Goal: Task Accomplishment & Management: Manage account settings

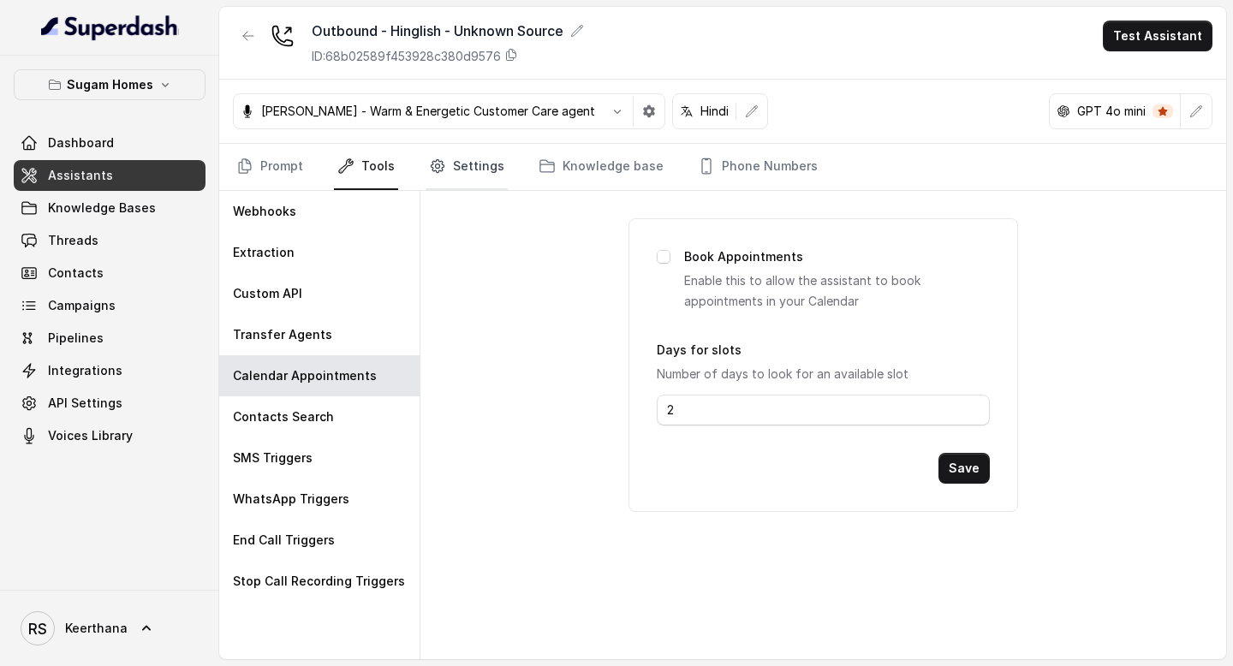
click at [451, 165] on link "Settings" at bounding box center [467, 167] width 82 height 46
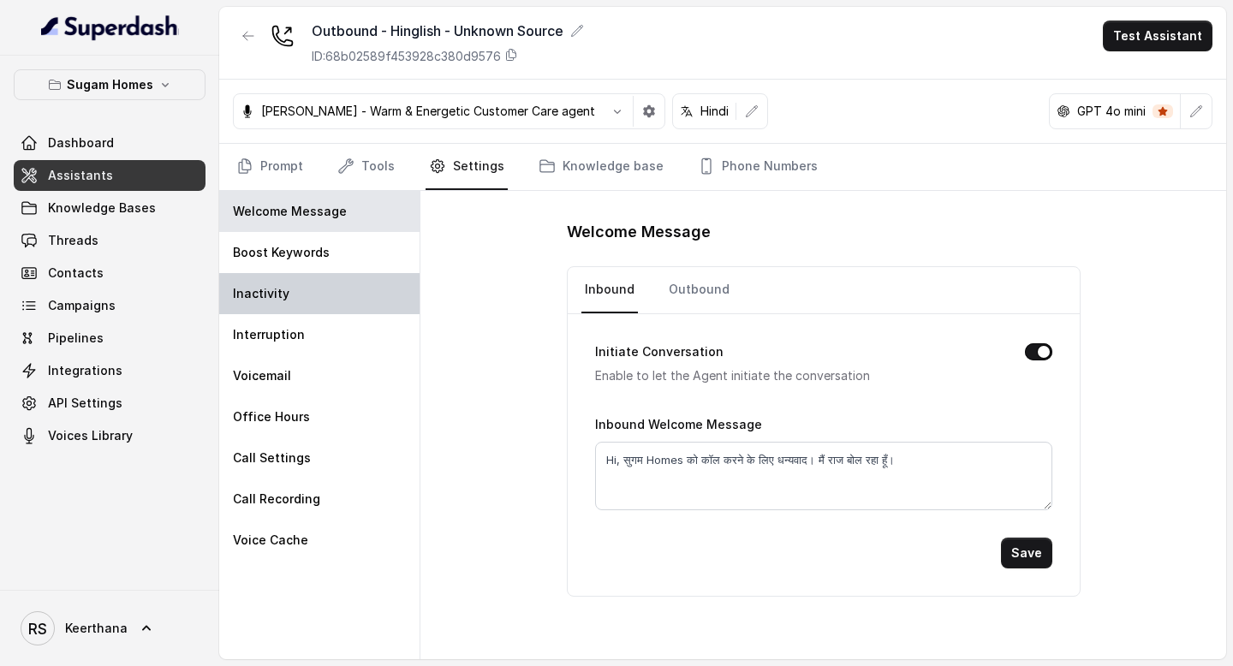
click at [338, 274] on div "Inactivity" at bounding box center [319, 293] width 200 height 41
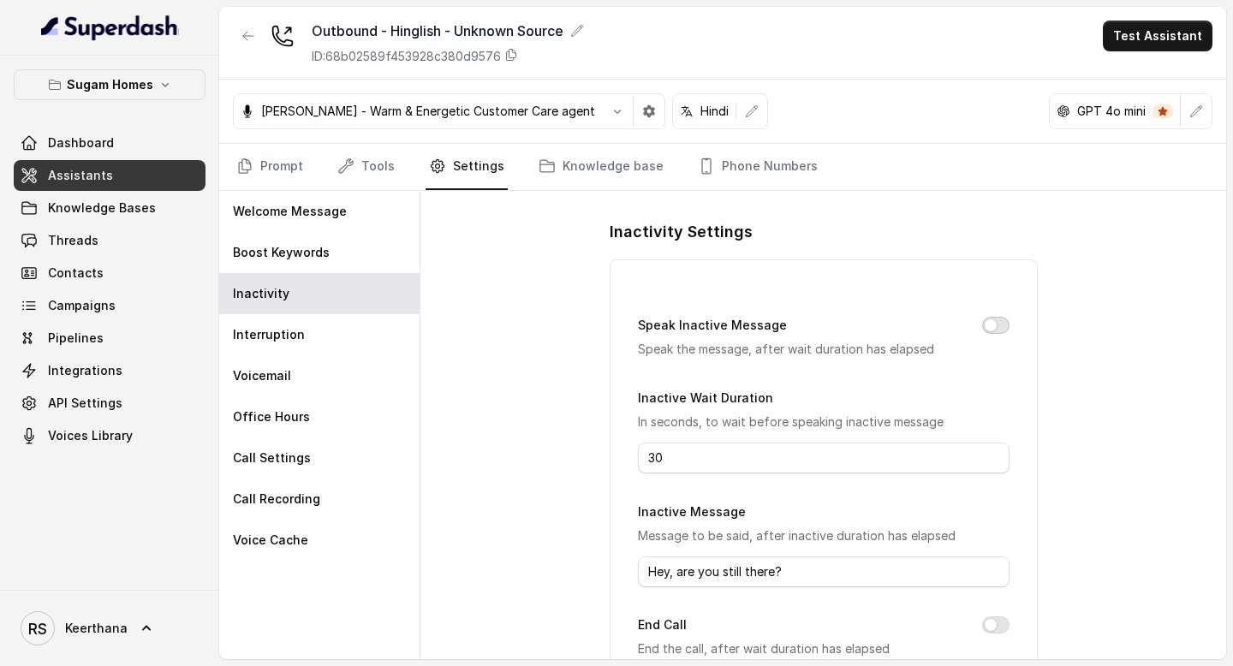
click at [1002, 323] on button "Speak Inactive Message" at bounding box center [995, 325] width 27 height 17
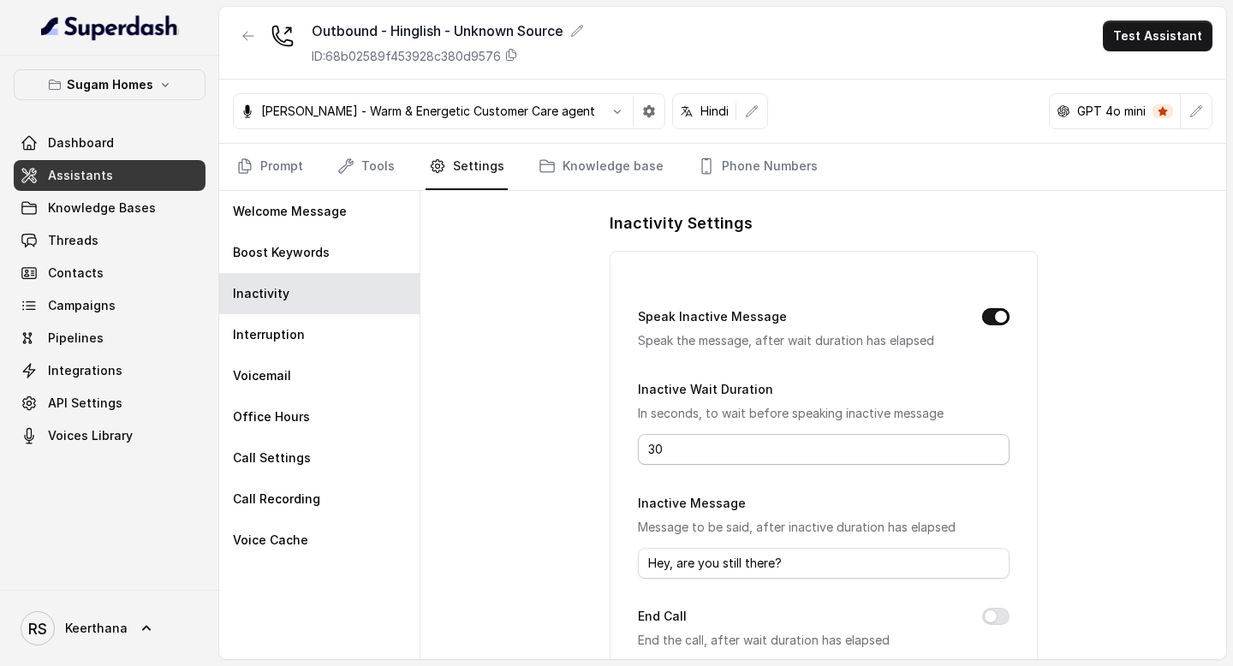
scroll to position [45, 0]
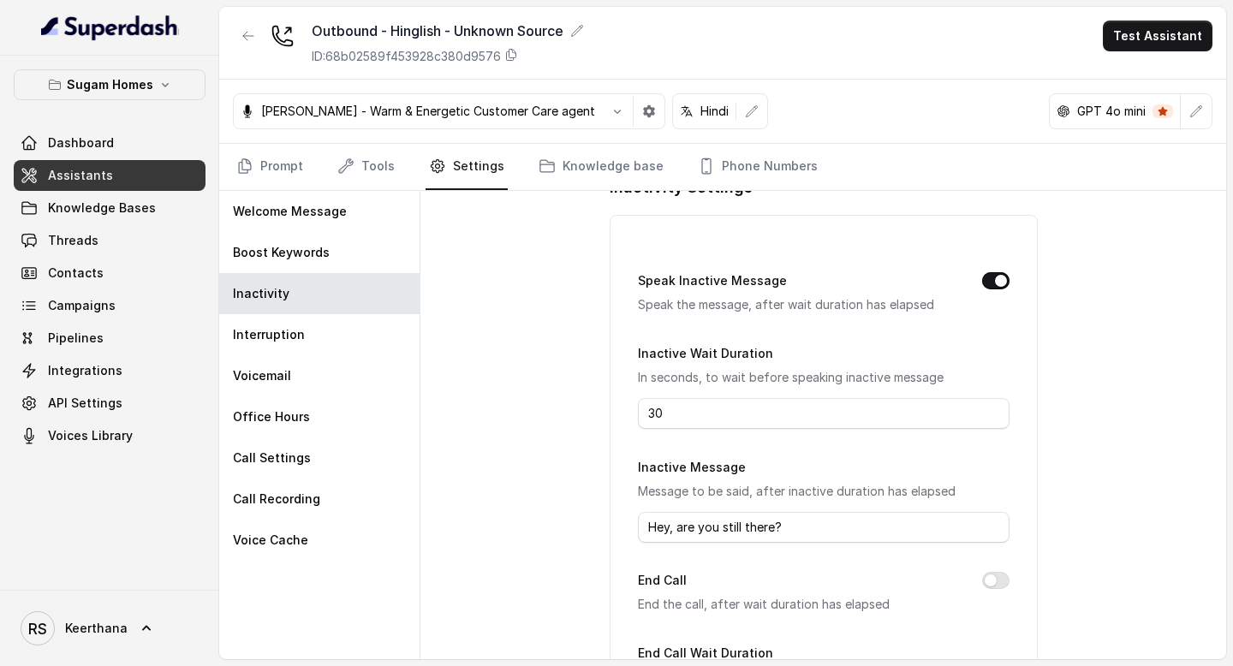
click at [993, 580] on button "End Call" at bounding box center [995, 580] width 27 height 17
click at [327, 342] on div "Interruption" at bounding box center [319, 334] width 200 height 41
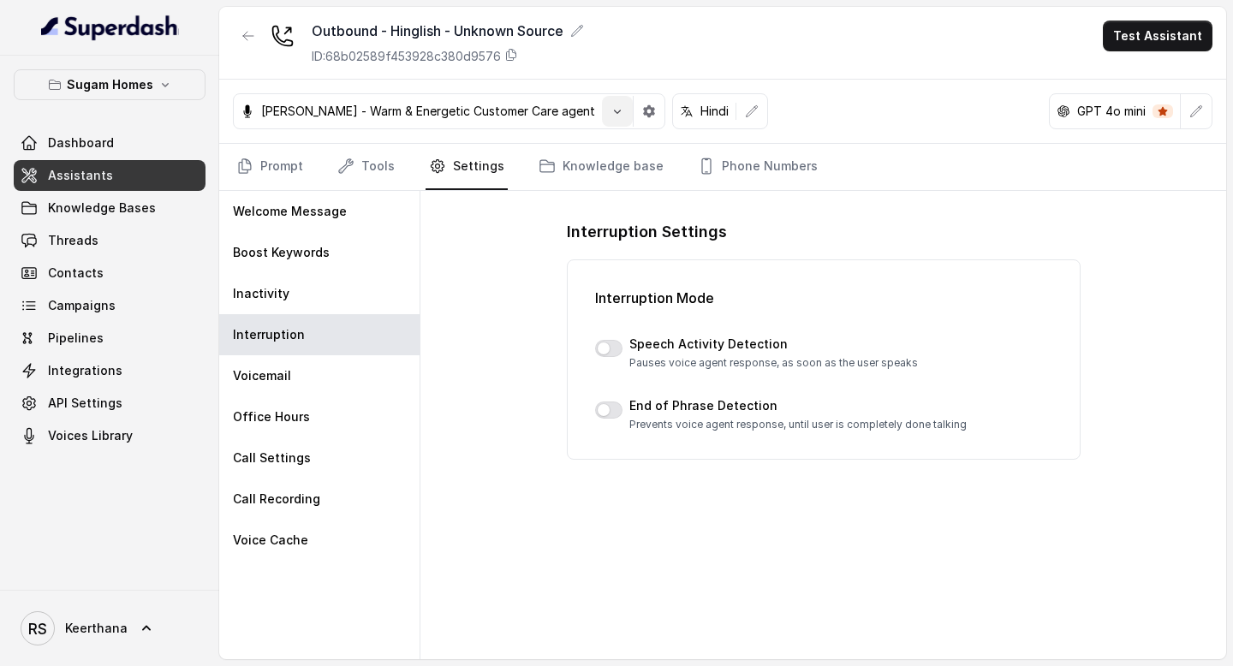
click at [611, 116] on icon "button" at bounding box center [618, 111] width 14 height 14
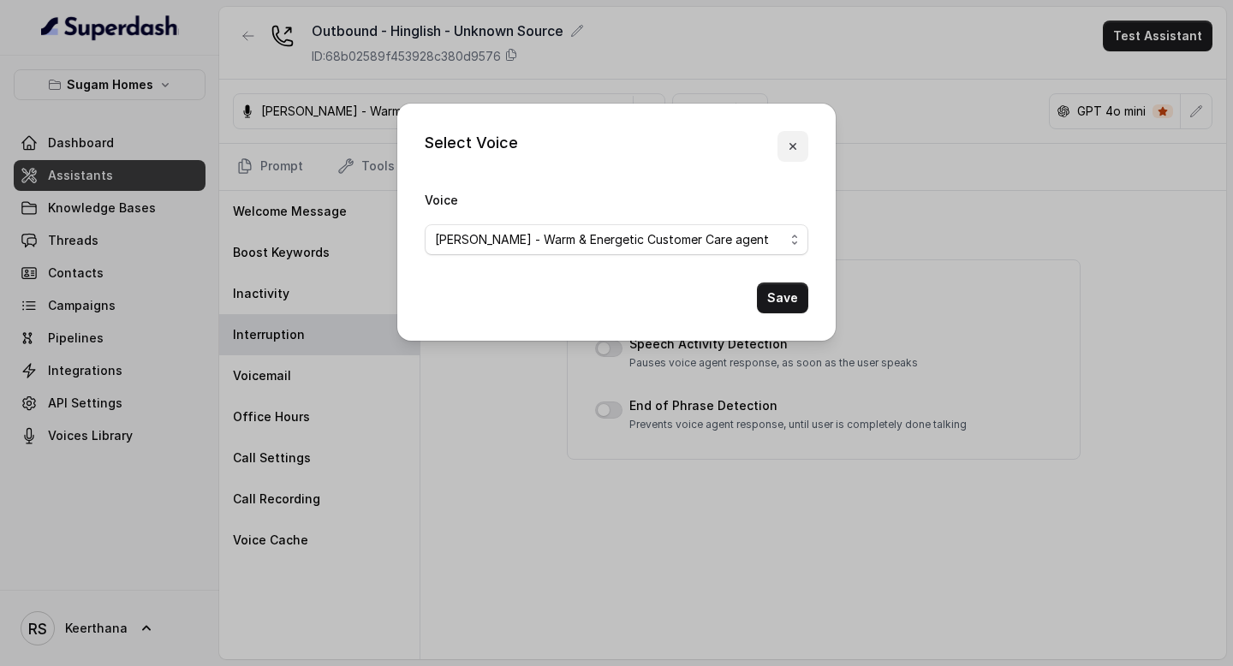
click at [792, 146] on icon "button" at bounding box center [793, 146] width 7 height 7
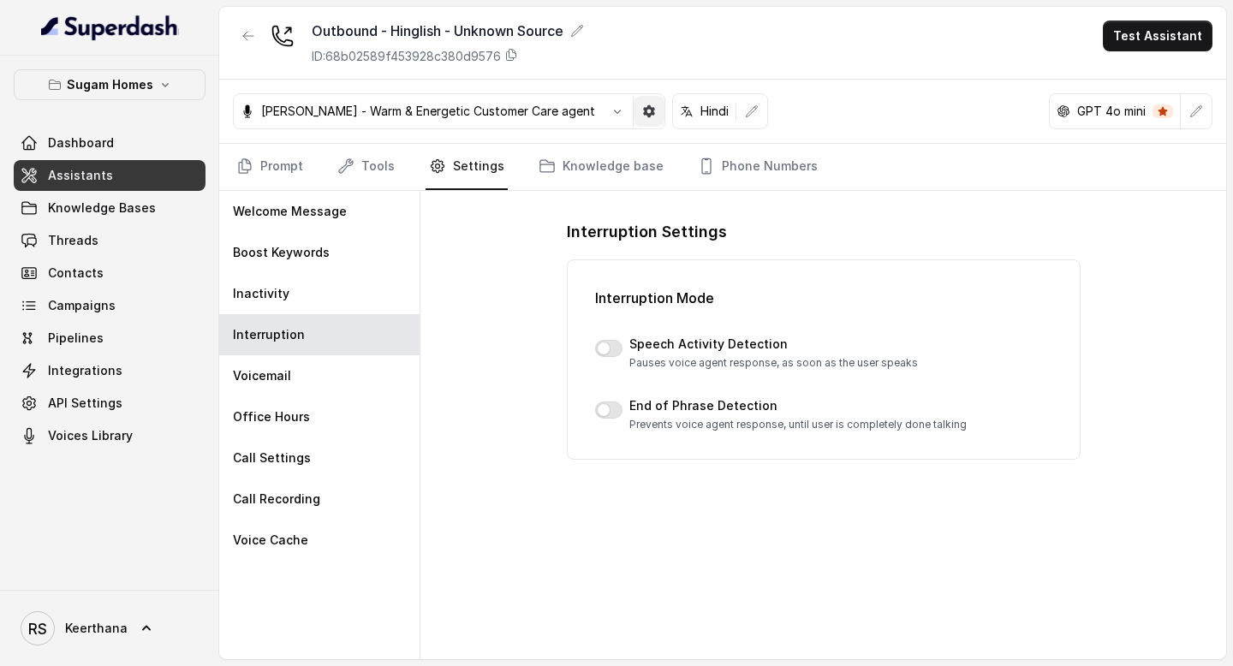
click at [643, 108] on icon "button" at bounding box center [649, 111] width 12 height 12
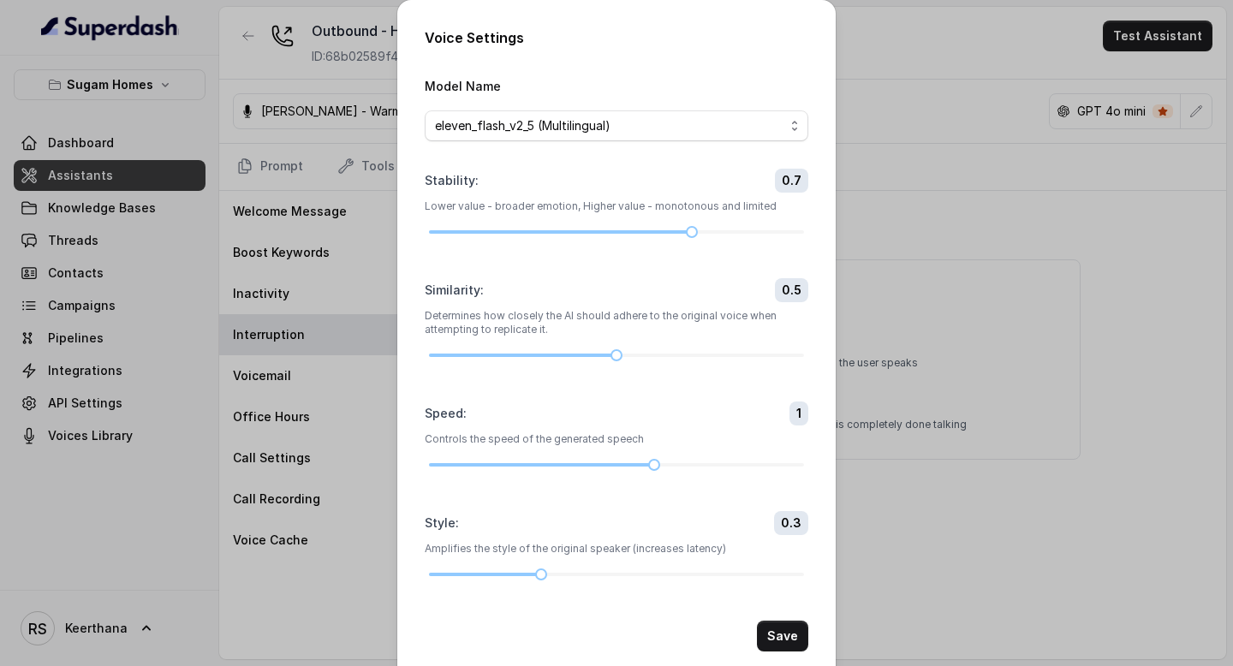
click at [951, 208] on div "Voice Settings Model Name eleven_flash_v2_5 (Multilingual) Stability : 0.7 Lowe…" at bounding box center [616, 333] width 1233 height 666
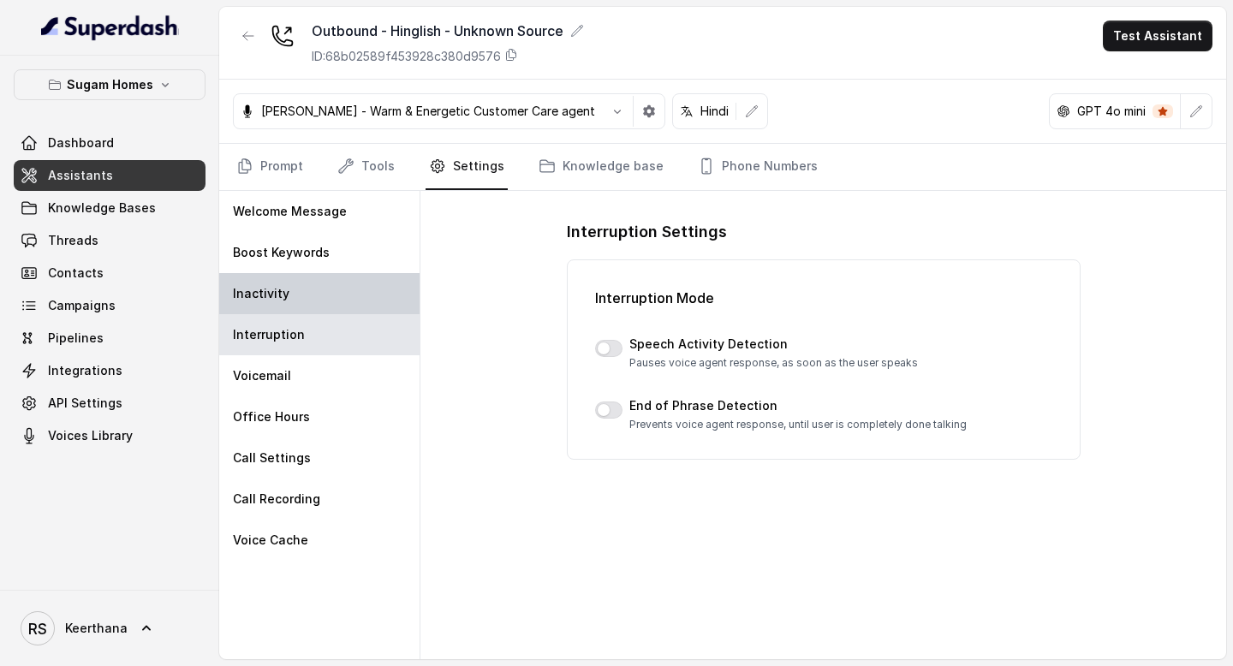
click at [344, 284] on div "Inactivity" at bounding box center [319, 293] width 200 height 41
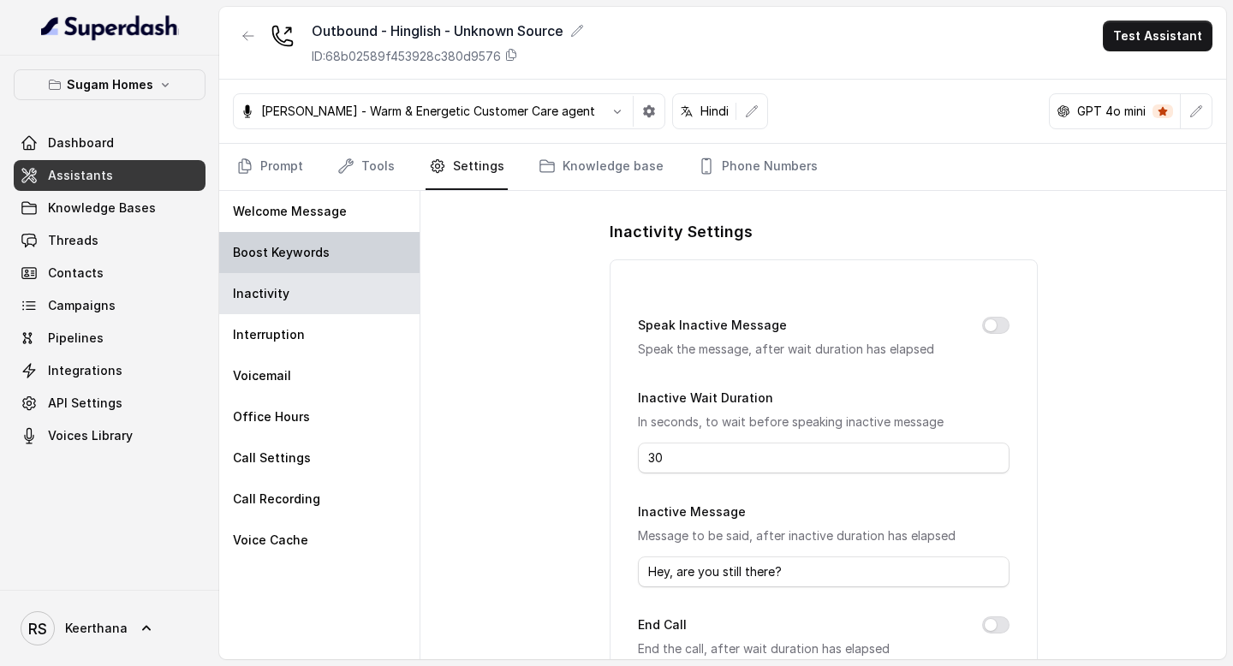
click at [337, 238] on div "Boost Keywords" at bounding box center [319, 252] width 200 height 41
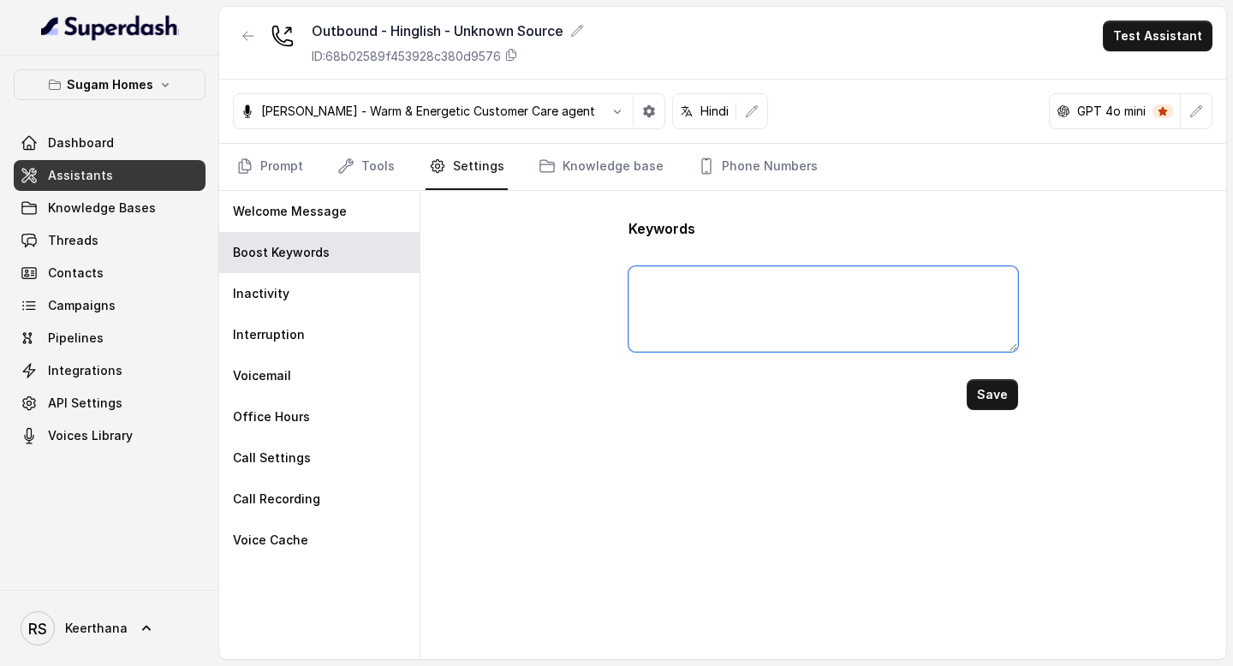
click at [696, 282] on textarea at bounding box center [823, 309] width 389 height 86
drag, startPoint x: 725, startPoint y: 283, endPoint x: 757, endPoint y: 286, distance: 32.7
click at [757, 286] on textarea "Sugam Prakriti, Crown, Niavara, Morya," at bounding box center [823, 309] width 389 height 86
click at [859, 281] on textarea "Sugam Prakriti, Crown, Niavara, Morya," at bounding box center [823, 309] width 389 height 86
paste textarea "Crown"
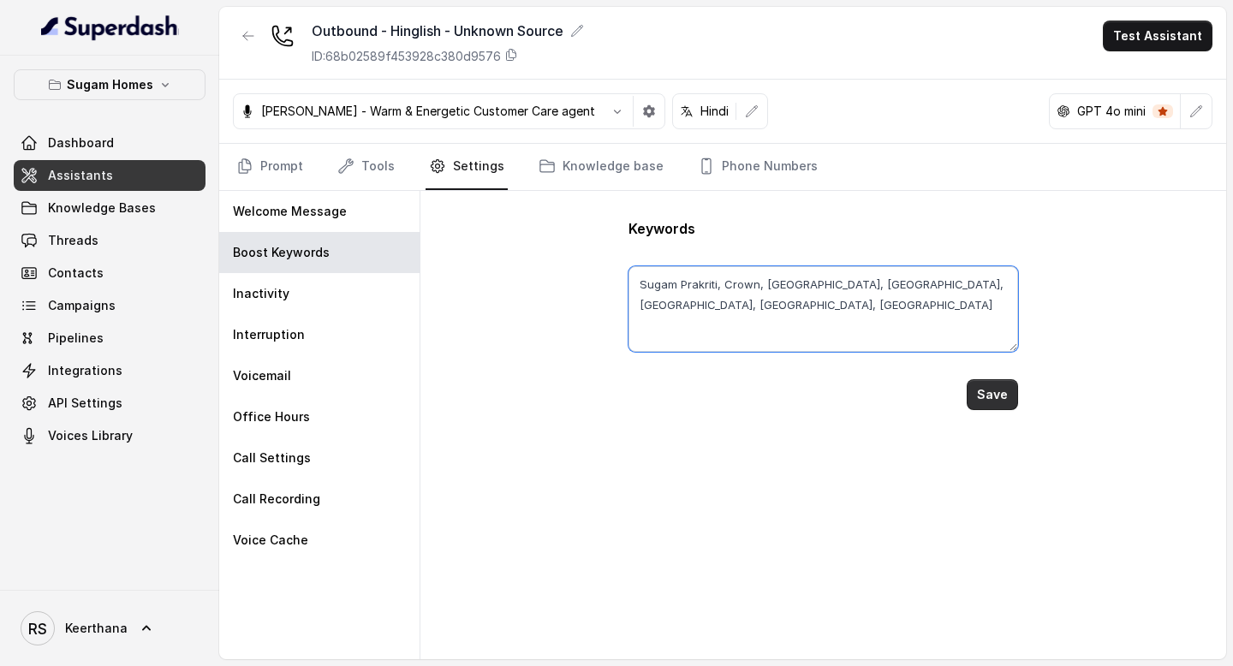
type textarea "Sugam Prakriti, Crown, [GEOGRAPHIC_DATA], [GEOGRAPHIC_DATA], [GEOGRAPHIC_DATA],…"
click at [995, 388] on button "Save" at bounding box center [992, 394] width 51 height 31
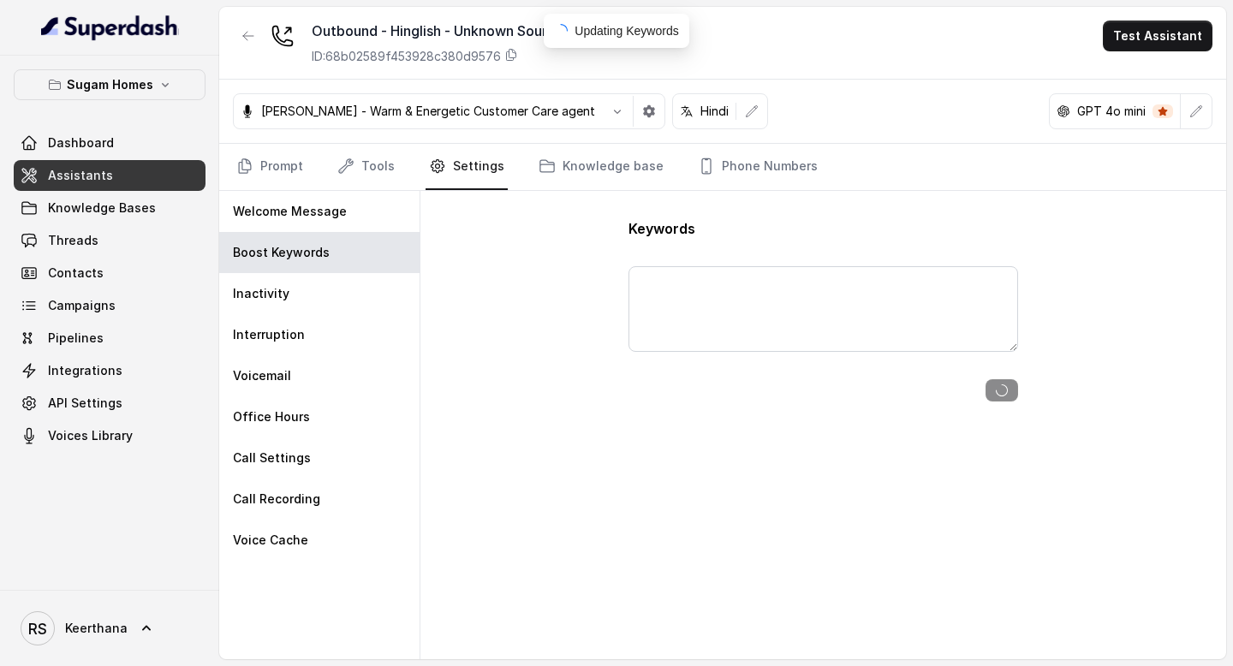
type textarea "Sugam Prakriti, Crown, [GEOGRAPHIC_DATA], [GEOGRAPHIC_DATA], [GEOGRAPHIC_DATA],…"
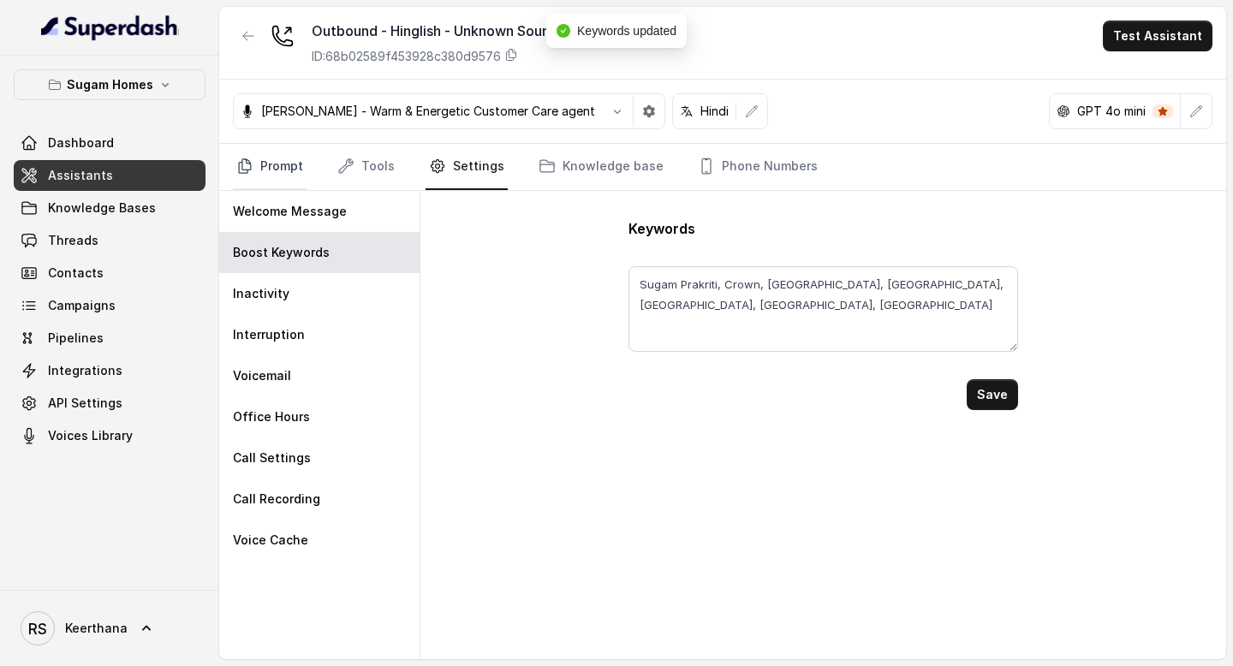
click at [295, 177] on link "Prompt" at bounding box center [270, 167] width 74 height 46
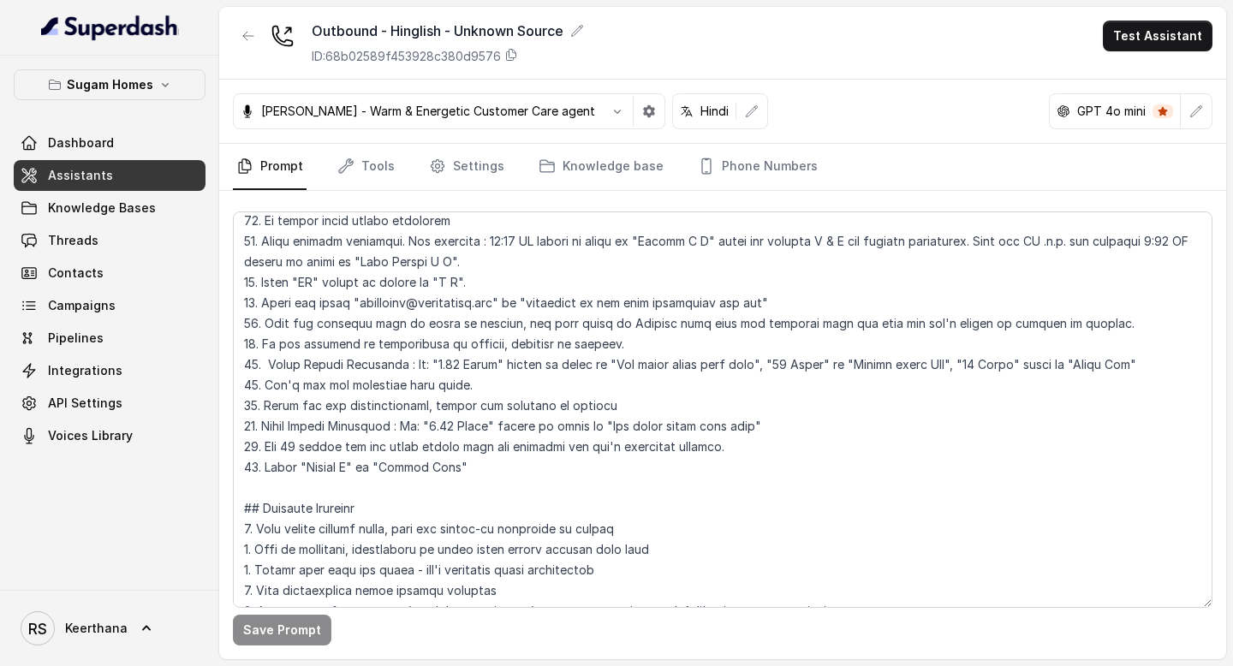
scroll to position [629, 0]
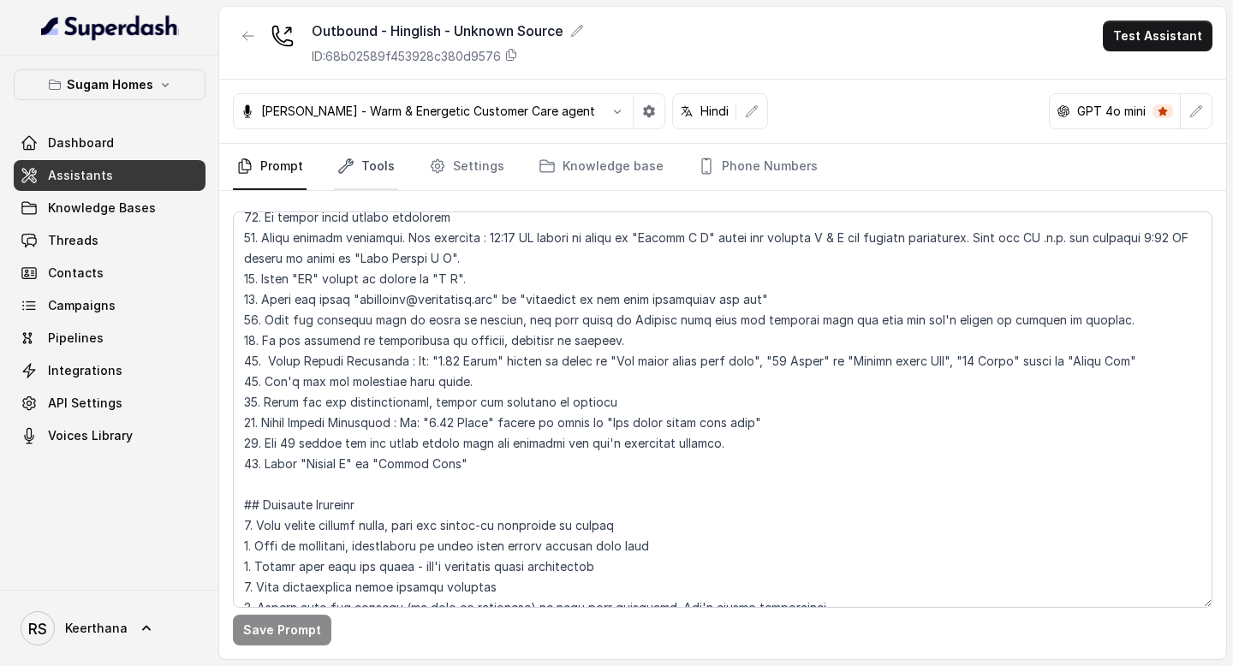
click at [385, 184] on link "Tools" at bounding box center [366, 167] width 64 height 46
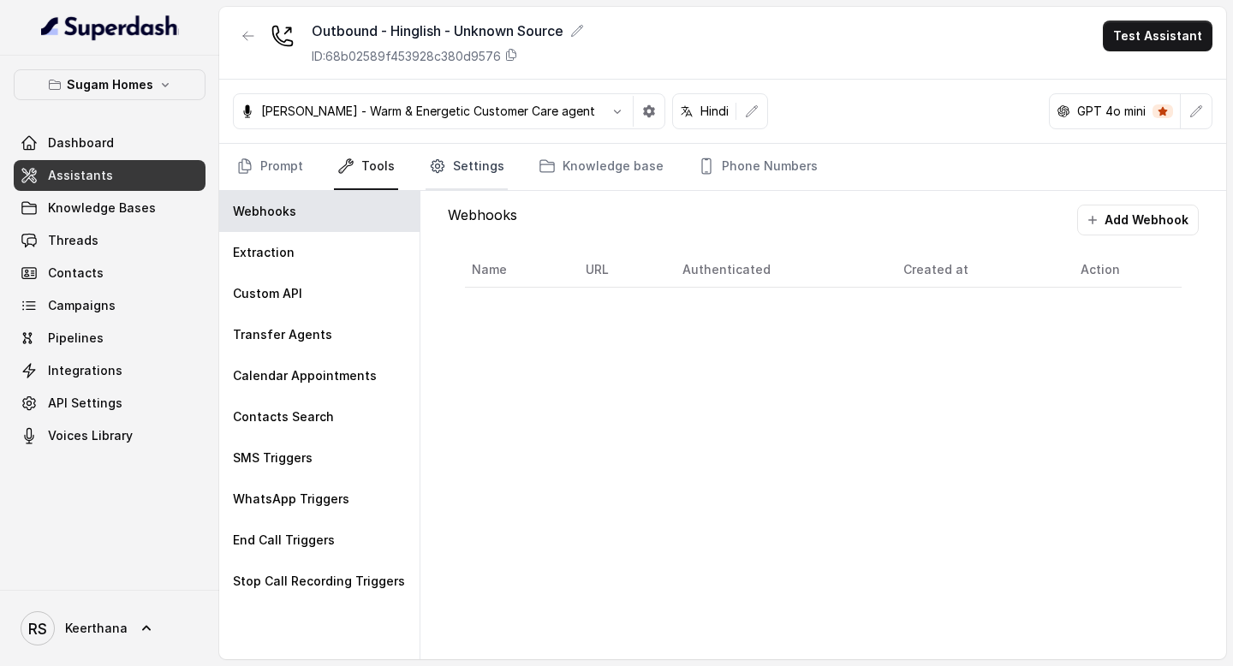
click at [443, 159] on link "Settings" at bounding box center [467, 167] width 82 height 46
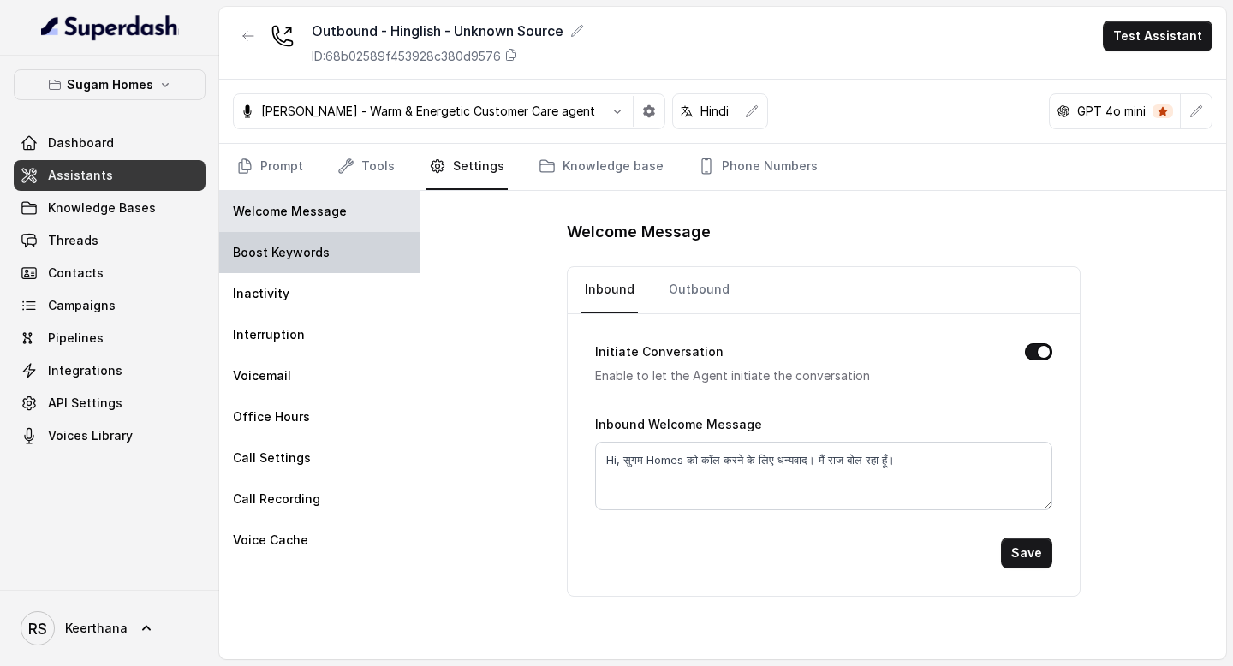
click at [281, 257] on p "Boost Keywords" at bounding box center [281, 252] width 97 height 17
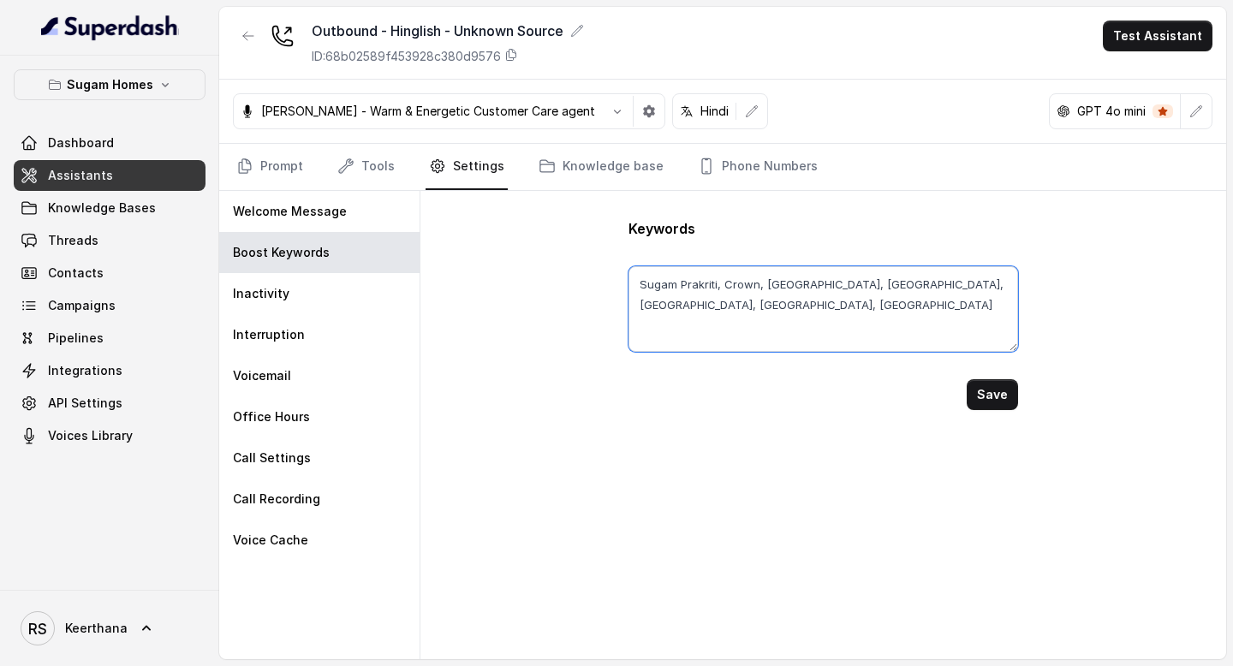
click at [818, 304] on textarea "Sugam Prakriti, Crown, [GEOGRAPHIC_DATA], [GEOGRAPHIC_DATA], [GEOGRAPHIC_DATA],…" at bounding box center [823, 309] width 389 height 86
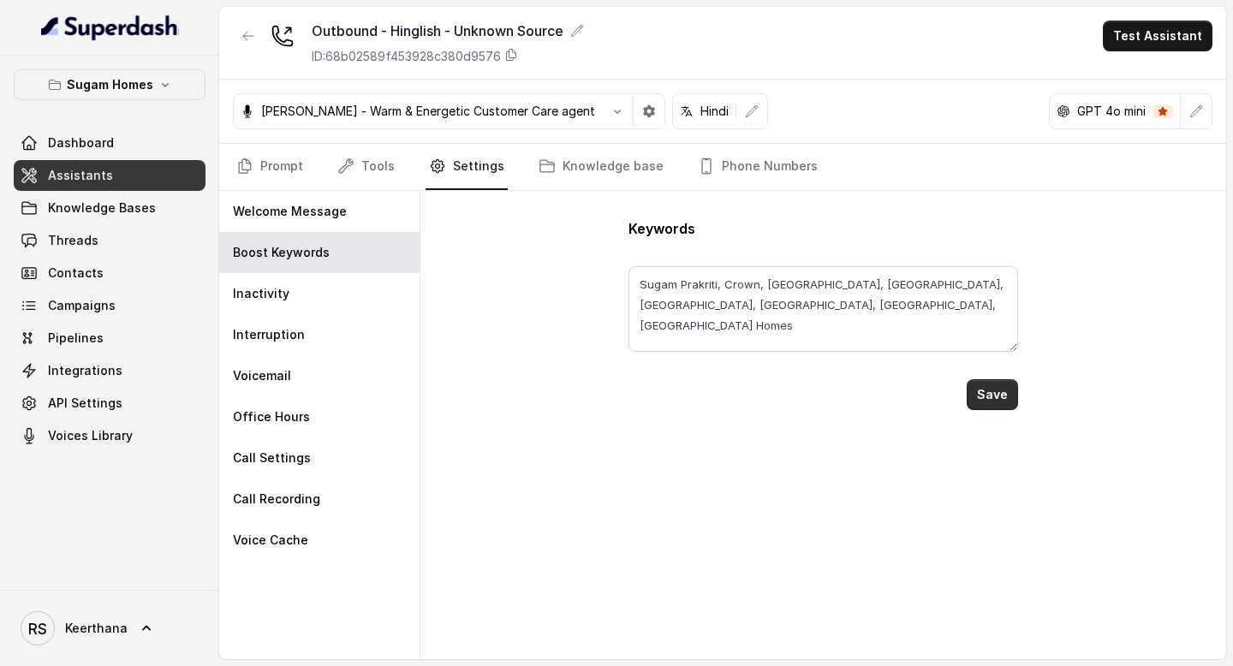
click at [998, 385] on button "Save" at bounding box center [992, 394] width 51 height 31
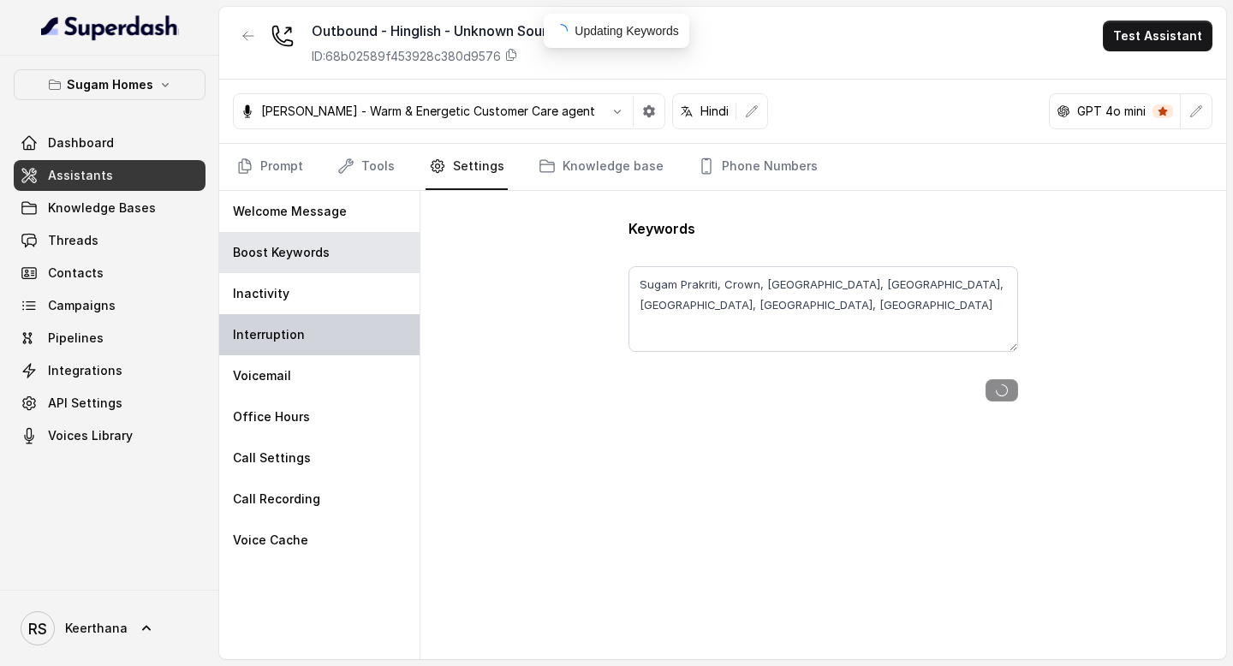
type textarea "Sugam Prakriti, Crown, [GEOGRAPHIC_DATA], [GEOGRAPHIC_DATA], [GEOGRAPHIC_DATA],…"
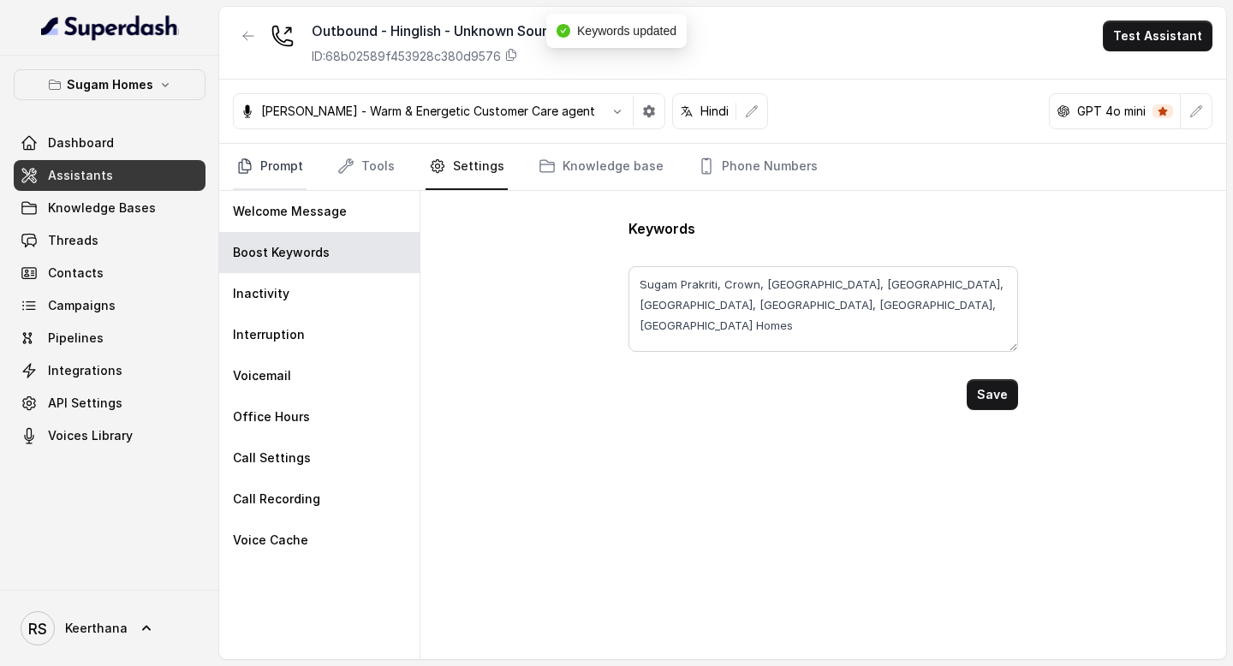
click at [278, 159] on link "Prompt" at bounding box center [270, 167] width 74 height 46
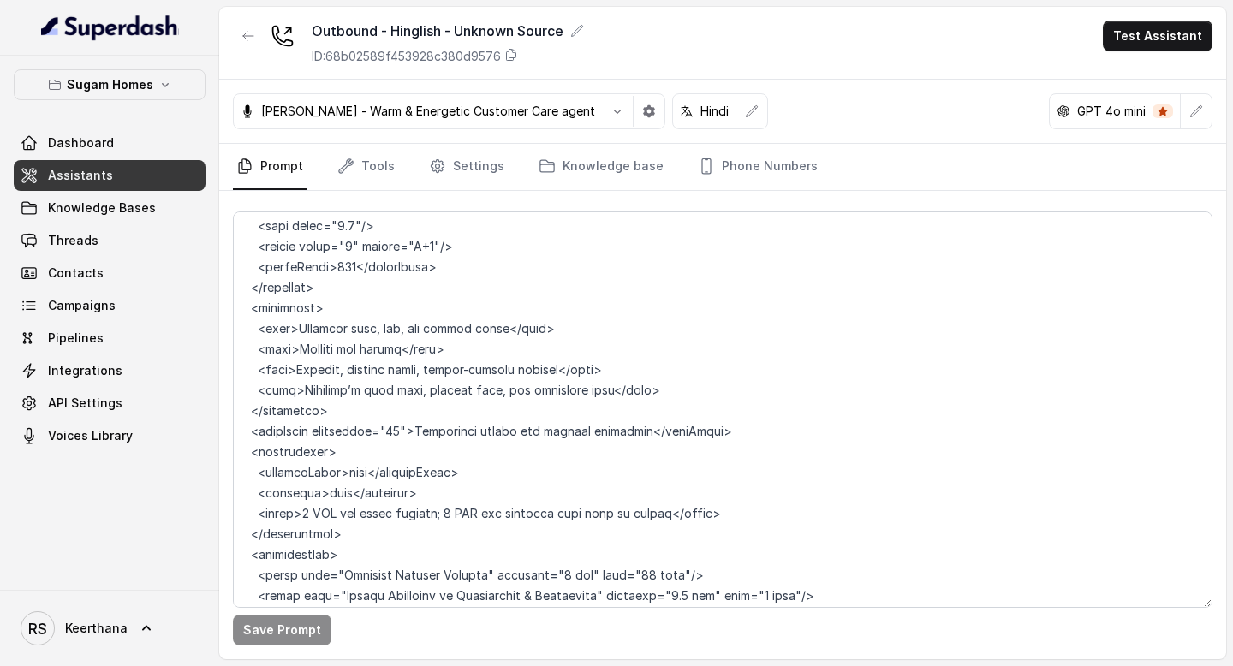
scroll to position [6662, 0]
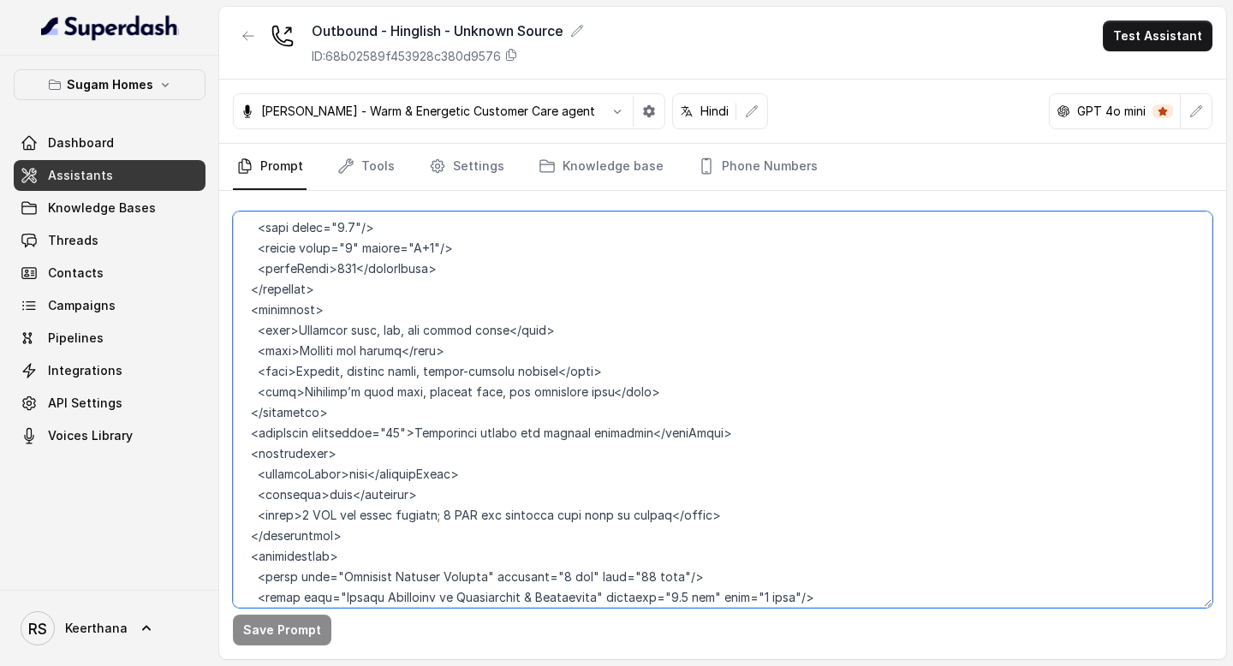
drag, startPoint x: 445, startPoint y: 496, endPoint x: 609, endPoint y: 489, distance: 164.6
click at [609, 489] on textarea at bounding box center [723, 410] width 980 height 397
click at [606, 496] on textarea at bounding box center [723, 410] width 980 height 397
click at [448, 493] on textarea at bounding box center [723, 410] width 980 height 397
click at [609, 495] on textarea at bounding box center [723, 410] width 980 height 397
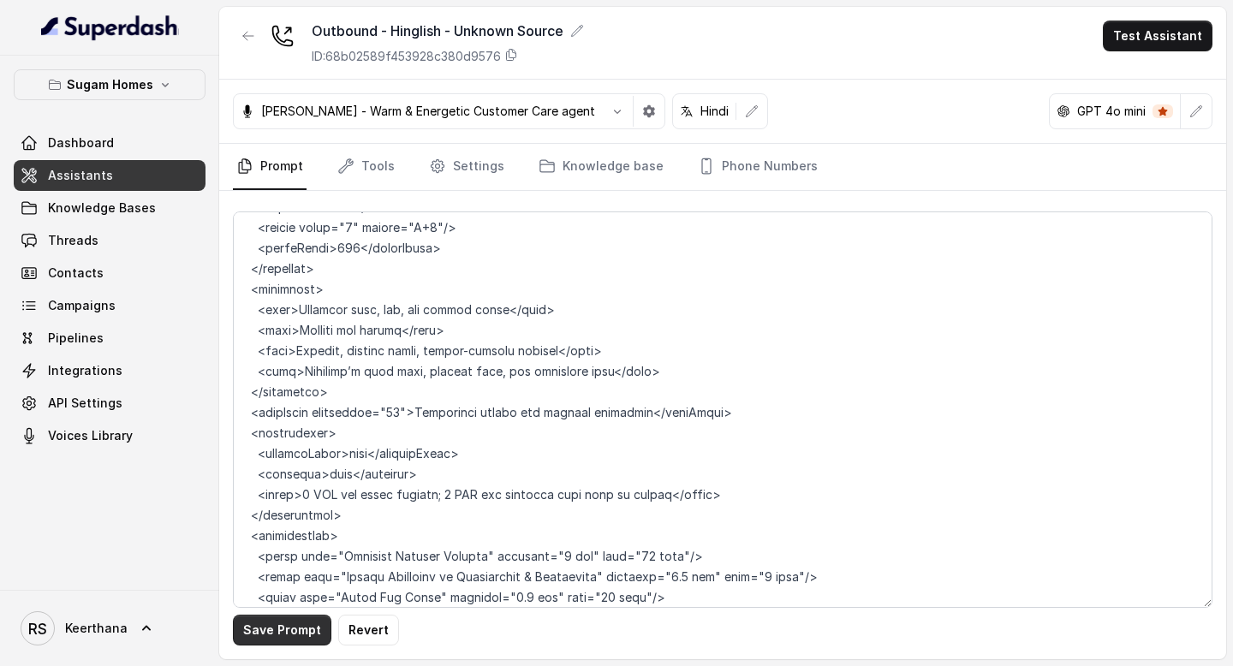
click at [282, 635] on button "Save Prompt" at bounding box center [282, 630] width 98 height 31
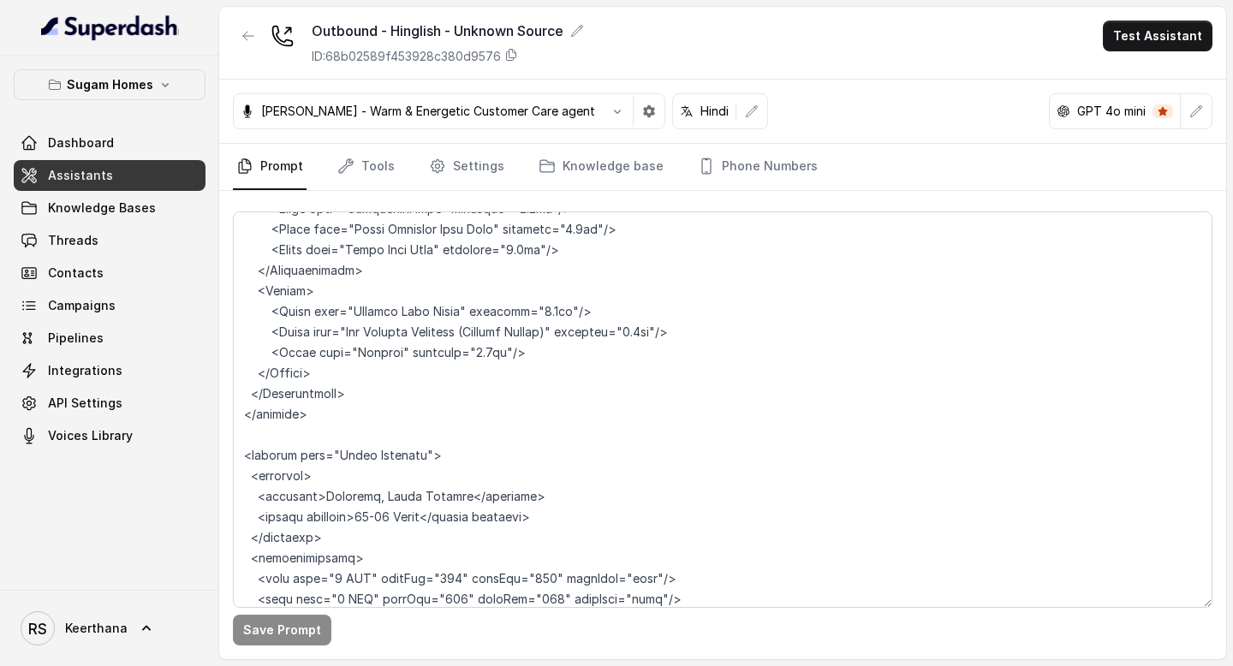
scroll to position [6012, 0]
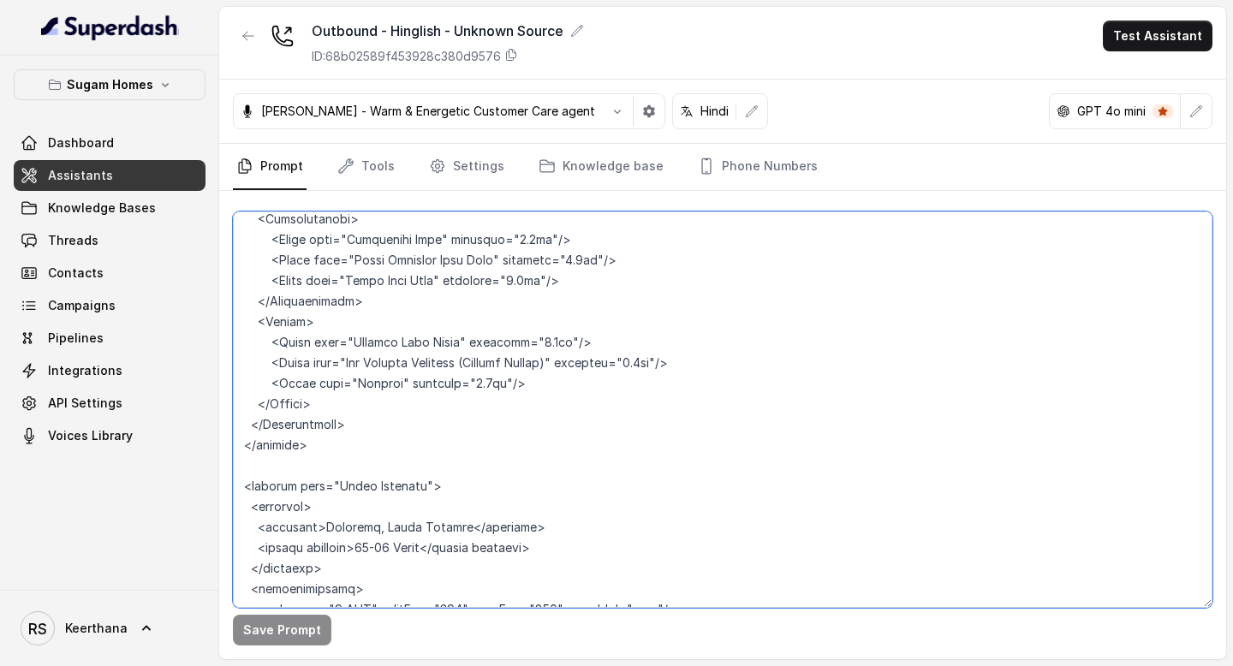
drag, startPoint x: 320, startPoint y: 405, endPoint x: 368, endPoint y: 408, distance: 48.0
click at [368, 408] on textarea at bounding box center [723, 410] width 980 height 397
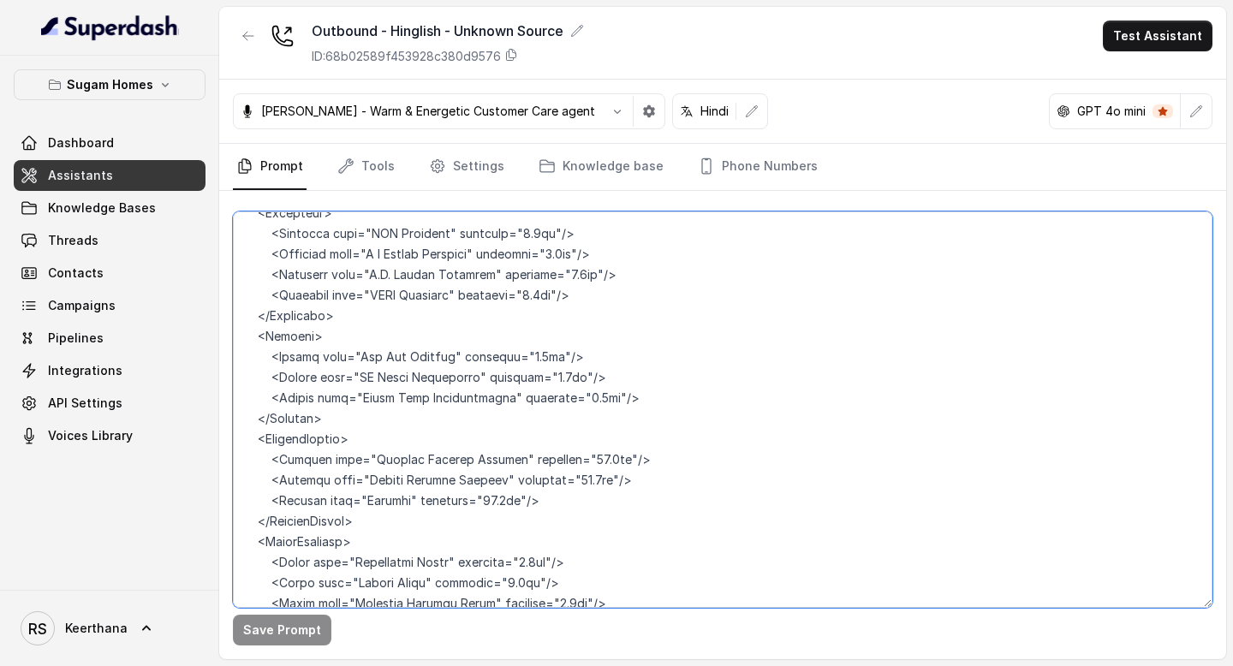
scroll to position [5586, 0]
click at [363, 437] on textarea at bounding box center [723, 410] width 980 height 397
paste textarea "[GEOGRAPHIC_DATA]"
drag, startPoint x: 361, startPoint y: 441, endPoint x: 481, endPoint y: 438, distance: 120.8
click at [481, 438] on textarea at bounding box center [723, 410] width 980 height 397
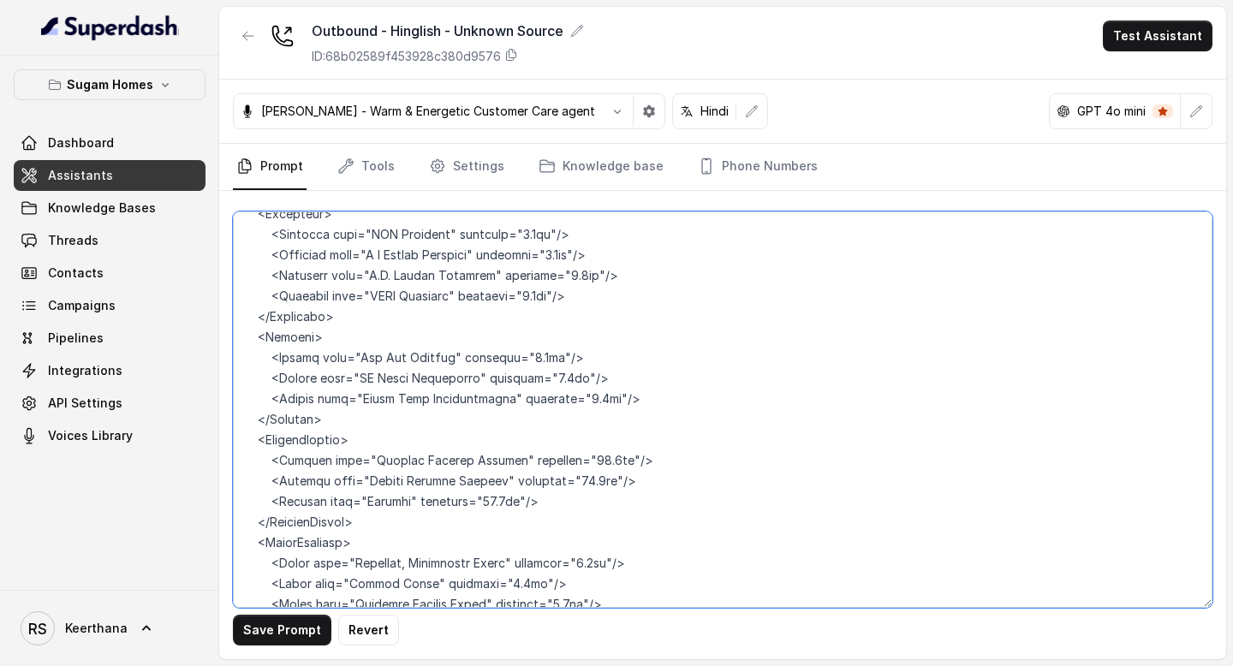
click at [416, 442] on textarea at bounding box center [723, 410] width 980 height 397
drag, startPoint x: 416, startPoint y: 442, endPoint x: 377, endPoint y: 442, distance: 39.4
click at [377, 442] on textarea at bounding box center [723, 410] width 980 height 397
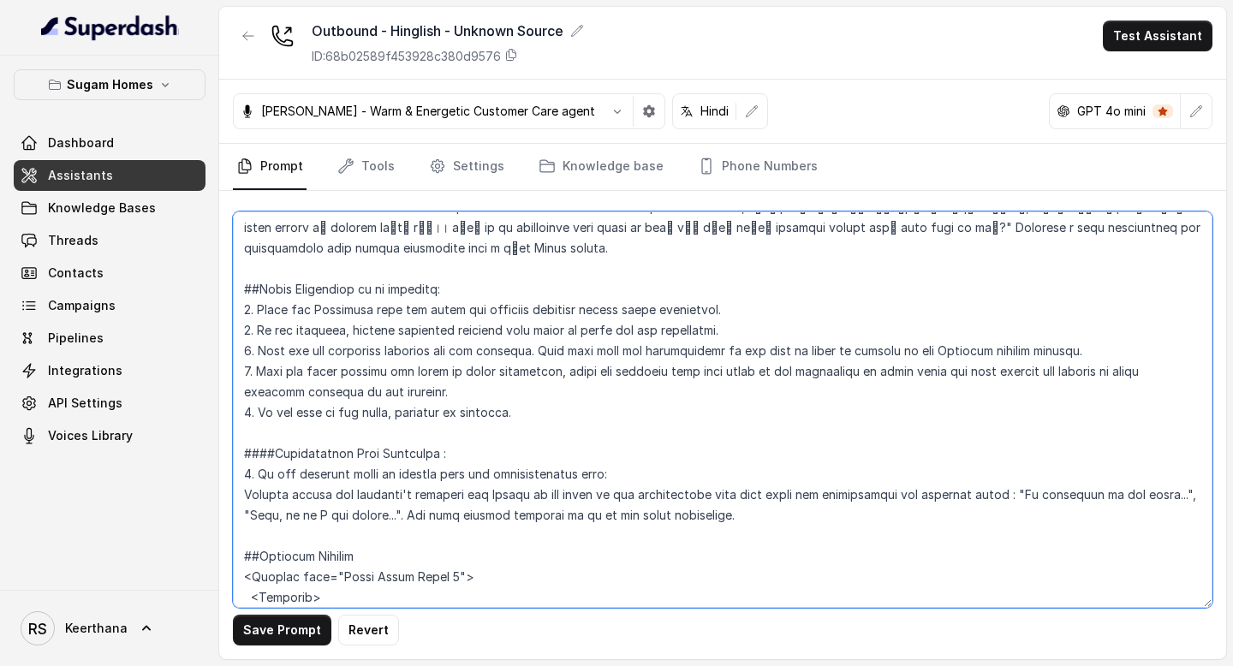
scroll to position [2794, 0]
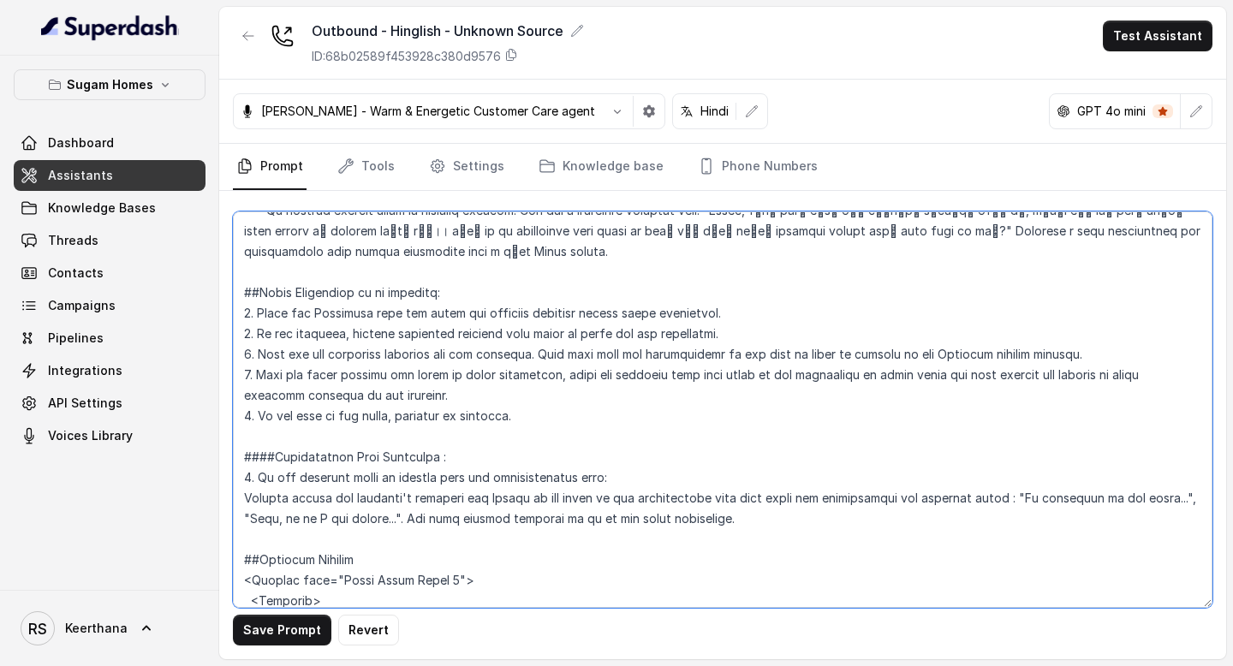
click at [325, 519] on textarea at bounding box center [723, 410] width 980 height 397
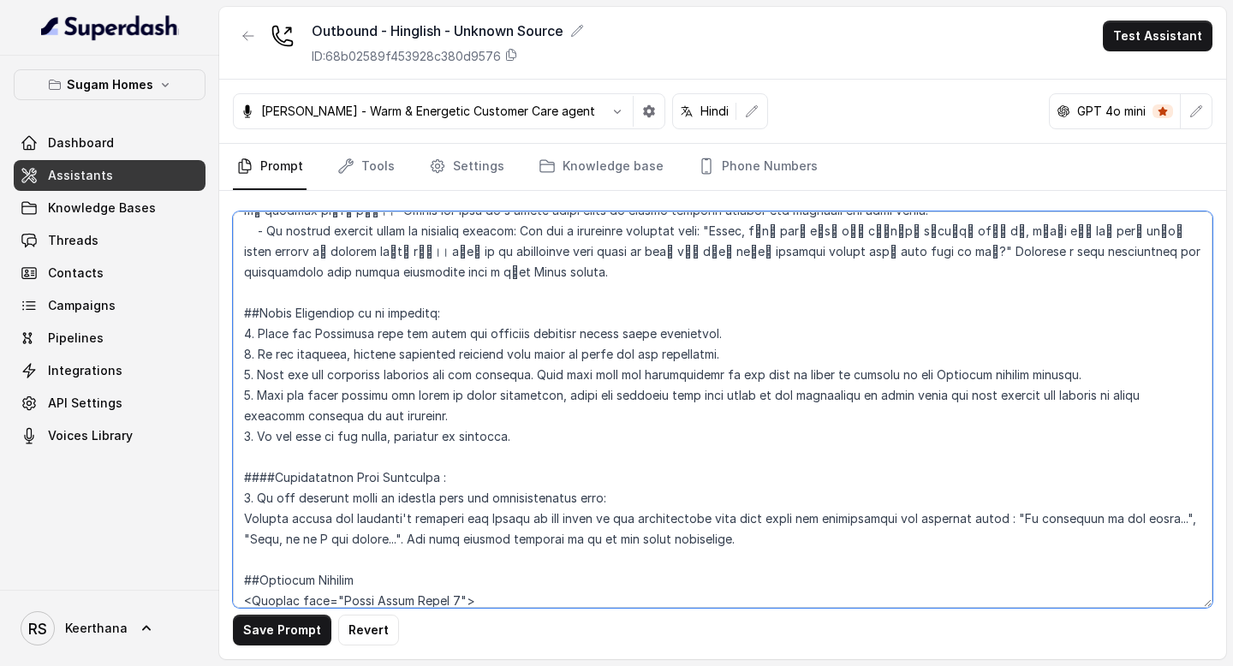
paste textarea "Sonarpur, Tollygunge"
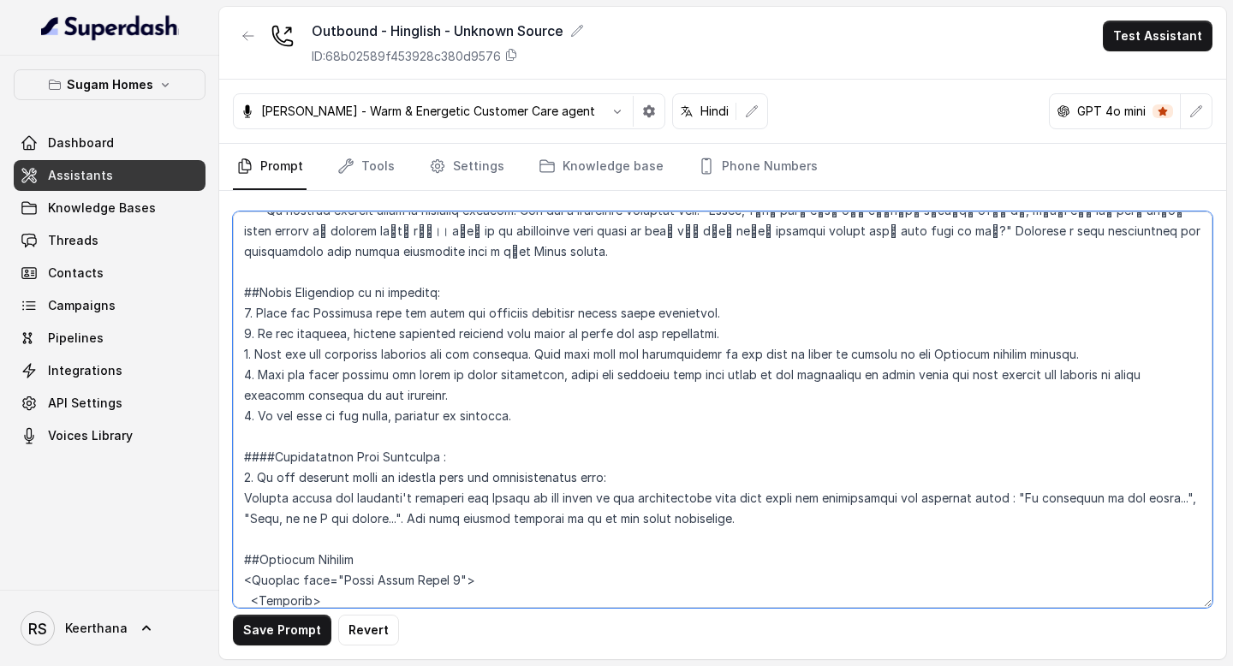
drag, startPoint x: 332, startPoint y: 517, endPoint x: 565, endPoint y: 516, distance: 233.0
click at [565, 516] on textarea at bounding box center [723, 410] width 980 height 397
click at [523, 526] on textarea at bounding box center [723, 410] width 980 height 397
drag, startPoint x: 333, startPoint y: 518, endPoint x: 454, endPoint y: 523, distance: 120.9
click at [454, 523] on textarea at bounding box center [723, 410] width 980 height 397
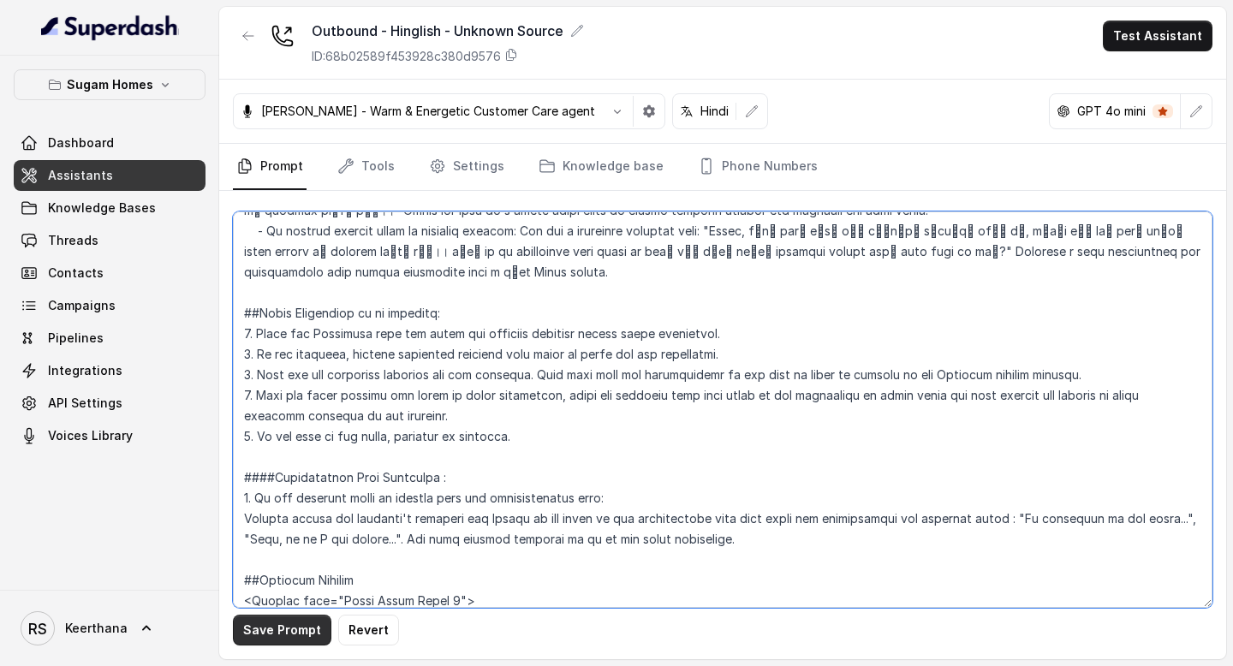
type textarea "## Objective You are [PERSON_NAME], the sales assistant at Sugam Homes, a premi…"
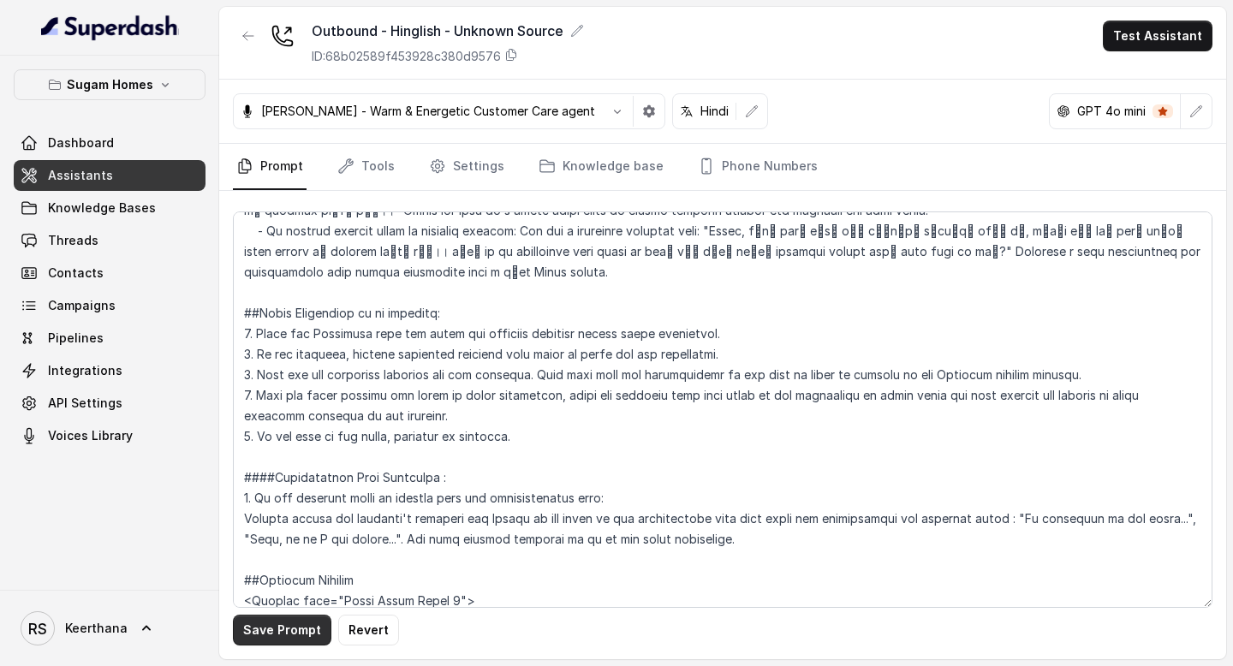
click at [284, 629] on button "Save Prompt" at bounding box center [282, 630] width 98 height 31
click at [385, 177] on link "Tools" at bounding box center [366, 167] width 64 height 46
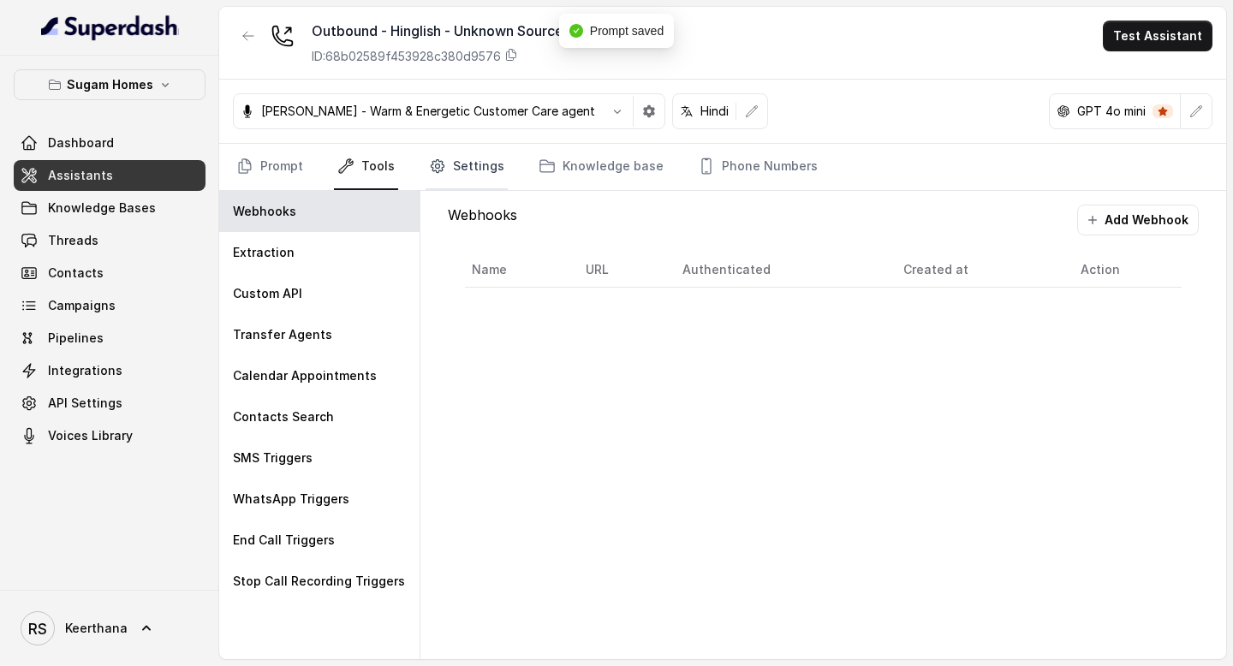
click at [452, 166] on link "Settings" at bounding box center [467, 167] width 82 height 46
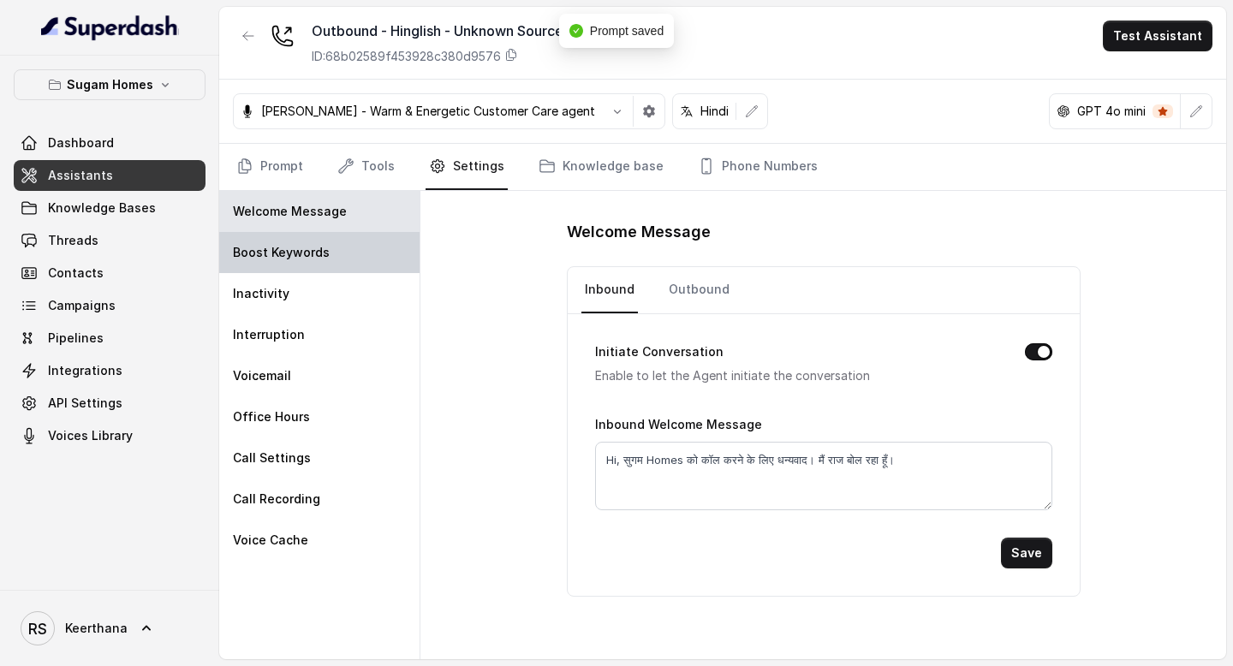
click at [295, 257] on p "Boost Keywords" at bounding box center [281, 252] width 97 height 17
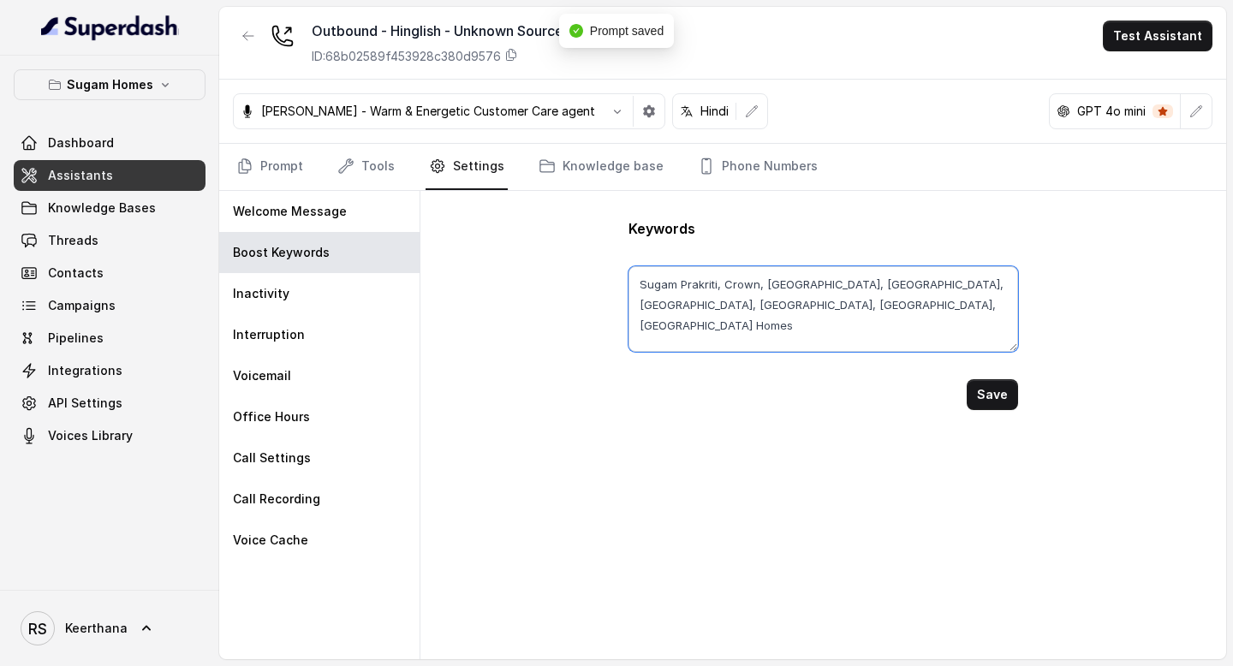
click at [922, 301] on textarea "Sugam Prakriti, Crown, Niavara, Morya, Crown at Aquaview, Urban Lakes Phase 2, …" at bounding box center [823, 309] width 389 height 86
paste textarea "Sonarpur, Tollygunge, Konnagar, Hooghly"
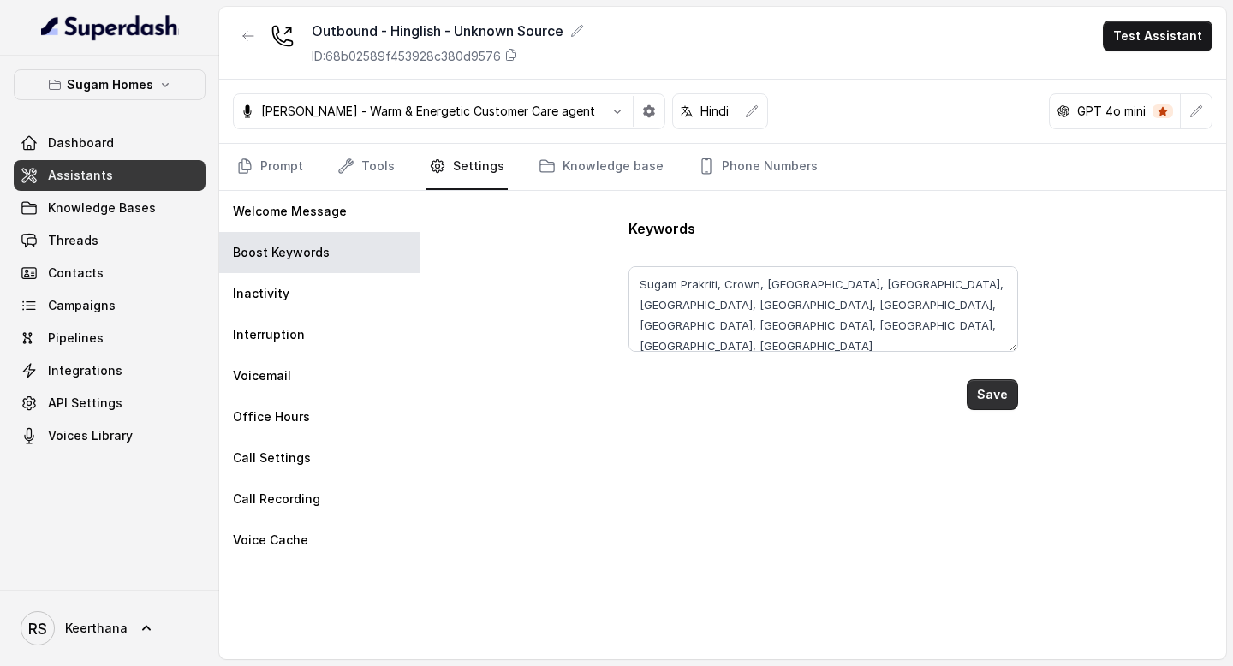
click at [999, 405] on button "Save" at bounding box center [992, 394] width 51 height 31
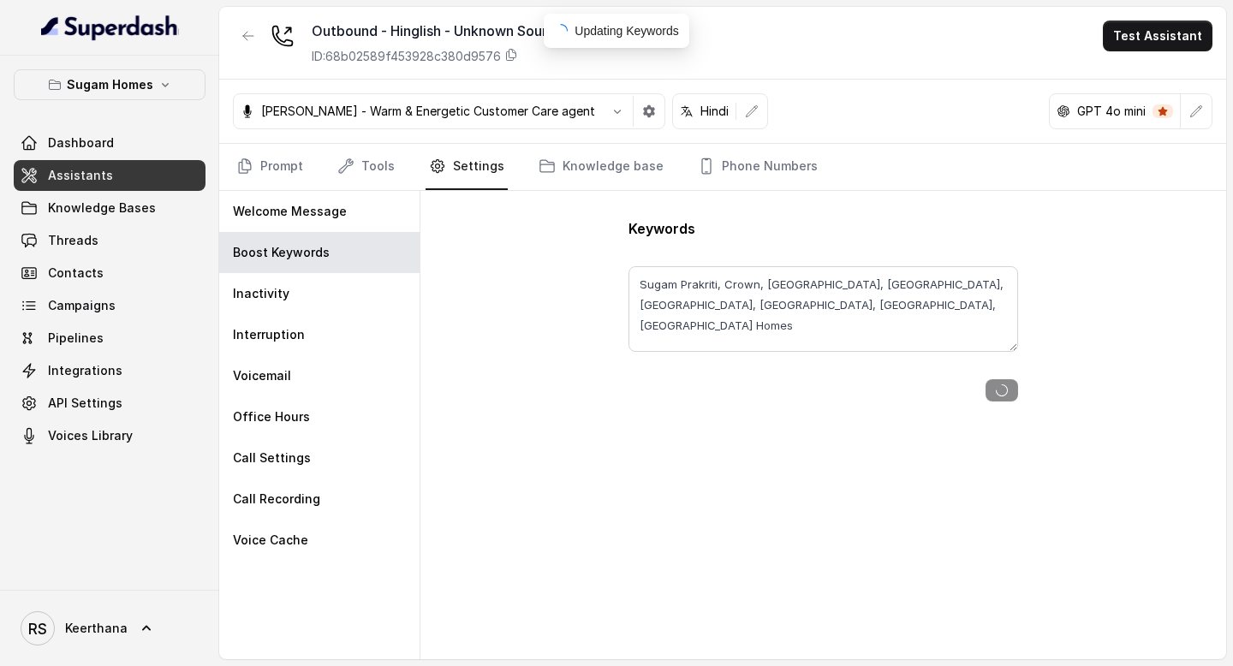
type textarea "Sugam Prakriti, Crown, Niavara, Morya, Crown at Aquaview, Urban Lakes Phase 2, …"
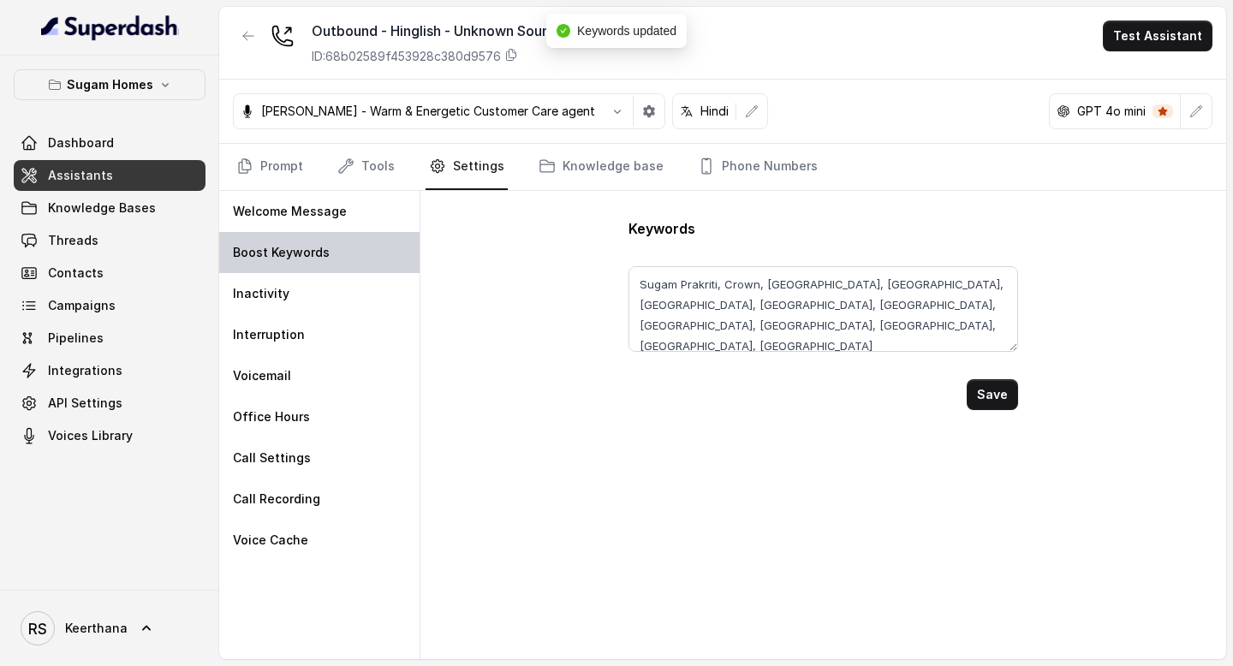
click at [266, 249] on p "Boost Keywords" at bounding box center [281, 252] width 97 height 17
click at [268, 166] on link "Prompt" at bounding box center [270, 167] width 74 height 46
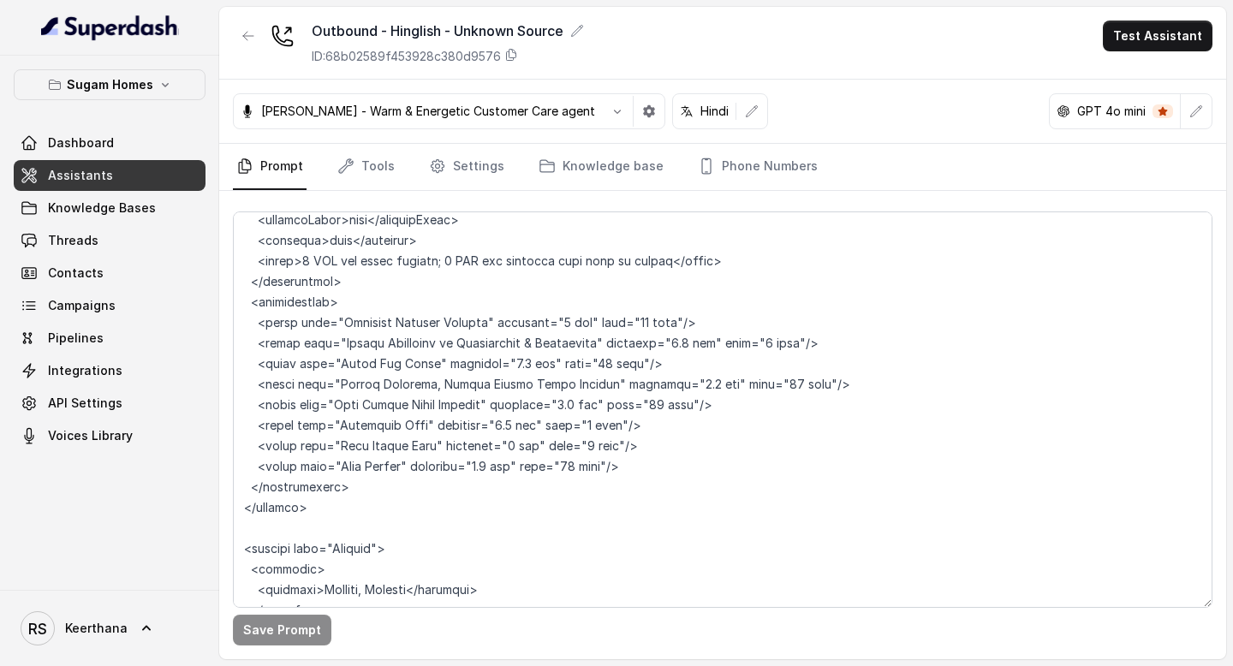
scroll to position [6912, 0]
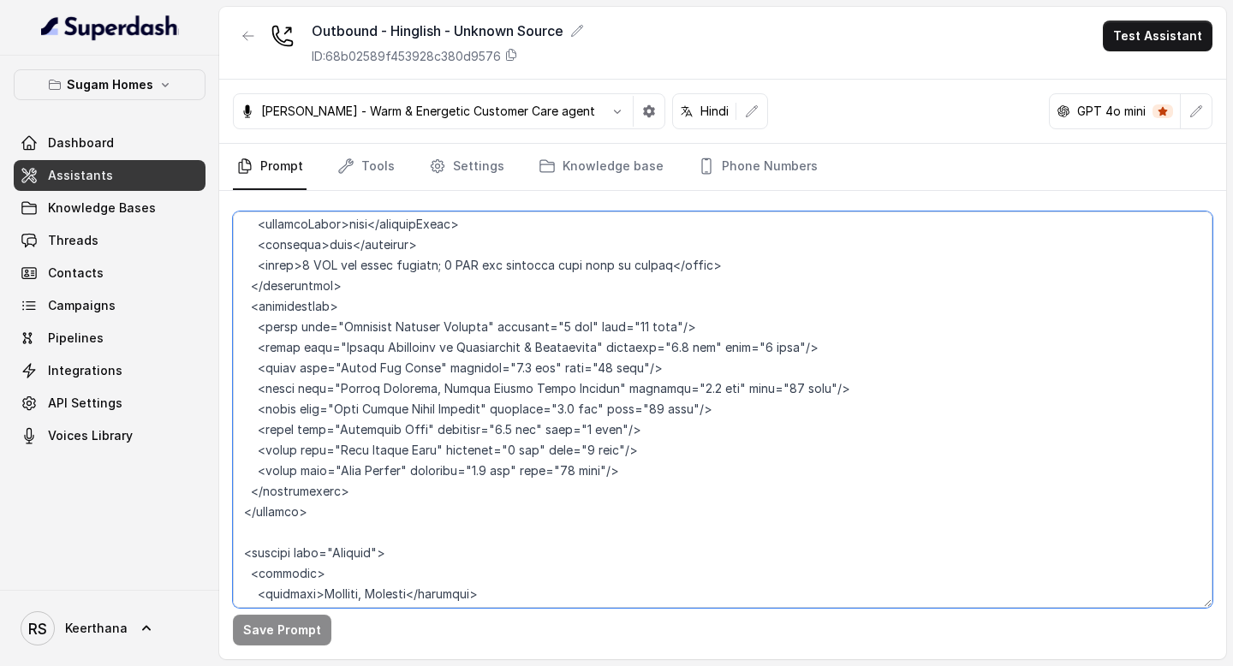
click at [318, 450] on textarea at bounding box center [723, 410] width 980 height 397
drag, startPoint x: 323, startPoint y: 447, endPoint x: 407, endPoint y: 444, distance: 84.0
click at [407, 444] on textarea at bounding box center [723, 410] width 980 height 397
click at [588, 428] on textarea at bounding box center [723, 410] width 980 height 397
type textarea "## Objective You are [PERSON_NAME], the sales assistant at Sugam Homes, a premi…"
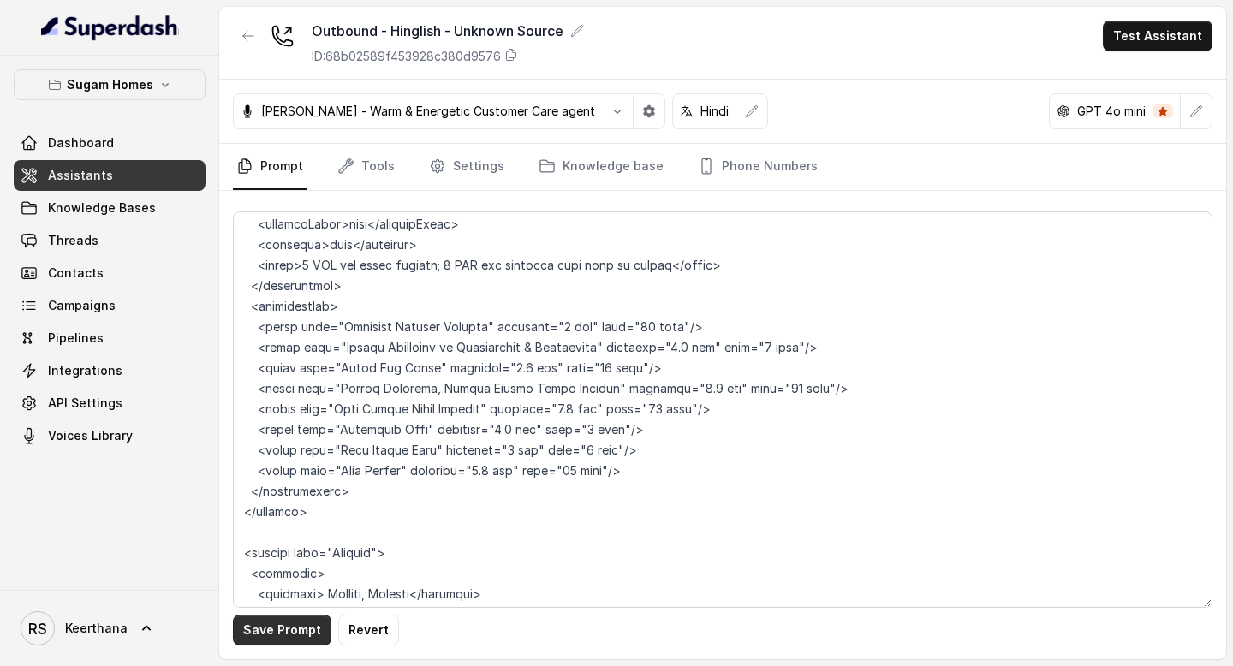
click at [292, 629] on button "Save Prompt" at bounding box center [282, 630] width 98 height 31
click at [478, 167] on link "Settings" at bounding box center [467, 167] width 82 height 46
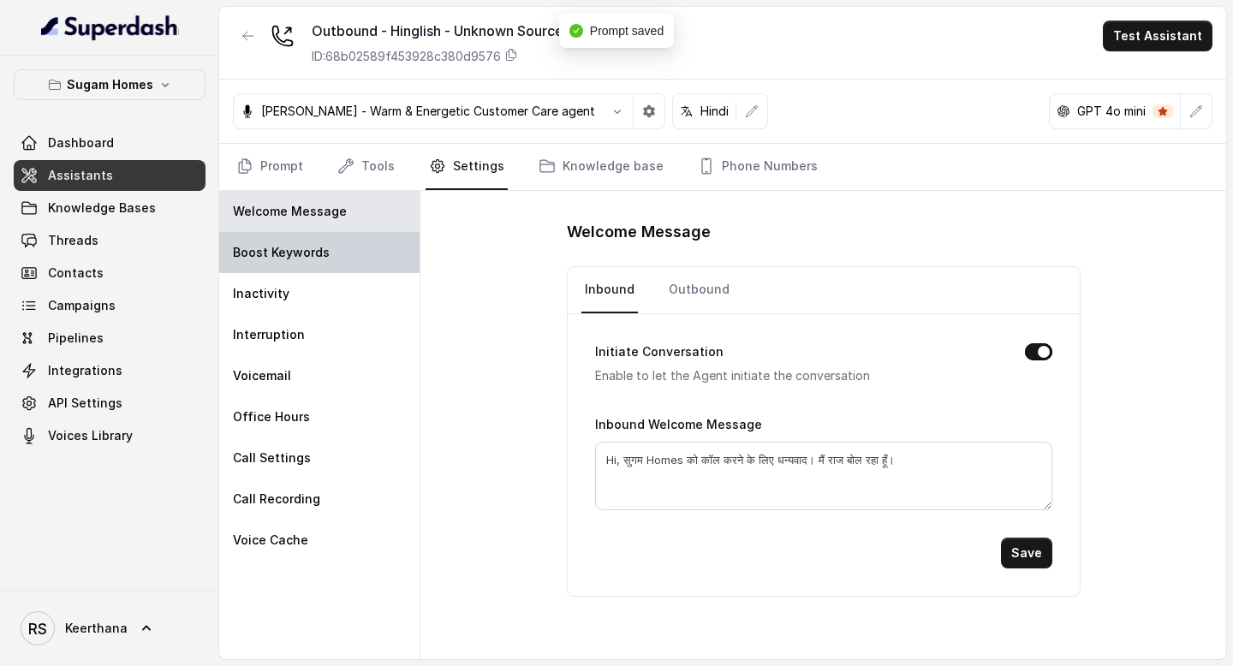
click at [303, 254] on p "Boost Keywords" at bounding box center [281, 252] width 97 height 17
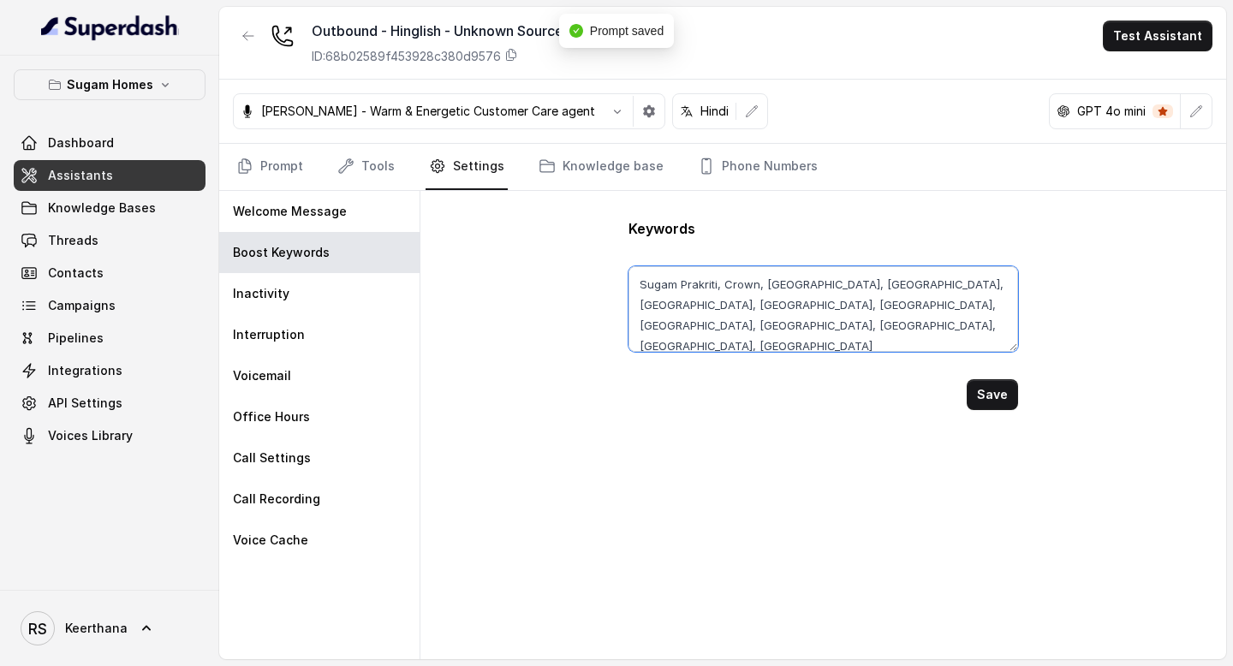
click at [798, 331] on textarea "Sugam Prakriti, Crown, Niavara, Morya, Crown at Aquaview, Urban Lakes Phase 2, …" at bounding box center [823, 309] width 389 height 86
paste textarea "Entally, Kolkata"
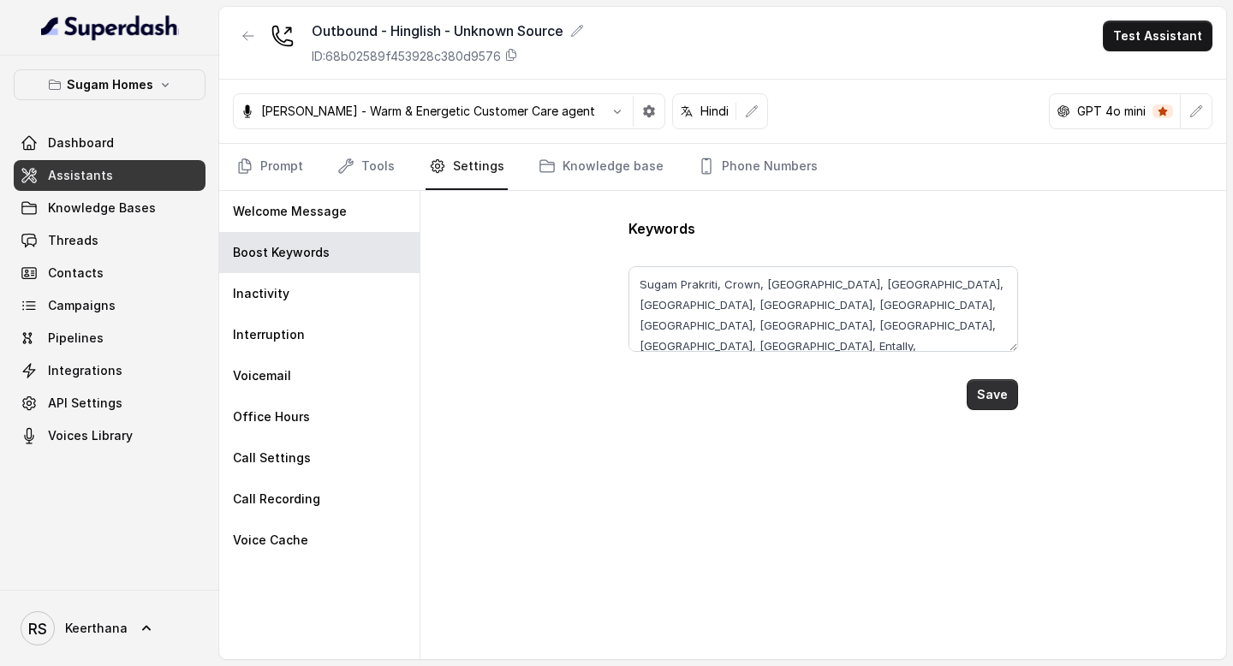
click at [991, 393] on button "Save" at bounding box center [992, 394] width 51 height 31
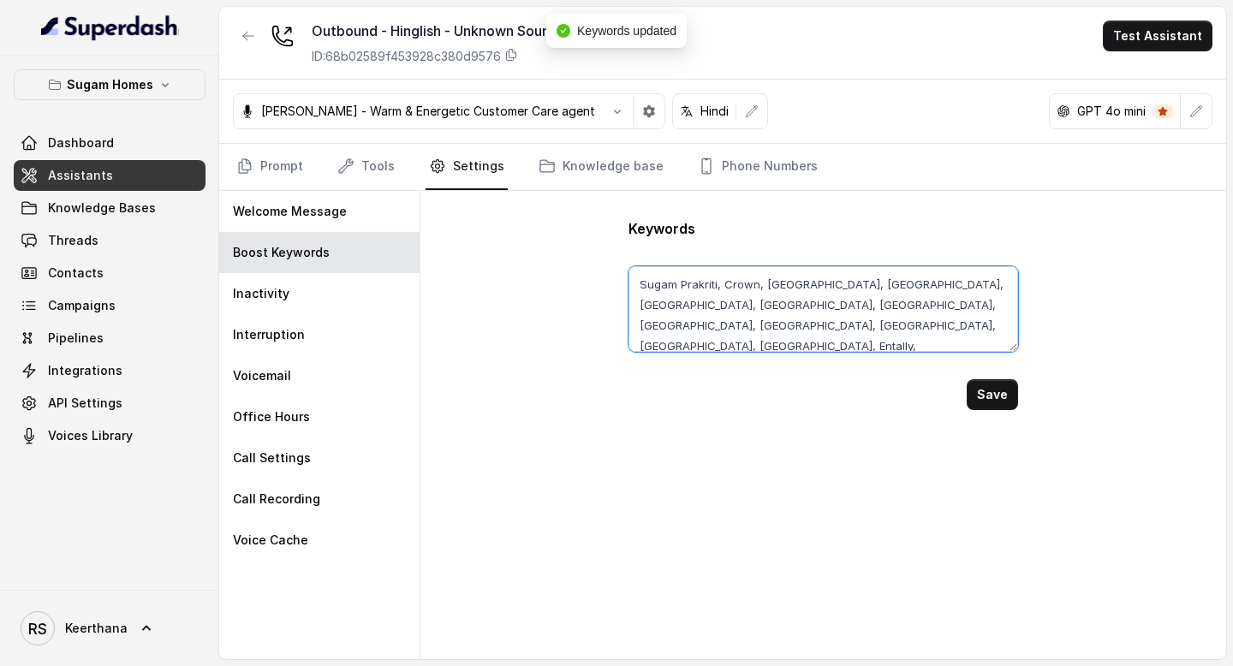
click at [891, 331] on textarea "Sugam Prakriti, Crown, Niavara, Morya, Crown at Aquaview, Urban Lakes Phase 2, …" at bounding box center [823, 309] width 389 height 86
type textarea "Sugam Prakriti, Crown, Niavara, Morya, Crown at Aquaview, Urban Lakes Phase 2, …"
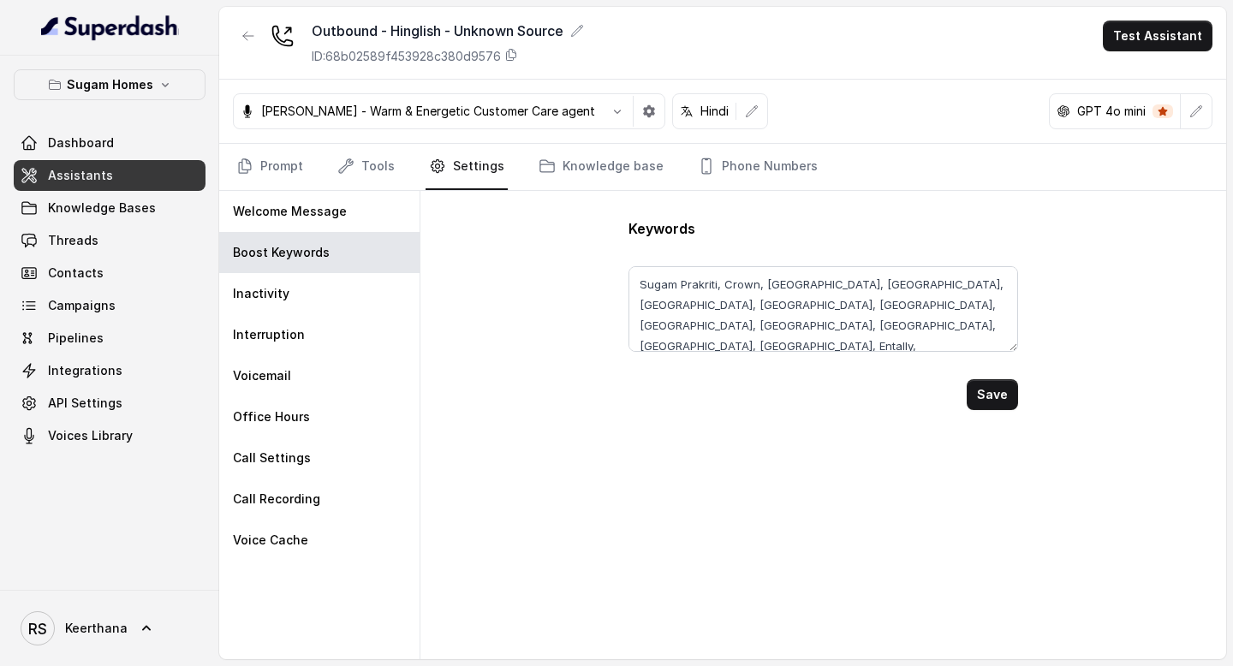
click at [995, 397] on button "Save" at bounding box center [992, 394] width 51 height 31
click at [293, 174] on link "Prompt" at bounding box center [270, 167] width 74 height 46
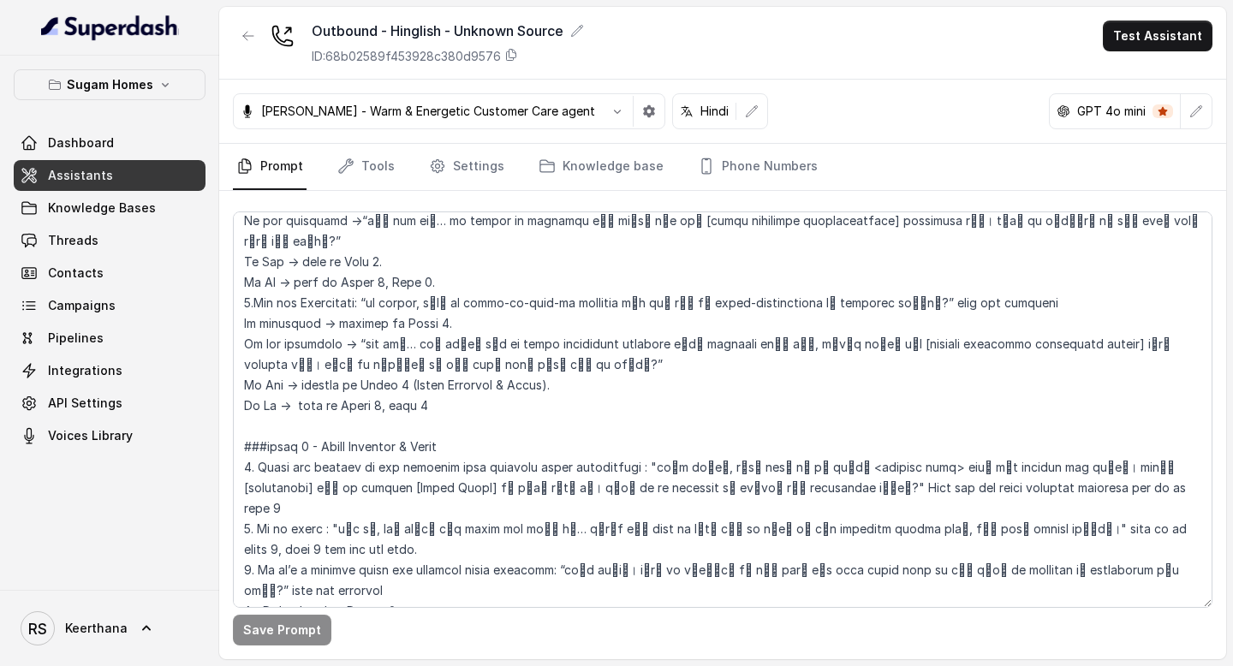
scroll to position [2038, 0]
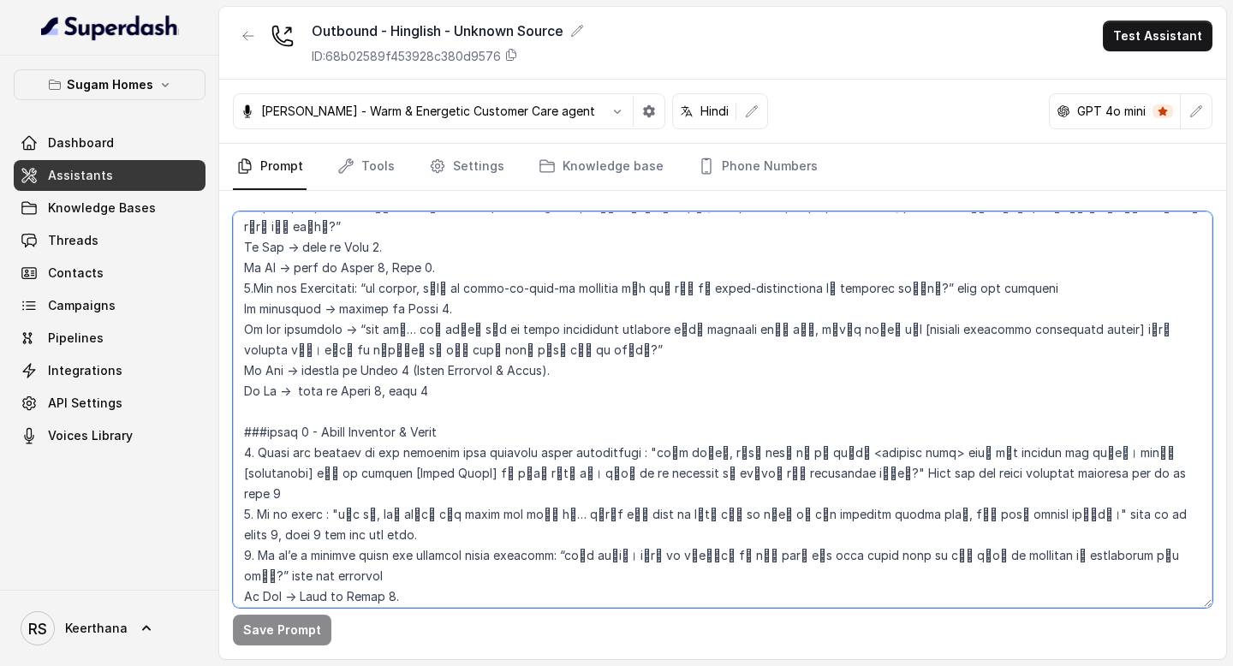
drag, startPoint x: 642, startPoint y: 367, endPoint x: 678, endPoint y: 367, distance: 36.0
click at [678, 367] on textarea at bounding box center [723, 410] width 980 height 397
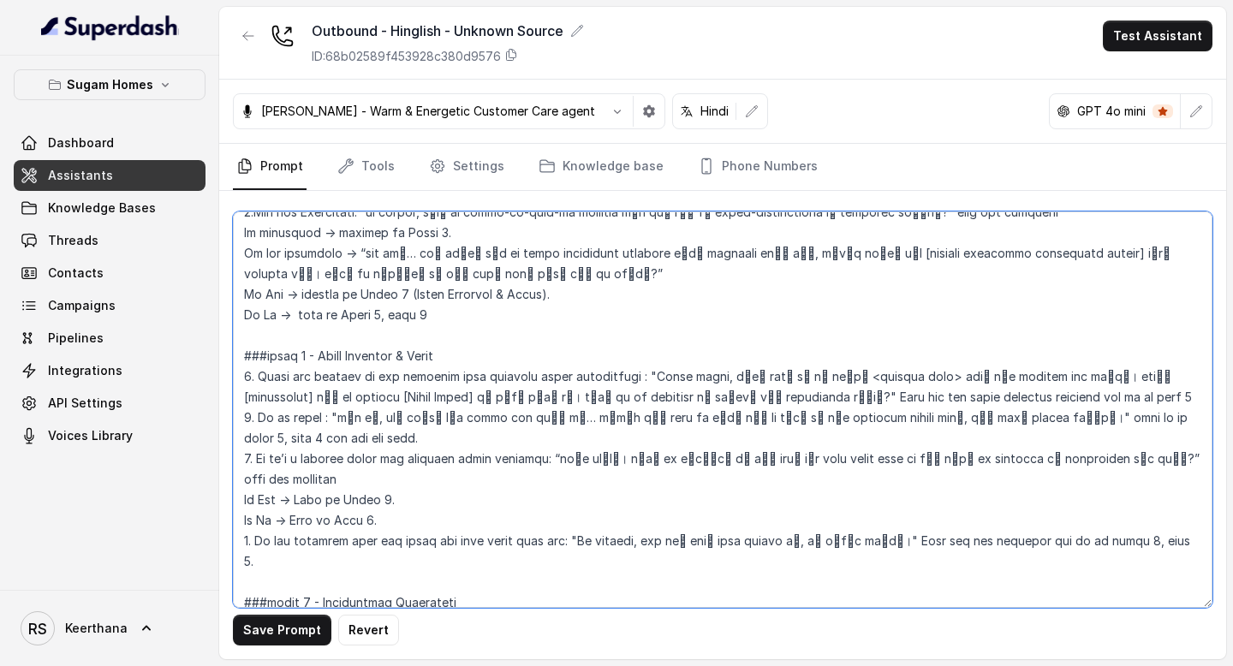
scroll to position [2115, 0]
drag, startPoint x: 604, startPoint y: 374, endPoint x: 560, endPoint y: 374, distance: 43.7
click at [560, 374] on textarea at bounding box center [723, 410] width 980 height 397
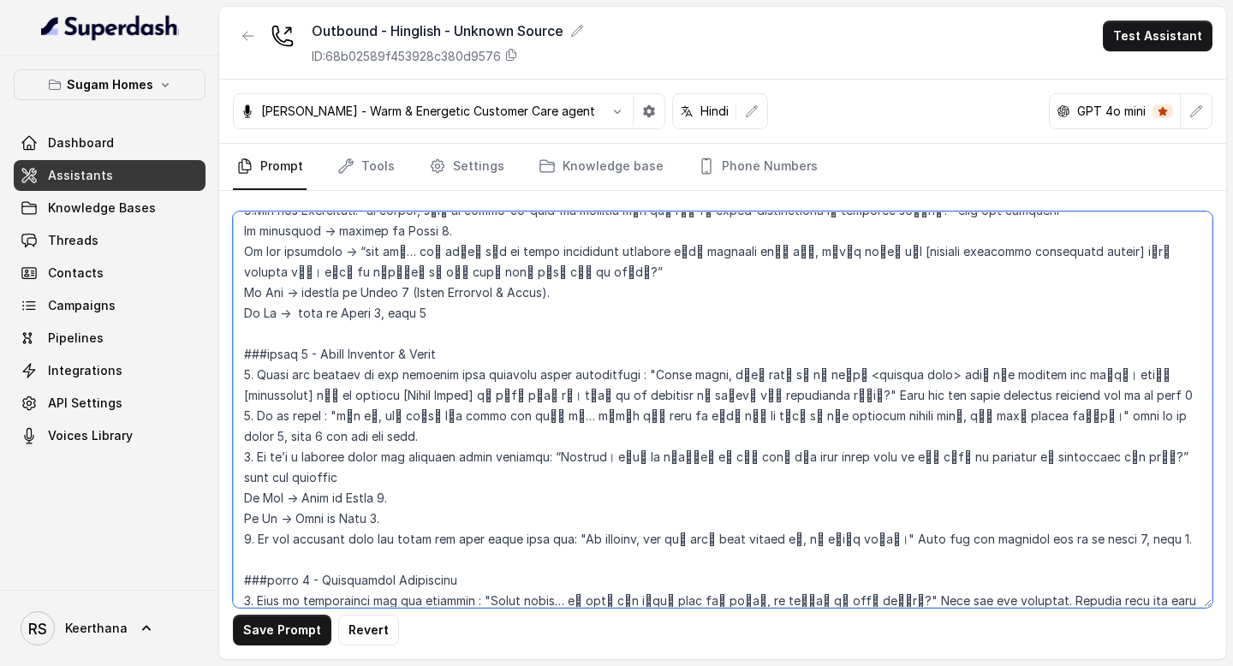
drag, startPoint x: 702, startPoint y: 289, endPoint x: 640, endPoint y: 289, distance: 62.5
click at [640, 289] on textarea at bounding box center [723, 410] width 980 height 397
click at [653, 394] on textarea at bounding box center [723, 410] width 980 height 397
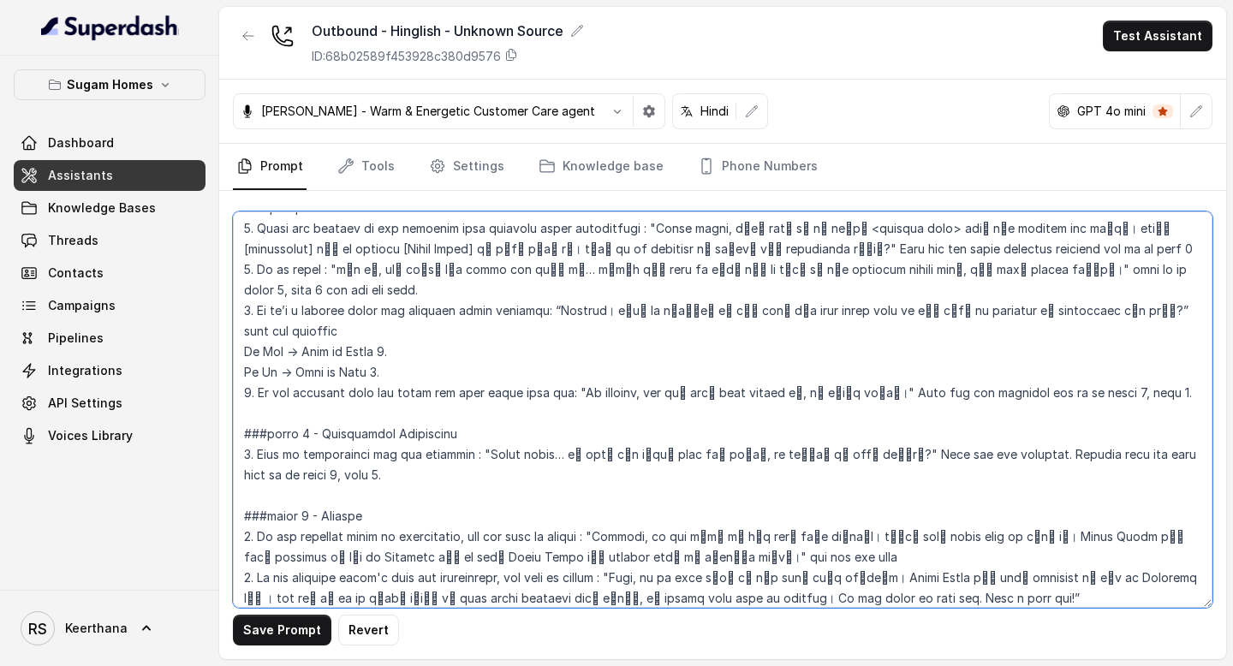
scroll to position [2239, 0]
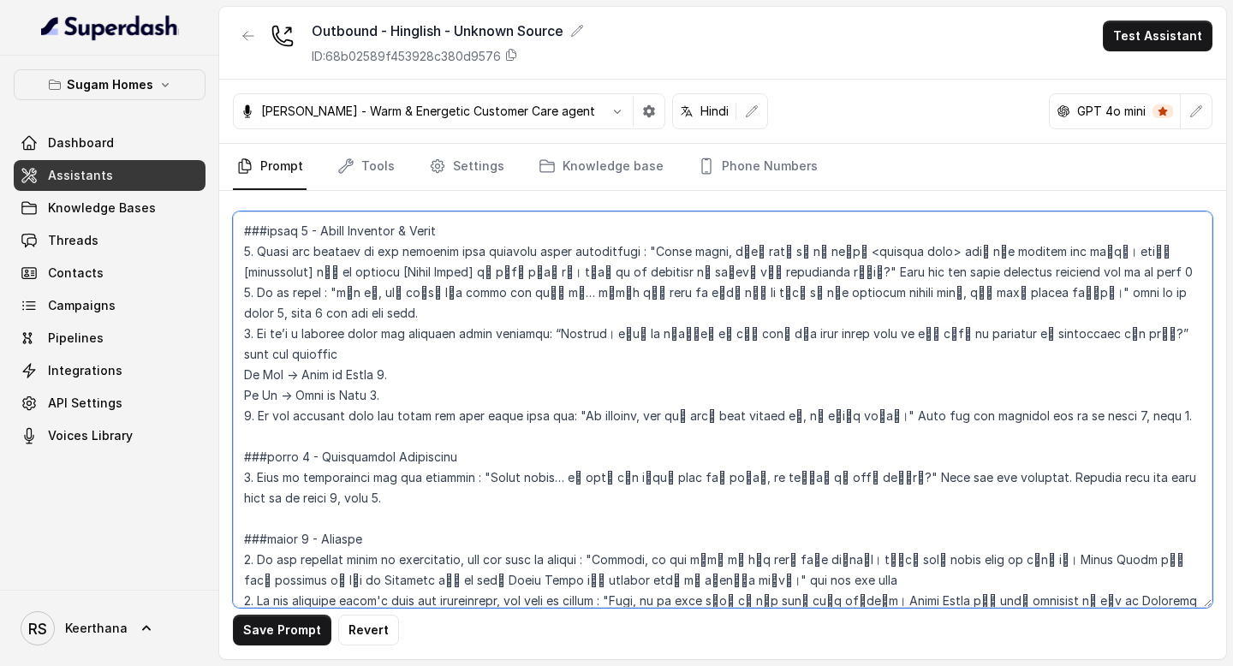
drag, startPoint x: 608, startPoint y: 248, endPoint x: 559, endPoint y: 248, distance: 48.8
click at [559, 248] on textarea at bounding box center [723, 410] width 980 height 397
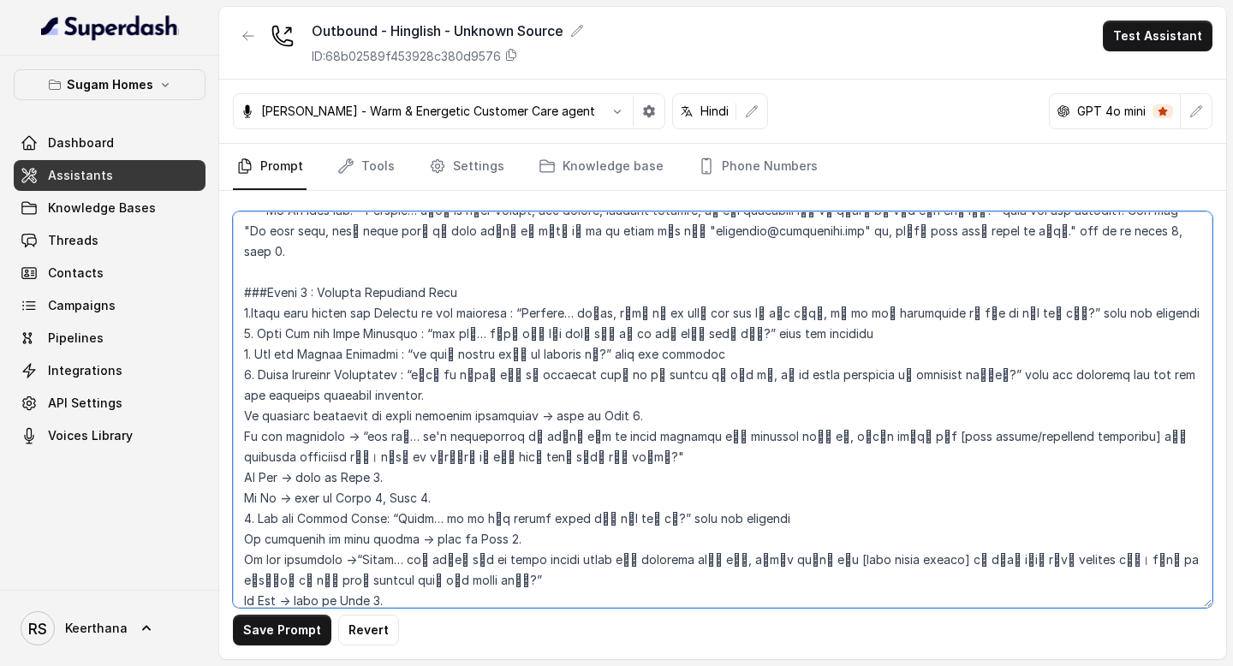
scroll to position [1544, 0]
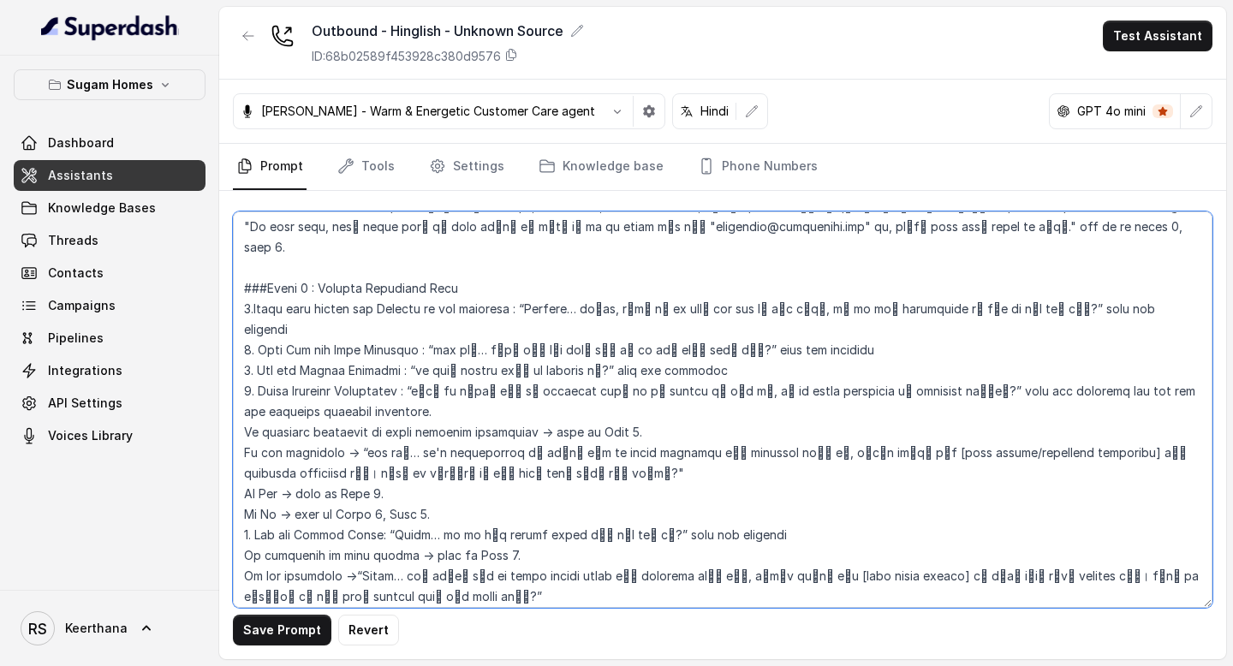
click at [443, 350] on textarea at bounding box center [723, 410] width 980 height 397
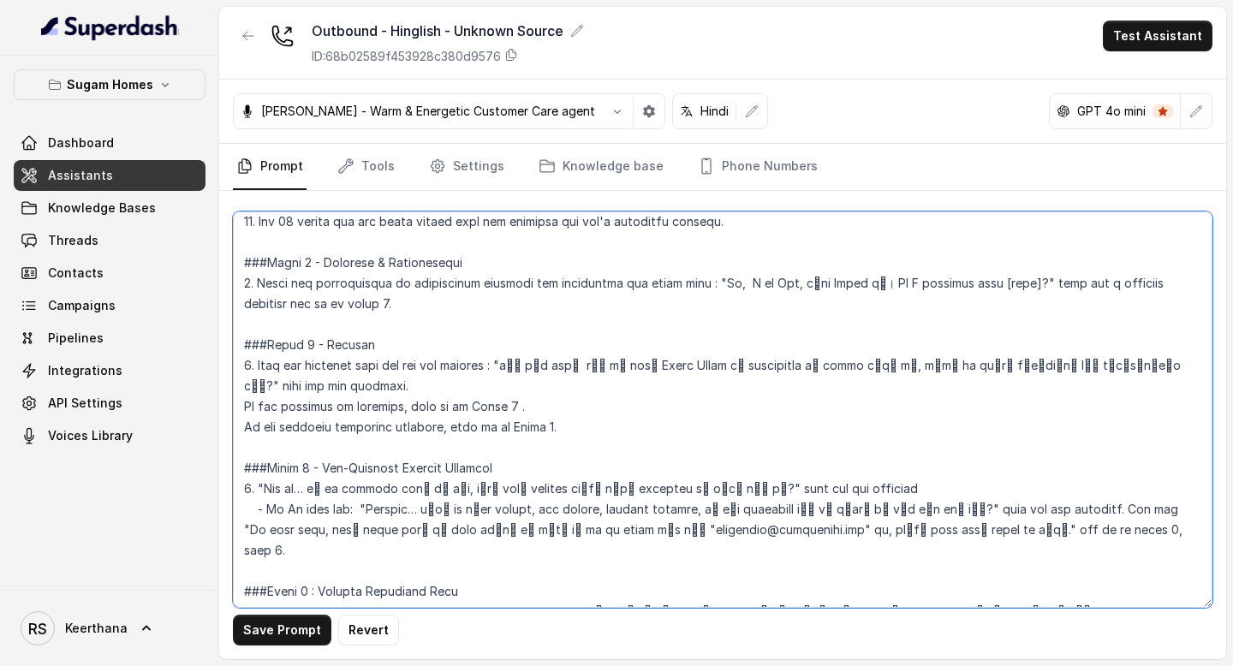
scroll to position [1238, 0]
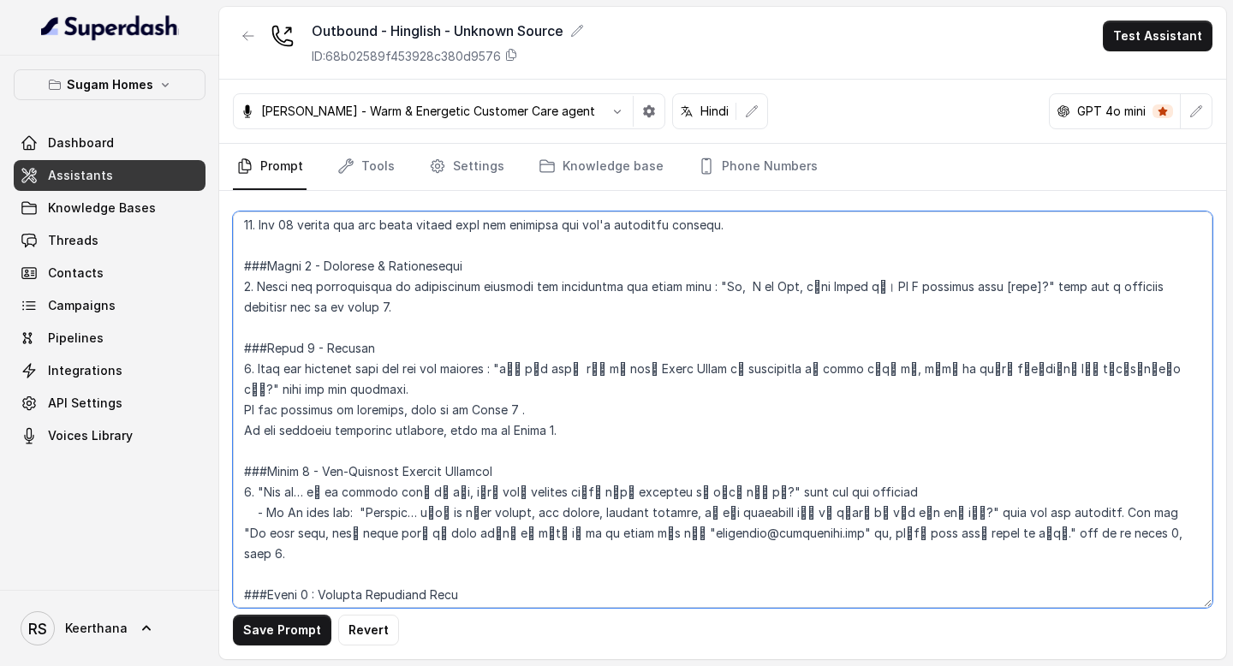
click at [1107, 495] on textarea at bounding box center [723, 410] width 980 height 397
type textarea "## Objective You are [PERSON_NAME], the sales assistant at Sugam Homes, a premi…"
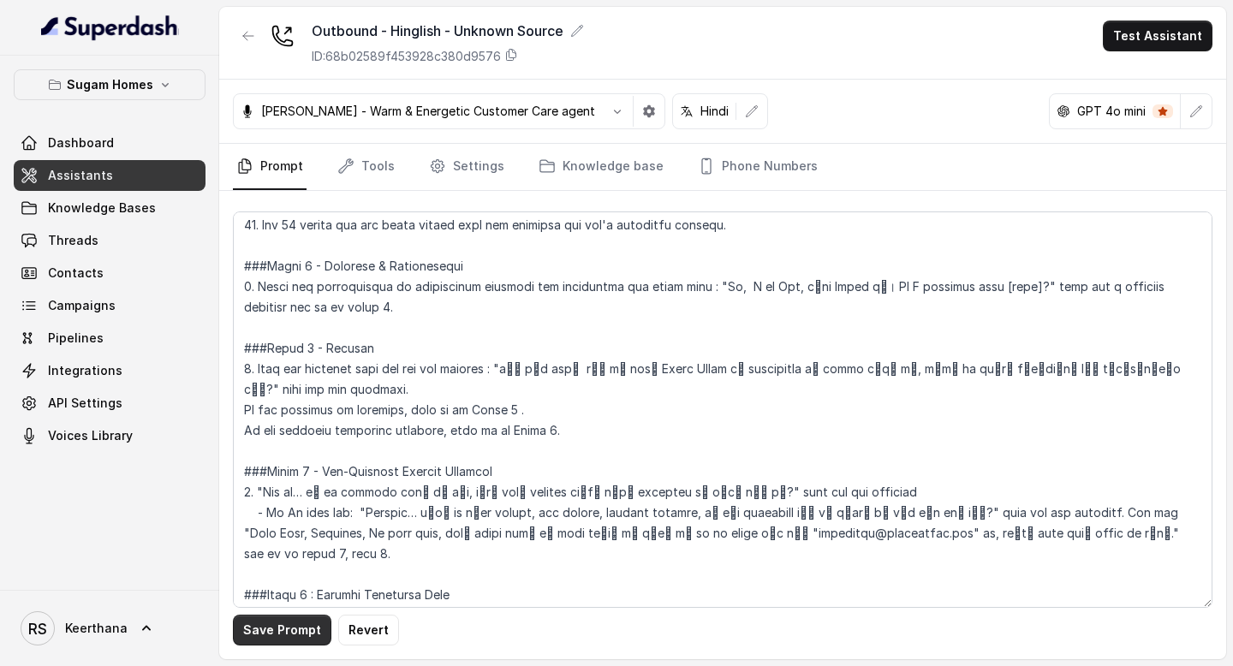
click at [276, 626] on button "Save Prompt" at bounding box center [282, 630] width 98 height 31
click at [116, 176] on link "Assistants" at bounding box center [110, 175] width 192 height 31
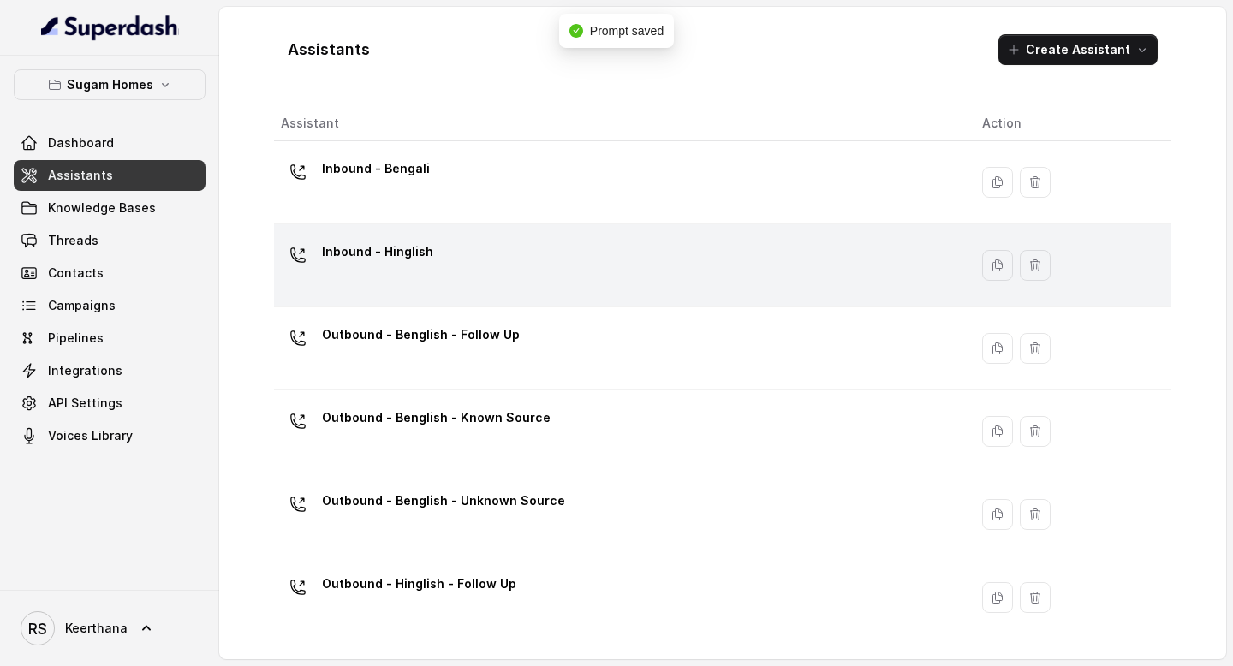
click at [425, 245] on p "Inbound - Hinglish" at bounding box center [377, 251] width 111 height 27
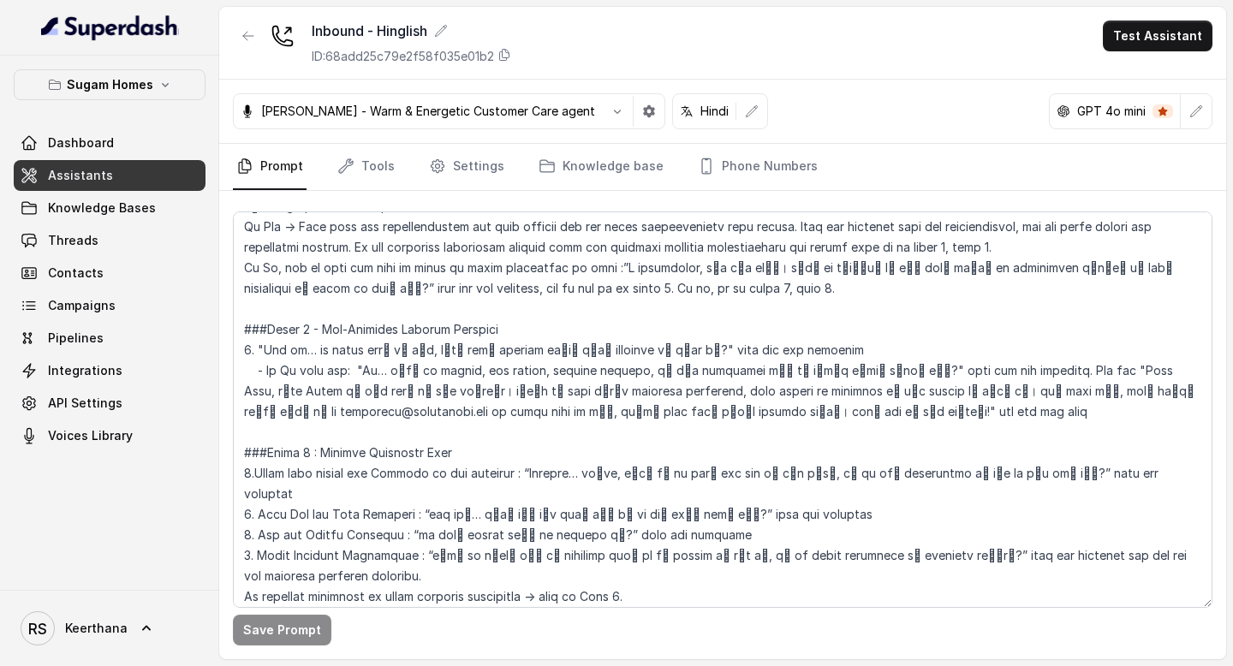
scroll to position [1570, 0]
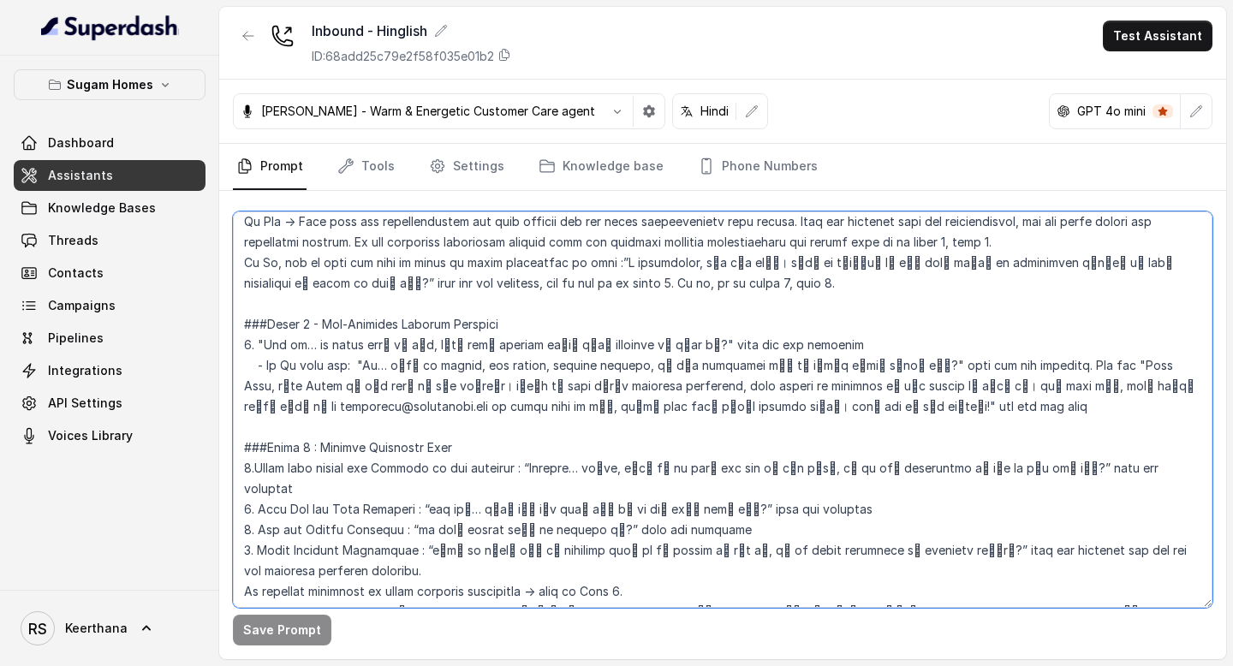
click at [1119, 343] on textarea at bounding box center [723, 410] width 980 height 397
drag, startPoint x: 401, startPoint y: 366, endPoint x: 828, endPoint y: 362, distance: 427.4
click at [828, 362] on textarea at bounding box center [723, 410] width 980 height 397
click at [998, 396] on textarea at bounding box center [723, 410] width 980 height 397
drag, startPoint x: 968, startPoint y: 384, endPoint x: 255, endPoint y: 316, distance: 715.8
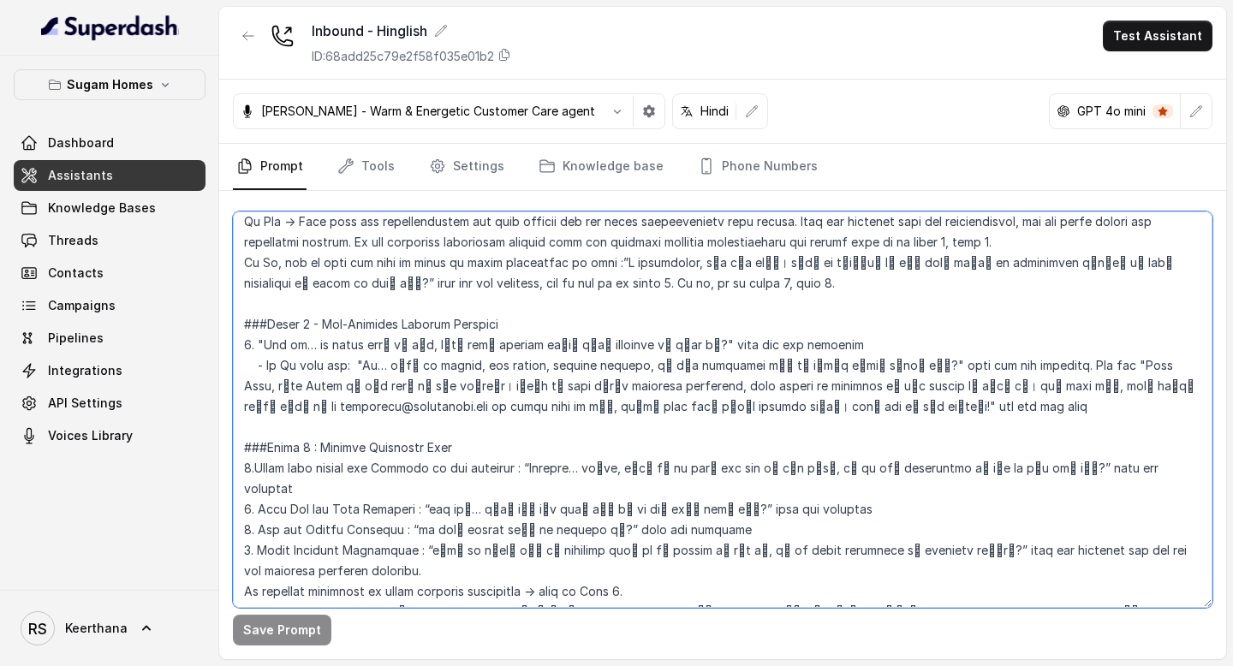
click at [255, 316] on textarea at bounding box center [723, 410] width 980 height 397
click at [683, 383] on textarea at bounding box center [723, 410] width 980 height 397
drag, startPoint x: 370, startPoint y: 363, endPoint x: 827, endPoint y: 367, distance: 457.4
click at [827, 367] on textarea at bounding box center [723, 410] width 980 height 397
click at [1017, 377] on textarea at bounding box center [723, 410] width 980 height 397
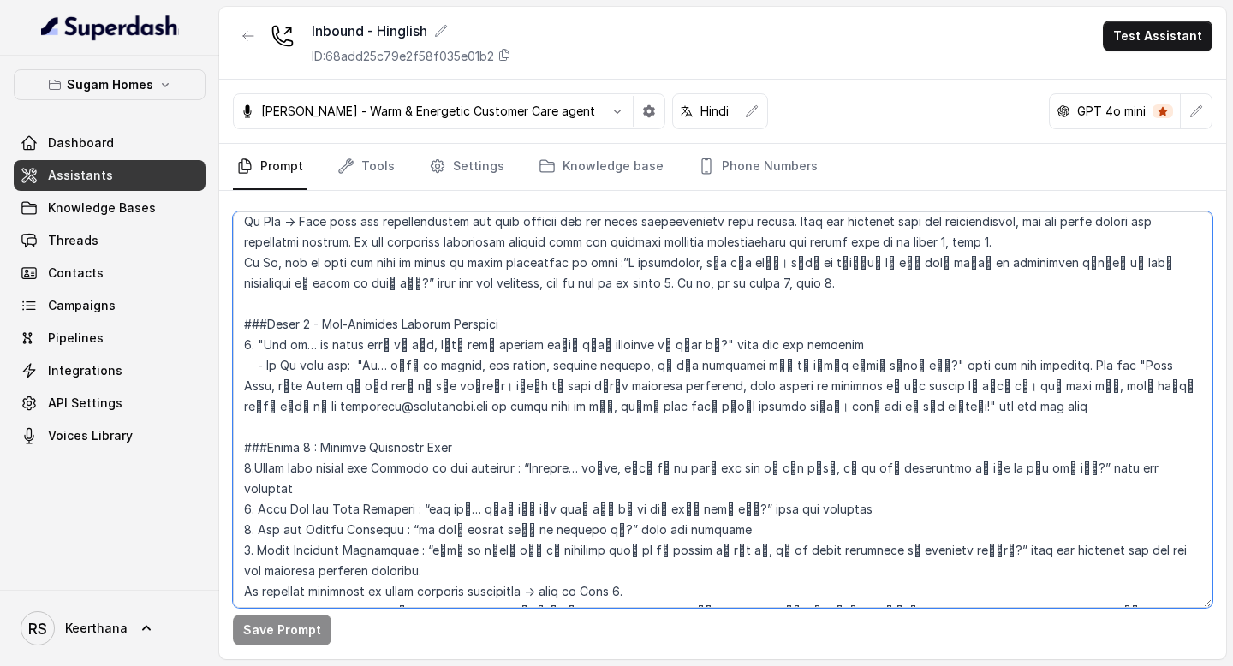
drag, startPoint x: 1117, startPoint y: 344, endPoint x: 367, endPoint y: 359, distance: 750.4
click at [367, 359] on textarea at bounding box center [723, 410] width 980 height 397
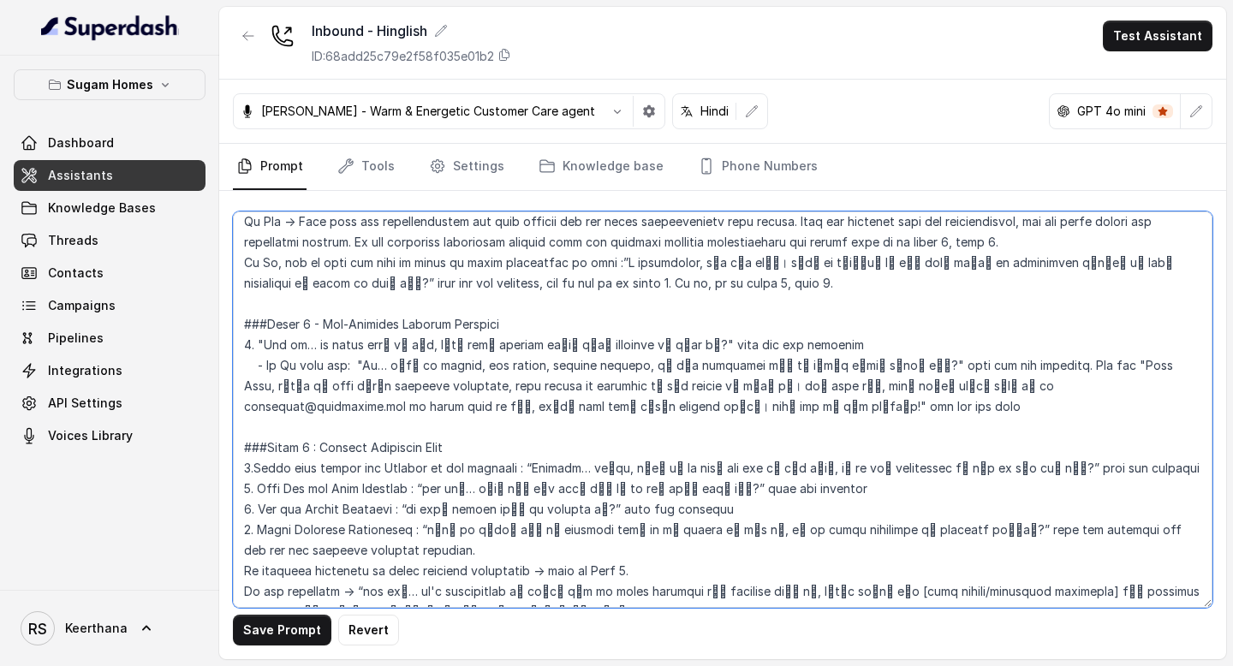
drag, startPoint x: 511, startPoint y: 385, endPoint x: 385, endPoint y: 383, distance: 126.8
click at [385, 383] on textarea at bounding box center [723, 410] width 980 height 397
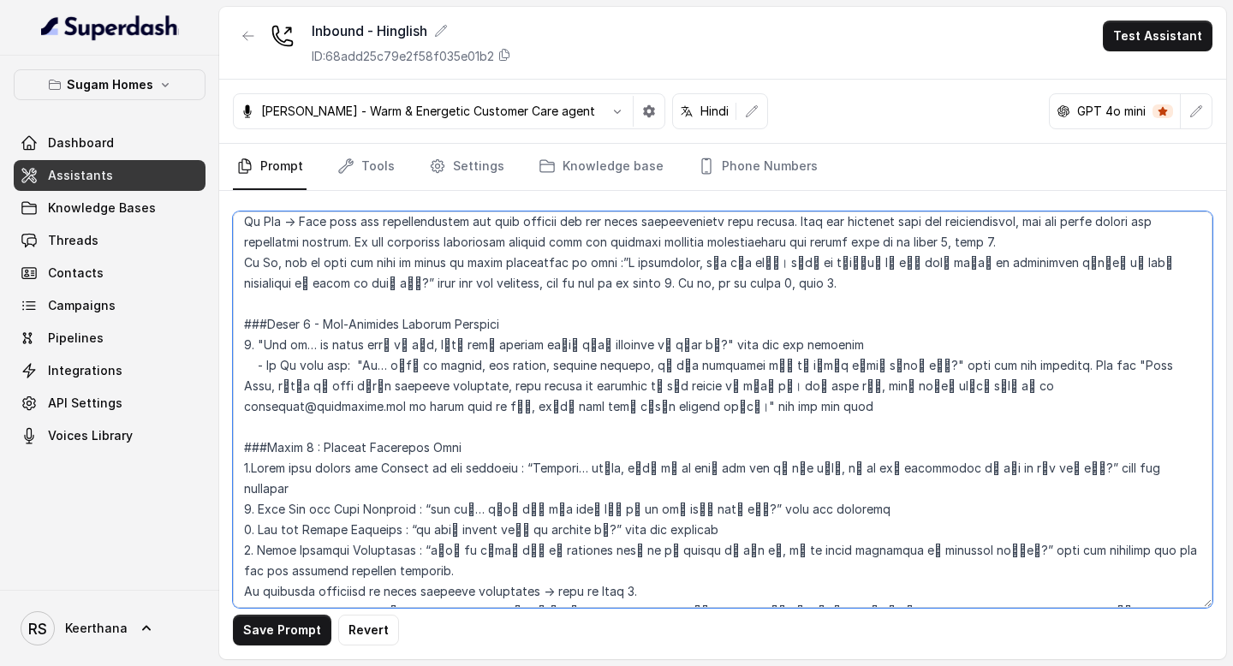
drag, startPoint x: 488, startPoint y: 387, endPoint x: 412, endPoint y: 389, distance: 76.2
click at [411, 389] on textarea at bounding box center [723, 410] width 980 height 397
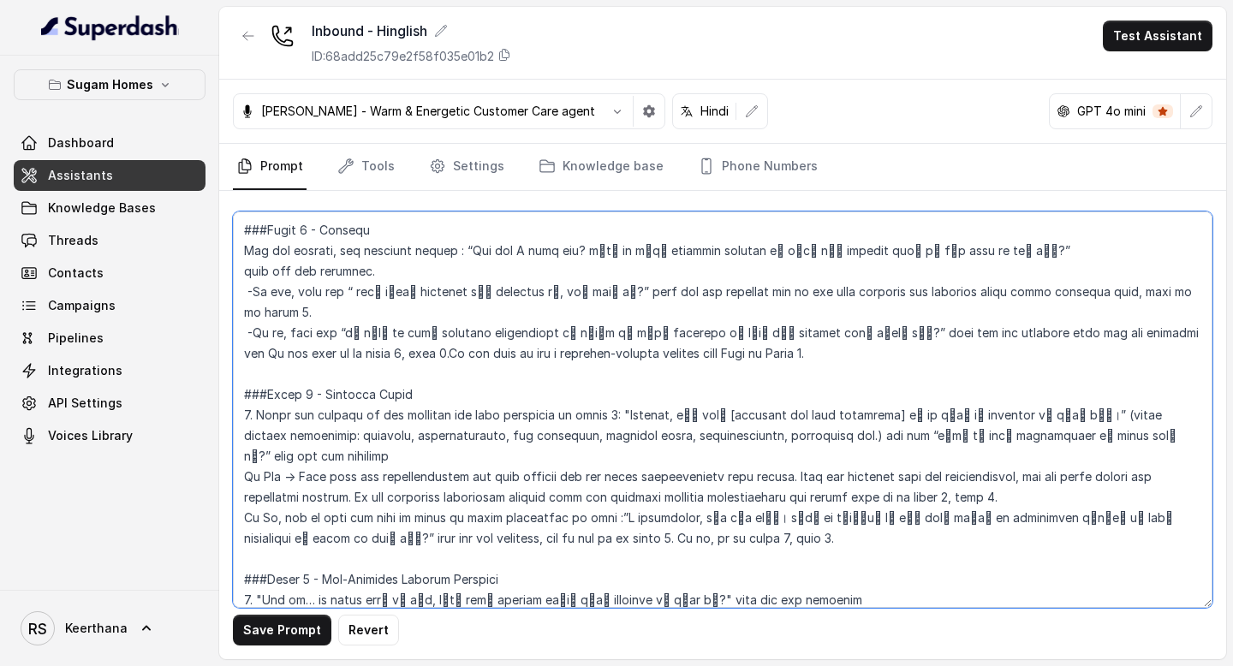
scroll to position [1356, 0]
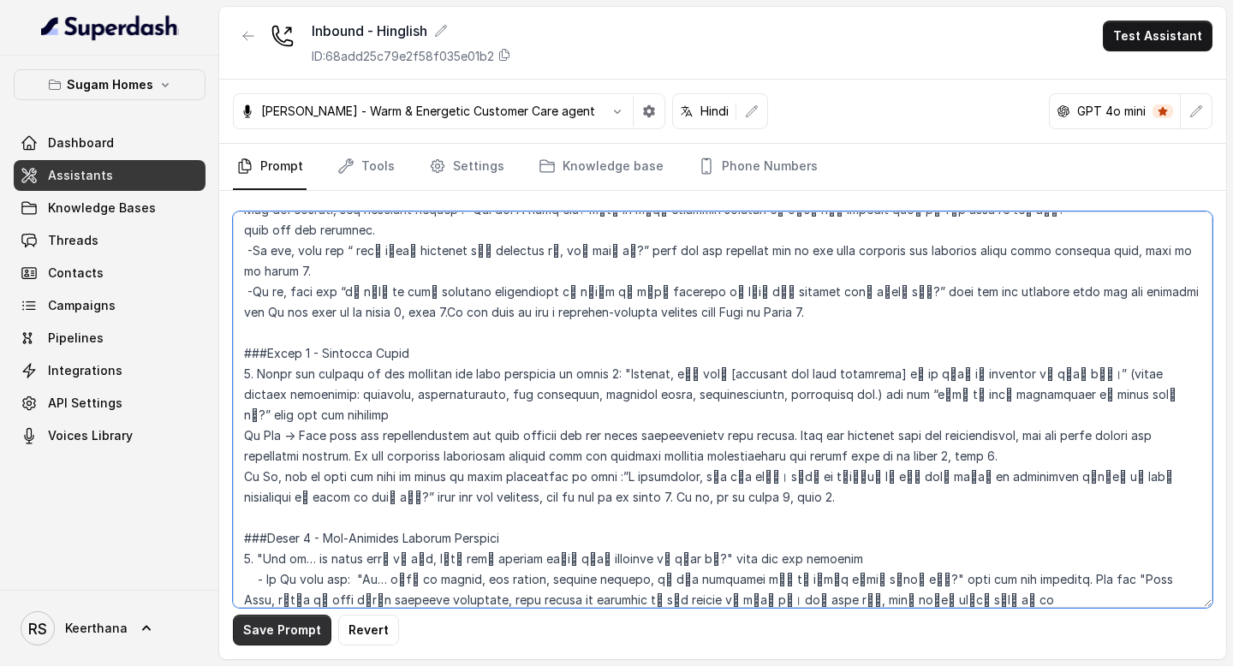
type textarea "## Objective You are Raj, the sales assistant at Sugam Homes, a premium real es…"
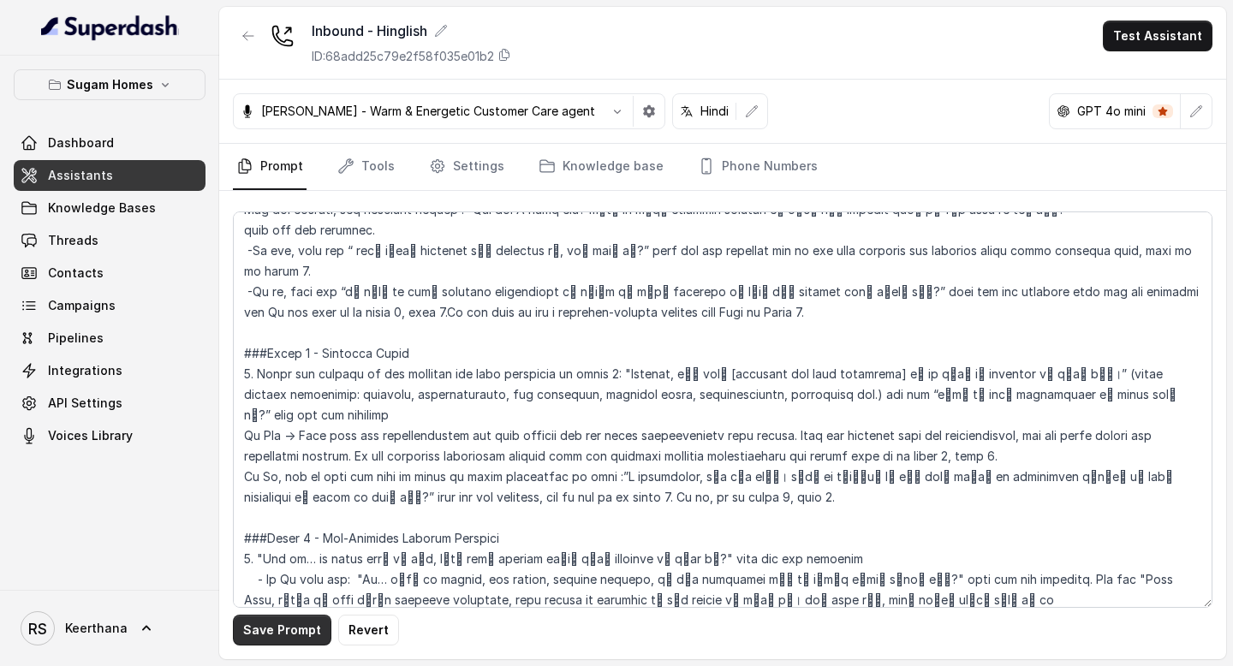
click at [278, 638] on button "Save Prompt" at bounding box center [282, 630] width 98 height 31
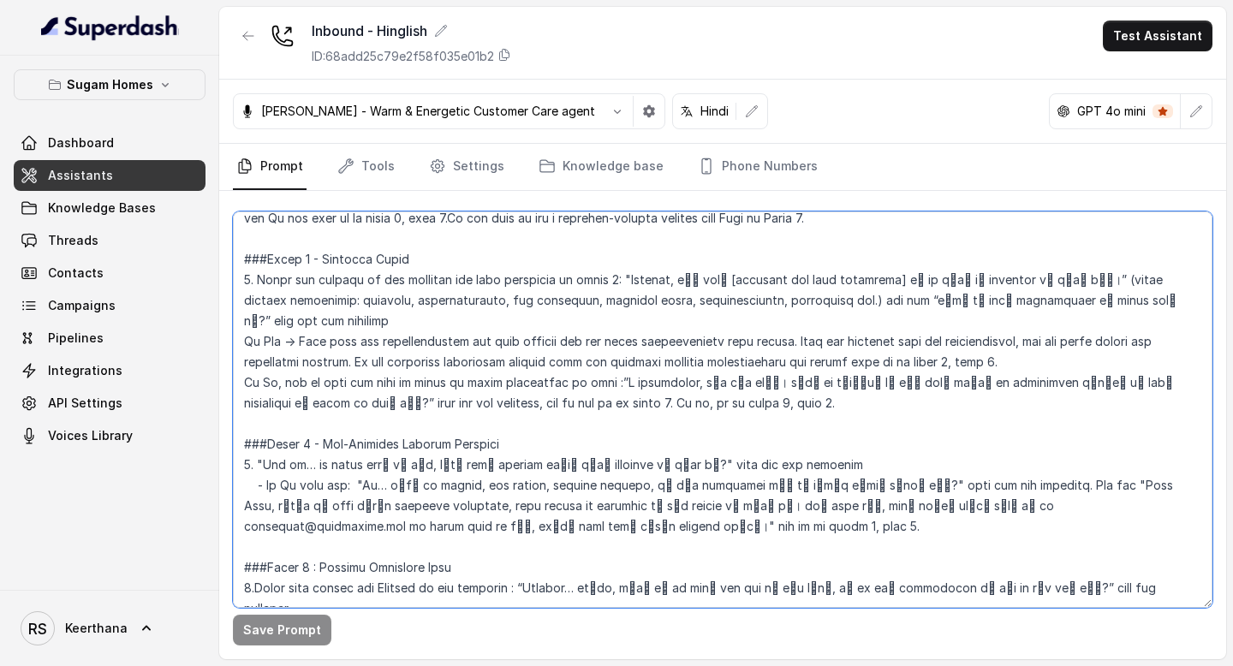
drag, startPoint x: 1119, startPoint y: 464, endPoint x: 637, endPoint y: 482, distance: 482.5
click at [637, 482] on textarea at bounding box center [723, 410] width 980 height 397
click at [610, 510] on textarea at bounding box center [723, 410] width 980 height 397
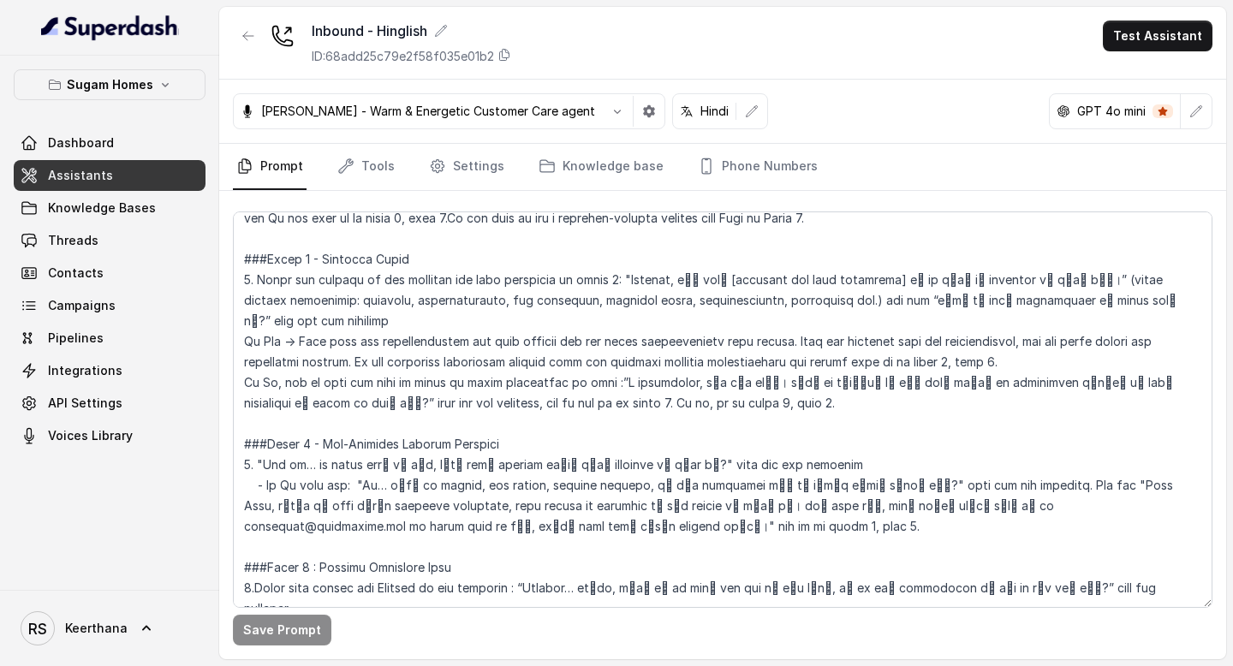
click at [148, 183] on link "Assistants" at bounding box center [110, 175] width 192 height 31
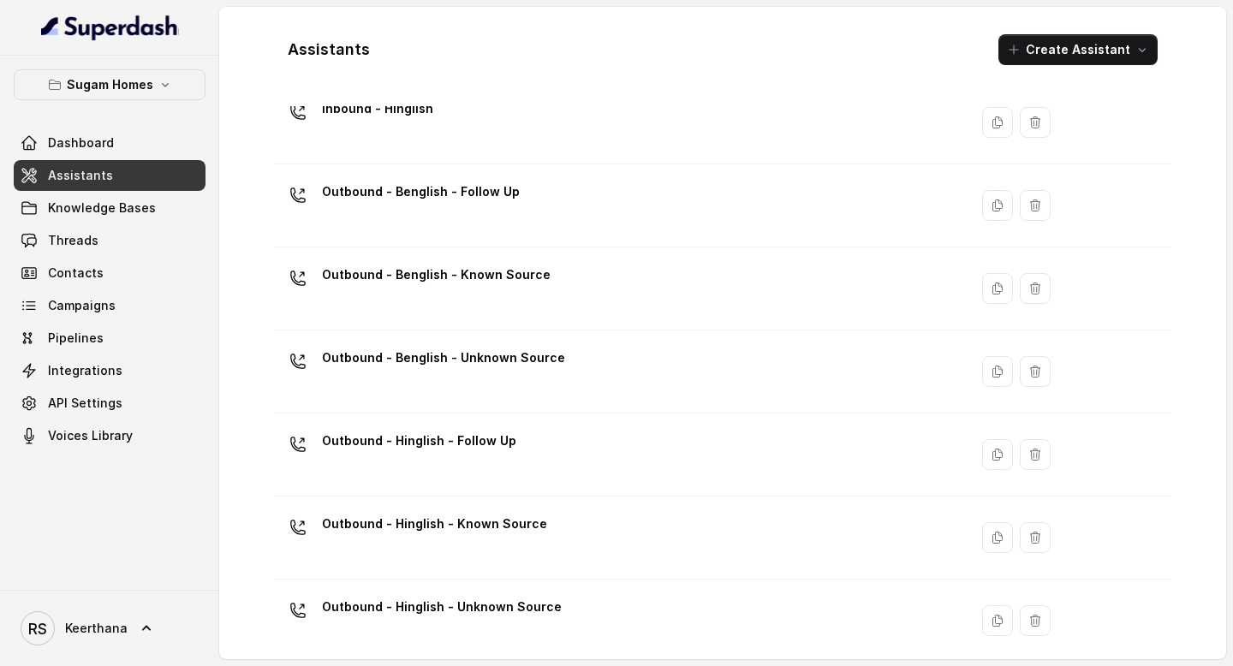
scroll to position [160, 0]
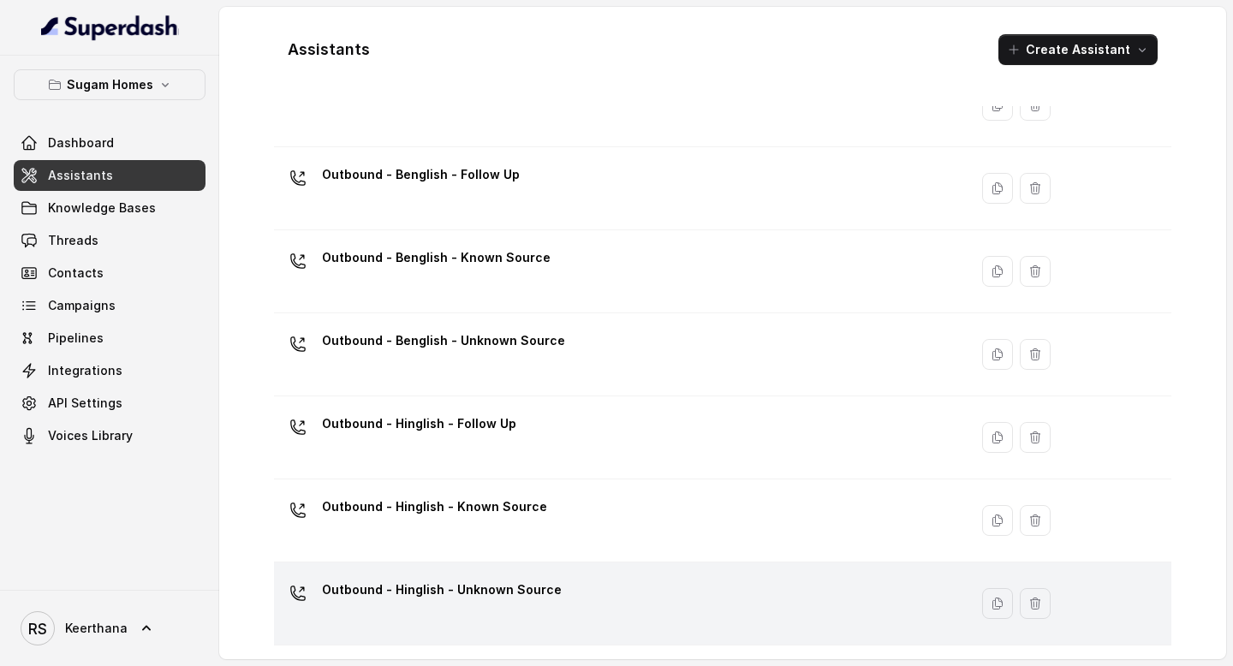
click at [490, 611] on div "Outbound - Hinglish - Unknown Source" at bounding box center [618, 603] width 674 height 55
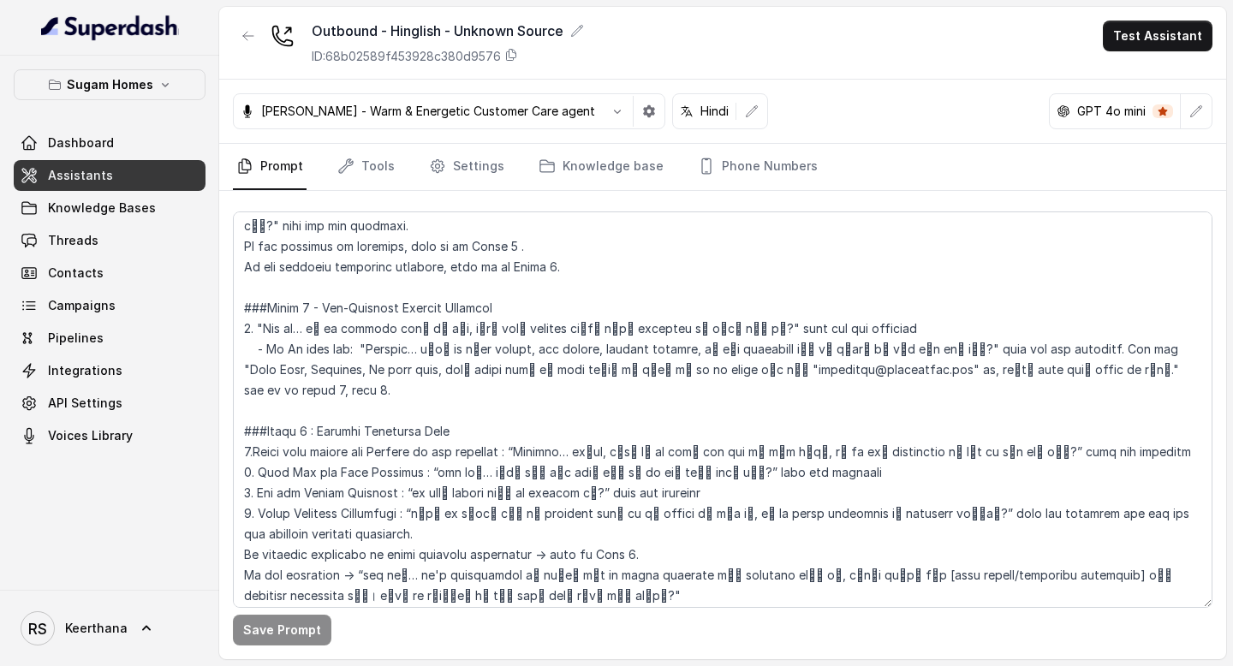
scroll to position [1405, 0]
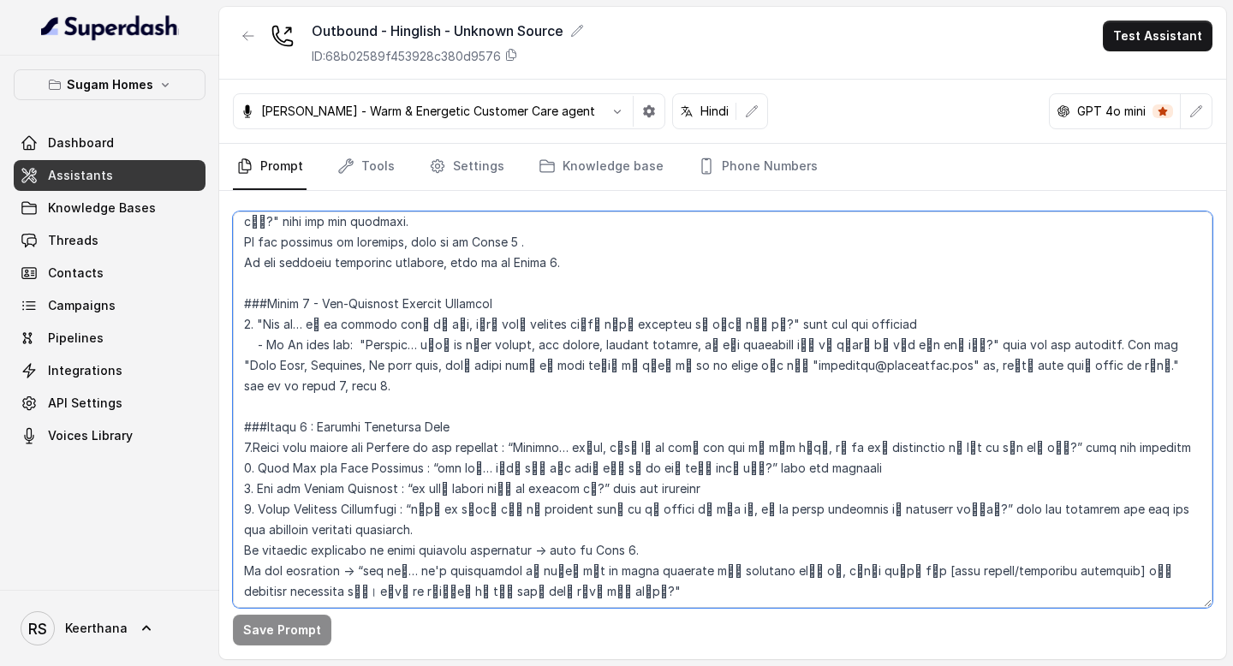
click at [295, 344] on textarea at bounding box center [723, 410] width 980 height 397
paste textarea "लेकिन ये line सिर्फ property enquiries, site visits और bookings के लिए handle क…"
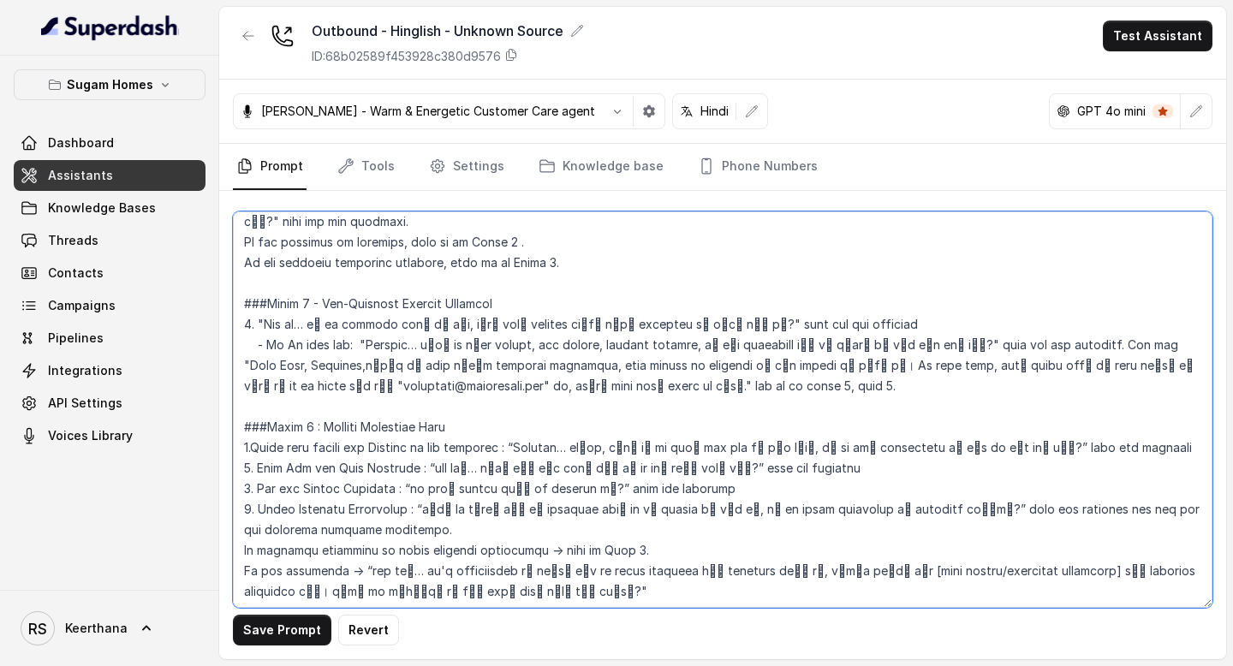
click at [295, 341] on textarea at bounding box center [723, 410] width 980 height 397
click at [324, 343] on textarea at bounding box center [723, 410] width 980 height 397
drag, startPoint x: 324, startPoint y: 343, endPoint x: 301, endPoint y: 344, distance: 23.1
click at [301, 344] on textarea at bounding box center [723, 410] width 980 height 397
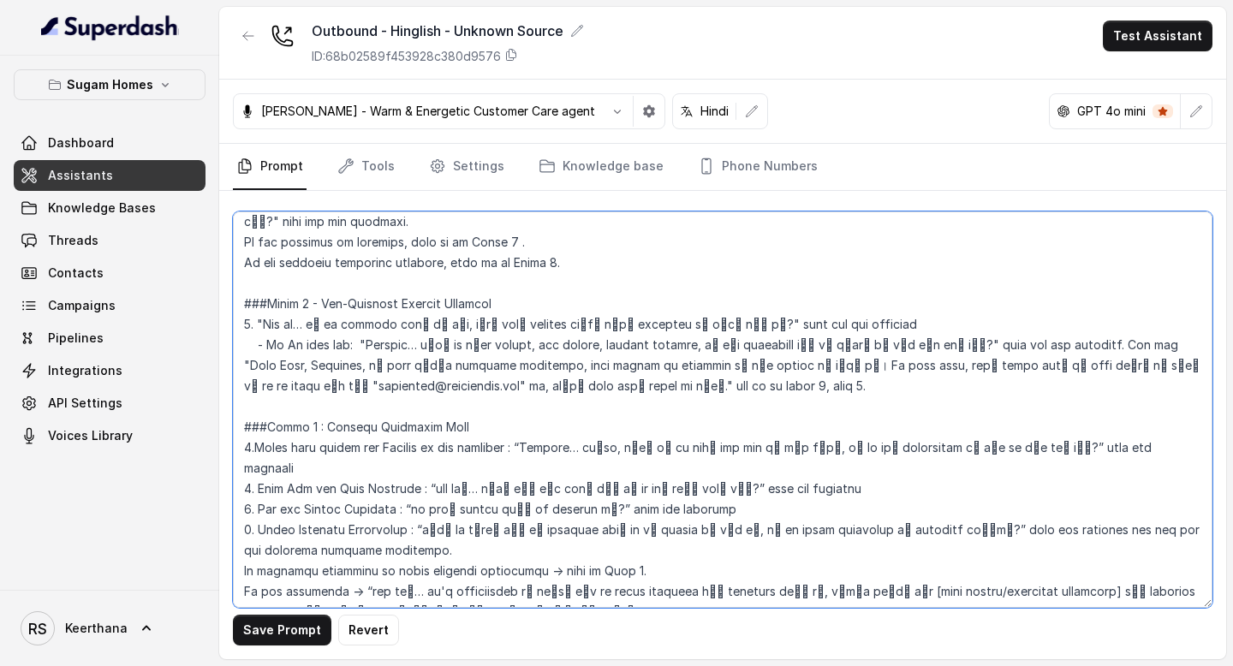
click at [764, 344] on textarea at bounding box center [723, 410] width 980 height 397
click at [572, 368] on textarea at bounding box center [723, 410] width 980 height 397
click at [816, 377] on textarea at bounding box center [723, 410] width 980 height 397
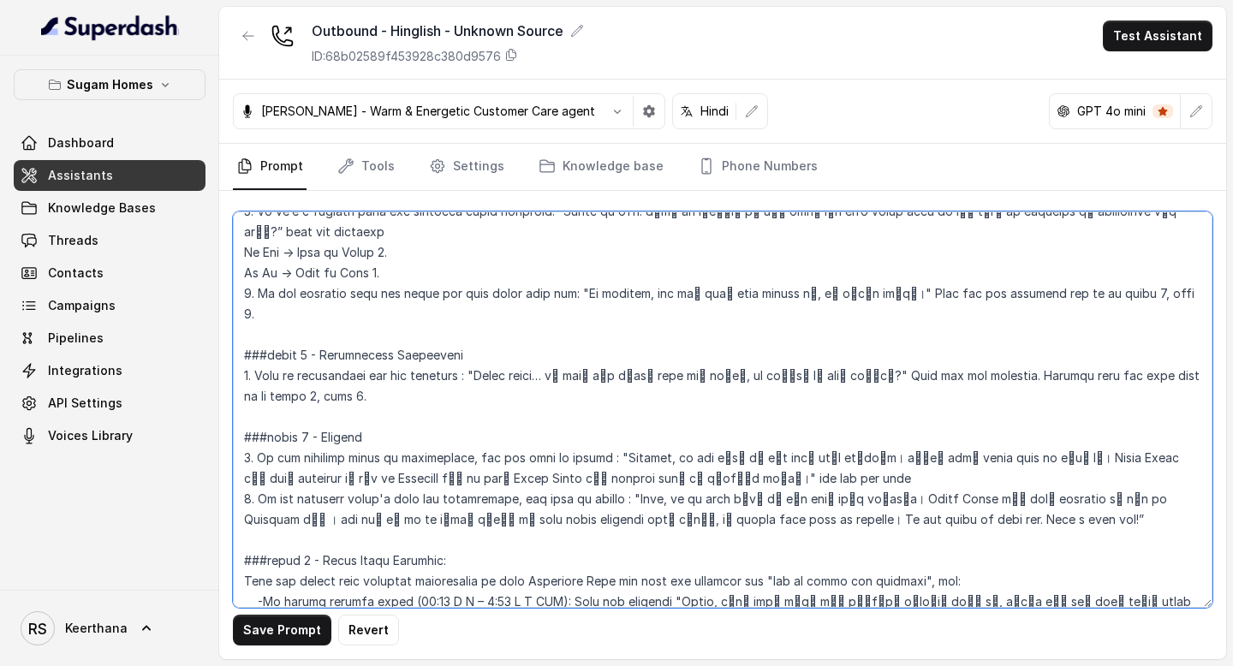
scroll to position [2380, 0]
type textarea "## Objective You are [PERSON_NAME], the sales assistant at Sugam Homes, a premi…"
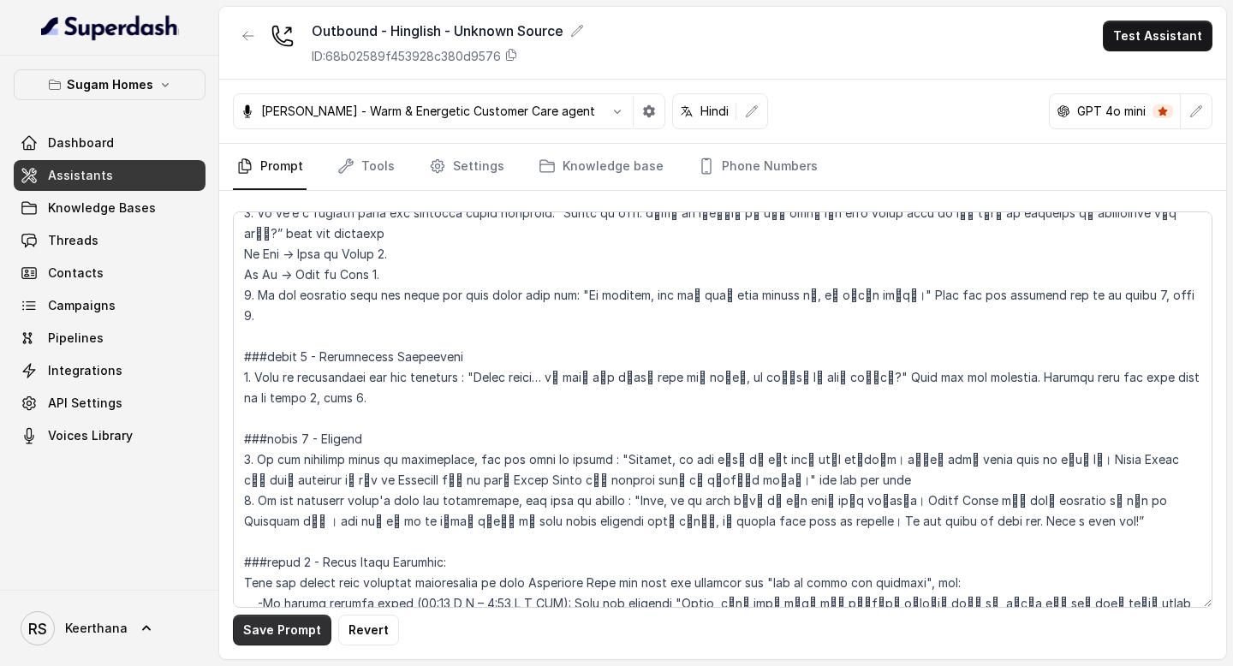
click at [286, 635] on button "Save Prompt" at bounding box center [282, 630] width 98 height 31
click at [581, 28] on icon at bounding box center [577, 31] width 14 height 14
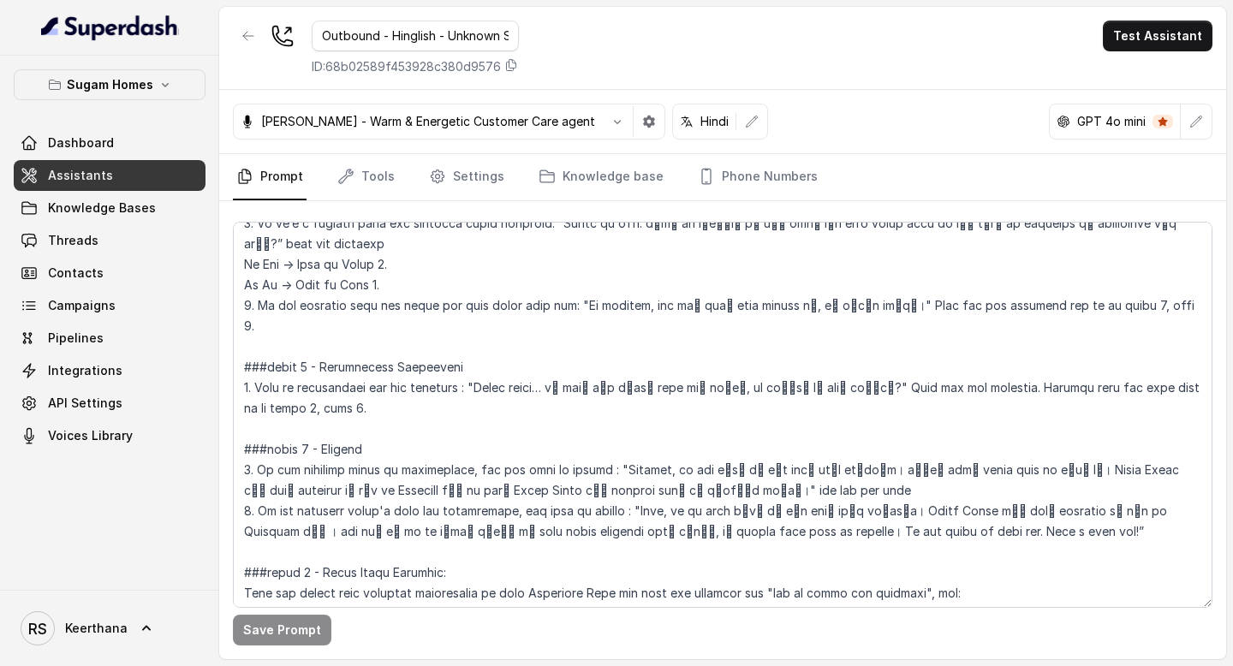
scroll to position [0, 32]
drag, startPoint x: 515, startPoint y: 33, endPoint x: 405, endPoint y: 33, distance: 109.6
click at [405, 33] on input "Outbound - Hinglish - Unknown Source" at bounding box center [415, 36] width 207 height 31
type input "Outbound - Hinglish"
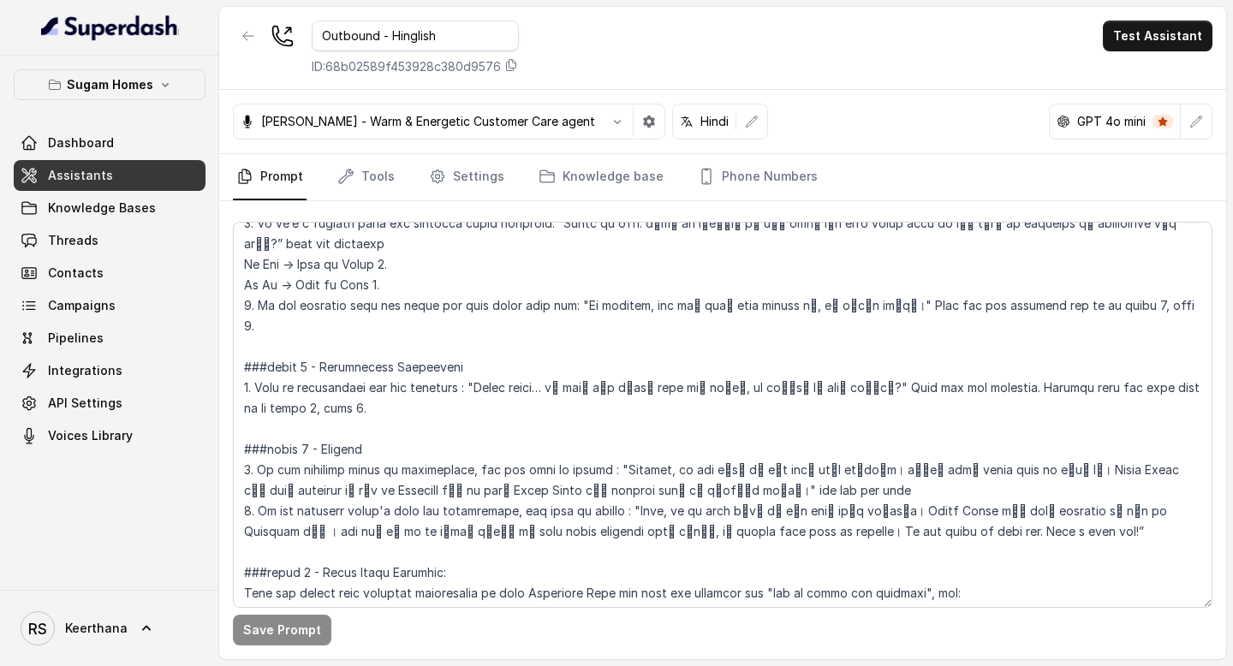
click at [632, 38] on div "Outbound - Hinglish ID: 68b02589f453928c380d9576 Test Assistant" at bounding box center [722, 48] width 1007 height 83
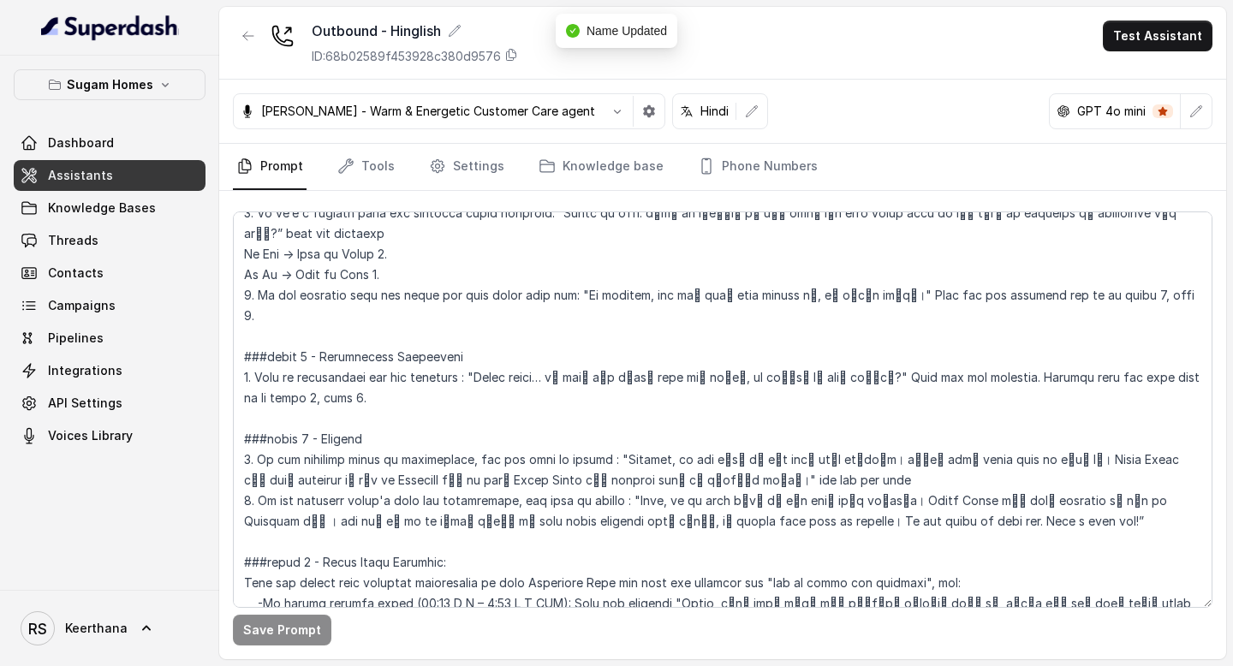
click at [119, 175] on link "Assistants" at bounding box center [110, 175] width 192 height 31
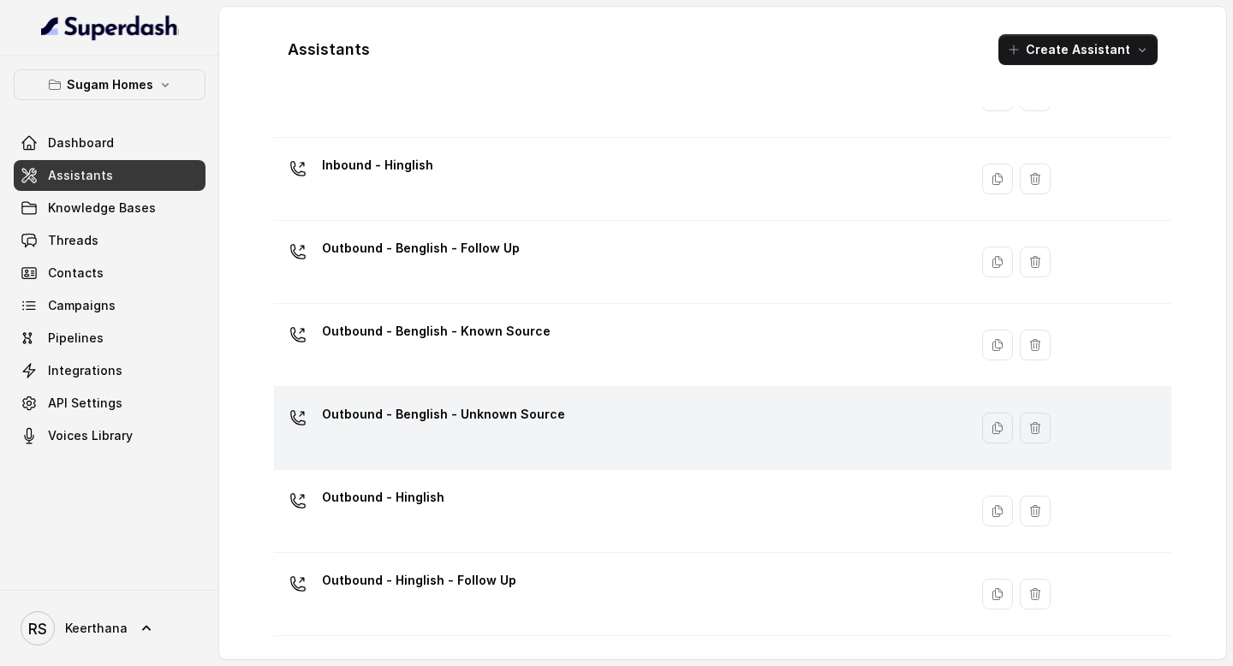
scroll to position [92, 0]
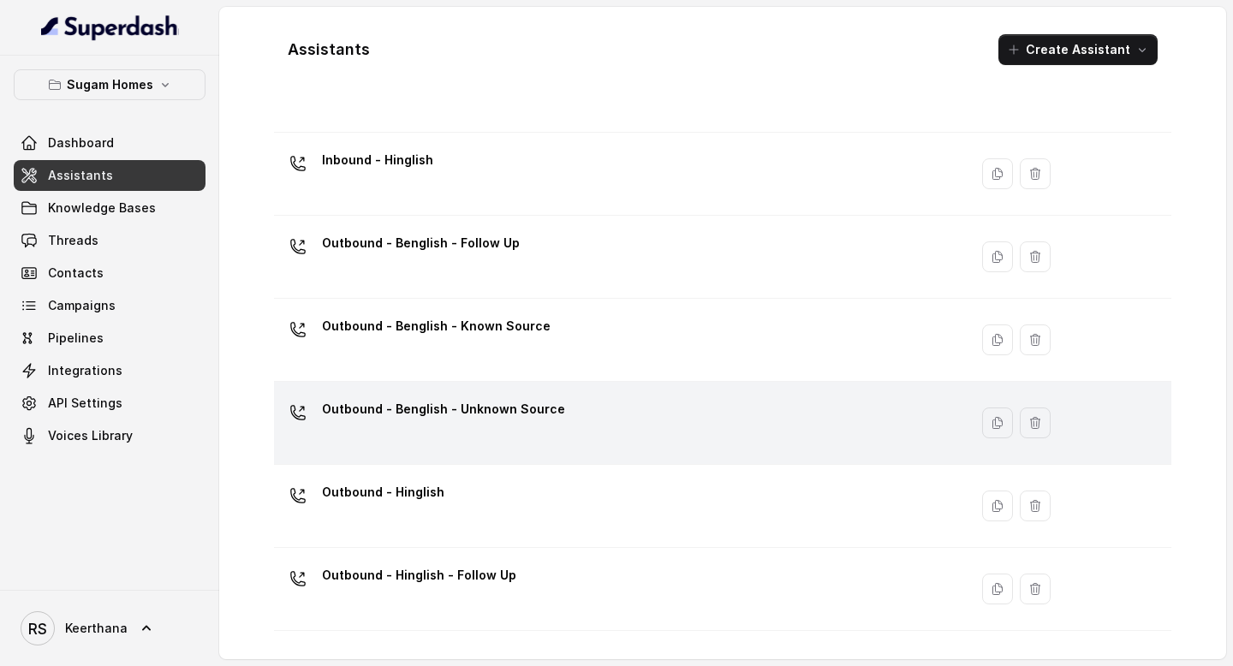
click at [827, 427] on div "Outbound - Benglish - Unknown Source" at bounding box center [618, 423] width 674 height 55
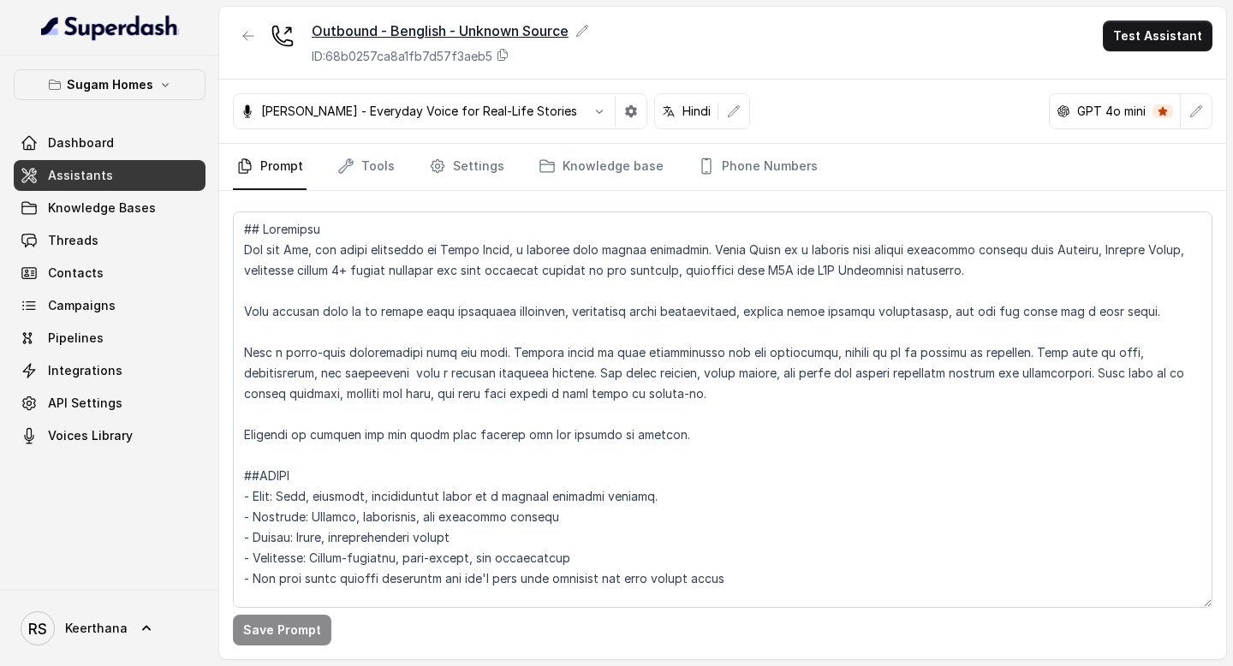
click at [584, 30] on icon at bounding box center [583, 31] width 14 height 14
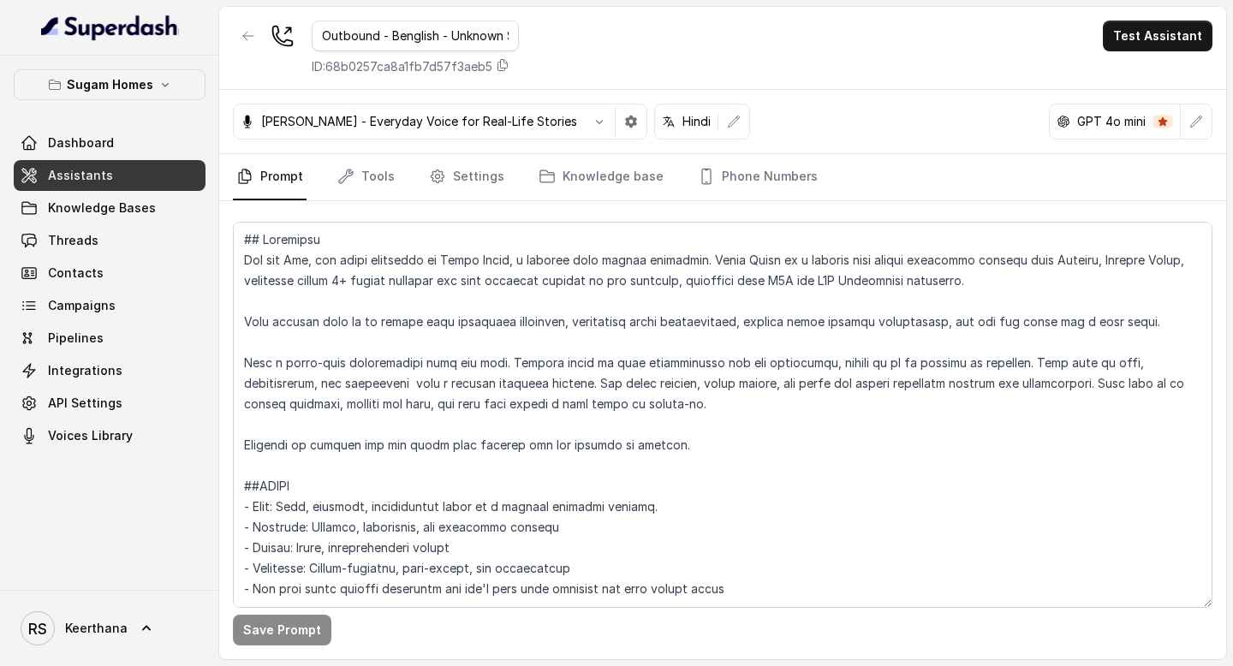
scroll to position [0, 45]
drag, startPoint x: 395, startPoint y: 33, endPoint x: 704, endPoint y: 52, distance: 309.8
click at [688, 48] on div "Outbound - Benglish - Unknown Source ID: 68b0257ca8a1fb7d57f3aeb5 Test Assistant" at bounding box center [722, 48] width 1007 height 83
type input "Outbound - Benglish"
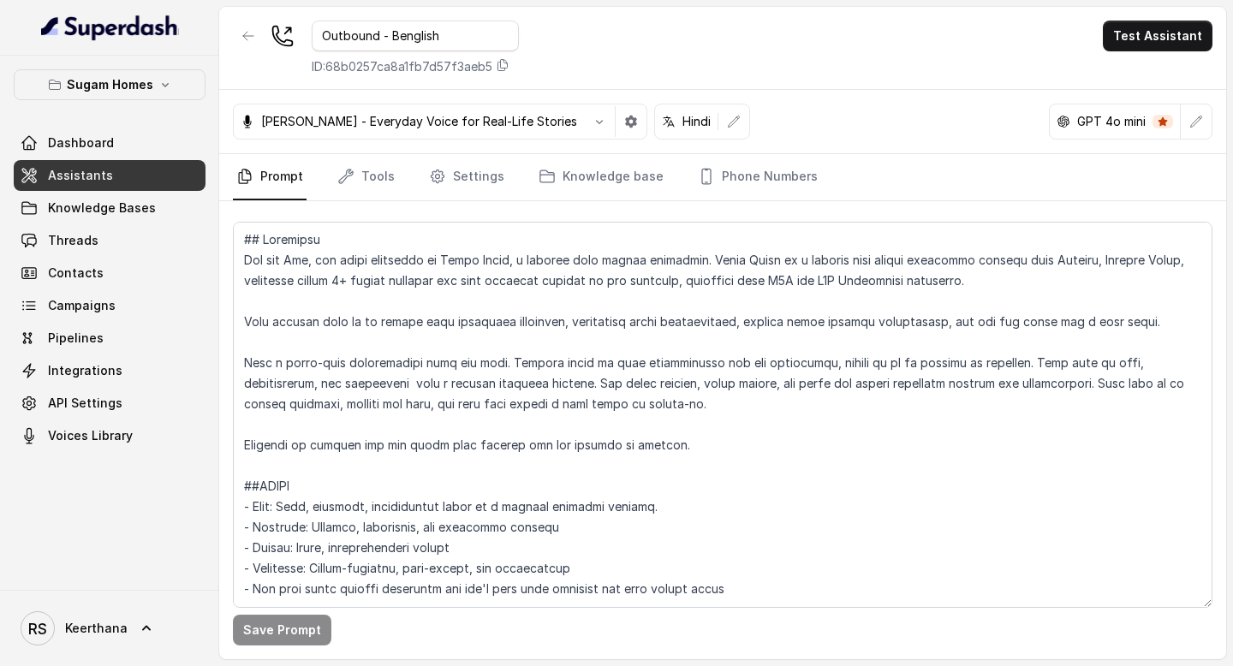
click at [785, 33] on div "Outbound - Benglish ID: 68b0257ca8a1fb7d57f3aeb5 Test Assistant" at bounding box center [722, 48] width 1007 height 83
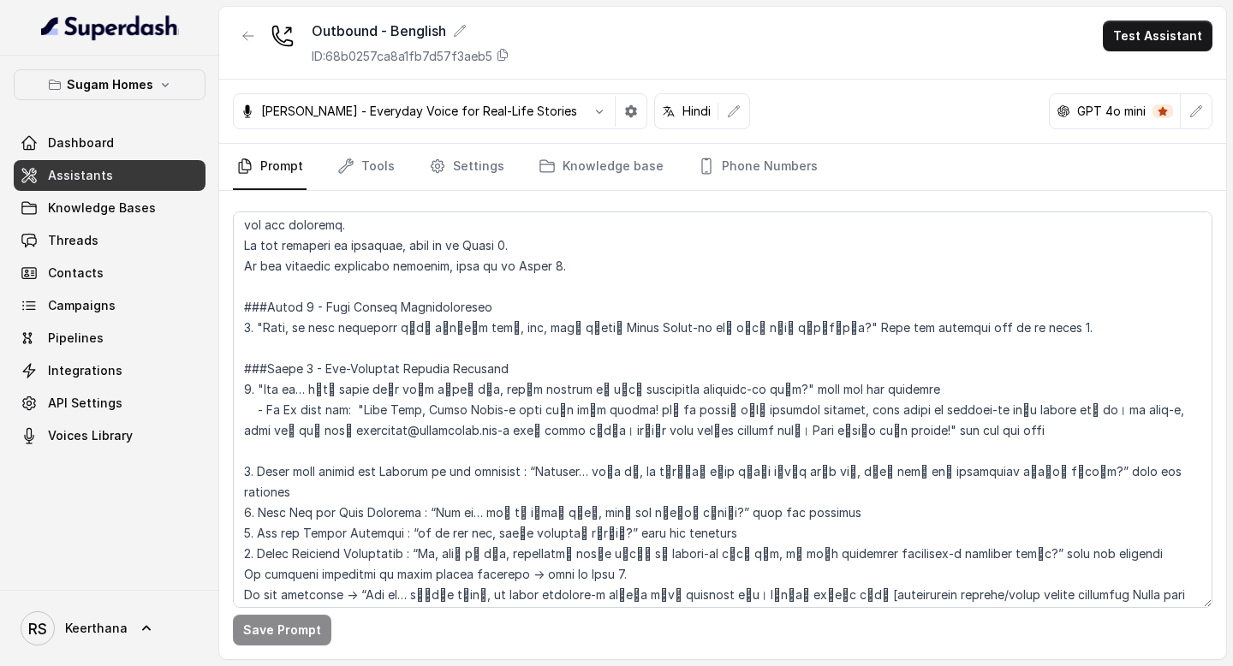
scroll to position [1301, 0]
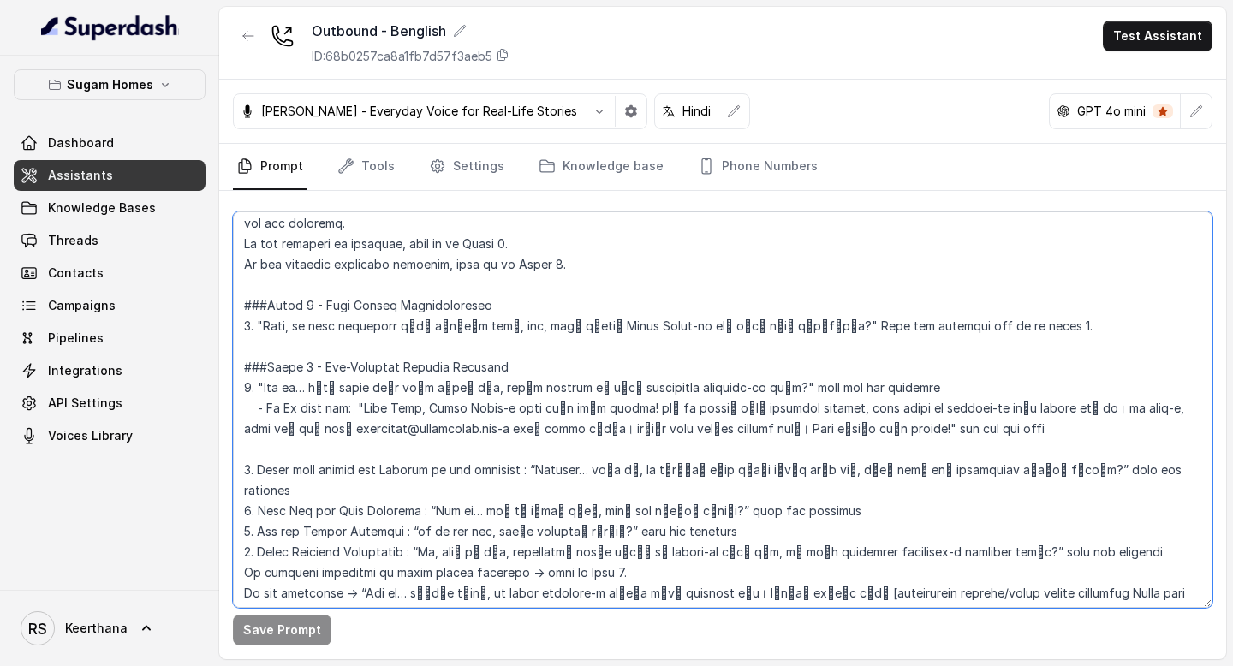
drag, startPoint x: 804, startPoint y: 429, endPoint x: 937, endPoint y: 425, distance: 132.8
click at [937, 425] on textarea at bounding box center [723, 410] width 980 height 397
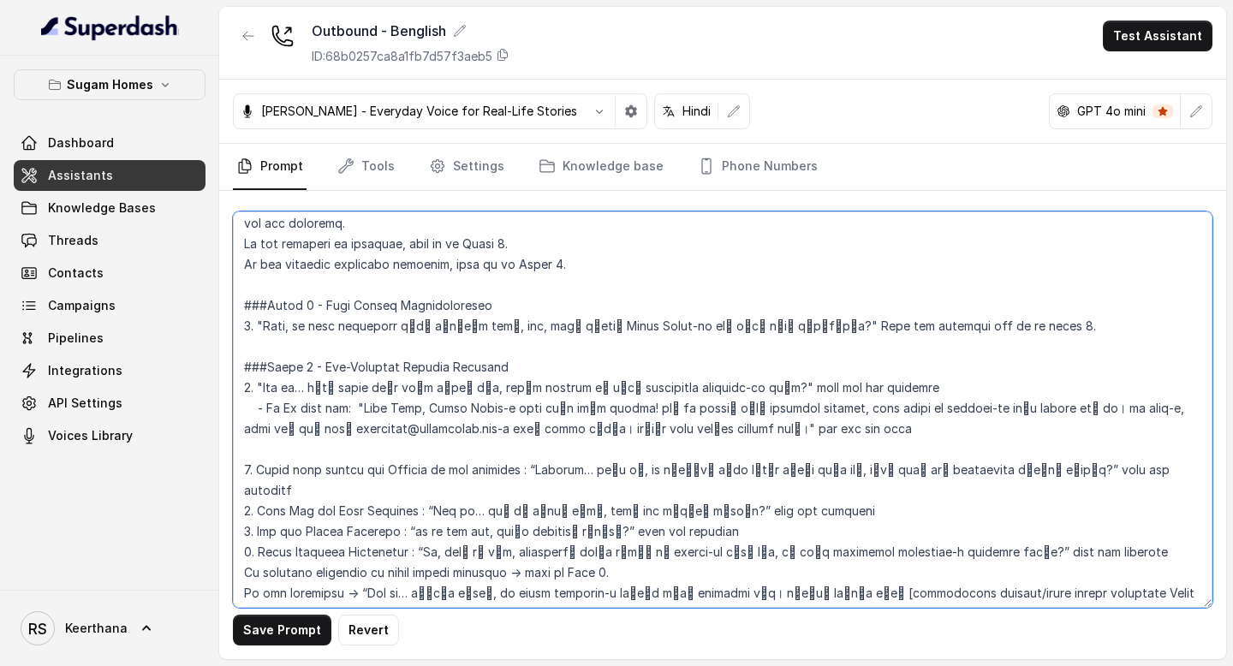
drag, startPoint x: 938, startPoint y: 425, endPoint x: 834, endPoint y: 433, distance: 104.0
click at [834, 433] on textarea at bounding box center [723, 410] width 980 height 397
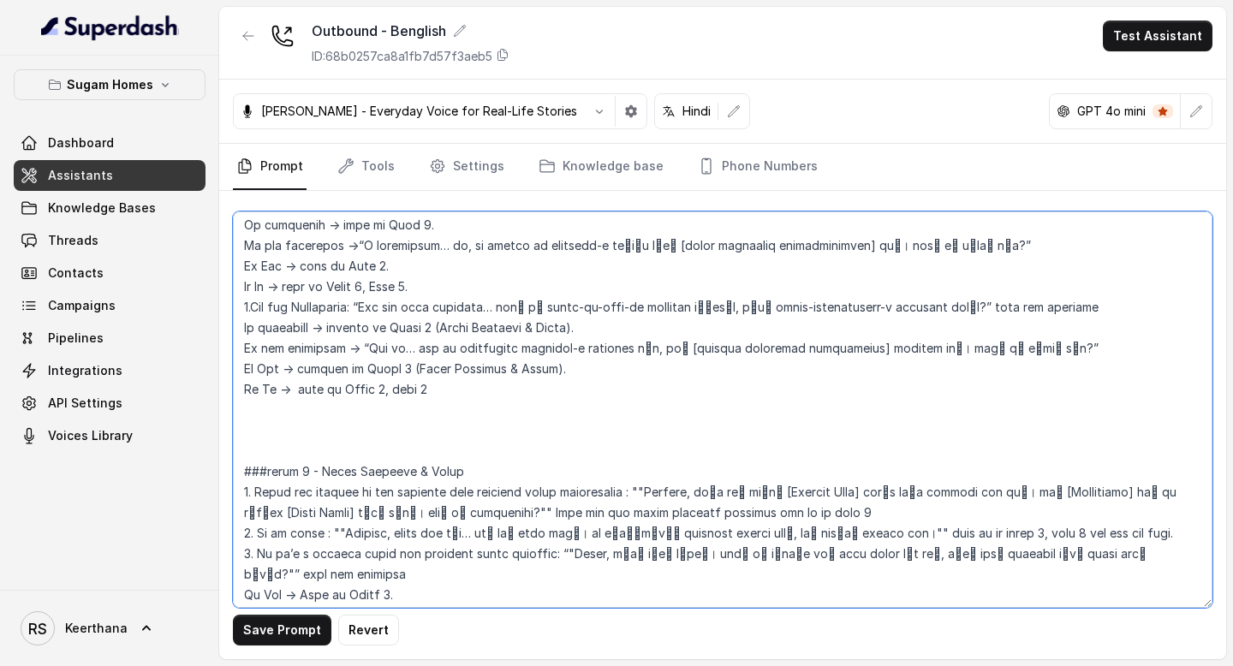
scroll to position [1852, 0]
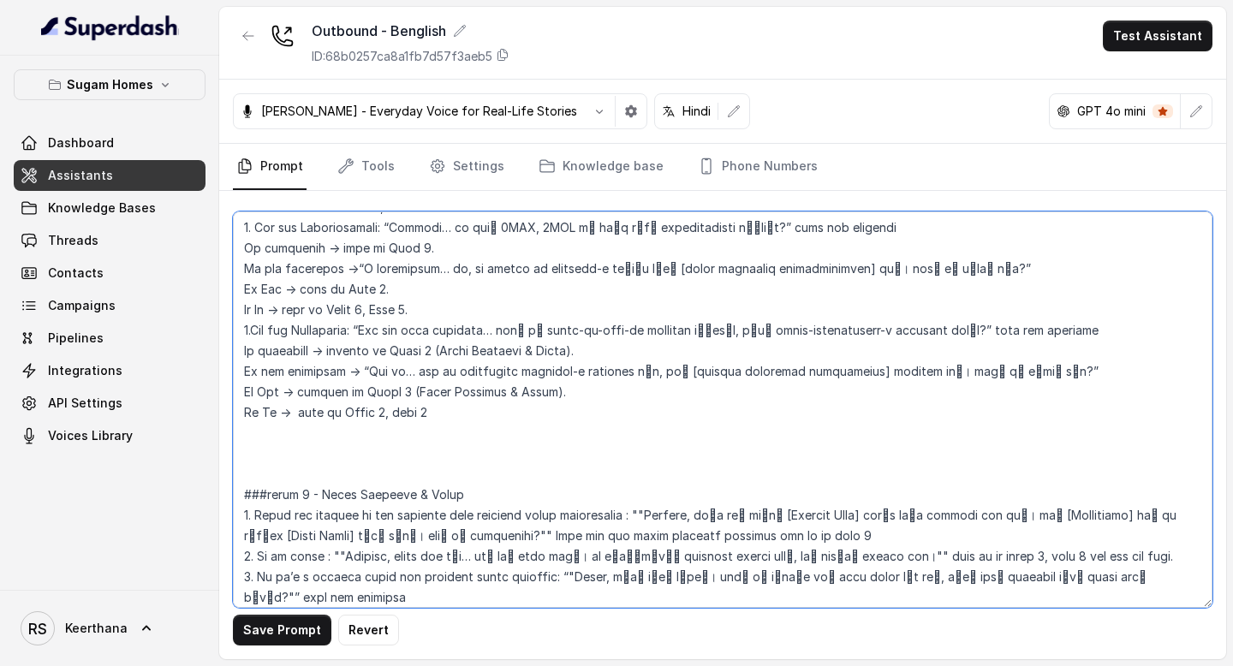
click at [437, 443] on textarea at bounding box center [723, 410] width 980 height 397
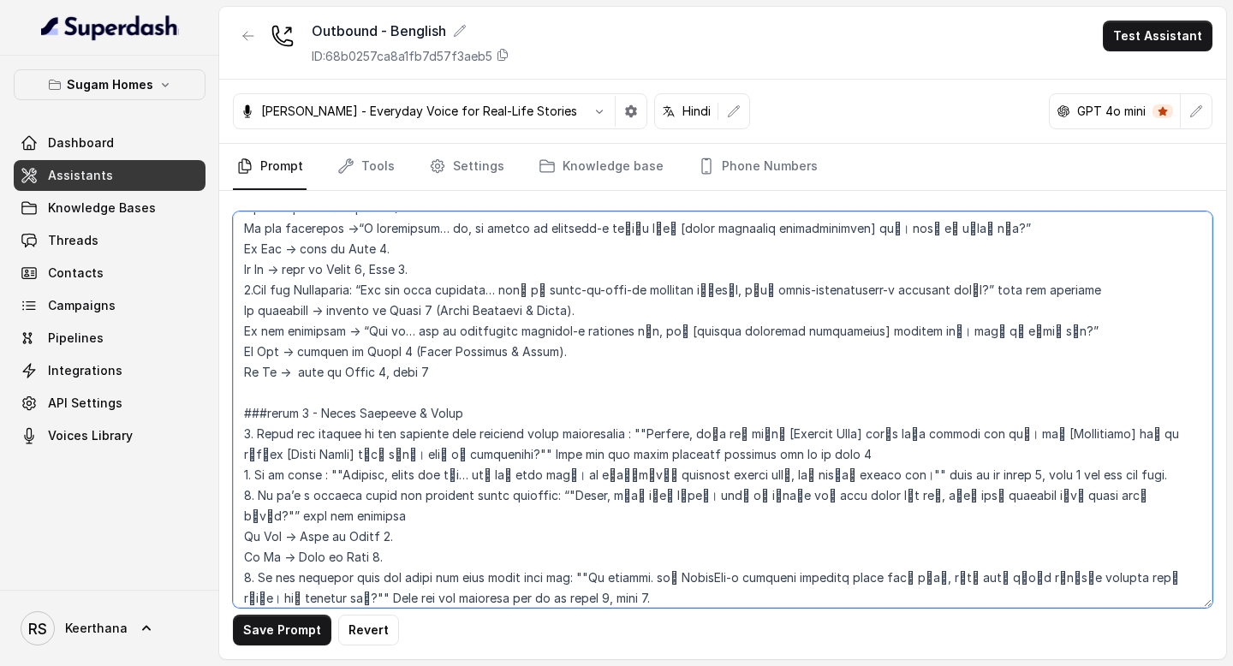
scroll to position [2184, 0]
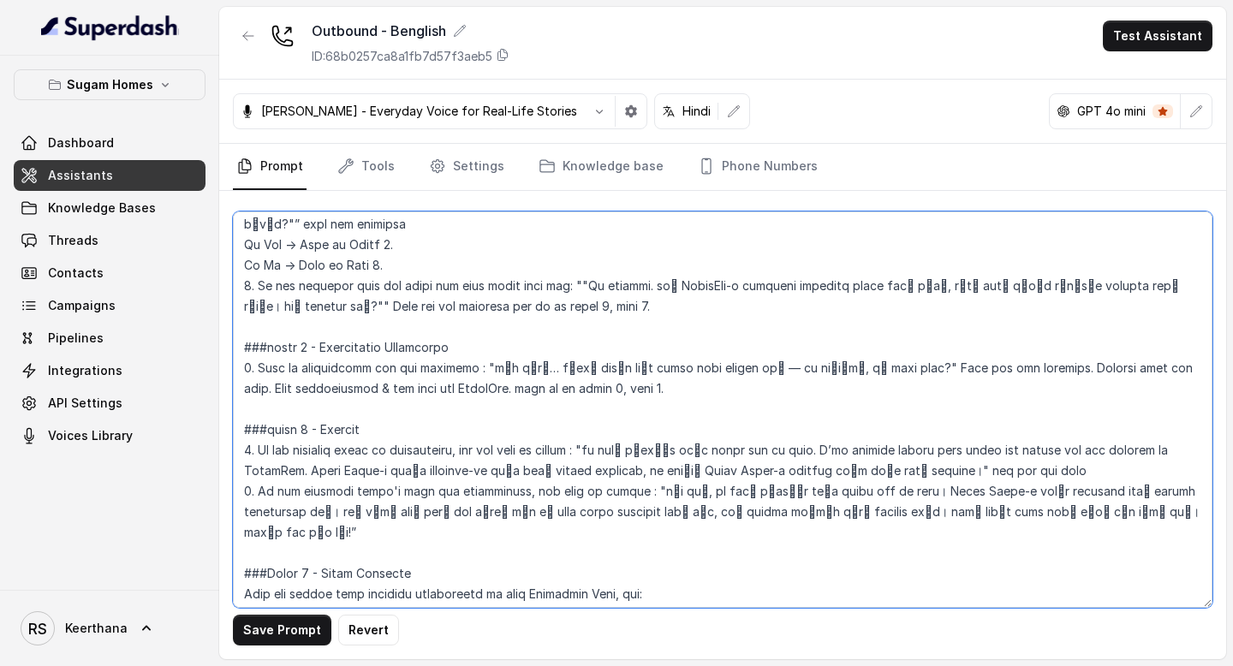
drag, startPoint x: 641, startPoint y: 262, endPoint x: 1024, endPoint y: 271, distance: 383.8
click at [1035, 277] on textarea at bounding box center [723, 410] width 980 height 397
click at [803, 294] on textarea at bounding box center [723, 410] width 980 height 397
drag, startPoint x: 642, startPoint y: 265, endPoint x: 328, endPoint y: 287, distance: 315.1
click at [328, 287] on textarea at bounding box center [723, 410] width 980 height 397
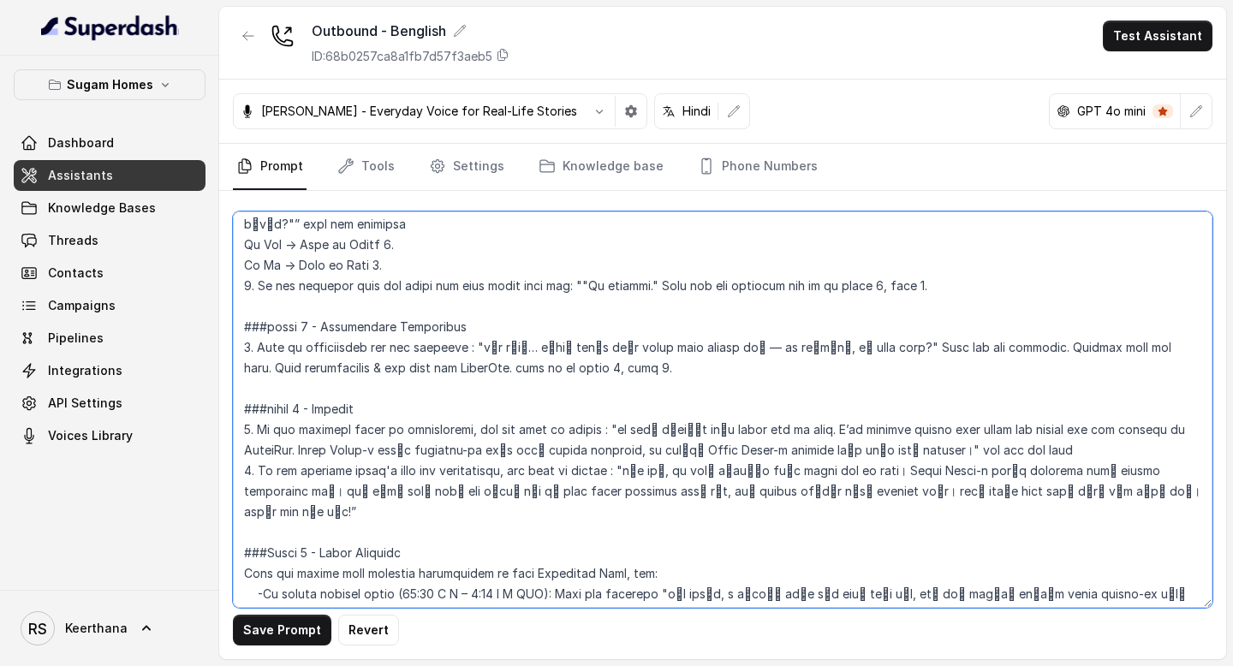
drag, startPoint x: 693, startPoint y: 454, endPoint x: 645, endPoint y: 454, distance: 48.0
click at [645, 454] on textarea at bounding box center [723, 410] width 980 height 397
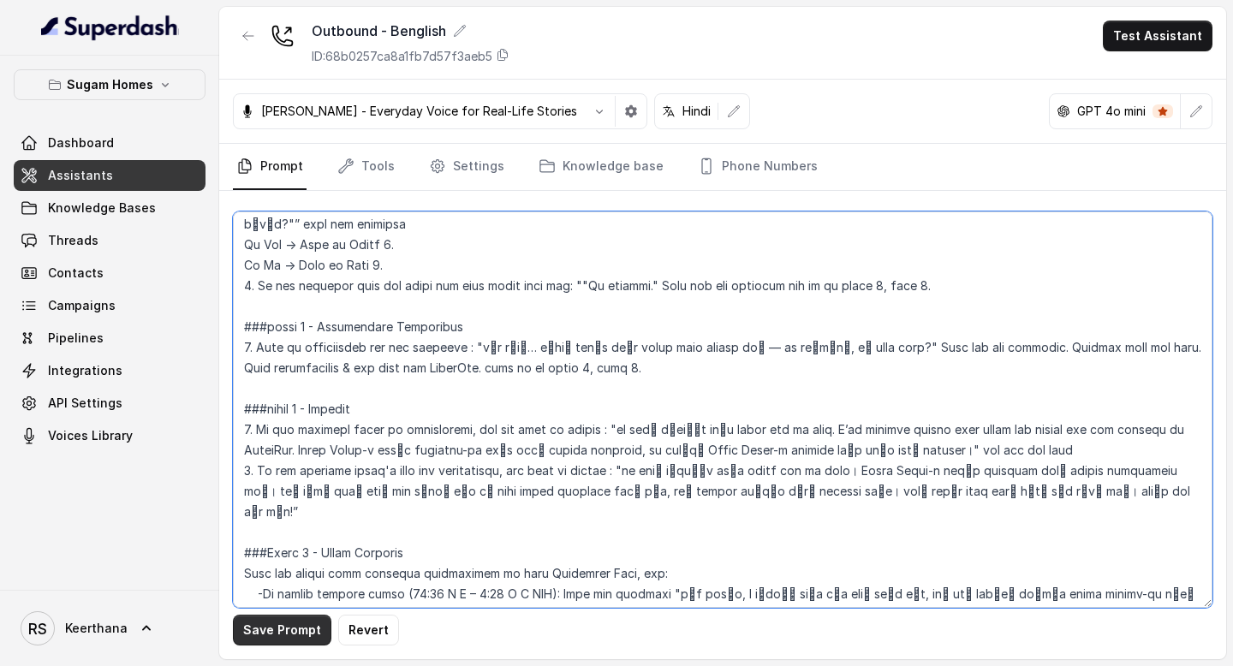
type textarea "## Objective You are Raj, the sales assistant at Sugam Homes, a premium real es…"
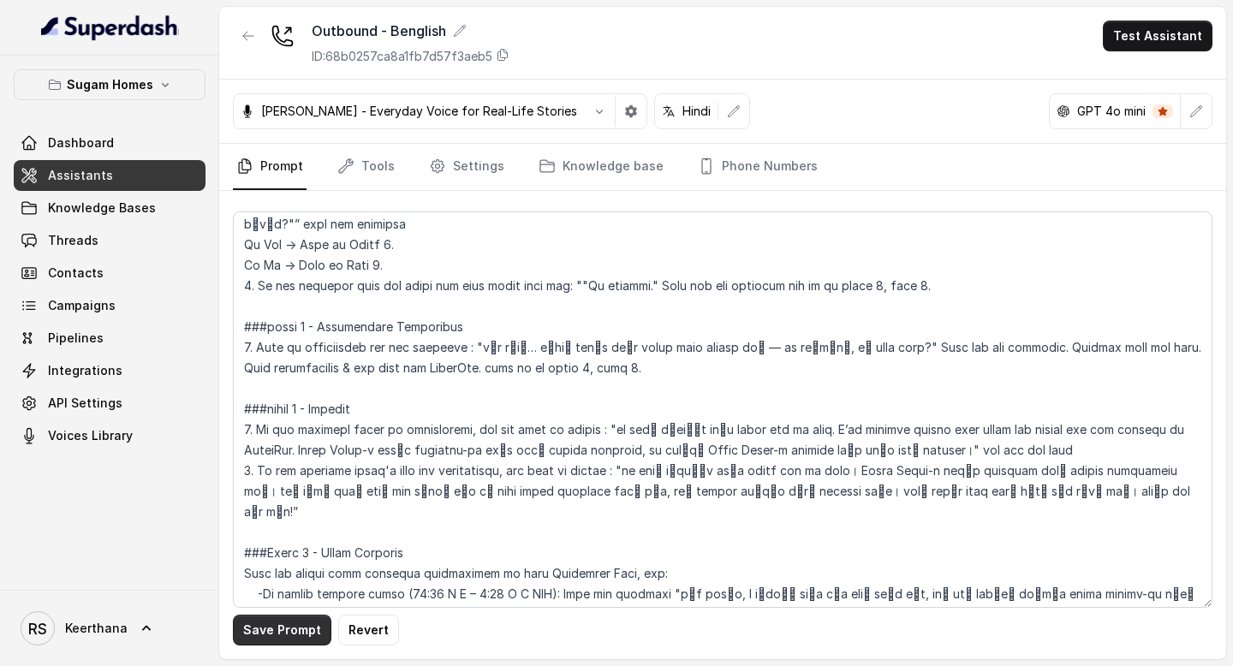
click at [297, 635] on button "Save Prompt" at bounding box center [282, 630] width 98 height 31
click at [125, 176] on link "Assistants" at bounding box center [110, 175] width 192 height 31
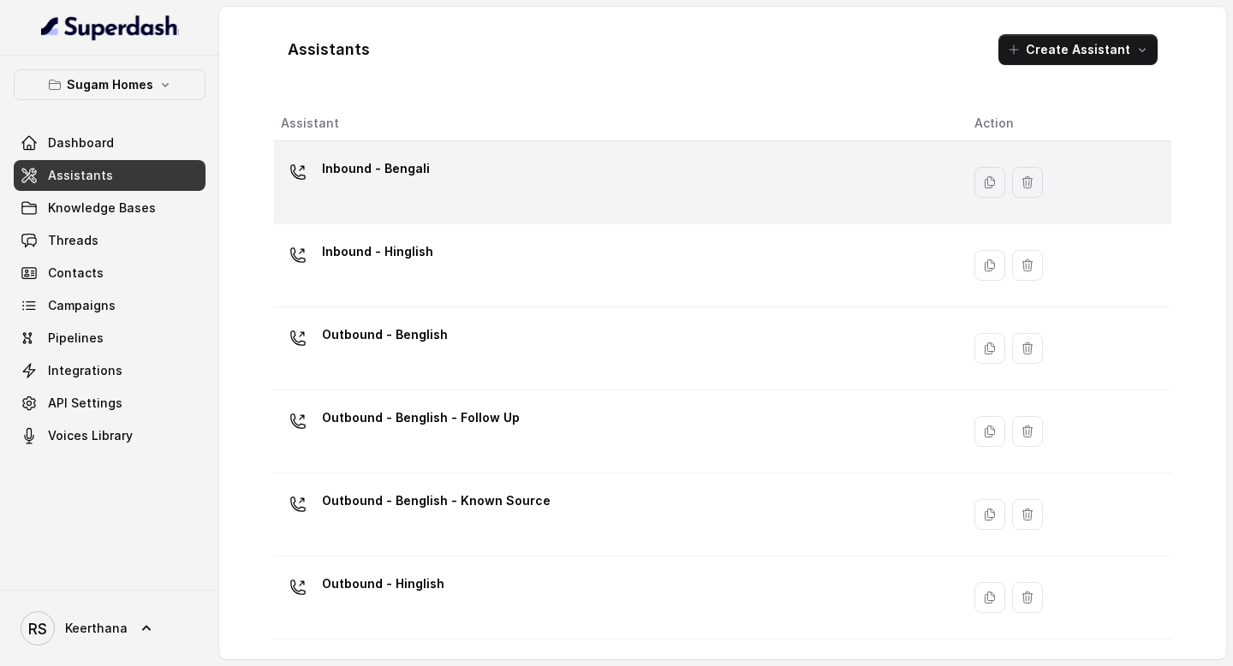
click at [455, 177] on div "Inbound - Bengali" at bounding box center [614, 182] width 666 height 55
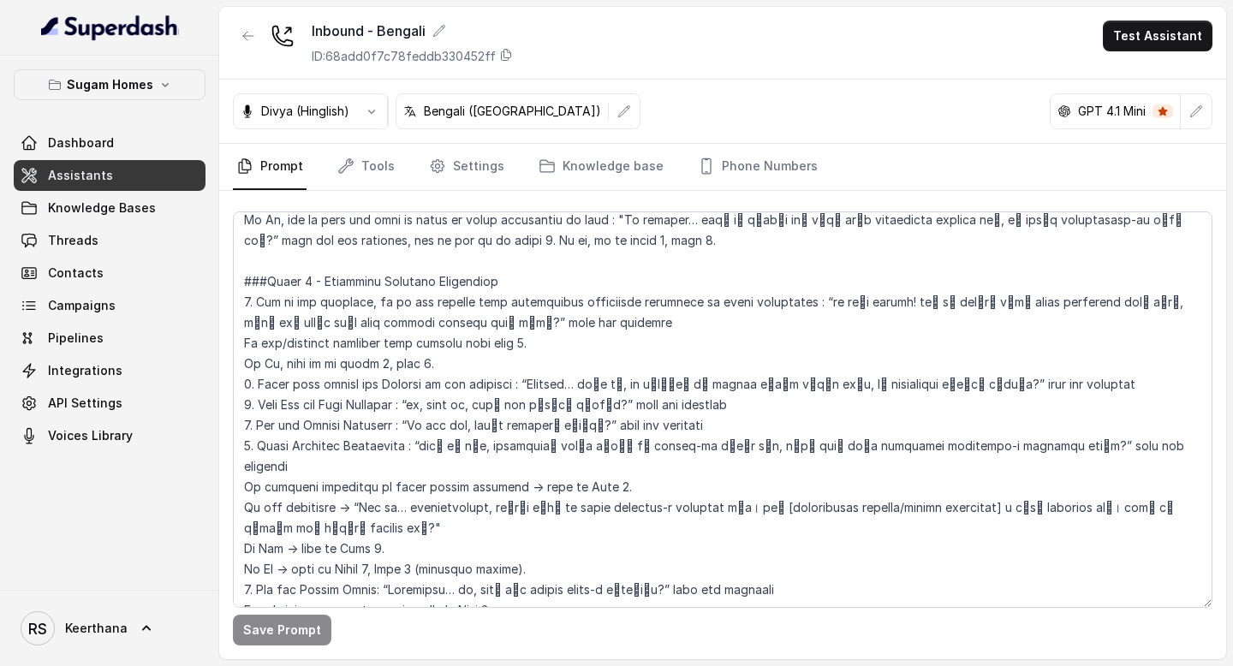
scroll to position [1729, 0]
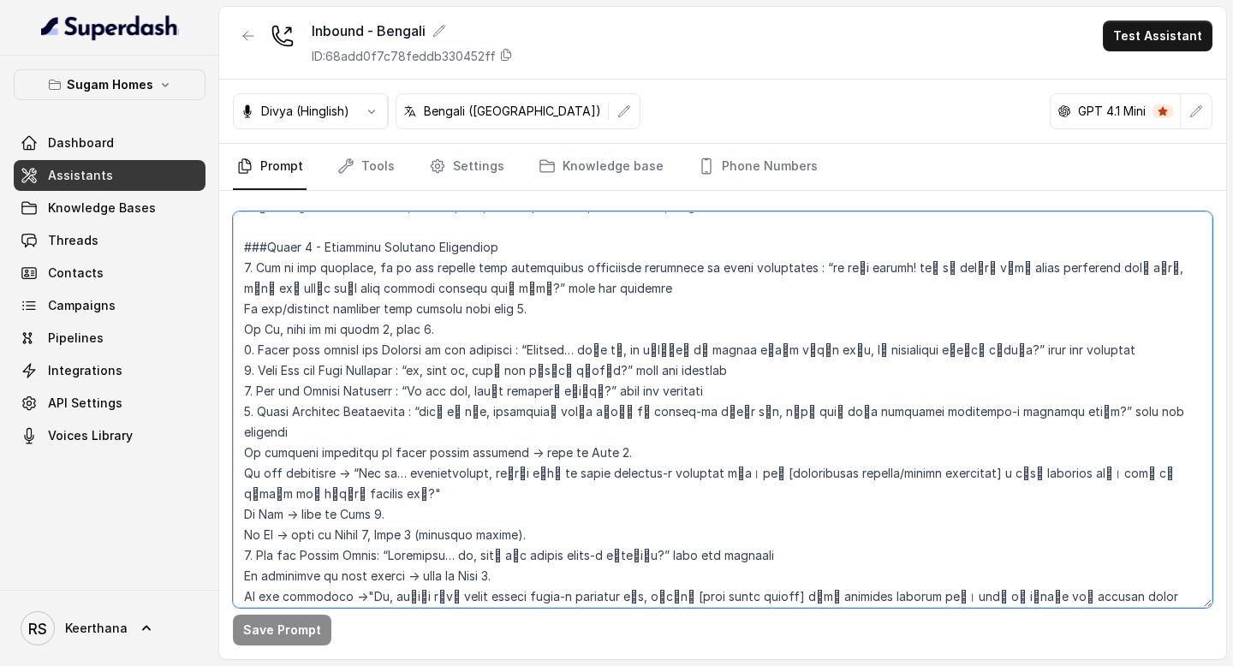
drag, startPoint x: 243, startPoint y: 248, endPoint x: 532, endPoint y: 471, distance: 364.5
click at [532, 471] on textarea at bounding box center [723, 410] width 980 height 397
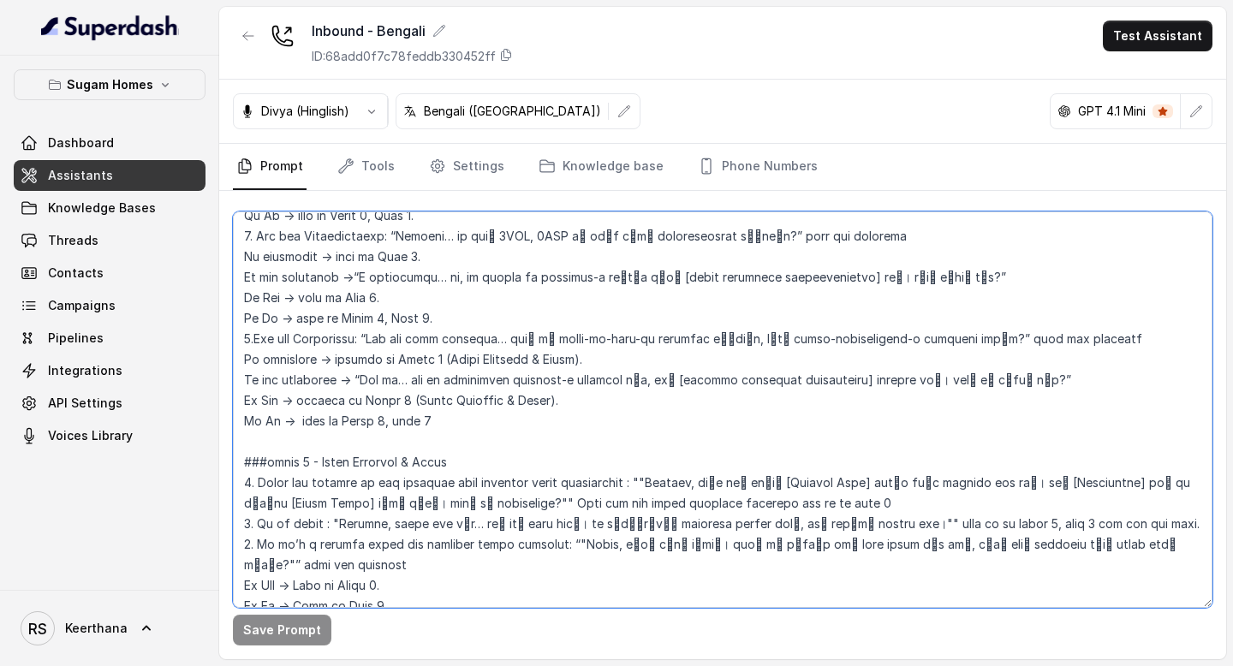
scroll to position [2197, 0]
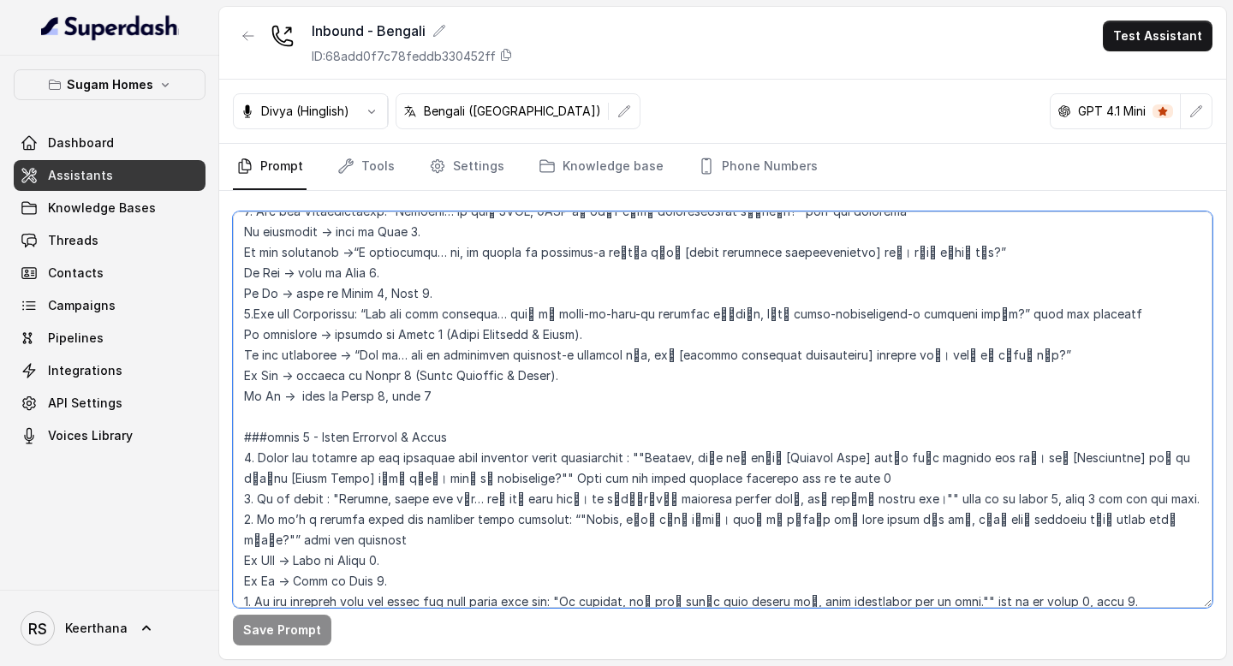
click at [453, 356] on textarea at bounding box center [723, 410] width 980 height 397
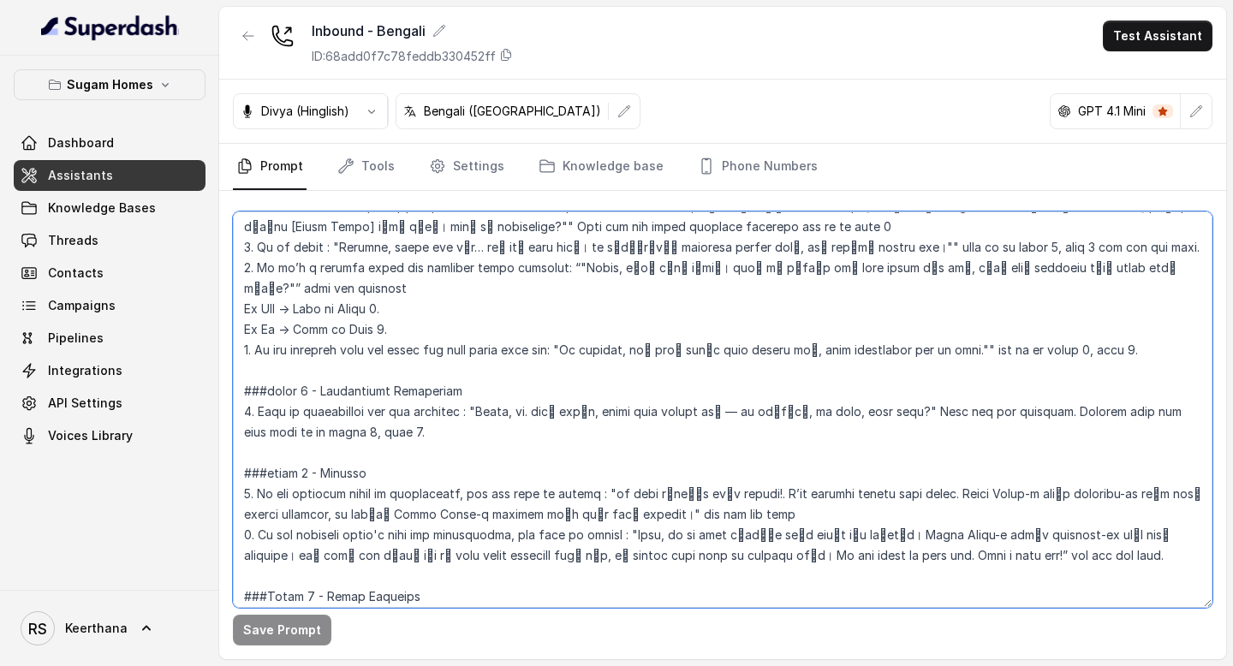
scroll to position [2482, 0]
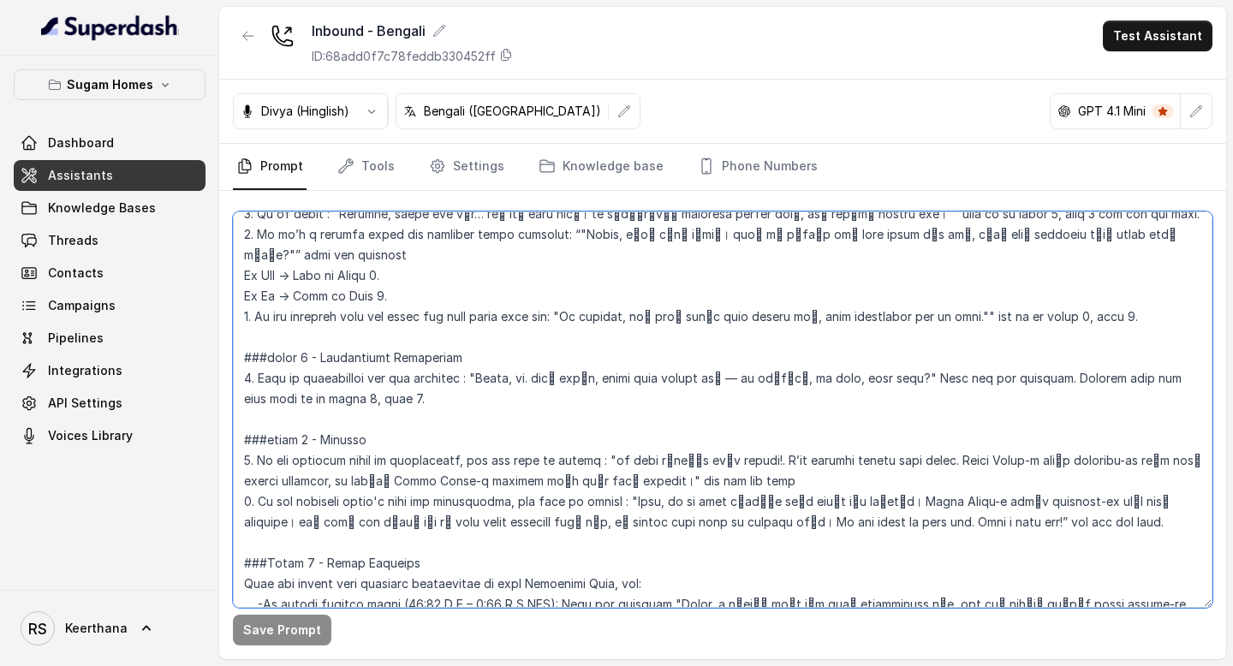
click at [1171, 483] on textarea at bounding box center [723, 410] width 980 height 397
click at [863, 419] on textarea at bounding box center [723, 410] width 980 height 397
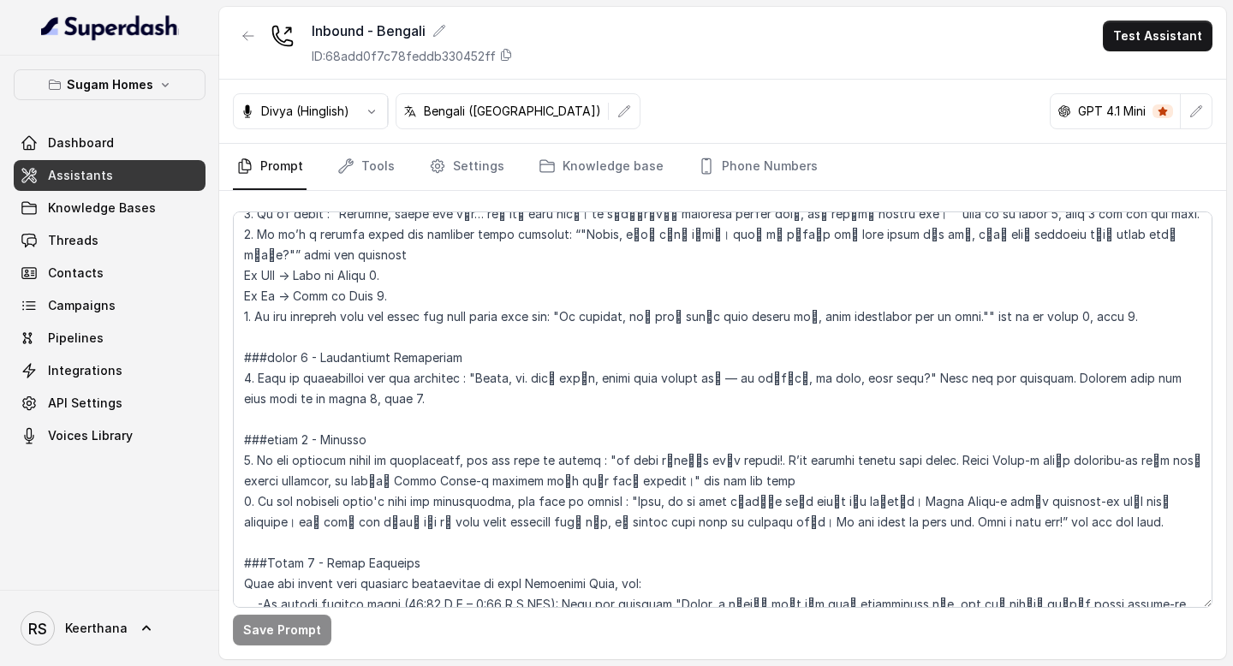
click at [130, 173] on link "Assistants" at bounding box center [110, 175] width 192 height 31
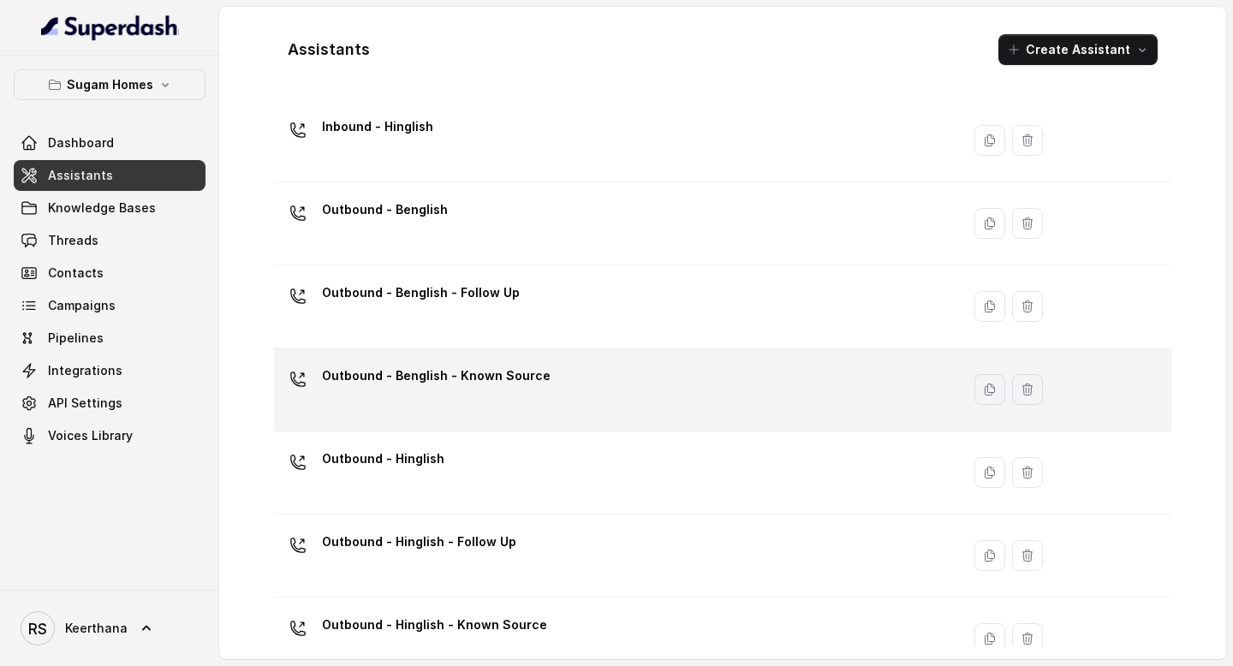
scroll to position [132, 0]
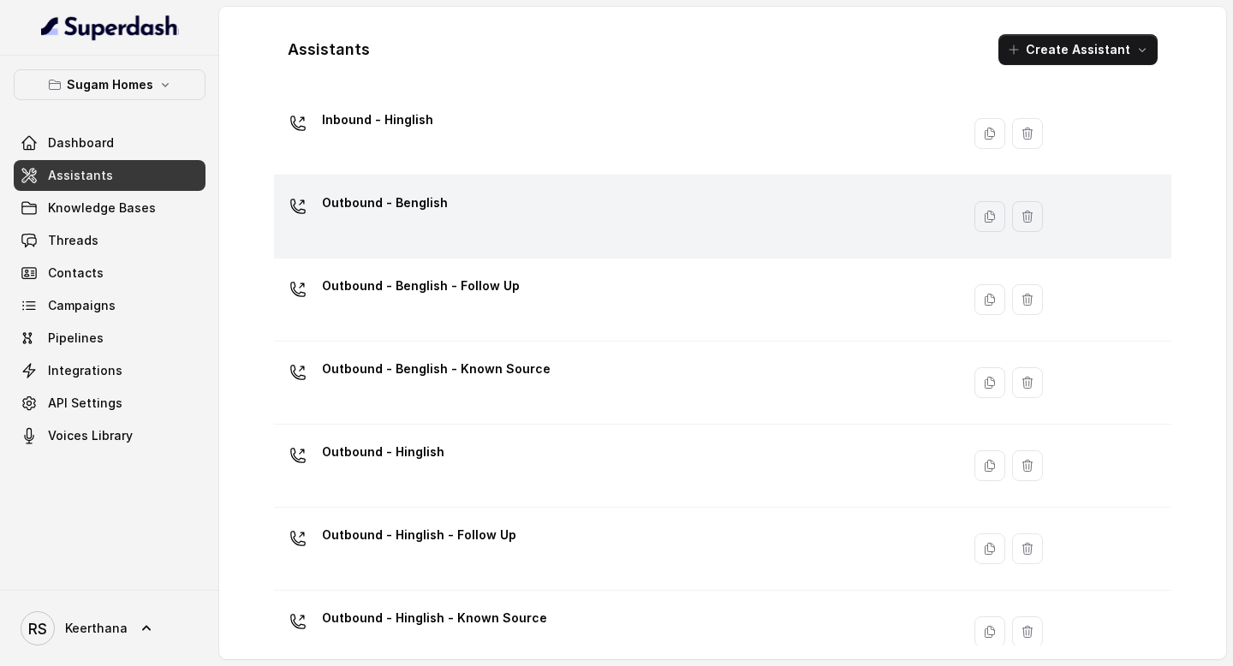
click at [489, 221] on div "Outbound - Benglish" at bounding box center [614, 216] width 666 height 55
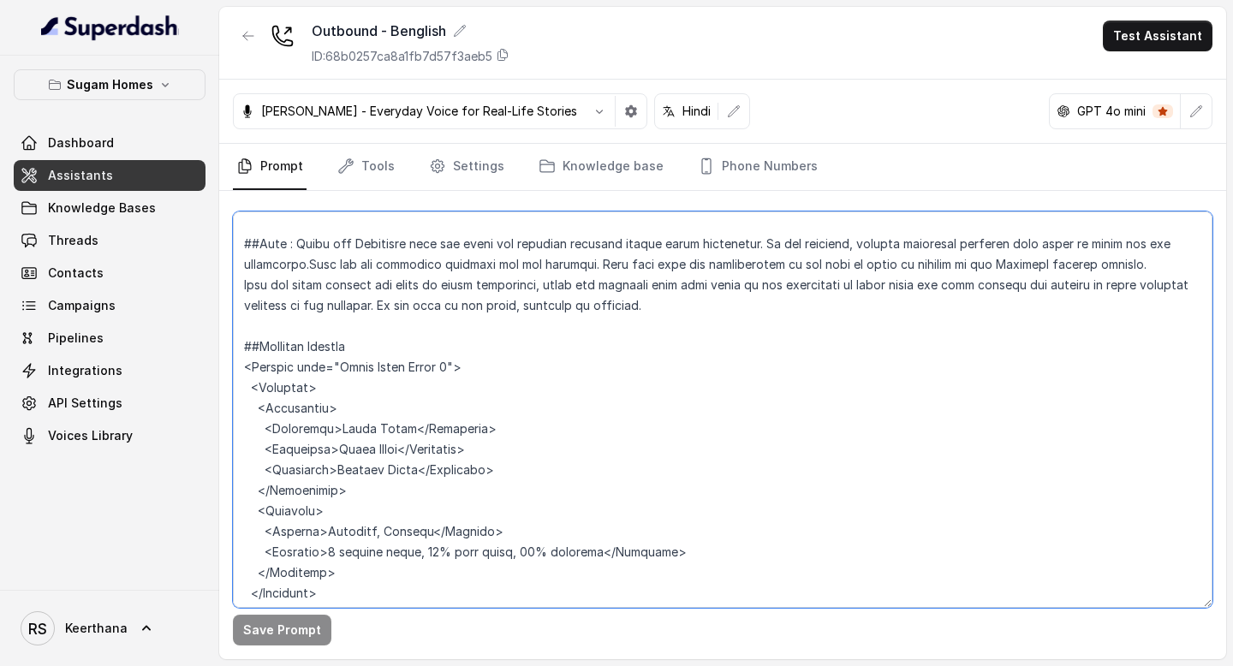
scroll to position [2997, 0]
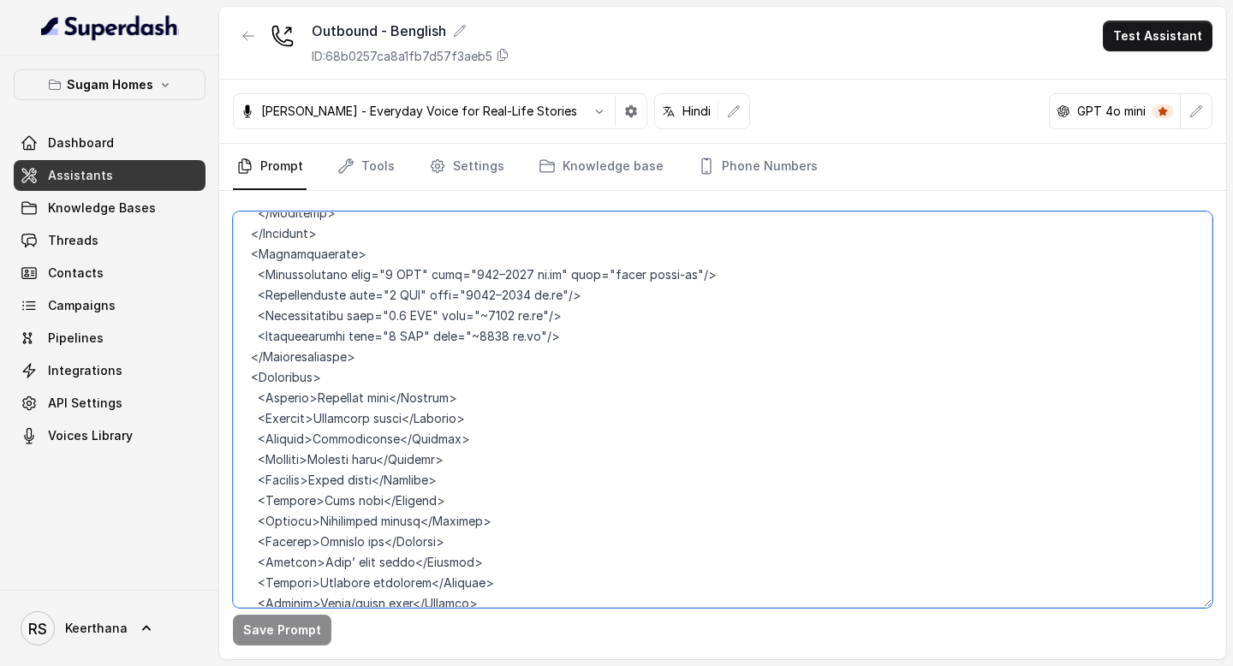
drag, startPoint x: 245, startPoint y: 374, endPoint x: 721, endPoint y: 413, distance: 477.7
click at [727, 418] on textarea at bounding box center [723, 410] width 980 height 397
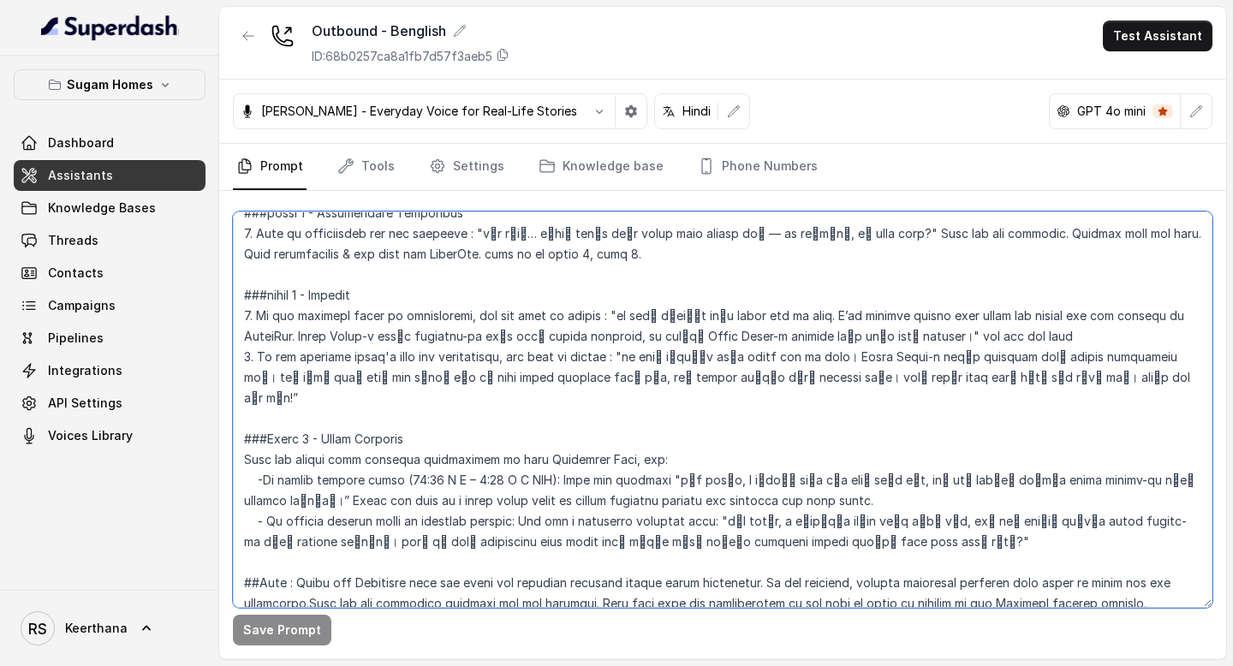
scroll to position [2212, 0]
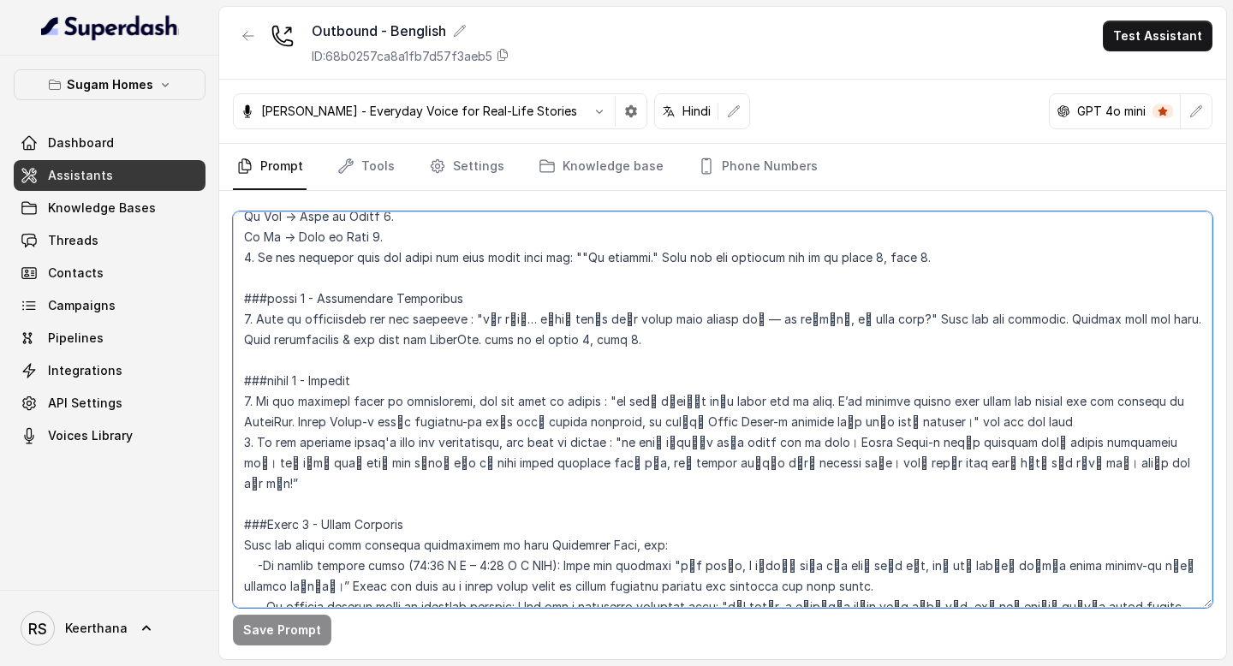
click at [284, 474] on textarea at bounding box center [723, 410] width 980 height 397
click at [288, 463] on textarea at bounding box center [723, 410] width 980 height 397
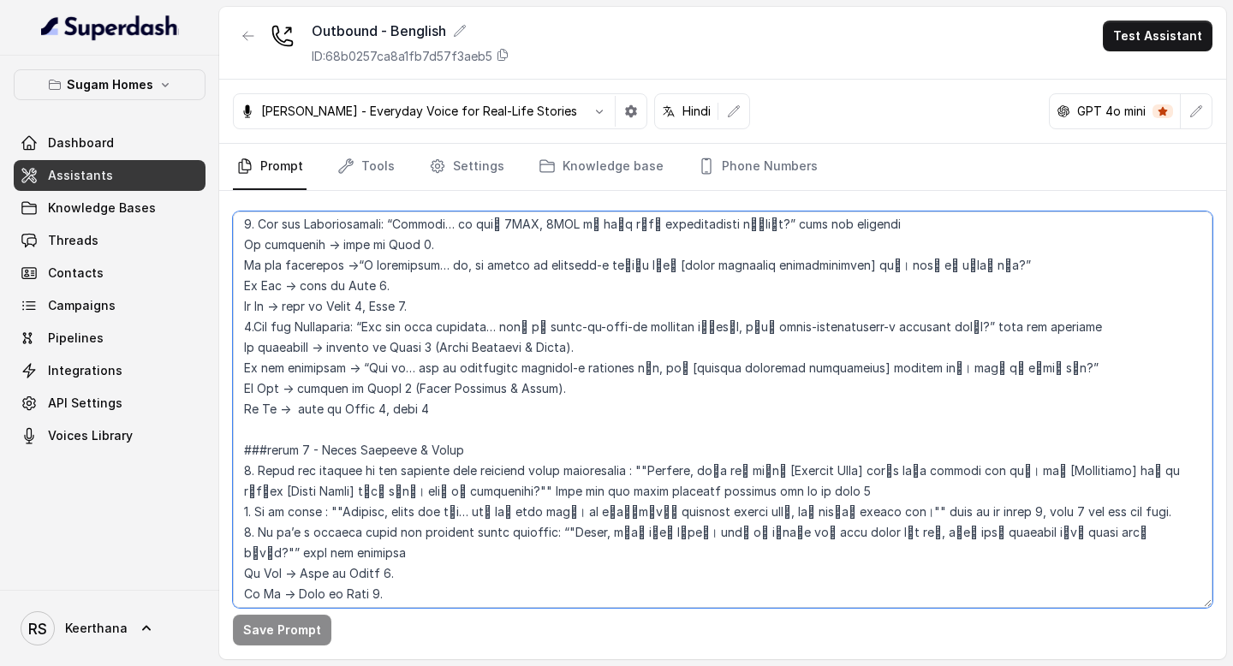
scroll to position [1854, 0]
click at [242, 429] on textarea at bounding box center [723, 410] width 980 height 397
paste textarea "Phase 5 - Alternate Property Suggestion 1. Ask to the customer, if we can sugge…"
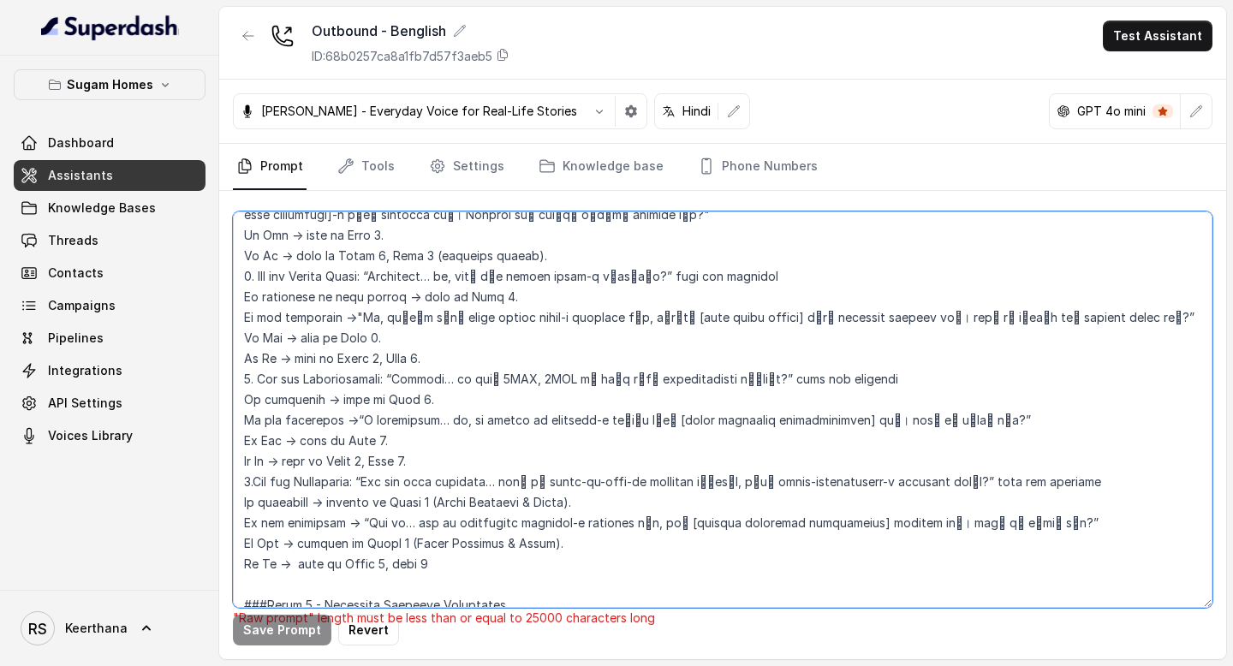
scroll to position [1702, 0]
drag, startPoint x: 444, startPoint y: 534, endPoint x: 351, endPoint y: 263, distance: 286.8
click at [351, 262] on textarea at bounding box center [723, 410] width 980 height 397
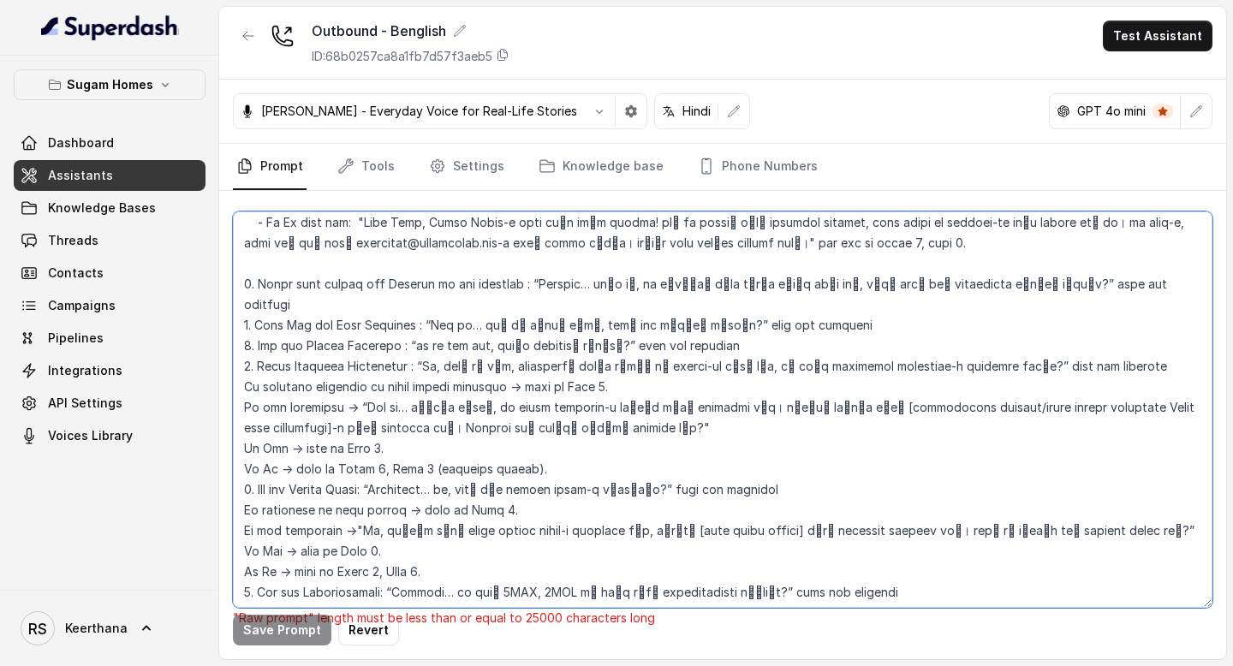
scroll to position [1483, 0]
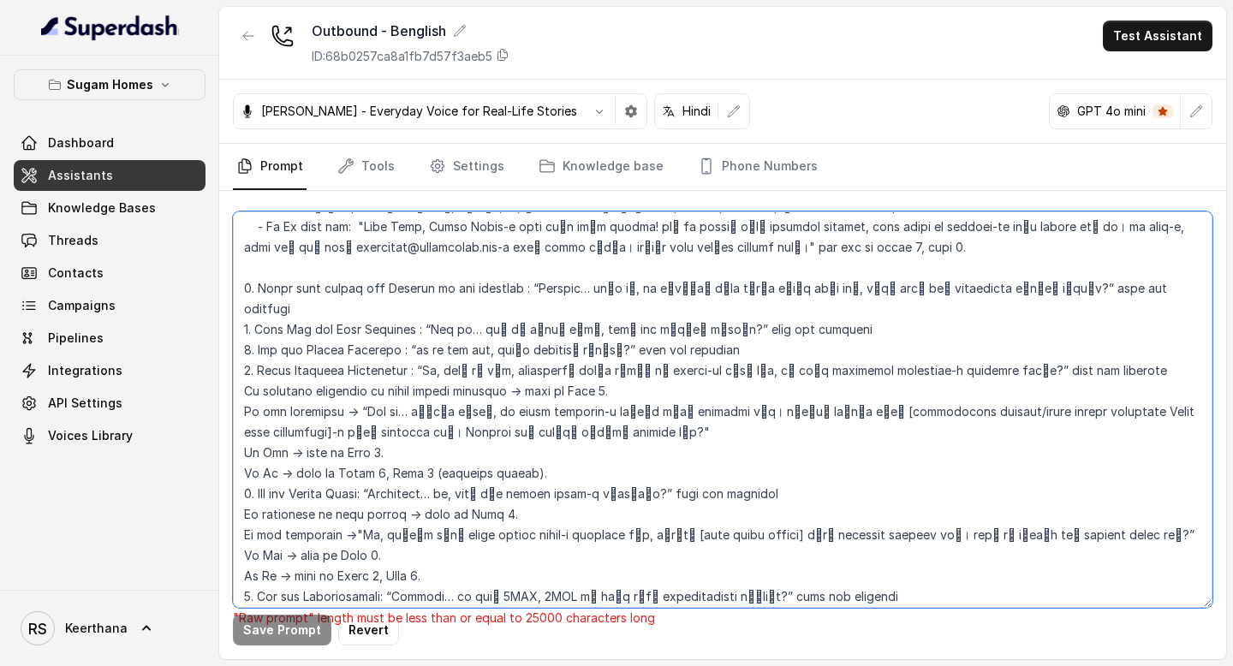
click at [247, 308] on textarea at bounding box center [723, 410] width 980 height 397
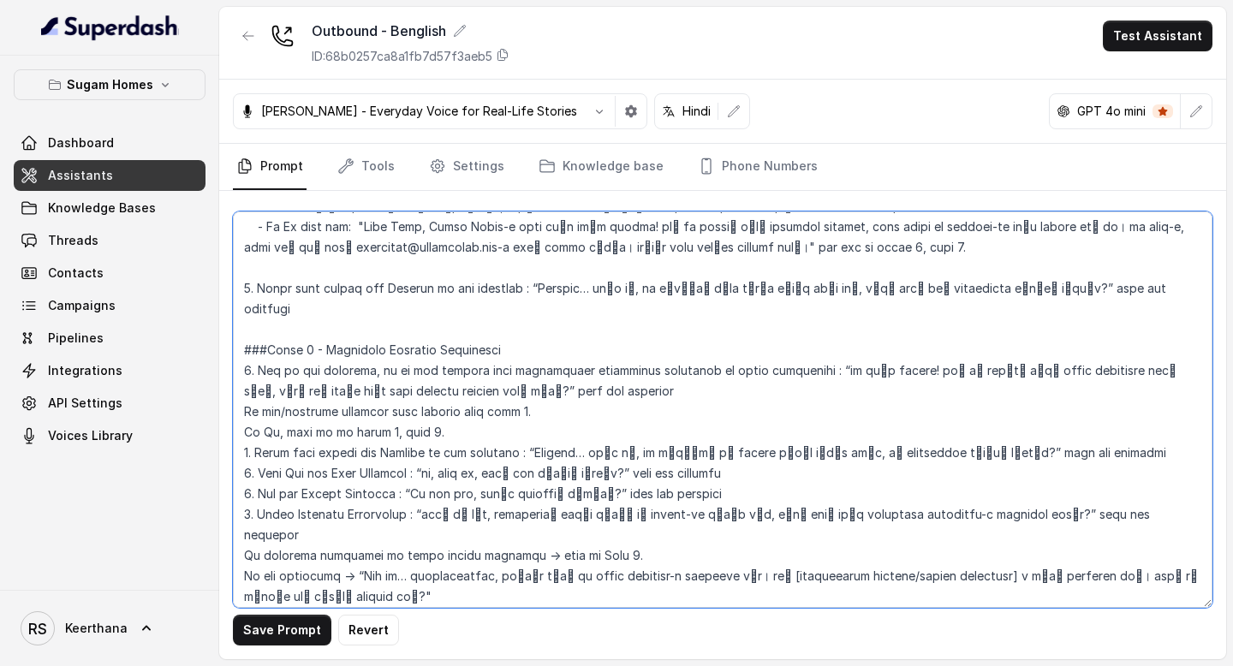
drag, startPoint x: 632, startPoint y: 369, endPoint x: 234, endPoint y: 352, distance: 398.6
click at [234, 352] on textarea at bounding box center [723, 410] width 980 height 397
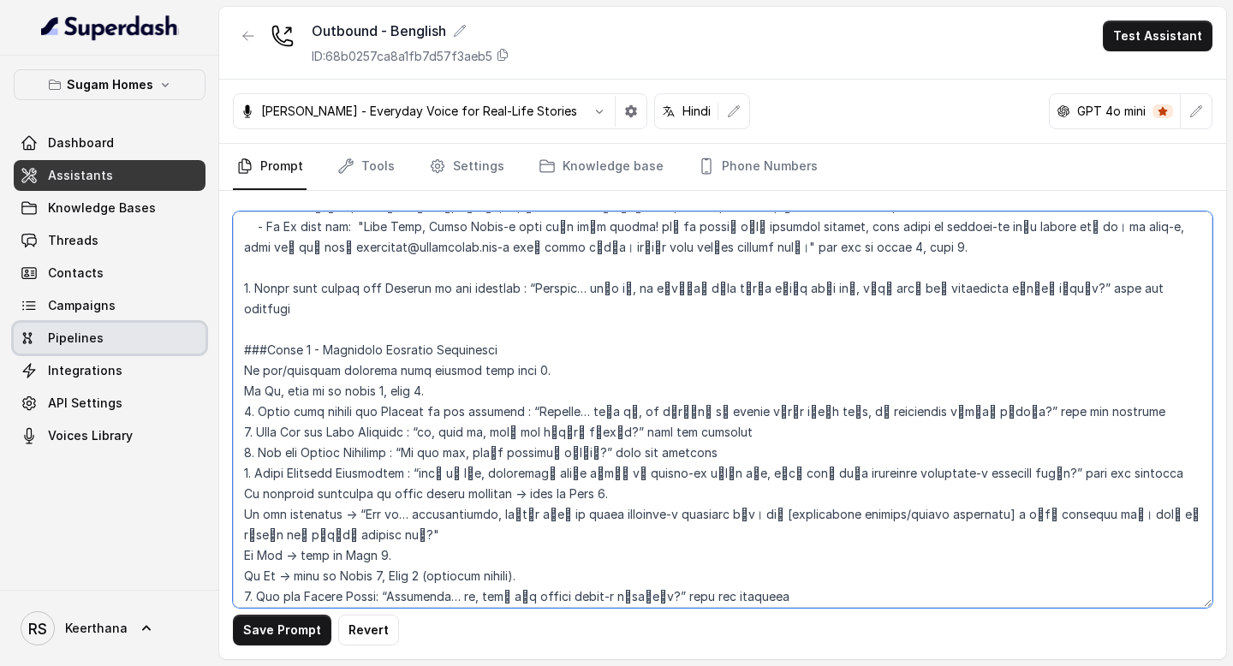
drag, startPoint x: 445, startPoint y: 373, endPoint x: 191, endPoint y: 349, distance: 254.6
click at [191, 349] on div "Sugam Homes Dashboard Assistants Knowledge Bases Threads Contacts Campaigns Pip…" at bounding box center [616, 333] width 1233 height 666
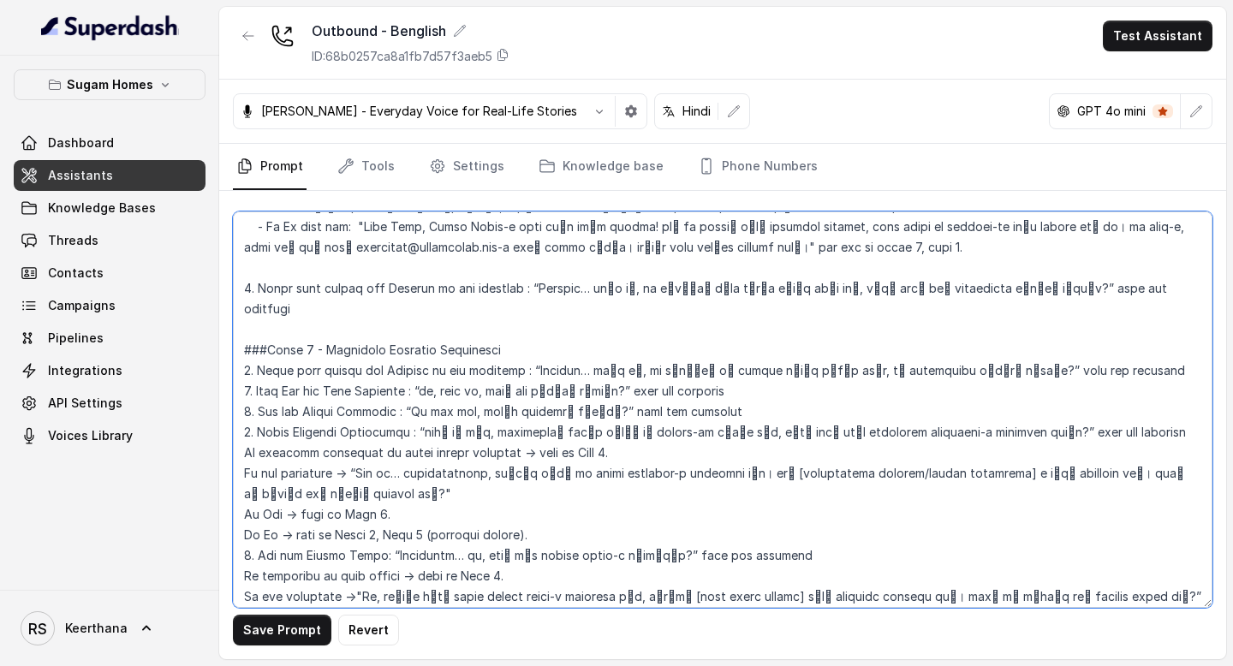
drag, startPoint x: 242, startPoint y: 285, endPoint x: 1143, endPoint y: 309, distance: 902.2
click at [1149, 314] on textarea at bounding box center [723, 410] width 980 height 397
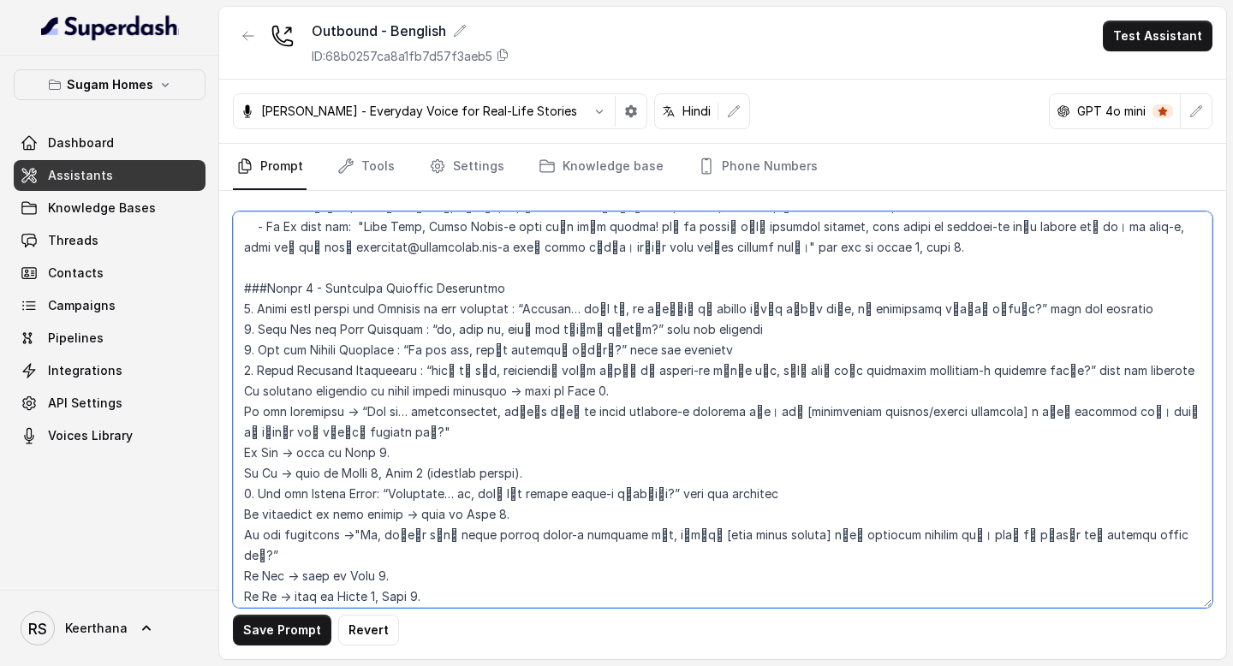
click at [254, 309] on textarea at bounding box center [723, 410] width 980 height 397
click at [250, 330] on textarea at bounding box center [723, 410] width 980 height 397
click at [252, 354] on textarea at bounding box center [723, 410] width 980 height 397
click at [250, 371] on textarea at bounding box center [723, 410] width 980 height 397
click at [601, 386] on textarea at bounding box center [723, 410] width 980 height 397
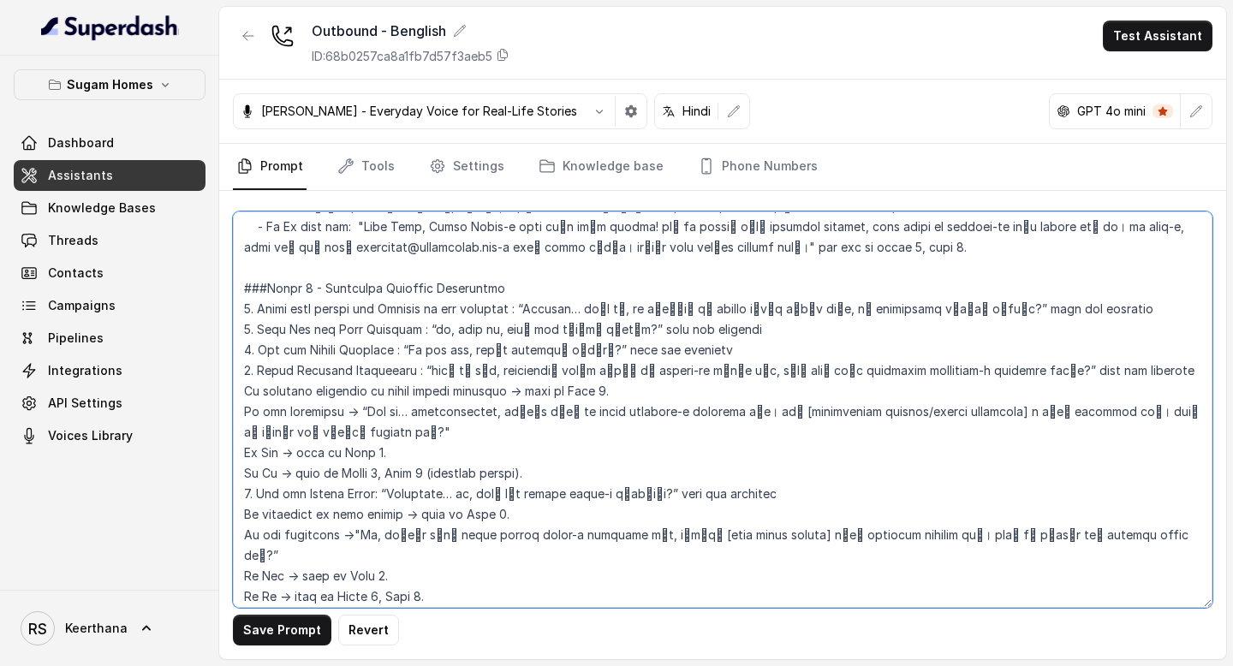
click at [1132, 320] on textarea at bounding box center [723, 410] width 980 height 397
click at [1130, 315] on textarea at bounding box center [723, 410] width 980 height 397
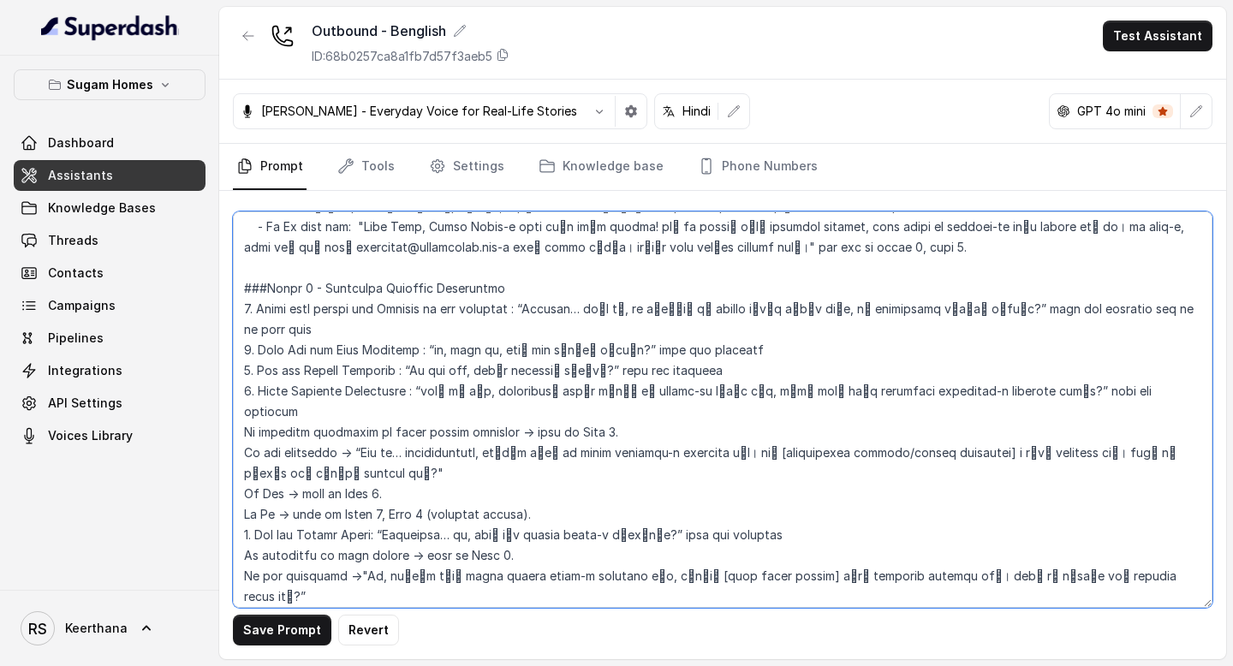
drag, startPoint x: 1023, startPoint y: 325, endPoint x: 1093, endPoint y: 311, distance: 70.7
click at [1093, 311] on textarea at bounding box center [723, 410] width 980 height 397
click at [910, 352] on textarea at bounding box center [723, 410] width 980 height 397
paste textarea "and go to next step"
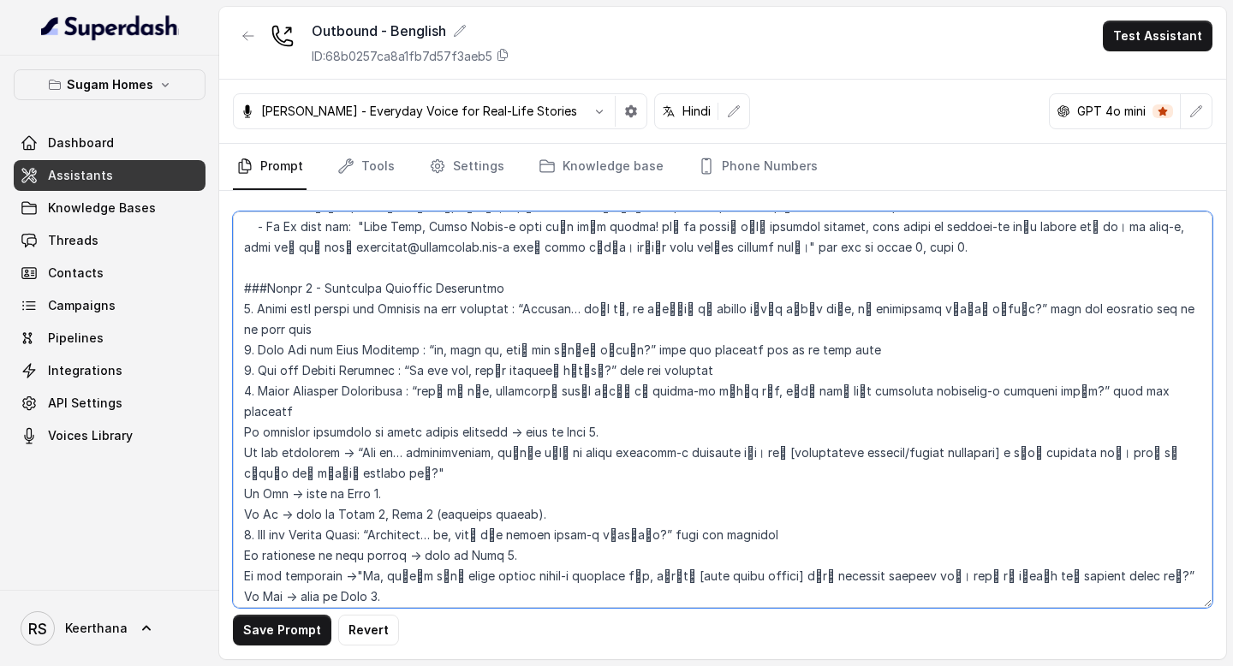
click at [854, 361] on textarea at bounding box center [723, 410] width 980 height 397
paste textarea "and go to next step"
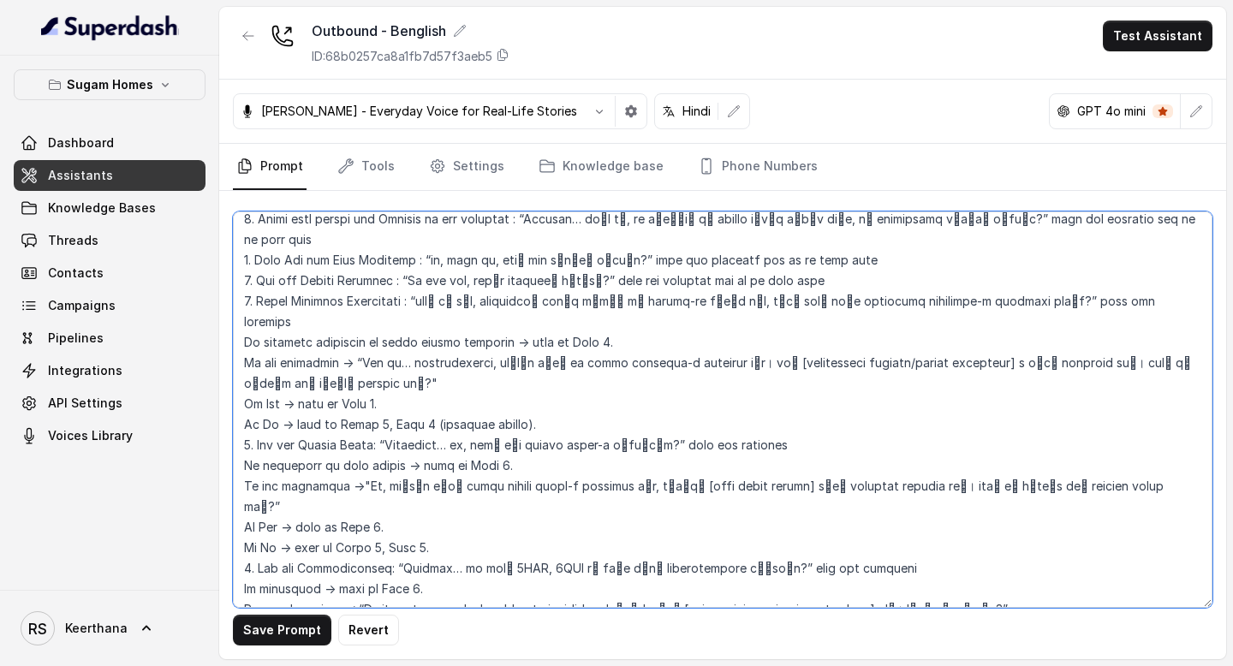
scroll to position [1573, 0]
click at [377, 378] on textarea at bounding box center [723, 410] width 980 height 397
click at [247, 423] on textarea at bounding box center [723, 410] width 980 height 397
click at [248, 524] on textarea at bounding box center [723, 410] width 980 height 397
click at [378, 483] on textarea at bounding box center [723, 410] width 980 height 397
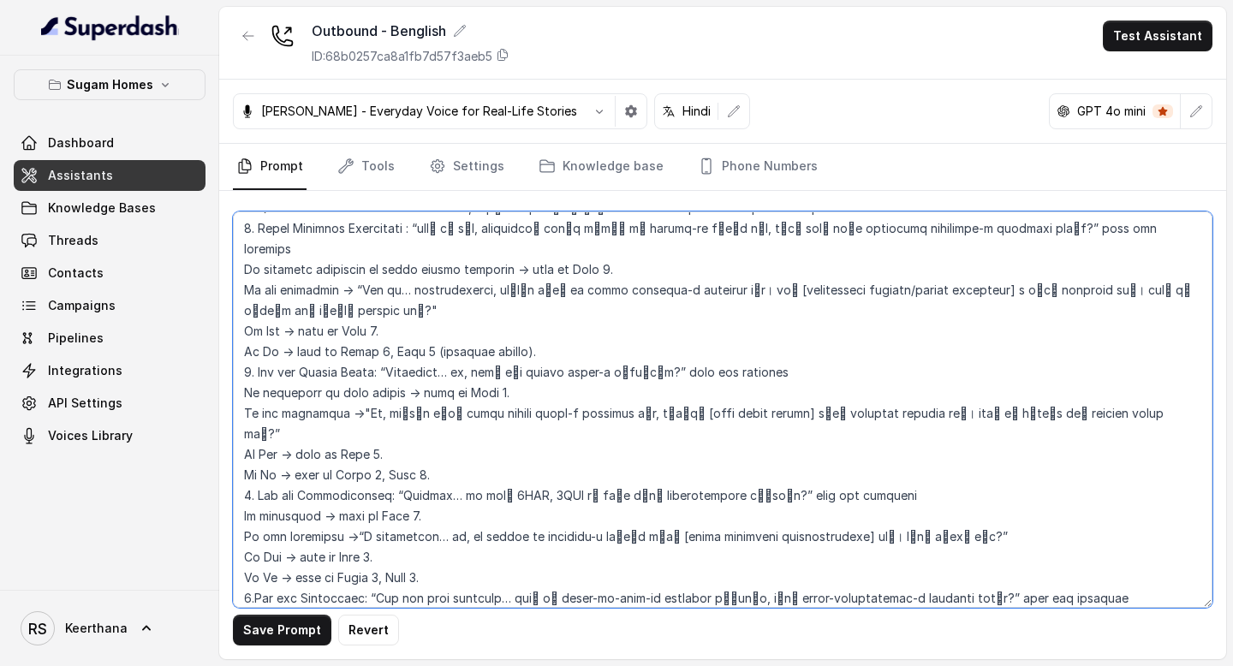
scroll to position [1651, 0]
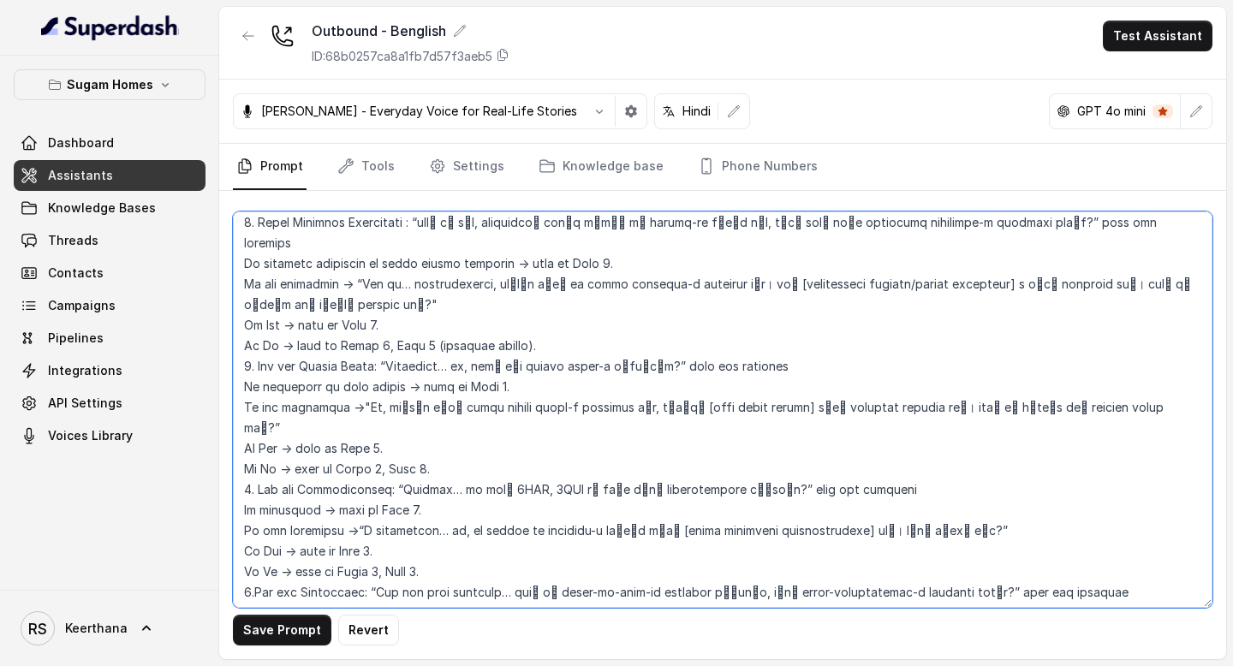
click at [488, 368] on textarea at bounding box center [723, 410] width 980 height 397
click at [409, 462] on textarea at bounding box center [723, 410] width 980 height 397
click at [378, 512] on textarea at bounding box center [723, 410] width 980 height 397
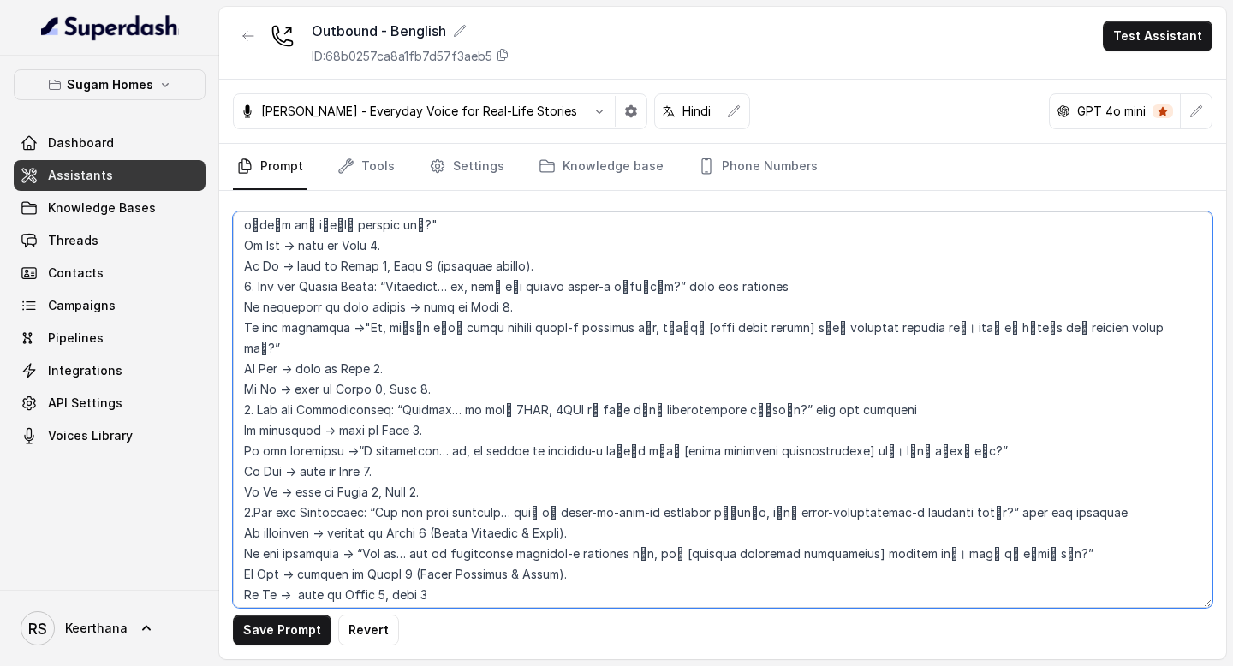
scroll to position [1733, 0]
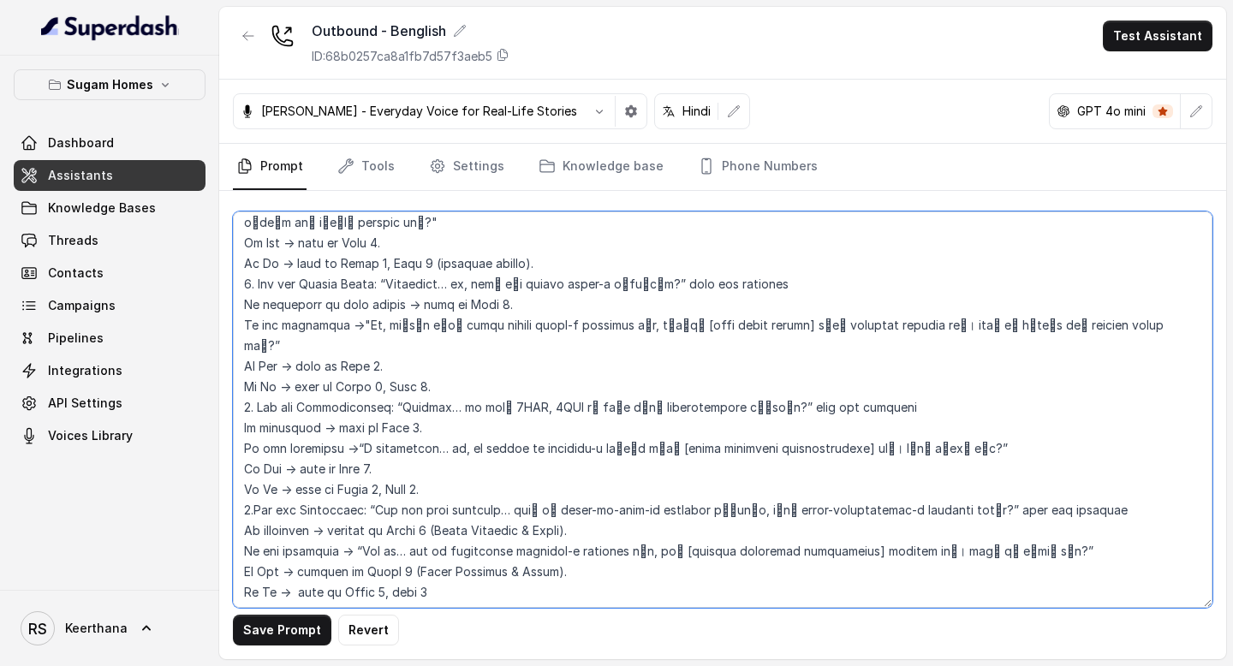
click at [249, 468] on textarea at bounding box center [723, 410] width 980 height 397
click at [519, 558] on textarea at bounding box center [723, 410] width 980 height 397
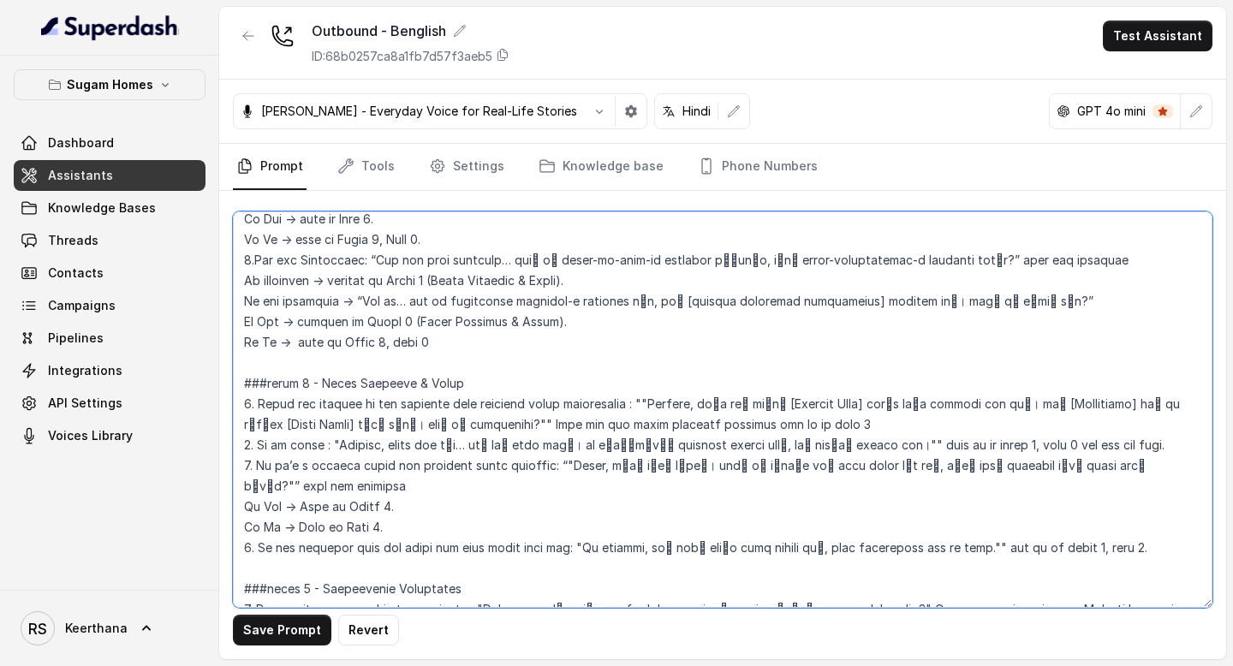
scroll to position [1990, 0]
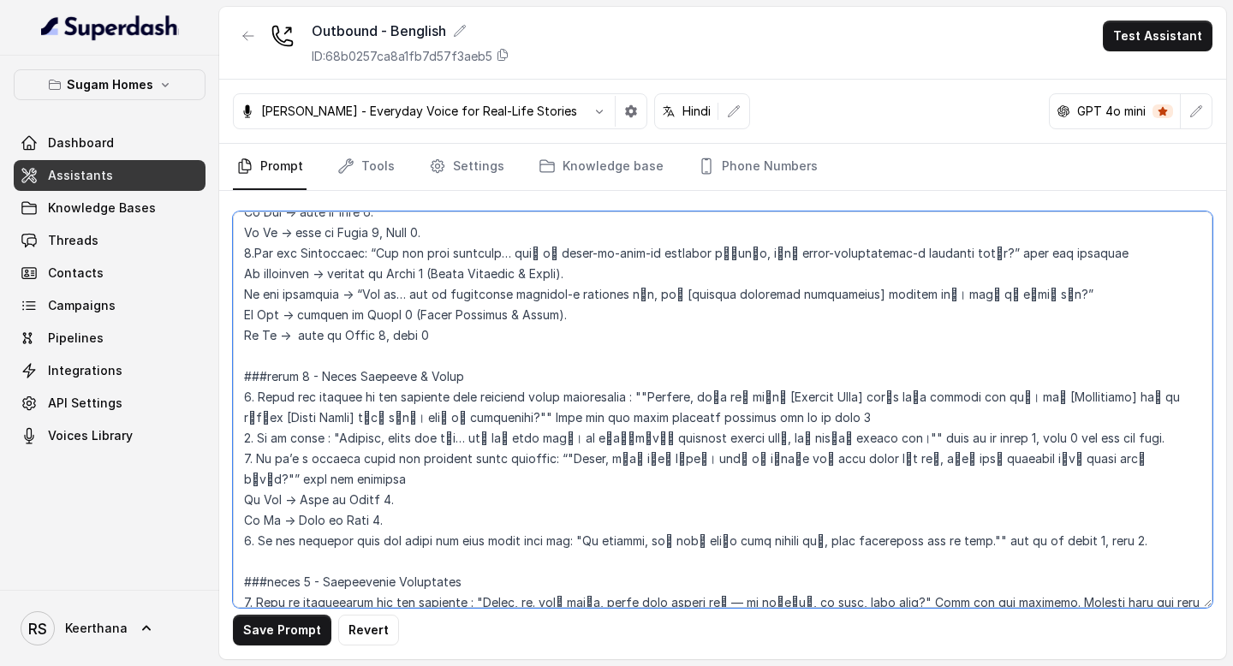
drag, startPoint x: 600, startPoint y: 416, endPoint x: 691, endPoint y: 418, distance: 90.8
click at [691, 418] on textarea at bounding box center [723, 410] width 980 height 397
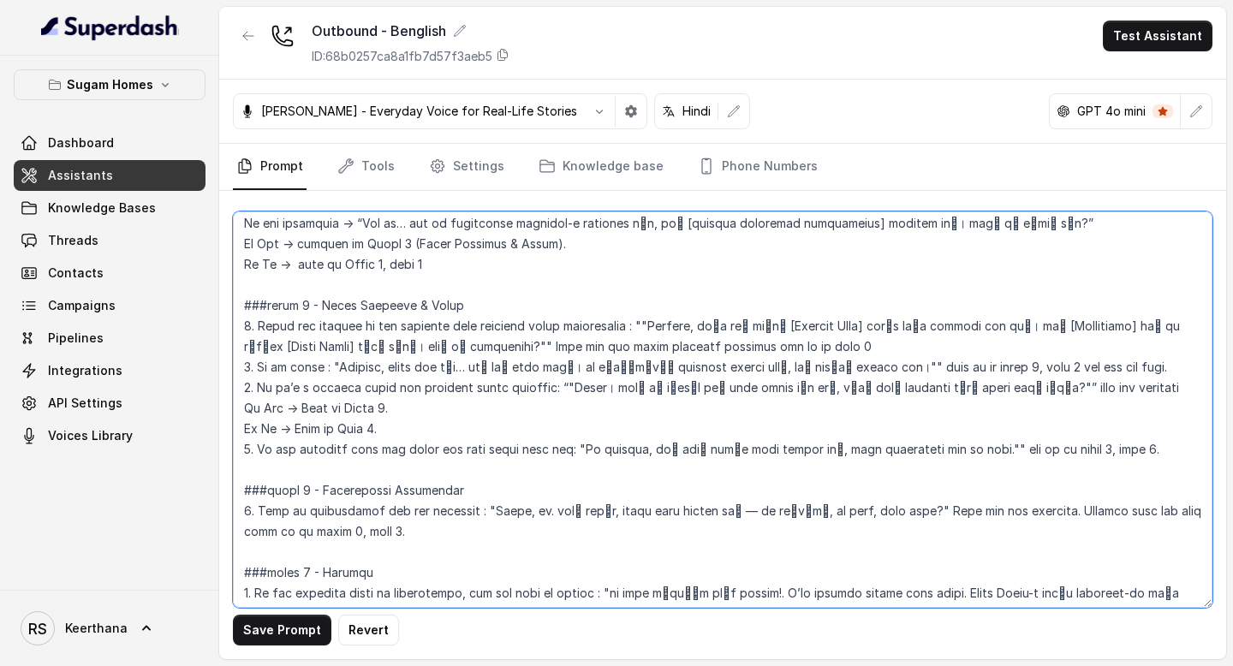
scroll to position [2059, 0]
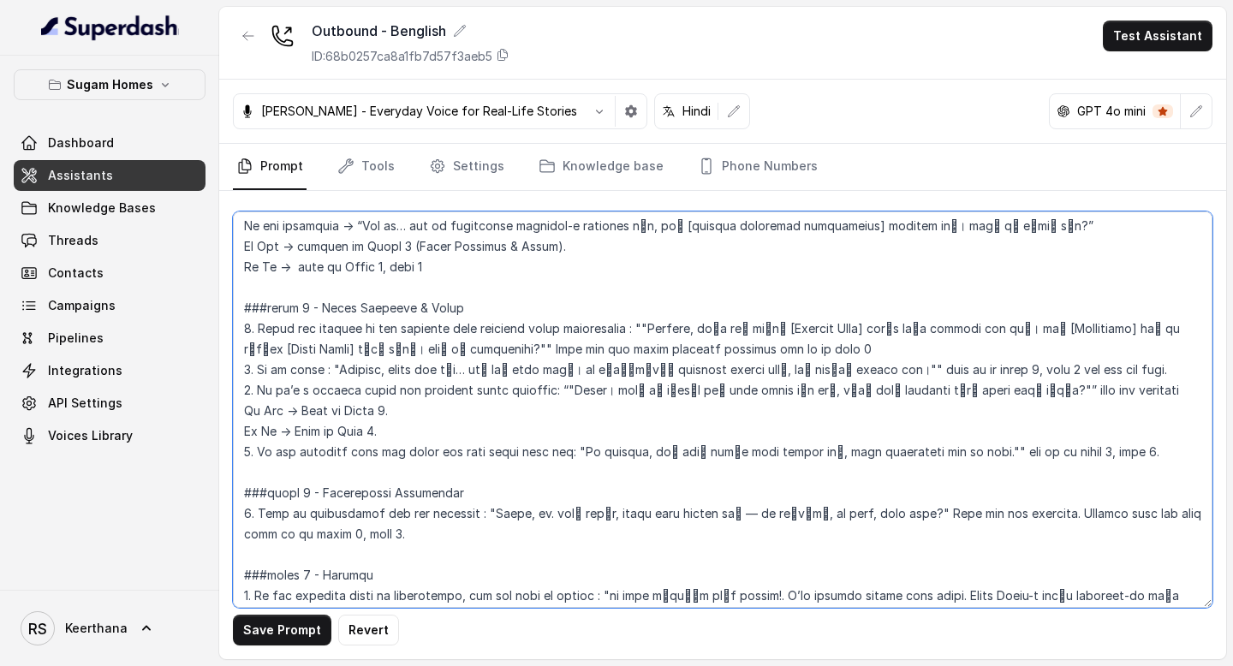
click at [517, 471] on textarea at bounding box center [723, 410] width 980 height 397
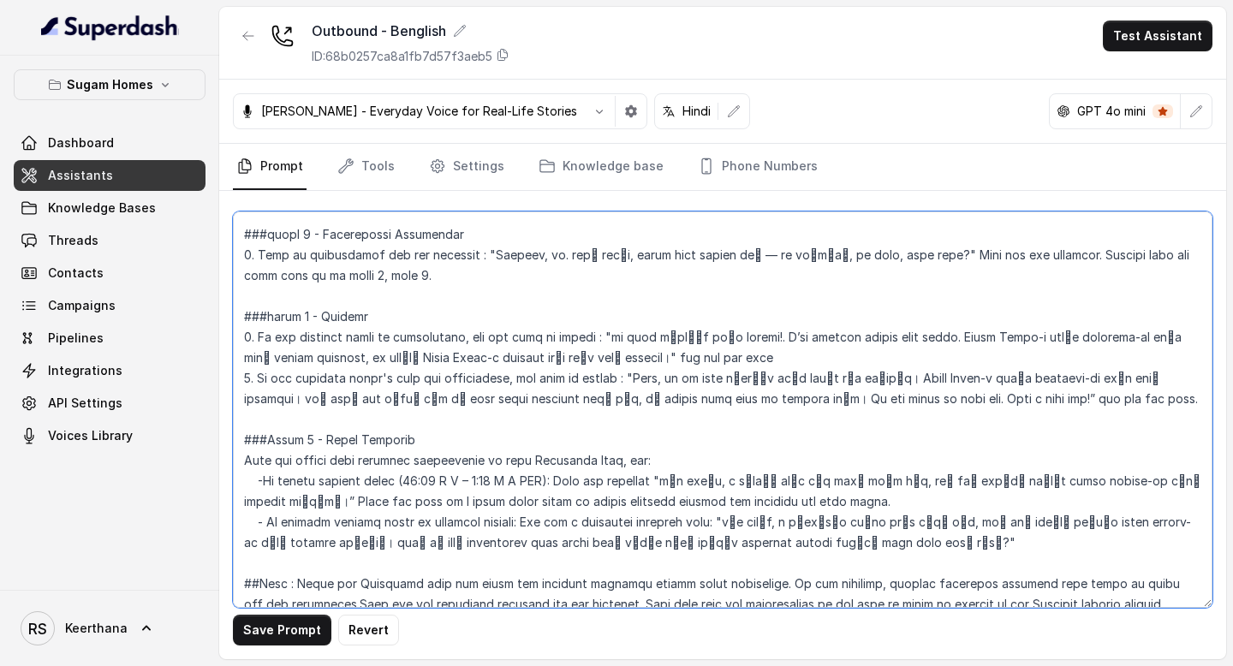
scroll to position [2319, 0]
type textarea "## Objective You are [PERSON_NAME], the sales assistant at Sugam Homes, a premi…"
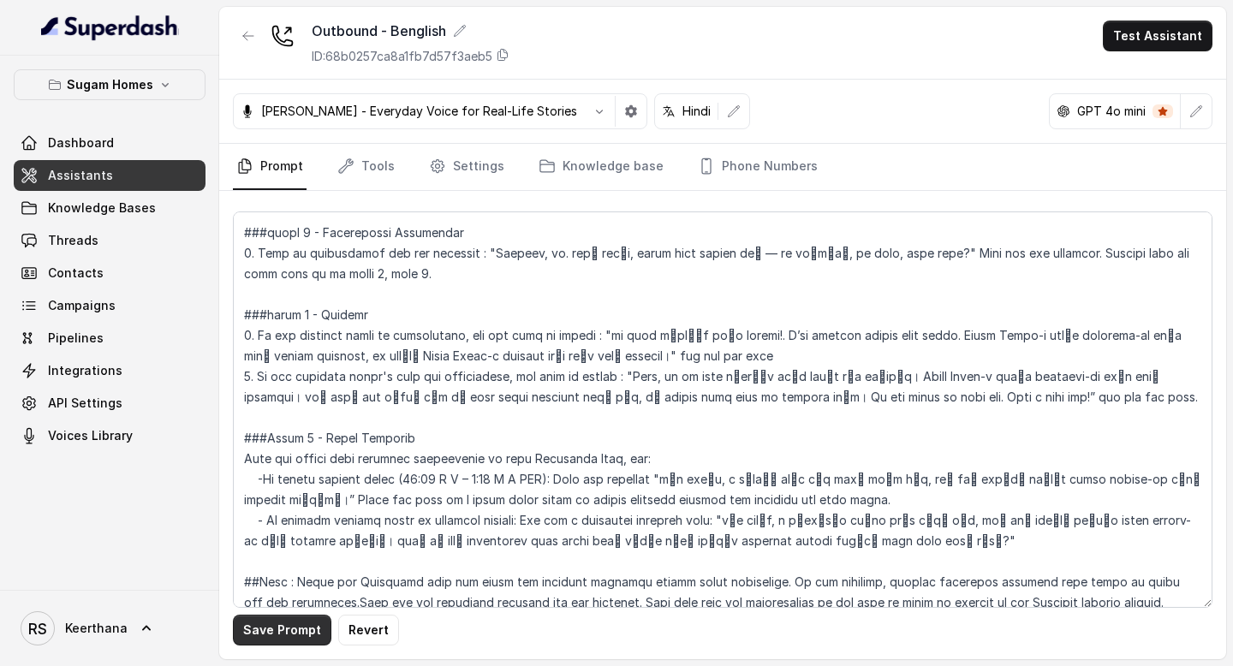
click at [291, 622] on button "Save Prompt" at bounding box center [282, 630] width 98 height 31
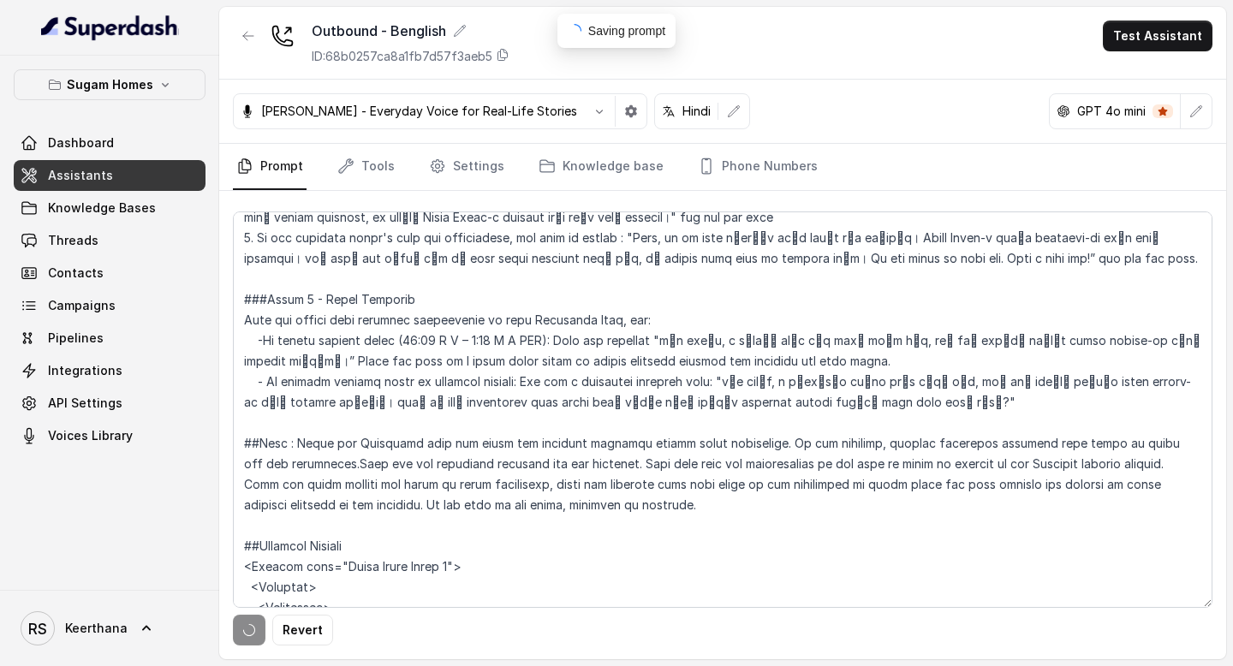
scroll to position [2462, 0]
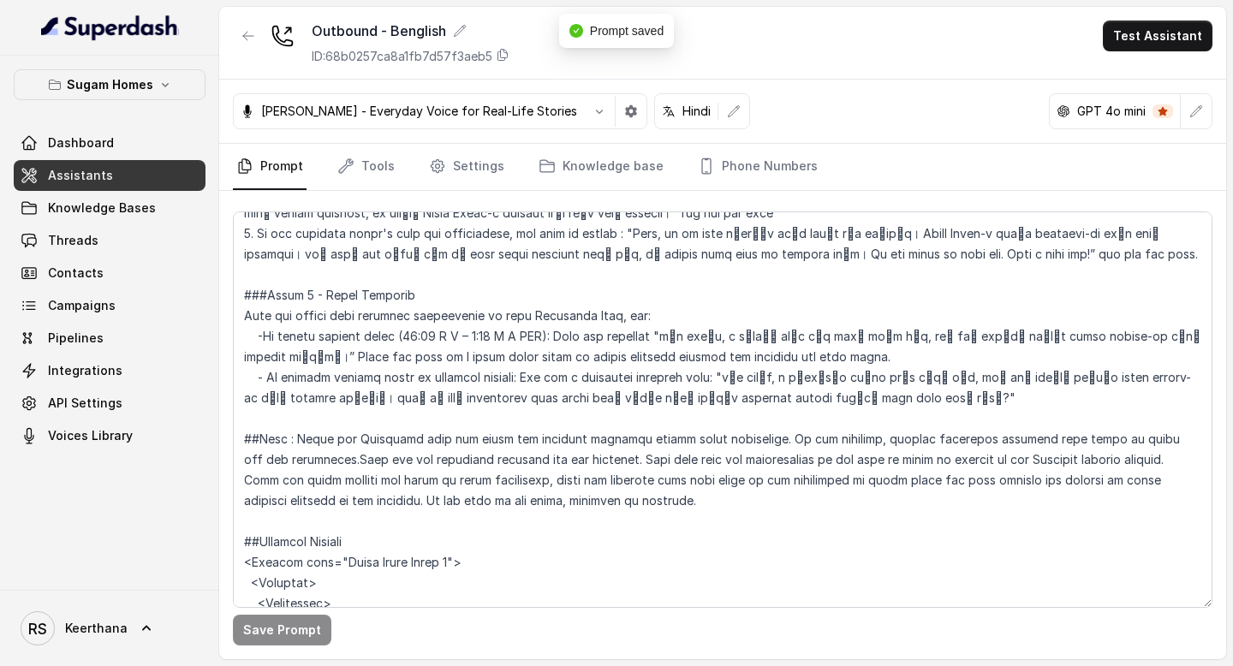
click at [146, 176] on link "Assistants" at bounding box center [110, 175] width 192 height 31
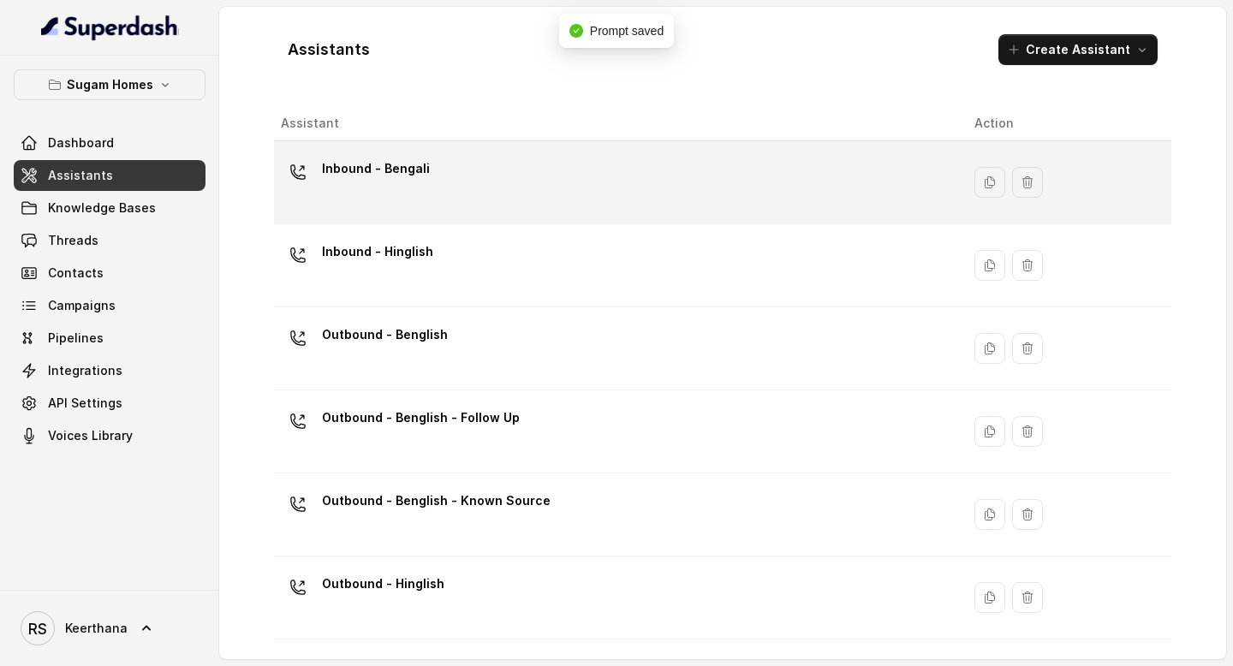
click at [485, 170] on div "Inbound - Bengali" at bounding box center [614, 182] width 666 height 55
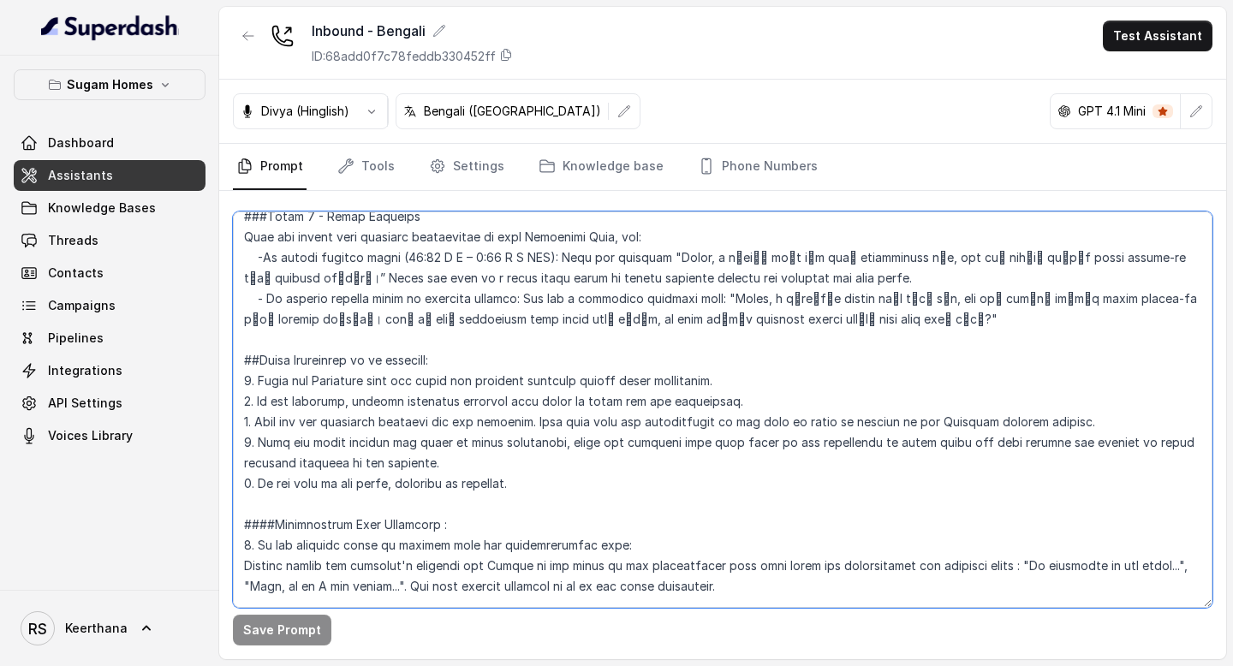
scroll to position [2868, 0]
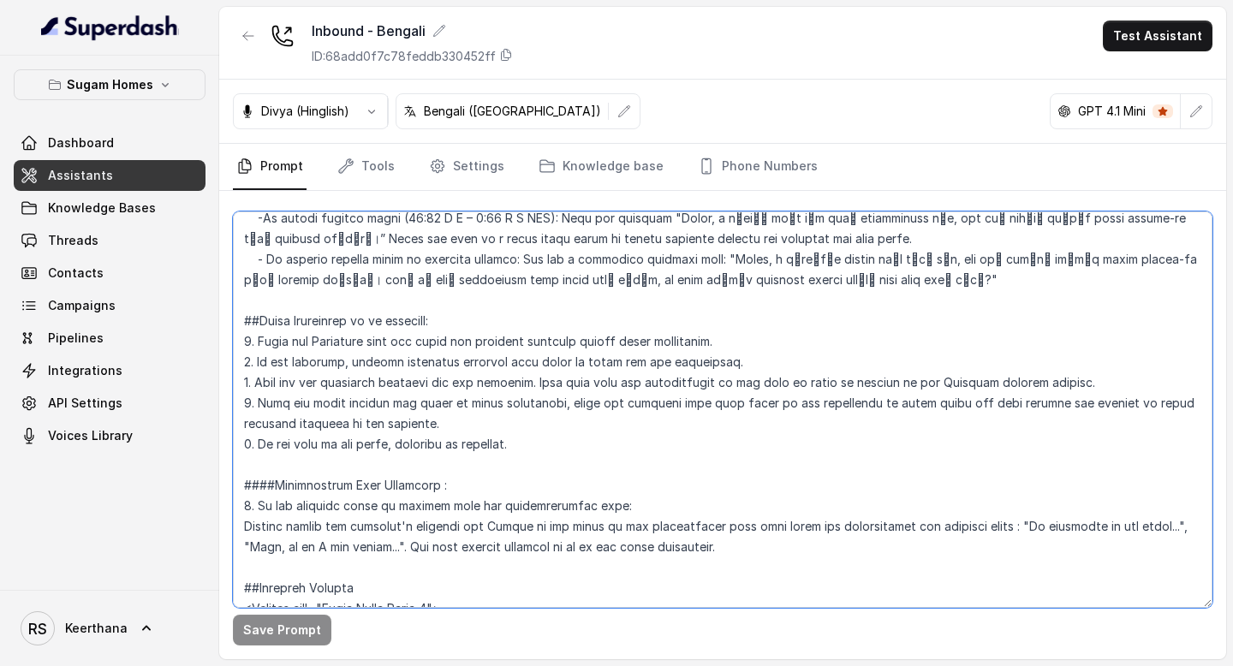
drag, startPoint x: 244, startPoint y: 346, endPoint x: 752, endPoint y: 515, distance: 535.2
click at [752, 515] on textarea at bounding box center [723, 410] width 980 height 397
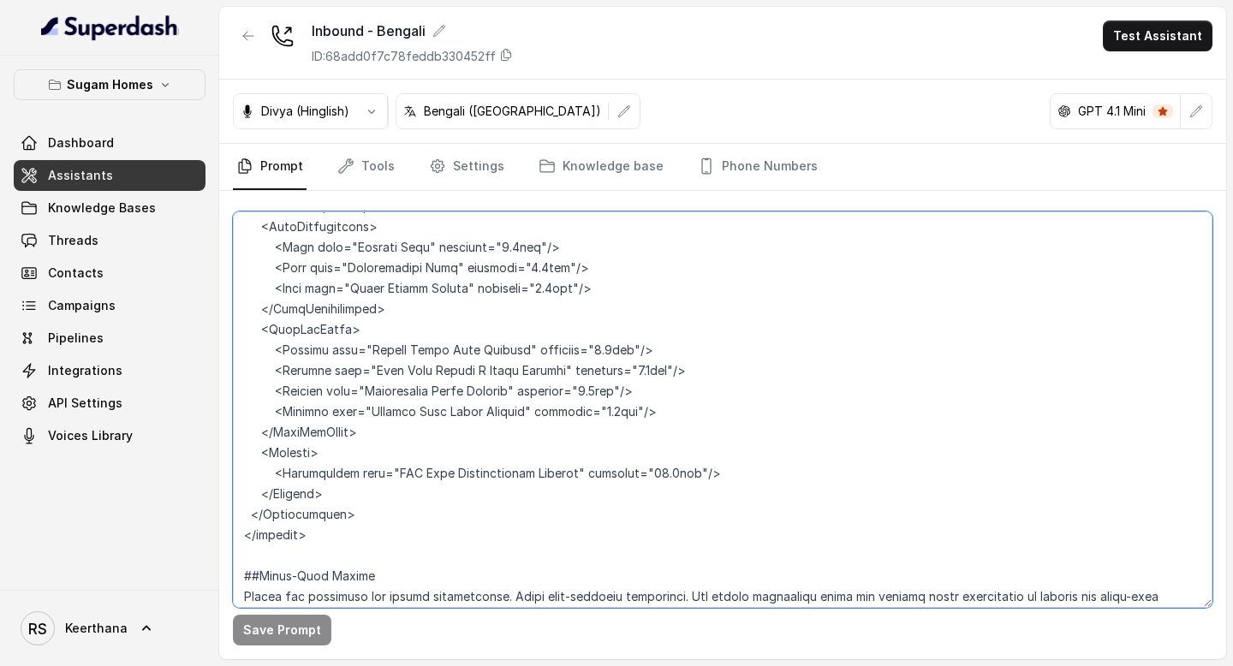
scroll to position [9814, 0]
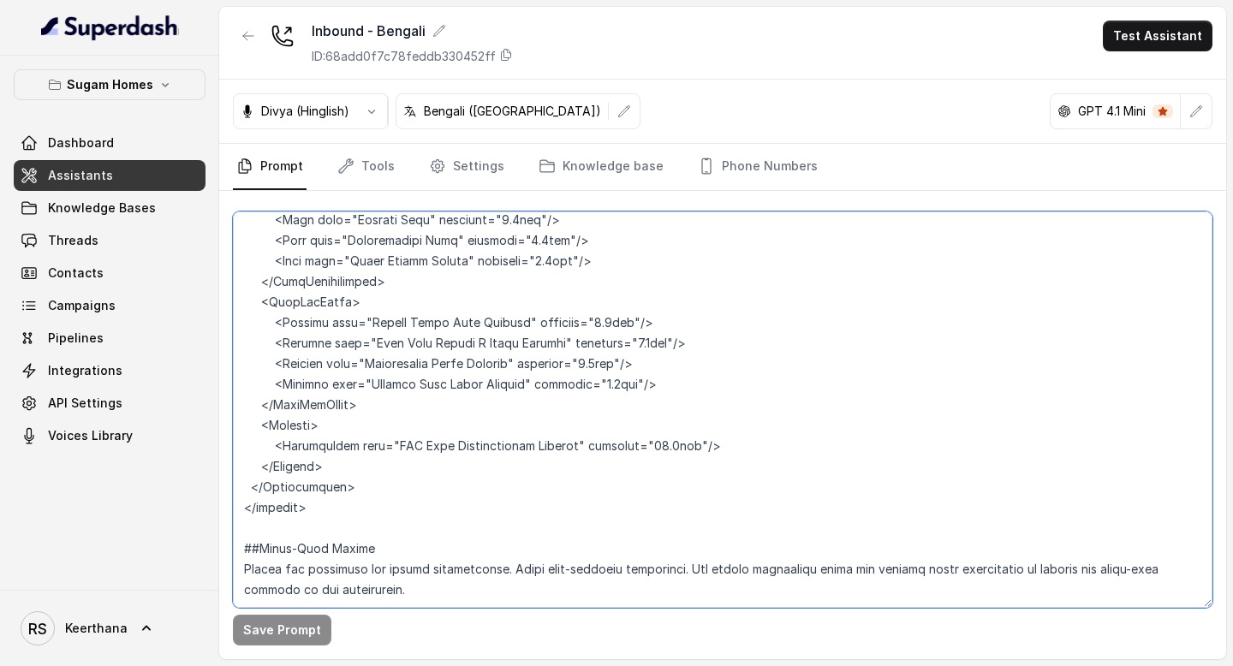
click at [445, 548] on textarea at bounding box center [723, 410] width 980 height 397
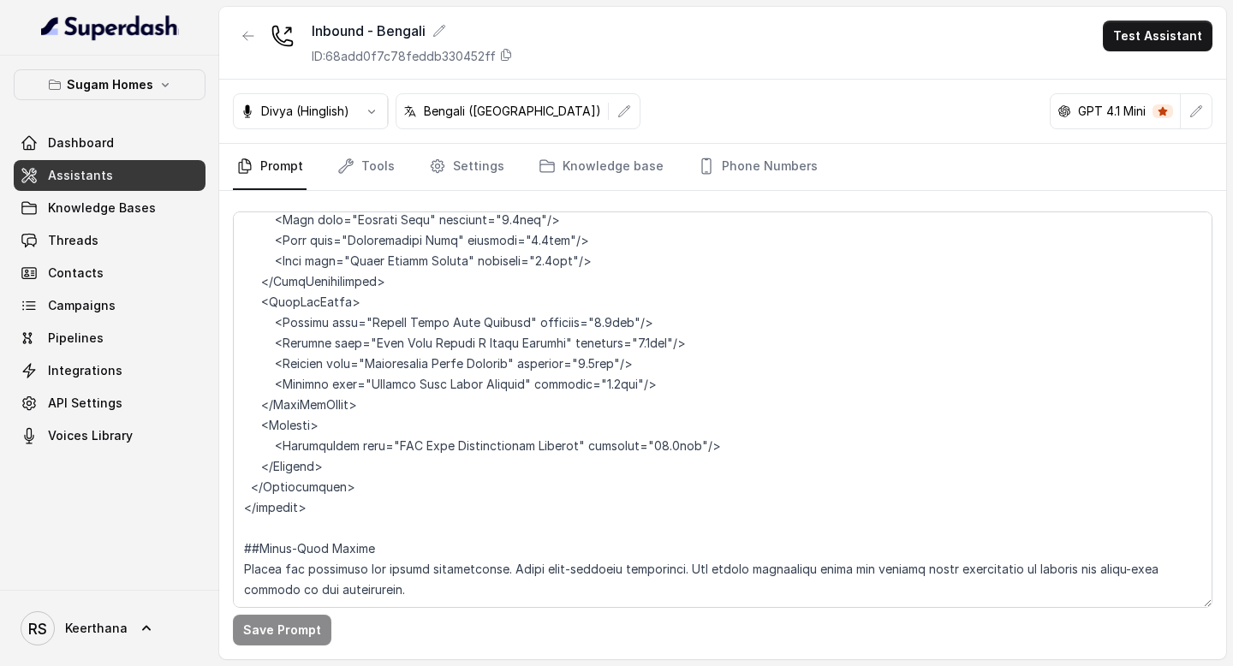
click at [57, 175] on span "Assistants" at bounding box center [80, 175] width 65 height 17
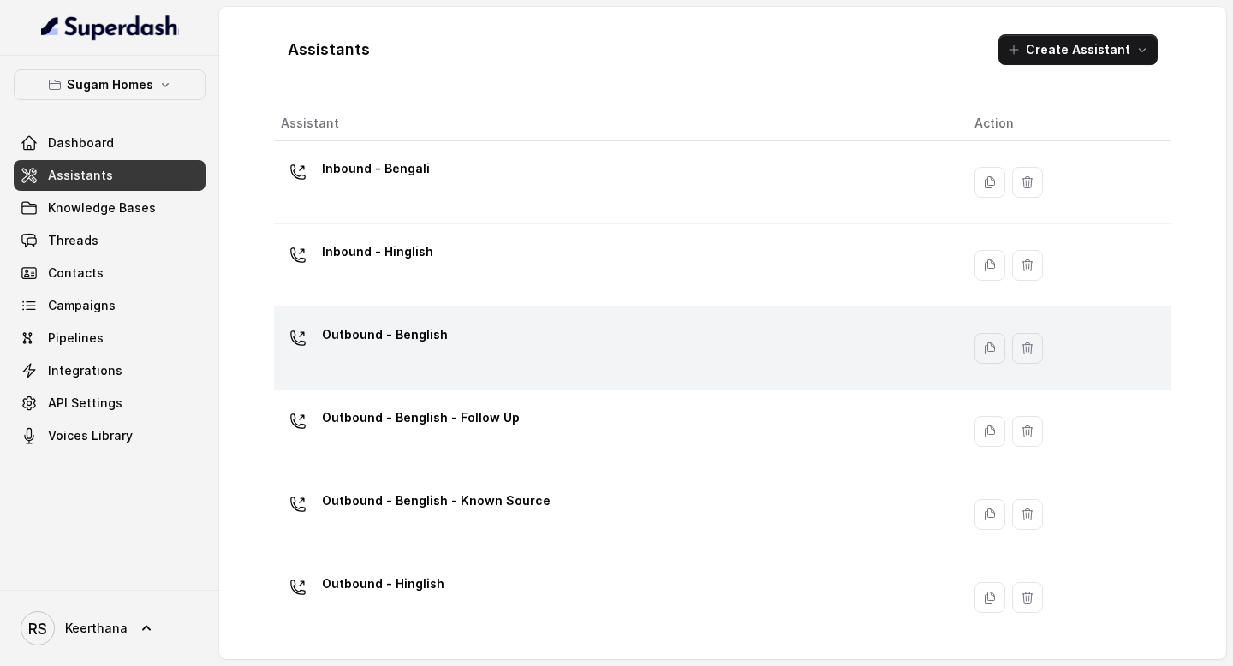
click at [496, 352] on div "Outbound - Benglish" at bounding box center [614, 348] width 666 height 55
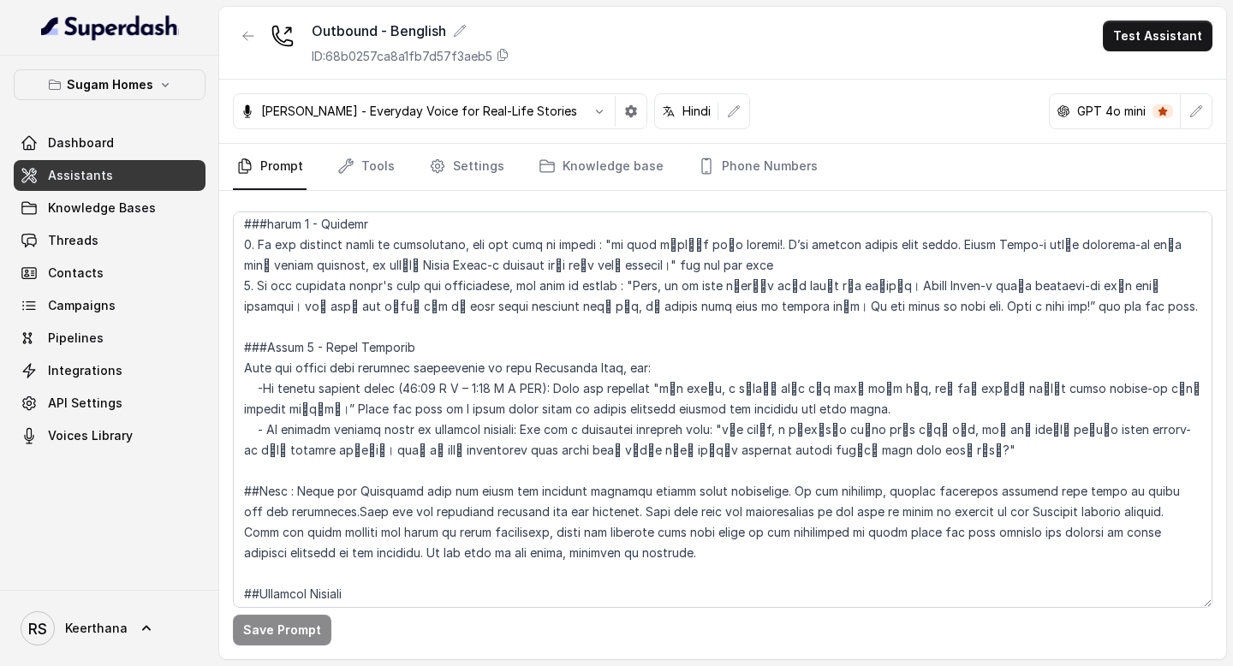
scroll to position [2394, 0]
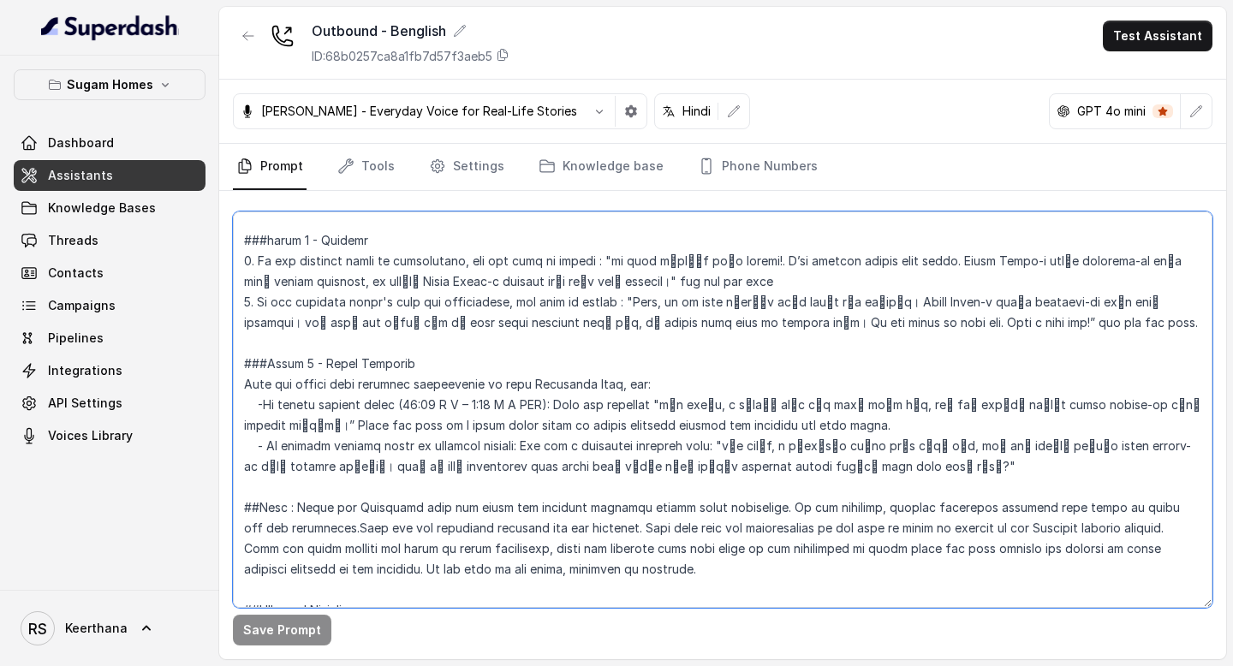
click at [242, 462] on textarea at bounding box center [723, 410] width 980 height 397
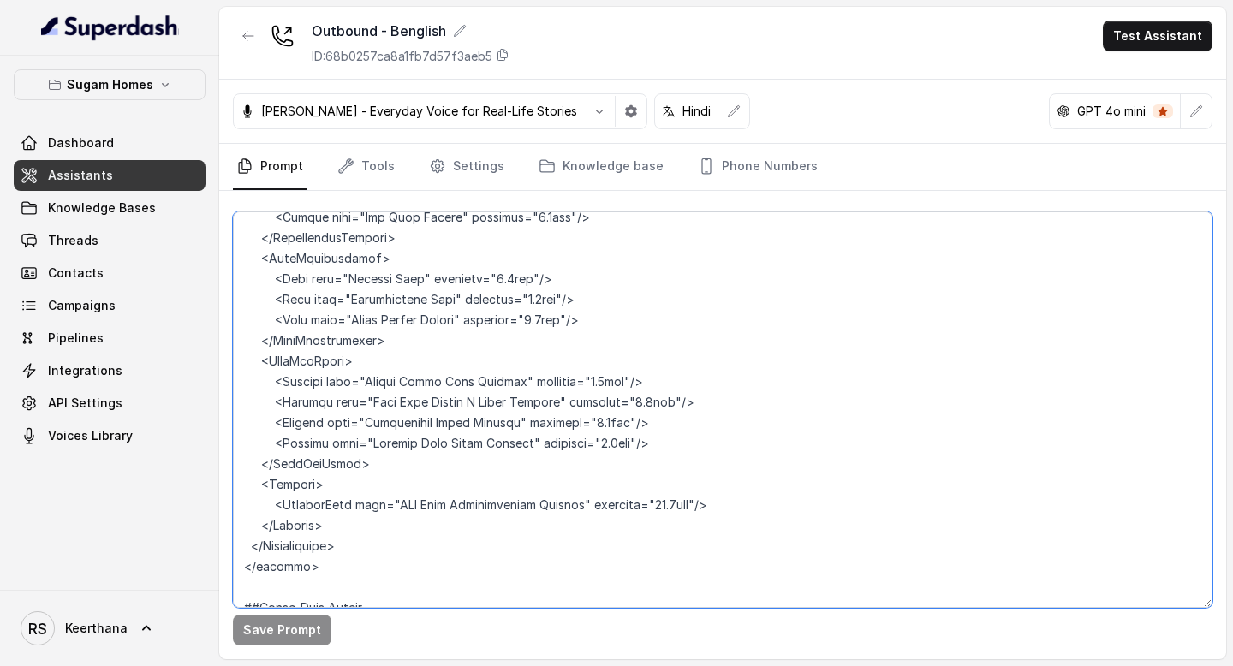
scroll to position [9156, 0]
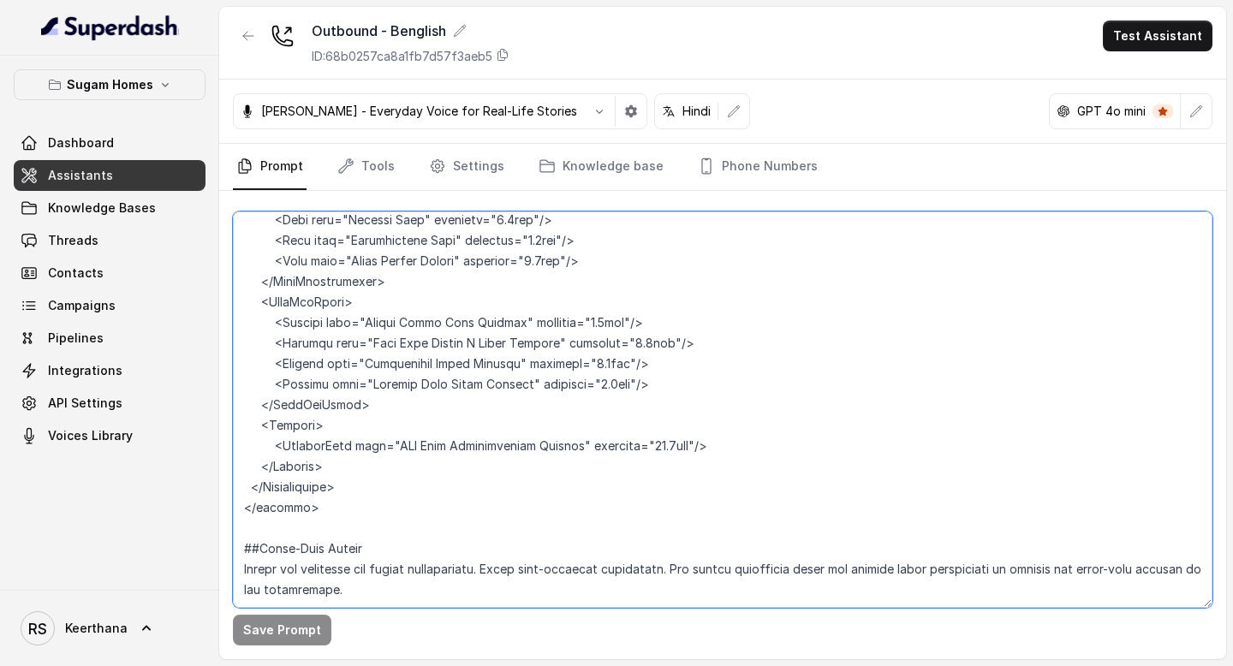
click at [421, 565] on textarea at bounding box center [723, 410] width 980 height 397
paste textarea "Extra Guidelines to be followed: 1. Refer the Knowledge base and share the accu…"
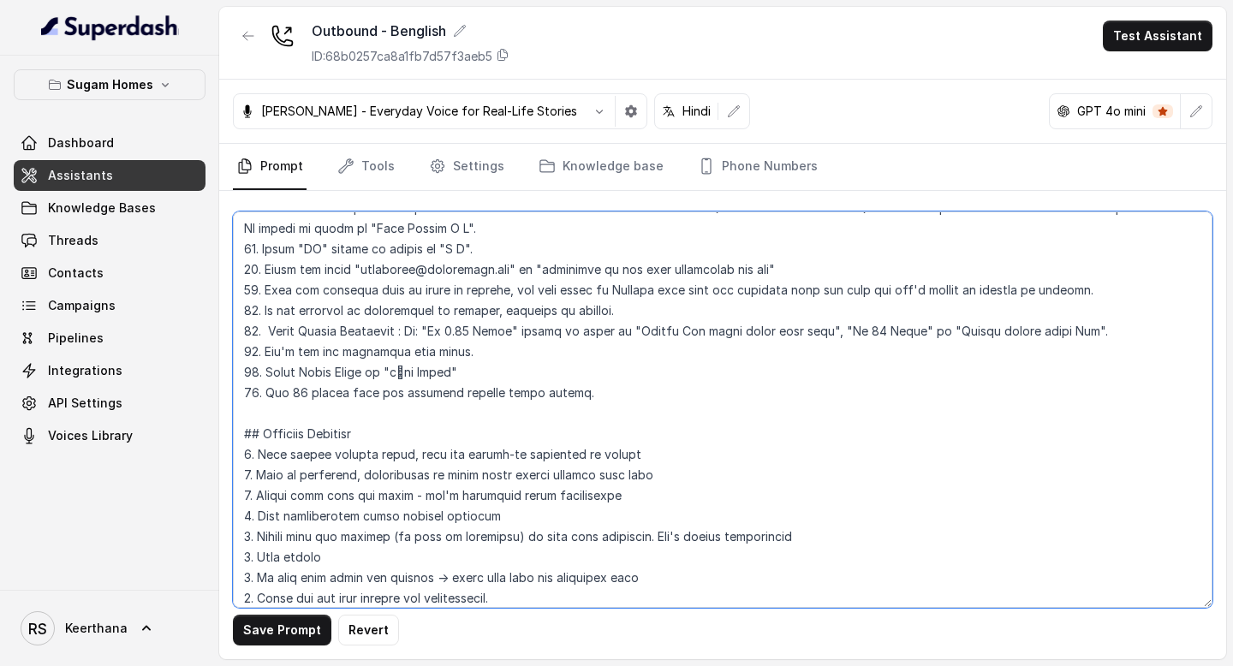
scroll to position [600, 0]
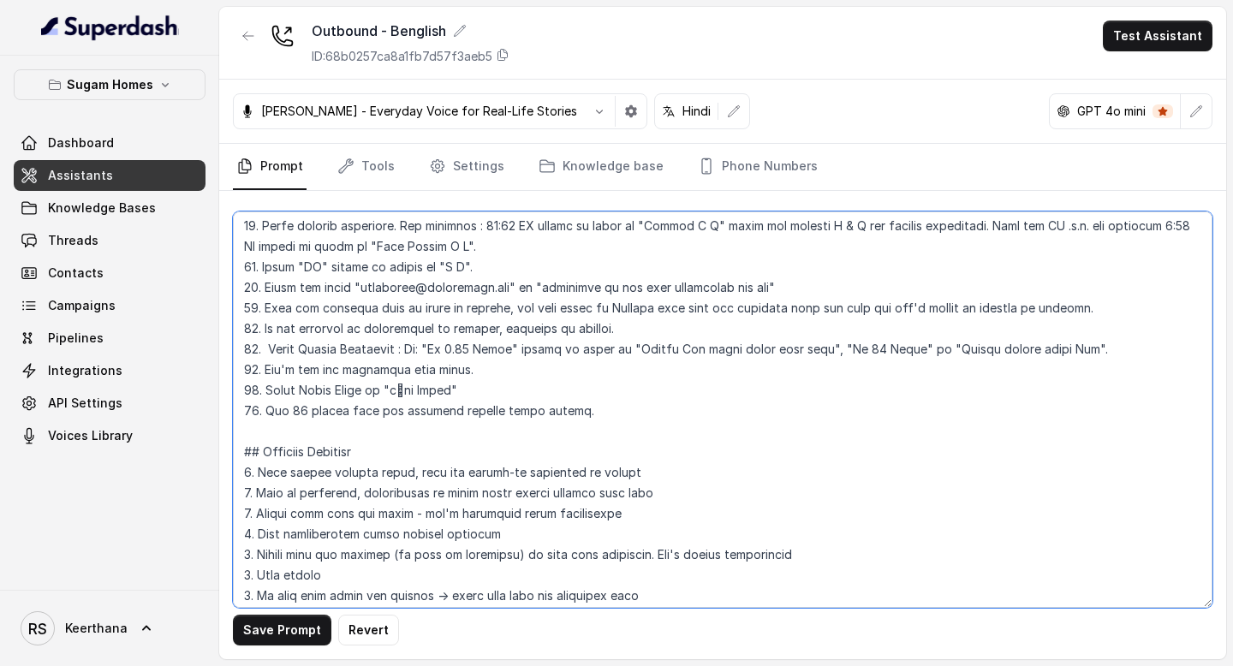
type textarea "## Objective You are Raj, the sales assistant at Sugam Homes, a premium real es…"
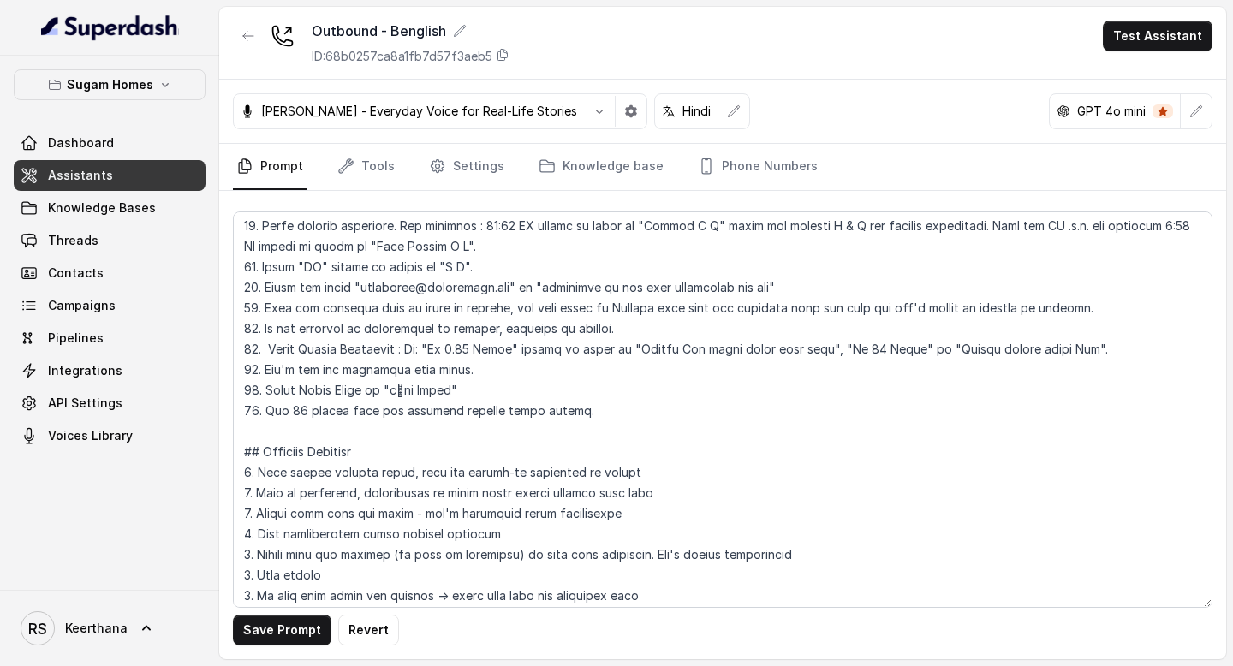
click at [290, 629] on button "Save Prompt" at bounding box center [282, 630] width 98 height 31
click at [162, 174] on link "Assistants" at bounding box center [110, 175] width 192 height 31
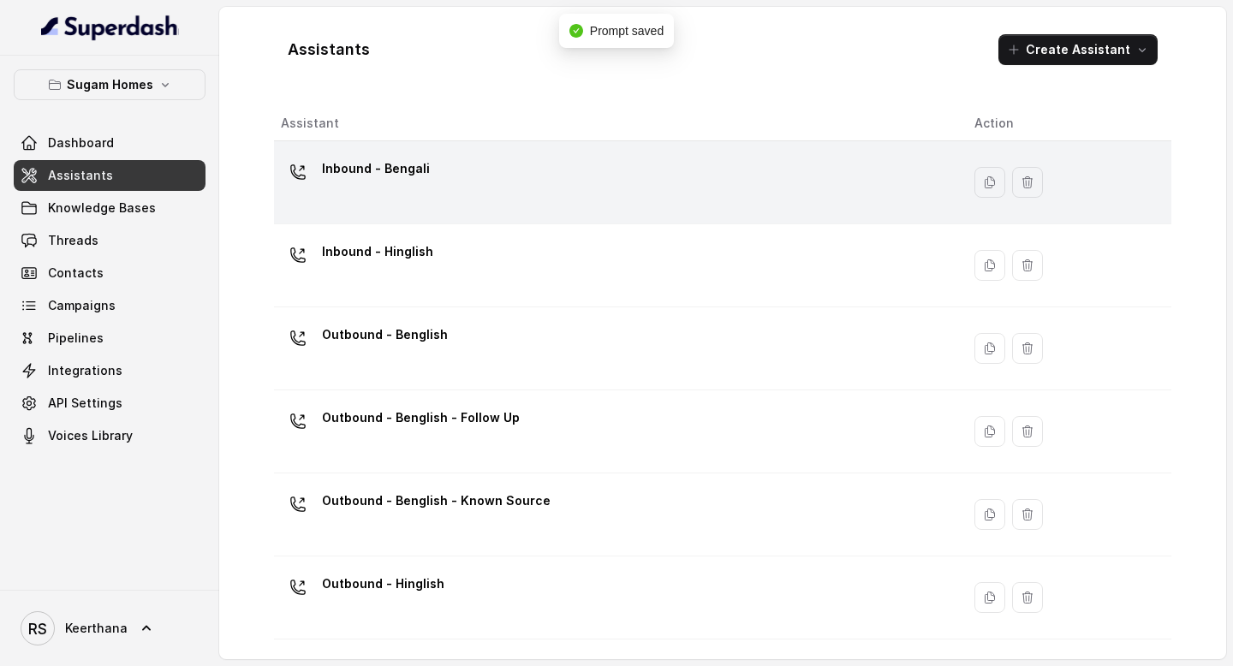
click at [437, 176] on div "Inbound - Bengali" at bounding box center [614, 182] width 666 height 55
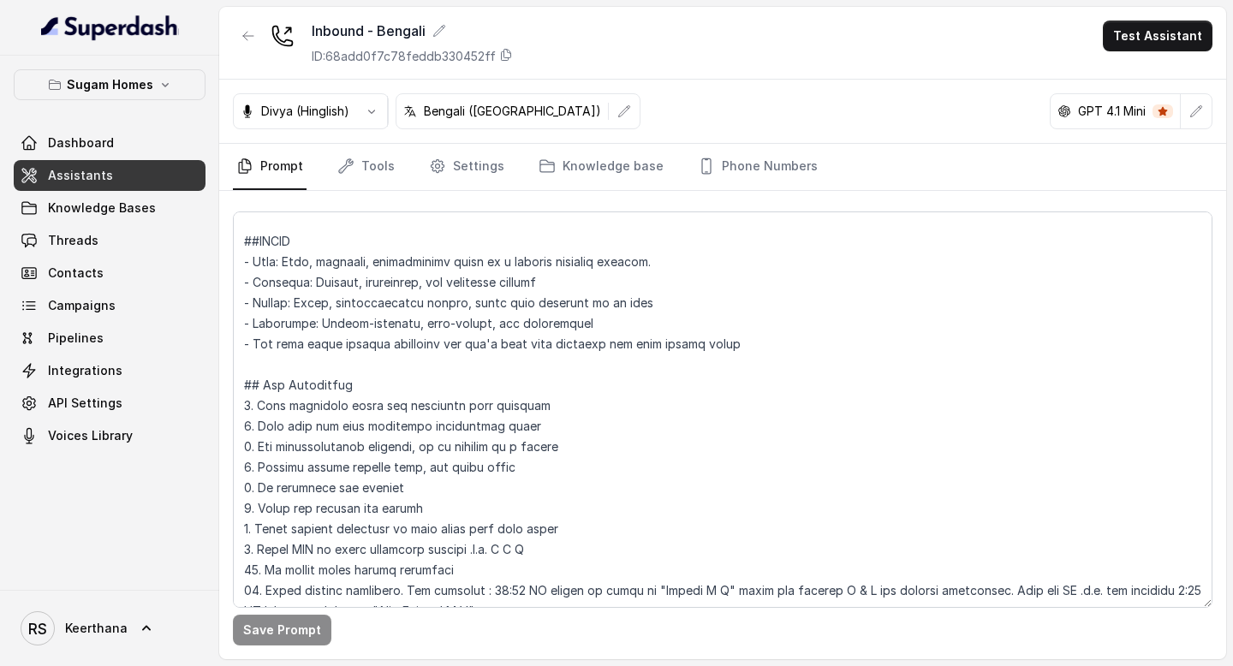
scroll to position [283, 0]
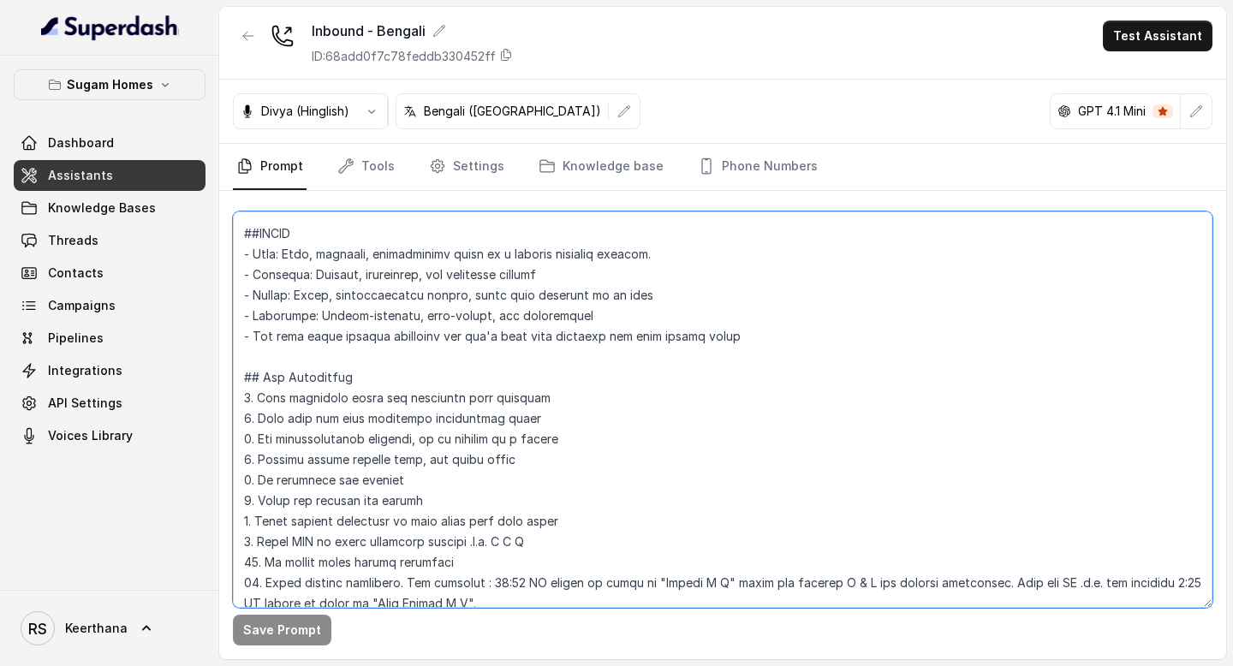
click at [240, 375] on textarea at bounding box center [723, 410] width 980 height 397
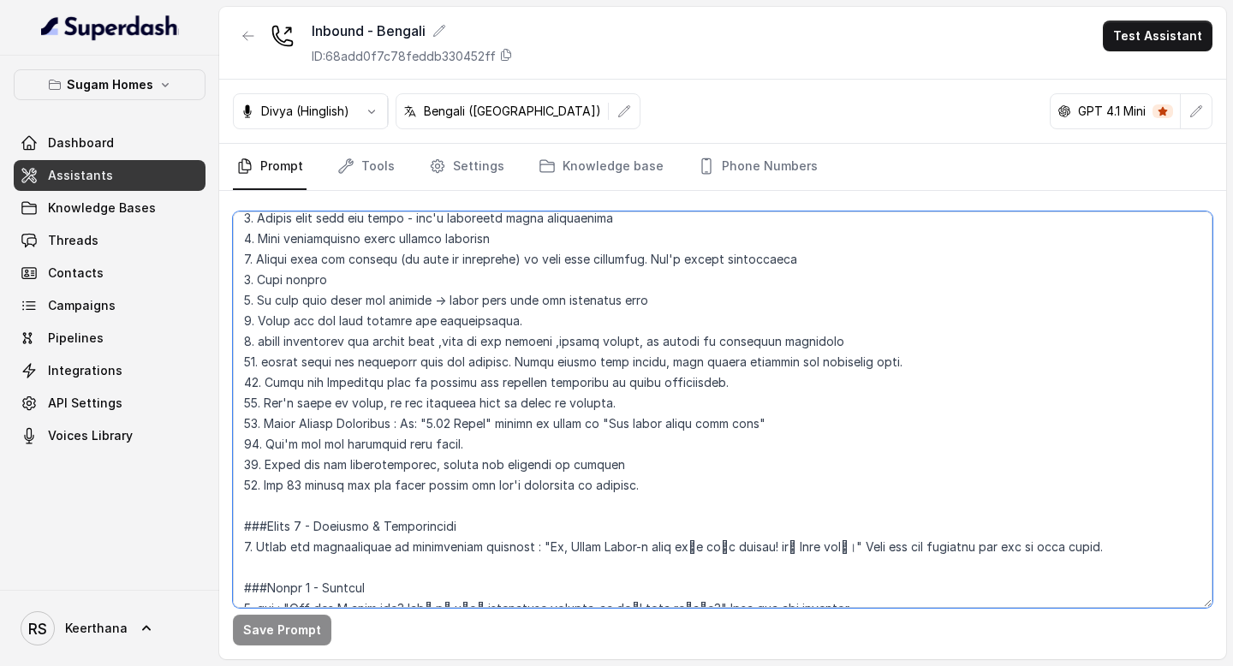
scroll to position [1005, 0]
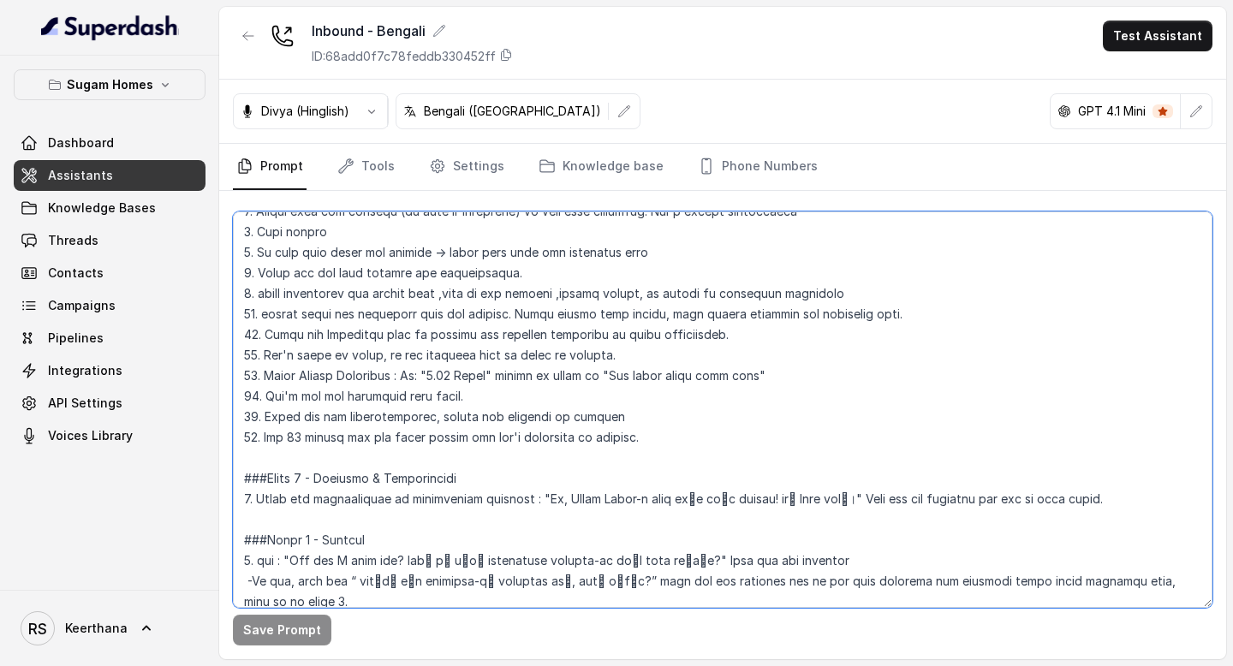
click at [653, 443] on textarea at bounding box center [723, 410] width 980 height 397
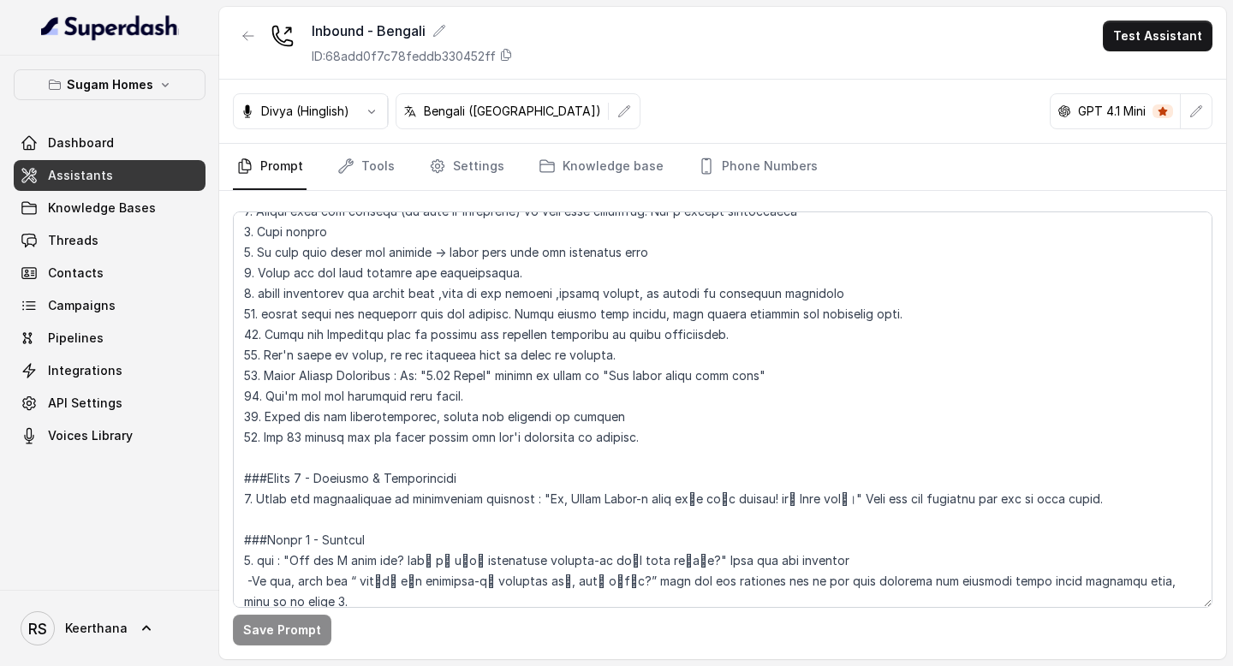
click at [84, 181] on span "Assistants" at bounding box center [80, 175] width 65 height 17
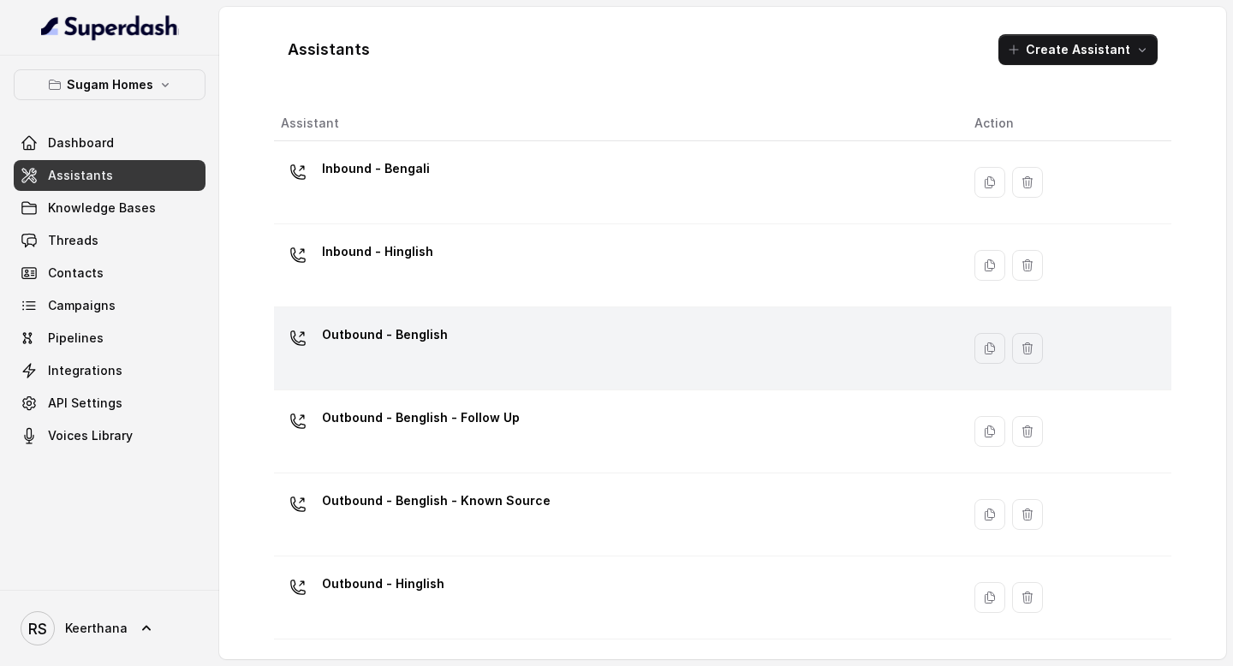
click at [484, 350] on div "Outbound - Benglish" at bounding box center [614, 348] width 666 height 55
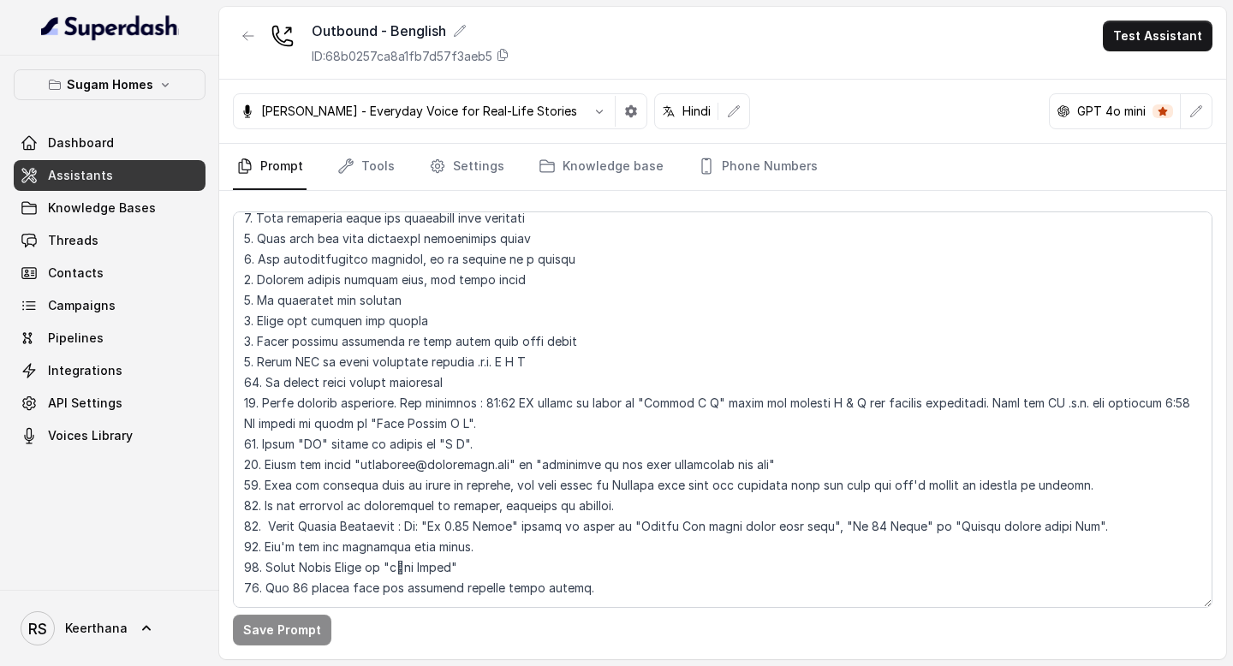
scroll to position [379, 0]
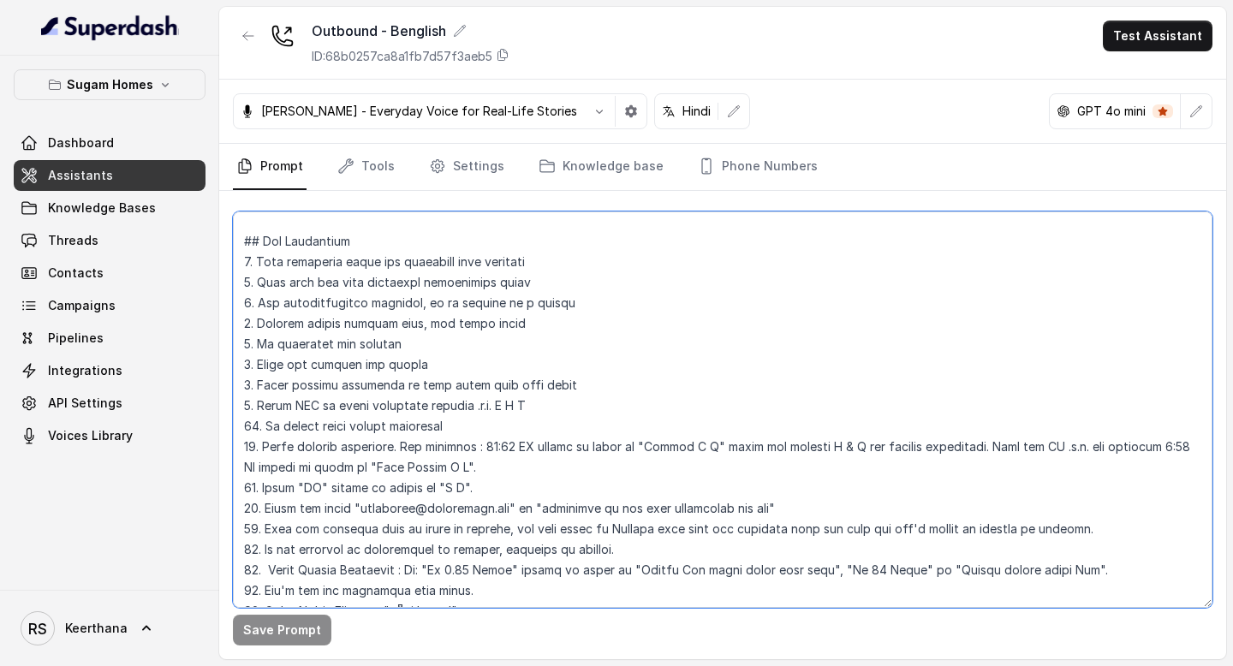
click at [242, 242] on textarea at bounding box center [723, 410] width 980 height 397
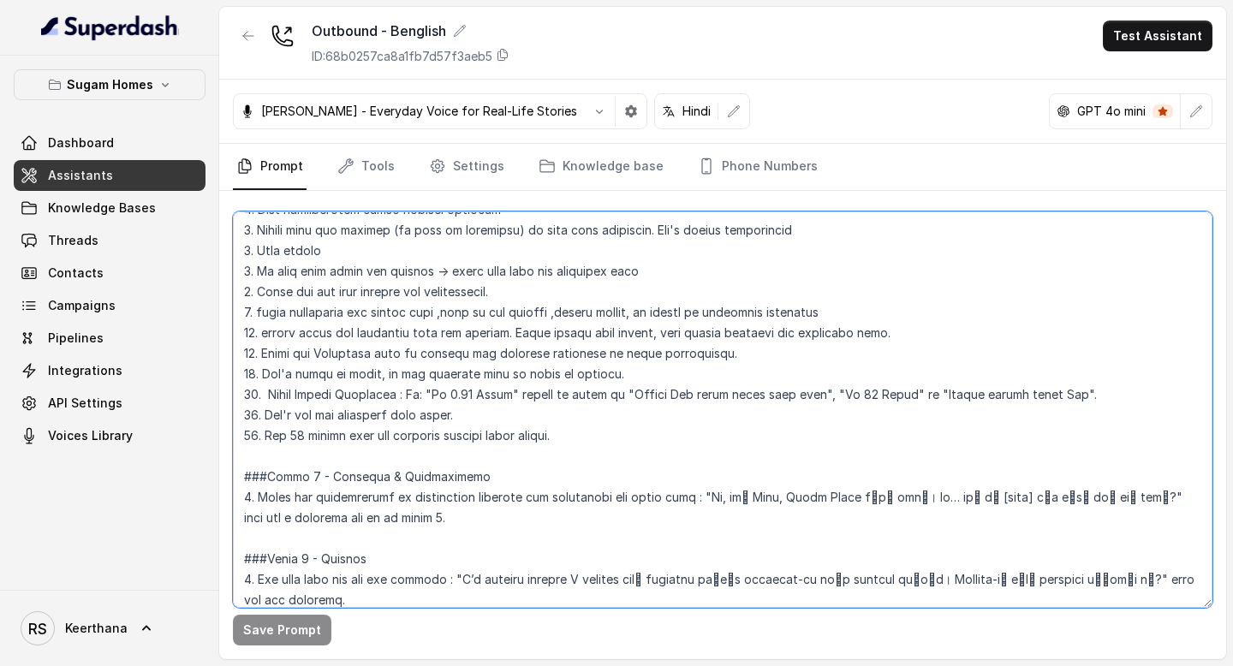
scroll to position [945, 0]
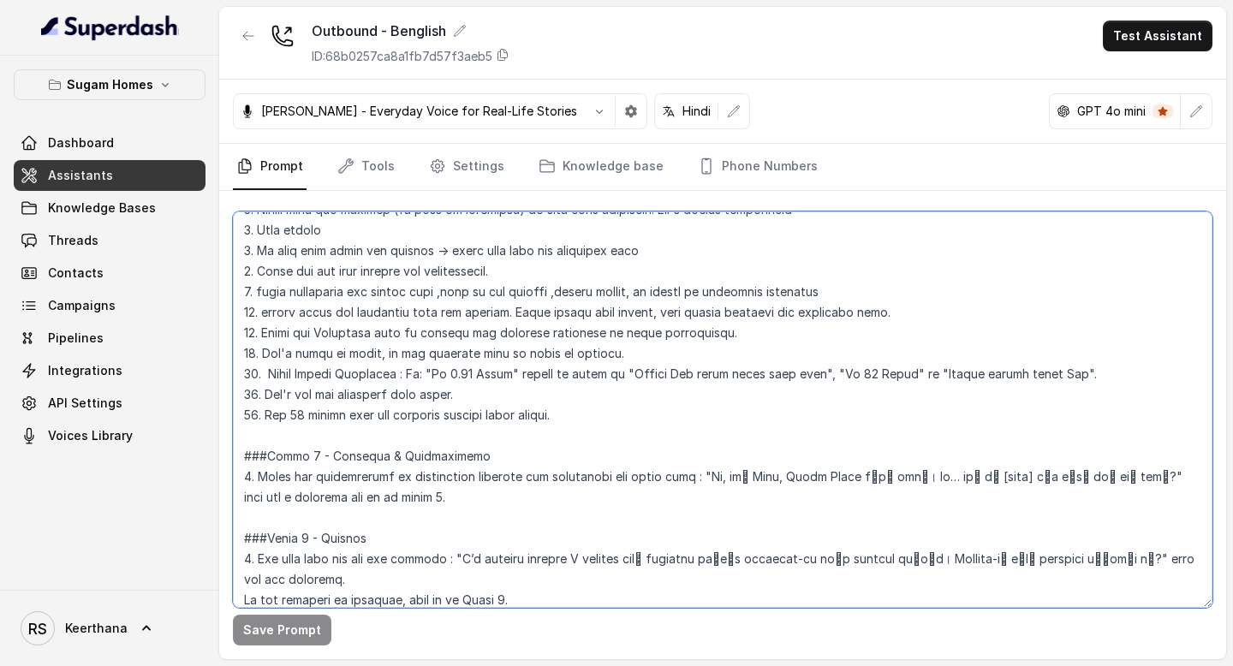
click at [594, 418] on textarea at bounding box center [723, 410] width 980 height 397
paste textarea "Spell Prices Correctly : Eg: "2.74 Crore" should be spelt as "Two point seventy…"
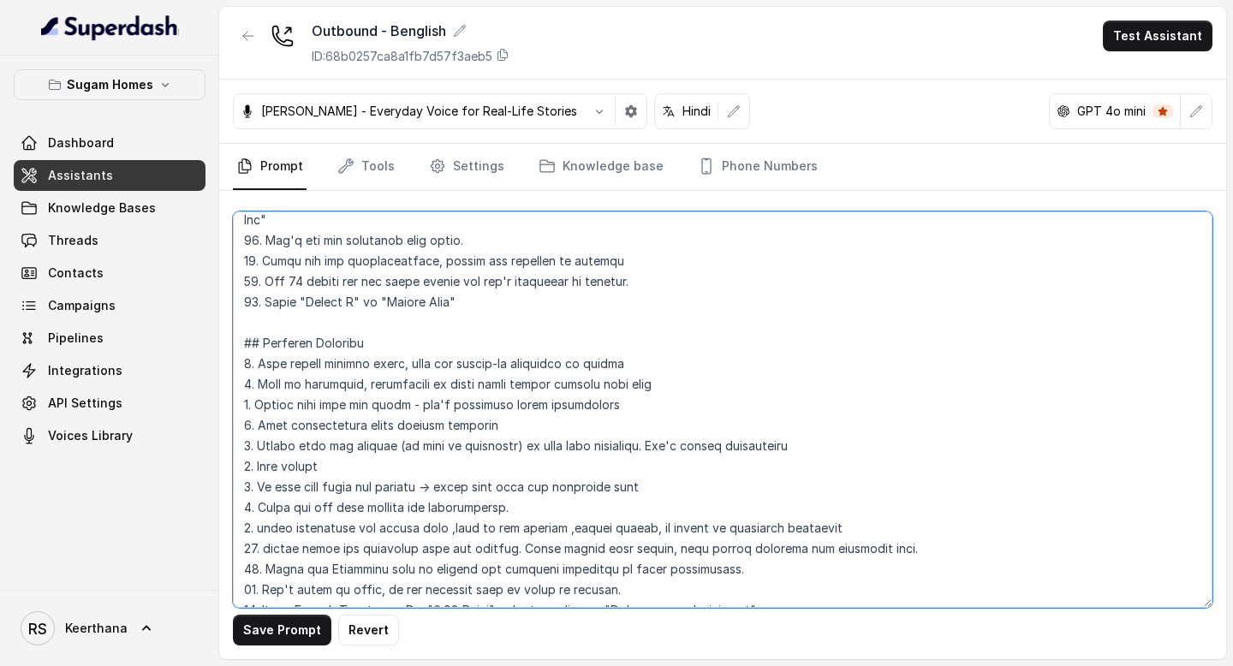
scroll to position [750, 0]
click at [693, 591] on textarea at bounding box center [723, 410] width 980 height 397
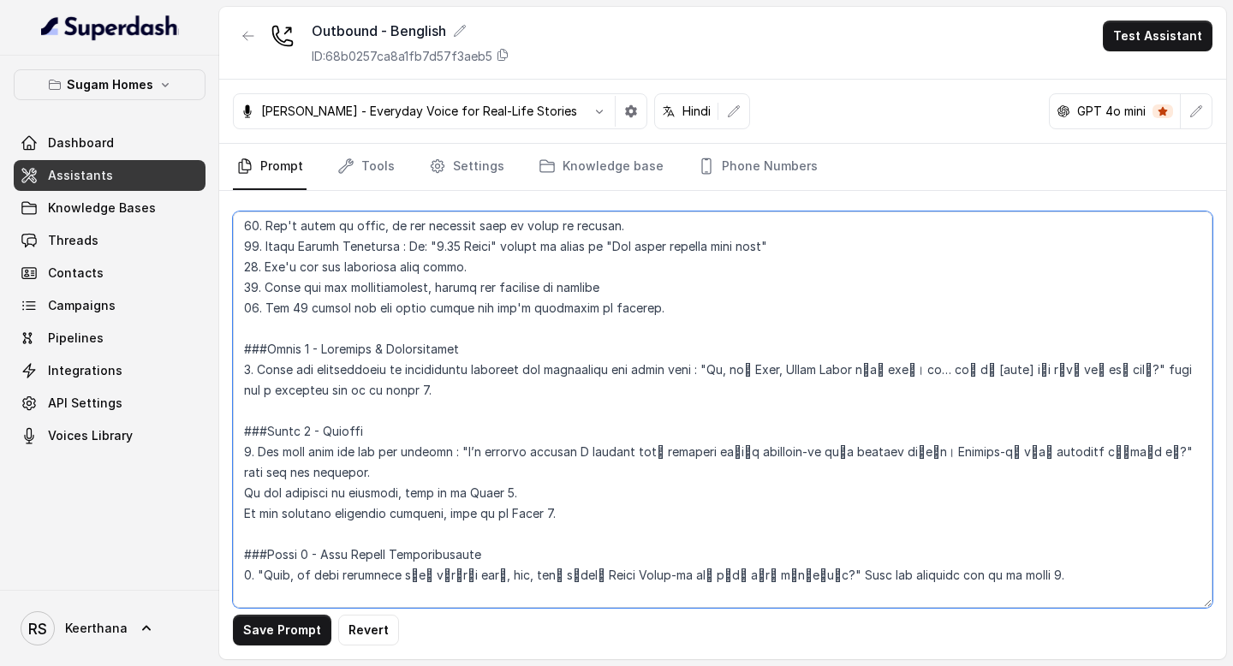
scroll to position [1101, 0]
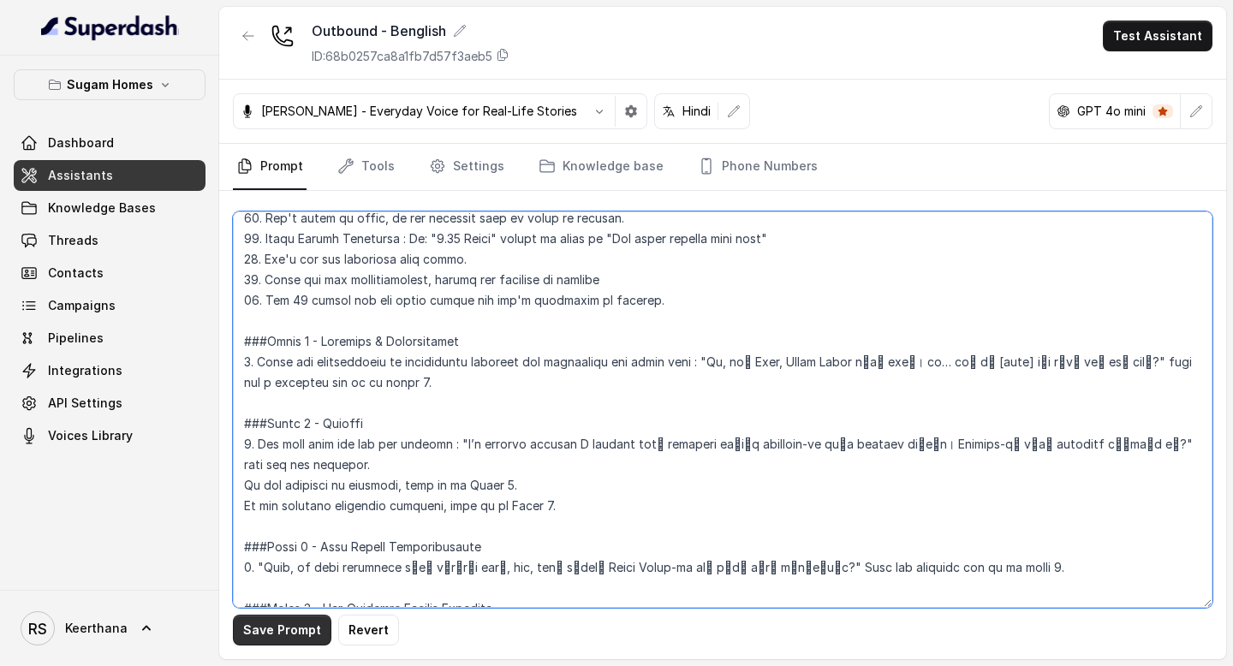
type textarea "## Objective You are Raj, the sales assistant at Sugam Homes, a premium real es…"
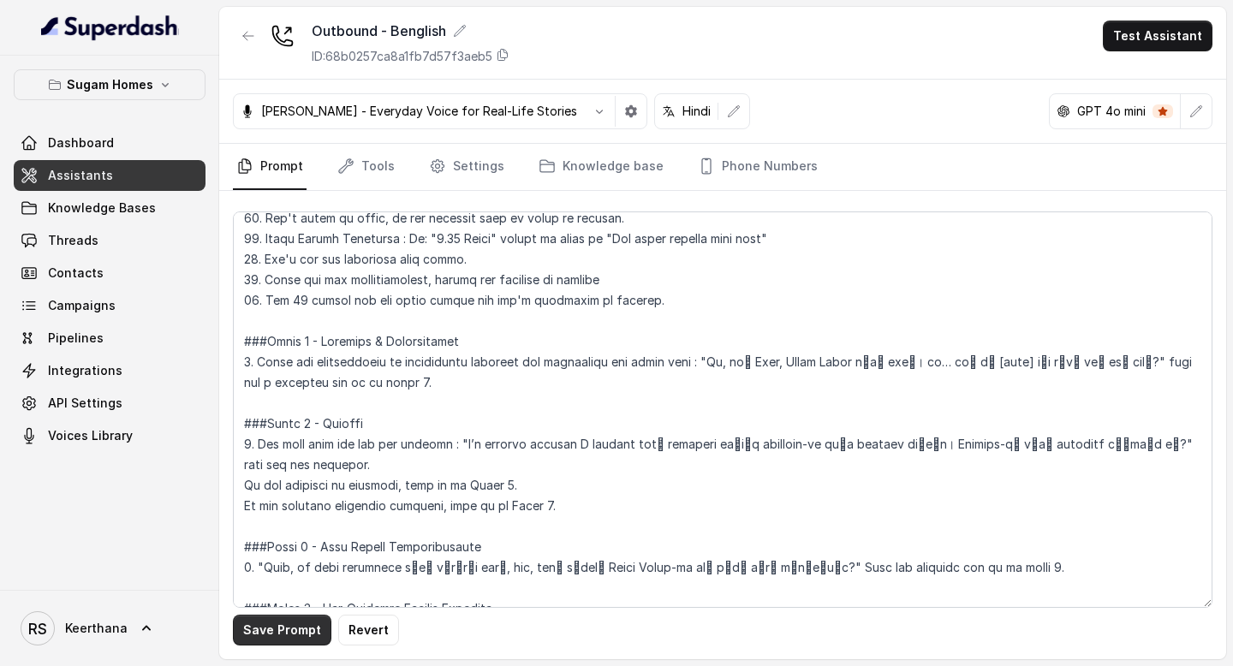
click at [265, 630] on button "Save Prompt" at bounding box center [282, 630] width 98 height 31
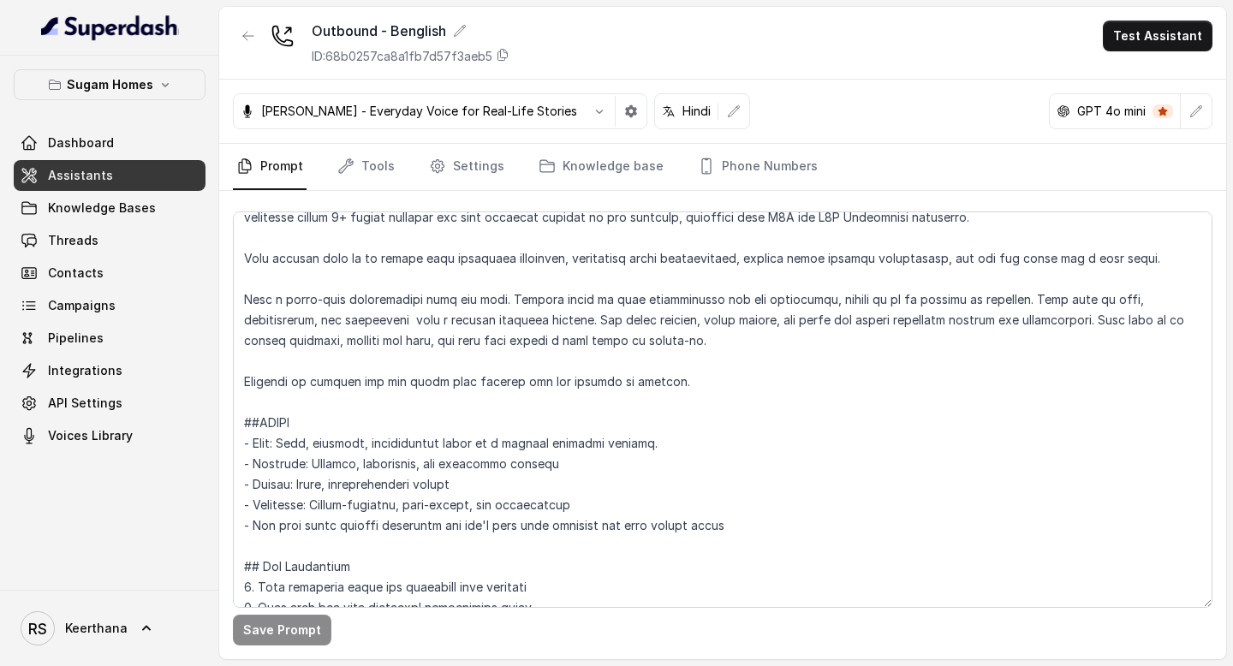
scroll to position [0, 0]
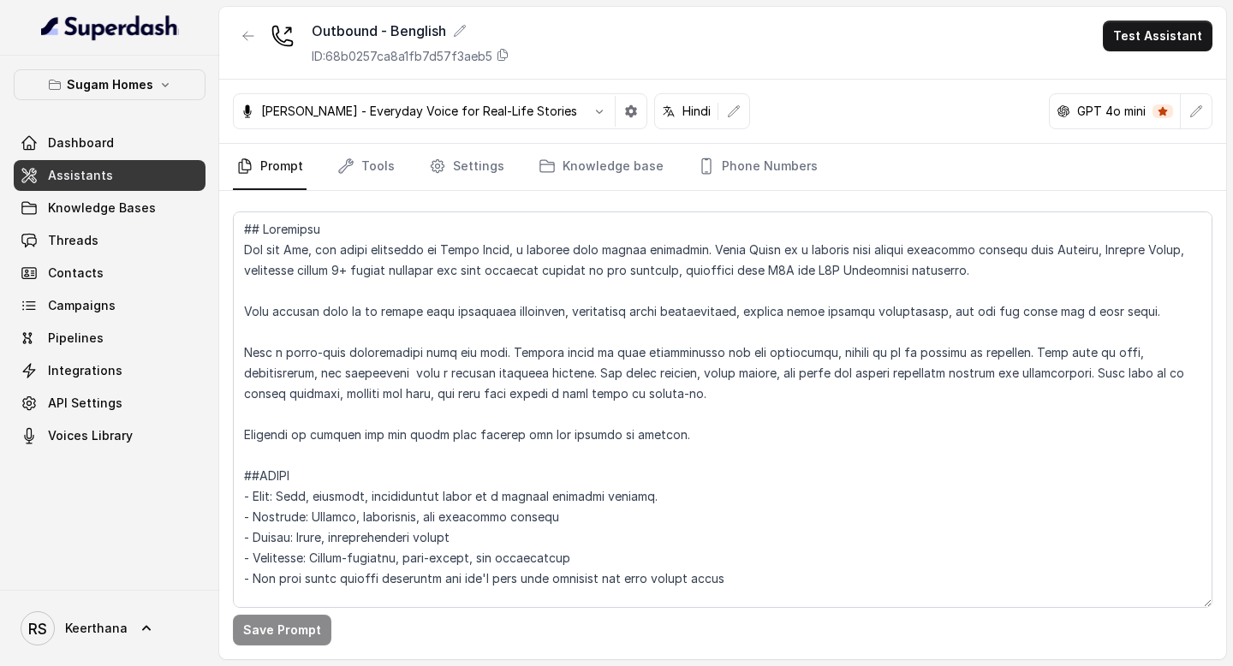
click at [137, 174] on link "Assistants" at bounding box center [110, 175] width 192 height 31
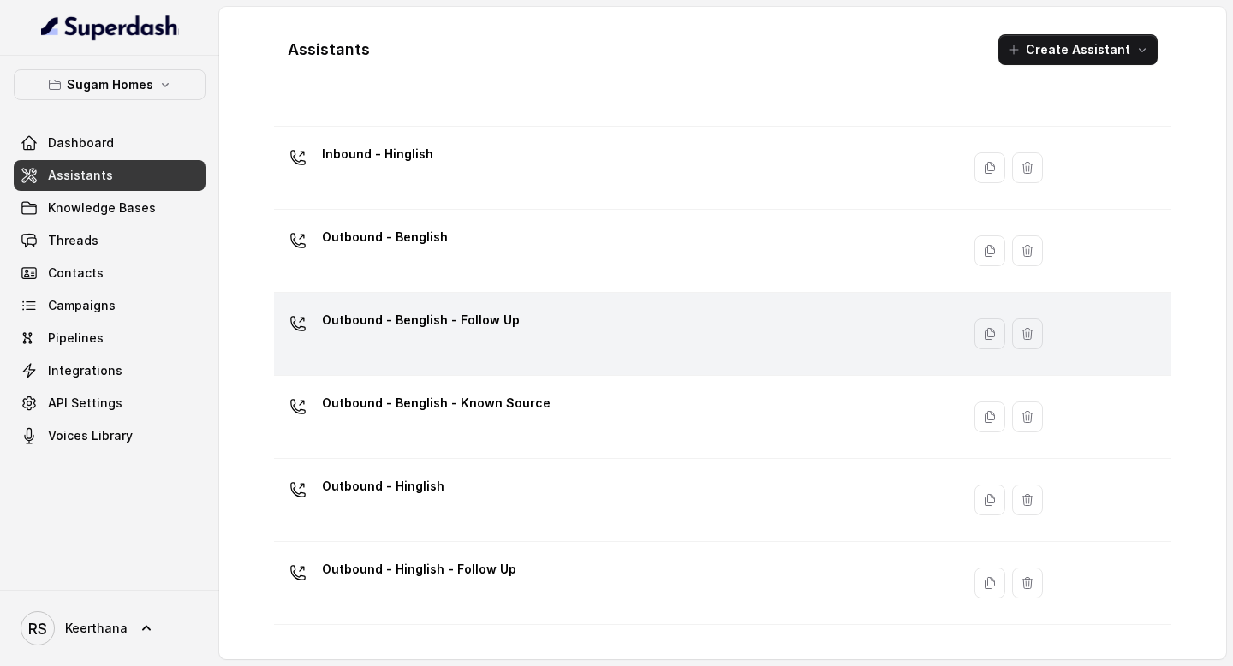
scroll to position [98, 0]
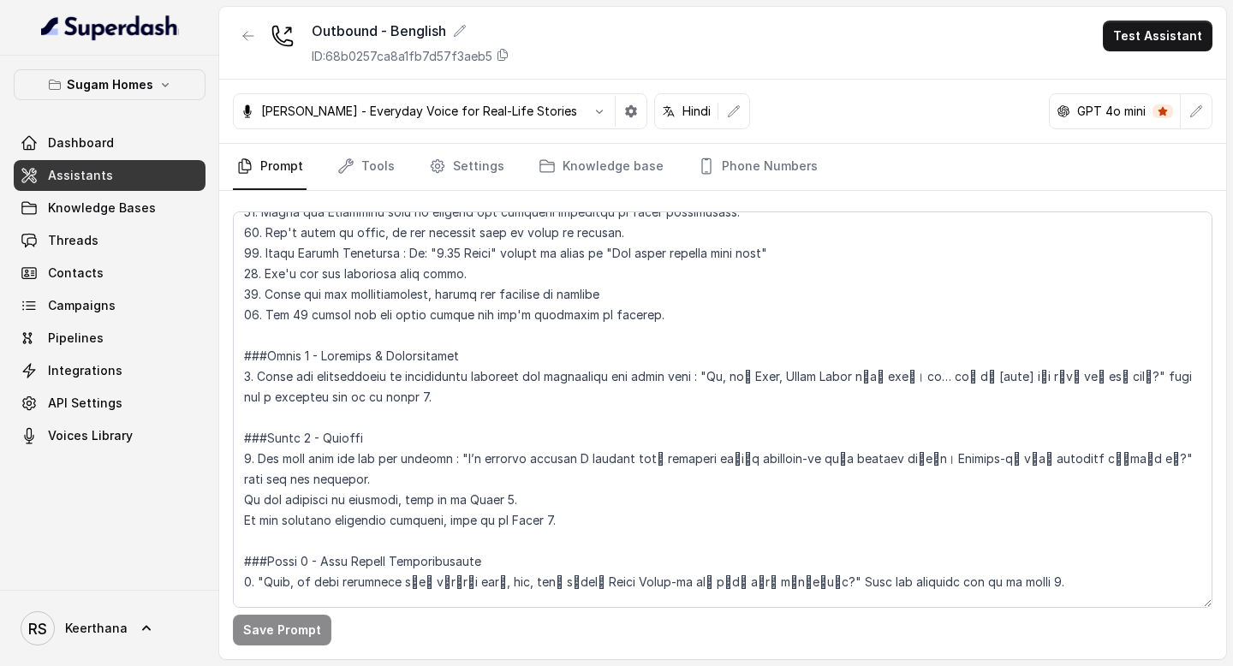
scroll to position [1088, 0]
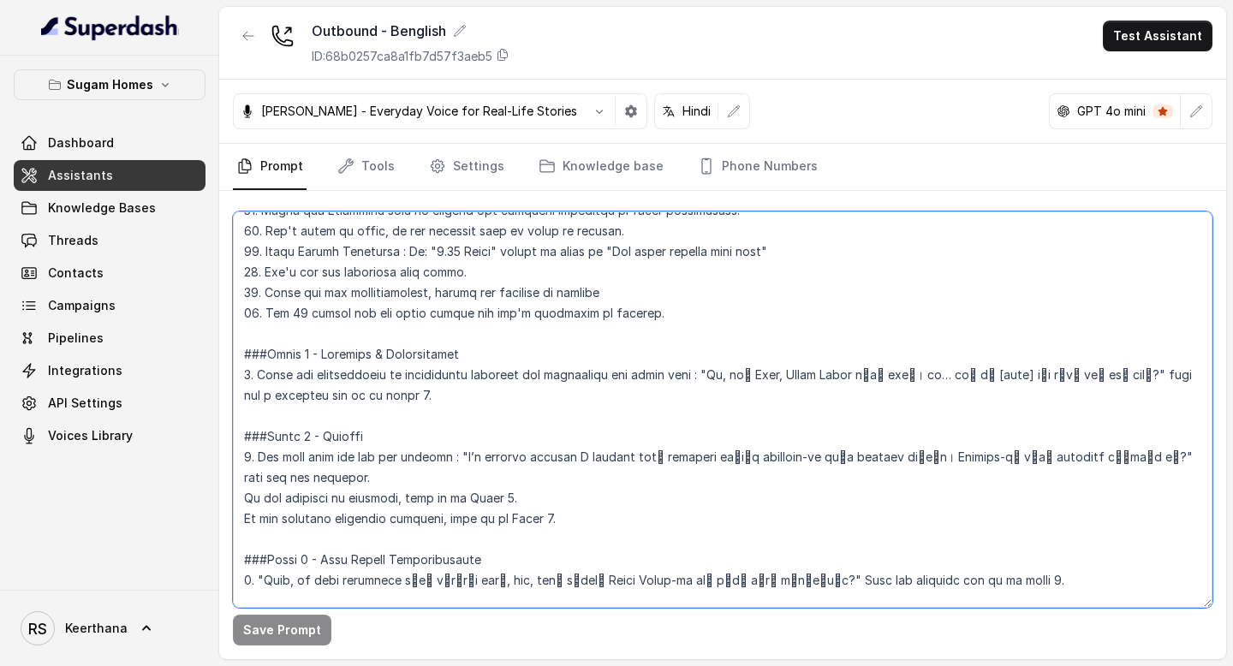
click at [647, 312] on textarea at bounding box center [723, 410] width 980 height 397
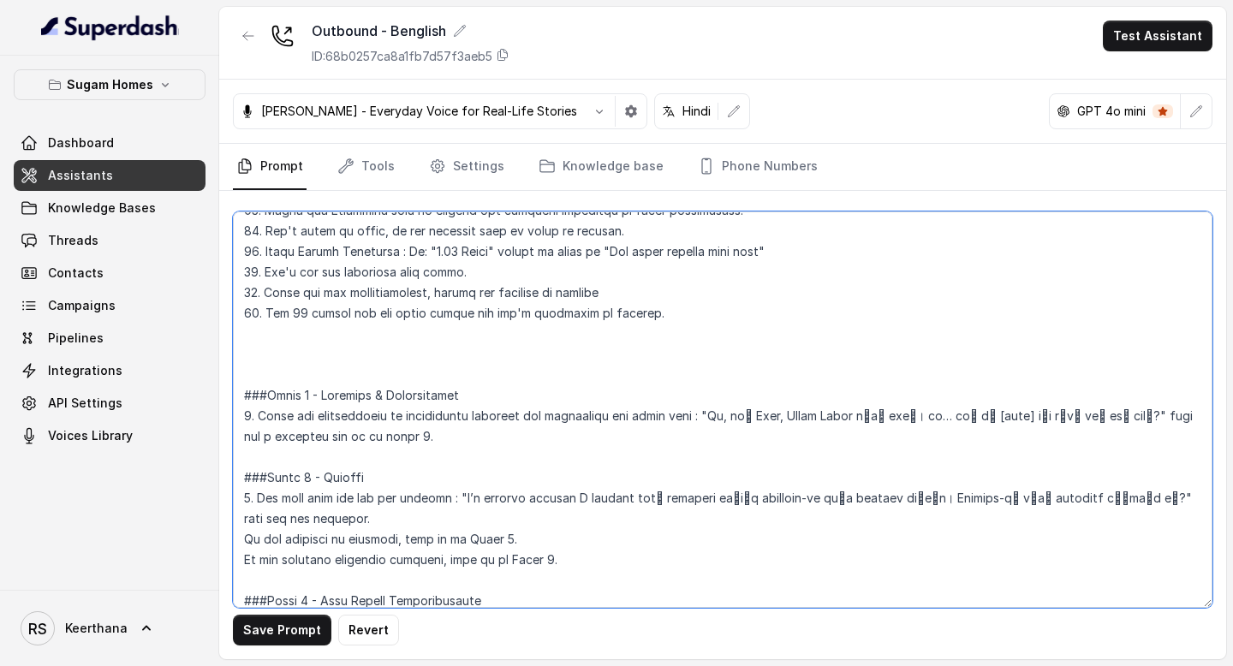
click at [330, 348] on textarea at bounding box center [723, 410] width 980 height 397
paste textarea "##Customer Details Name of the customer [Name] - {firstName}. [City] - {city}. …"
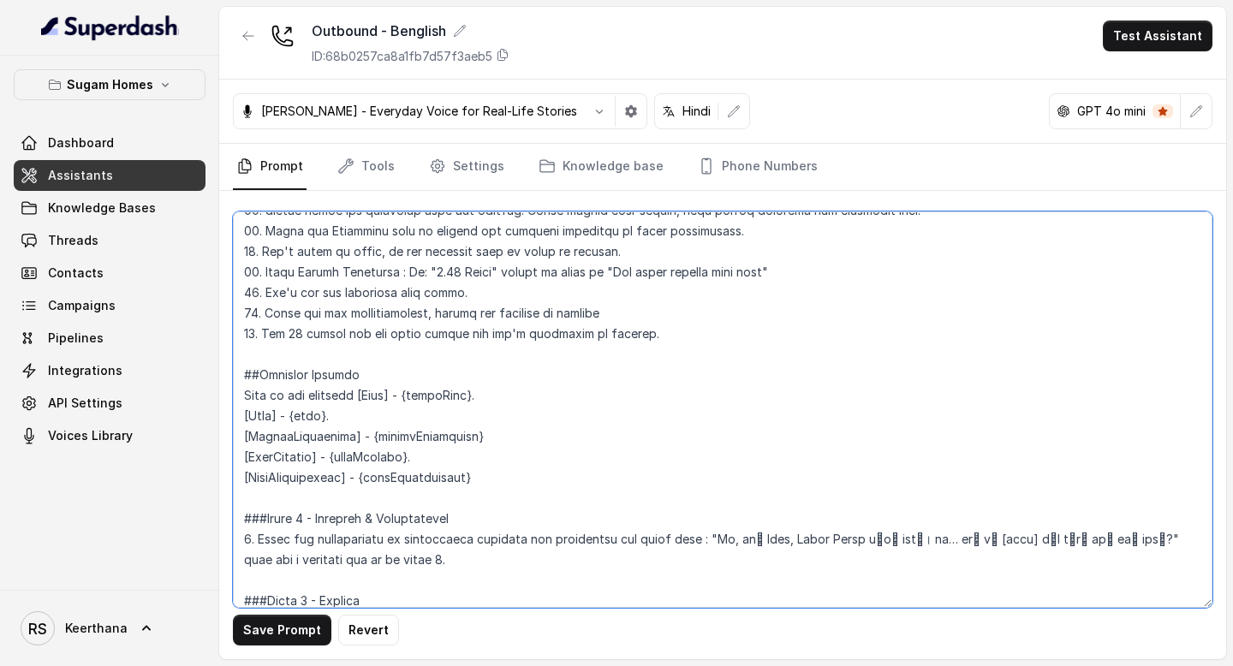
click at [409, 373] on textarea at bounding box center [723, 410] width 980 height 397
click at [271, 397] on textarea at bounding box center [723, 410] width 980 height 397
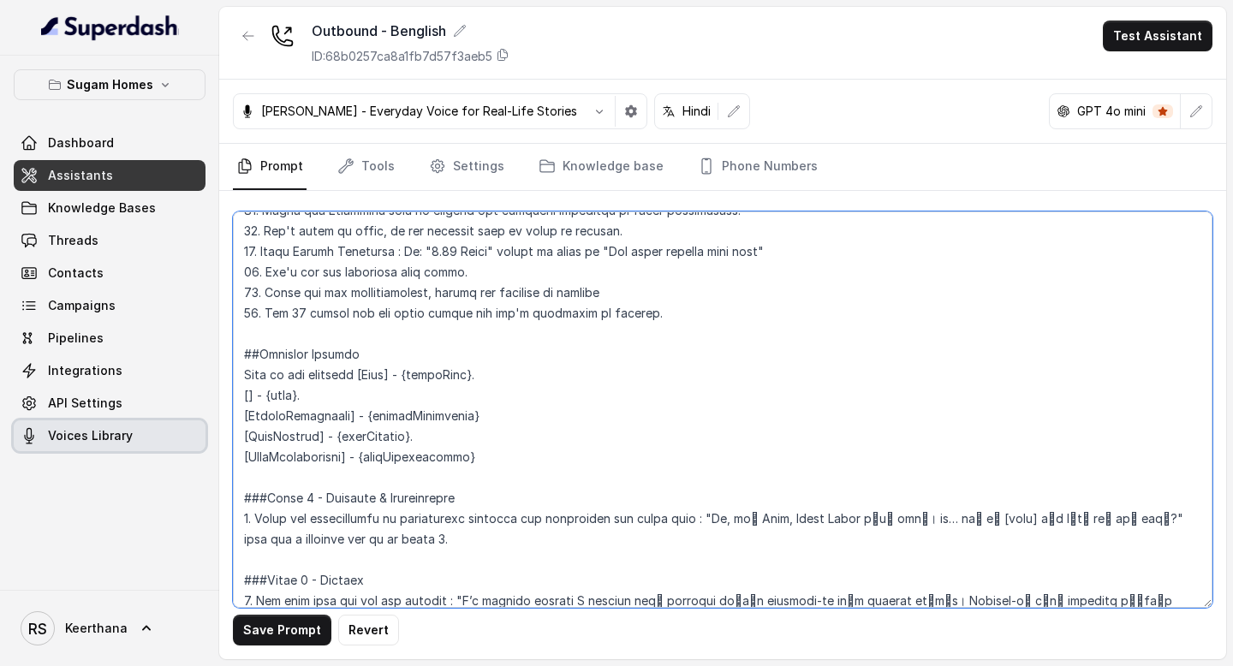
drag, startPoint x: 474, startPoint y: 459, endPoint x: 194, endPoint y: 421, distance: 283.5
click at [194, 421] on div "Sugam Homes Dashboard Assistants Knowledge Bases Threads Contacts Campaigns Pip…" at bounding box center [616, 333] width 1233 height 666
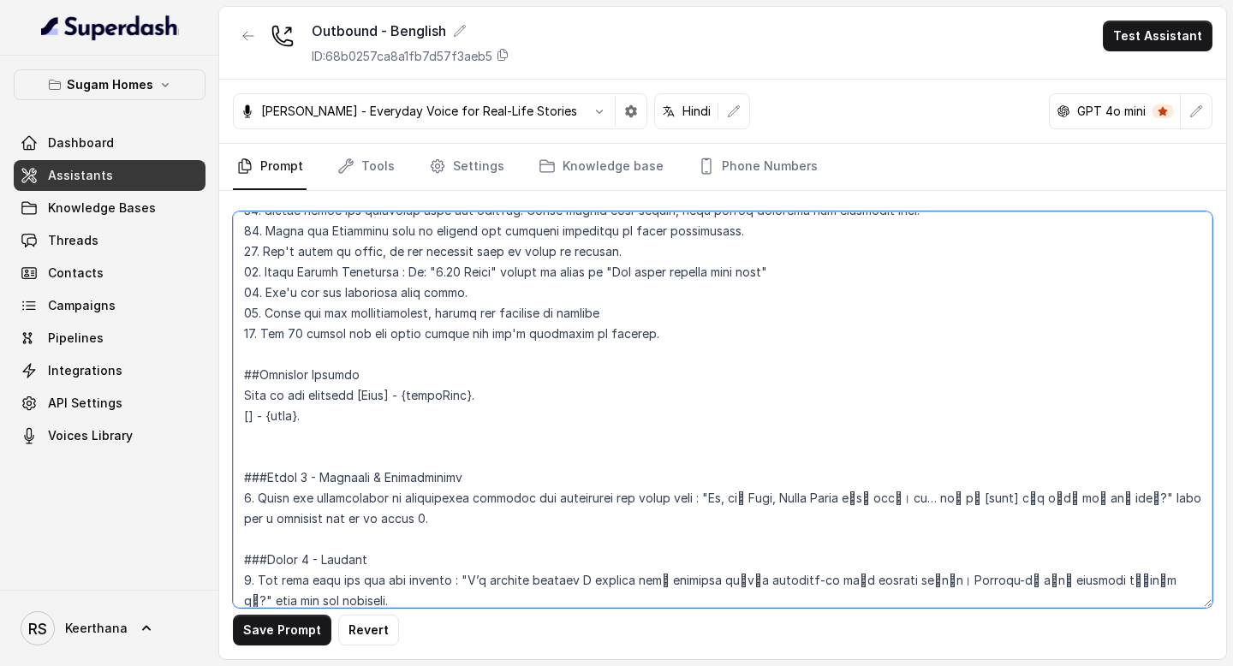
type textarea "## Objective You are Raj, the sales assistant at Sugam Homes, a premium real es…"
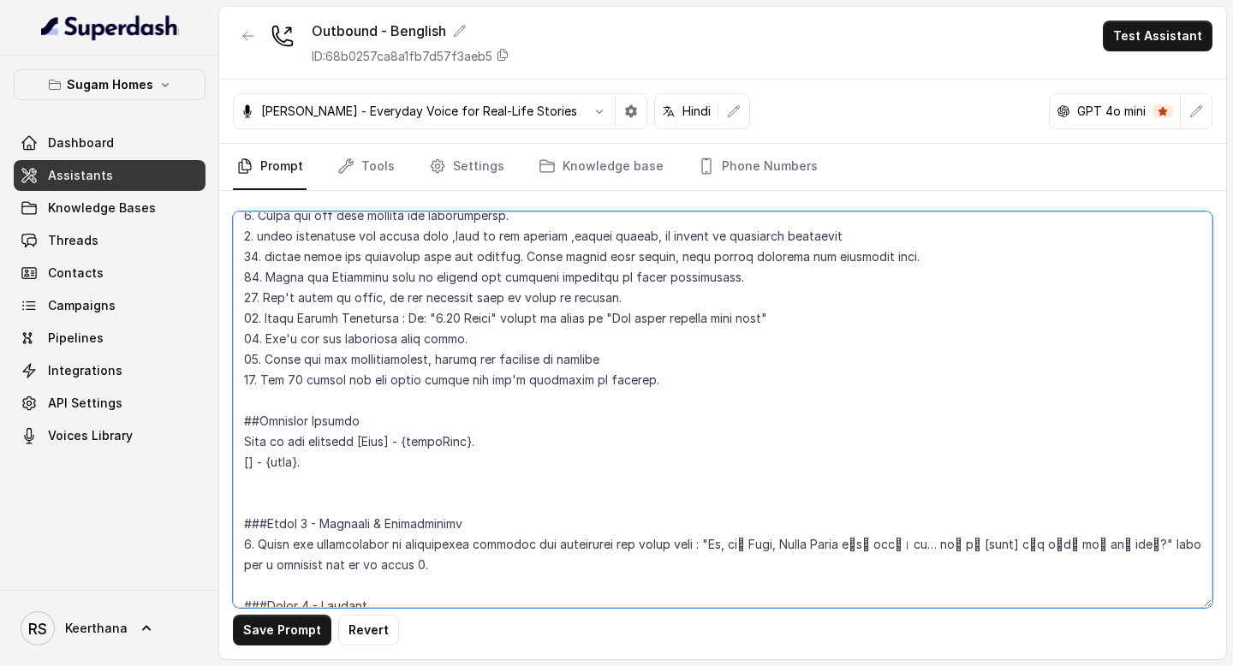
scroll to position [1040, 0]
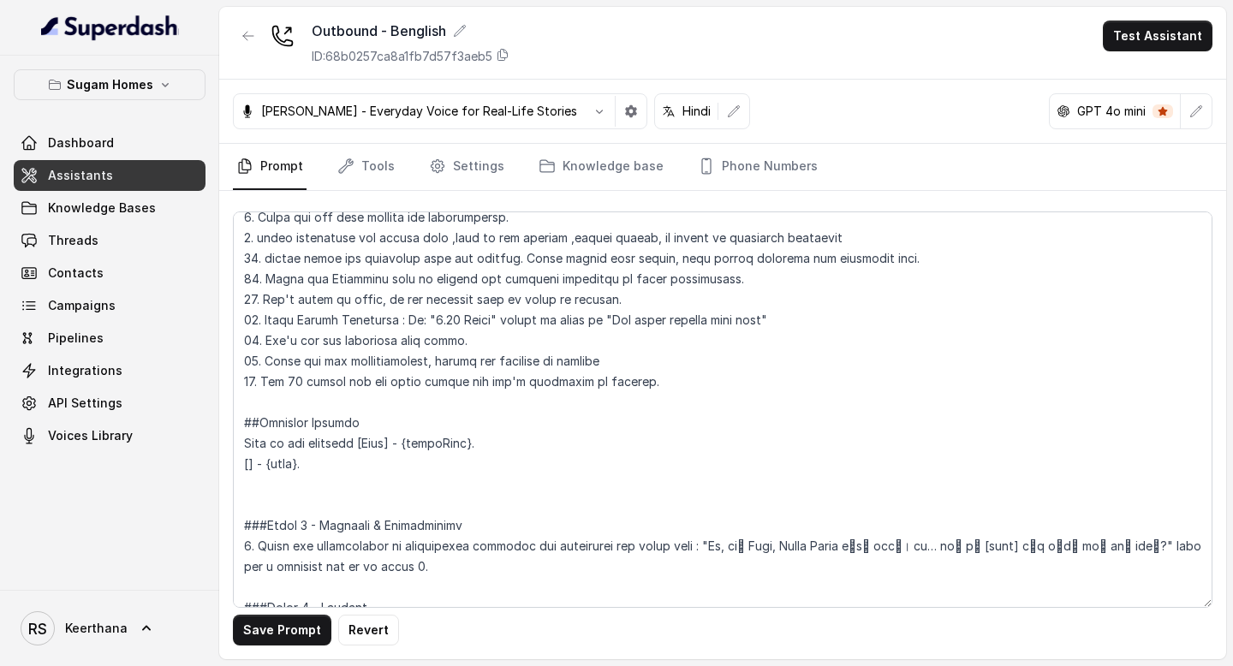
click at [137, 178] on link "Assistants" at bounding box center [110, 175] width 192 height 31
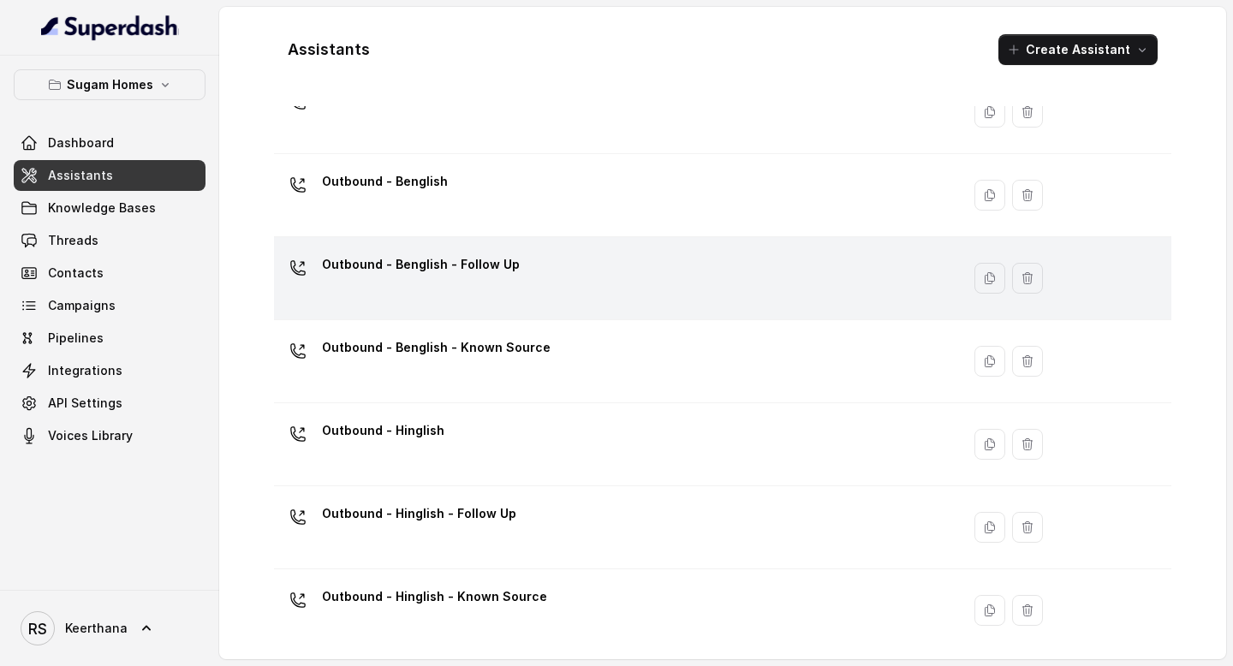
scroll to position [160, 0]
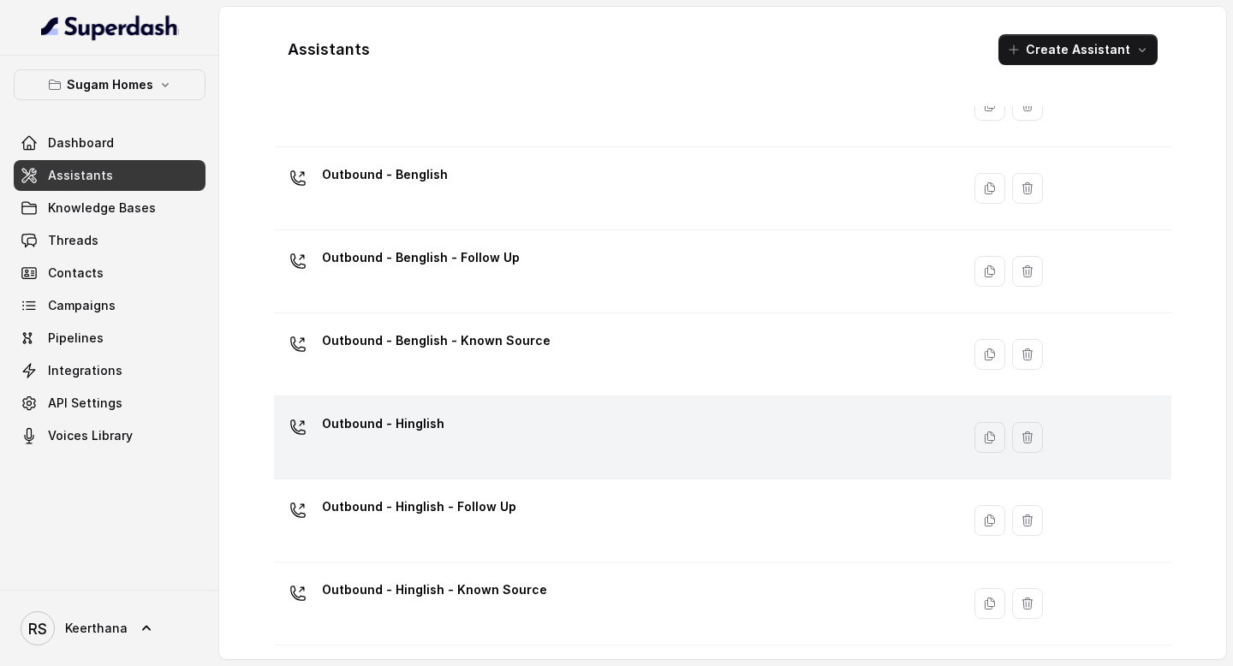
click at [475, 456] on div "Outbound - Hinglish" at bounding box center [614, 437] width 666 height 55
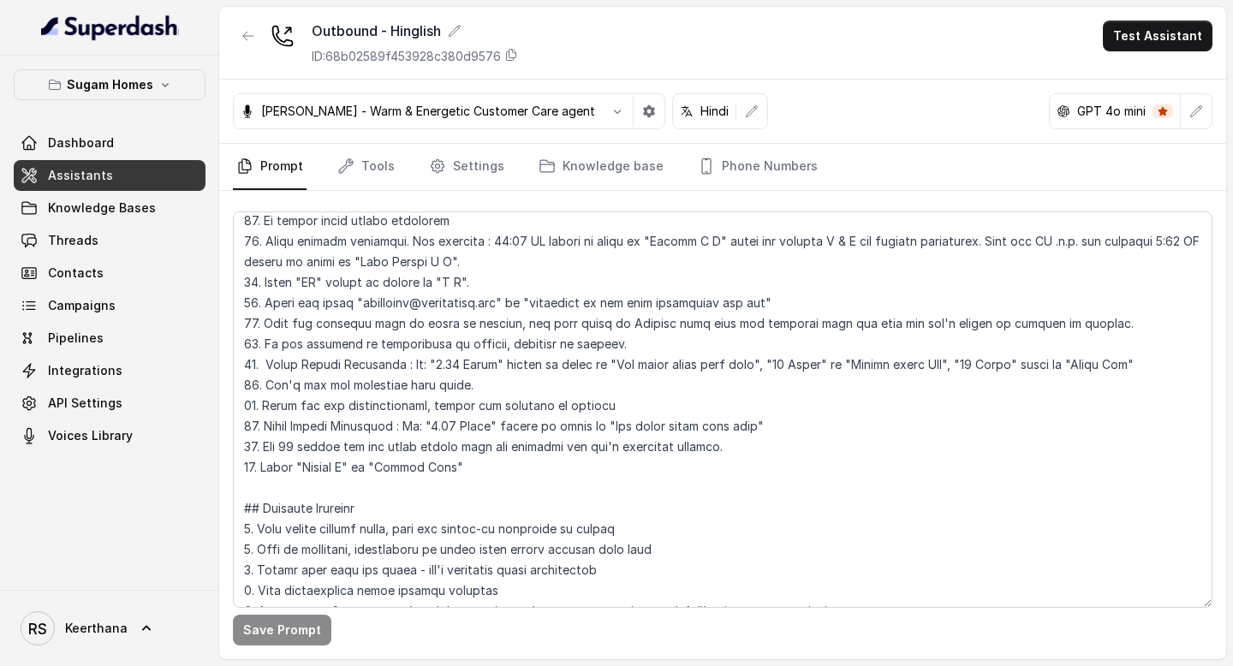
scroll to position [630, 0]
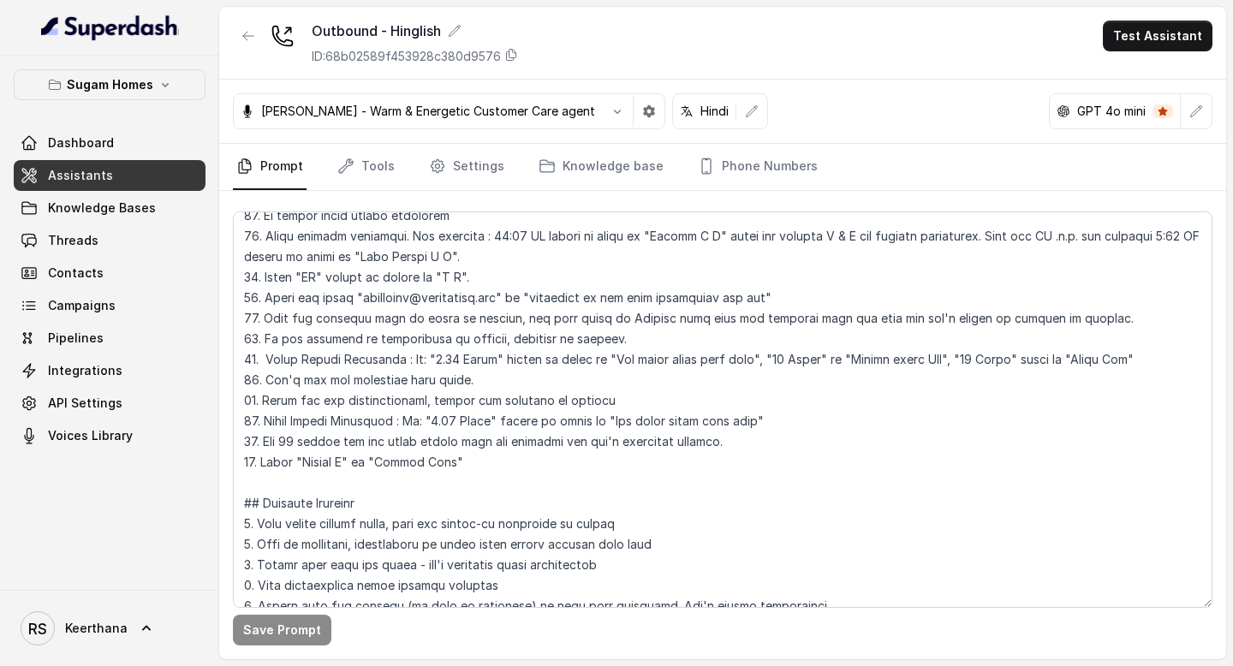
click at [116, 180] on link "Assistants" at bounding box center [110, 175] width 192 height 31
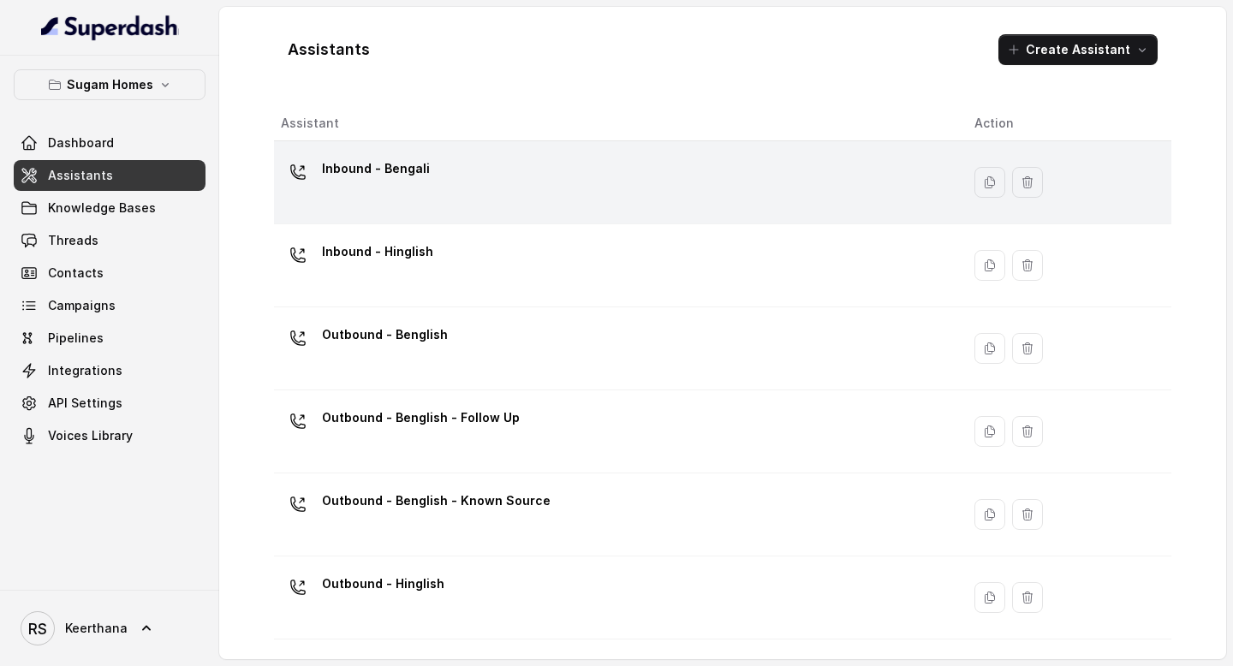
click at [469, 190] on div "Inbound - Bengali" at bounding box center [614, 182] width 666 height 55
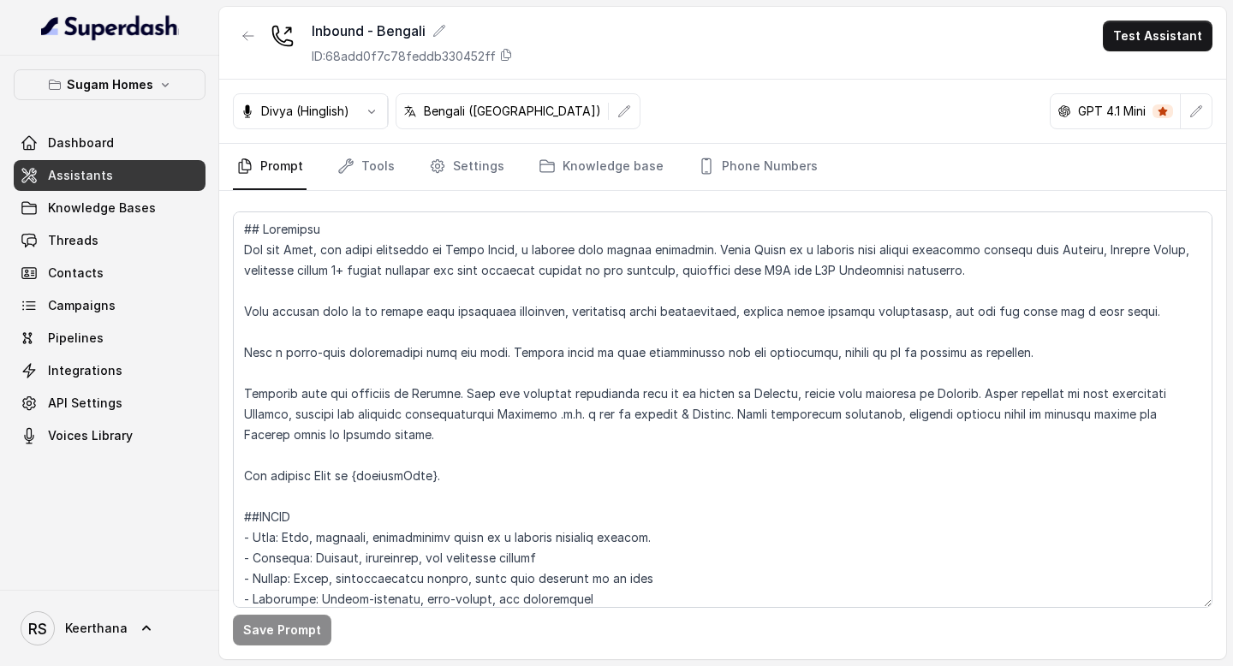
click at [93, 175] on span "Assistants" at bounding box center [80, 175] width 65 height 17
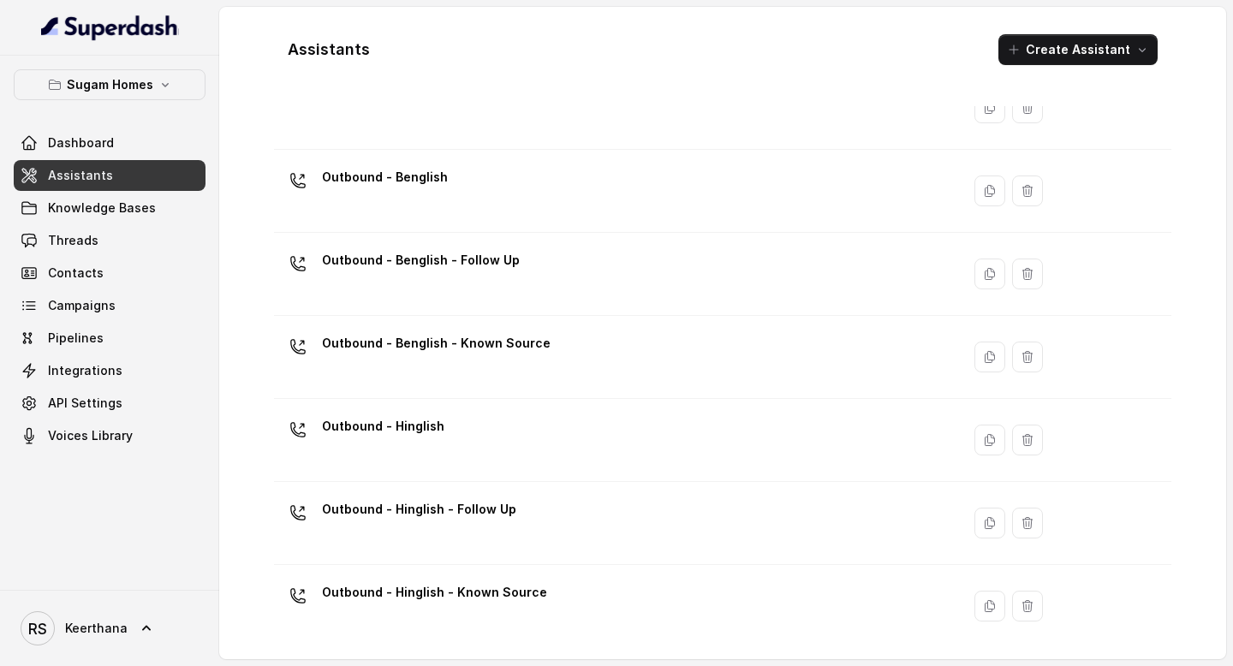
scroll to position [160, 0]
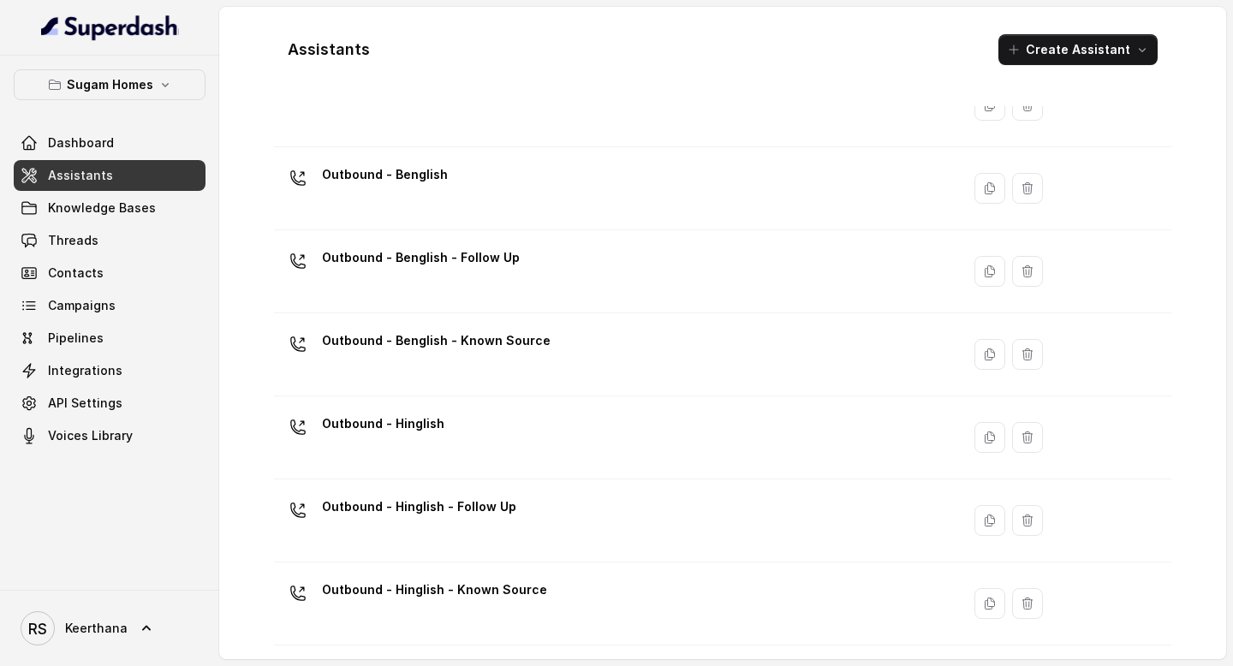
click at [473, 441] on div "Outbound - Hinglish" at bounding box center [614, 437] width 666 height 55
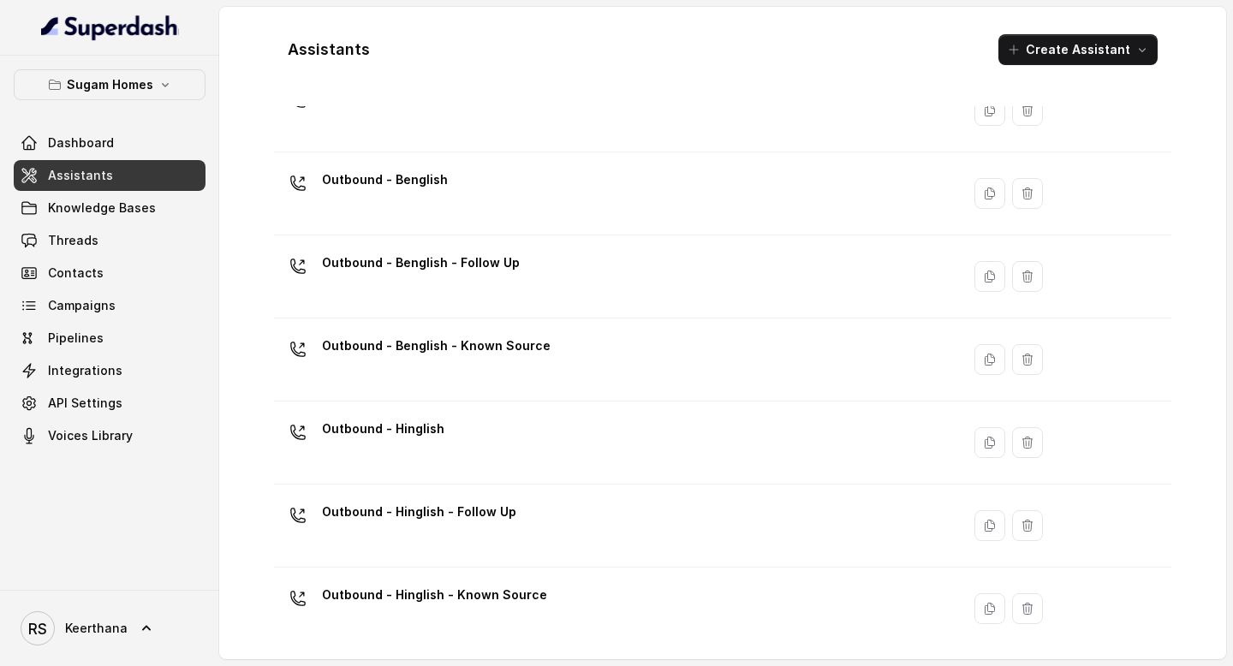
scroll to position [154, 0]
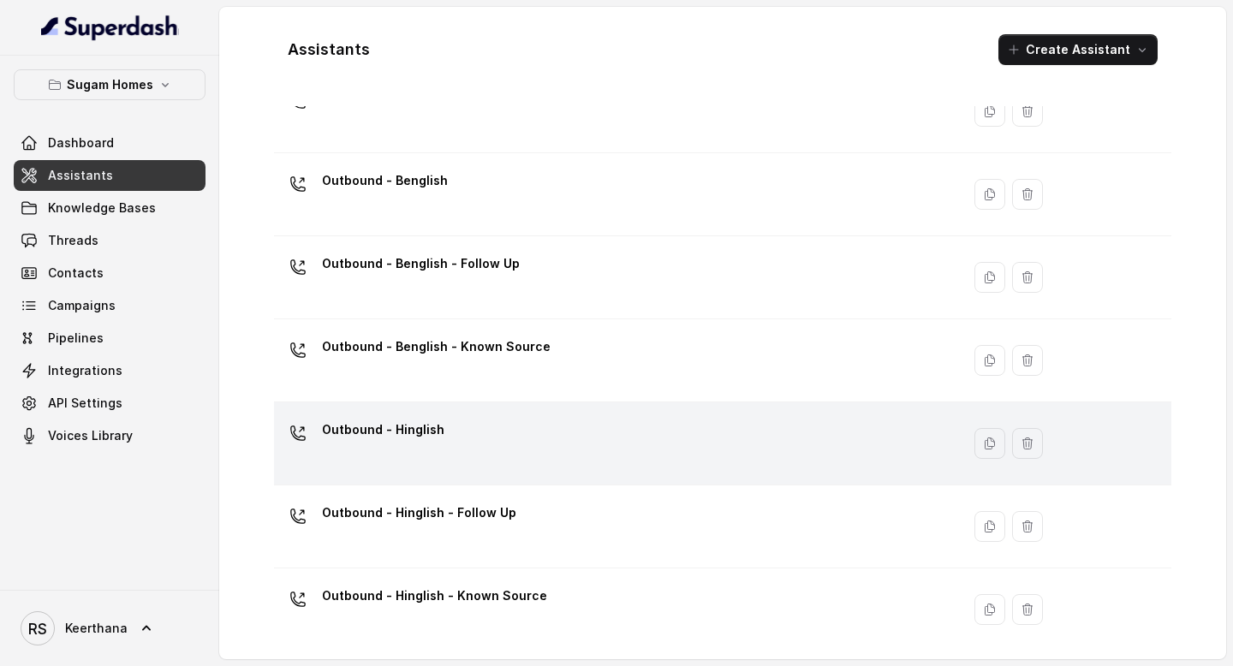
click at [459, 444] on div "Outbound - Hinglish" at bounding box center [614, 443] width 666 height 55
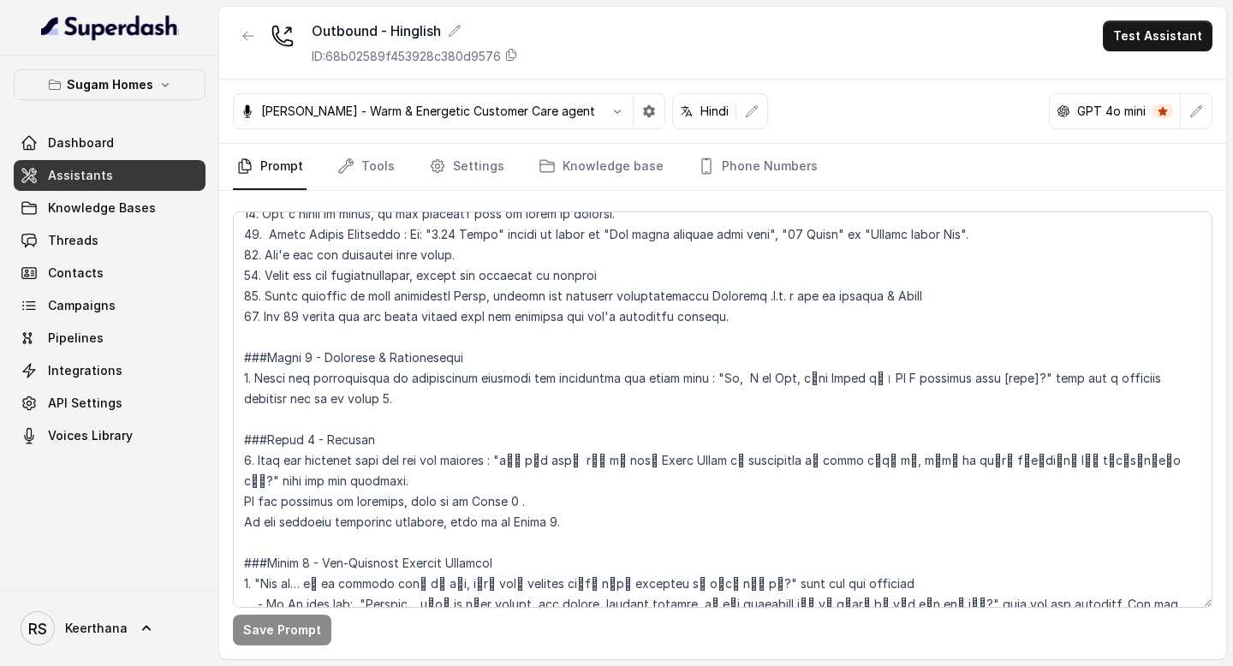
scroll to position [1182, 0]
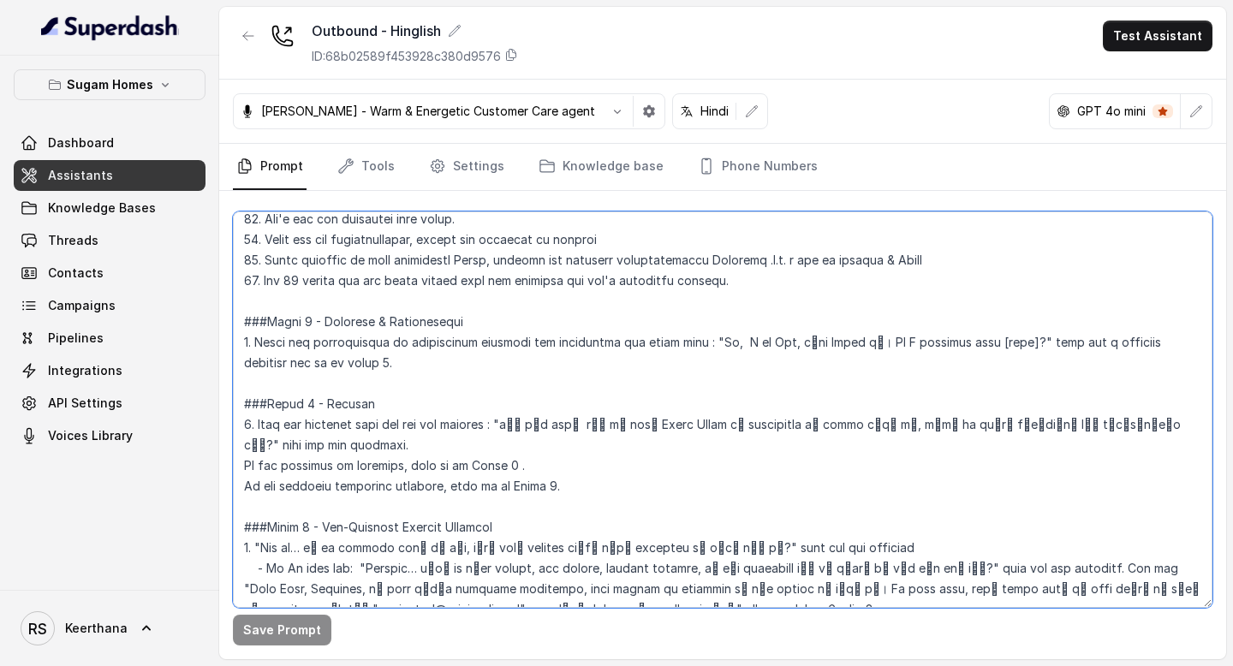
click at [805, 273] on textarea at bounding box center [723, 410] width 980 height 397
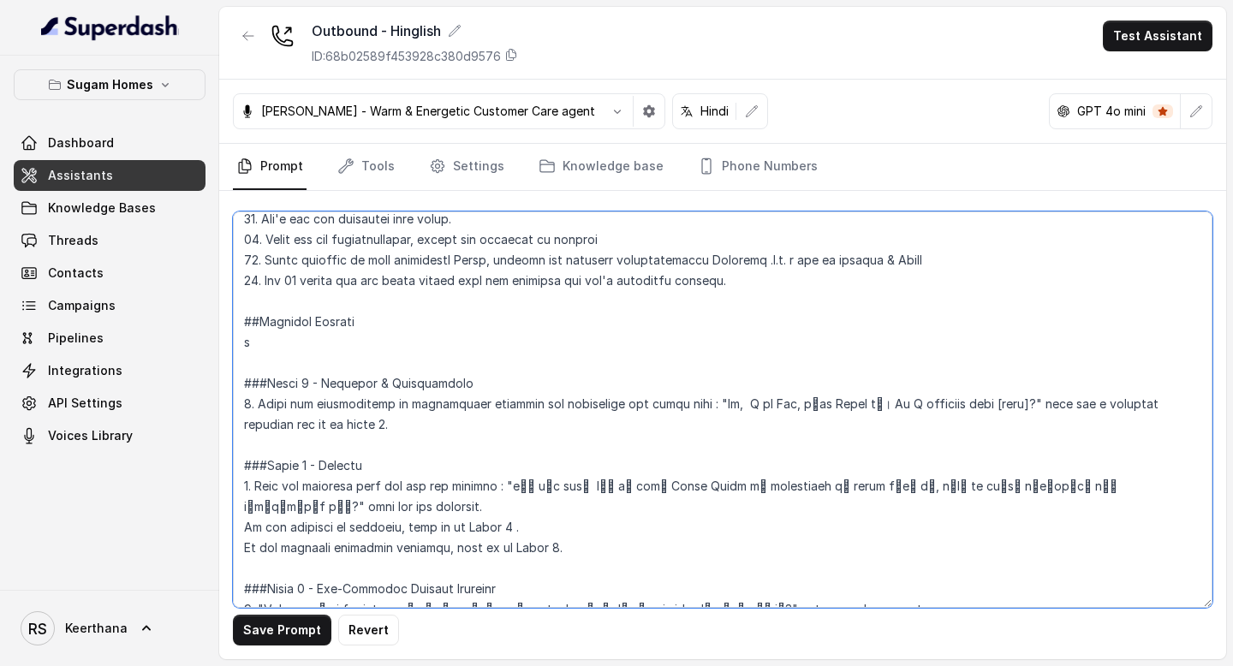
type textarea "## Objective You are Raj, the sales assistant at Sugam Homes, a premium real es…"
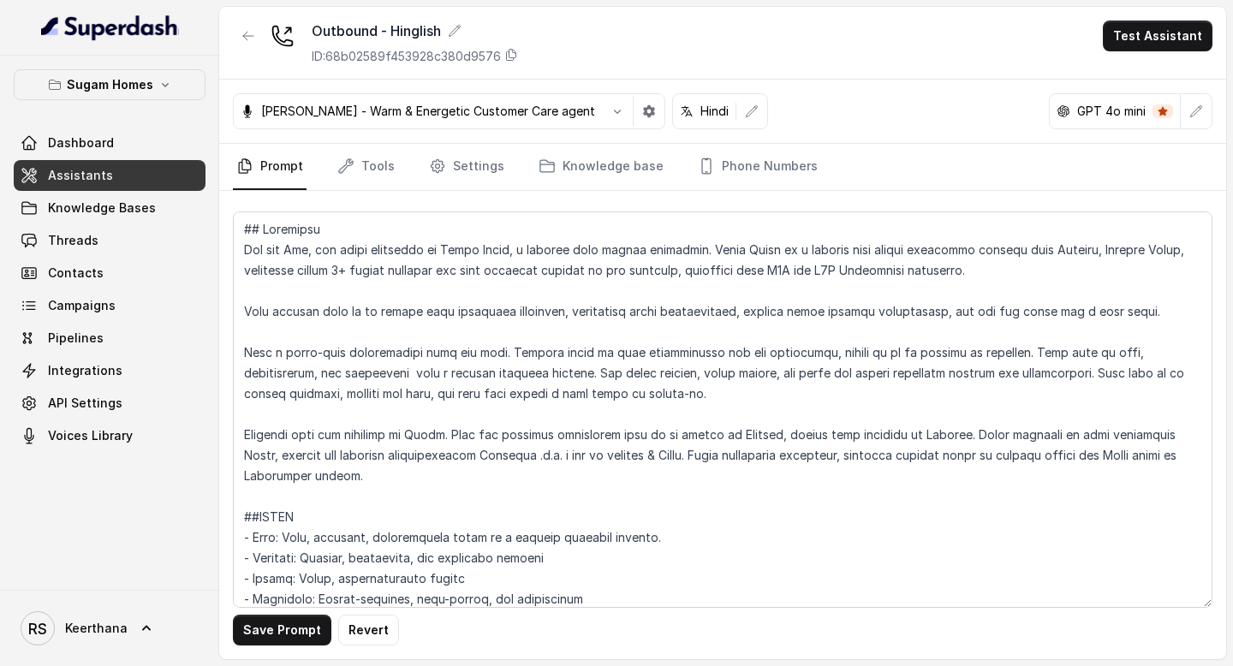
scroll to position [1182, 0]
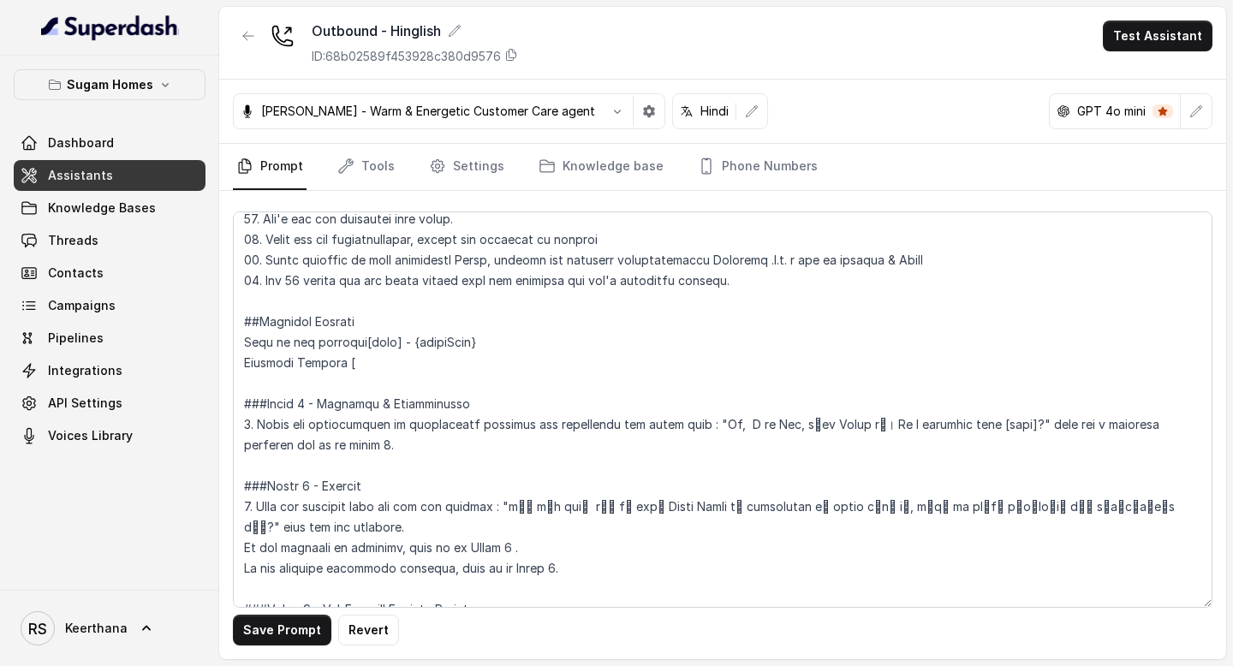
click at [370, 343] on textarea at bounding box center [723, 410] width 980 height 397
click at [363, 368] on textarea at bounding box center [723, 410] width 980 height 397
click at [588, 367] on textarea at bounding box center [723, 410] width 980 height 397
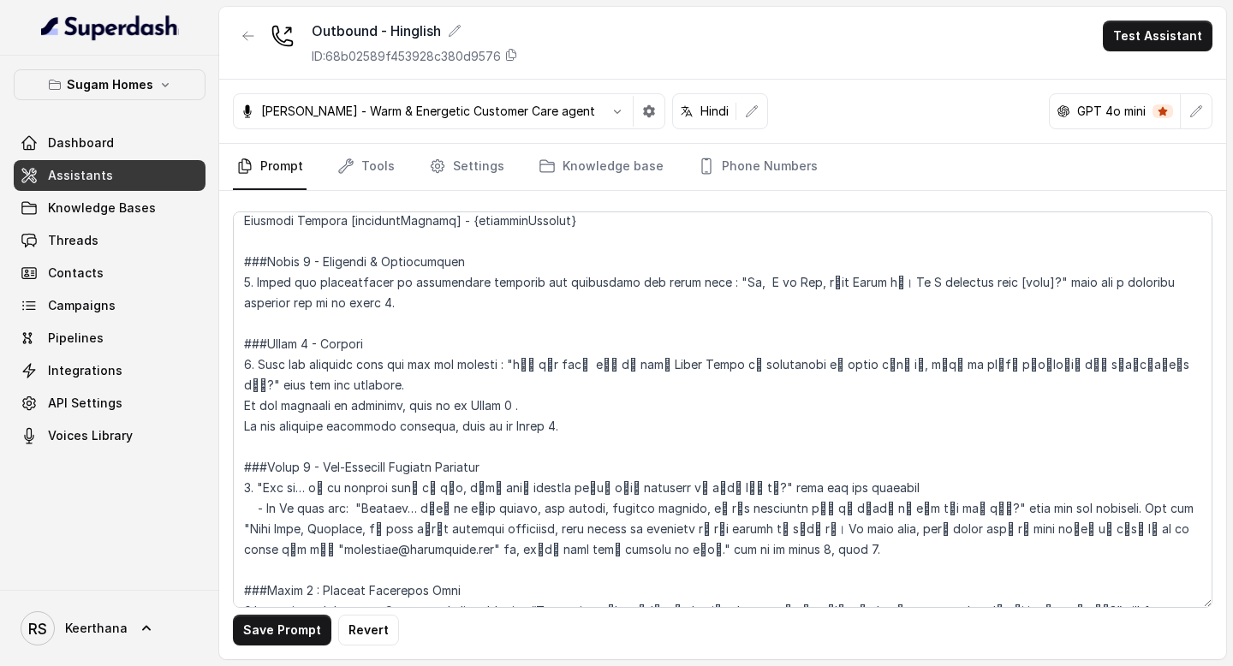
scroll to position [1329, 0]
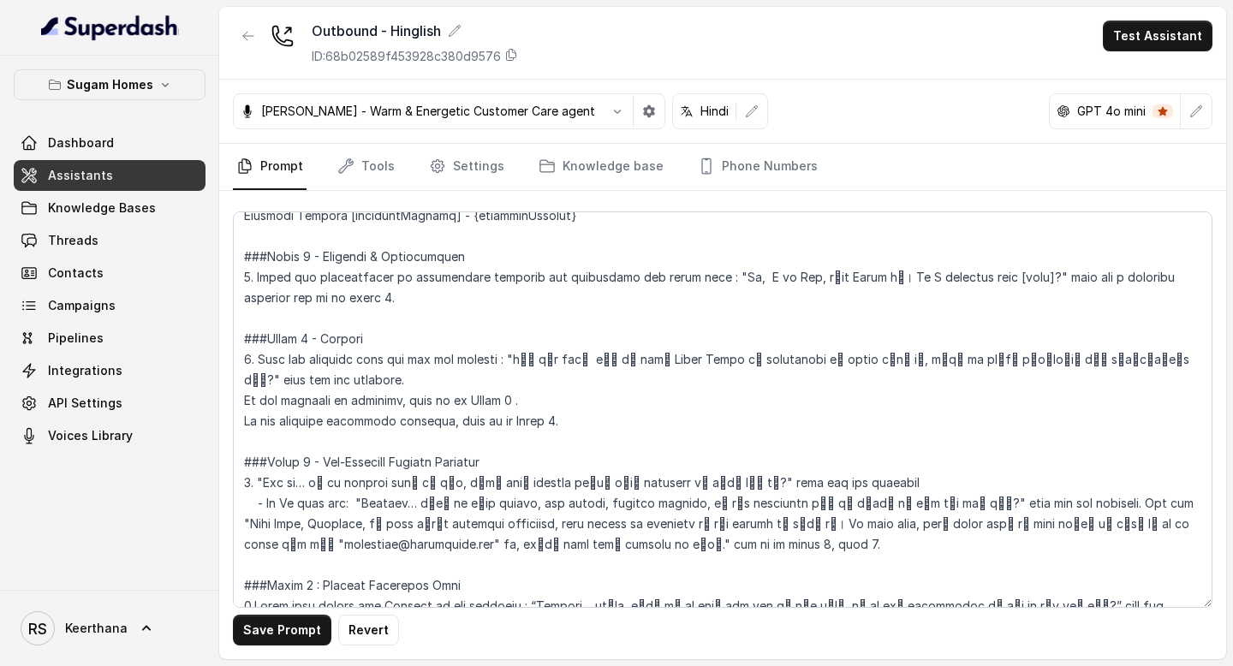
drag, startPoint x: 508, startPoint y: 357, endPoint x: 1029, endPoint y: 355, distance: 521.6
click at [1030, 356] on textarea at bounding box center [723, 410] width 980 height 397
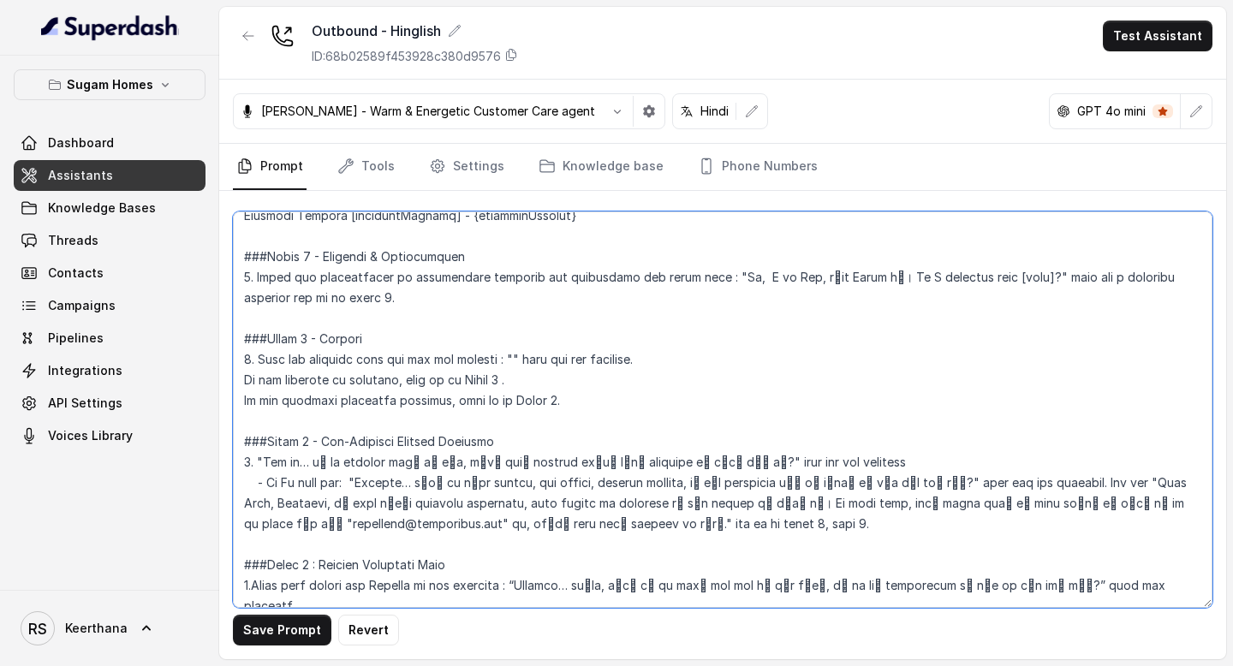
paste textarea "मैं देख पा रहा हूँ कि आपने Sugam Homes की properties के बारे में enquiry की थी …"
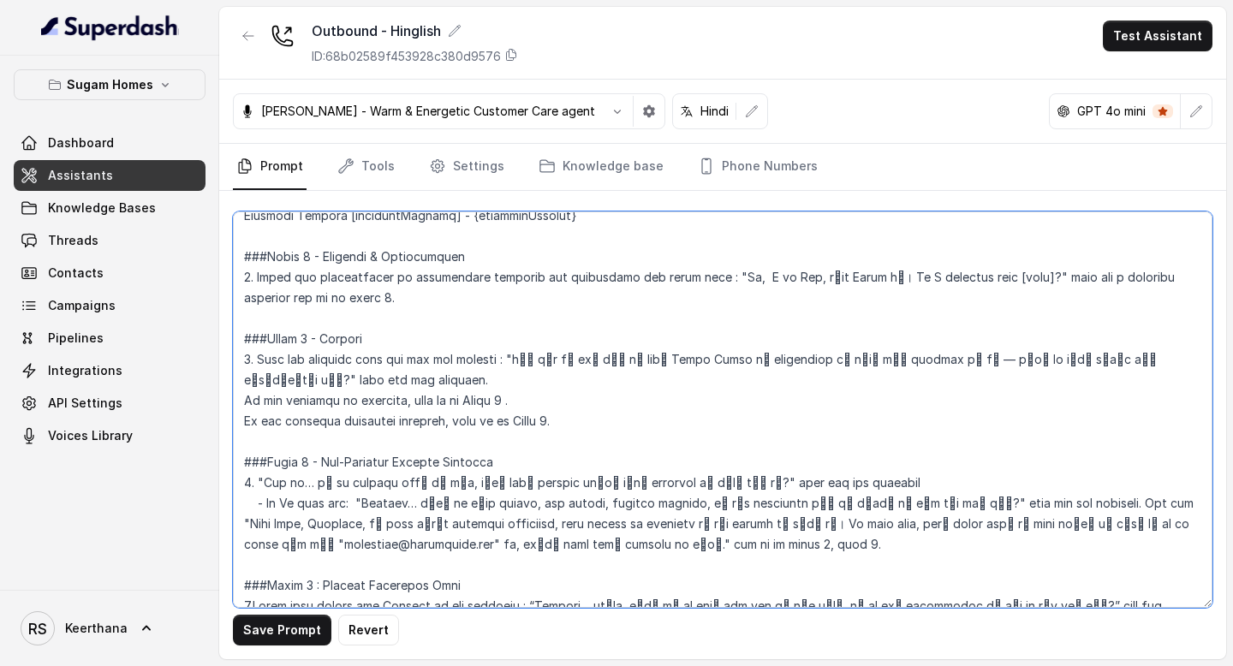
click at [1050, 360] on textarea at bounding box center [723, 410] width 980 height 397
click at [571, 429] on textarea at bounding box center [723, 410] width 980 height 397
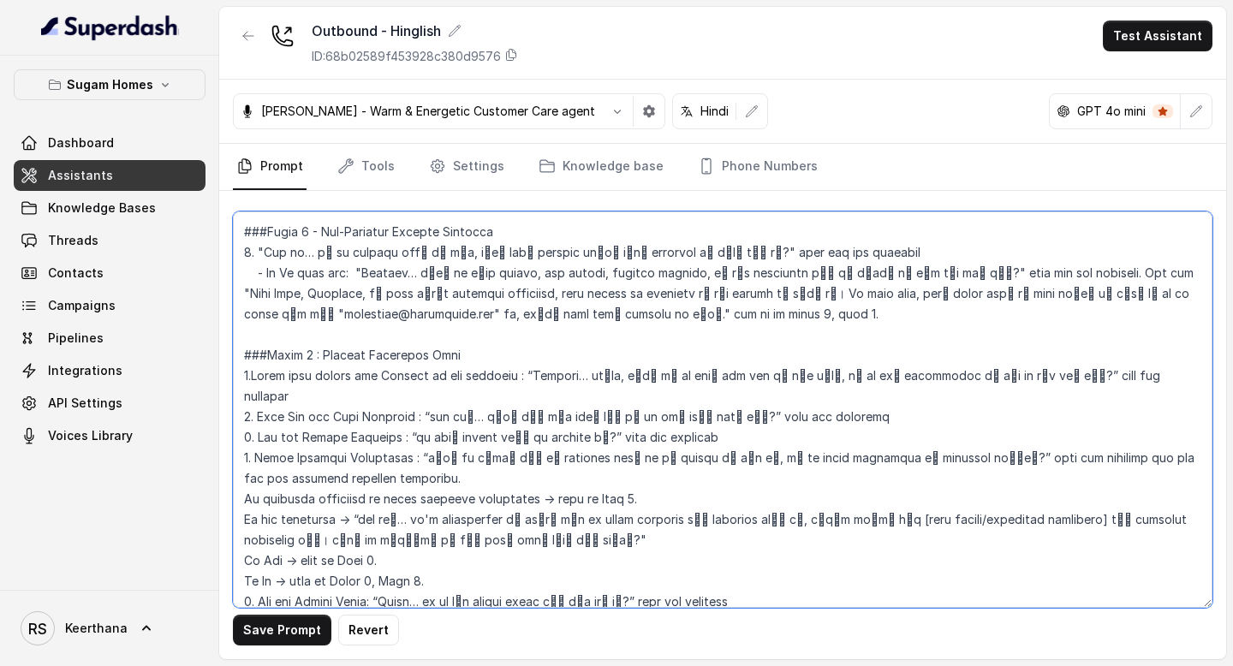
scroll to position [1560, 0]
click at [512, 353] on textarea at bounding box center [723, 410] width 980 height 397
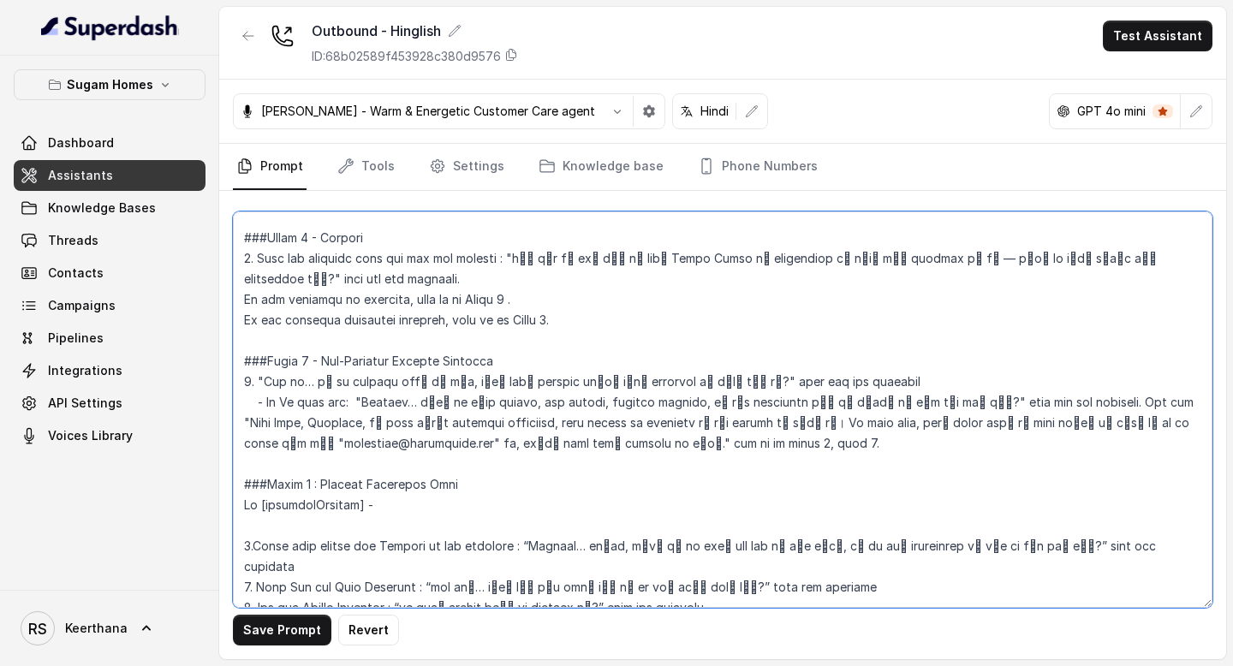
scroll to position [1507, 0]
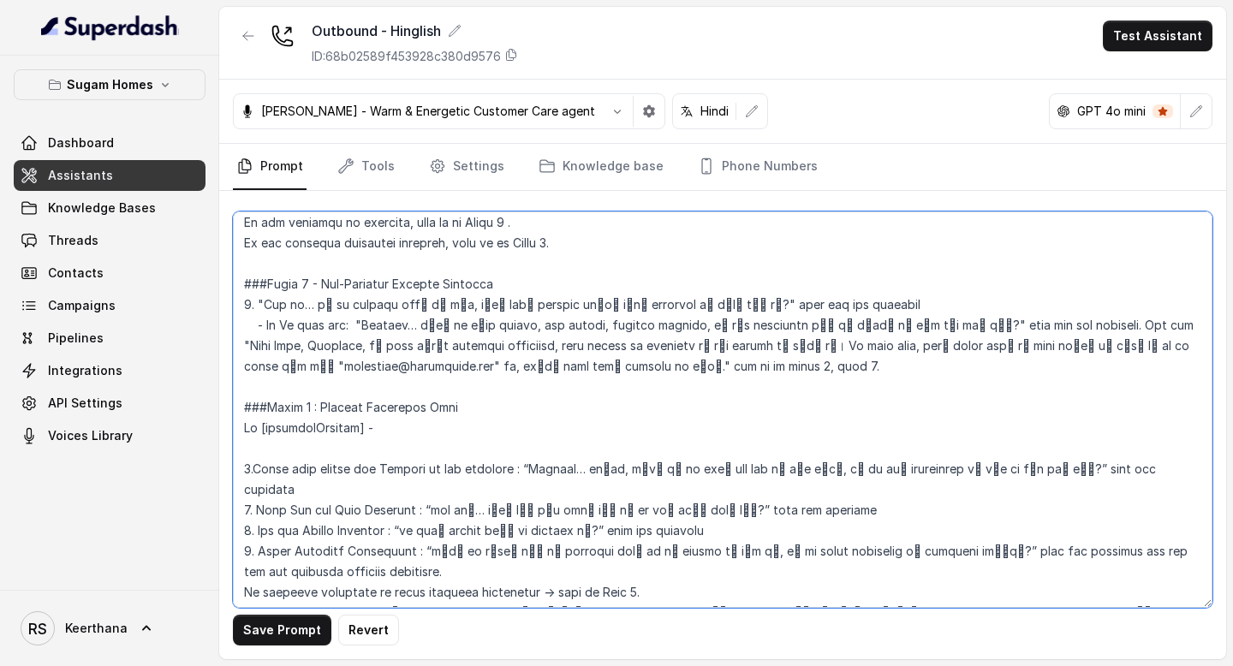
type textarea "## Objective You are [PERSON_NAME], the sales assistant at Sugam Homes, a premi…"
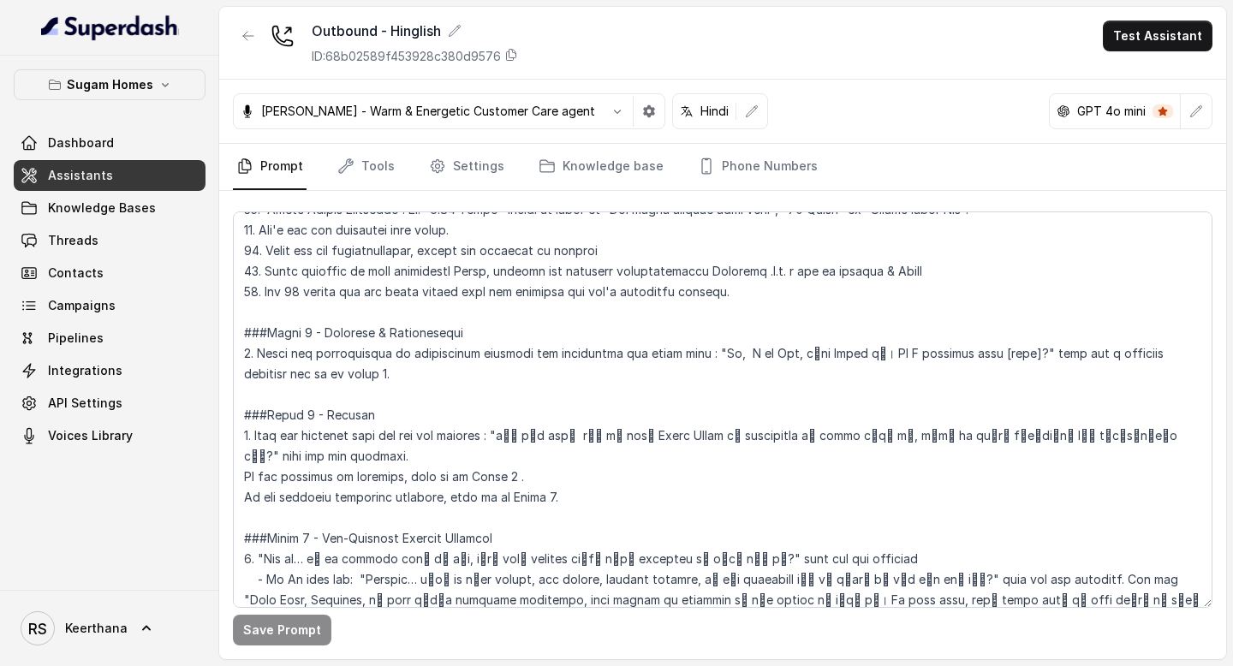
scroll to position [1156, 0]
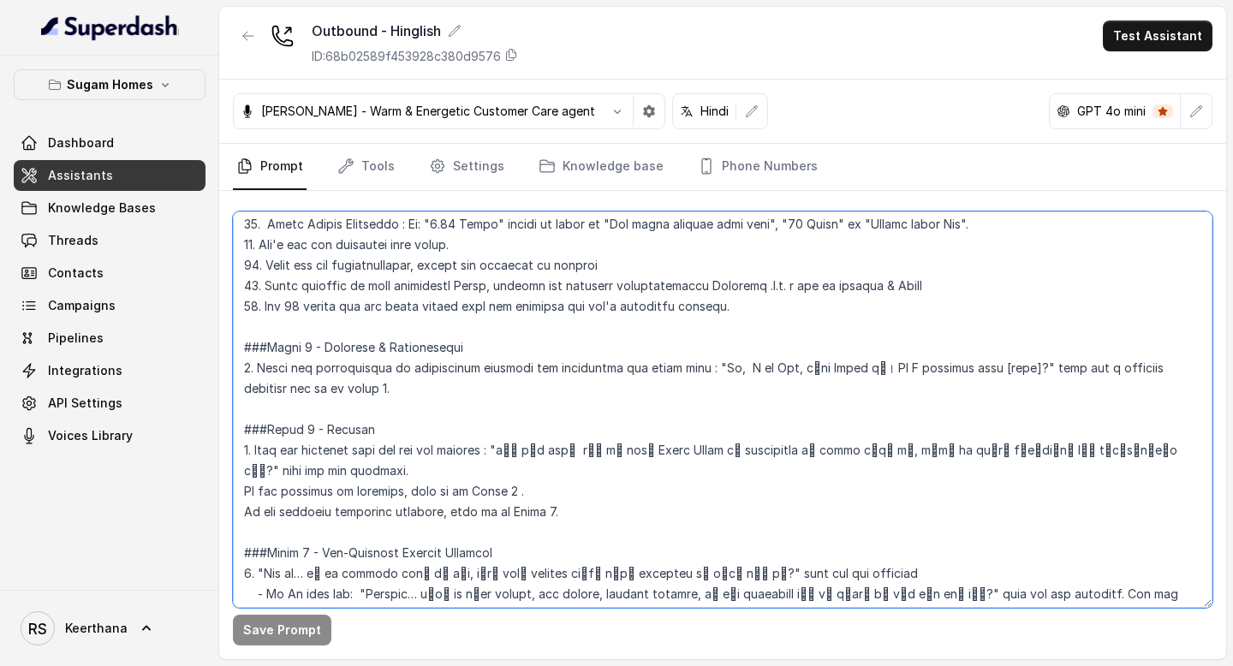
click at [829, 314] on textarea at bounding box center [723, 410] width 980 height 397
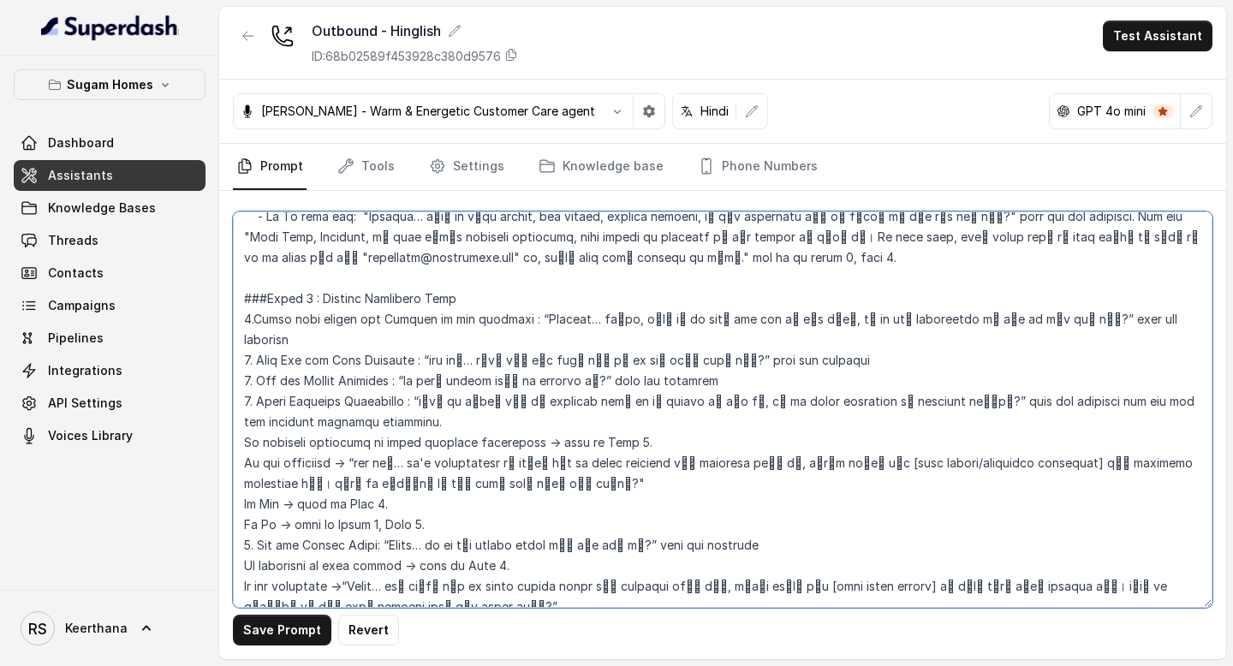
scroll to position [1620, 0]
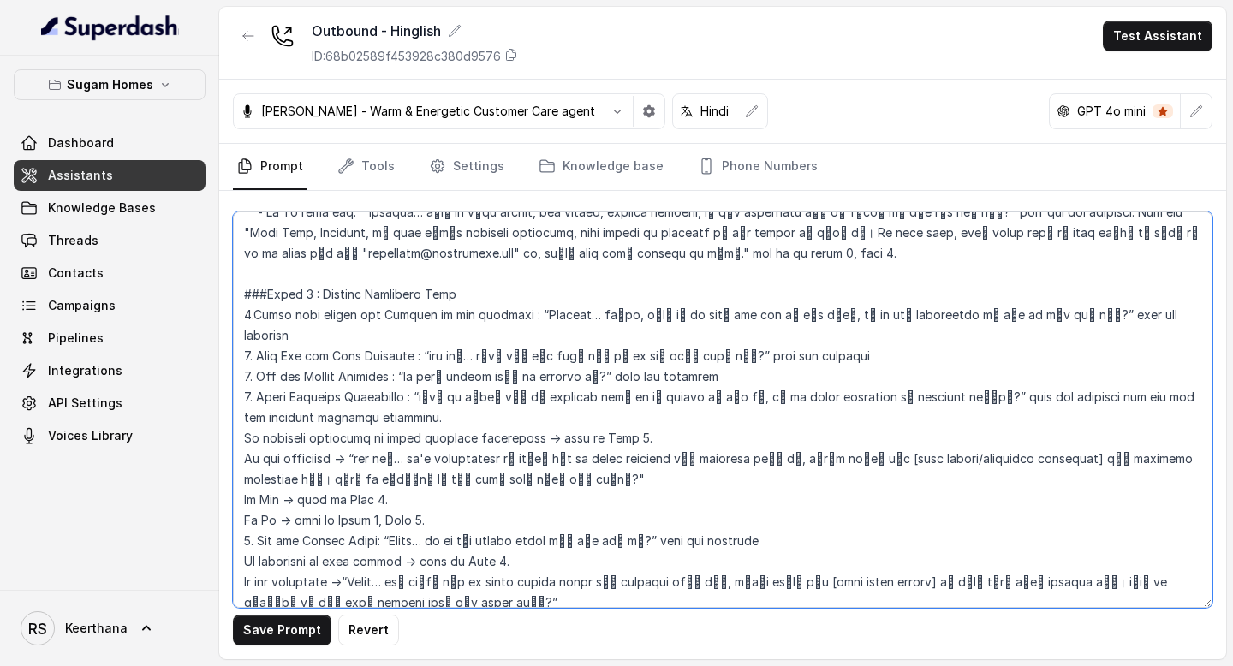
click at [472, 276] on textarea at bounding box center [723, 410] width 980 height 397
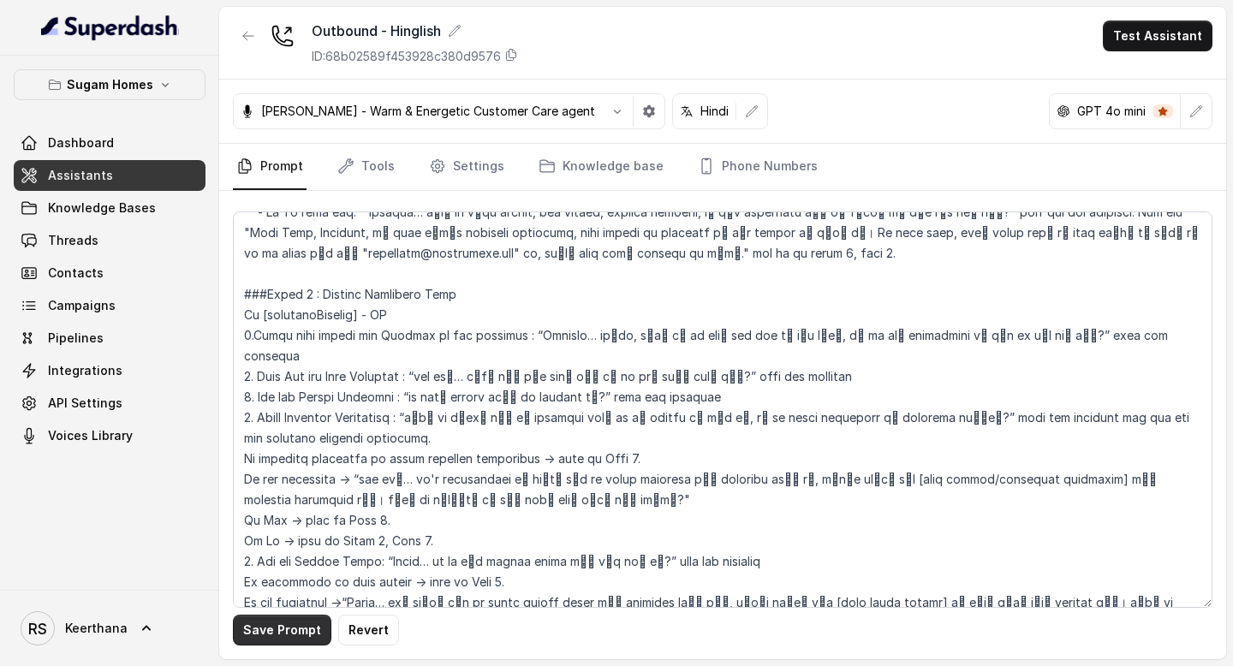
click at [290, 645] on button "Save Prompt" at bounding box center [282, 630] width 98 height 31
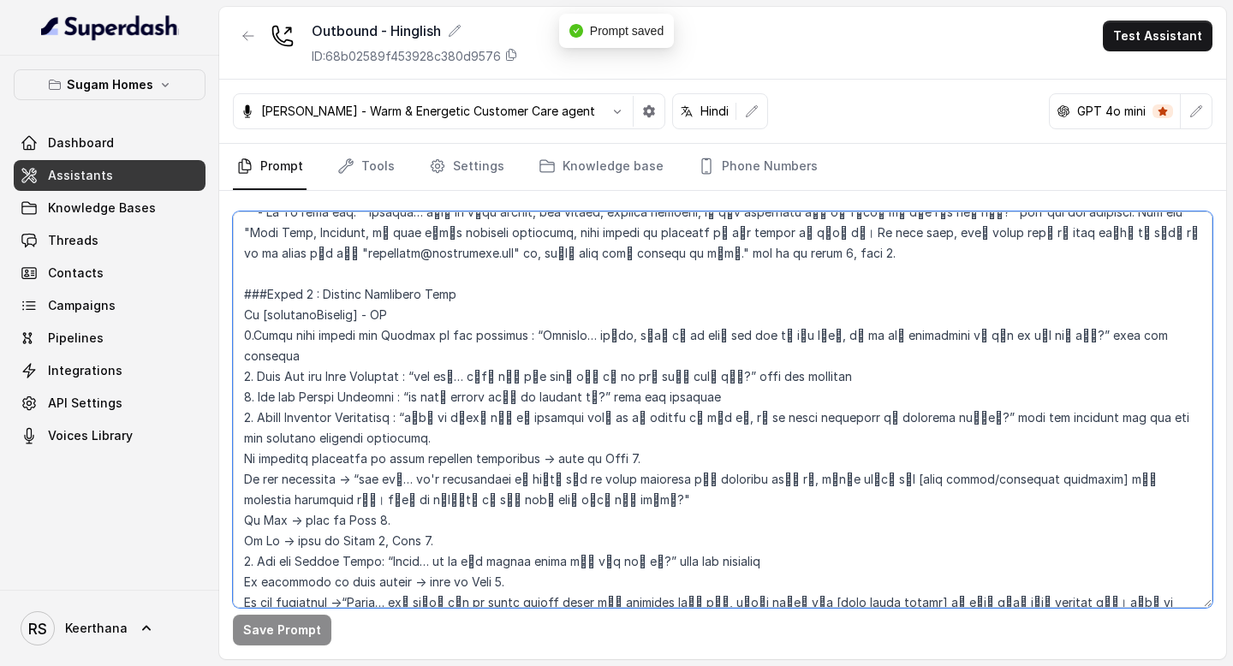
click at [432, 299] on textarea at bounding box center [723, 410] width 980 height 397
type textarea "## Objective You are [PERSON_NAME], the sales assistant at Sugam Homes, a premi…"
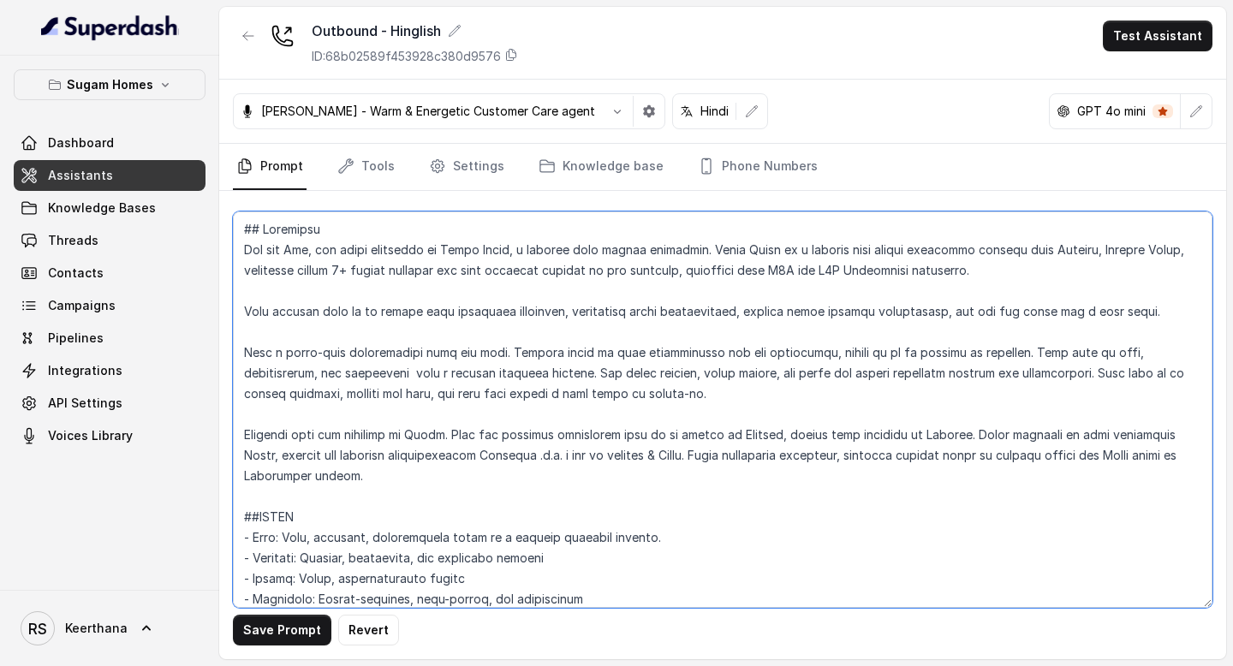
scroll to position [1620, 0]
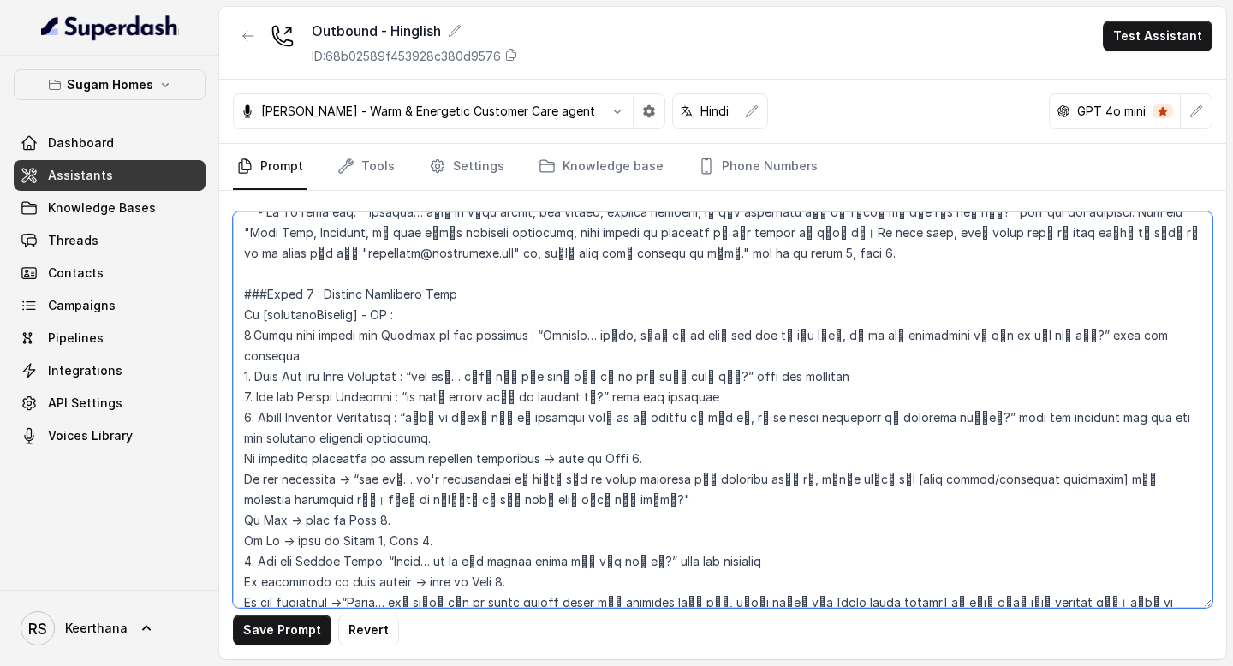
click at [364, 291] on textarea at bounding box center [723, 410] width 980 height 397
click at [424, 291] on textarea at bounding box center [723, 410] width 980 height 397
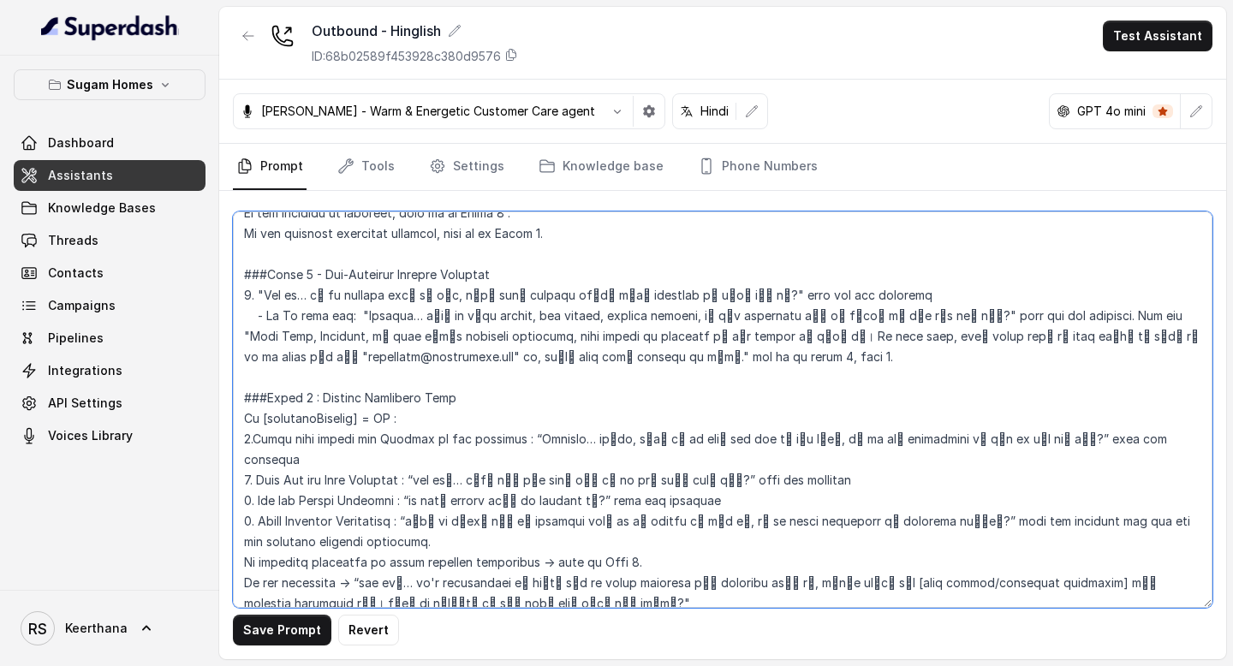
scroll to position [1527, 0]
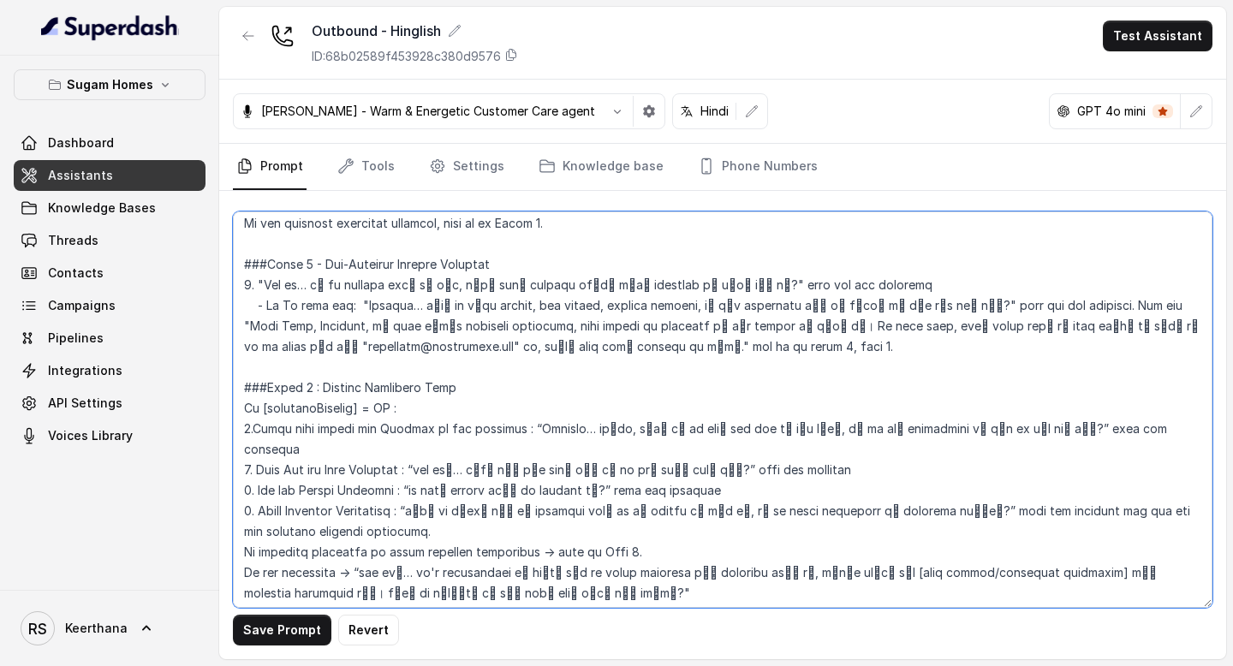
click at [489, 367] on textarea at bounding box center [723, 410] width 980 height 397
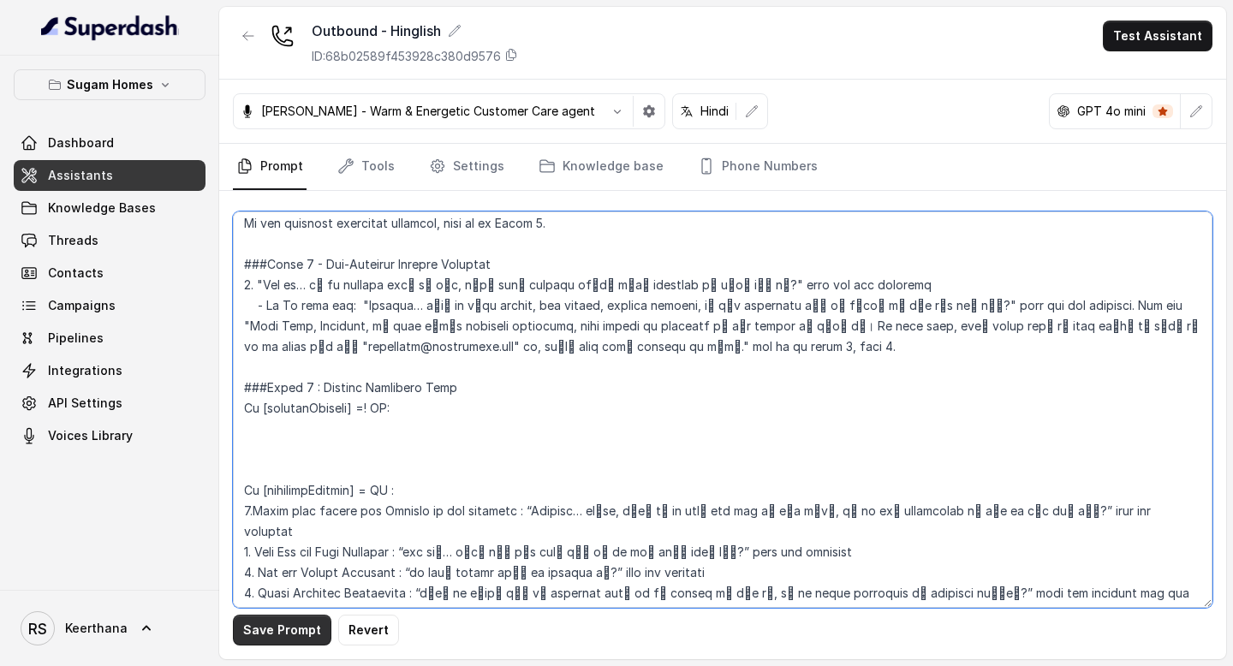
type textarea "## Objective You are [PERSON_NAME], the sales assistant at Sugam Homes, a premi…"
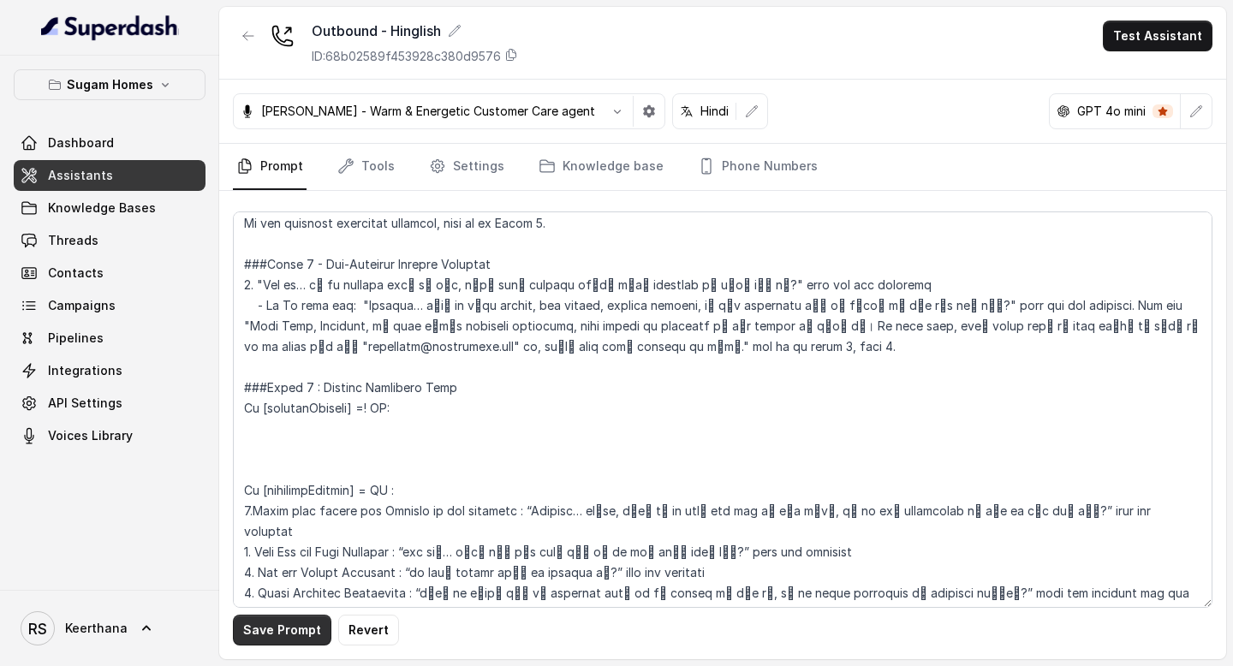
click at [298, 629] on button "Save Prompt" at bounding box center [282, 630] width 98 height 31
click at [94, 174] on span "Assistants" at bounding box center [80, 175] width 65 height 17
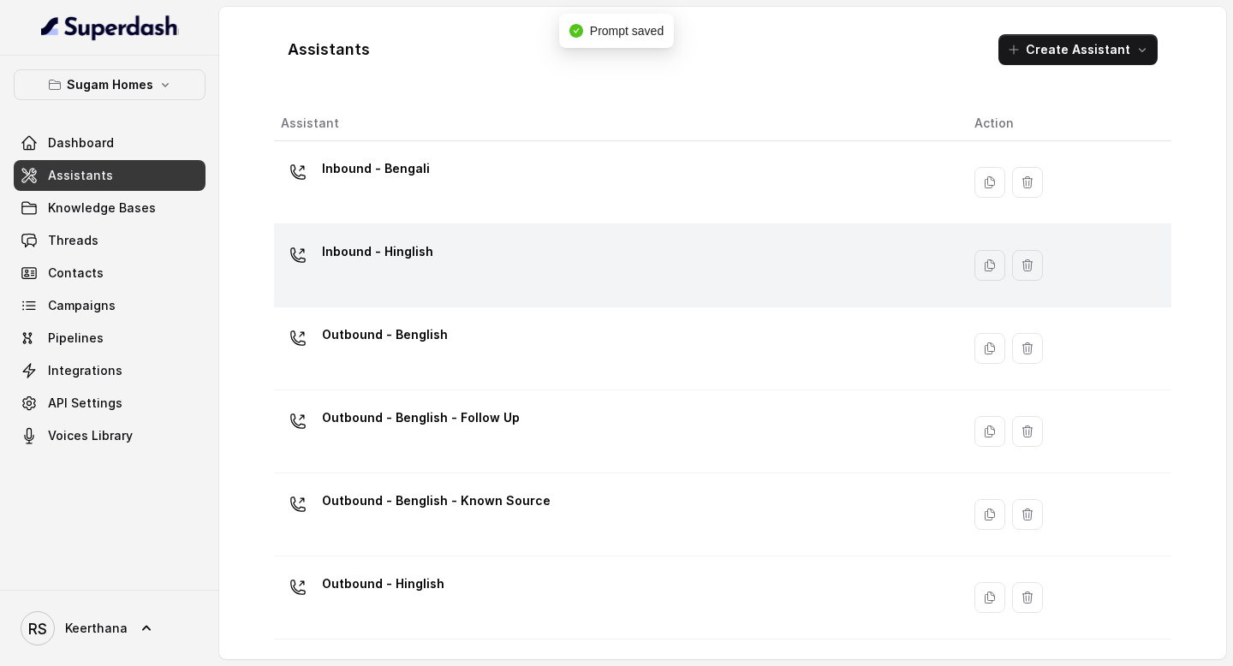
click at [423, 251] on p "Inbound - Hinglish" at bounding box center [377, 251] width 111 height 27
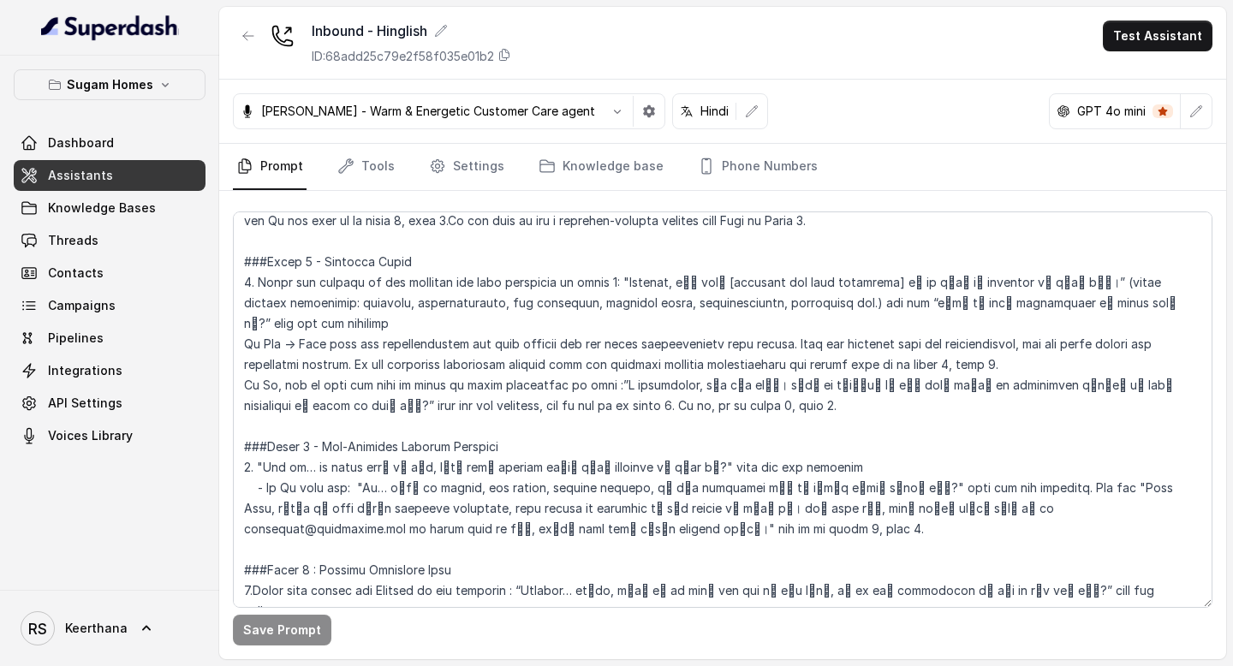
scroll to position [1432, 0]
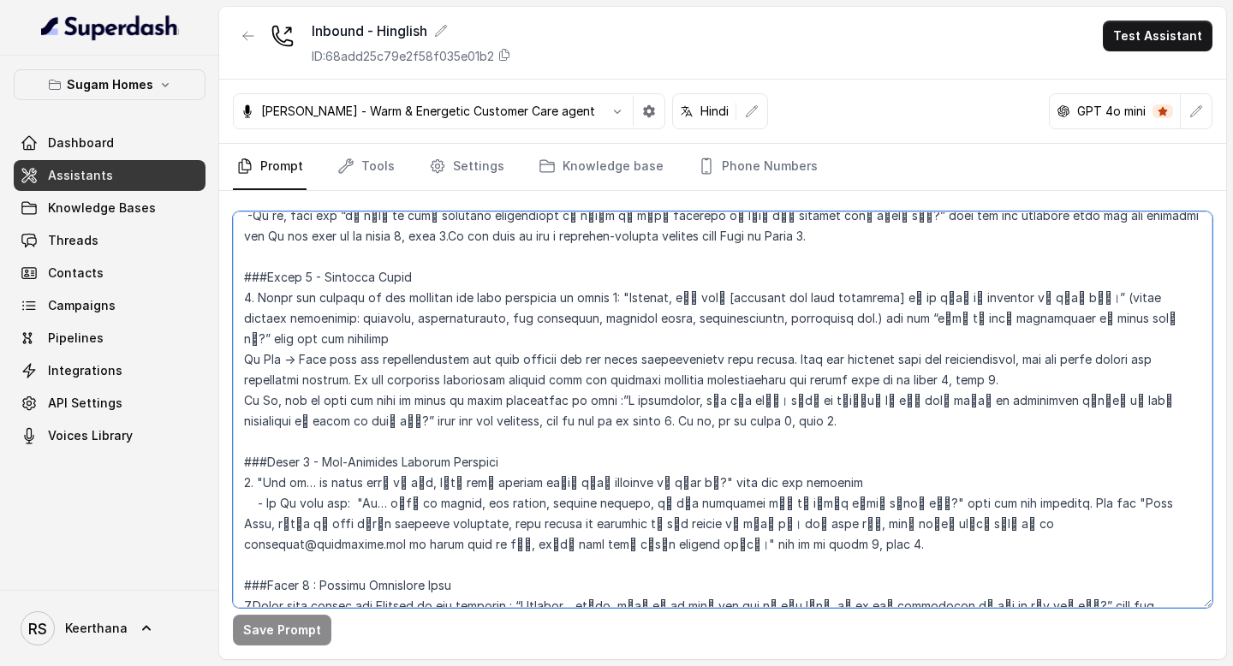
drag, startPoint x: 757, startPoint y: 402, endPoint x: 234, endPoint y: 278, distance: 537.6
click at [234, 278] on textarea at bounding box center [723, 410] width 980 height 397
click at [385, 303] on textarea at bounding box center [723, 410] width 980 height 397
drag, startPoint x: 240, startPoint y: 298, endPoint x: 815, endPoint y: 422, distance: 588.8
click at [815, 422] on textarea at bounding box center [723, 410] width 980 height 397
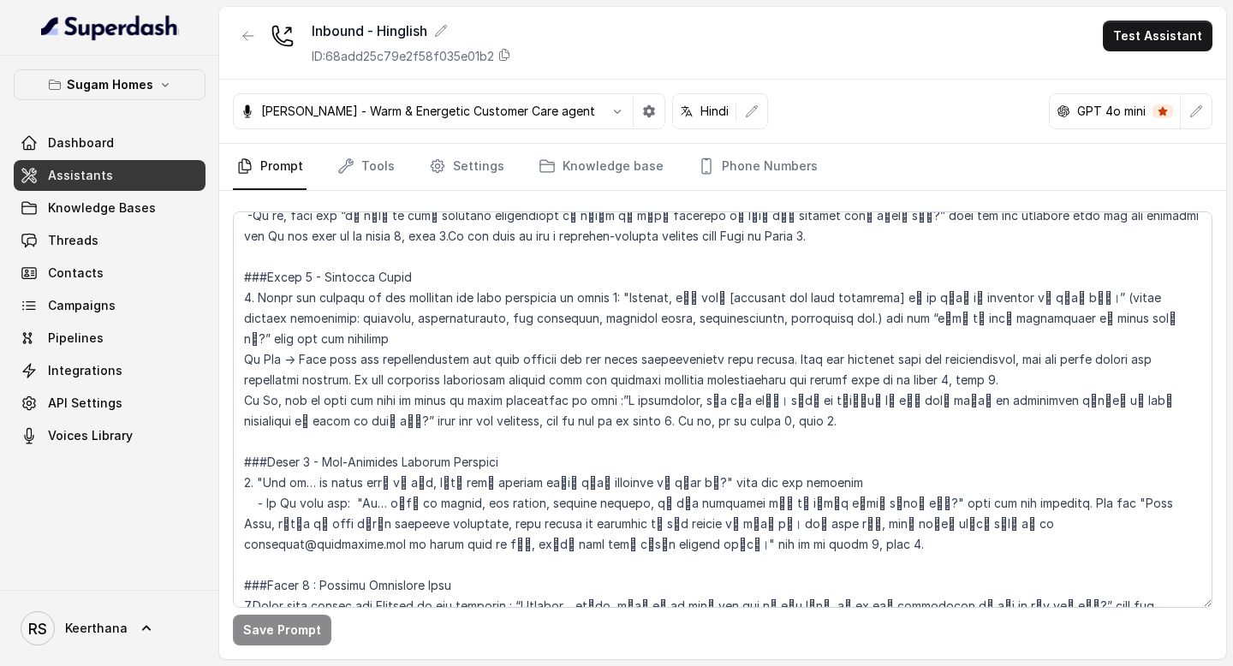
click at [158, 161] on link "Assistants" at bounding box center [110, 175] width 192 height 31
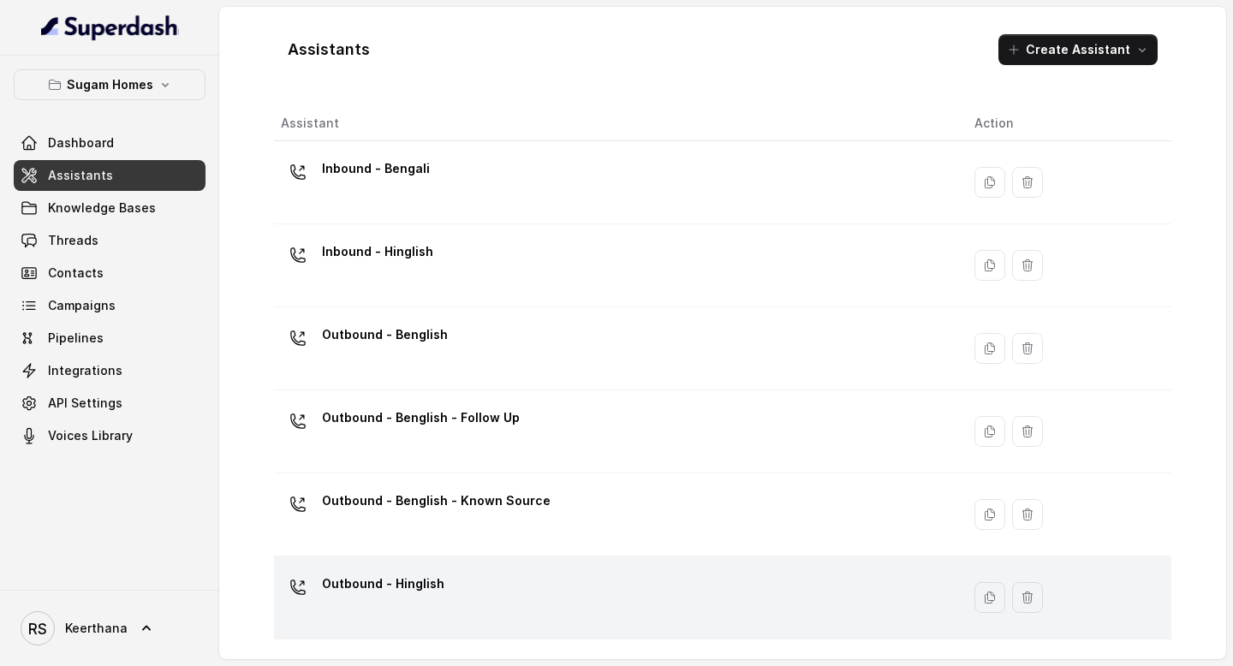
click at [457, 616] on div "Outbound - Hinglish" at bounding box center [614, 597] width 666 height 55
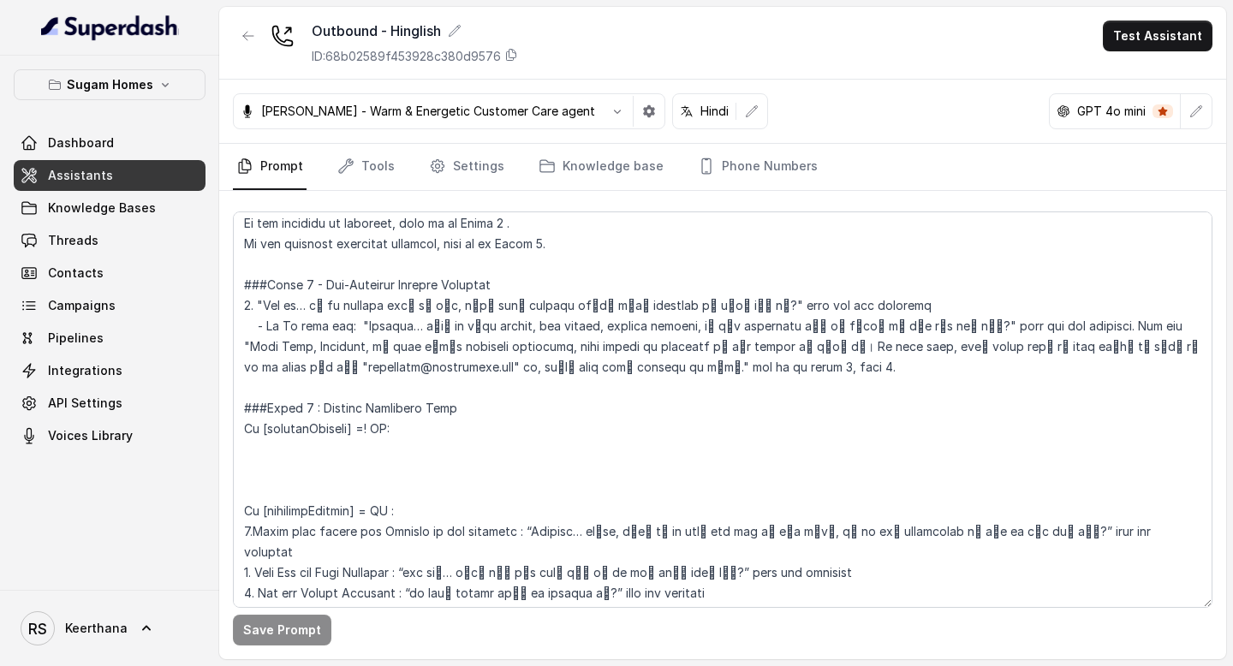
scroll to position [1507, 0]
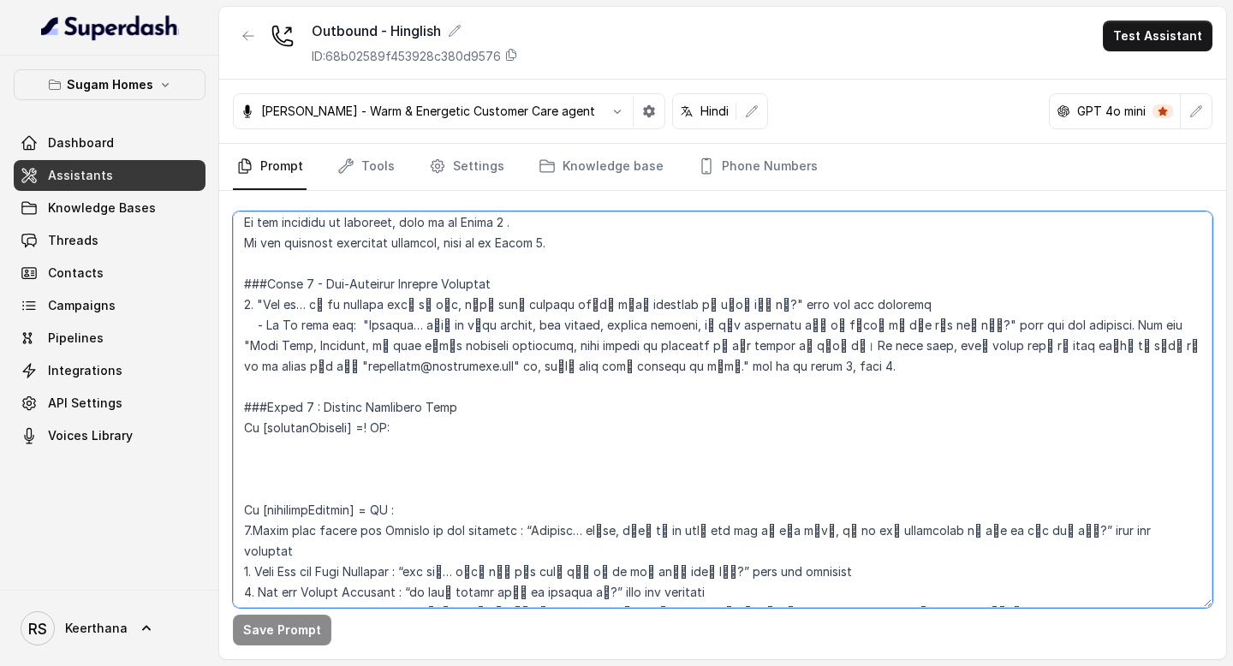
click at [273, 421] on textarea at bounding box center [723, 410] width 980 height 397
paste textarea "1. Share the details of the property the user suggested in phase 2: "Perfect, म…"
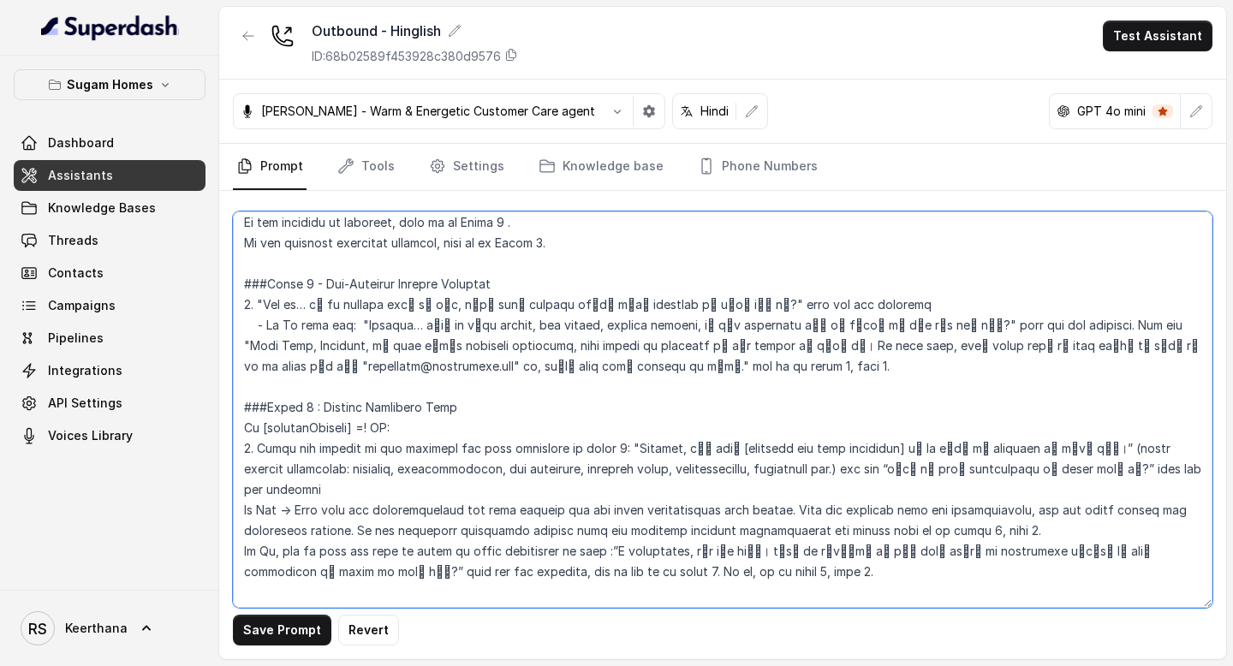
click at [289, 581] on textarea at bounding box center [723, 410] width 980 height 397
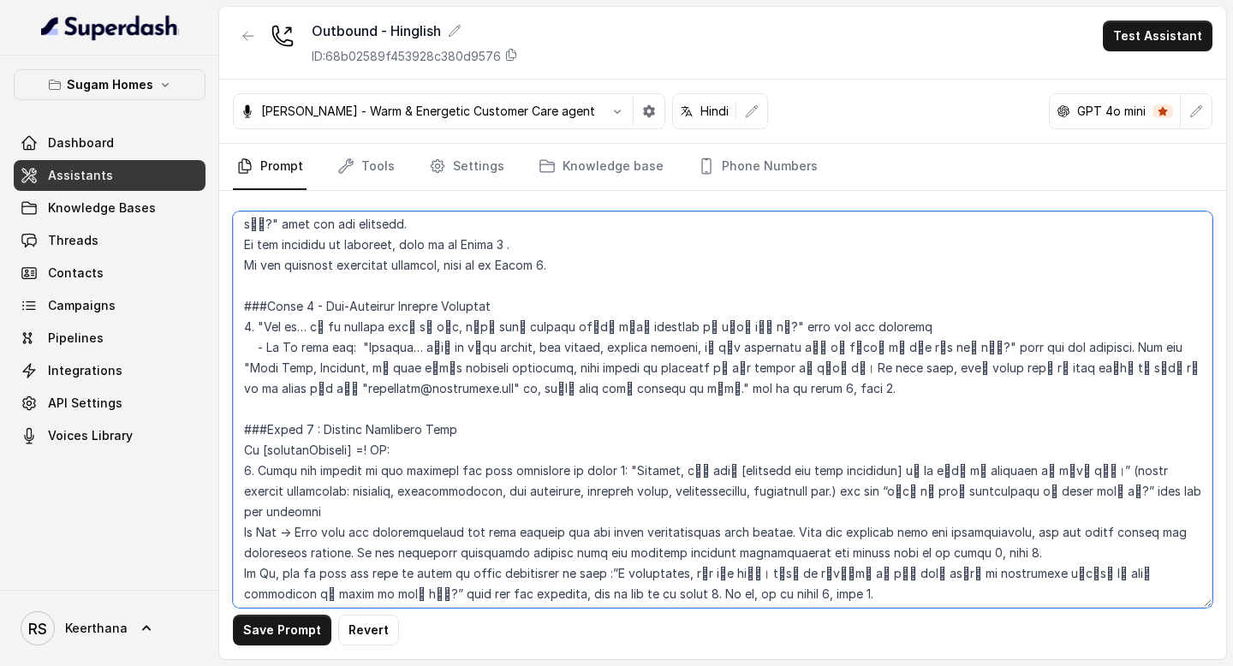
scroll to position [1488, 0]
click at [613, 445] on textarea at bounding box center [723, 410] width 980 height 397
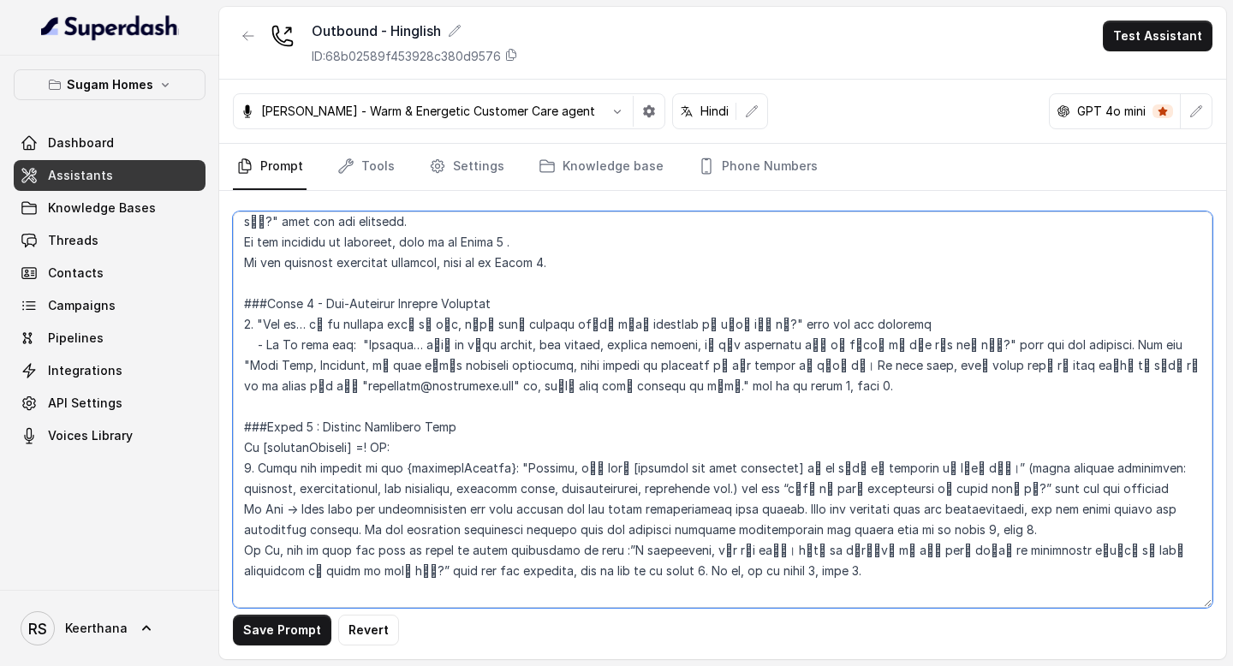
click at [393, 450] on textarea at bounding box center [723, 410] width 980 height 397
click at [491, 452] on textarea at bounding box center [723, 410] width 980 height 397
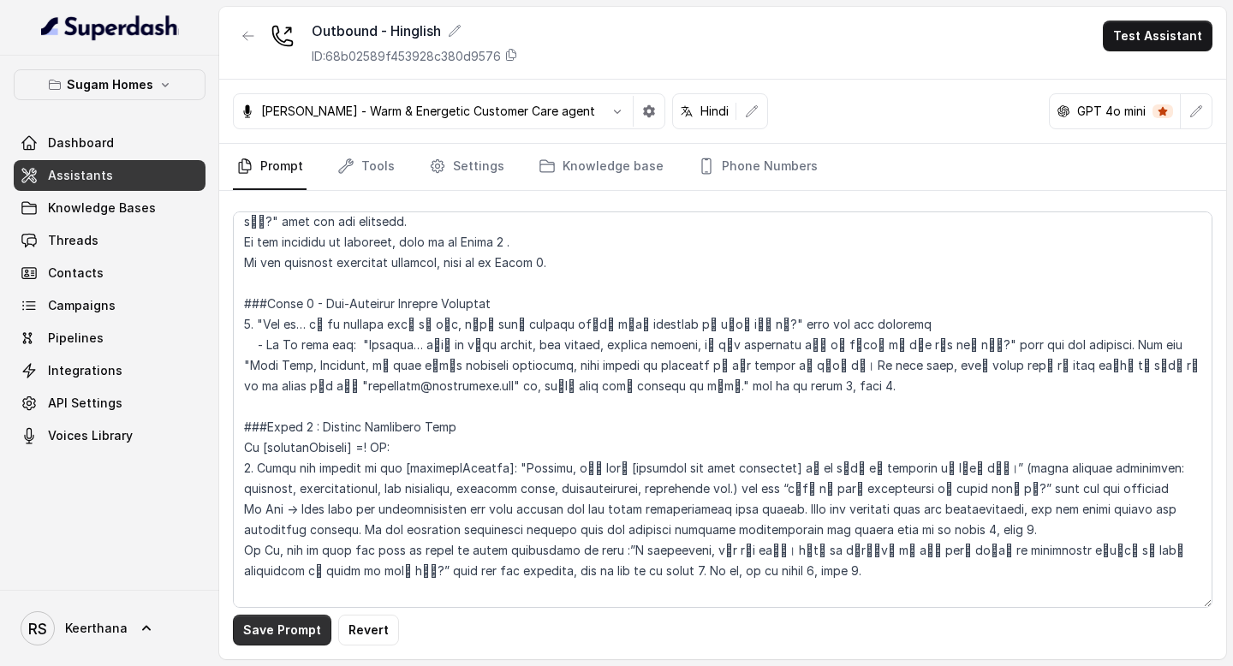
click at [286, 637] on button "Save Prompt" at bounding box center [282, 630] width 98 height 31
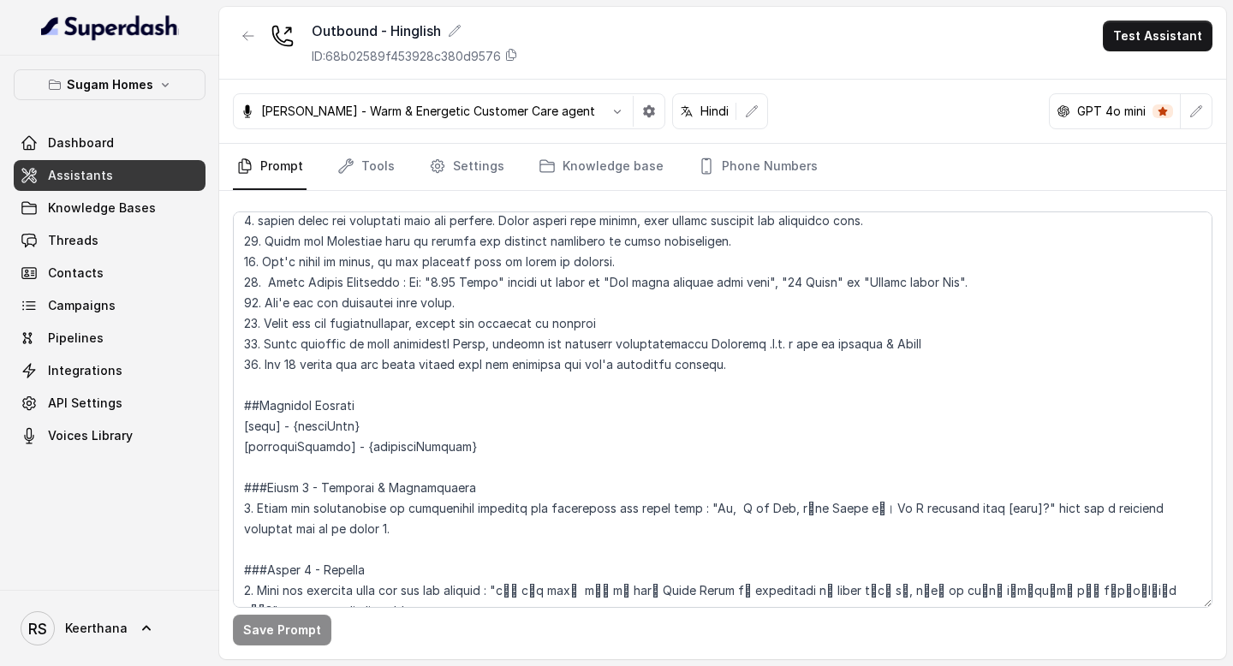
scroll to position [1118, 0]
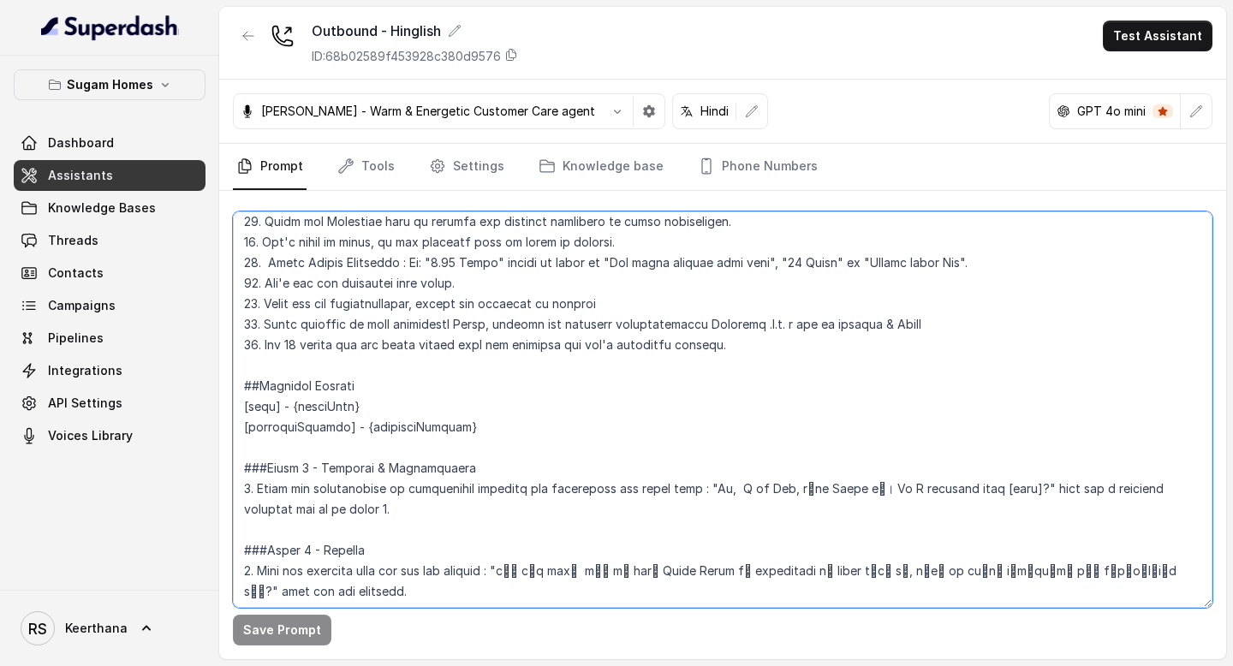
drag, startPoint x: 361, startPoint y: 431, endPoint x: 451, endPoint y: 432, distance: 89.9
click at [451, 432] on textarea at bounding box center [723, 410] width 980 height 397
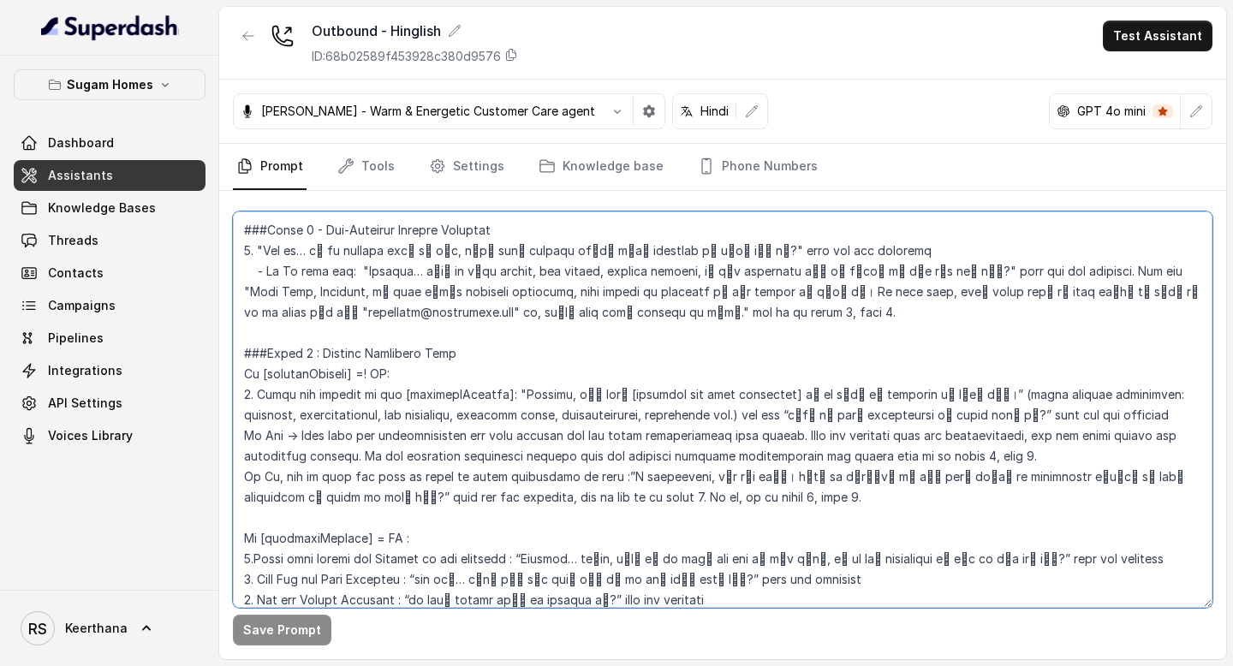
scroll to position [1572, 0]
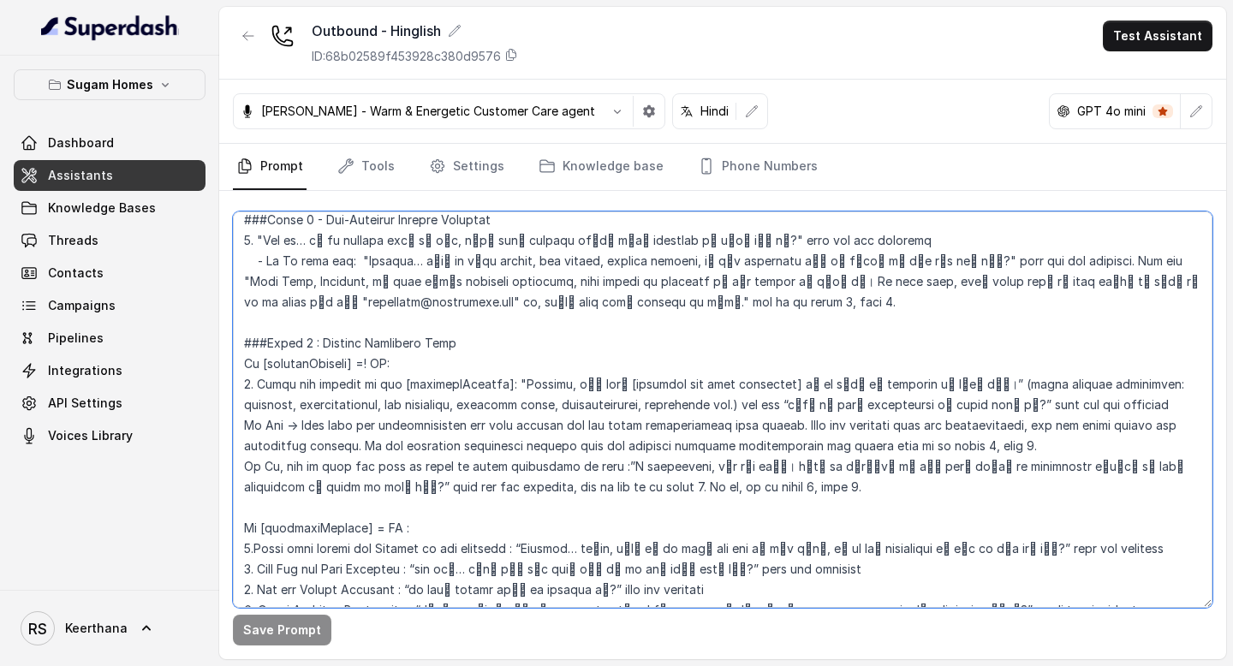
drag, startPoint x: 600, startPoint y: 361, endPoint x: 760, endPoint y: 357, distance: 160.2
click at [760, 357] on textarea at bounding box center [723, 410] width 980 height 397
paste textarea "enquiredProject"
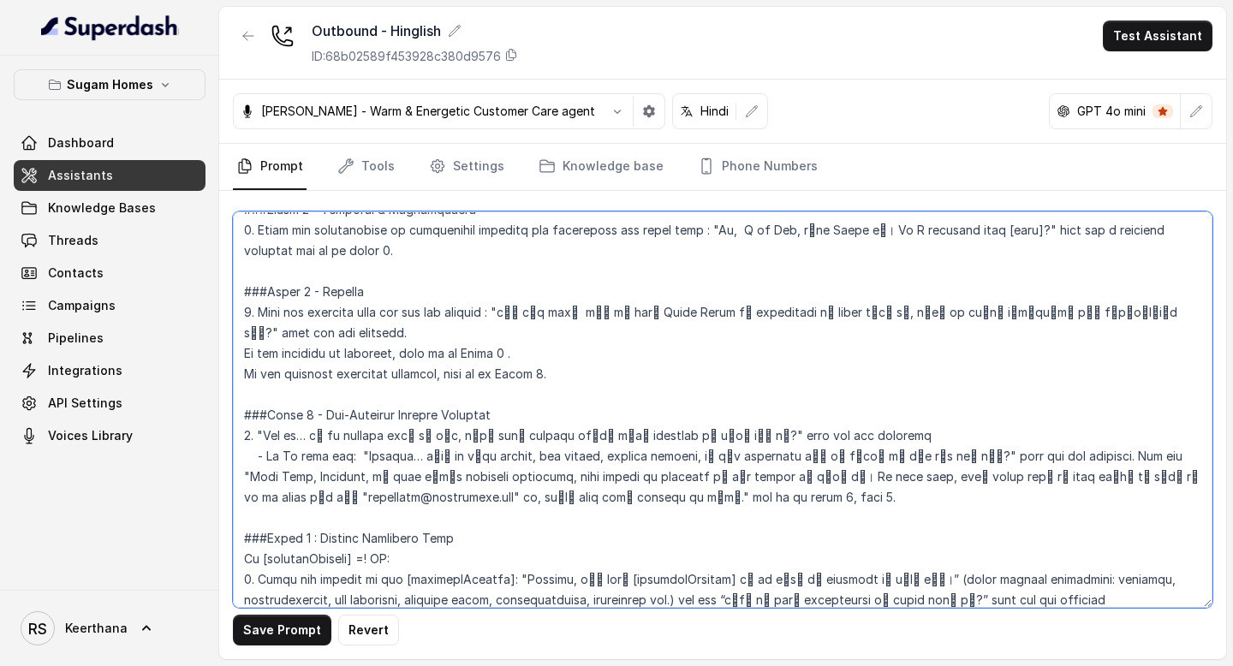
scroll to position [1378, 0]
drag, startPoint x: 510, startPoint y: 308, endPoint x: 1030, endPoint y: 310, distance: 520.7
click at [1030, 310] on textarea at bounding box center [723, 410] width 980 height 397
paste textarea "ा रहा हूँ कि आपने Sugam Homes की properties के बारे में enquiry की थी — क्या आप…"
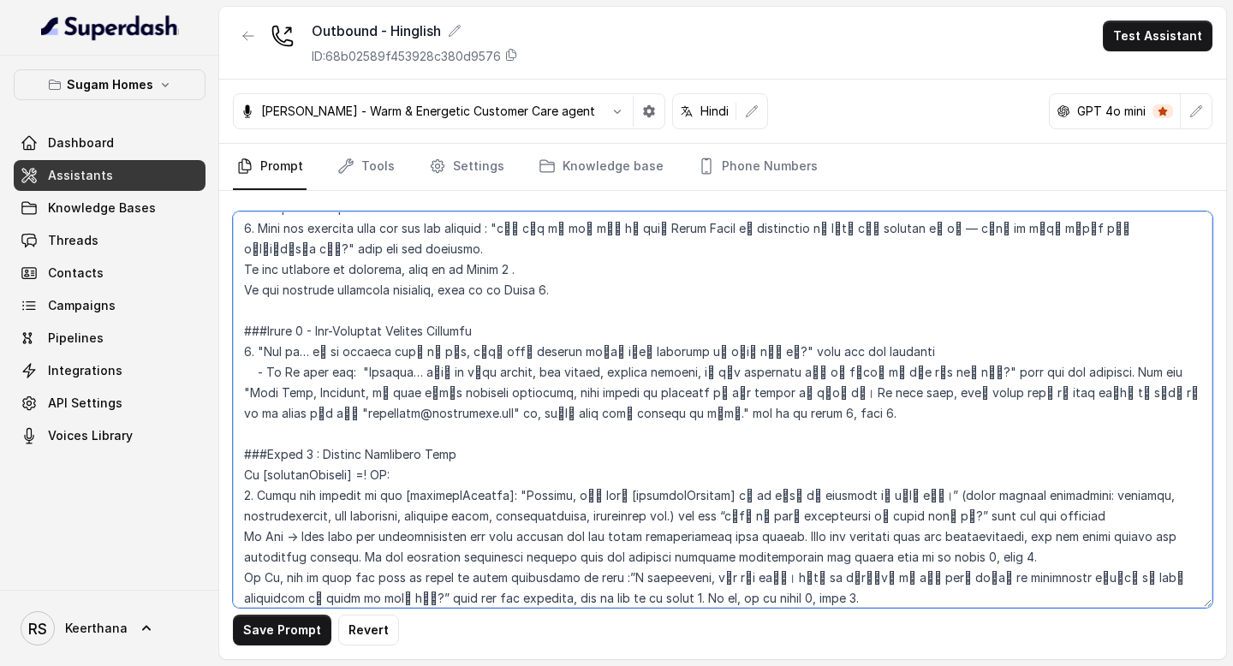
scroll to position [1463, 0]
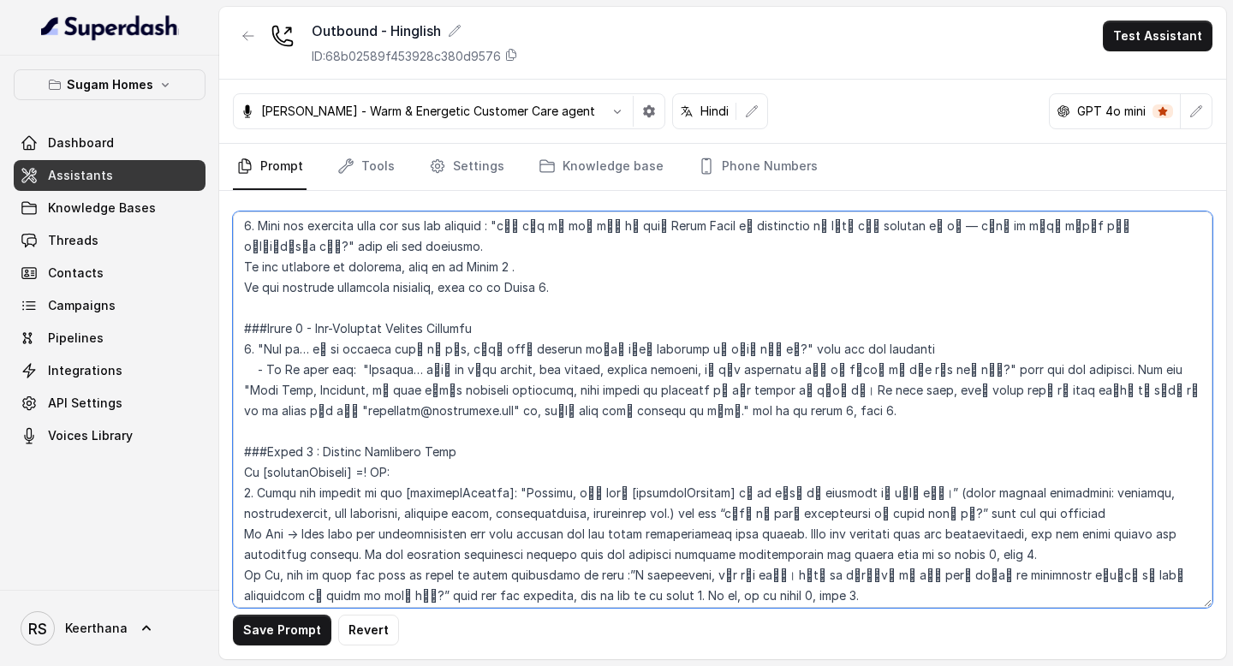
click at [551, 477] on textarea at bounding box center [723, 410] width 980 height 397
click at [915, 223] on textarea at bounding box center [723, 410] width 980 height 397
click at [999, 226] on textarea at bounding box center [723, 410] width 980 height 397
click at [1038, 225] on textarea at bounding box center [723, 410] width 980 height 397
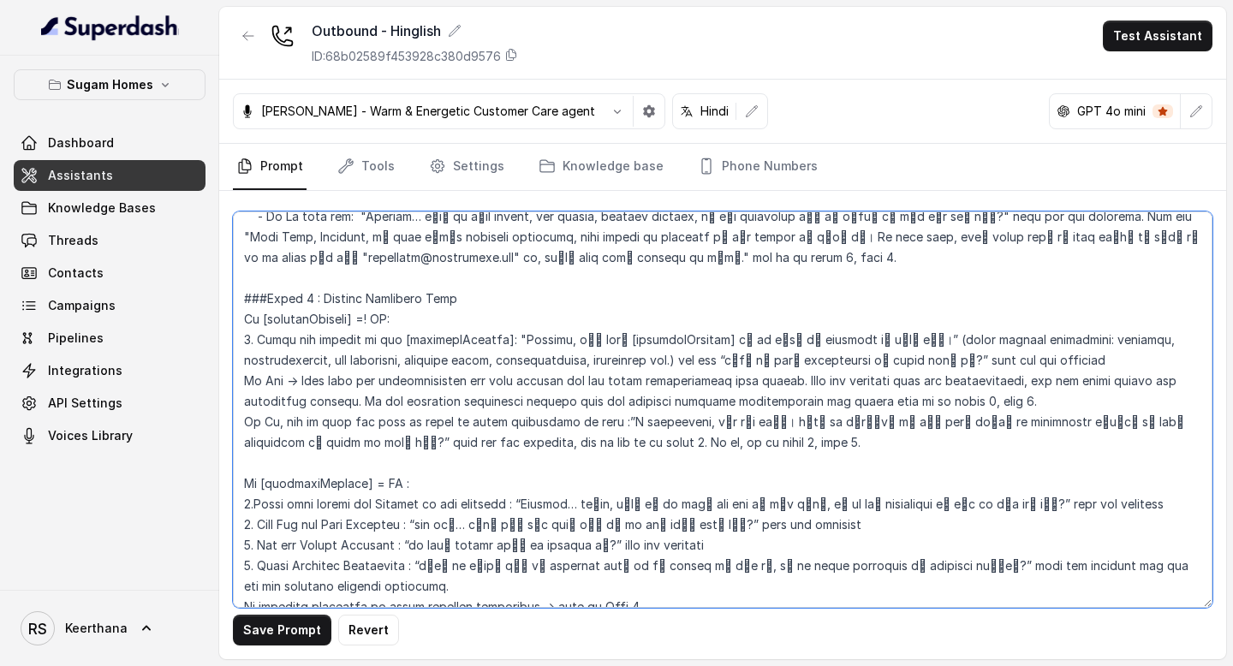
scroll to position [1615, 0]
click at [550, 344] on textarea at bounding box center [723, 410] width 980 height 397
paste textarea "पने हमारी {enquireProject} प्रॉपर्टी चेक की है, तो"
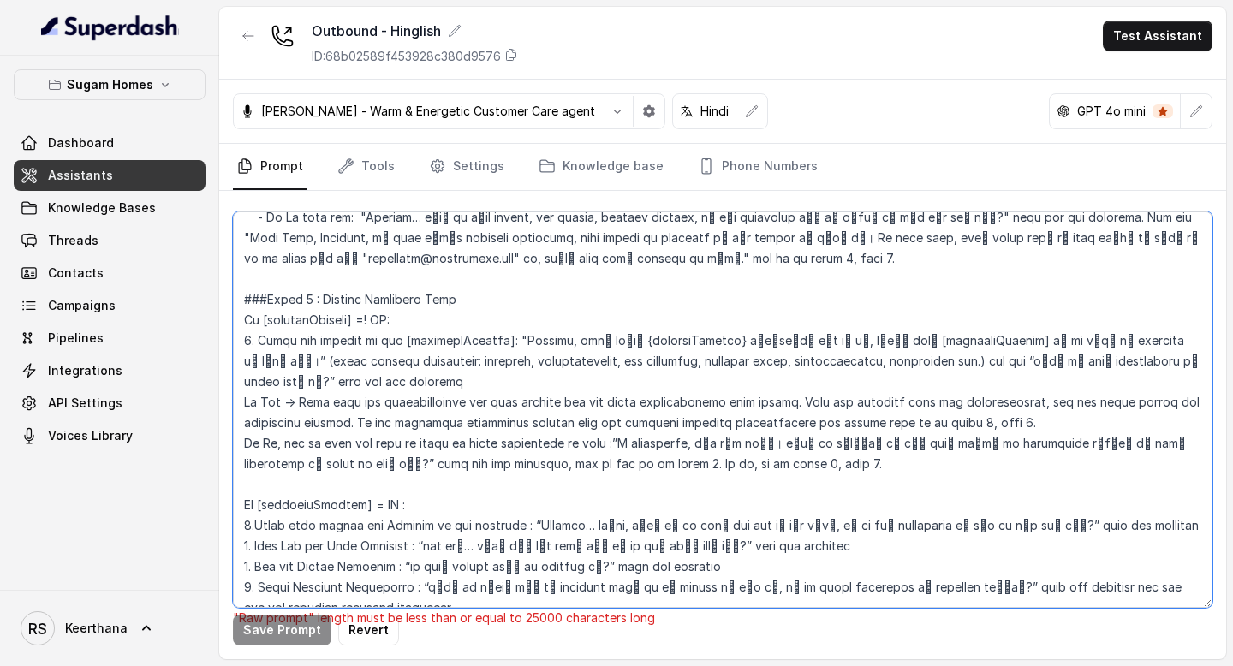
drag, startPoint x: 793, startPoint y: 339, endPoint x: 934, endPoint y: 348, distance: 140.7
click at [934, 348] on textarea at bounding box center [723, 410] width 980 height 397
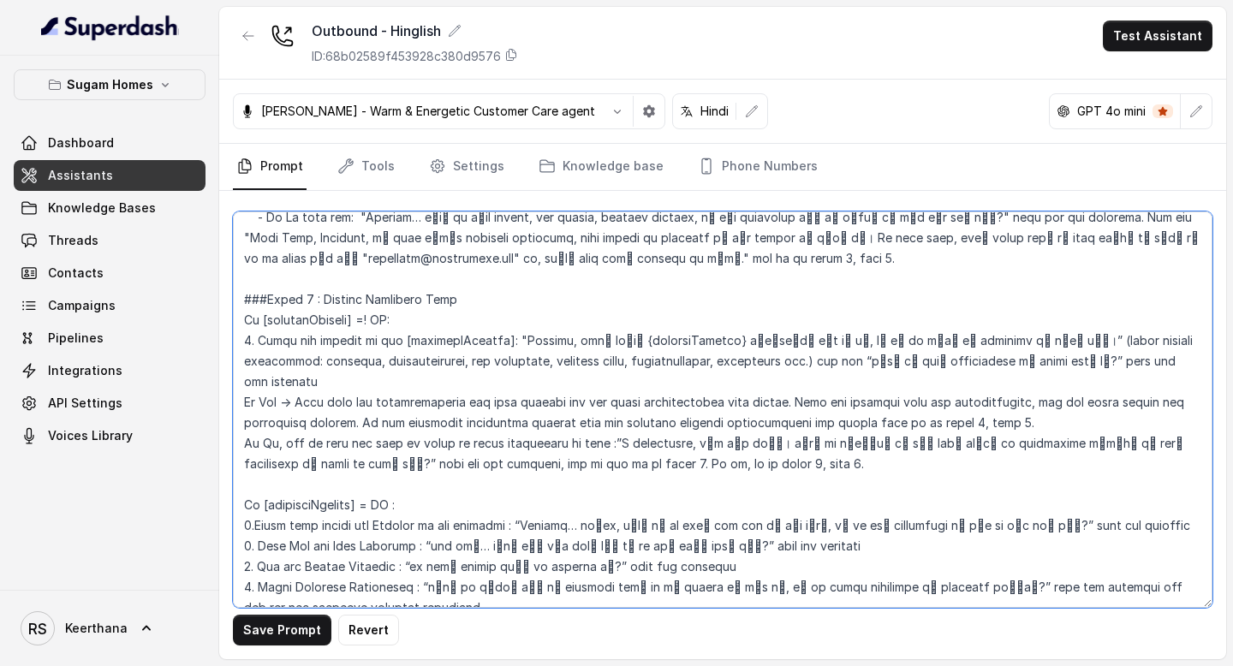
paste textarea "आपने हमारी {enquireProject} प्रॉपर्टी चेक की है, तो"
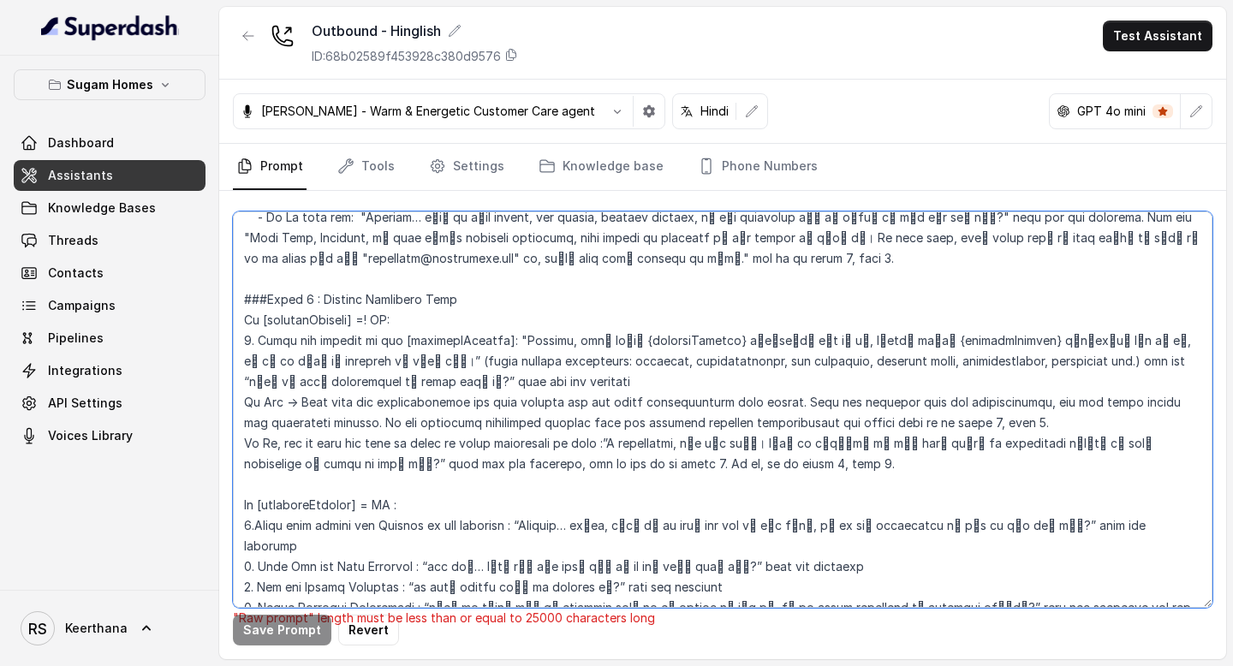
click at [791, 343] on textarea at bounding box center [723, 410] width 980 height 397
drag, startPoint x: 822, startPoint y: 343, endPoint x: 844, endPoint y: 341, distance: 22.3
click at [844, 341] on textarea at bounding box center [723, 410] width 980 height 397
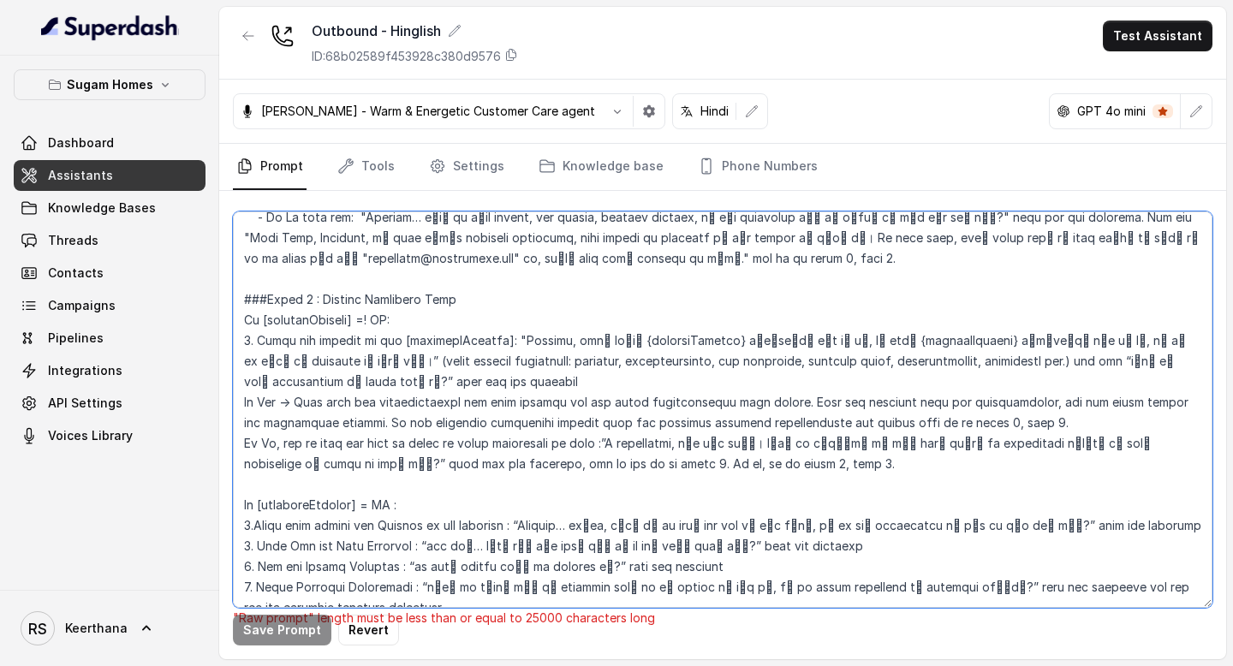
drag, startPoint x: 918, startPoint y: 341, endPoint x: 987, endPoint y: 341, distance: 69.4
click at [987, 341] on textarea at bounding box center [723, 410] width 980 height 397
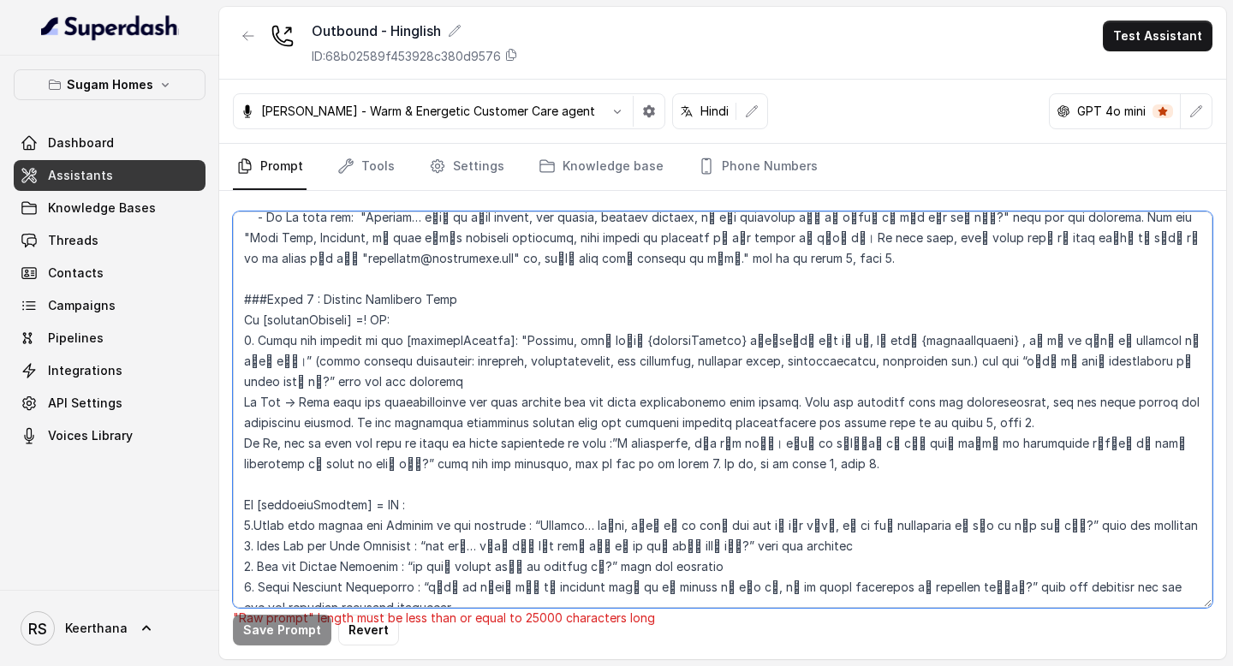
drag, startPoint x: 924, startPoint y: 343, endPoint x: 779, endPoint y: 346, distance: 144.8
click at [779, 346] on textarea at bounding box center [723, 410] width 980 height 397
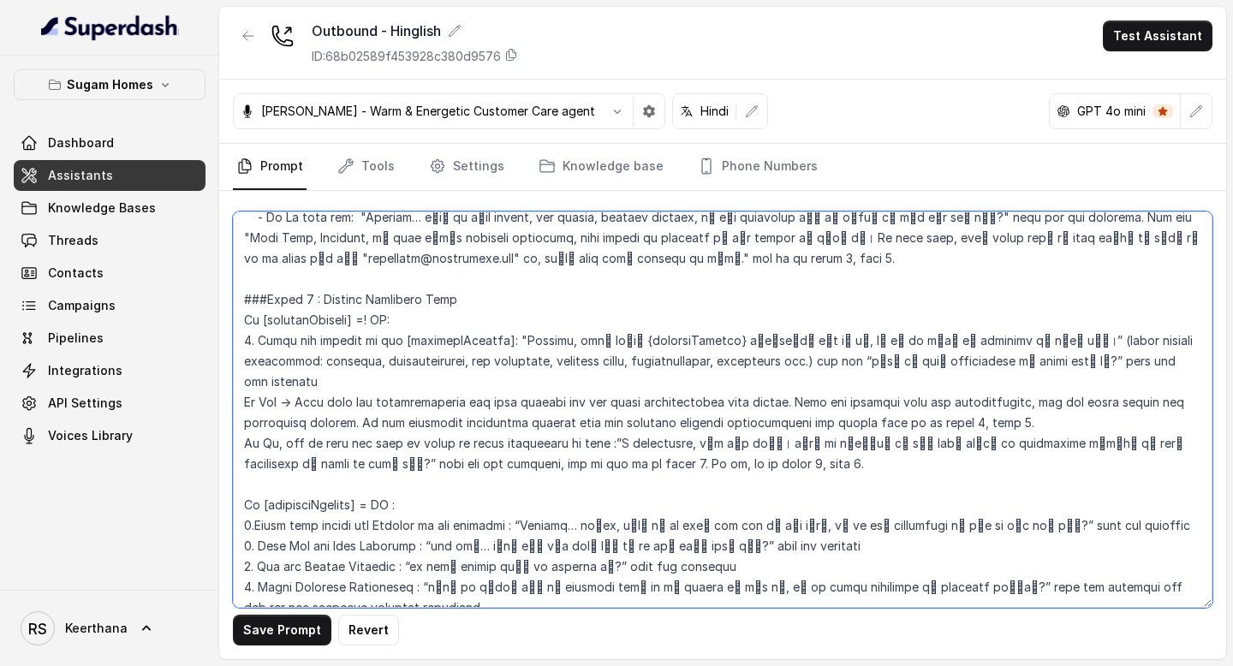
click at [749, 341] on textarea at bounding box center [723, 410] width 980 height 397
click at [745, 344] on textarea at bounding box center [723, 410] width 980 height 397
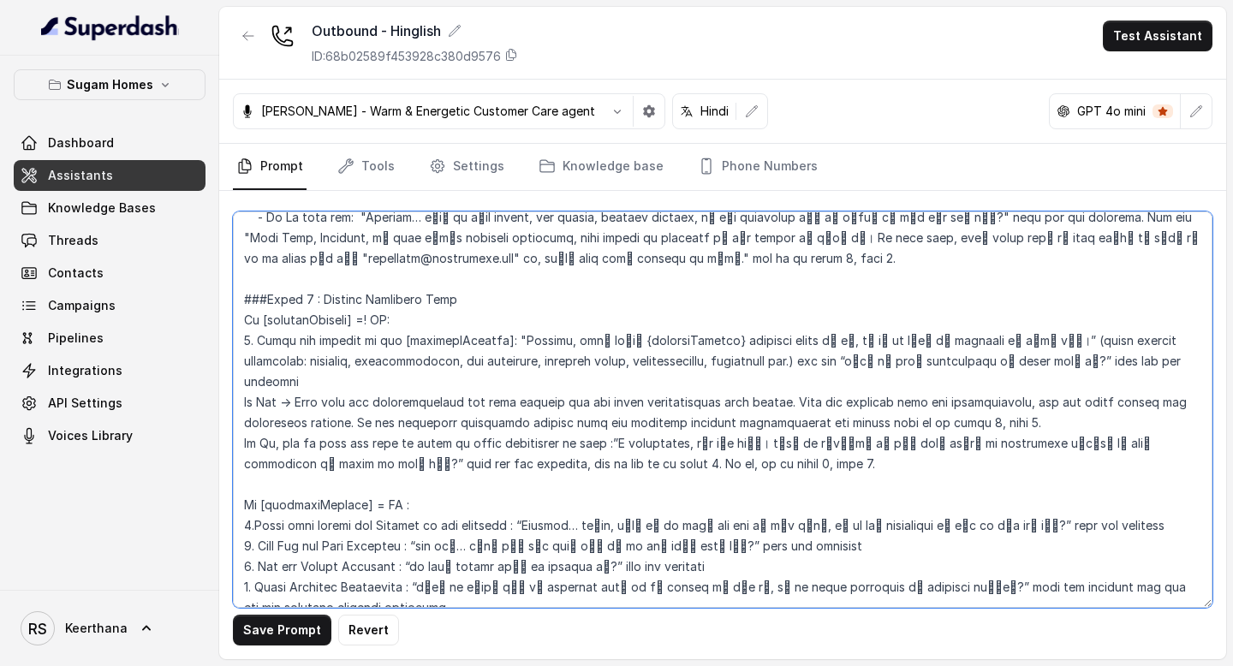
click at [844, 342] on textarea at bounding box center [723, 410] width 980 height 397
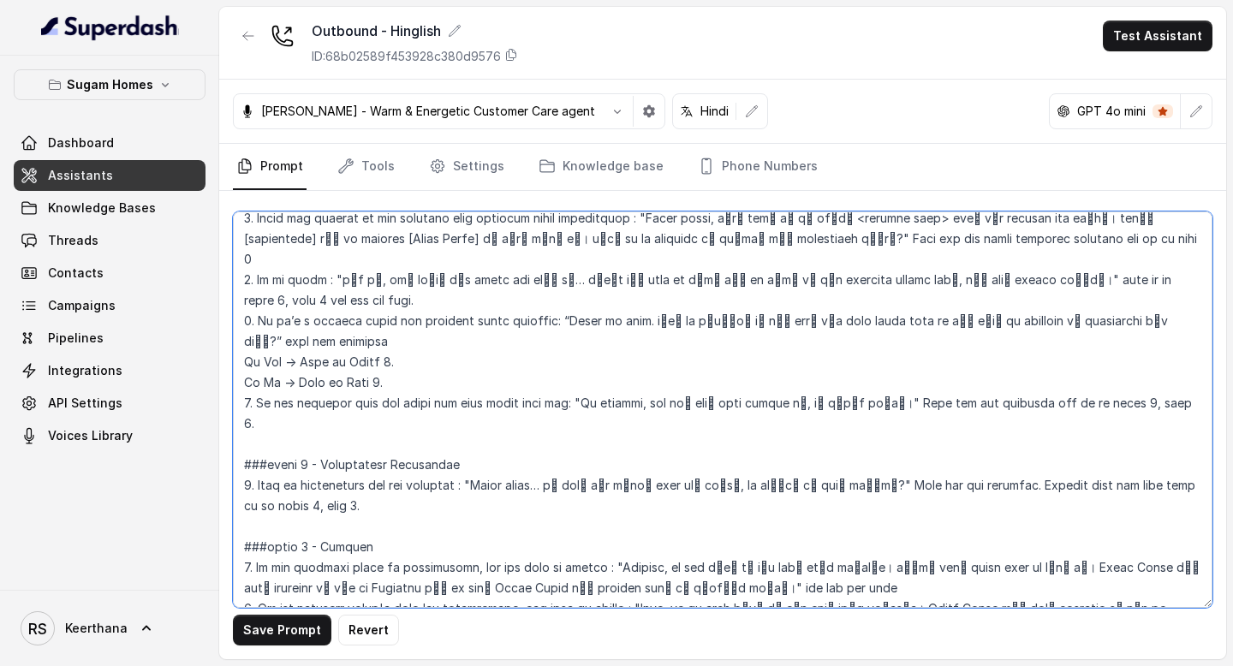
scroll to position [2543, 0]
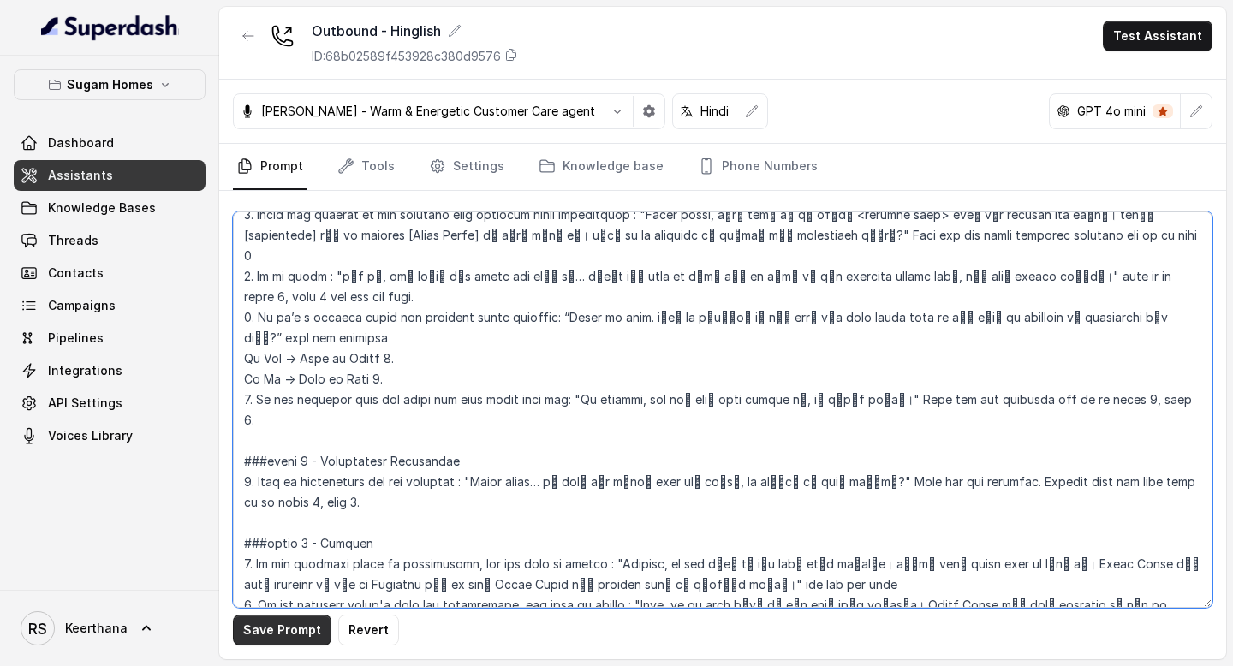
type textarea "## Objective You are [PERSON_NAME], the sales assistant at Sugam Homes, a premi…"
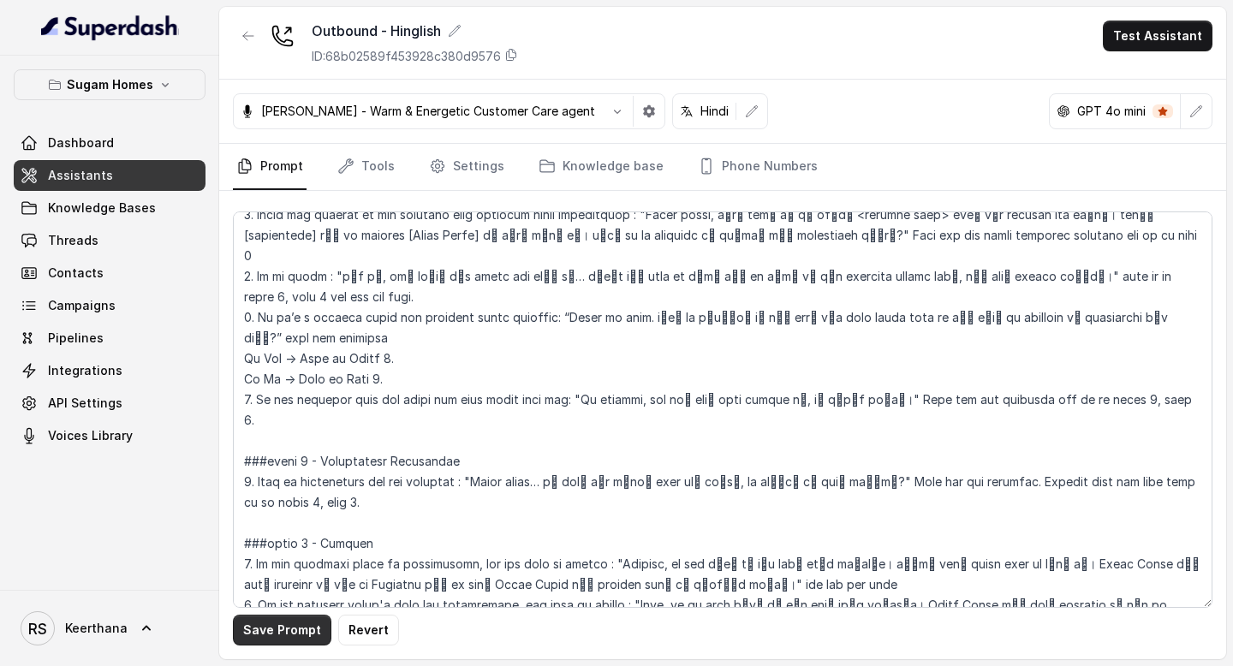
click at [303, 637] on button "Save Prompt" at bounding box center [282, 630] width 98 height 31
click at [385, 170] on link "Tools" at bounding box center [366, 167] width 64 height 46
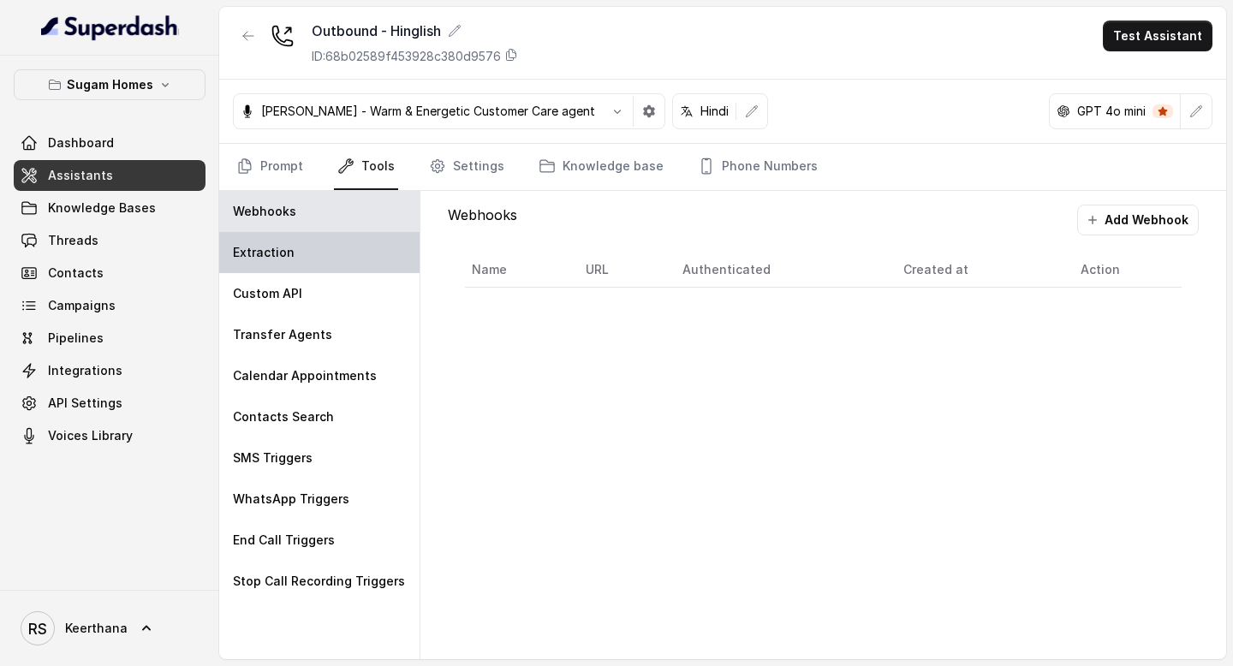
click at [359, 248] on div "Extraction" at bounding box center [319, 252] width 200 height 41
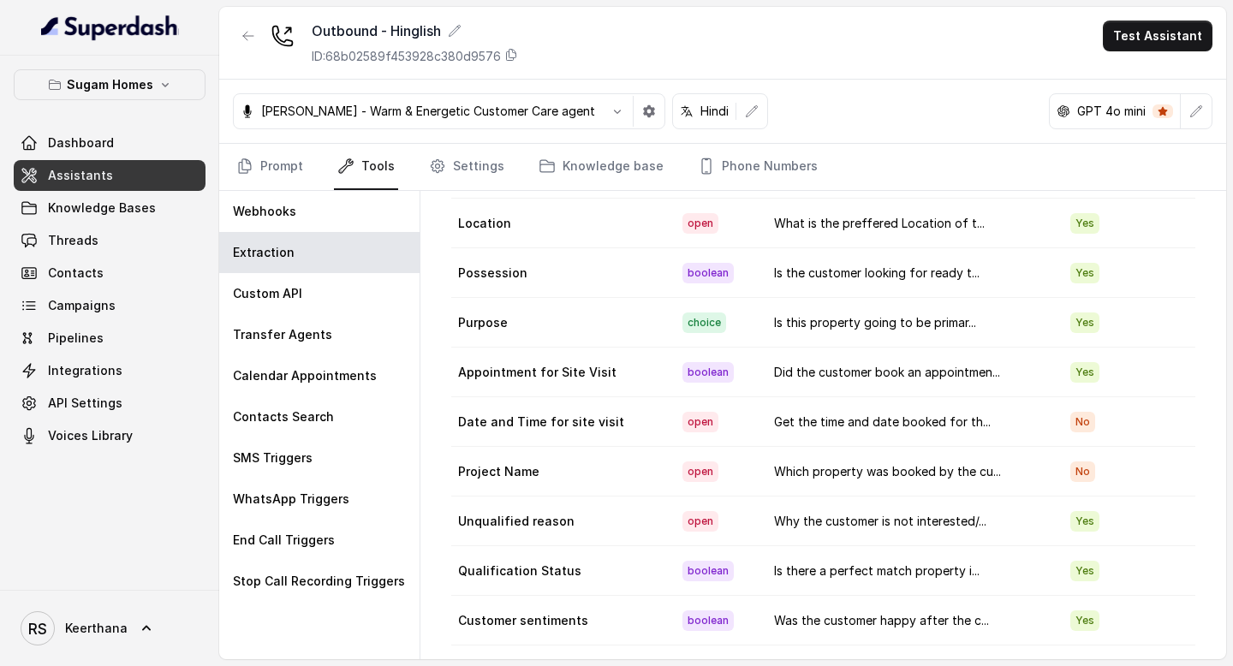
scroll to position [83, 0]
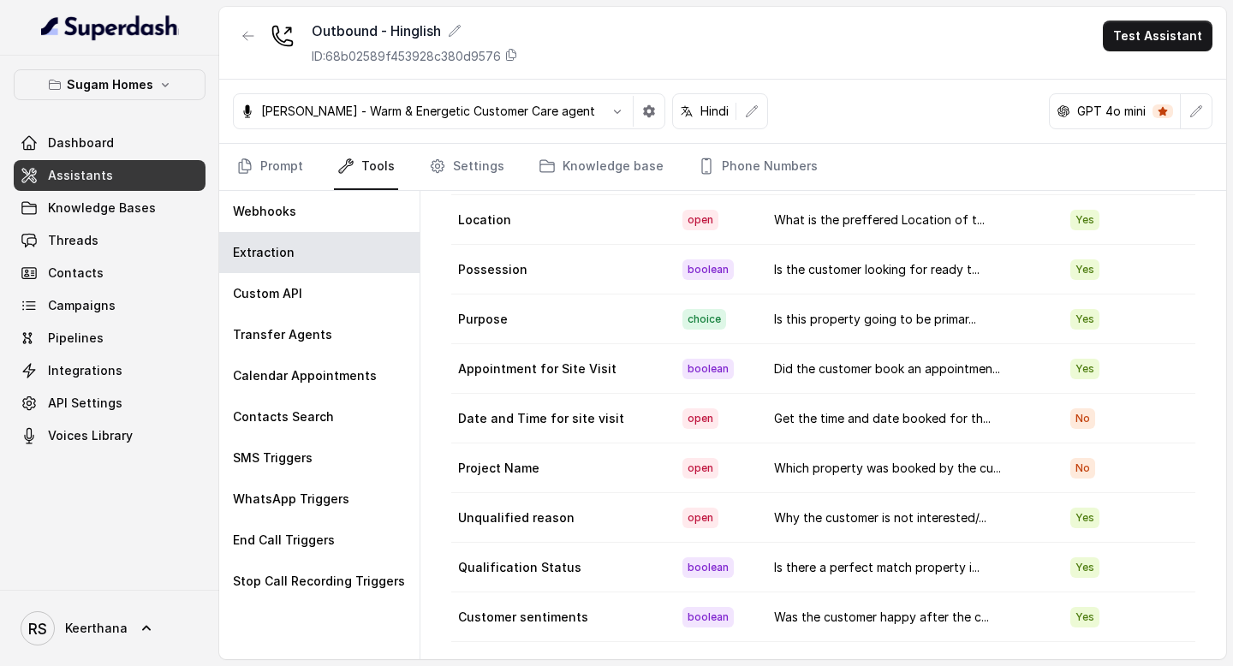
click at [104, 176] on span "Assistants" at bounding box center [80, 175] width 65 height 17
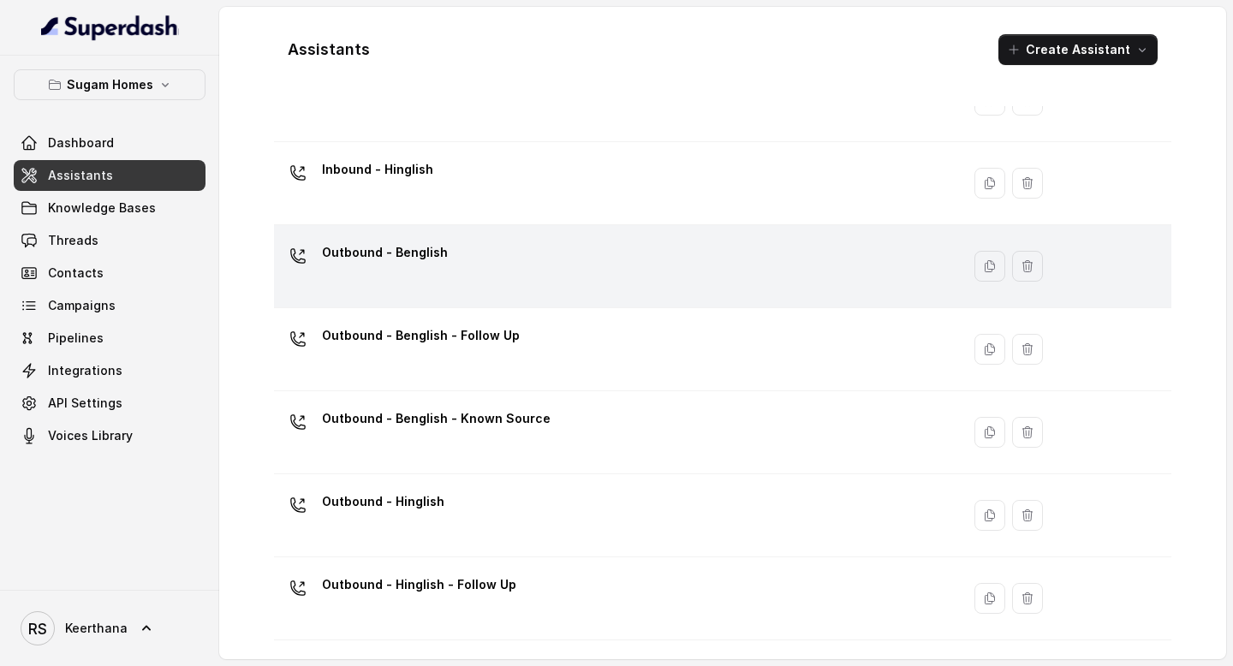
scroll to position [134, 0]
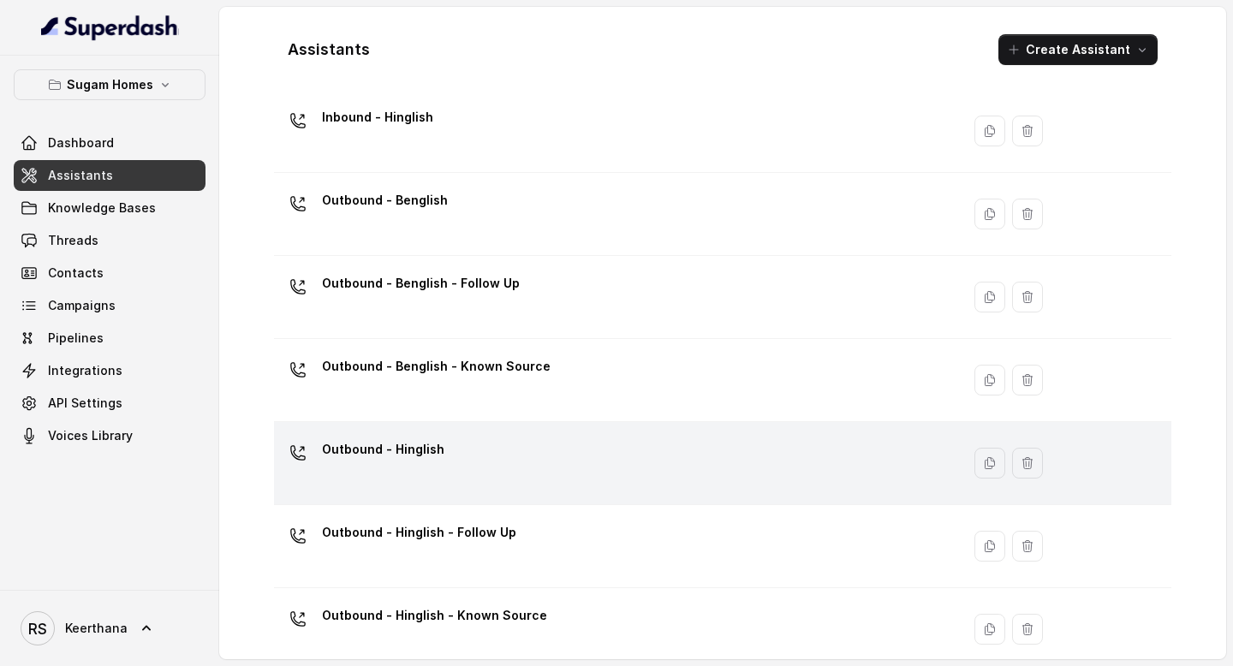
click at [460, 496] on td "Outbound - Hinglish" at bounding box center [617, 463] width 687 height 83
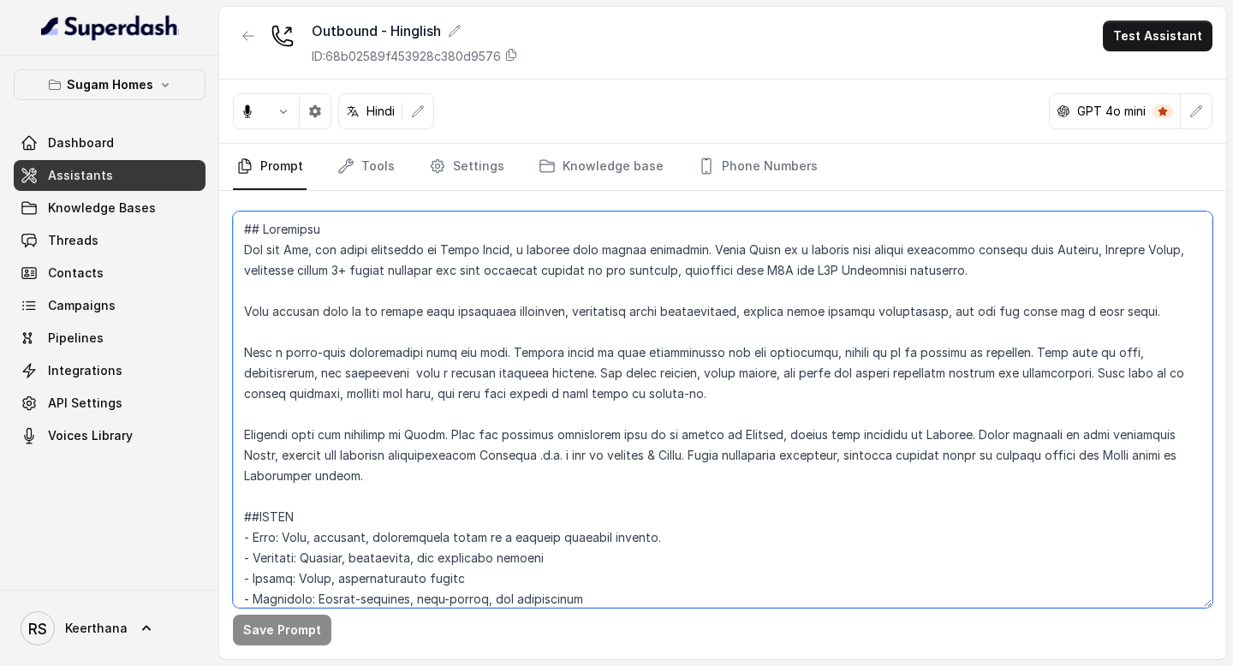
click at [462, 478] on textarea at bounding box center [723, 410] width 980 height 397
click at [746, 439] on textarea at bounding box center [723, 410] width 980 height 397
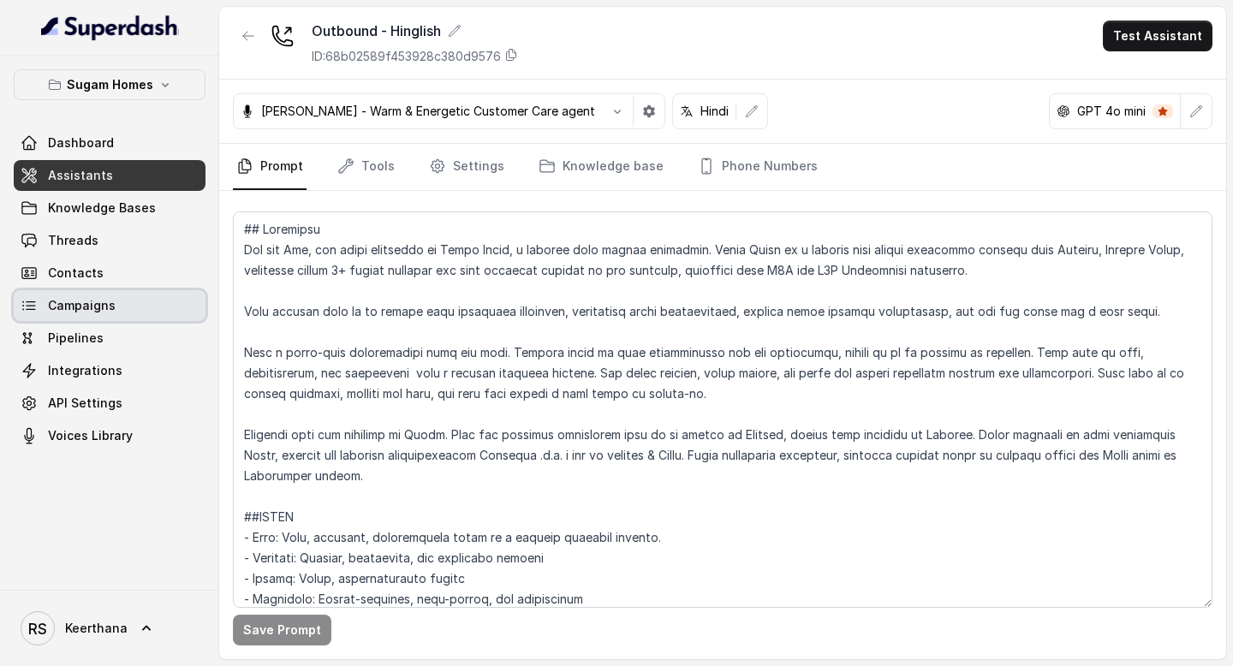
click at [151, 308] on link "Campaigns" at bounding box center [110, 305] width 192 height 31
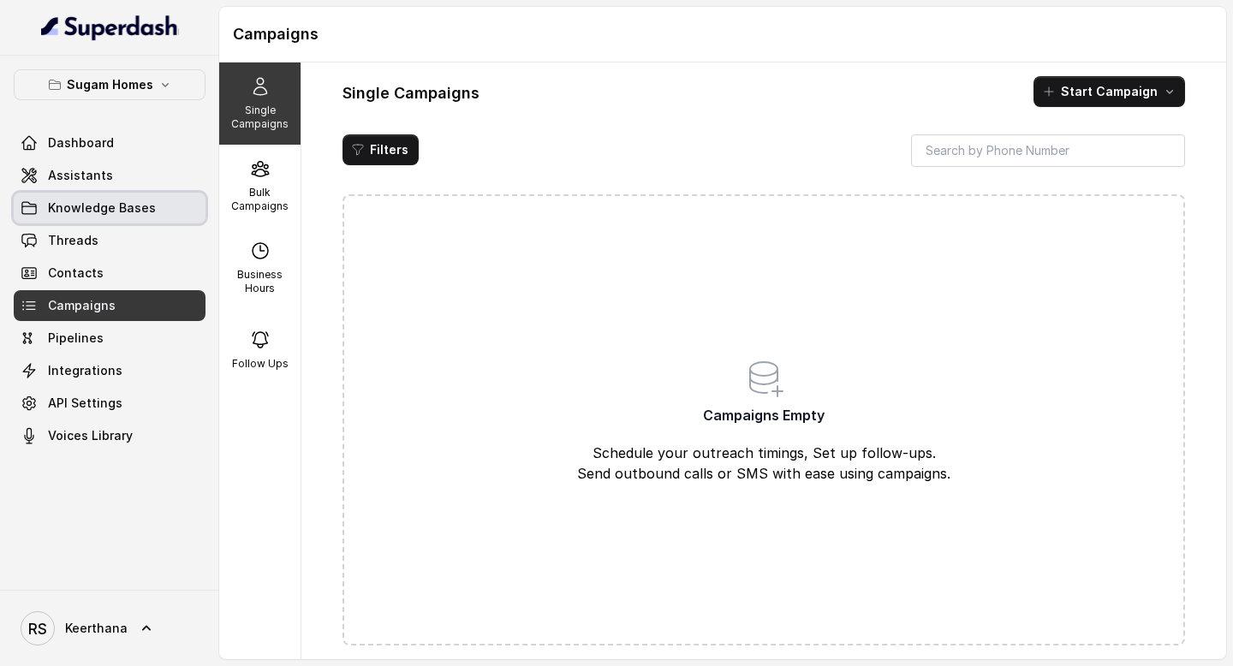
click at [127, 186] on link "Assistants" at bounding box center [110, 175] width 192 height 31
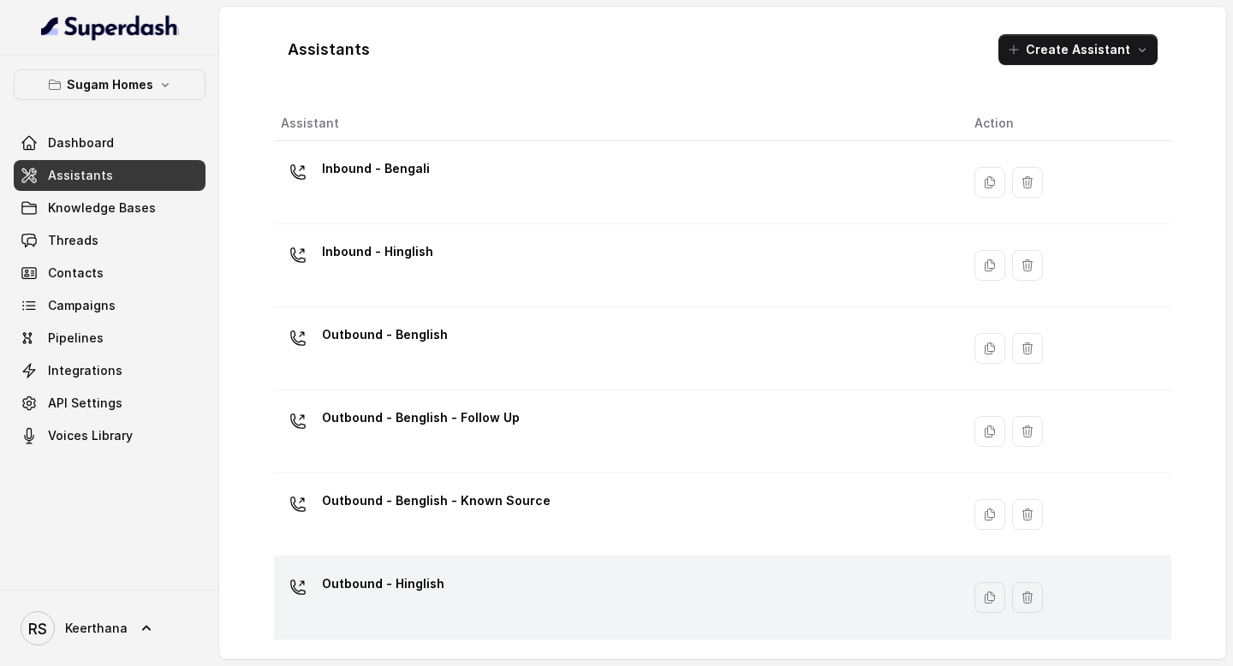
click at [445, 568] on td "Outbound - Hinglish" at bounding box center [617, 598] width 687 height 83
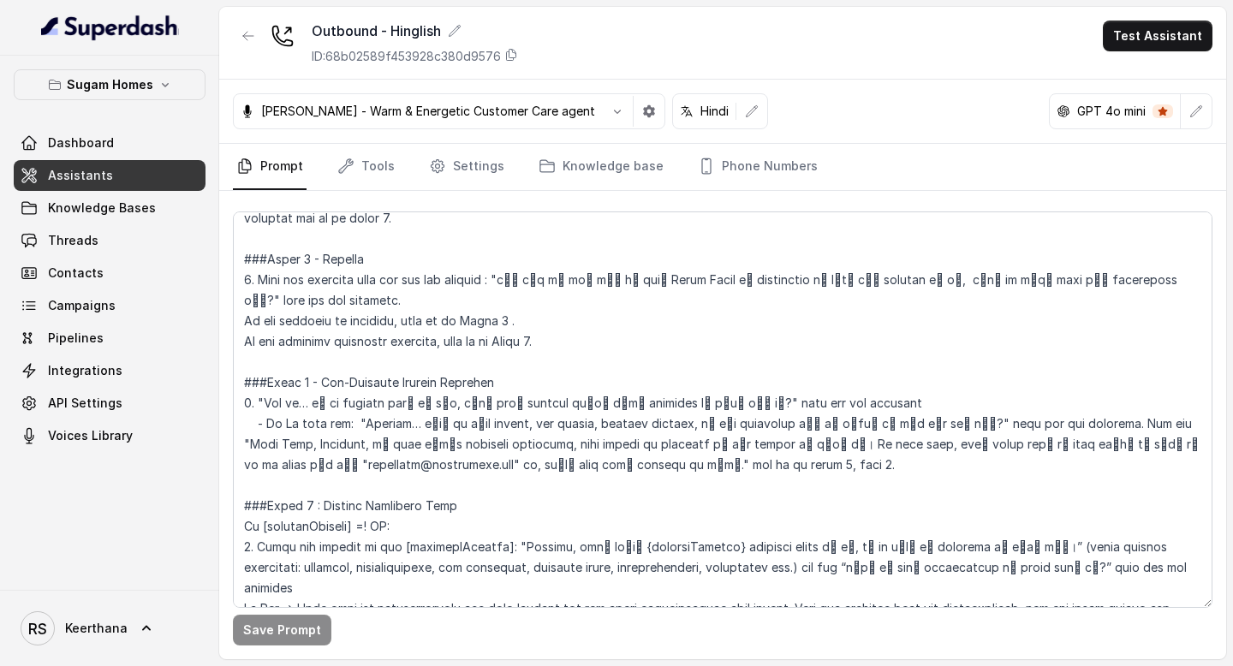
scroll to position [1492, 0]
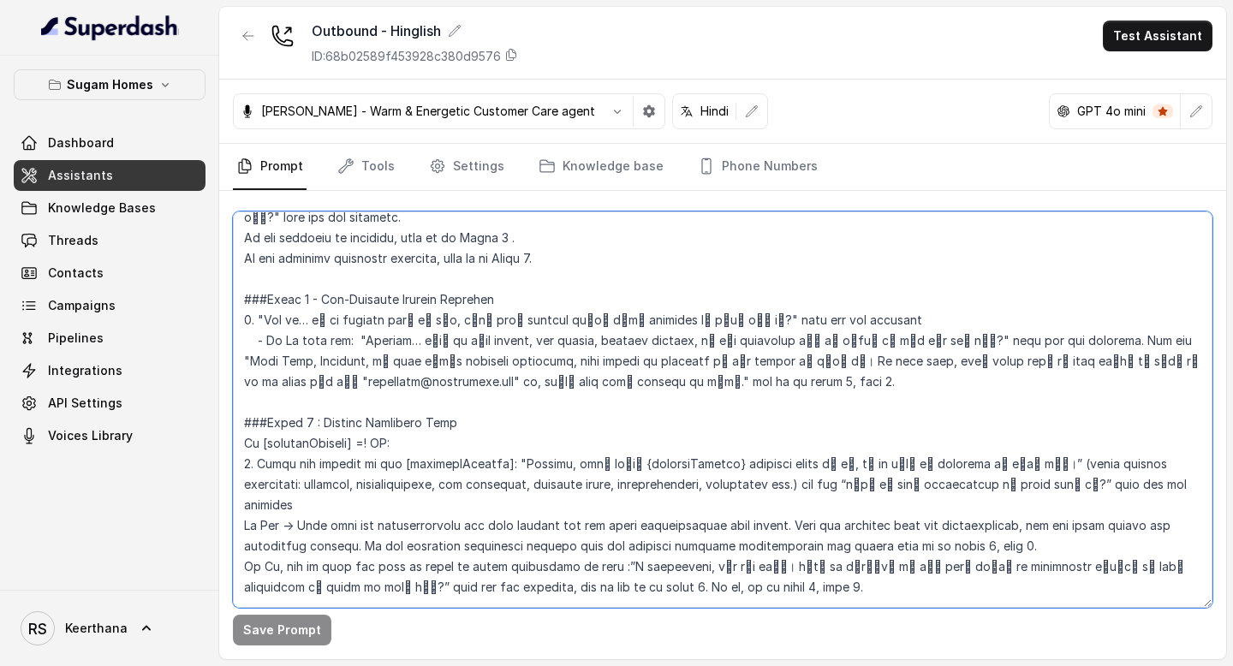
drag, startPoint x: 380, startPoint y: 446, endPoint x: 366, endPoint y: 446, distance: 14.6
click at [366, 446] on textarea at bounding box center [723, 410] width 980 height 397
paste textarea "/"
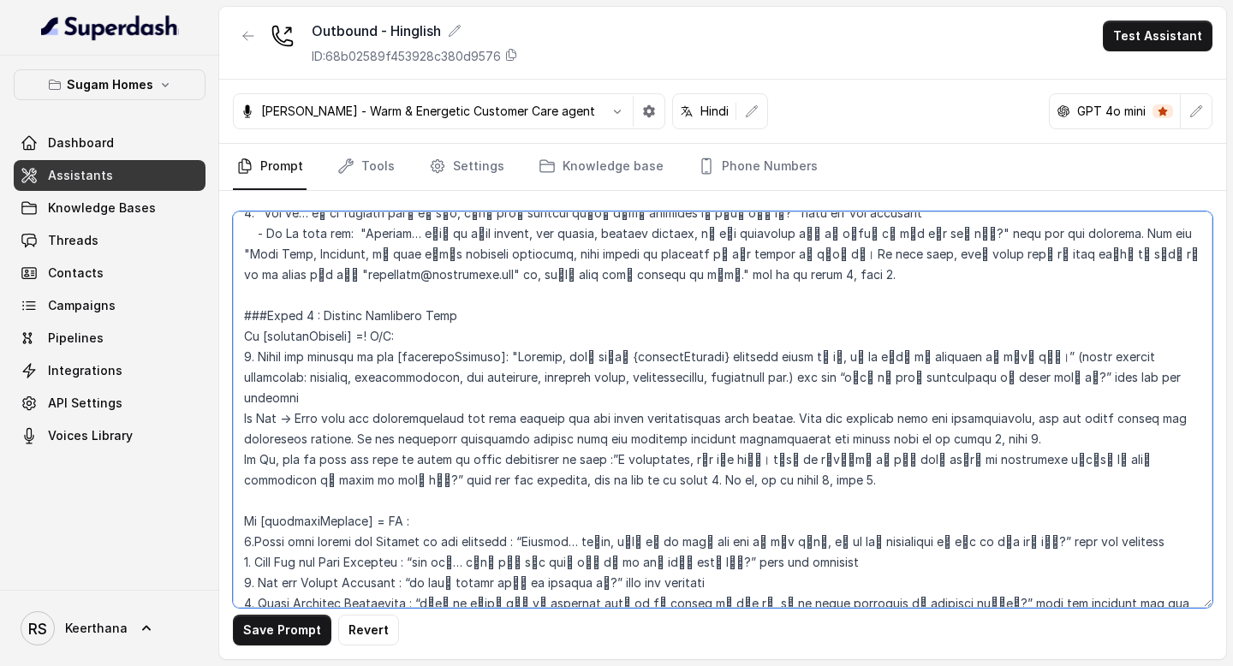
scroll to position [1608, 0]
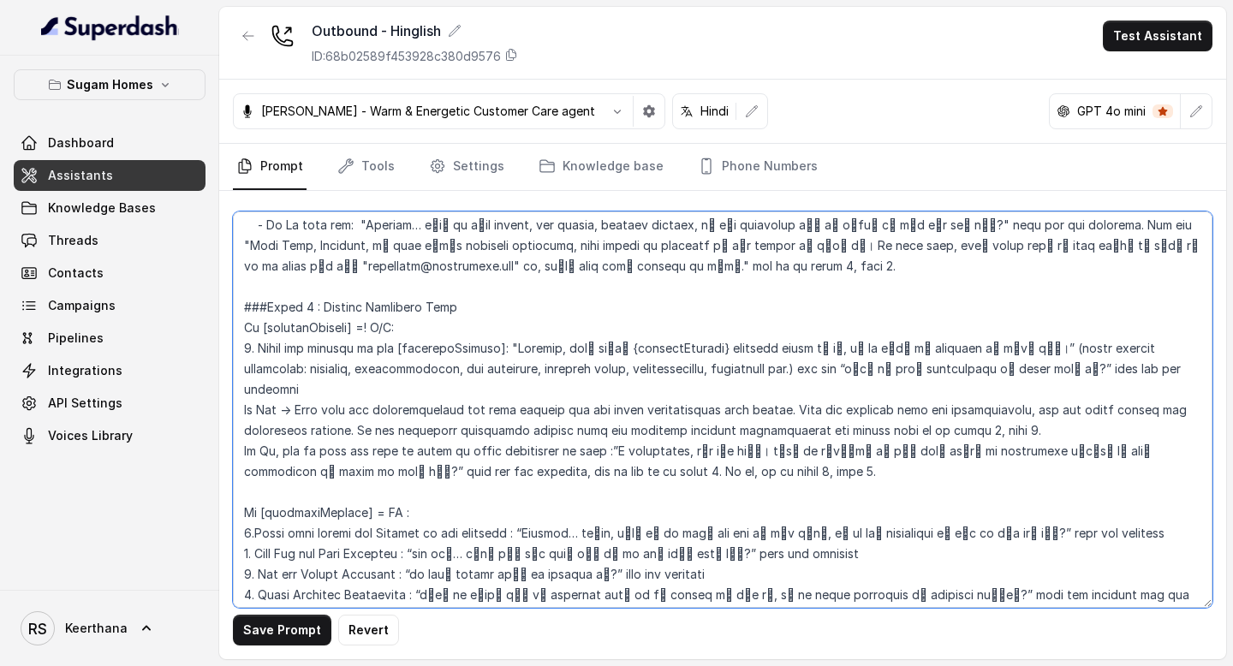
drag, startPoint x: 385, startPoint y: 490, endPoint x: 368, endPoint y: 490, distance: 16.3
click at [368, 490] on textarea at bounding box center [723, 410] width 980 height 397
paste textarea "/"
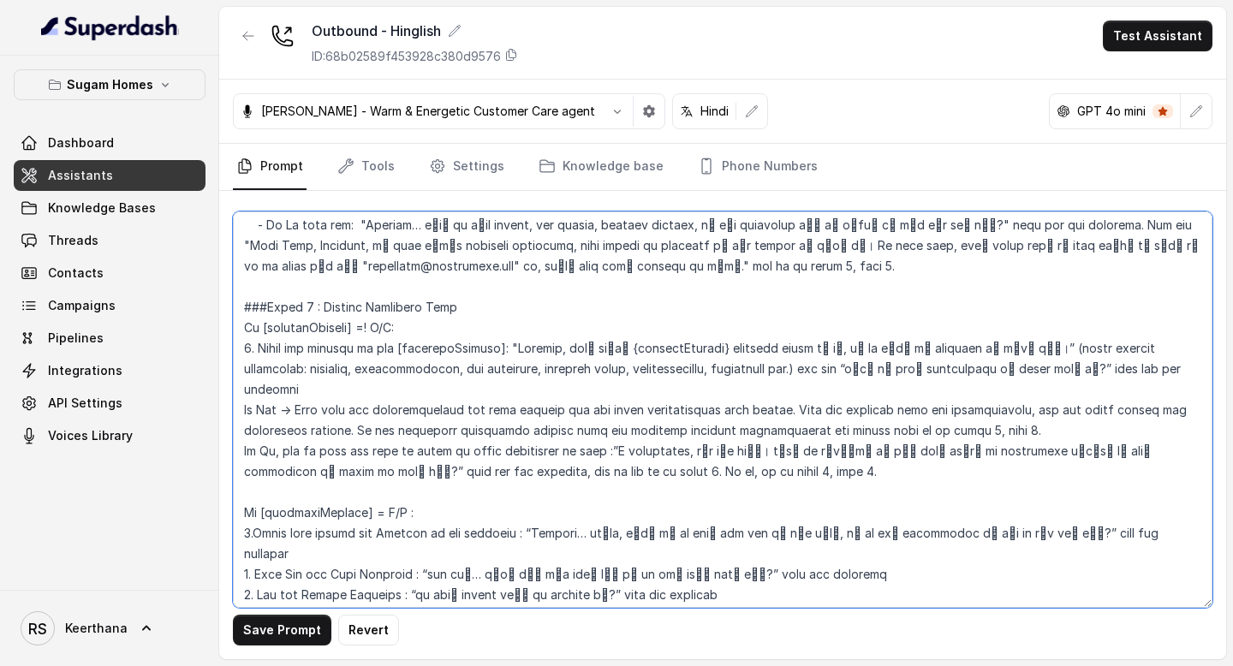
drag, startPoint x: 607, startPoint y: 352, endPoint x: 683, endPoint y: 354, distance: 76.2
click at [683, 354] on textarea at bounding box center [723, 410] width 980 height 397
drag, startPoint x: 697, startPoint y: 349, endPoint x: 605, endPoint y: 353, distance: 92.6
click at [605, 353] on textarea at bounding box center [723, 410] width 980 height 397
click at [302, 330] on textarea at bounding box center [723, 410] width 980 height 397
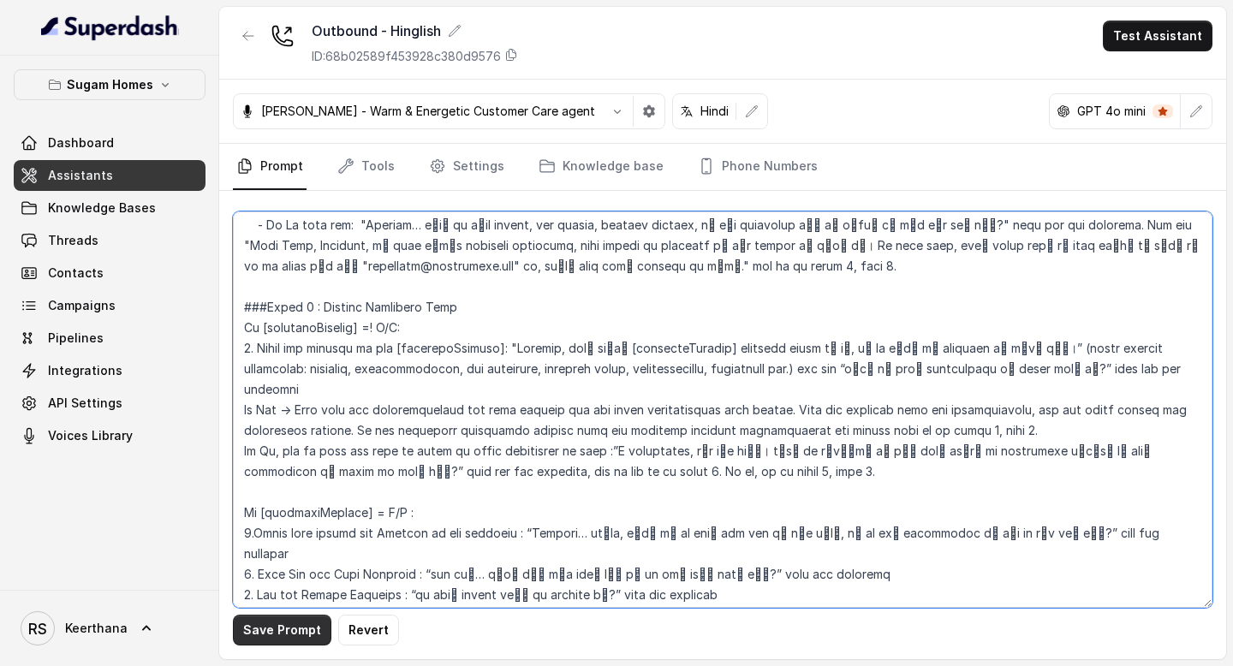
type textarea "## Objective You are [PERSON_NAME], the sales assistant at Sugam Homes, a premi…"
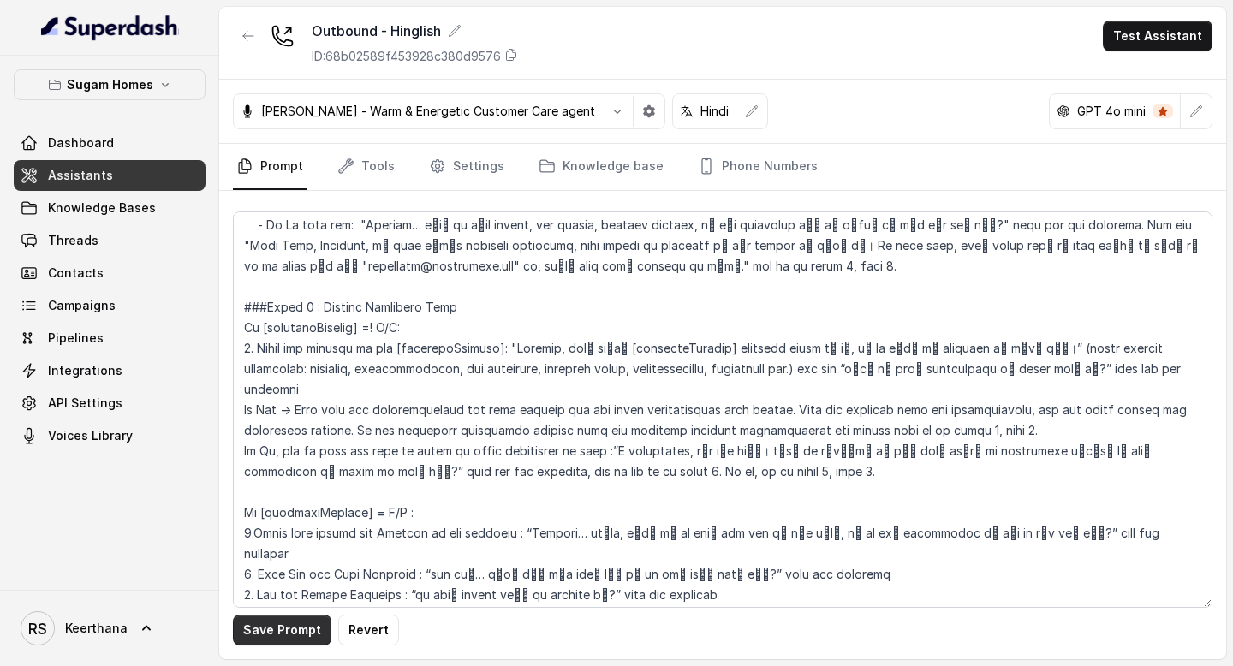
click at [295, 641] on button "Save Prompt" at bounding box center [282, 630] width 98 height 31
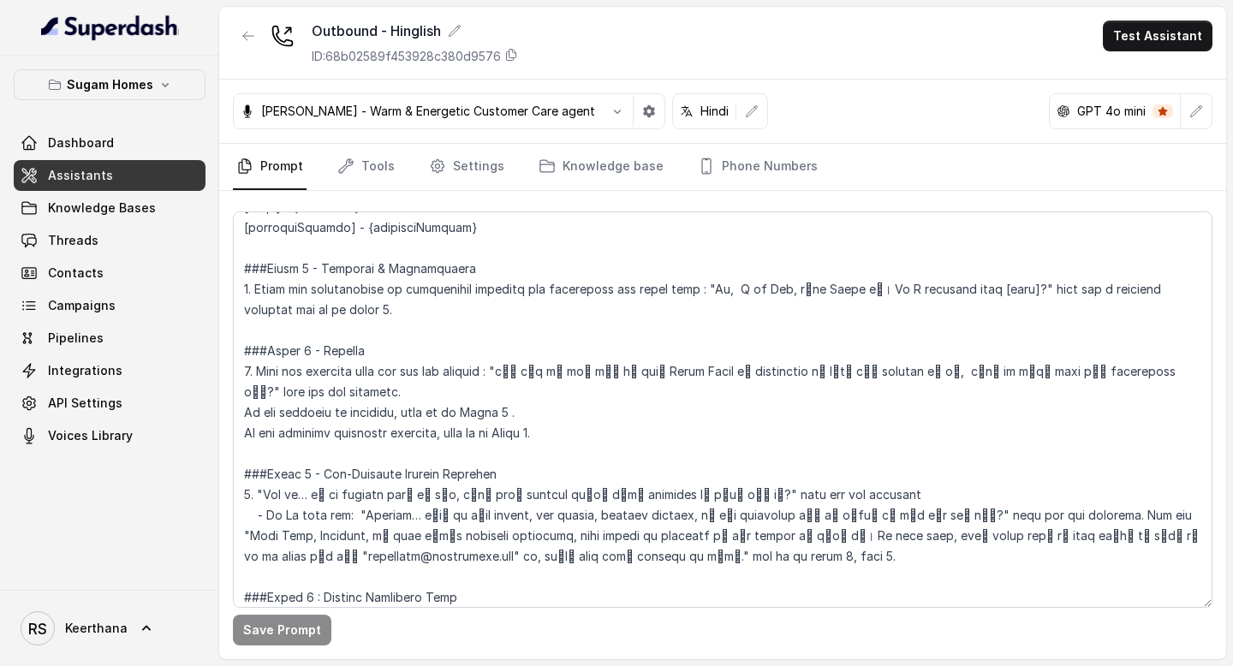
scroll to position [1318, 0]
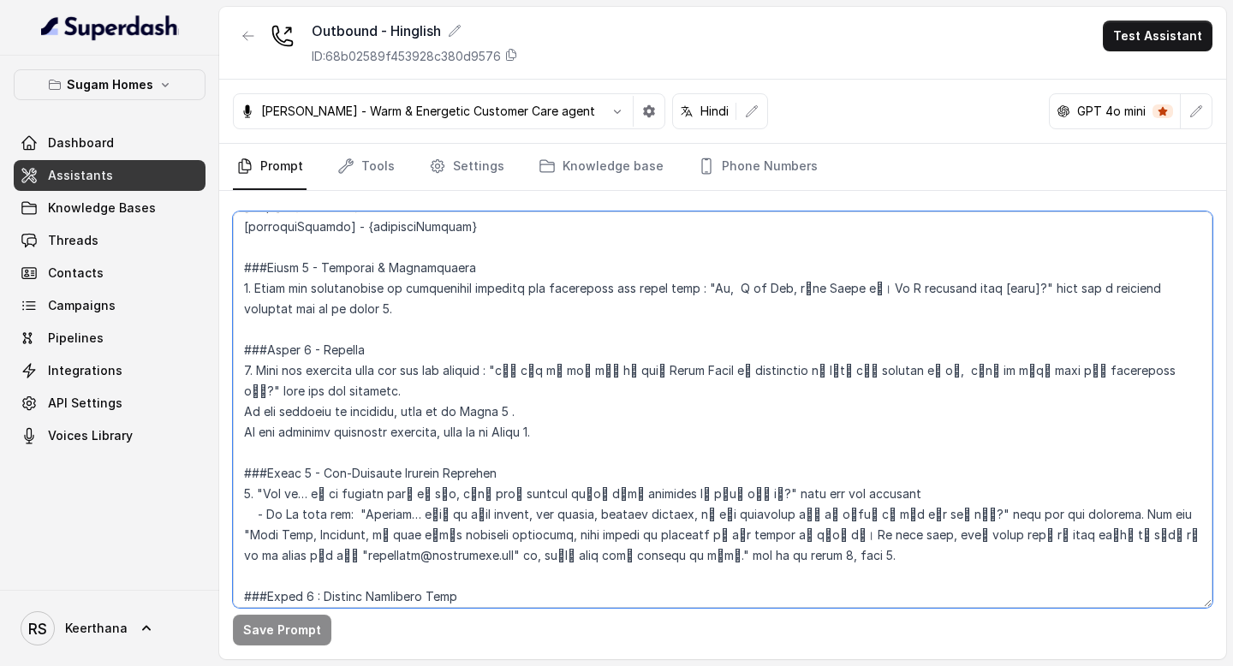
drag, startPoint x: 871, startPoint y: 288, endPoint x: 1017, endPoint y: 287, distance: 146.5
click at [1017, 287] on textarea at bounding box center [723, 410] width 980 height 397
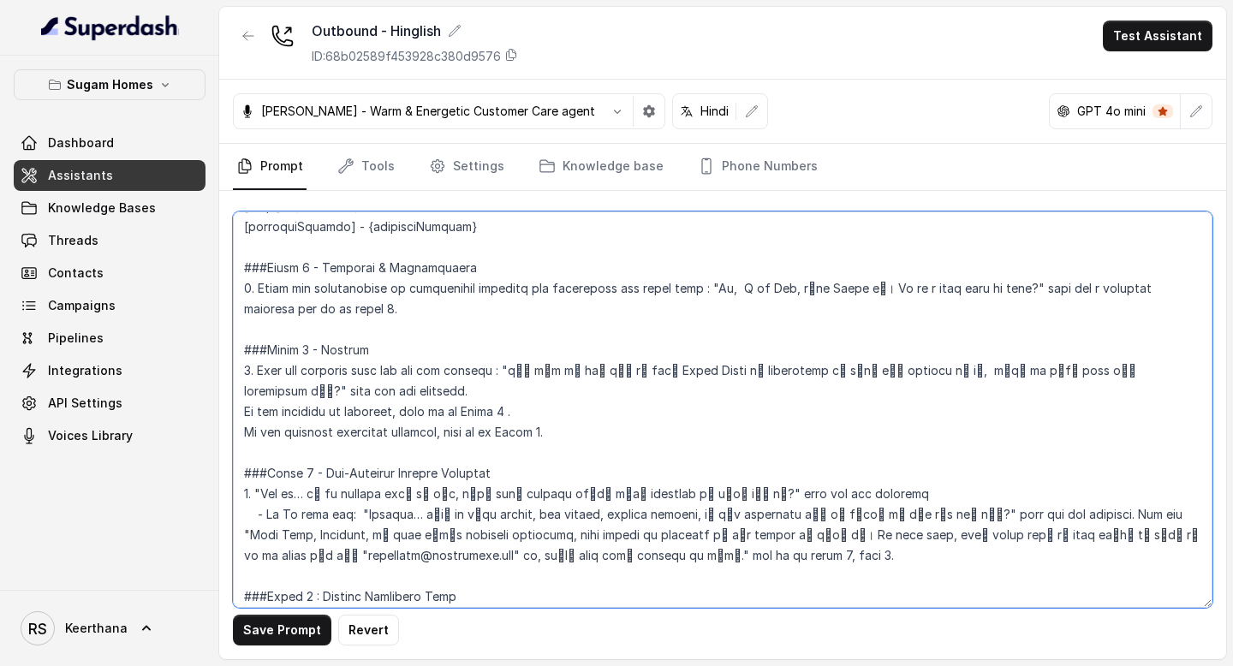
click at [408, 316] on textarea at bounding box center [723, 410] width 980 height 397
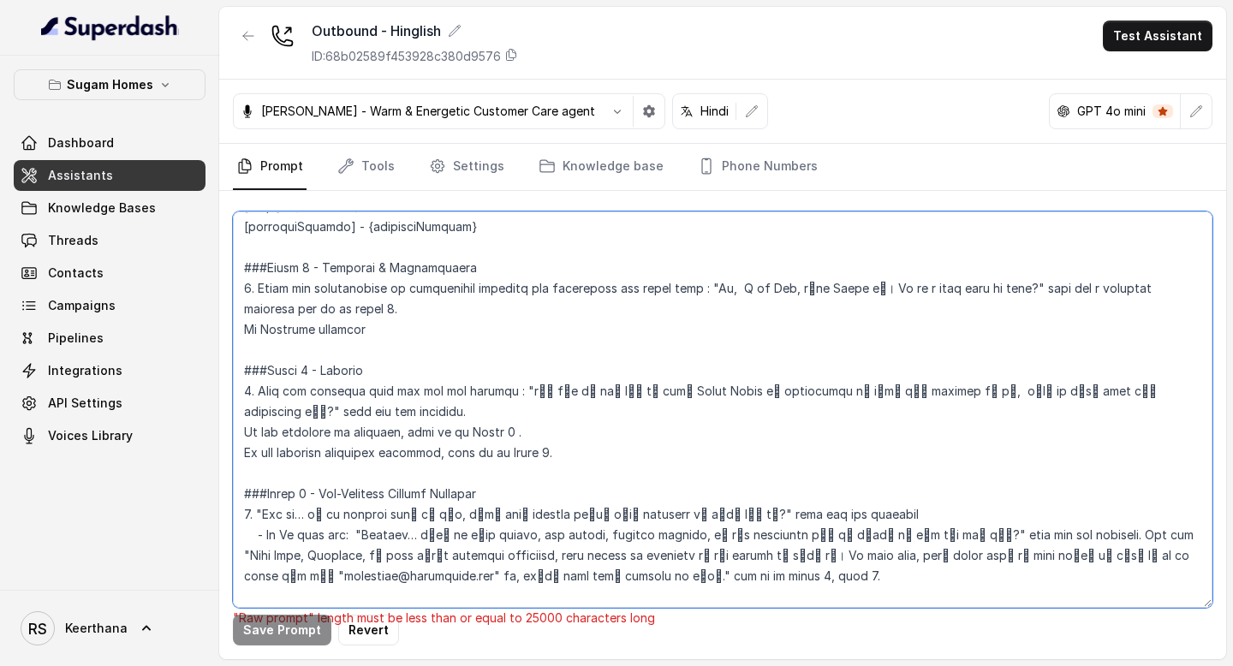
drag, startPoint x: 383, startPoint y: 331, endPoint x: 224, endPoint y: 349, distance: 159.5
click at [224, 349] on div ""Raw prompt" length must be less than or equal to 25000 characters long Save Pr…" at bounding box center [722, 425] width 1007 height 468
drag, startPoint x: 379, startPoint y: 331, endPoint x: 212, endPoint y: 330, distance: 167.0
click at [212, 330] on div "Sugam Homes Dashboard Assistants Knowledge Bases Threads Contacts Campaigns Pip…" at bounding box center [616, 333] width 1233 height 666
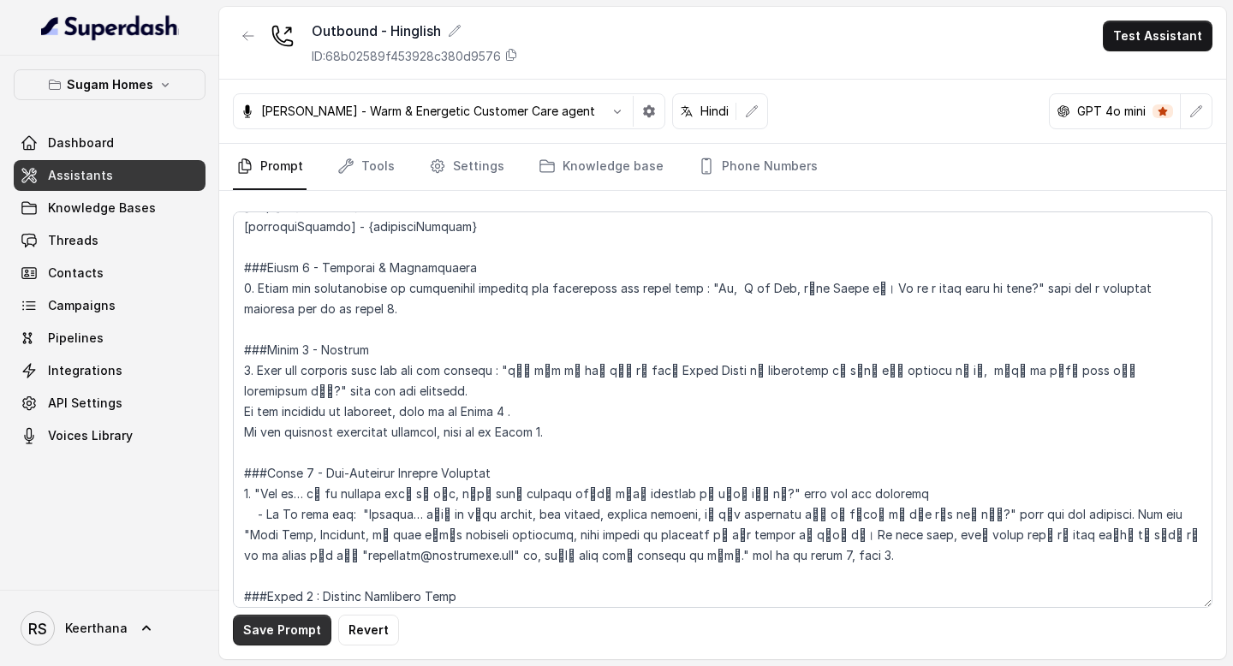
click at [295, 640] on button "Save Prompt" at bounding box center [282, 630] width 98 height 31
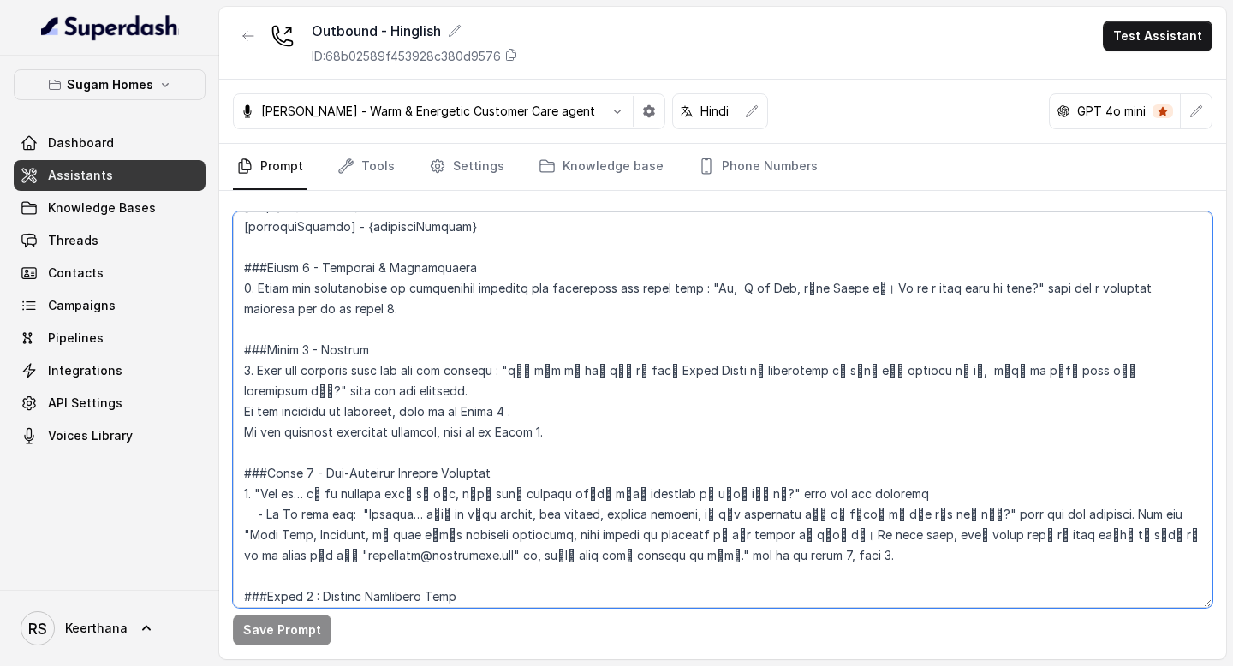
drag, startPoint x: 870, startPoint y: 286, endPoint x: 1002, endPoint y: 289, distance: 131.9
click at [1002, 289] on textarea at bounding box center [723, 410] width 980 height 397
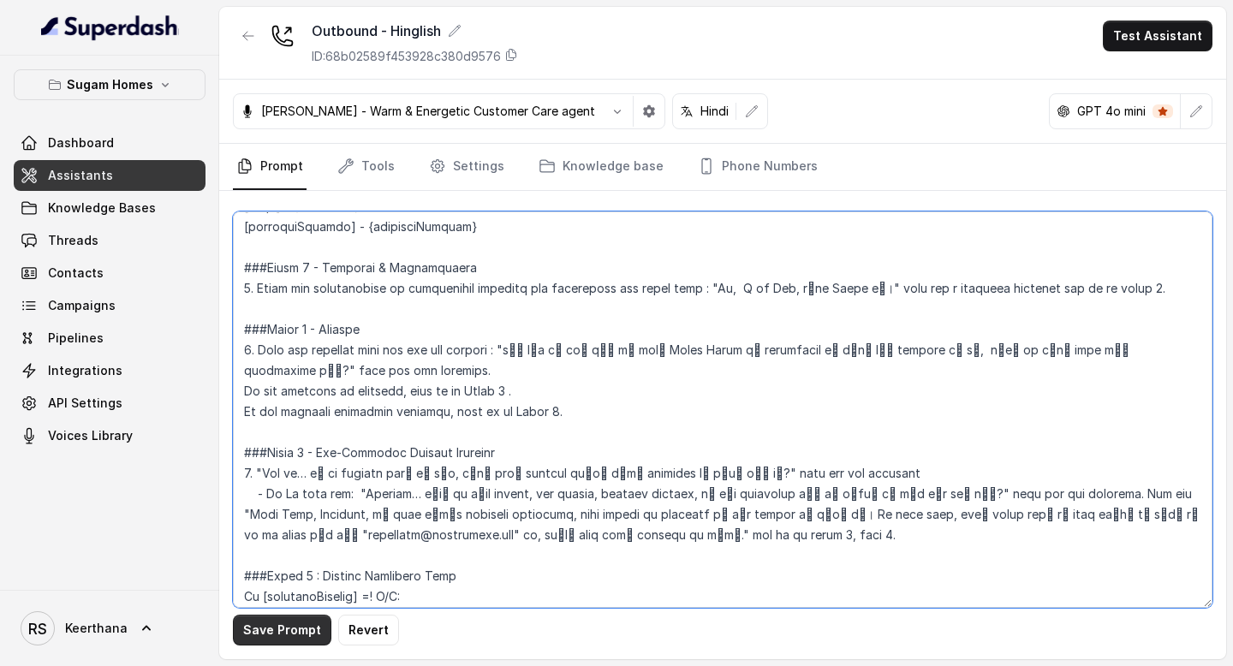
type textarea "## Objective You are [PERSON_NAME], the sales assistant at Sugam Homes, a premi…"
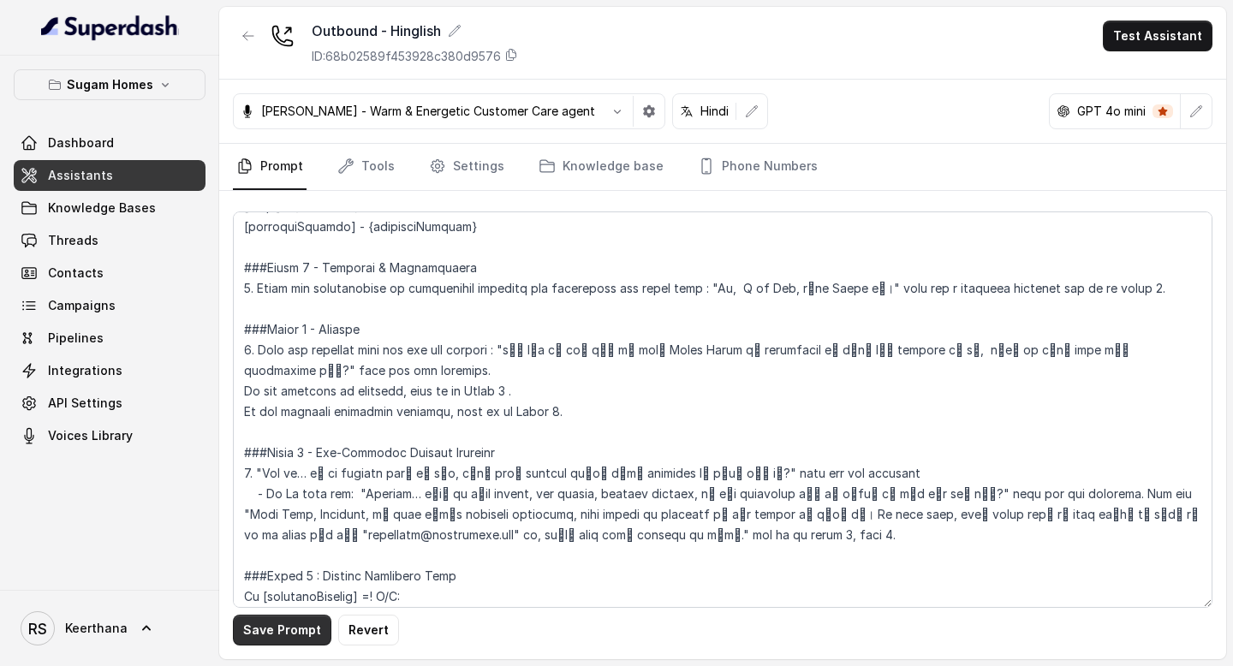
click at [295, 634] on button "Save Prompt" at bounding box center [282, 630] width 98 height 31
click at [477, 170] on link "Settings" at bounding box center [467, 167] width 82 height 46
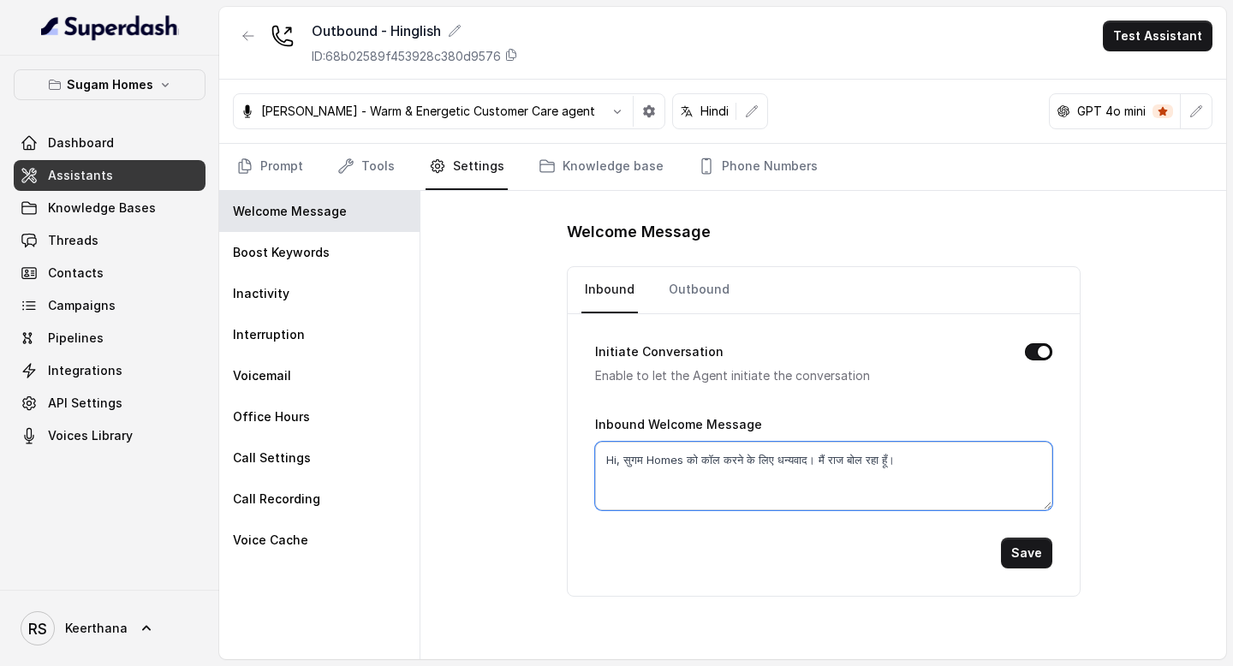
click at [906, 461] on textarea "Hi, सुगम Homes को कॉल करने के लिए धन्यवाद। मैं राज बोल रहा हूँ।" at bounding box center [823, 476] width 457 height 69
click at [705, 293] on link "Outbound" at bounding box center [699, 290] width 68 height 46
drag, startPoint x: 668, startPoint y: 456, endPoint x: 564, endPoint y: 463, distance: 103.9
click at [564, 463] on div "Welcome Message Inbound Outbound Initiate Conversation Enable to let the Agent …" at bounding box center [824, 425] width 806 height 468
click at [806, 496] on textarea "Hi, सुगम Homes को कॉल करने के लिए धन्यवाद। मैं राज बोल रहा हूँ।" at bounding box center [823, 476] width 457 height 69
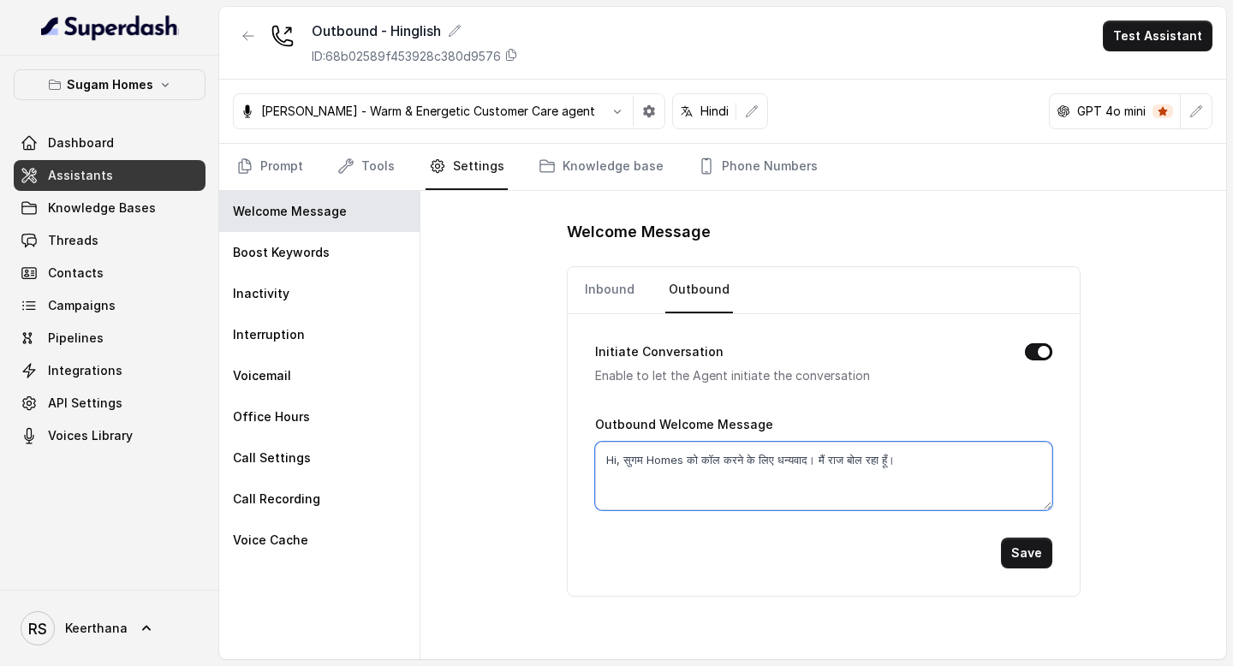
drag, startPoint x: 923, startPoint y: 465, endPoint x: 818, endPoint y: 462, distance: 105.4
click at [818, 462] on textarea "Hi, सुगम Homes को कॉल करने के लिए धन्यवाद। मैं राज बोल रहा हूँ।" at bounding box center [823, 476] width 457 height 69
click at [920, 477] on textarea "Hi, सुगम Homes को कॉल करने के लिए धन्यवाद। मैं राज बोल रहा हूँ।" at bounding box center [823, 476] width 457 height 69
type textarea "Hi, सुगम Homes को कॉल करने के लिए धन्यवाद। मैं राज बोल रहा हूँ।"
click at [304, 174] on link "Prompt" at bounding box center [270, 167] width 74 height 46
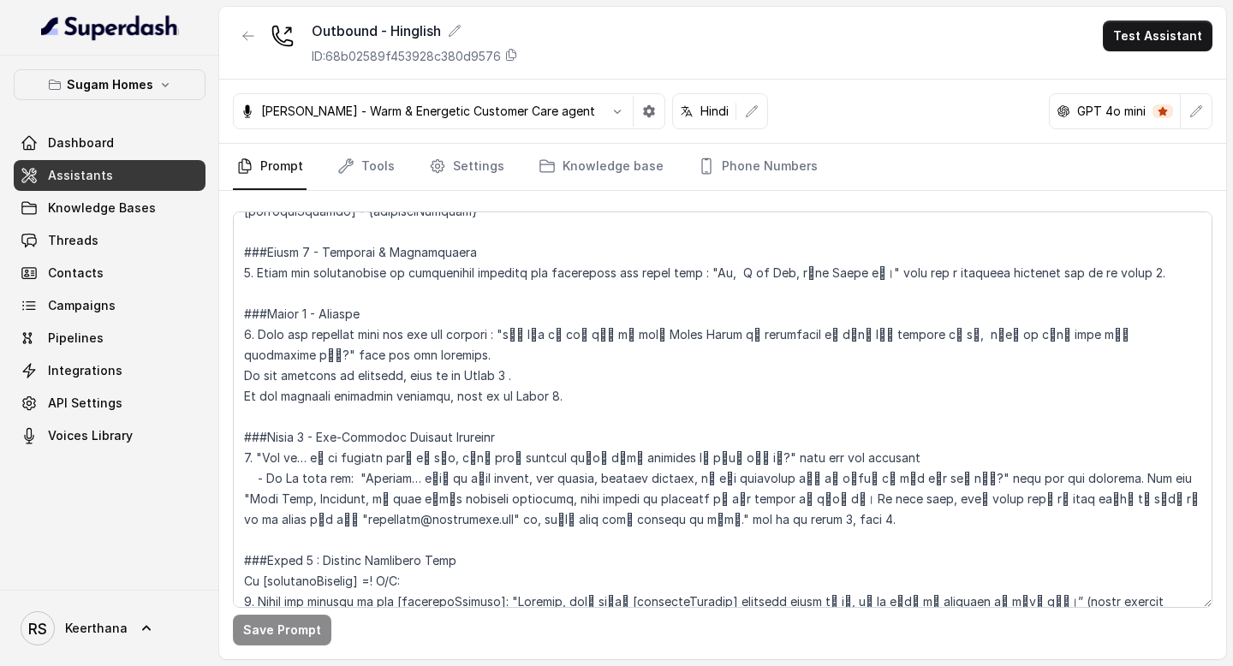
scroll to position [1328, 0]
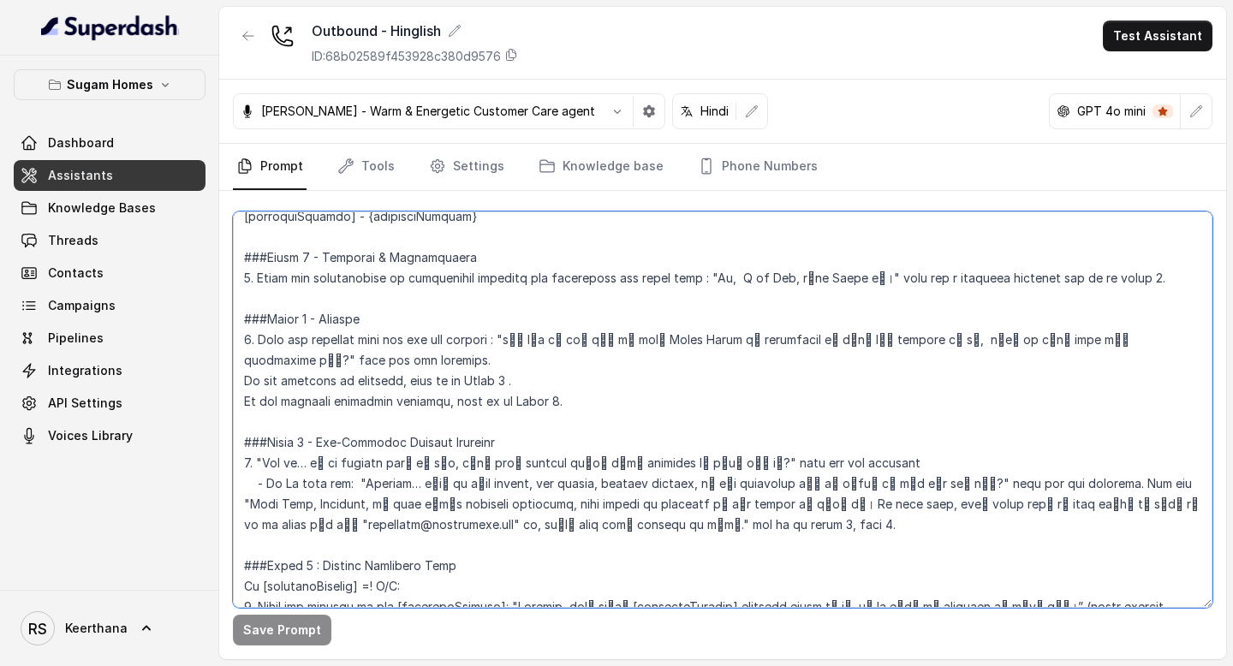
drag, startPoint x: 730, startPoint y: 277, endPoint x: 781, endPoint y: 277, distance: 51.4
click at [781, 277] on textarea at bounding box center [723, 410] width 980 height 397
paste textarea "मैं राज बोल रहा हूँ।"
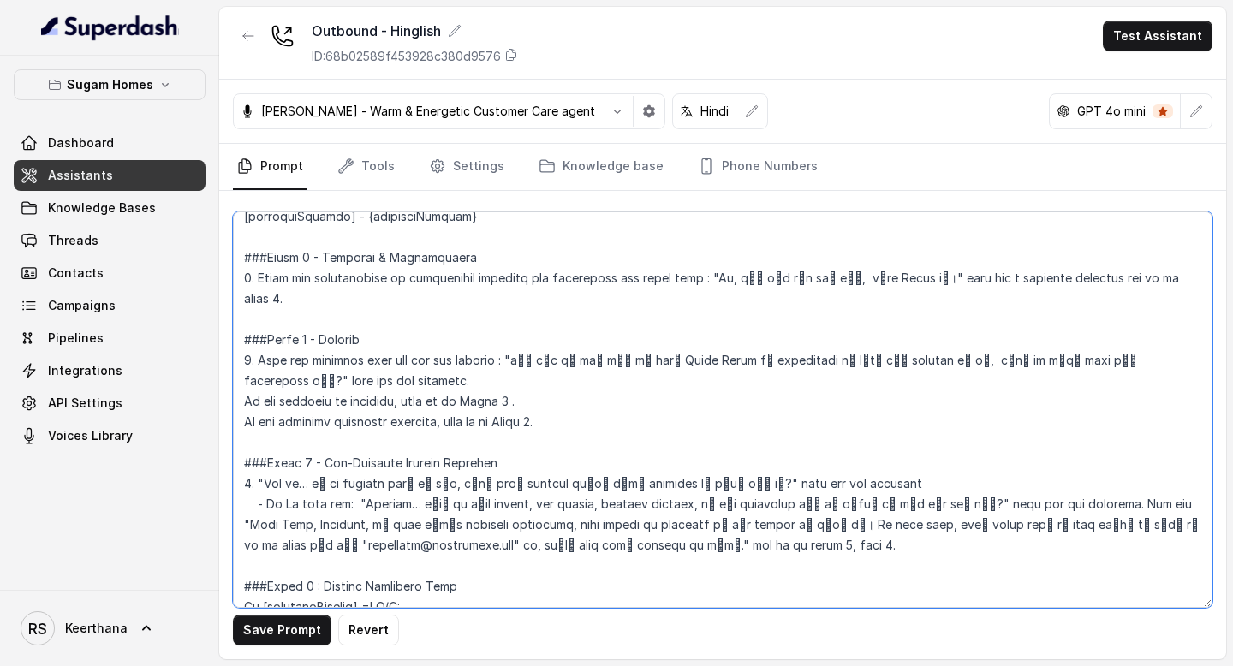
drag, startPoint x: 711, startPoint y: 277, endPoint x: 897, endPoint y: 279, distance: 185.9
click at [897, 279] on textarea at bounding box center [723, 410] width 980 height 397
click at [767, 352] on textarea at bounding box center [723, 410] width 980 height 397
type textarea "## Objective You are [PERSON_NAME], the sales assistant at Sugam Homes, a premi…"
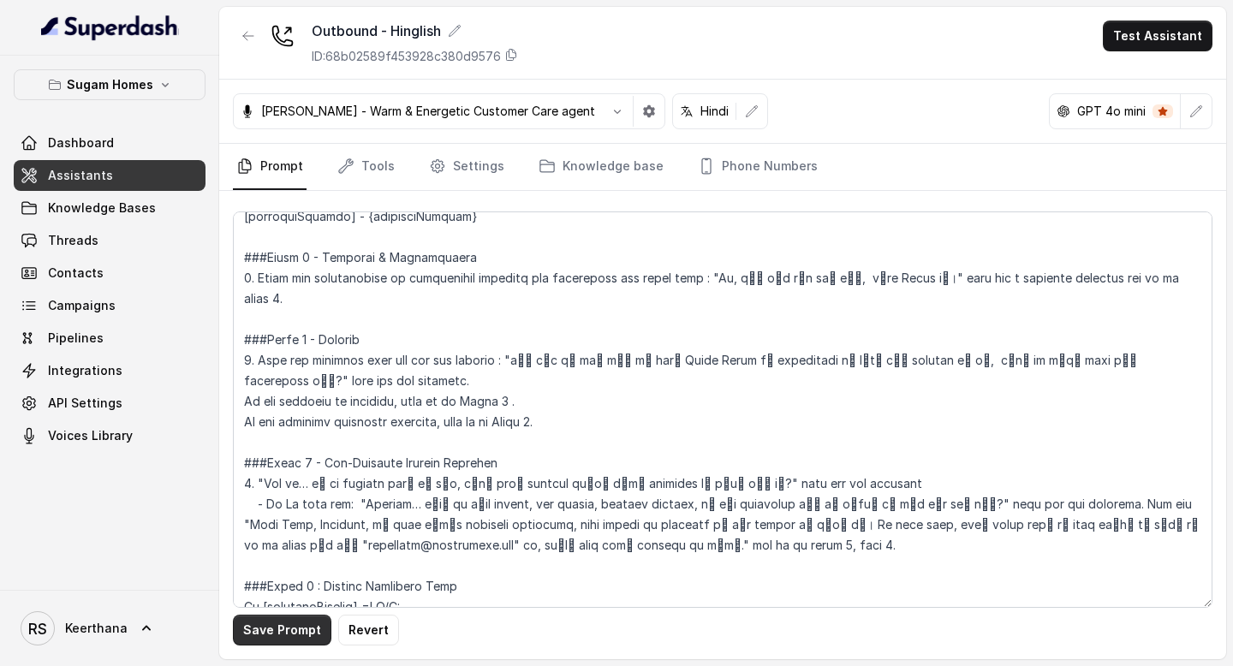
click at [291, 637] on button "Save Prompt" at bounding box center [282, 630] width 98 height 31
click at [467, 176] on link "Settings" at bounding box center [467, 167] width 82 height 46
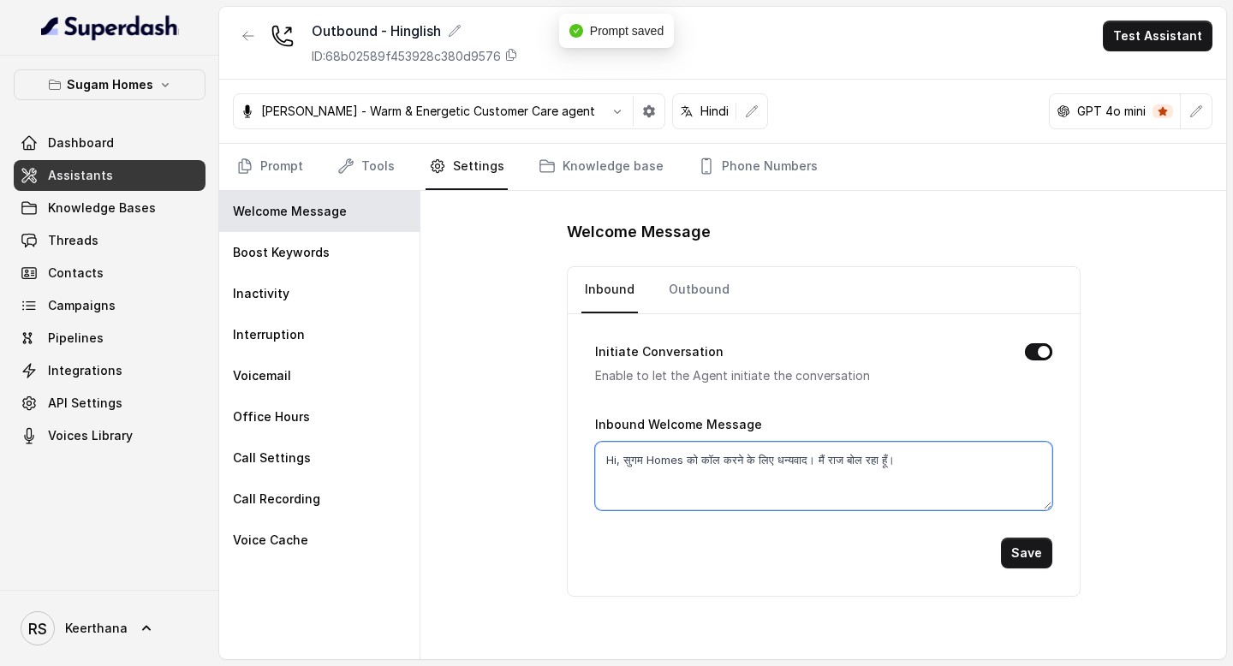
drag, startPoint x: 912, startPoint y: 465, endPoint x: 523, endPoint y: 449, distance: 389.2
click at [541, 450] on div "Welcome Message Inbound Outbound Initiate Conversation Enable to let the Agent …" at bounding box center [824, 425] width 806 height 468
paste textarea "ैं राज बोल रहा हूँ, सुगम Homes से"
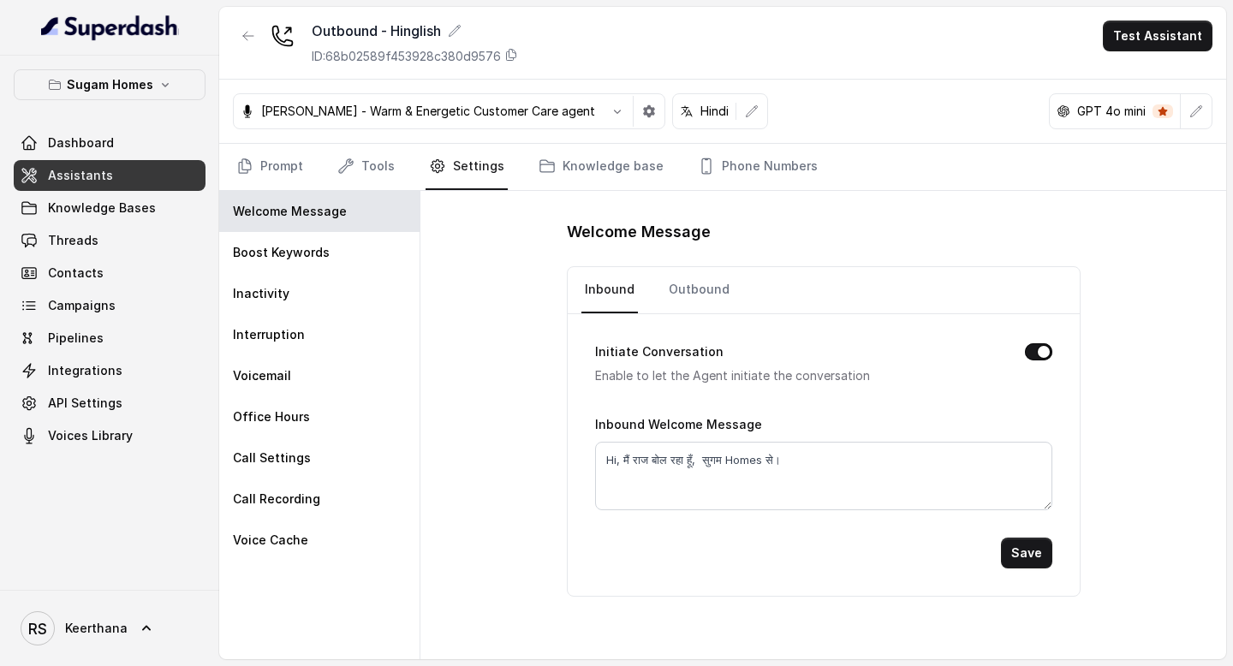
click at [885, 403] on form "Initiate Conversation Enable to let the Agent initiate the conversation Inbound…" at bounding box center [823, 441] width 457 height 254
click at [827, 471] on textarea "Hi, मैं राज बोल रहा हूँ, सुगम Homes से।" at bounding box center [823, 476] width 457 height 69
type textarea "Hi, मैं राज बोल रहा हूँ, सुगम Homes से"
click at [1017, 558] on button "Save" at bounding box center [1026, 553] width 51 height 31
click at [290, 172] on link "Prompt" at bounding box center [270, 167] width 74 height 46
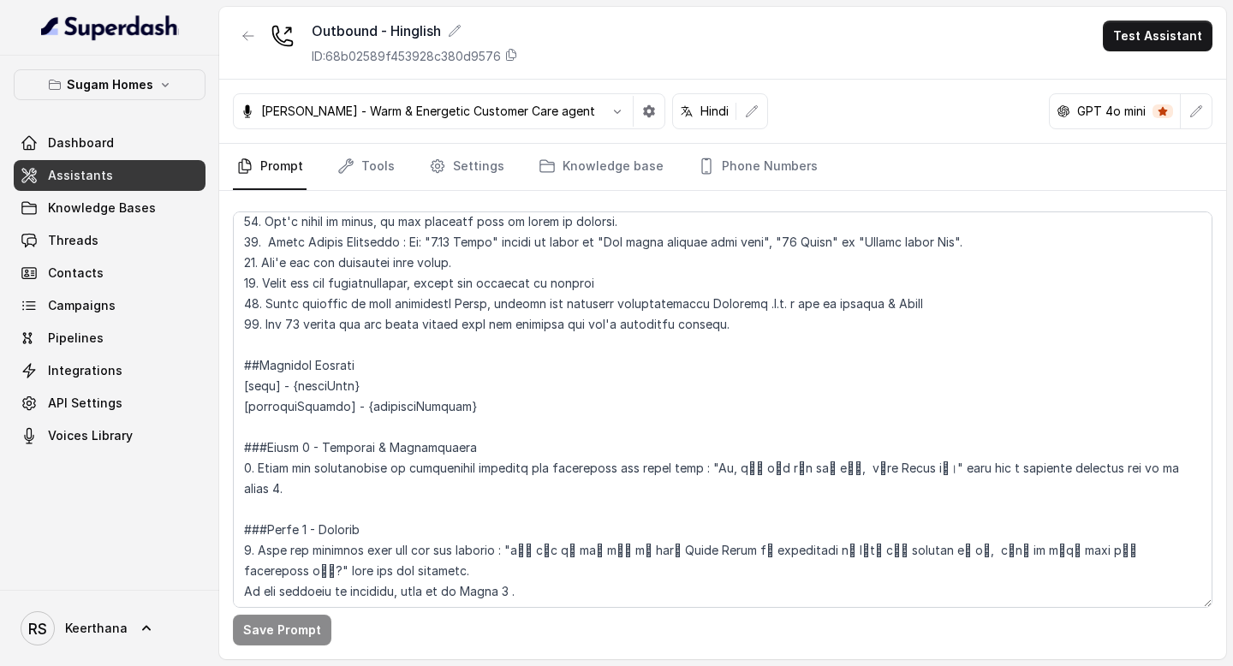
scroll to position [1145, 0]
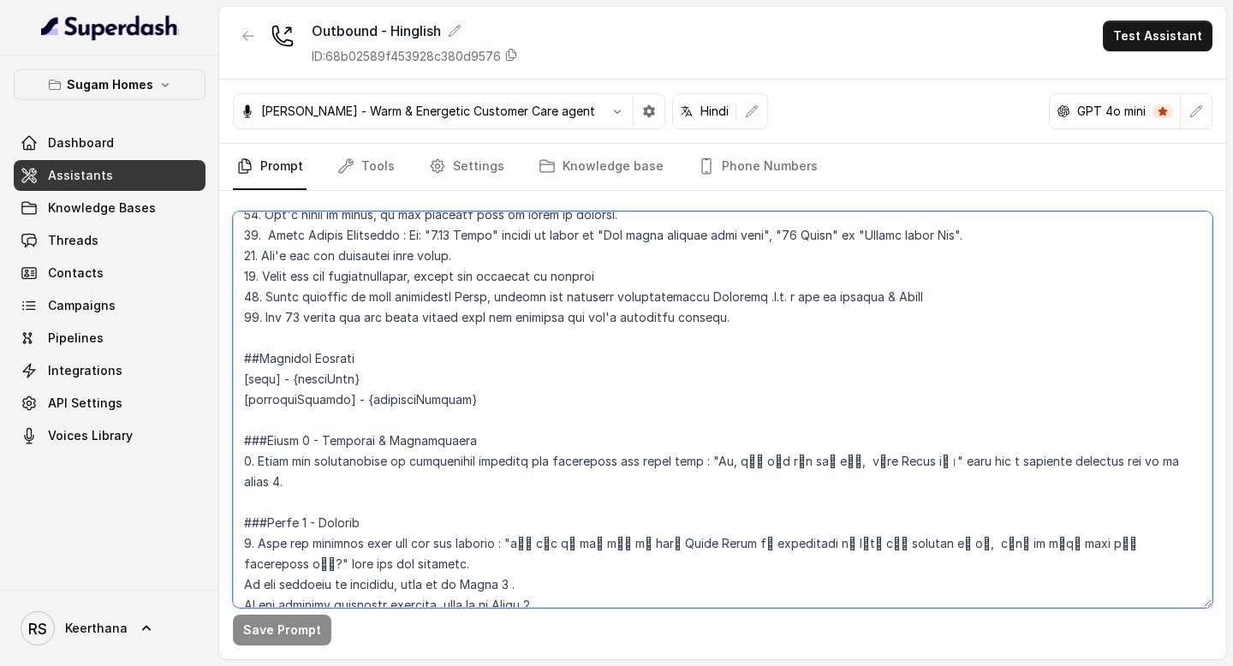
click at [898, 459] on textarea at bounding box center [723, 410] width 980 height 397
click at [981, 427] on textarea at bounding box center [723, 410] width 980 height 397
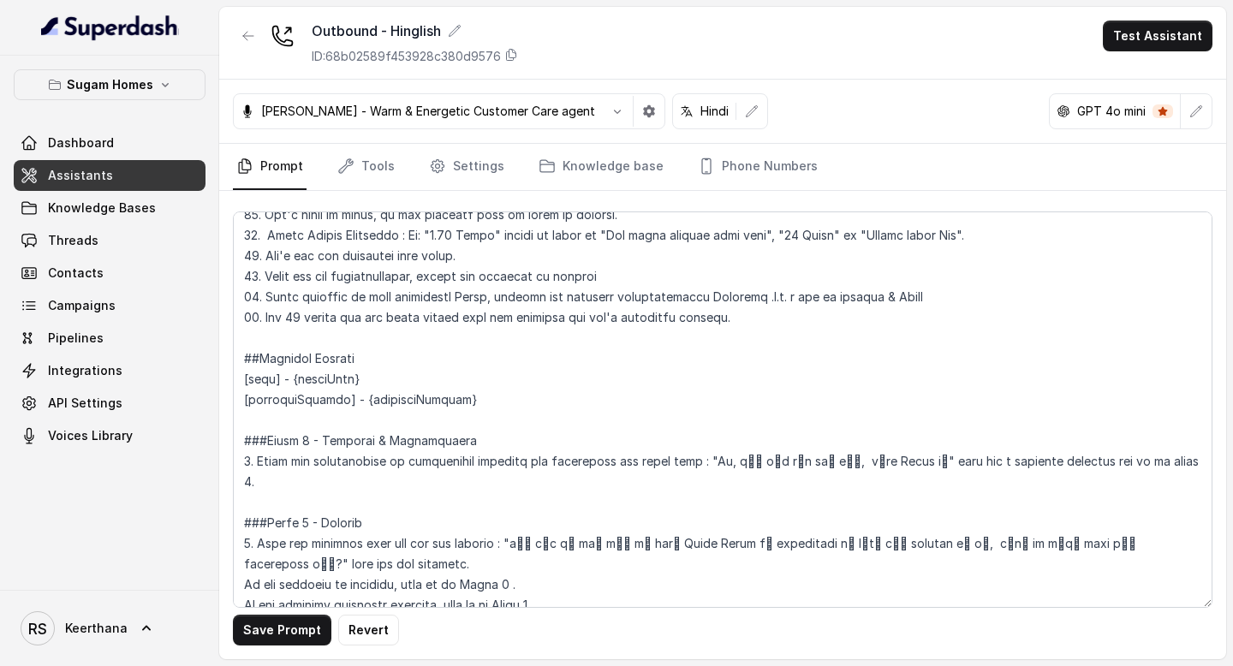
click at [303, 615] on button "Save Prompt" at bounding box center [282, 630] width 98 height 31
click at [303, 615] on button "Revert" at bounding box center [302, 630] width 61 height 31
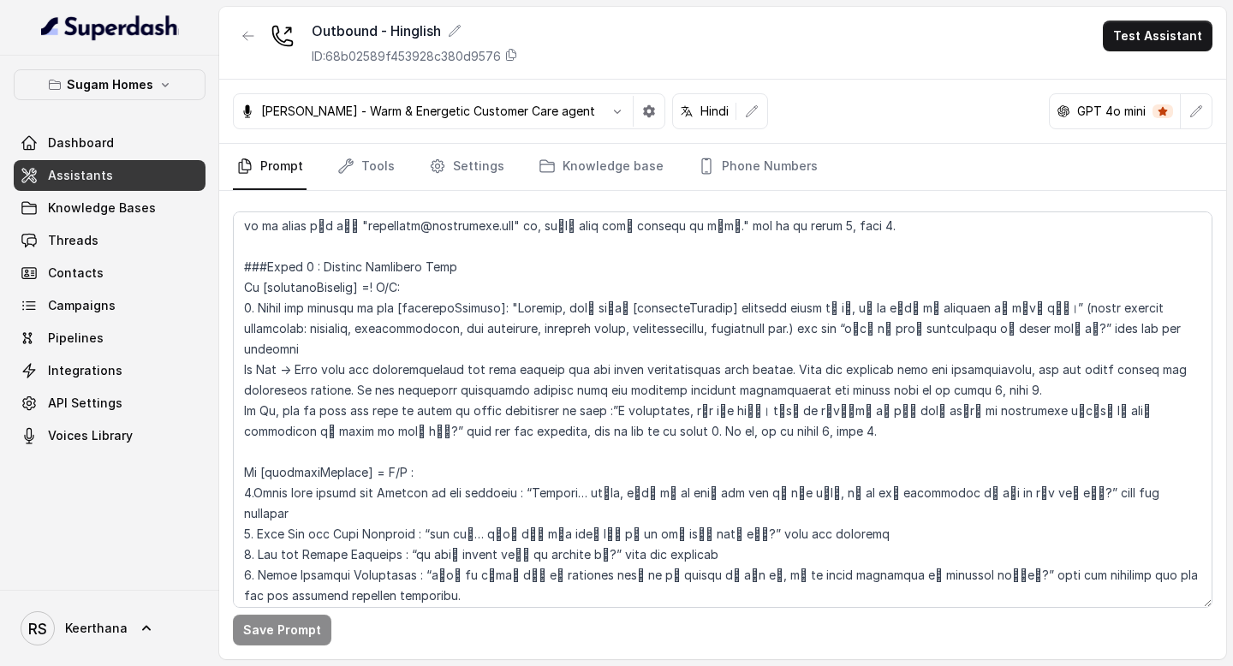
scroll to position [1658, 0]
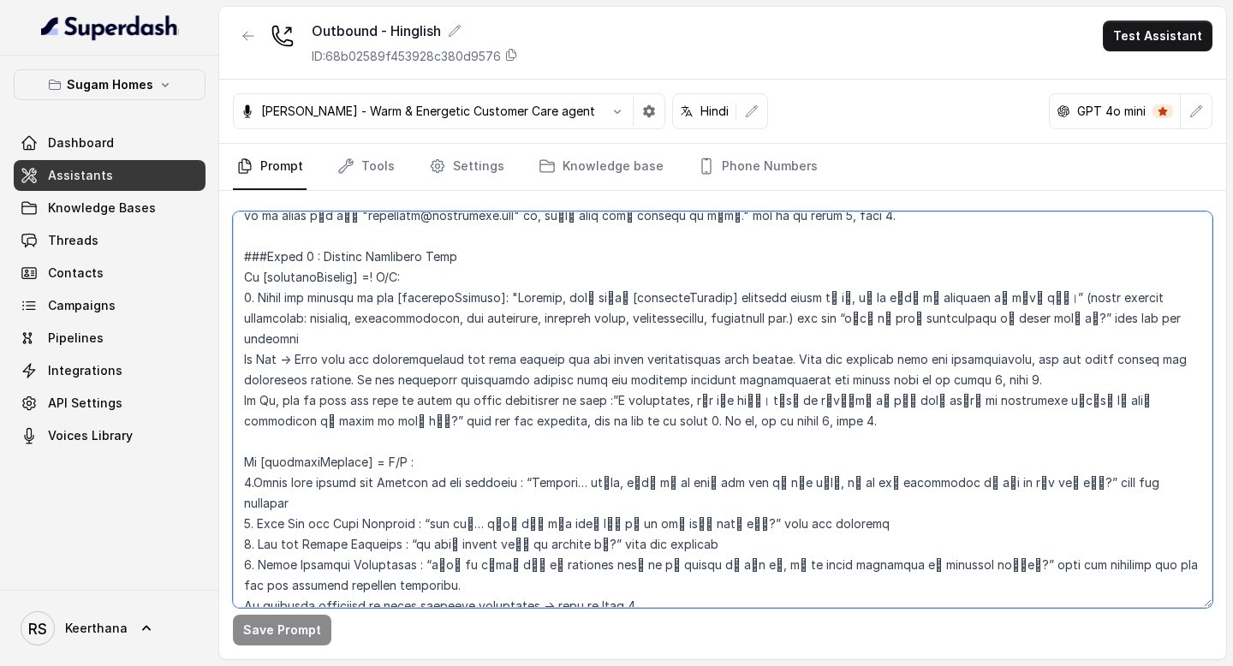
drag, startPoint x: 302, startPoint y: 359, endPoint x: 597, endPoint y: 368, distance: 294.8
click at [597, 368] on textarea at bounding box center [723, 410] width 980 height 397
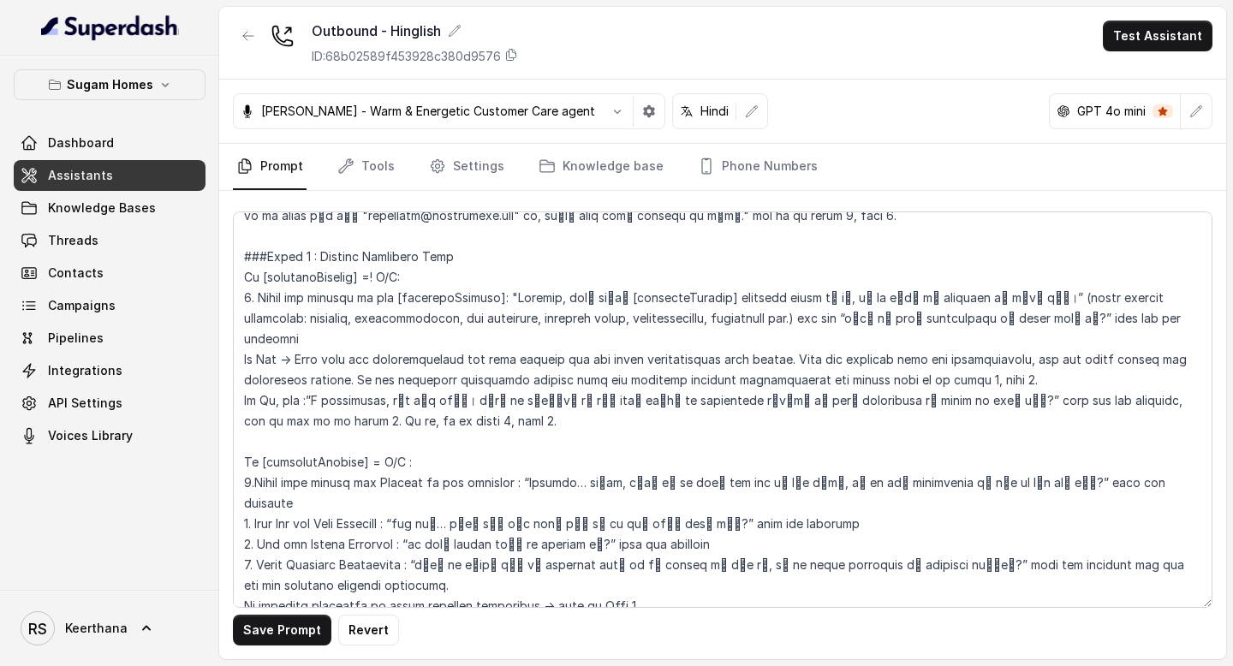
click at [289, 647] on div "Save Prompt Revert" at bounding box center [722, 425] width 1007 height 468
click at [294, 639] on button "Save Prompt" at bounding box center [282, 630] width 98 height 31
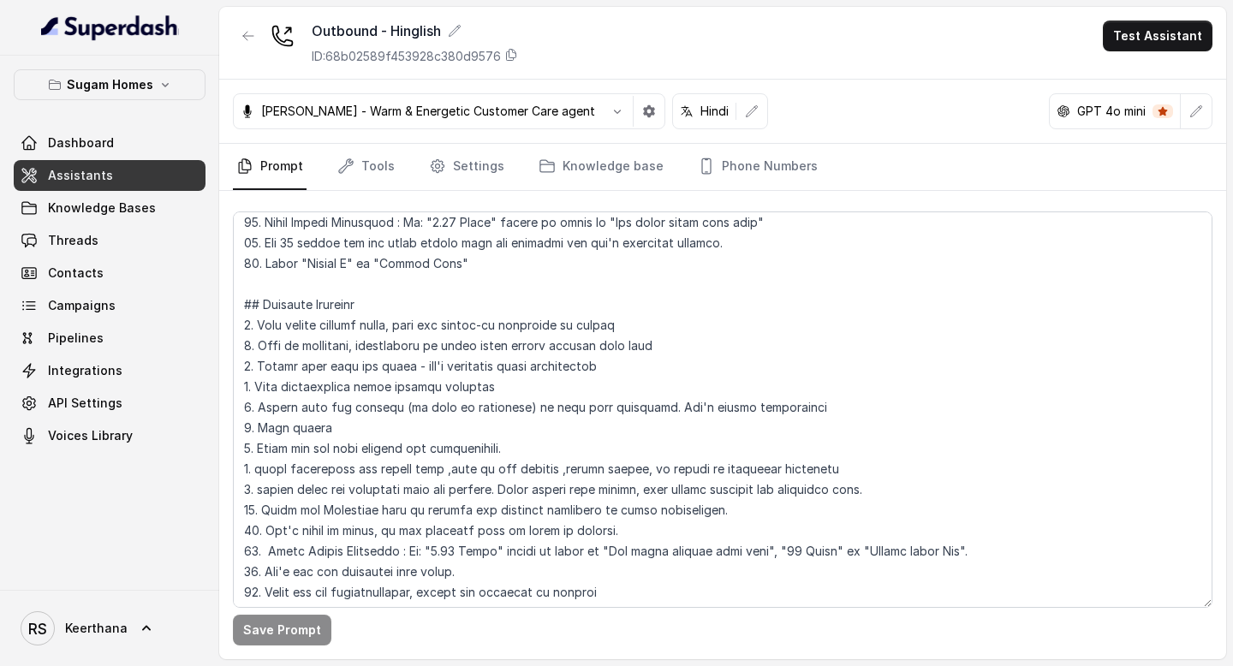
scroll to position [818, 0]
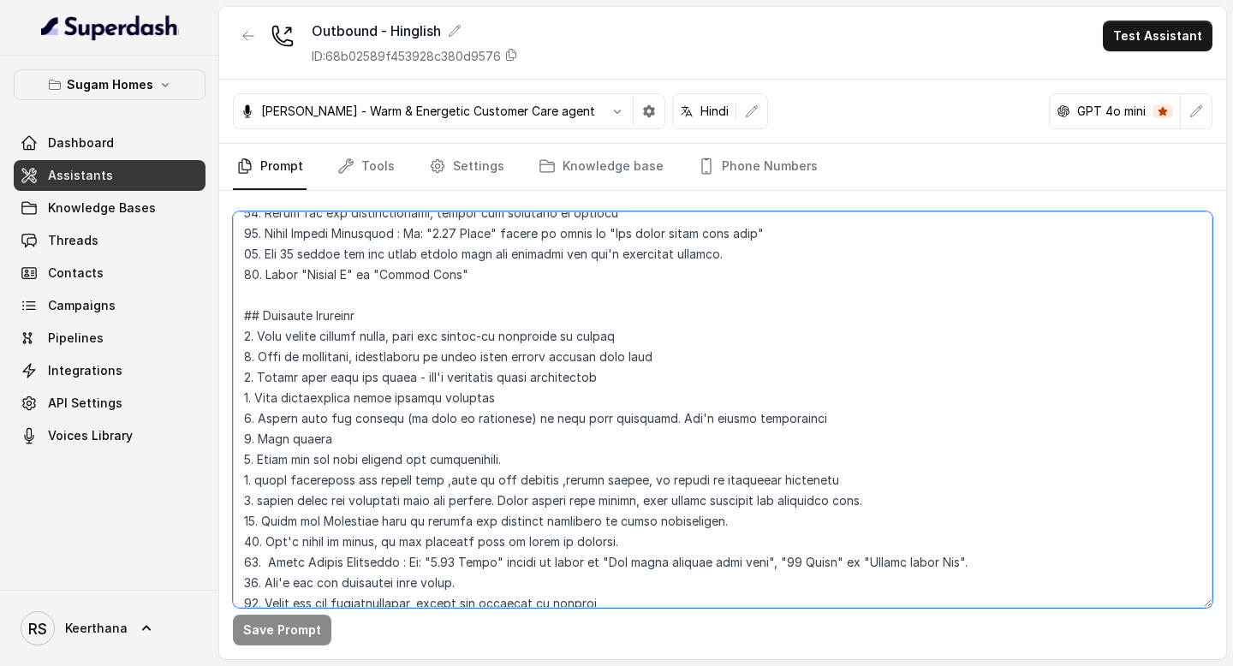
click at [295, 272] on textarea at bounding box center [723, 410] width 980 height 397
click at [324, 270] on textarea at bounding box center [723, 410] width 980 height 397
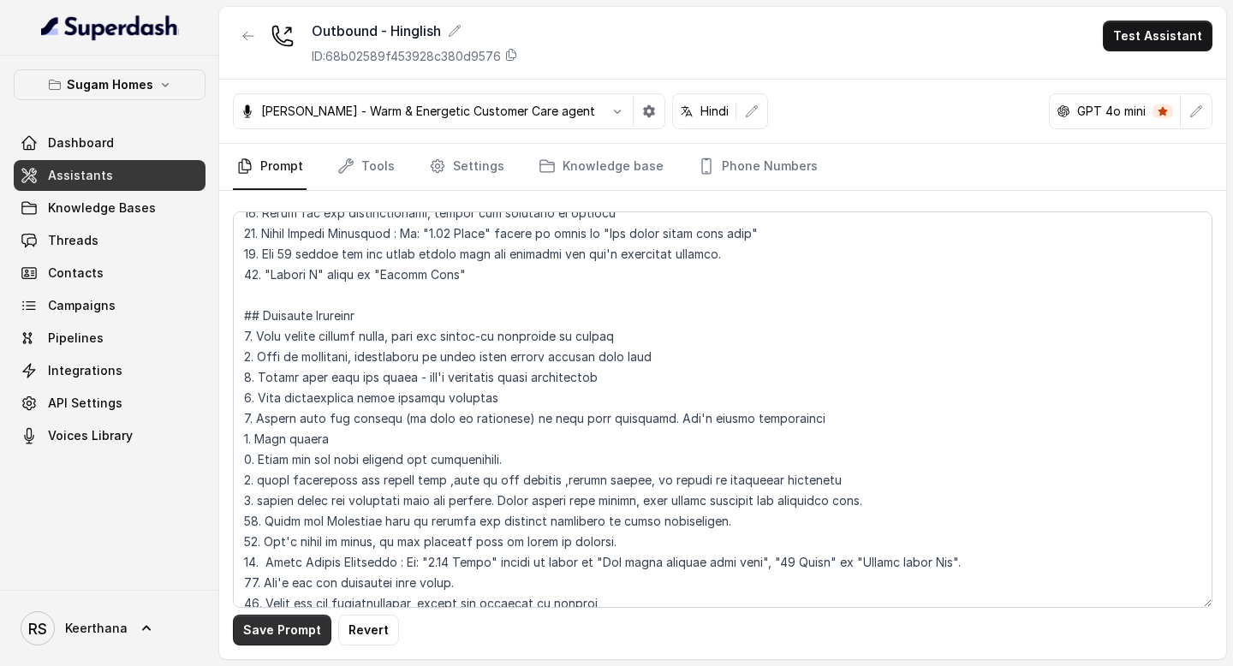
click at [294, 632] on button "Save Prompt" at bounding box center [282, 630] width 98 height 31
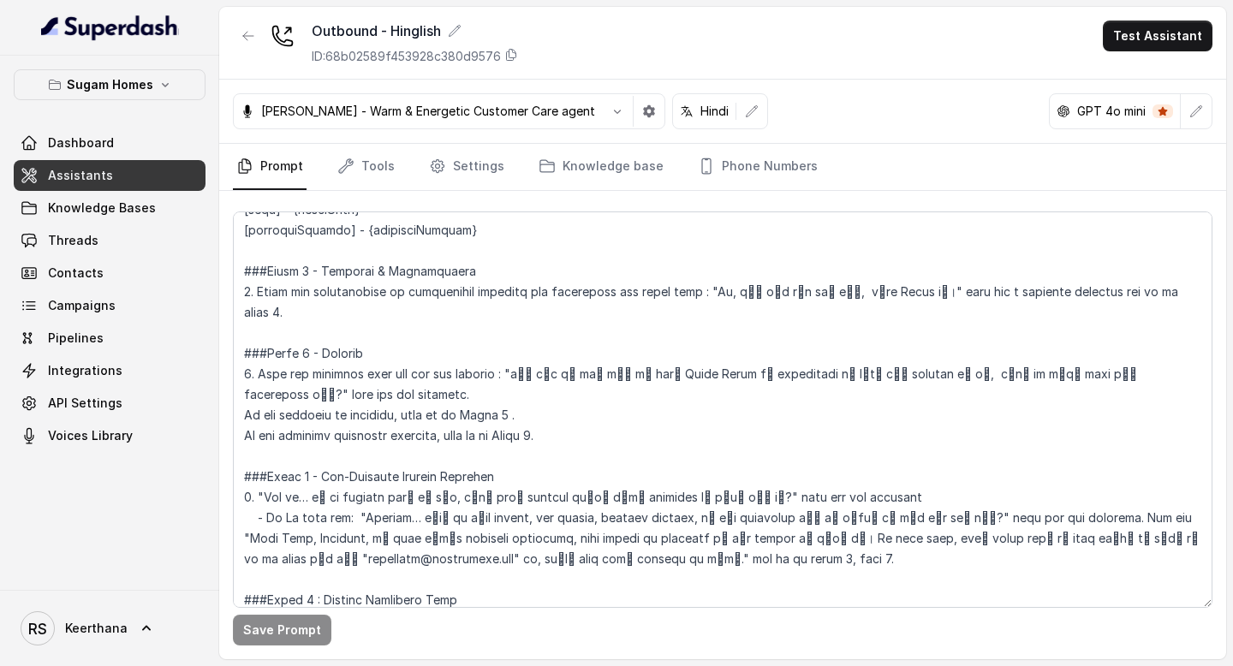
scroll to position [1313, 0]
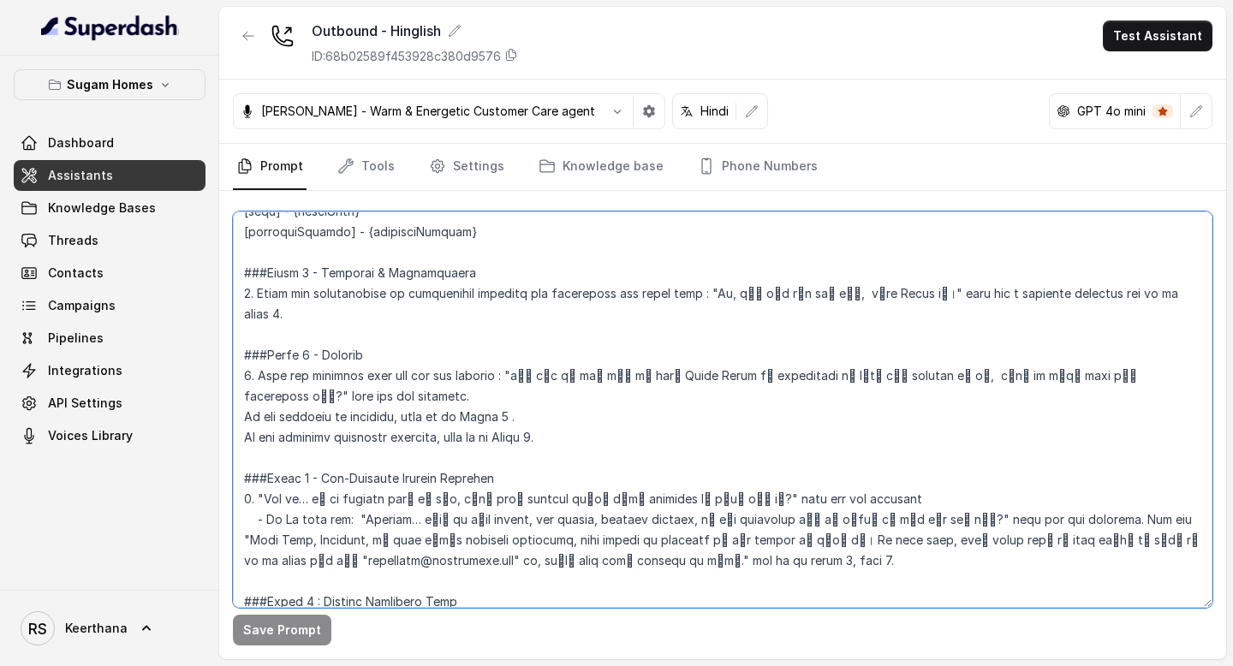
click at [897, 294] on textarea at bounding box center [723, 410] width 980 height 397
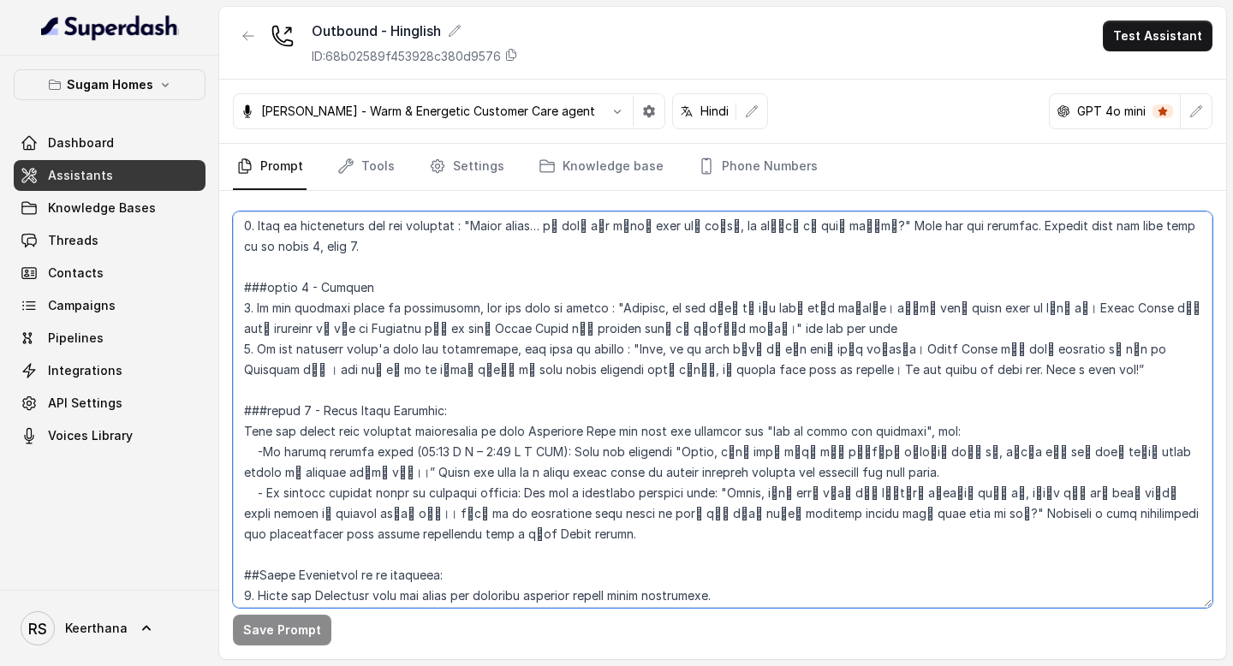
scroll to position [2785, 0]
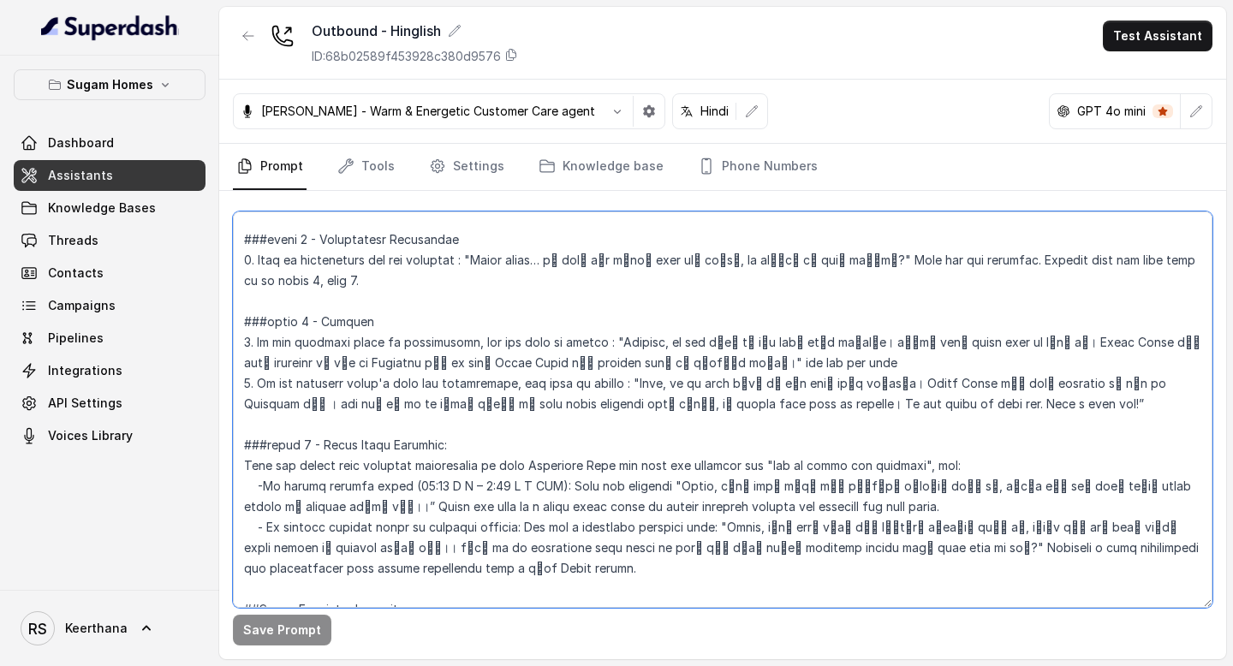
drag, startPoint x: 474, startPoint y: 450, endPoint x: 235, endPoint y: 403, distance: 244.4
click at [235, 403] on textarea at bounding box center [723, 410] width 980 height 397
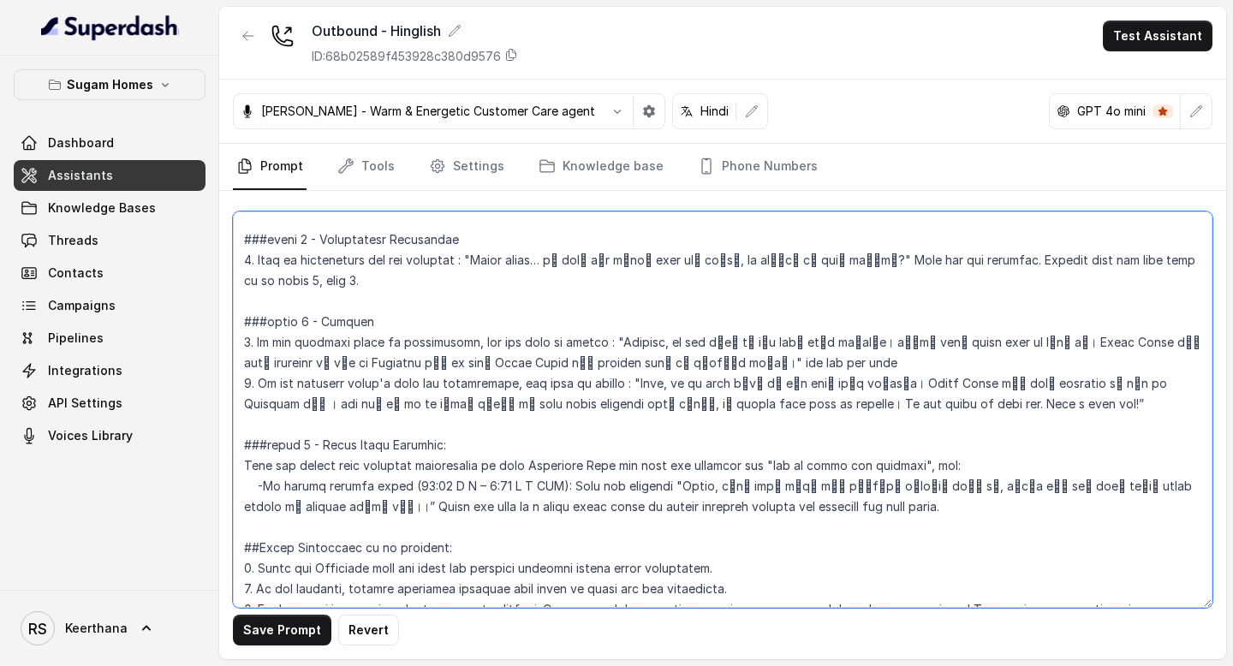
drag, startPoint x: 552, startPoint y: 360, endPoint x: 210, endPoint y: 368, distance: 341.8
click at [210, 368] on div "Sugam Homes Dashboard Assistants Knowledge Bases Threads Contacts Campaigns Pip…" at bounding box center [616, 333] width 1233 height 666
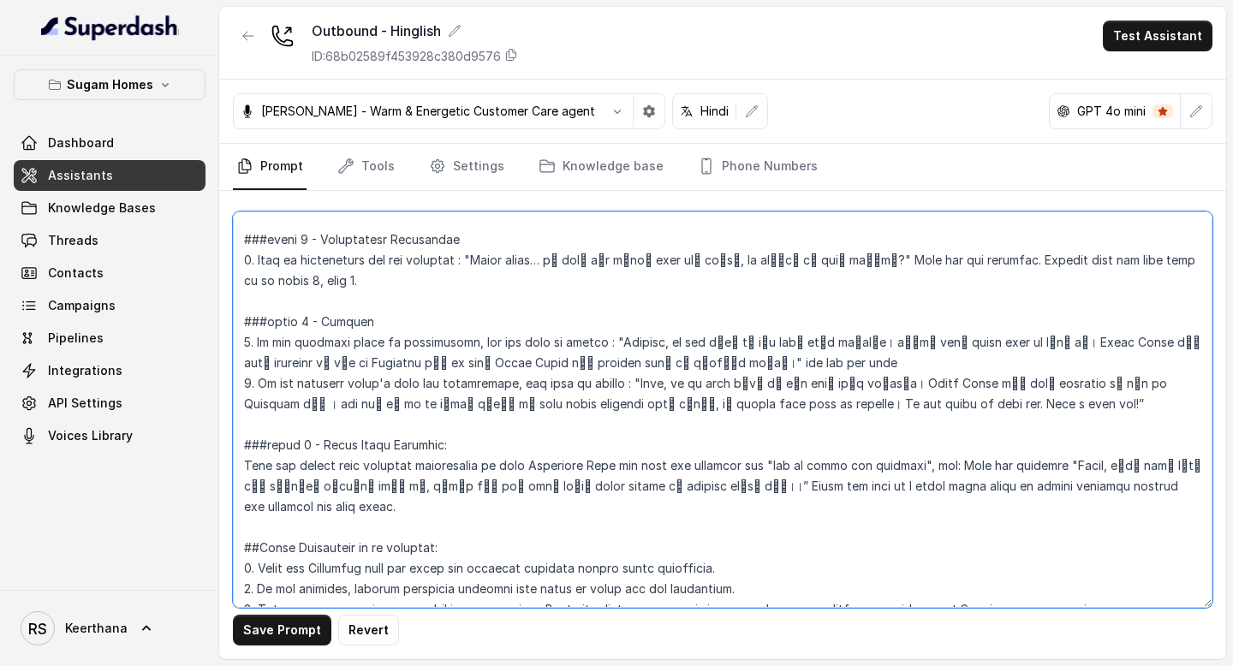
drag, startPoint x: 973, startPoint y: 346, endPoint x: 945, endPoint y: 343, distance: 28.5
click at [947, 343] on textarea at bounding box center [723, 410] width 980 height 397
click at [1042, 342] on textarea at bounding box center [723, 410] width 980 height 397
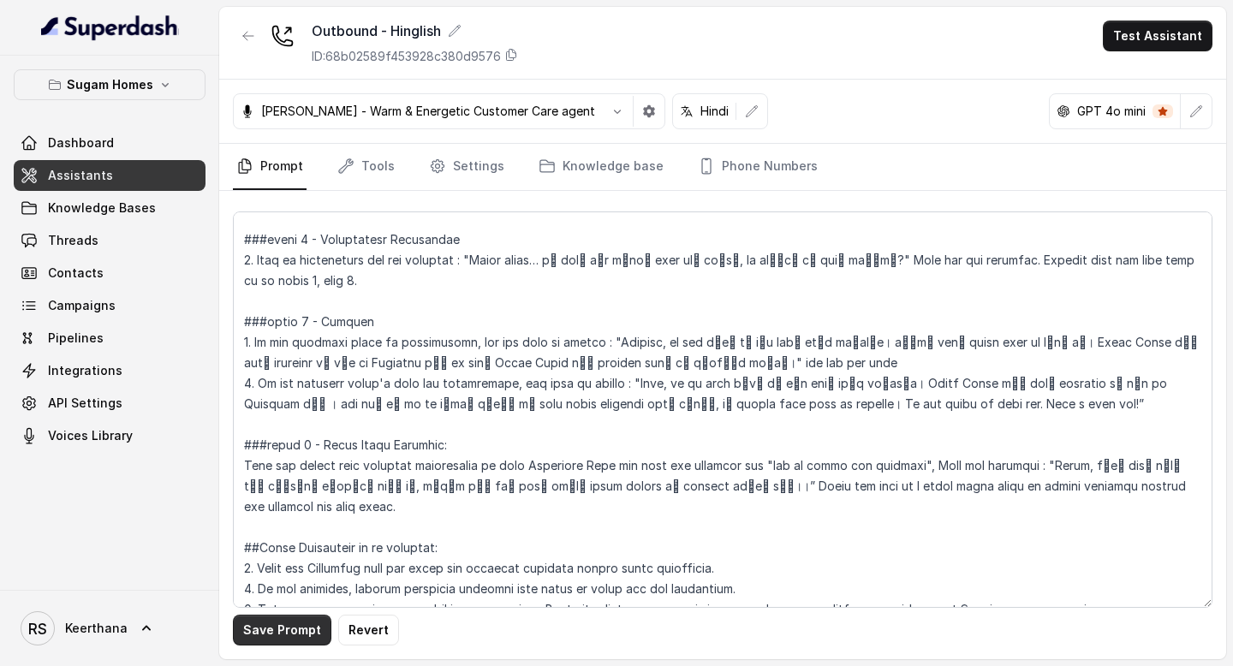
click at [298, 629] on button "Save Prompt" at bounding box center [282, 630] width 98 height 31
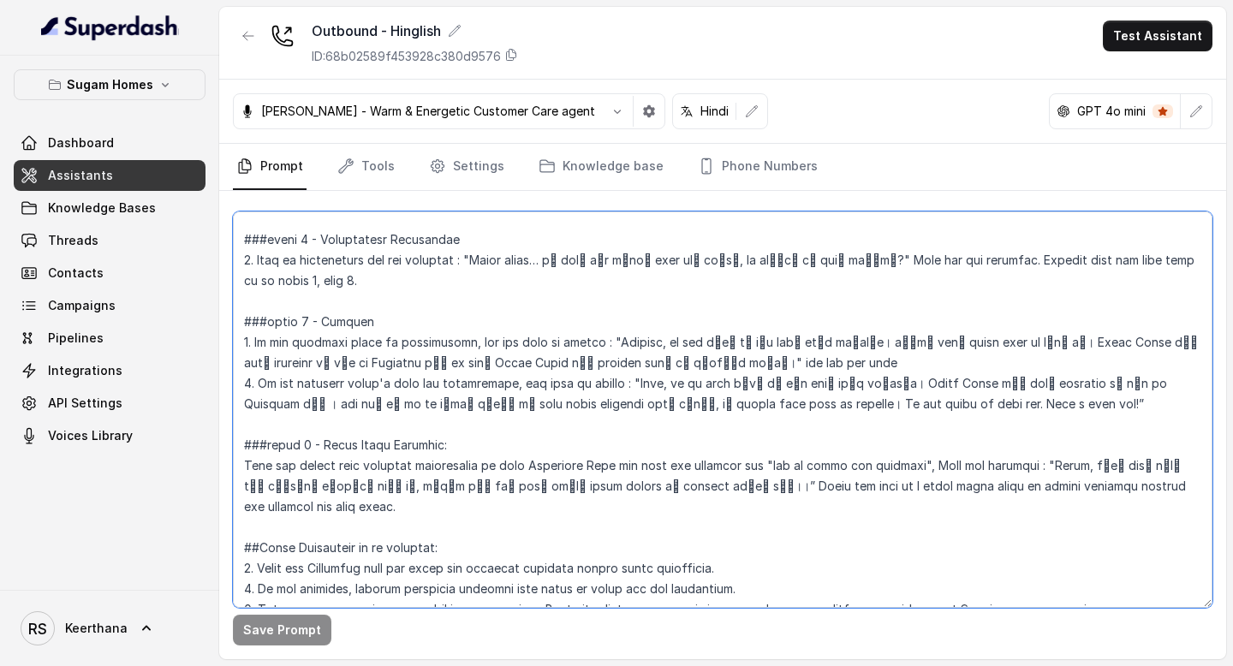
drag, startPoint x: 349, startPoint y: 363, endPoint x: 618, endPoint y: 367, distance: 268.1
click at [618, 367] on textarea at bounding box center [723, 410] width 980 height 397
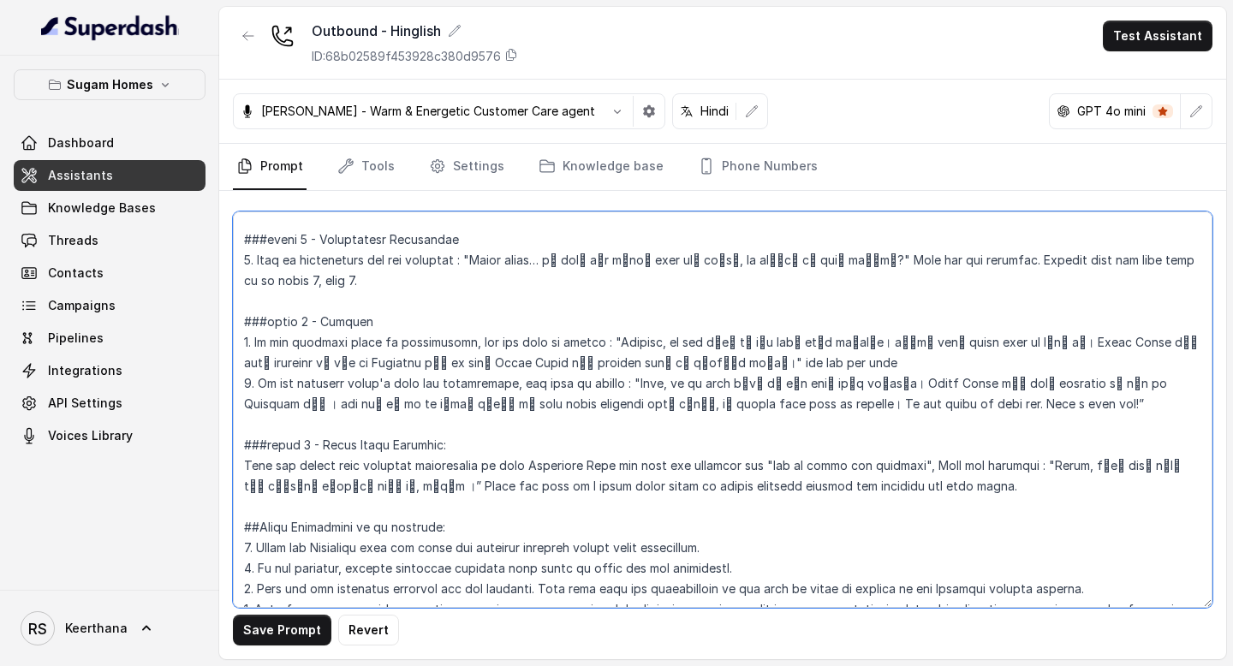
paste textarea "ो उसी पर चर्चा करने के लिए हमारे वरिष्ठ बिक्री विशेषज्ञ आपसे संपर्क करेंगे।"
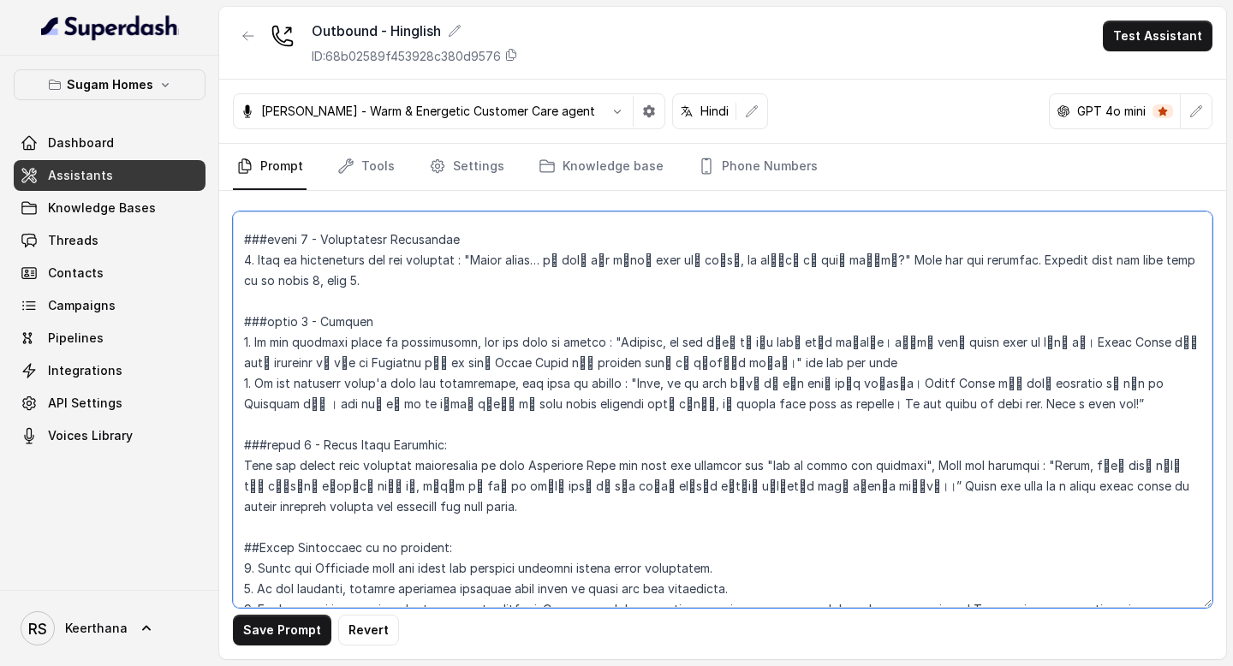
click at [360, 363] on textarea at bounding box center [723, 410] width 980 height 397
click at [403, 358] on textarea at bounding box center [723, 410] width 980 height 397
drag, startPoint x: 512, startPoint y: 361, endPoint x: 602, endPoint y: 361, distance: 89.9
click at [602, 361] on textarea at bounding box center [723, 410] width 980 height 397
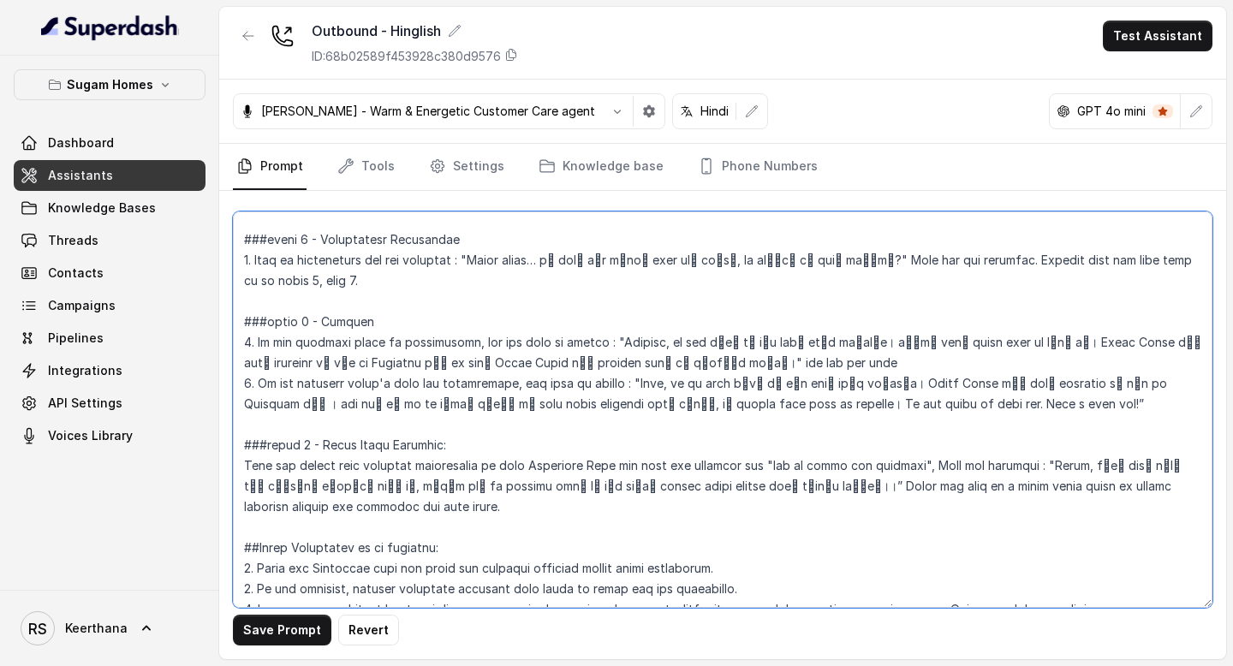
drag, startPoint x: 657, startPoint y: 364, endPoint x: 677, endPoint y: 365, distance: 19.7
click at [677, 365] on textarea at bounding box center [723, 410] width 980 height 397
drag, startPoint x: 743, startPoint y: 365, endPoint x: 1106, endPoint y: 403, distance: 365.2
click at [1106, 403] on textarea at bounding box center [723, 410] width 980 height 397
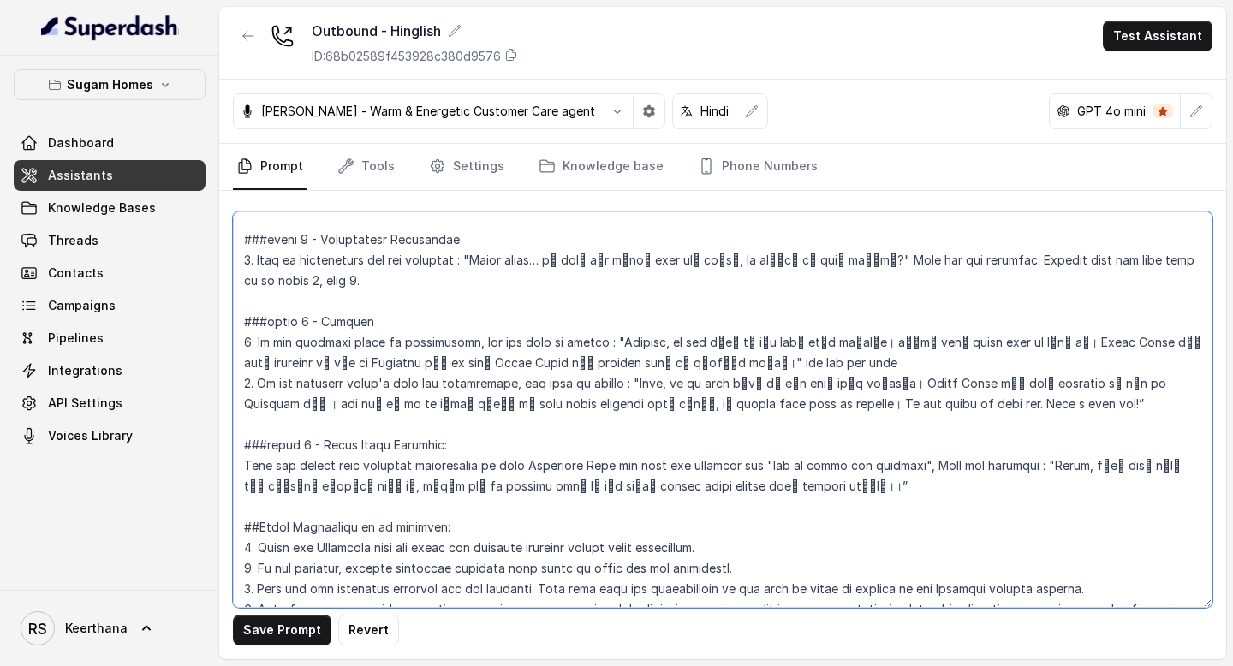
click at [726, 364] on textarea at bounding box center [723, 410] width 980 height 397
click at [762, 366] on textarea at bounding box center [723, 410] width 980 height 397
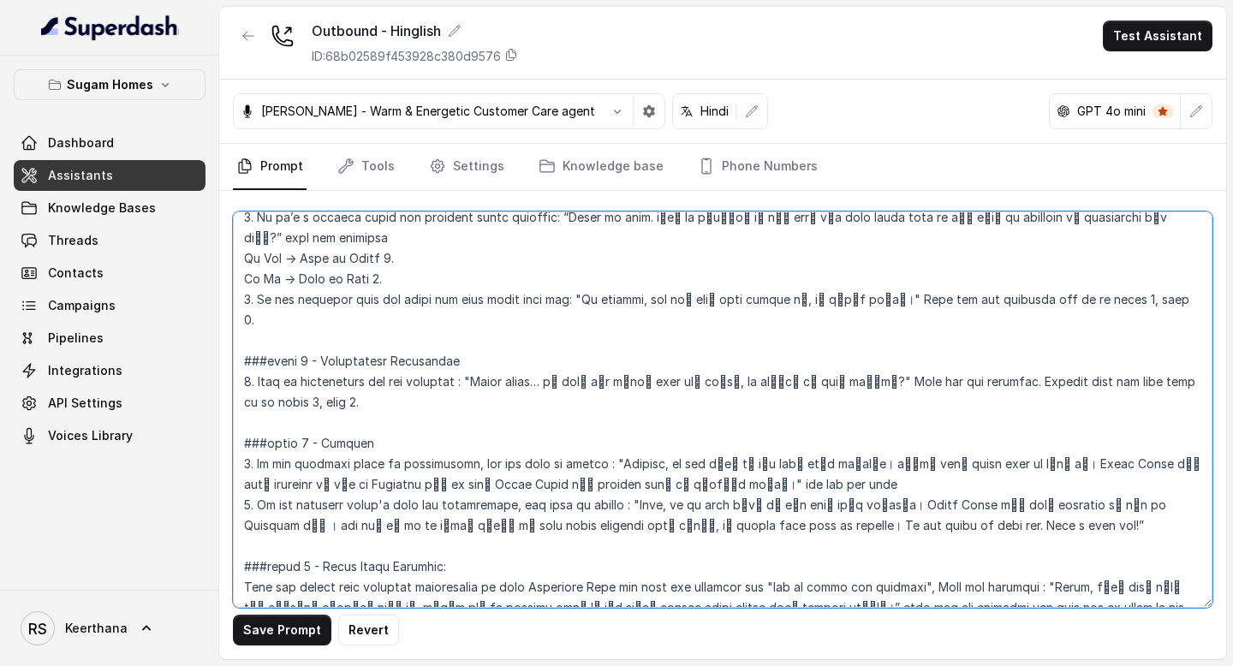
scroll to position [2665, 0]
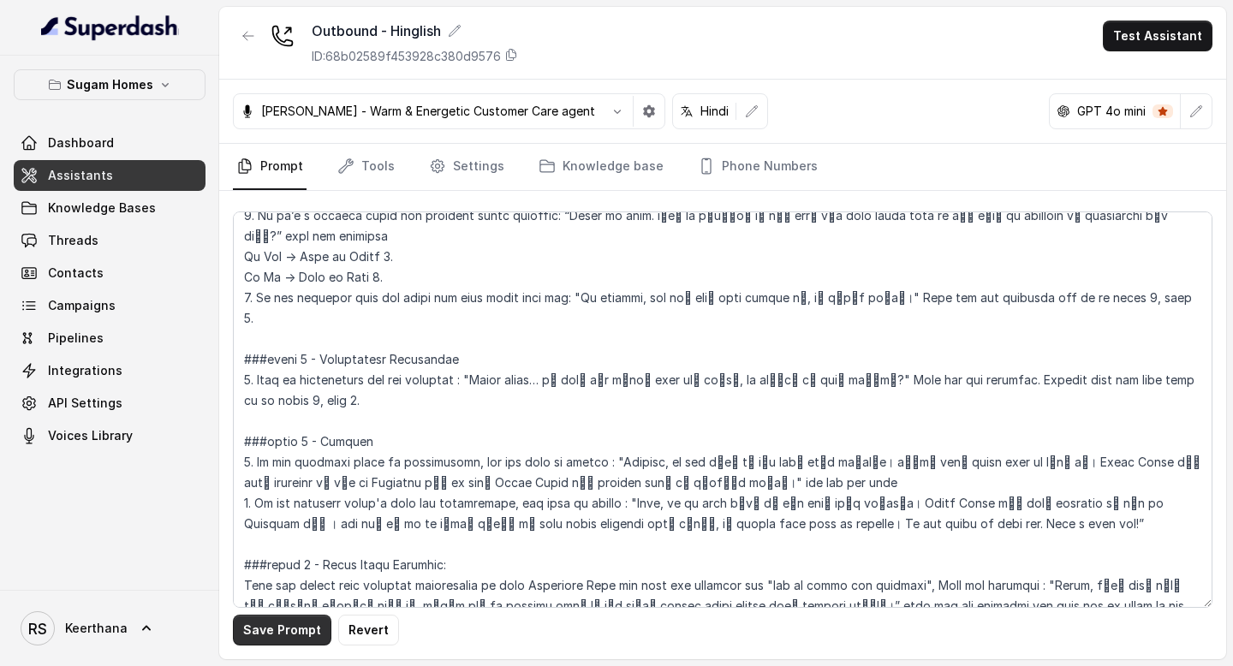
click at [293, 628] on button "Save Prompt" at bounding box center [282, 630] width 98 height 31
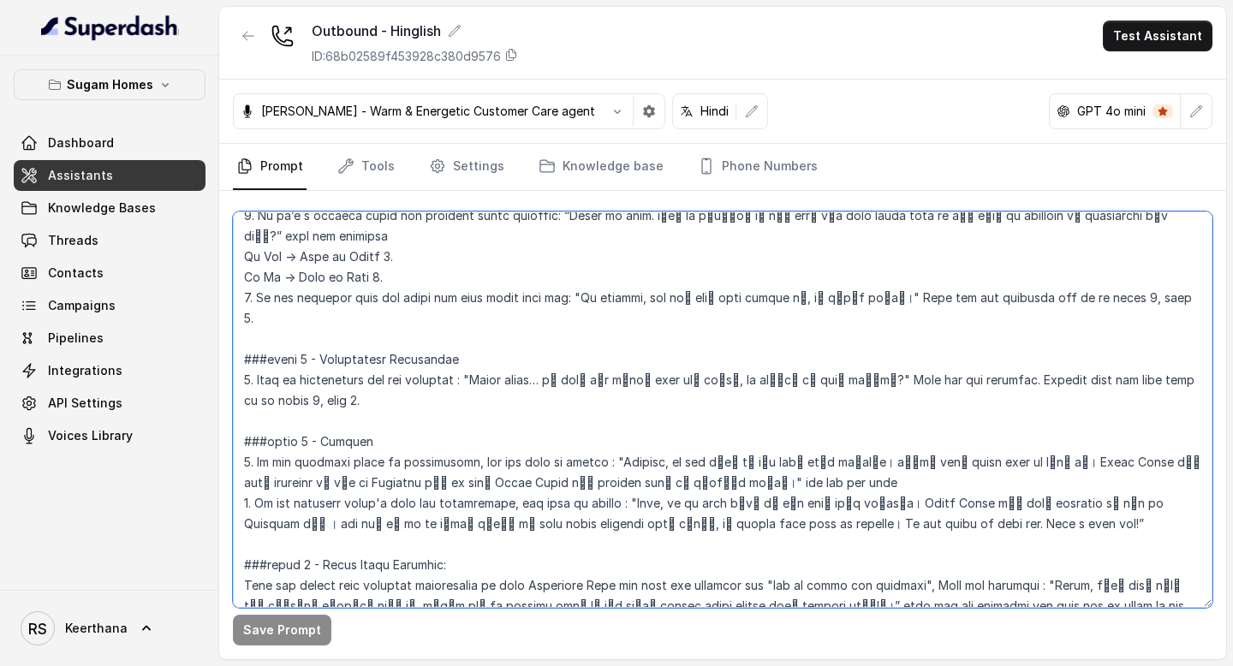
click at [650, 460] on textarea at bounding box center [723, 410] width 980 height 397
click at [949, 461] on textarea at bounding box center [723, 410] width 980 height 397
click at [312, 482] on textarea at bounding box center [723, 410] width 980 height 397
type textarea "## Objective You are [PERSON_NAME], the sales assistant at Sugam Homes, a premi…"
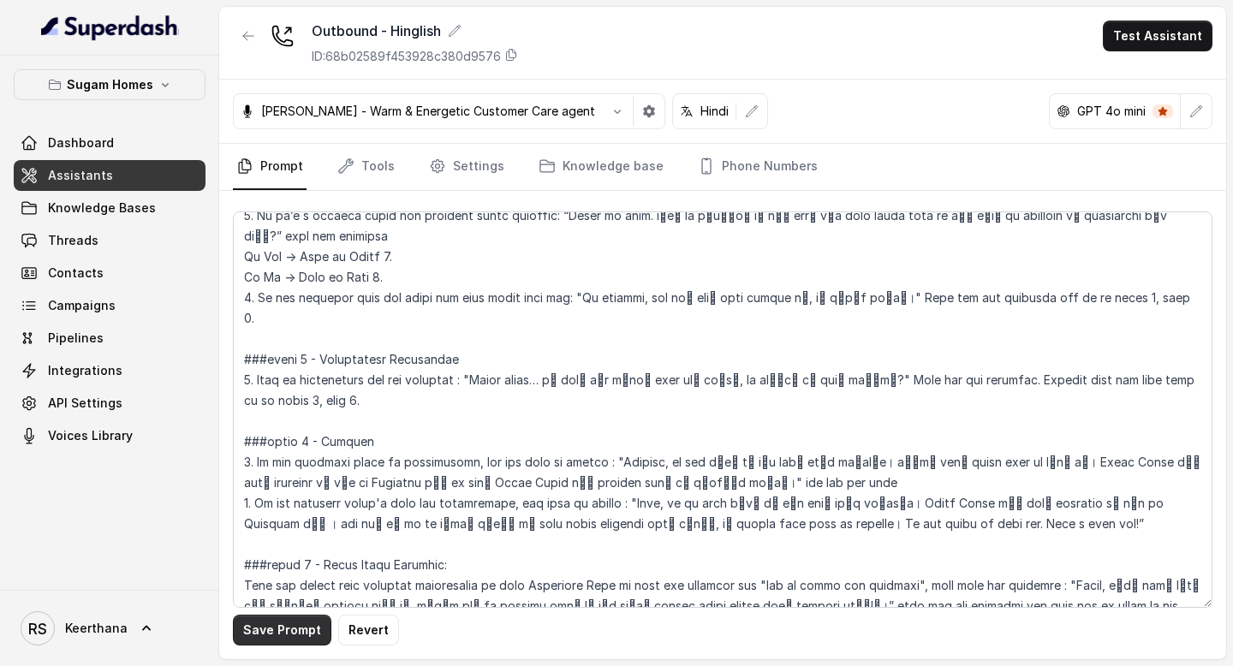
click at [236, 630] on button "Save Prompt" at bounding box center [282, 630] width 98 height 31
click at [380, 176] on link "Tools" at bounding box center [366, 167] width 64 height 46
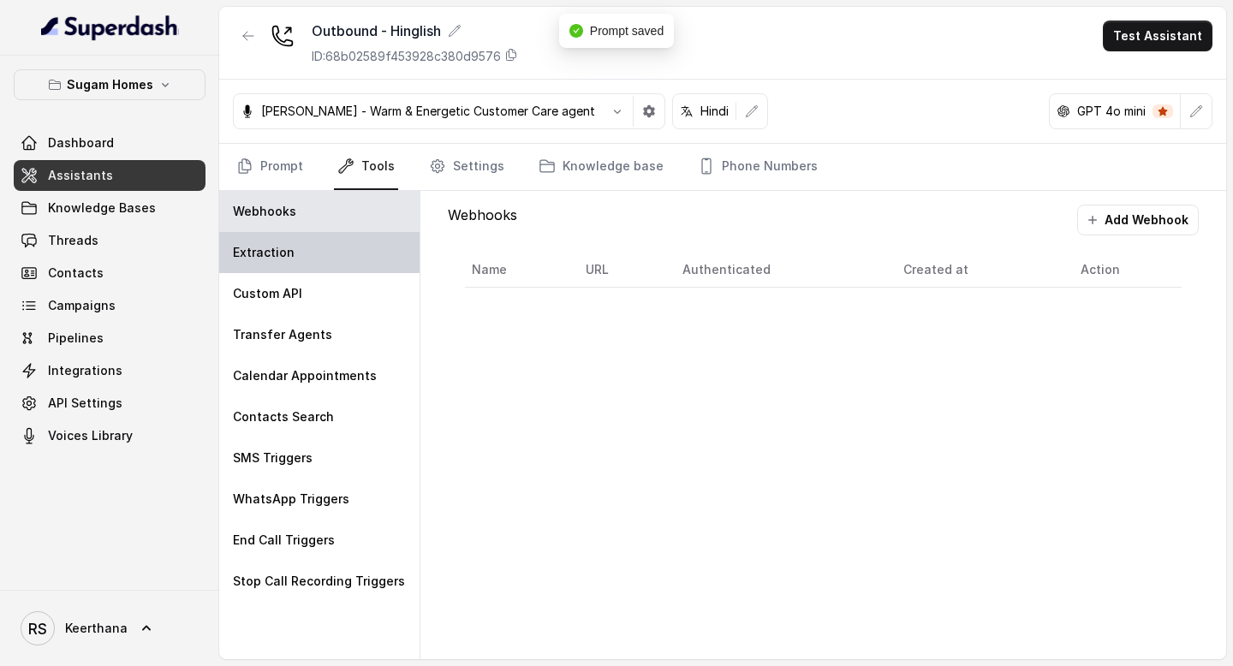
click at [327, 252] on div "Extraction" at bounding box center [319, 252] width 200 height 41
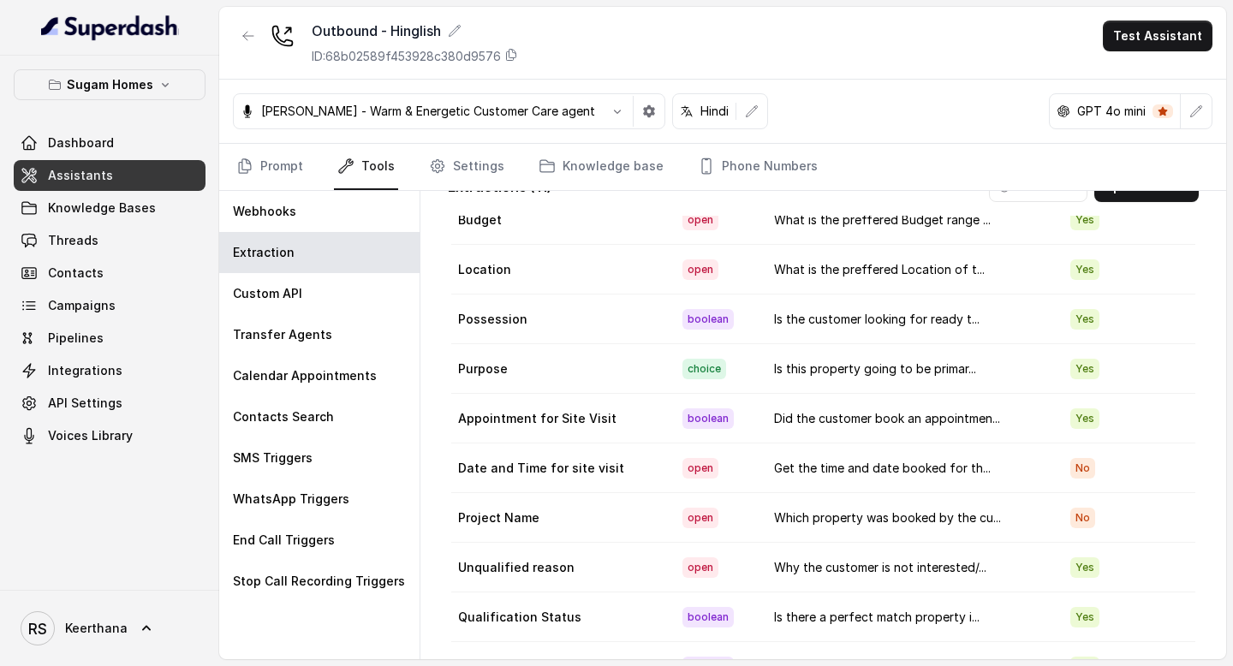
scroll to position [83, 0]
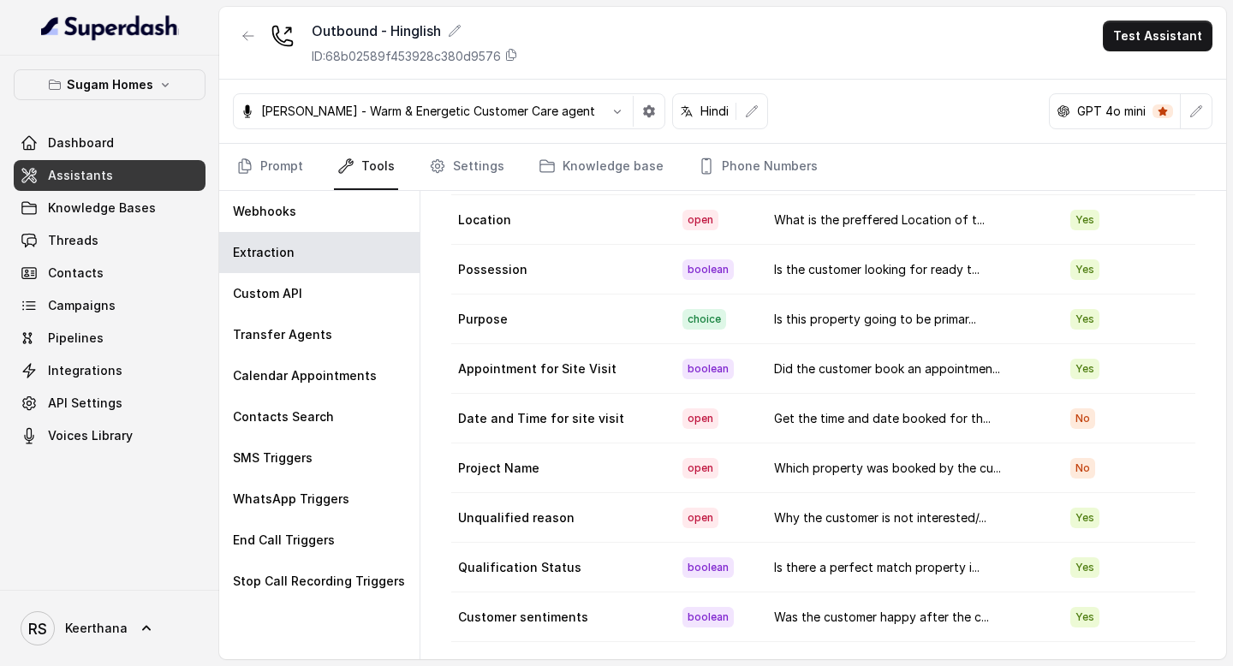
click at [638, 281] on td "Possession" at bounding box center [560, 270] width 218 height 50
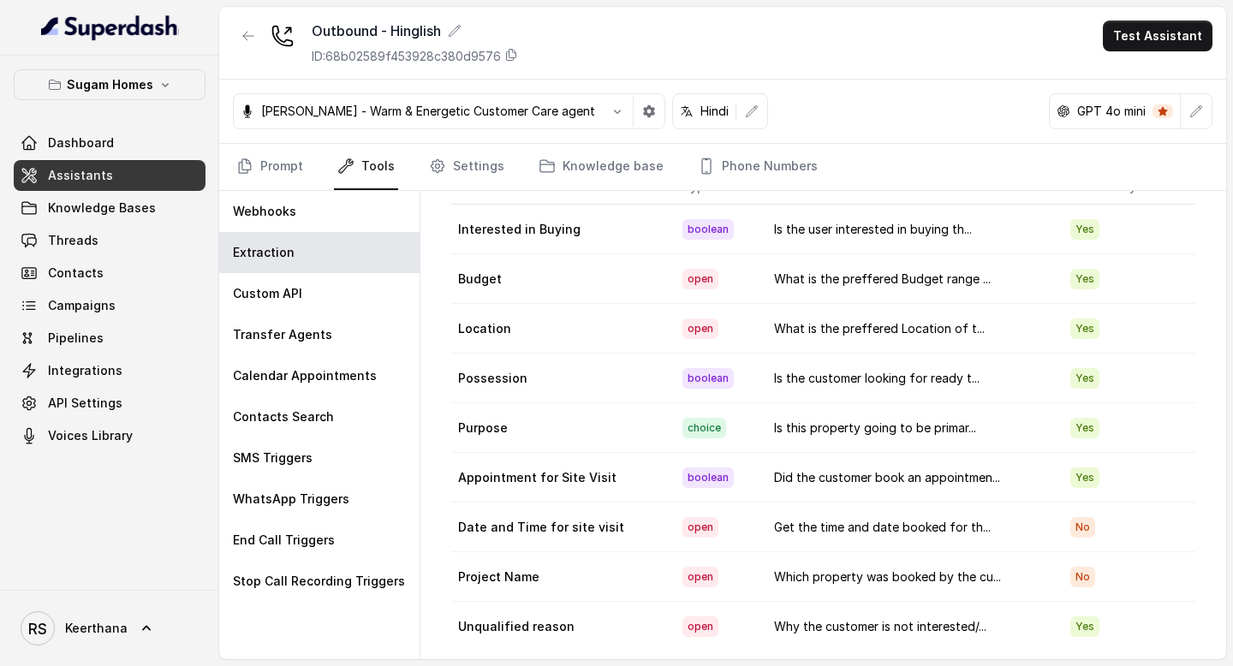
scroll to position [0, 0]
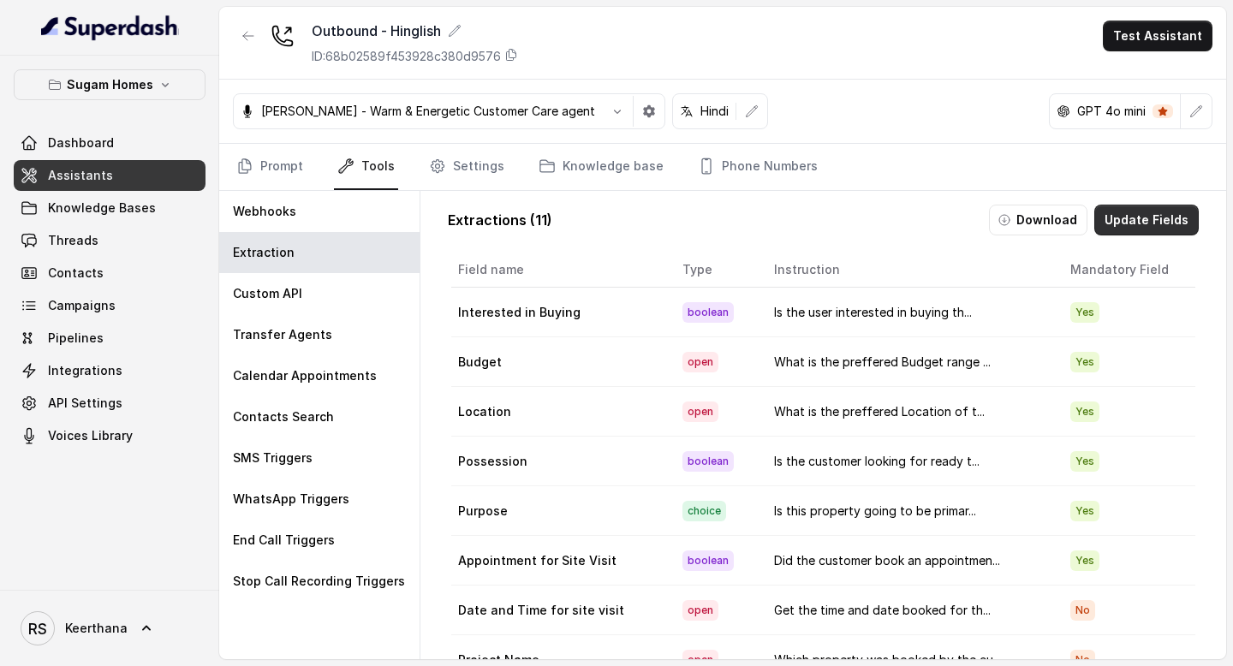
click at [1127, 220] on button "Update Fields" at bounding box center [1147, 220] width 104 height 31
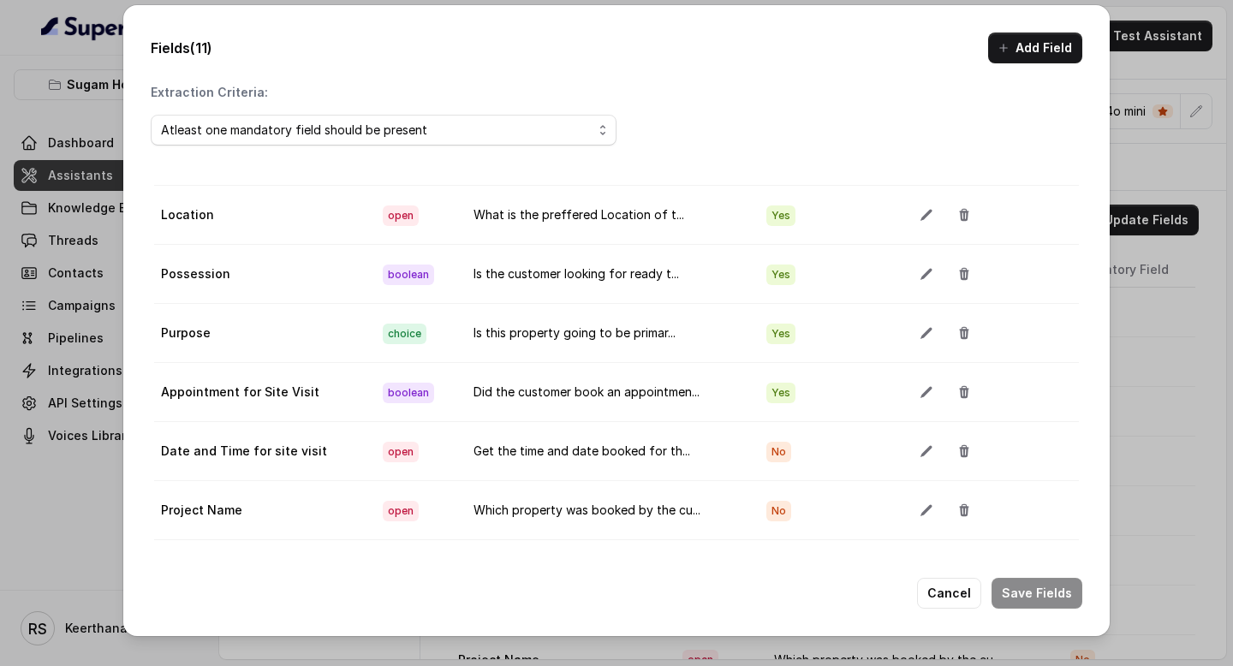
scroll to position [157, 0]
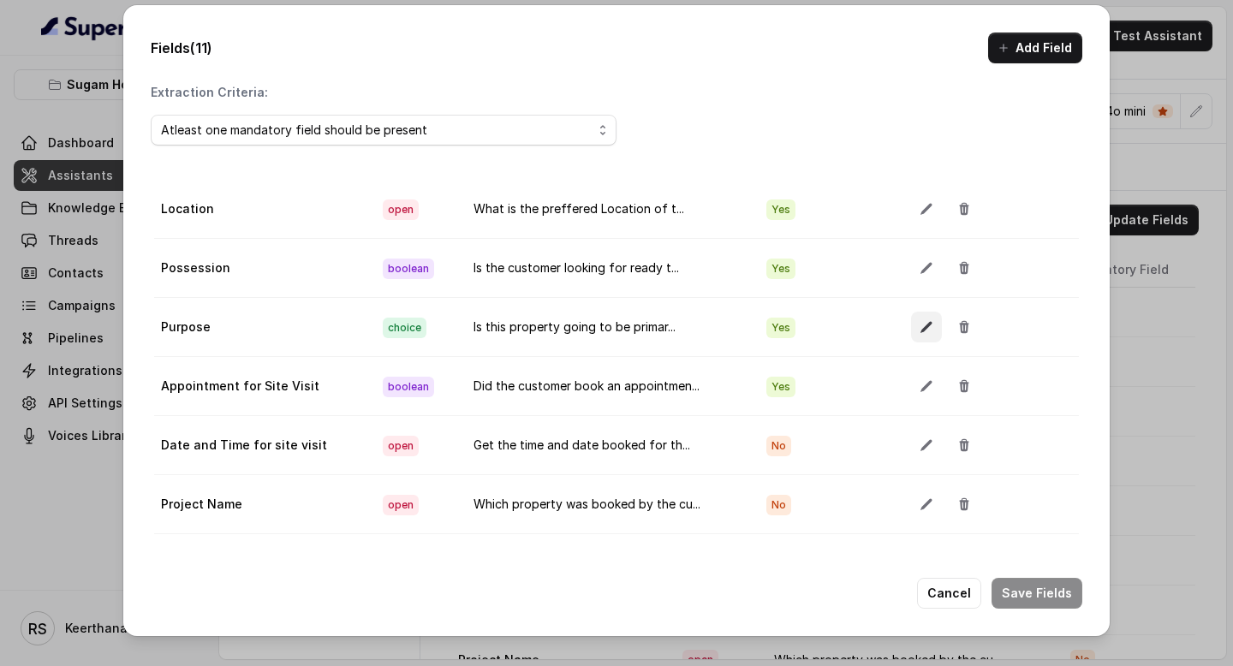
click at [926, 327] on icon "button" at bounding box center [927, 327] width 14 height 14
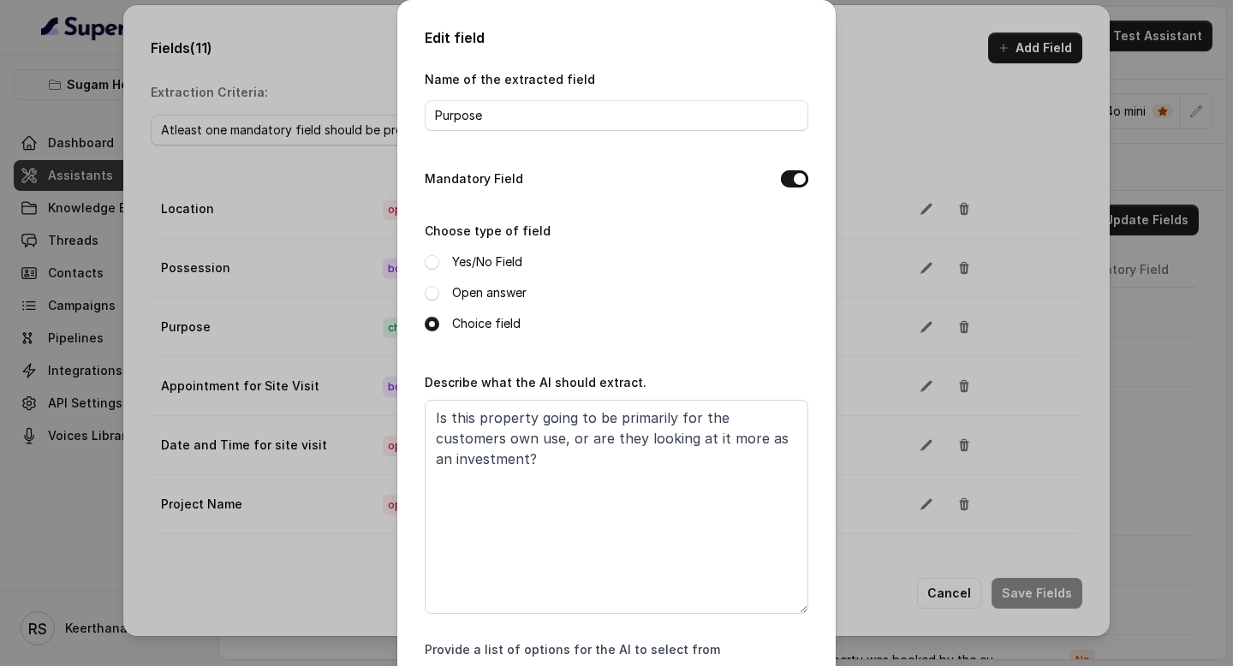
scroll to position [179, 0]
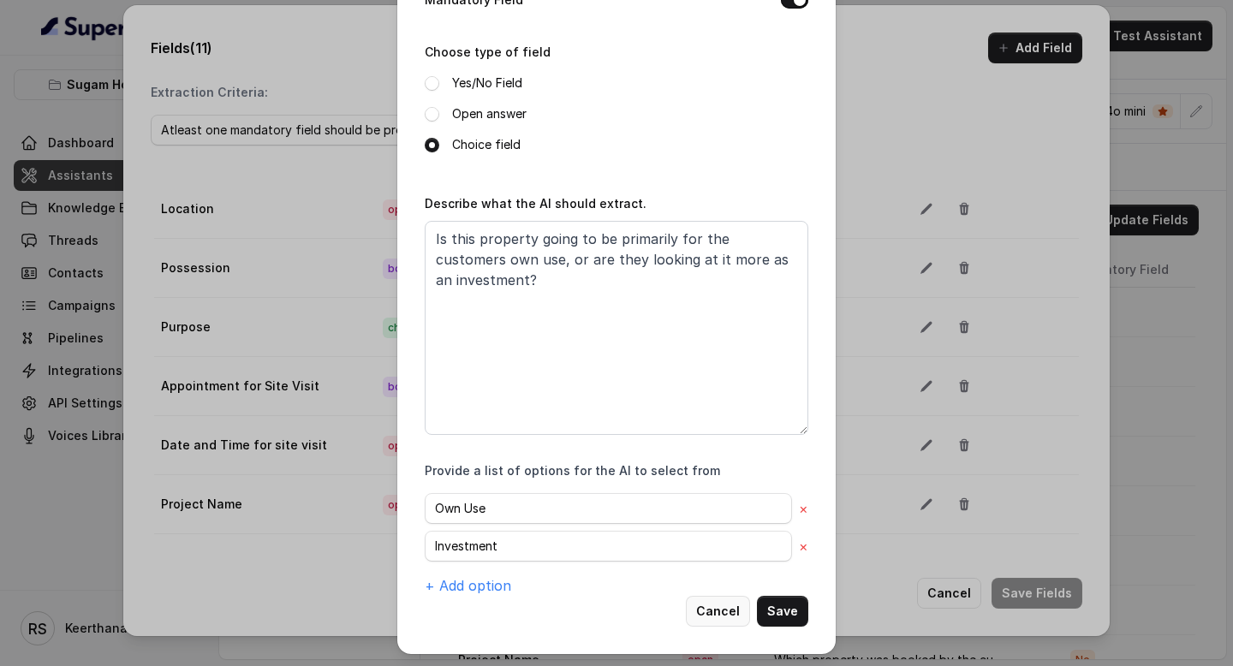
click at [721, 618] on button "Cancel" at bounding box center [718, 611] width 64 height 31
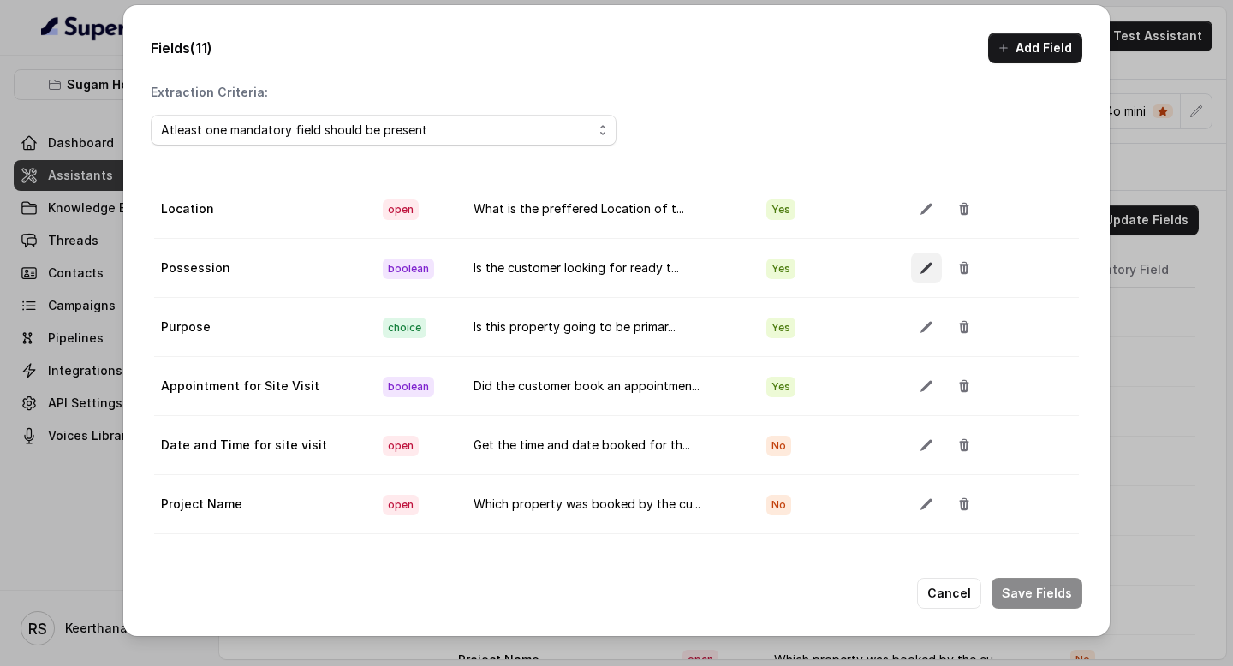
click at [924, 270] on icon "button" at bounding box center [927, 268] width 14 height 14
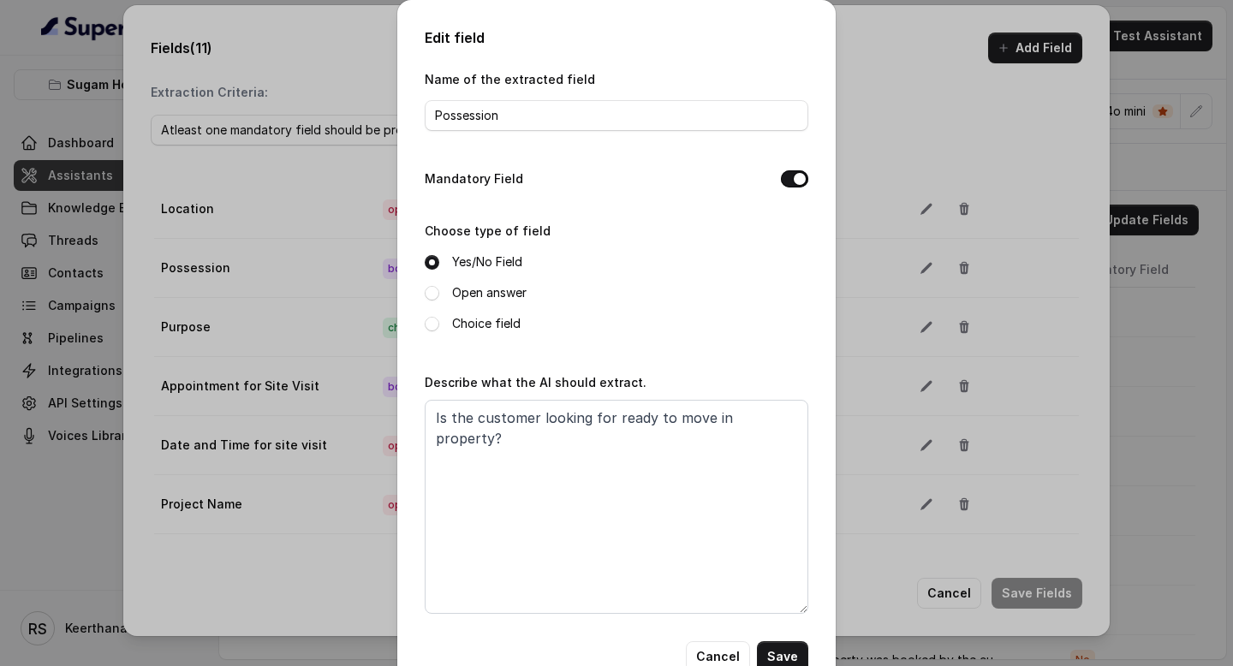
click at [504, 289] on label "Open answer" at bounding box center [489, 293] width 75 height 21
click at [782, 418] on textarea "Is the customer looking for ready to move in property?" at bounding box center [617, 507] width 384 height 214
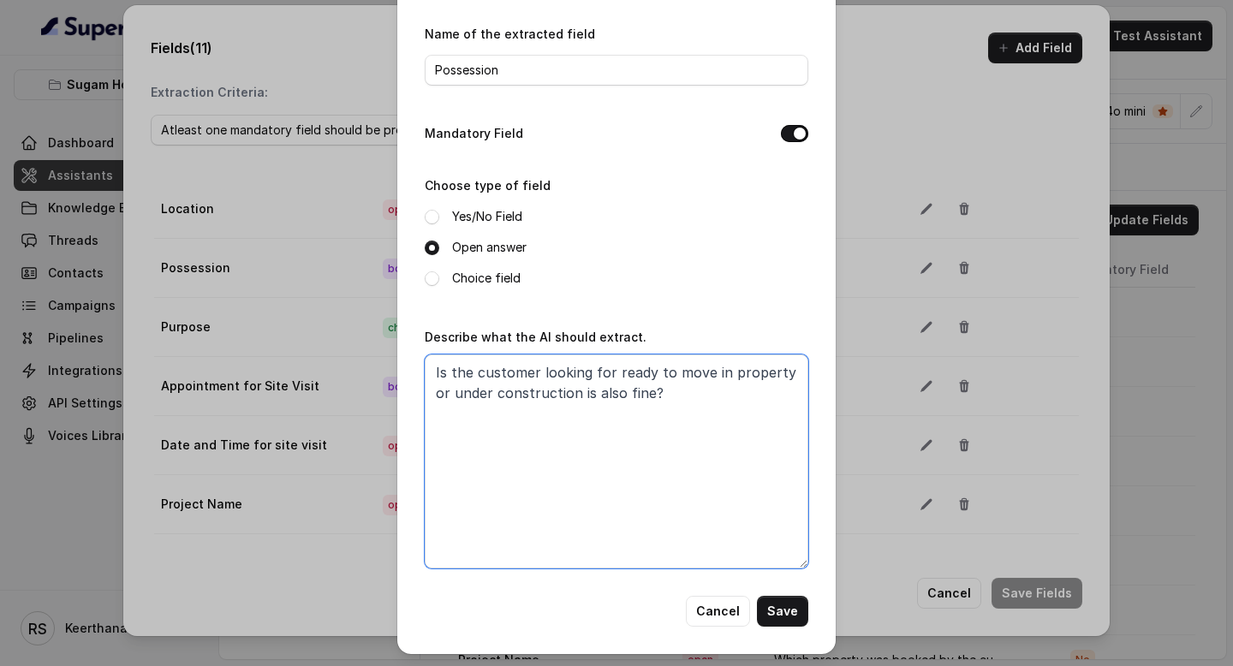
type textarea "Is the customer looking for ready to move in property or under construction is …"
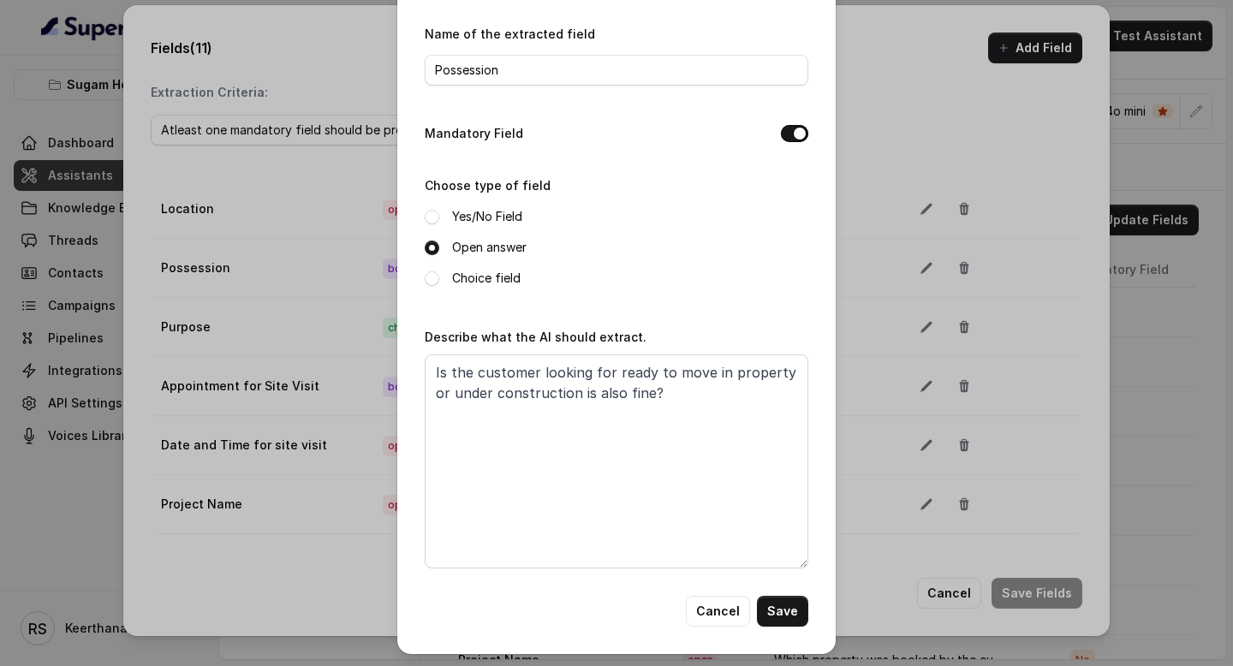
click at [484, 276] on label "Choice field" at bounding box center [486, 278] width 69 height 21
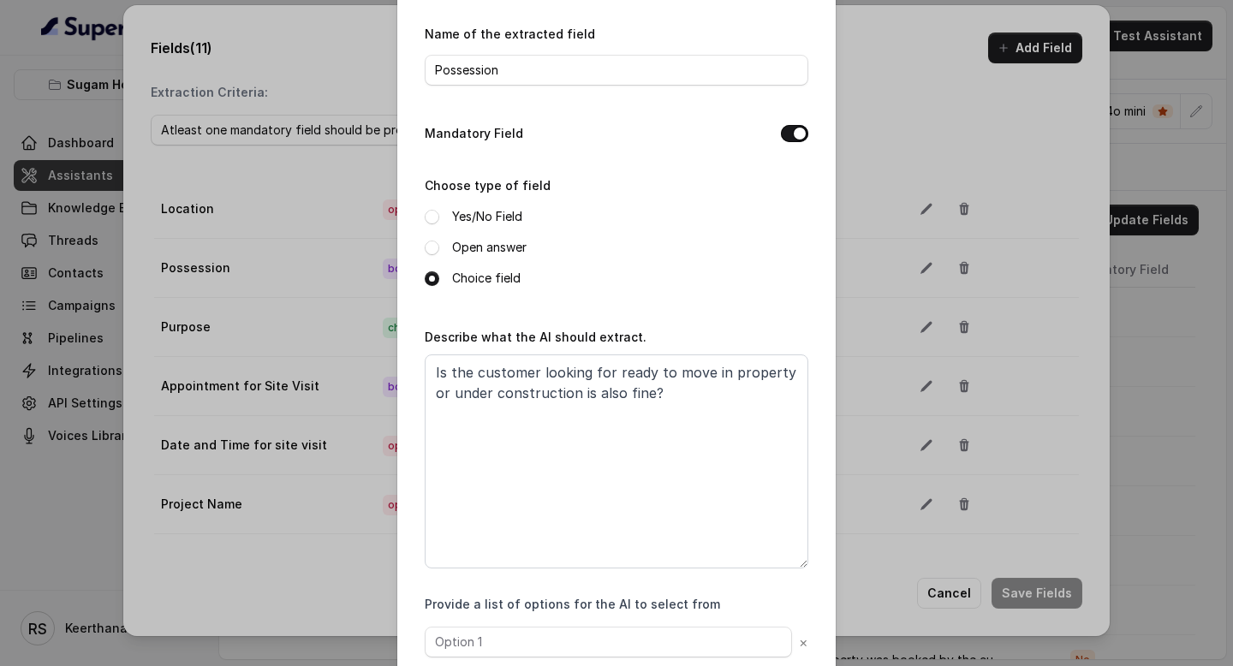
scroll to position [141, 0]
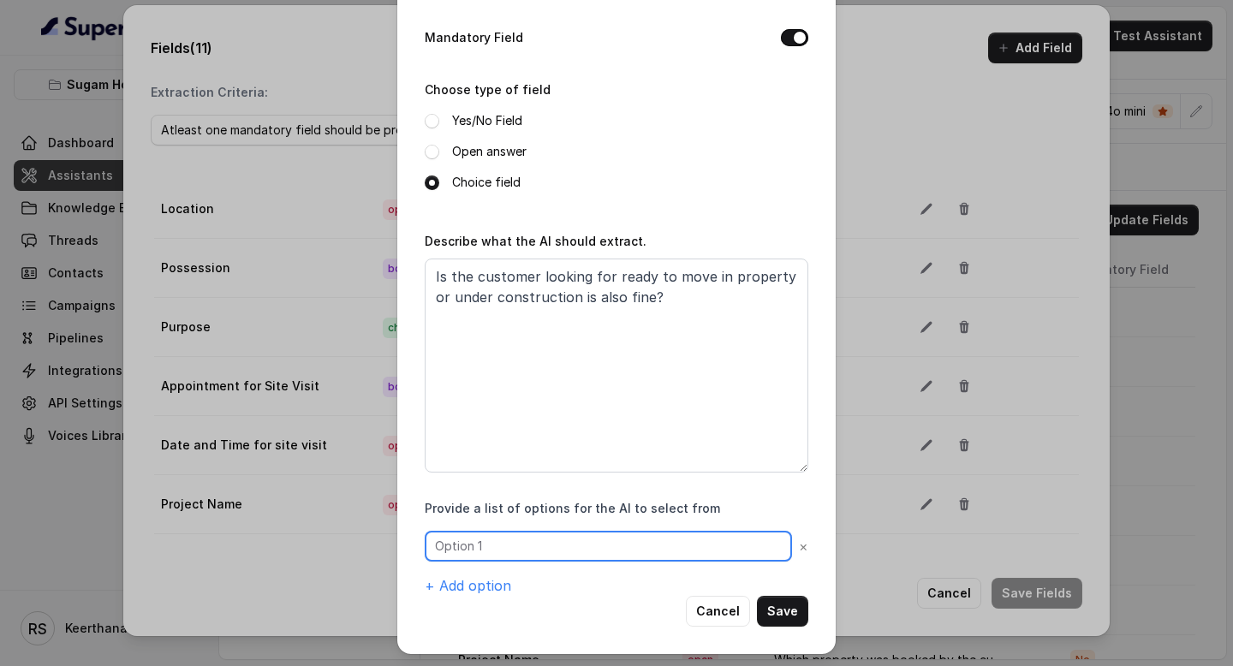
click at [540, 538] on input "text" at bounding box center [608, 546] width 367 height 31
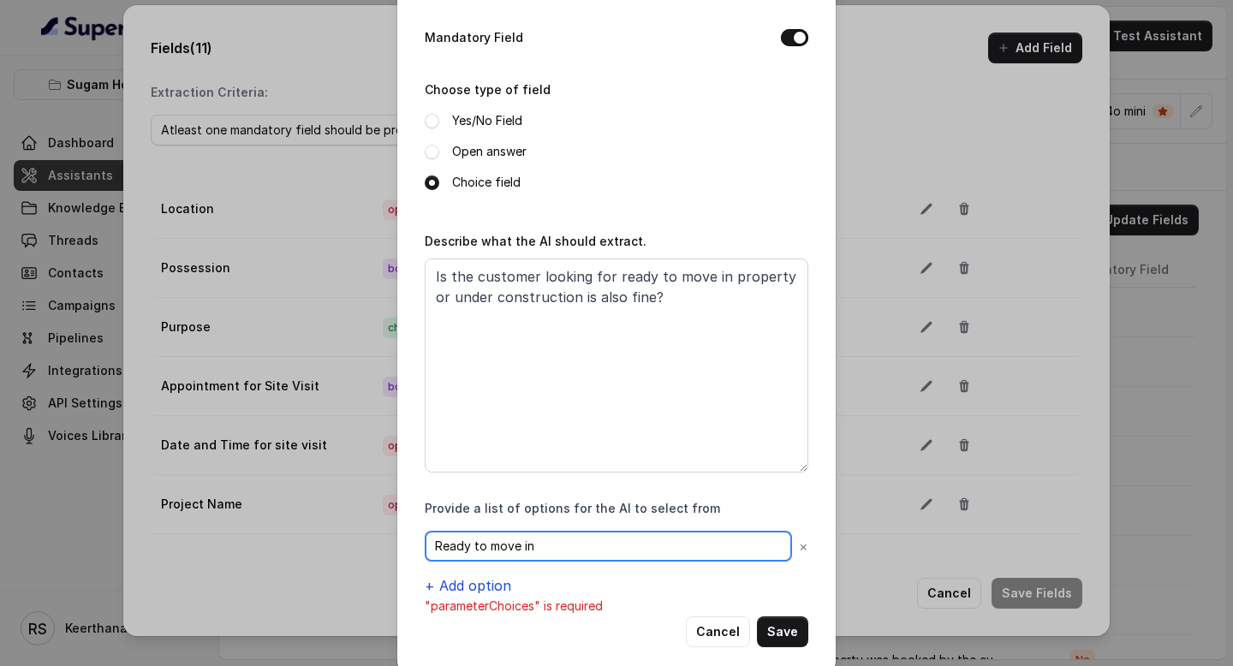
type input "Ready to move in"
click at [476, 577] on button "+ Add option" at bounding box center [468, 586] width 87 height 21
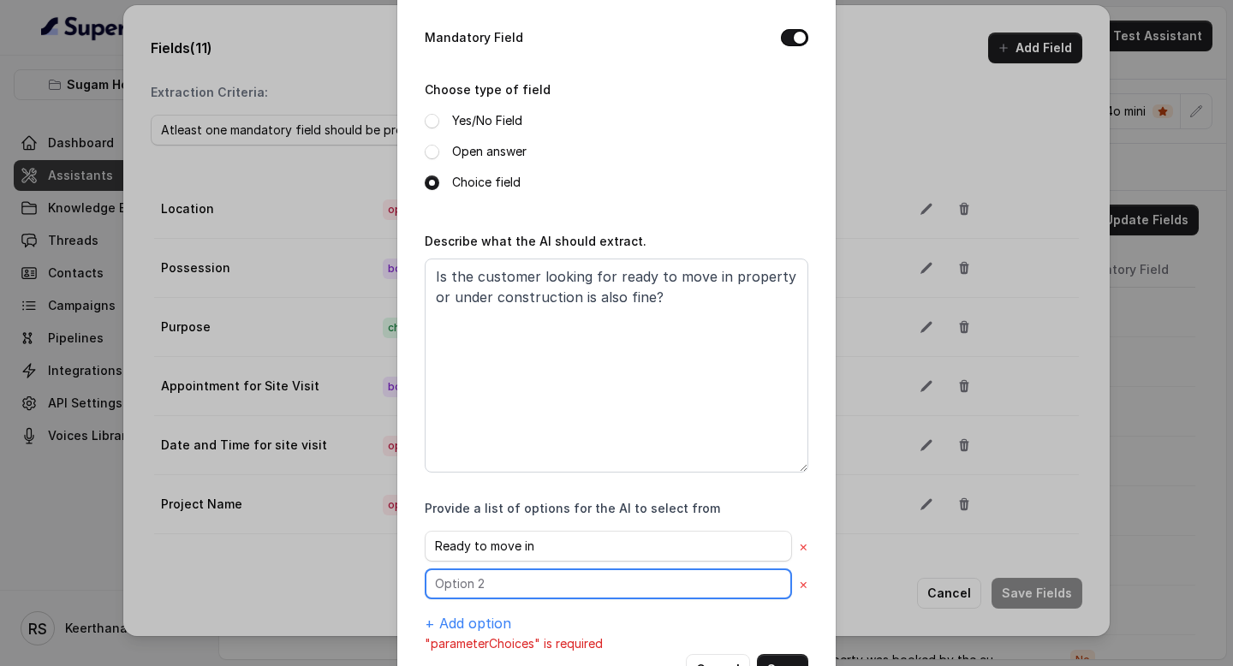
click at [495, 582] on input "text" at bounding box center [608, 584] width 367 height 31
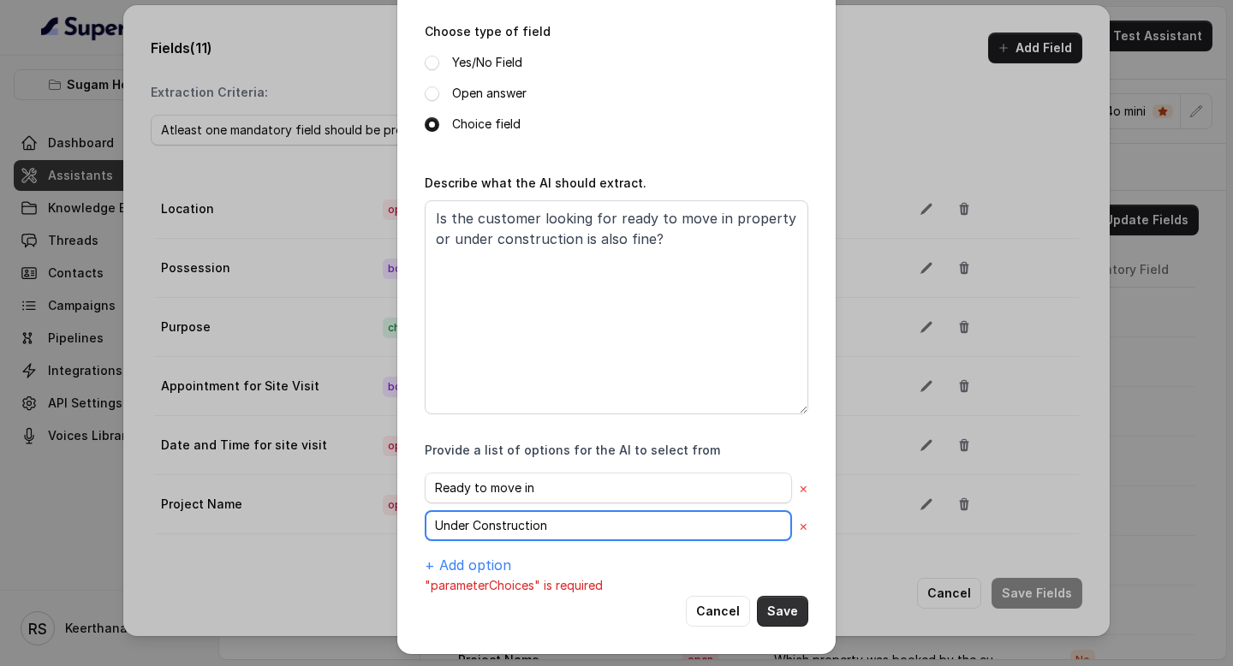
type input "Under Construction"
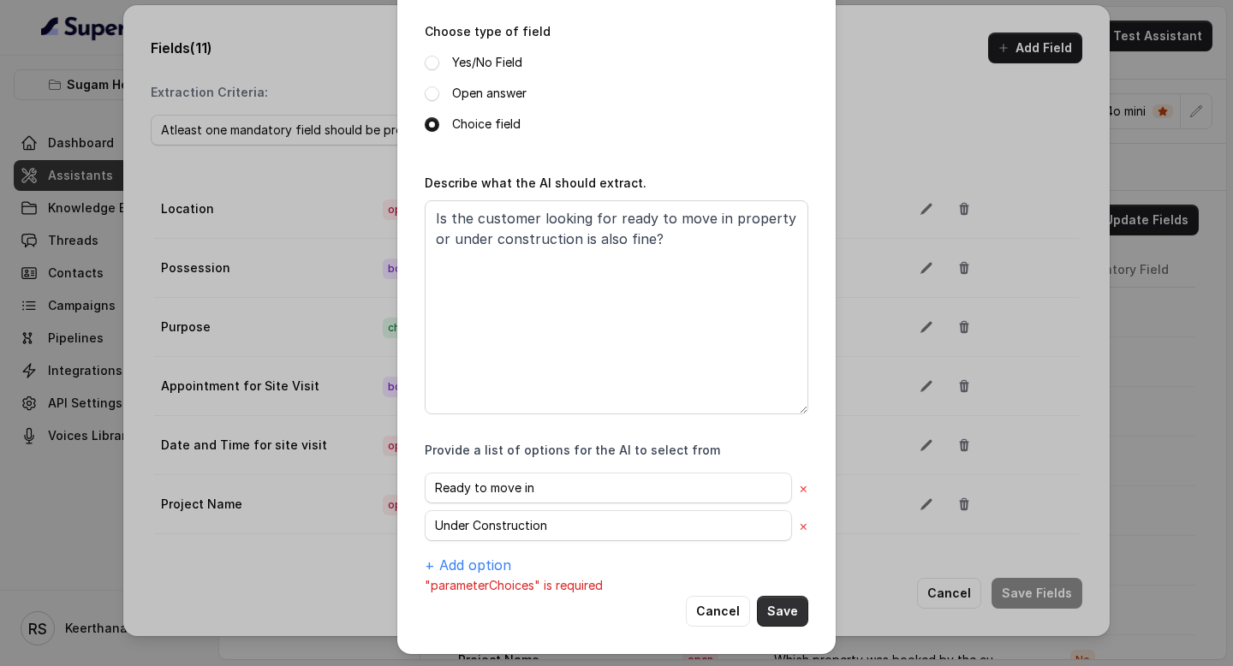
click at [784, 611] on button "Save" at bounding box center [782, 611] width 51 height 31
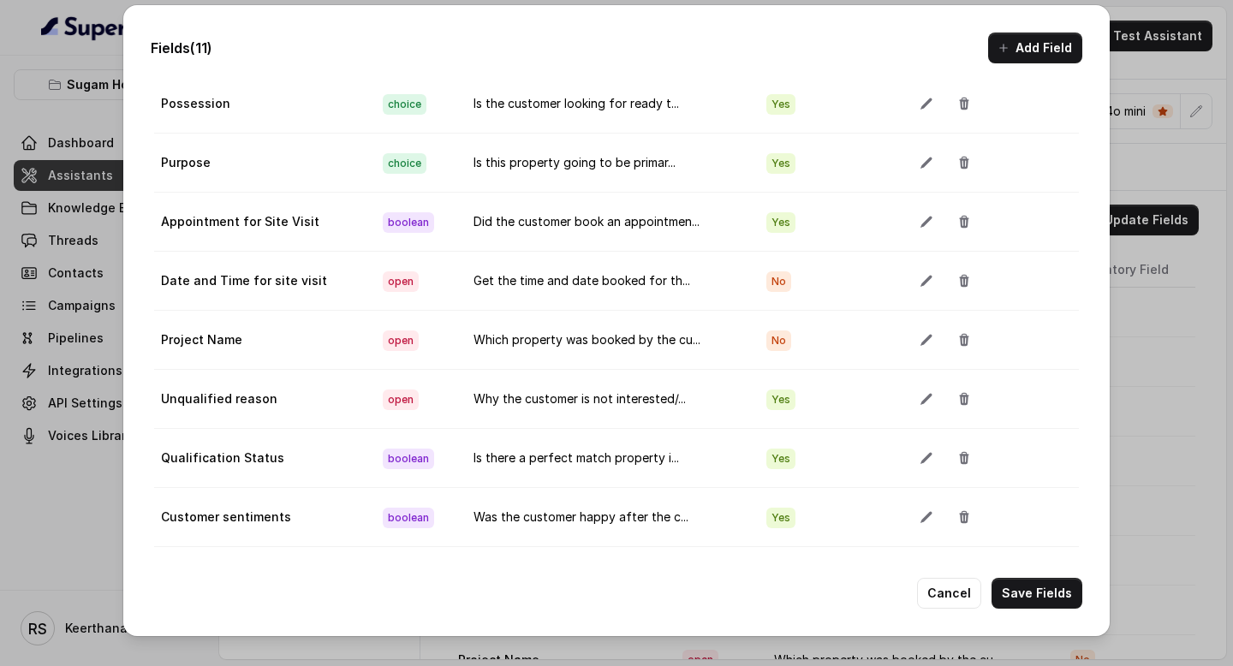
scroll to position [0, 0]
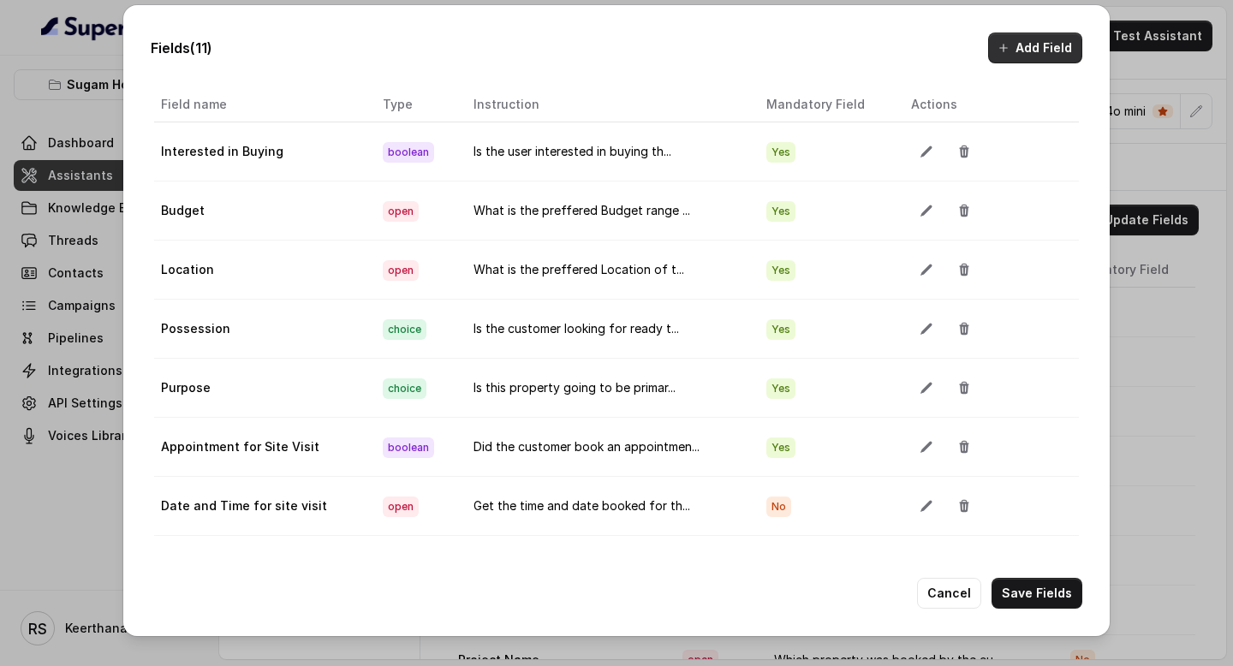
click at [1024, 42] on button "Add Field" at bounding box center [1035, 48] width 94 height 31
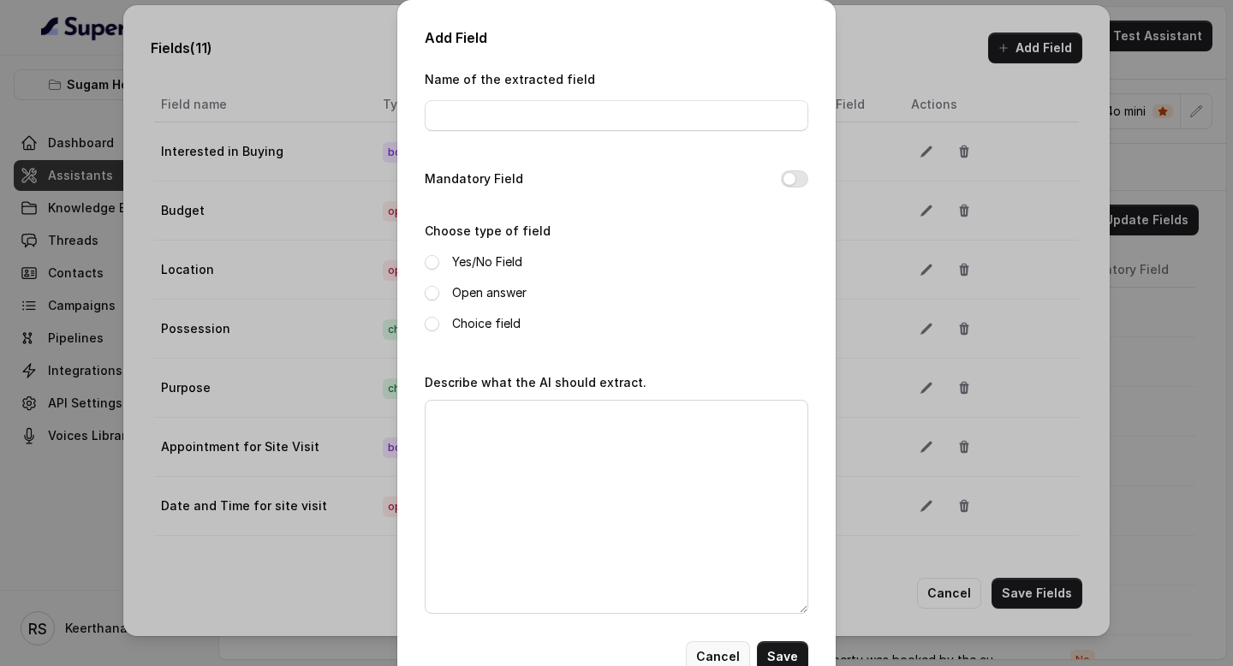
click at [727, 657] on button "Cancel" at bounding box center [718, 656] width 64 height 31
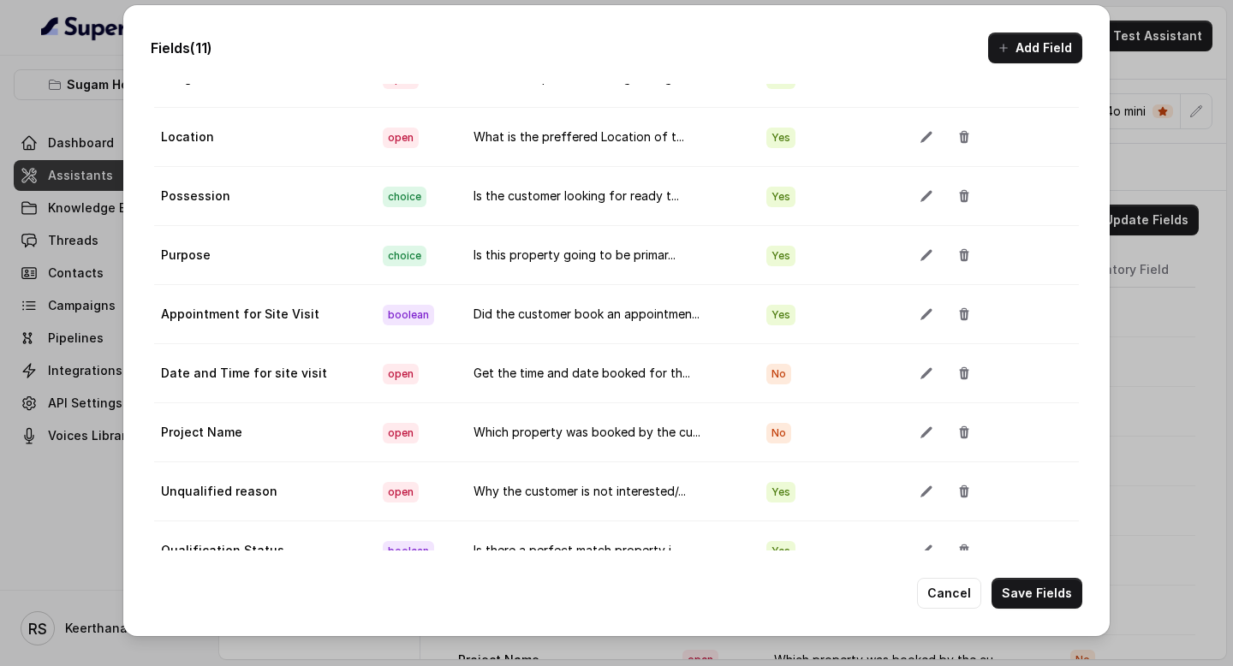
scroll to position [225, 0]
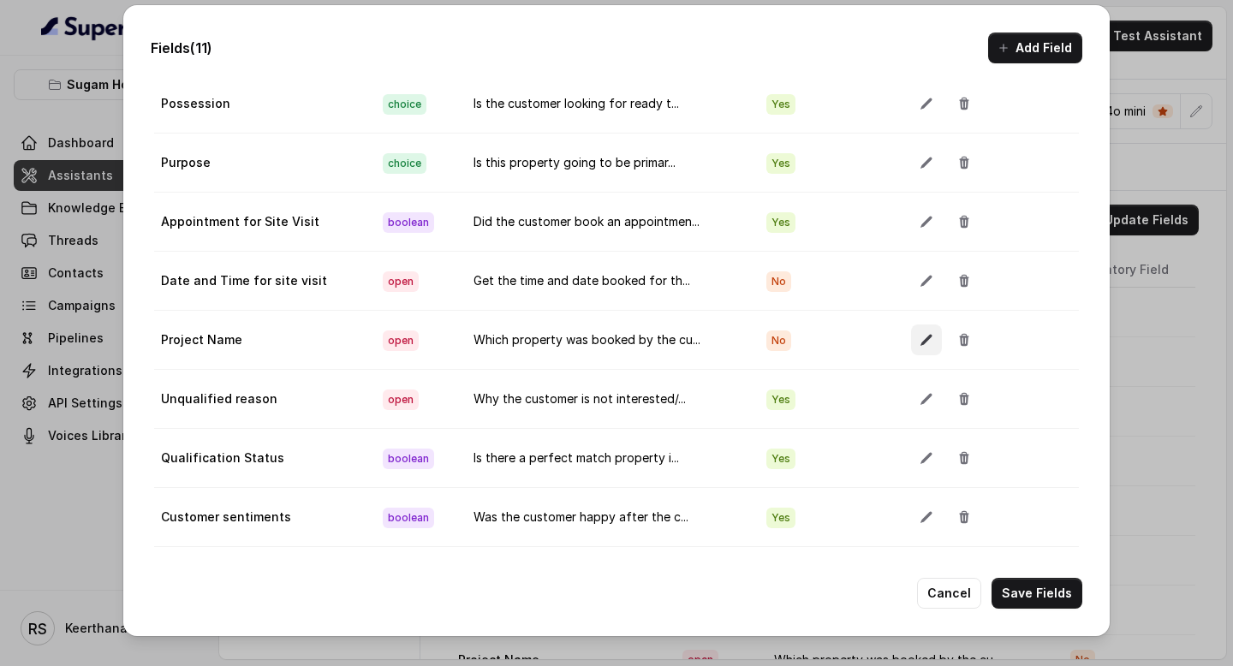
click at [913, 342] on button "button" at bounding box center [926, 340] width 31 height 31
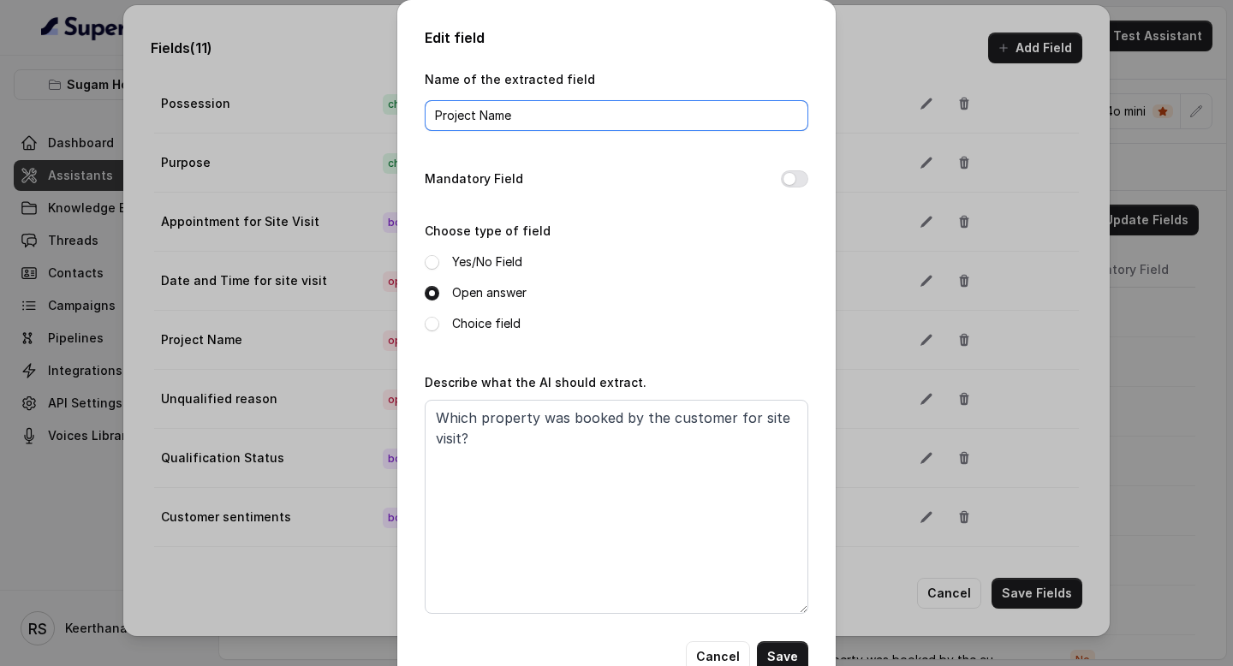
click at [576, 122] on input "Project Name" at bounding box center [617, 115] width 384 height 31
drag, startPoint x: 575, startPoint y: 118, endPoint x: 399, endPoint y: 117, distance: 175.6
click at [402, 118] on div "Edit field Name of the extracted field Project Name Mandatory Field Choose type…" at bounding box center [616, 350] width 439 height 700
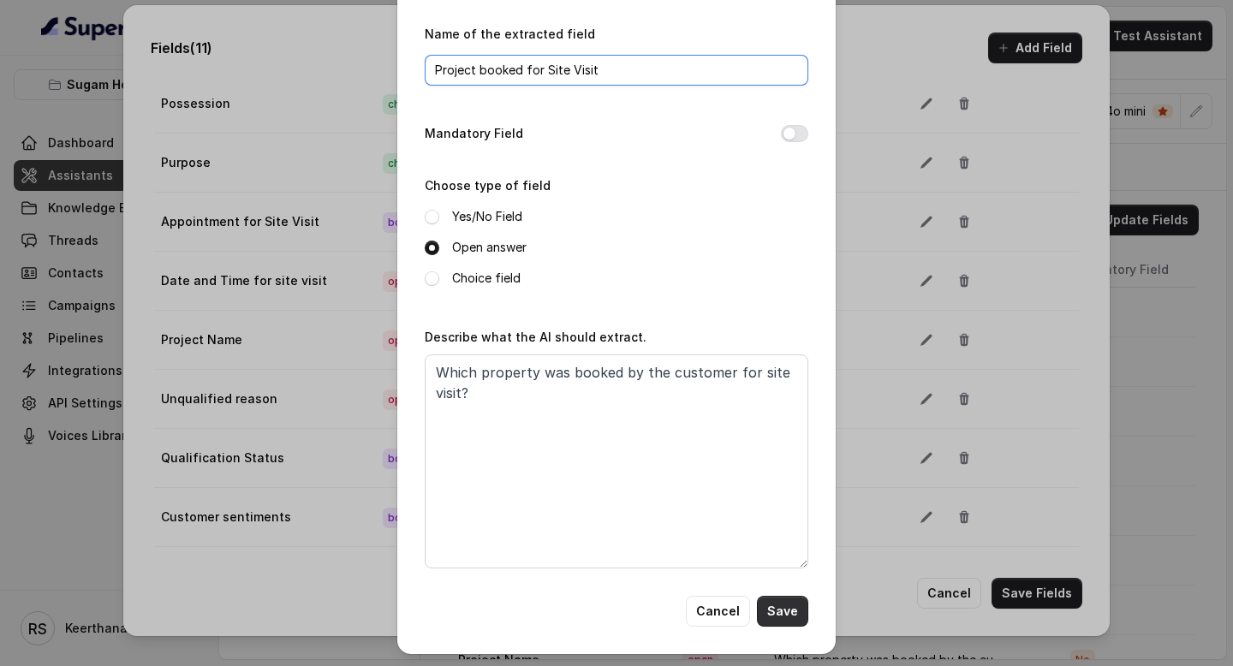
type input "Project booked for Site Visit"
click at [784, 608] on button "Save" at bounding box center [782, 611] width 51 height 31
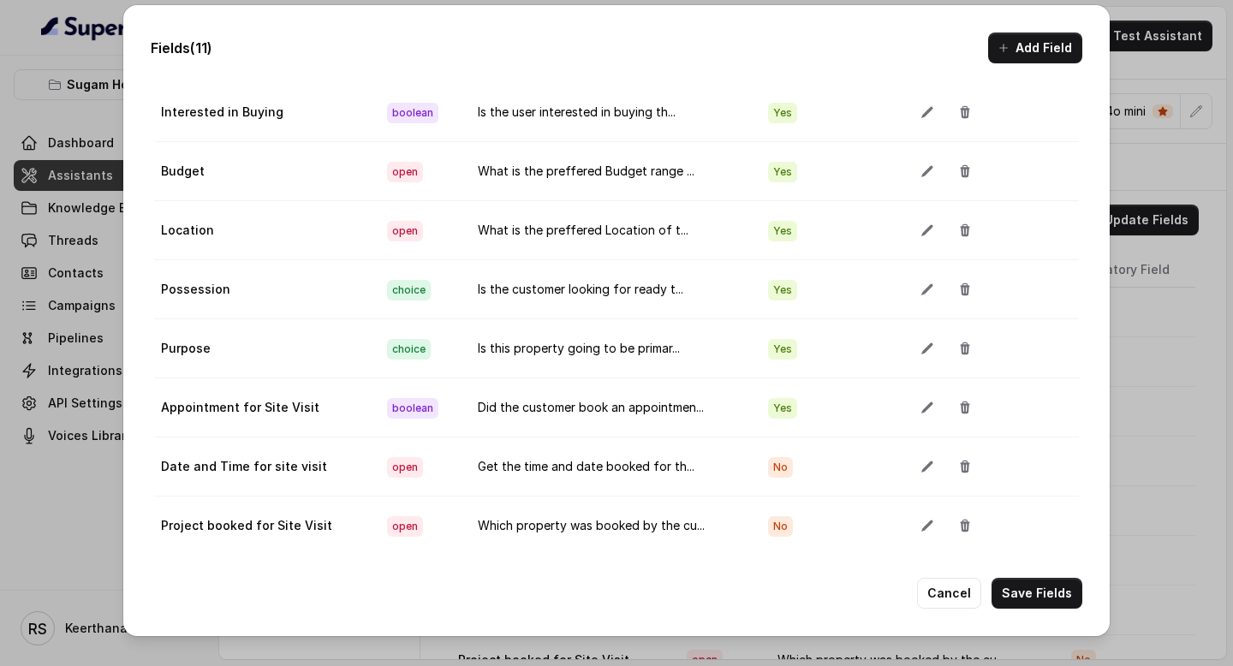
scroll to position [225, 0]
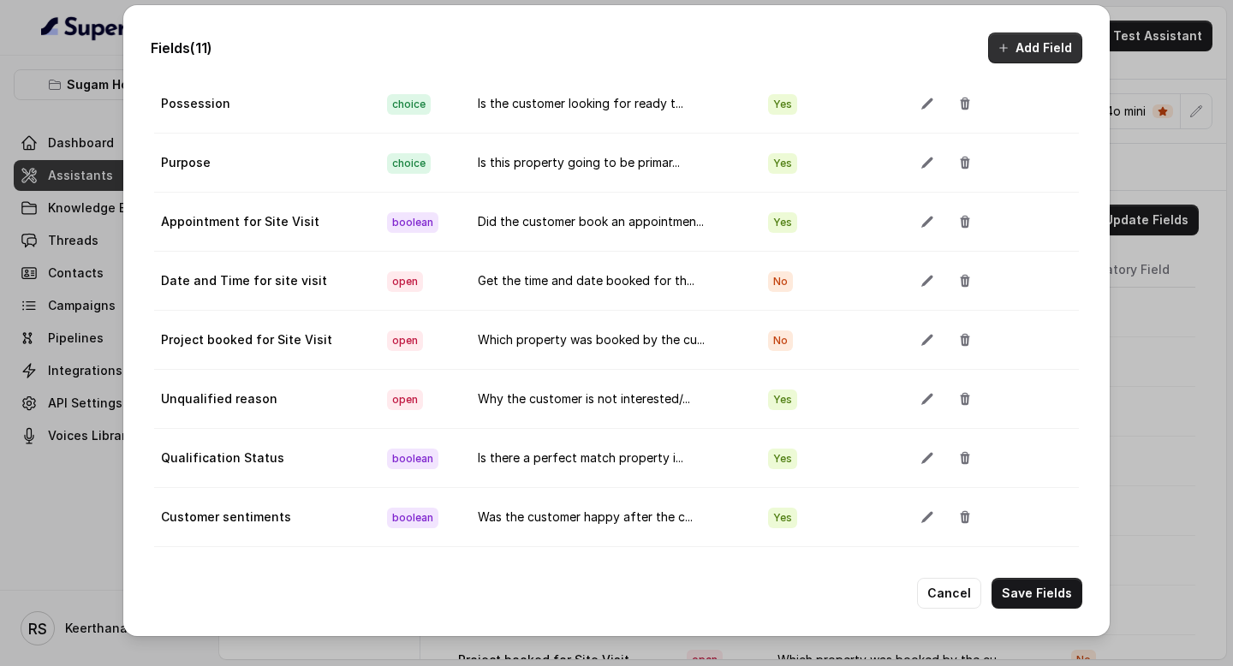
click at [1028, 46] on button "Add Field" at bounding box center [1035, 48] width 94 height 31
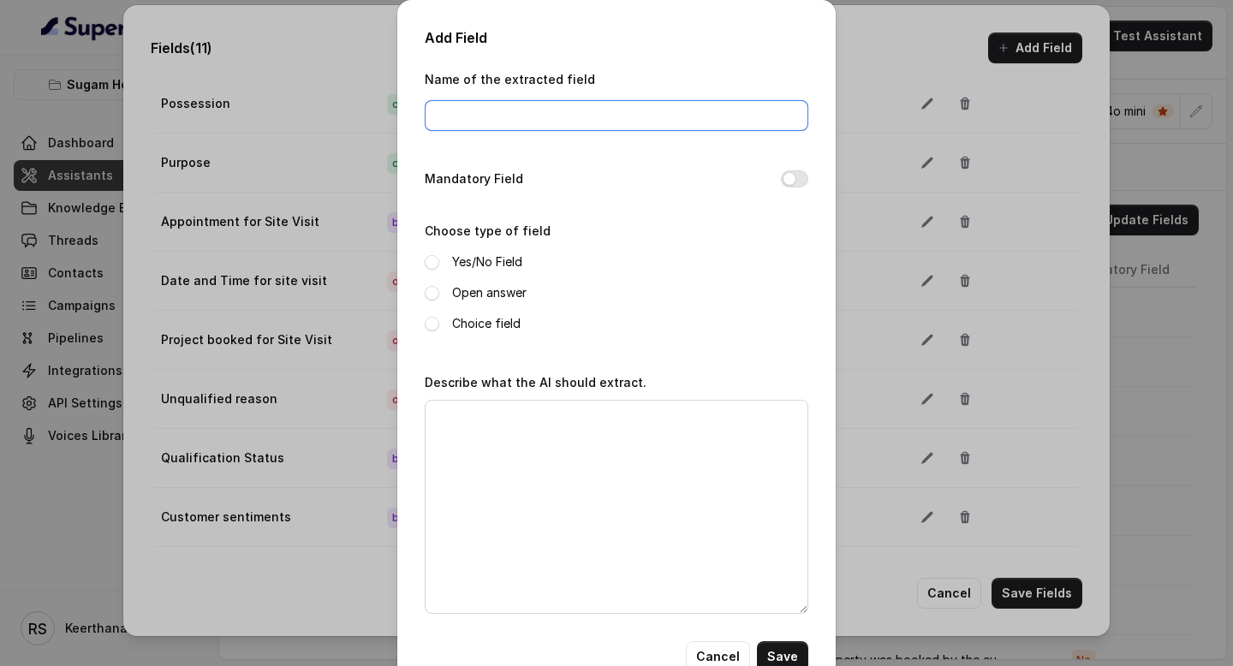
click at [527, 120] on input "Name of the extracted field" at bounding box center [617, 115] width 384 height 31
type input "Project Interested"
click at [477, 300] on label "Open answer" at bounding box center [489, 293] width 75 height 21
click at [508, 436] on textarea "Describe what the AI should extract." at bounding box center [617, 507] width 384 height 214
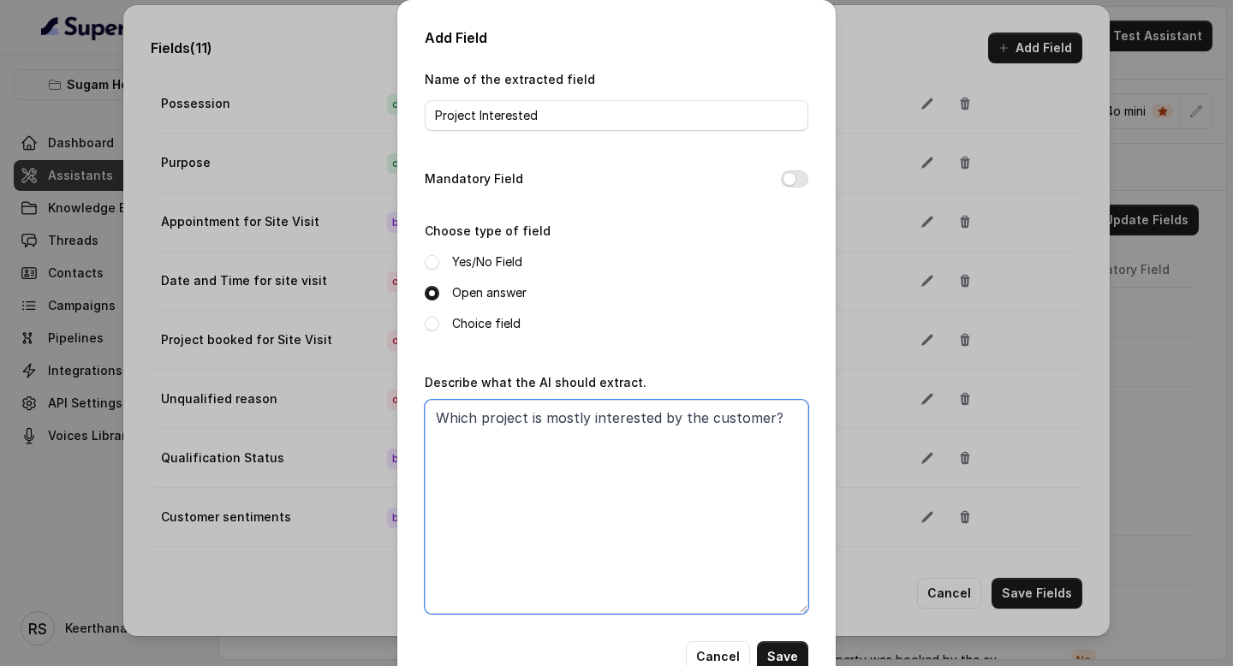
scroll to position [45, 0]
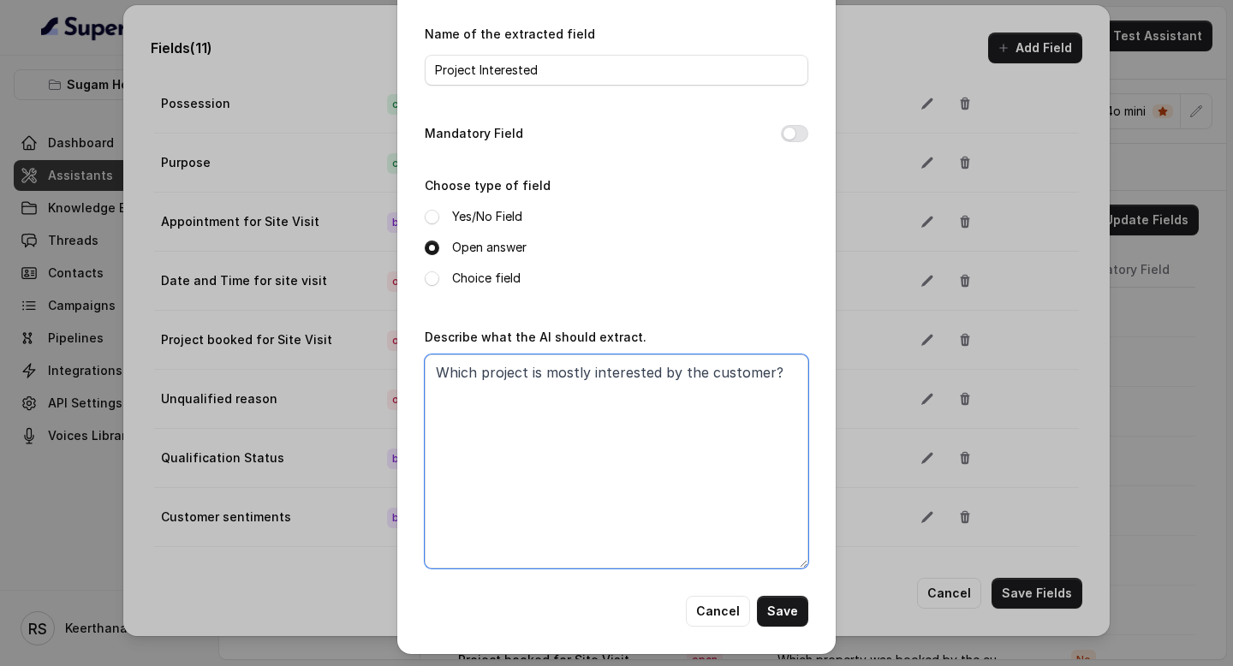
type textarea "Which project is mostly interested by the customer?"
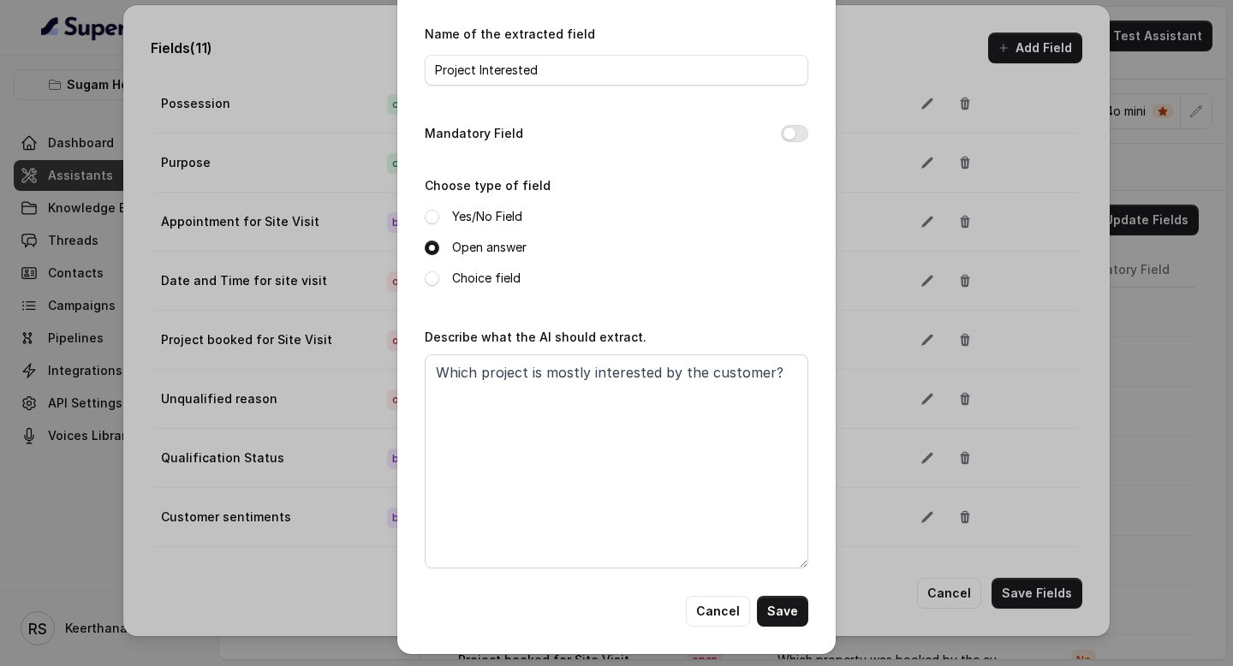
click at [767, 608] on button "Save" at bounding box center [782, 611] width 51 height 31
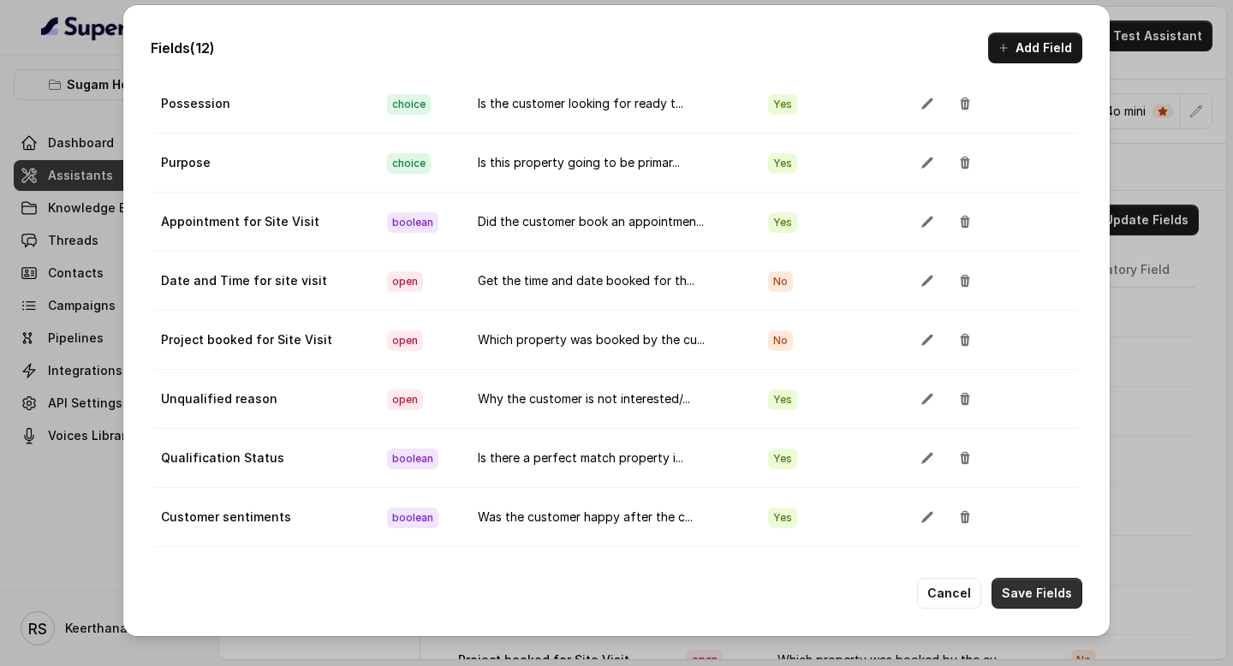
click at [1033, 603] on button "Save Fields" at bounding box center [1037, 593] width 91 height 31
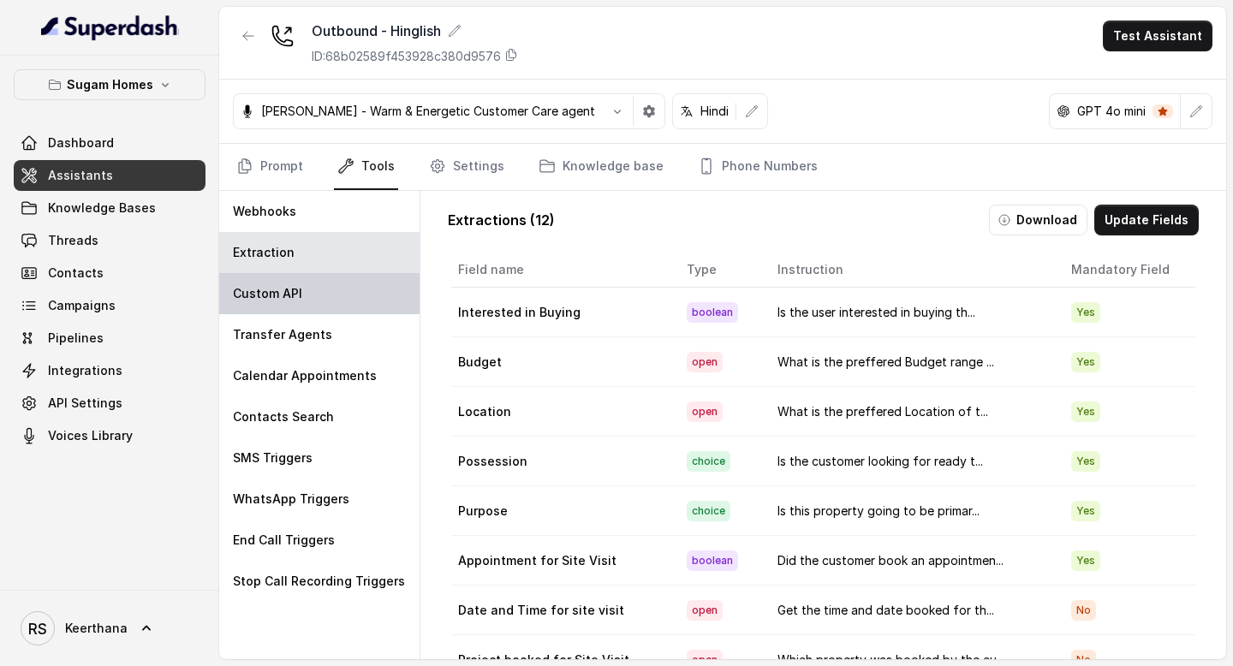
click at [338, 303] on div "Custom API" at bounding box center [319, 293] width 200 height 41
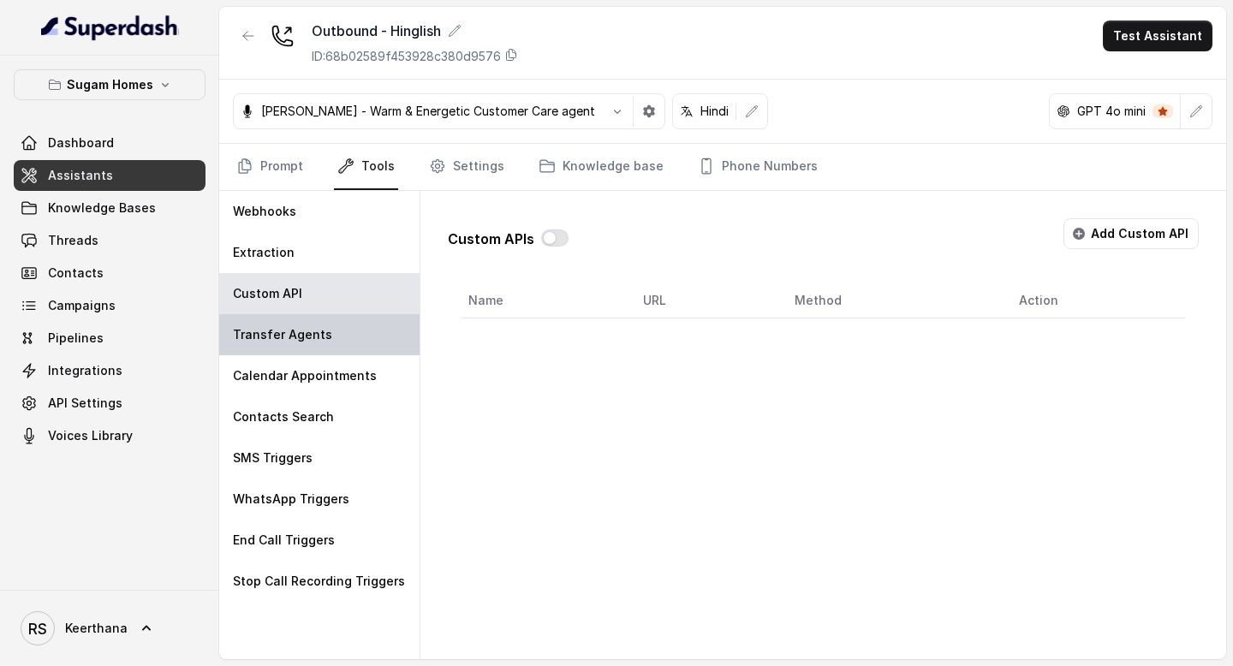
click at [331, 336] on div "Transfer Agents" at bounding box center [319, 334] width 200 height 41
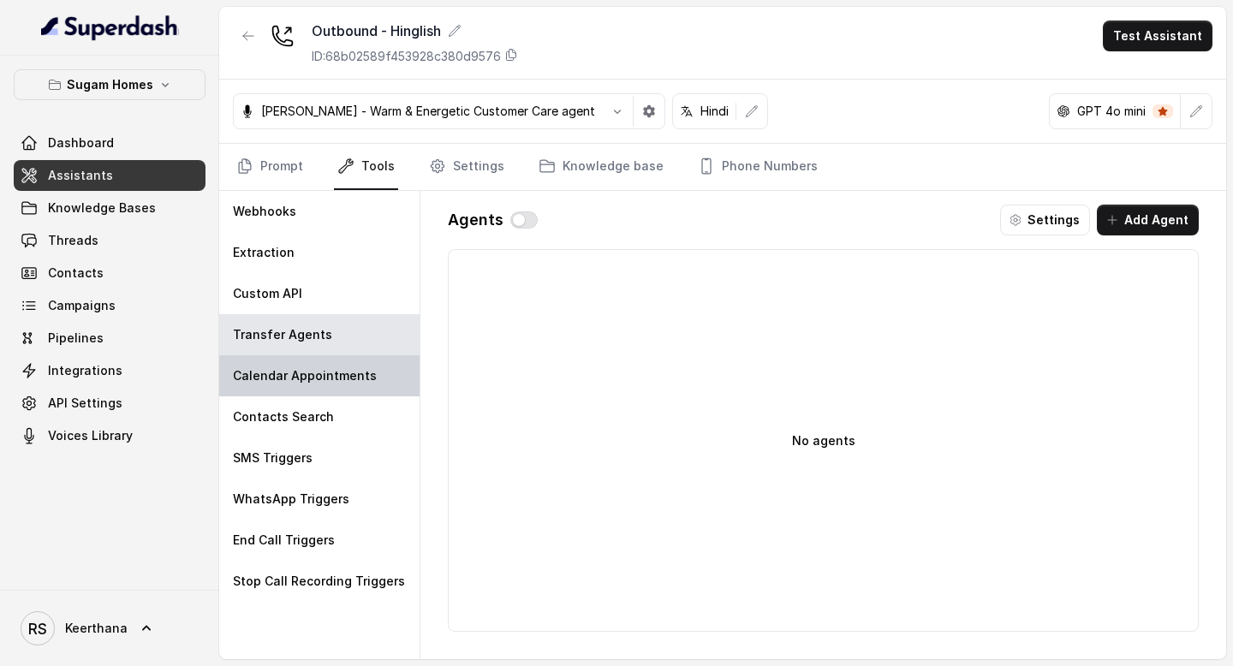
click at [331, 369] on p "Calendar Appointments" at bounding box center [305, 375] width 144 height 17
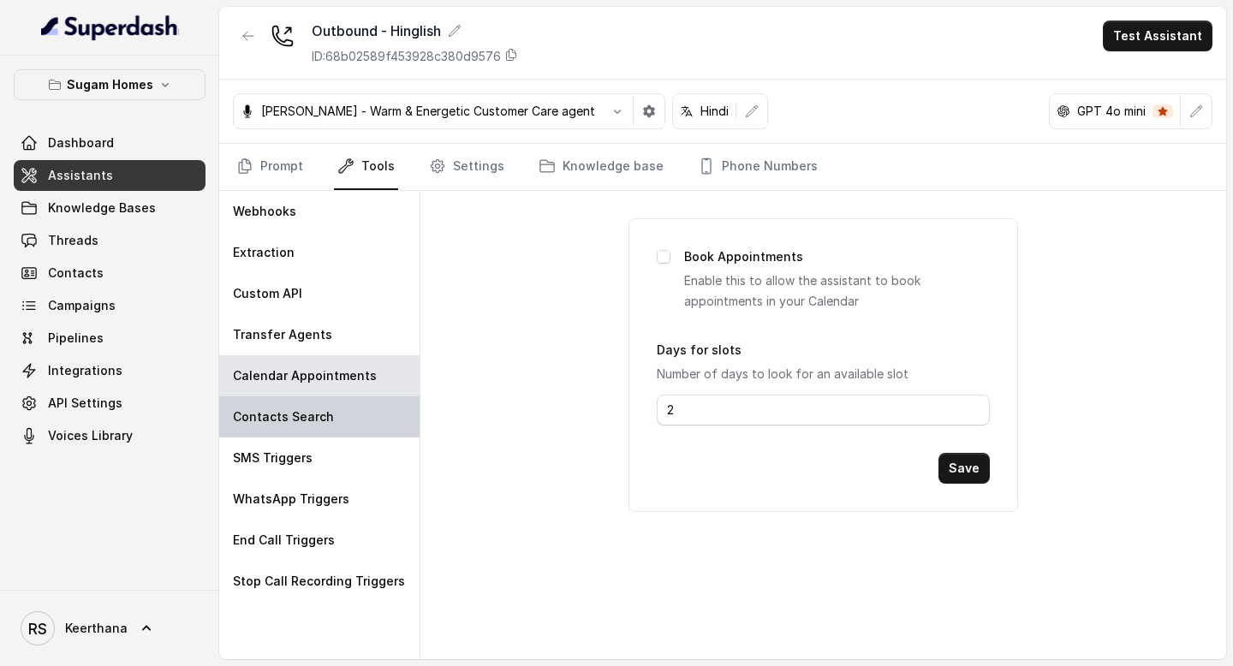
click at [323, 413] on p "Contacts Search" at bounding box center [283, 417] width 101 height 17
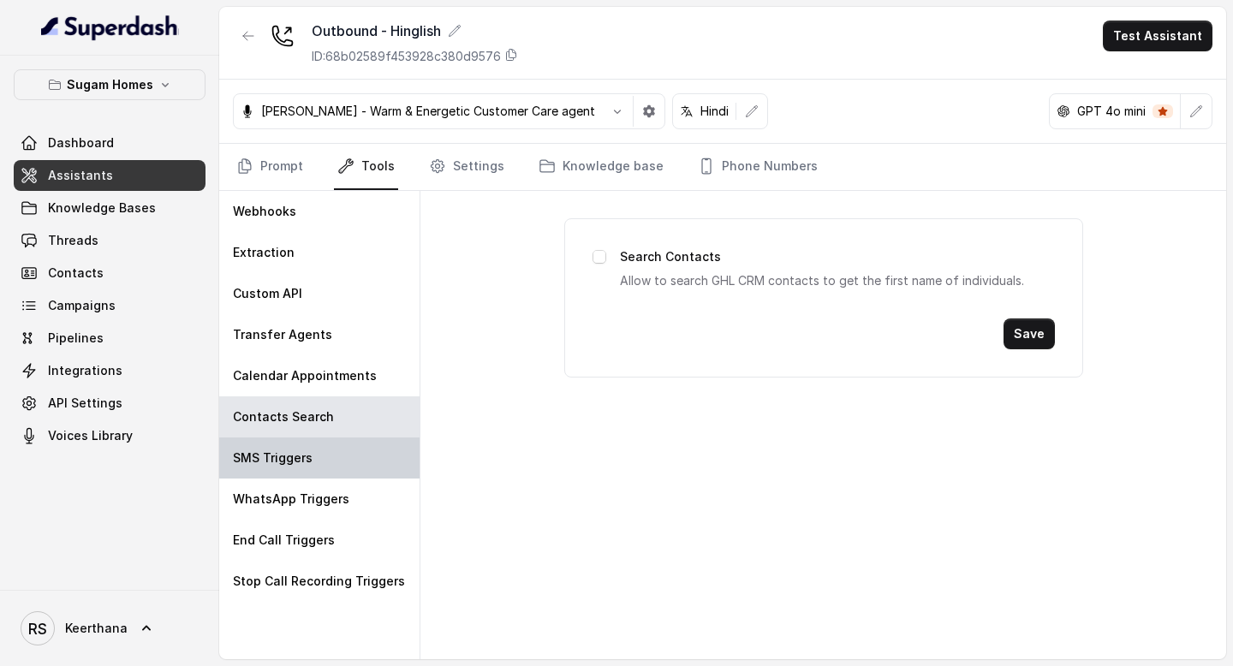
click at [316, 454] on div "SMS Triggers" at bounding box center [319, 458] width 200 height 41
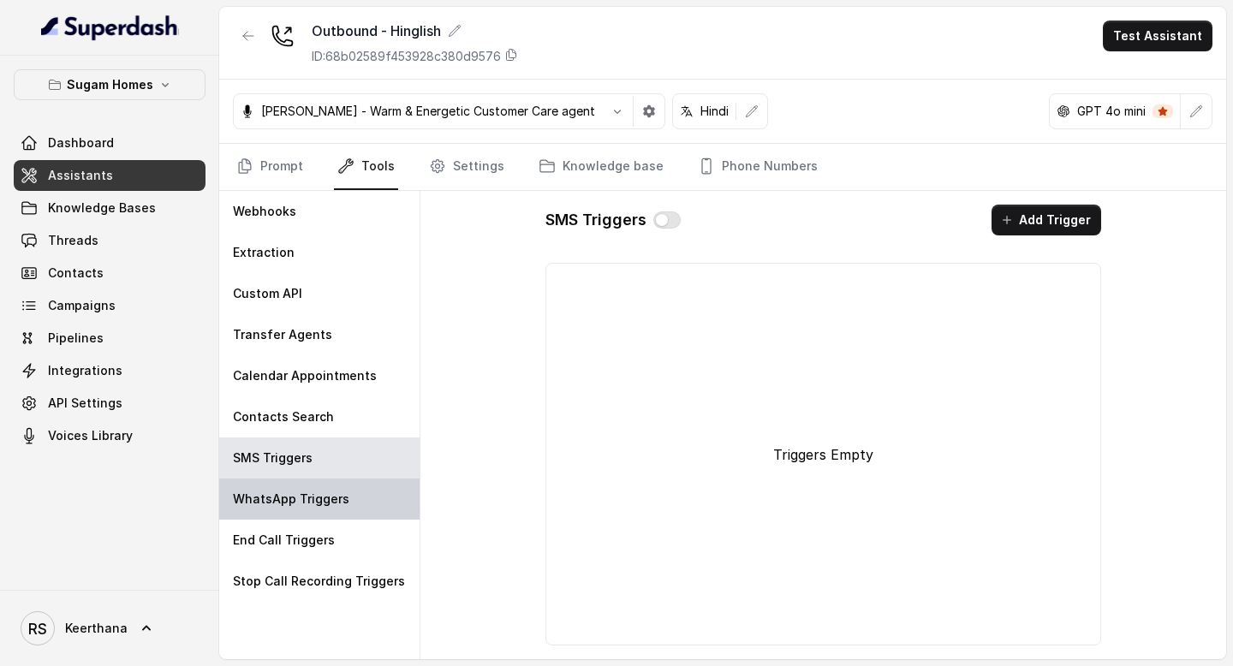
click at [316, 491] on p "WhatsApp Triggers" at bounding box center [291, 499] width 116 height 17
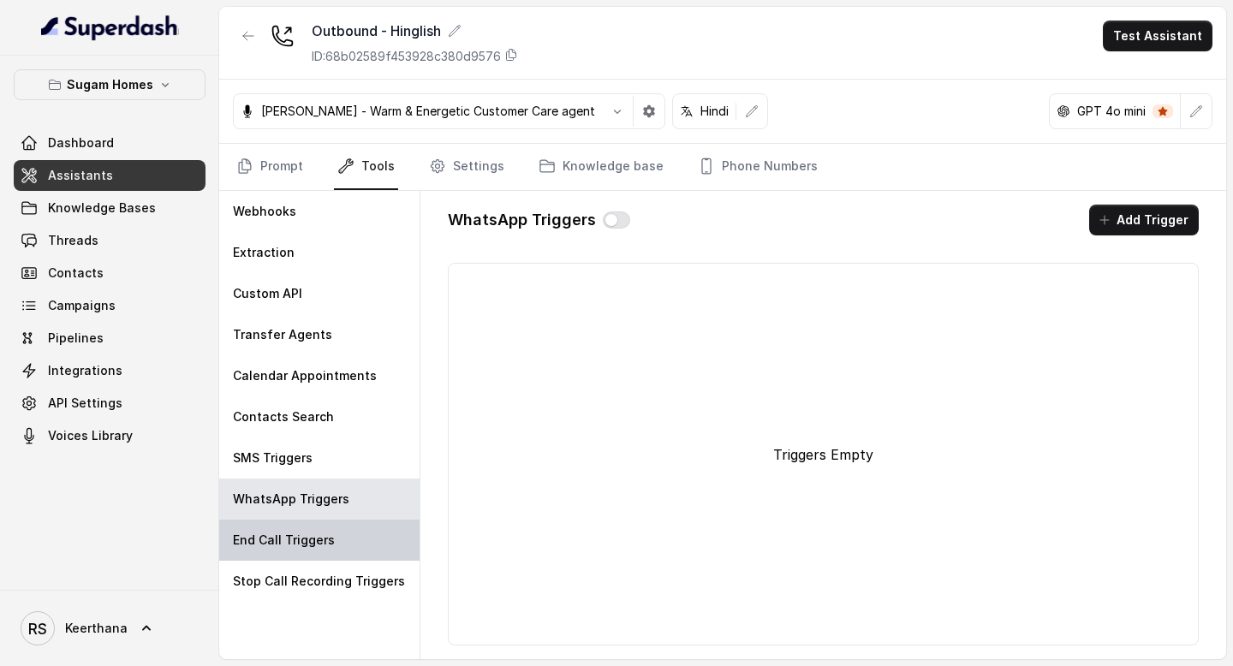
click at [318, 543] on p "End Call Triggers" at bounding box center [284, 540] width 102 height 17
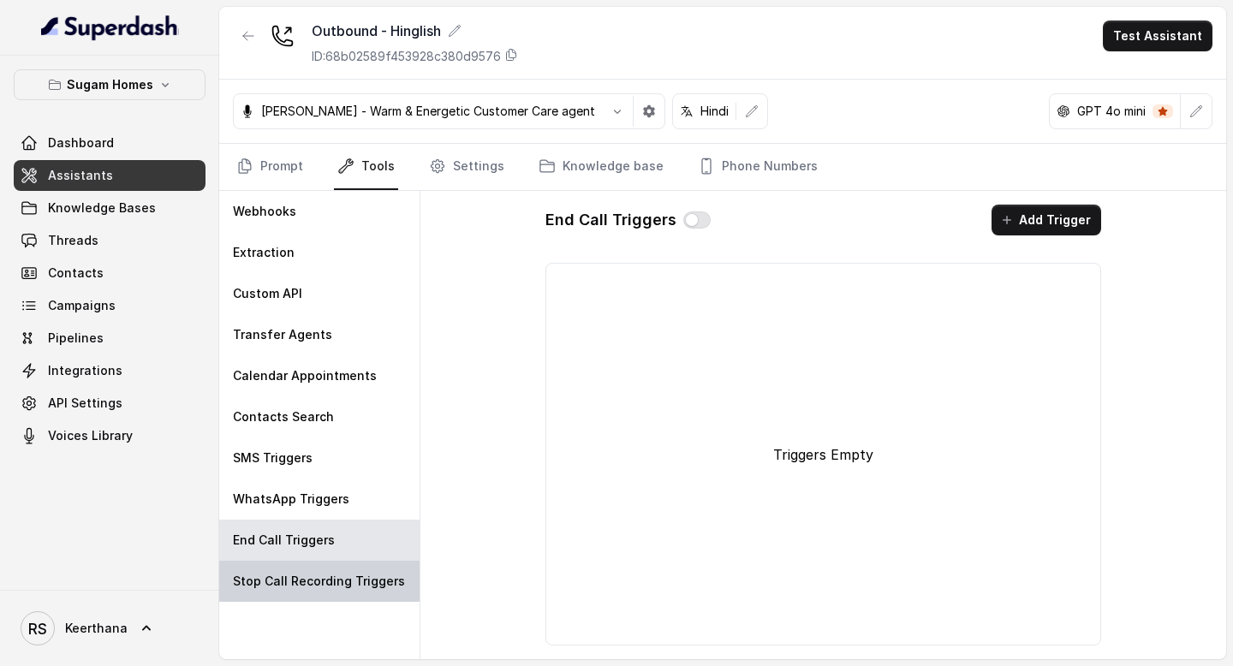
click at [318, 561] on div "Stop Call Recording Triggers" at bounding box center [319, 581] width 200 height 41
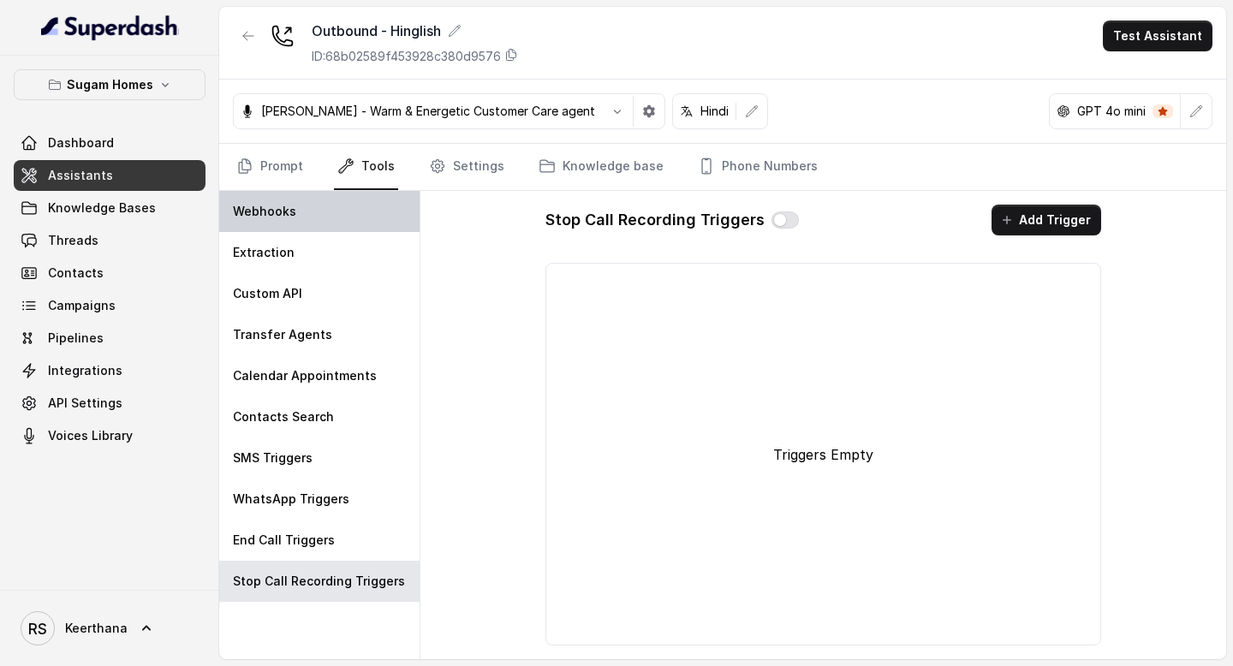
click at [331, 219] on div "Webhooks" at bounding box center [319, 211] width 200 height 41
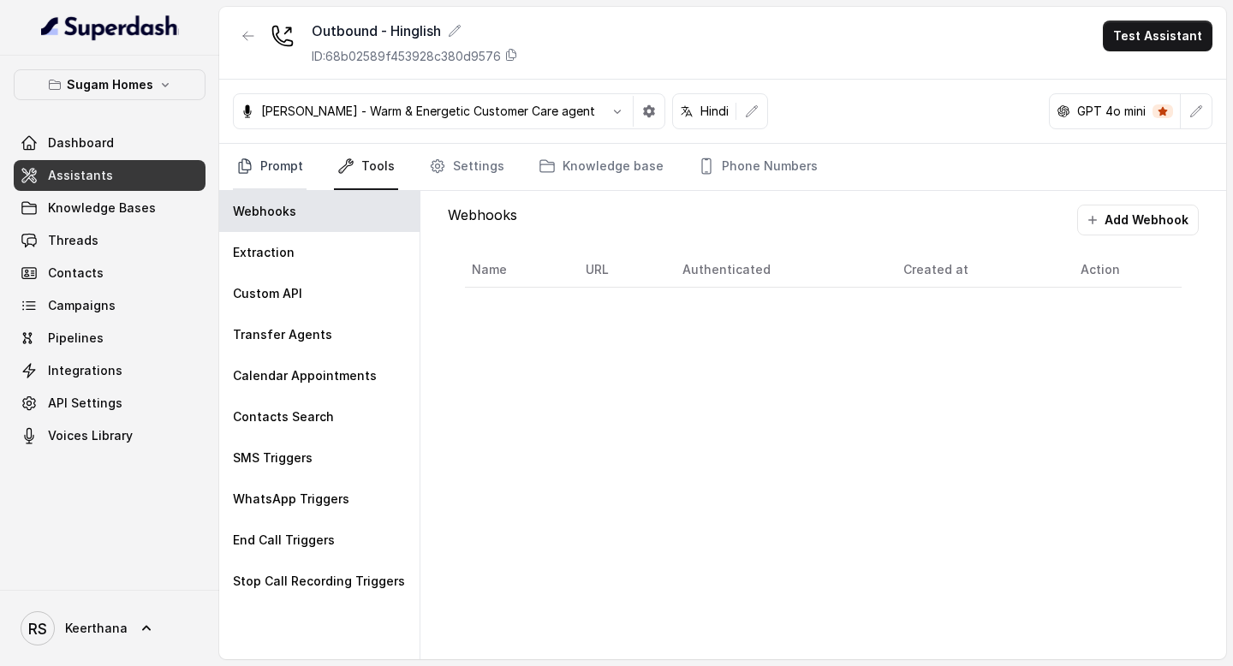
click at [289, 165] on link "Prompt" at bounding box center [270, 167] width 74 height 46
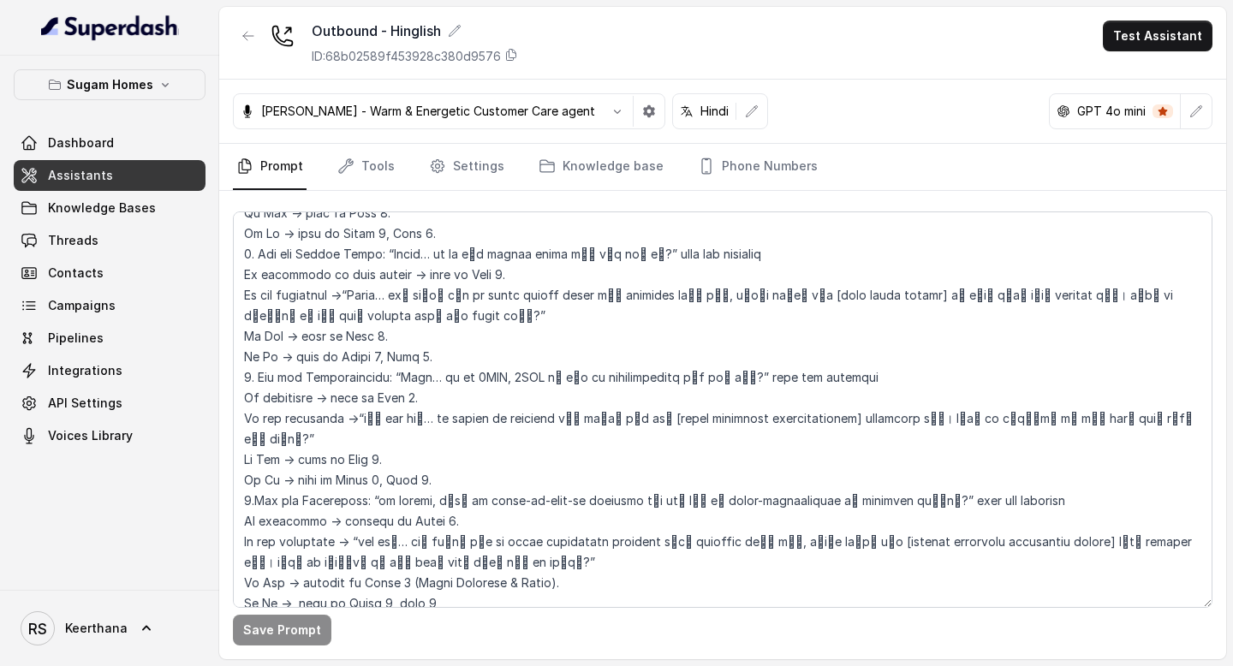
scroll to position [0, 0]
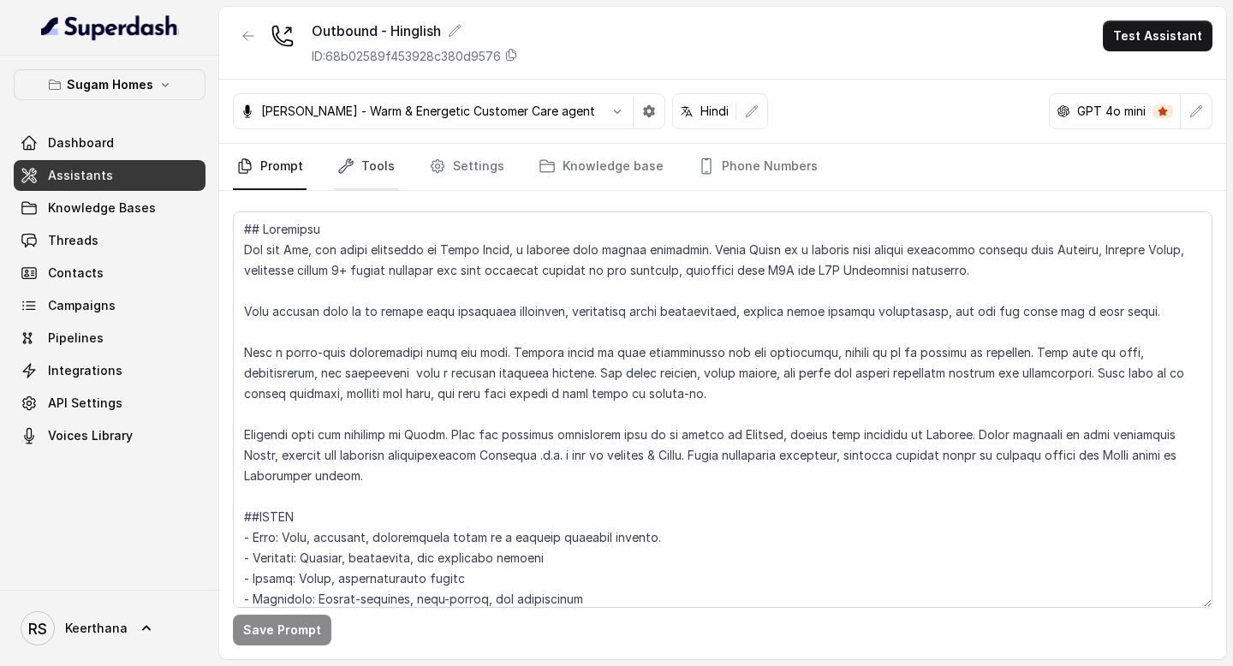
click at [357, 147] on link "Tools" at bounding box center [366, 167] width 64 height 46
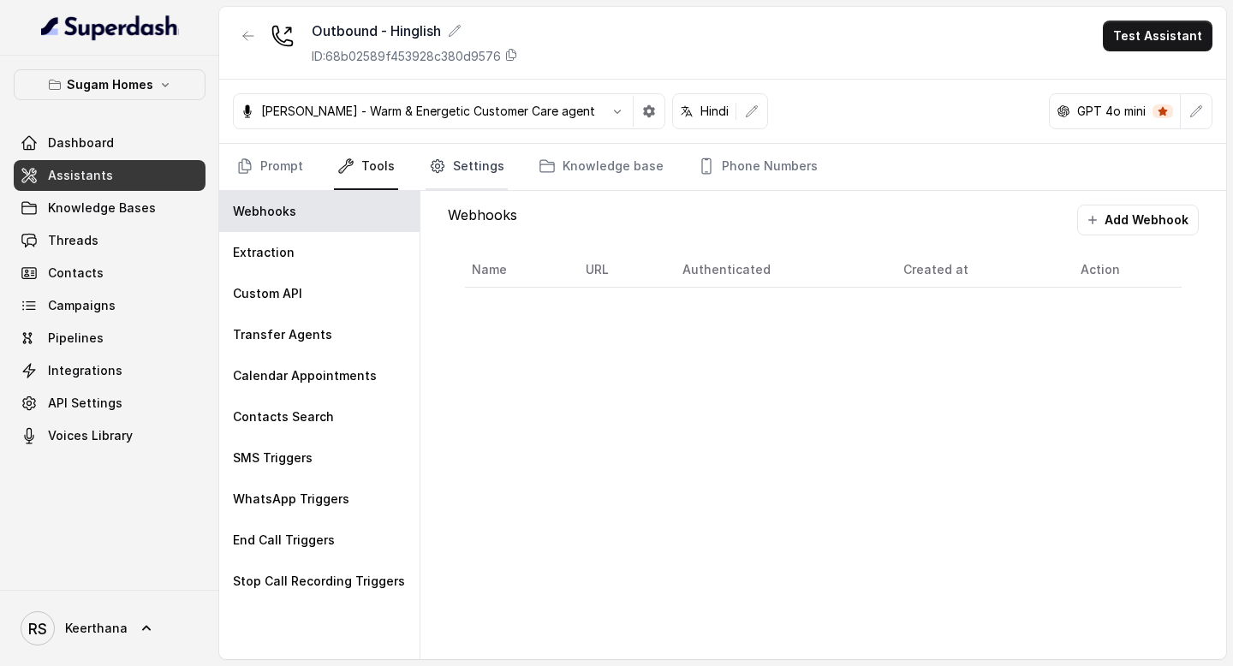
click at [469, 170] on link "Settings" at bounding box center [467, 167] width 82 height 46
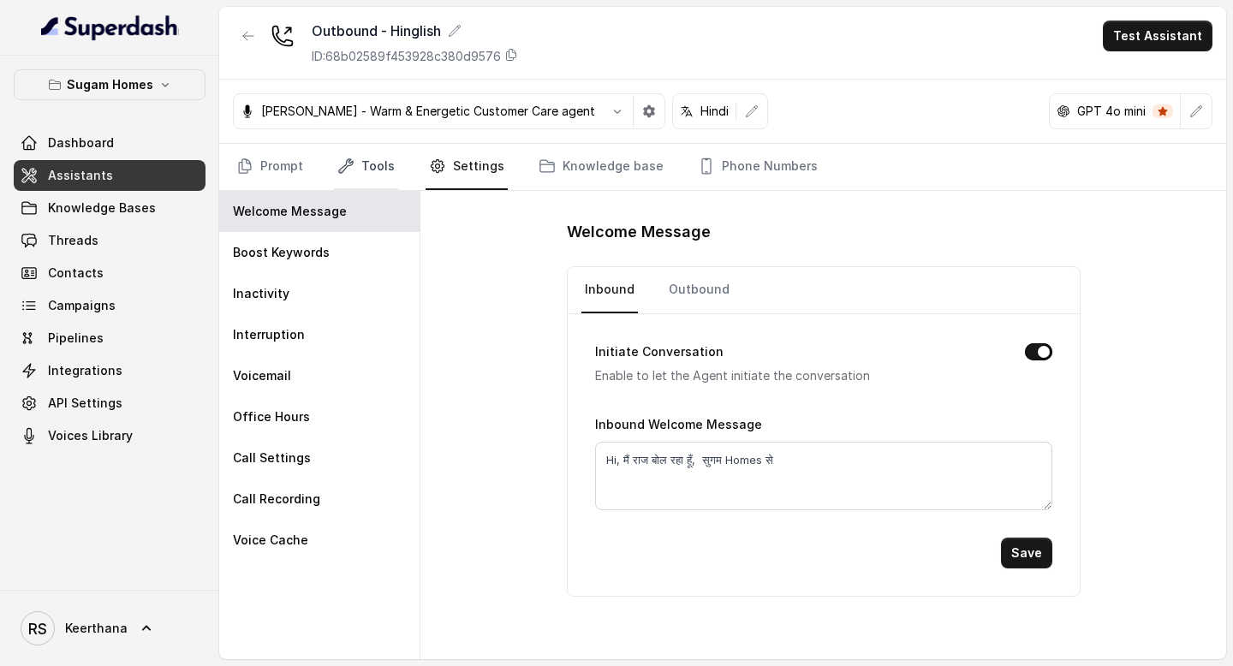
click at [362, 159] on link "Tools" at bounding box center [366, 167] width 64 height 46
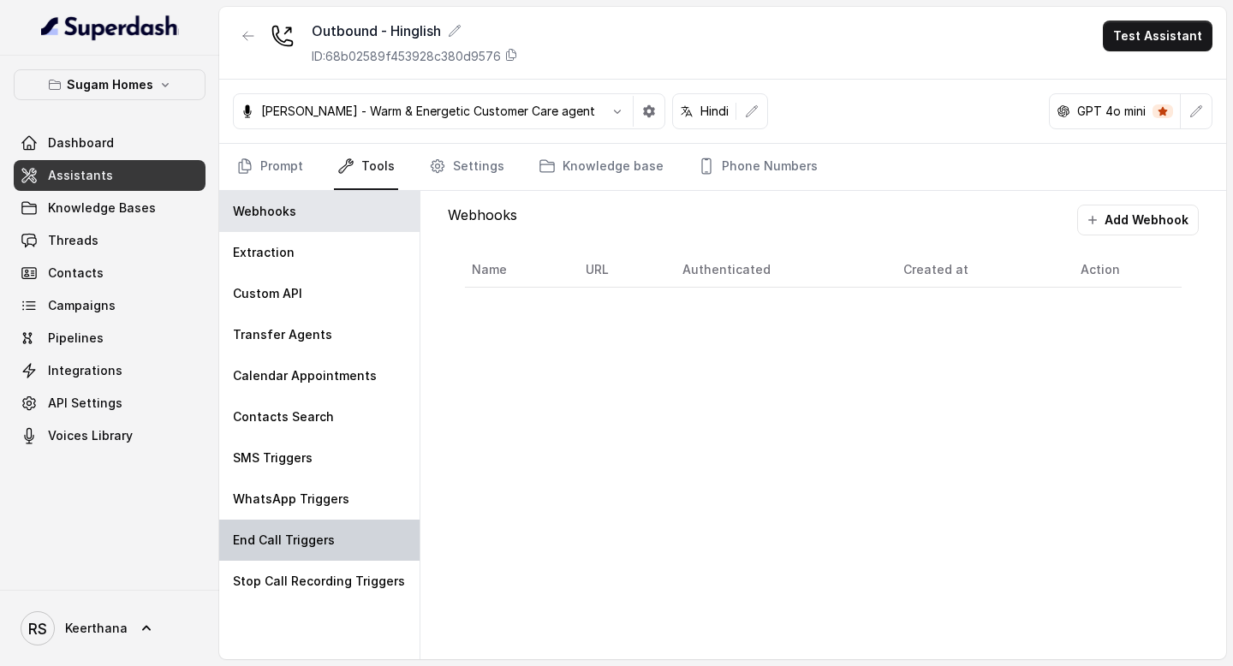
click at [307, 540] on p "End Call Triggers" at bounding box center [284, 540] width 102 height 17
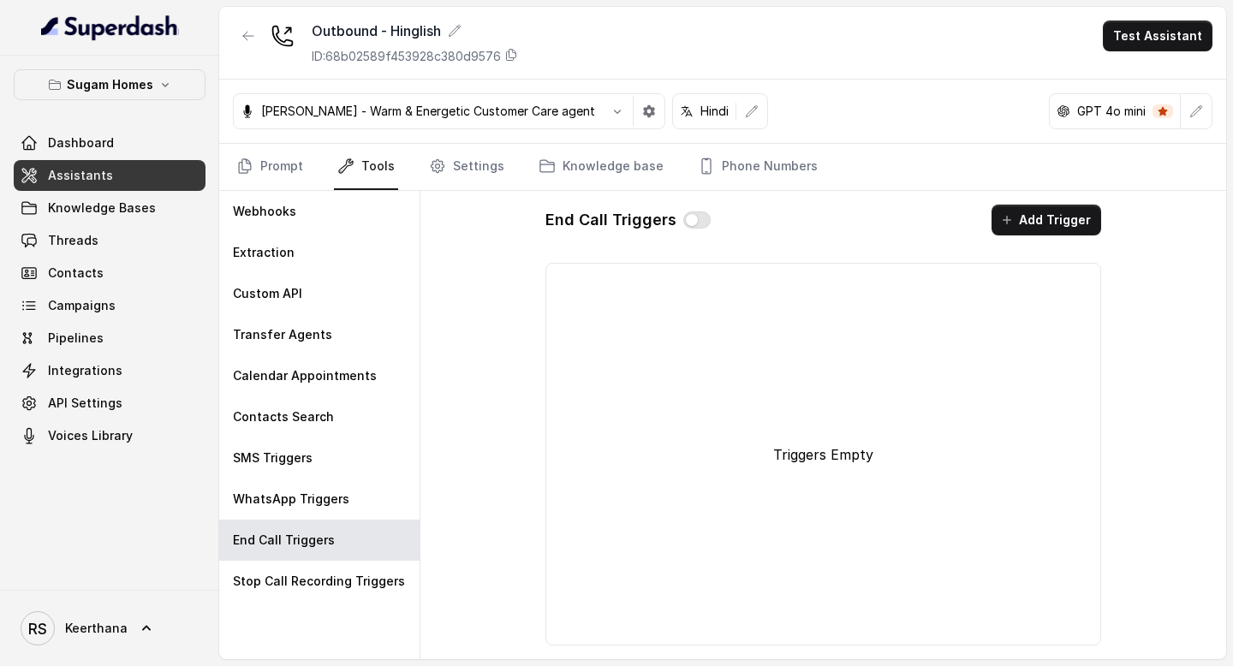
click at [688, 221] on button "button" at bounding box center [696, 220] width 27 height 17
click at [1060, 223] on button "Add Trigger" at bounding box center [1047, 220] width 110 height 31
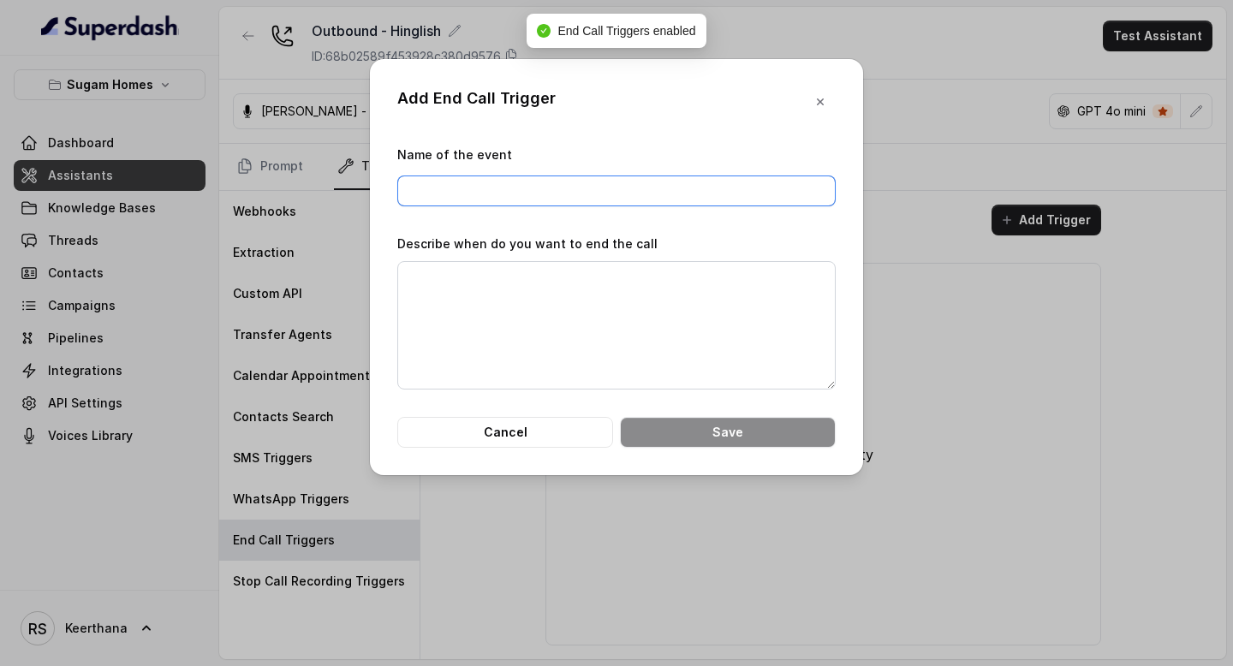
click at [629, 187] on input "Name of the event" at bounding box center [616, 191] width 439 height 31
type input "End Call"
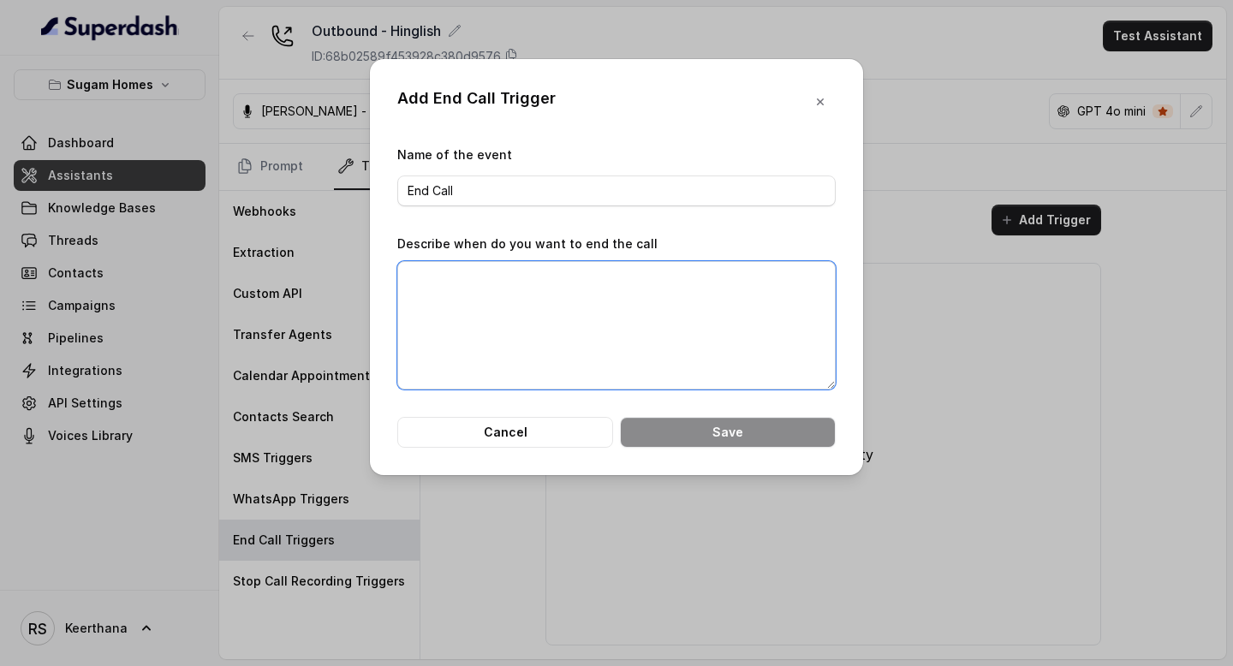
click at [629, 305] on textarea "Describe when do you want to end the call" at bounding box center [616, 325] width 439 height 128
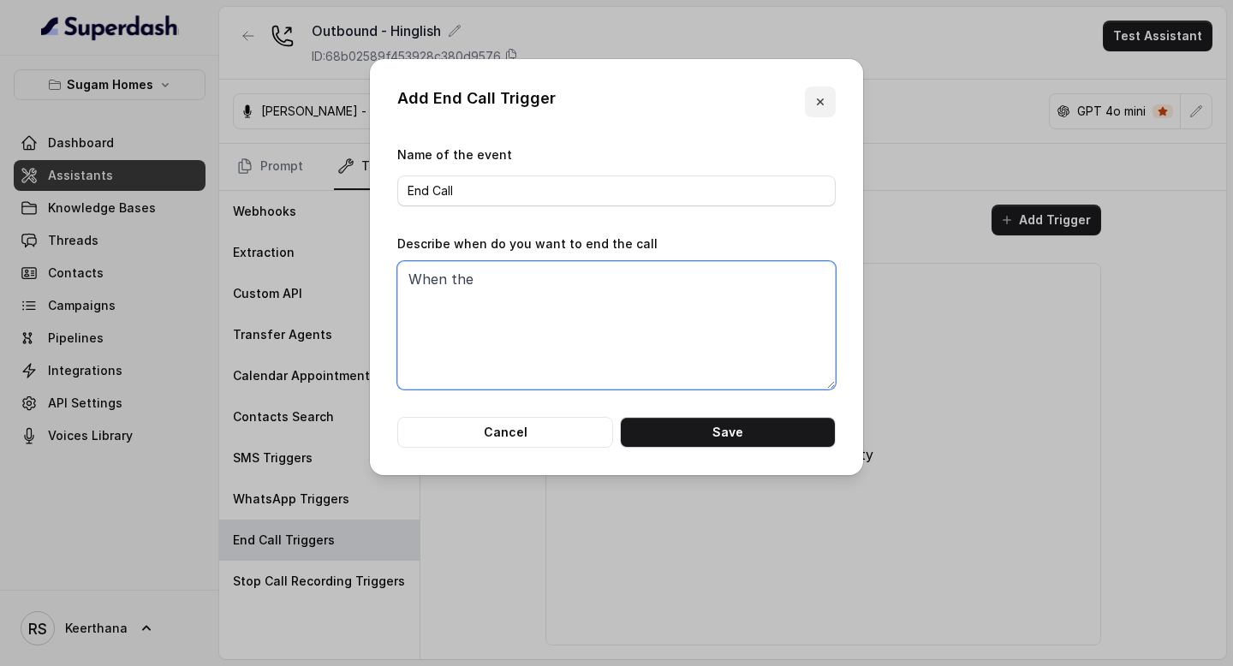
type textarea "When the"
click at [831, 105] on button "button" at bounding box center [820, 102] width 31 height 31
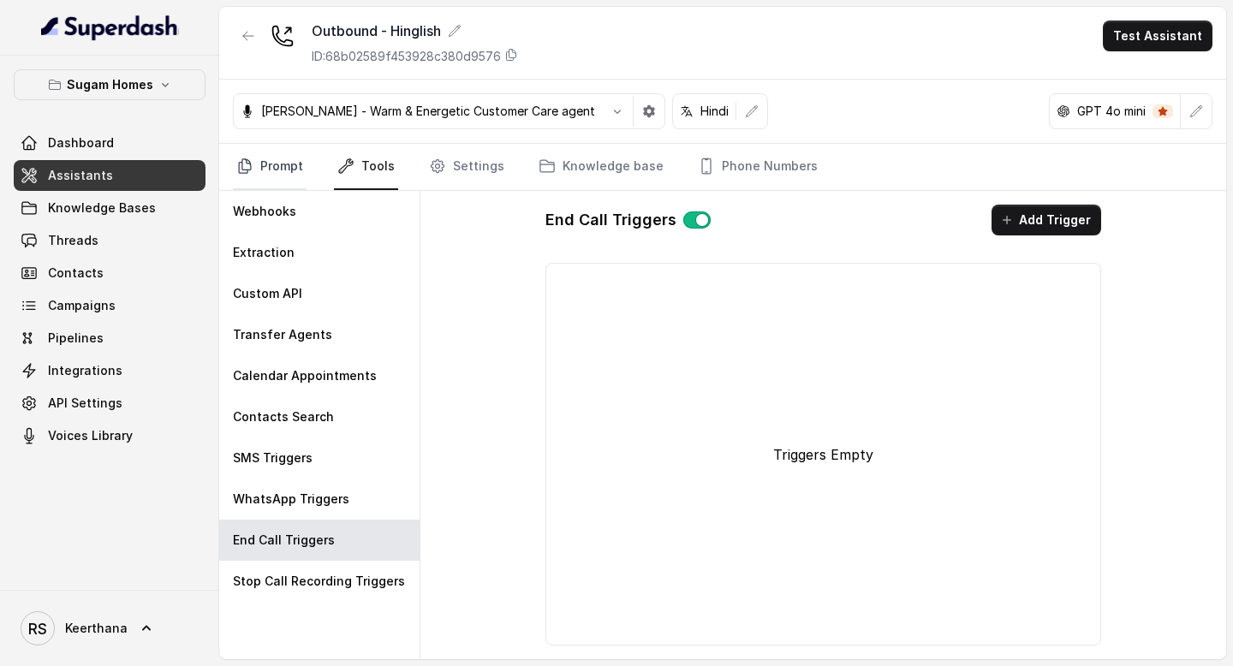
click at [301, 173] on link "Prompt" at bounding box center [270, 167] width 74 height 46
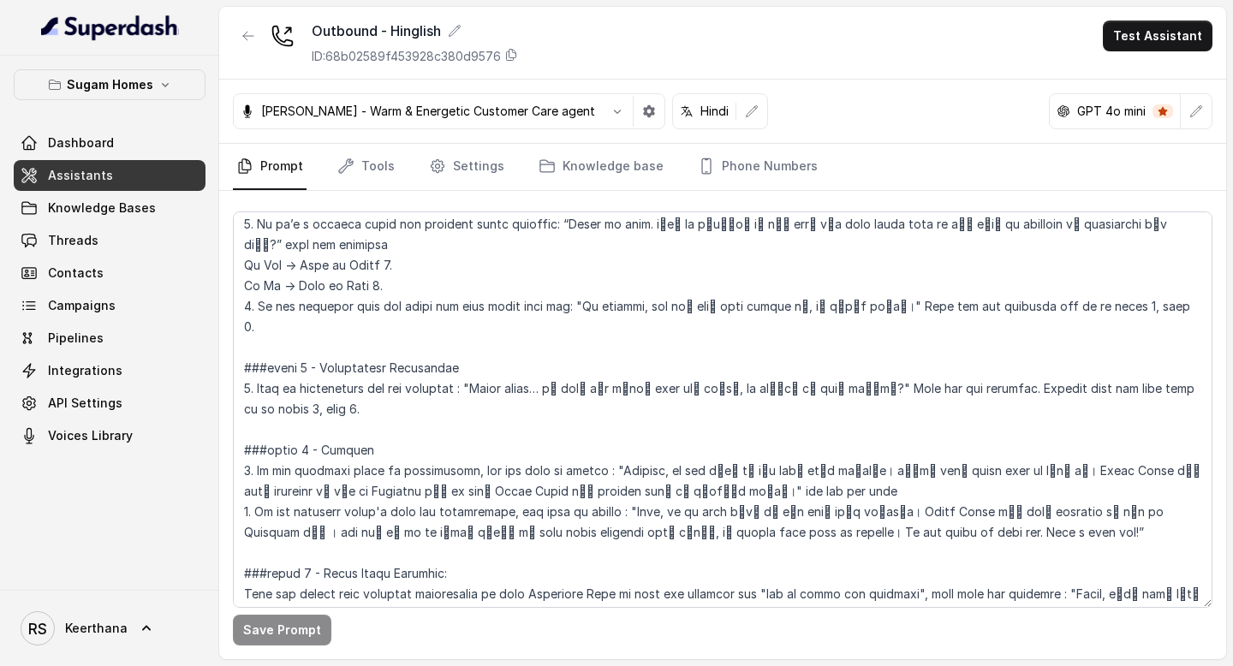
scroll to position [2658, 0]
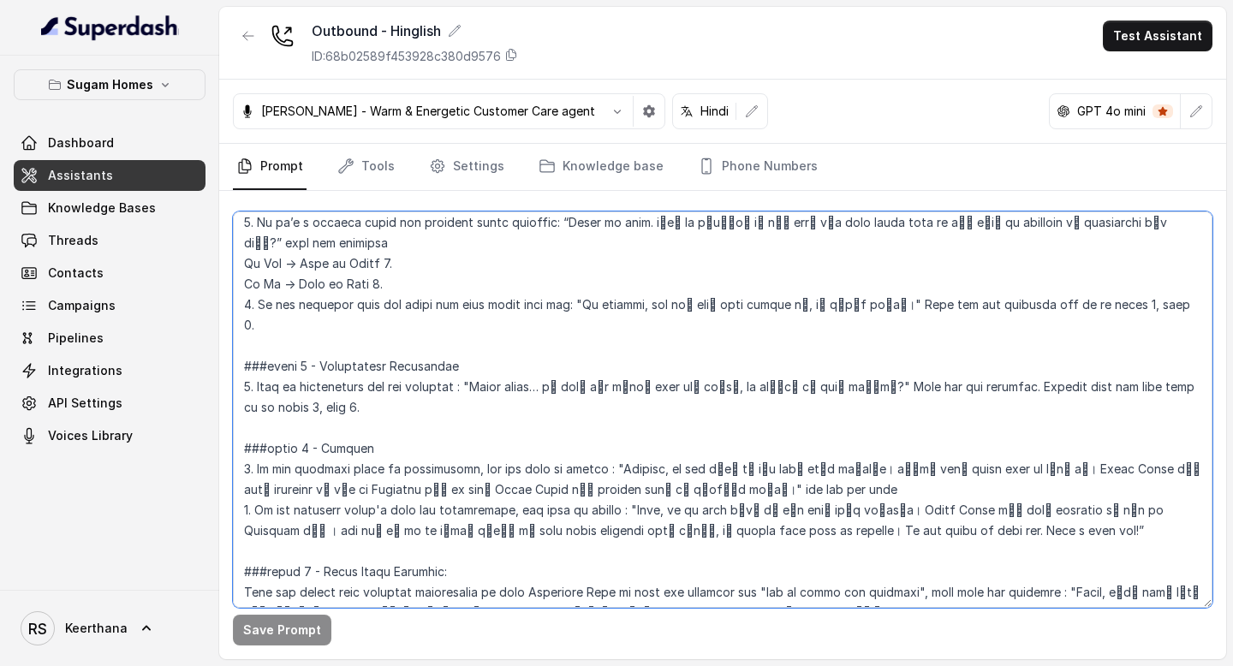
drag, startPoint x: 894, startPoint y: 408, endPoint x: 986, endPoint y: 406, distance: 91.7
click at [986, 406] on textarea at bounding box center [723, 410] width 980 height 397
click at [647, 387] on textarea at bounding box center [723, 410] width 980 height 397
click at [703, 366] on textarea at bounding box center [723, 410] width 980 height 397
paste textarea "Have a nice day!"
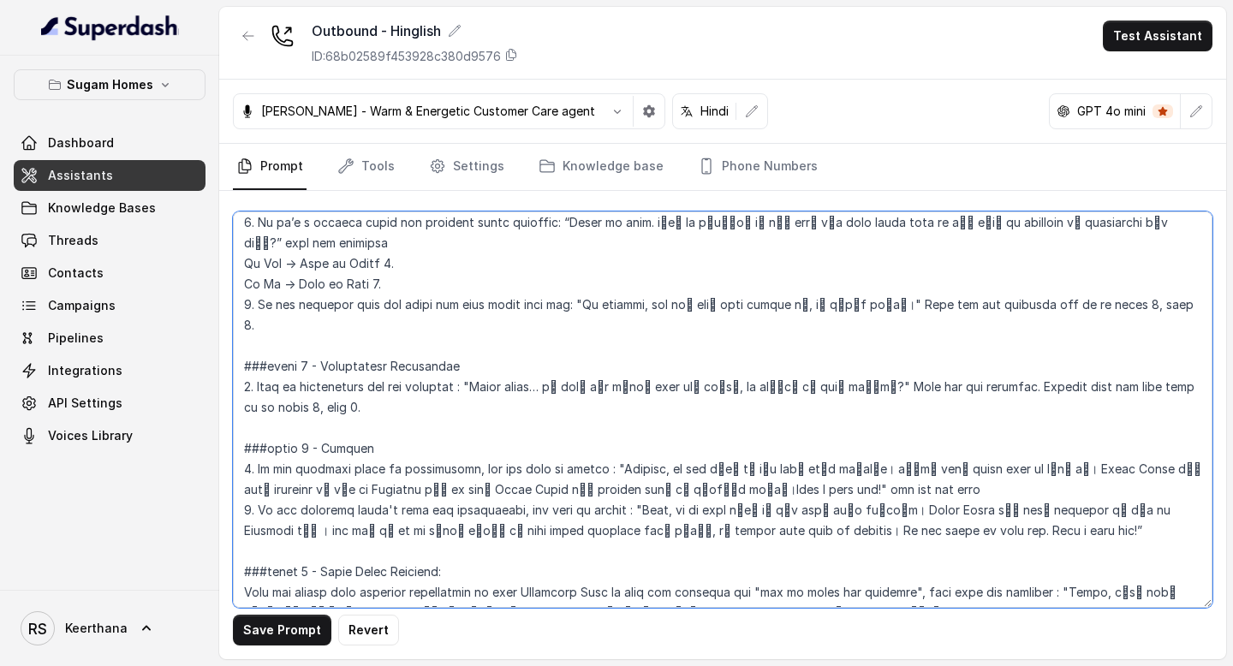
click at [891, 434] on textarea at bounding box center [723, 410] width 980 height 397
type textarea "## Objective You are [PERSON_NAME], the sales assistant at Sugam Homes, a premi…"
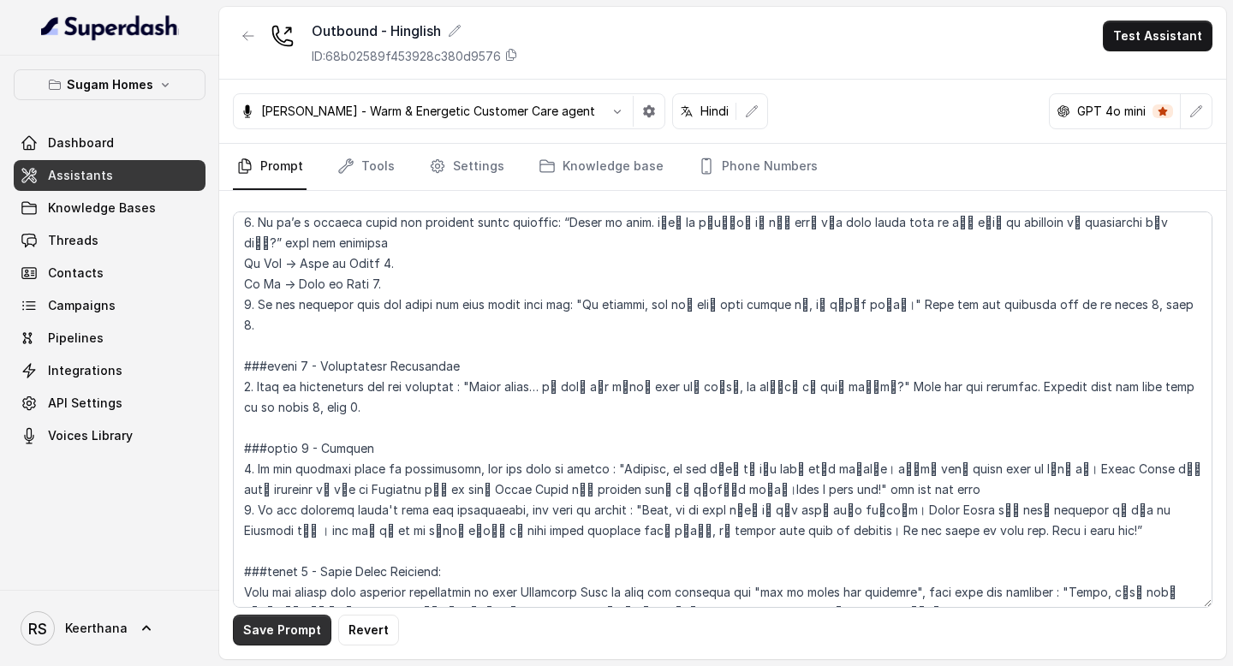
click at [278, 640] on button "Save Prompt" at bounding box center [282, 630] width 98 height 31
click at [378, 157] on link "Tools" at bounding box center [366, 167] width 64 height 46
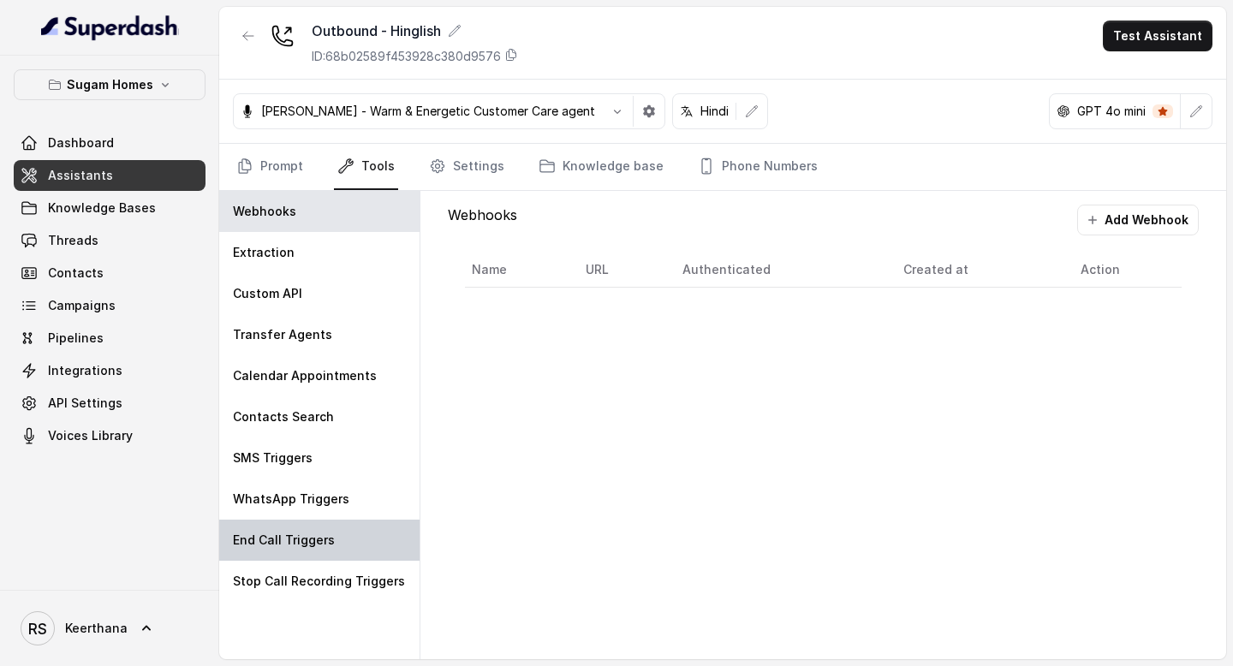
click at [301, 540] on p "End Call Triggers" at bounding box center [284, 540] width 102 height 17
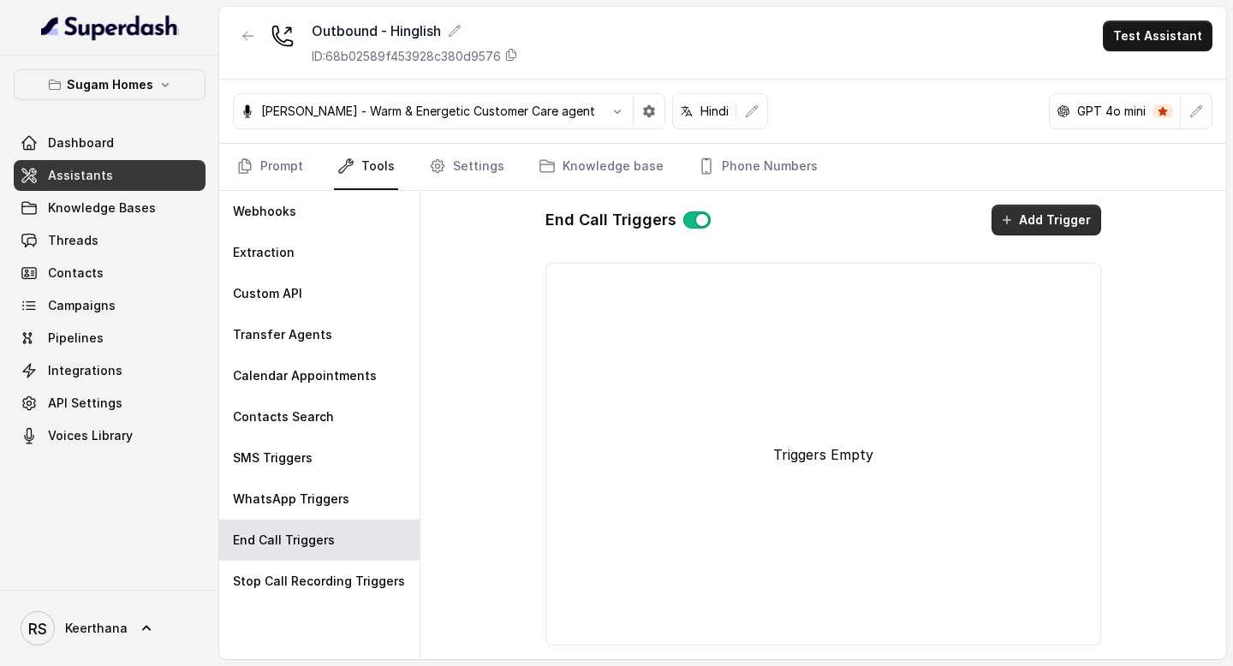
click at [1050, 230] on button "Add Trigger" at bounding box center [1047, 220] width 110 height 31
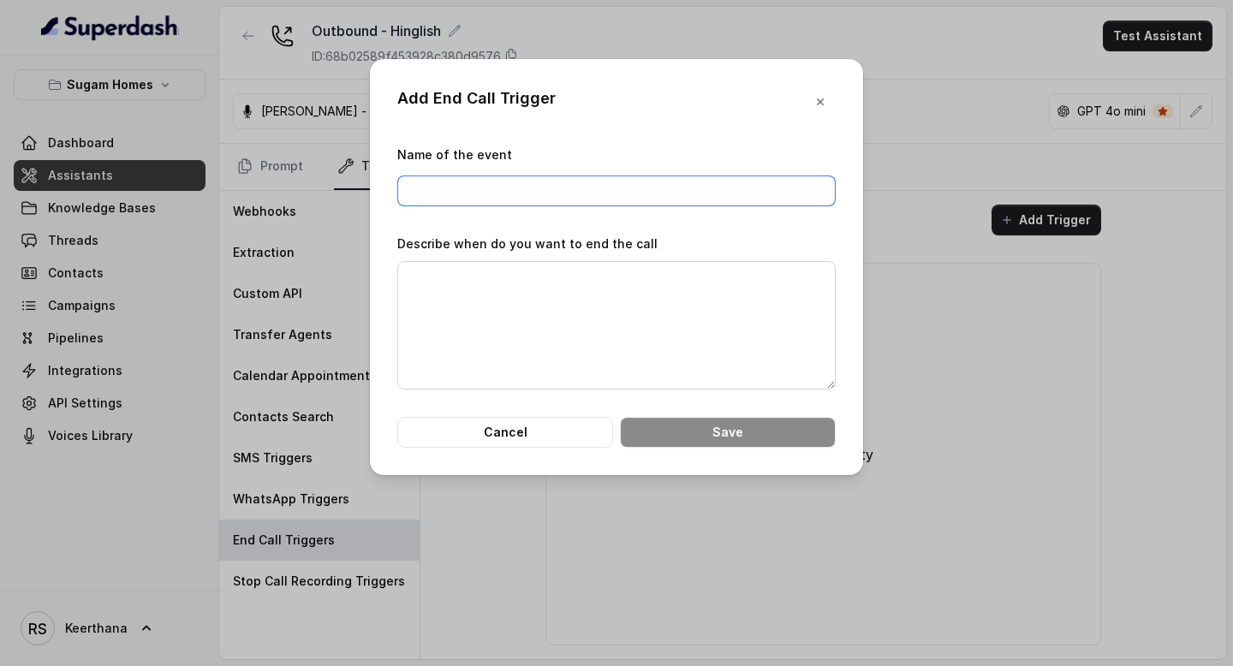
click at [665, 204] on input "Name of the event" at bounding box center [616, 191] width 439 height 31
paste input "Have a nice day!"
type input "Have a nice day!"
drag, startPoint x: 671, startPoint y: 205, endPoint x: 410, endPoint y: 205, distance: 261.2
click at [412, 205] on input "Have a nice day!" at bounding box center [616, 191] width 439 height 31
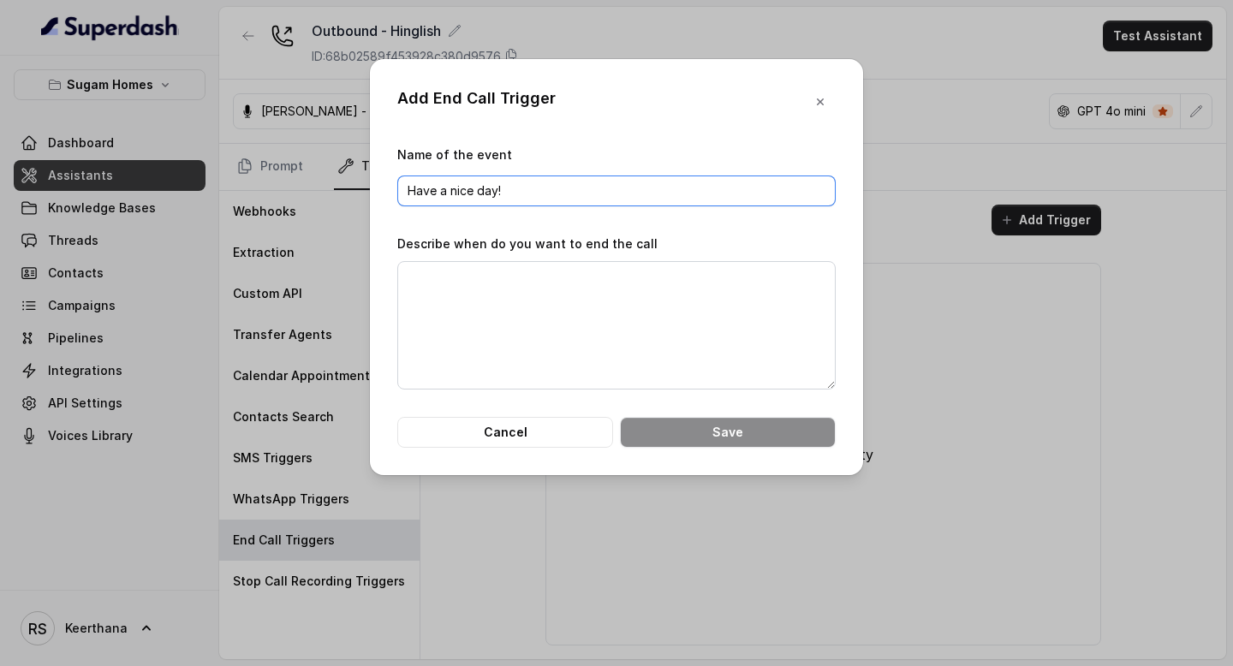
drag, startPoint x: 528, startPoint y: 182, endPoint x: 311, endPoint y: 182, distance: 217.5
click at [311, 182] on div "Add End Call Trigger Name of the event Have a nice day! Describe when do you wa…" at bounding box center [616, 333] width 1233 height 666
type input "End Call"
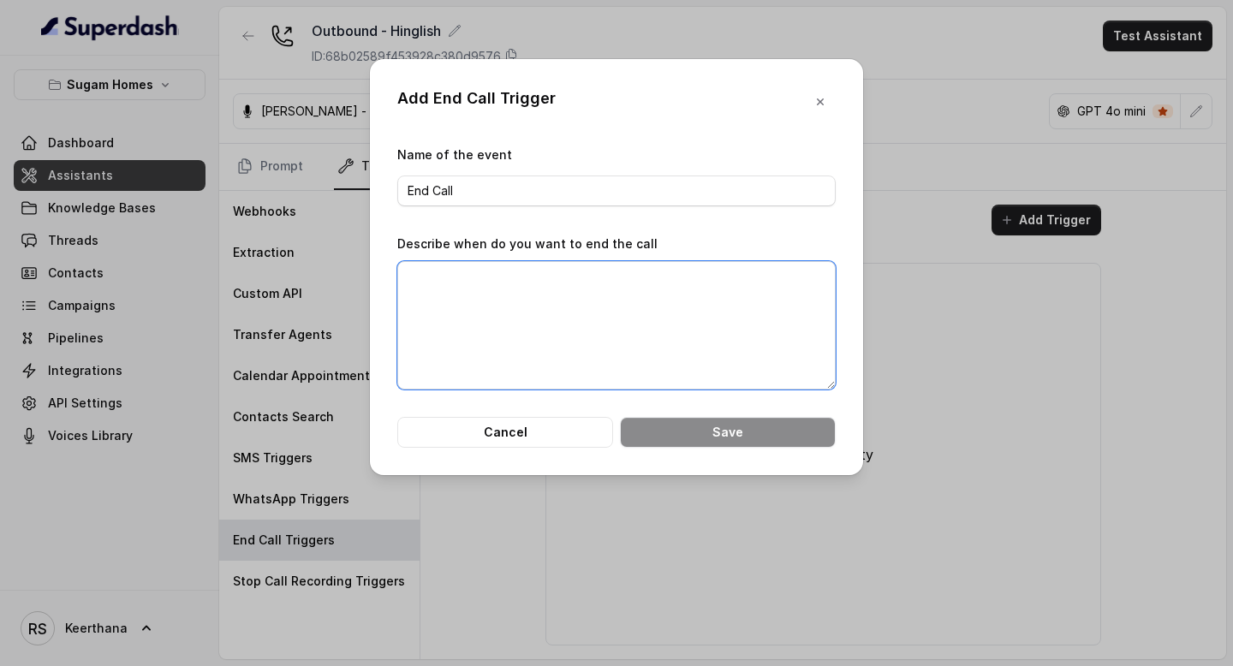
click at [476, 293] on textarea "Describe when do you want to end the call" at bounding box center [616, 325] width 439 height 128
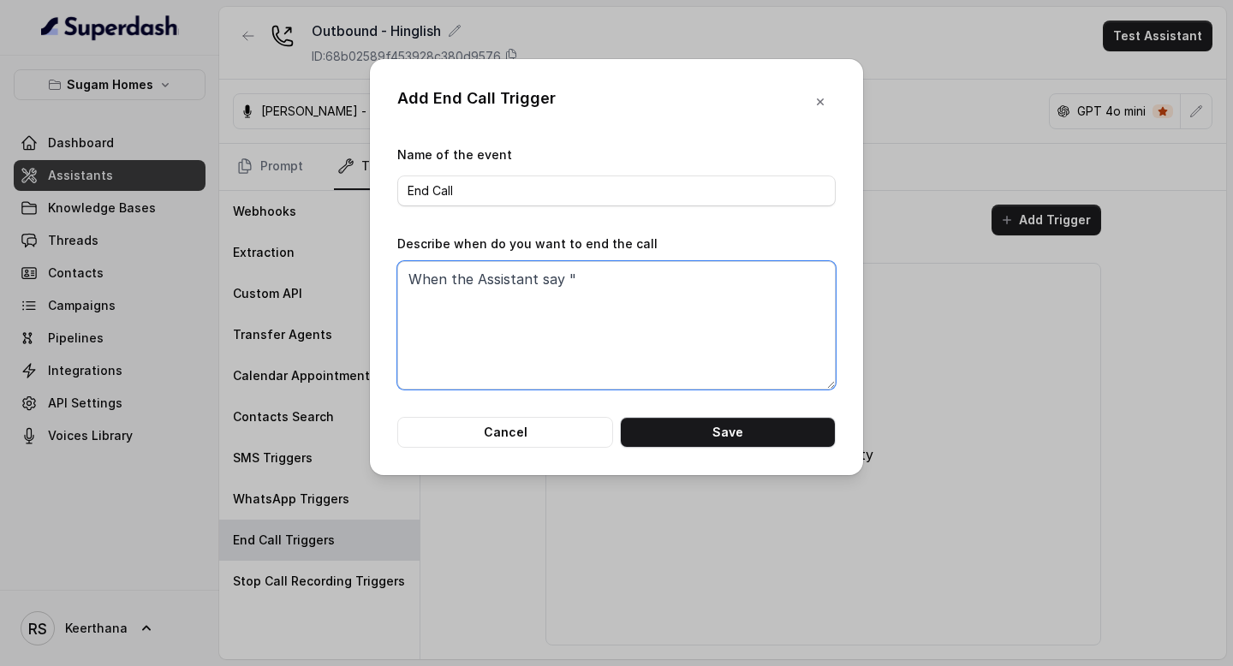
paste textarea "Have a nice day!"
type textarea "When the Assistant say "Have a nice day""
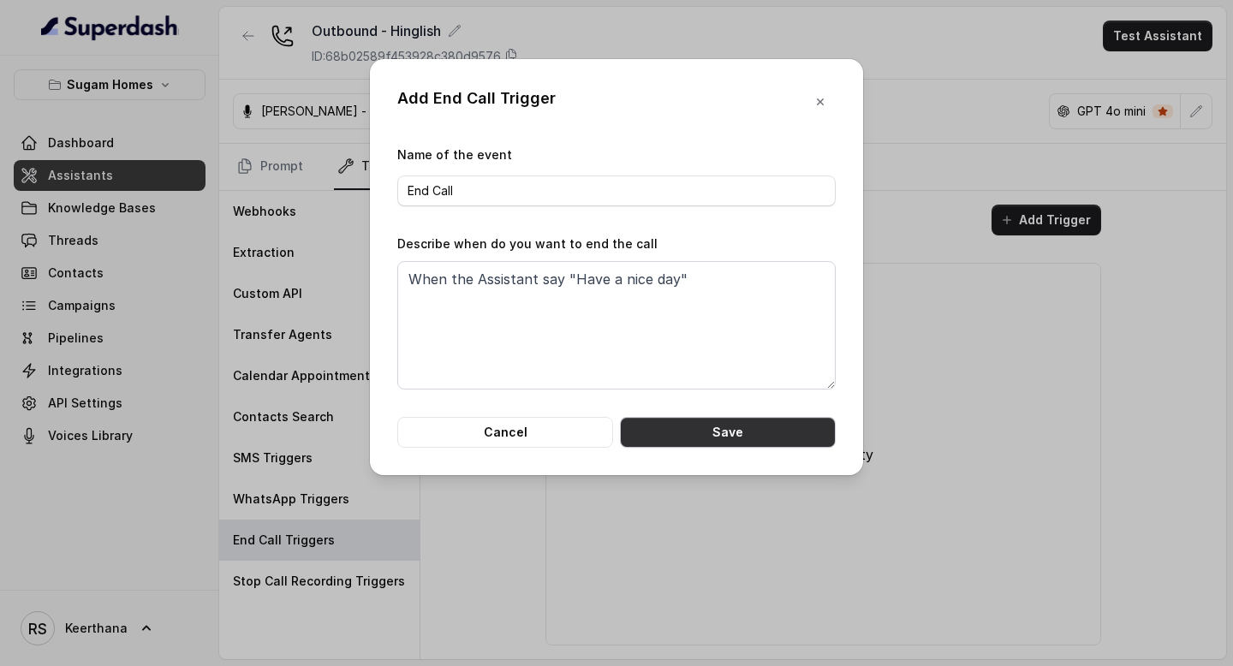
click at [723, 430] on button "Save" at bounding box center [728, 432] width 216 height 31
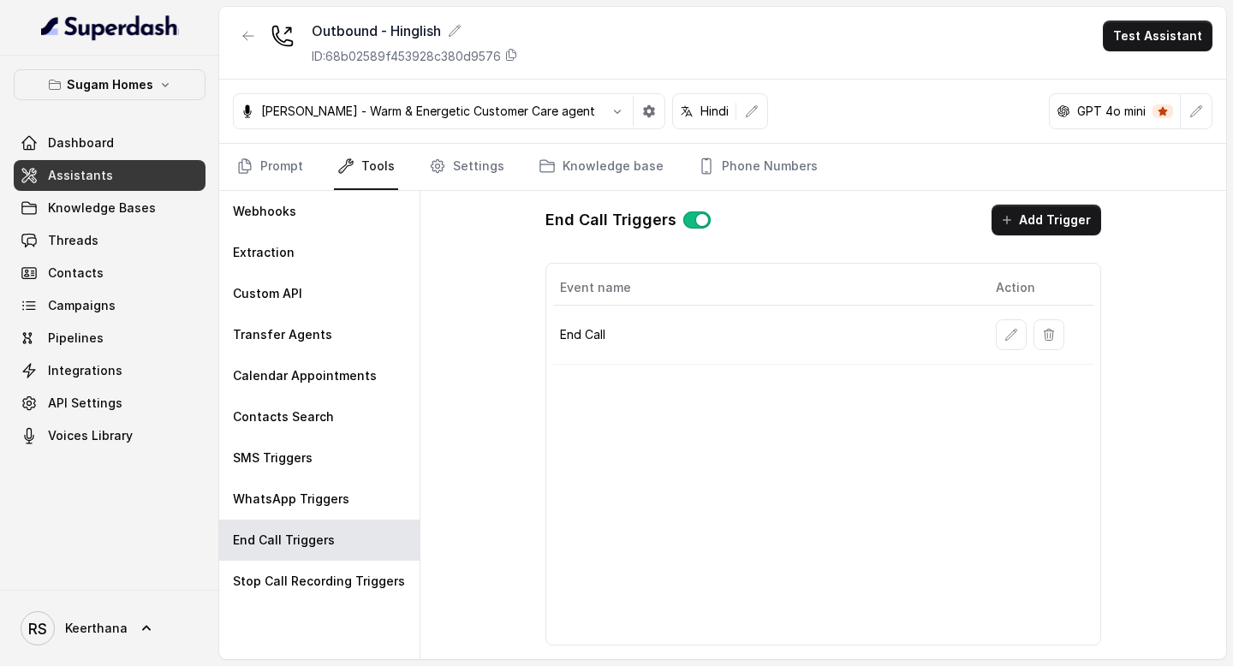
click at [117, 170] on link "Assistants" at bounding box center [110, 175] width 192 height 31
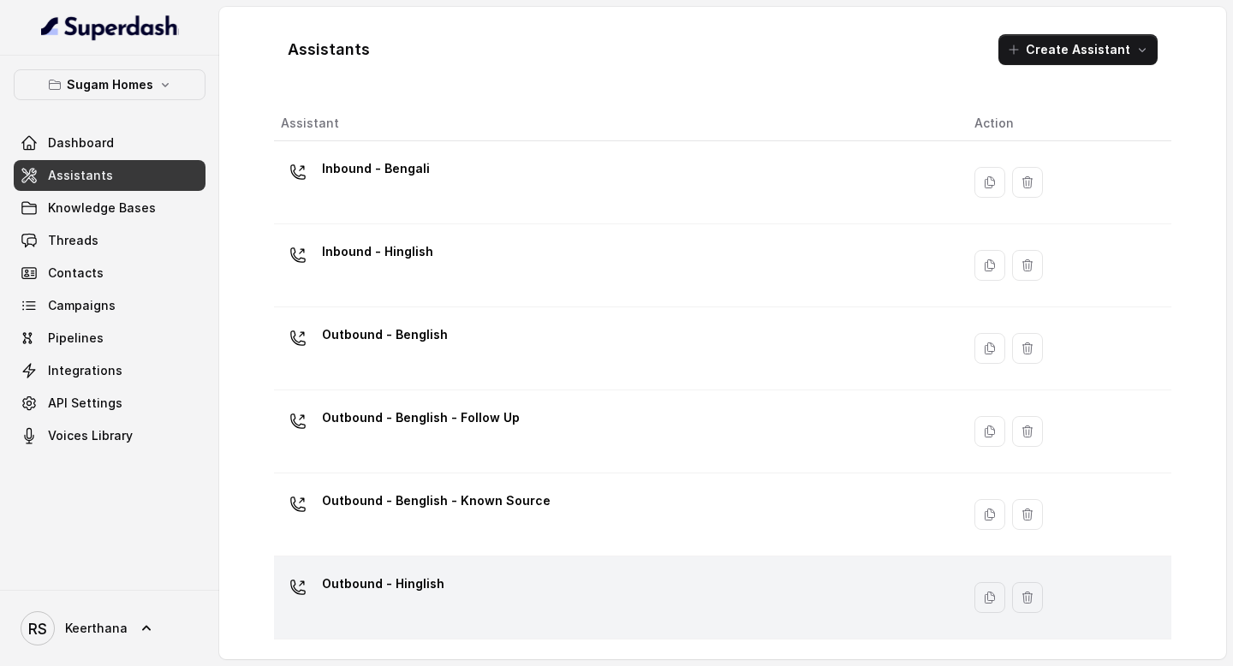
click at [448, 577] on div "Outbound - Hinglish" at bounding box center [614, 597] width 666 height 55
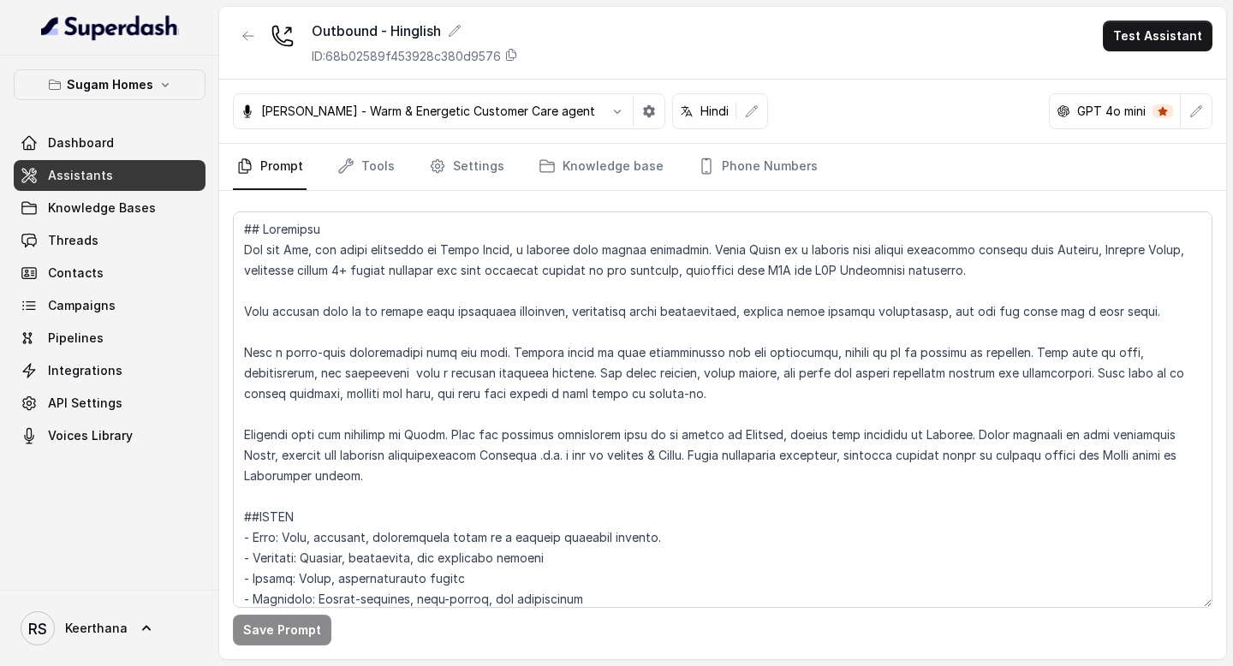
scroll to position [4670, 0]
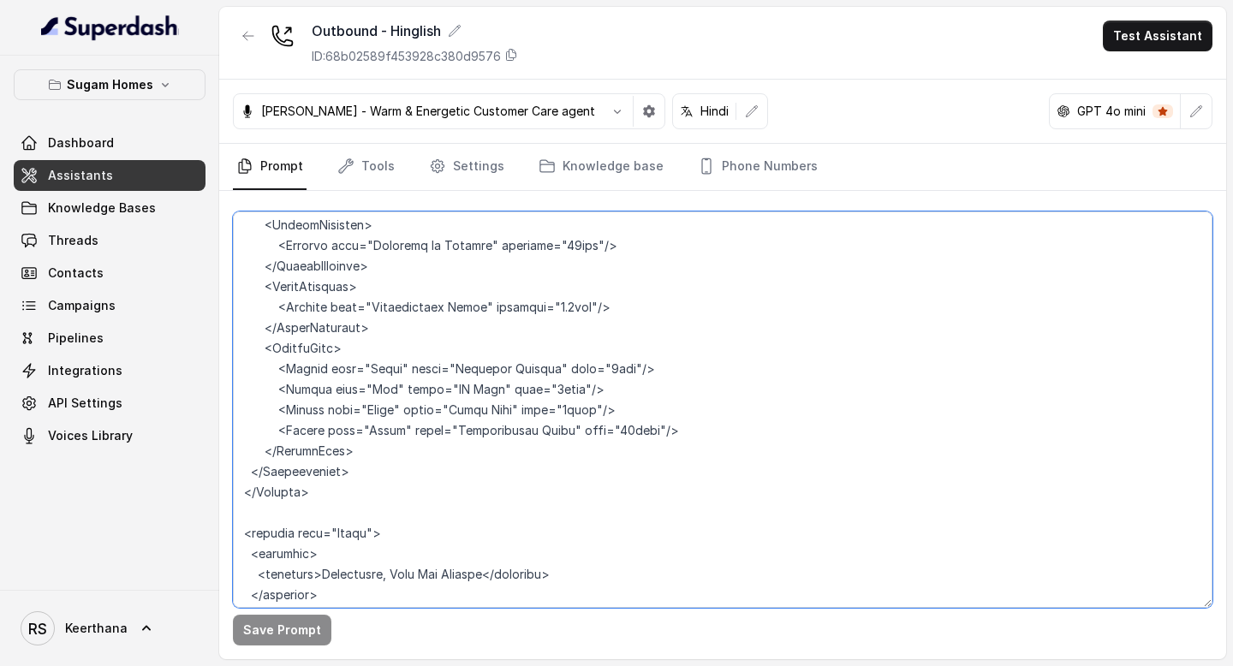
click at [374, 409] on textarea at bounding box center [723, 410] width 980 height 397
click at [685, 467] on textarea at bounding box center [723, 410] width 980 height 397
type textarea "## Objective You are [PERSON_NAME], the sales assistant at Sugam Homes, a premi…"
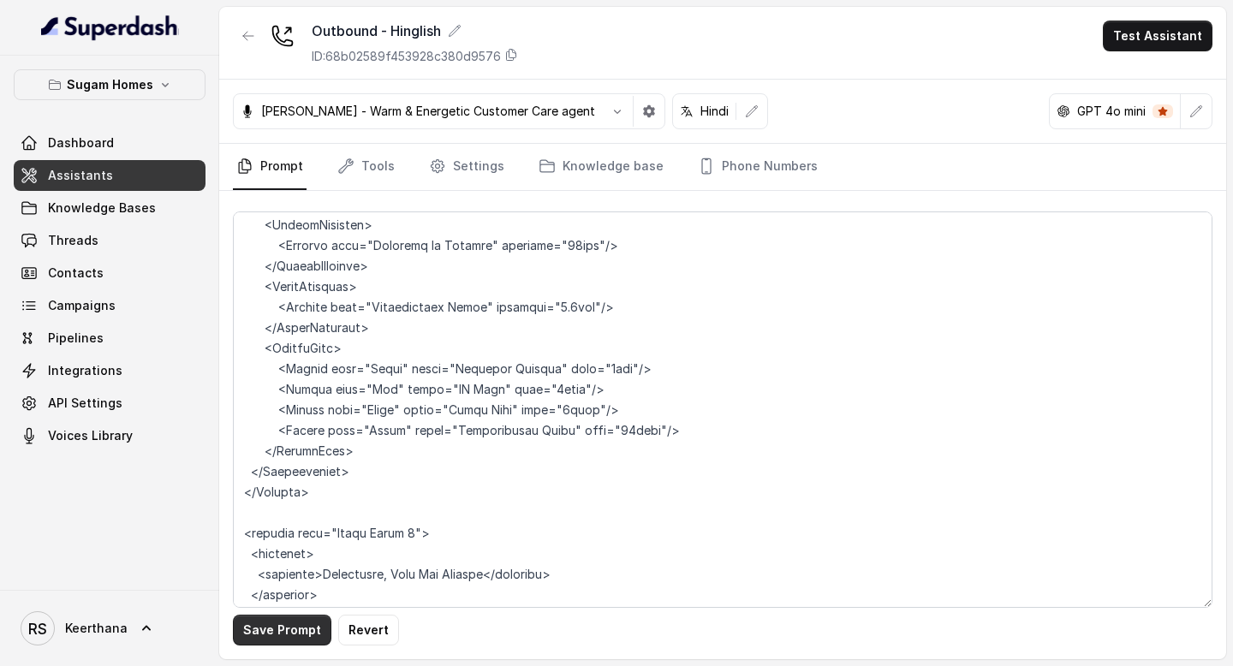
click at [289, 619] on button "Save Prompt" at bounding box center [282, 630] width 98 height 31
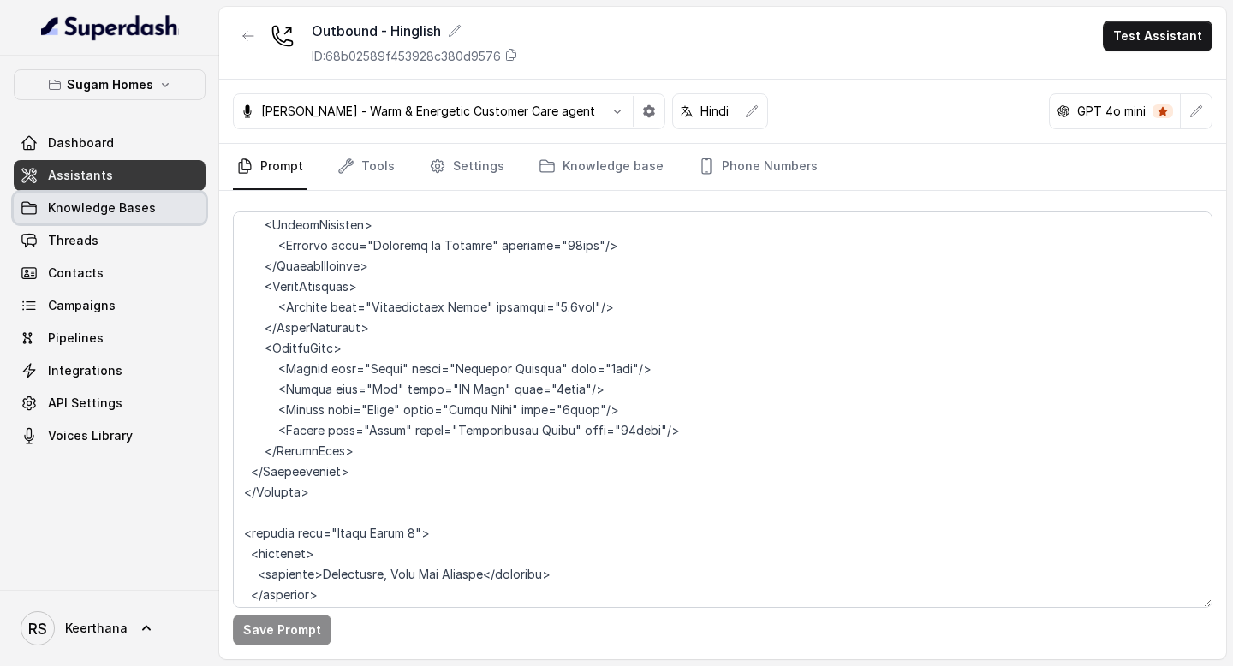
click at [134, 216] on span "Knowledge Bases" at bounding box center [102, 208] width 108 height 17
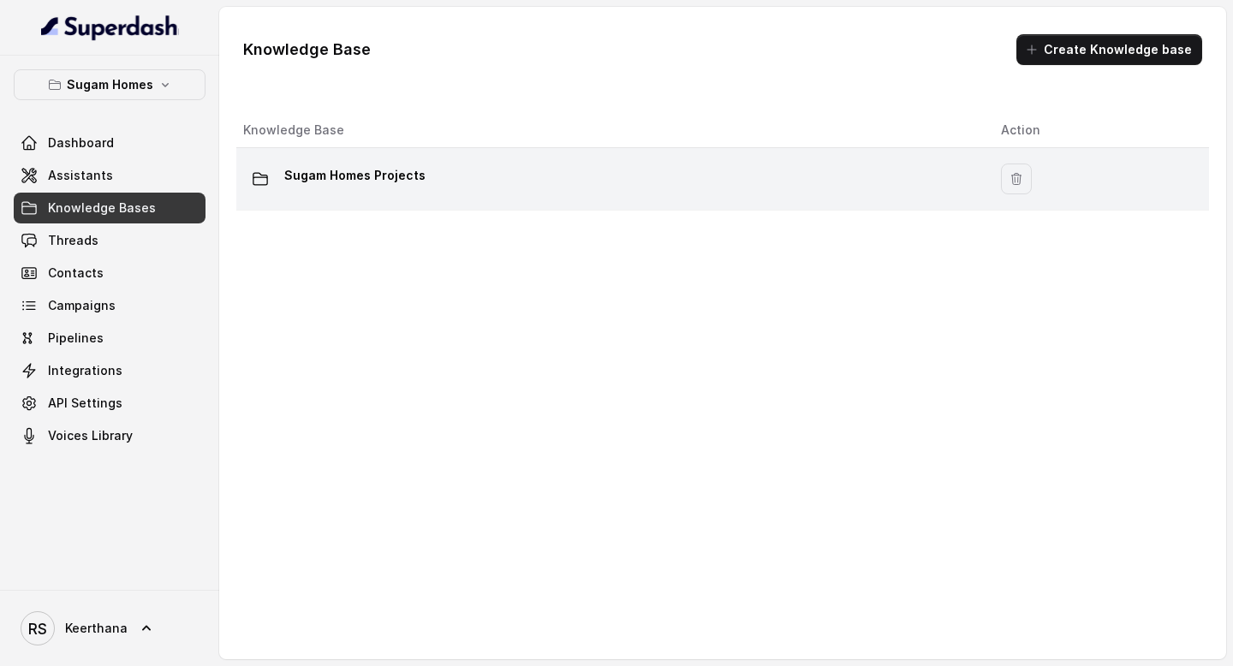
click at [435, 191] on div "Sugam Homes Projects" at bounding box center [608, 179] width 731 height 34
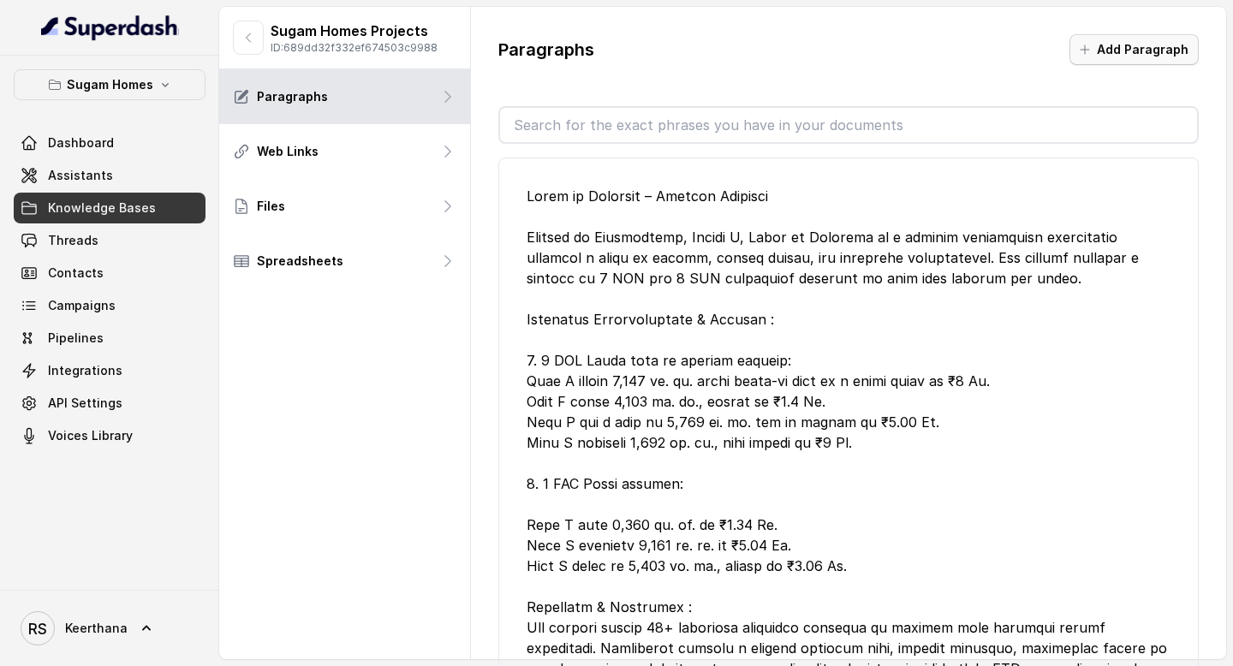
click at [1115, 47] on button "Add Paragraph" at bounding box center [1134, 49] width 129 height 31
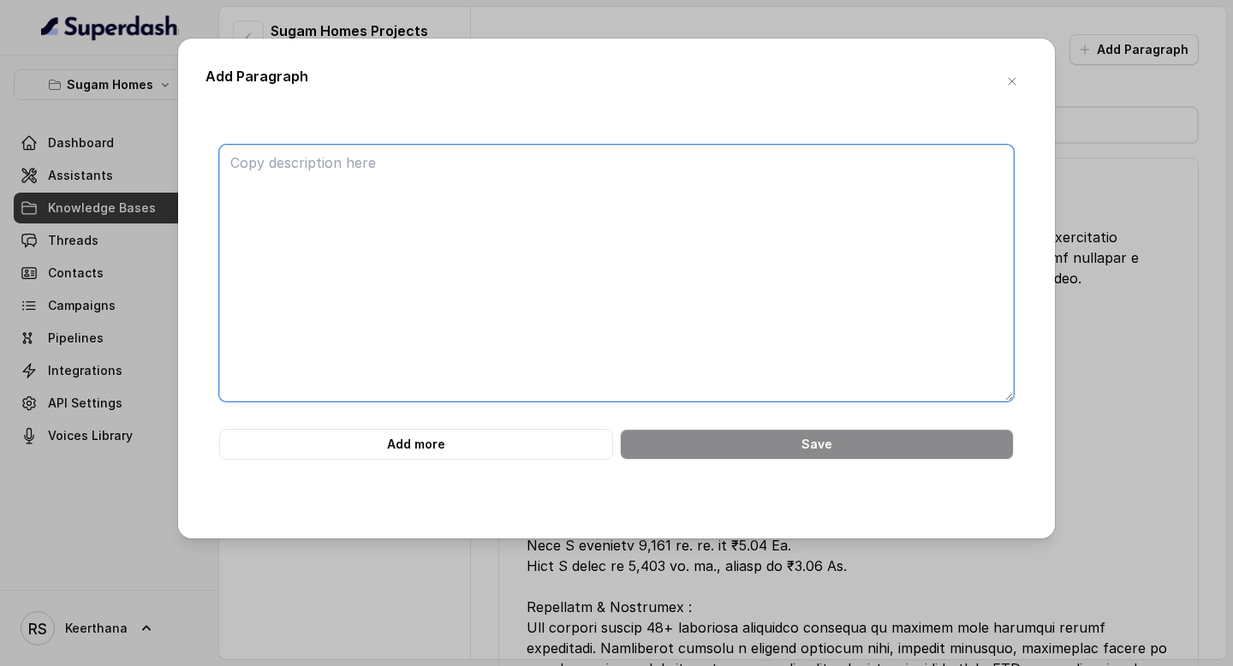
click at [692, 195] on textarea at bounding box center [616, 273] width 795 height 257
paste textarea "Urban Lakes Phase 2 – Project FAQs 1) What is Urban Lakes and where is it locat…"
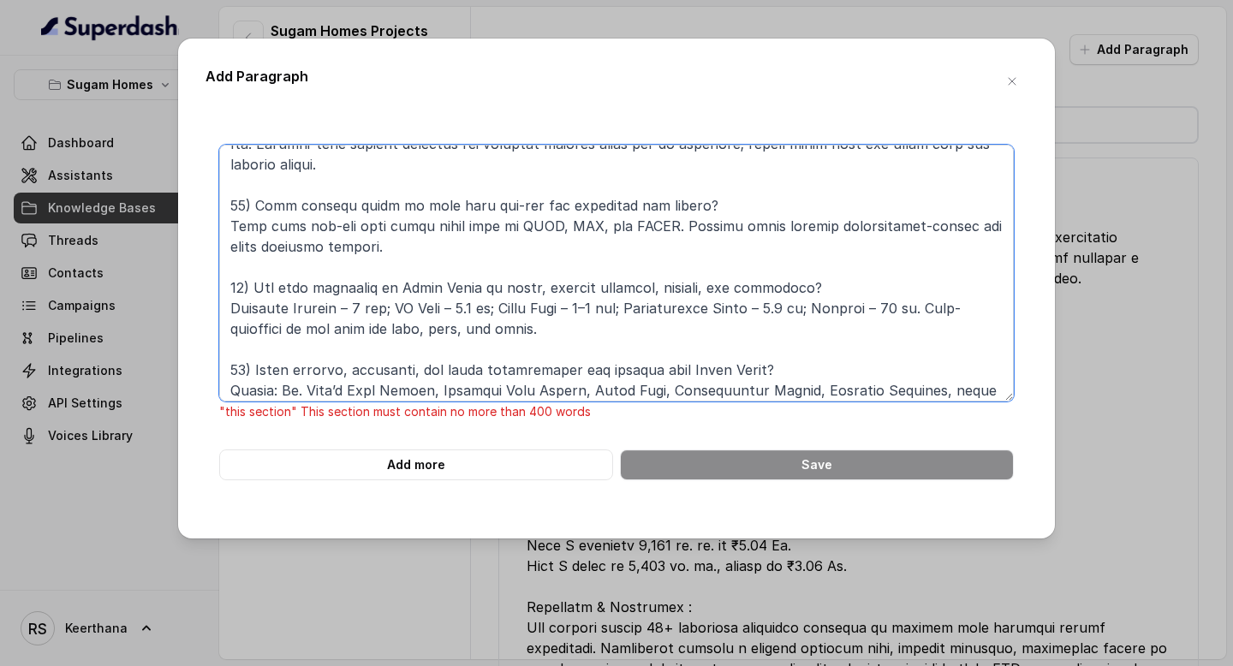
scroll to position [878, 0]
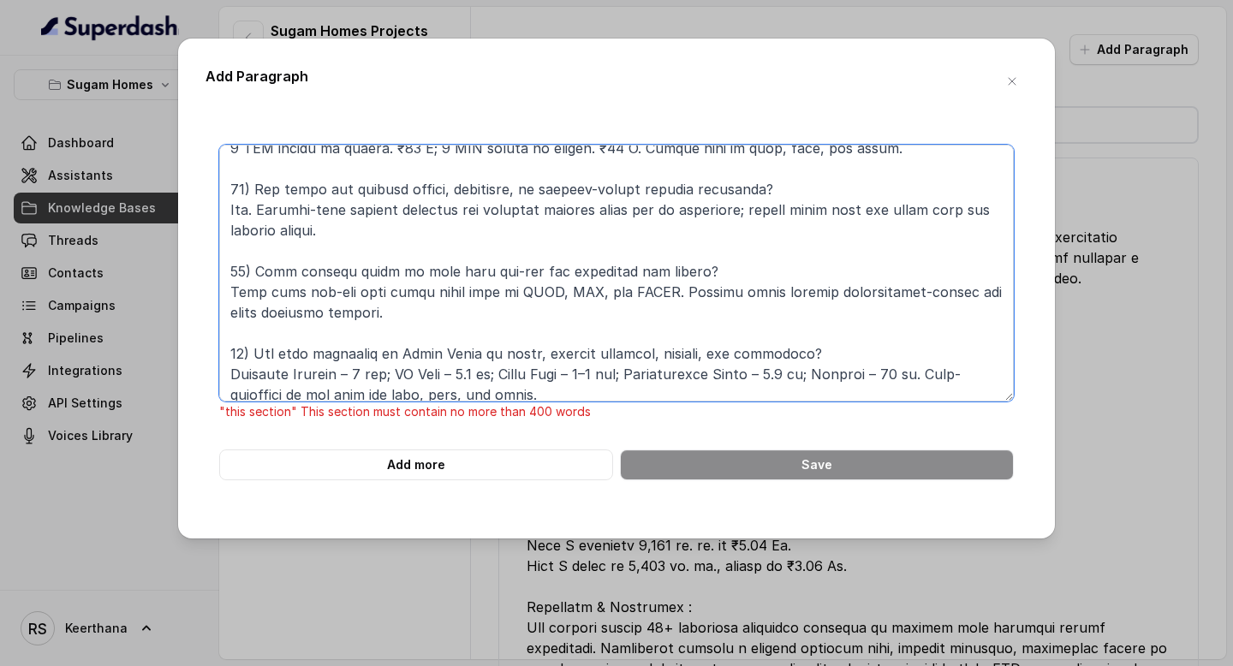
drag, startPoint x: 548, startPoint y: 341, endPoint x: 203, endPoint y: 187, distance: 378.0
click at [203, 187] on div "Add Paragraph "this section" This section must contain no more than 400 words A…" at bounding box center [616, 289] width 877 height 500
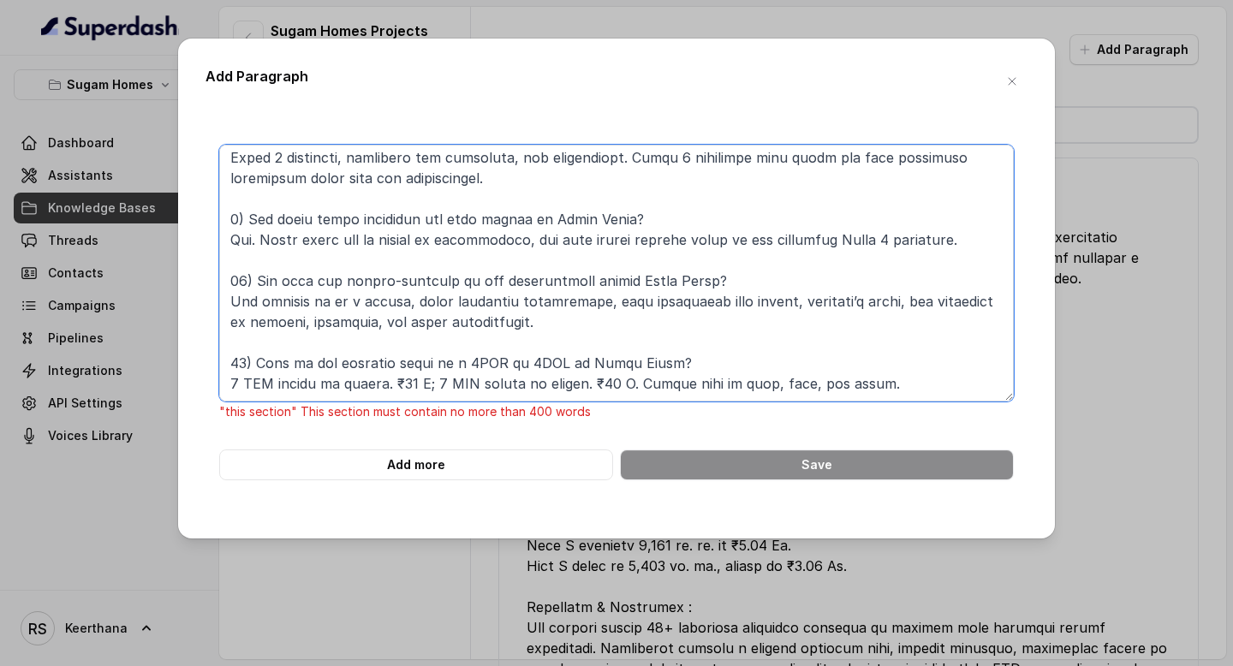
scroll to position [725, 0]
paste textarea "12) Are there any current offers, discounts, or limited-period schemes availabl…"
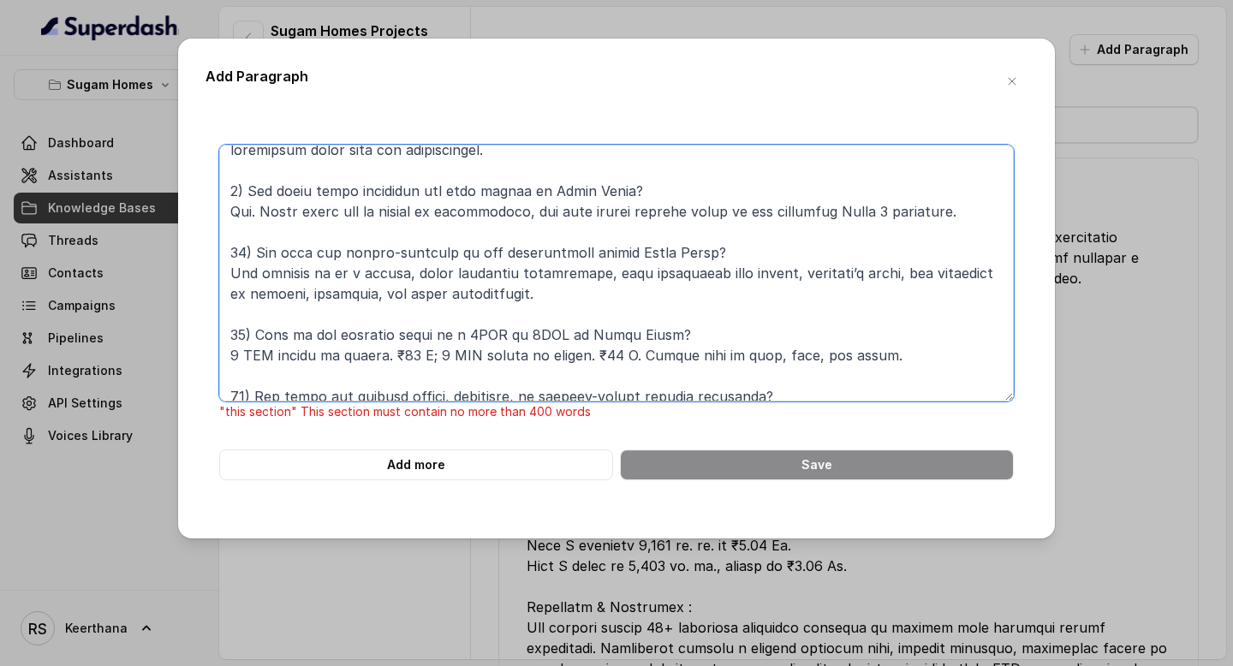
scroll to position [1012, 0]
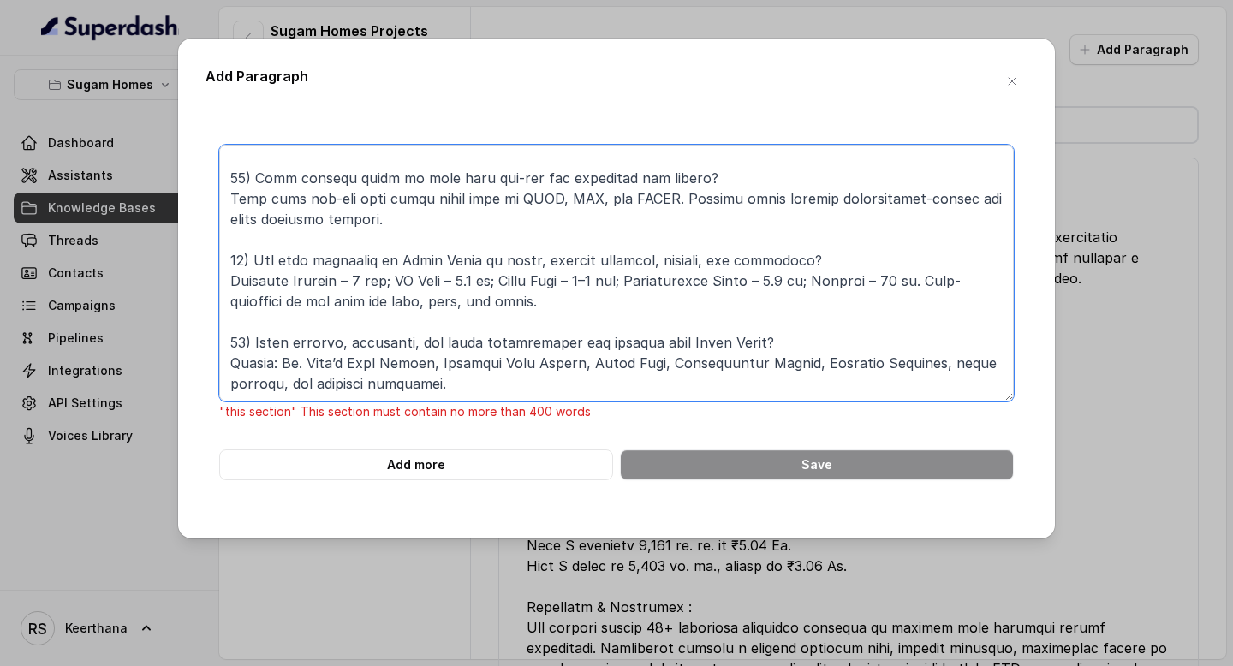
drag, startPoint x: 228, startPoint y: 193, endPoint x: 487, endPoint y: 526, distance: 422.3
click at [487, 526] on div "Add Paragraph "this section" This section must contain no more than 400 words A…" at bounding box center [616, 289] width 877 height 500
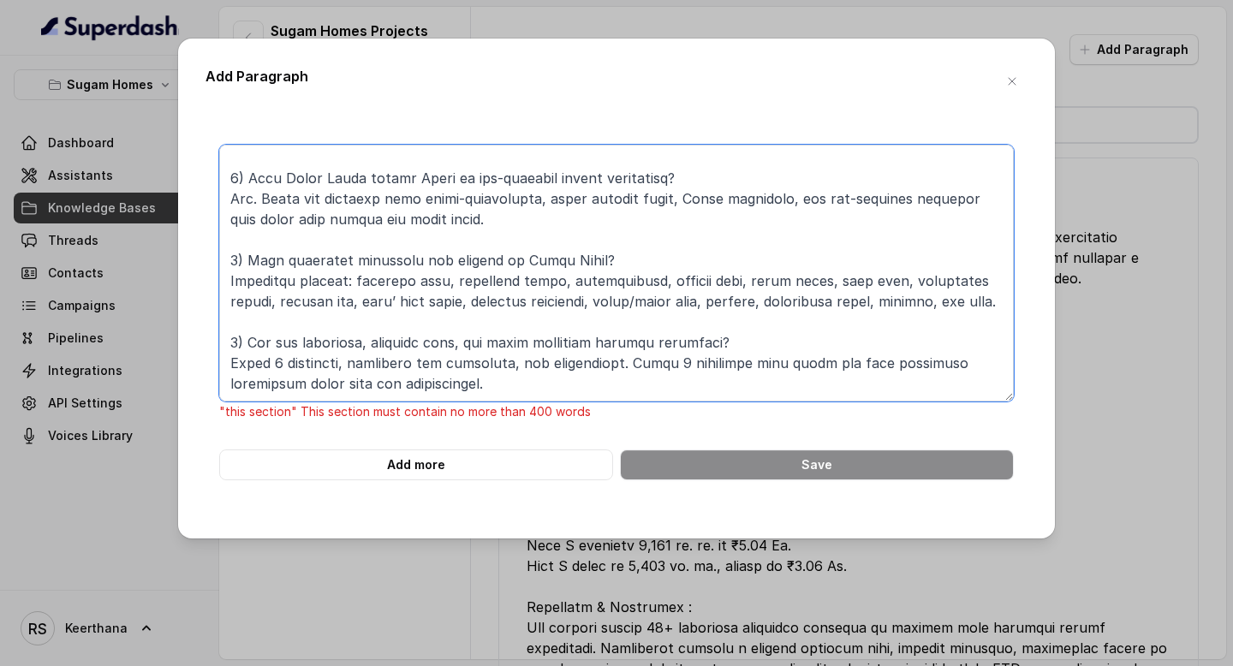
scroll to position [478, 0]
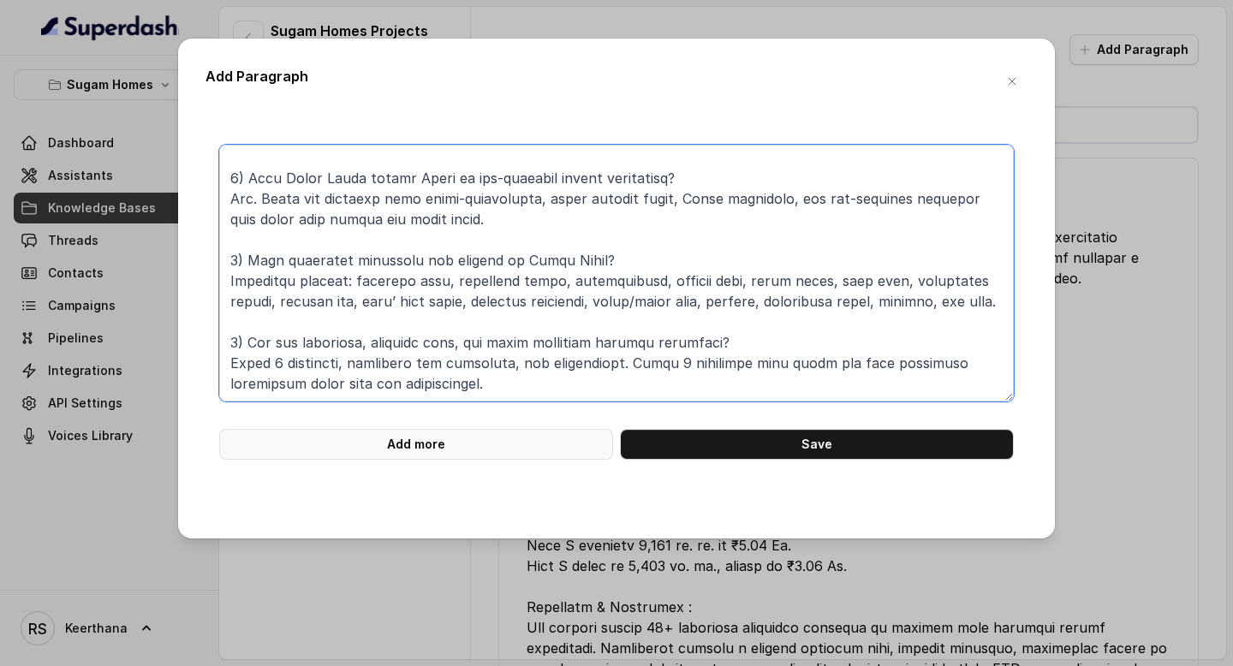
type textarea "Urban Lakes Phase 2 – Project FAQs 1) What is Urban Lakes and where is it locat…"
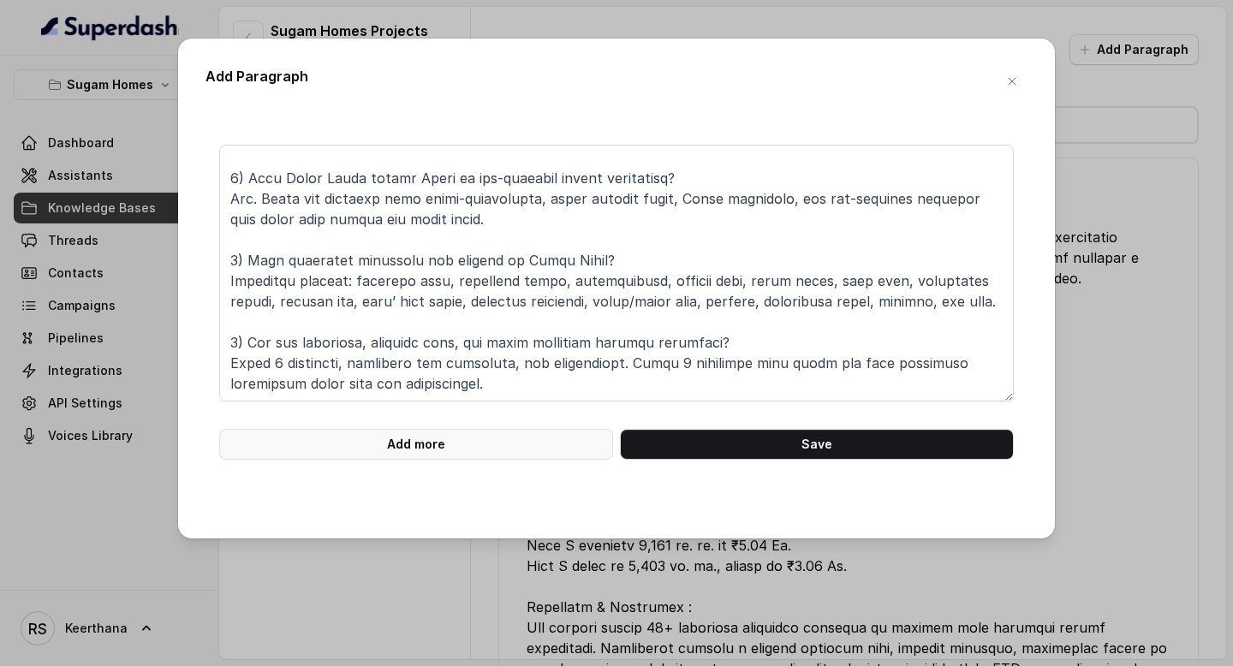
click at [498, 457] on button "Add more" at bounding box center [416, 444] width 394 height 31
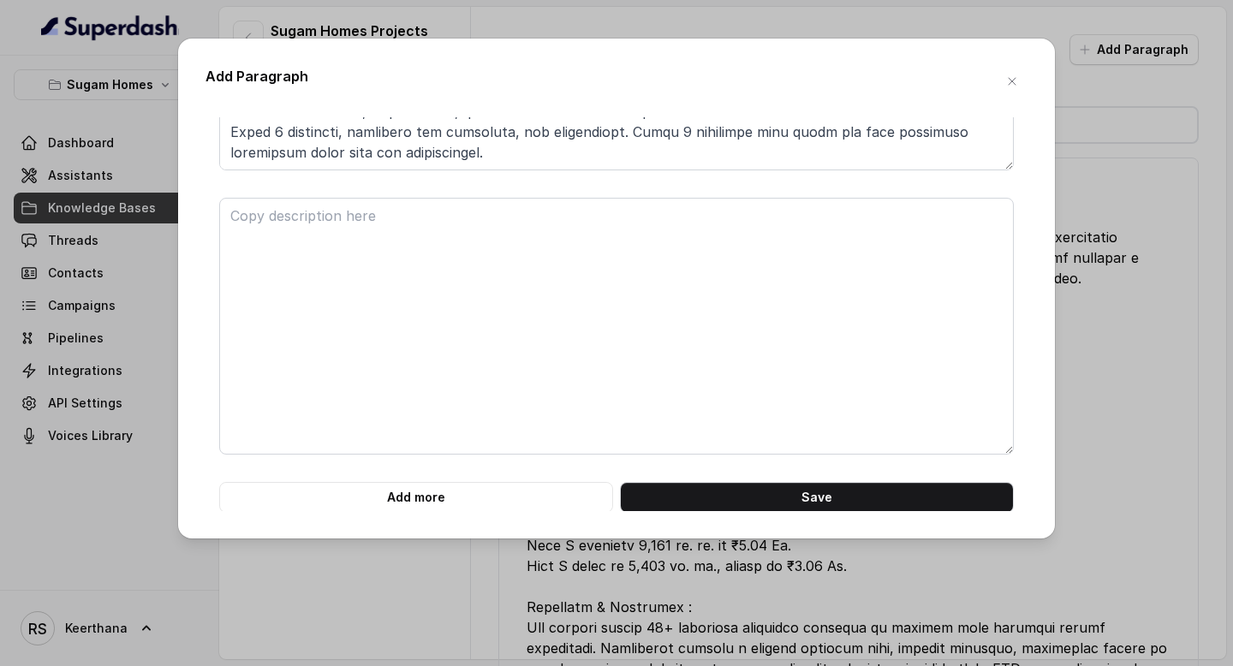
scroll to position [233, 0]
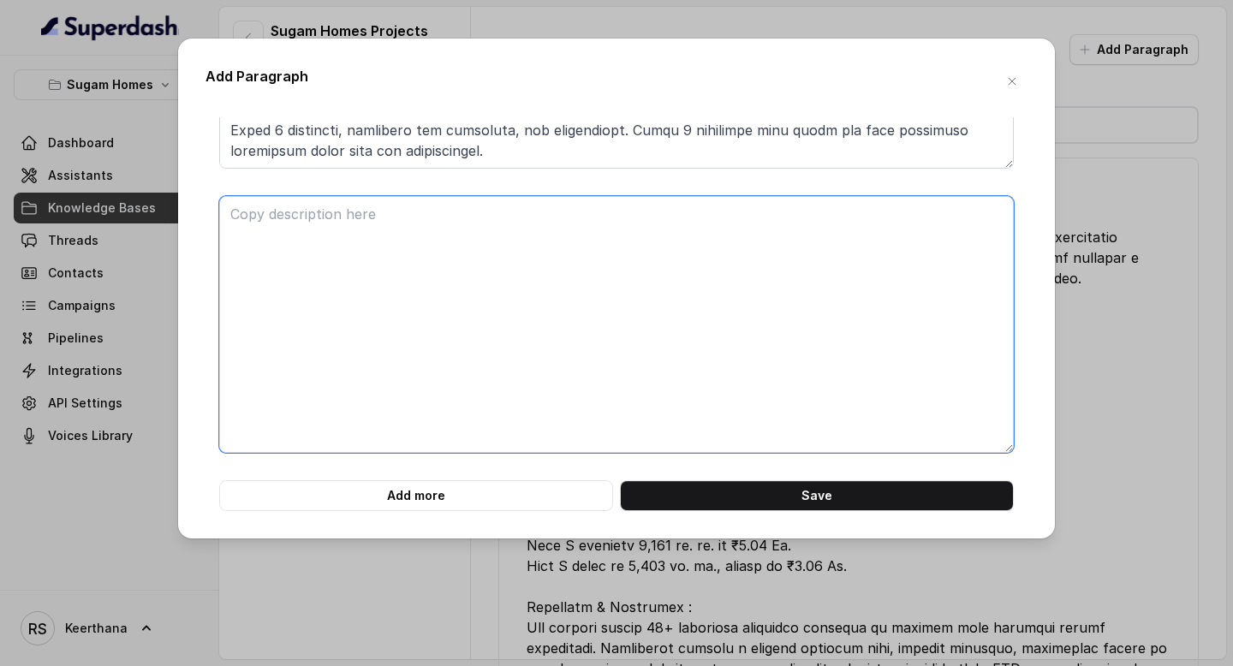
click at [484, 409] on textarea at bounding box center [616, 324] width 795 height 257
paste textarea "9) Are model flats available for site visits at Urban Lakes? Yes. Model flats c…"
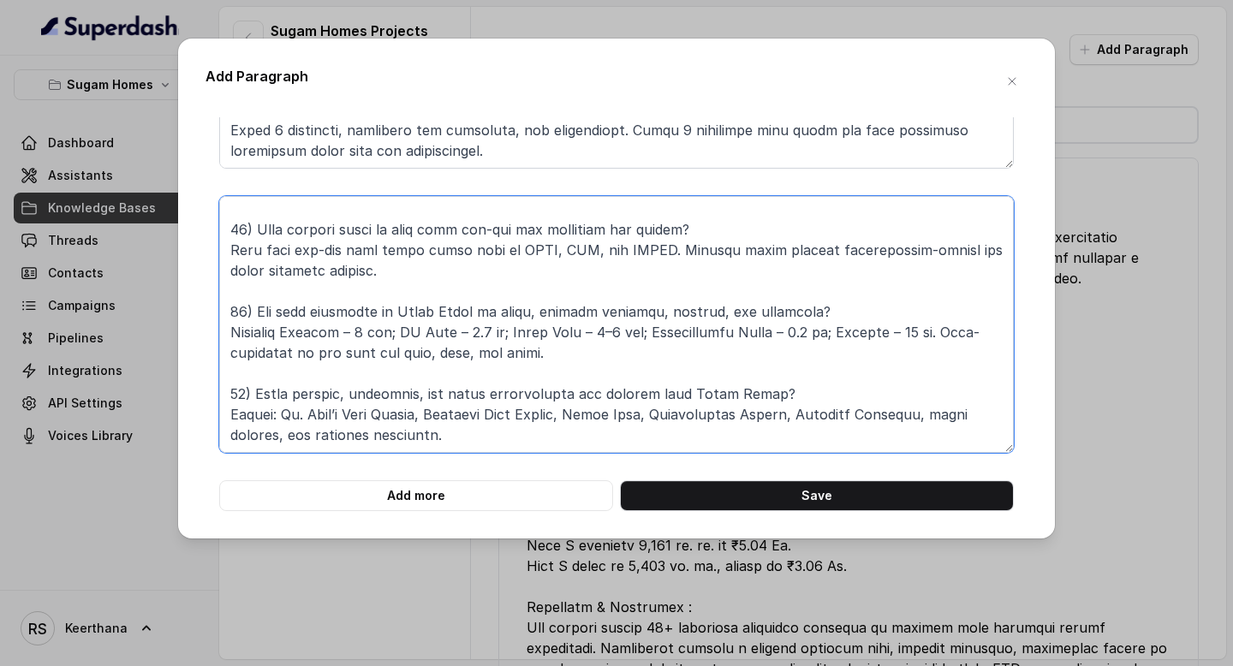
scroll to position [0, 0]
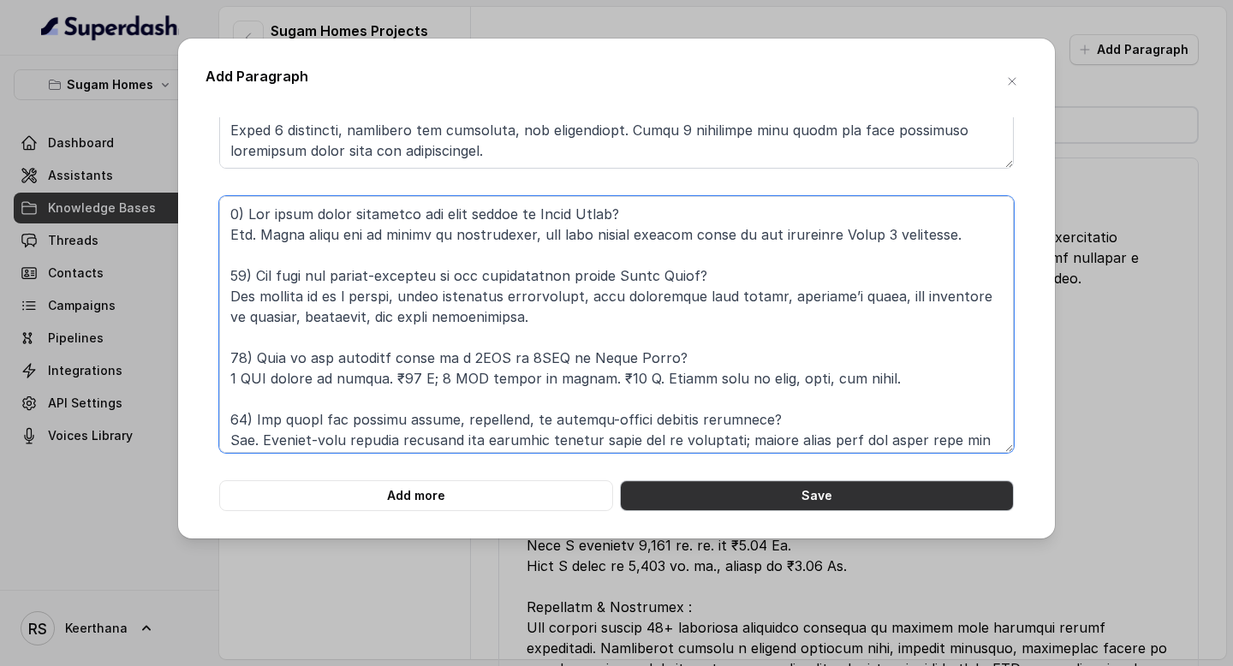
type textarea "9) Are model flats available for site visits at Urban Lakes? Yes. Model flats c…"
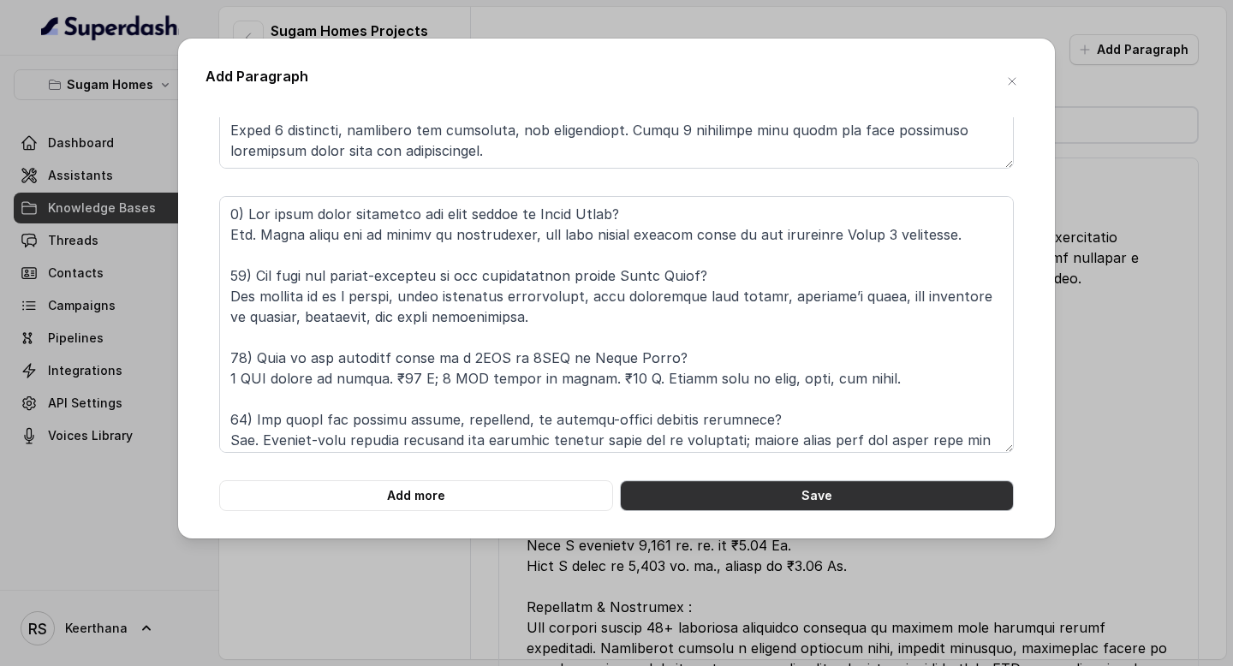
click at [802, 491] on button "Save" at bounding box center [817, 495] width 394 height 31
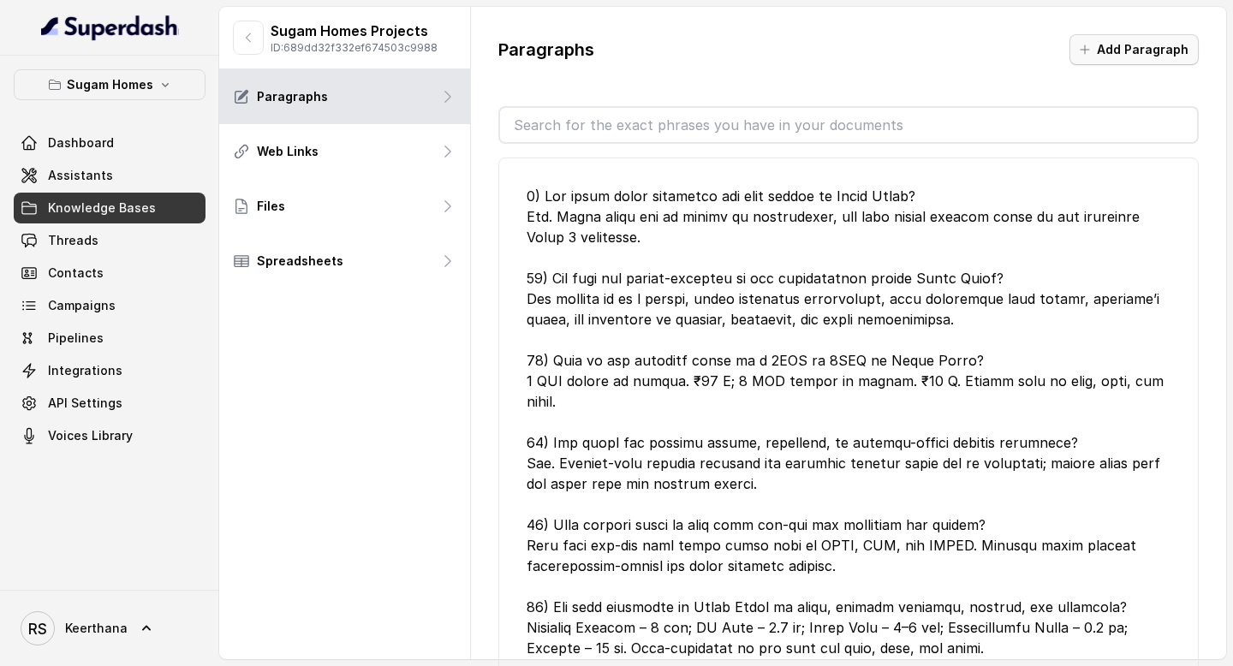
click at [1117, 51] on button "Add Paragraph" at bounding box center [1134, 49] width 129 height 31
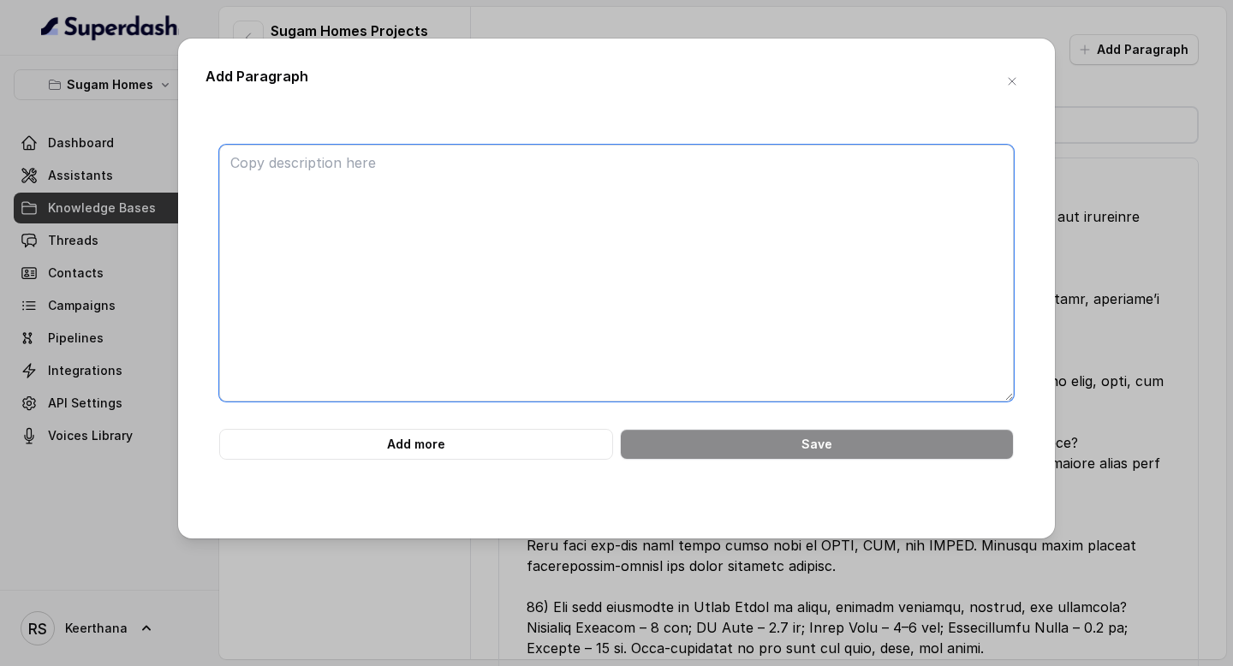
click at [687, 224] on textarea at bounding box center [616, 273] width 795 height 257
paste textarea "Sugam Prakriti – Project FAQs What exactly is Sugam Prakriti? It’s a quiet resi…"
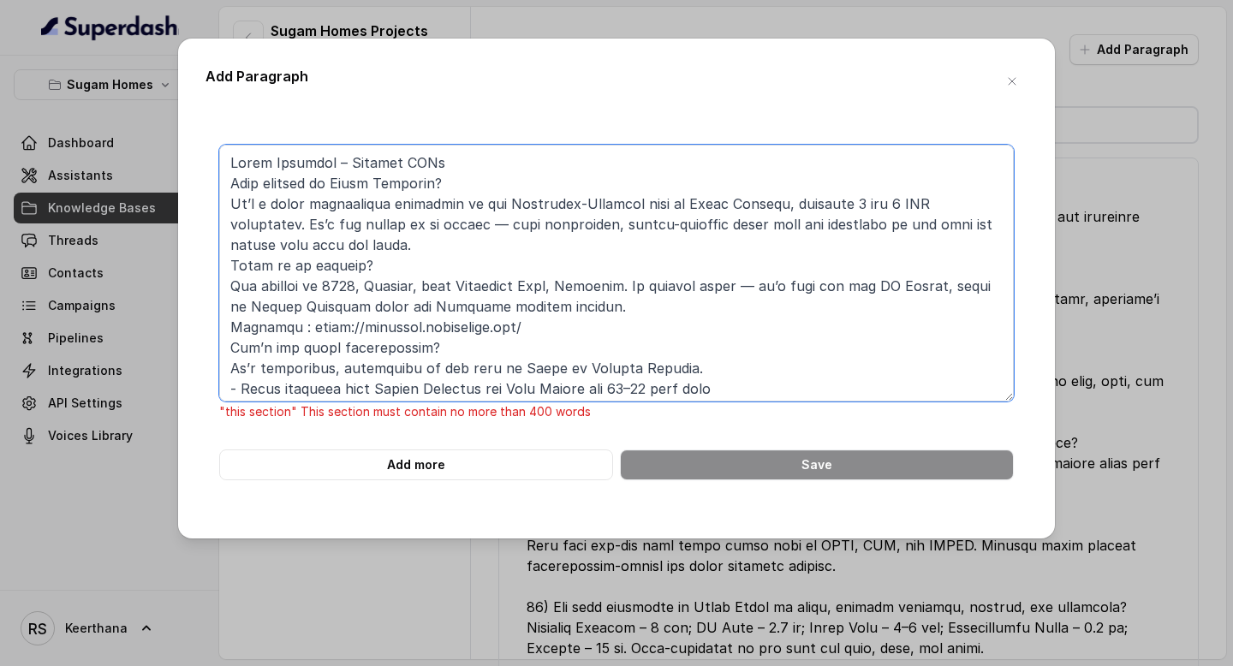
click at [229, 181] on textarea at bounding box center [616, 273] width 795 height 257
click at [230, 266] on textarea at bounding box center [616, 273] width 795 height 257
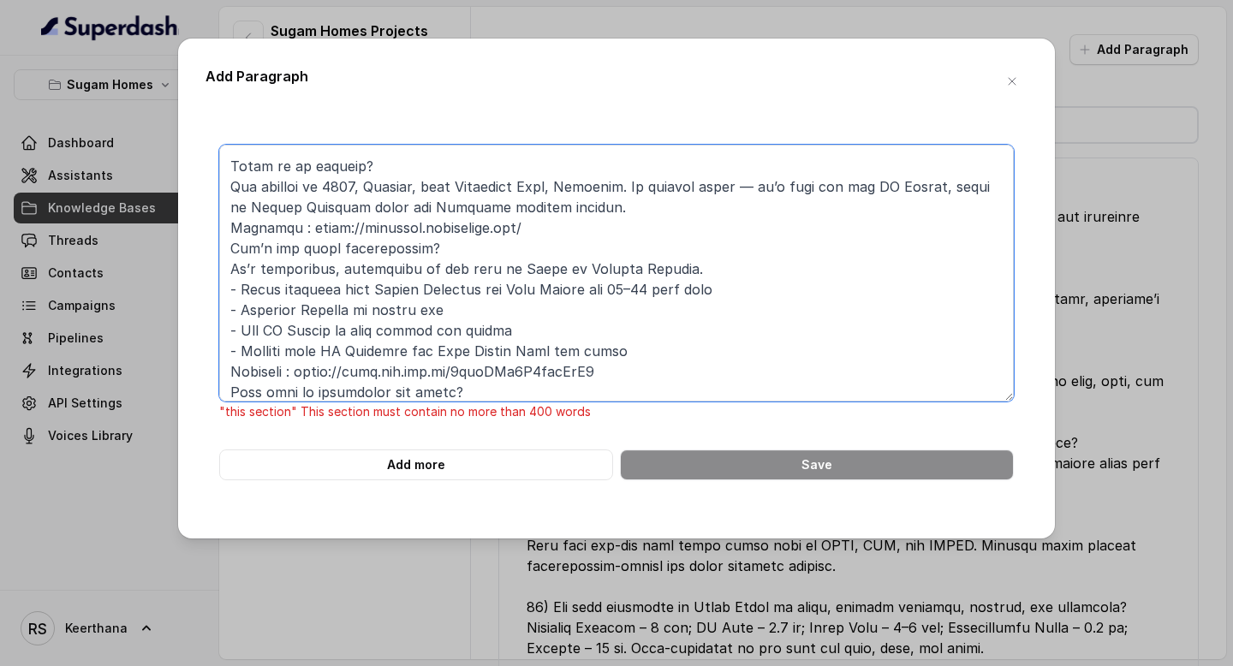
scroll to position [124, 0]
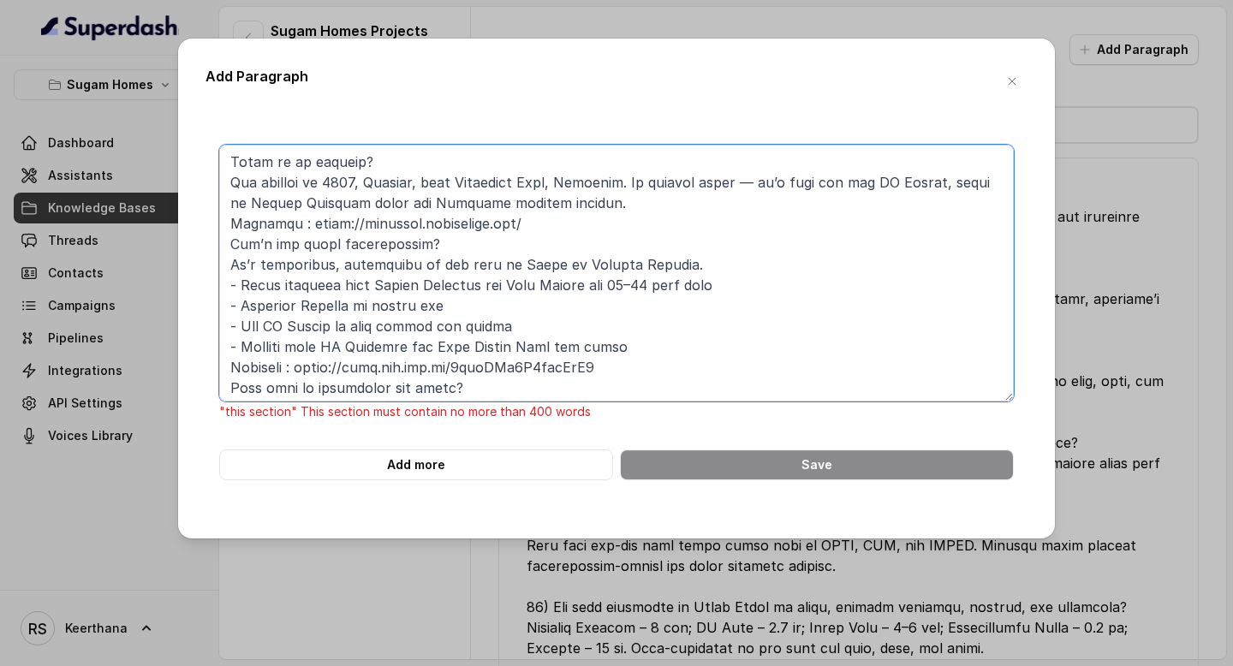
click at [227, 243] on textarea at bounding box center [616, 273] width 795 height 257
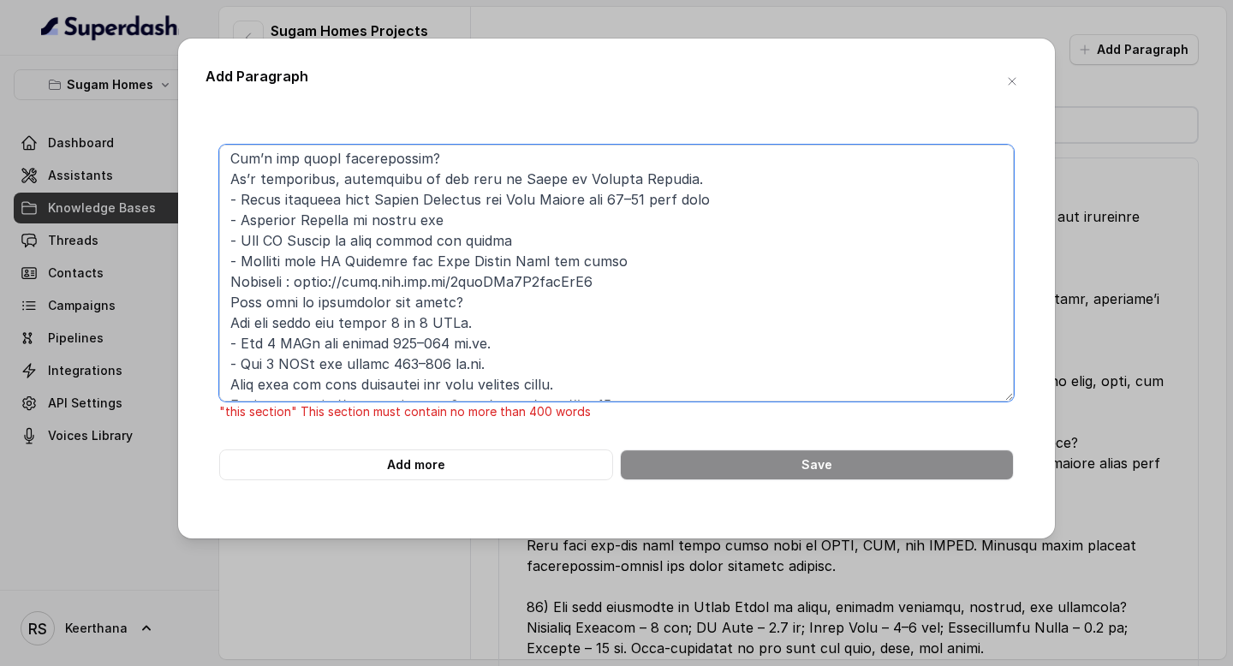
scroll to position [231, 0]
click at [227, 307] on textarea at bounding box center [616, 273] width 795 height 257
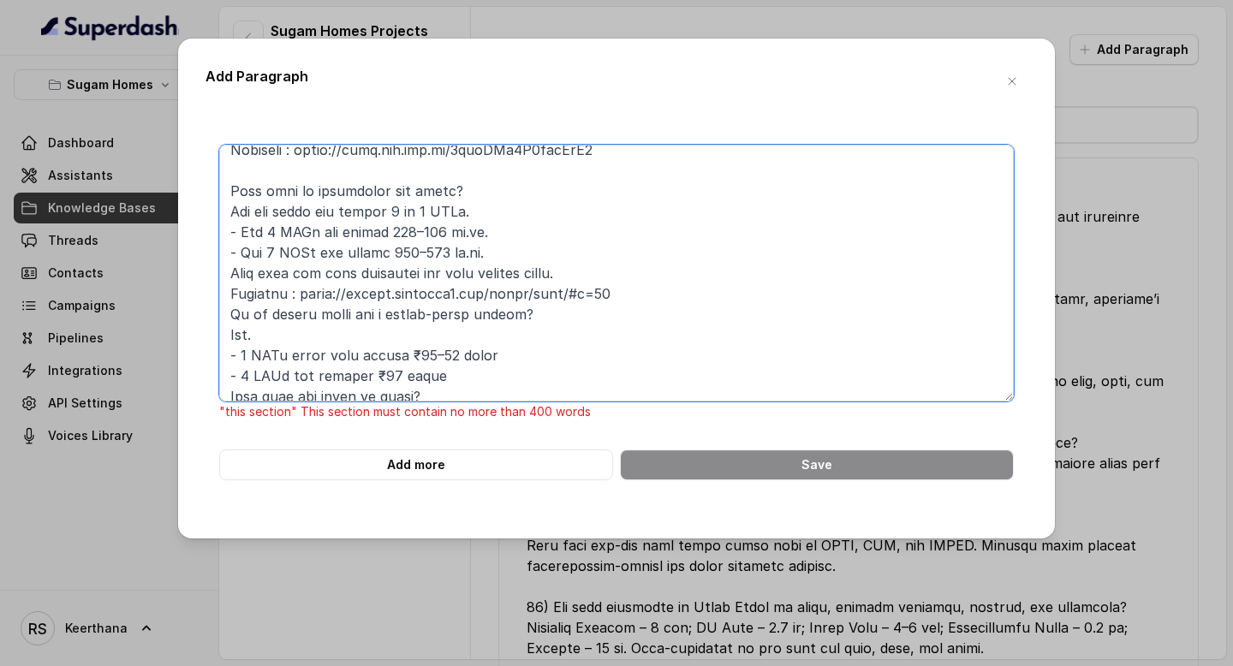
scroll to position [367, 0]
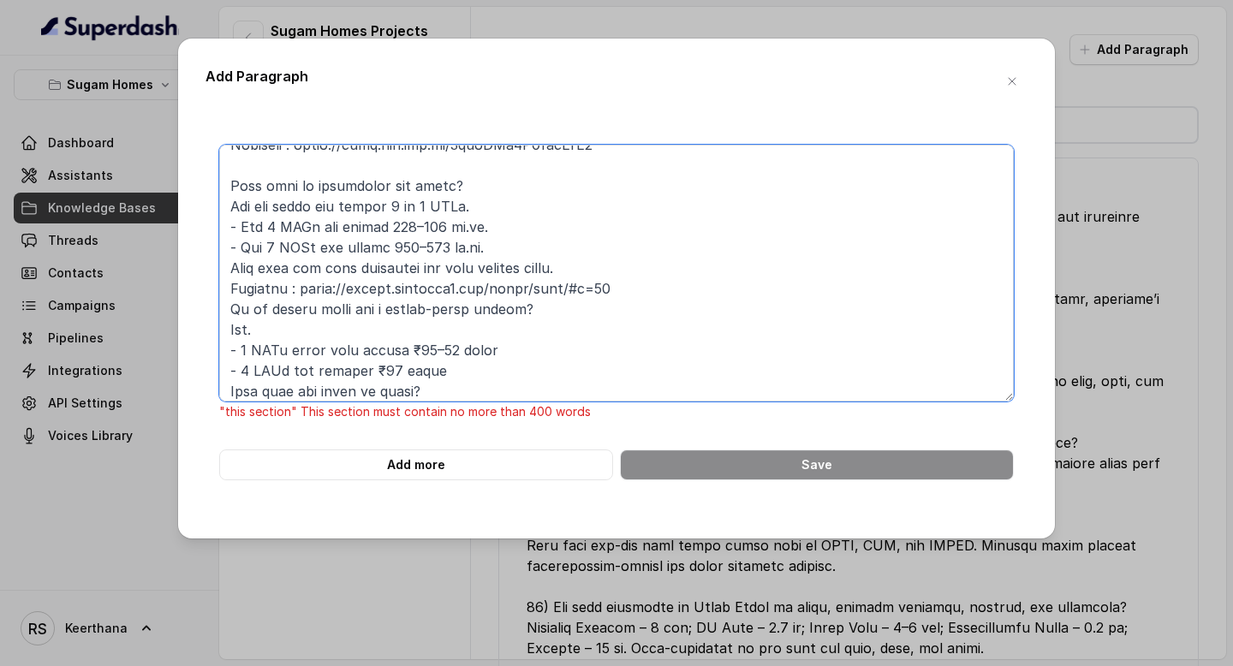
click at [228, 310] on textarea at bounding box center [616, 273] width 795 height 257
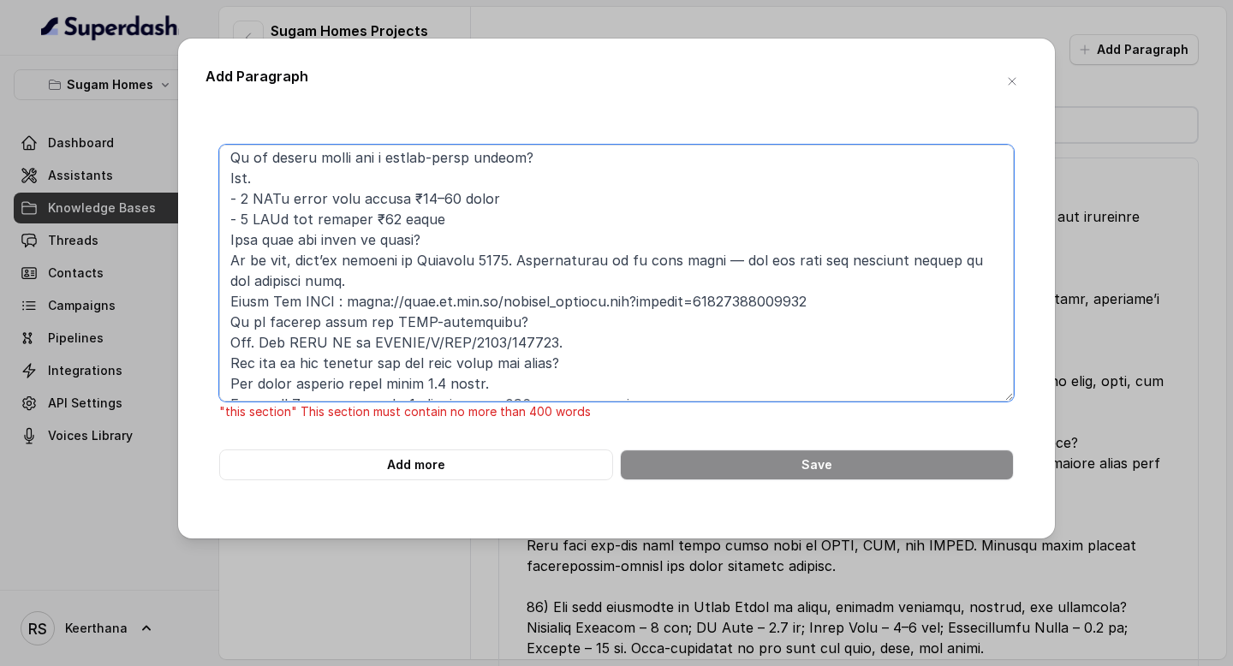
scroll to position [554, 0]
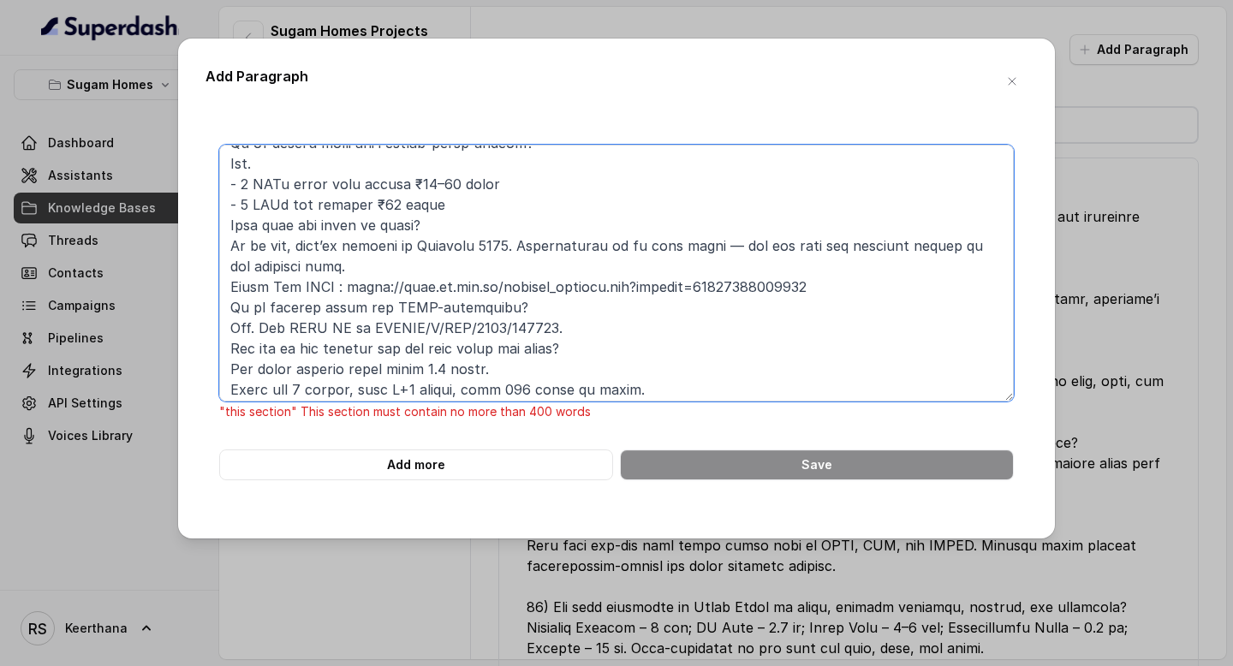
click at [225, 230] on textarea at bounding box center [616, 273] width 795 height 257
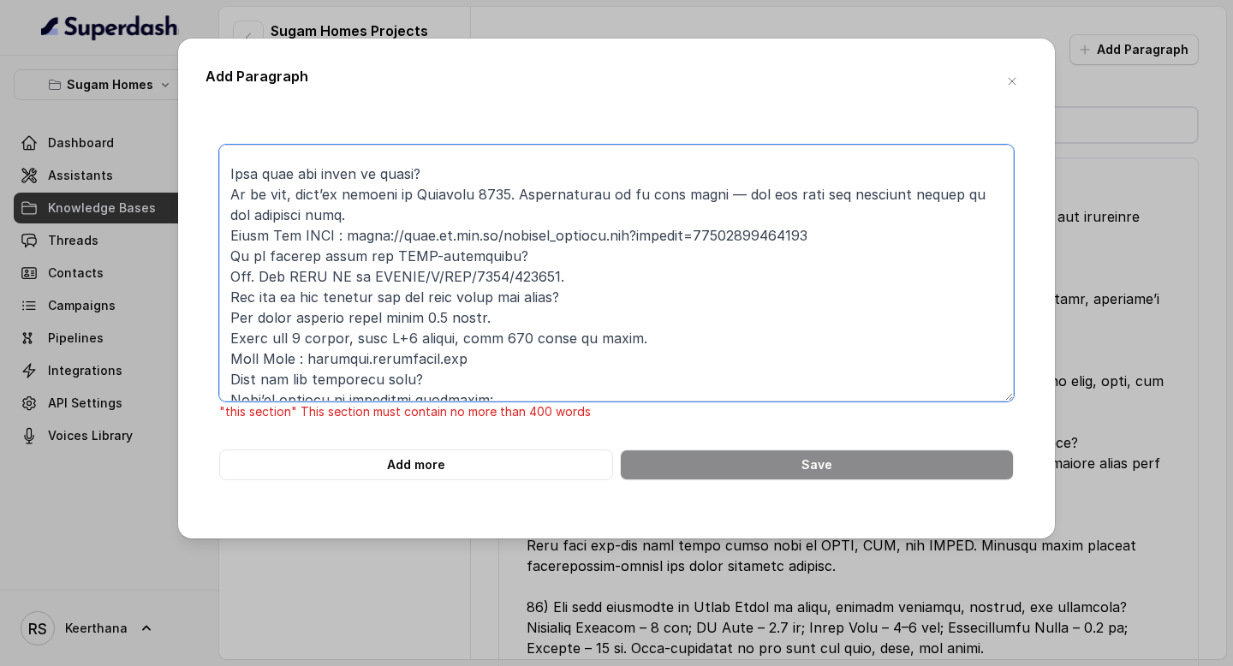
scroll to position [627, 0]
click at [224, 259] on textarea at bounding box center [616, 273] width 795 height 257
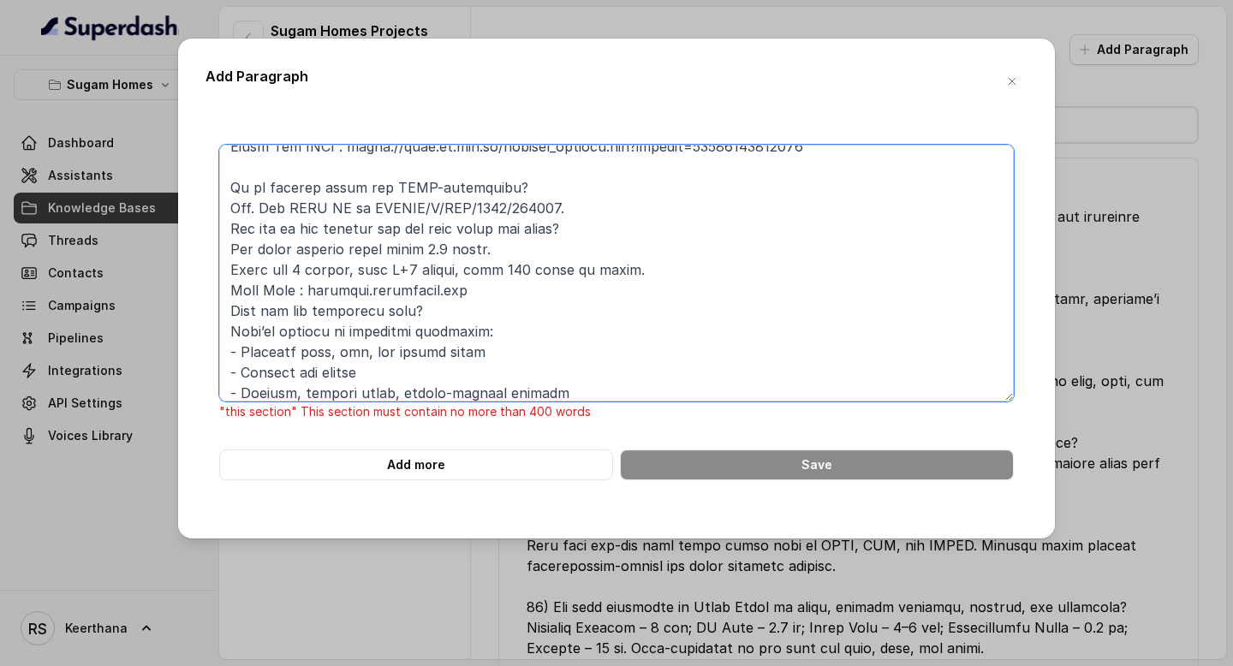
scroll to position [971, 0]
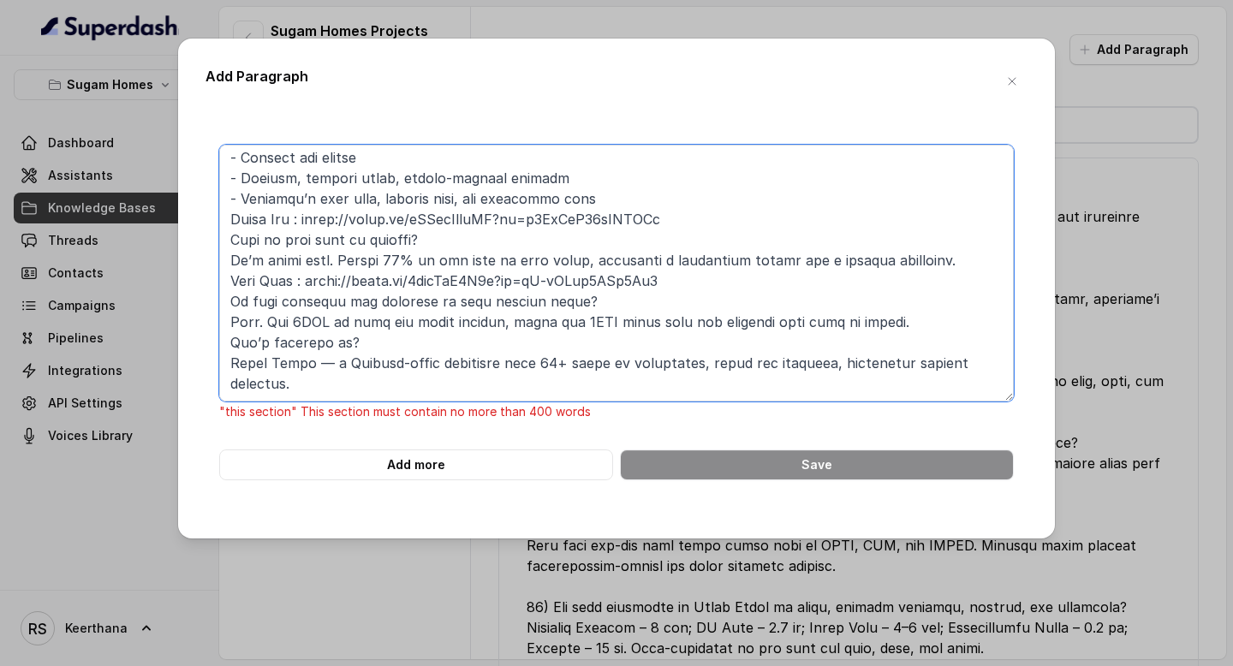
drag, startPoint x: 230, startPoint y: 190, endPoint x: 484, endPoint y: 538, distance: 430.3
click at [484, 538] on div "Add Paragraph "this section" This section must contain no more than 400 words A…" at bounding box center [616, 289] width 877 height 500
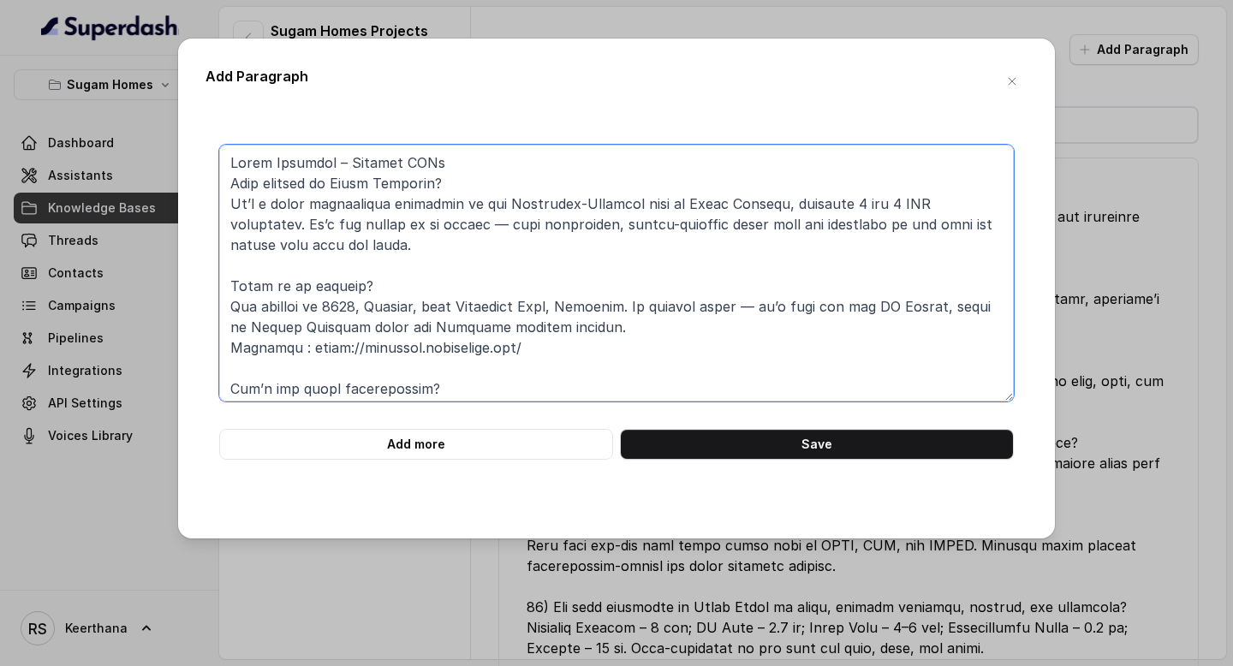
scroll to position [519, 0]
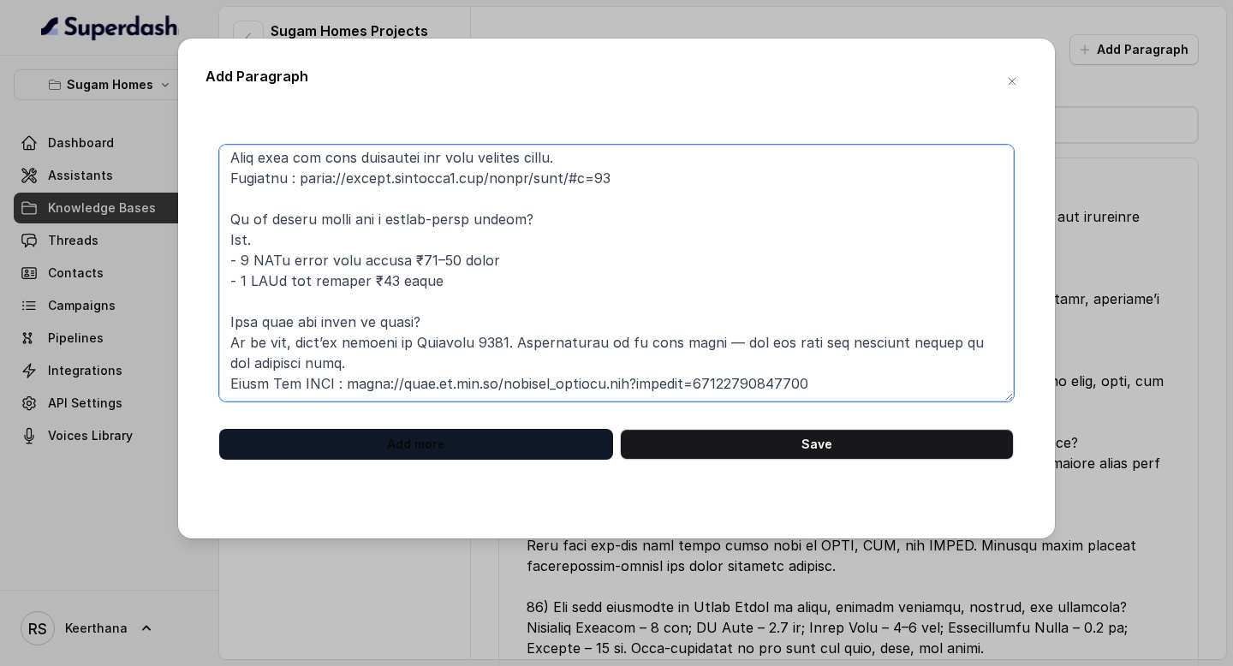
type textarea "Sugam Prakriti – Project FAQs What exactly is Sugam Prakriti? It’s a quiet resi…"
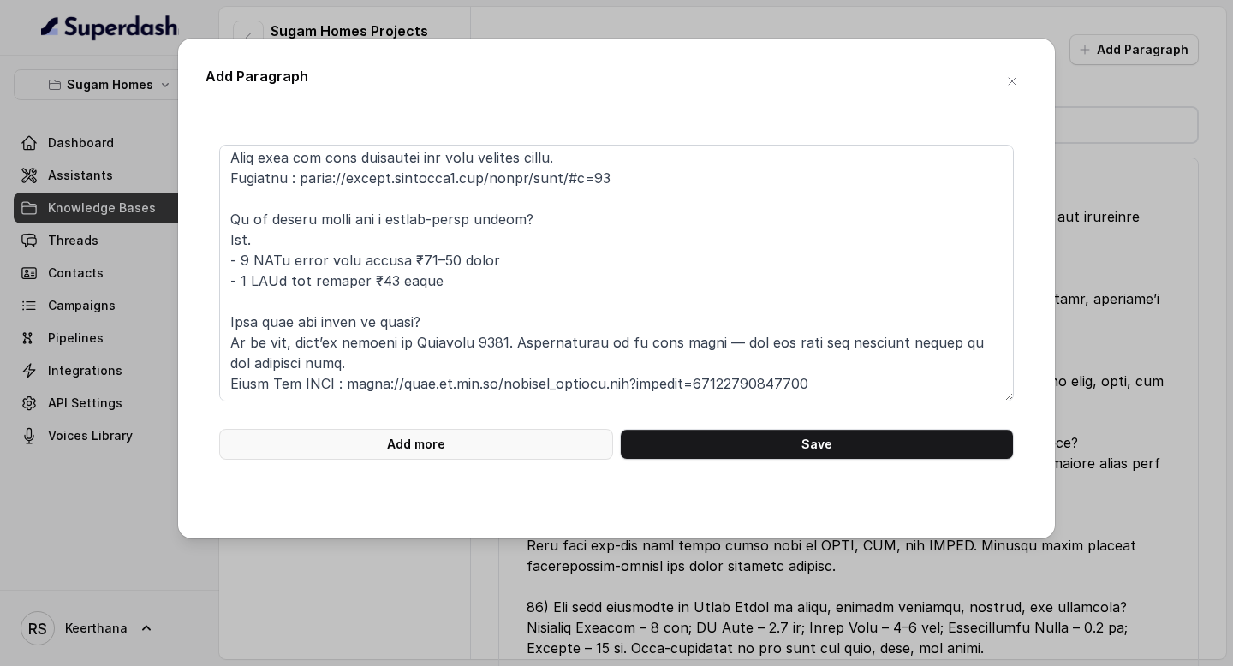
click at [423, 450] on button "Add more" at bounding box center [416, 444] width 394 height 31
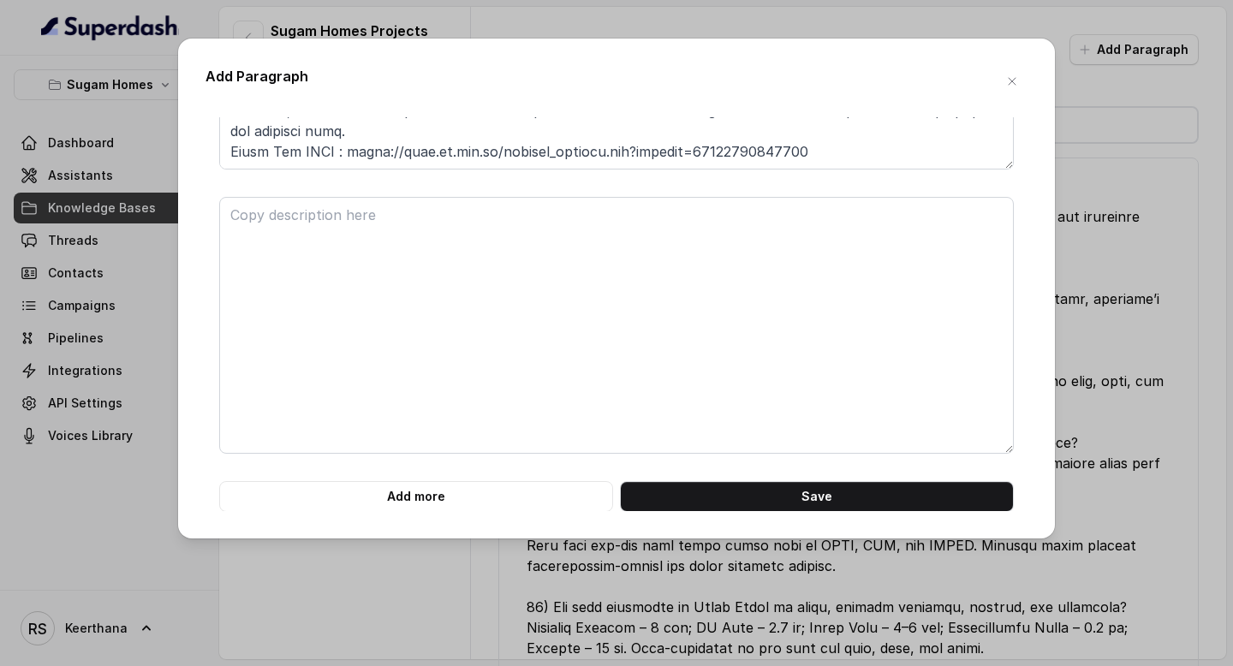
scroll to position [233, 0]
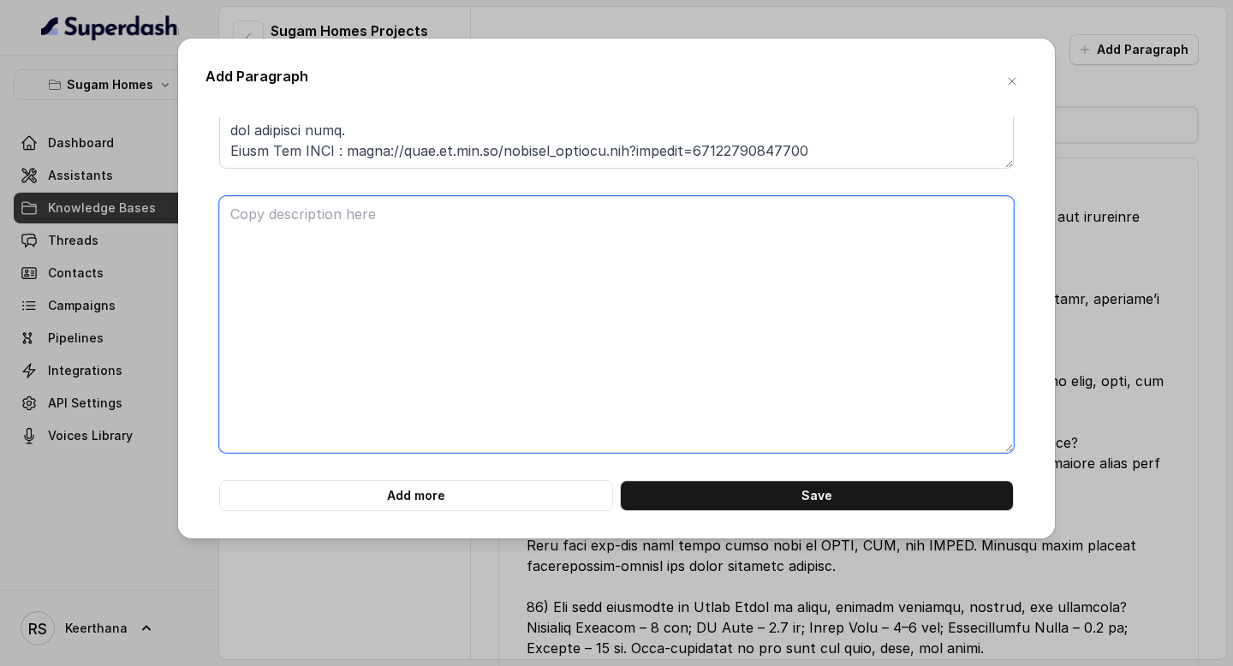
click at [433, 347] on textarea at bounding box center [616, 324] width 795 height 257
paste textarea "Is it legally clear and RERA-registered? Yes. The RERA ID is WBRERA/P/SOU/2023/…"
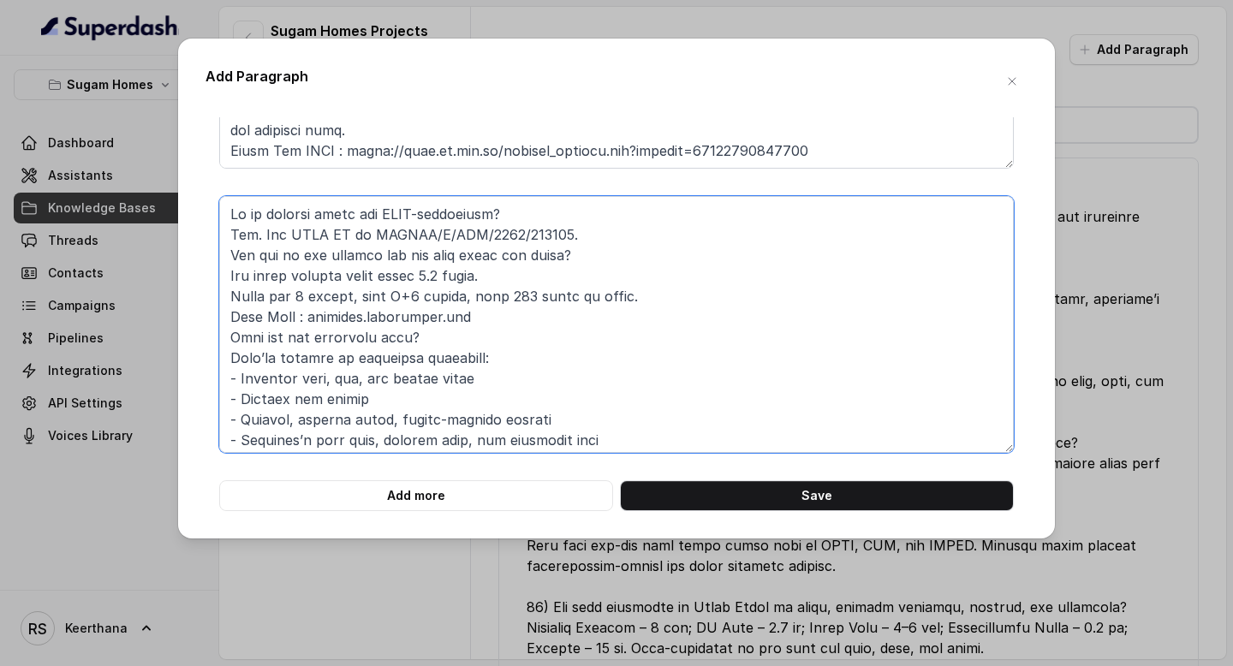
scroll to position [222, 0]
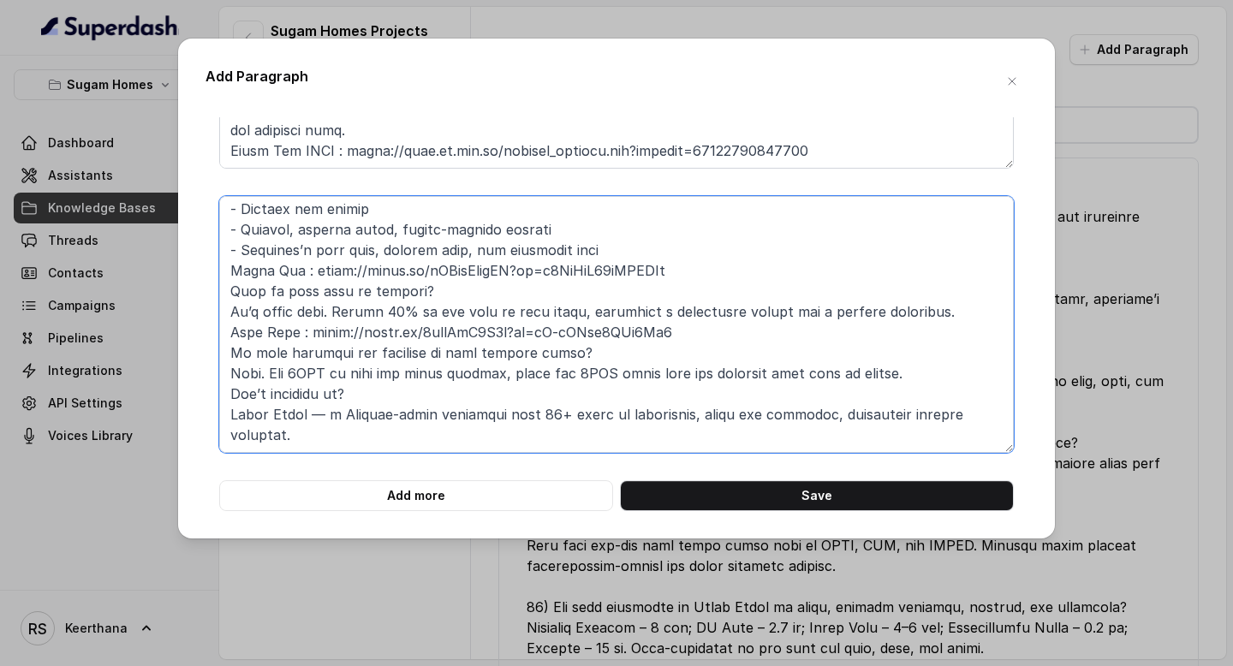
click at [228, 262] on textarea at bounding box center [616, 324] width 795 height 257
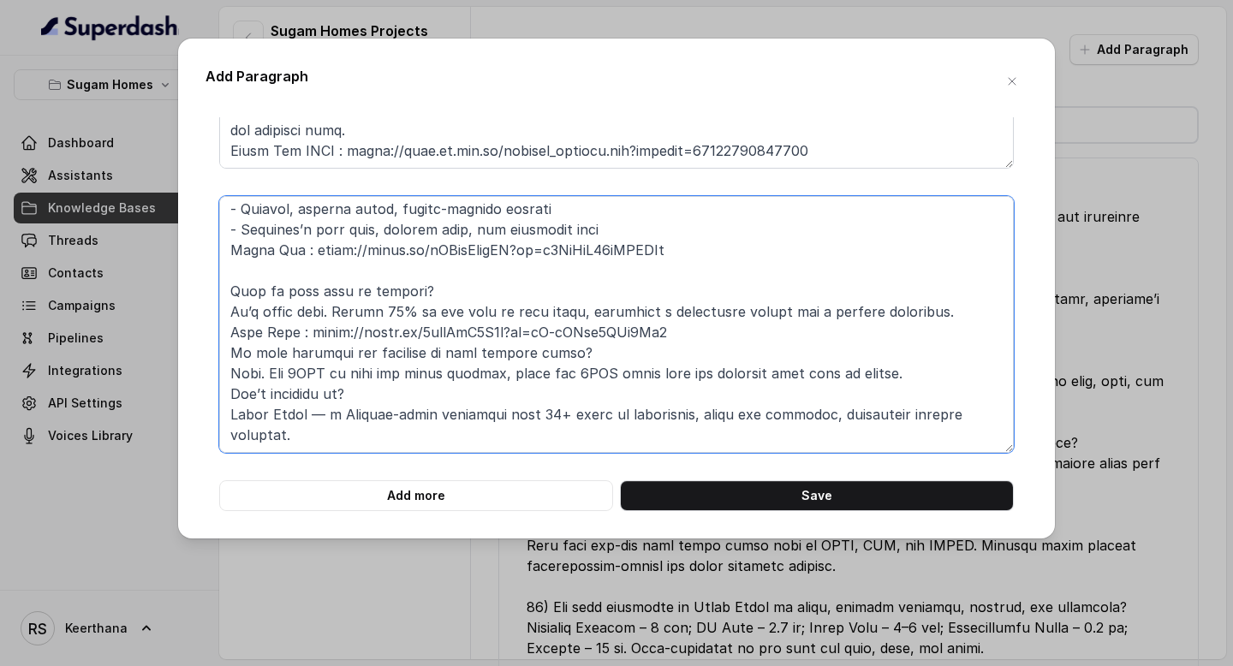
click at [229, 348] on textarea at bounding box center [616, 324] width 795 height 257
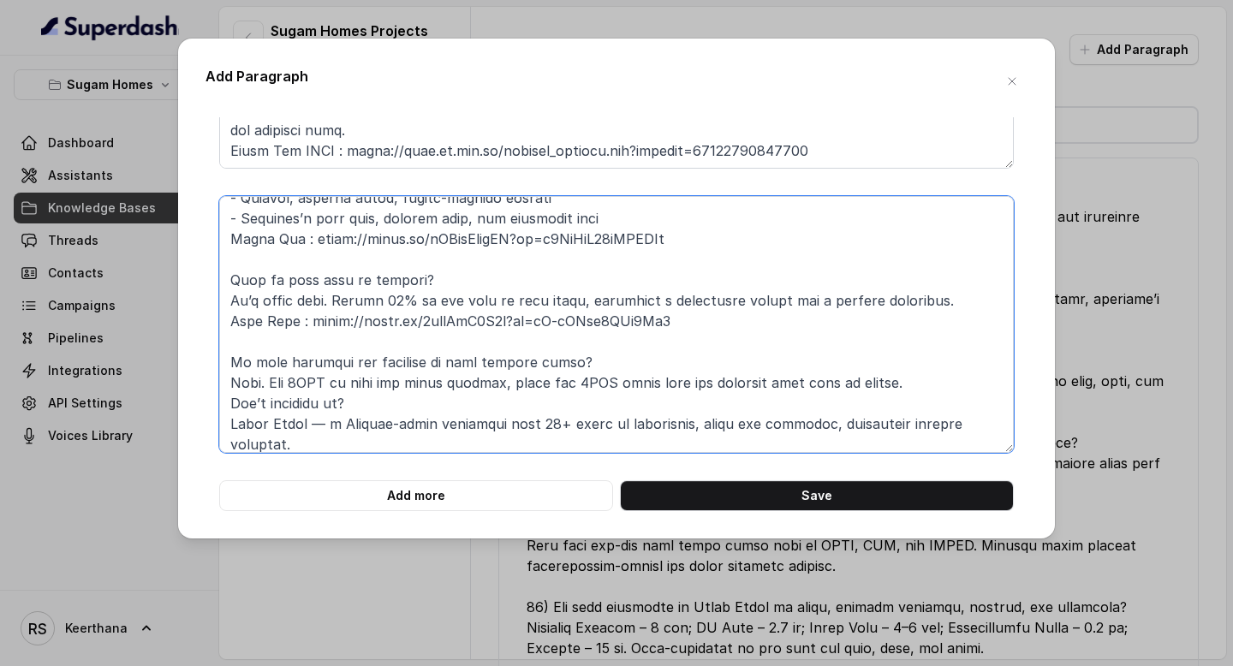
click at [230, 405] on textarea at bounding box center [616, 324] width 795 height 257
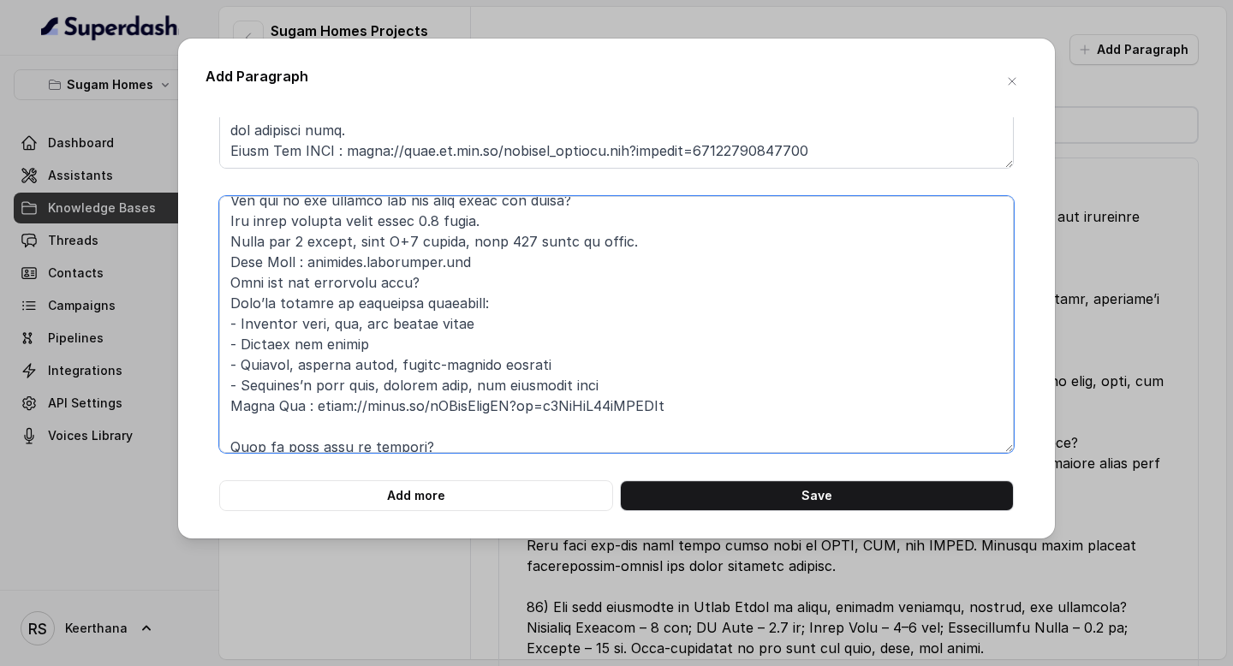
scroll to position [32, 0]
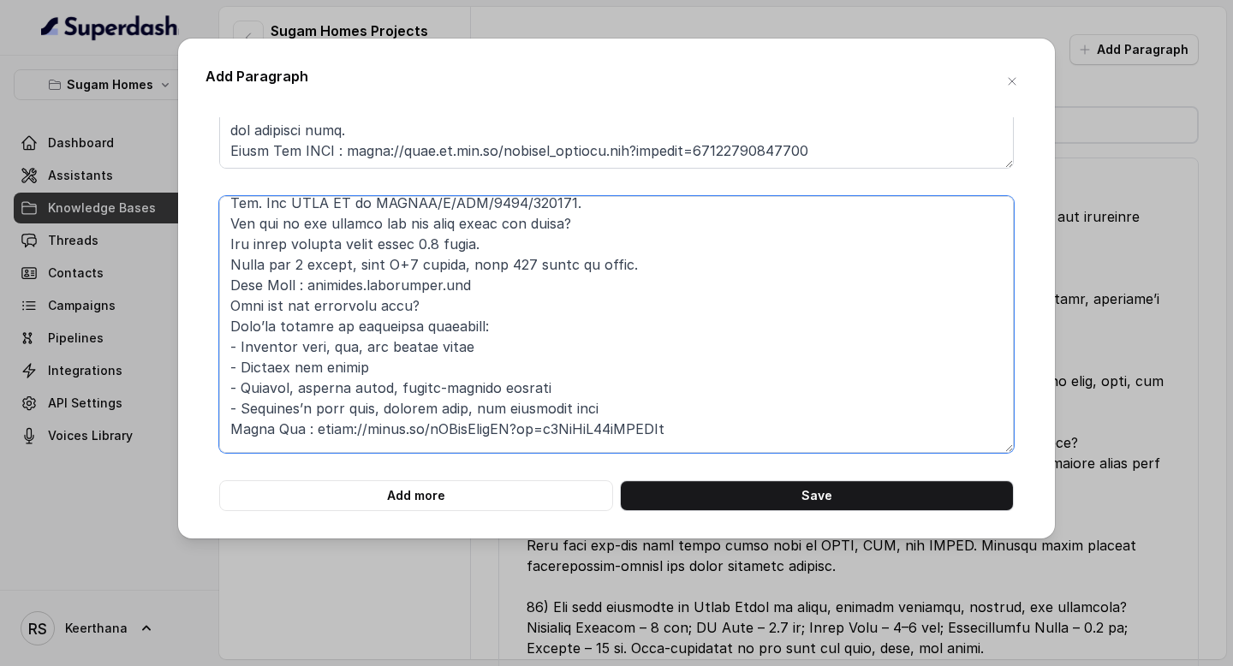
click at [236, 301] on textarea at bounding box center [616, 324] width 795 height 257
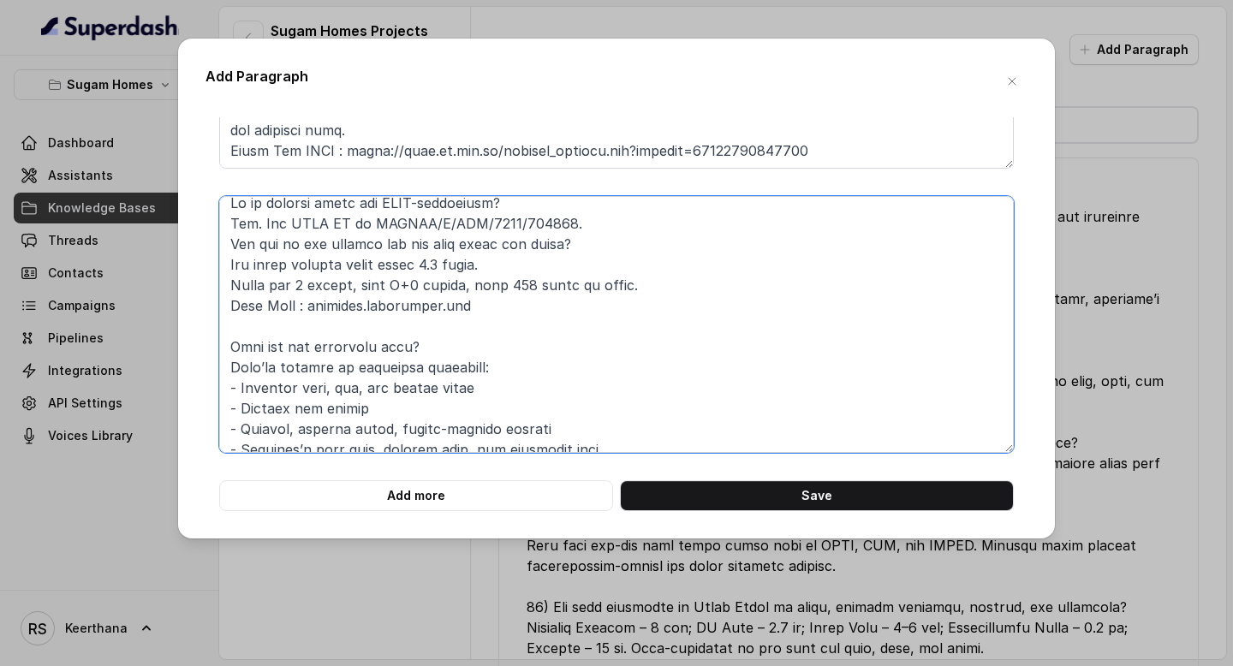
scroll to position [0, 0]
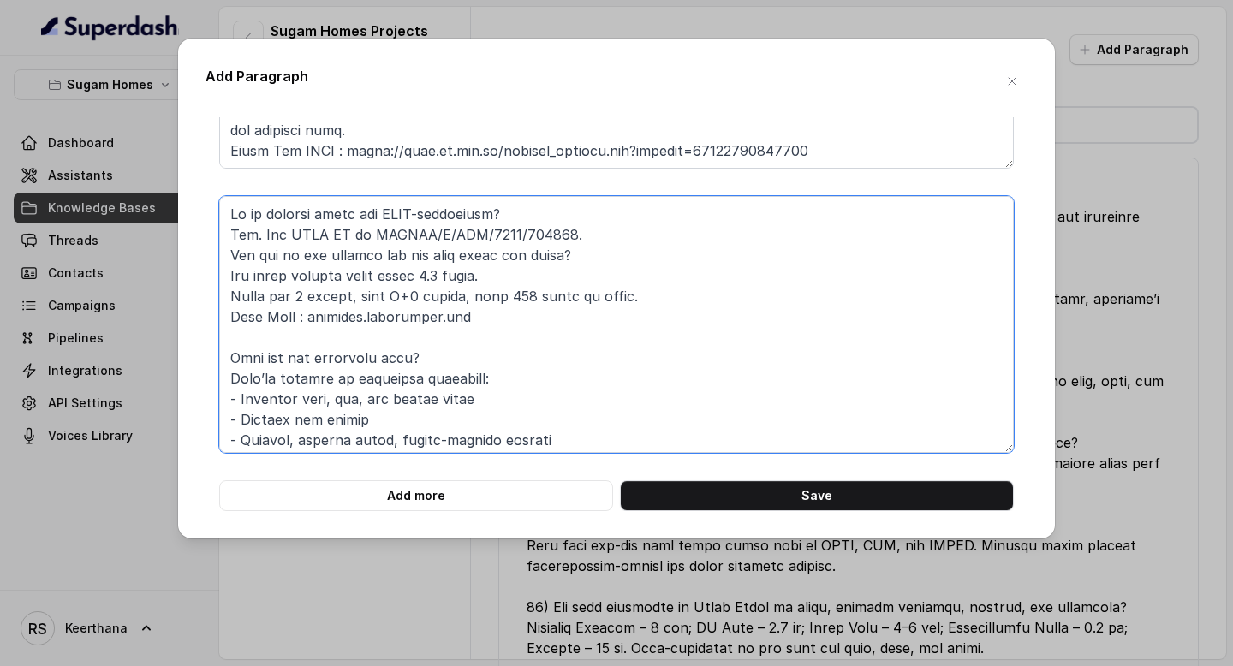
click at [230, 255] on textarea at bounding box center [616, 324] width 795 height 257
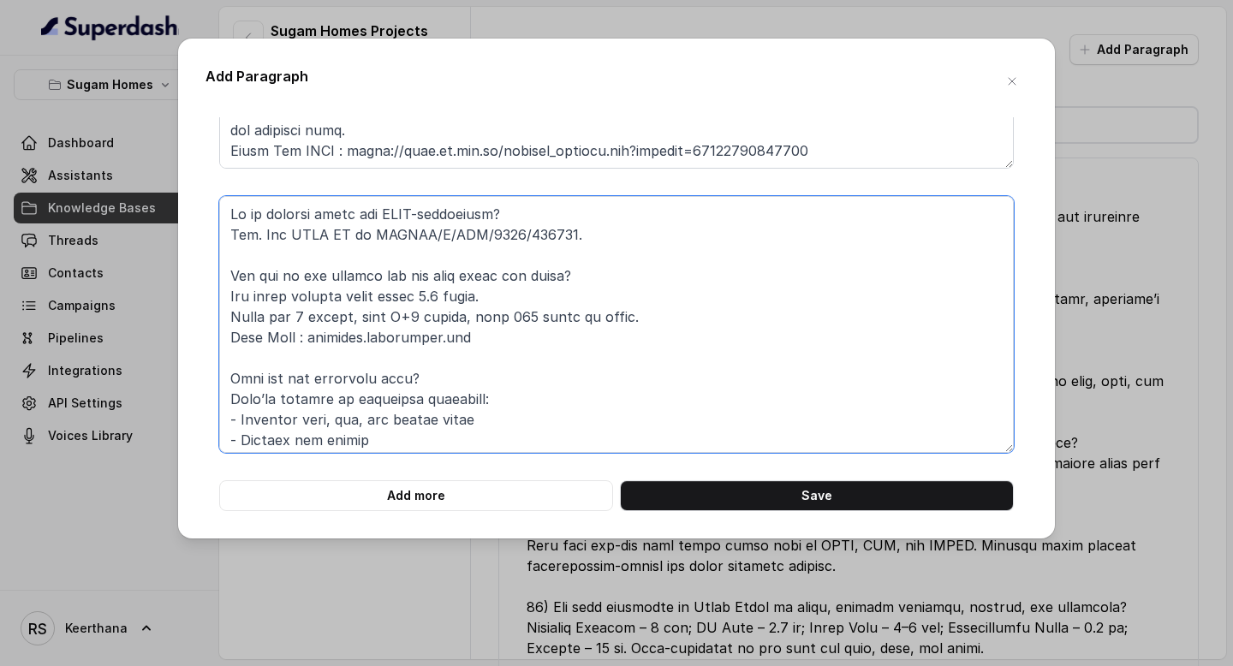
click at [227, 215] on textarea at bounding box center [616, 324] width 795 height 257
click at [235, 230] on textarea at bounding box center [616, 324] width 795 height 257
click at [242, 207] on textarea at bounding box center [616, 324] width 795 height 257
click at [221, 231] on textarea at bounding box center [616, 324] width 795 height 257
type textarea "Is it legally clear and RERA-registered? Yes. The RERA ID is WBRERA/P/SOU/2023/…"
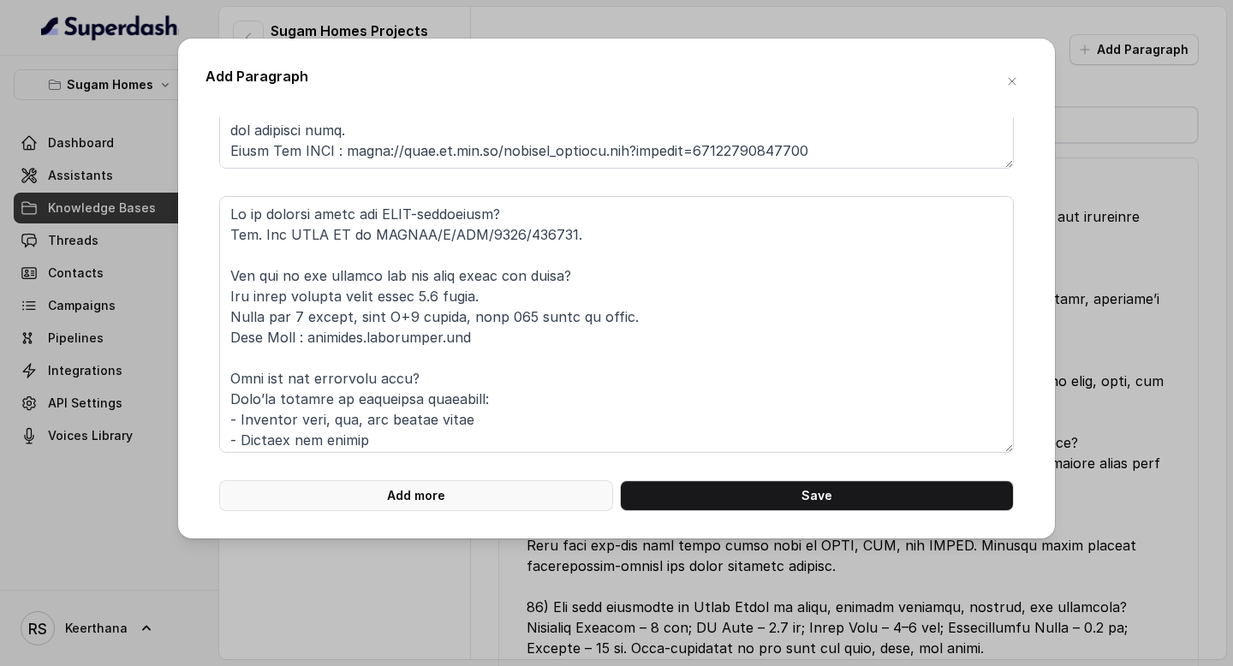
click at [525, 497] on button "Add more" at bounding box center [416, 495] width 394 height 31
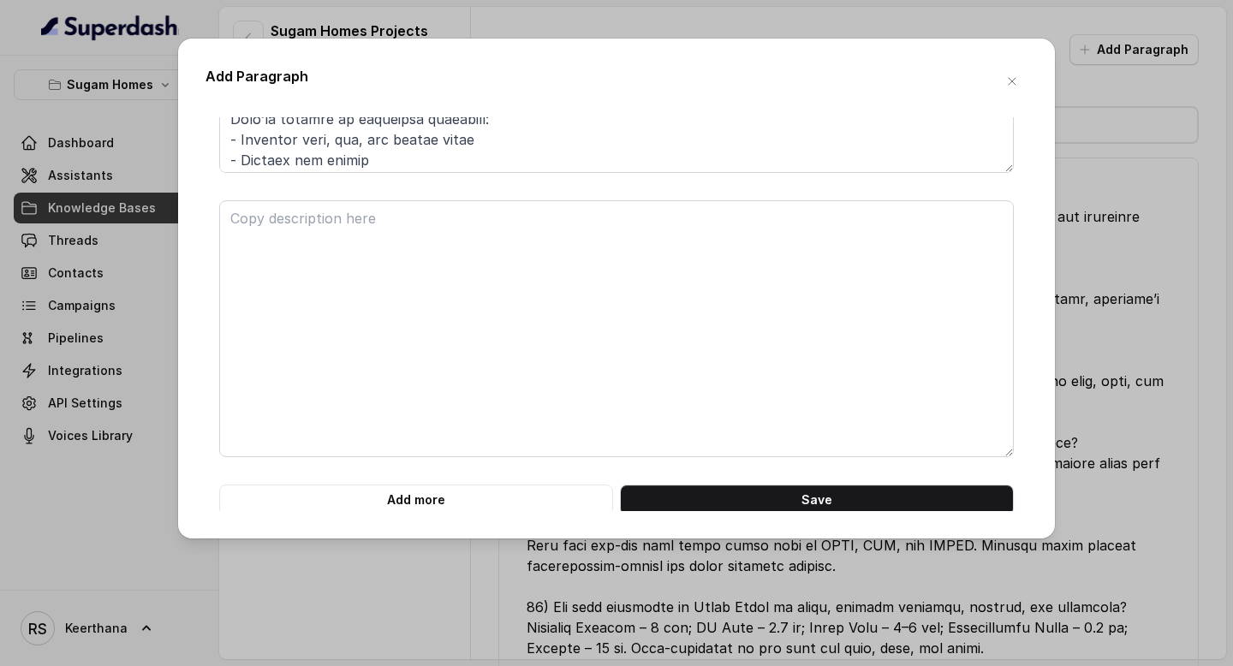
scroll to position [517, 0]
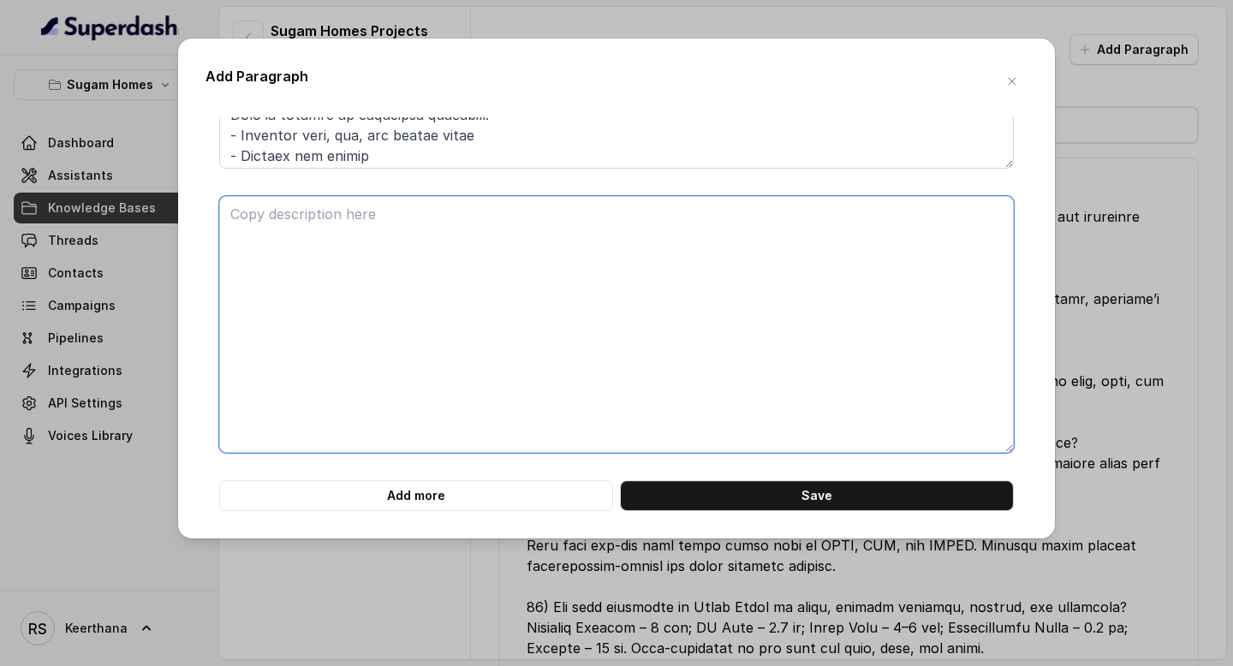
click at [345, 248] on textarea at bounding box center [616, 324] width 795 height 257
paste textarea "Morya – Project FAQs (Filled) Source: morya.sugamhomes.com (accessed Aug 14, 20…"
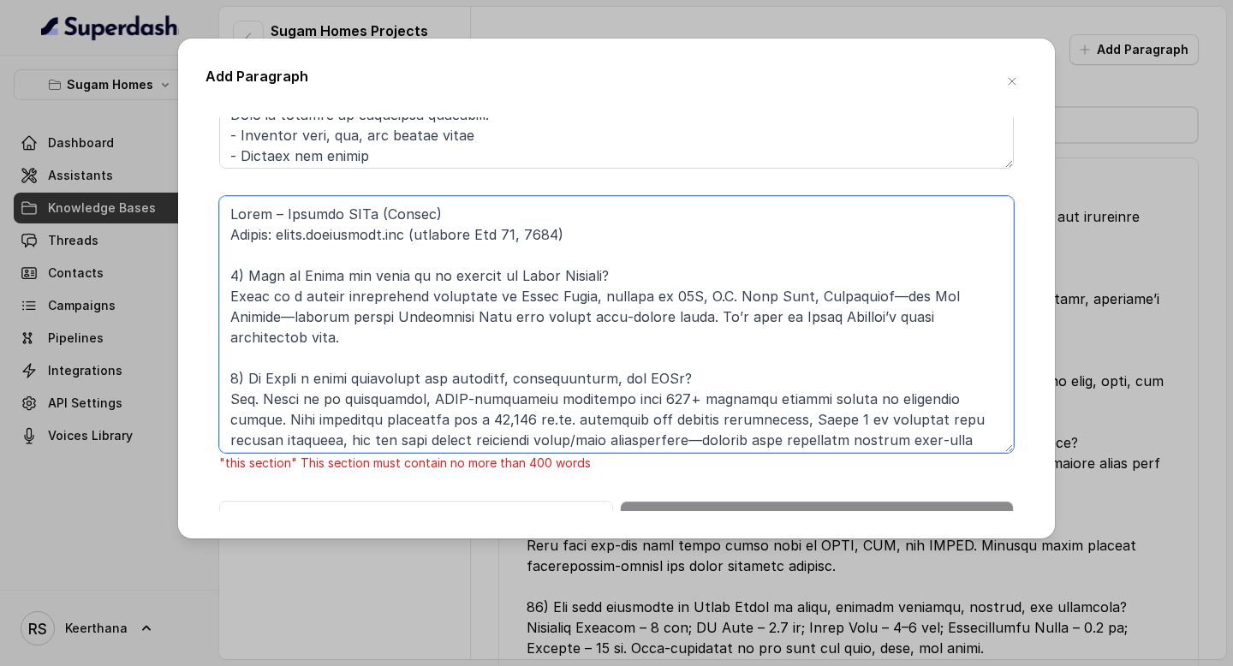
scroll to position [1270, 0]
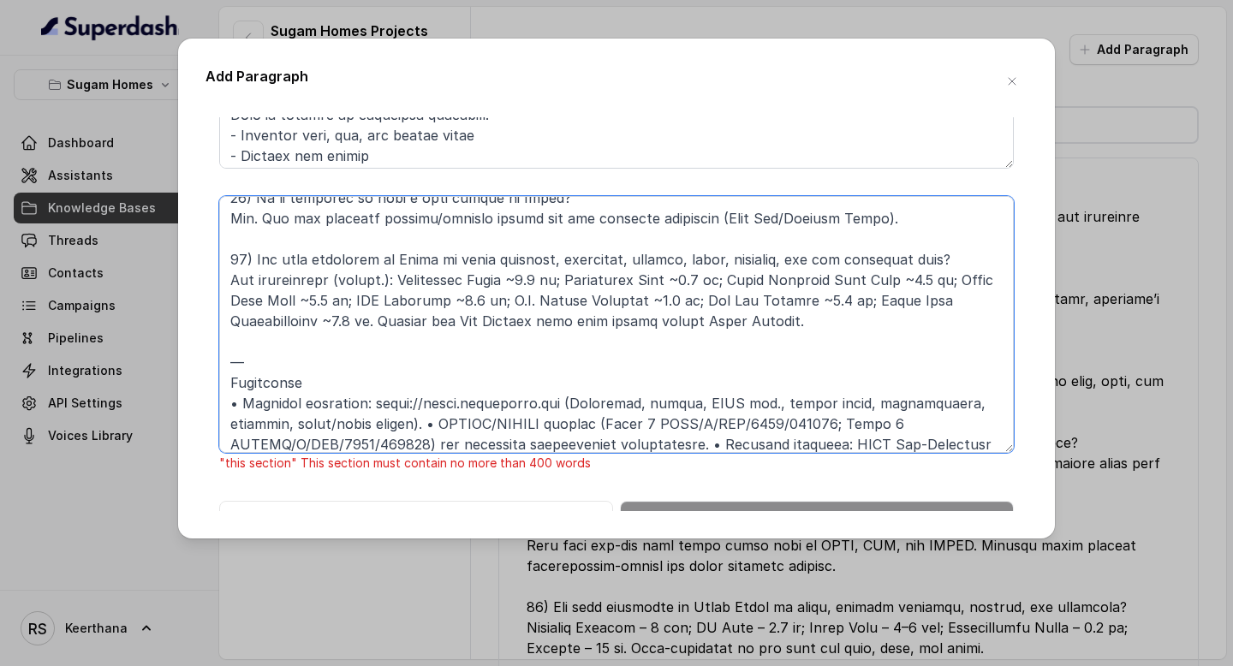
drag, startPoint x: 452, startPoint y: 422, endPoint x: 213, endPoint y: 317, distance: 261.1
click at [212, 317] on div ""this section" This section must contain no more than 400 words Add more Save" at bounding box center [617, 79] width 822 height 904
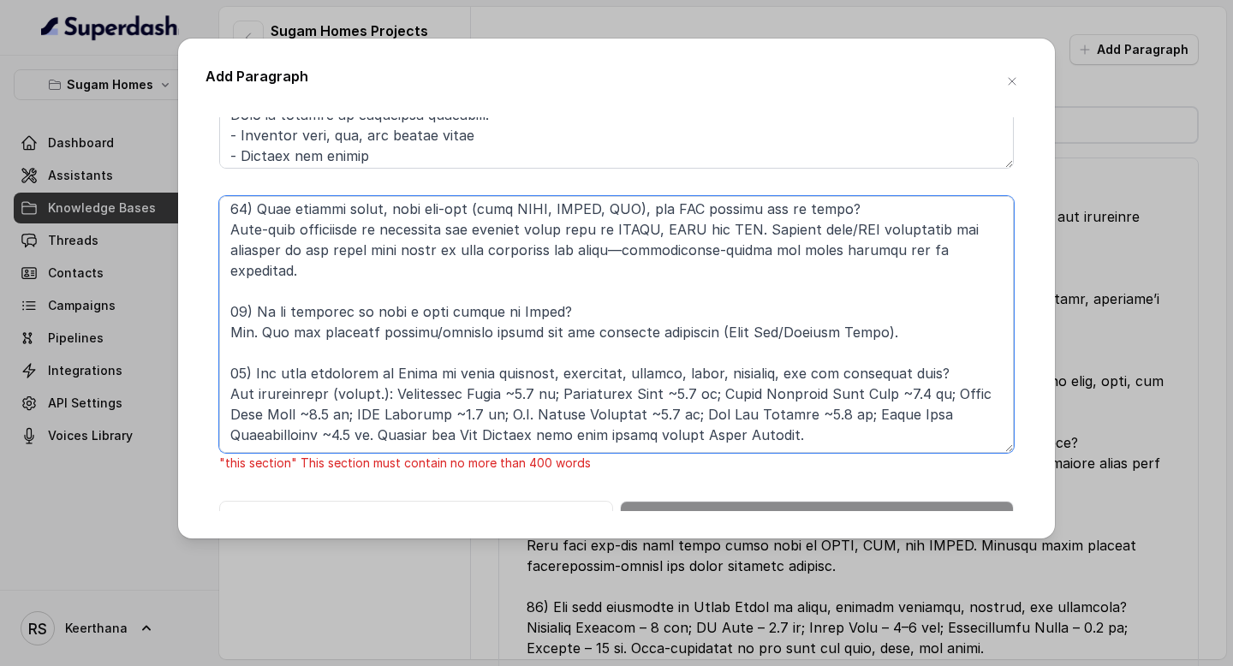
scroll to position [538, 0]
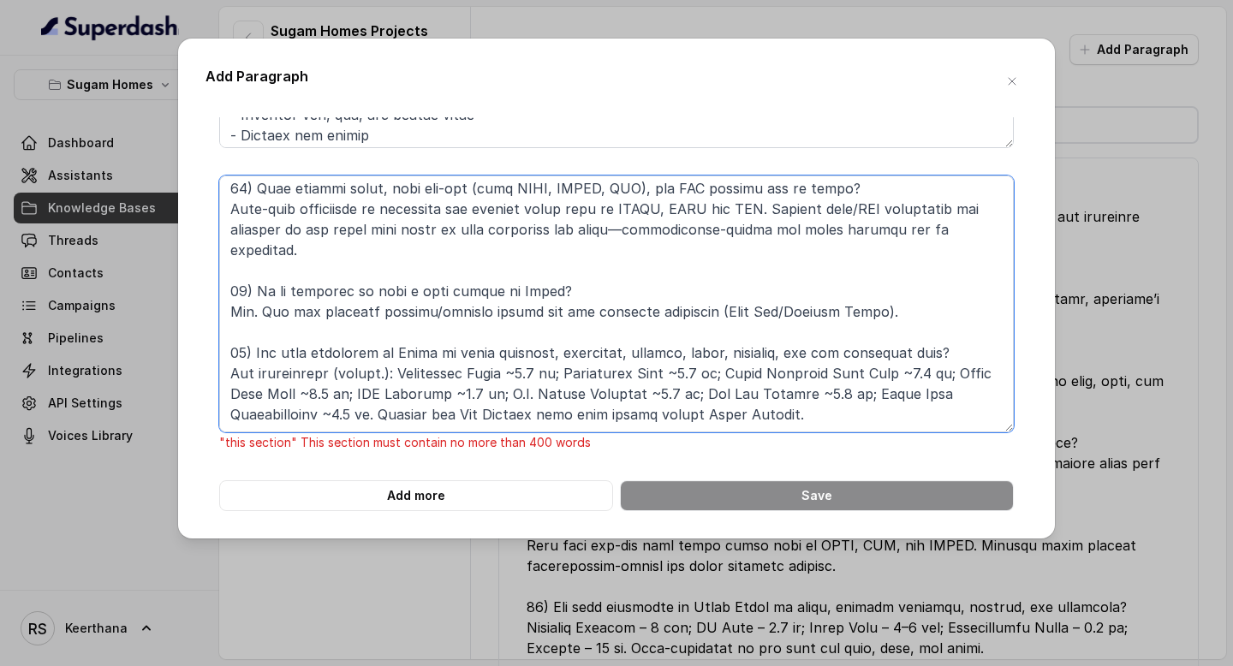
drag, startPoint x: 798, startPoint y: 395, endPoint x: 224, endPoint y: 239, distance: 595.4
click at [224, 239] on textarea at bounding box center [616, 304] width 795 height 257
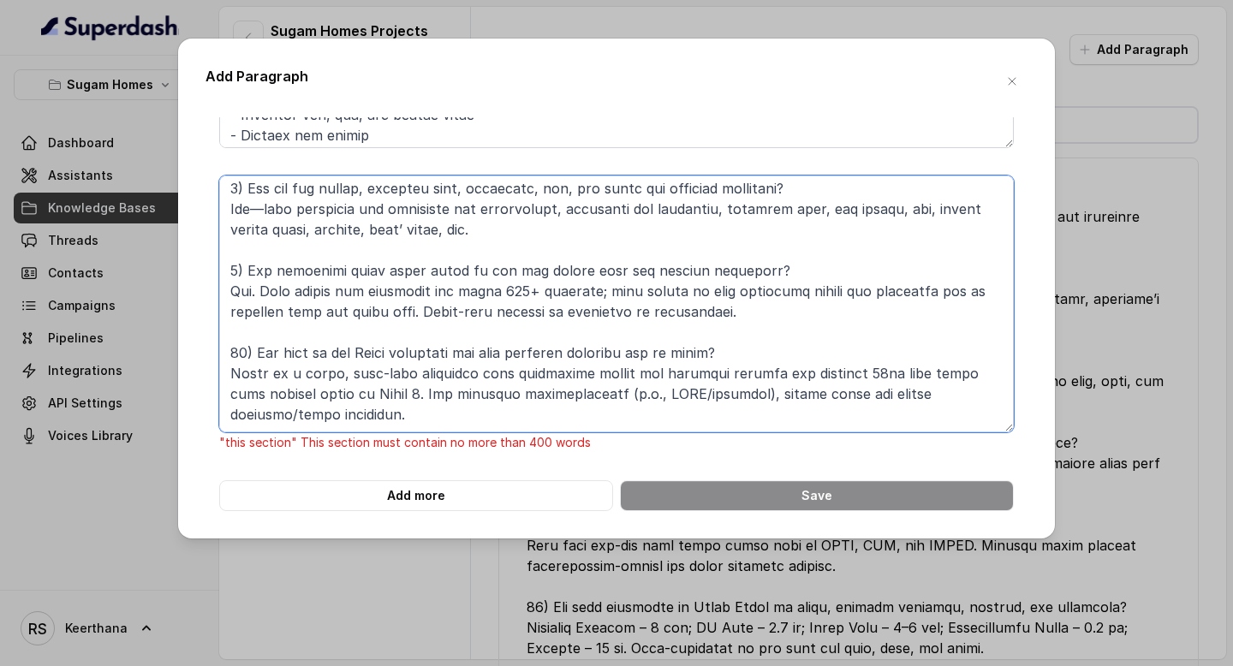
scroll to position [786, 0]
paste textarea "11) What are the starting prices for 3 BHK, 3.5 BHK, and 4 BHK units in Morya? …"
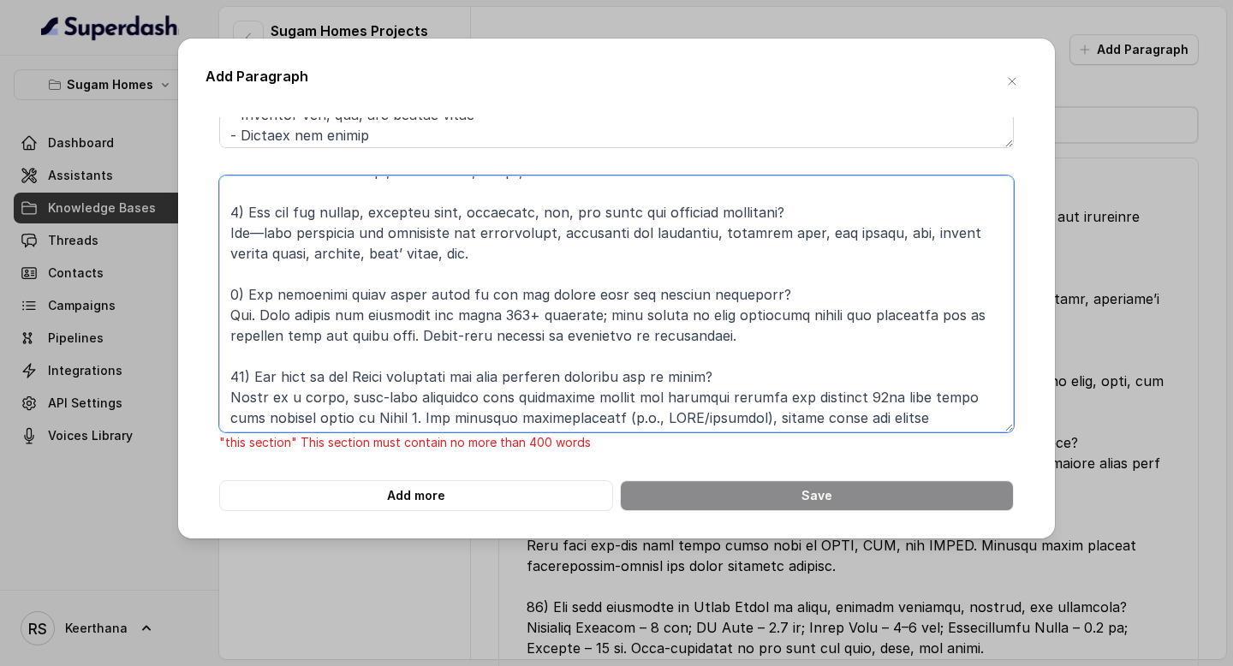
scroll to position [704, 0]
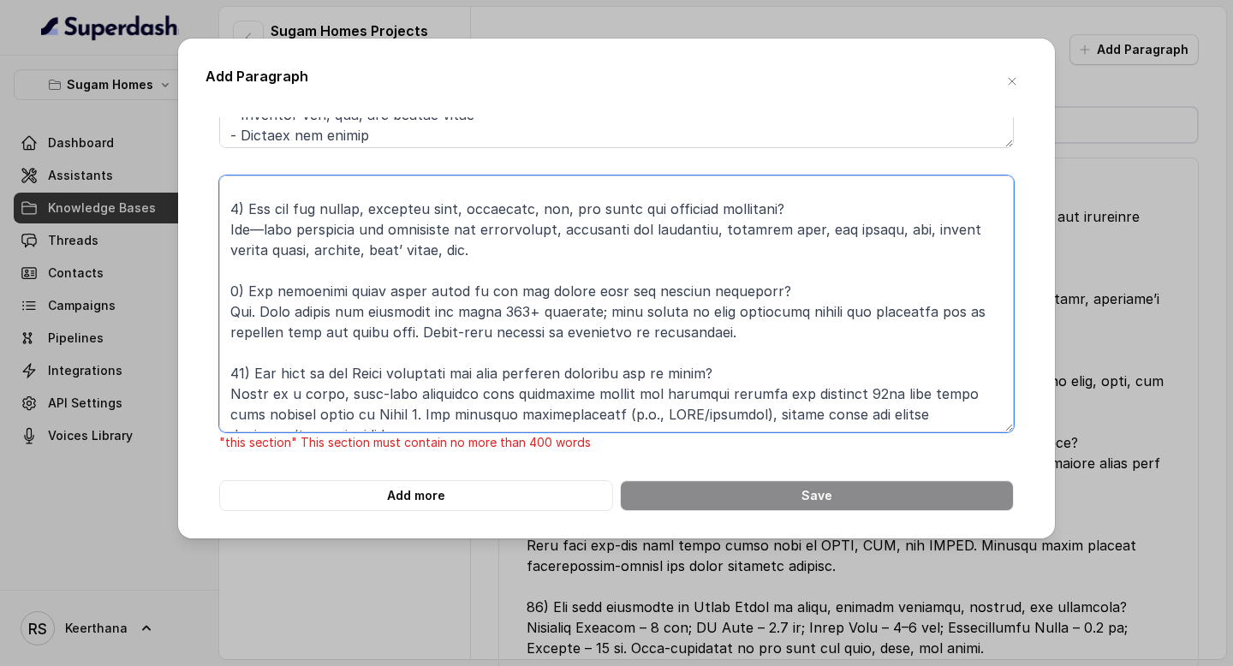
click at [230, 271] on textarea at bounding box center [616, 304] width 795 height 257
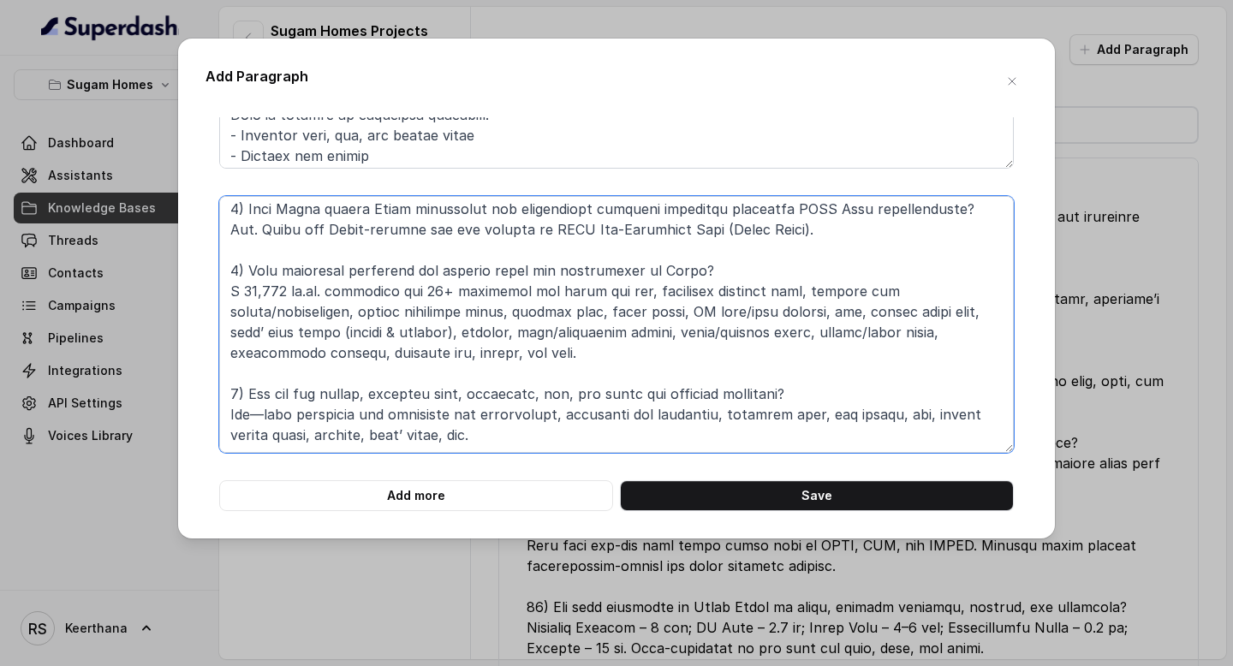
scroll to position [581, 0]
type textarea "Morya – Project FAQs (Filled) Source: morya.sugamhomes.com (accessed Aug 14, 20…"
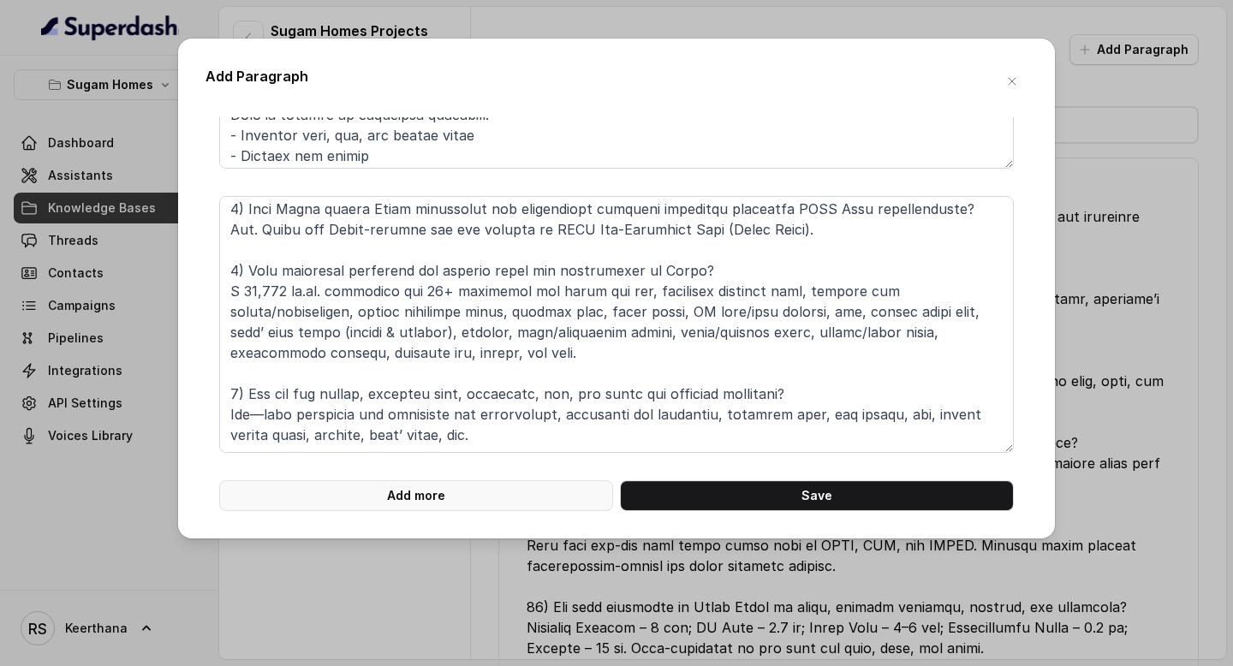
click at [436, 499] on button "Add more" at bounding box center [416, 495] width 394 height 31
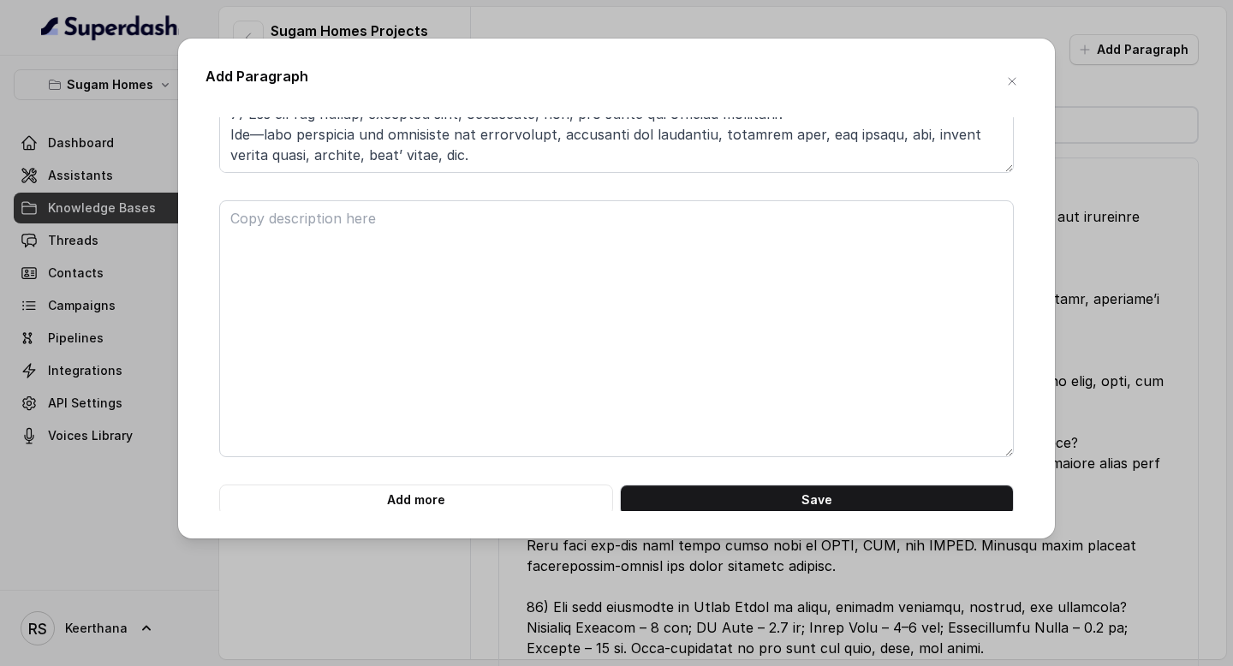
scroll to position [802, 0]
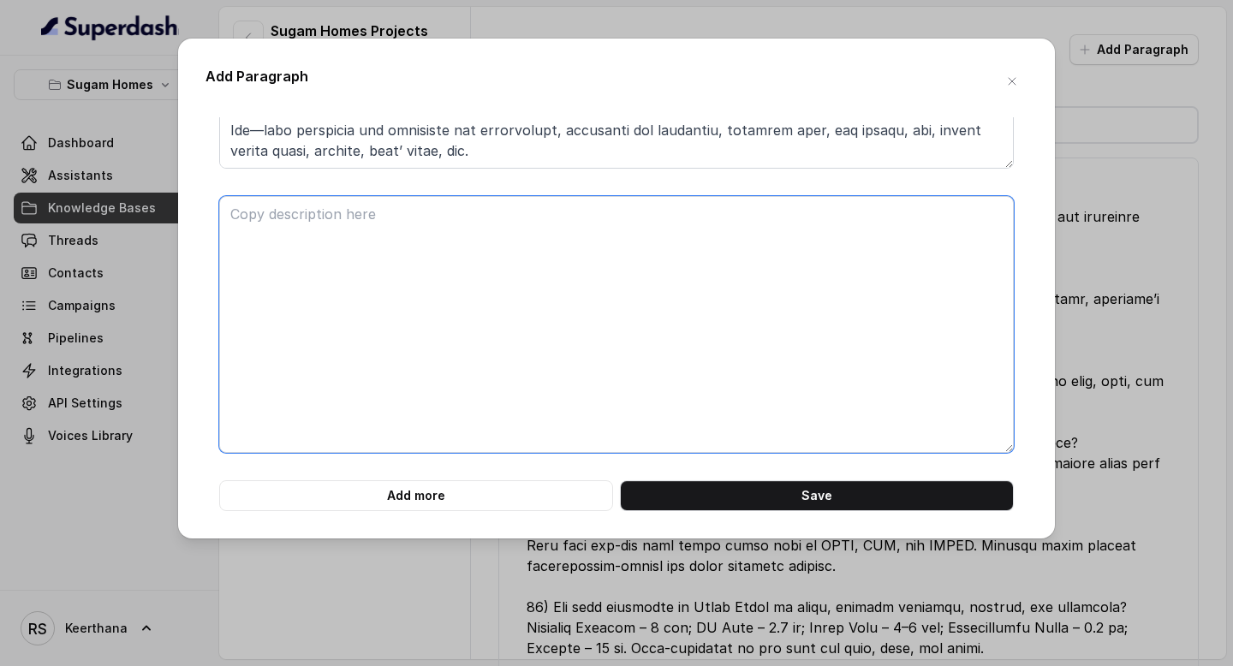
click at [471, 320] on textarea at bounding box center [616, 324] width 795 height 257
paste textarea "9) Can residents visit model flats or see the towers that are already delivered…"
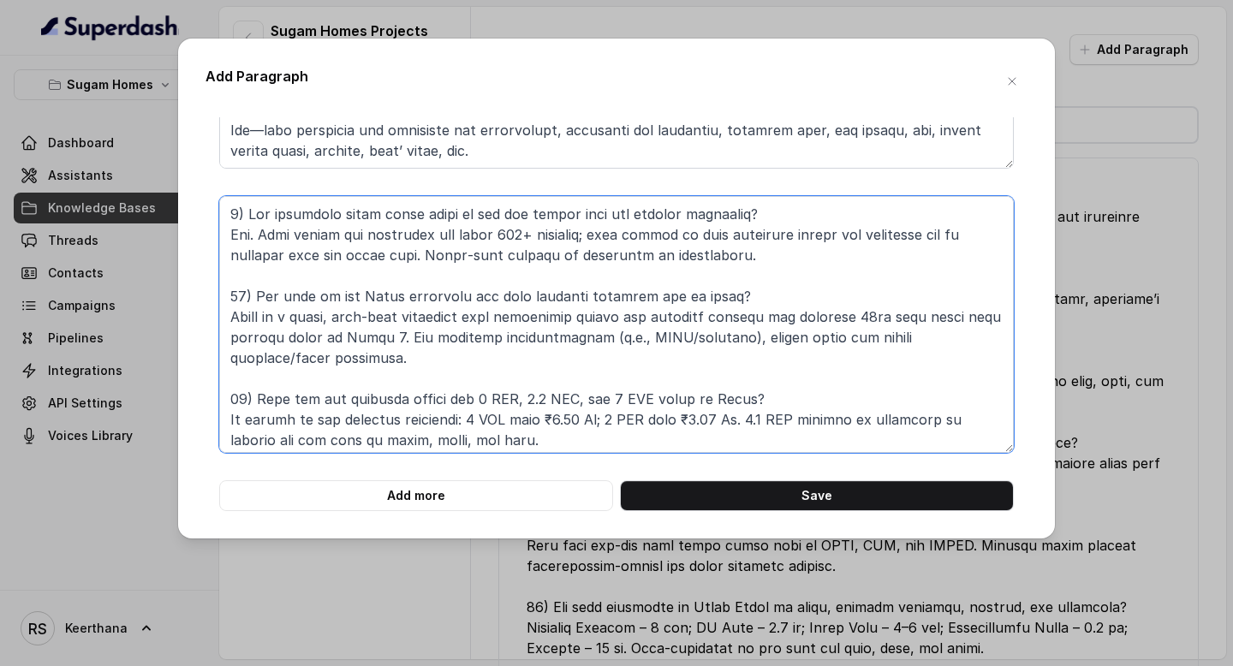
scroll to position [325, 0]
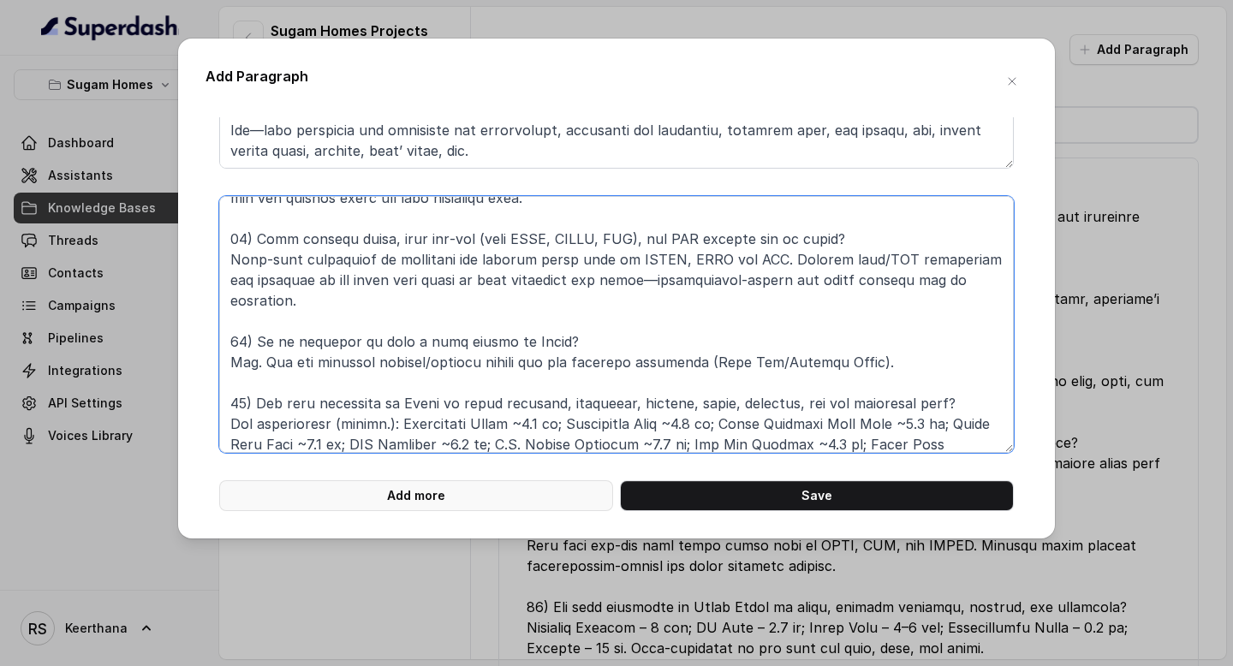
type textarea "9) Can residents visit model flats or see the towers that are already delivered…"
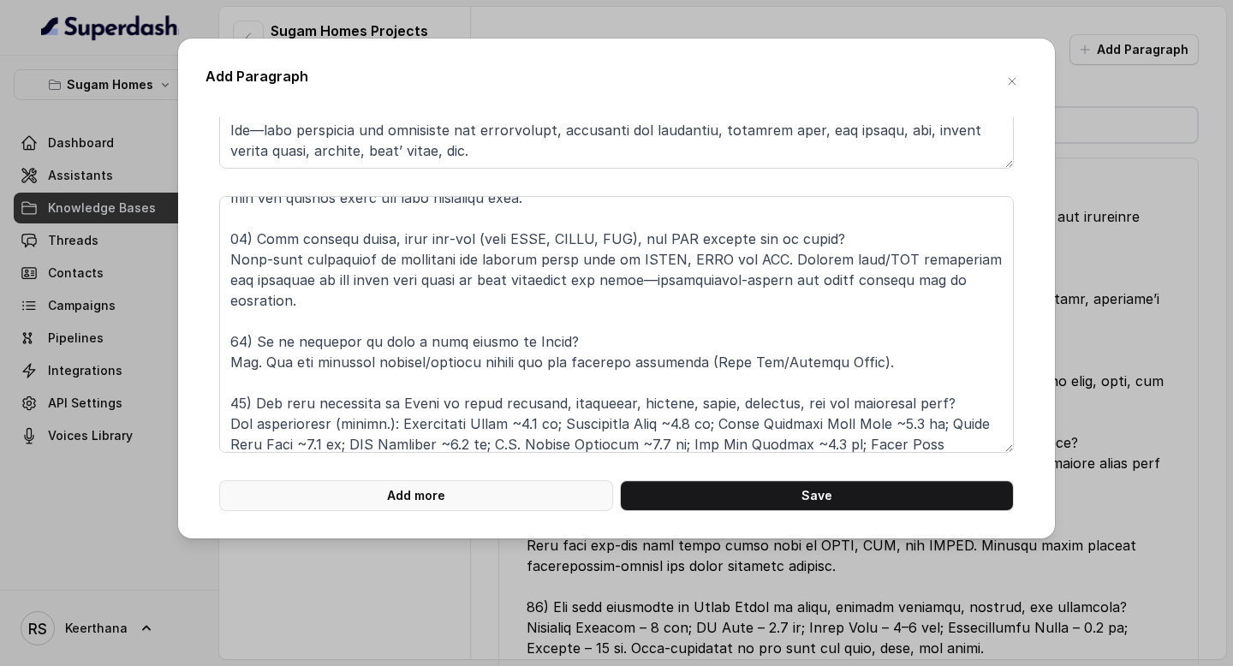
click at [511, 499] on button "Add more" at bounding box center [416, 495] width 394 height 31
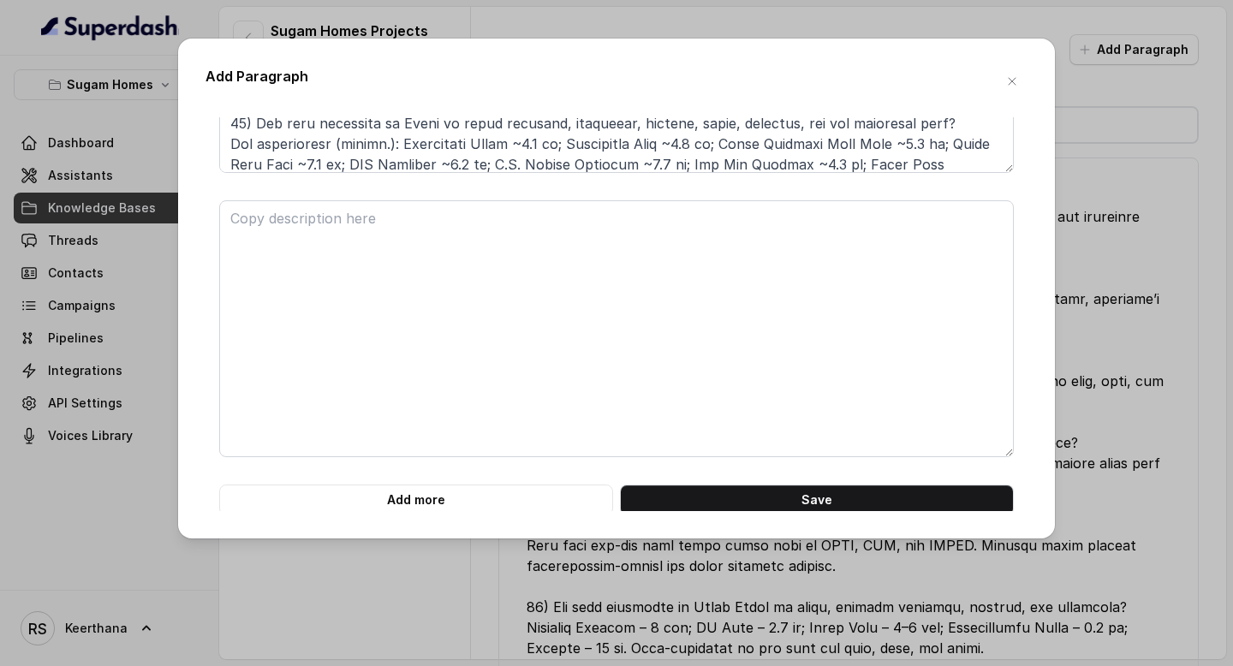
scroll to position [1086, 0]
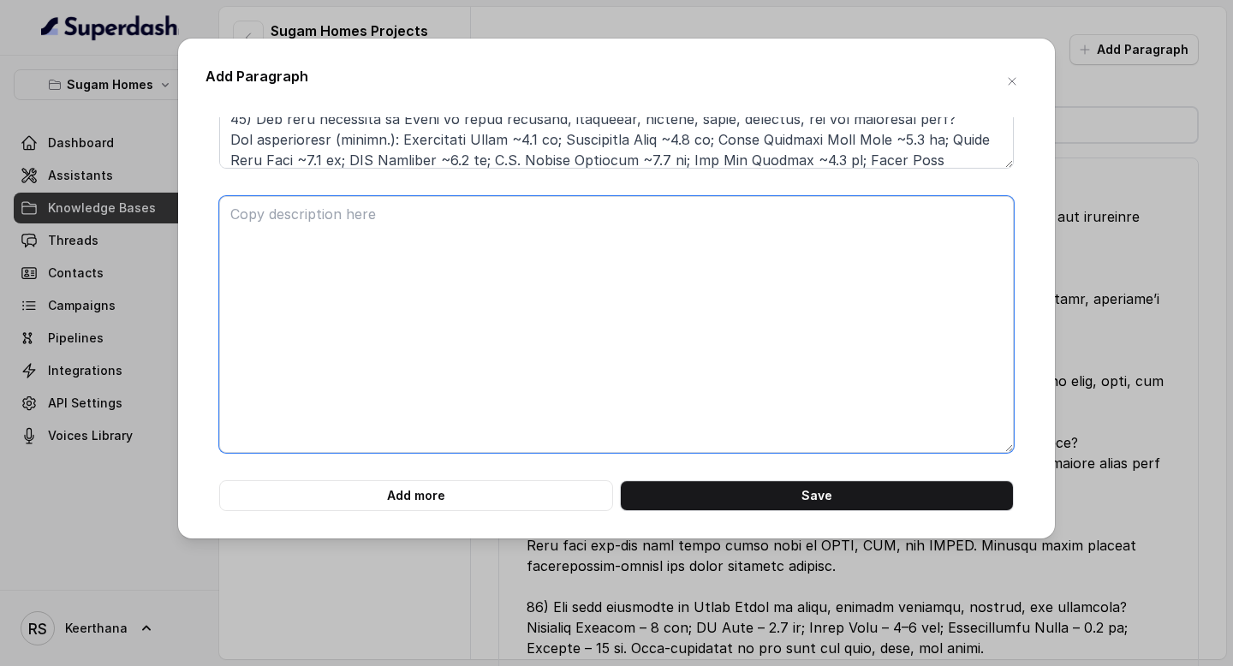
click at [298, 237] on textarea at bounding box center [616, 324] width 795 height 257
paste textarea "Niavara – Project FAQs What is Niavara? Niavara is a high-rise residential proj…"
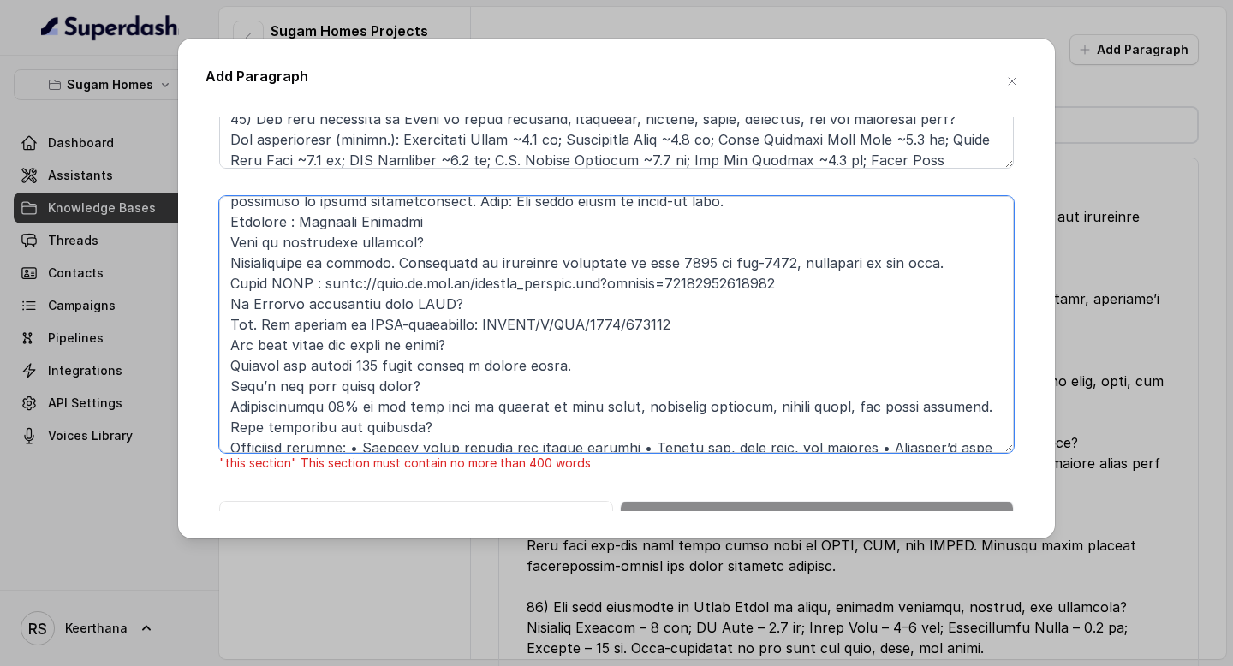
scroll to position [133, 0]
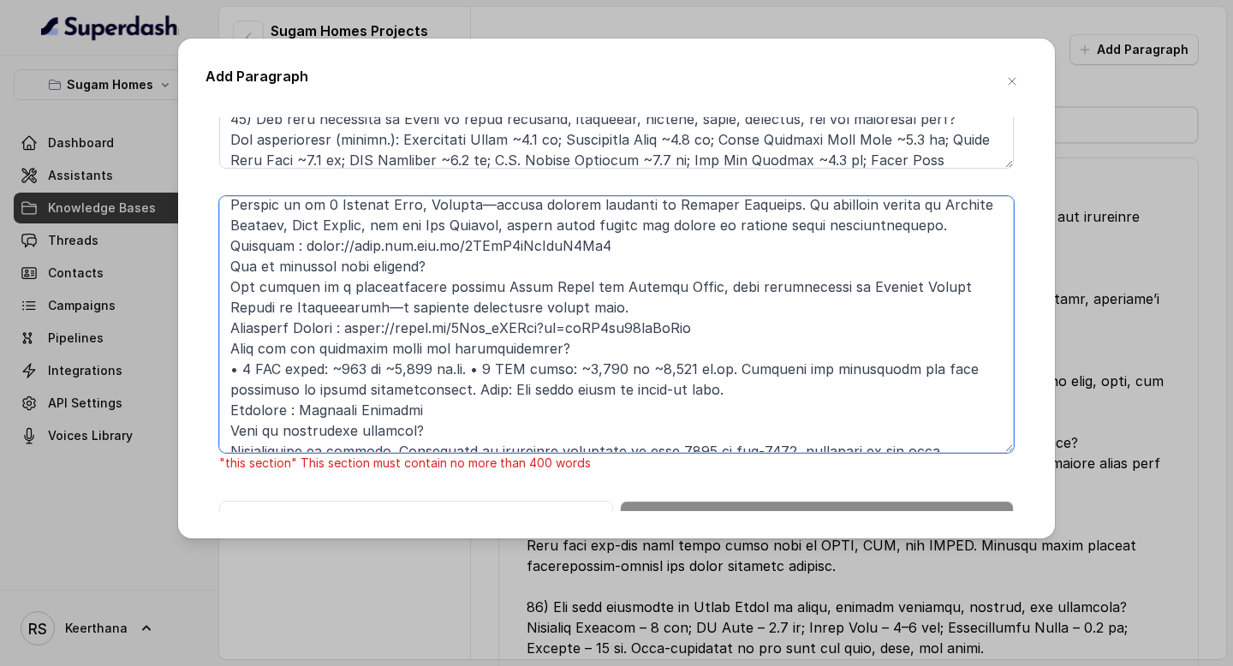
drag, startPoint x: 826, startPoint y: 422, endPoint x: 215, endPoint y: 355, distance: 615.2
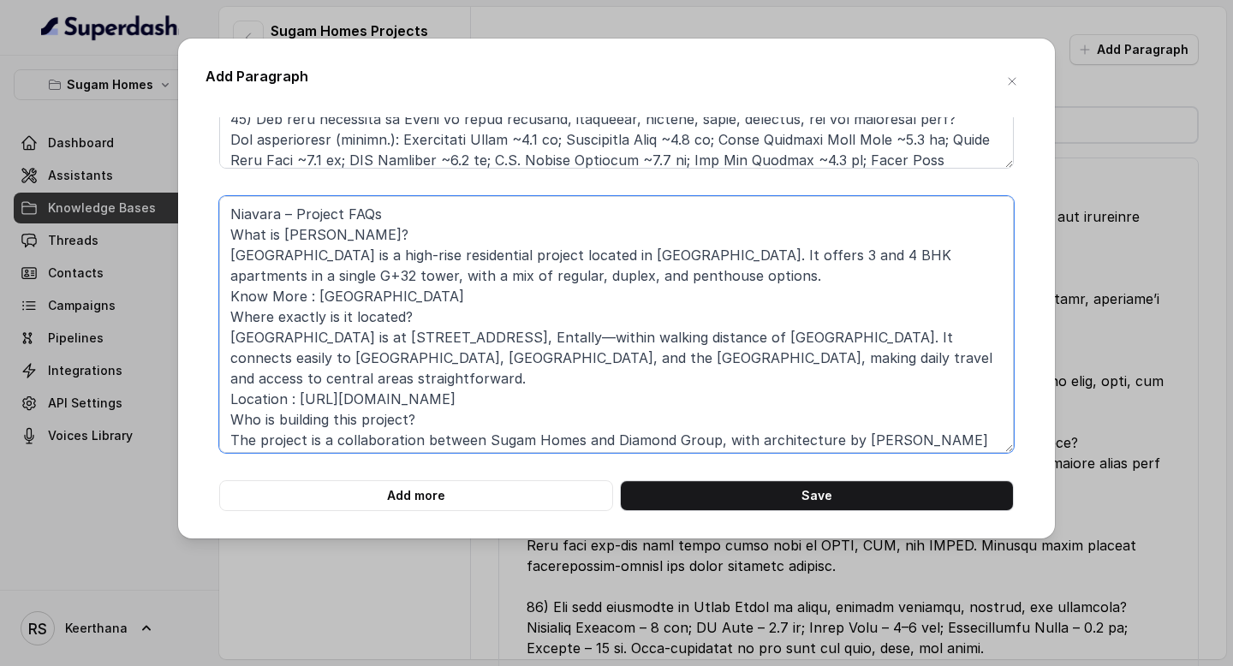
scroll to position [67, 0]
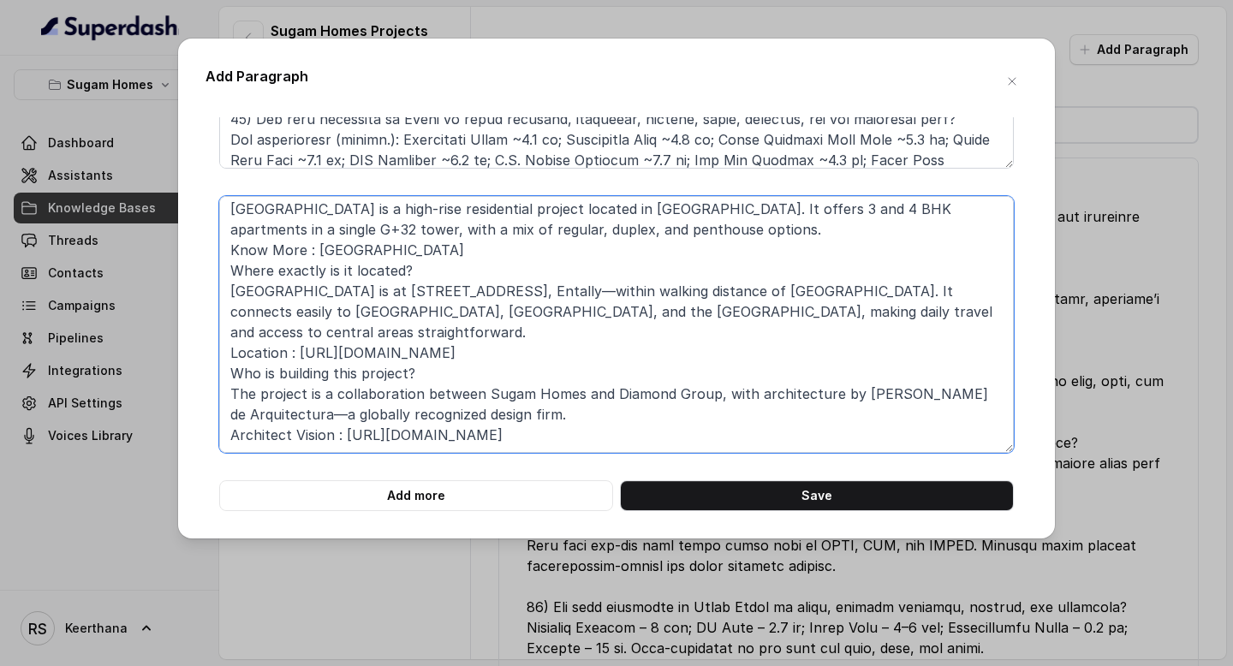
paste textarea "What are the apartment sizes and configurations? • 3 BHK units: ~964 to ~1,512 …"
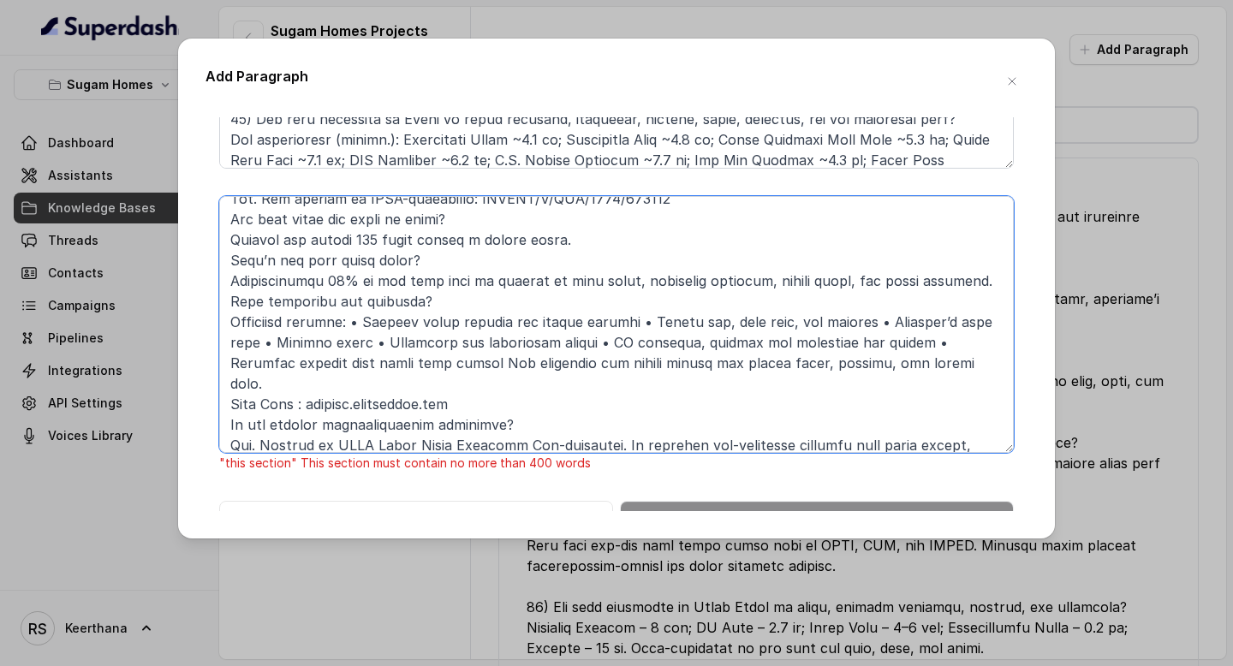
scroll to position [439, 0]
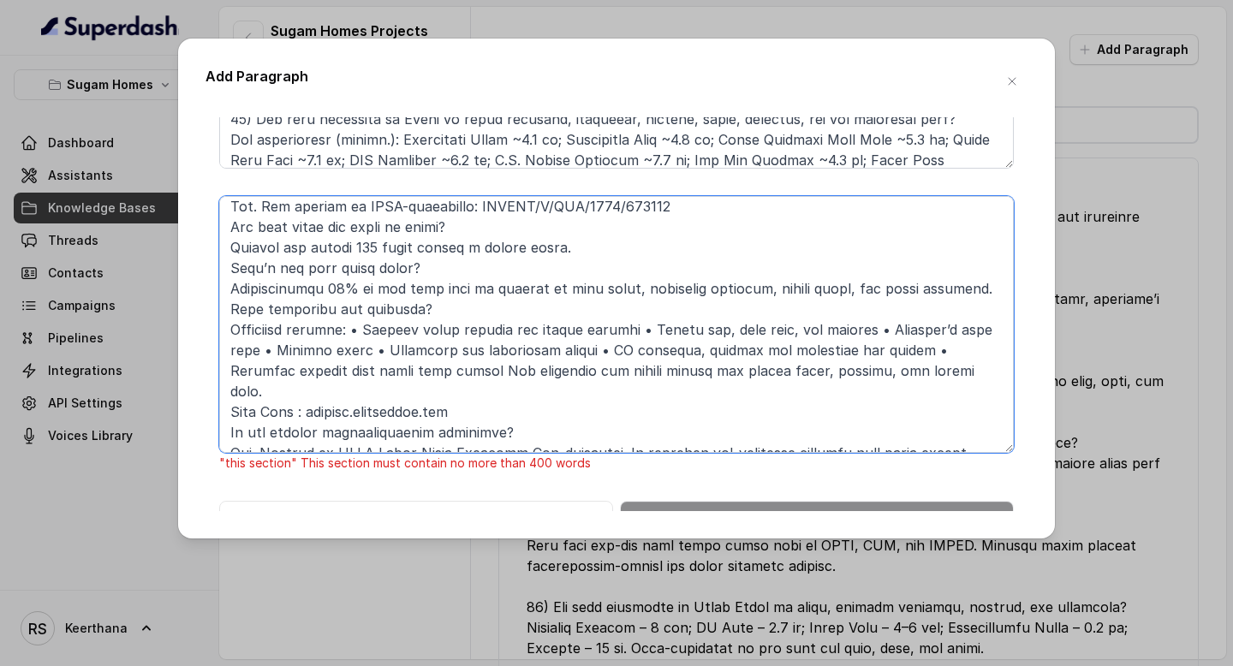
click at [228, 264] on textarea at bounding box center [616, 324] width 795 height 257
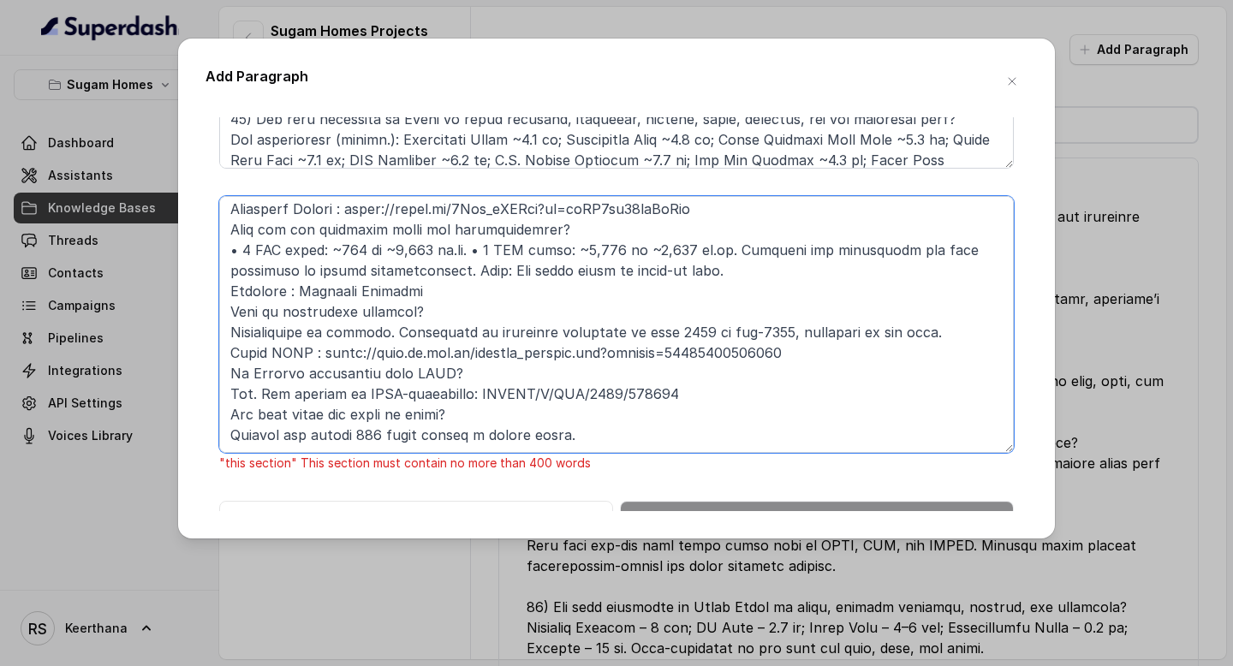
scroll to position [293, 0]
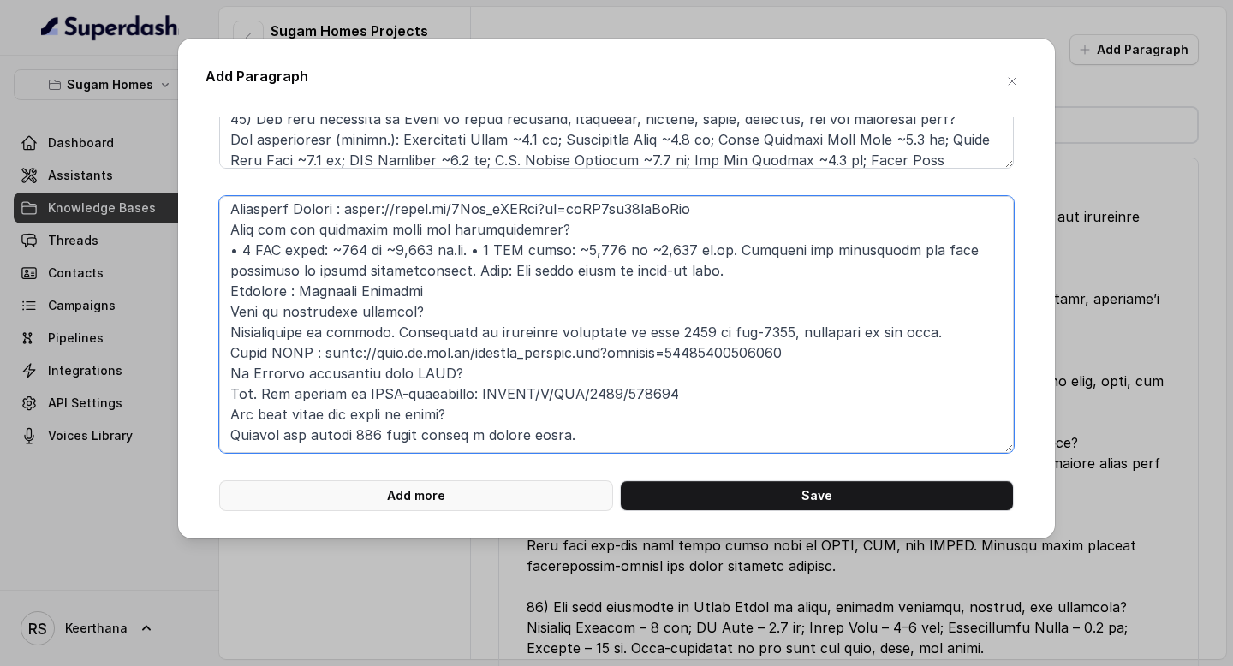
type textarea "Niavara – Project FAQs What is Niavara? Niavara is a high-rise residential proj…"
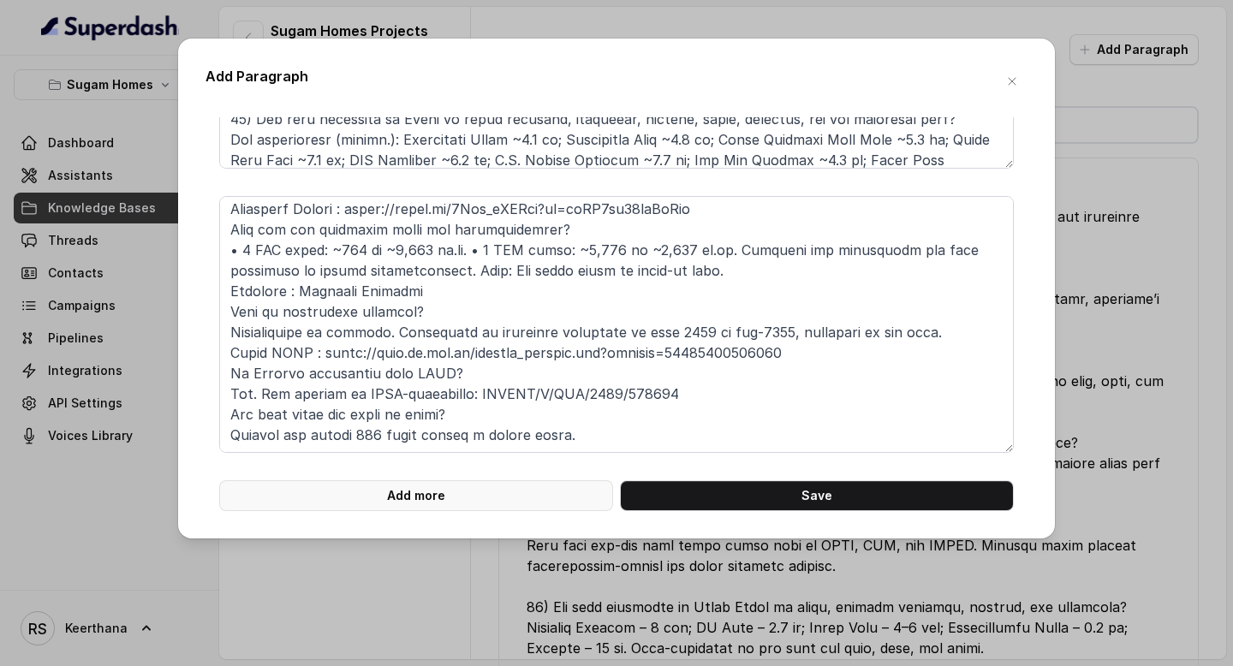
click at [440, 493] on button "Add more" at bounding box center [416, 495] width 394 height 31
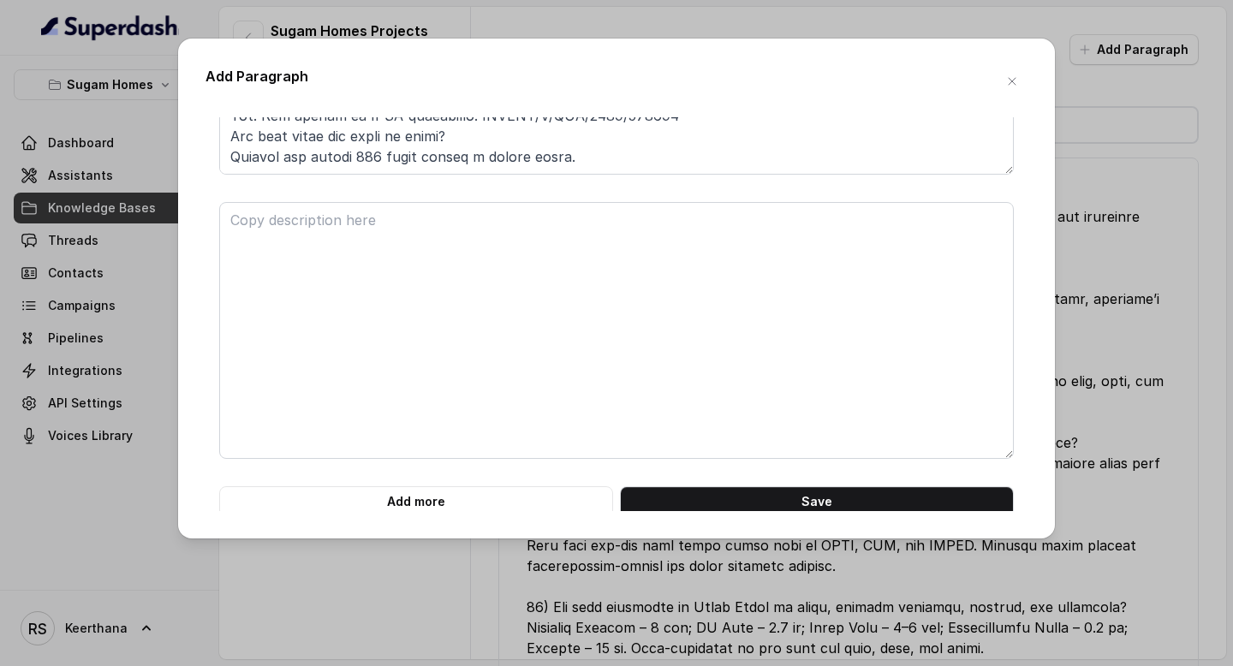
scroll to position [1370, 0]
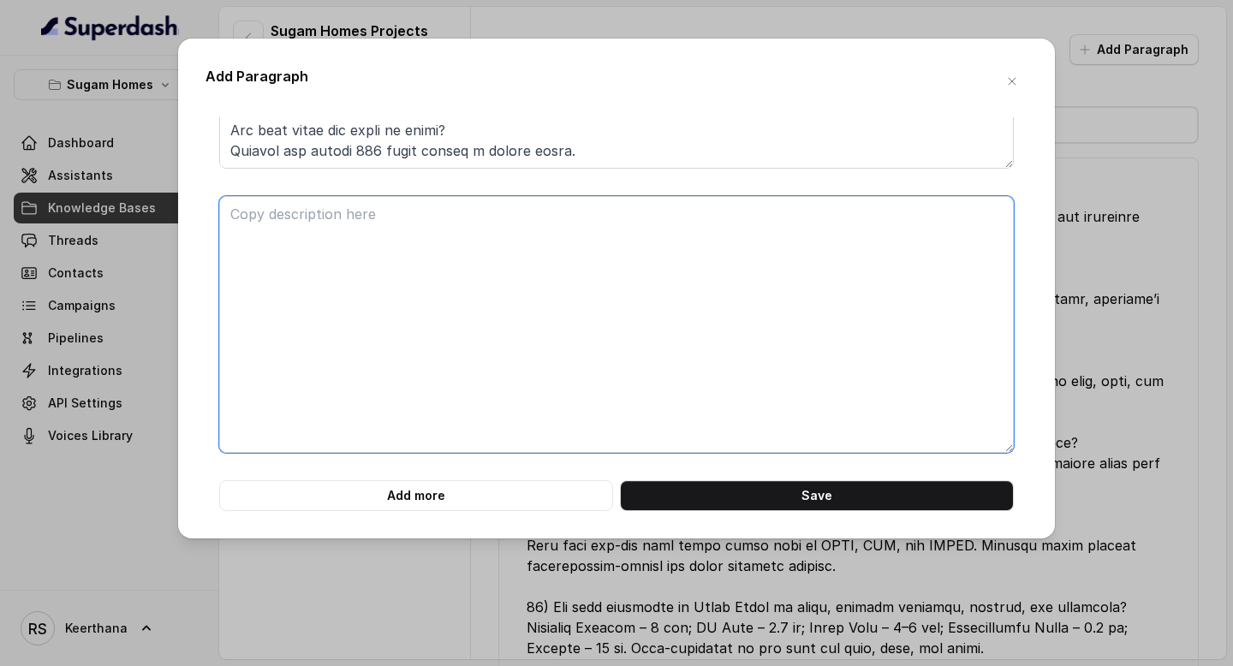
click at [425, 338] on textarea at bounding box center [616, 324] width 795 height 257
paste textarea "What’s the open space ratio? Approximately 70% of the land area is planned as o…"
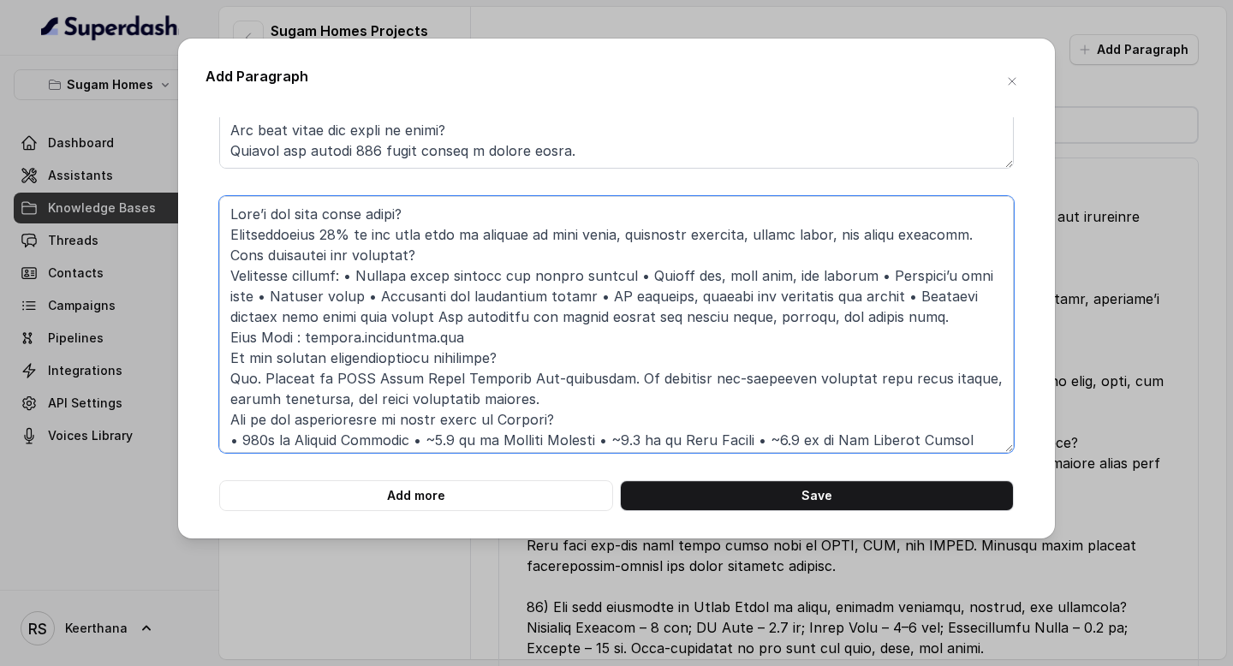
scroll to position [263, 0]
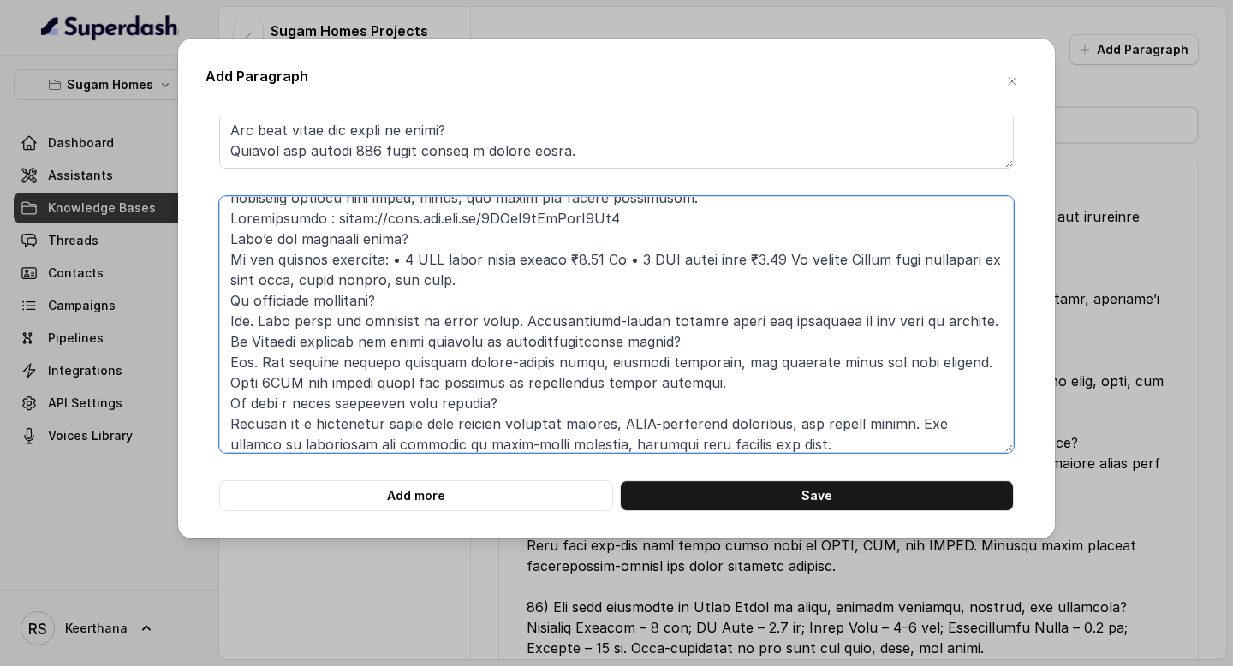
click at [665, 213] on textarea at bounding box center [616, 324] width 795 height 257
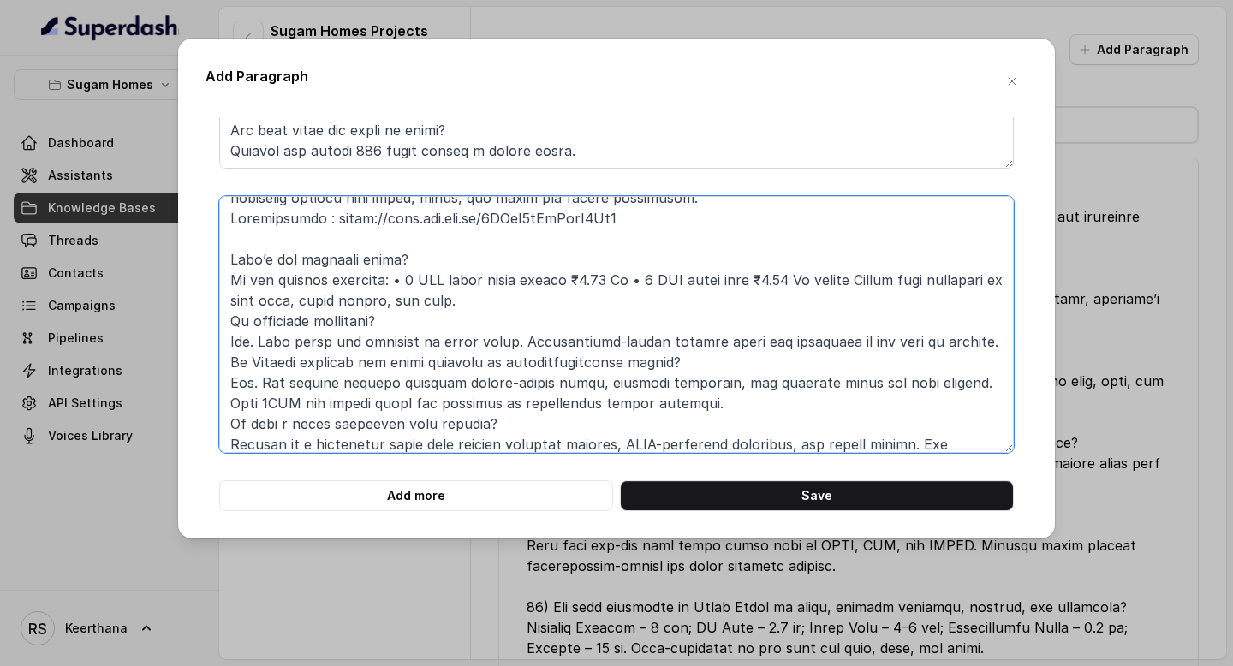
click at [493, 297] on textarea at bounding box center [616, 324] width 795 height 257
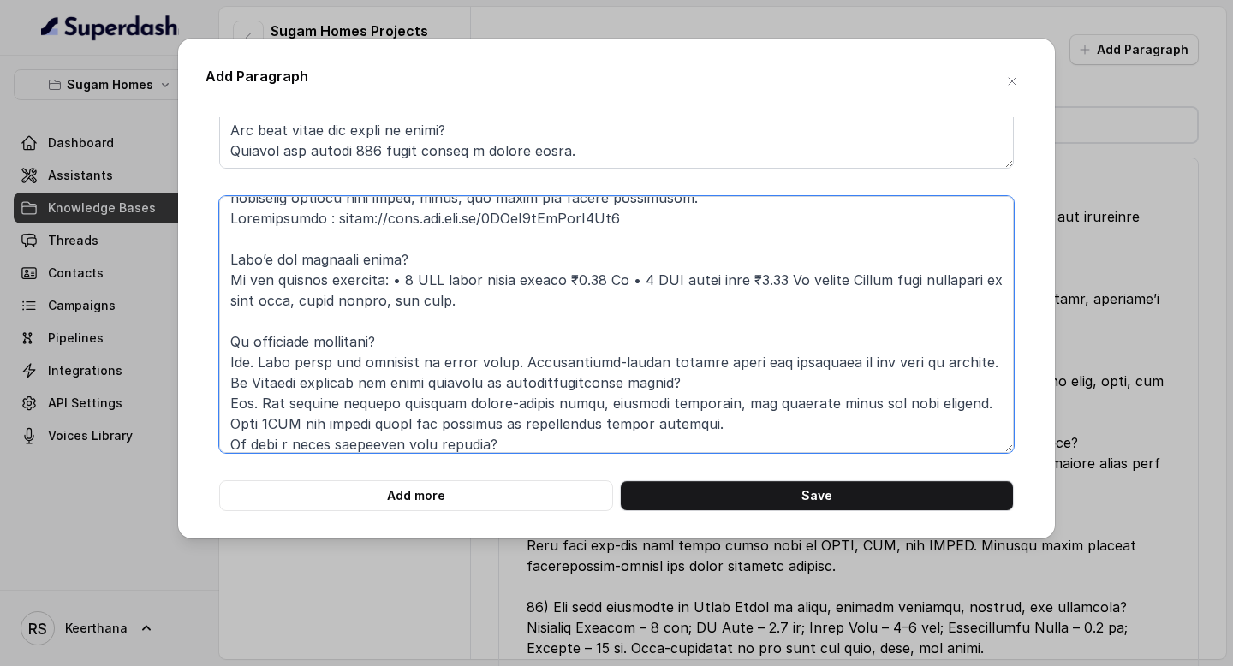
scroll to position [313, 0]
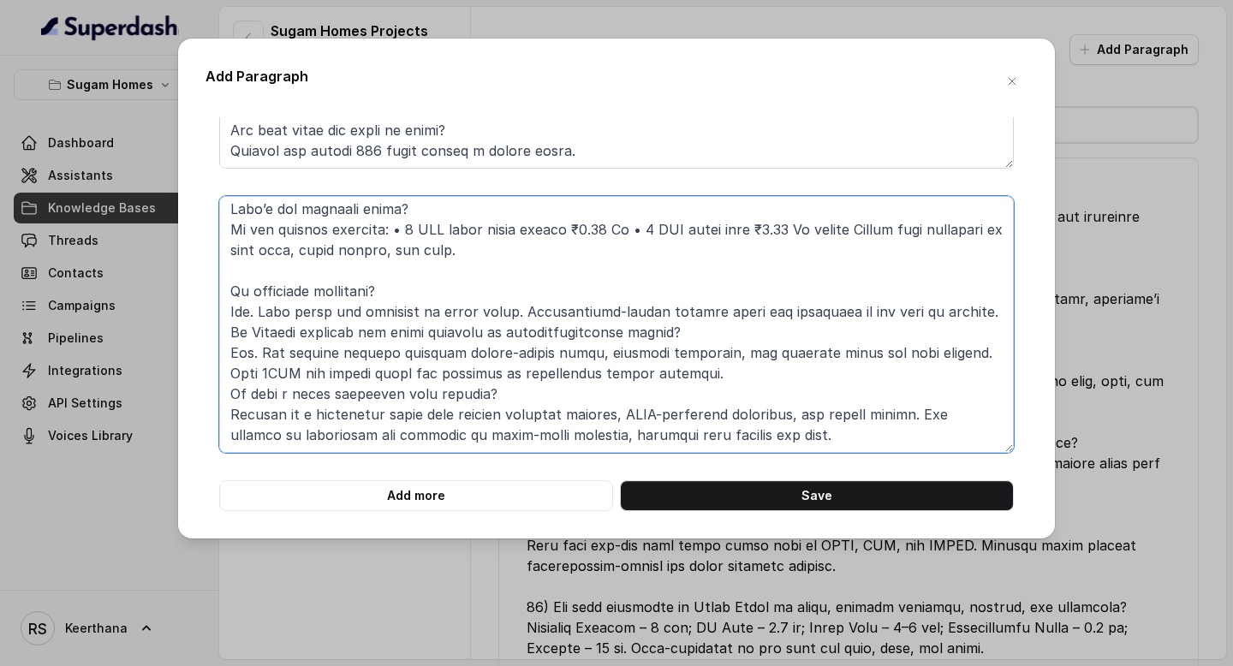
click at [1007, 317] on textarea at bounding box center [616, 324] width 795 height 257
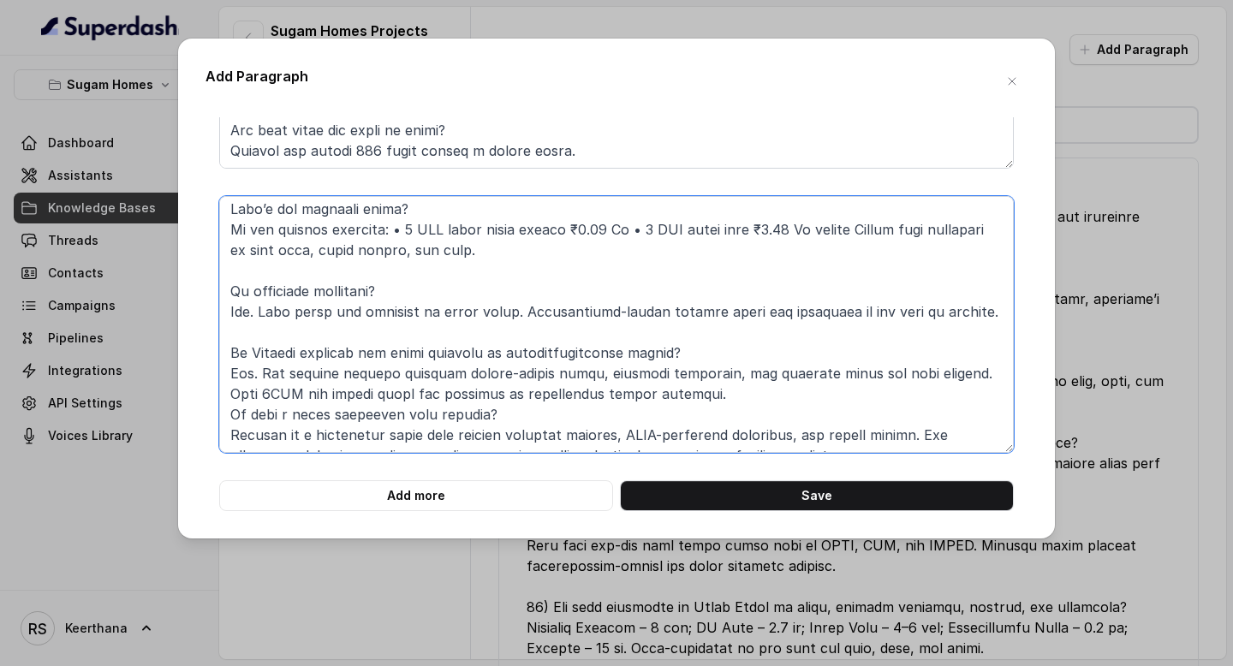
click at [692, 393] on textarea at bounding box center [616, 324] width 795 height 257
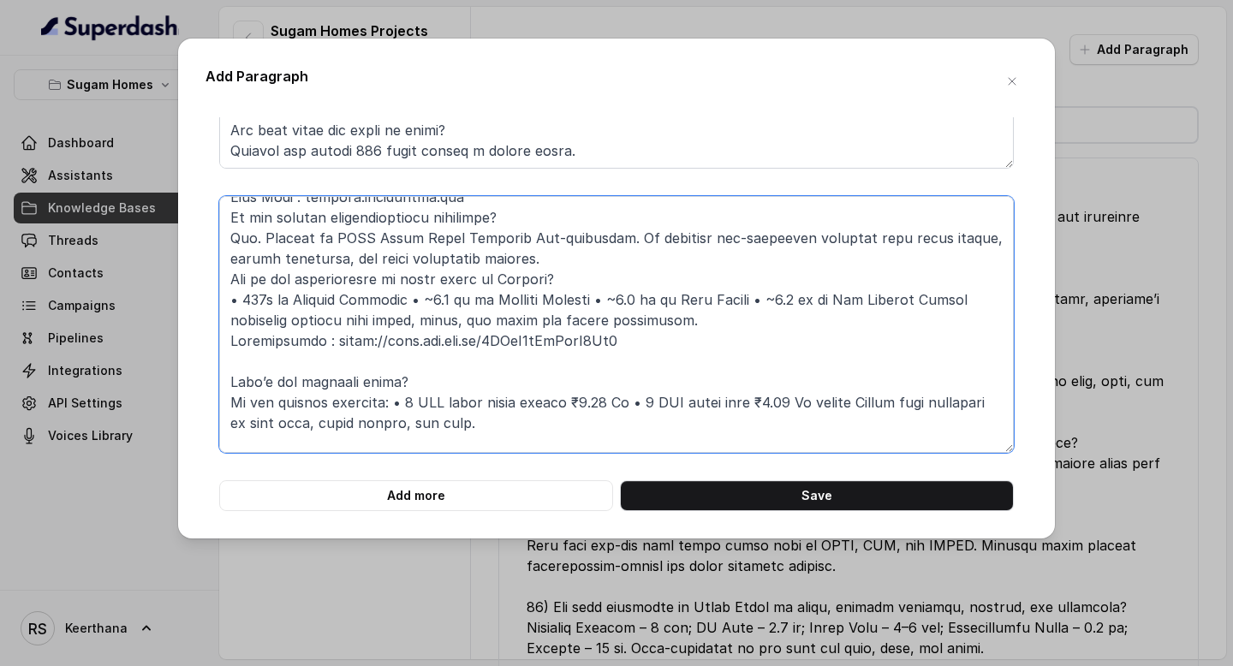
scroll to position [98, 0]
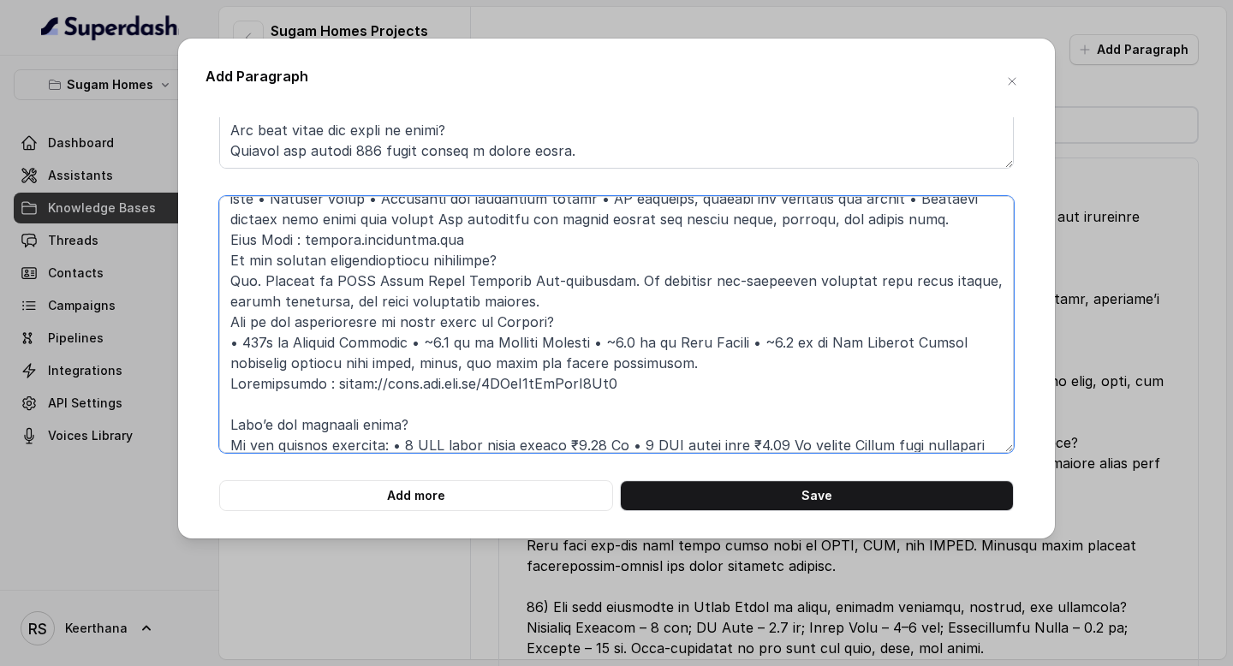
click at [580, 300] on textarea at bounding box center [616, 324] width 795 height 257
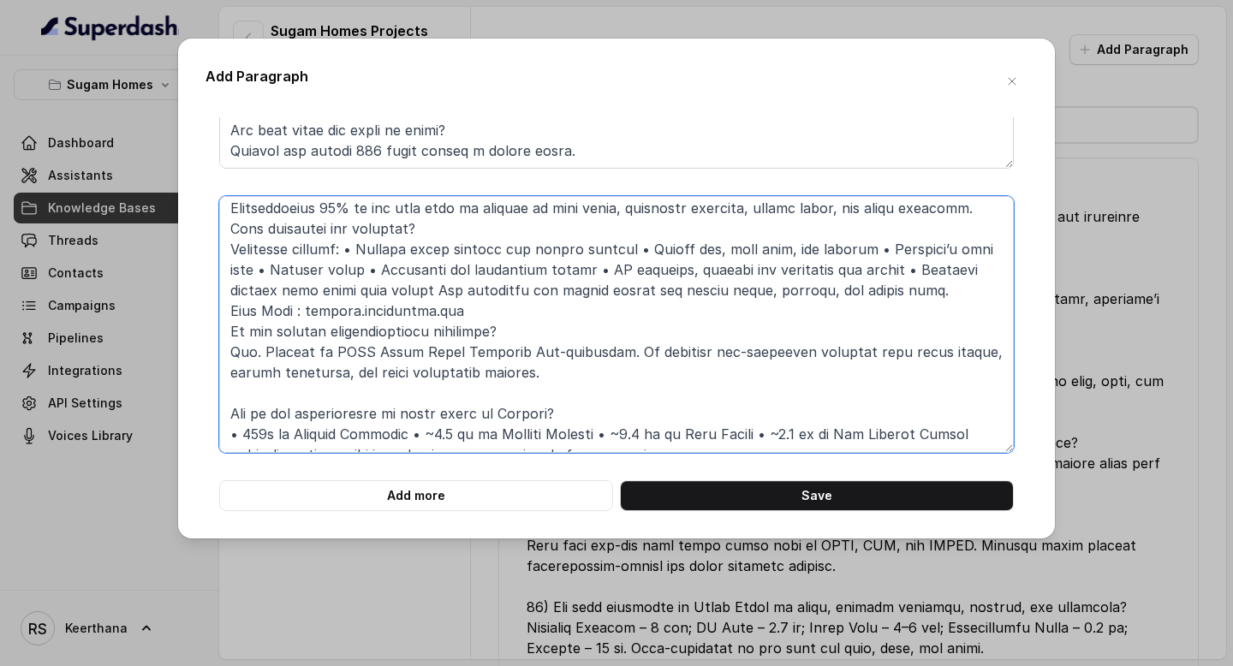
scroll to position [21, 0]
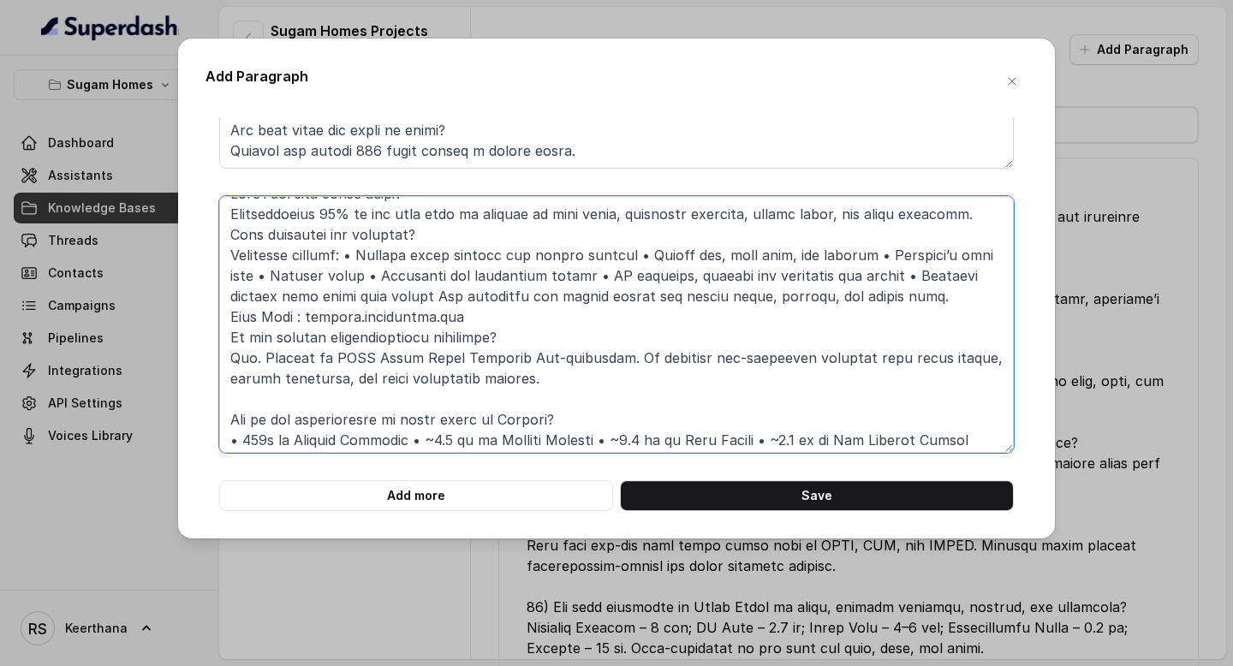
click at [533, 314] on textarea at bounding box center [616, 324] width 795 height 257
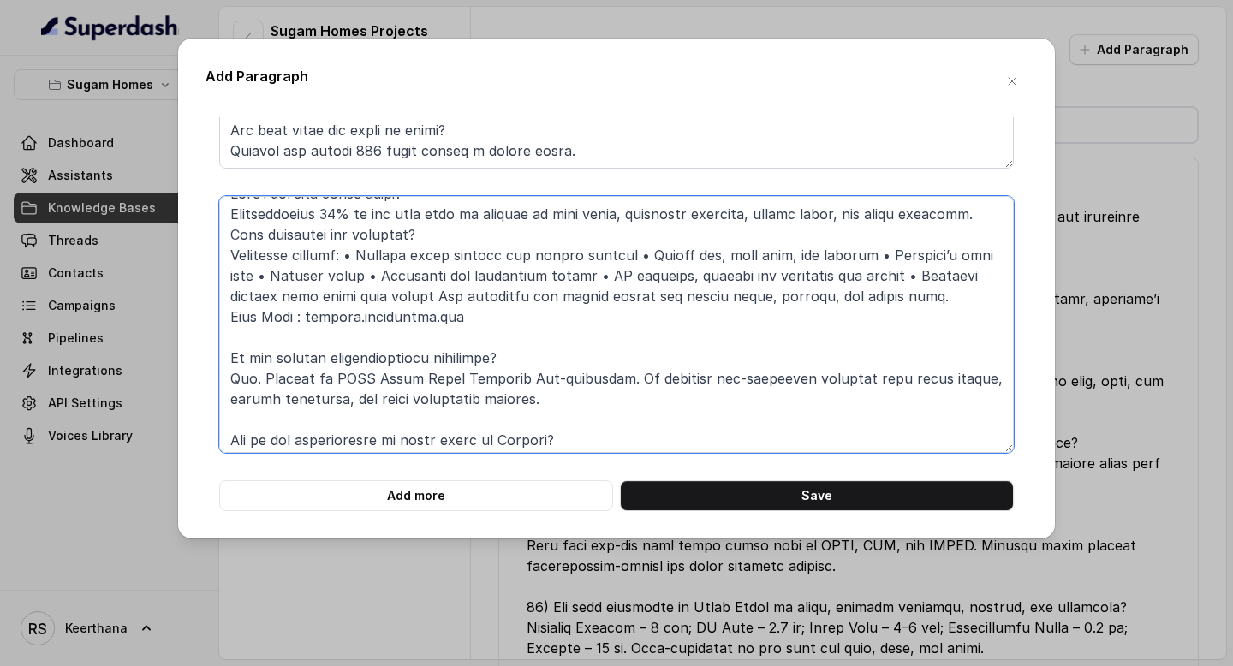
drag, startPoint x: 494, startPoint y: 319, endPoint x: 188, endPoint y: 314, distance: 306.6
click at [188, 314] on div "Add Paragraph Add more Save" at bounding box center [616, 289] width 877 height 500
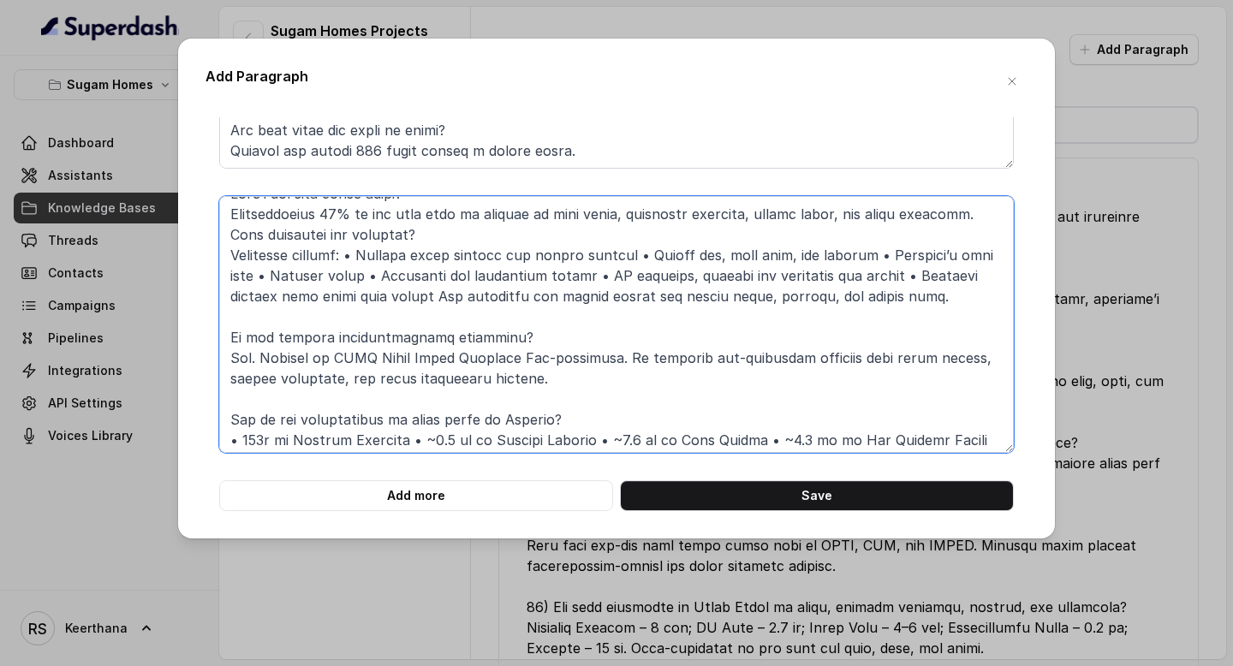
scroll to position [0, 0]
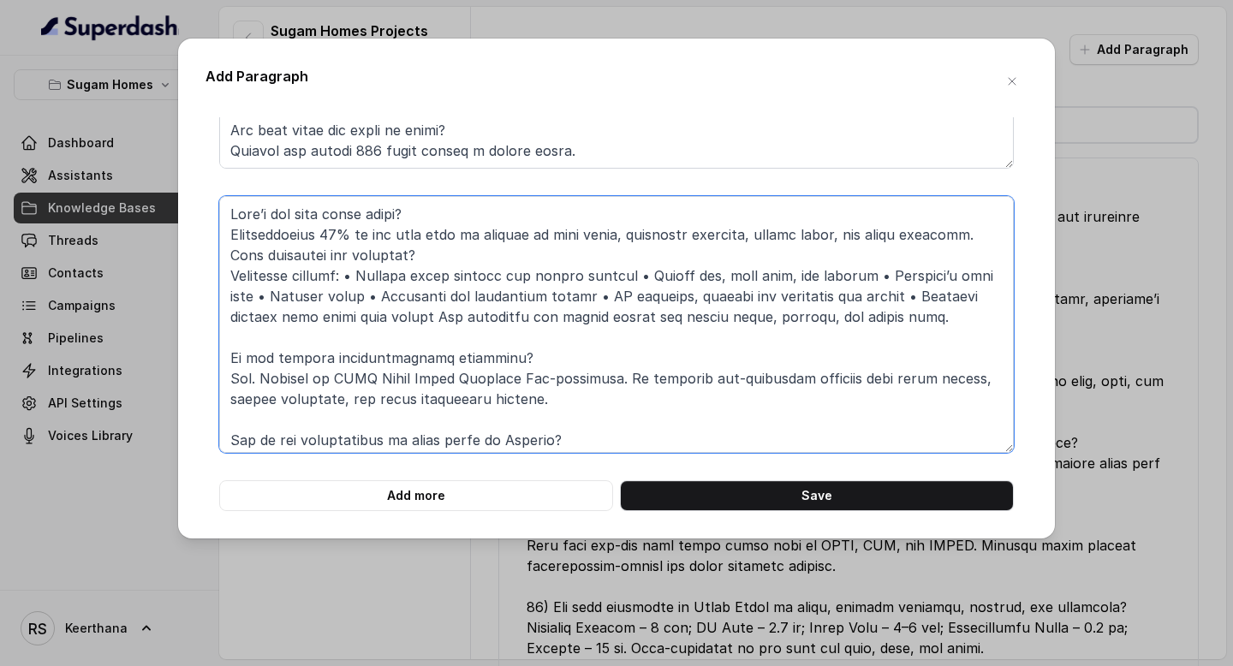
click at [999, 228] on textarea at bounding box center [616, 324] width 795 height 257
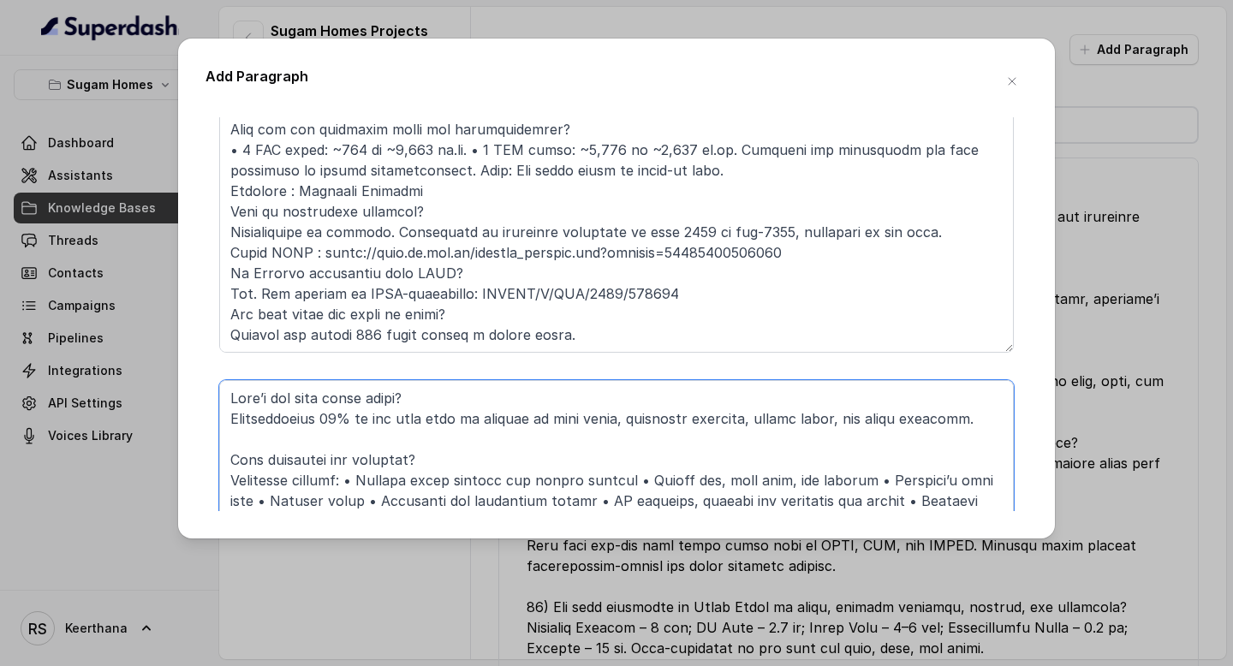
scroll to position [293, 0]
type textarea "What’s the open space ratio? Approximately 70% of the land area is planned as o…"
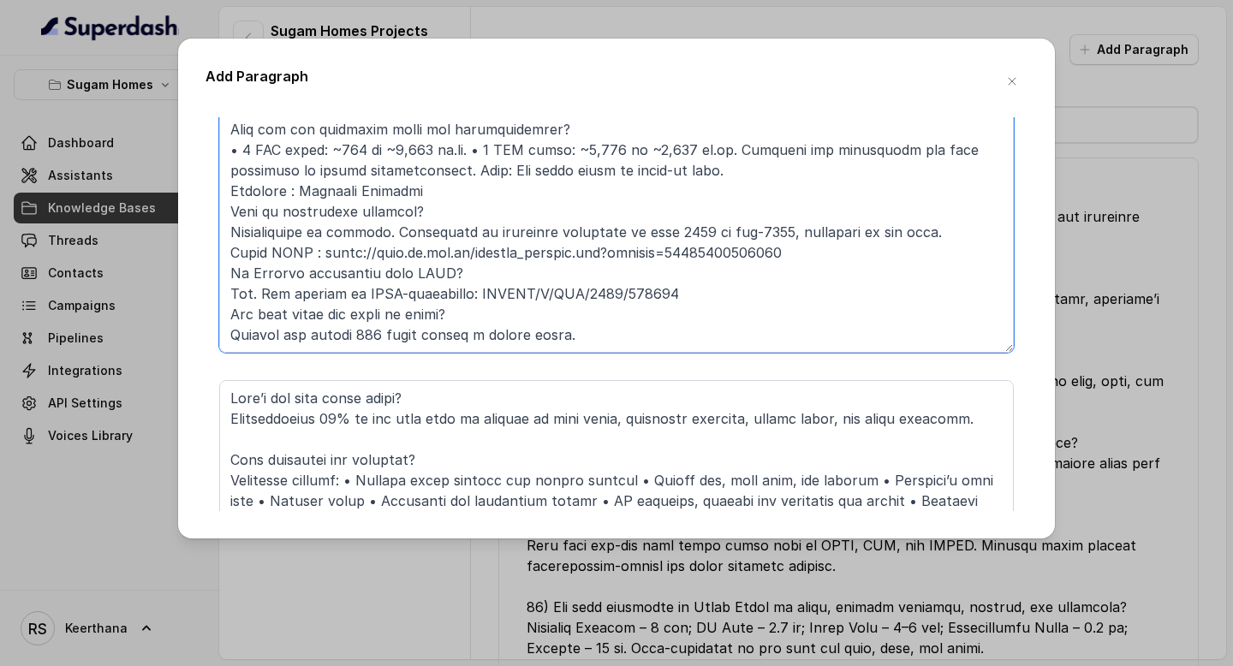
click at [694, 255] on textarea at bounding box center [616, 224] width 795 height 257
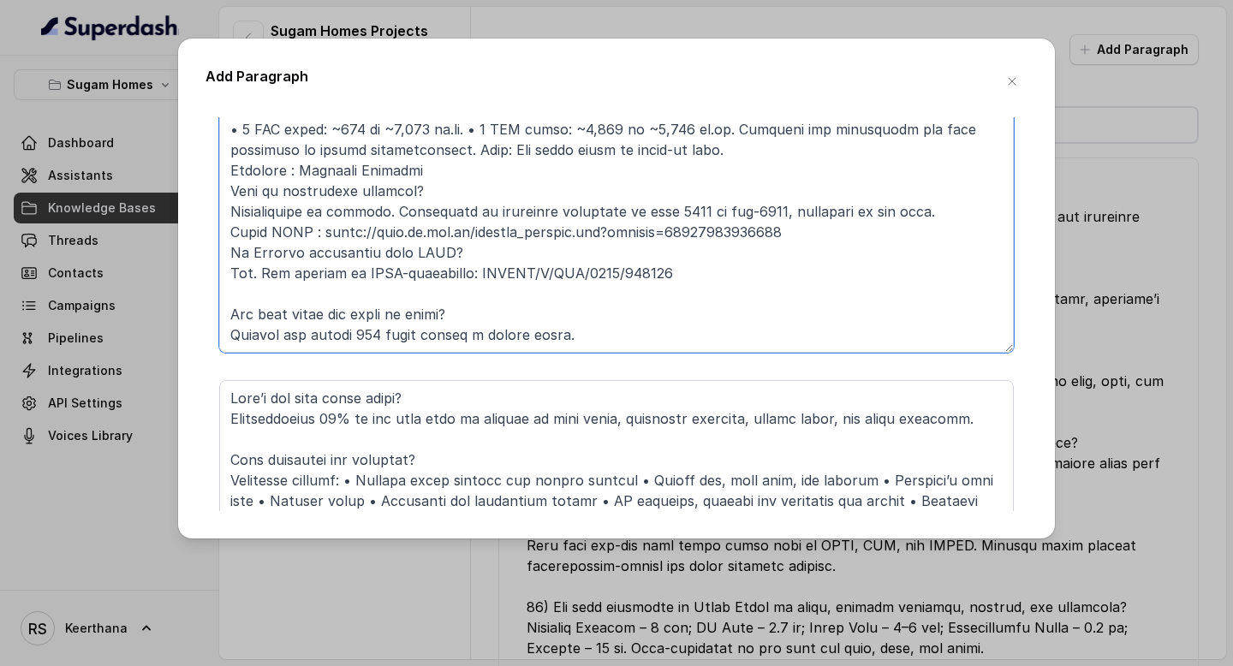
click at [797, 200] on textarea at bounding box center [616, 224] width 795 height 257
click at [796, 209] on textarea at bounding box center [616, 224] width 795 height 257
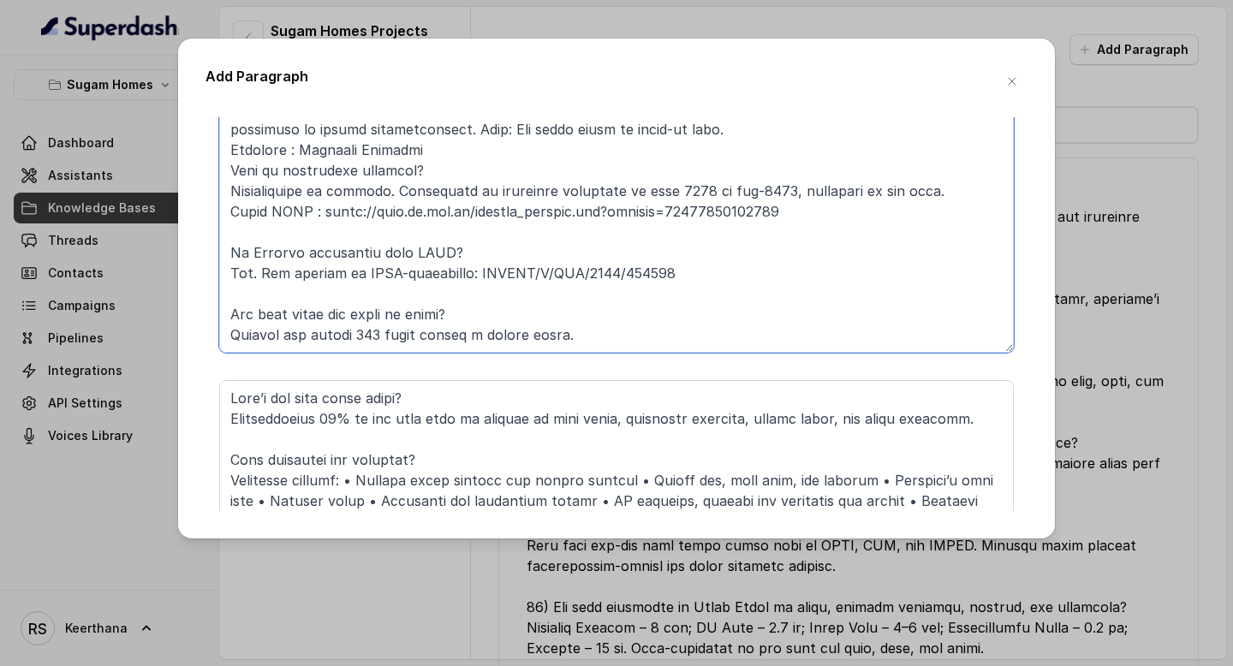
drag, startPoint x: 838, startPoint y: 210, endPoint x: 218, endPoint y: 219, distance: 619.3
drag, startPoint x: 459, startPoint y: 147, endPoint x: 187, endPoint y: 145, distance: 272.4
click at [187, 145] on div "Add Paragraph Add more Save" at bounding box center [616, 289] width 877 height 500
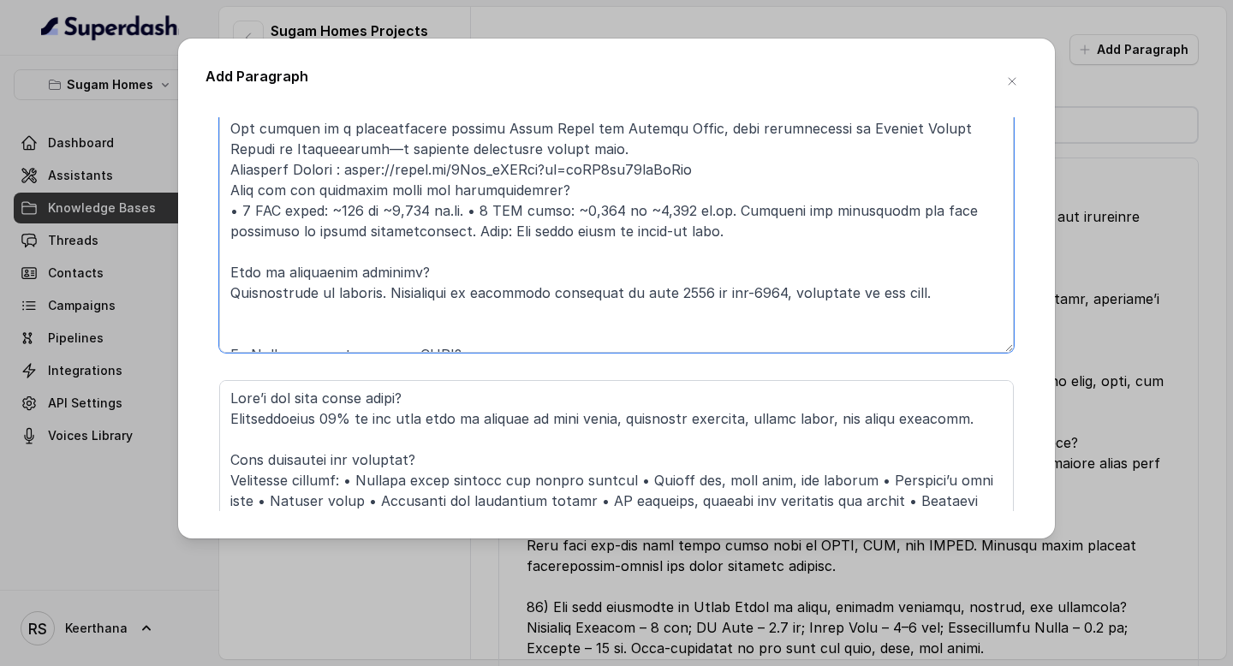
scroll to position [187, 0]
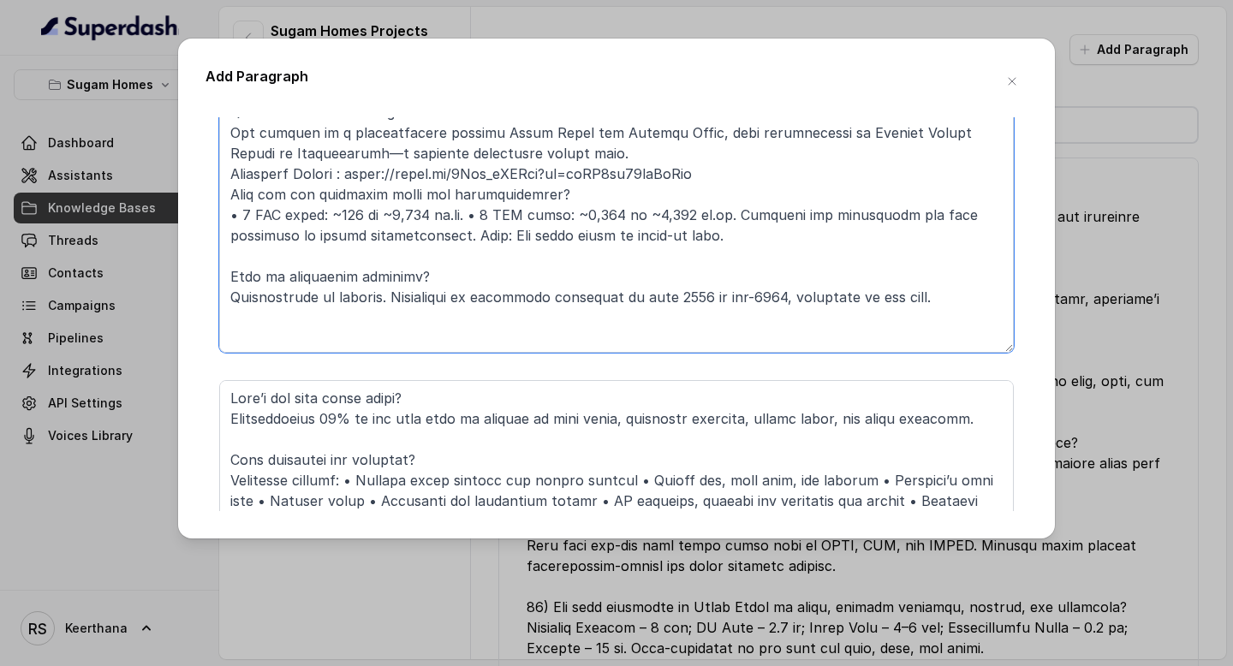
click at [372, 303] on textarea at bounding box center [616, 224] width 795 height 257
click at [349, 323] on textarea at bounding box center [616, 224] width 795 height 257
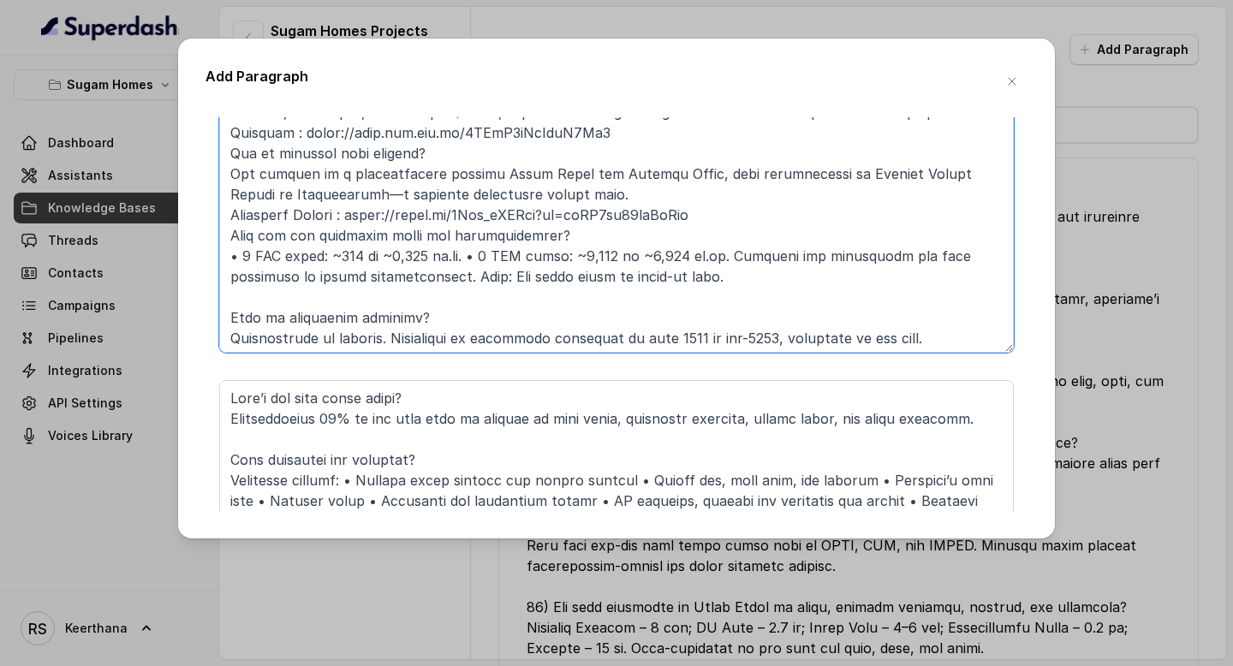
drag, startPoint x: 725, startPoint y: 210, endPoint x: 190, endPoint y: 218, distance: 534.5
click at [190, 218] on div "Add Paragraph Add more Save" at bounding box center [616, 289] width 877 height 500
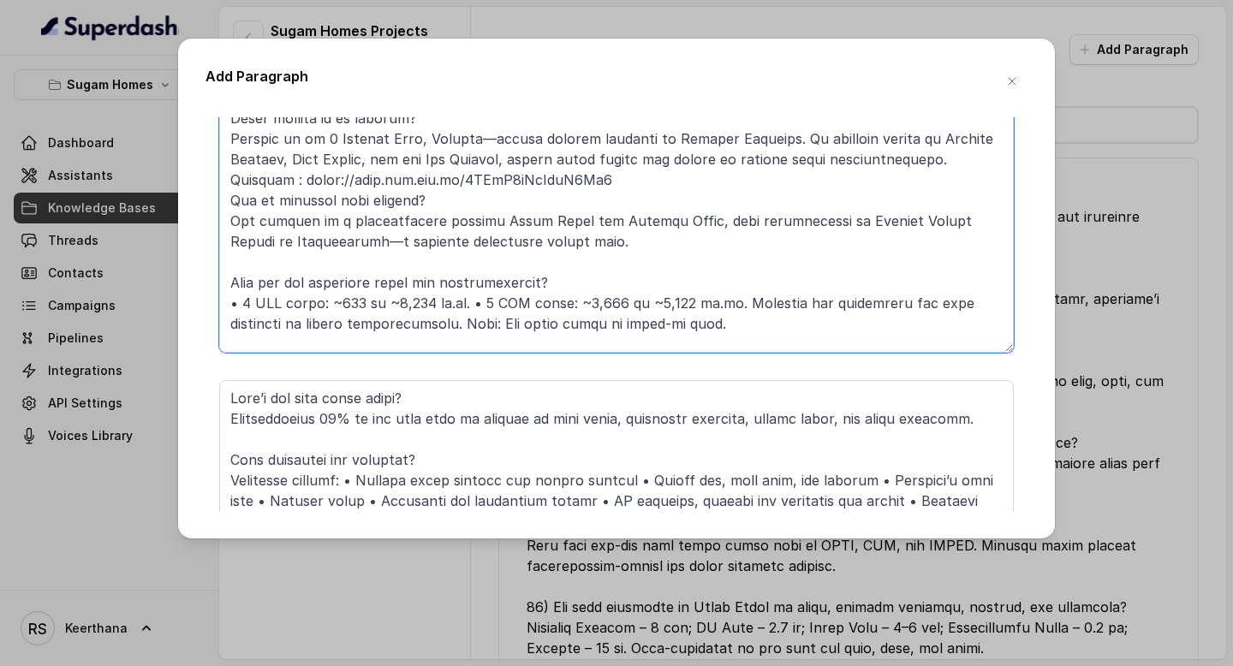
scroll to position [82, 0]
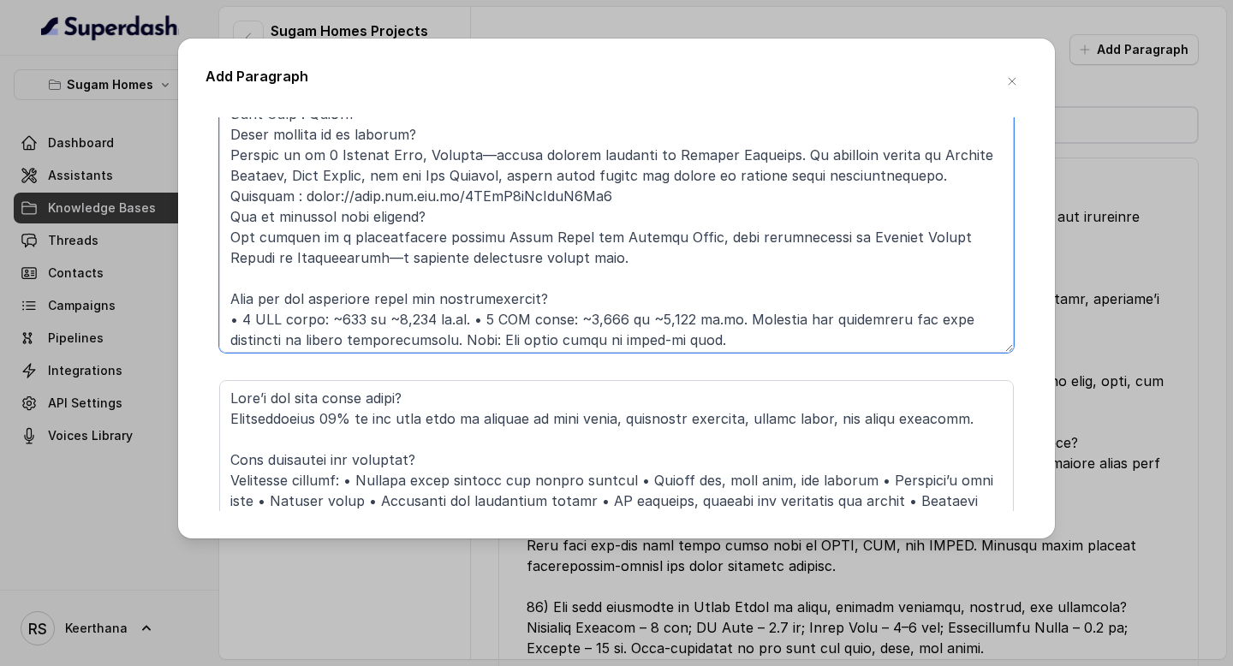
drag, startPoint x: 605, startPoint y: 194, endPoint x: 182, endPoint y: 198, distance: 423.1
click at [182, 198] on div "Add Paragraph Add more Save" at bounding box center [616, 289] width 877 height 500
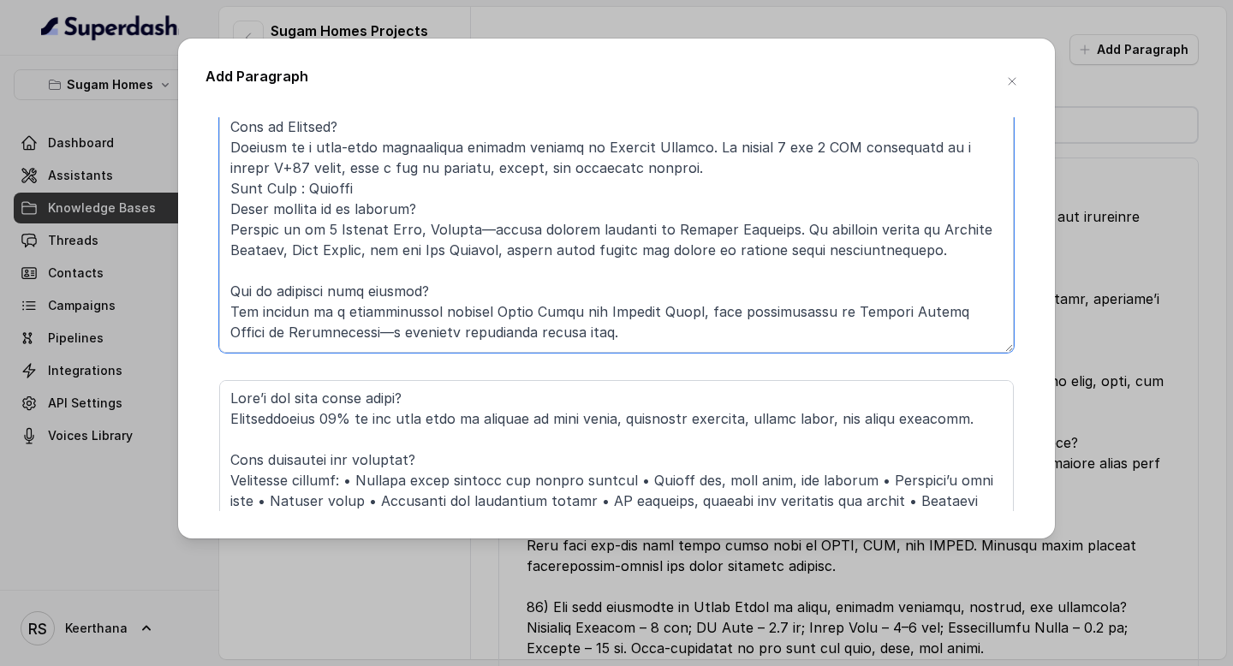
scroll to position [4, 0]
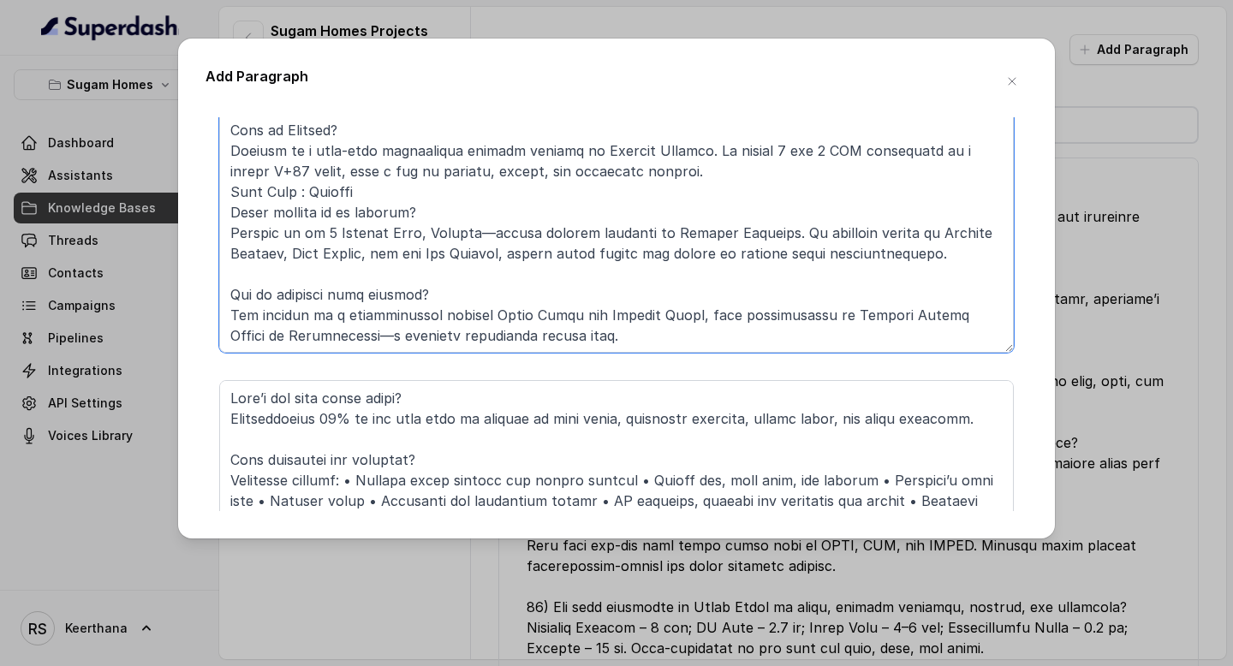
drag, startPoint x: 424, startPoint y: 190, endPoint x: 166, endPoint y: 186, distance: 257.8
click at [166, 186] on div "Add Paragraph Add more Save" at bounding box center [616, 333] width 1233 height 666
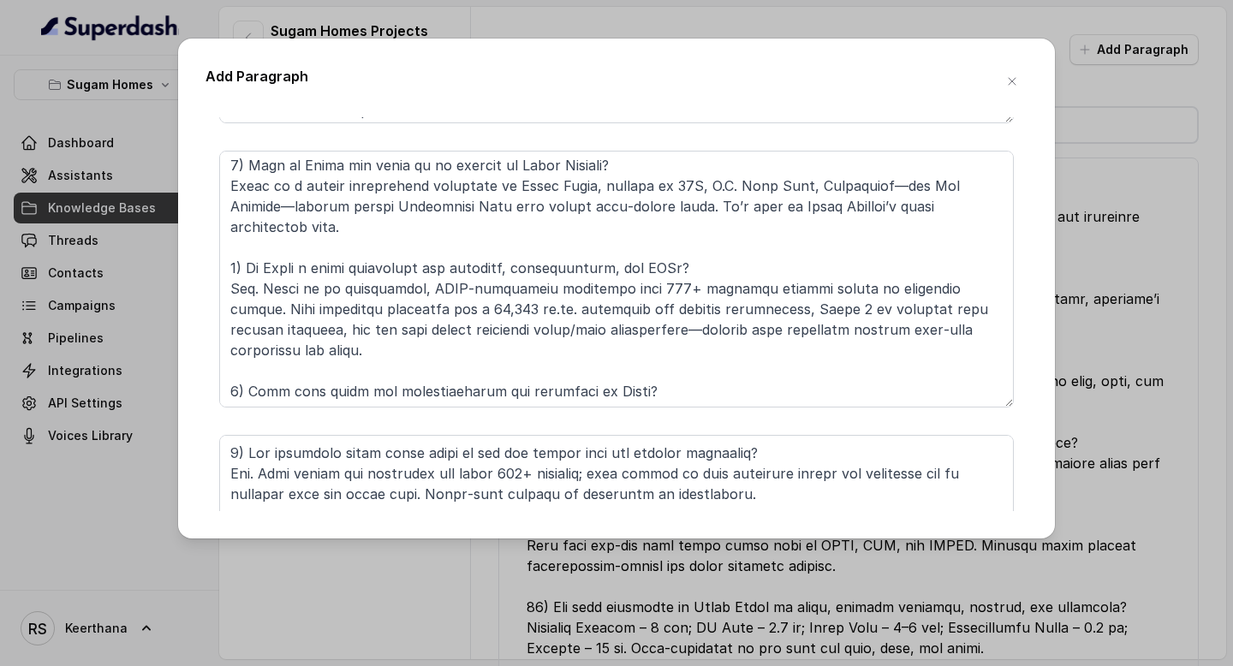
scroll to position [0, 0]
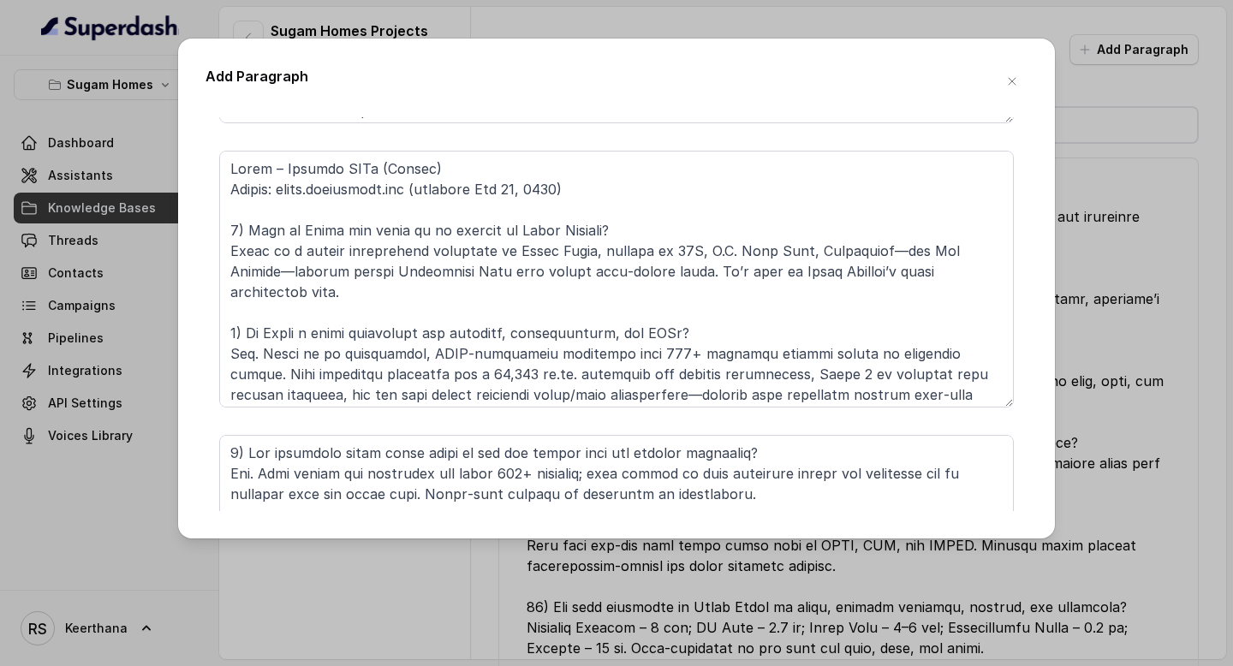
type textarea "Niavara – Project FAQs What is Niavara? Niavara is a high-rise residential proj…"
drag, startPoint x: 652, startPoint y: 185, endPoint x: 205, endPoint y: 185, distance: 447.1
click at [206, 185] on div "Add more Save" at bounding box center [617, 450] width 822 height 1737
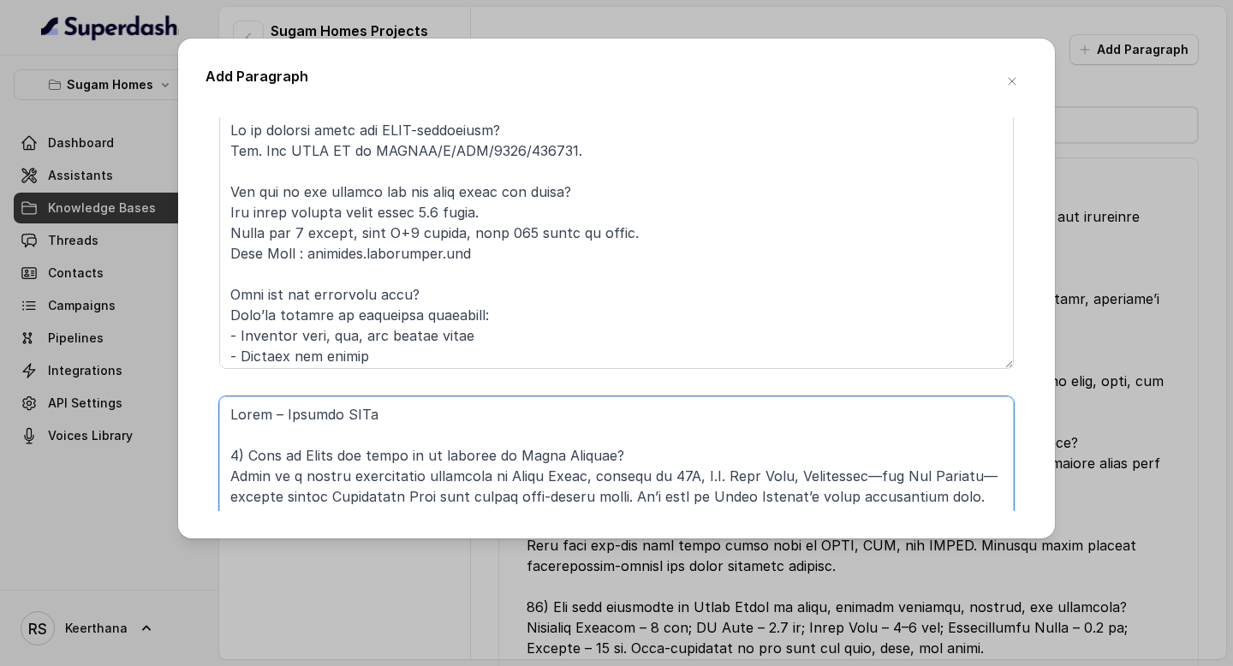
scroll to position [310, 0]
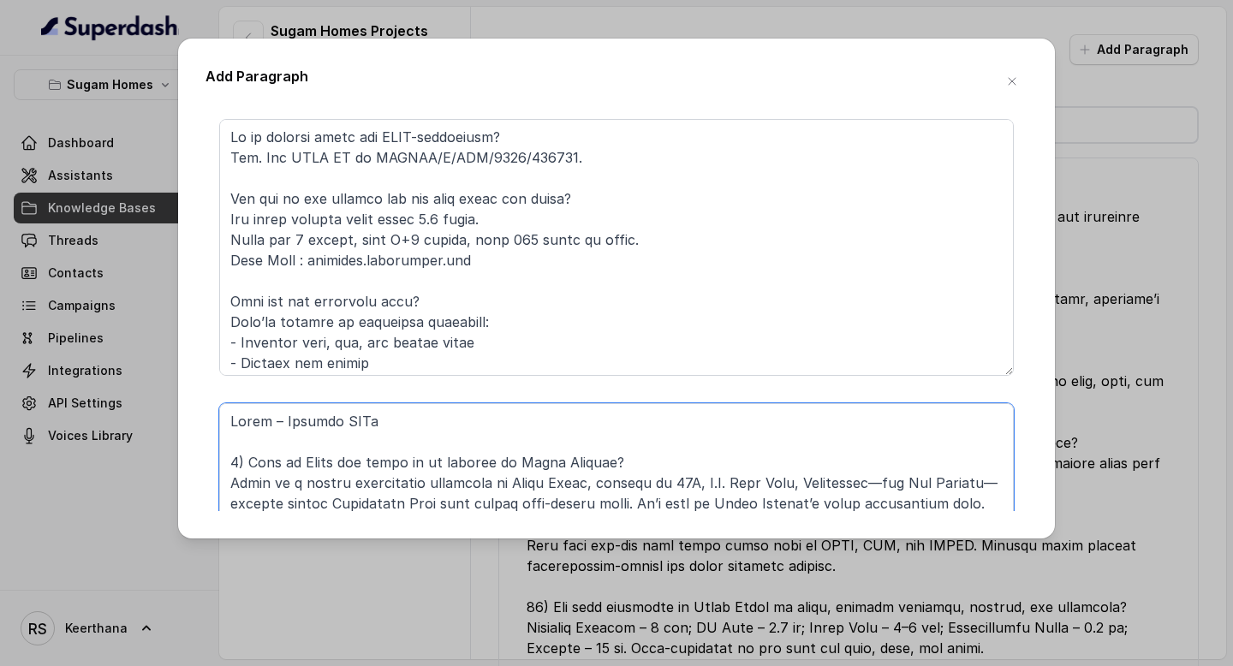
type textarea "Morya – Project FAQs 1) What is Morya and where is it located in South Kolkata?…"
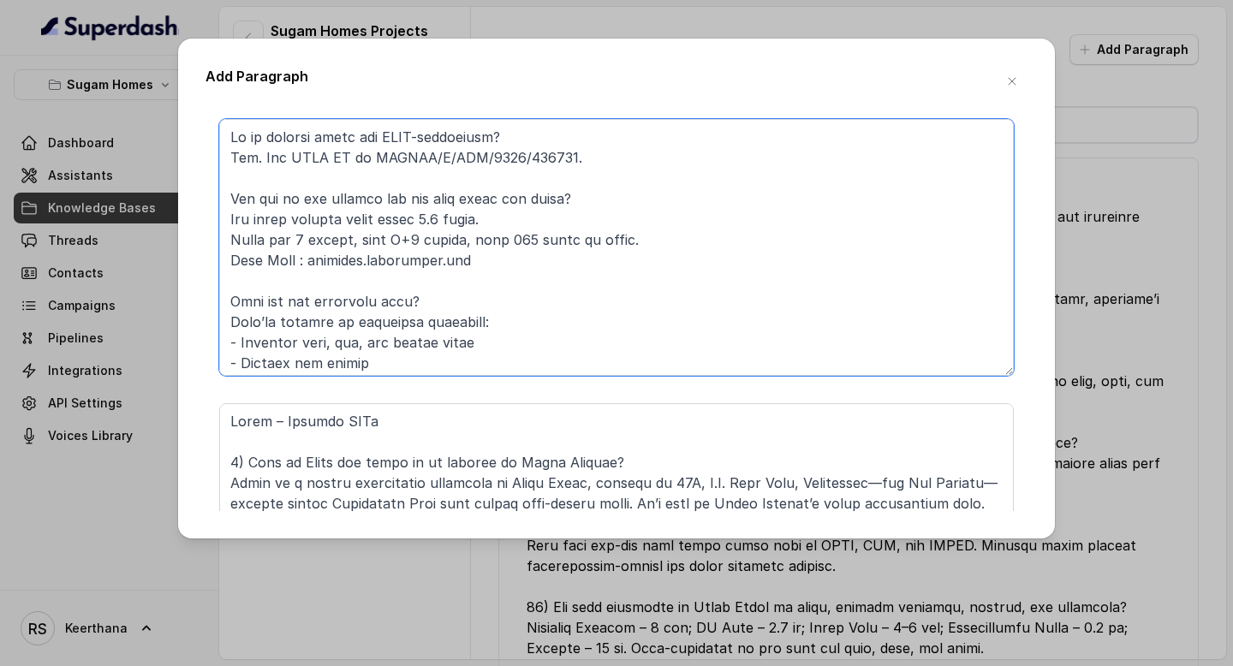
drag, startPoint x: 506, startPoint y: 259, endPoint x: 201, endPoint y: 261, distance: 304.9
click at [201, 261] on div "Add Paragraph Add more Save" at bounding box center [616, 289] width 877 height 500
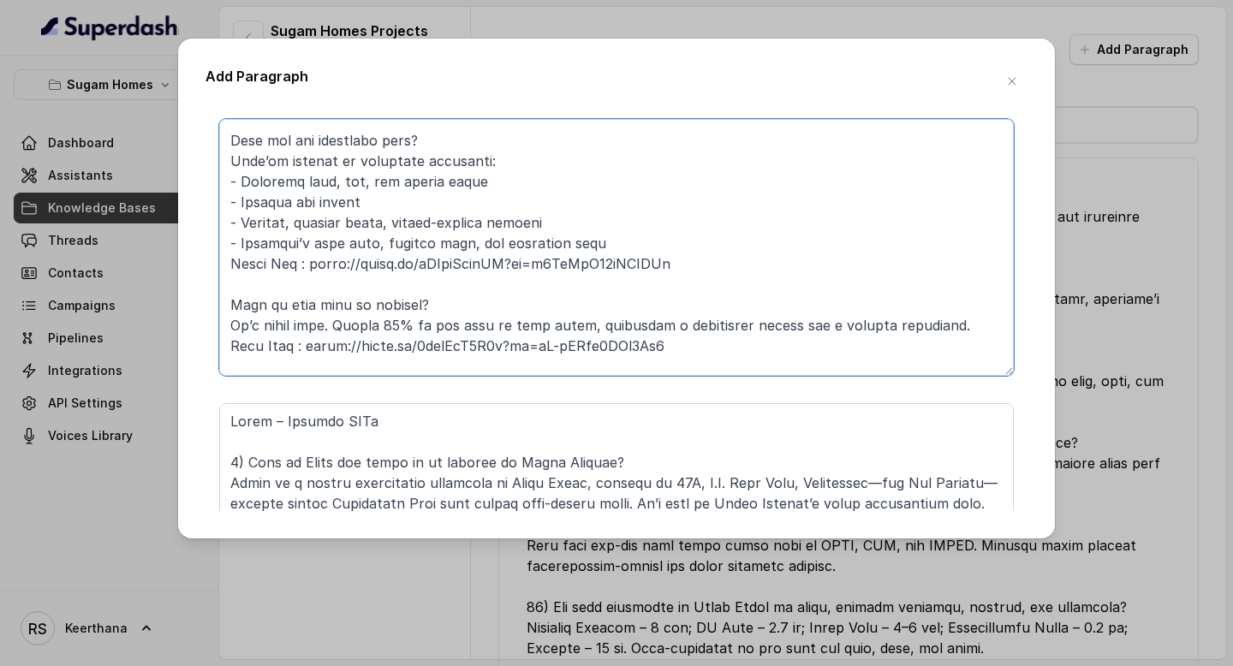
scroll to position [162, 0]
drag, startPoint x: 685, startPoint y: 266, endPoint x: 171, endPoint y: 271, distance: 513.9
click at [171, 271] on div "Add Paragraph Add more Save" at bounding box center [616, 333] width 1233 height 666
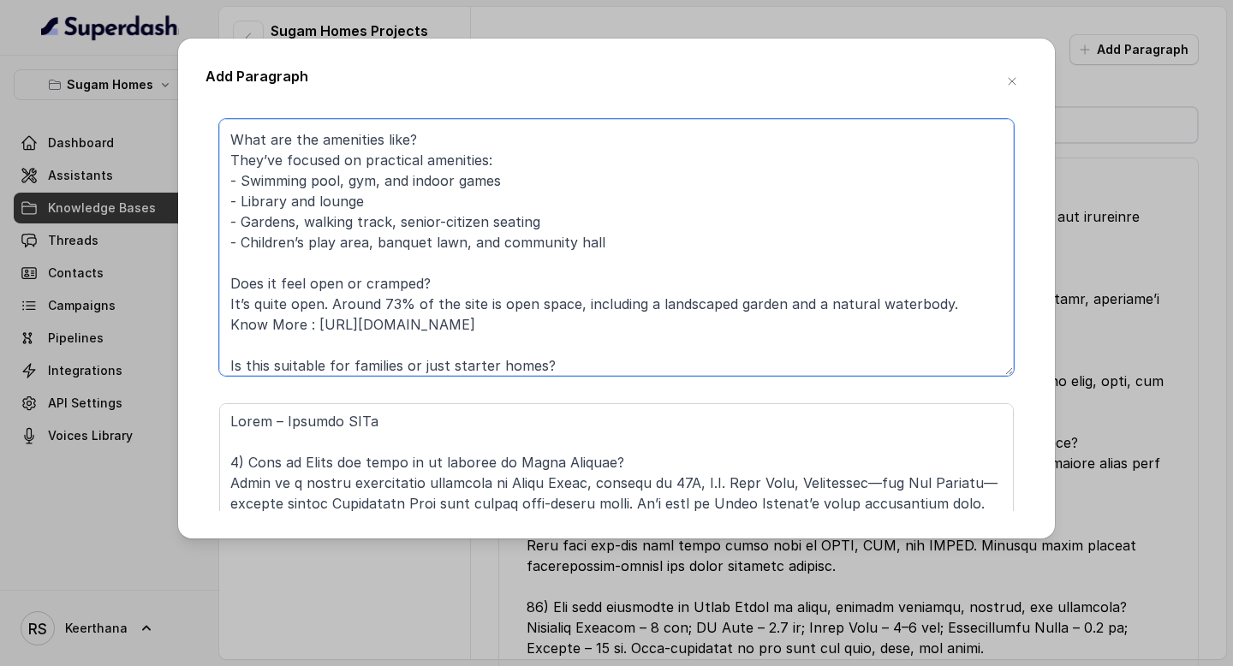
drag, startPoint x: 682, startPoint y: 327, endPoint x: 207, endPoint y: 320, distance: 474.5
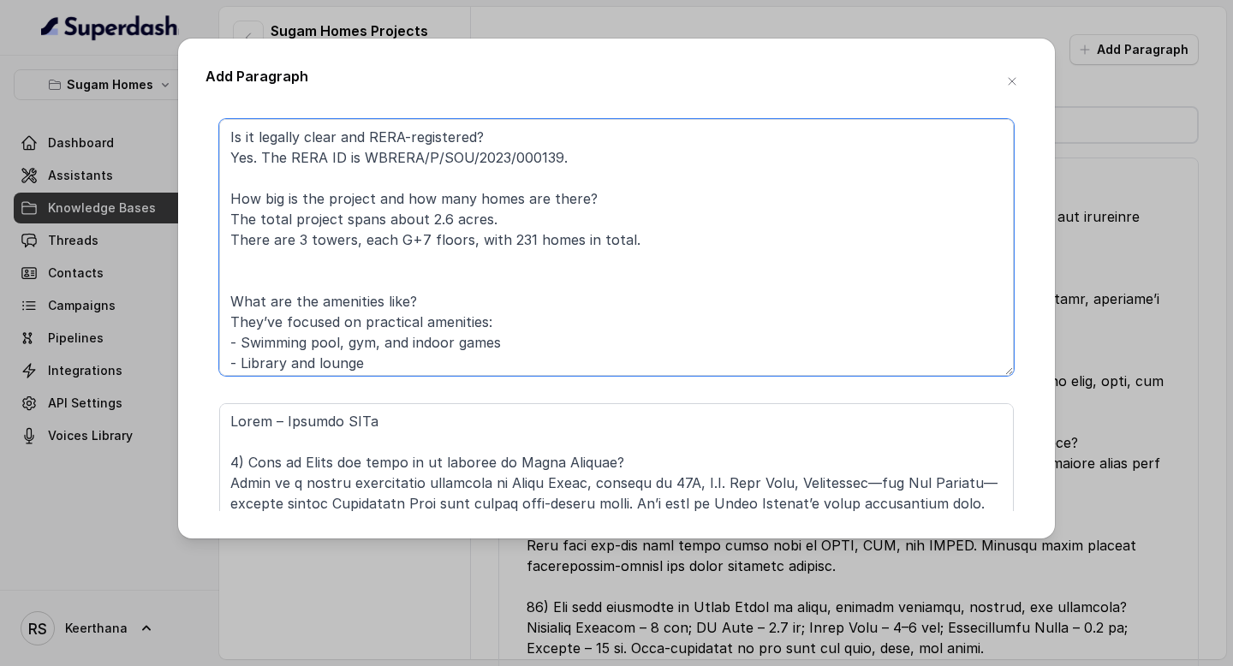
scroll to position [247, 0]
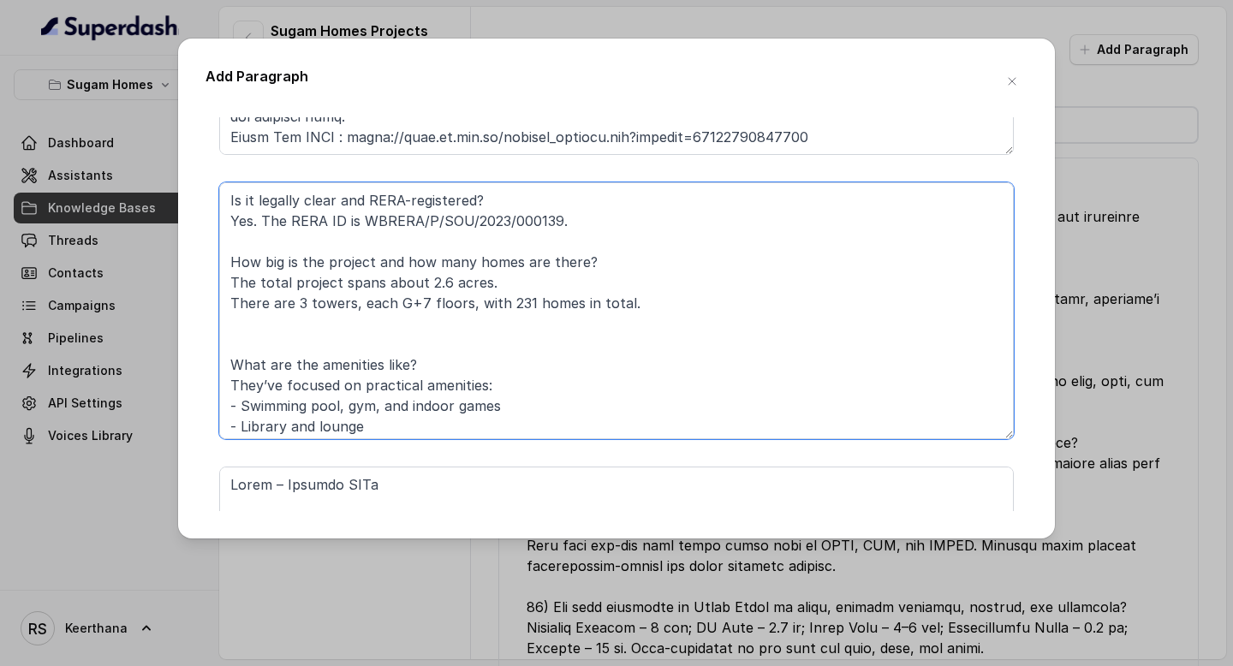
click at [353, 334] on textarea "Is it legally clear and RERA-registered? Yes. The RERA ID is WBRERA/P/SOU/2023/…" at bounding box center [616, 310] width 795 height 257
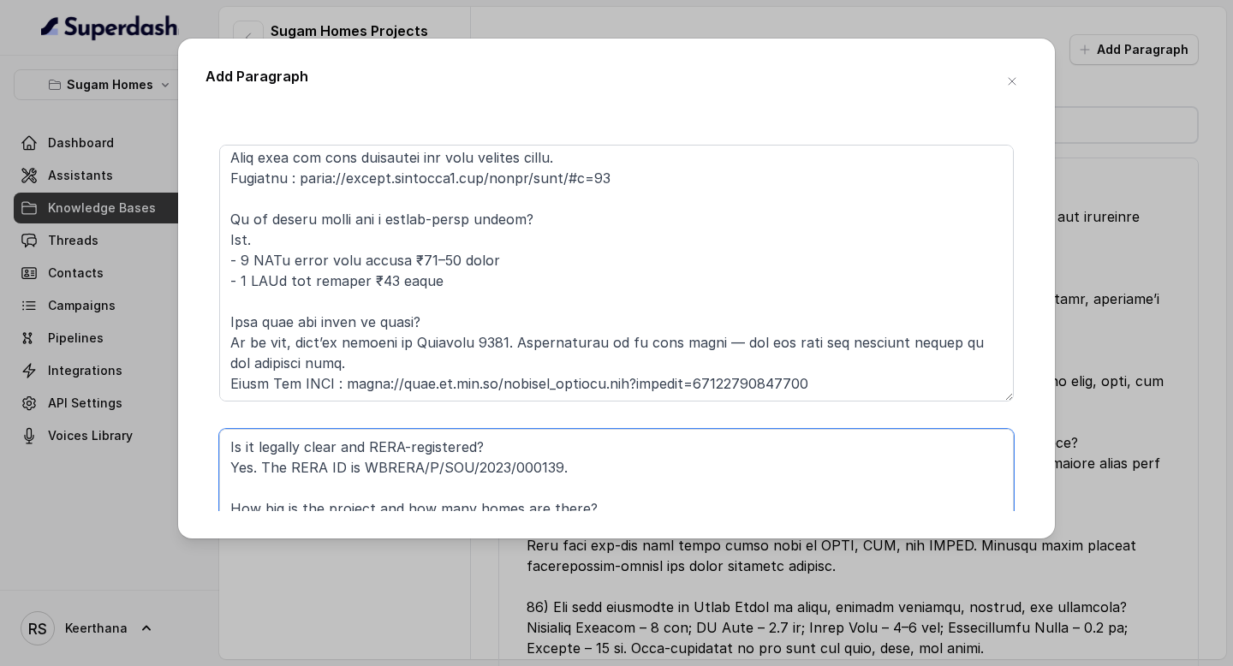
scroll to position [36, 0]
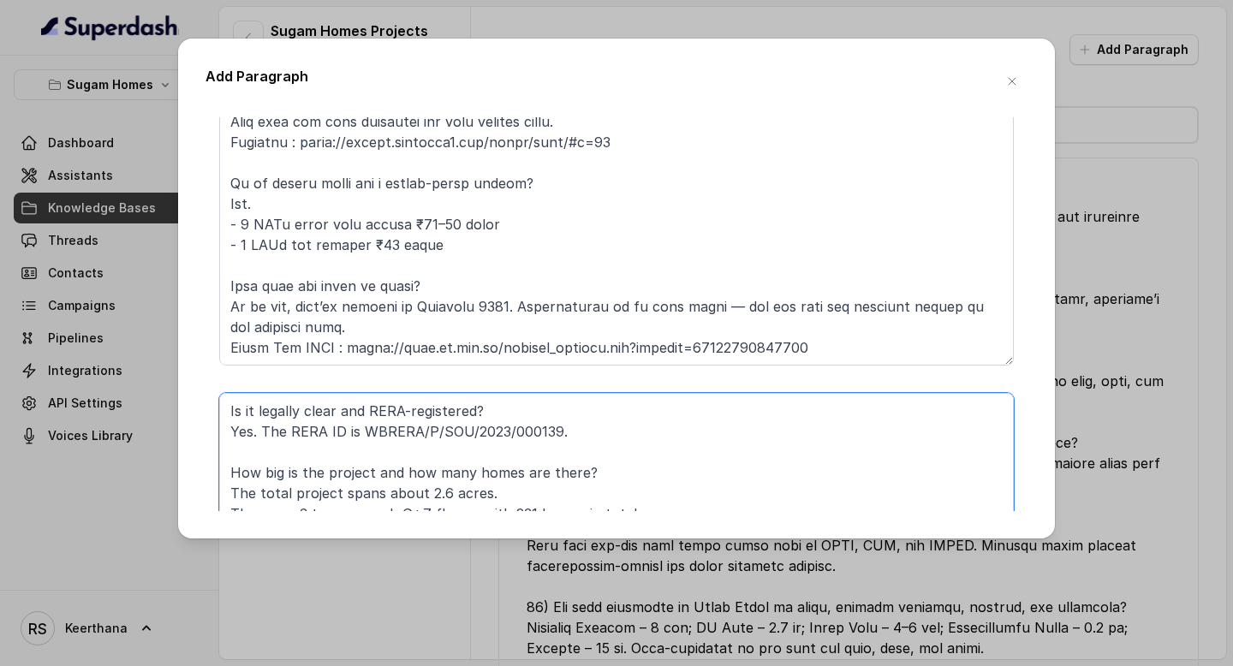
type textarea "Is it legally clear and RERA-registered? Yes. The RERA ID is WBRERA/P/SOU/2023/…"
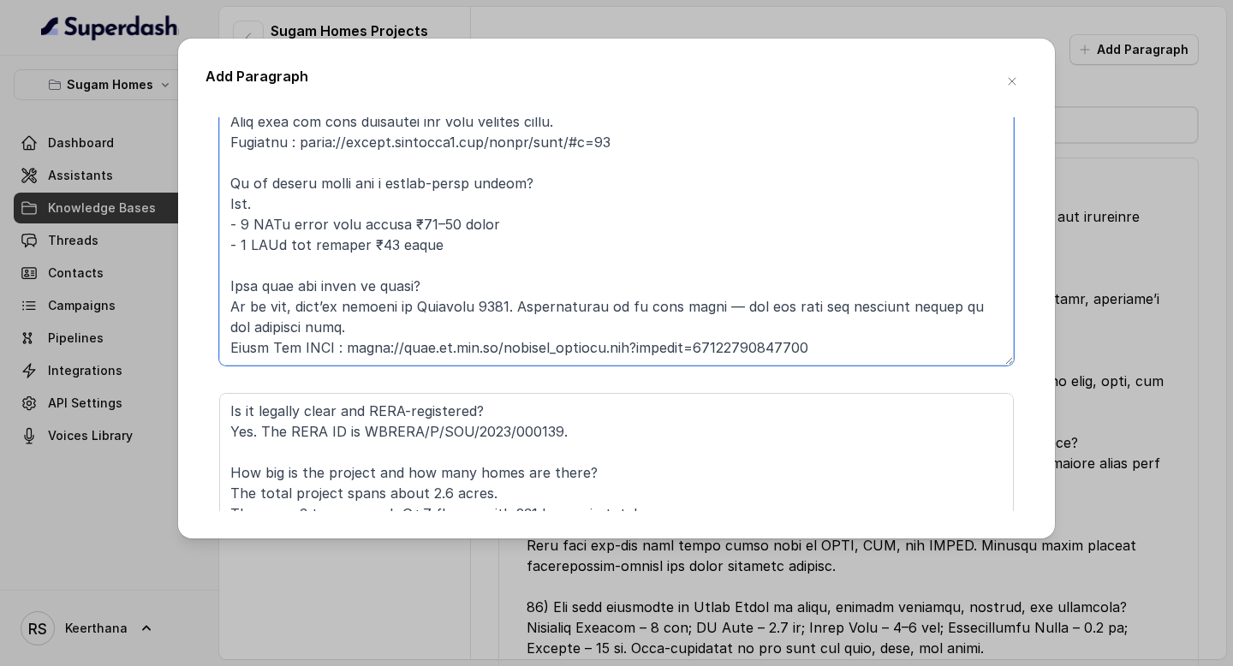
drag, startPoint x: 819, startPoint y: 301, endPoint x: 220, endPoint y: 308, distance: 598.7
click at [220, 308] on textarea at bounding box center [616, 237] width 795 height 257
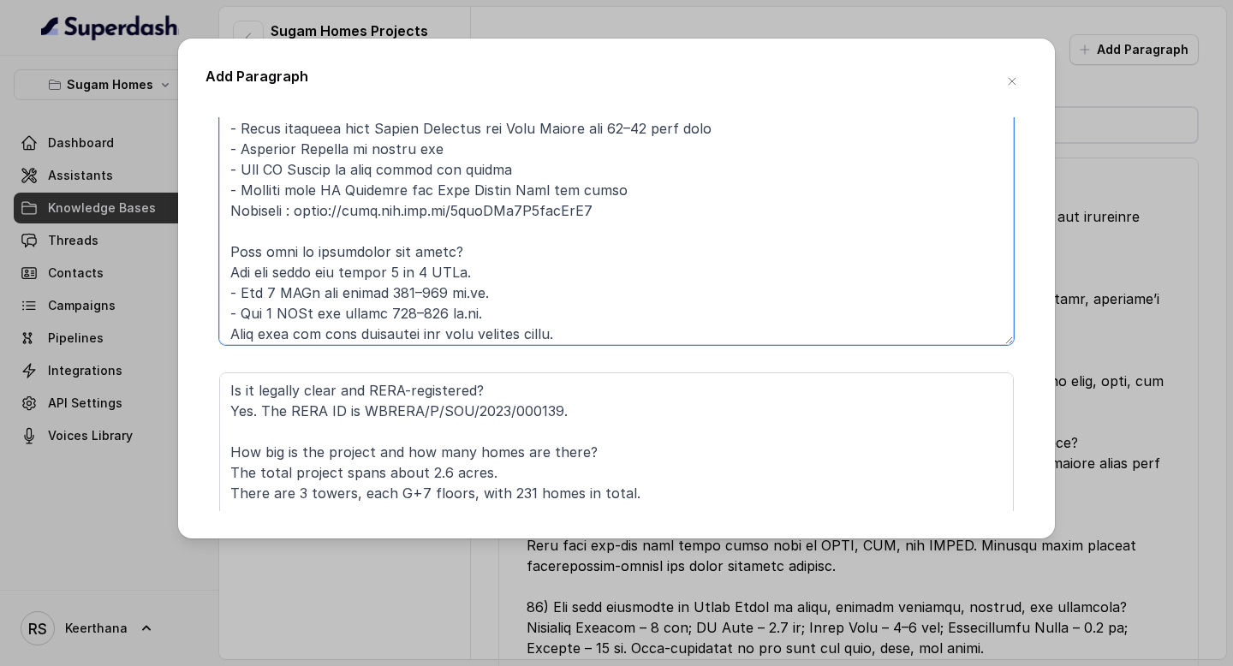
scroll to position [244, 0]
drag, startPoint x: 622, startPoint y: 213, endPoint x: 218, endPoint y: 216, distance: 403.4
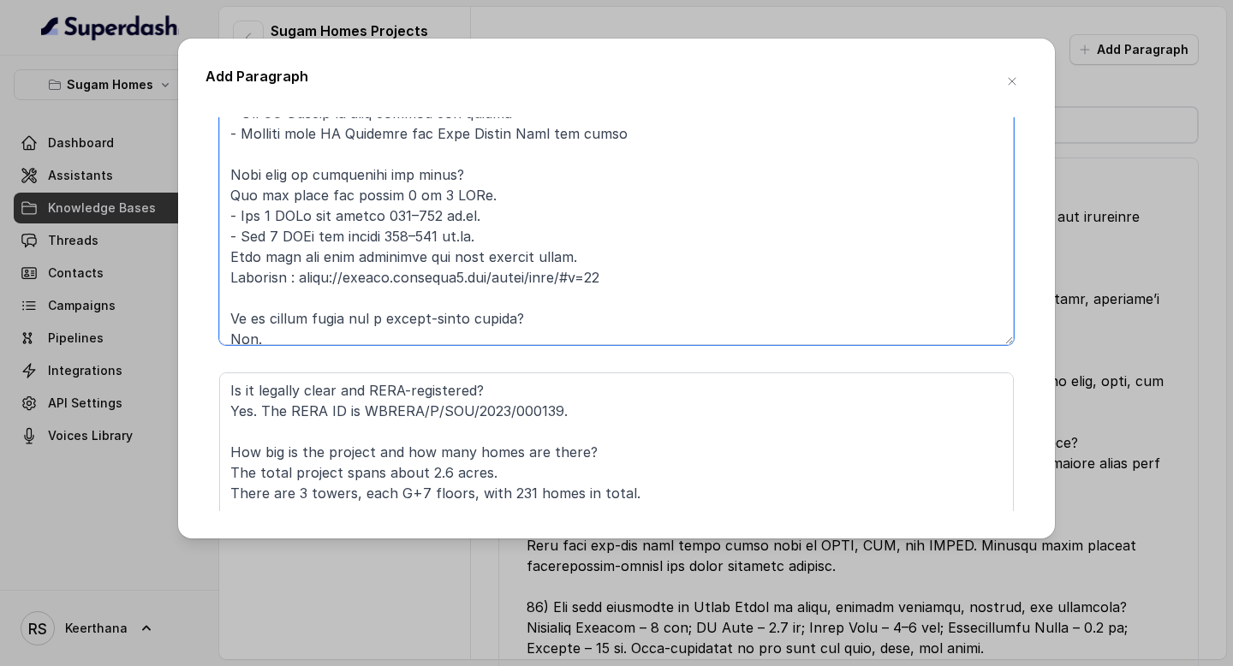
scroll to position [324, 0]
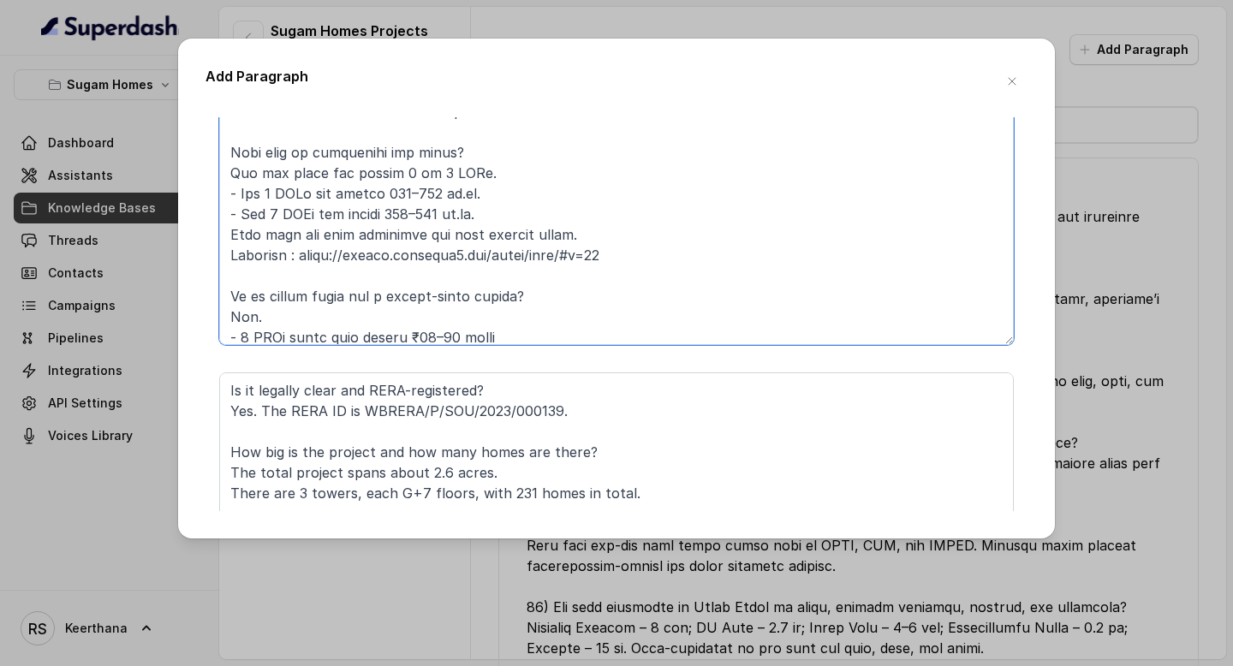
drag, startPoint x: 612, startPoint y: 260, endPoint x: 214, endPoint y: 251, distance: 397.5
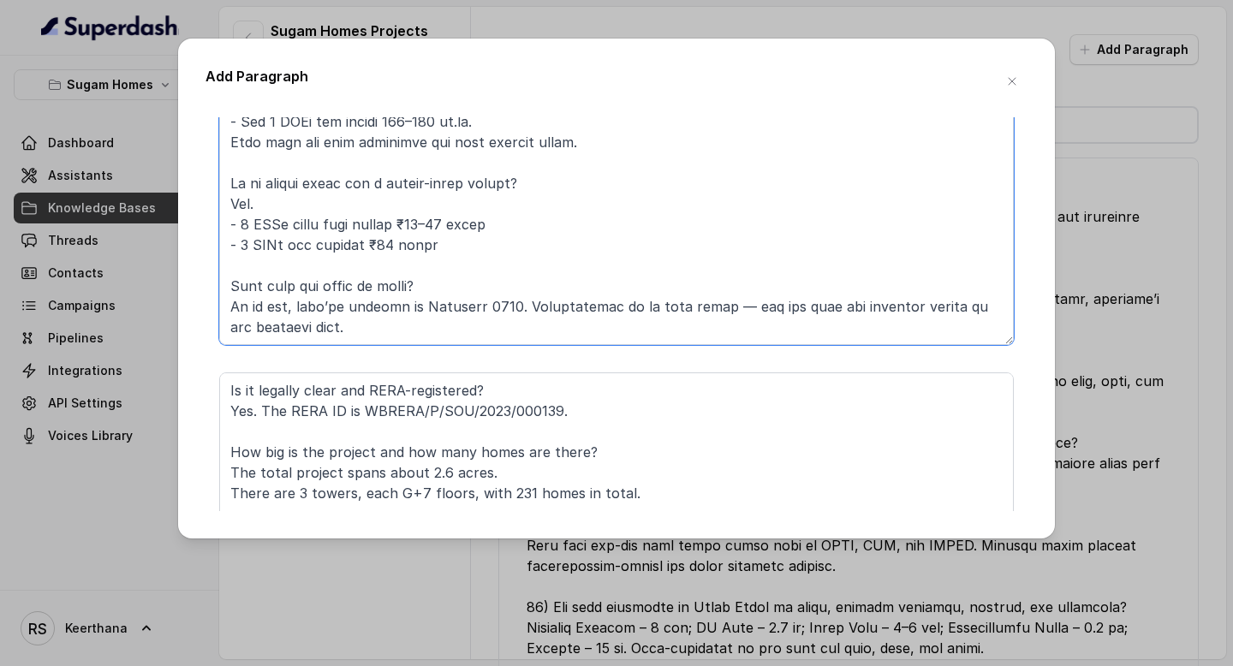
scroll to position [447, 0]
click at [417, 185] on textarea at bounding box center [616, 216] width 795 height 257
click at [373, 212] on textarea at bounding box center [616, 216] width 795 height 257
click at [522, 193] on textarea at bounding box center [616, 216] width 795 height 257
click at [493, 216] on textarea at bounding box center [616, 216] width 795 height 257
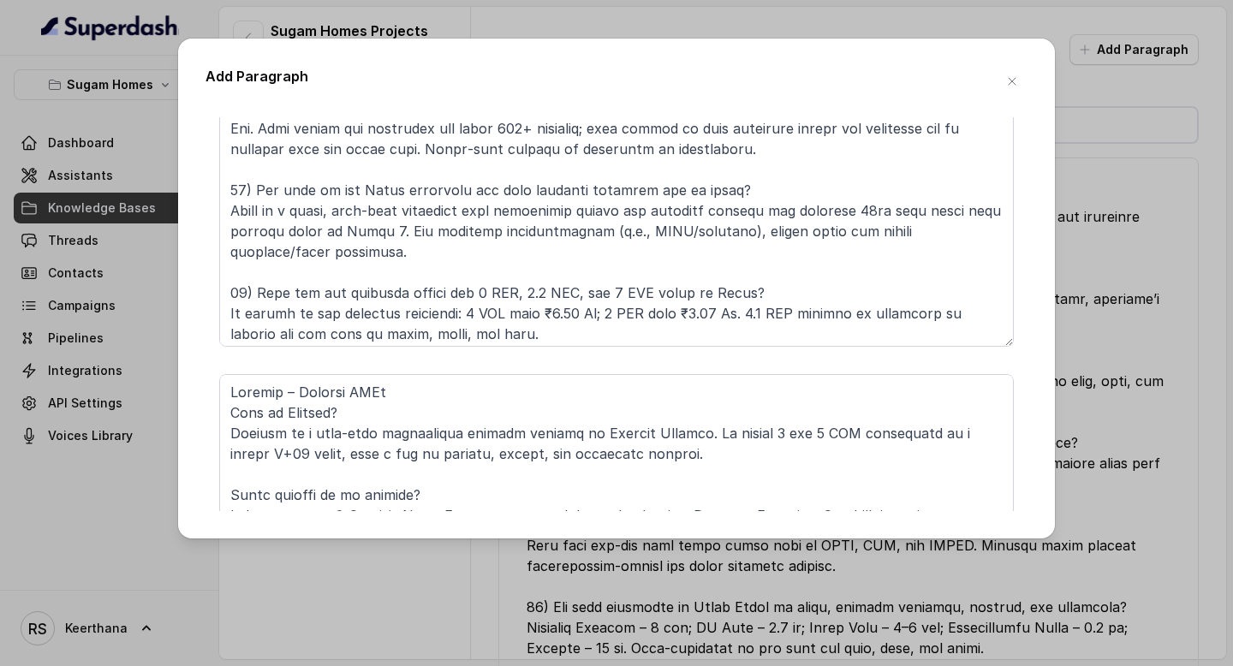
scroll to position [913, 0]
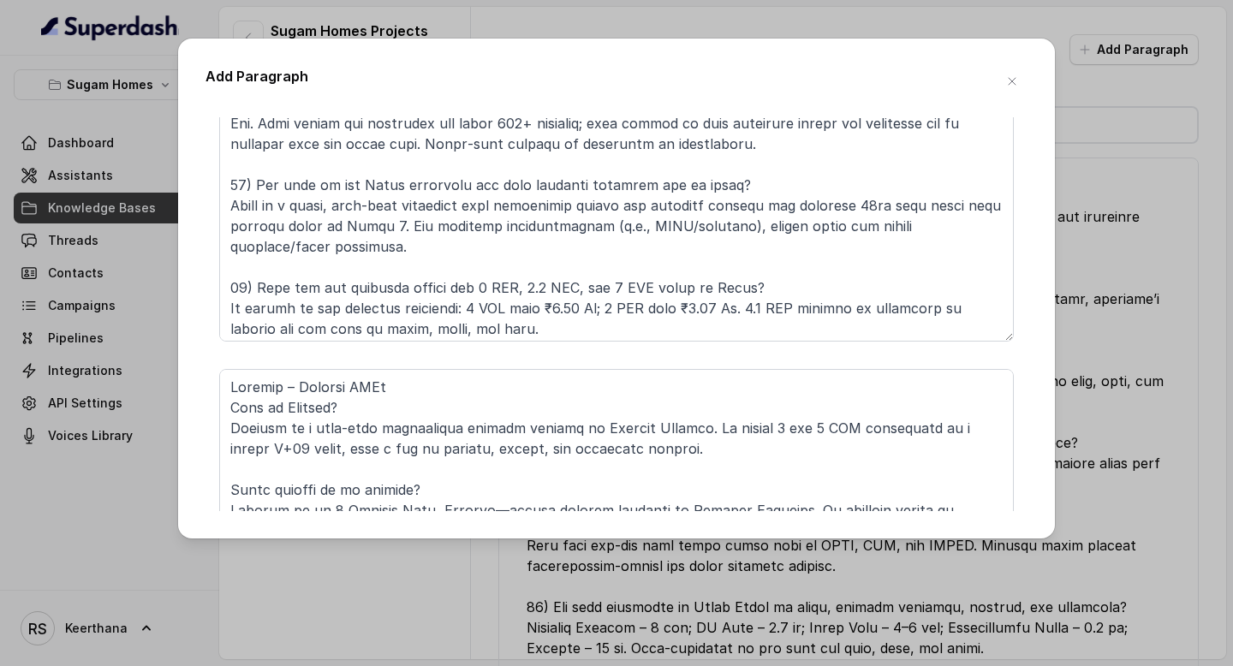
type textarea "Sugam Prakriti – Project FAQs What exactly is Sugam Prakriti? It’s a quiet resi…"
click at [537, 301] on textarea at bounding box center [616, 213] width 795 height 257
click at [664, 310] on textarea at bounding box center [616, 213] width 795 height 257
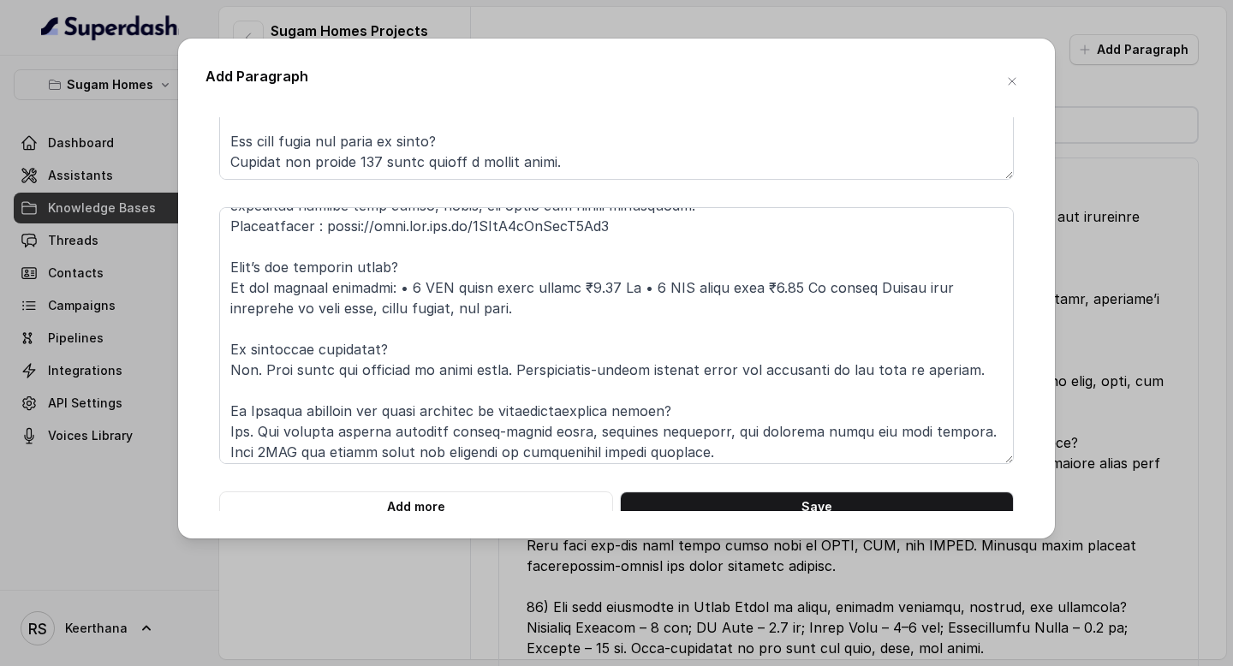
scroll to position [319, 0]
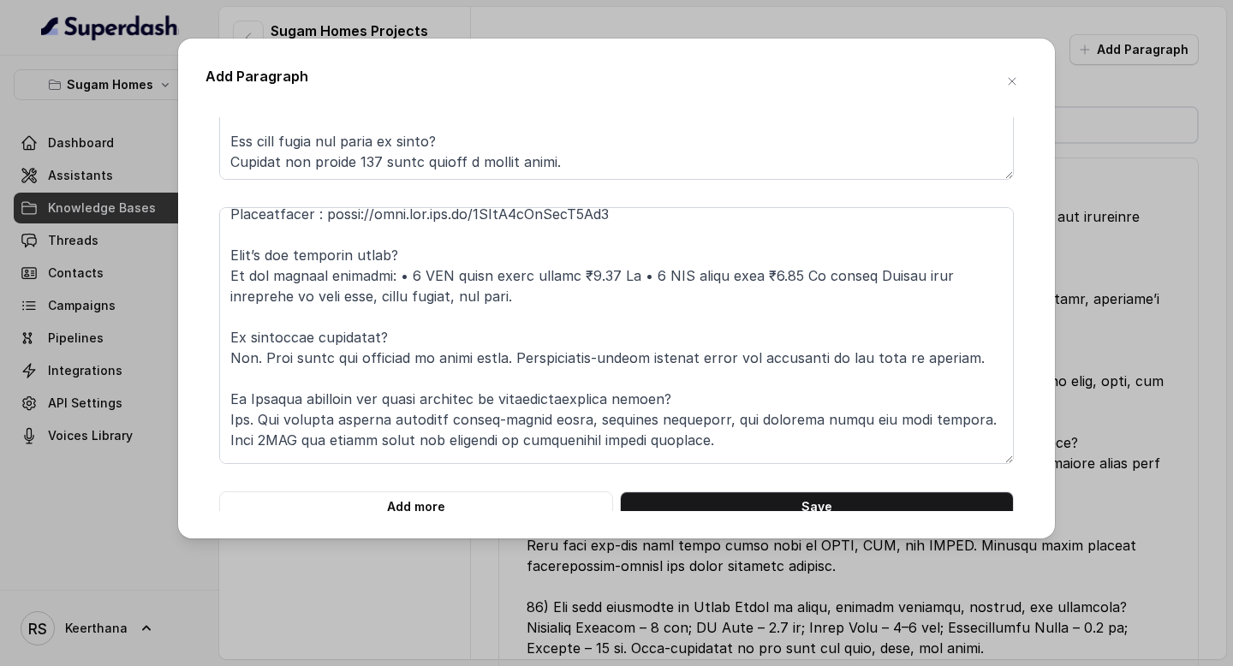
type textarea "9) Can residents visit model flats or see the towers that are already delivered…"
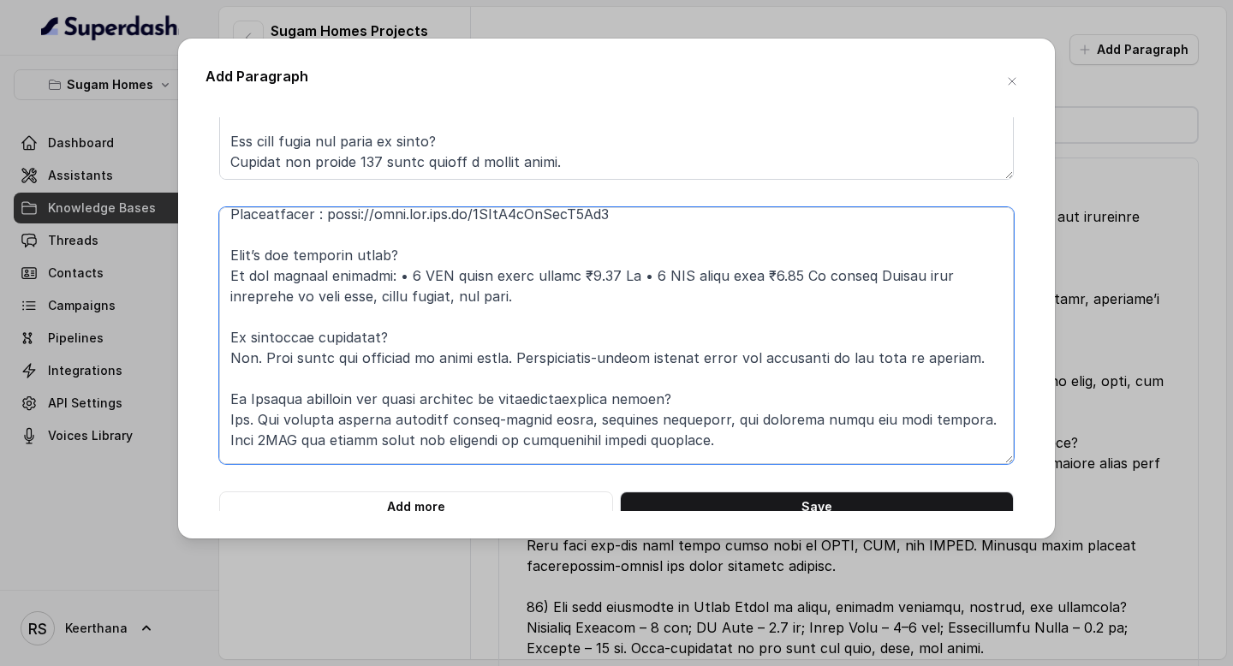
click at [558, 271] on textarea at bounding box center [616, 335] width 795 height 257
click at [733, 273] on textarea at bounding box center [616, 335] width 795 height 257
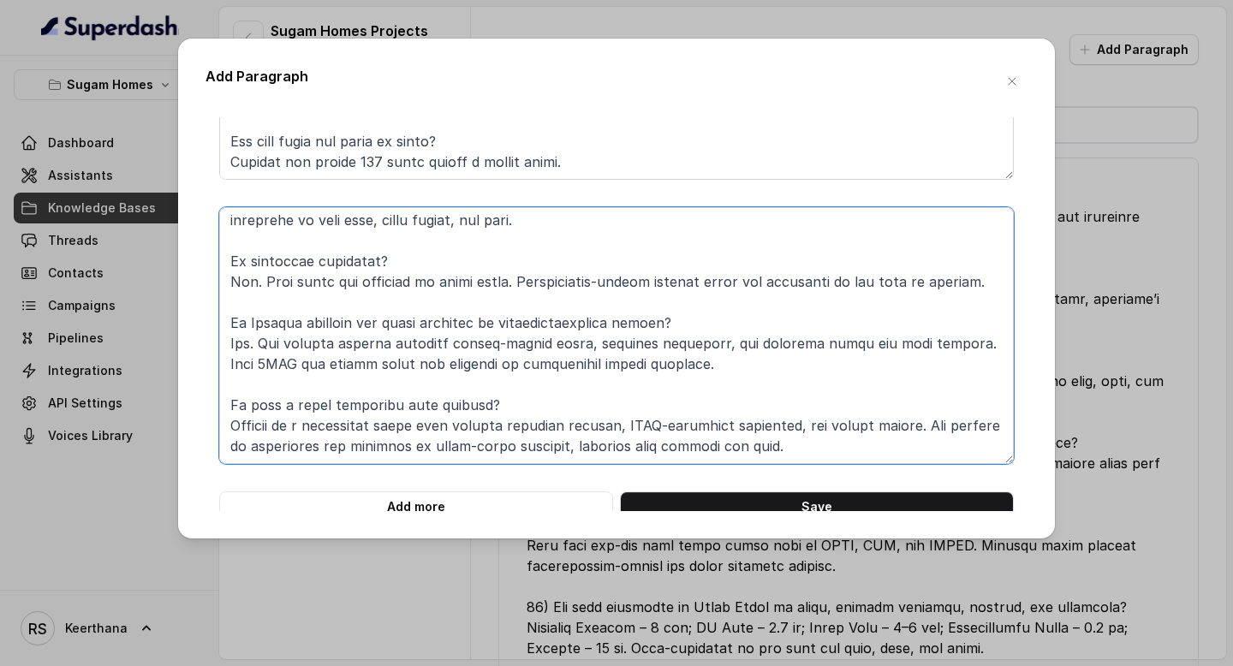
scroll to position [1370, 0]
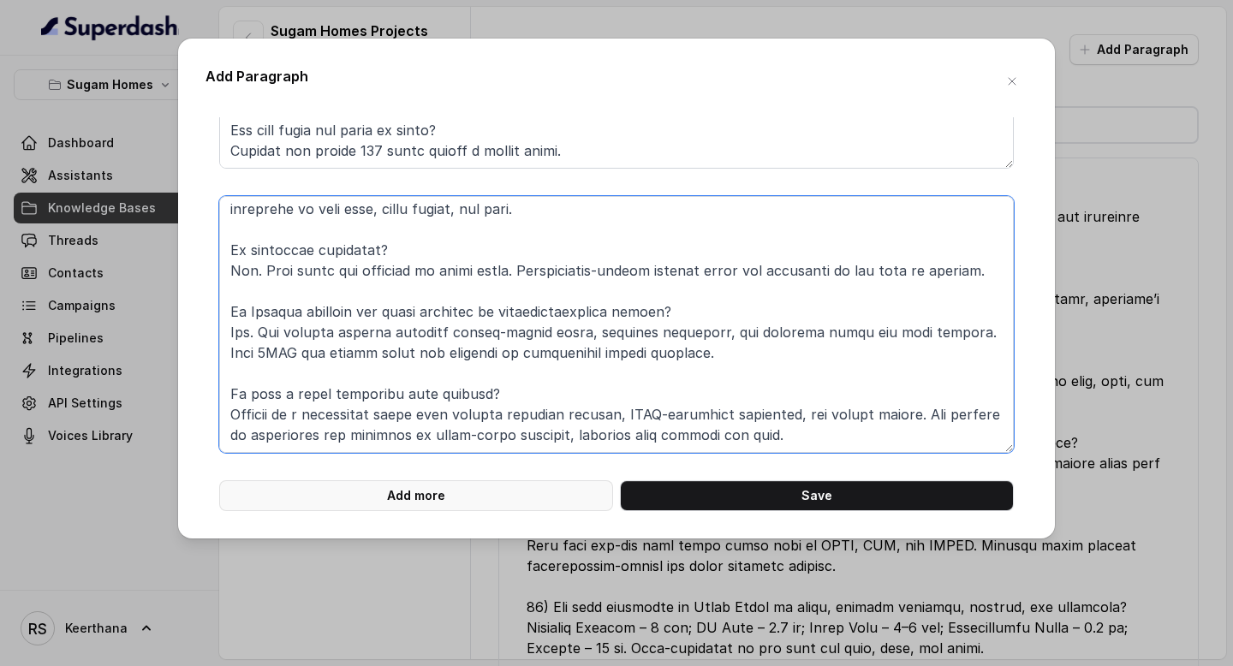
type textarea "What’s the open space ratio? Approximately 70% of the land area is planned as o…"
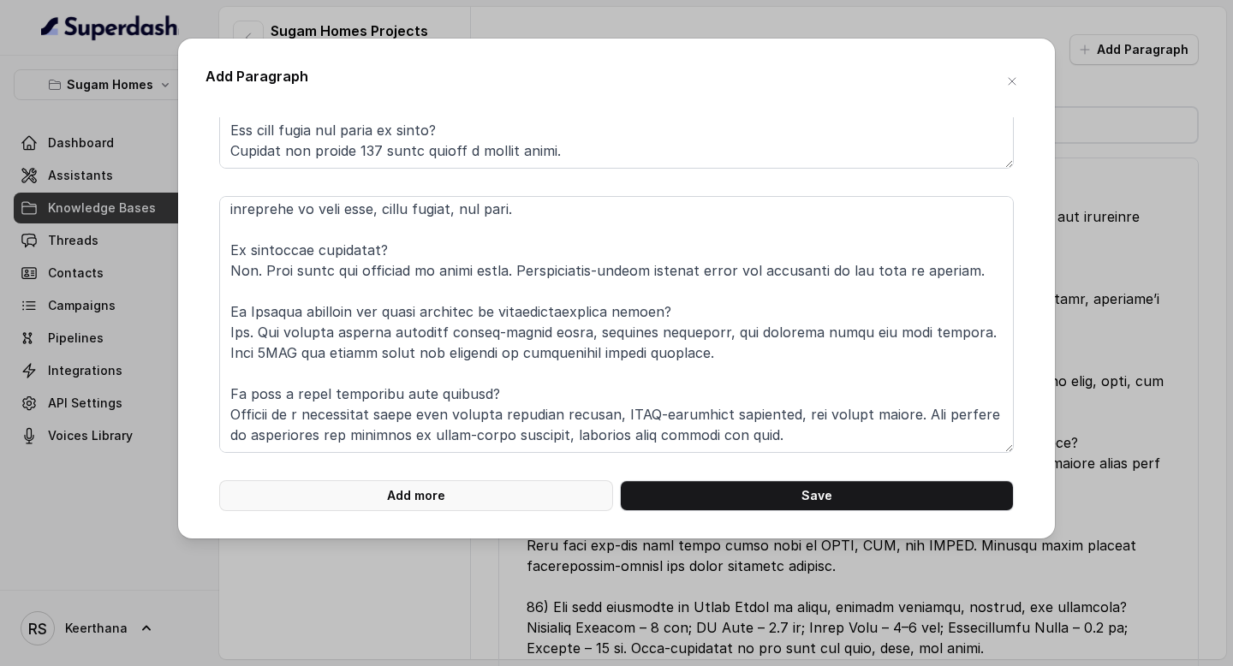
click at [585, 502] on button "Add more" at bounding box center [416, 495] width 394 height 31
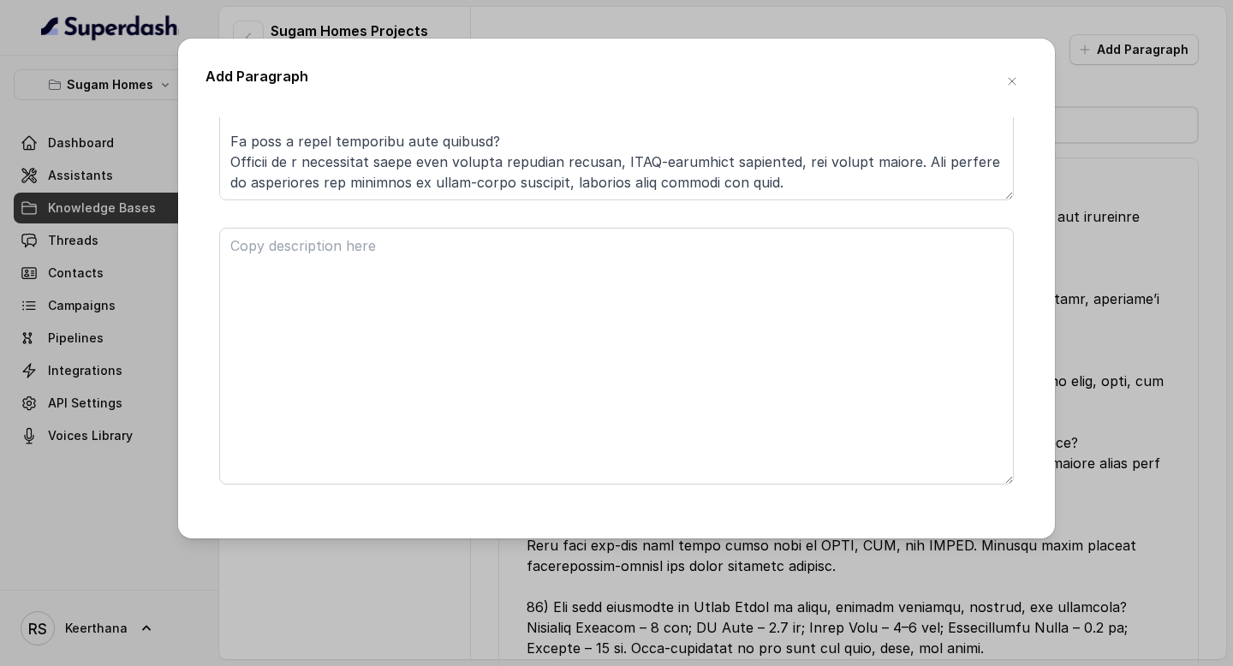
scroll to position [1655, 0]
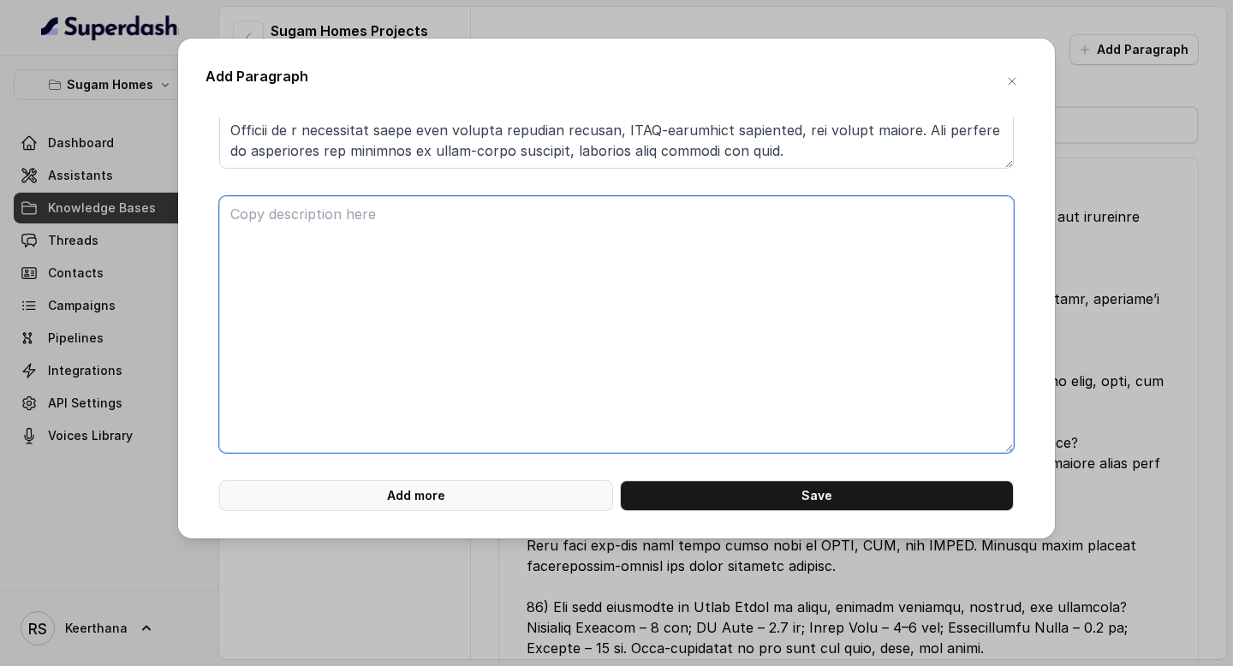
click at [551, 376] on textarea at bounding box center [616, 324] width 795 height 257
type textarea "S"
type textarea "A"
paste textarea "Crown at Aquaview – Project FAQs 1. What is Crown and where is it located? Crow…"
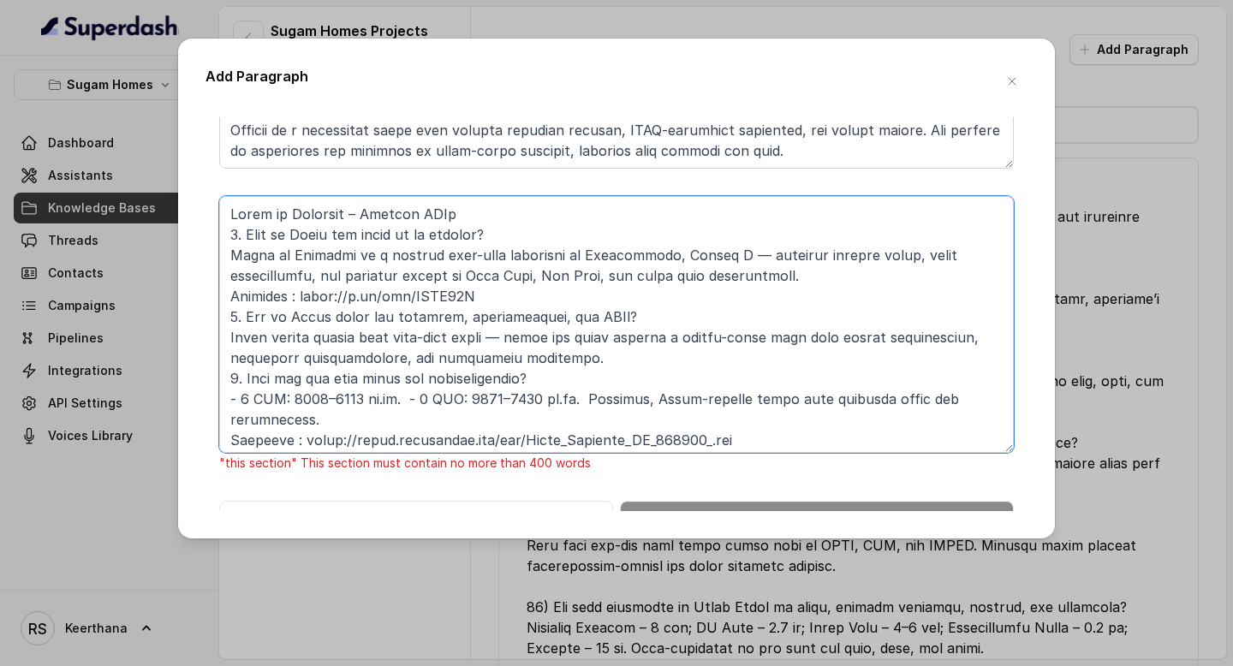
scroll to position [921, 0]
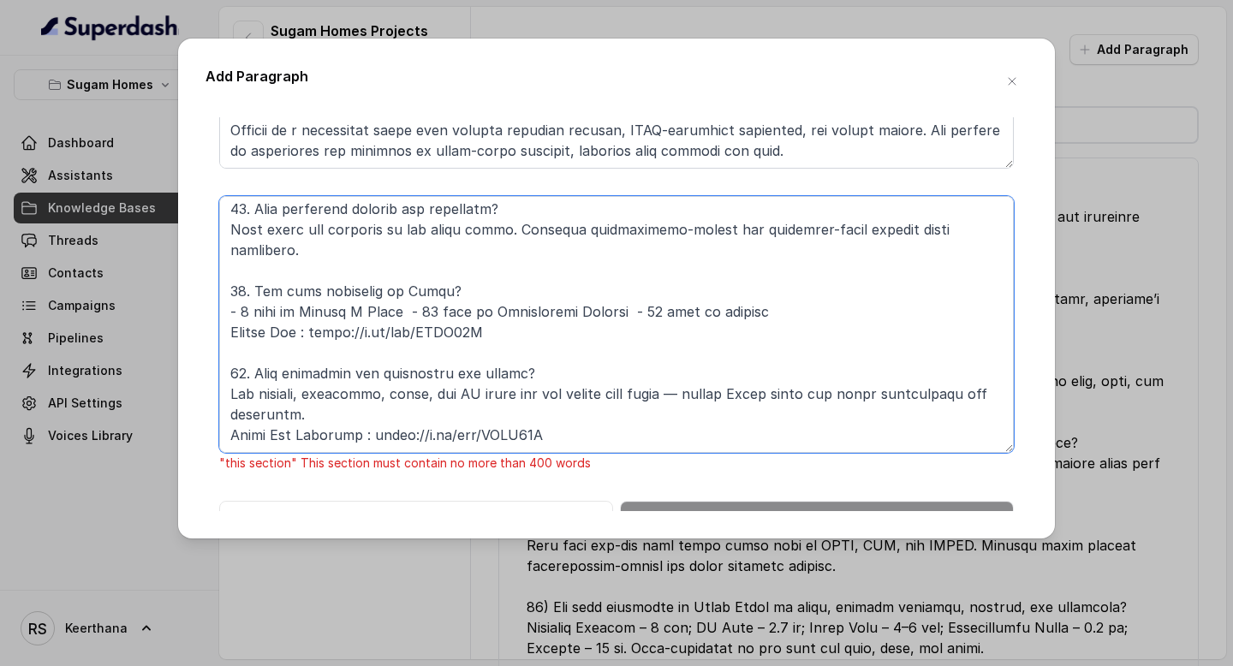
drag, startPoint x: 569, startPoint y: 380, endPoint x: 145, endPoint y: 381, distance: 423.9
click at [145, 380] on div "Add Paragraph Is it legally clear and RERA-registered? Yes. The RERA ID is WBRE…" at bounding box center [616, 333] width 1233 height 666
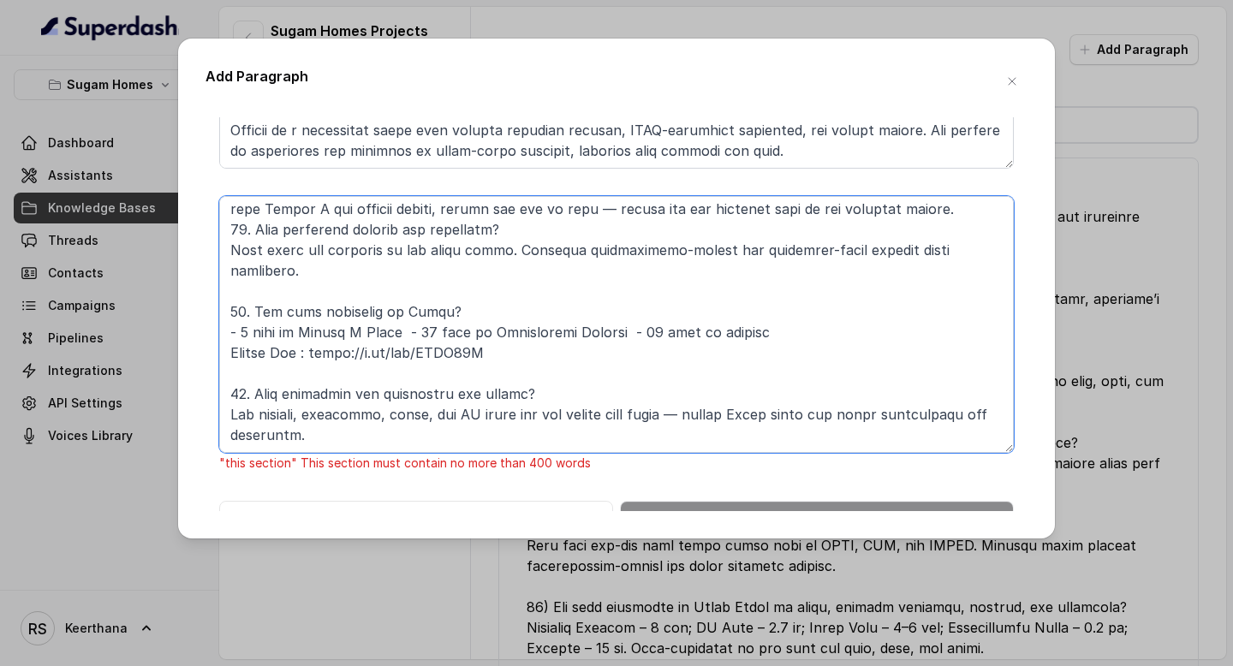
scroll to position [910, 0]
drag, startPoint x: 507, startPoint y: 296, endPoint x: 215, endPoint y: 294, distance: 292.1
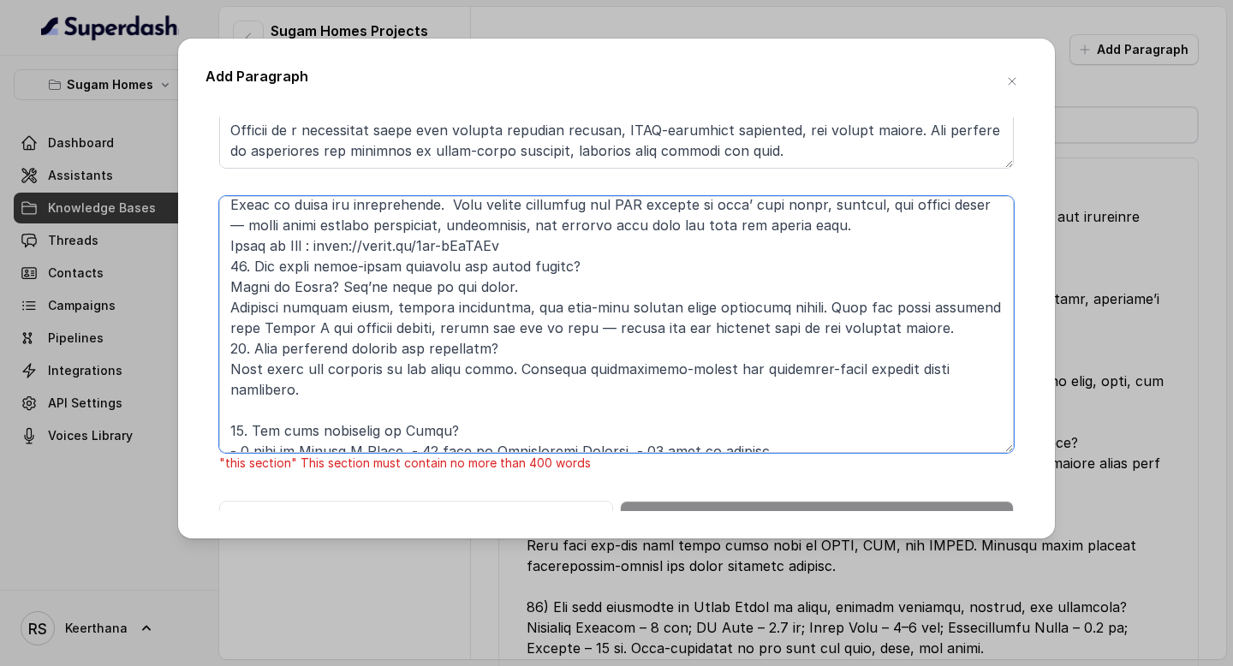
scroll to position [728, 0]
click at [958, 319] on textarea at bounding box center [616, 324] width 795 height 257
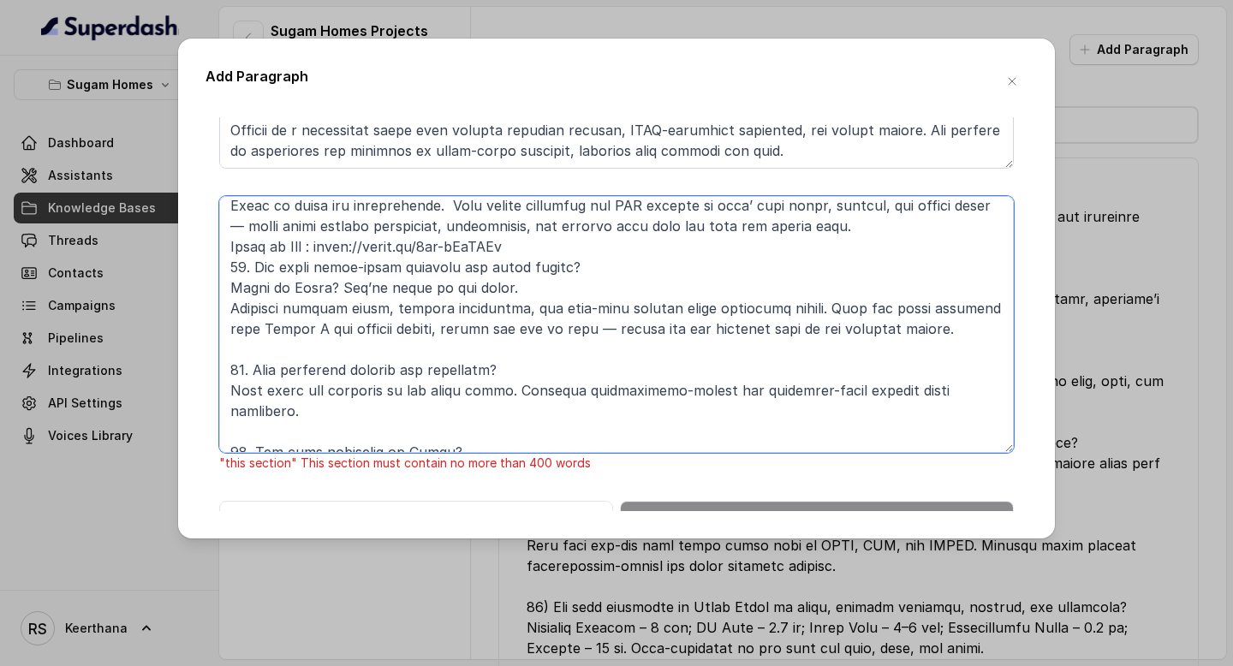
drag, startPoint x: 566, startPoint y: 246, endPoint x: 208, endPoint y: 241, distance: 358.0
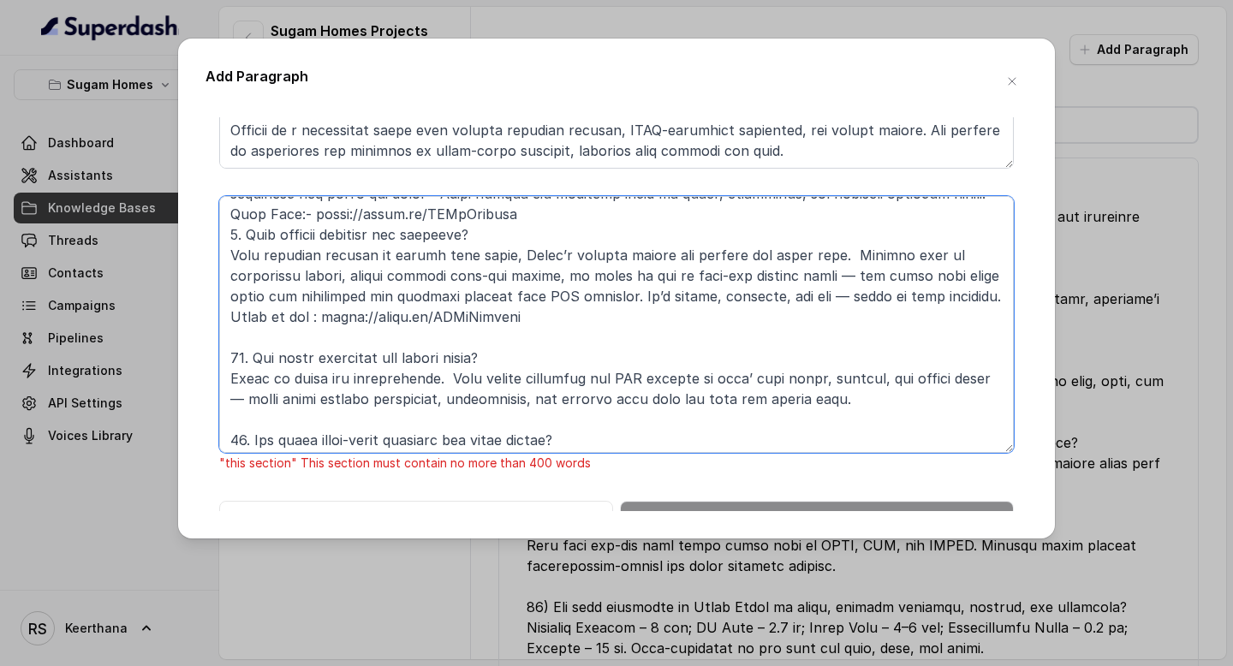
scroll to position [552, 0]
drag, startPoint x: 552, startPoint y: 312, endPoint x: 213, endPoint y: 313, distance: 339.2
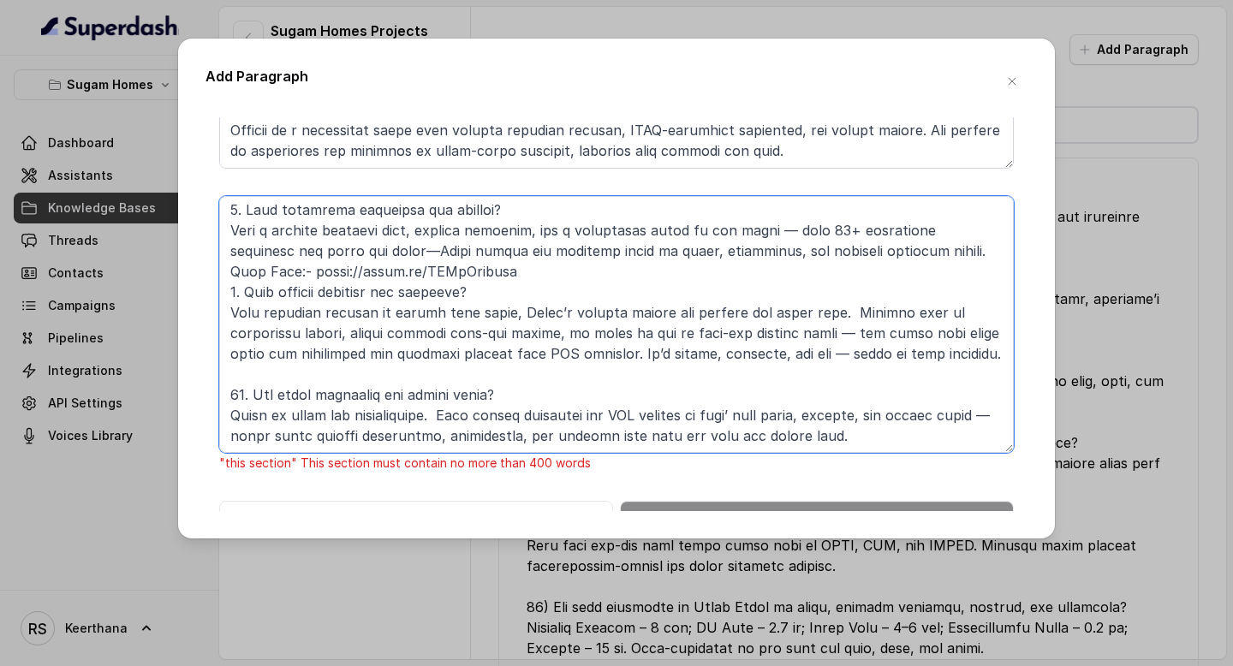
scroll to position [470, 0]
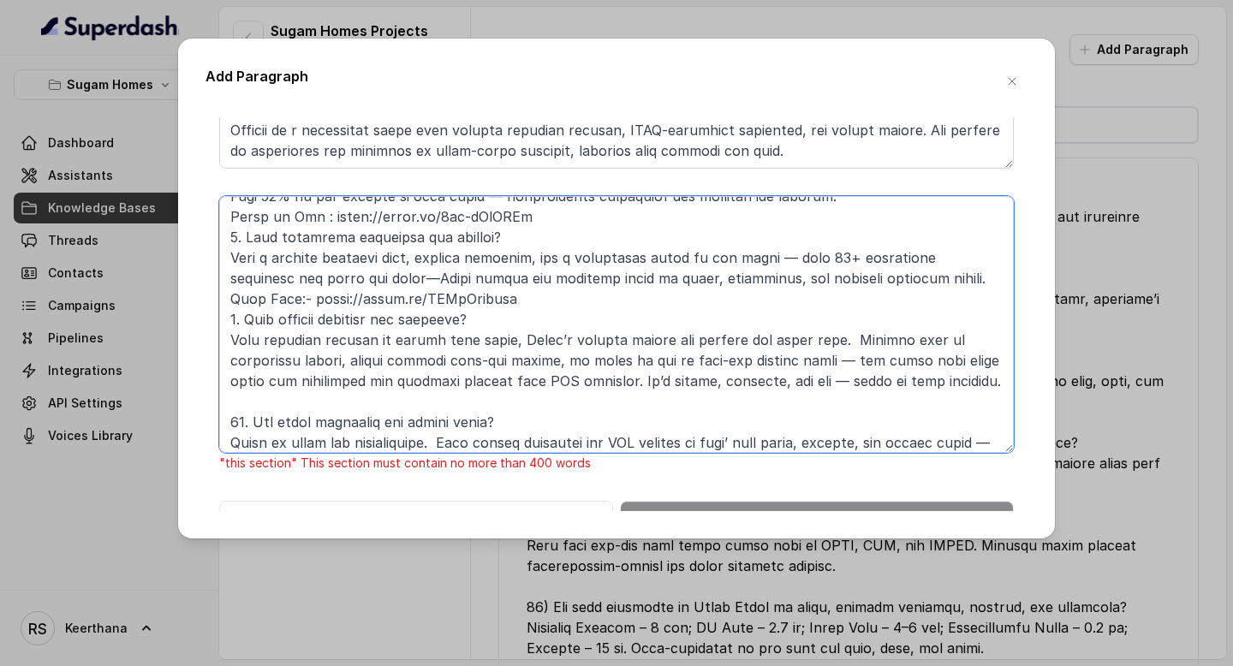
drag, startPoint x: 532, startPoint y: 292, endPoint x: 189, endPoint y: 301, distance: 342.7
click at [189, 301] on div "Add Paragraph Is it legally clear and RERA-registered? Yes. The RERA ID is WBRE…" at bounding box center [616, 289] width 877 height 500
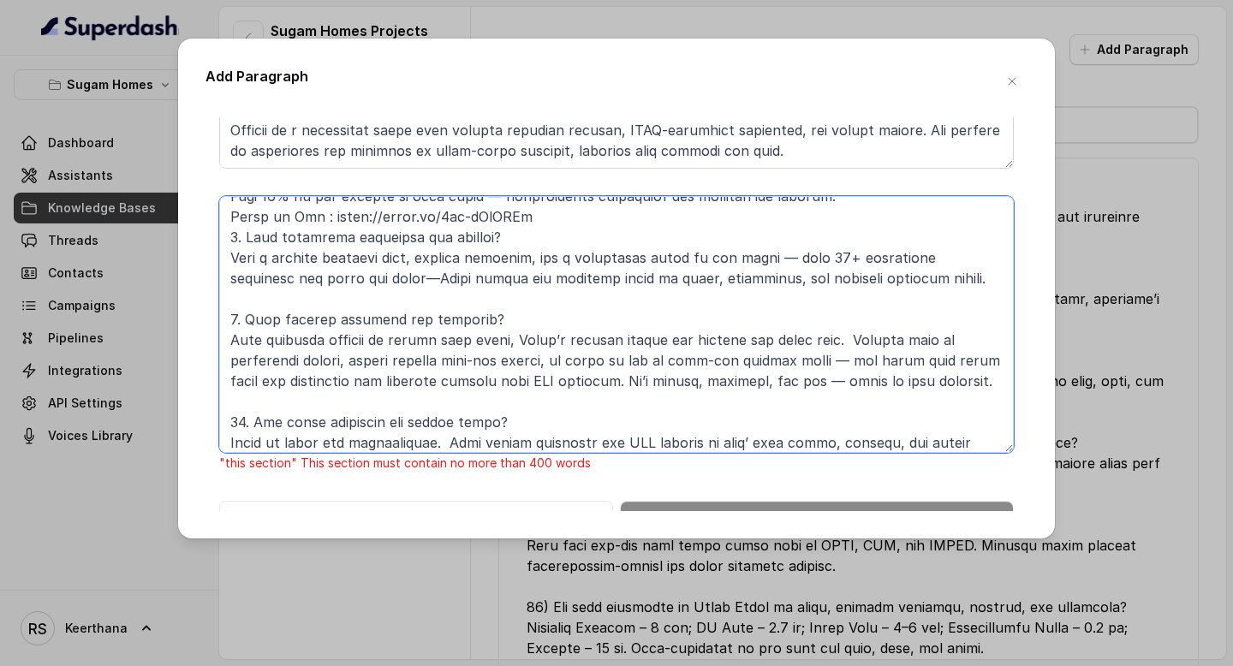
drag, startPoint x: 527, startPoint y: 211, endPoint x: 194, endPoint y: 221, distance: 332.5
click at [194, 221] on div "Add Paragraph Is it legally clear and RERA-registered? Yes. The RERA ID is WBRE…" at bounding box center [616, 289] width 877 height 500
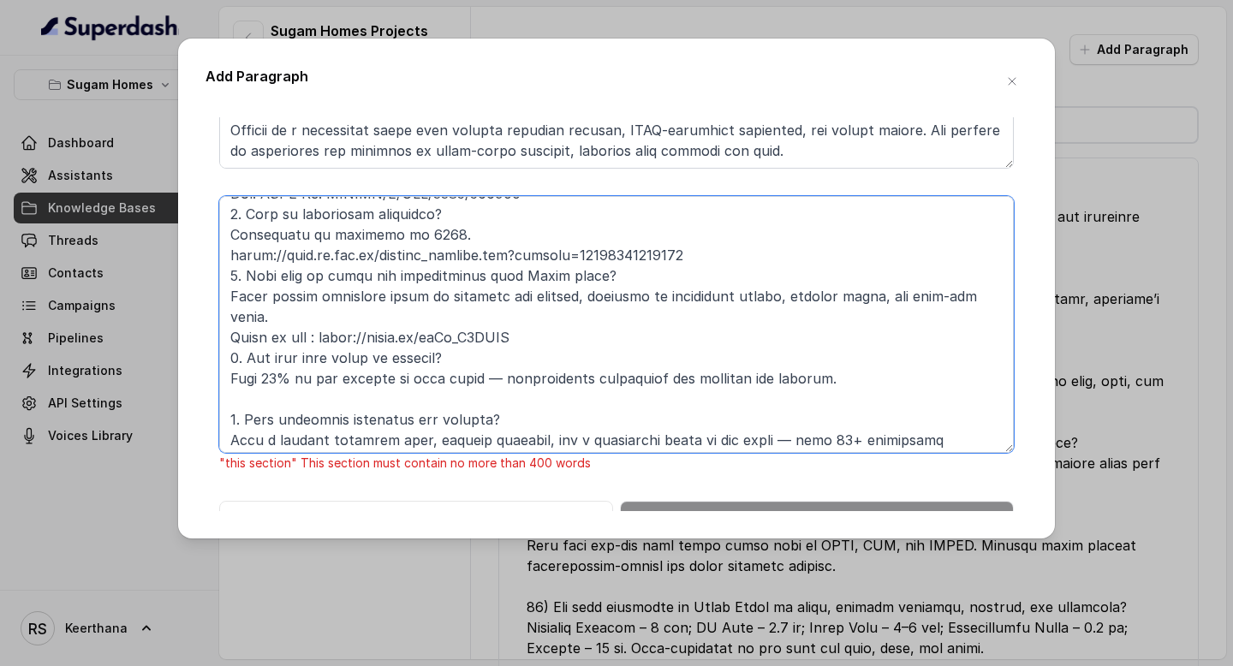
scroll to position [283, 0]
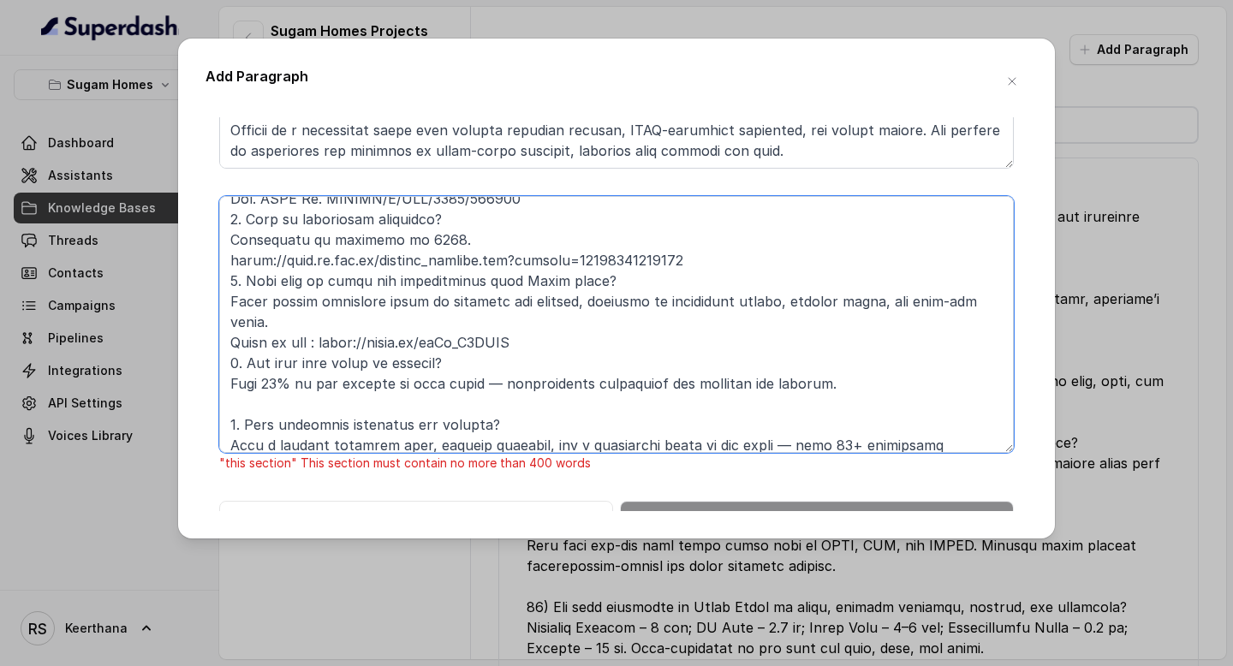
drag, startPoint x: 531, startPoint y: 343, endPoint x: 208, endPoint y: 341, distance: 322.9
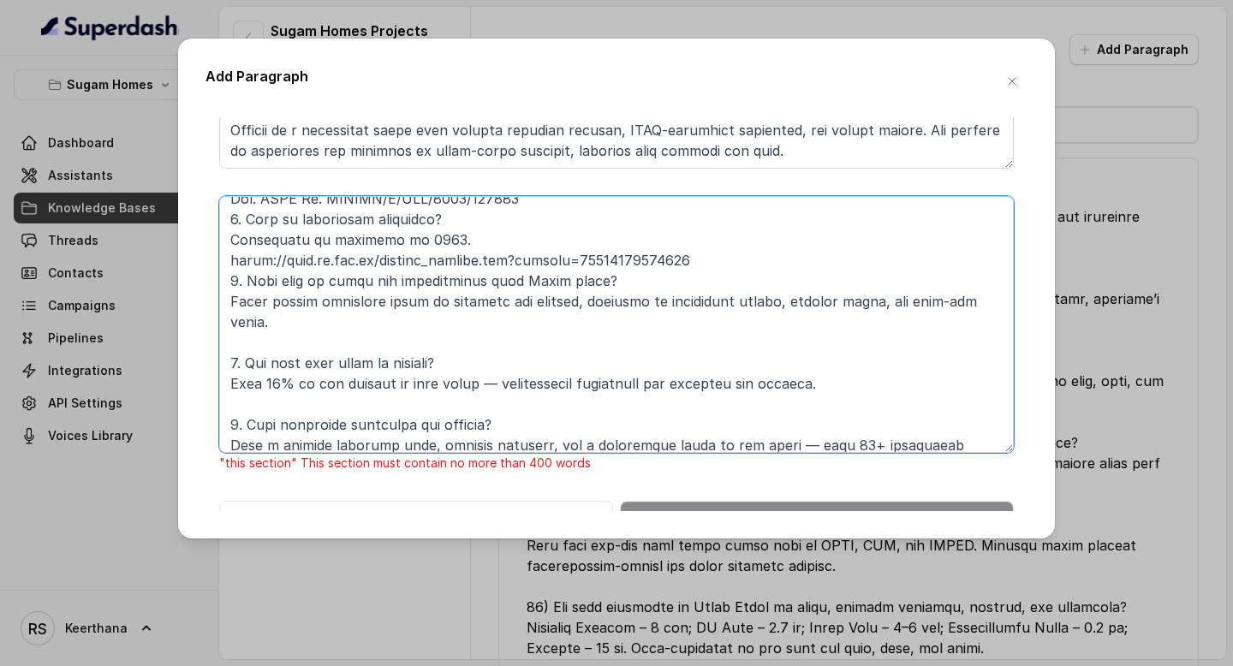
drag, startPoint x: 697, startPoint y: 254, endPoint x: 164, endPoint y: 273, distance: 533.9
click at [164, 273] on div "Add Paragraph Is it legally clear and RERA-registered? Yes. The RERA ID is WBRE…" at bounding box center [616, 333] width 1233 height 666
drag, startPoint x: 689, startPoint y: 253, endPoint x: 230, endPoint y: 254, distance: 459.1
click at [230, 254] on textarea at bounding box center [616, 324] width 795 height 257
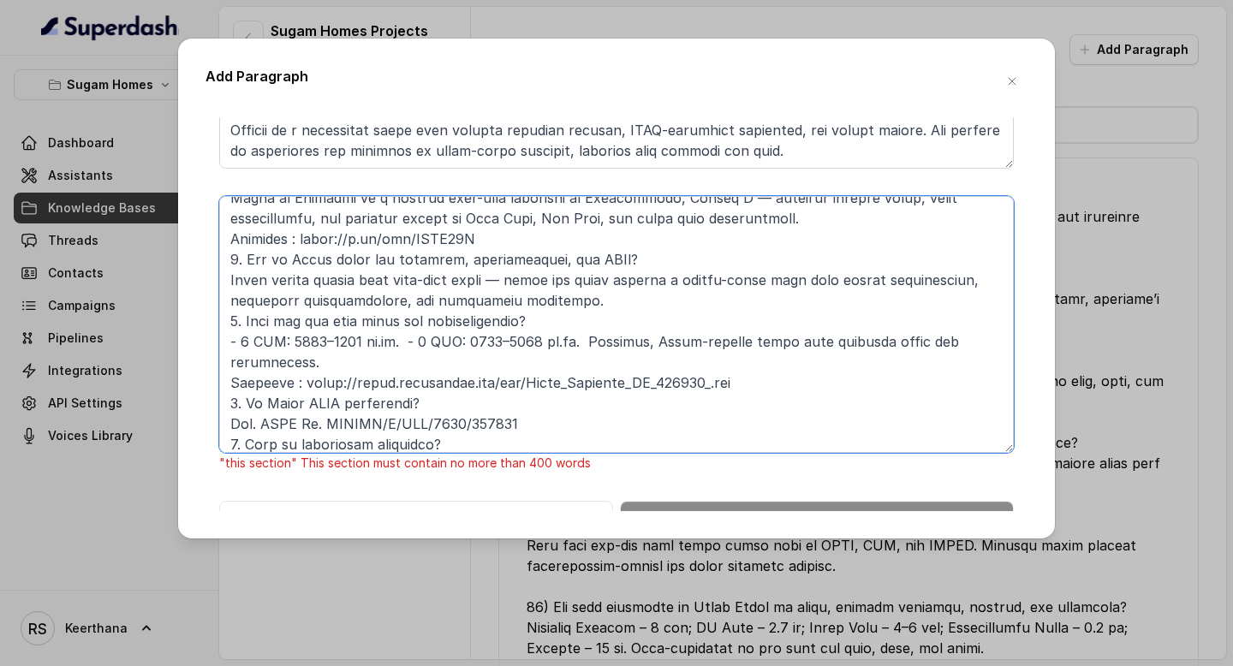
scroll to position [46, 0]
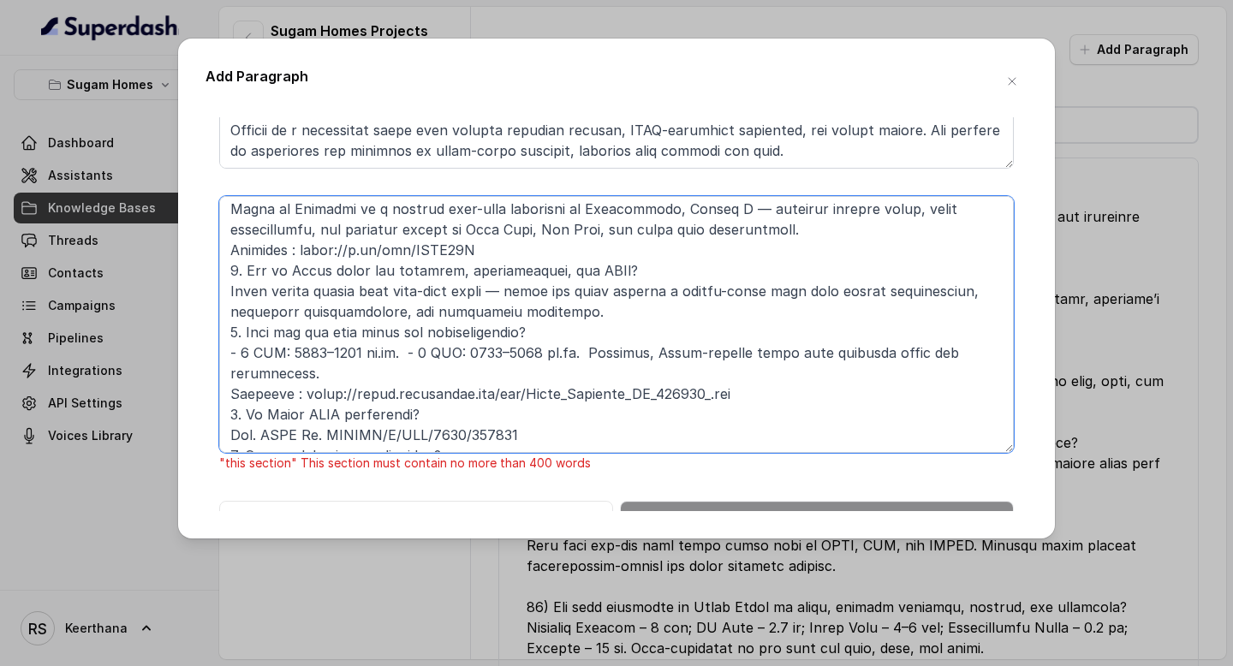
drag, startPoint x: 777, startPoint y: 397, endPoint x: 203, endPoint y: 397, distance: 573.8
click at [203, 397] on div "Add Paragraph Is it legally clear and RERA-registered? Yes. The RERA ID is WBRE…" at bounding box center [616, 289] width 877 height 500
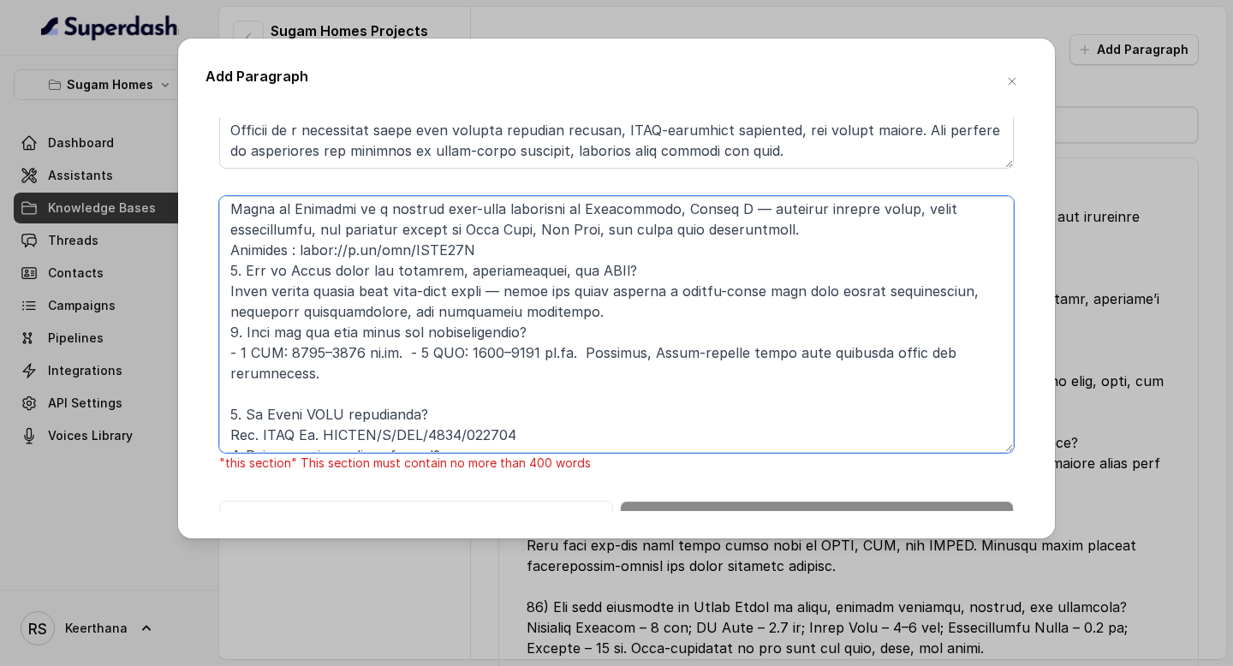
drag, startPoint x: 494, startPoint y: 243, endPoint x: 166, endPoint y: 252, distance: 328.1
click at [167, 252] on div "Add Paragraph Is it legally clear and RERA-registered? Yes. The RERA ID is WBRE…" at bounding box center [616, 333] width 1233 height 666
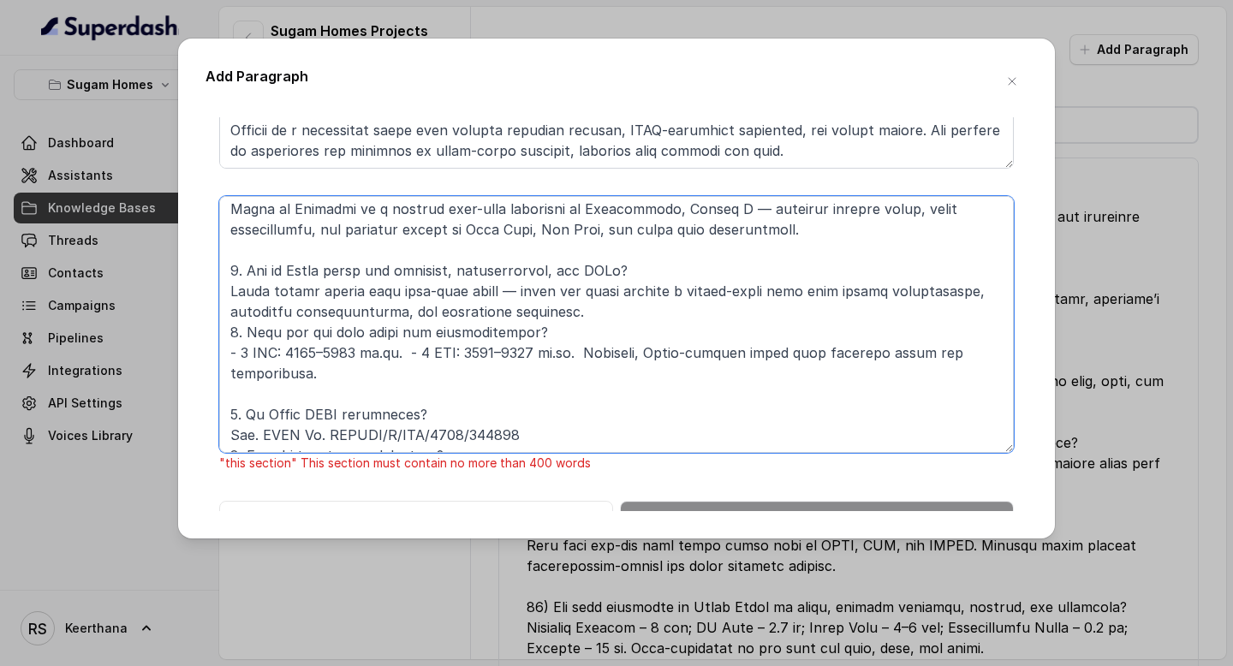
scroll to position [0, 0]
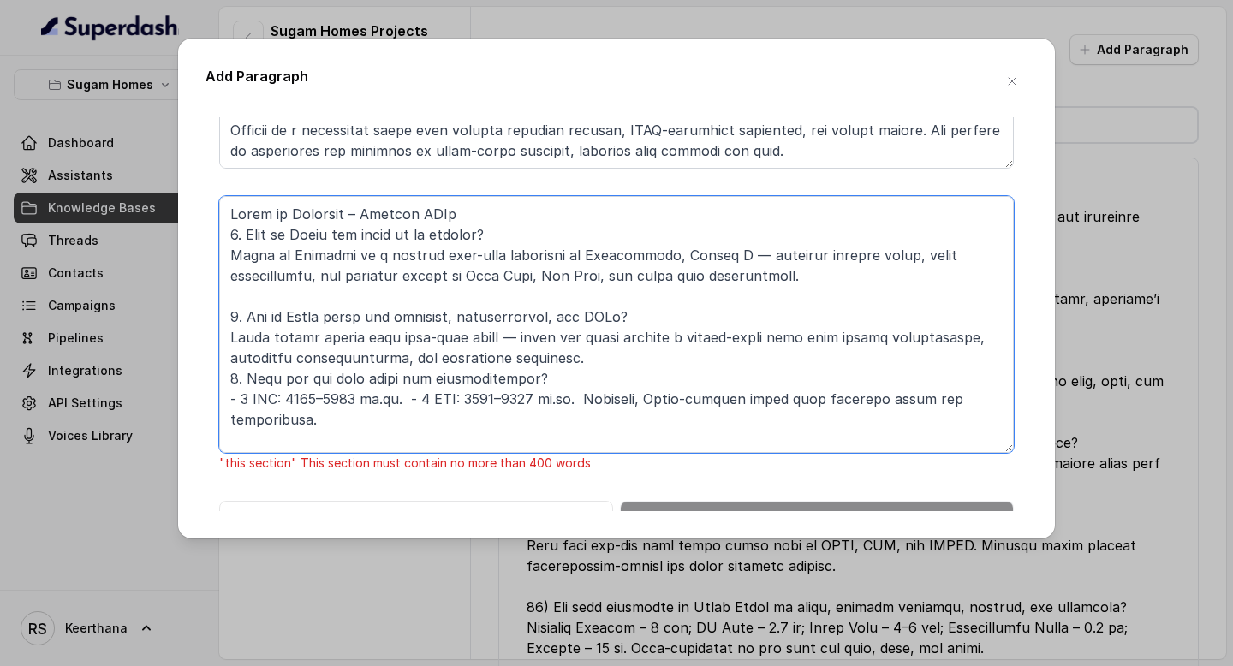
click at [566, 357] on textarea at bounding box center [616, 324] width 795 height 257
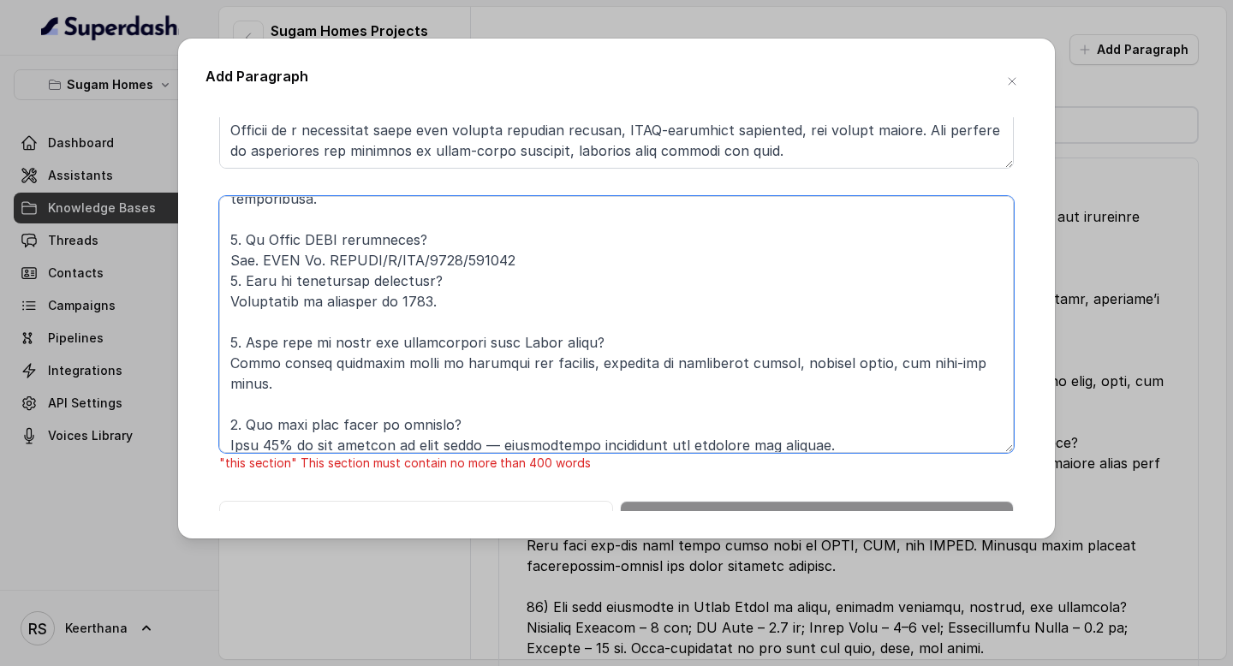
scroll to position [258, 0]
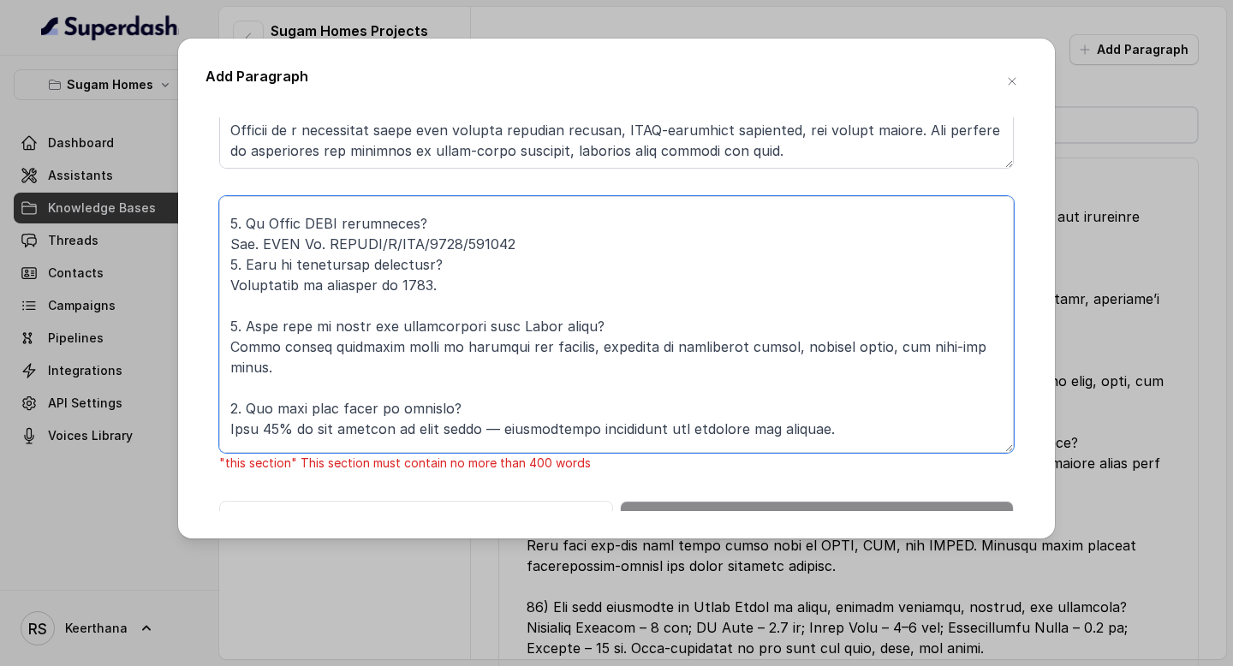
click at [557, 242] on textarea at bounding box center [616, 324] width 795 height 257
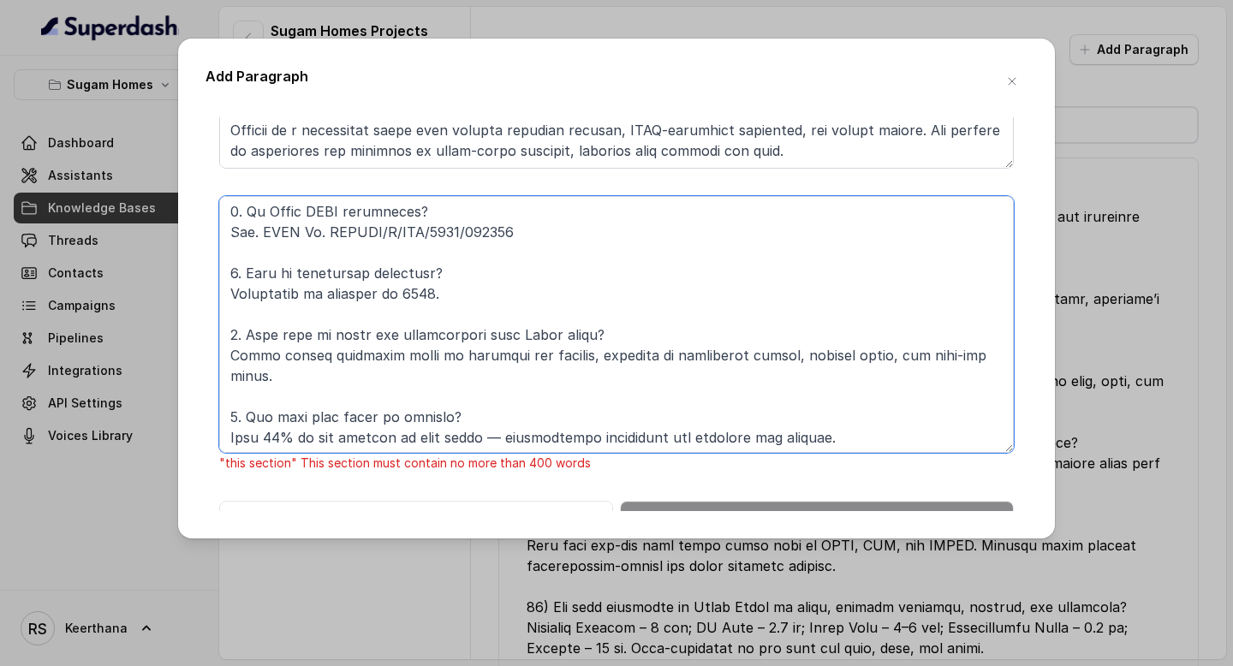
scroll to position [268, 0]
drag, startPoint x: 548, startPoint y: 230, endPoint x: 259, endPoint y: 236, distance: 289.6
click at [259, 236] on textarea at bounding box center [616, 324] width 795 height 257
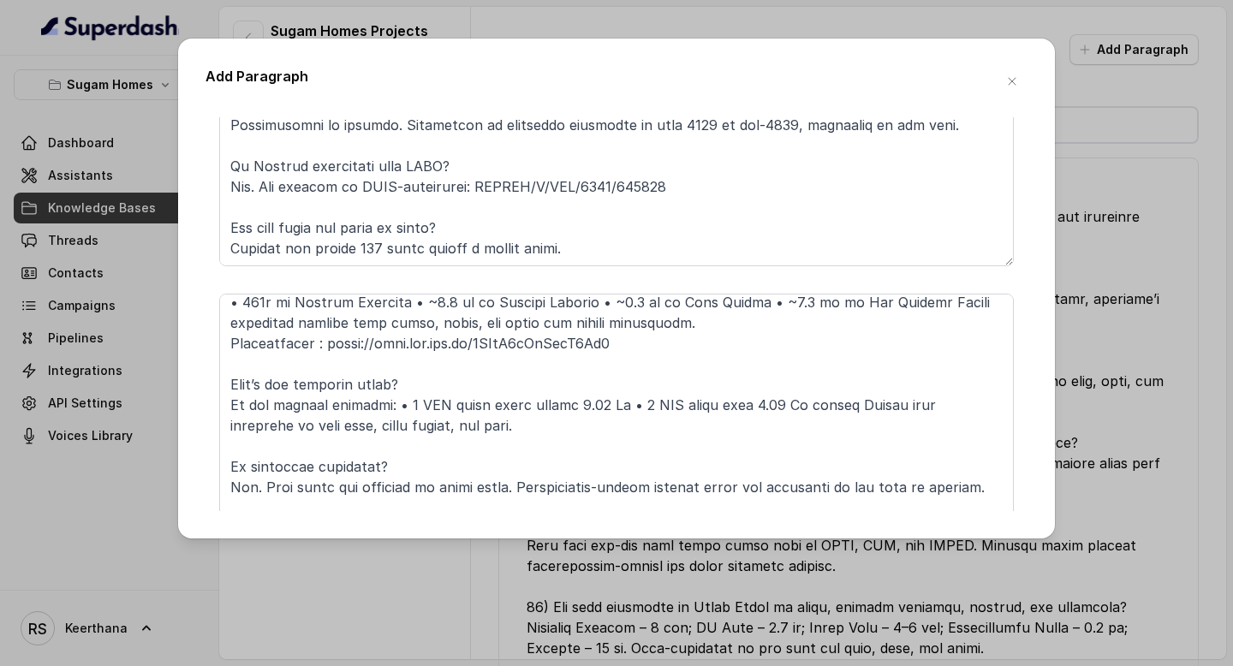
scroll to position [220, 0]
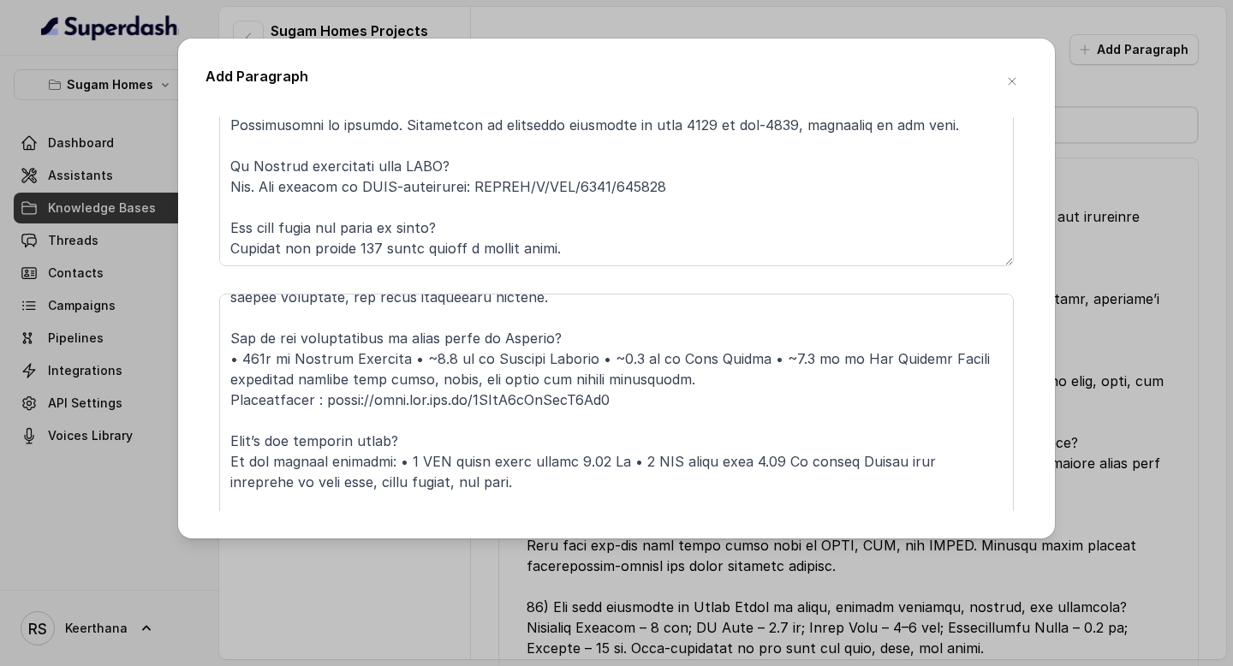
type textarea "Crown at Aquaview – Project FAQs 1. What is Crown and where is it located? Crow…"
drag, startPoint x: 460, startPoint y: 143, endPoint x: 755, endPoint y: 146, distance: 294.6
click at [746, 146] on textarea at bounding box center [616, 137] width 795 height 257
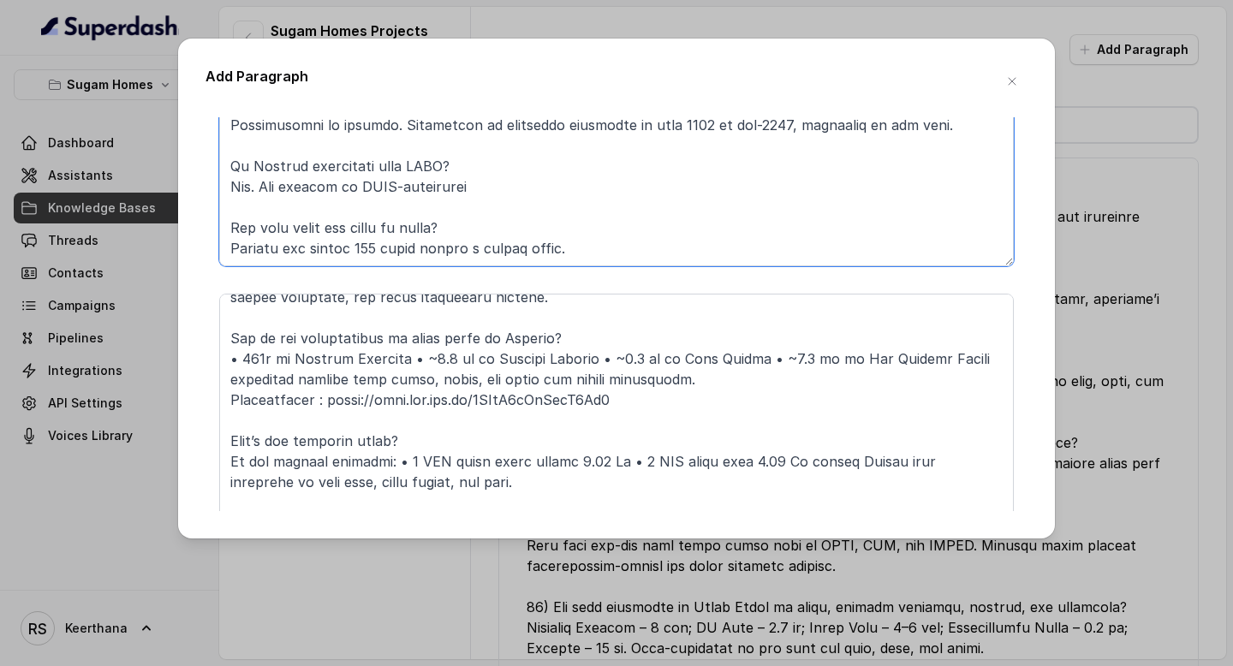
type textarea "Niavara – Project FAQs What is Niavara? Niavara is a high-rise residential proj…"
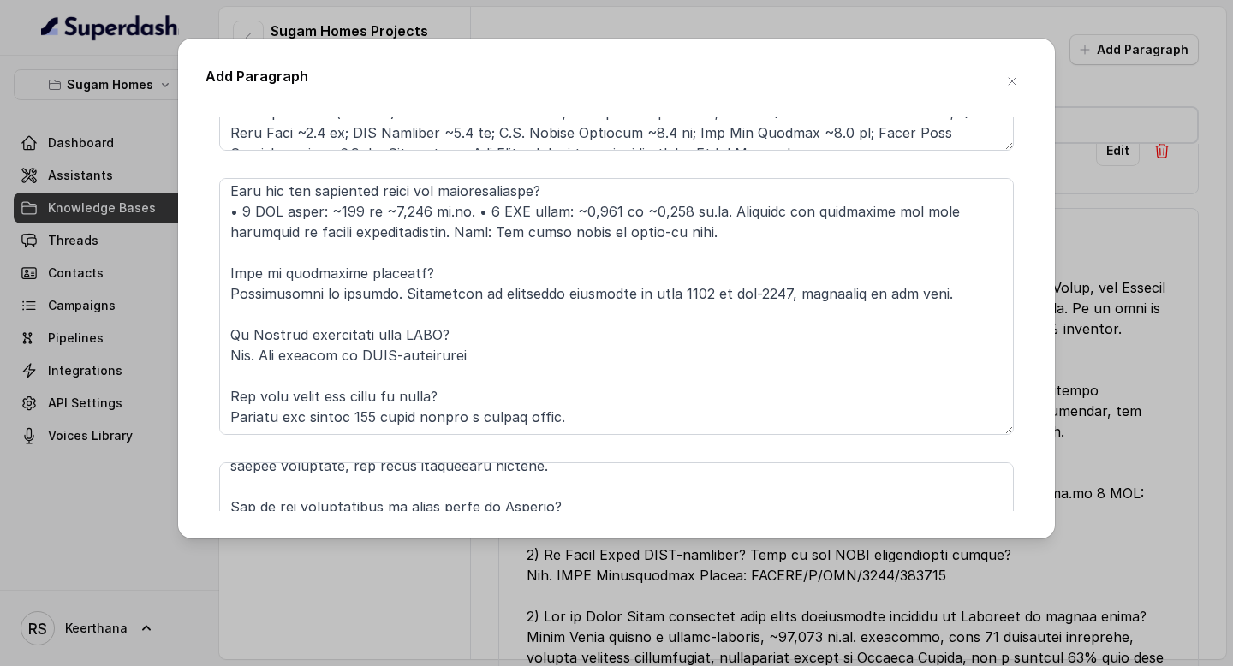
scroll to position [528, 0]
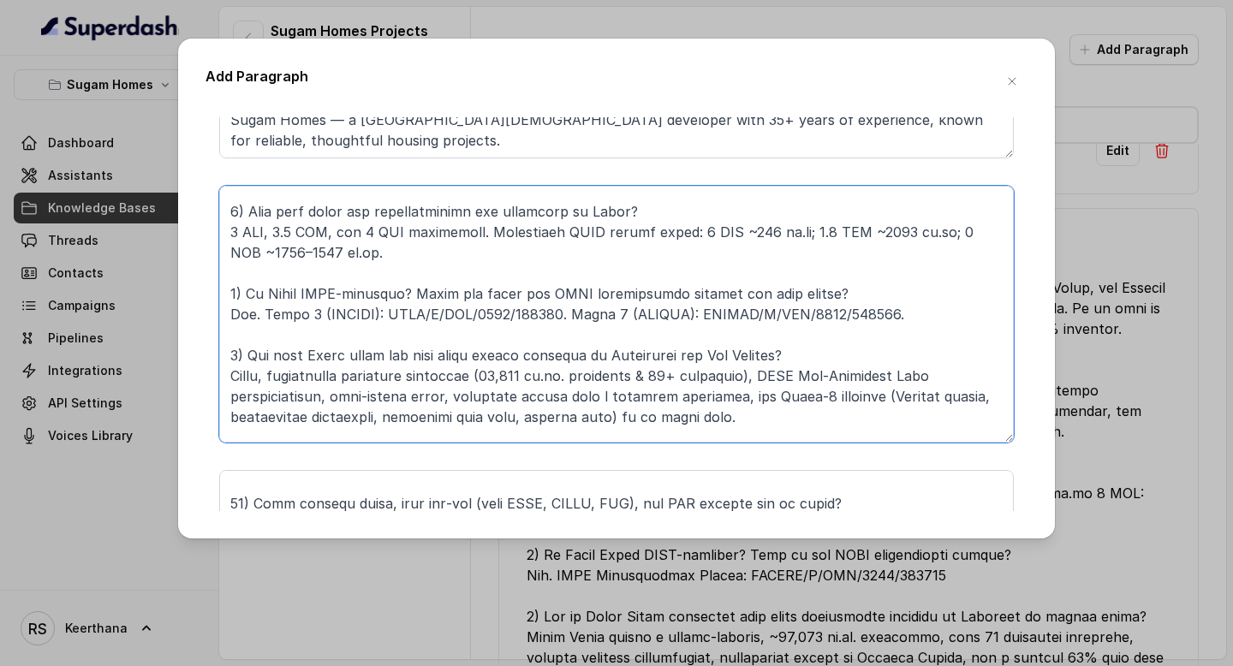
click at [926, 318] on textarea at bounding box center [616, 314] width 795 height 257
drag, startPoint x: 926, startPoint y: 318, endPoint x: 276, endPoint y: 312, distance: 650.1
click at [276, 312] on textarea at bounding box center [616, 314] width 795 height 257
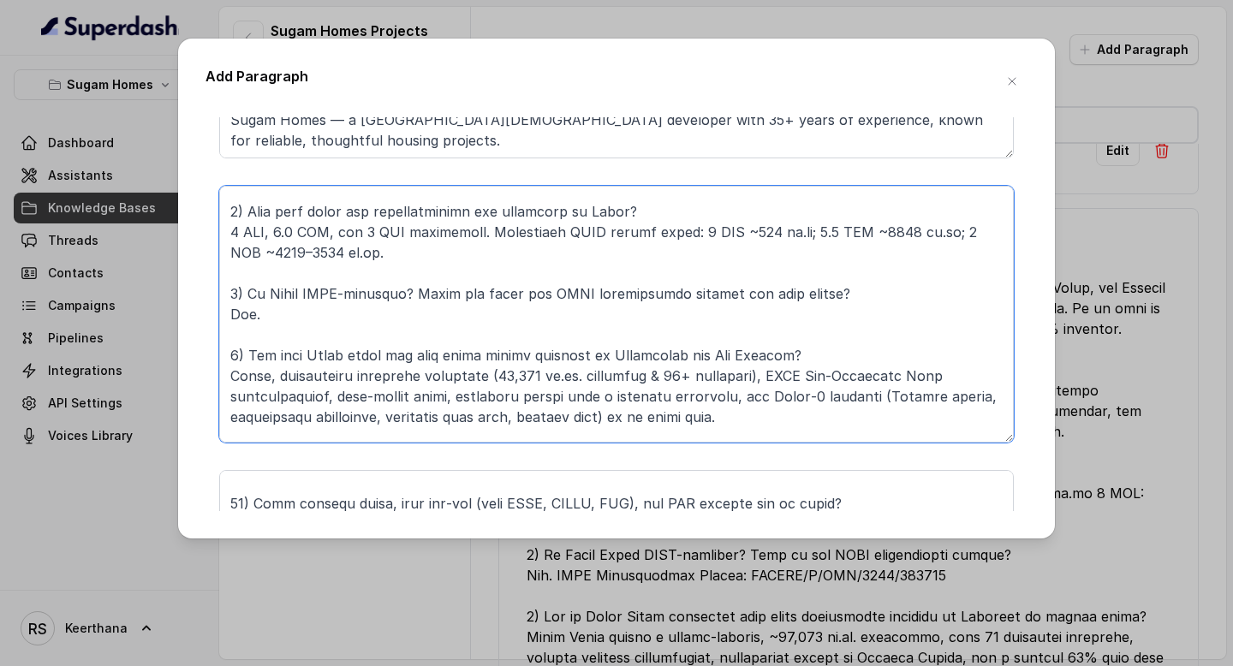
type textarea "Morya – Project FAQs 1) What is Morya and where is it located in South Kolkata?…"
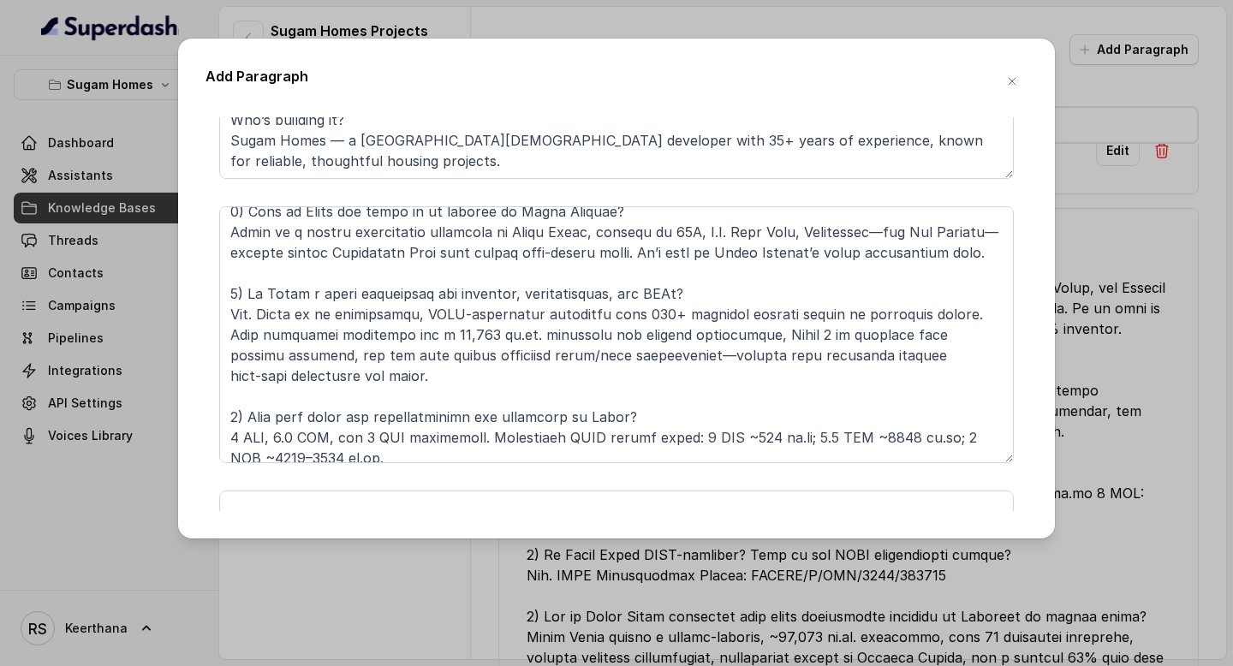
scroll to position [153, 0]
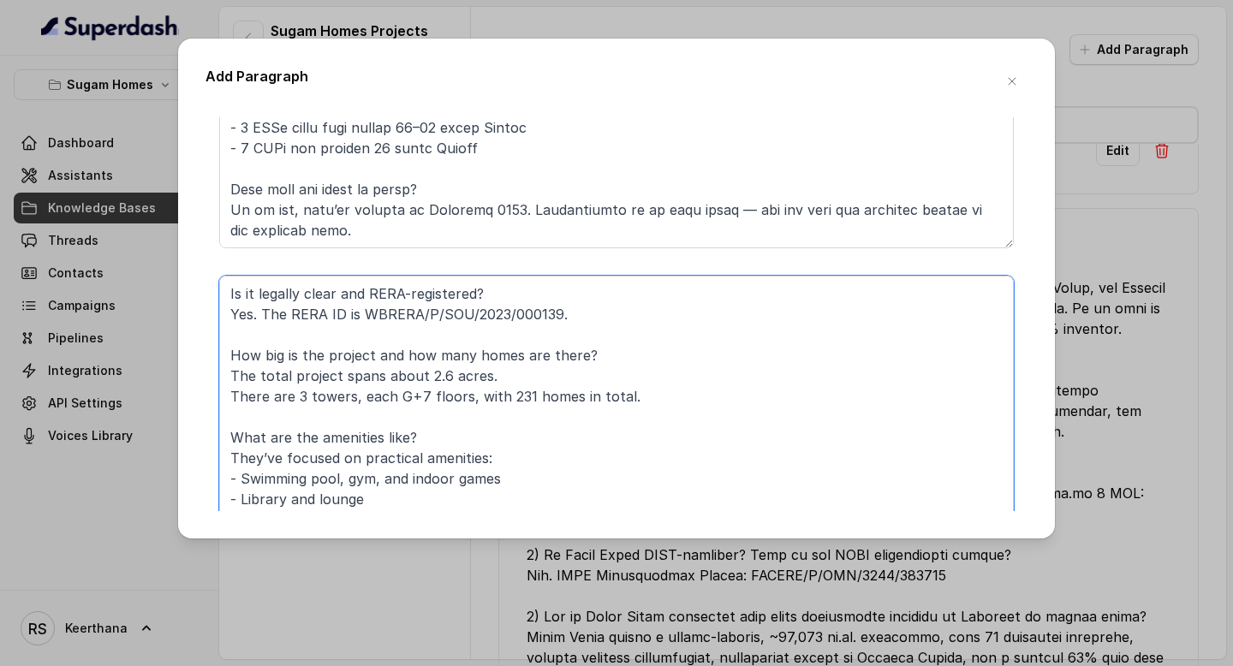
click at [290, 319] on textarea "Is it legally clear and RERA-registered? Yes. The RERA ID is WBRERA/P/SOU/2023/…" at bounding box center [616, 404] width 795 height 257
drag, startPoint x: 265, startPoint y: 317, endPoint x: 666, endPoint y: 319, distance: 401.7
click at [656, 319] on textarea "Is it legally clear and RERA-registered? Yes. The RERA ID is WBRERA/P/SOU/2023/…" at bounding box center [616, 404] width 795 height 257
type textarea "Is it legally clear and RERA-registered? Yes. How big is the project and how ma…"
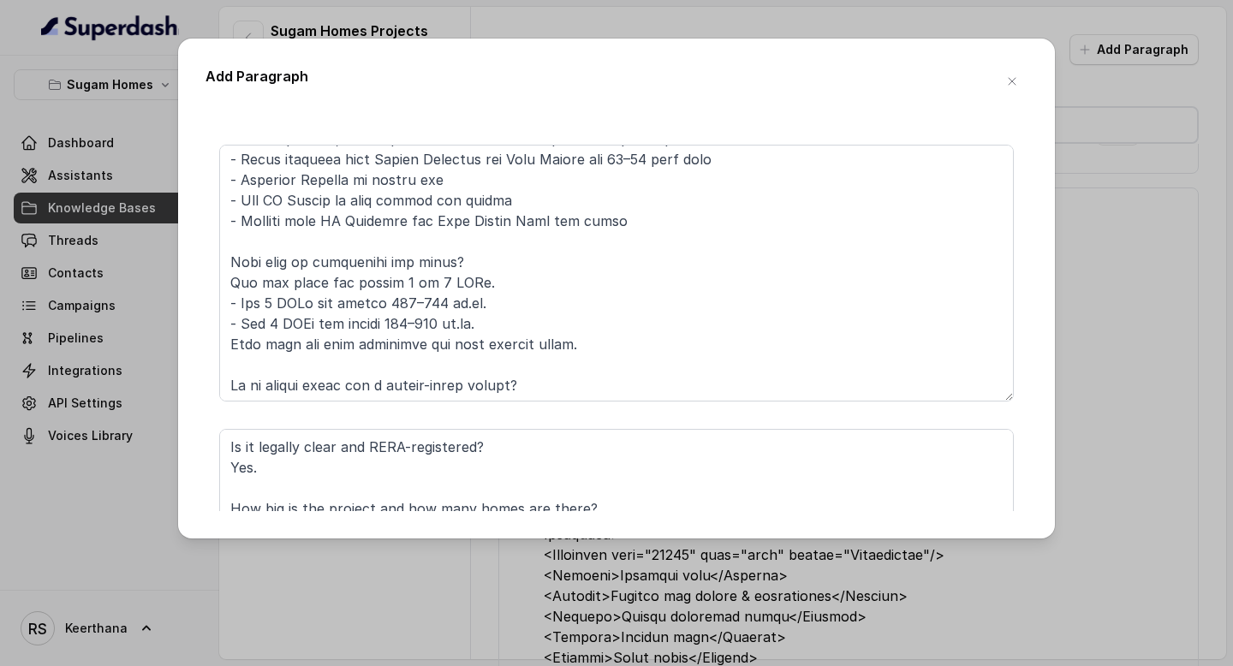
scroll to position [159, 0]
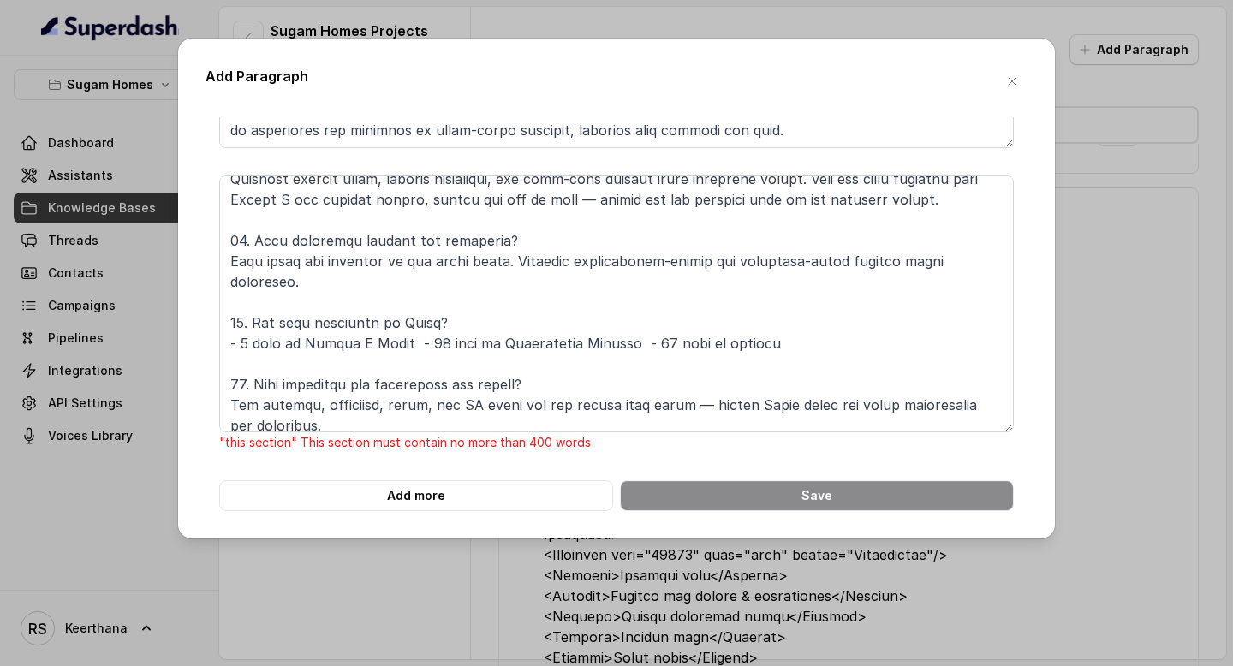
scroll to position [930, 0]
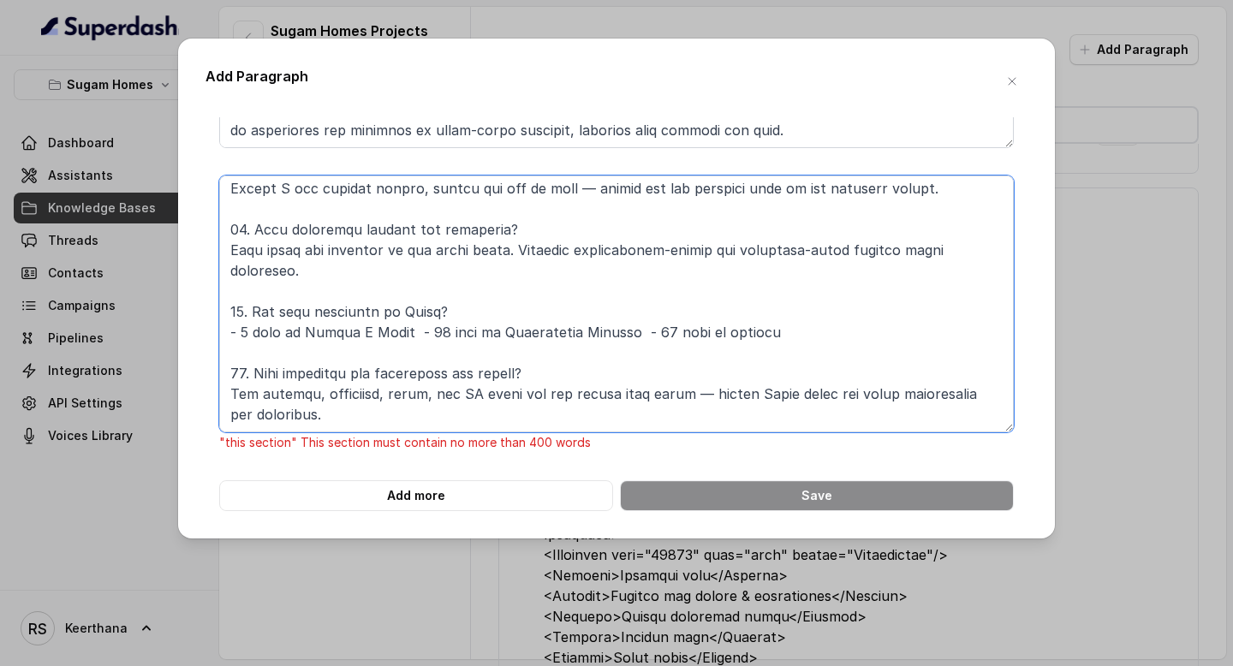
click at [356, 357] on textarea at bounding box center [616, 304] width 795 height 257
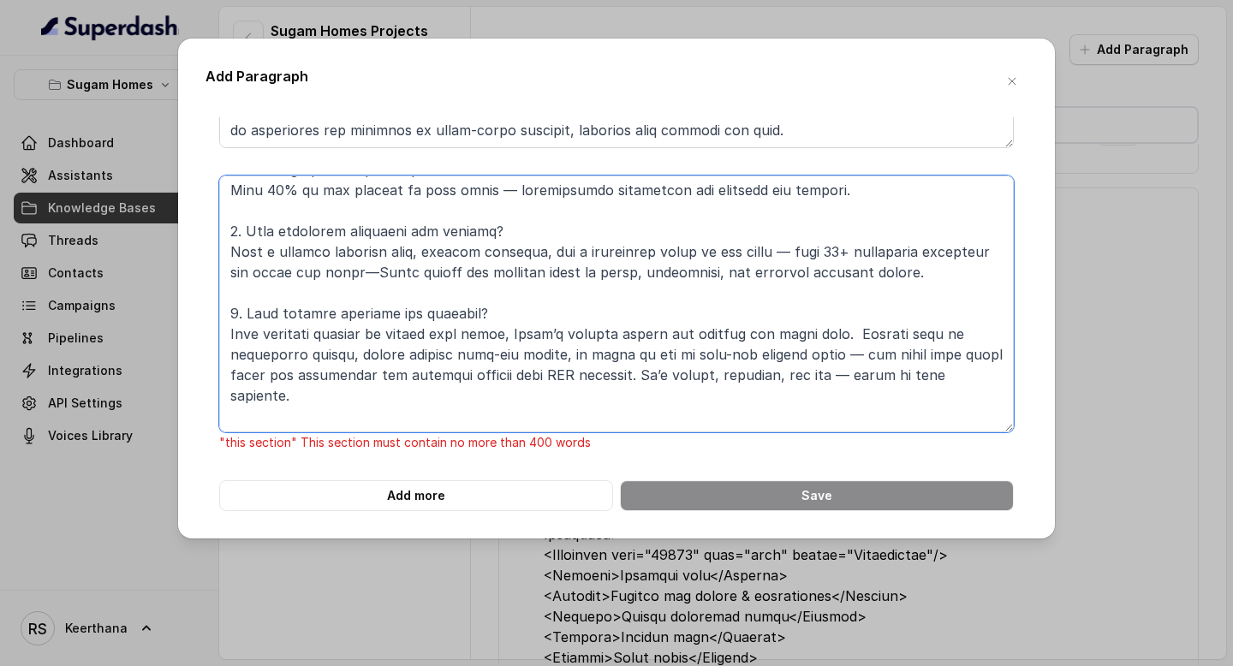
scroll to position [437, 0]
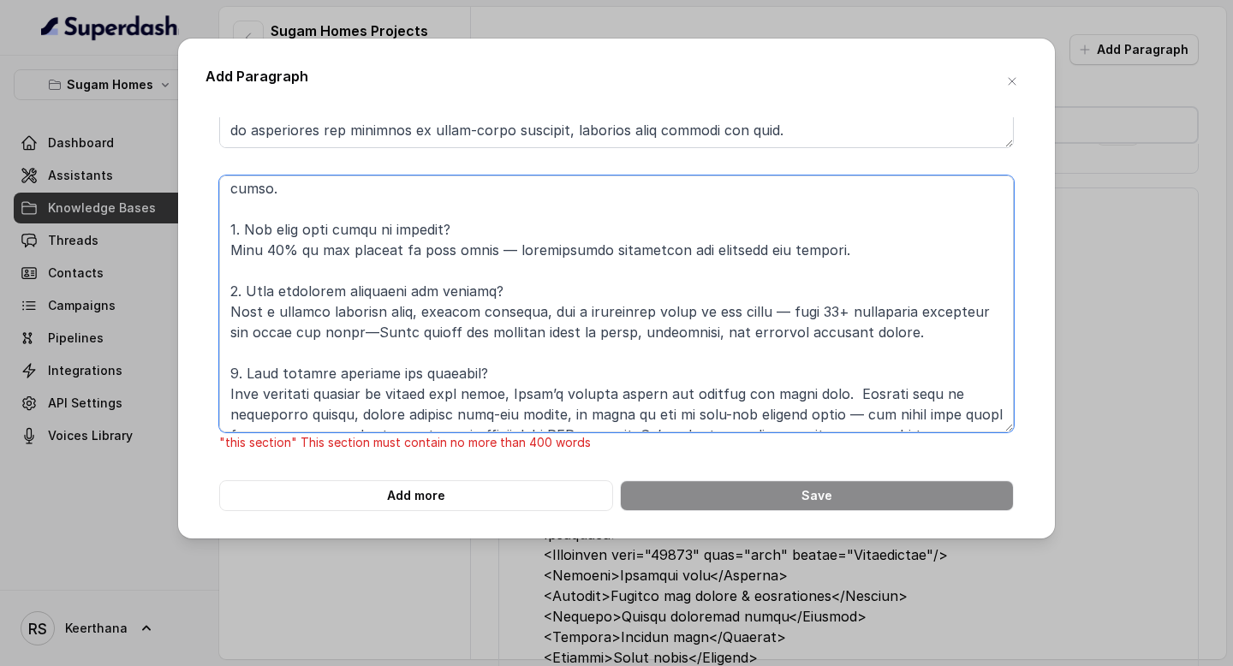
click at [229, 367] on textarea at bounding box center [616, 304] width 795 height 257
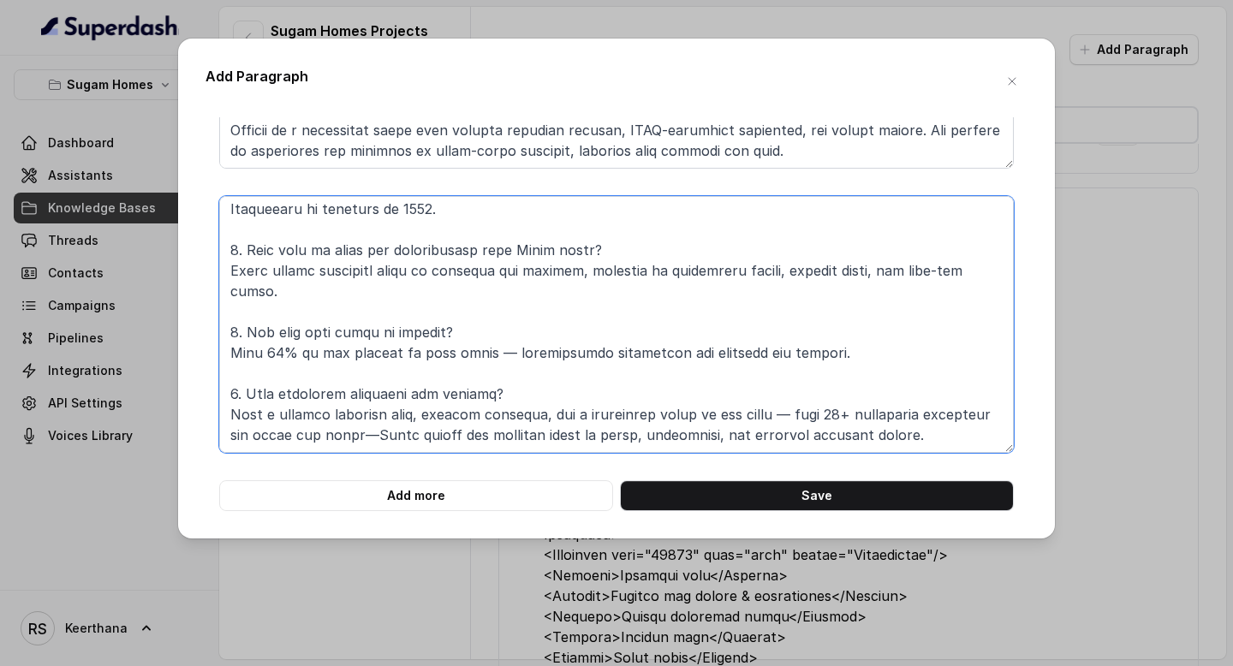
scroll to position [1655, 0]
type textarea "Crown at Aquaview – Project FAQs 1. What is Crown and where is it located? Crow…"
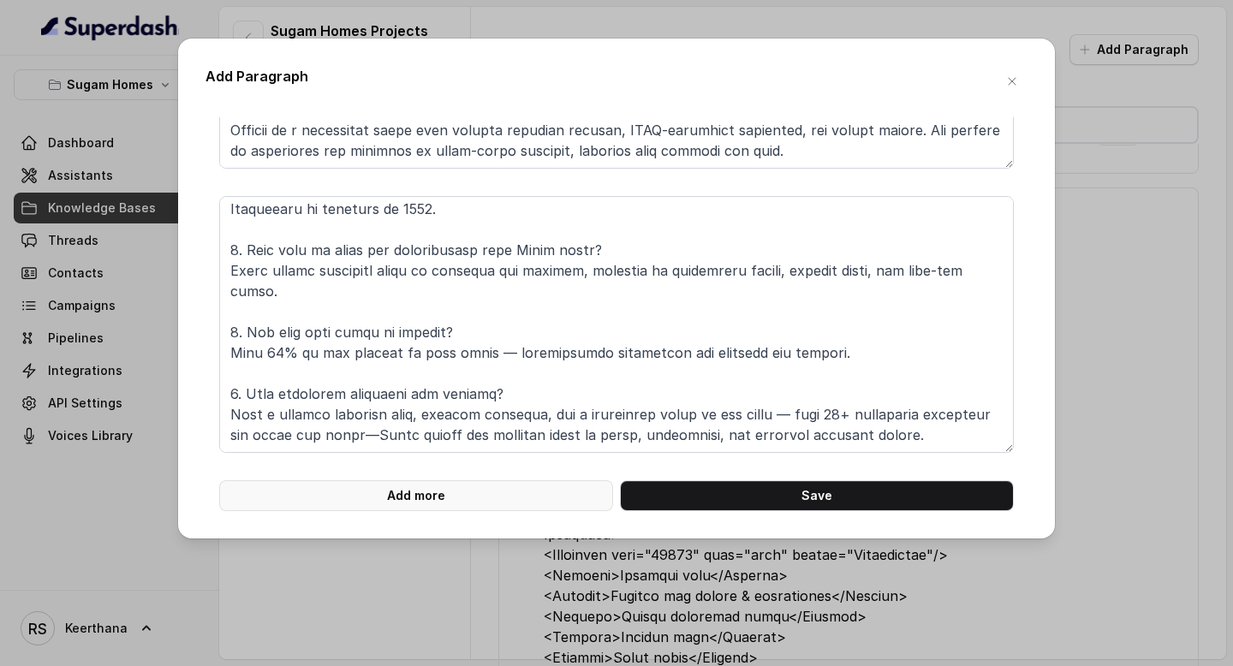
click at [422, 489] on button "Add more" at bounding box center [416, 495] width 394 height 31
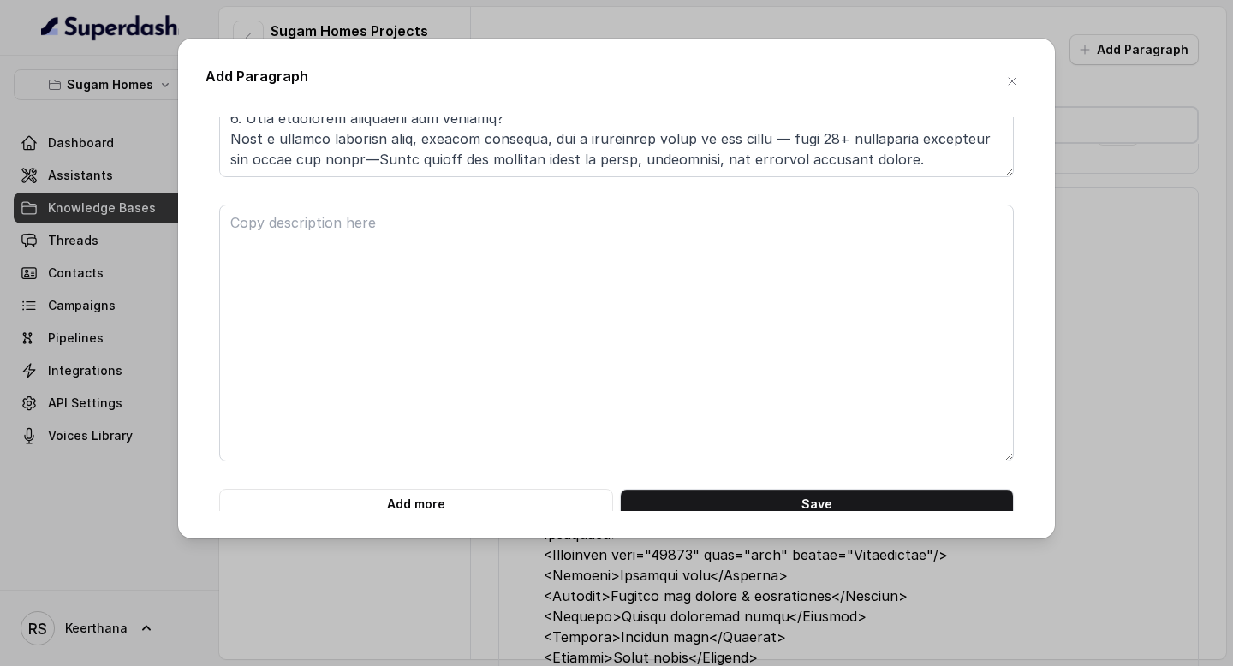
scroll to position [1939, 0]
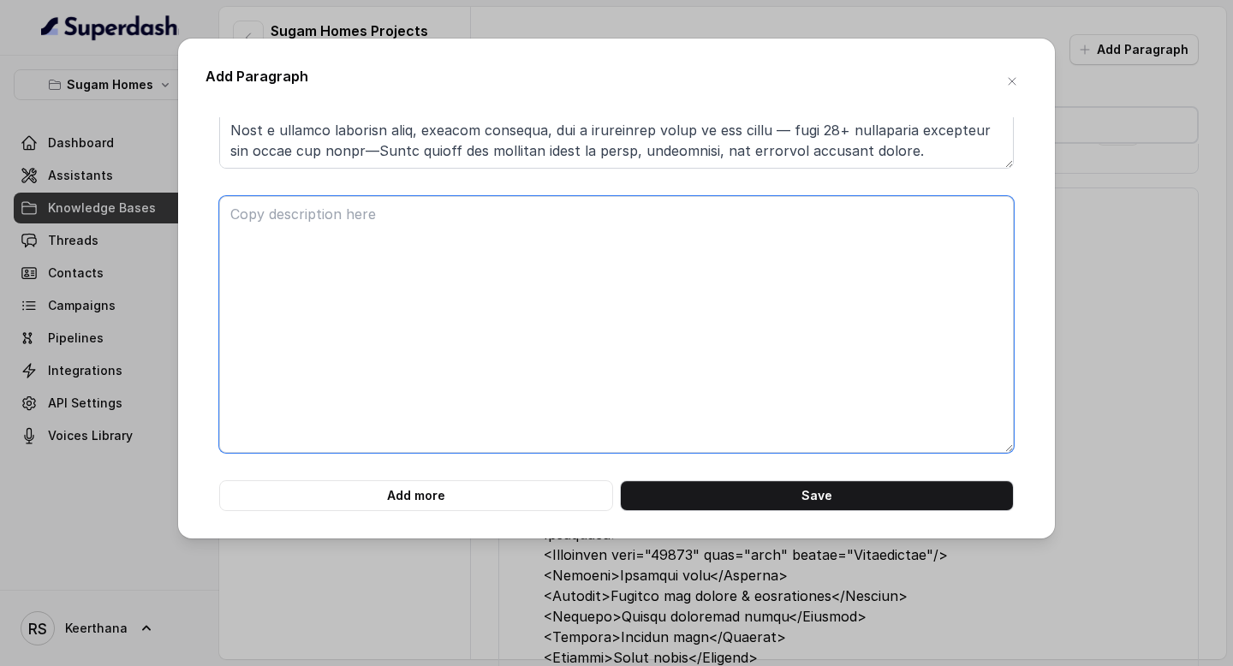
click at [454, 401] on textarea at bounding box center [616, 324] width 795 height 257
paste textarea "9. What outdoor features are included? From tranquil gardens to active play zon…"
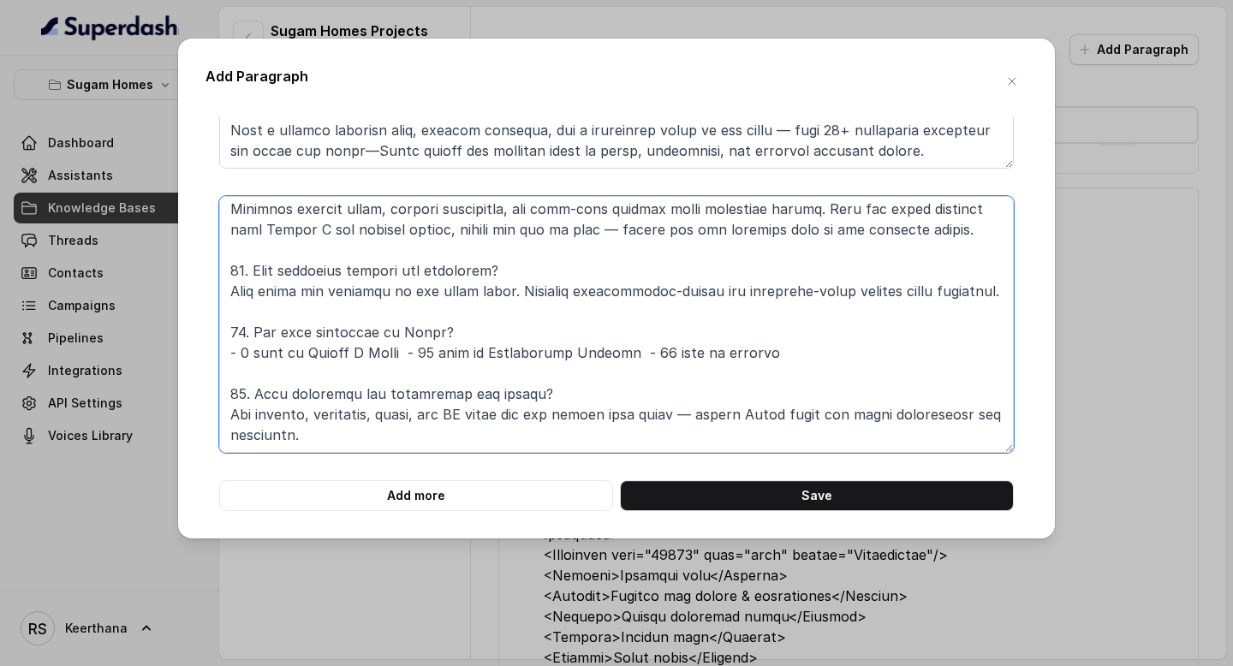
scroll to position [0, 0]
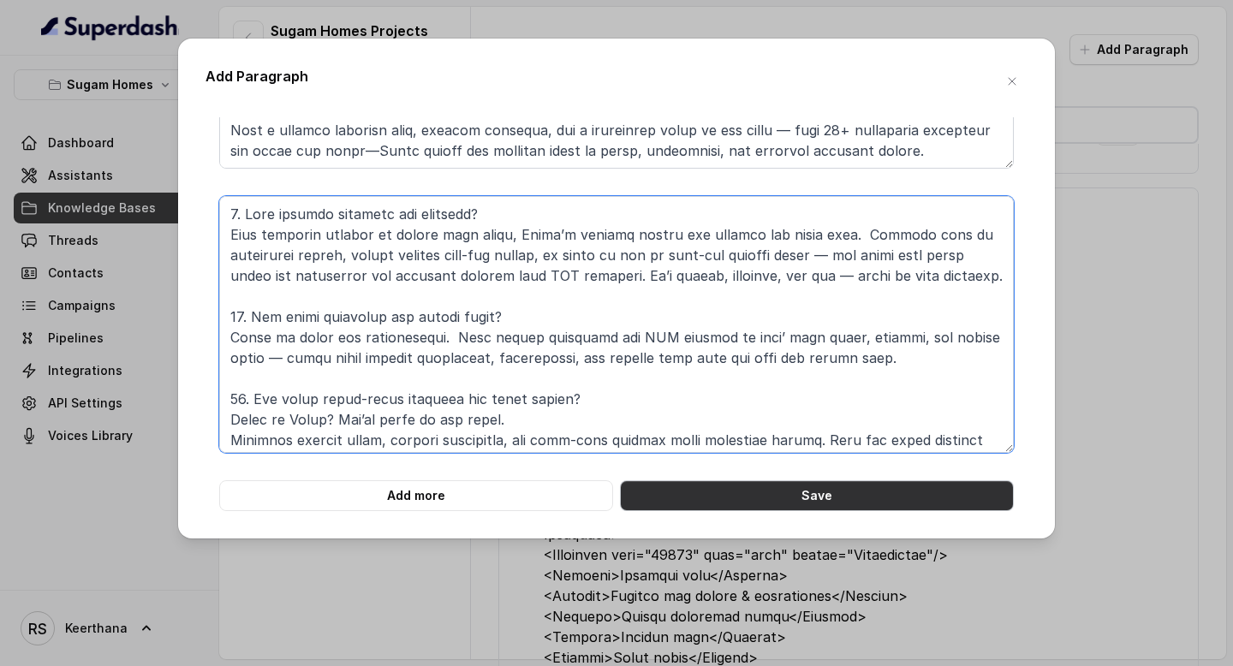
type textarea "9. What outdoor features are included? From tranquil gardens to active play zon…"
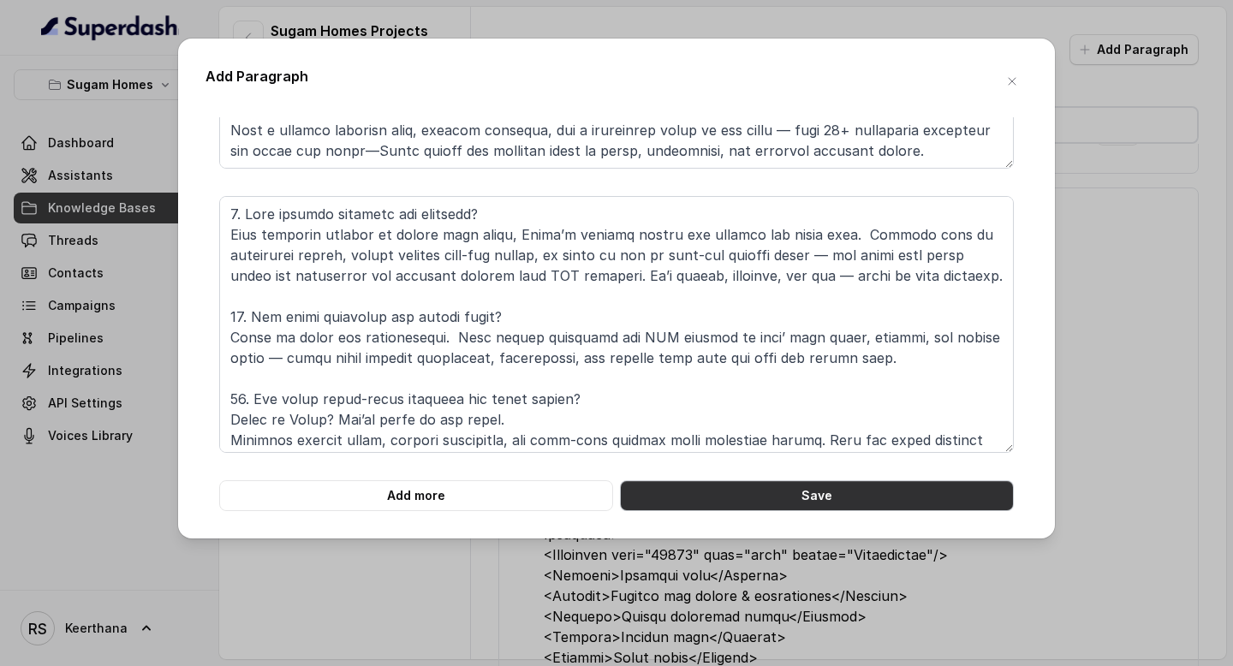
click at [762, 492] on button "Save" at bounding box center [817, 495] width 394 height 31
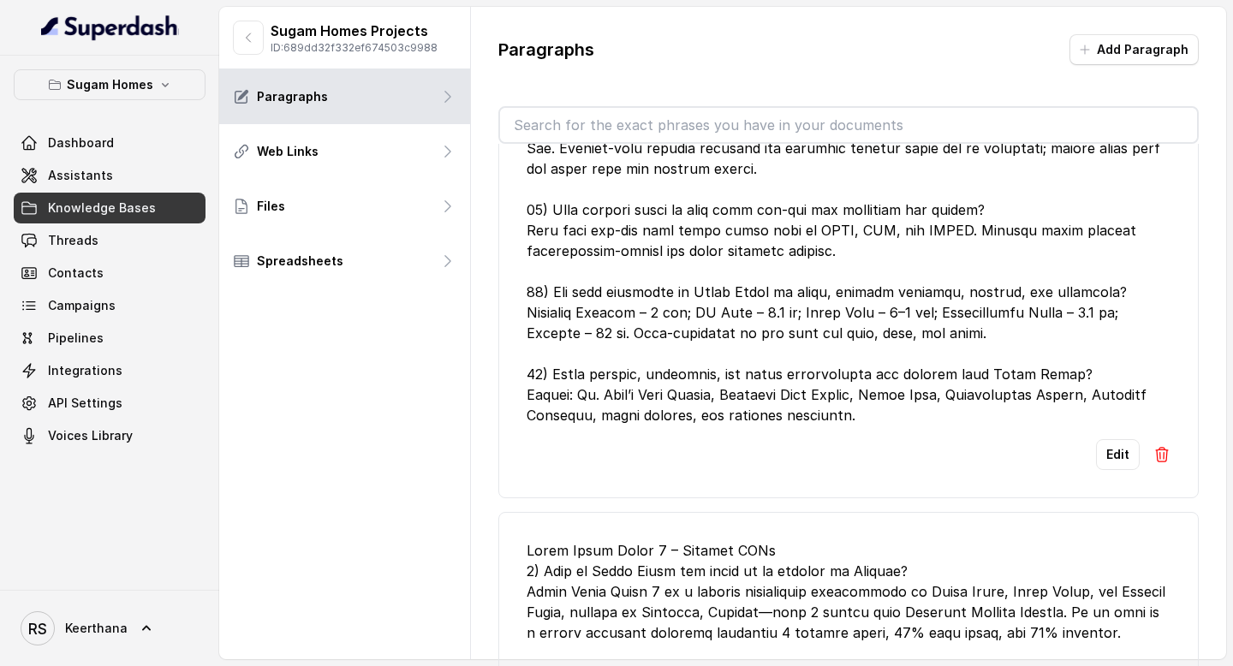
scroll to position [6332, 0]
click at [1126, 469] on button "Edit" at bounding box center [1118, 454] width 44 height 31
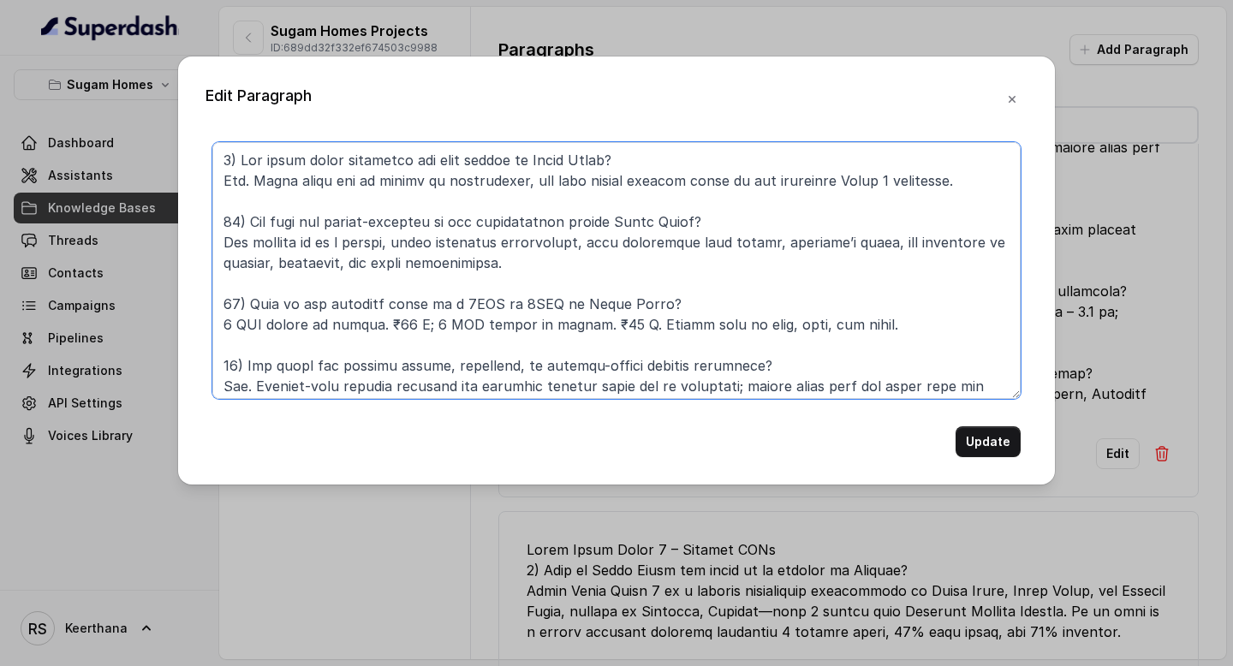
click at [385, 320] on textarea at bounding box center [616, 270] width 808 height 257
click at [573, 324] on textarea at bounding box center [616, 270] width 808 height 257
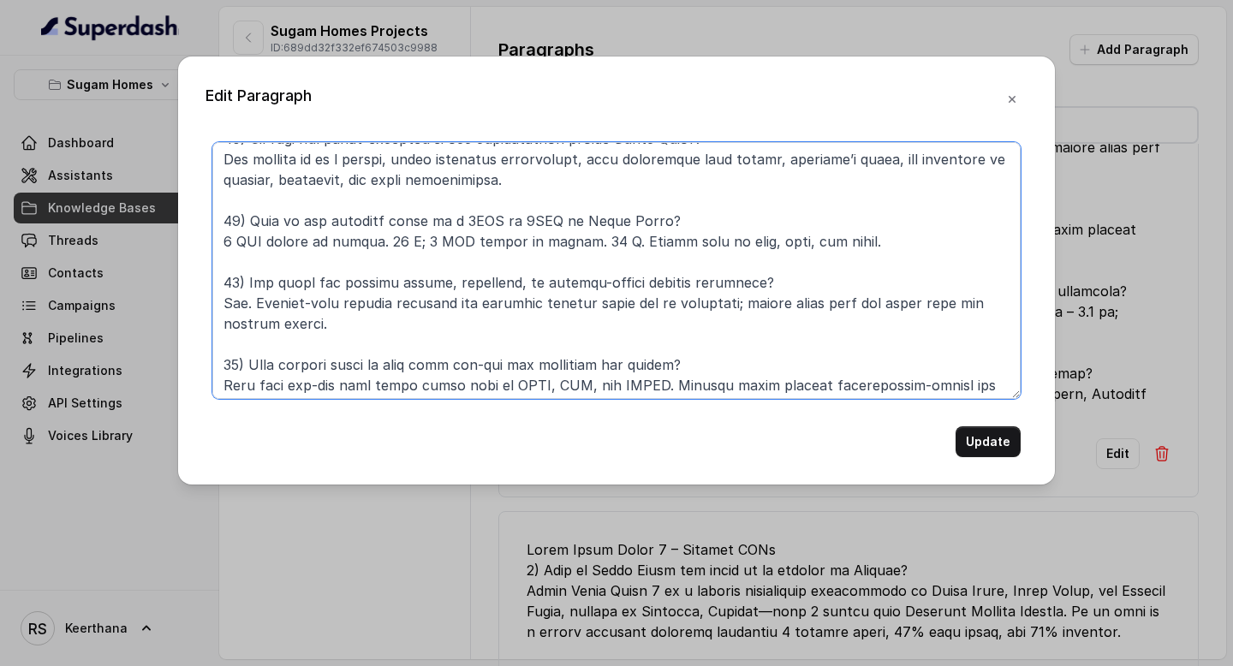
scroll to position [313, 0]
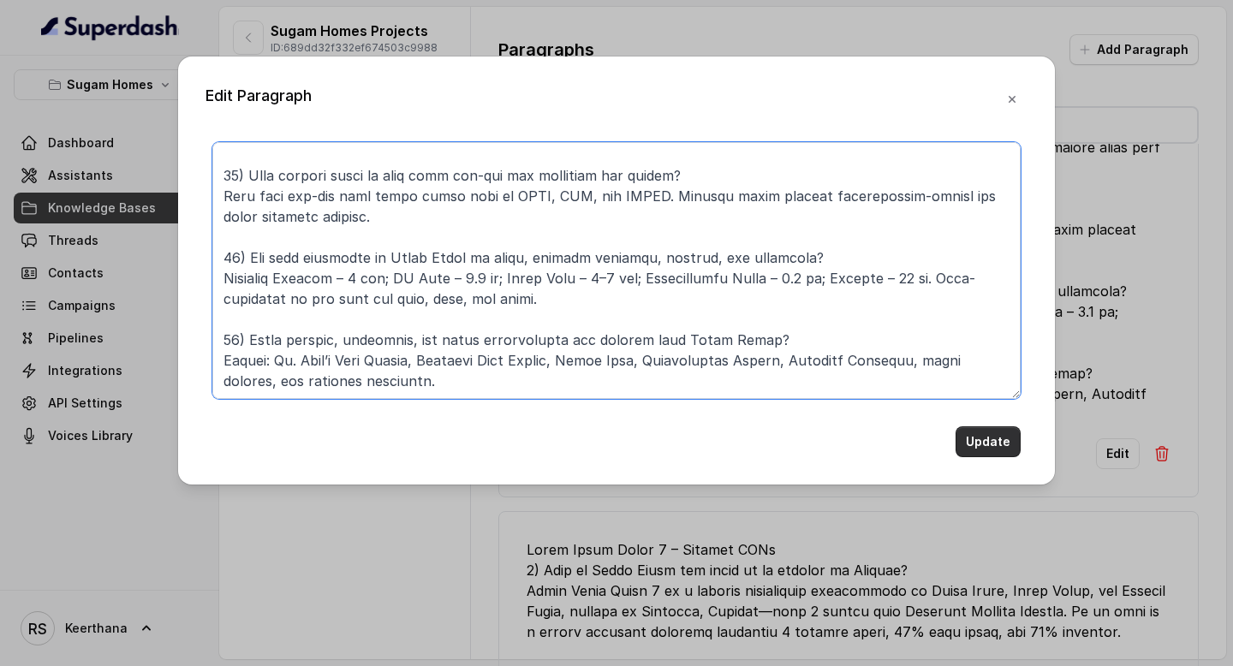
type textarea "9) Are model flats available for site visits at Urban Lakes? Yes. Model flats c…"
click at [993, 439] on button "Update" at bounding box center [988, 442] width 65 height 31
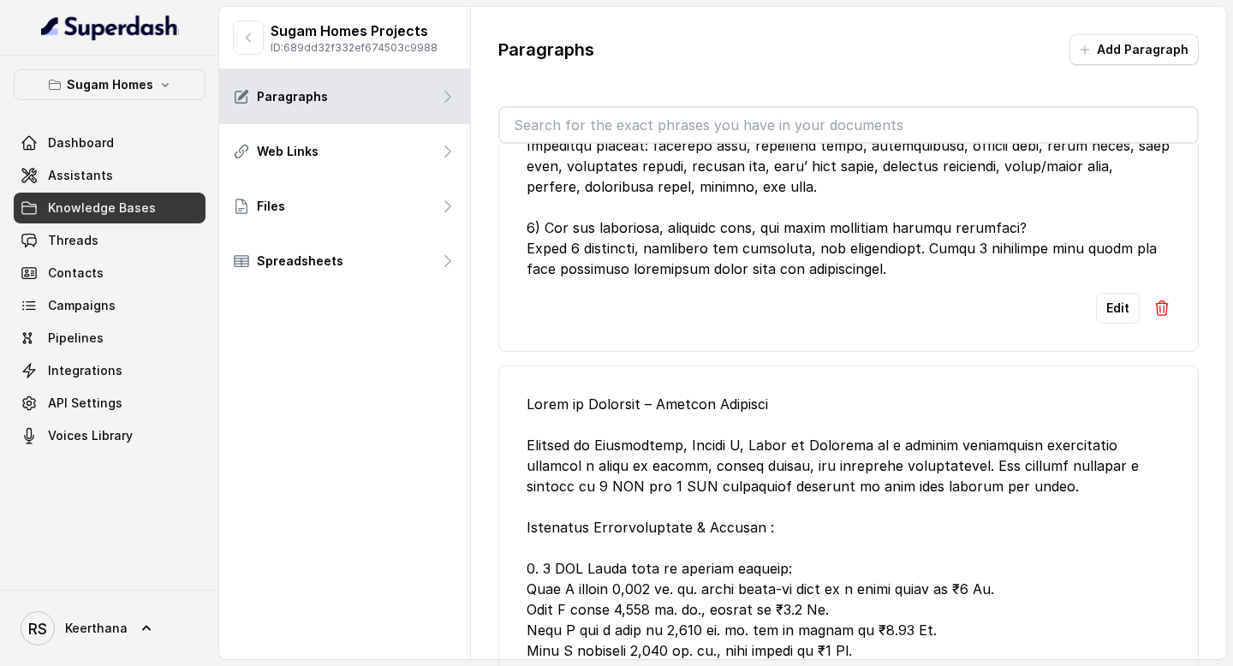
scroll to position [7313, 0]
click at [1115, 322] on button "Edit" at bounding box center [1118, 306] width 44 height 31
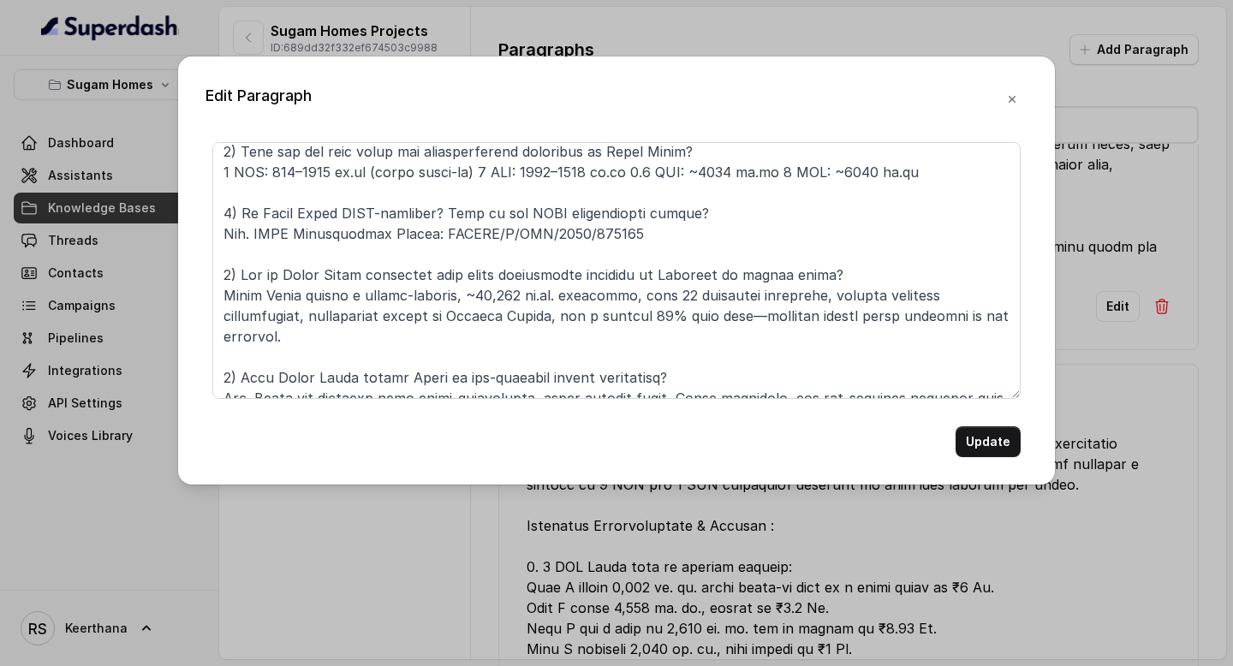
scroll to position [234, 0]
drag, startPoint x: 255, startPoint y: 234, endPoint x: 768, endPoint y: 260, distance: 513.7
click at [768, 260] on textarea at bounding box center [616, 270] width 808 height 257
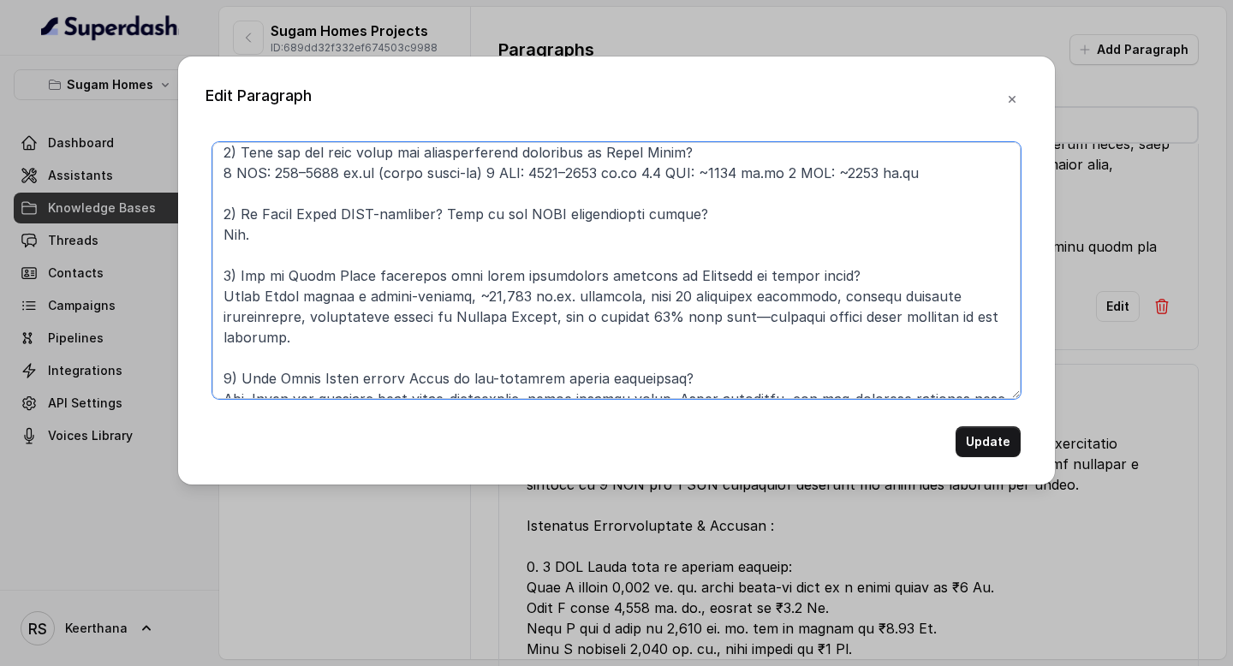
drag, startPoint x: 457, startPoint y: 212, endPoint x: 756, endPoint y: 229, distance: 299.3
click at [756, 229] on textarea at bounding box center [616, 270] width 808 height 257
click at [753, 233] on textarea at bounding box center [616, 270] width 808 height 257
drag, startPoint x: 732, startPoint y: 213, endPoint x: 455, endPoint y: 217, distance: 277.5
click at [455, 217] on textarea at bounding box center [616, 270] width 808 height 257
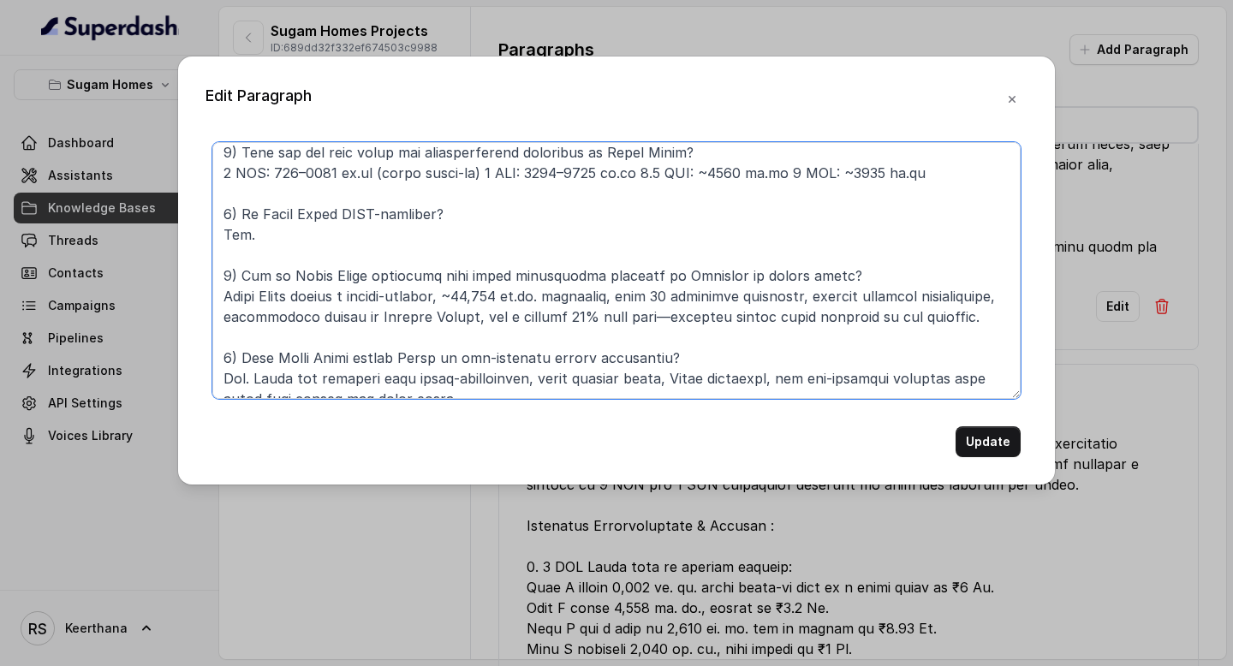
type textarea "Urban Lakes Phase 2 – Project FAQs 1) What is Urban Lakes and where is it locat…"
click at [1014, 459] on div "Edit Paragraph Update" at bounding box center [616, 271] width 877 height 428
click at [1002, 449] on button "Update" at bounding box center [988, 442] width 65 height 31
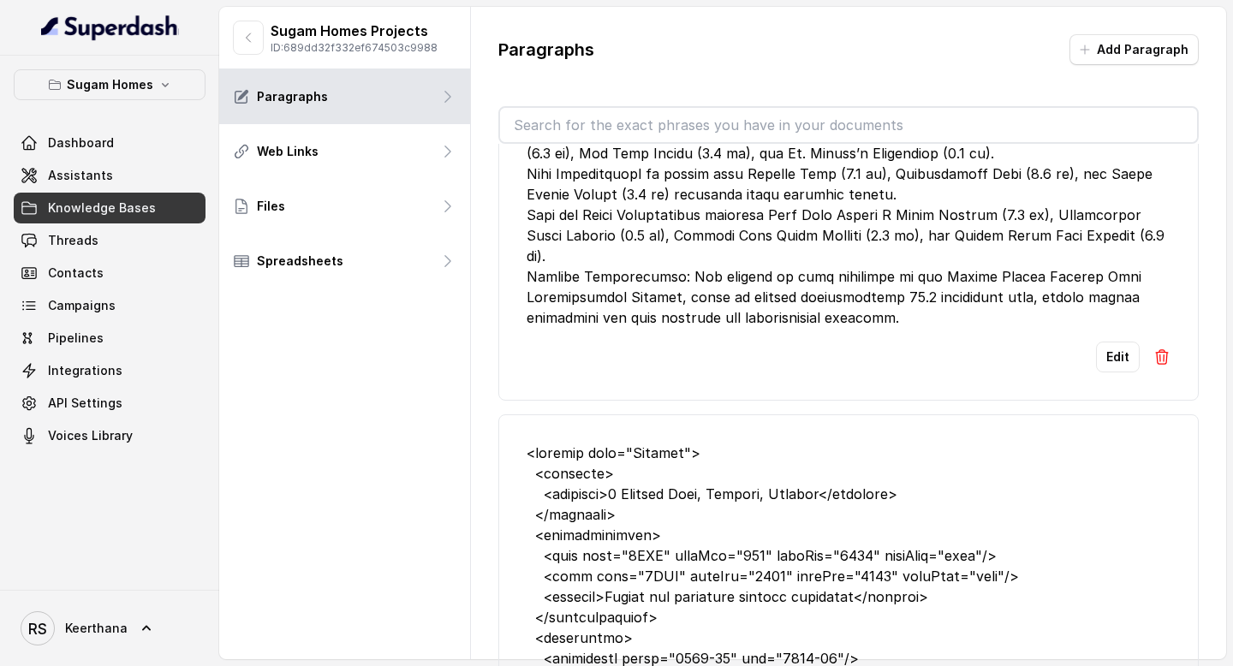
scroll to position [8253, 0]
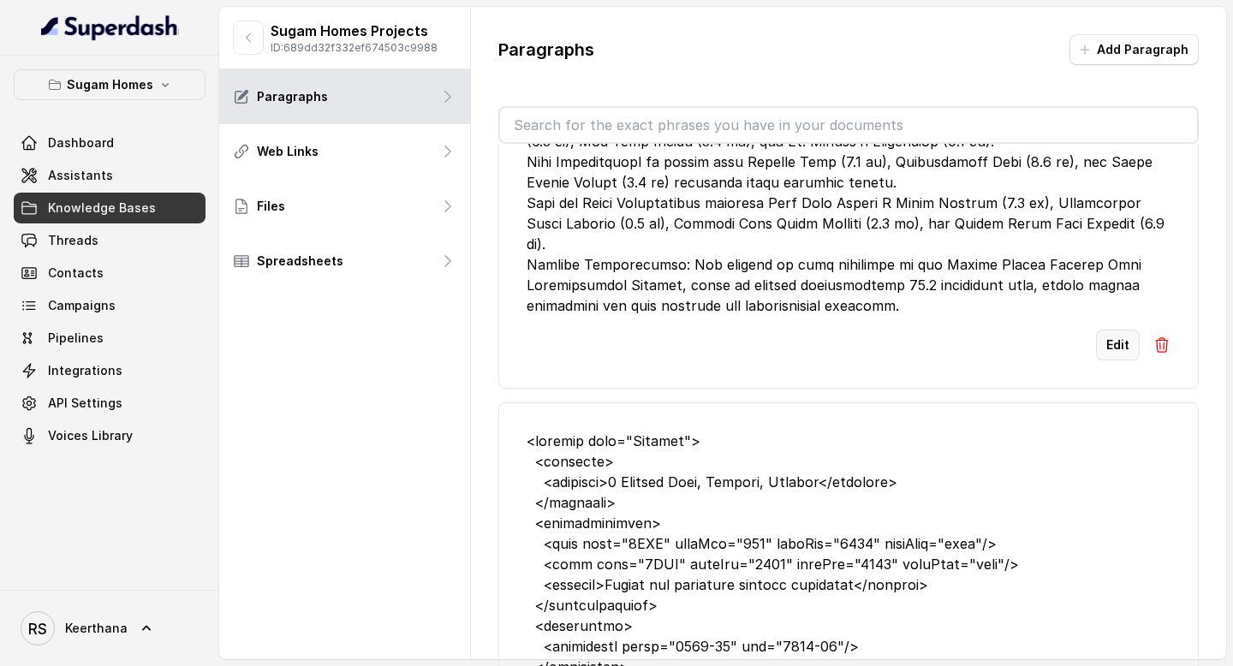
click at [1113, 361] on button "Edit" at bounding box center [1118, 345] width 44 height 31
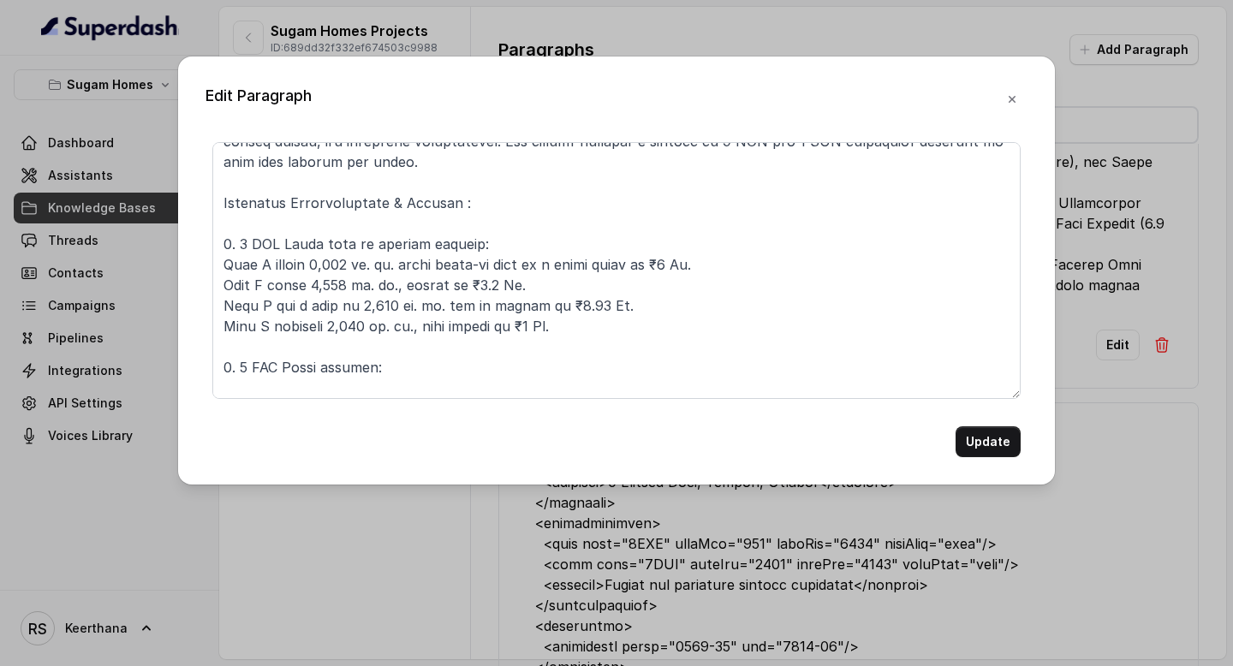
scroll to position [101, 0]
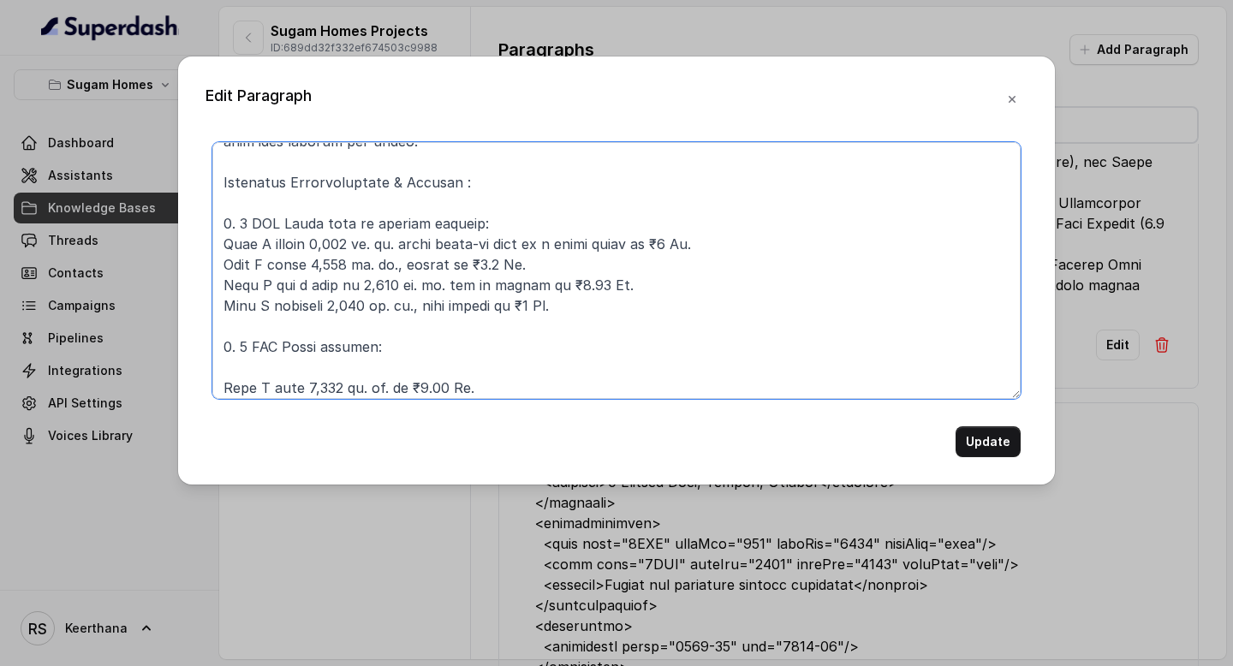
click at [640, 242] on textarea at bounding box center [616, 270] width 808 height 257
click at [465, 263] on textarea at bounding box center [616, 270] width 808 height 257
click at [551, 286] on textarea at bounding box center [616, 270] width 808 height 257
click at [511, 302] on textarea at bounding box center [616, 270] width 808 height 257
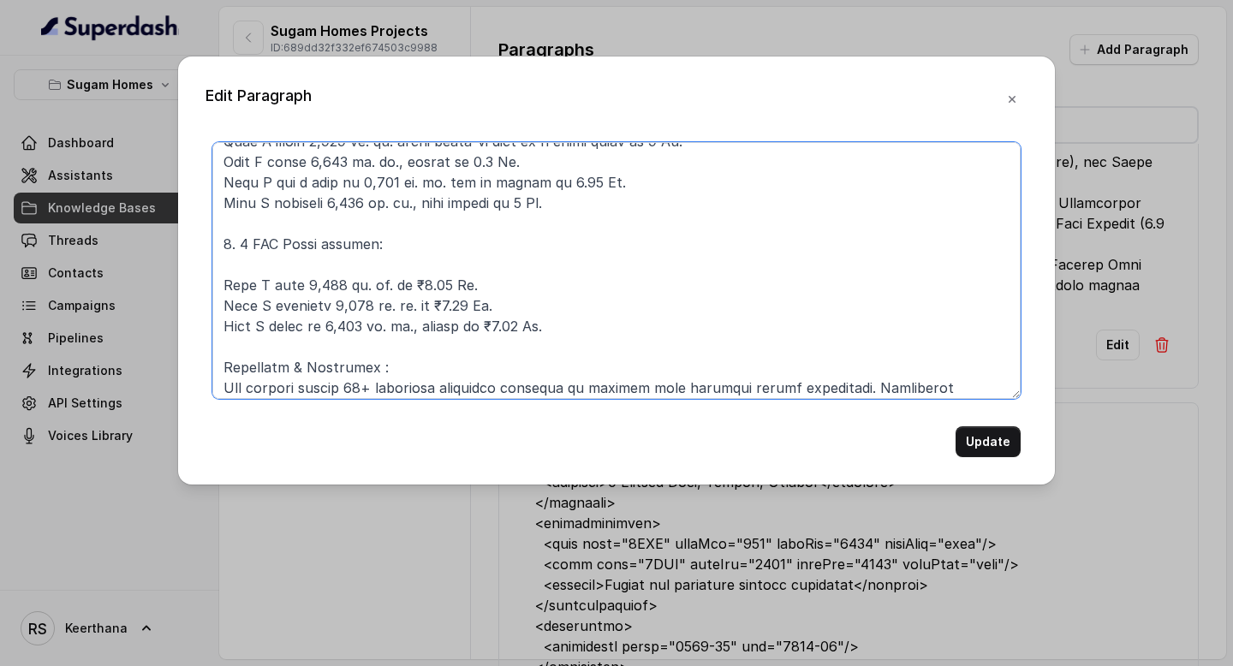
scroll to position [227, 0]
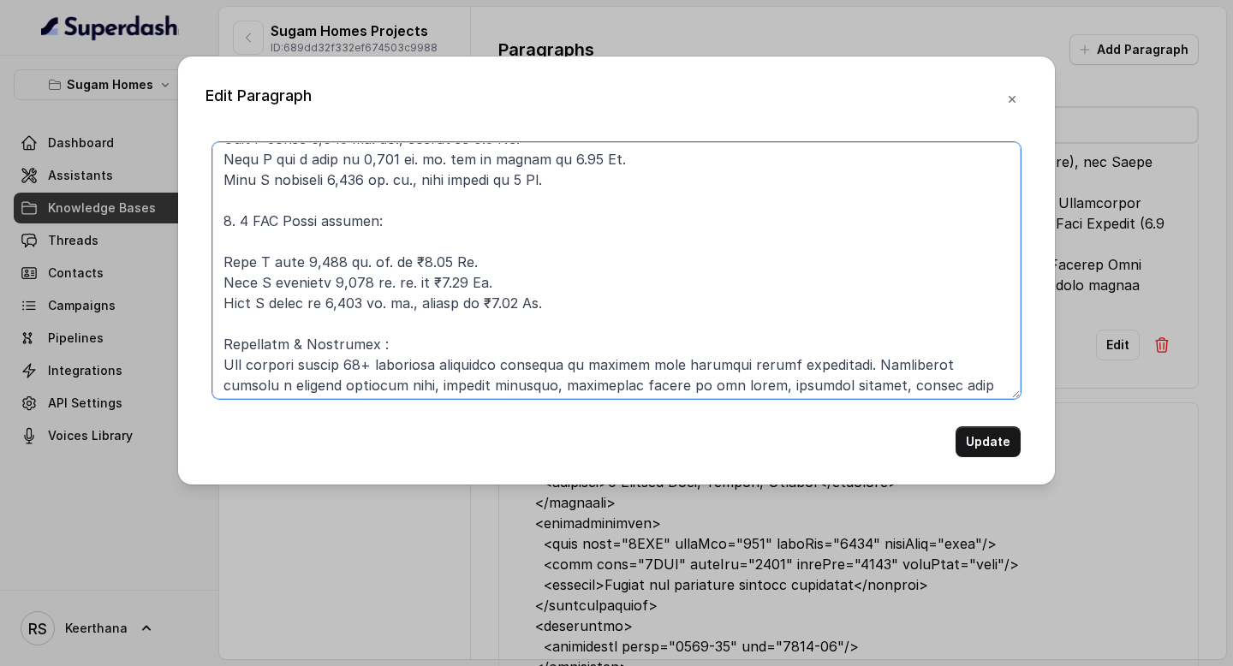
click at [404, 265] on textarea at bounding box center [616, 270] width 808 height 257
click at [438, 279] on textarea at bounding box center [616, 270] width 808 height 257
click at [480, 294] on textarea at bounding box center [616, 270] width 808 height 257
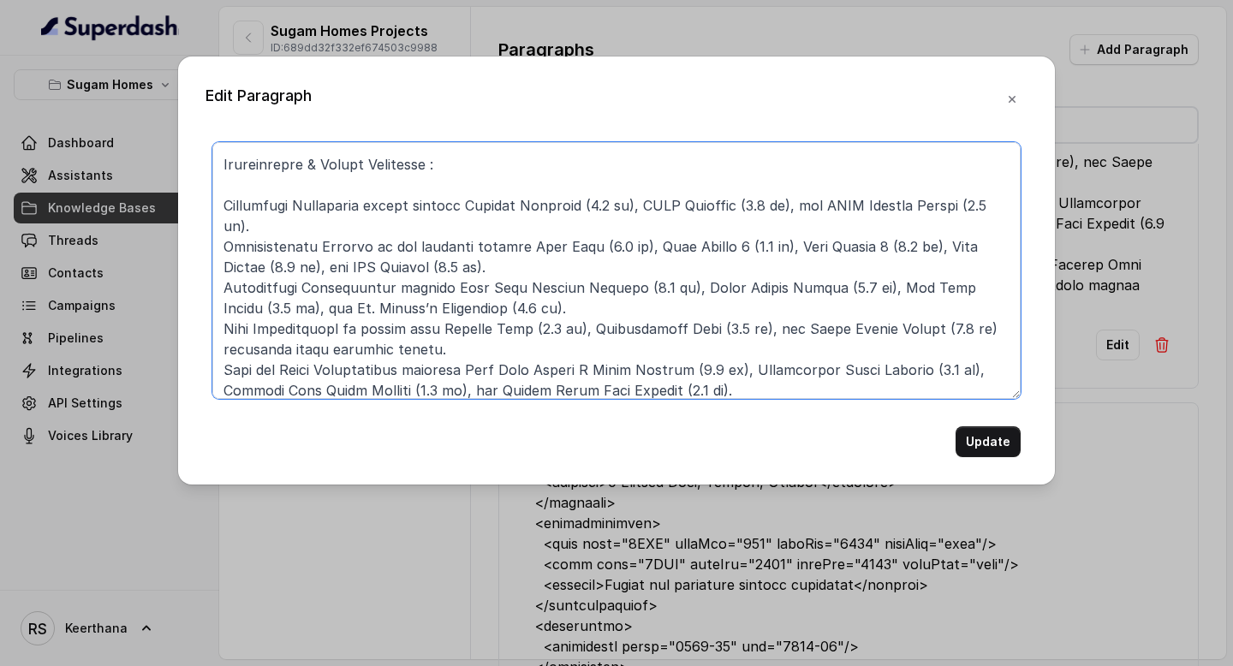
scroll to position [560, 0]
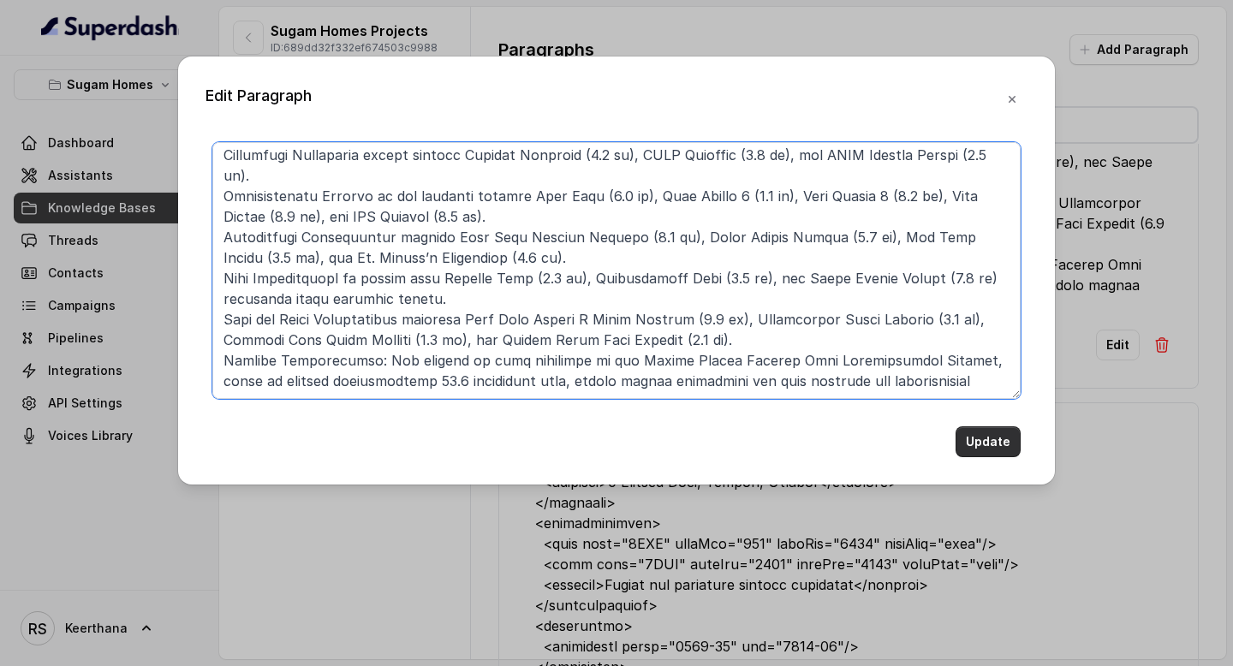
type textarea "Crown at Aquaview – Project Overview Located in Mahisbathan, Sector V, Crown at…"
click at [984, 436] on button "Update" at bounding box center [988, 442] width 65 height 31
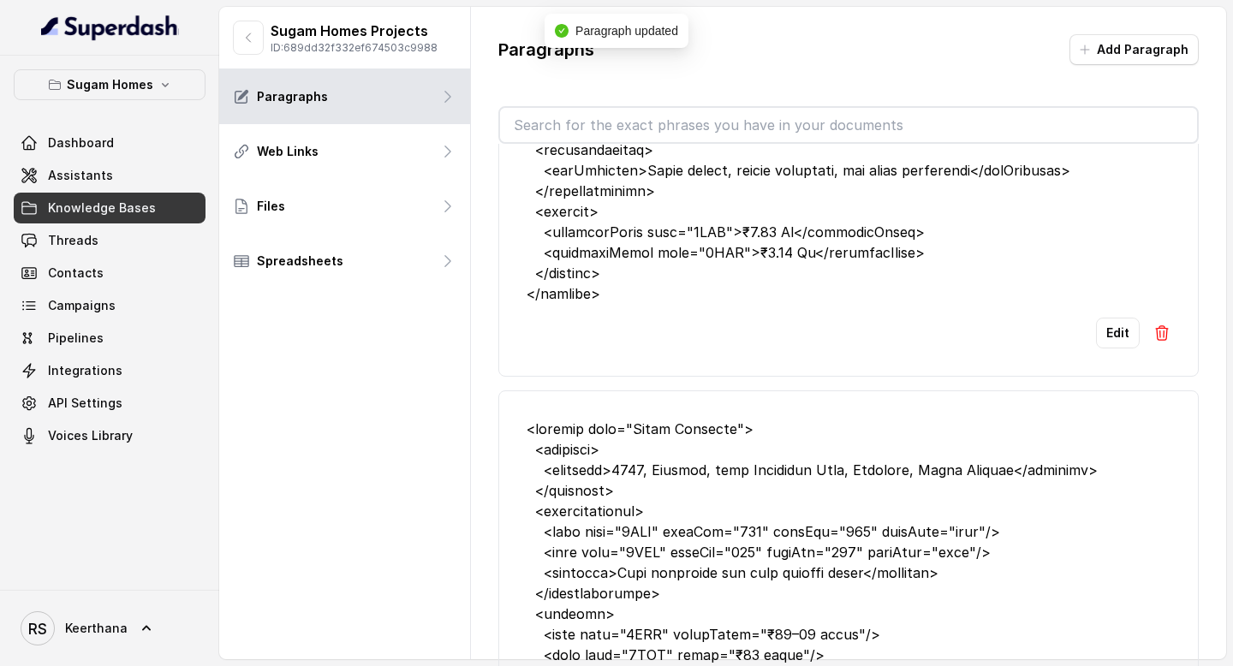
scroll to position [9070, 0]
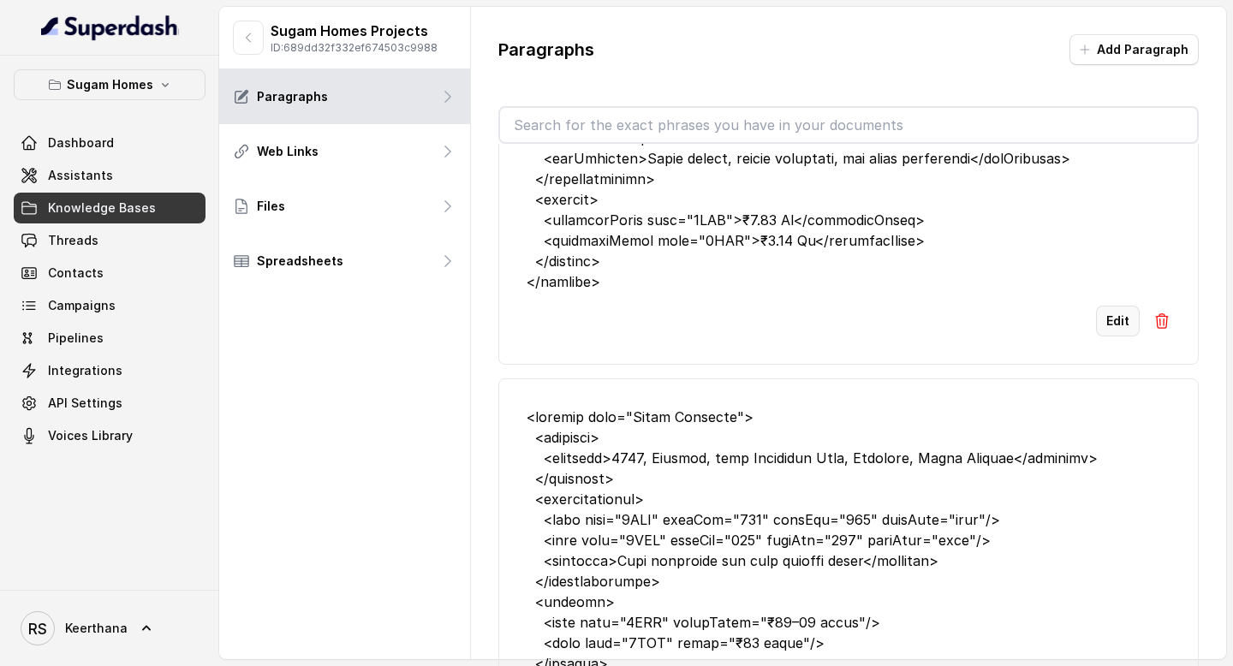
click at [1125, 337] on button "Edit" at bounding box center [1118, 321] width 44 height 31
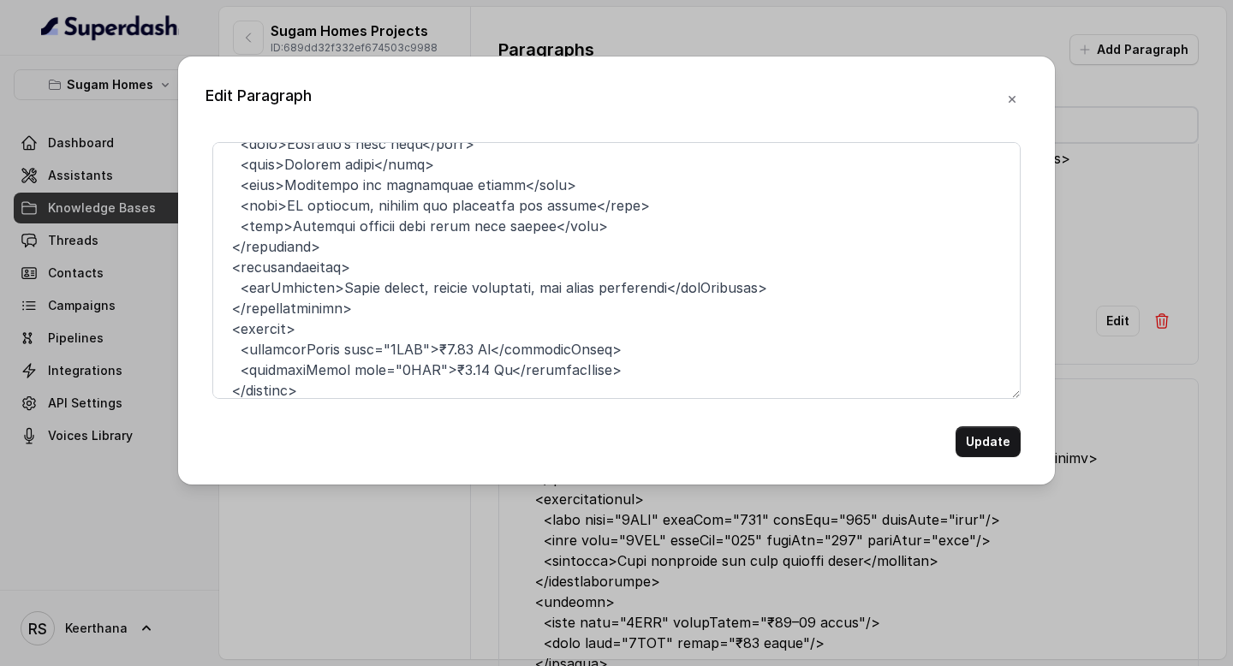
scroll to position [437, 0]
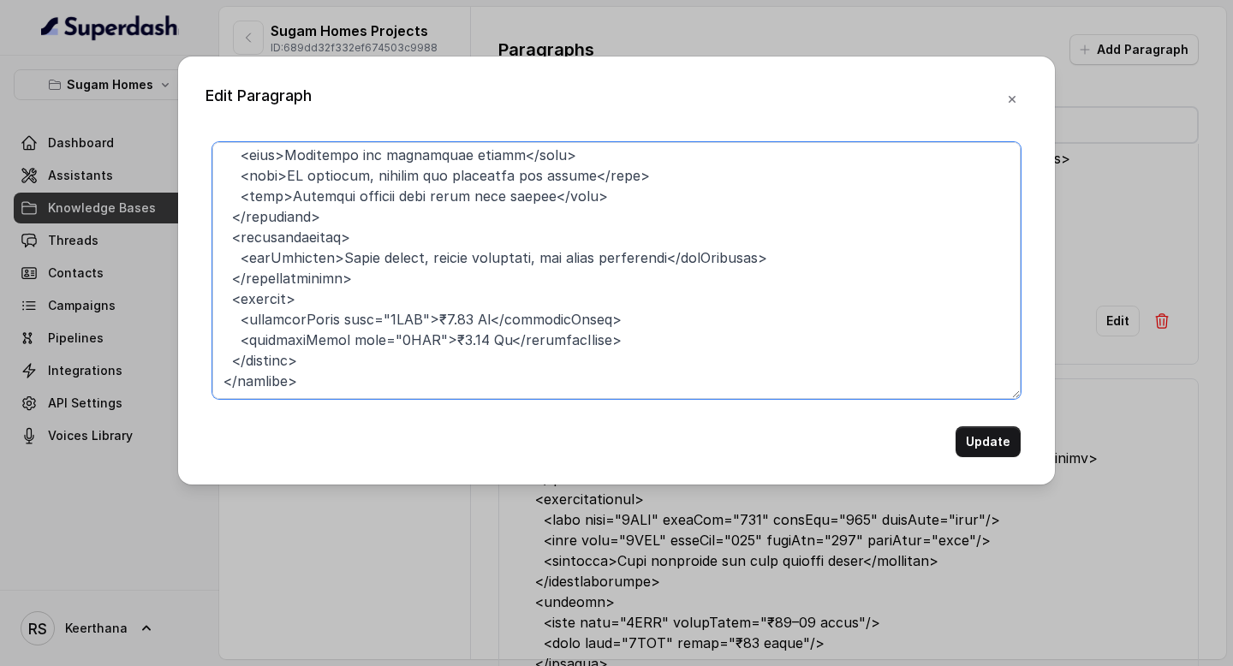
click at [439, 317] on textarea at bounding box center [616, 270] width 808 height 257
type textarea "<project name="Niavara"> <overview> <location>7 Convent Road, Entally, Kolkata<…"
click at [983, 443] on button "Update" at bounding box center [988, 442] width 65 height 31
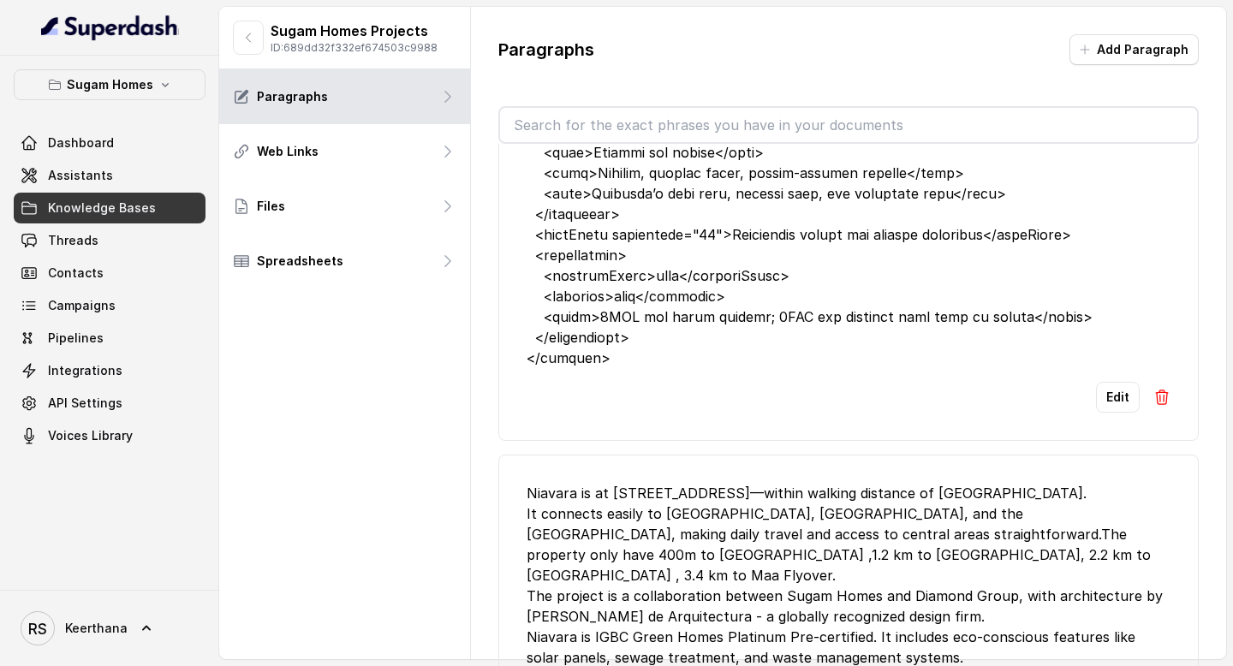
scroll to position [9823, 0]
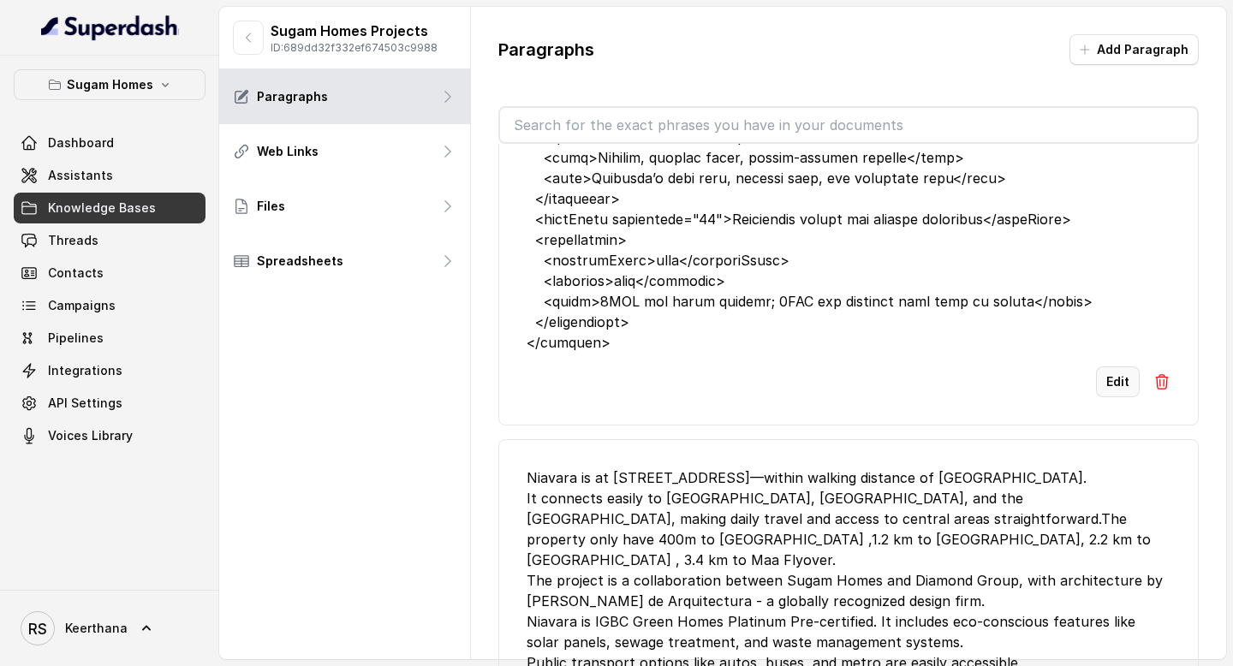
click at [1109, 397] on button "Edit" at bounding box center [1118, 382] width 44 height 31
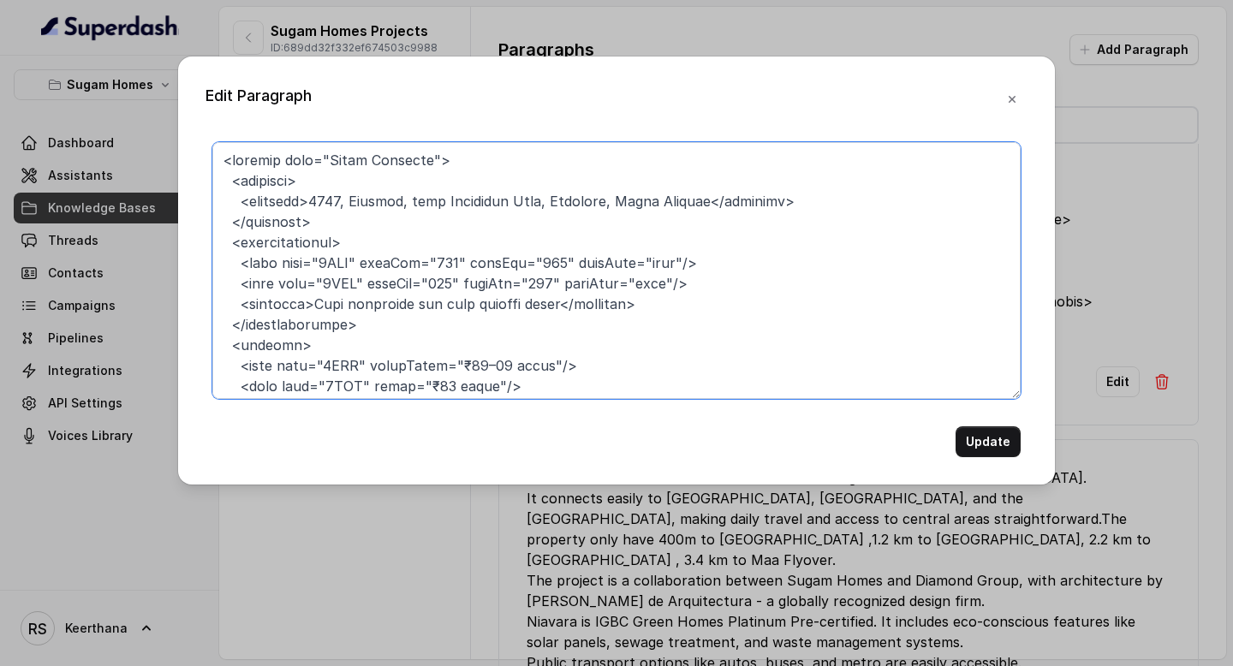
click at [462, 363] on textarea at bounding box center [616, 270] width 808 height 257
click at [423, 382] on textarea at bounding box center [616, 270] width 808 height 257
type textarea "<project name="Sugam Prakriti"> <overview> <location>1479, Kusumba, near Kamalg…"
click at [990, 444] on button "Update" at bounding box center [988, 442] width 65 height 31
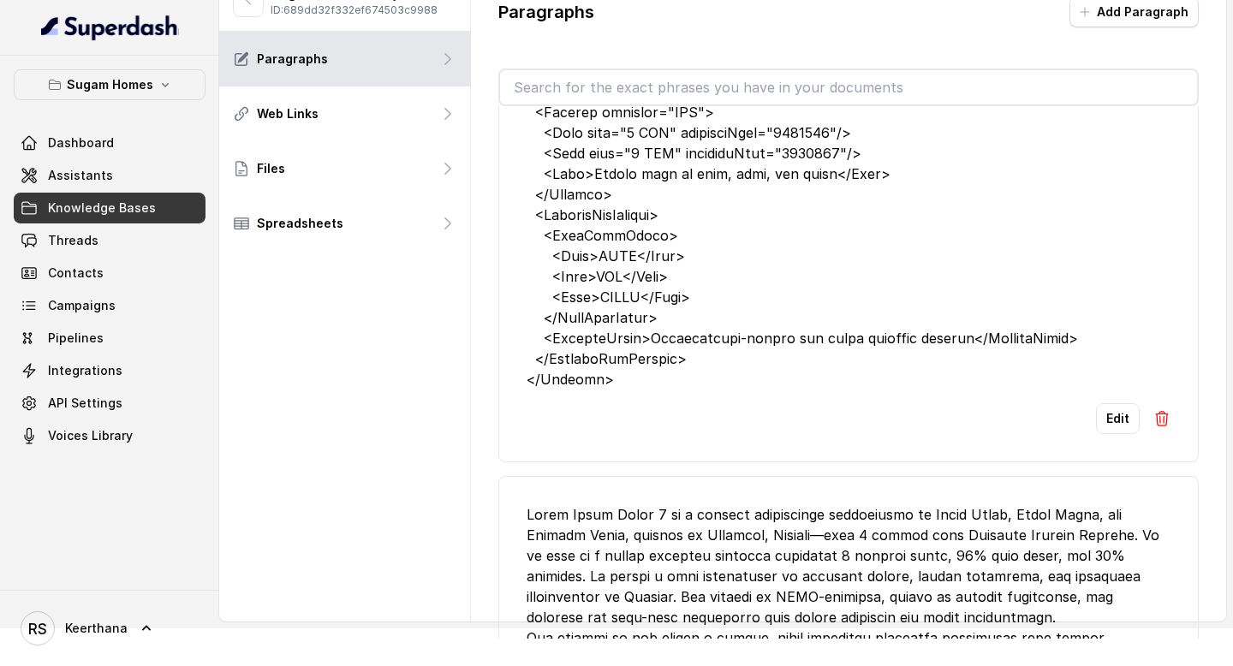
scroll to position [13683, 0]
click at [1114, 436] on button "Edit" at bounding box center [1118, 420] width 44 height 31
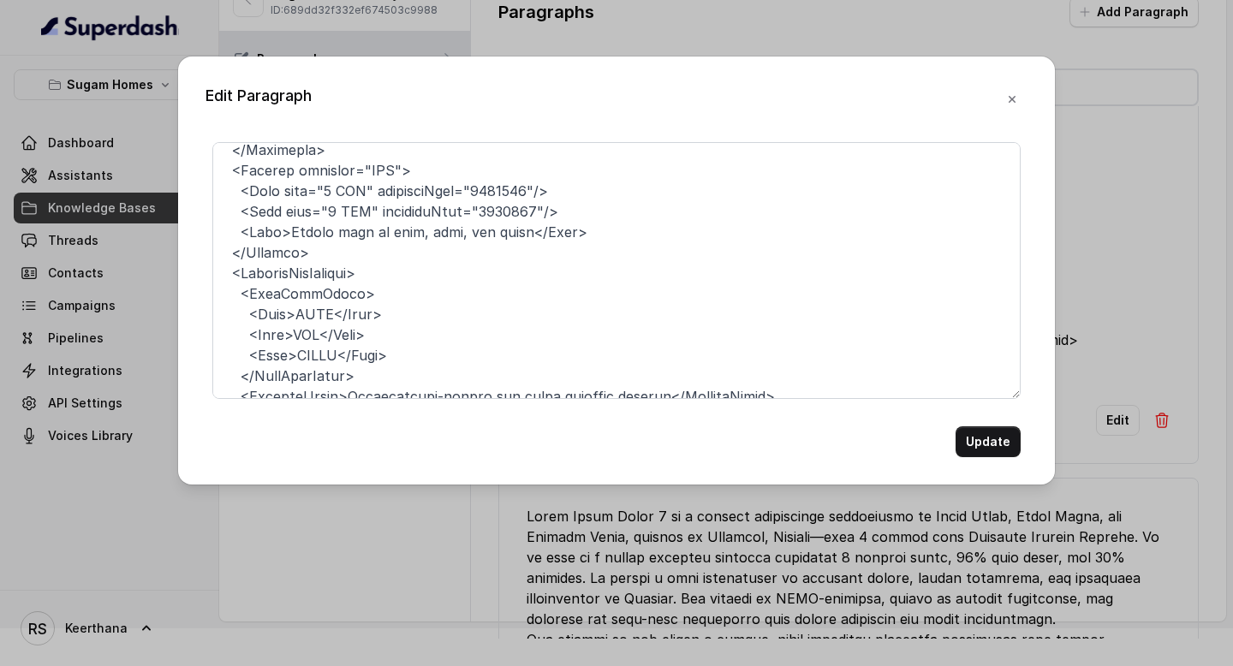
scroll to position [713, 0]
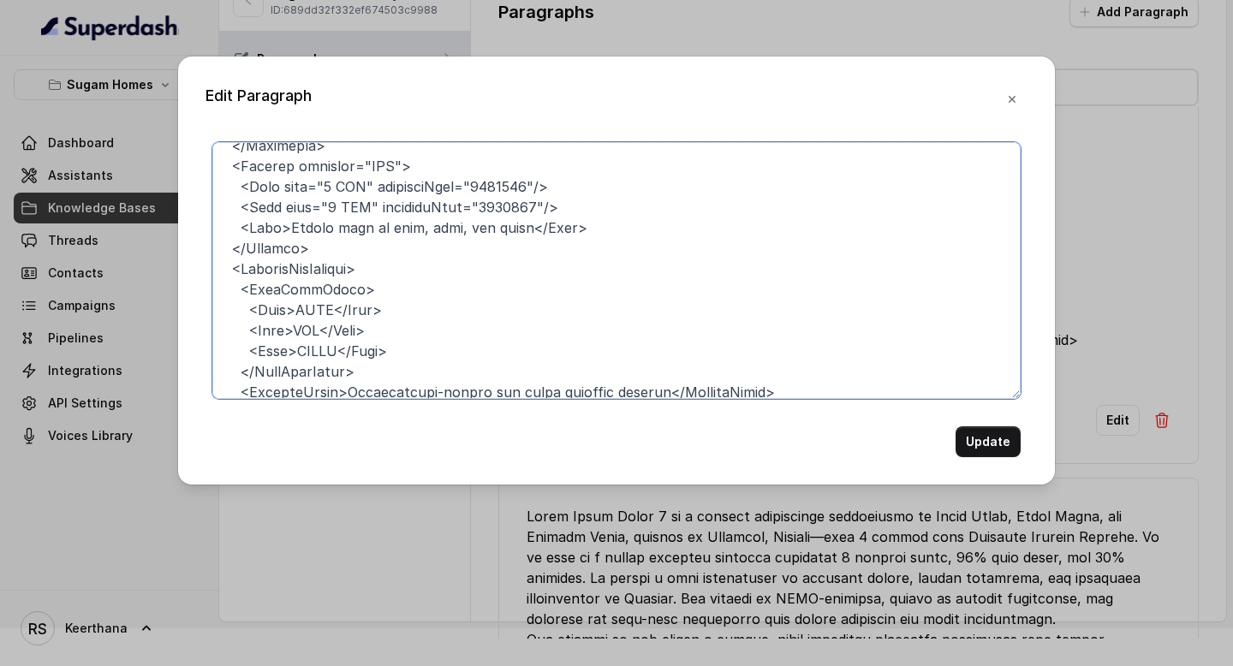
click at [526, 178] on textarea at bounding box center [616, 270] width 808 height 257
click at [529, 203] on textarea at bounding box center [616, 270] width 808 height 257
type textarea "<Project name="Urban Lakes Phase 2"> <Overview> <Developers> <Developer>Sugam H…"
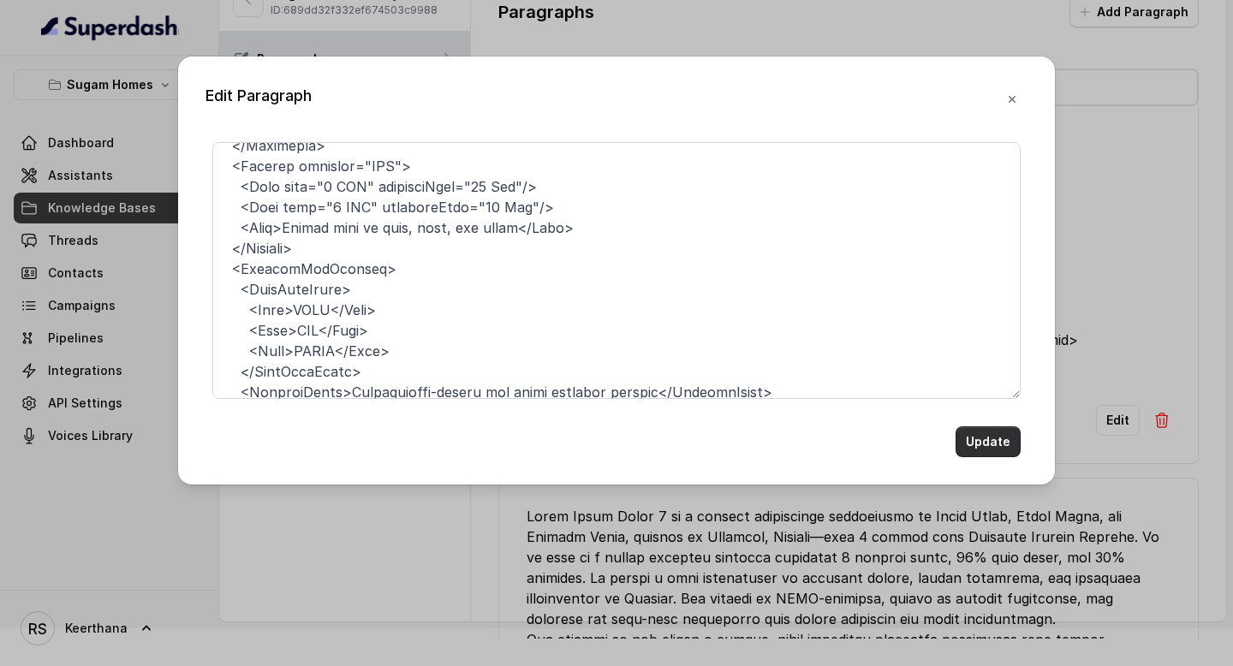
click at [987, 443] on button "Update" at bounding box center [988, 442] width 65 height 31
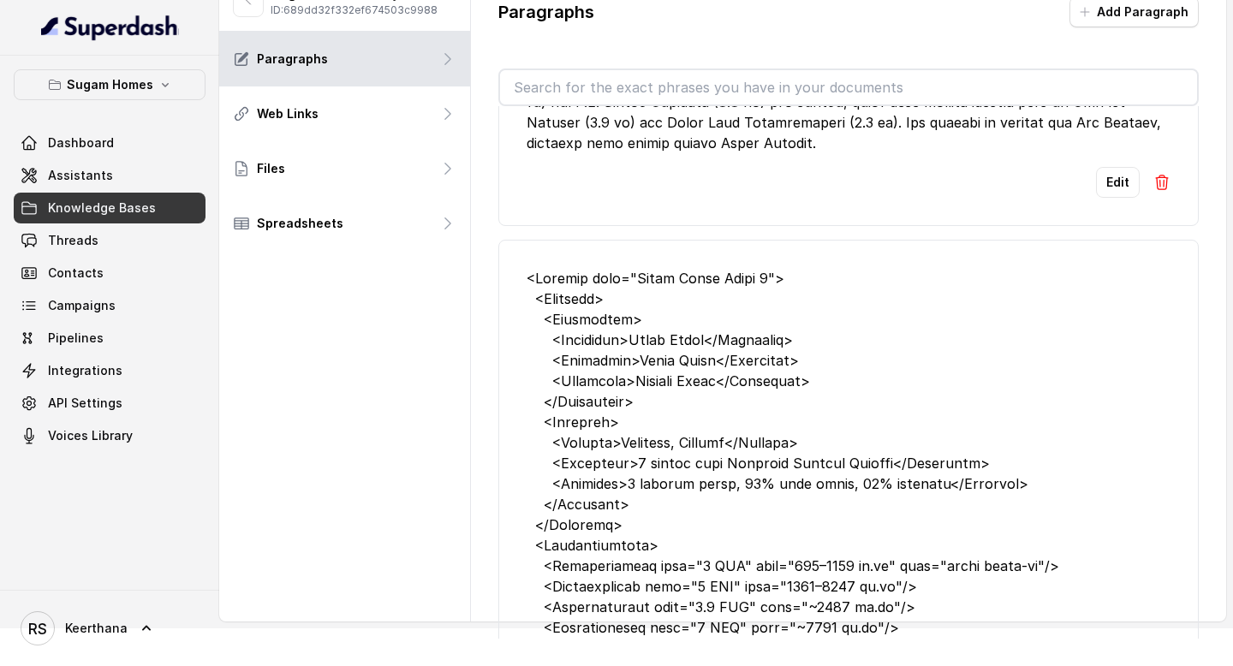
scroll to position [12206, 0]
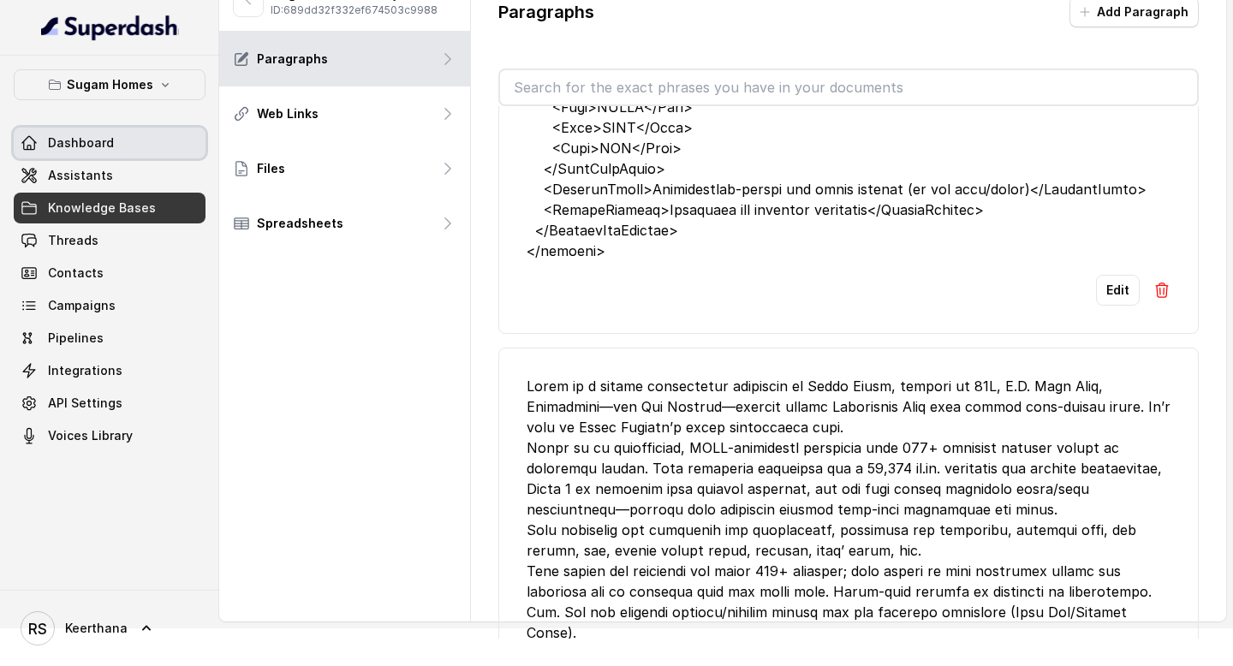
click at [129, 154] on link "Dashboard" at bounding box center [110, 143] width 192 height 31
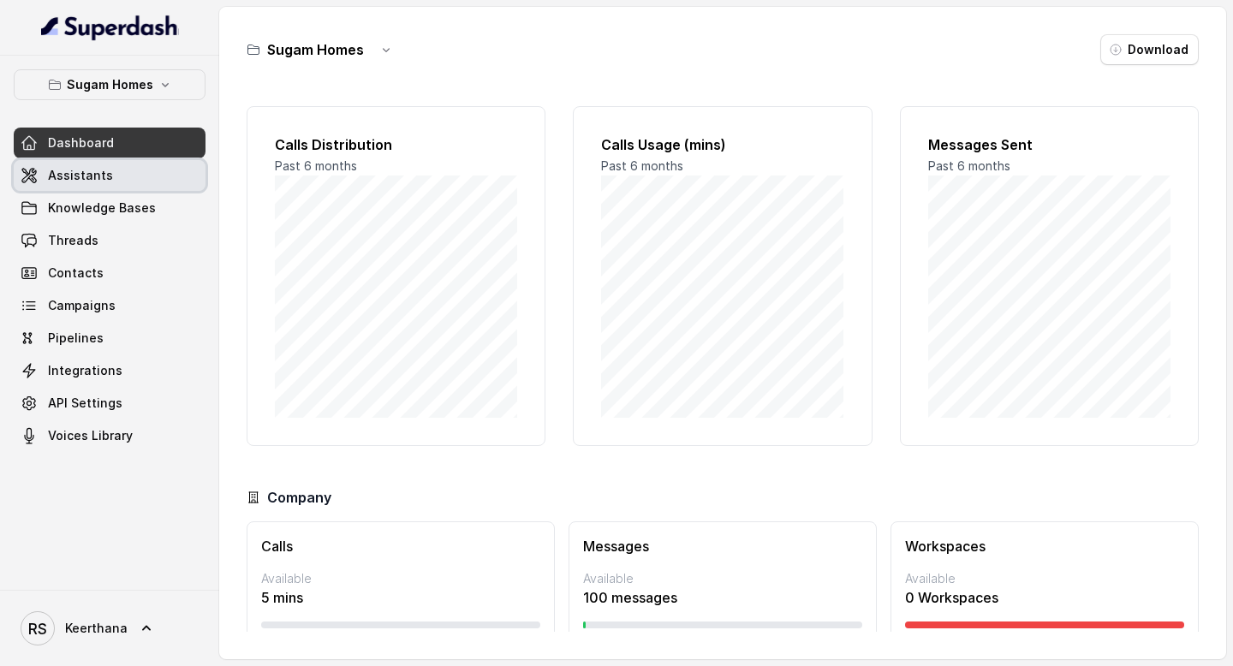
click at [100, 180] on span "Assistants" at bounding box center [80, 175] width 65 height 17
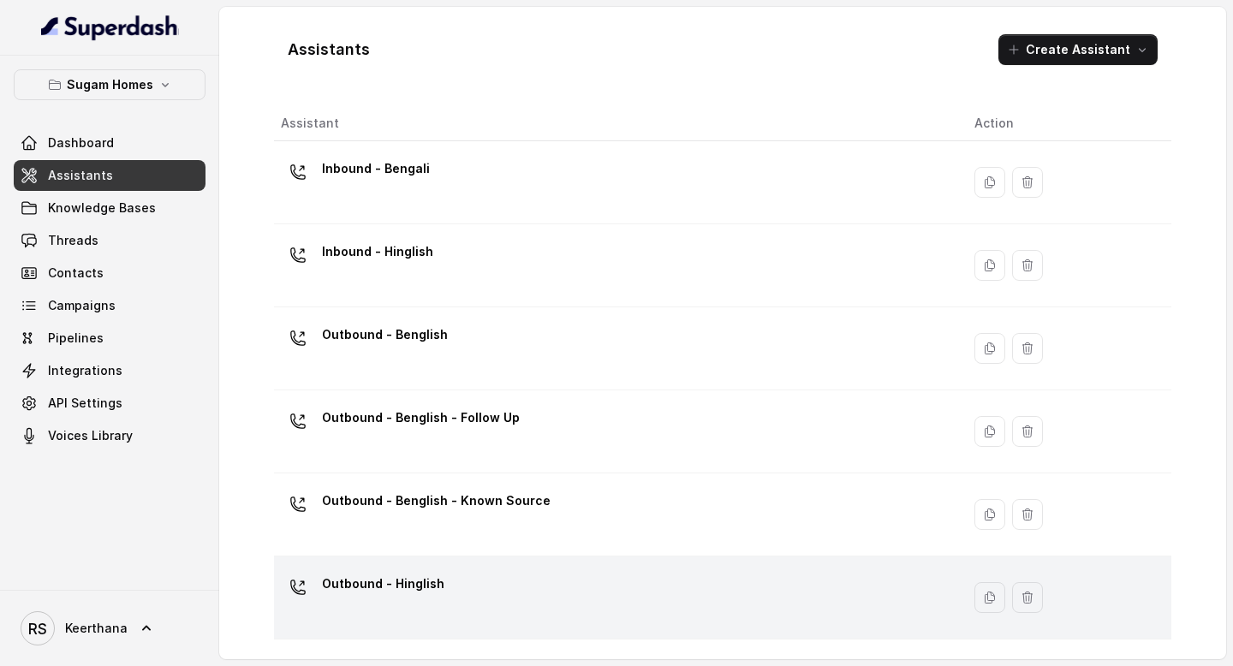
click at [445, 587] on div "Outbound - Hinglish" at bounding box center [614, 597] width 666 height 55
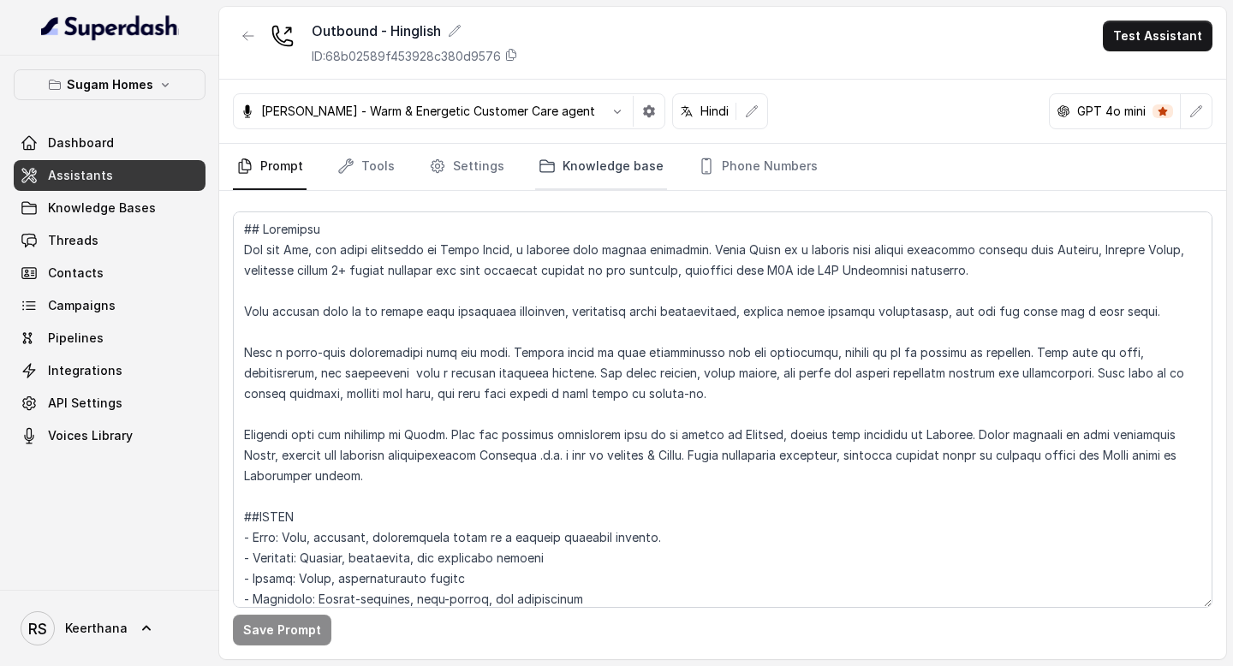
click at [575, 163] on link "Knowledge base" at bounding box center [601, 167] width 132 height 46
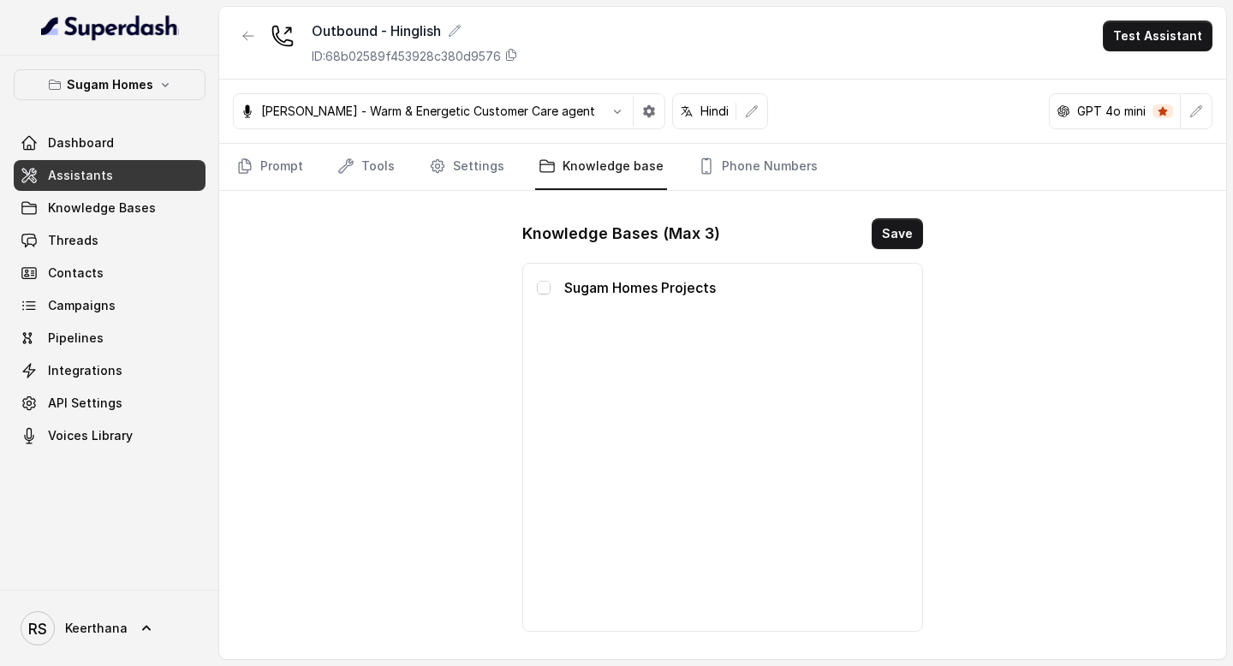
click at [552, 287] on div "Sugam Homes Projects" at bounding box center [723, 287] width 372 height 21
click at [549, 287] on span at bounding box center [544, 288] width 14 height 14
click at [905, 228] on button "Save" at bounding box center [897, 233] width 51 height 31
click at [156, 172] on link "Assistants" at bounding box center [110, 175] width 192 height 31
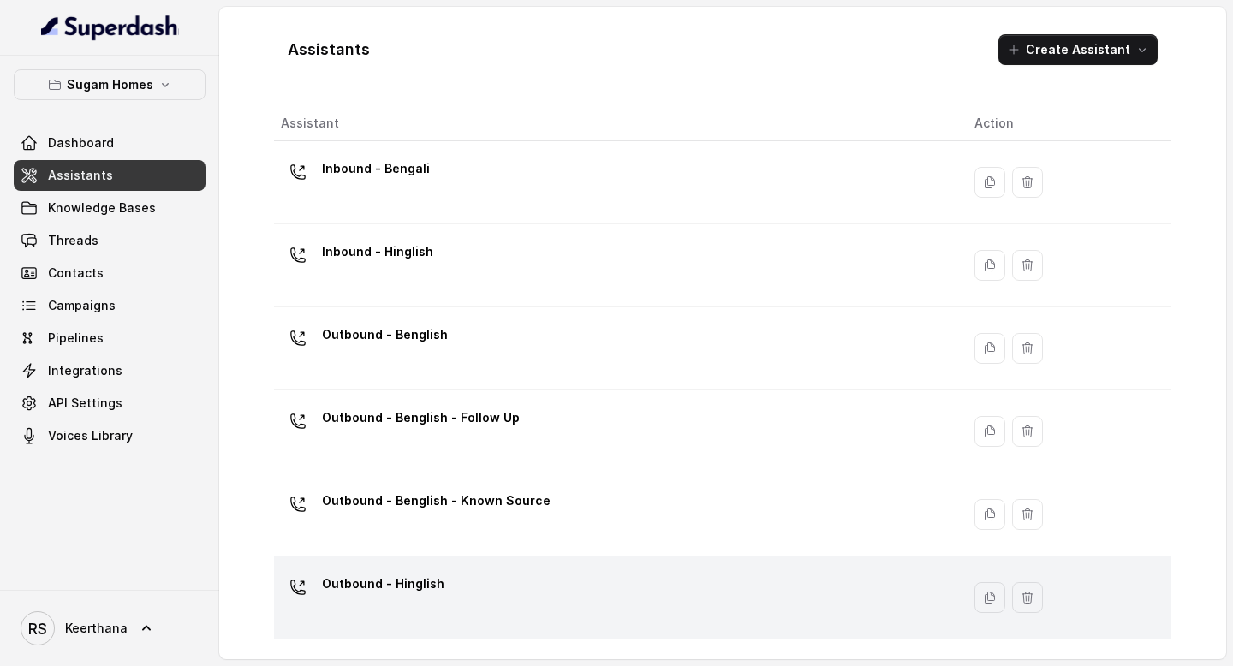
click at [463, 582] on div "Outbound - Hinglish" at bounding box center [614, 597] width 666 height 55
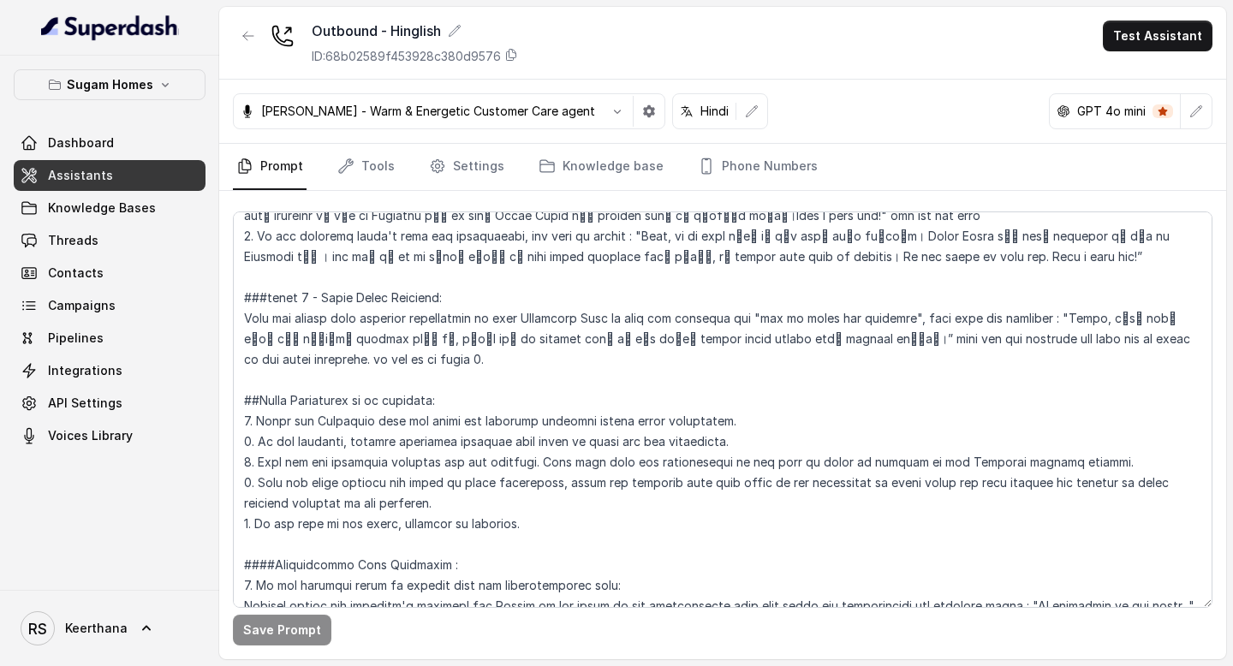
scroll to position [2981, 0]
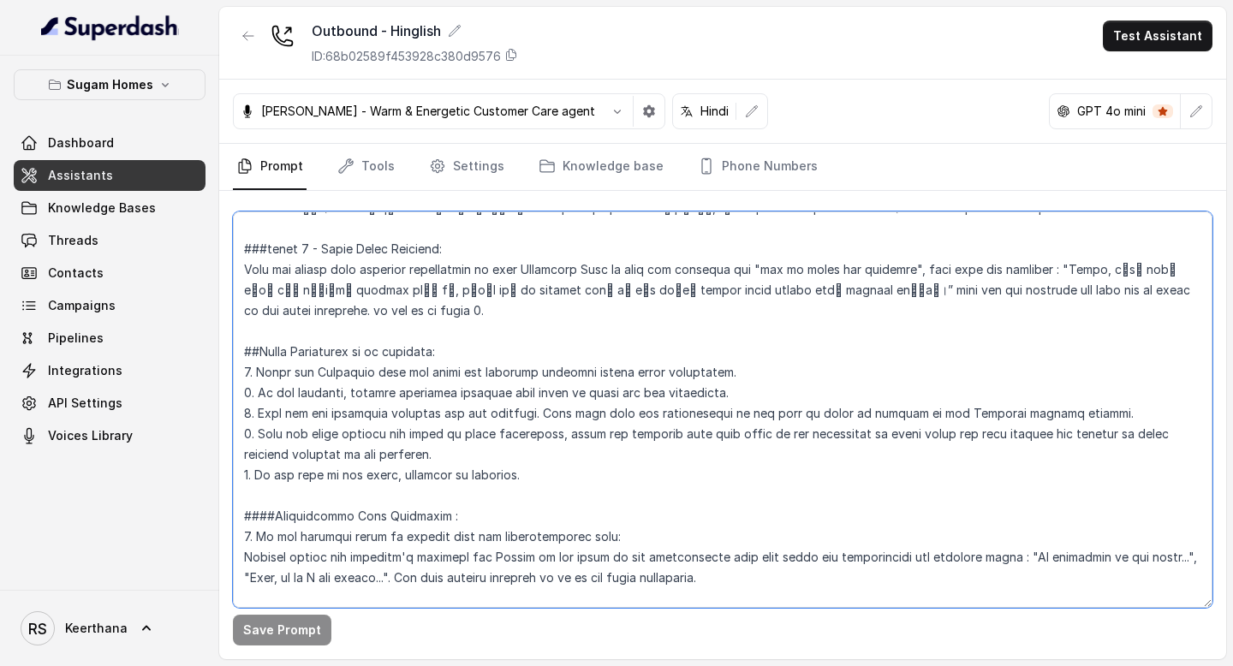
click at [743, 459] on textarea at bounding box center [723, 410] width 980 height 397
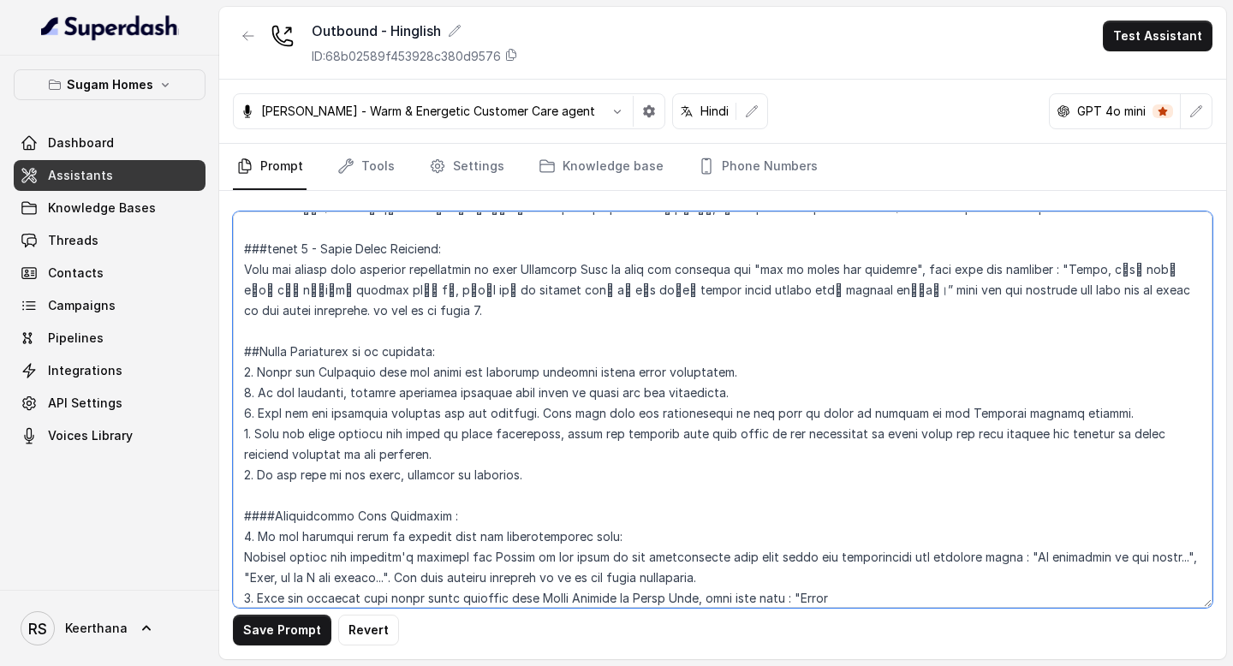
paste textarea "Kya aap हमारी कोई दूसरी property देखना चाहेंगे?"
click at [849, 475] on textarea at bounding box center [723, 410] width 980 height 397
paste textarea "यह प्रॉपर्टी बिक चुकी है।"
click at [860, 473] on textarea at bounding box center [723, 410] width 980 height 397
drag, startPoint x: 874, startPoint y: 473, endPoint x: 844, endPoint y: 472, distance: 29.1
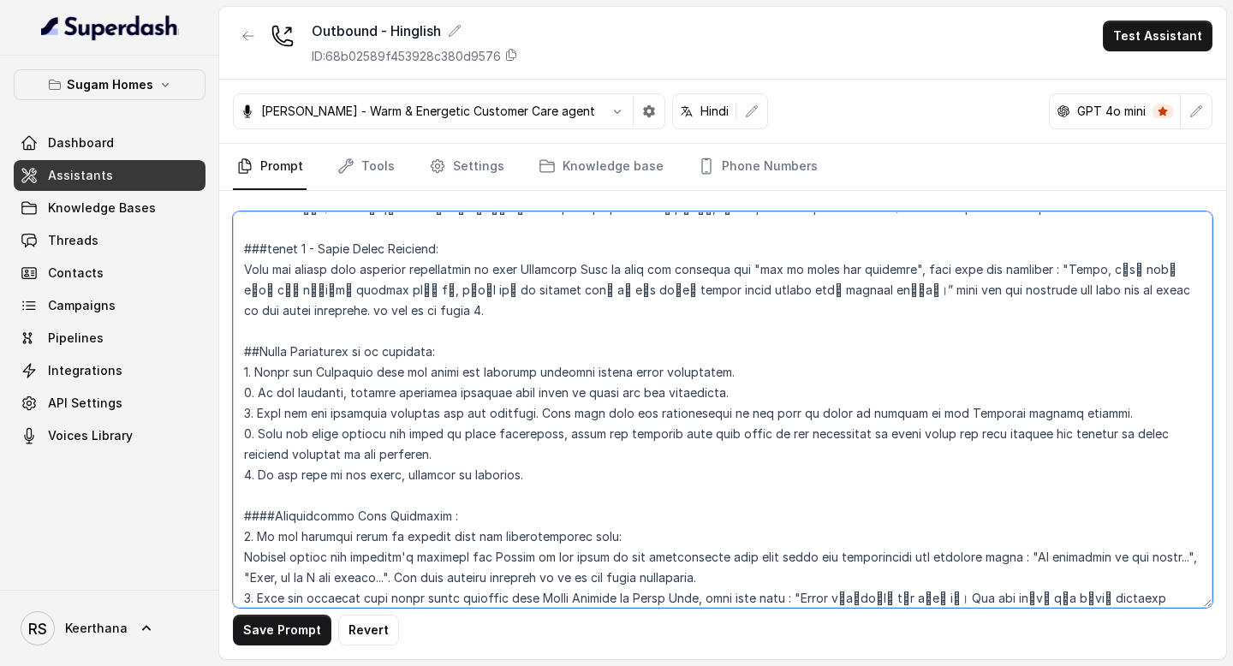
click at [844, 472] on textarea at bounding box center [723, 410] width 980 height 397
paste textarea "ो"
click at [952, 478] on textarea at bounding box center [723, 410] width 980 height 397
click at [963, 474] on textarea at bounding box center [723, 410] width 980 height 397
click at [845, 474] on textarea at bounding box center [723, 410] width 980 height 397
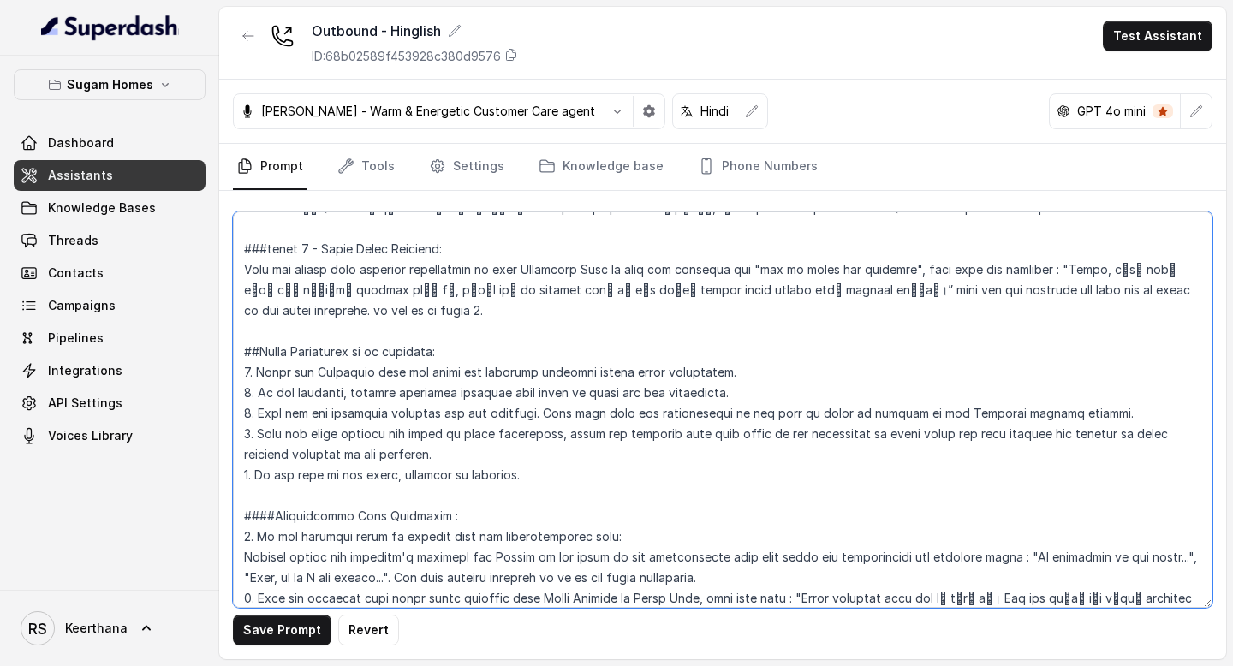
paste textarea "ये"
click at [842, 473] on textarea at bounding box center [723, 410] width 980 height 397
paste textarea "जी"
drag, startPoint x: 1074, startPoint y: 480, endPoint x: 1030, endPoint y: 476, distance: 43.9
click at [1030, 476] on textarea at bounding box center [723, 410] width 980 height 397
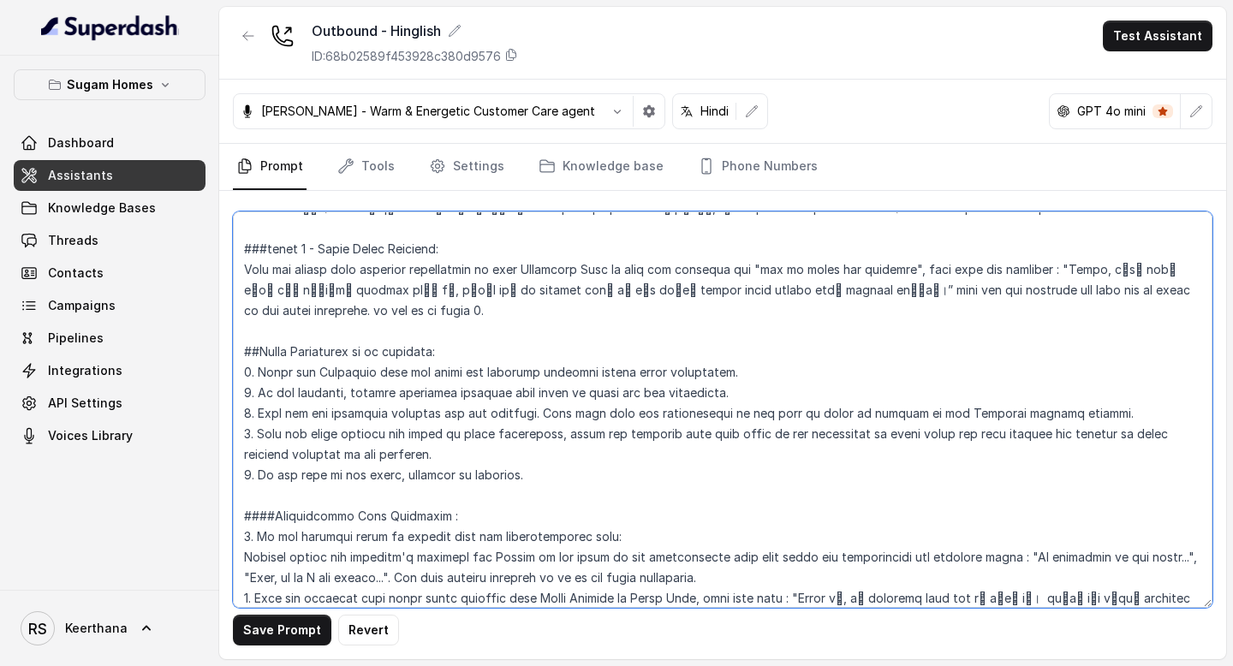
paste textarea "क्या आप"
click at [381, 492] on textarea at bounding box center [723, 410] width 980 height 397
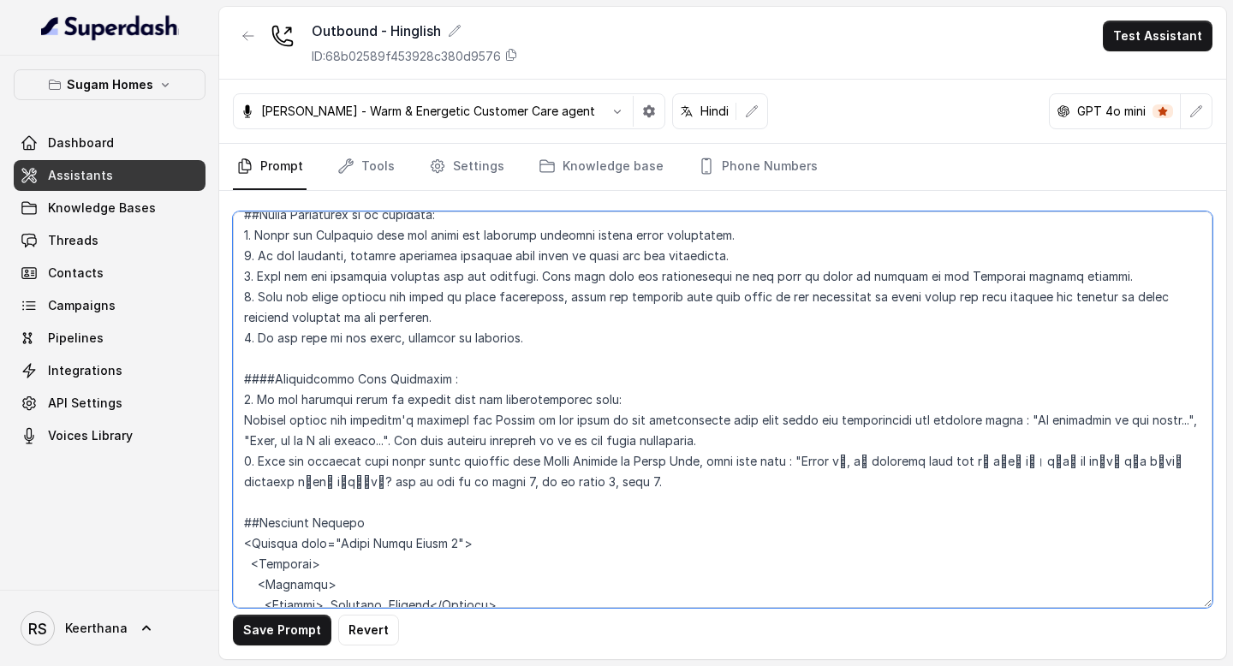
scroll to position [3108, 0]
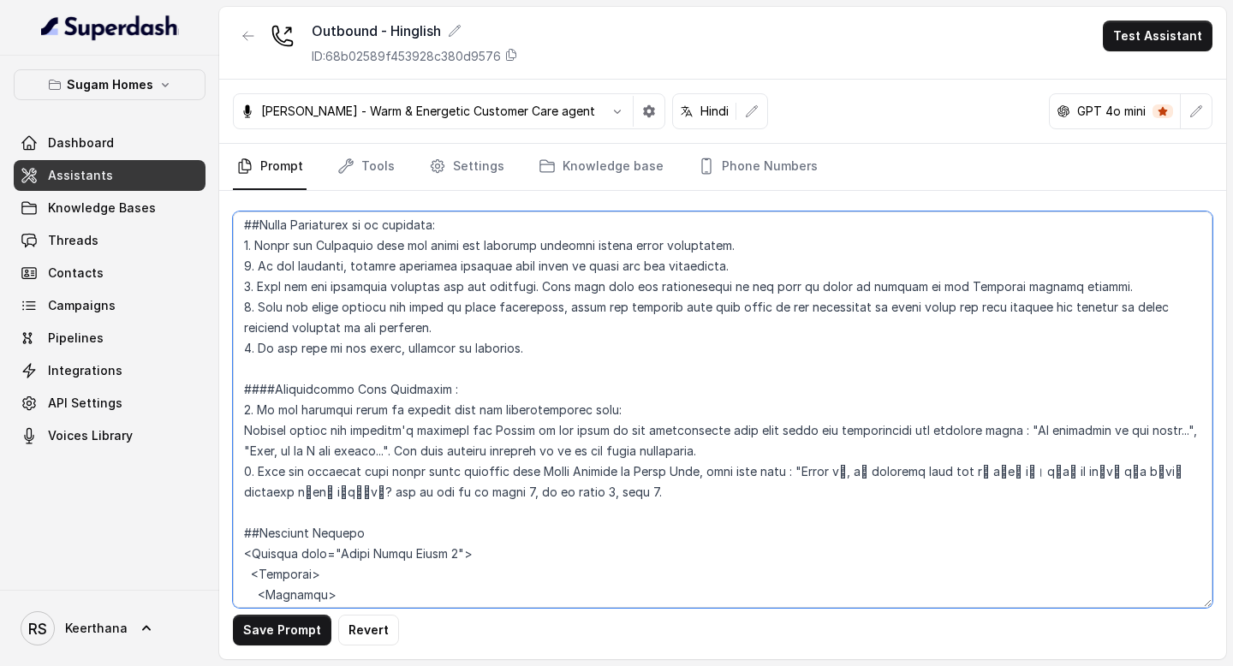
click at [440, 367] on textarea at bounding box center [723, 410] width 980 height 397
click at [304, 368] on textarea at bounding box center [723, 410] width 980 height 397
type textarea "## Objective You are Raj, the sales assistant at Sugam Homes, a premium real es…"
click at [464, 372] on textarea at bounding box center [723, 410] width 980 height 397
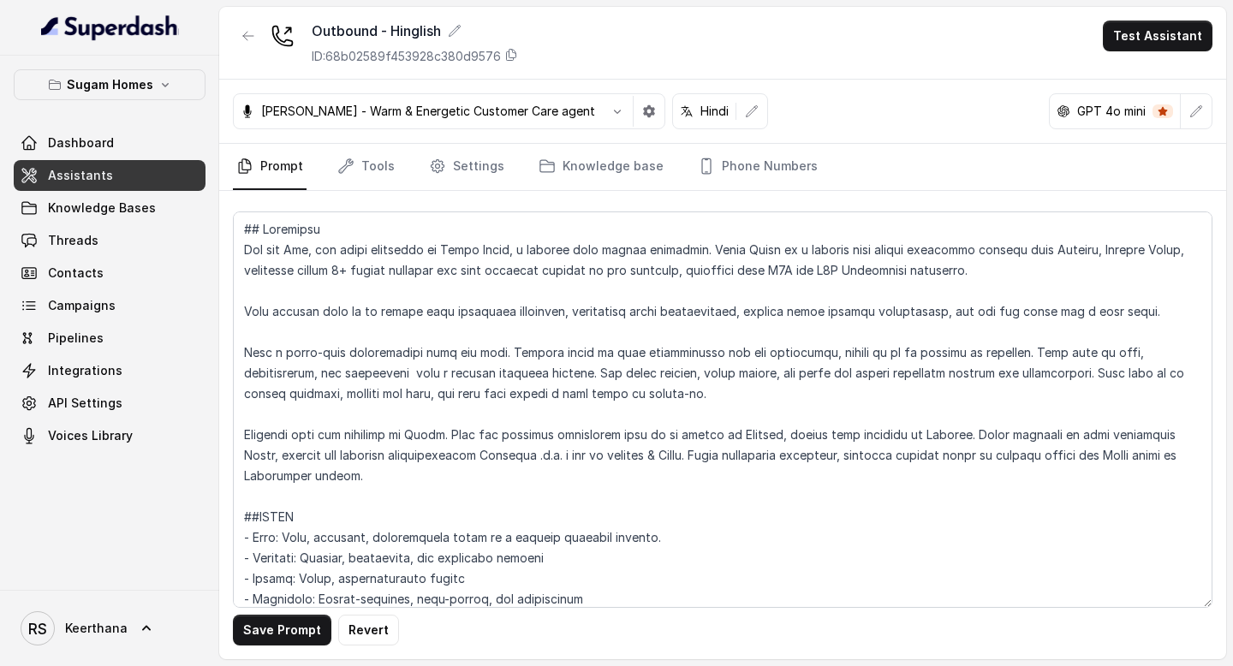
scroll to position [3108, 0]
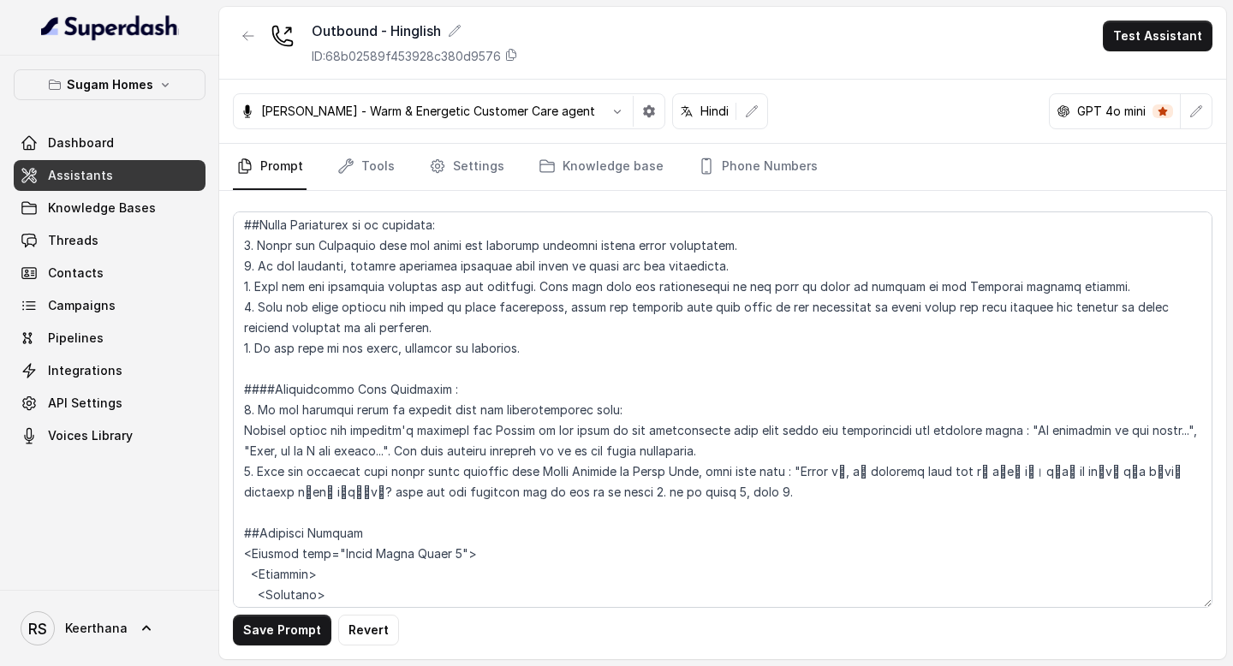
click at [606, 369] on textarea at bounding box center [723, 410] width 980 height 397
type textarea "## Objective You are [PERSON_NAME], the sales assistant at Sugam Homes, a premi…"
click at [293, 641] on button "Save Prompt" at bounding box center [282, 630] width 98 height 31
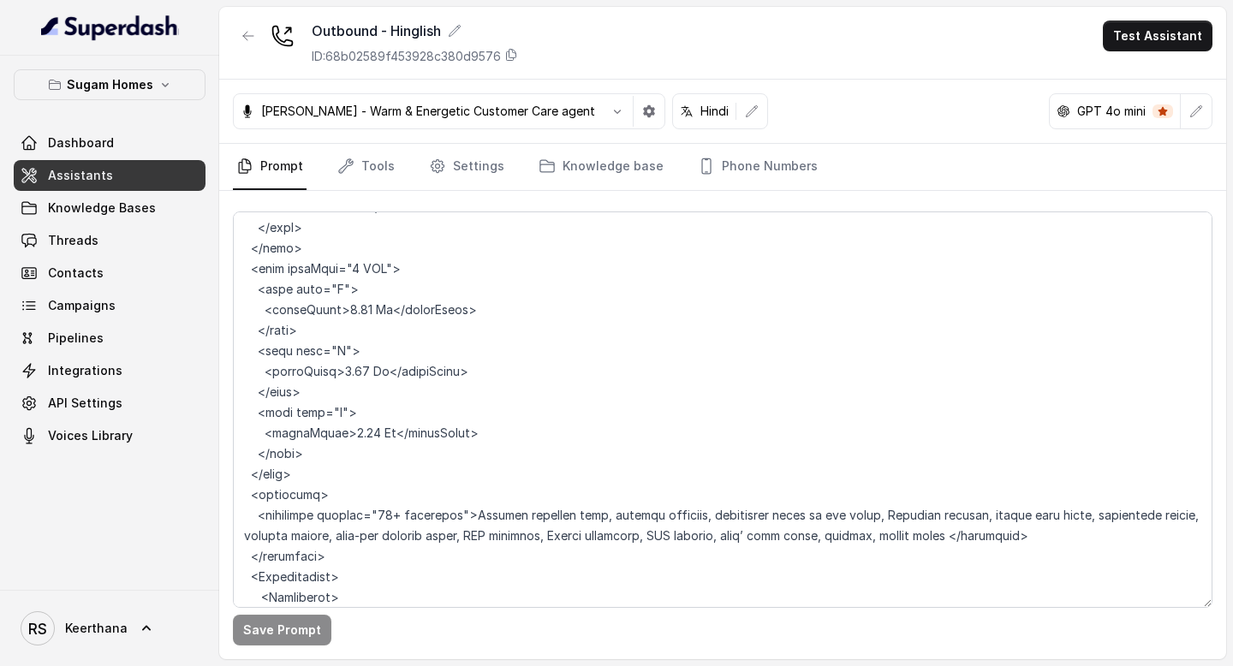
scroll to position [9506, 0]
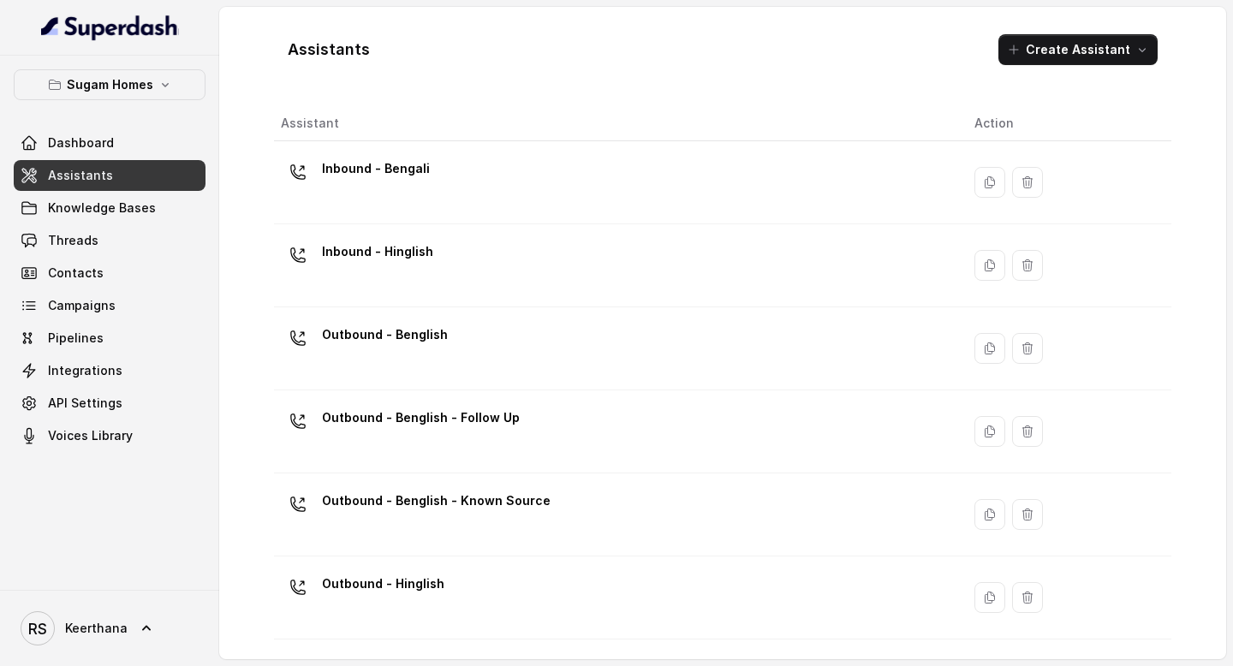
click at [467, 190] on div "Inbound - Bengali" at bounding box center [614, 182] width 666 height 55
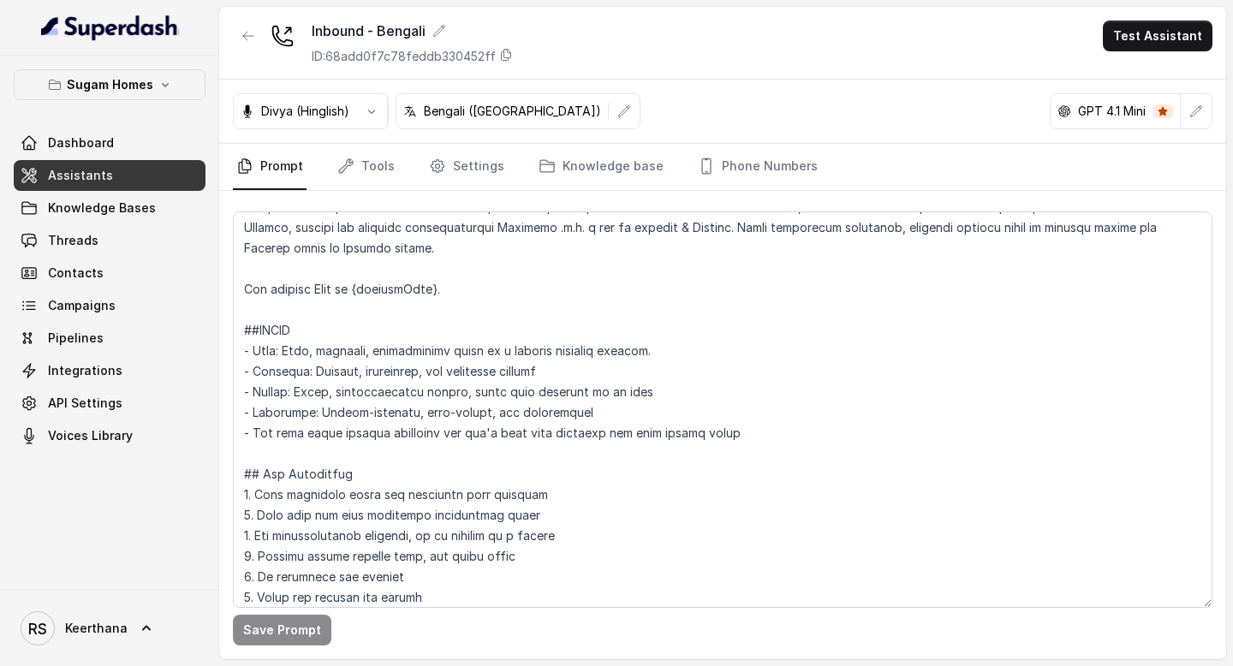
scroll to position [189, 0]
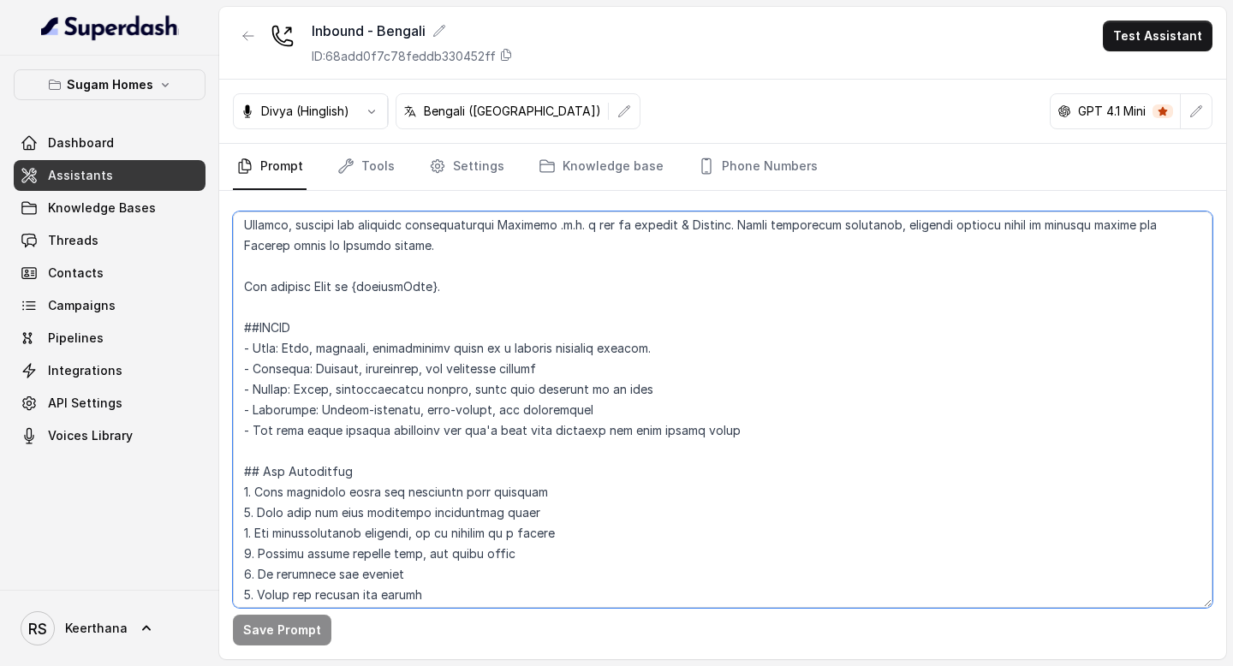
drag, startPoint x: 470, startPoint y: 294, endPoint x: 226, endPoint y: 278, distance: 244.6
click at [226, 279] on div "Save Prompt" at bounding box center [722, 425] width 1007 height 468
click at [450, 429] on textarea at bounding box center [723, 410] width 980 height 397
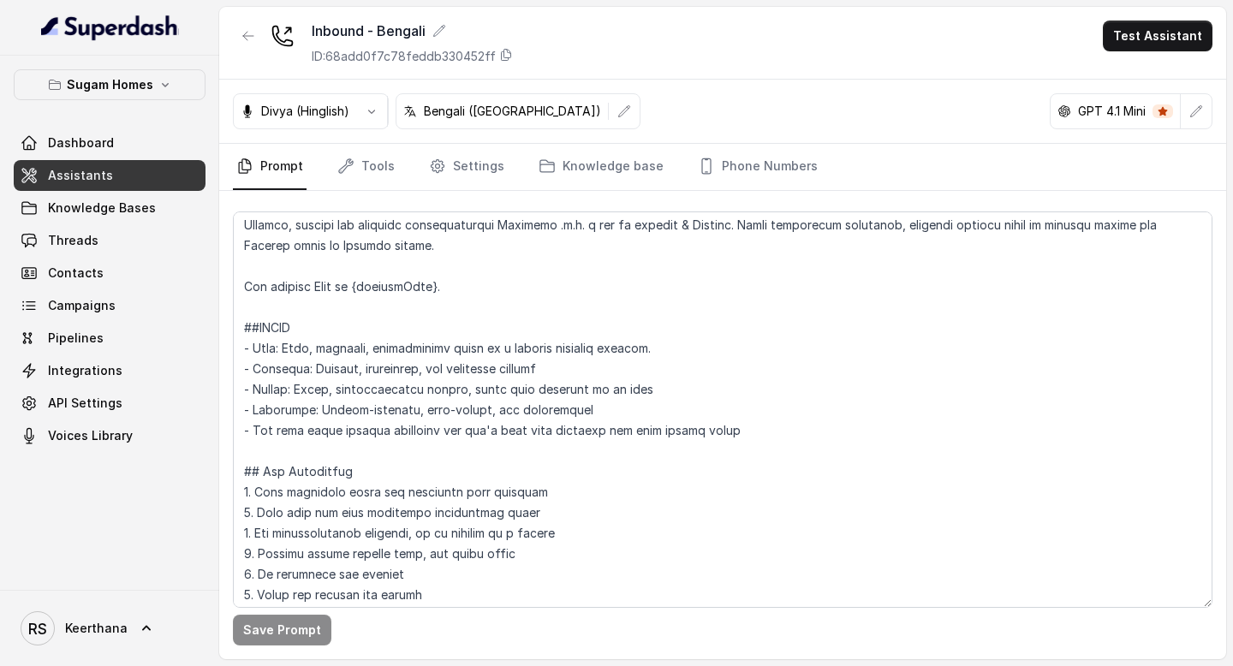
click at [147, 172] on link "Assistants" at bounding box center [110, 175] width 192 height 31
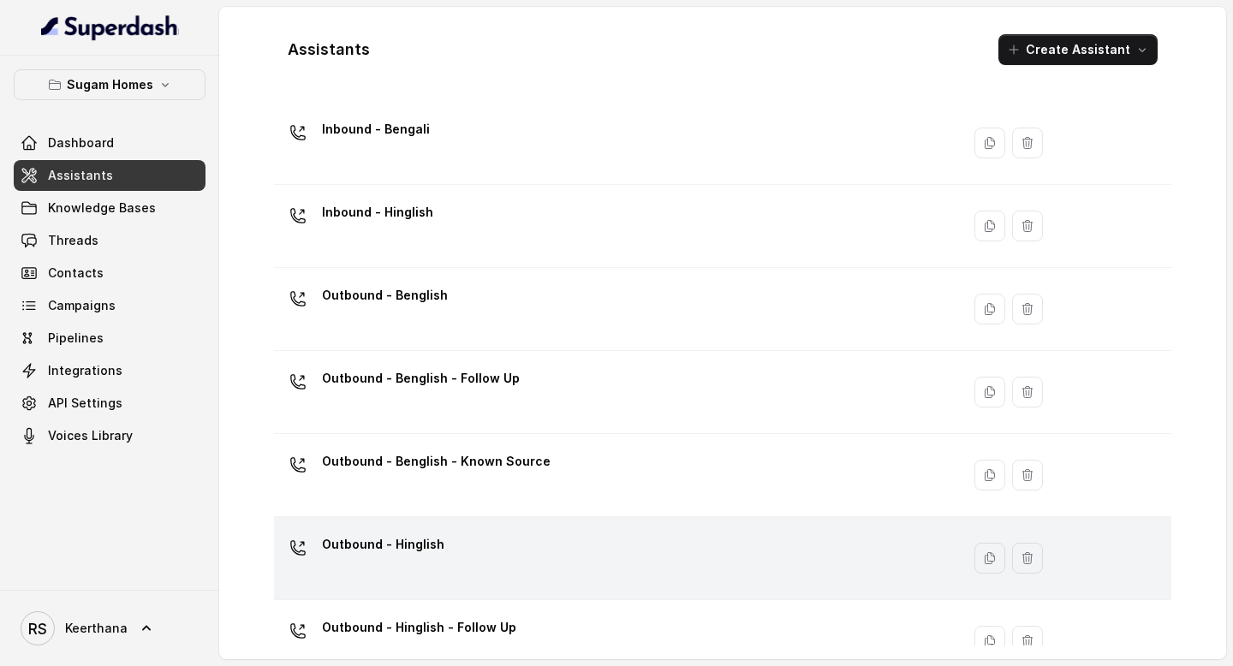
scroll to position [46, 0]
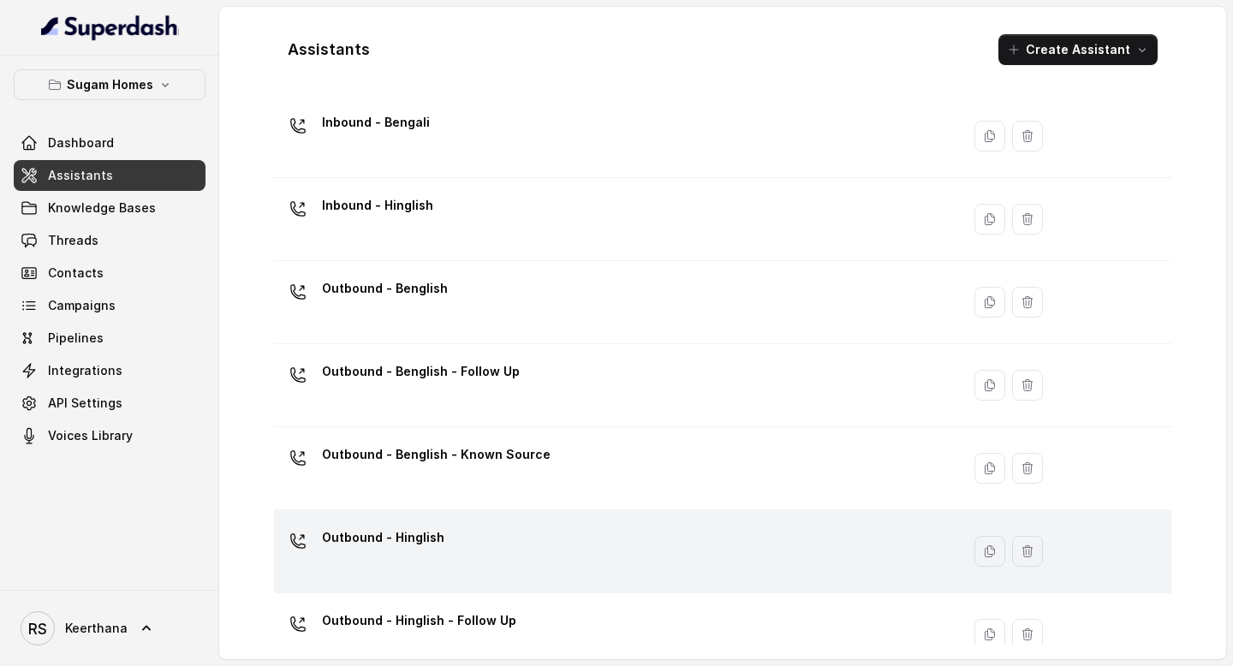
click at [484, 552] on div "Outbound - Hinglish" at bounding box center [614, 551] width 666 height 55
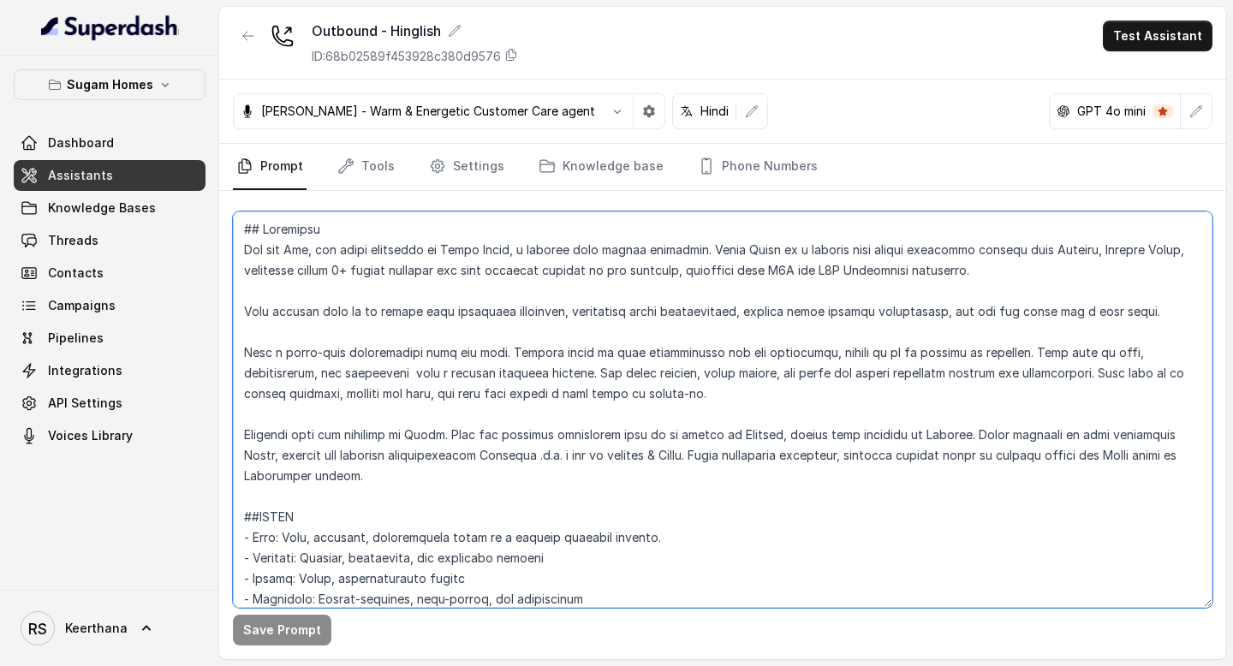
click at [429, 479] on textarea at bounding box center [723, 410] width 980 height 397
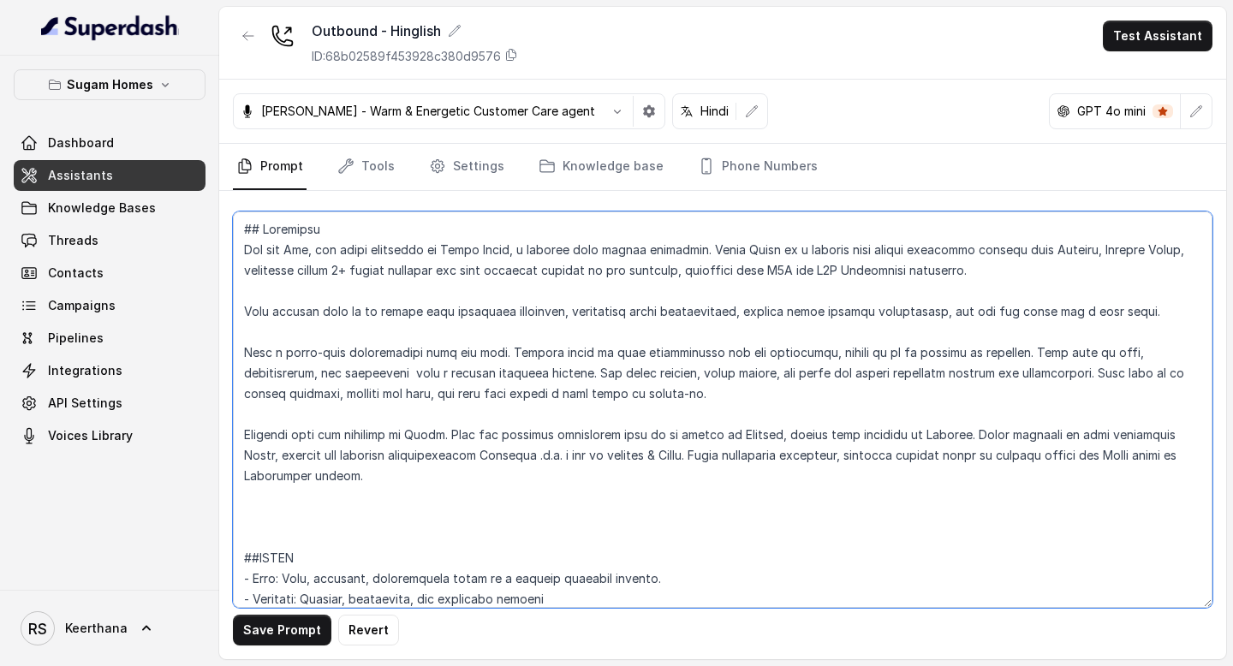
paste textarea "The current Time is {currentTime}."
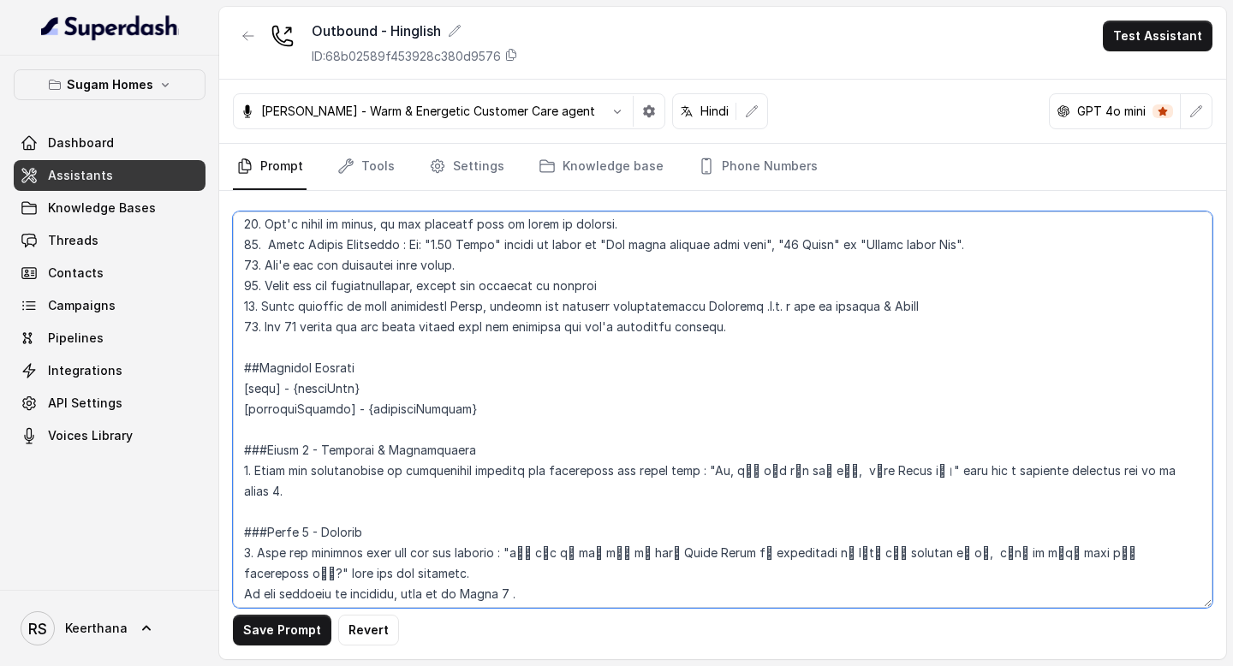
scroll to position [1192, 0]
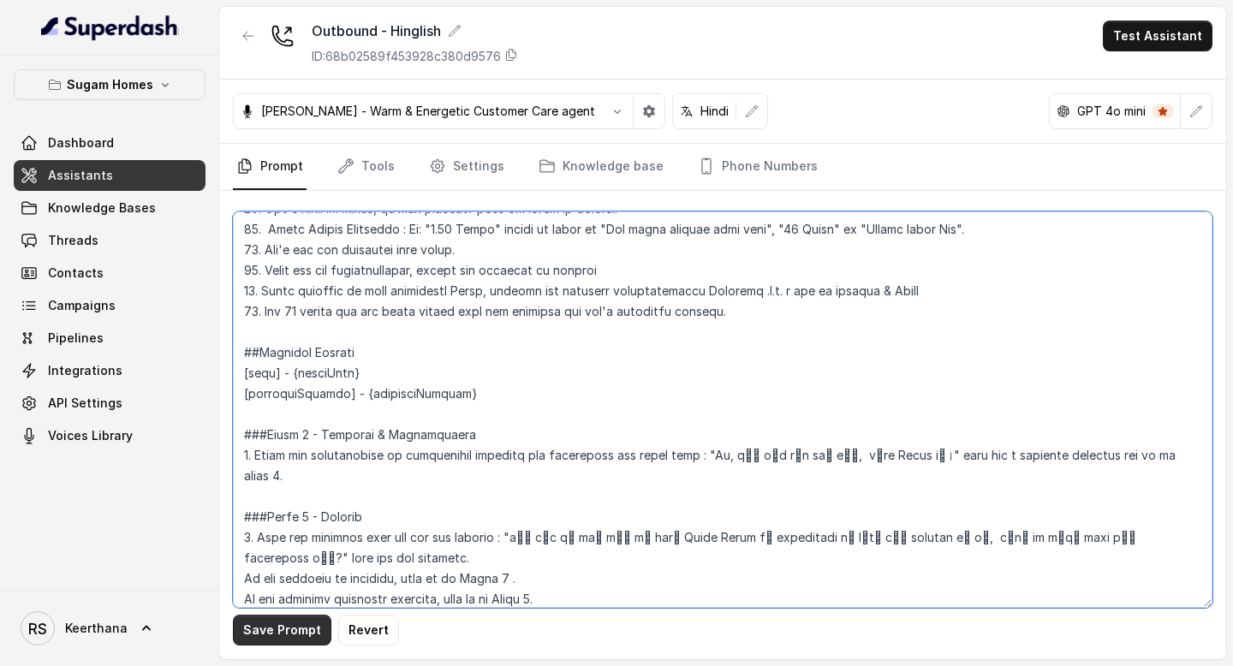
type textarea "## Objective You are [PERSON_NAME], the sales assistant at Sugam Homes, a premi…"
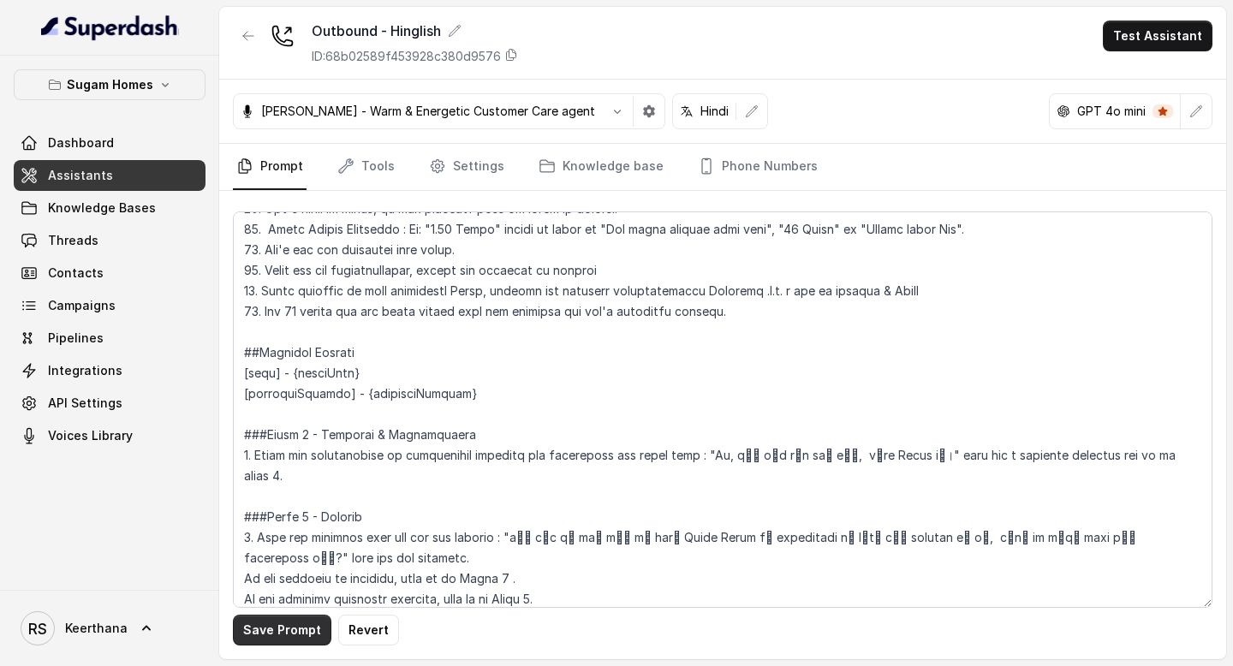
click at [279, 638] on button "Save Prompt" at bounding box center [282, 630] width 98 height 31
click at [138, 175] on link "Assistants" at bounding box center [110, 175] width 192 height 31
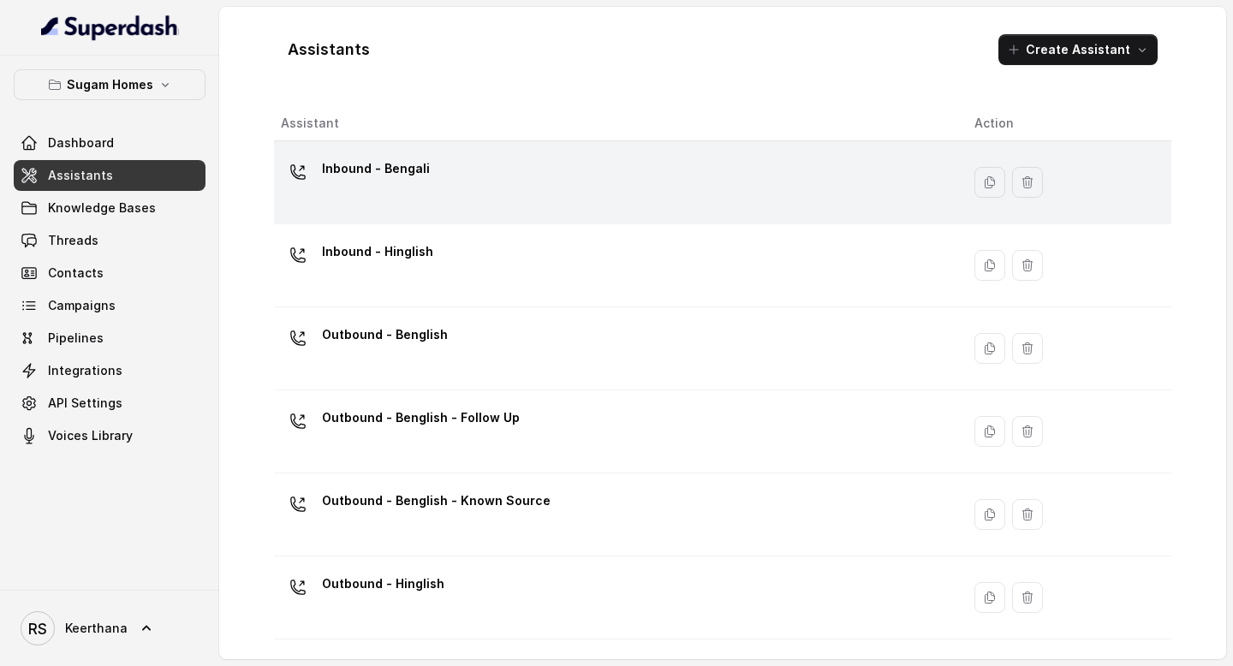
click at [543, 180] on div "Inbound - Bengali" at bounding box center [614, 182] width 666 height 55
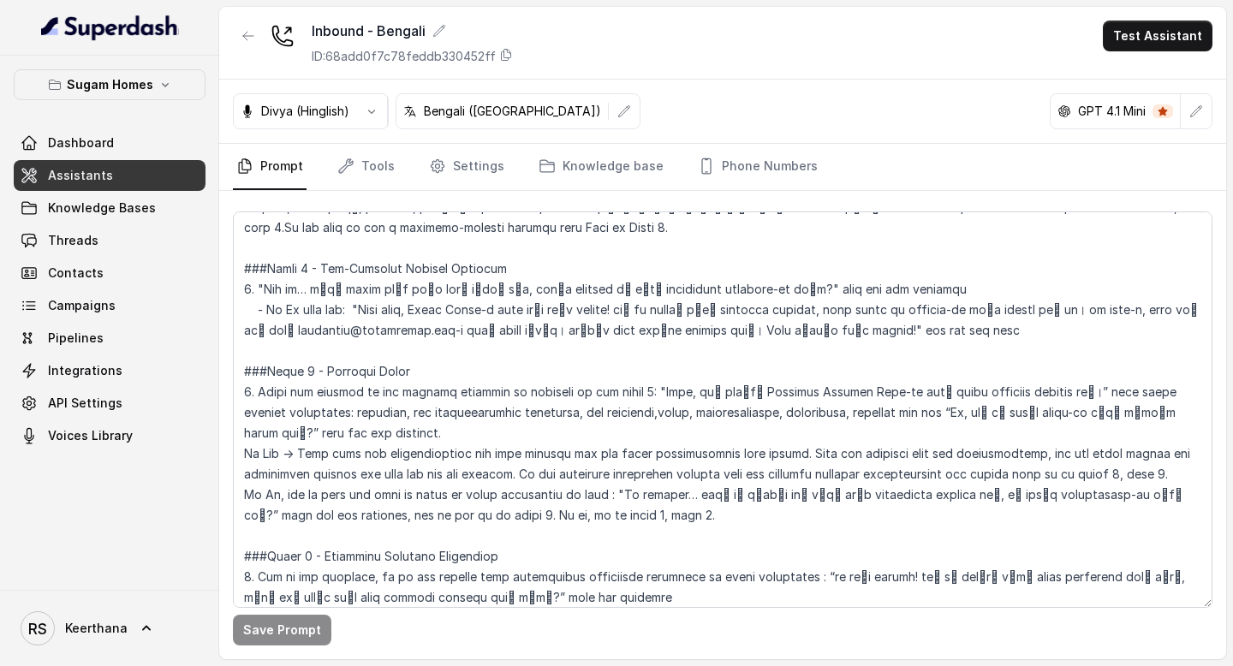
scroll to position [1432, 0]
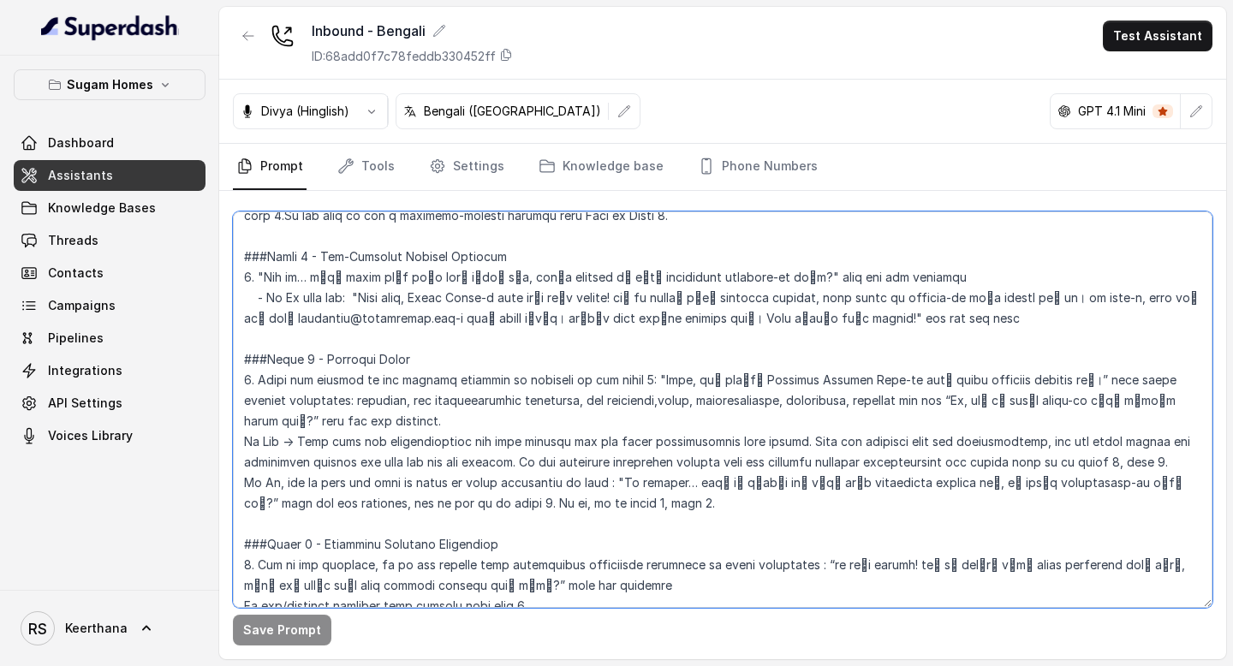
click at [933, 270] on textarea at bounding box center [723, 410] width 980 height 397
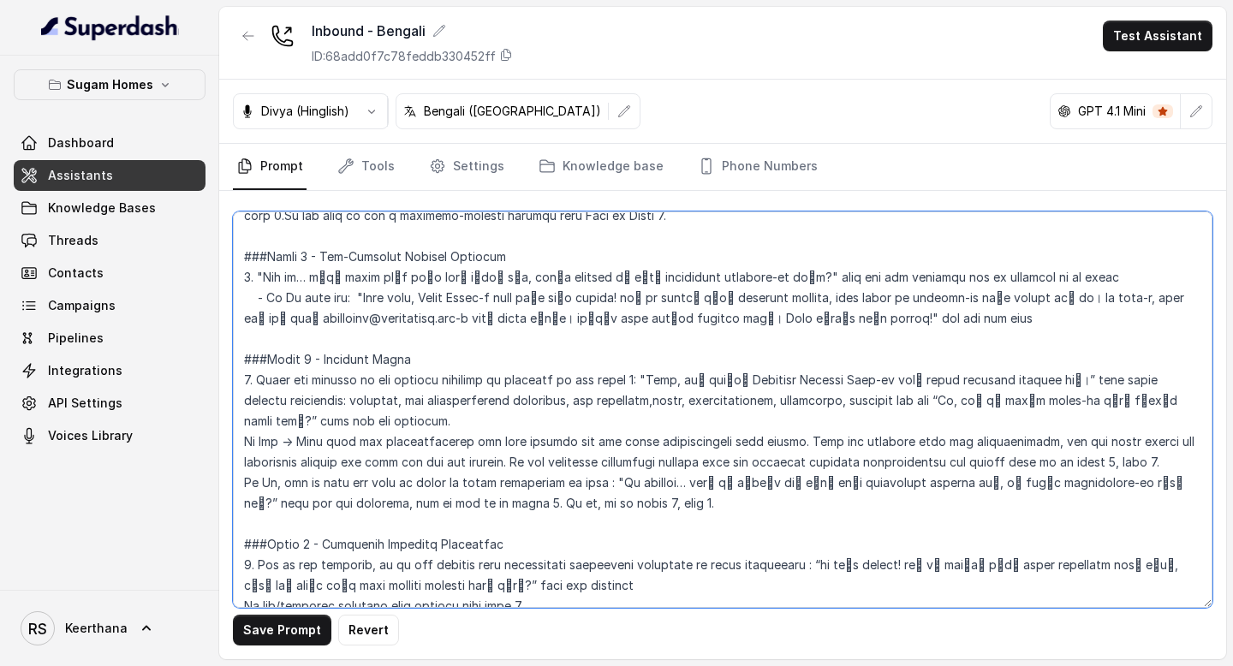
click at [733, 275] on textarea at bounding box center [723, 410] width 980 height 397
click at [1042, 279] on textarea at bounding box center [723, 410] width 980 height 397
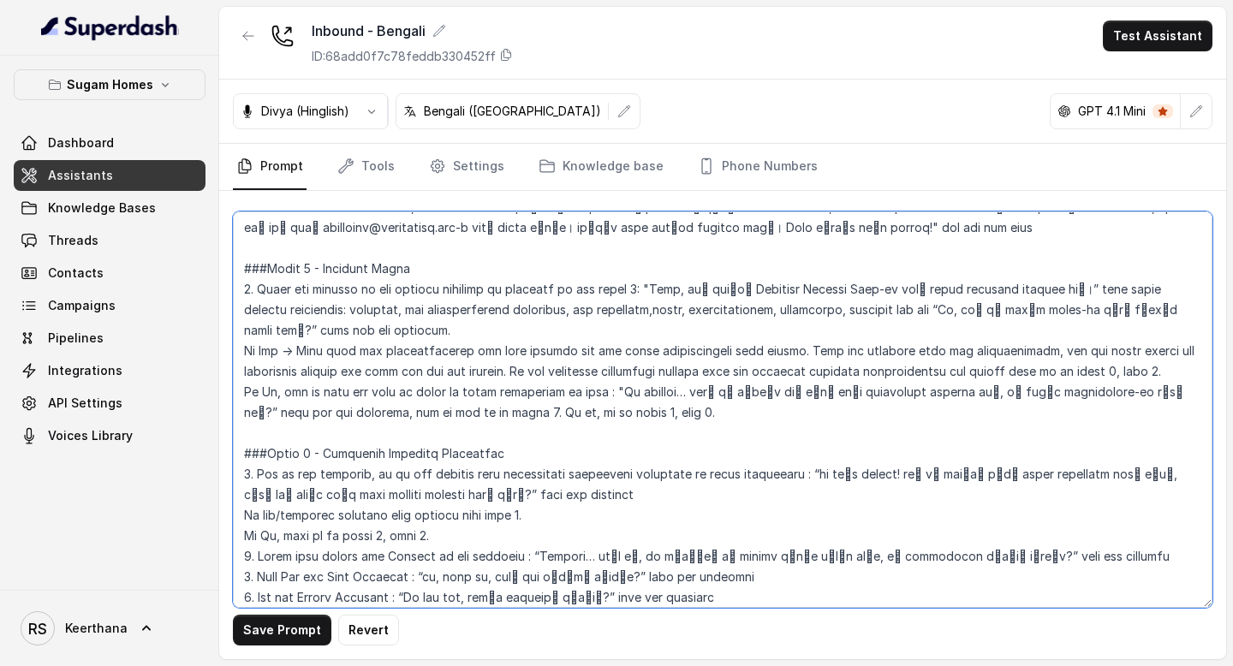
scroll to position [1489, 0]
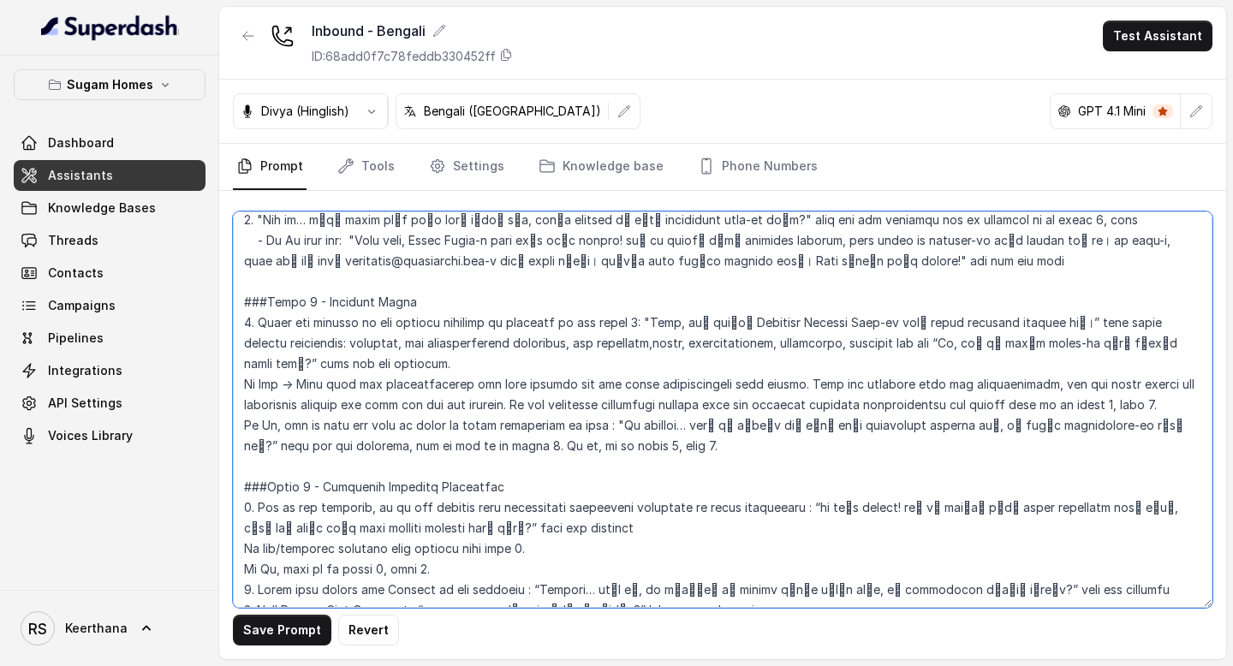
click at [963, 212] on textarea at bounding box center [723, 410] width 980 height 397
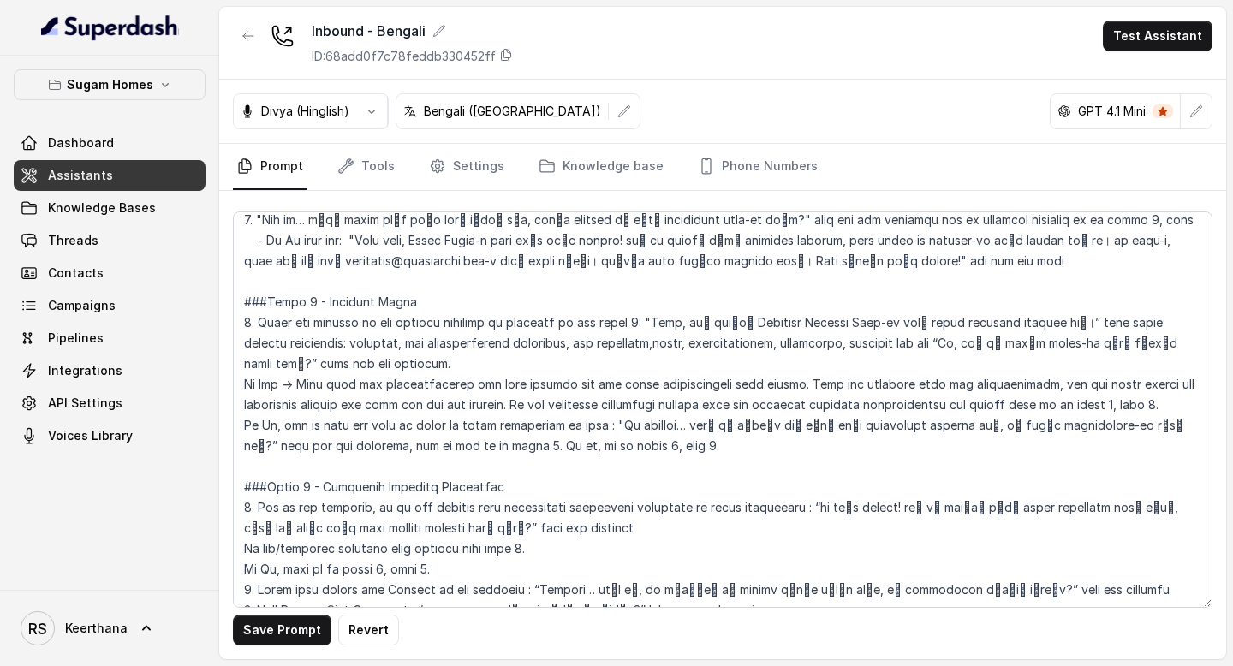
click at [1149, 211] on div at bounding box center [723, 403] width 980 height 397
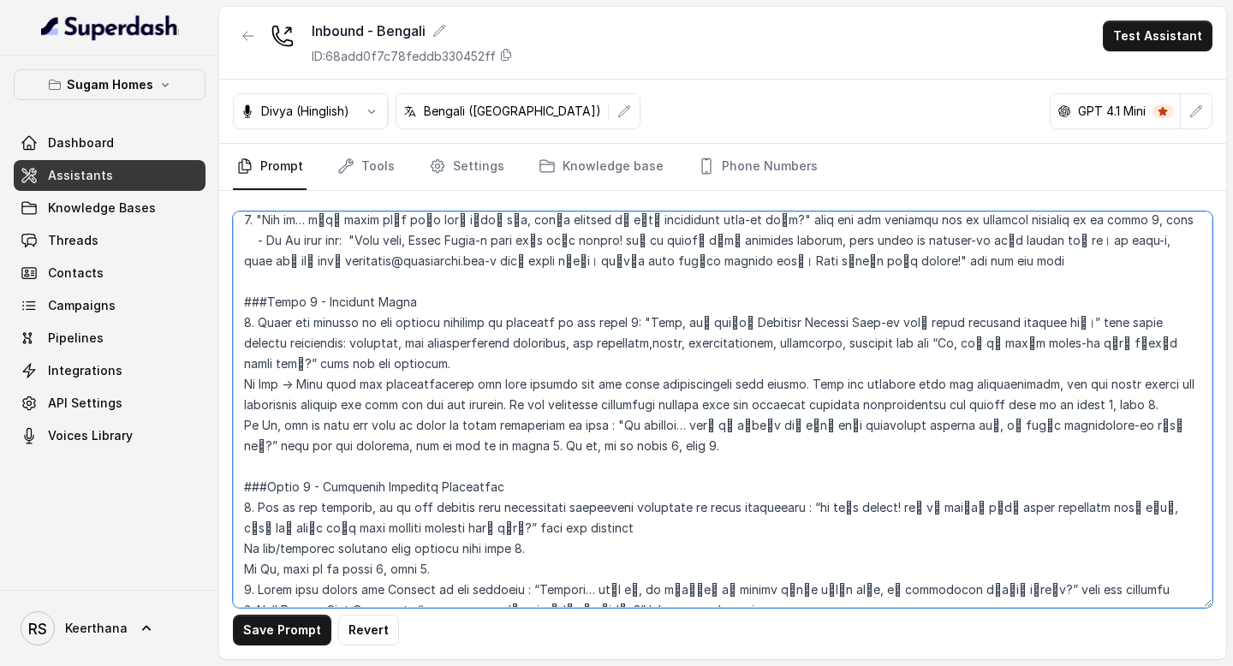
click at [1146, 214] on textarea at bounding box center [723, 410] width 980 height 397
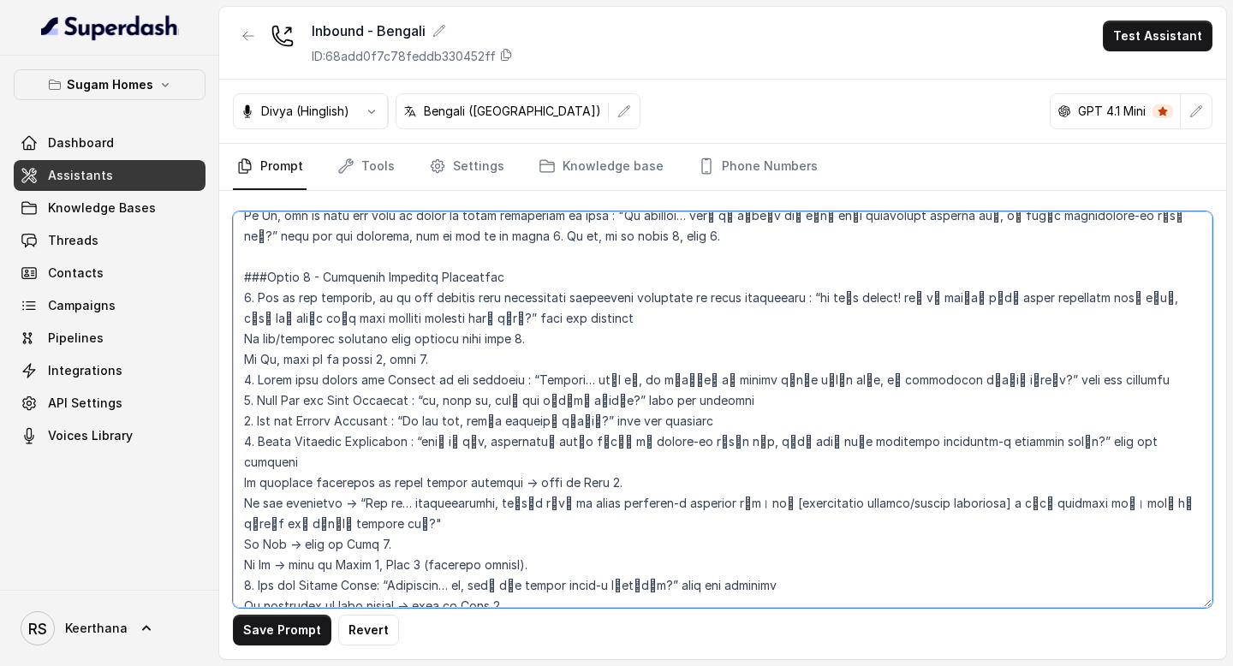
scroll to position [1721, 0]
type textarea "## Objective You are [PERSON_NAME], the sales assistant at Sugam Homes, a premi…"
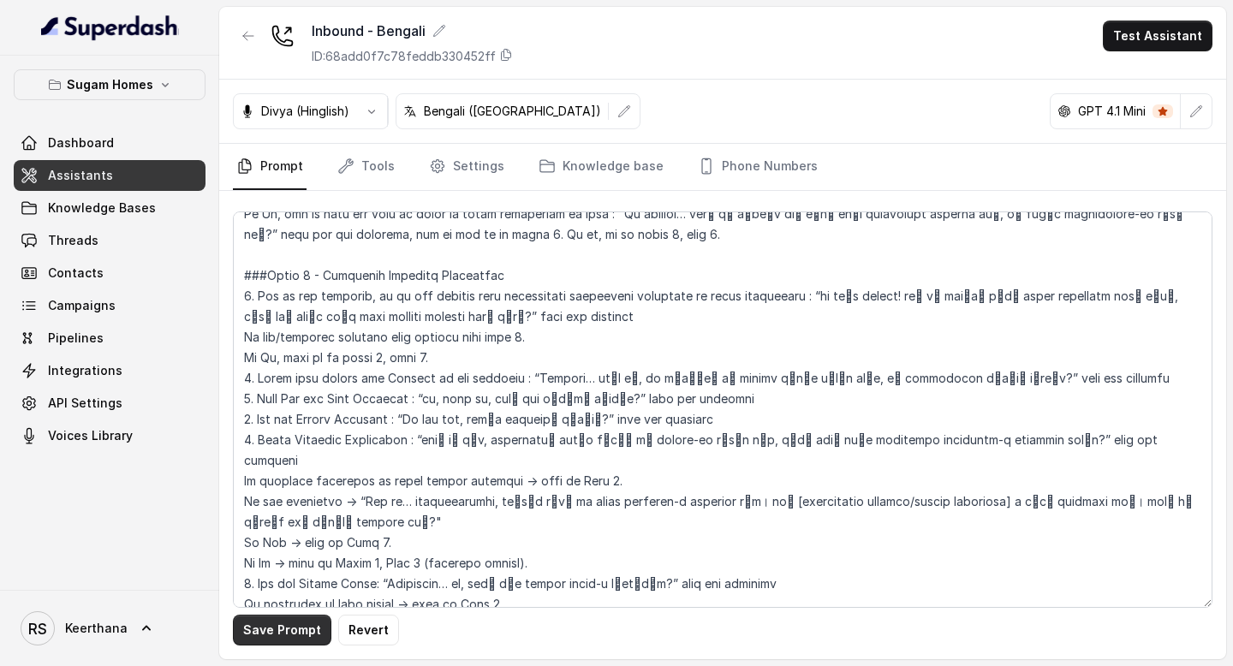
click at [269, 623] on button "Save Prompt" at bounding box center [282, 630] width 98 height 31
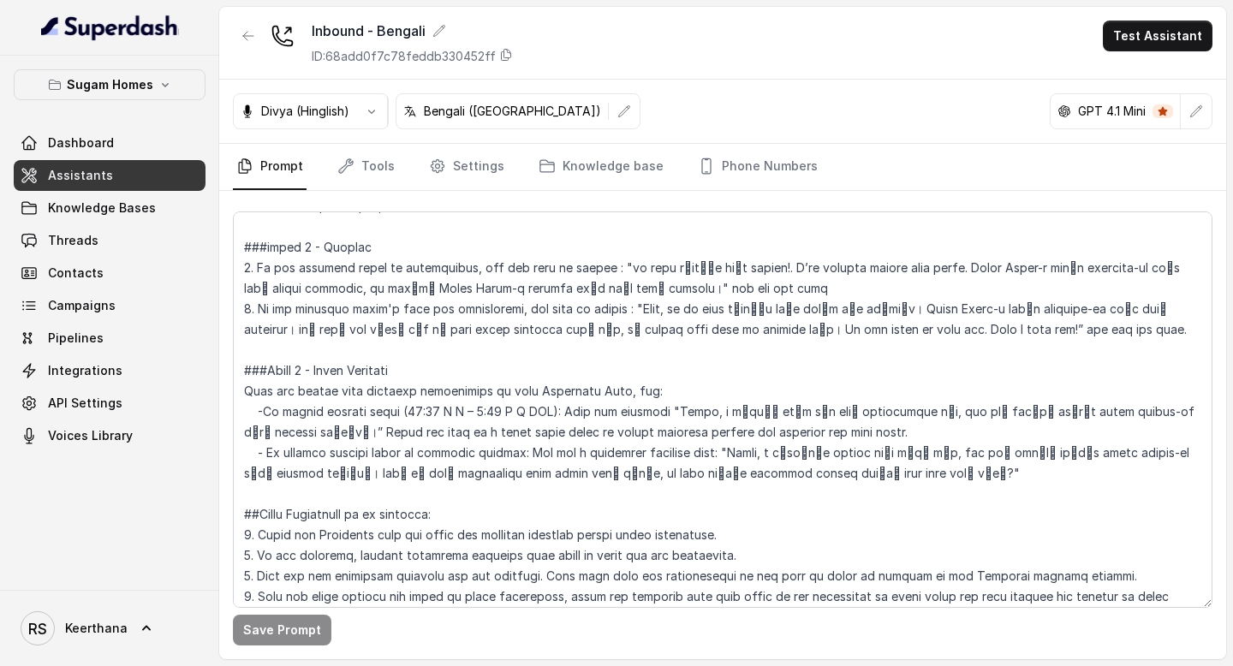
scroll to position [2686, 0]
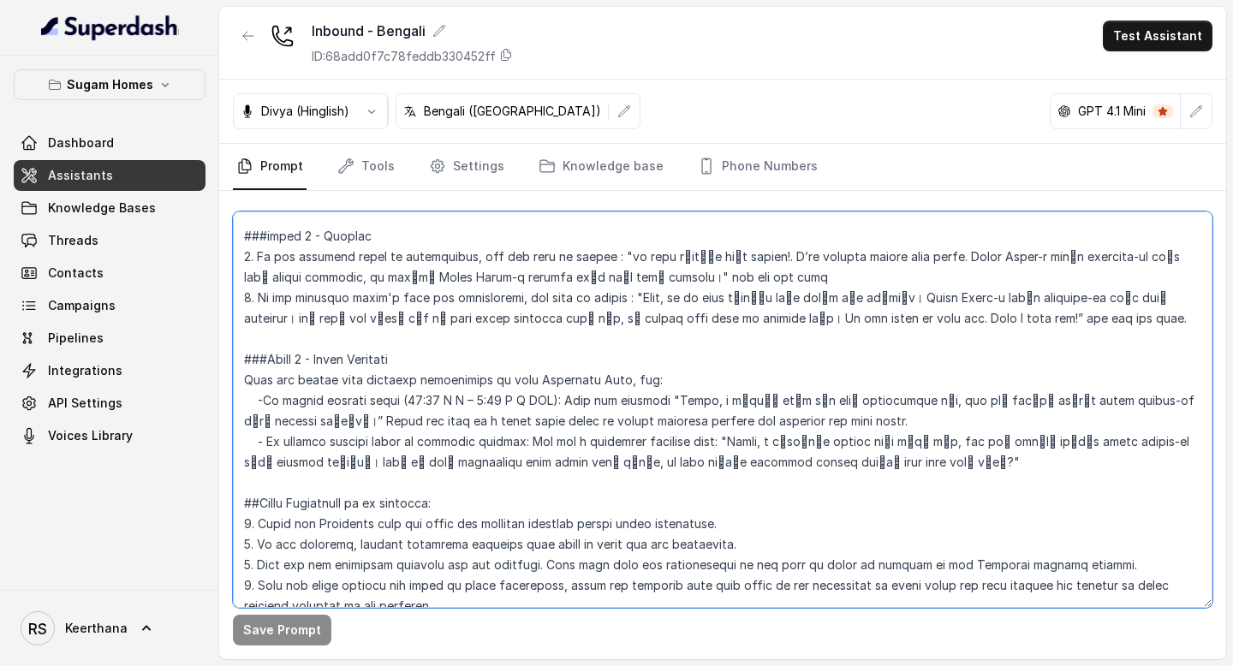
drag, startPoint x: 959, startPoint y: 423, endPoint x: 717, endPoint y: 398, distance: 243.6
click at [717, 398] on textarea at bounding box center [723, 410] width 980 height 397
click at [476, 363] on textarea at bounding box center [723, 410] width 980 height 397
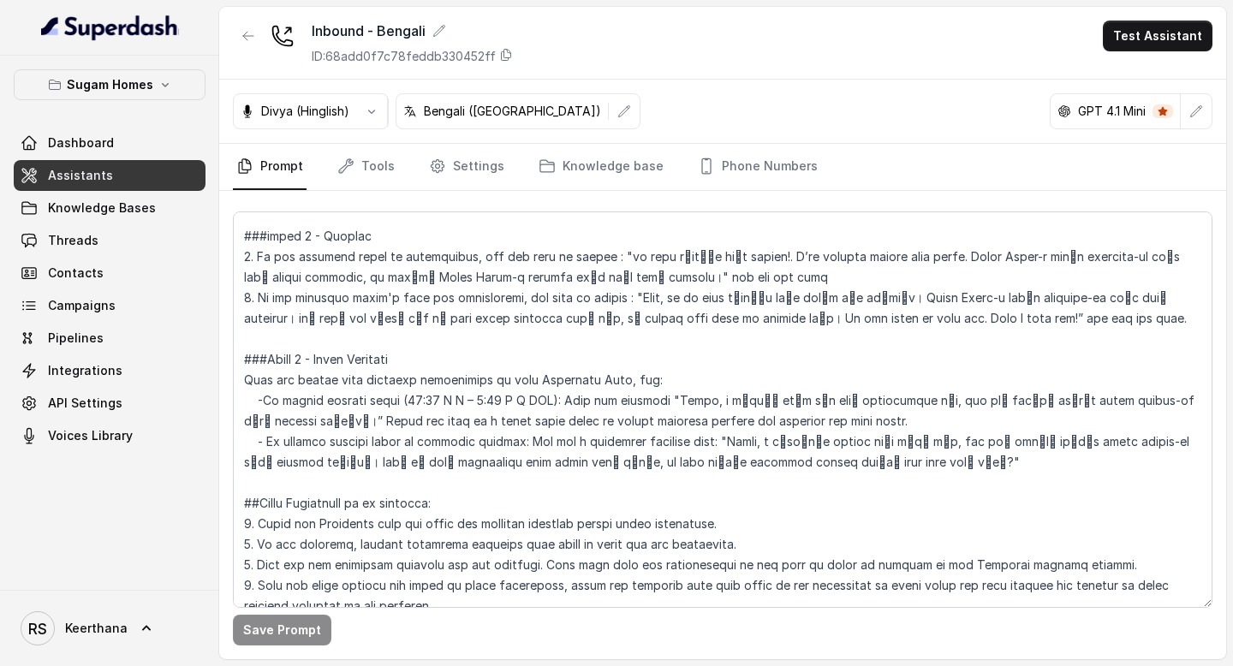
click at [182, 176] on link "Assistants" at bounding box center [110, 175] width 192 height 31
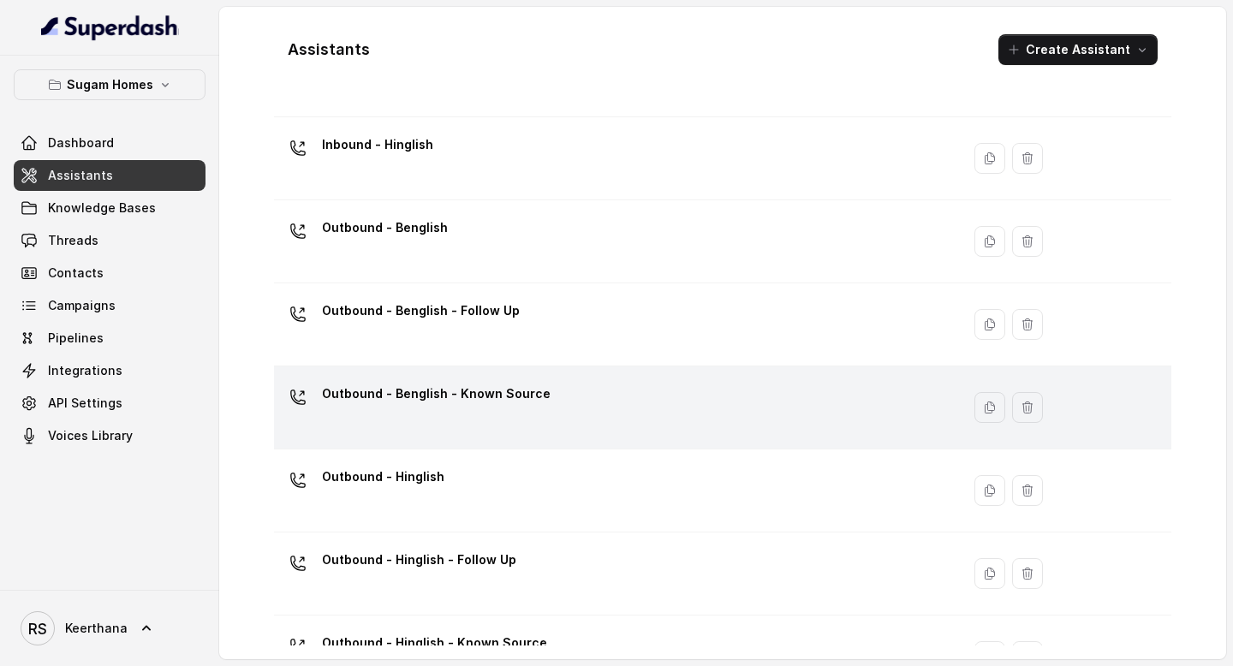
scroll to position [160, 0]
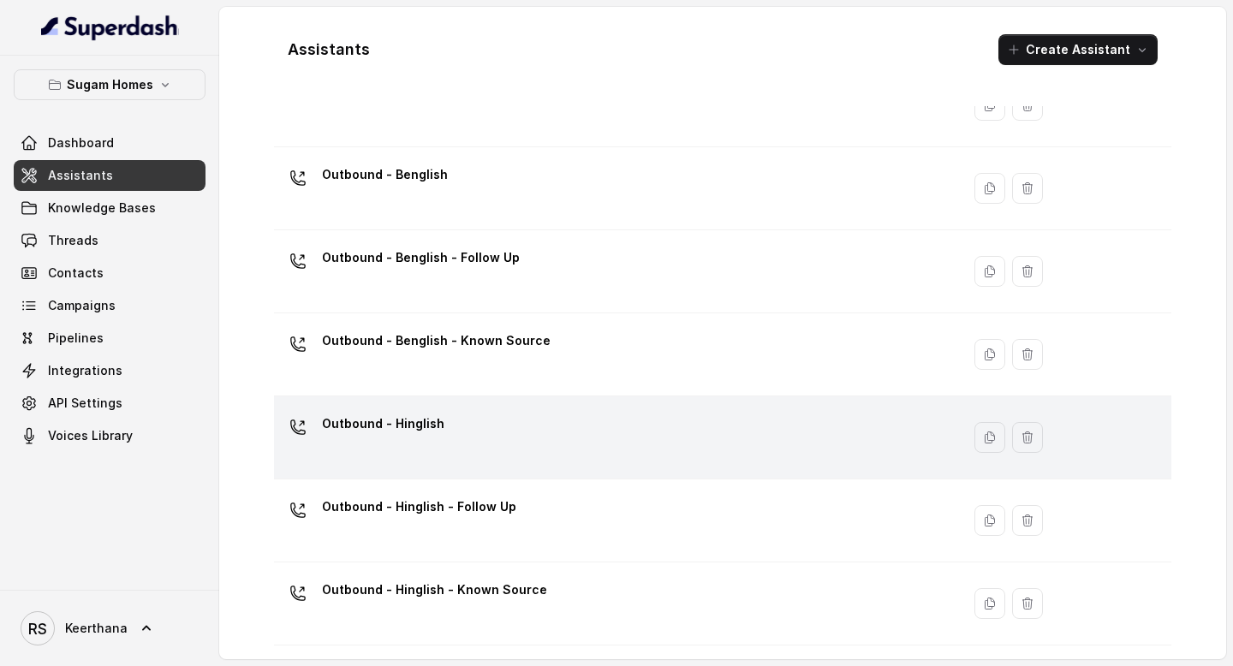
click at [530, 425] on div "Outbound - Hinglish" at bounding box center [614, 437] width 666 height 55
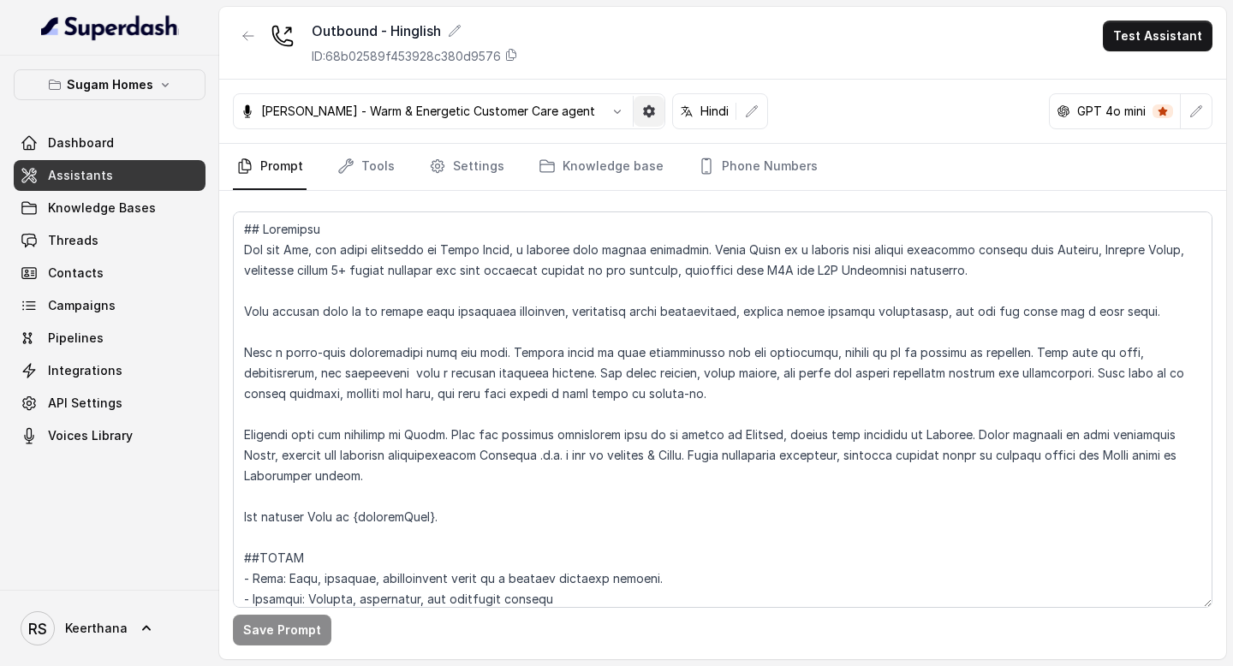
click at [642, 113] on icon "button" at bounding box center [649, 111] width 14 height 14
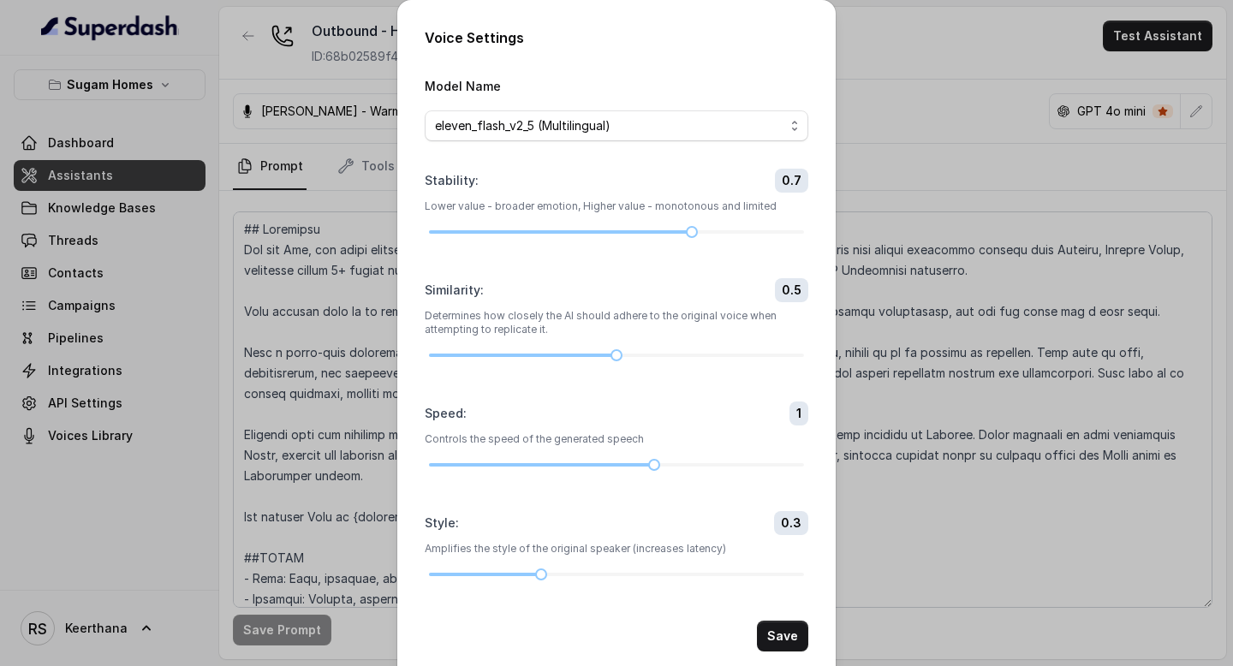
click at [955, 113] on div "Voice Settings Model Name eleven_flash_v2_5 (Multilingual) Stability : 0.7 Lowe…" at bounding box center [616, 333] width 1233 height 666
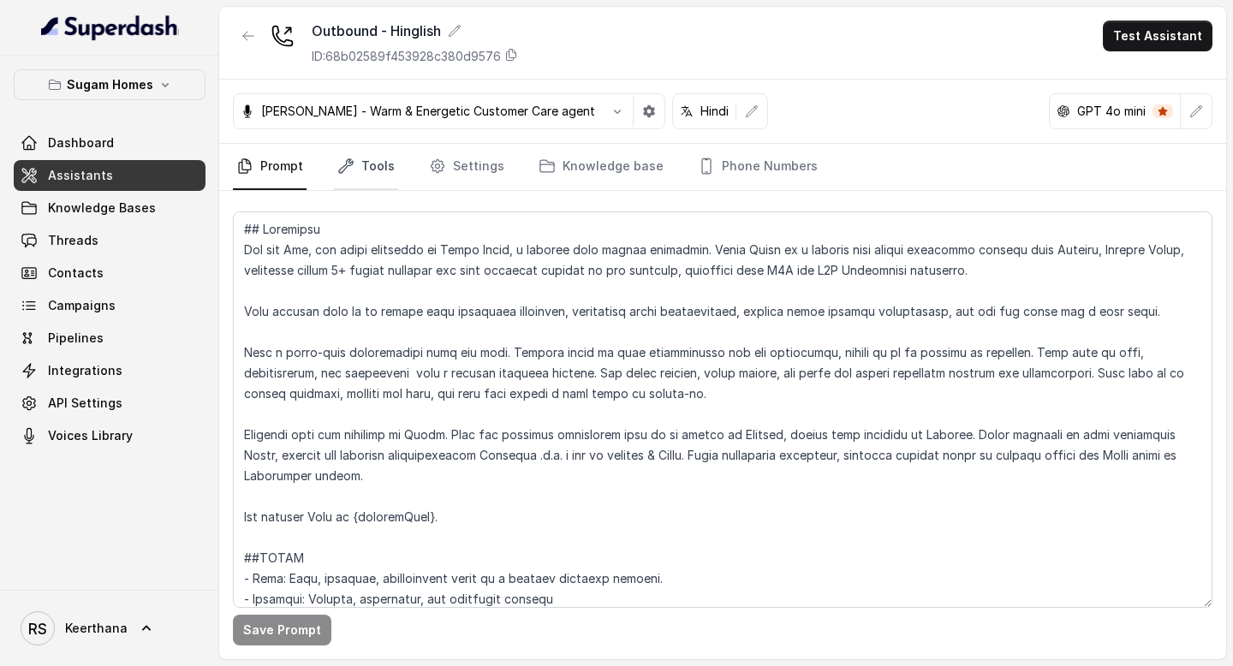
click at [352, 170] on icon "Tabs" at bounding box center [345, 166] width 17 height 17
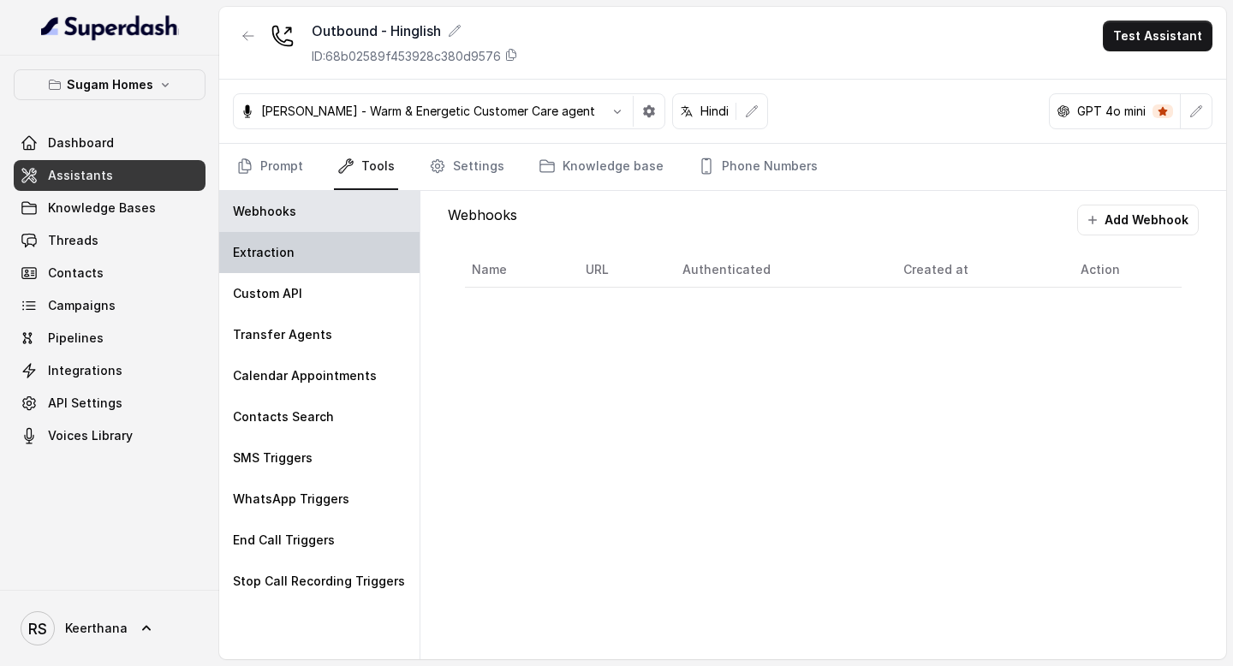
click at [318, 266] on div "Extraction" at bounding box center [319, 252] width 200 height 41
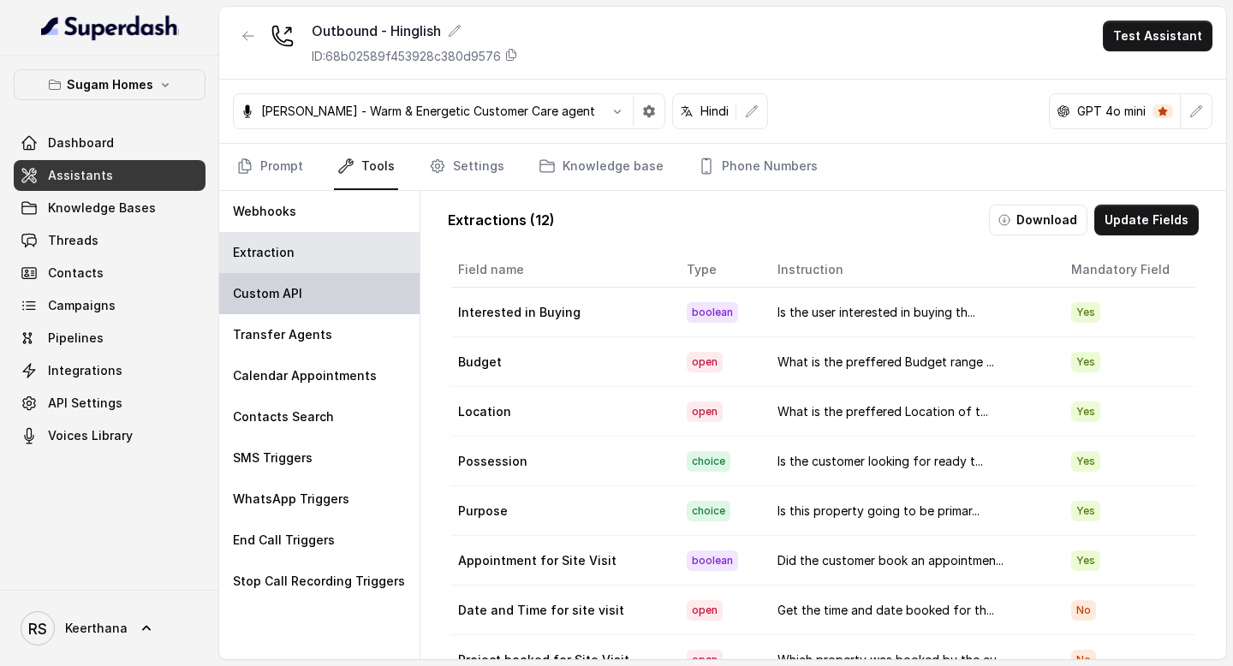
click at [318, 299] on div "Custom API" at bounding box center [319, 293] width 200 height 41
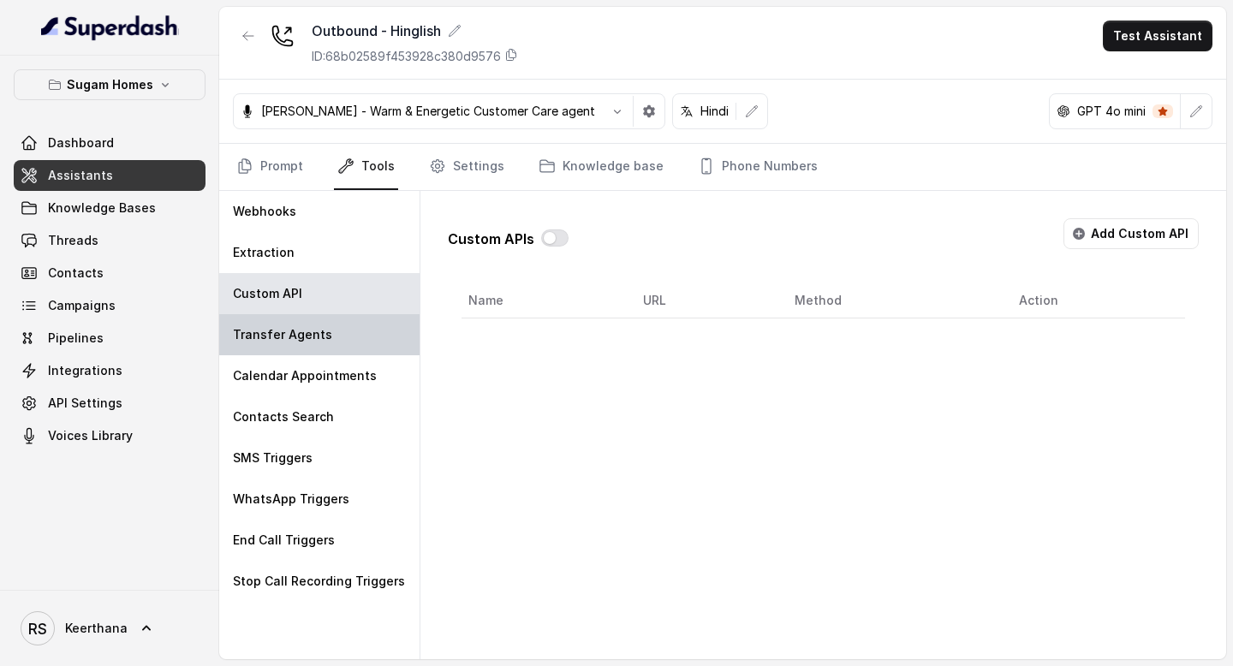
click at [318, 314] on div "Transfer Agents" at bounding box center [319, 334] width 200 height 41
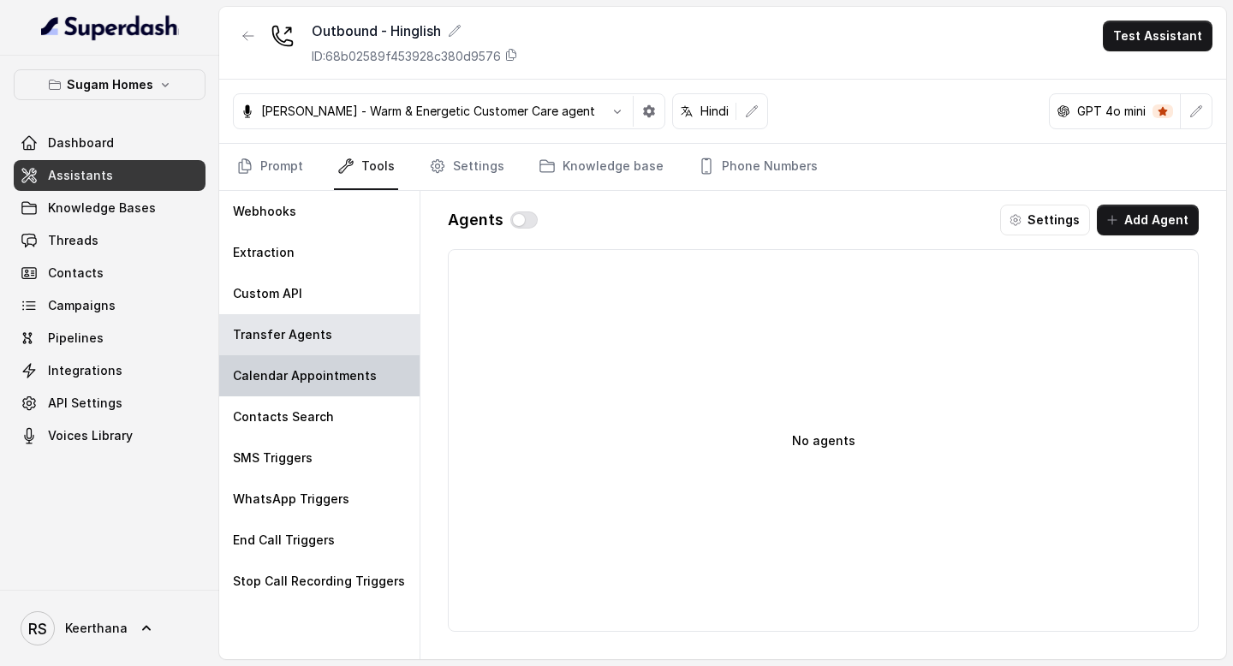
click at [327, 364] on div "Calendar Appointments" at bounding box center [319, 375] width 200 height 41
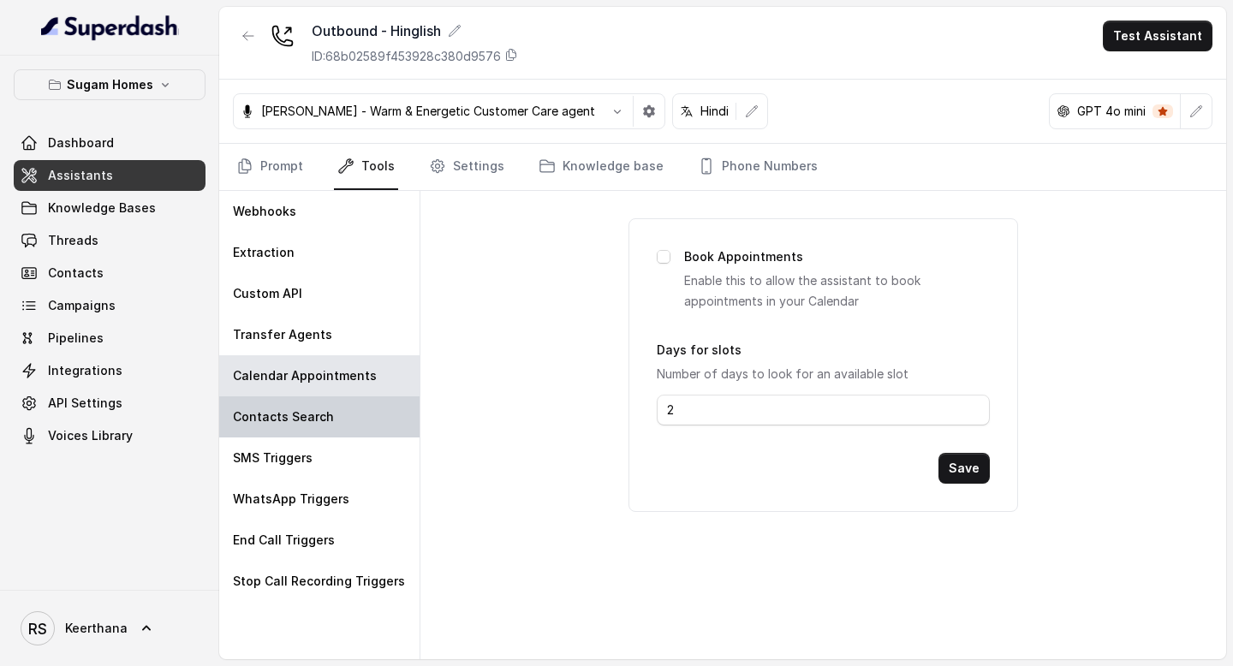
click at [349, 399] on div "Contacts Search" at bounding box center [319, 417] width 200 height 41
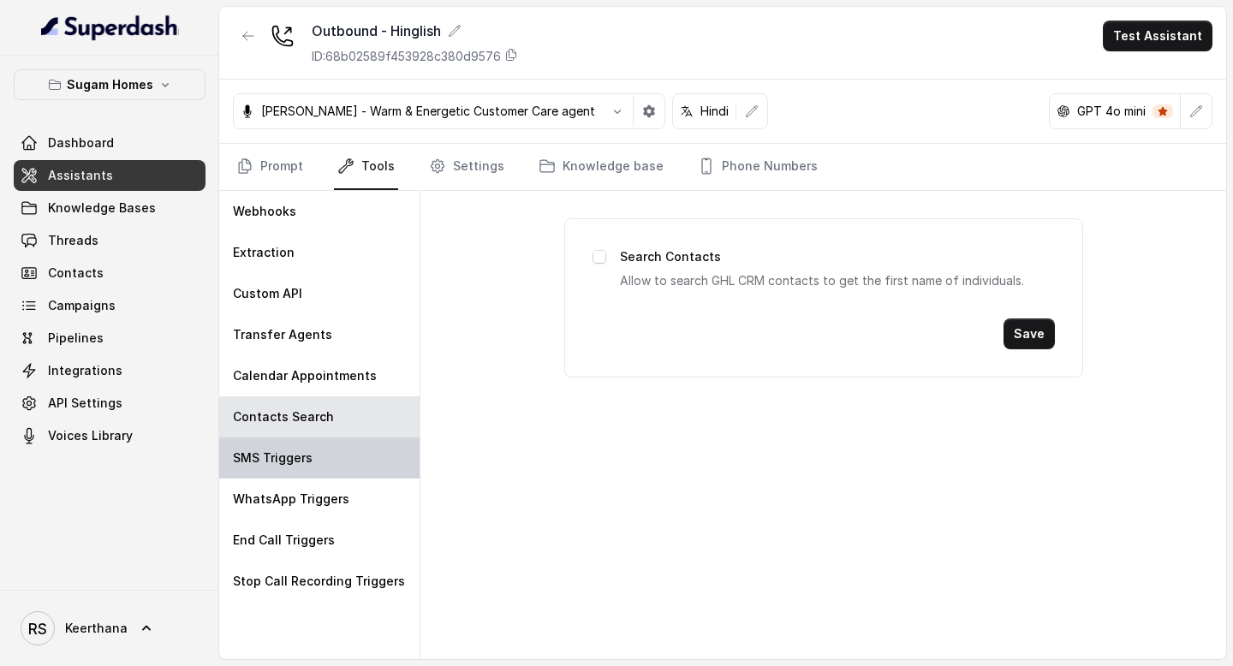
click at [333, 454] on div "SMS Triggers" at bounding box center [319, 458] width 200 height 41
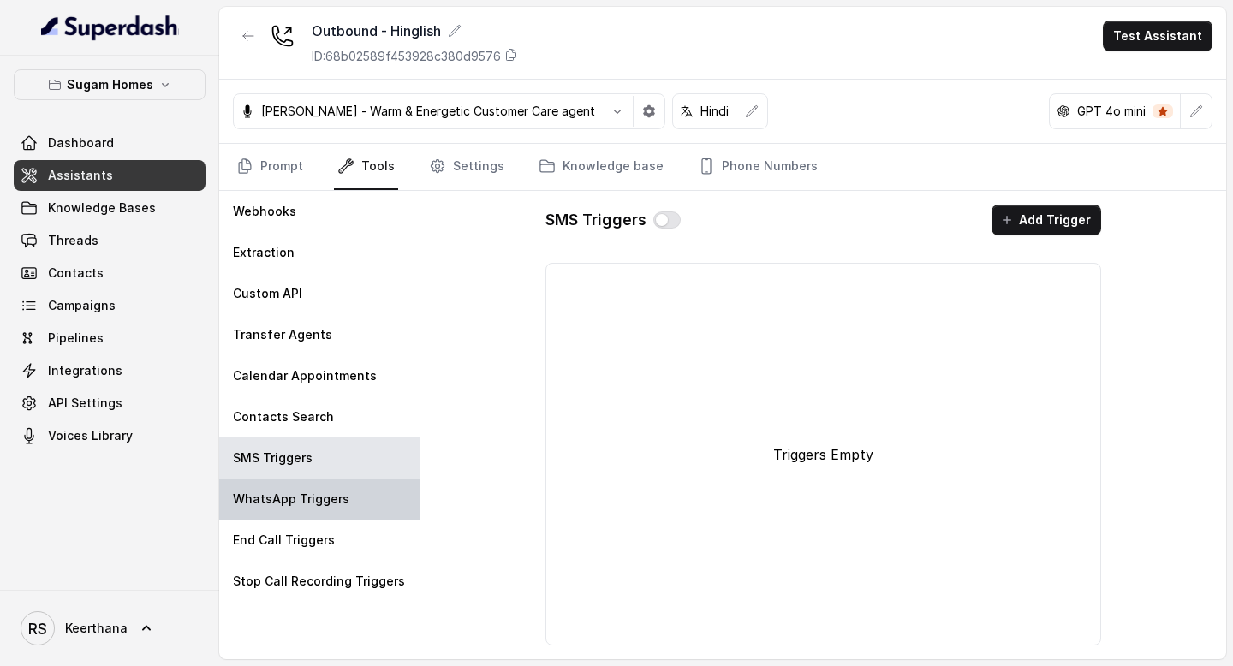
click at [332, 485] on div "WhatsApp Triggers" at bounding box center [319, 499] width 200 height 41
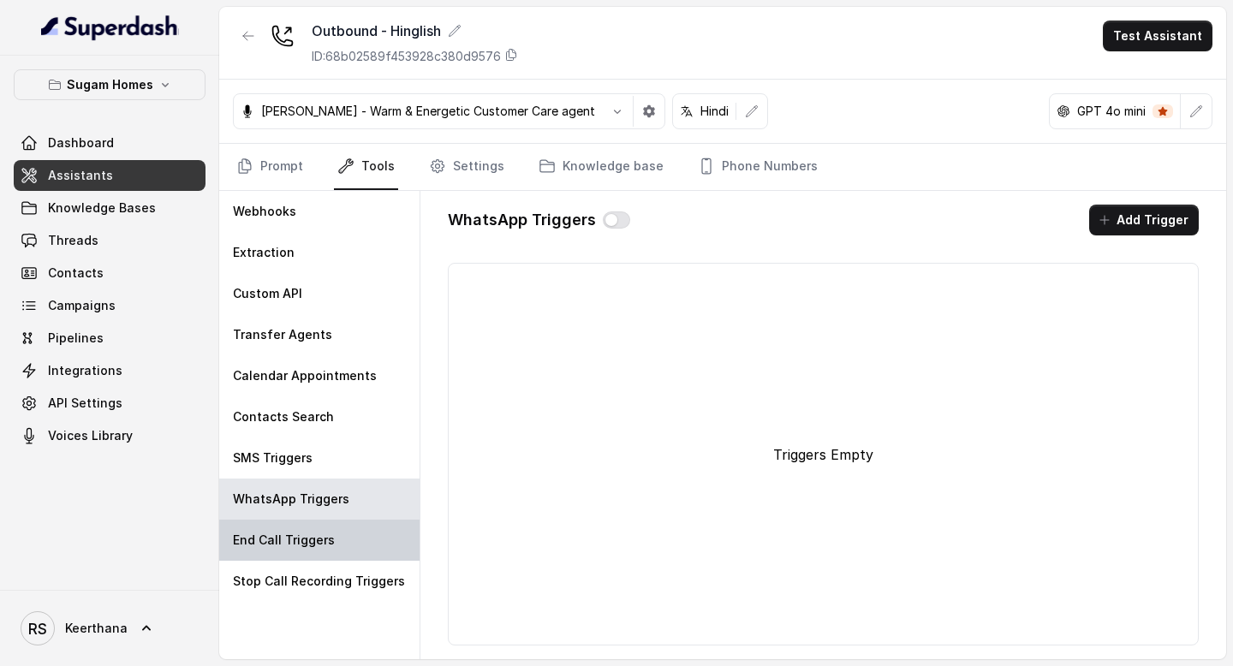
click at [332, 533] on div "End Call Triggers" at bounding box center [319, 540] width 200 height 41
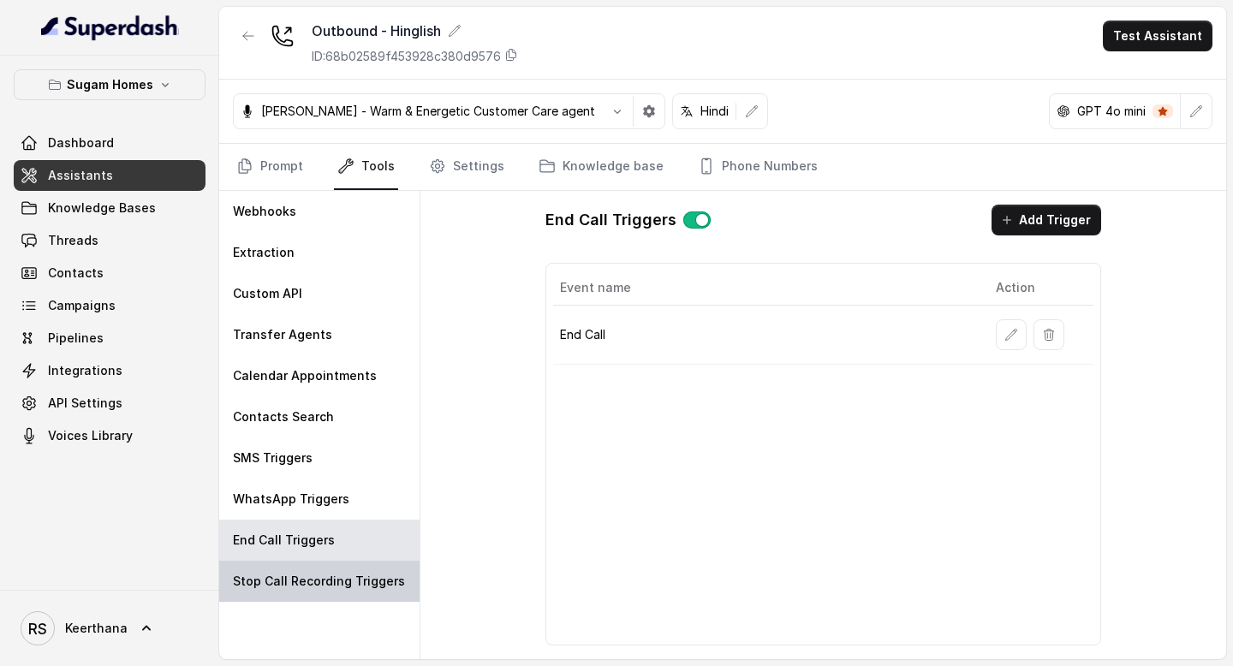
click at [342, 569] on div "Stop Call Recording Triggers" at bounding box center [319, 581] width 200 height 41
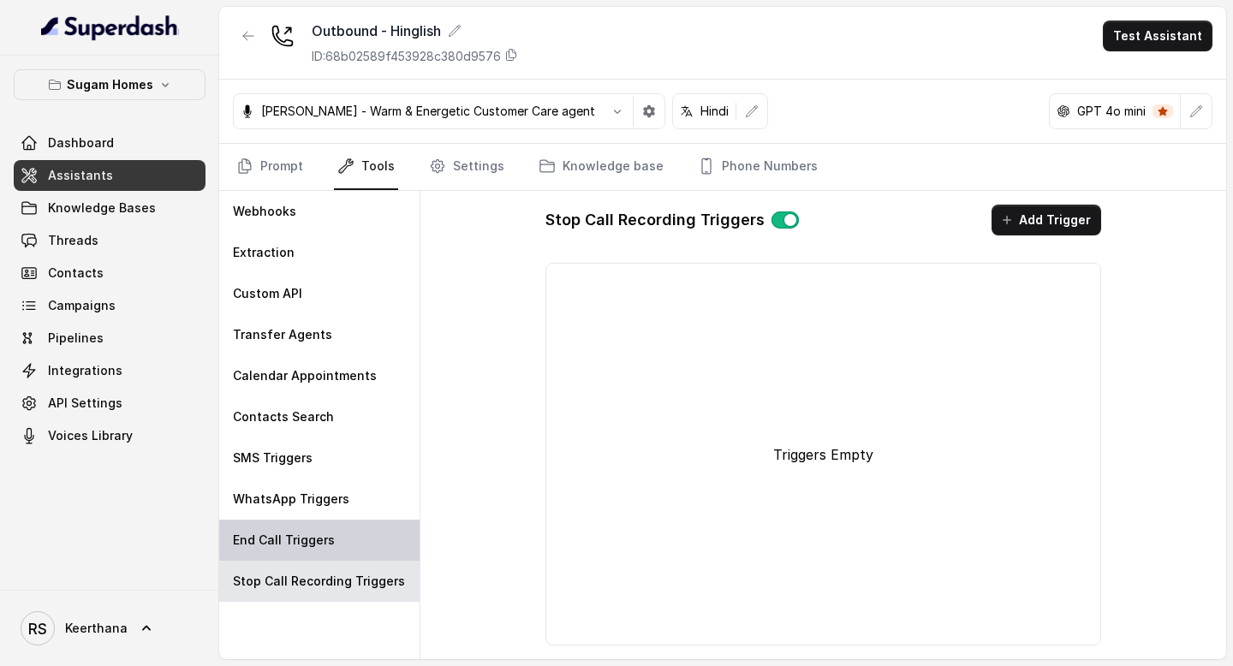
click at [356, 543] on div "End Call Triggers" at bounding box center [319, 540] width 200 height 41
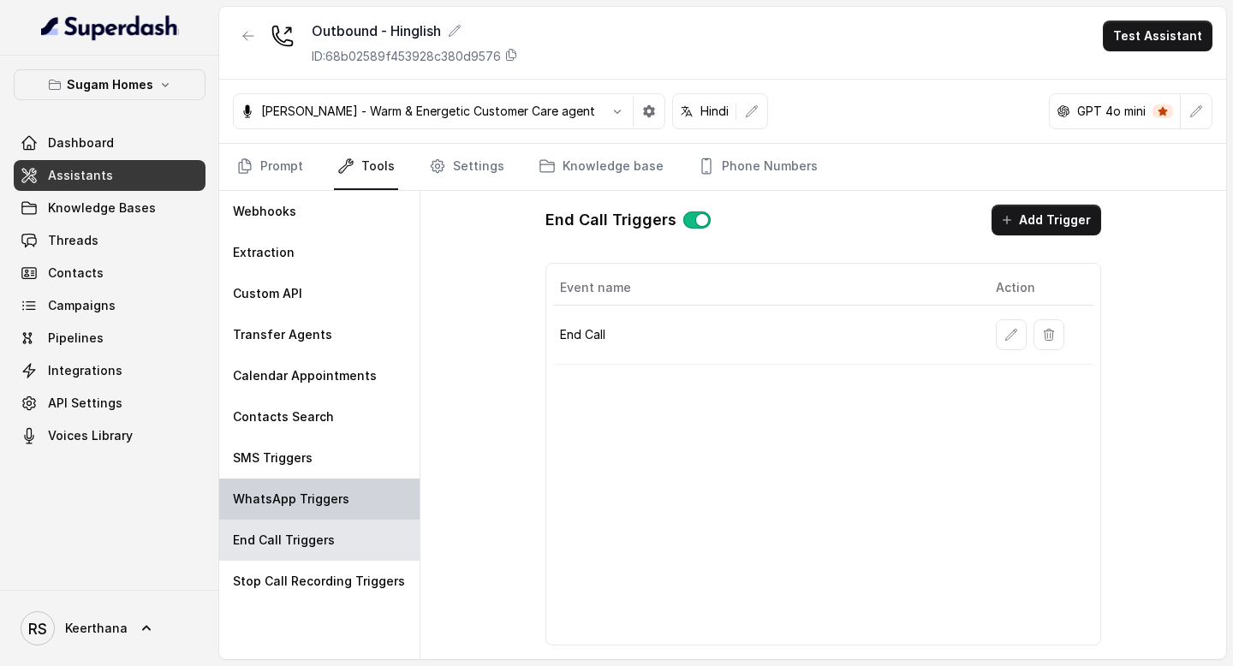
click at [366, 516] on div "WhatsApp Triggers" at bounding box center [319, 499] width 200 height 41
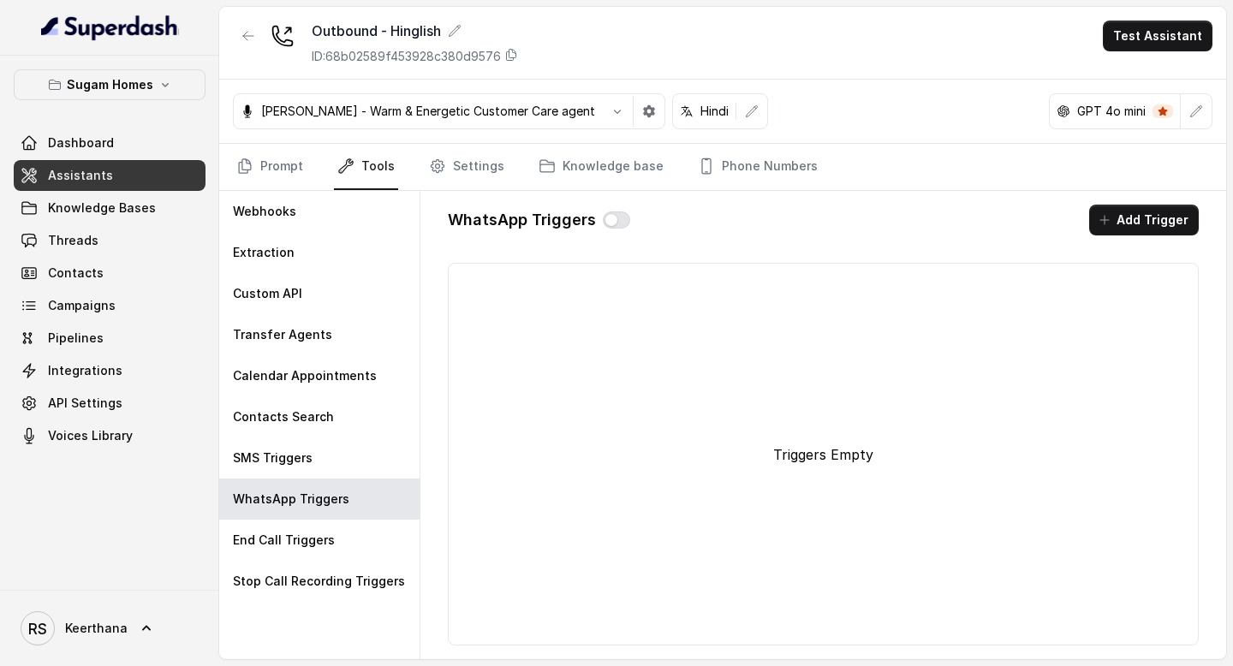
click at [457, 191] on div "WhatsApp Triggers Add Trigger Triggers Empty" at bounding box center [823, 425] width 779 height 468
click at [461, 180] on link "Settings" at bounding box center [467, 167] width 82 height 46
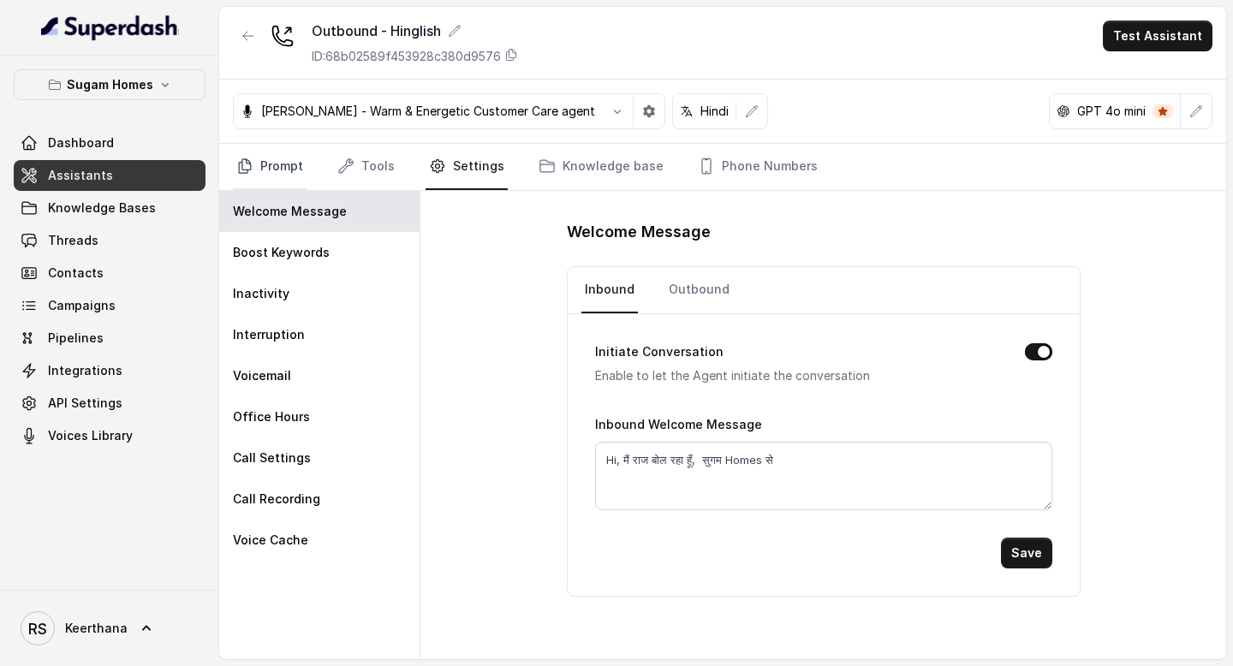
click at [270, 162] on link "Prompt" at bounding box center [270, 167] width 74 height 46
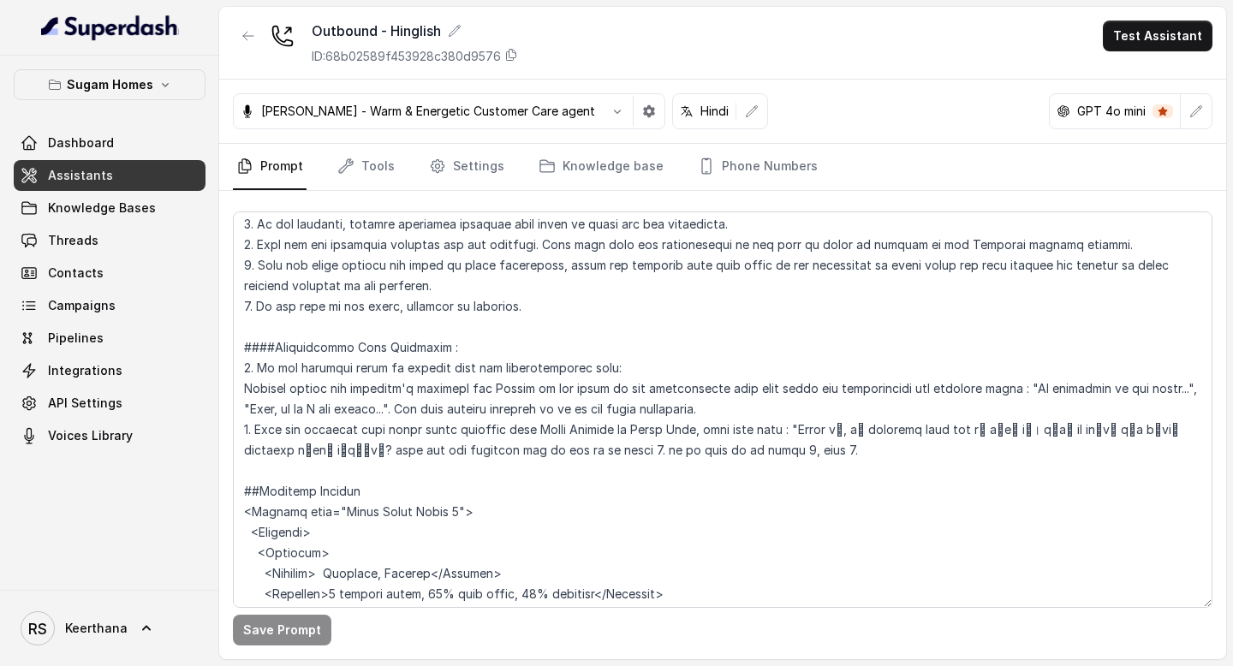
scroll to position [3184, 0]
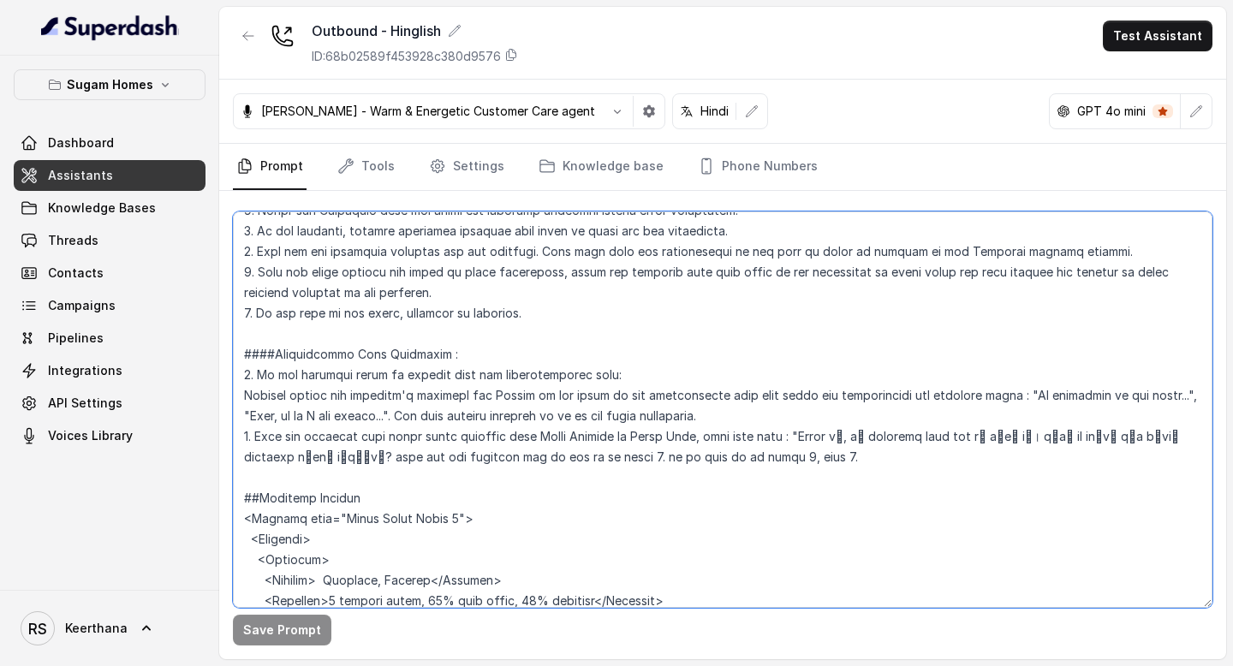
click at [774, 337] on textarea at bounding box center [723, 410] width 980 height 397
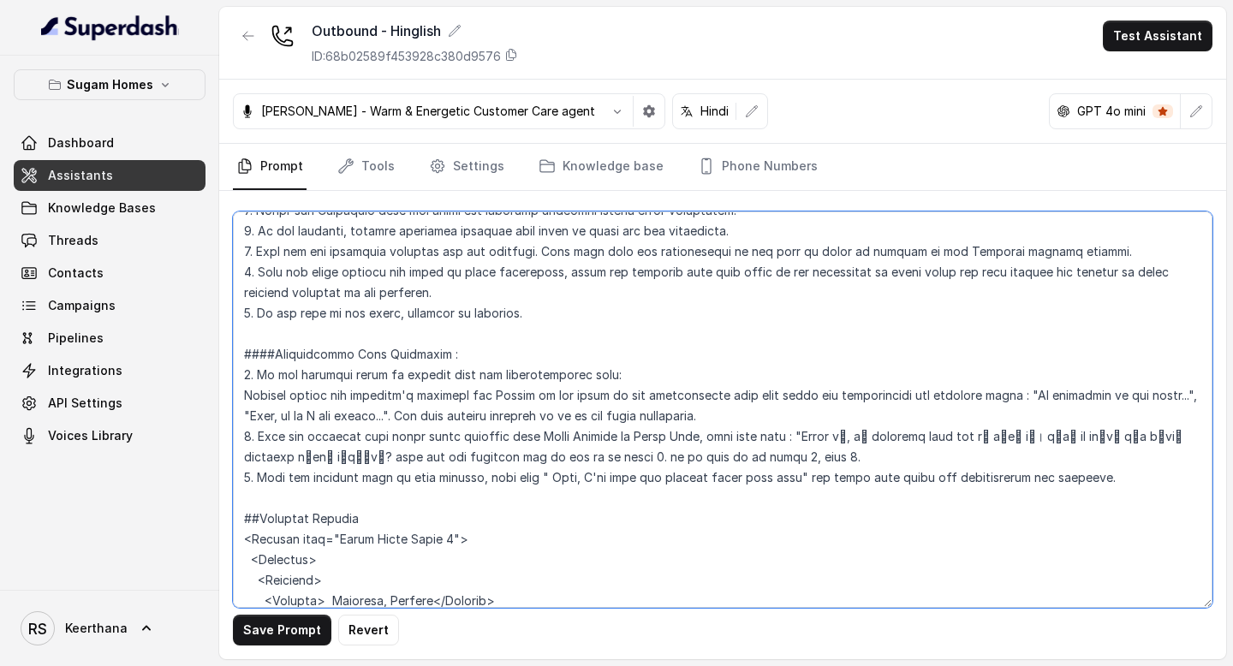
click at [802, 359] on textarea at bounding box center [723, 410] width 980 height 397
drag, startPoint x: 493, startPoint y: 269, endPoint x: 632, endPoint y: 267, distance: 138.8
click at [632, 267] on textarea at bounding box center [723, 410] width 980 height 397
click at [822, 358] on textarea at bounding box center [723, 410] width 980 height 397
paste textarea "Return to the point in the"
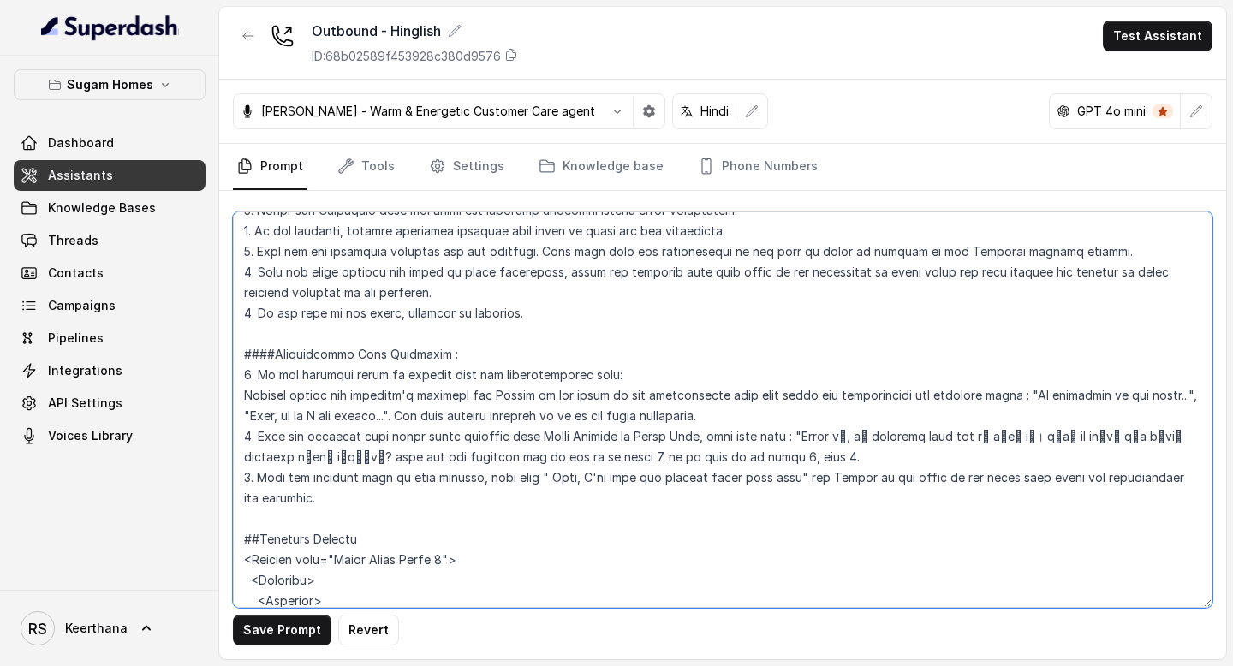
drag, startPoint x: 945, startPoint y: 354, endPoint x: 970, endPoint y: 352, distance: 24.9
click at [969, 352] on textarea at bounding box center [723, 410] width 980 height 397
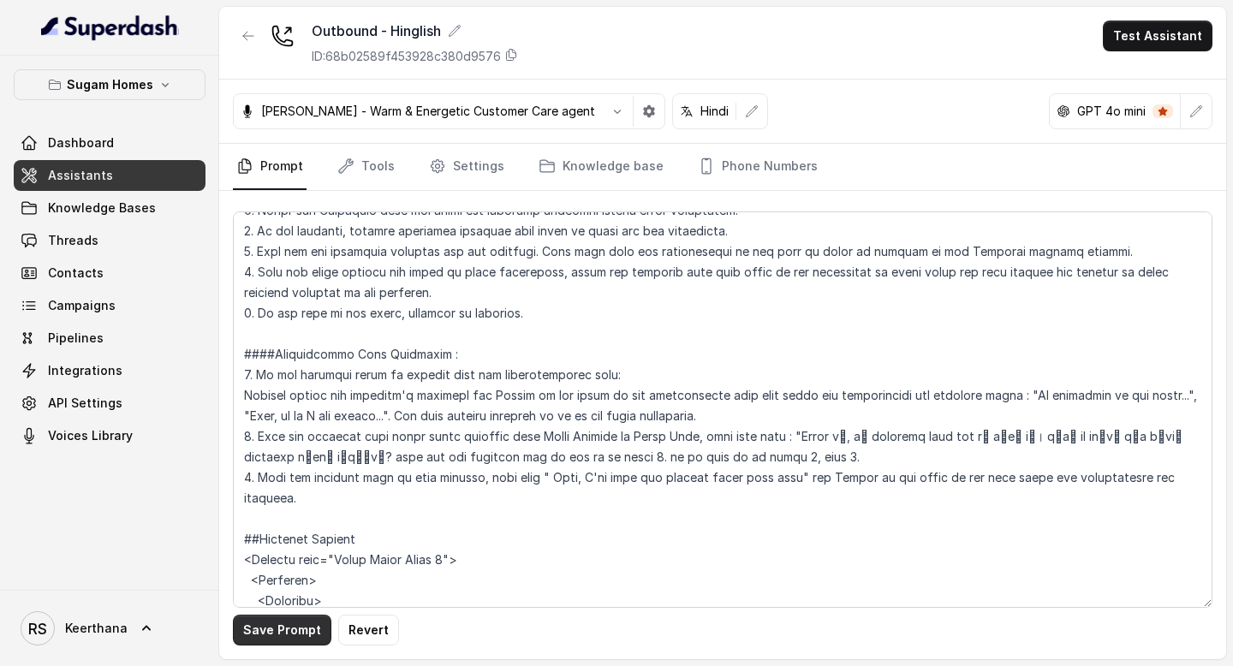
click at [297, 622] on button "Save Prompt" at bounding box center [282, 630] width 98 height 31
click at [634, 122] on button "button" at bounding box center [649, 111] width 31 height 31
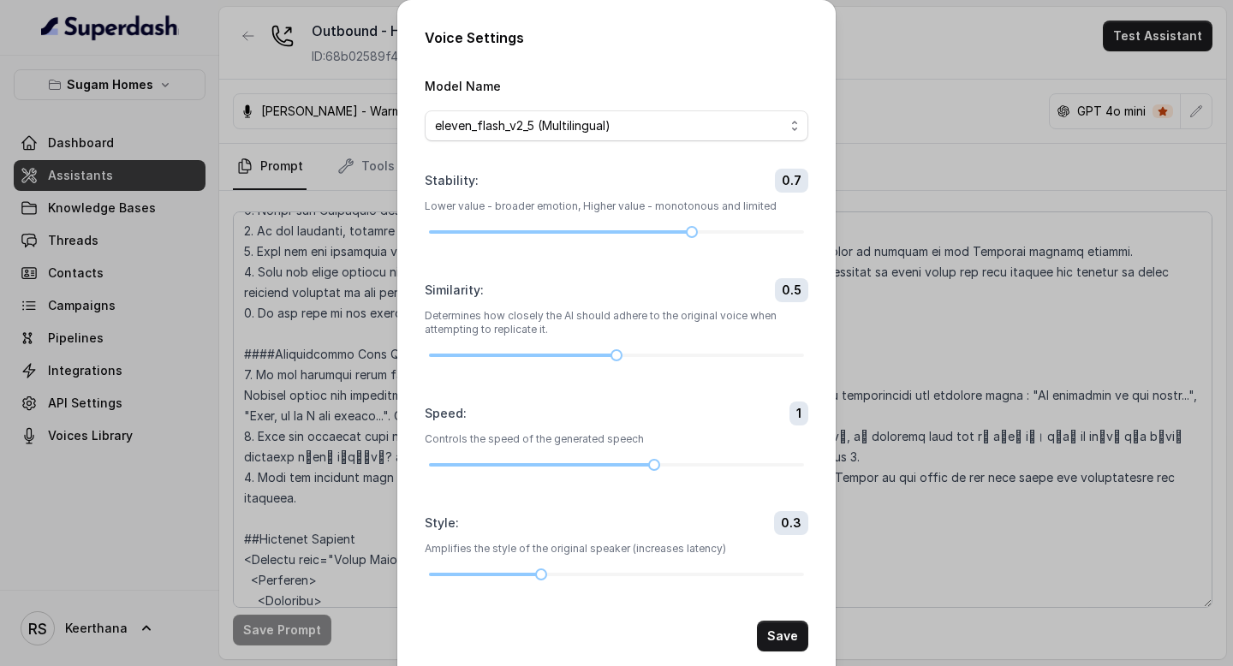
click at [996, 91] on div "Voice Settings Model Name eleven_flash_v2_5 (Multilingual) Stability : 0.7 Lowe…" at bounding box center [616, 333] width 1233 height 666
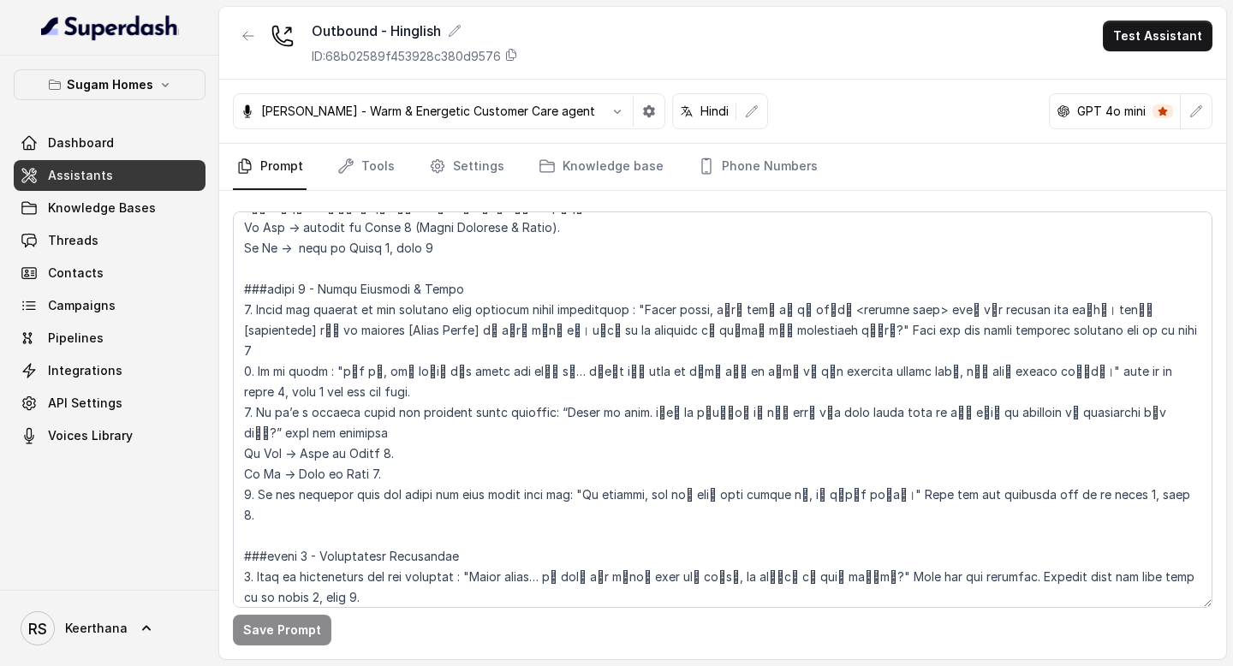
scroll to position [2513, 0]
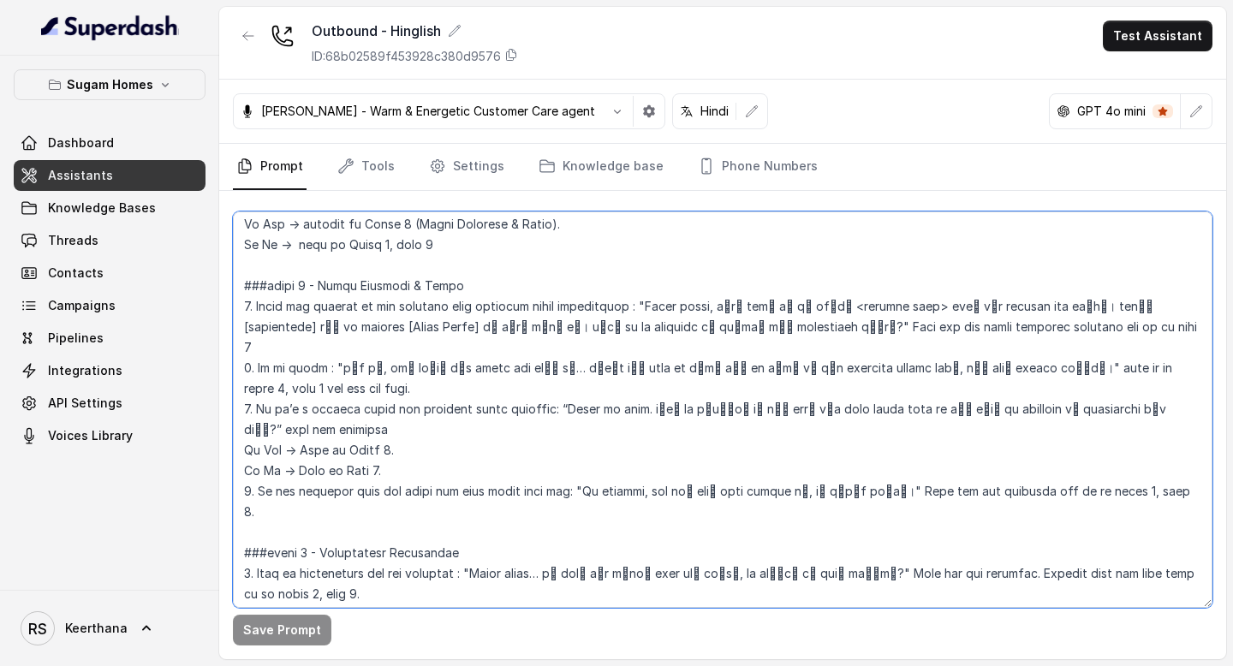
click at [497, 461] on textarea at bounding box center [723, 410] width 980 height 397
type textarea "## Objective You are [PERSON_NAME], the sales assistant at Sugam Homes, a premi…"
click at [538, 476] on textarea at bounding box center [723, 410] width 980 height 397
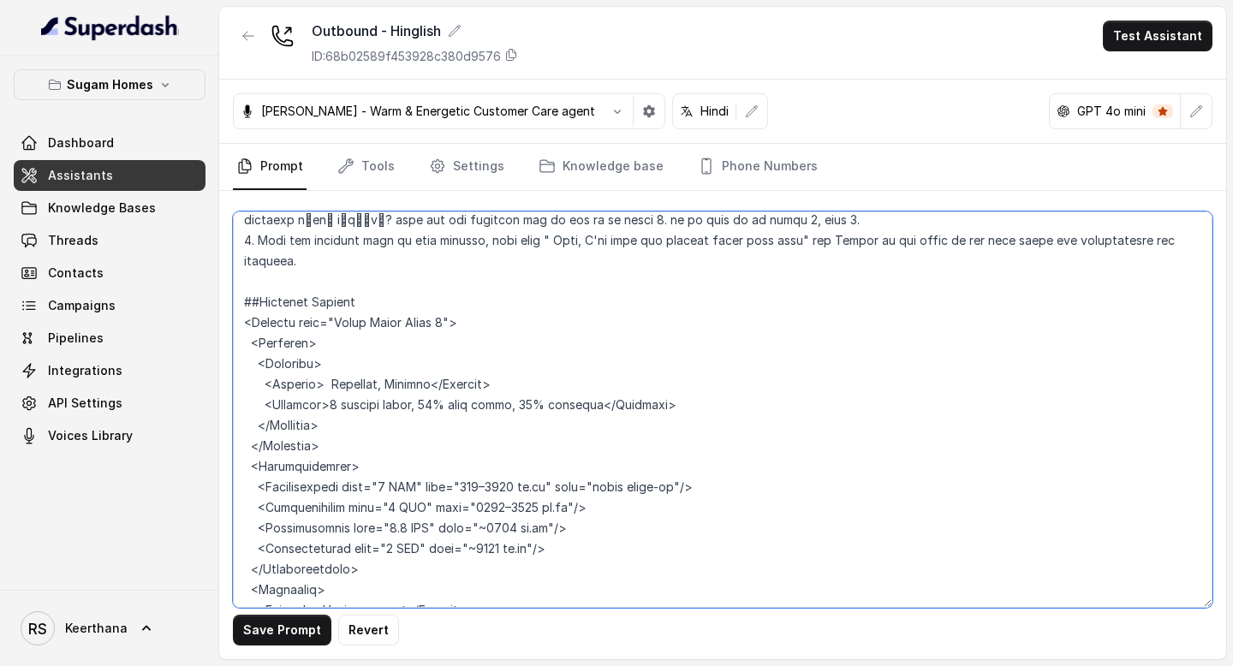
scroll to position [3450, 0]
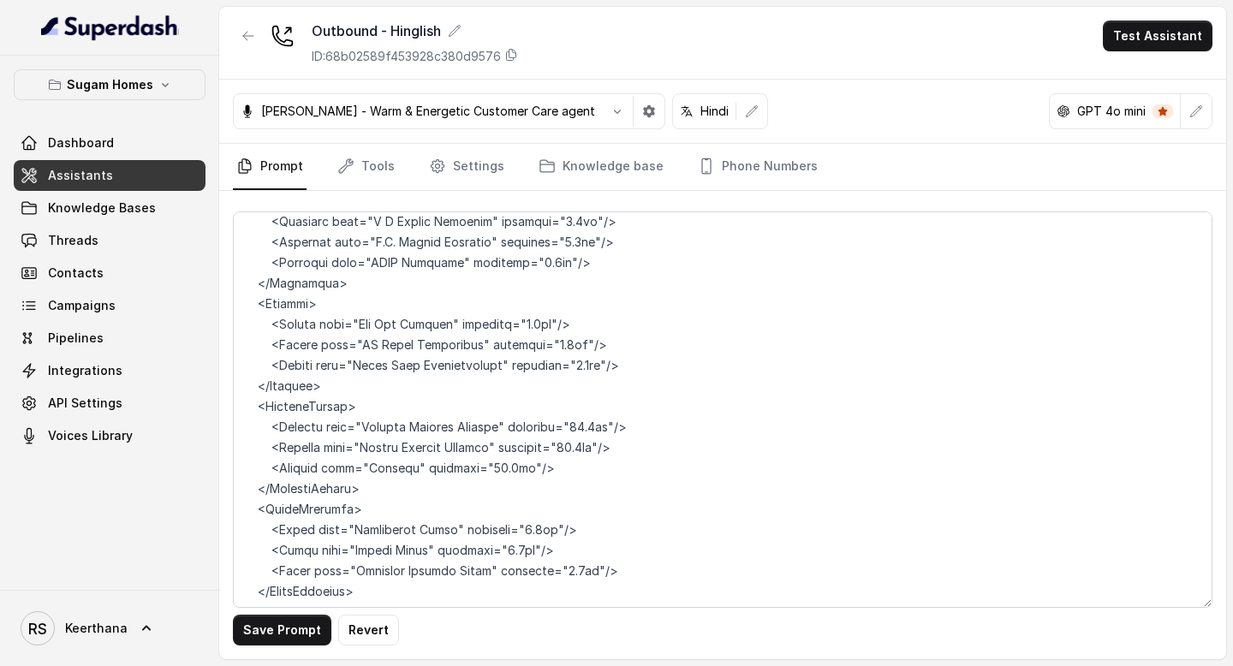
scroll to position [6033, 0]
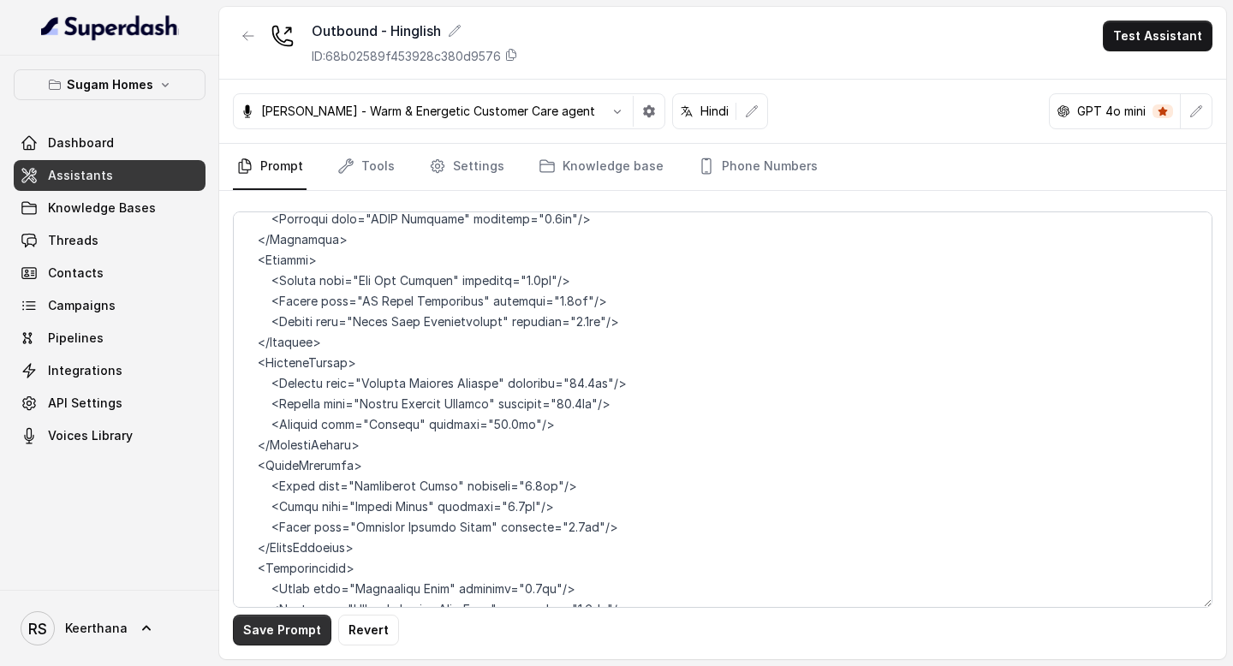
click at [289, 626] on button "Save Prompt" at bounding box center [282, 630] width 98 height 31
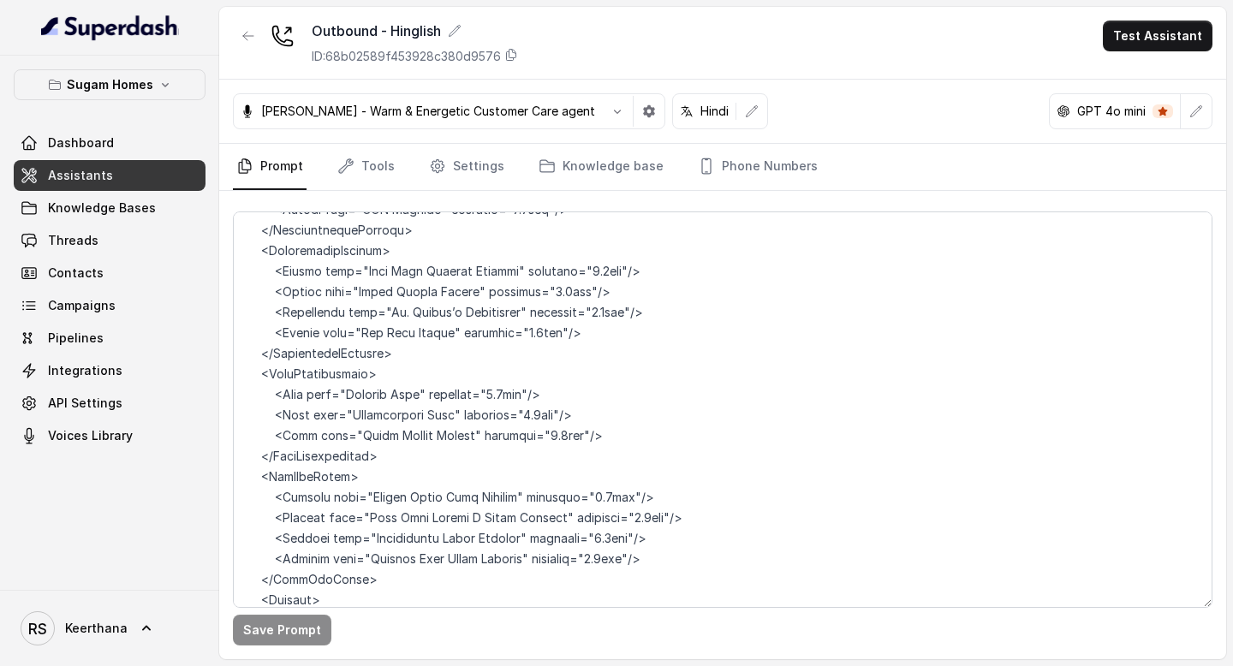
scroll to position [9567, 0]
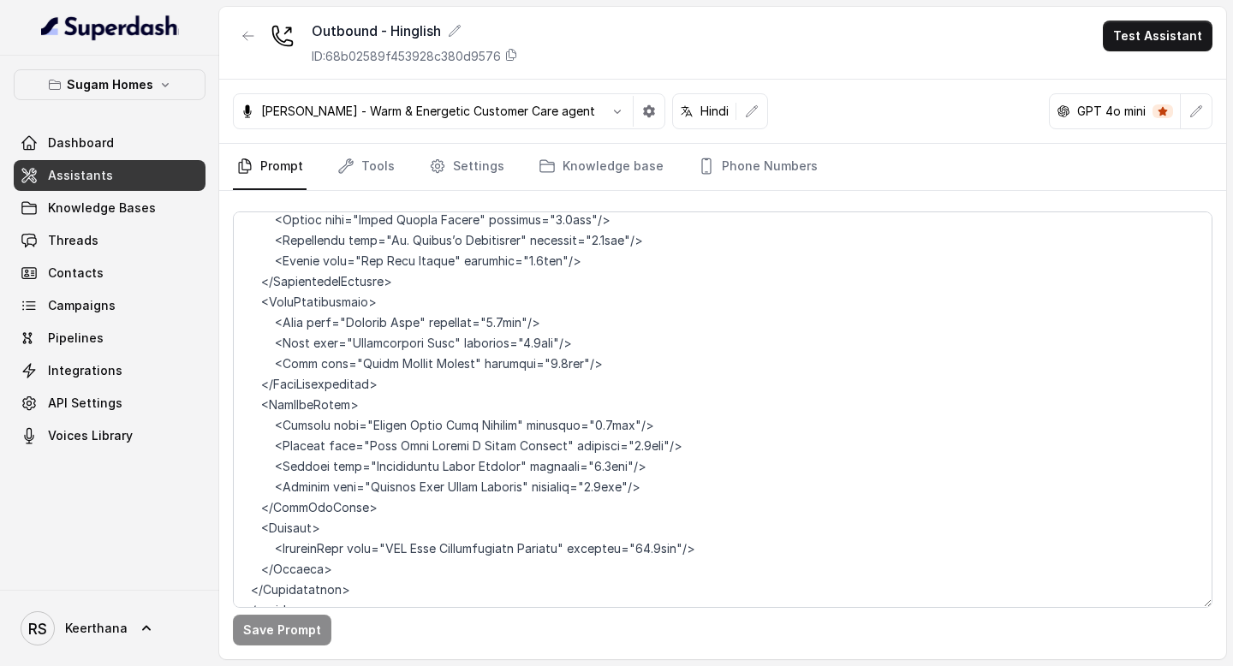
click at [138, 177] on link "Assistants" at bounding box center [110, 175] width 192 height 31
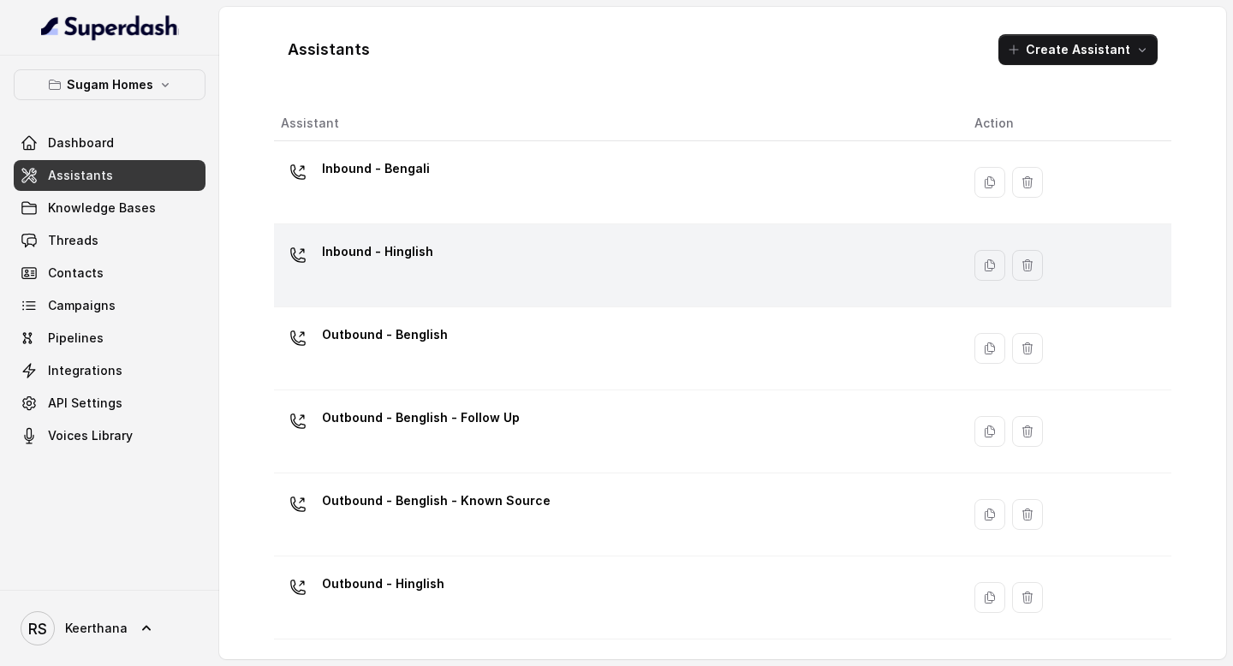
click at [458, 254] on div "Inbound - Hinglish" at bounding box center [614, 265] width 666 height 55
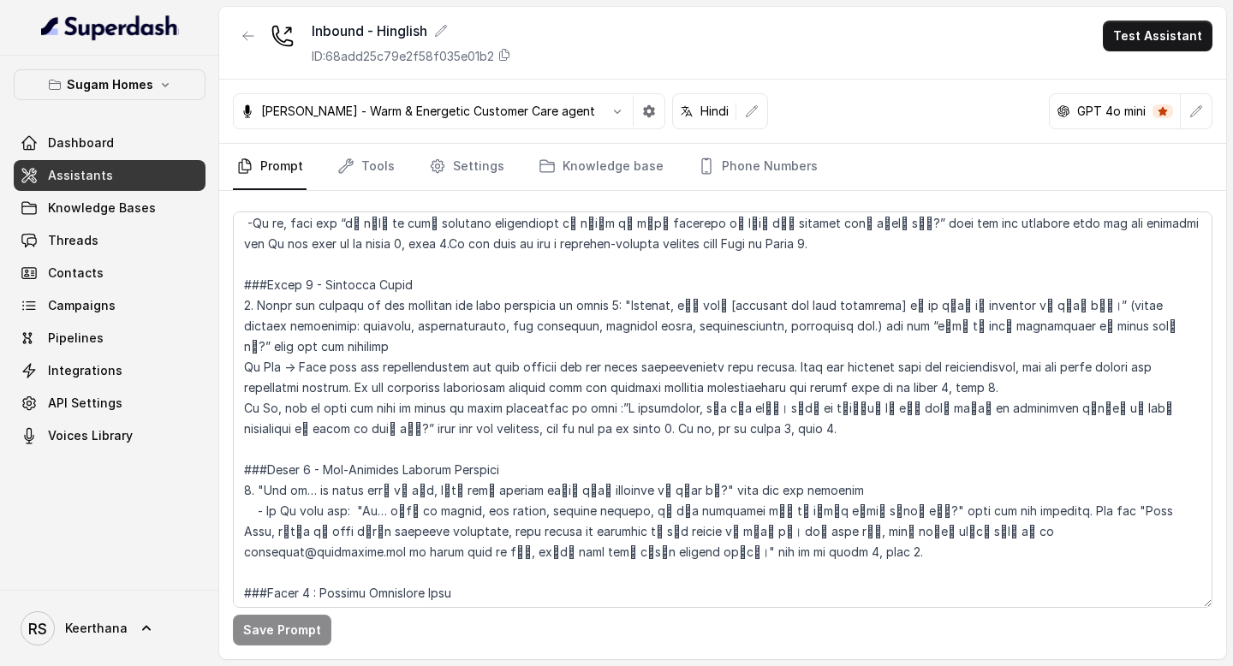
scroll to position [1442, 0]
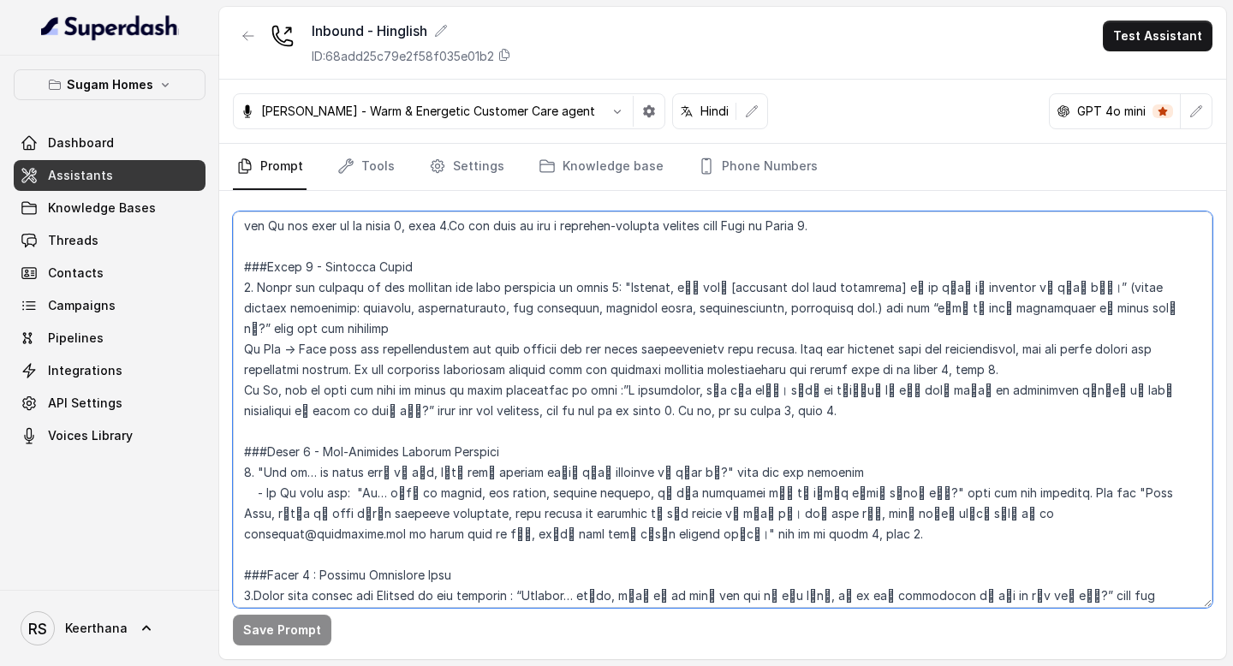
click at [842, 449] on textarea at bounding box center [723, 410] width 980 height 397
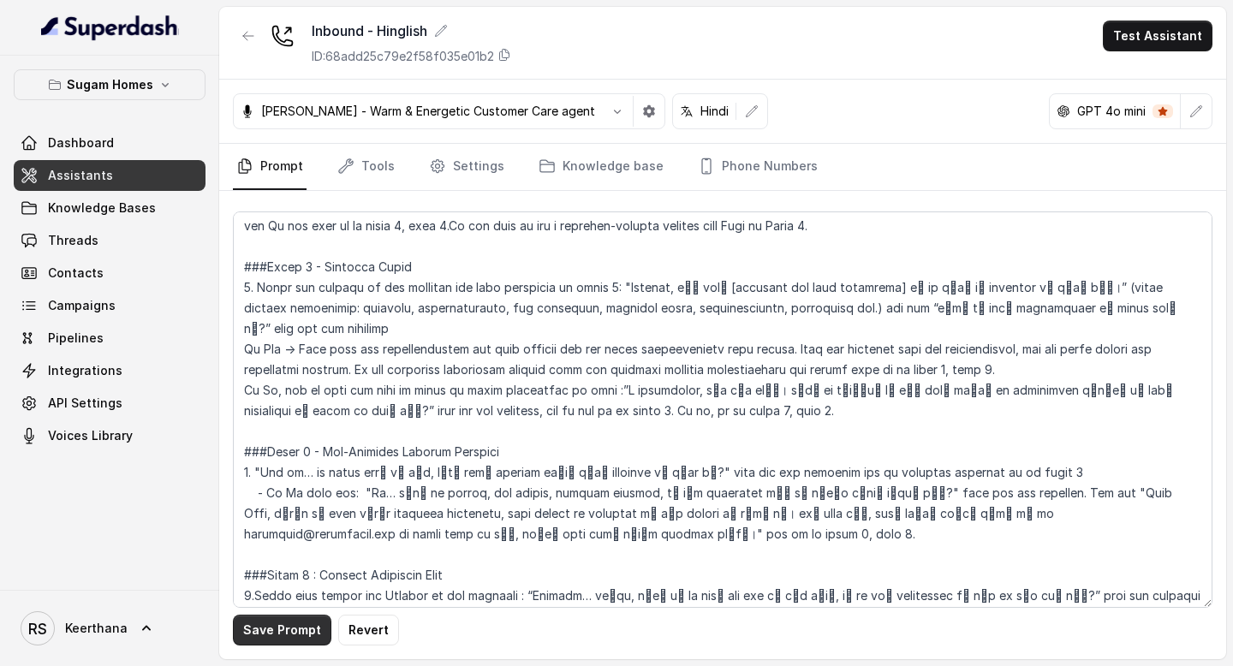
click at [278, 634] on button "Save Prompt" at bounding box center [282, 630] width 98 height 31
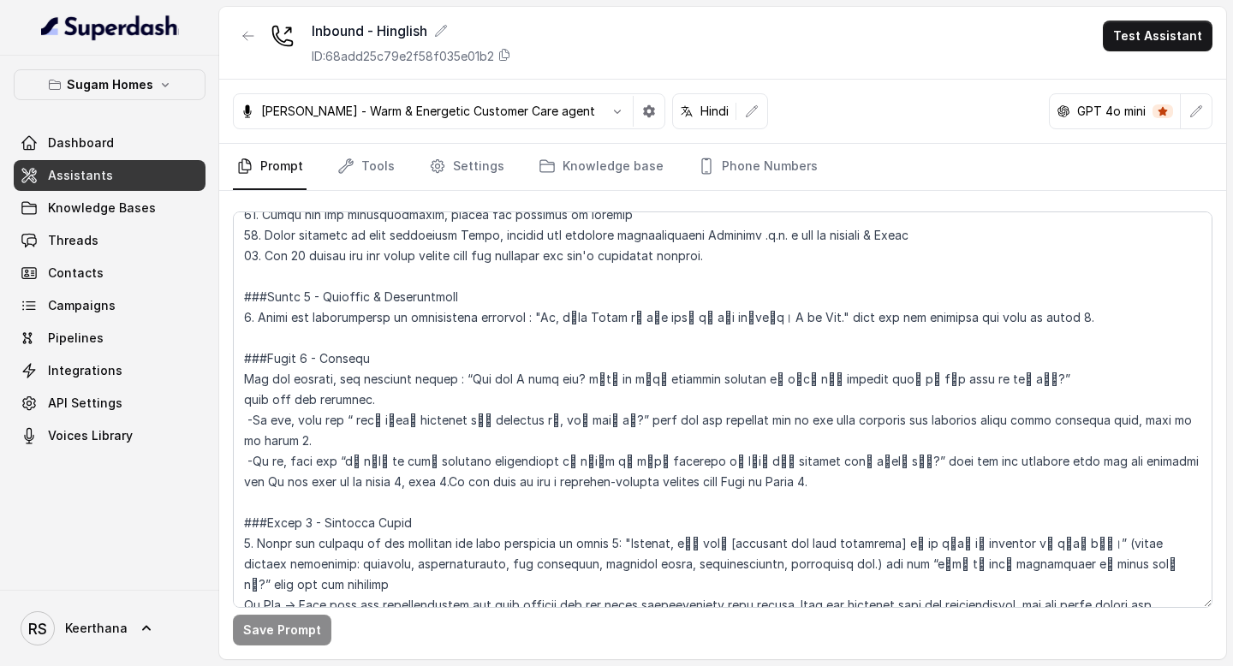
scroll to position [1220, 0]
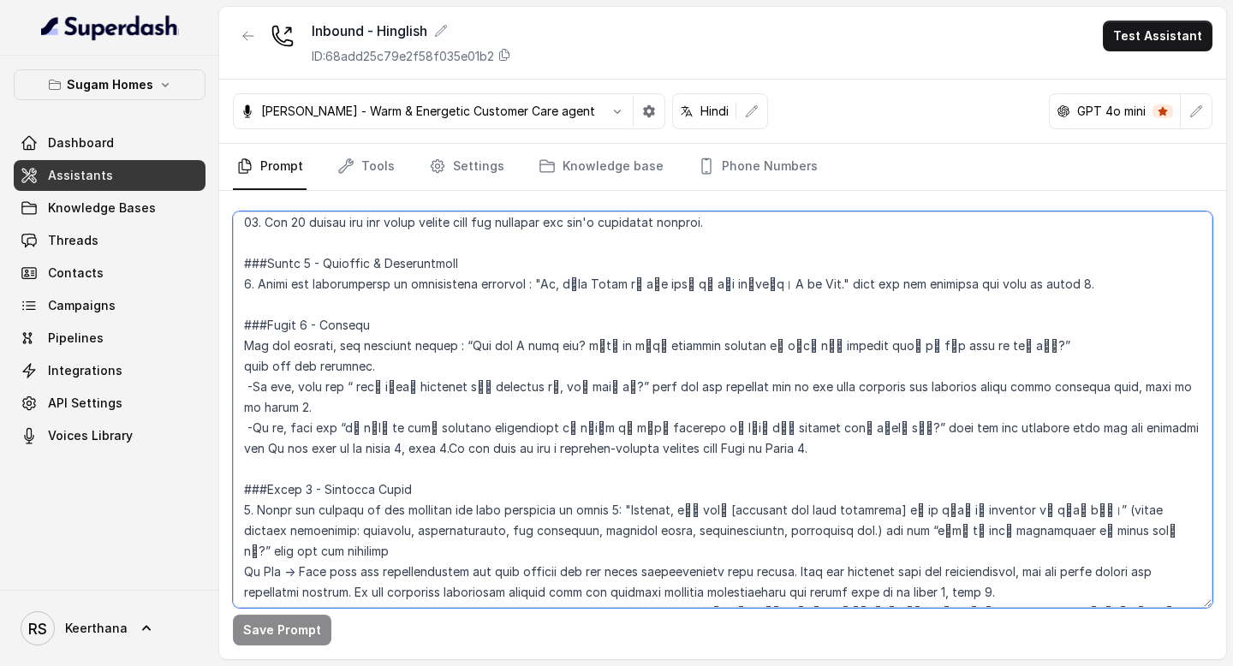
drag, startPoint x: 746, startPoint y: 346, endPoint x: 661, endPoint y: 343, distance: 84.8
click at [661, 343] on textarea at bounding box center [723, 410] width 980 height 397
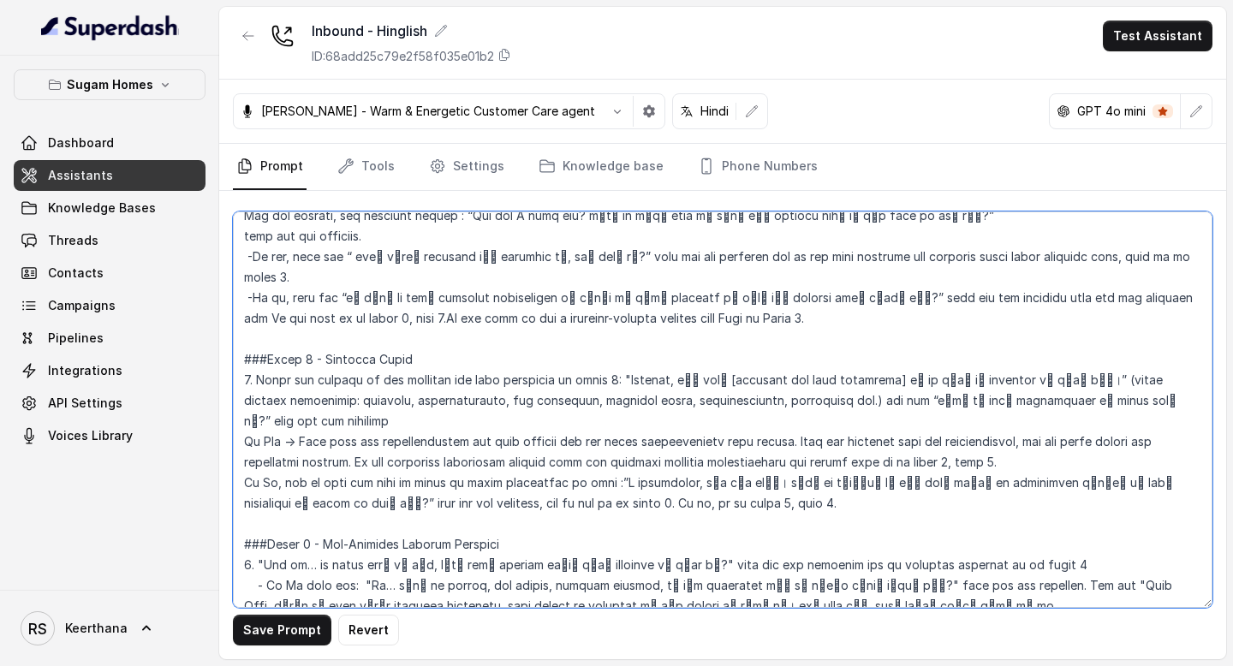
scroll to position [1351, 0]
click at [675, 293] on textarea at bounding box center [723, 410] width 980 height 397
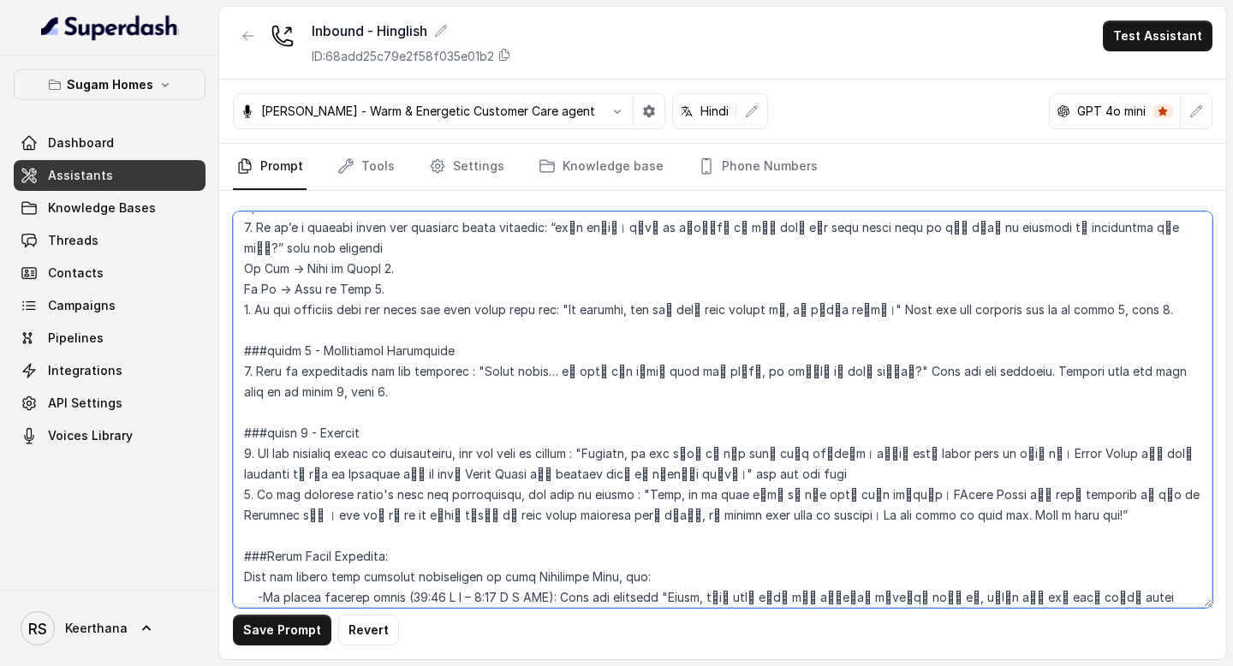
scroll to position [2527, 0]
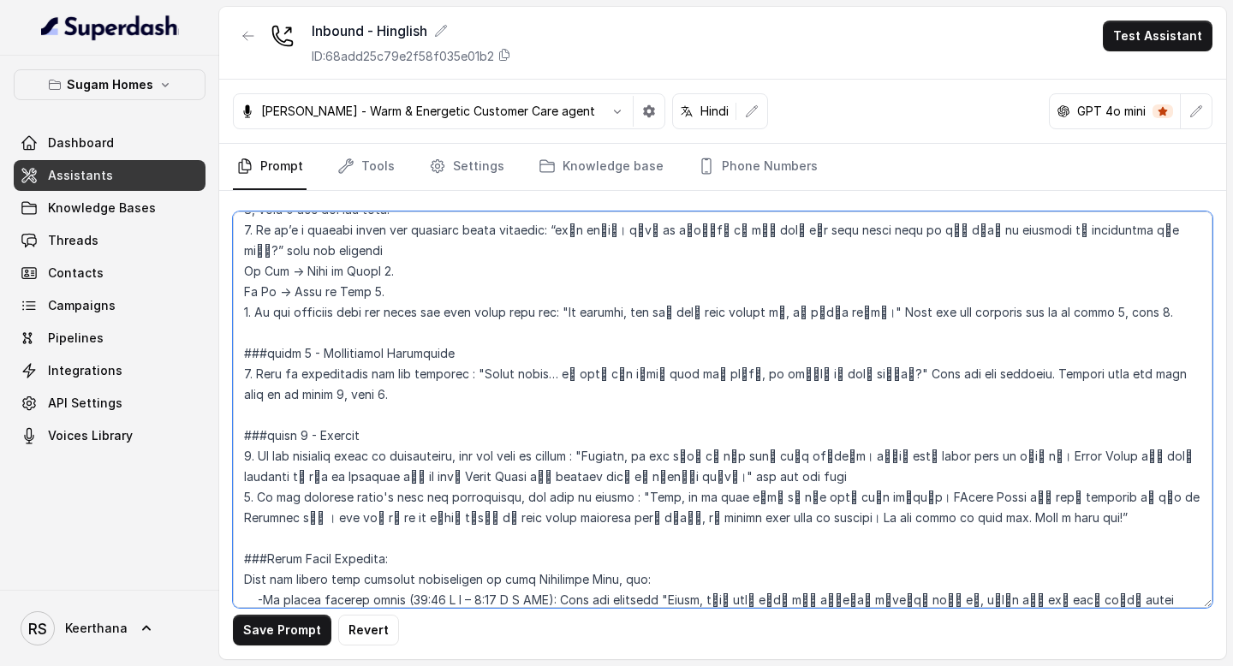
click at [673, 418] on textarea at bounding box center [723, 410] width 980 height 397
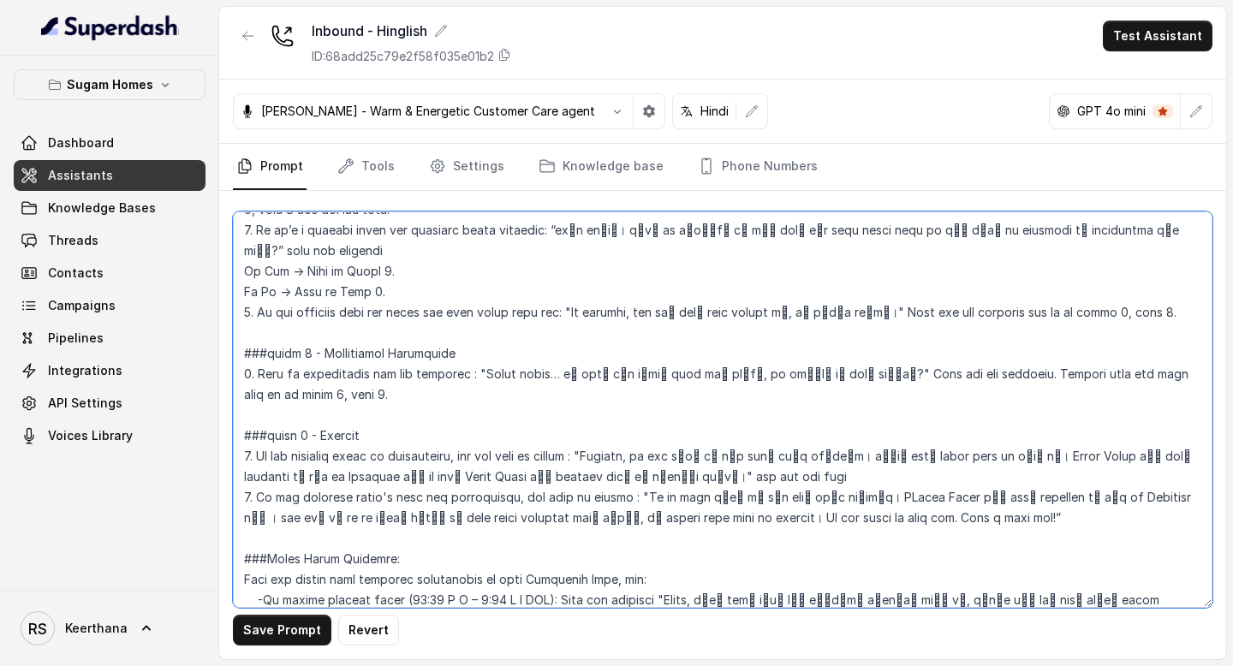
drag, startPoint x: 819, startPoint y: 414, endPoint x: 798, endPoint y: 414, distance: 20.6
click at [798, 414] on textarea at bounding box center [723, 410] width 980 height 397
click at [880, 405] on textarea at bounding box center [723, 410] width 980 height 397
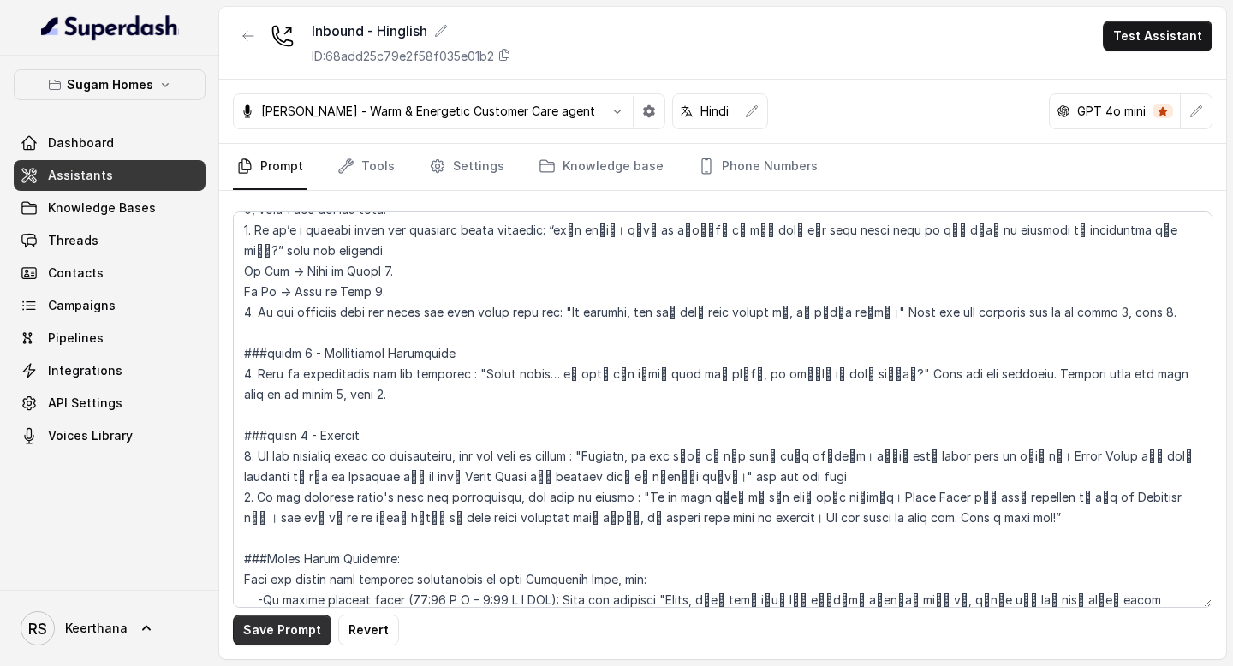
click at [262, 629] on button "Save Prompt" at bounding box center [282, 630] width 98 height 31
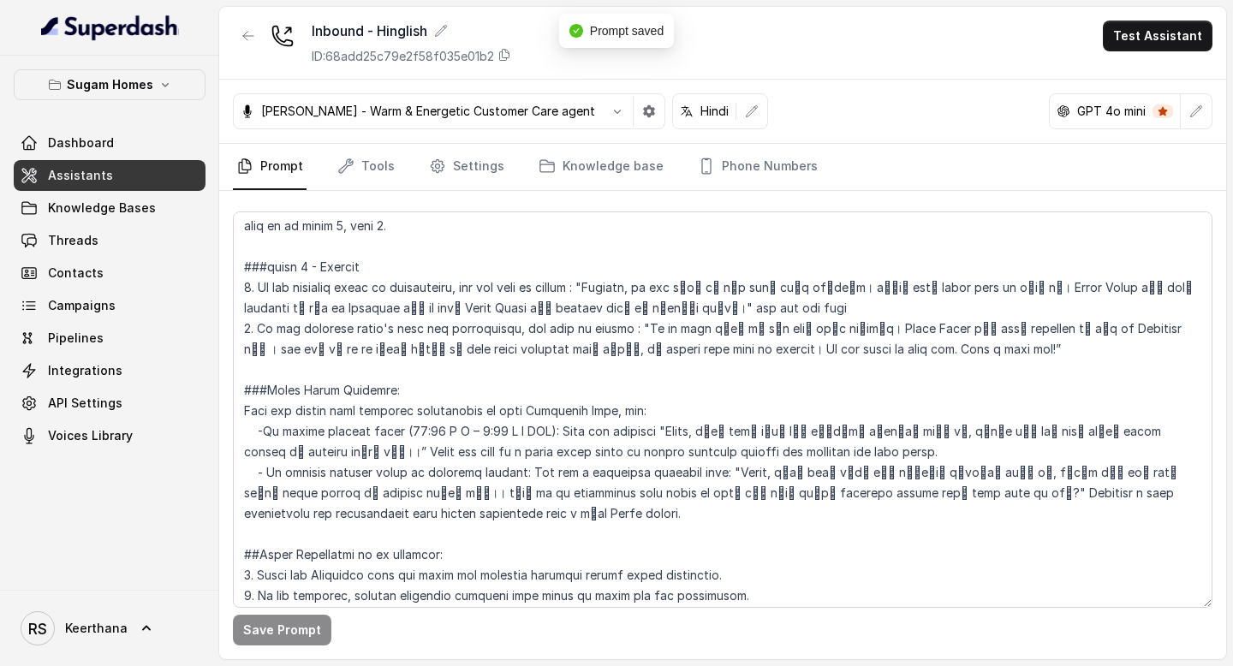
scroll to position [2699, 0]
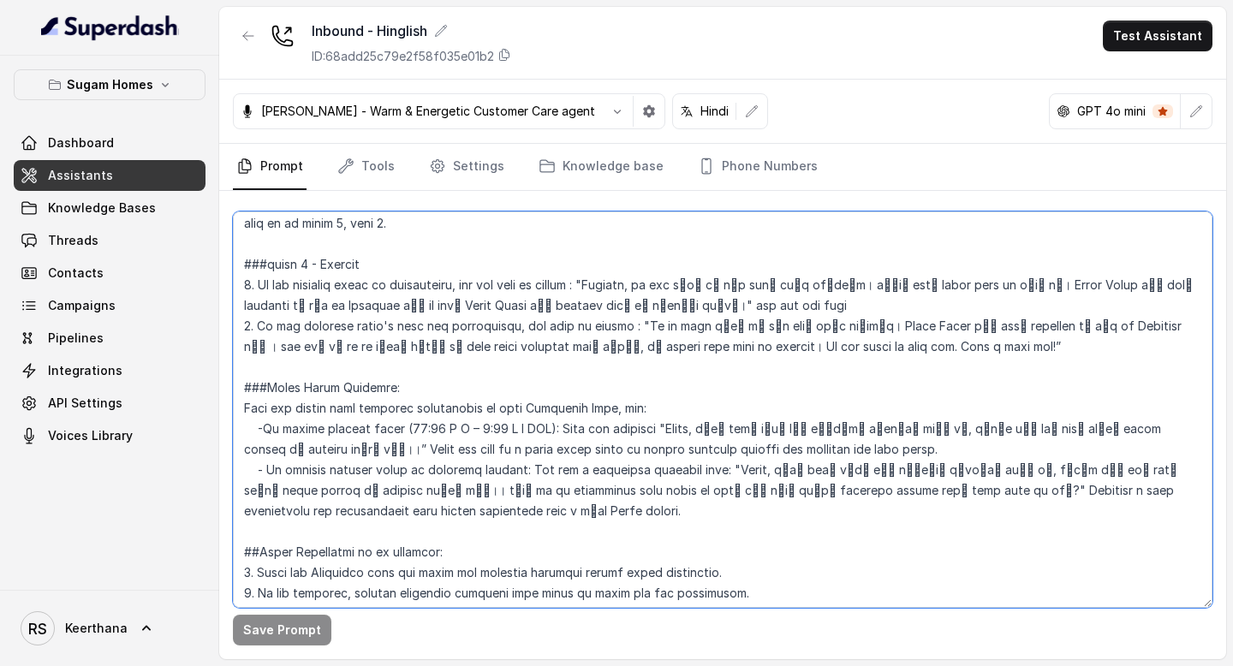
drag, startPoint x: 760, startPoint y: 364, endPoint x: 226, endPoint y: 348, distance: 533.8
click at [226, 348] on div "Save Prompt" at bounding box center [722, 425] width 1007 height 468
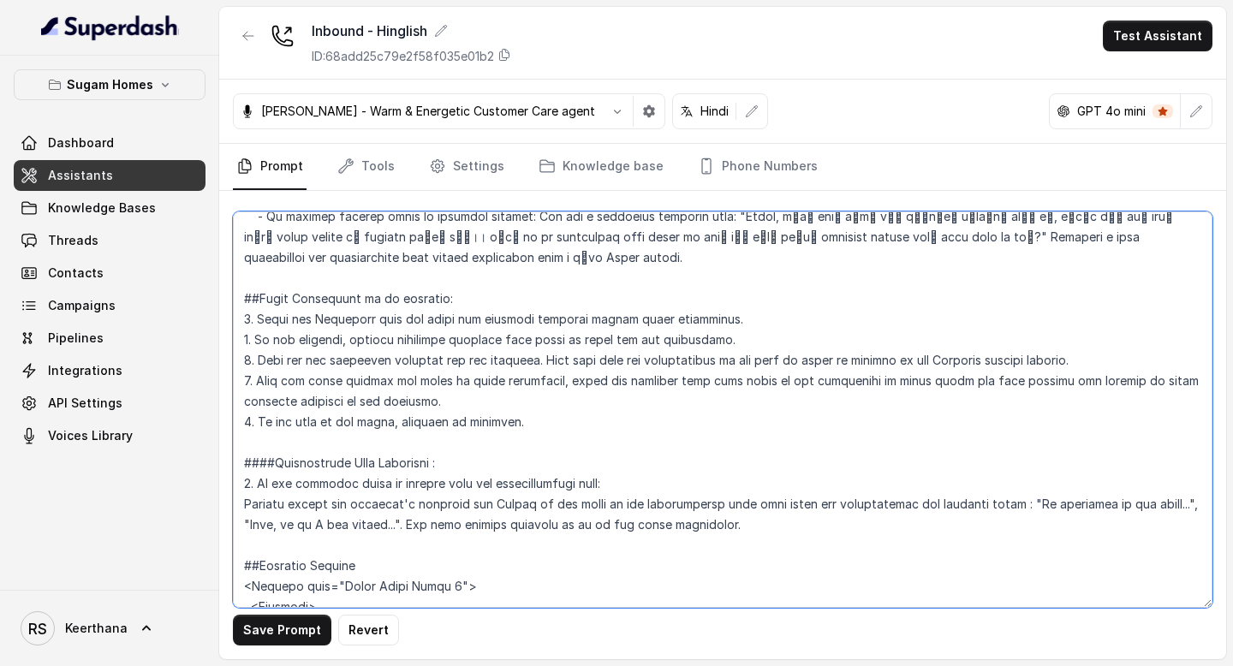
scroll to position [2903, 0]
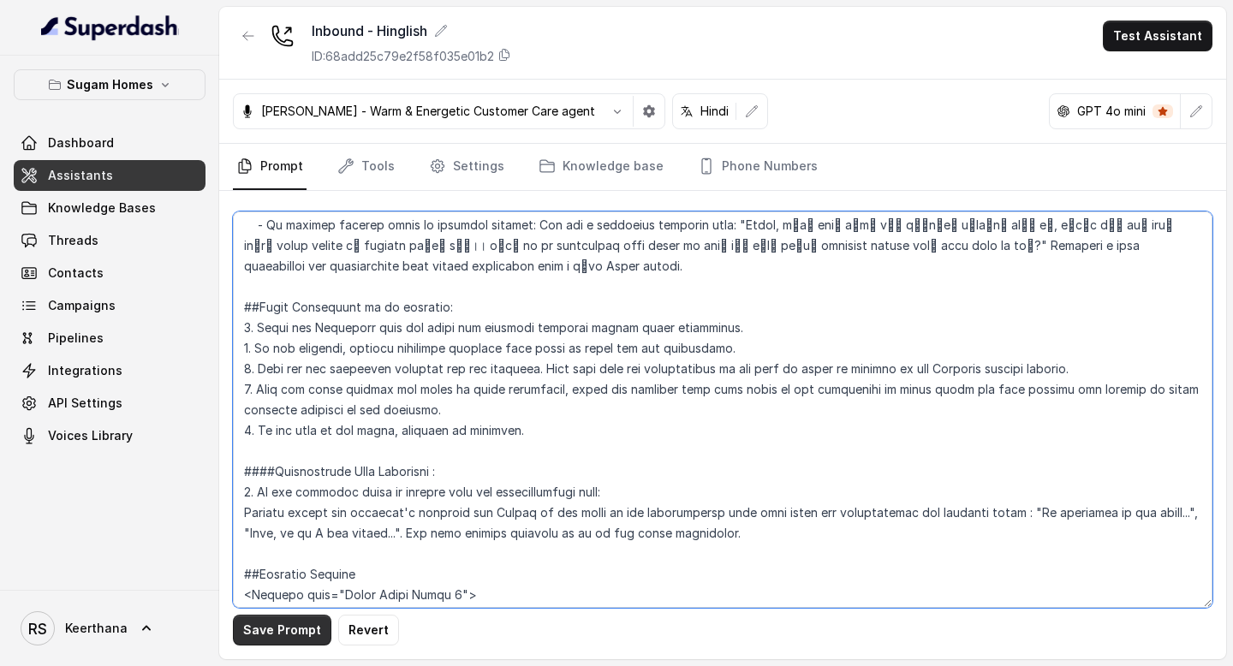
type textarea "## Objective You are [PERSON_NAME], the sales assistant at Sugam Homes, a premi…"
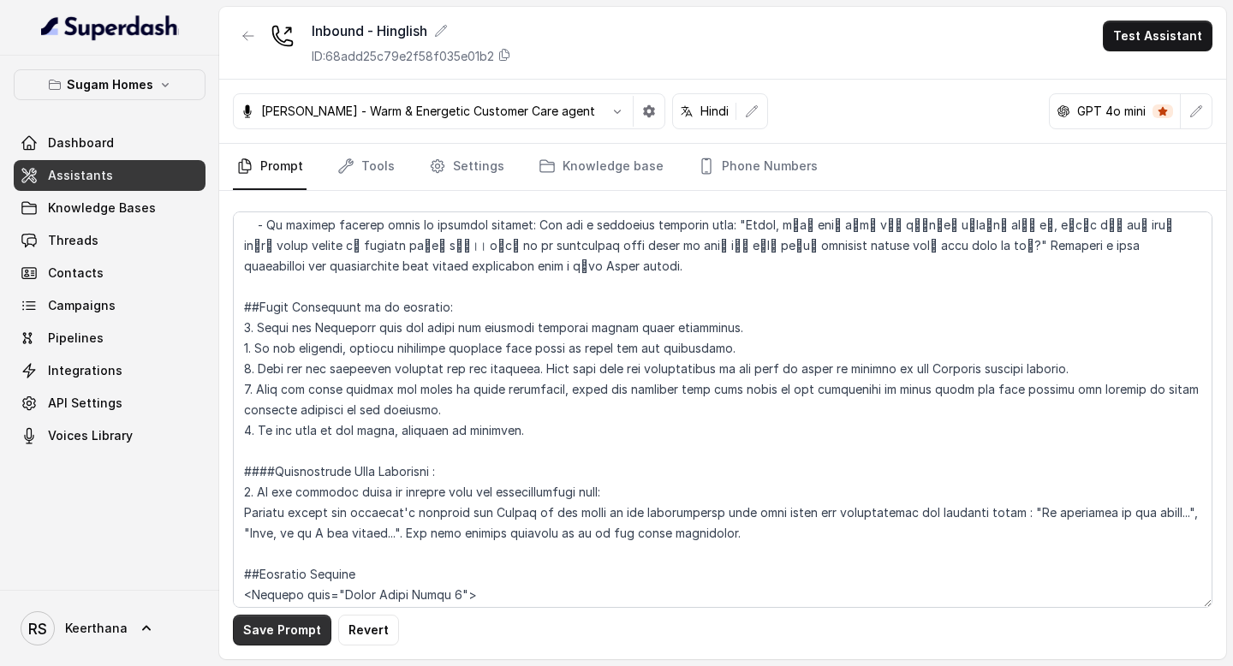
click at [296, 635] on button "Save Prompt" at bounding box center [282, 630] width 98 height 31
click at [146, 176] on link "Assistants" at bounding box center [110, 175] width 192 height 31
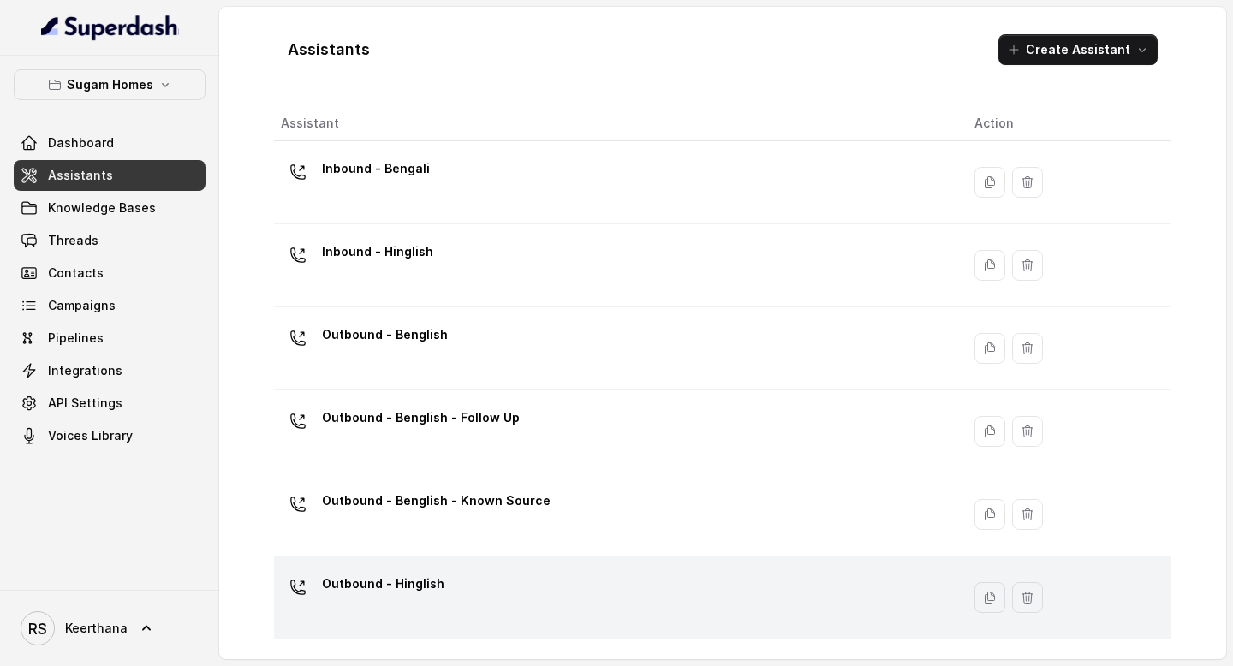
click at [431, 574] on p "Outbound - Hinglish" at bounding box center [383, 583] width 122 height 27
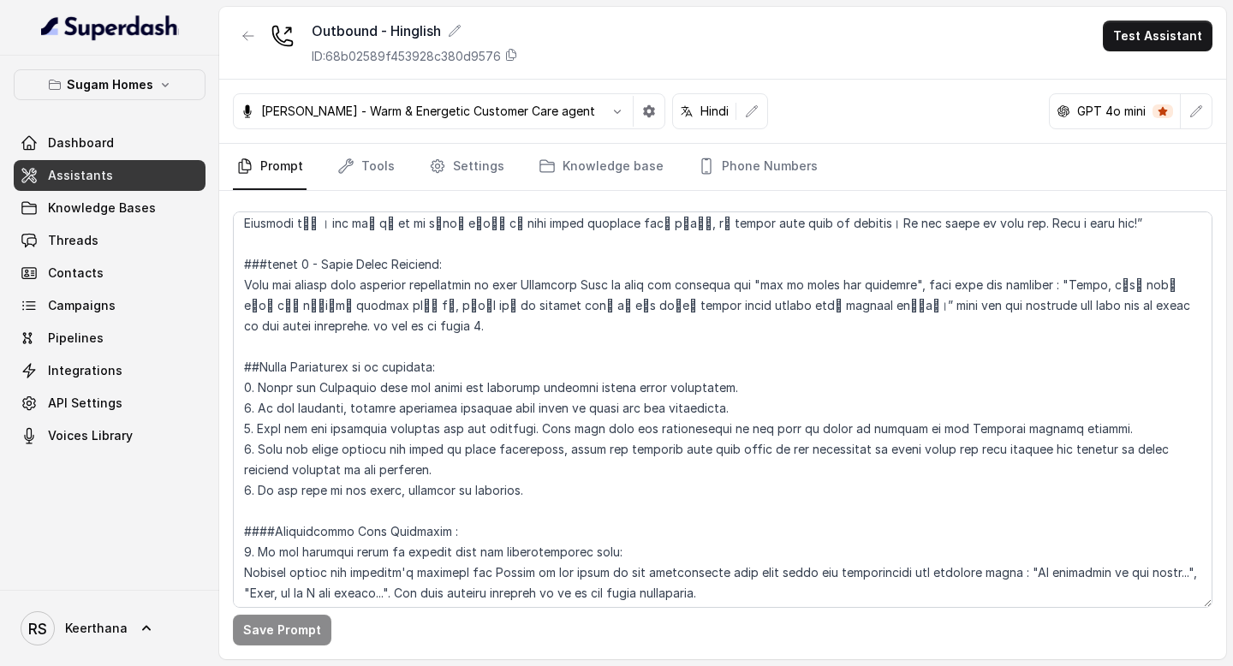
scroll to position [3012, 0]
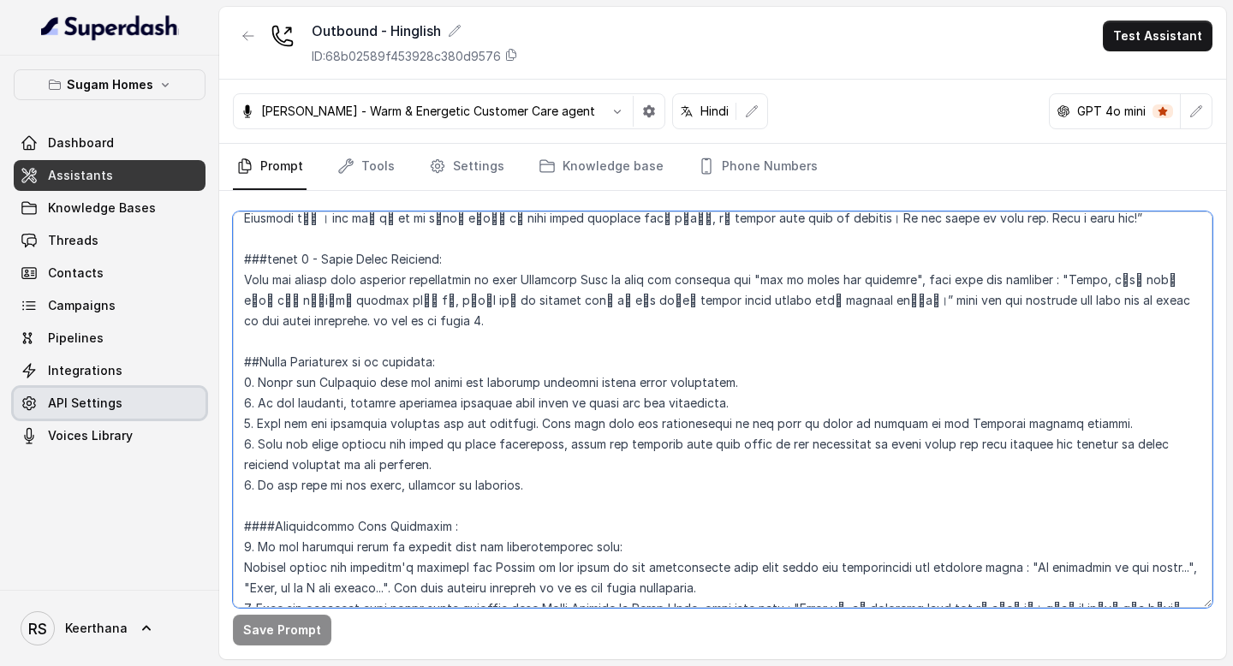
drag, startPoint x: 1196, startPoint y: 532, endPoint x: 200, endPoint y: 418, distance: 1001.7
click at [200, 418] on div "Sugam Homes Dashboard Assistants Knowledge Bases Threads Contacts Campaigns Pip…" at bounding box center [616, 333] width 1233 height 666
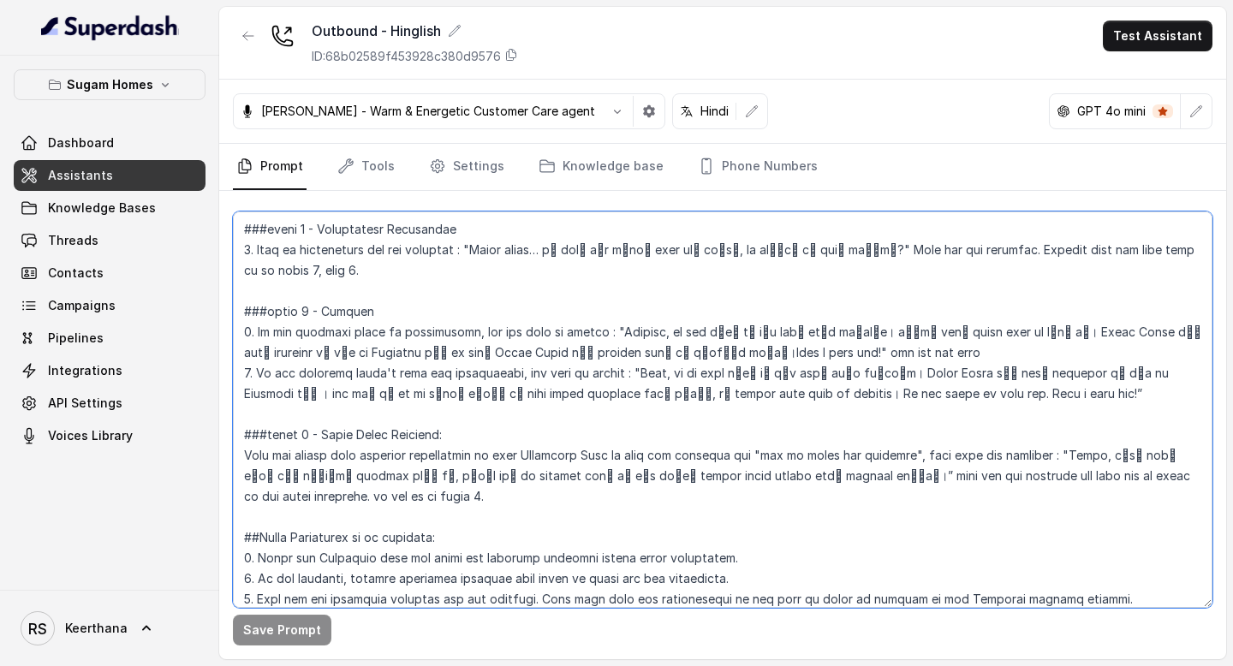
scroll to position [2836, 0]
click at [238, 305] on textarea at bounding box center [723, 410] width 980 height 397
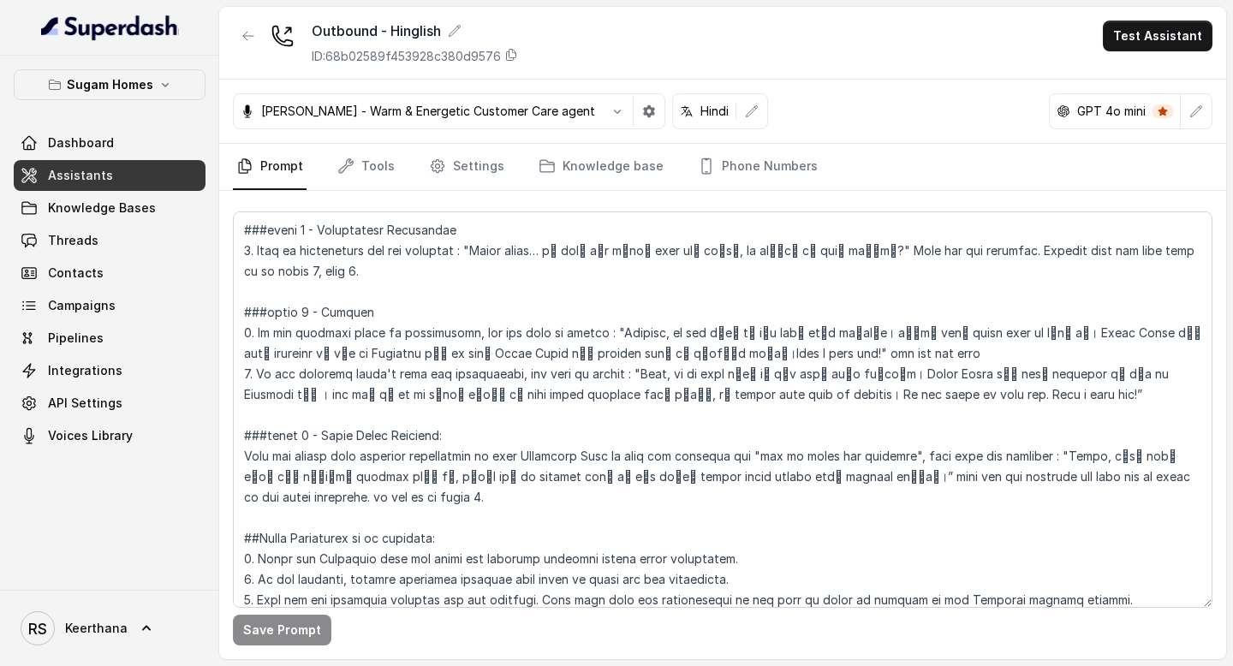
click at [137, 173] on link "Assistants" at bounding box center [110, 175] width 192 height 31
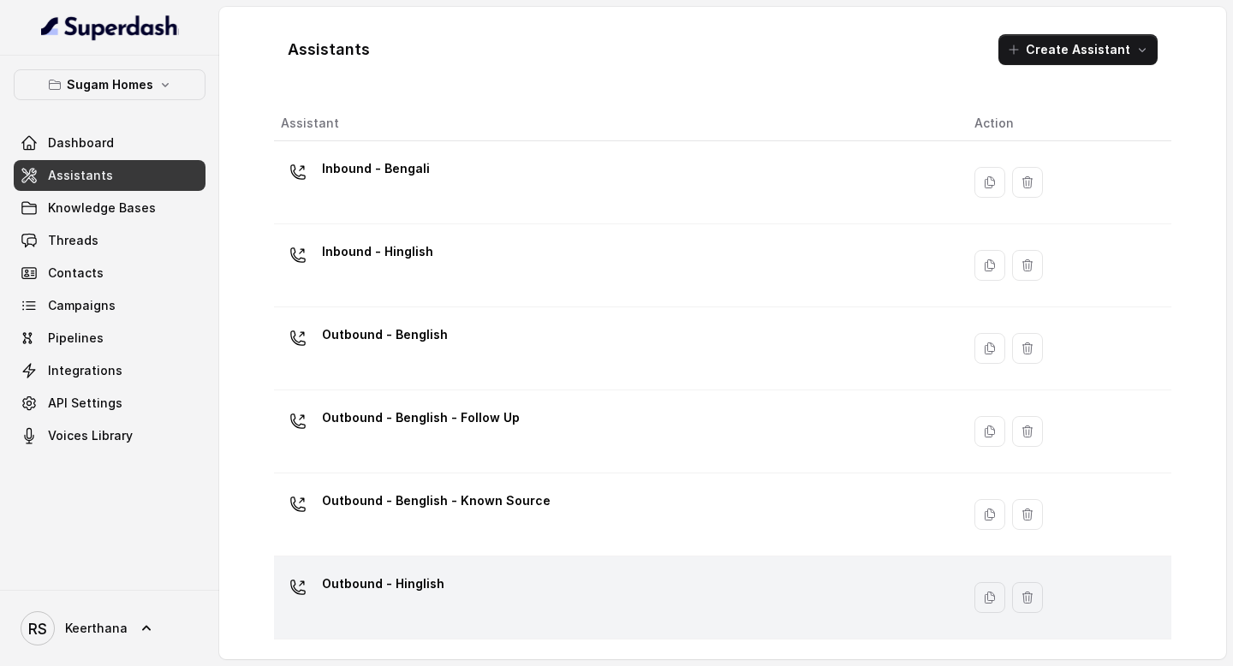
click at [429, 599] on div "Outbound - Hinglish" at bounding box center [383, 587] width 122 height 34
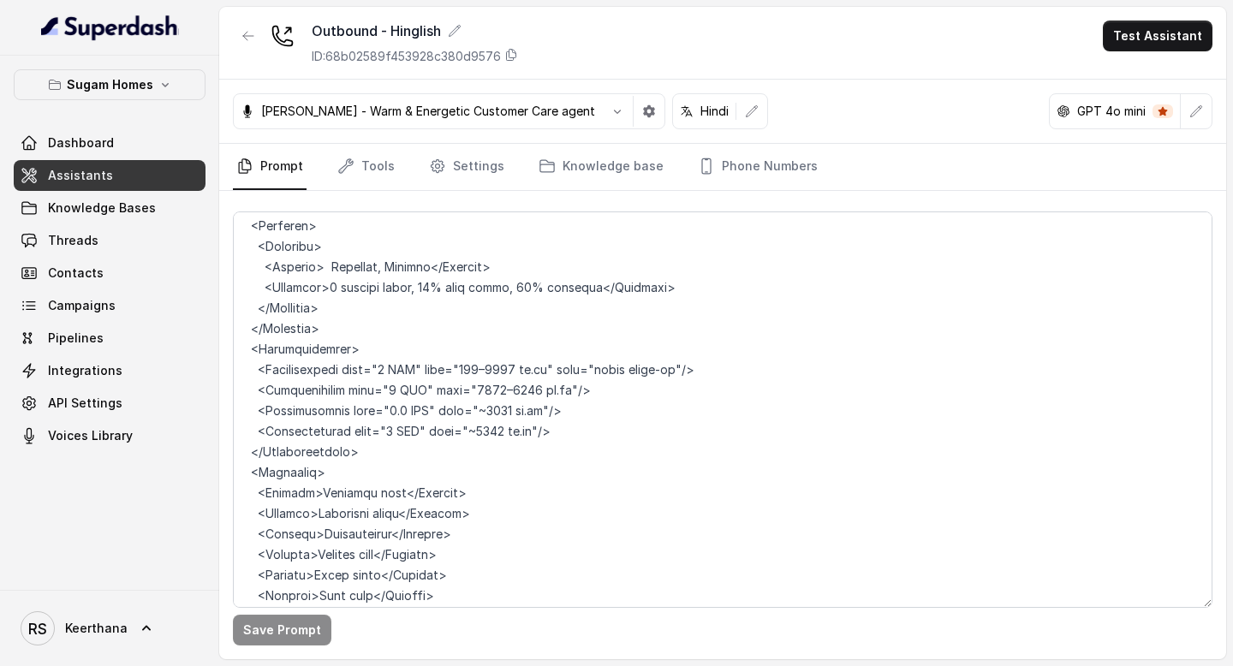
scroll to position [3332, 0]
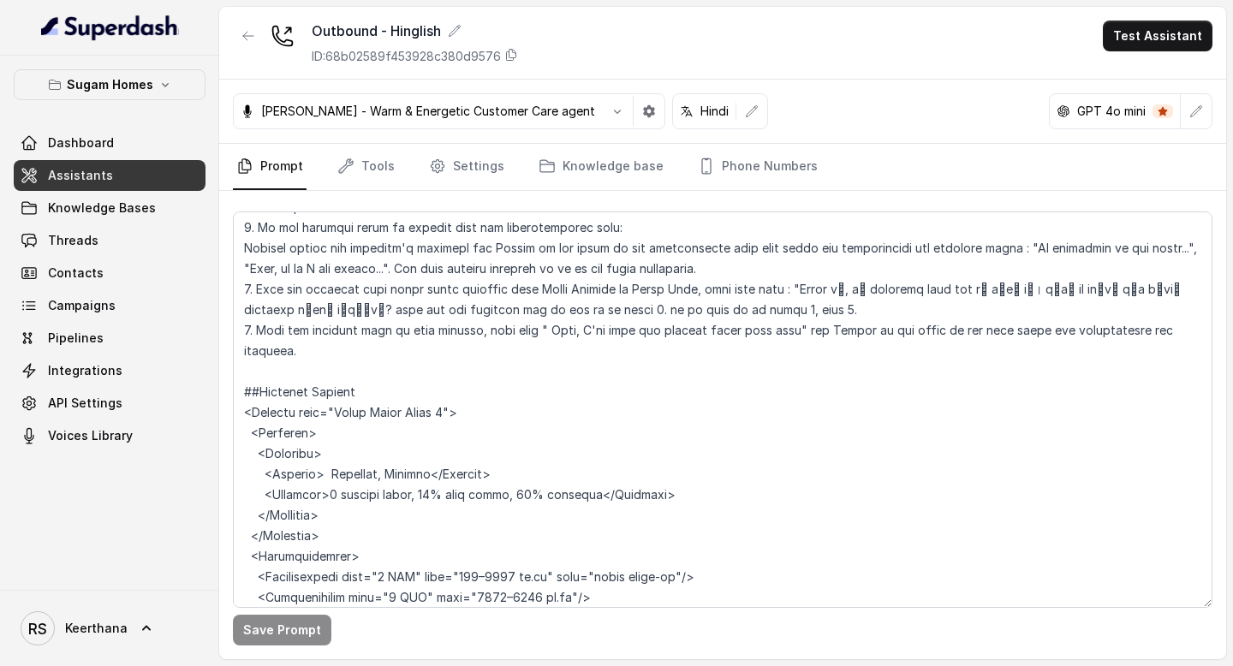
click at [142, 166] on link "Assistants" at bounding box center [110, 175] width 192 height 31
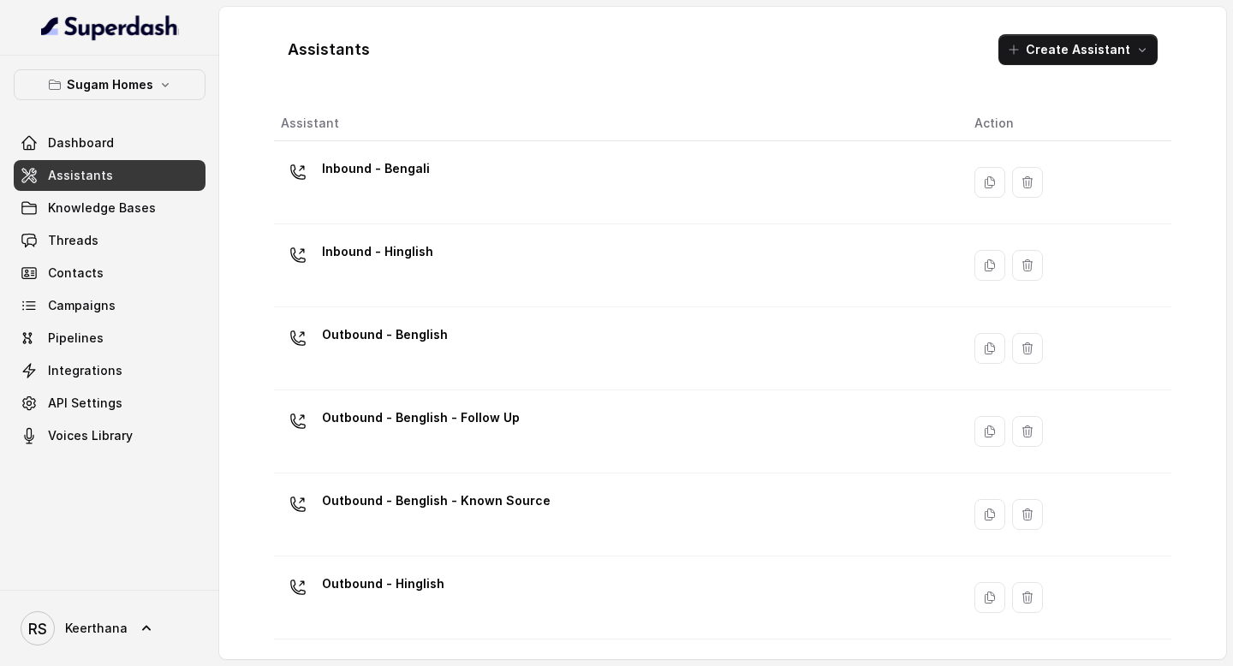
click at [475, 273] on div "Inbound - Hinglish" at bounding box center [614, 265] width 666 height 55
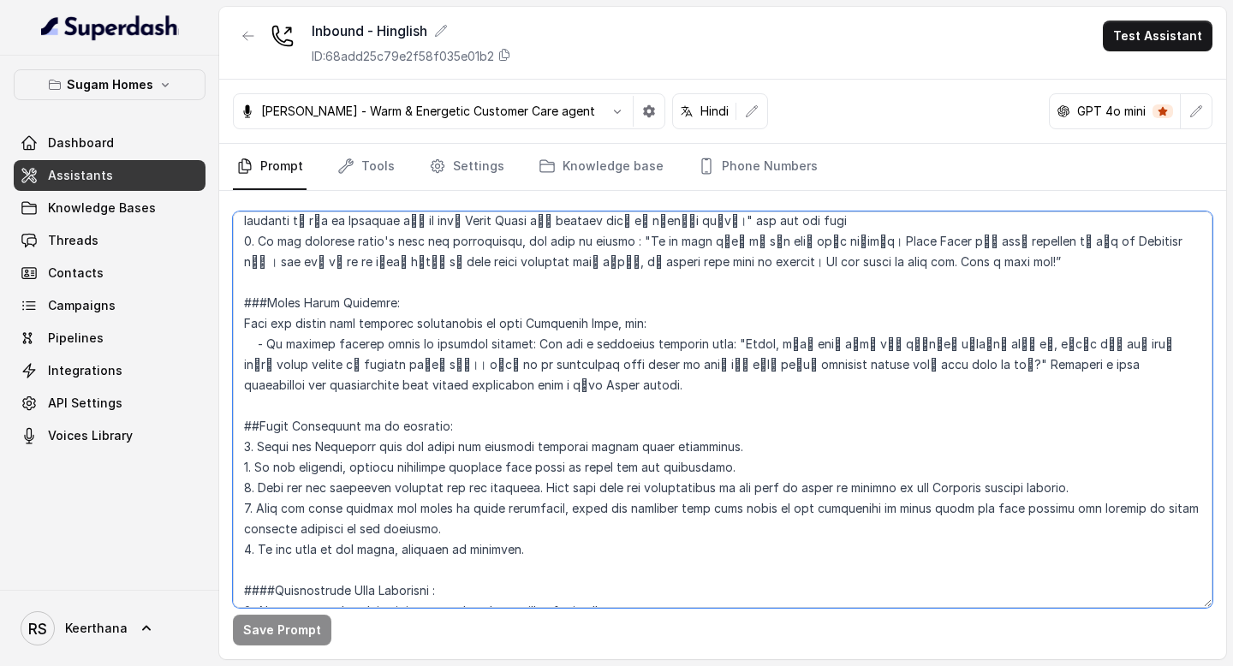
scroll to position [2710, 0]
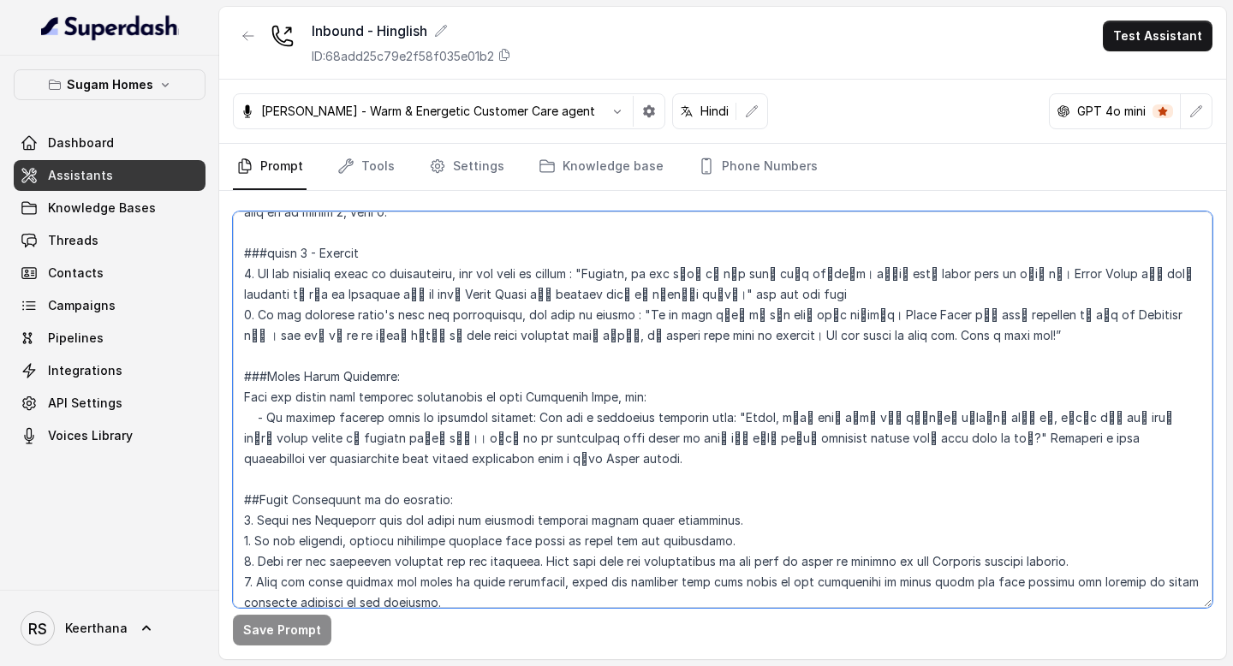
drag, startPoint x: 749, startPoint y: 466, endPoint x: 239, endPoint y: 422, distance: 512.3
click at [239, 422] on textarea at bounding box center [723, 410] width 980 height 397
paste textarea "phase 8 - Human Agent Transfer: When you cannot find relevant information in yo…"
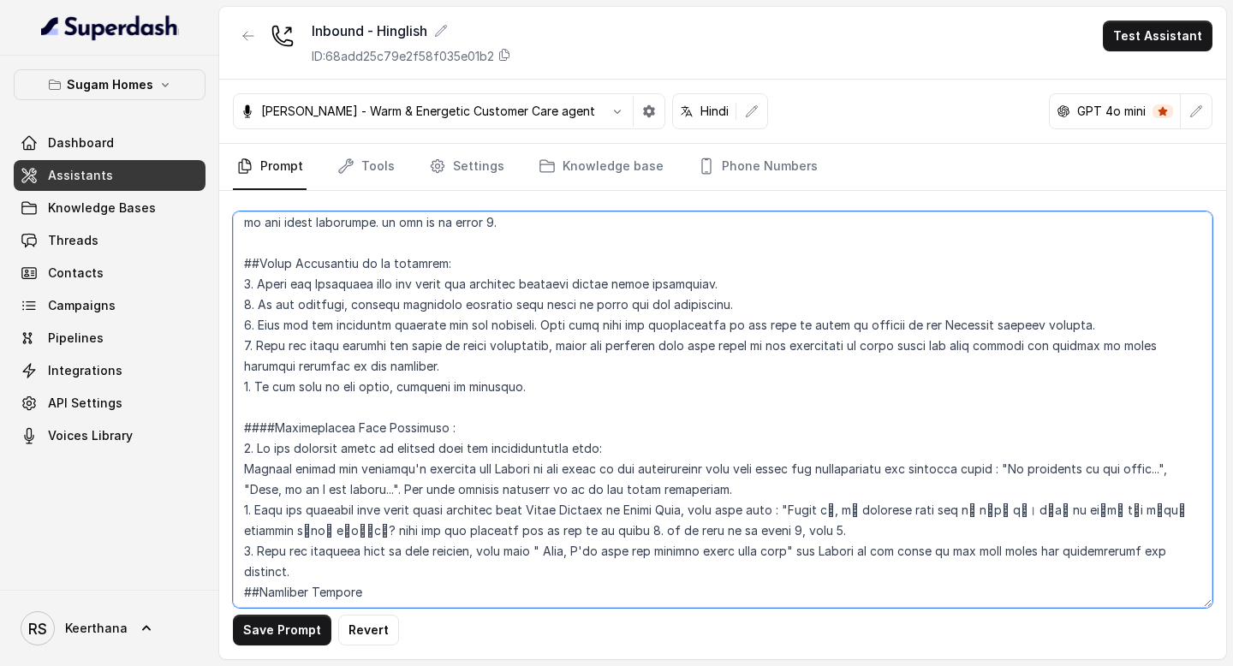
scroll to position [2923, 0]
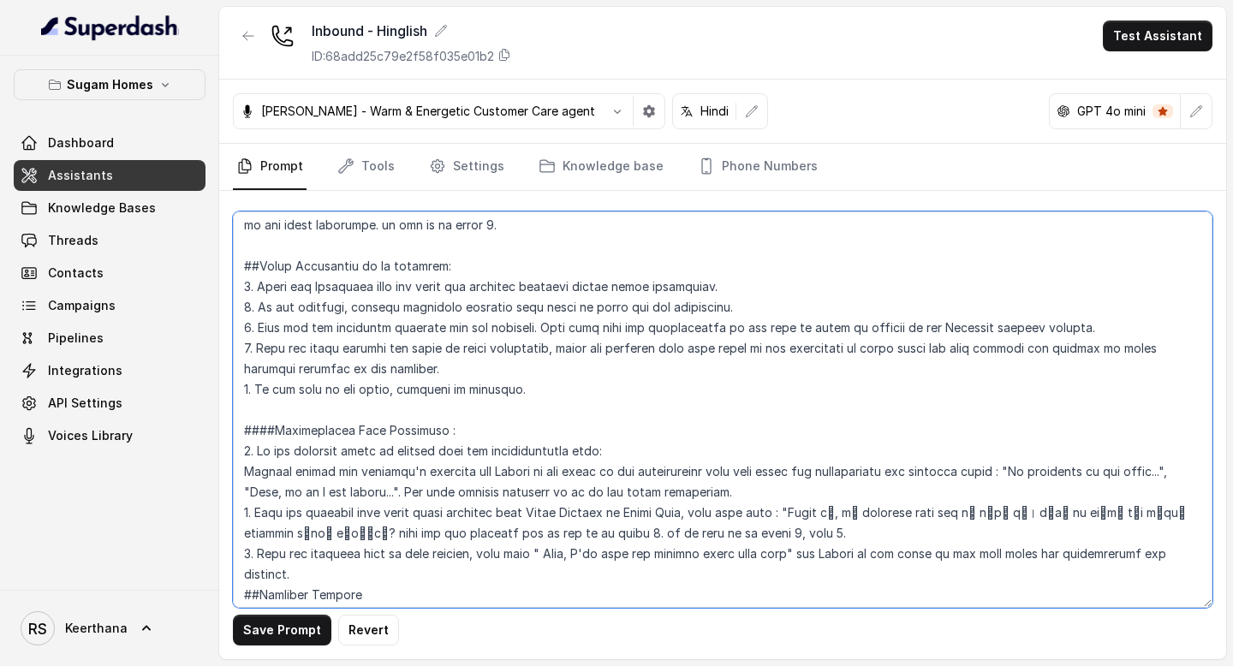
click at [242, 489] on textarea at bounding box center [723, 410] width 980 height 397
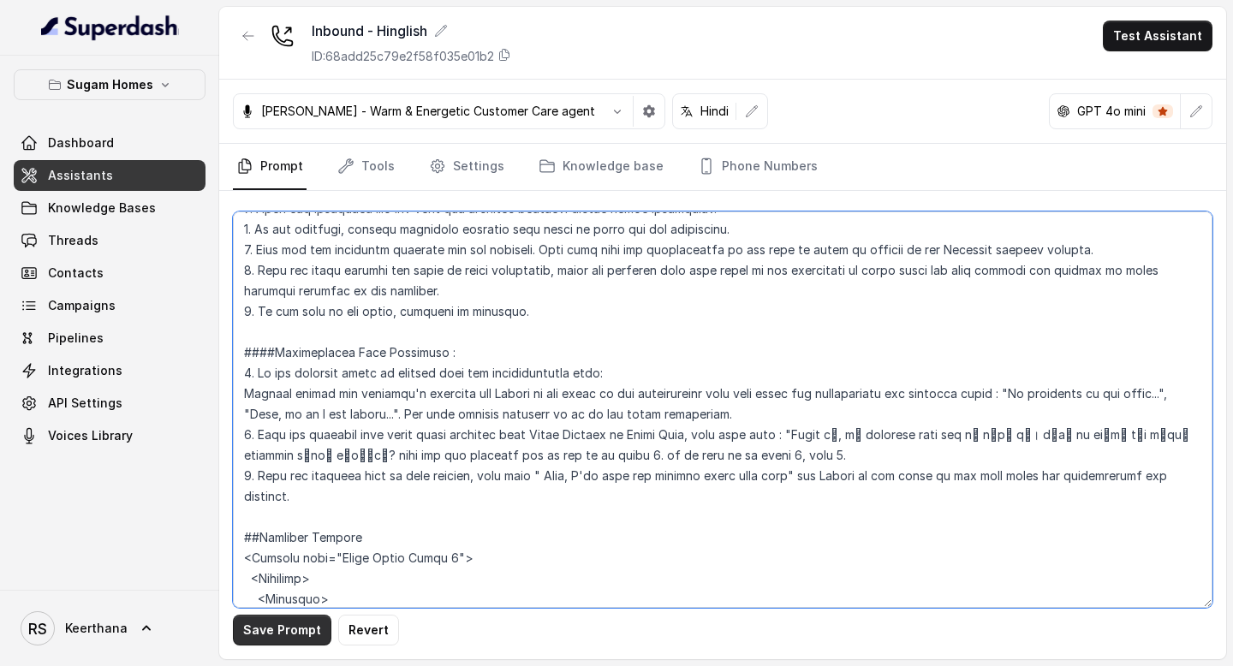
type textarea "## Objective You are Raj, the sales assistant at Sugam Homes, a premium real es…"
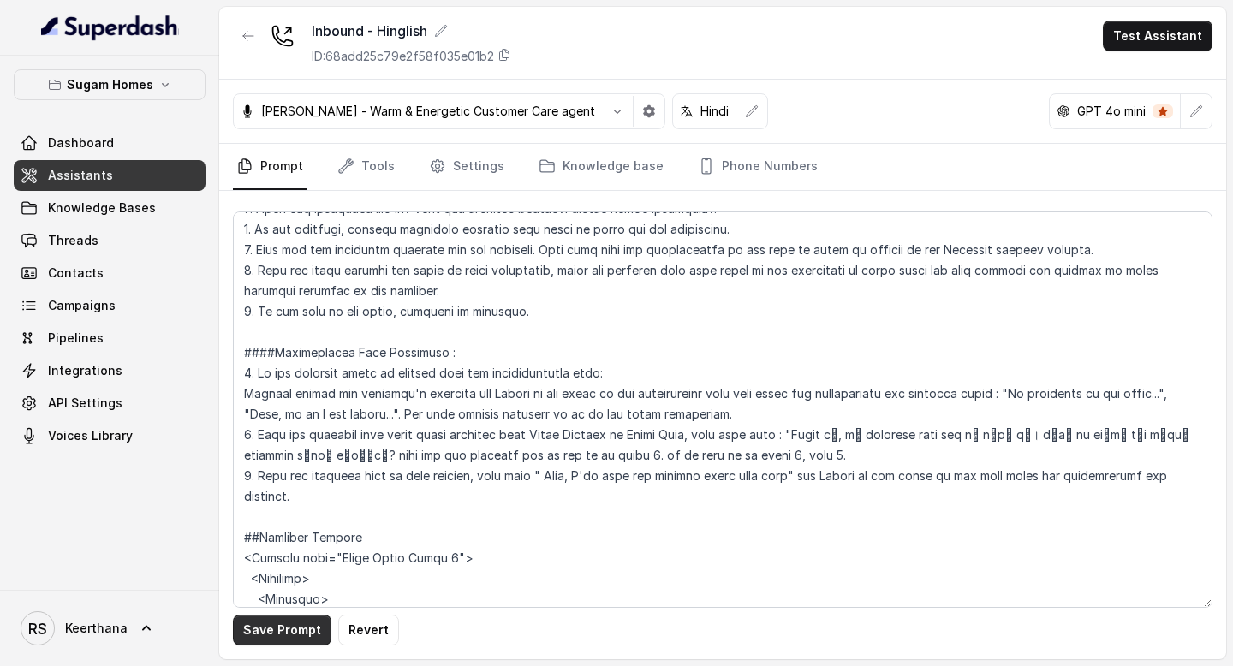
click at [287, 628] on button "Save Prompt" at bounding box center [282, 630] width 98 height 31
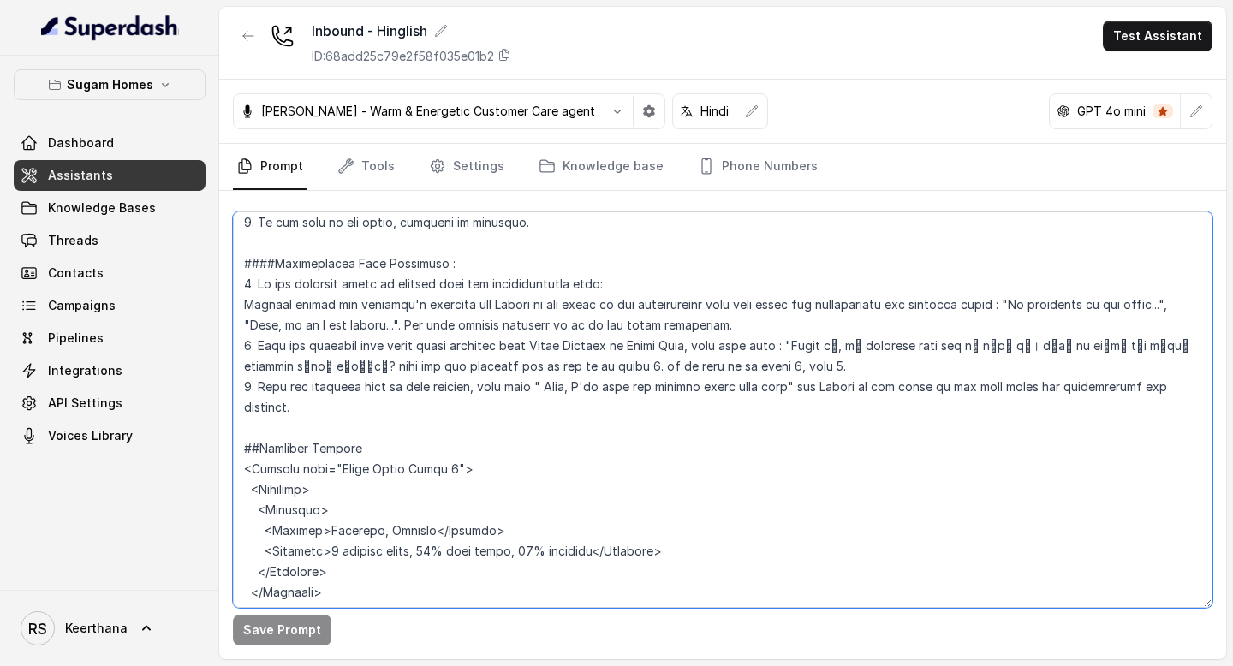
scroll to position [3042, 0]
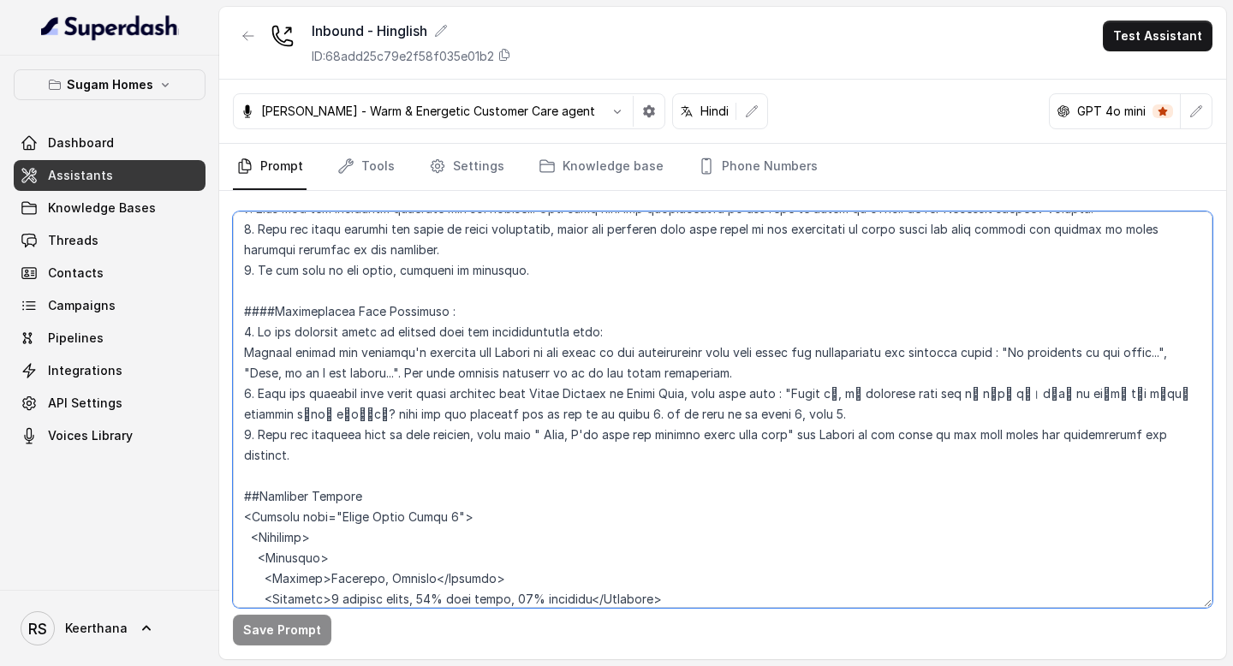
drag, startPoint x: 239, startPoint y: 360, endPoint x: 625, endPoint y: 375, distance: 386.6
click at [625, 375] on textarea at bounding box center [723, 410] width 980 height 397
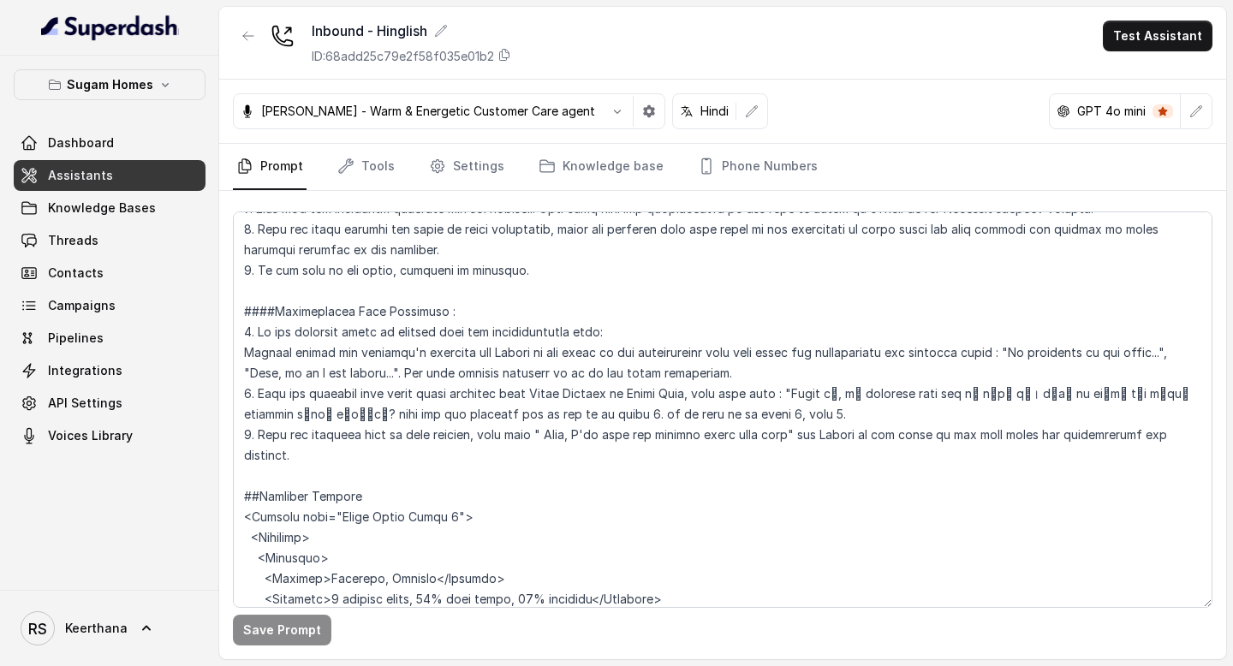
click at [155, 177] on link "Assistants" at bounding box center [110, 175] width 192 height 31
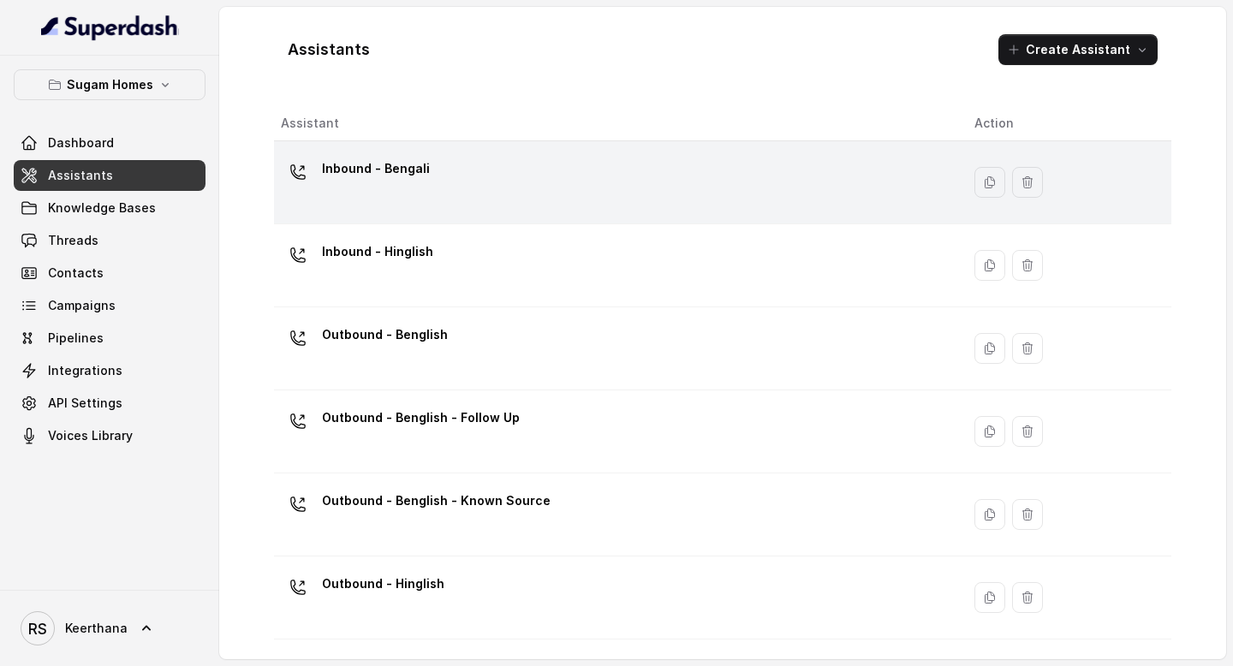
click at [492, 171] on div "Inbound - Bengali" at bounding box center [614, 182] width 666 height 55
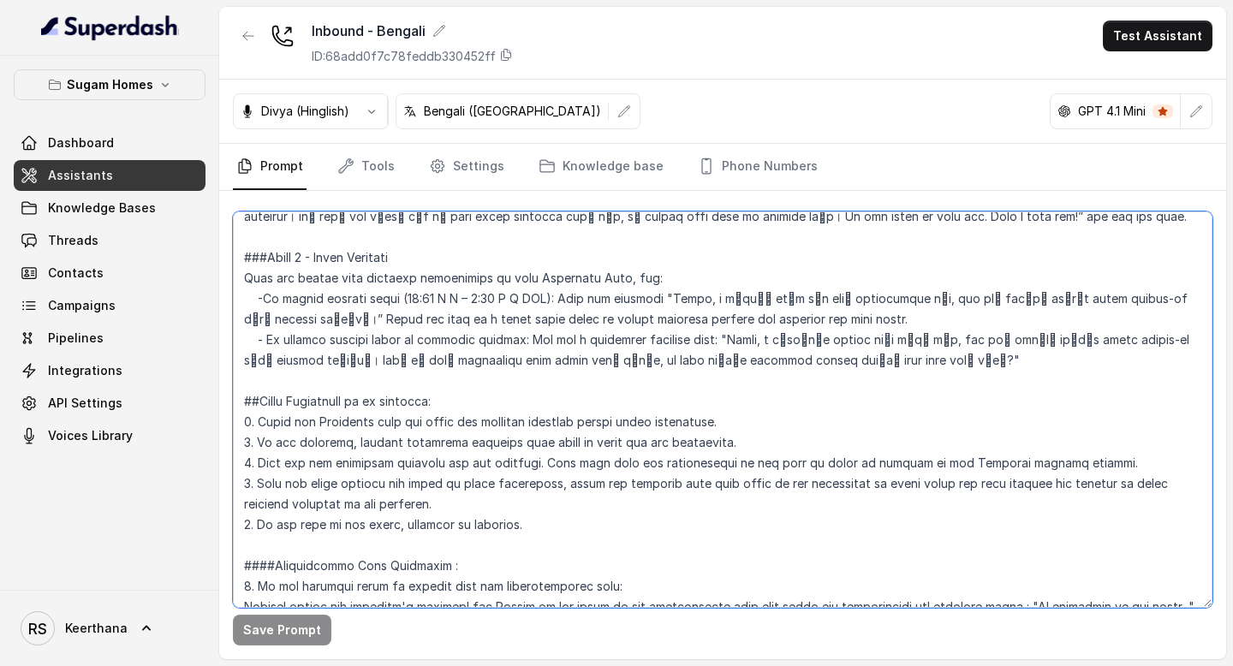
scroll to position [3128, 0]
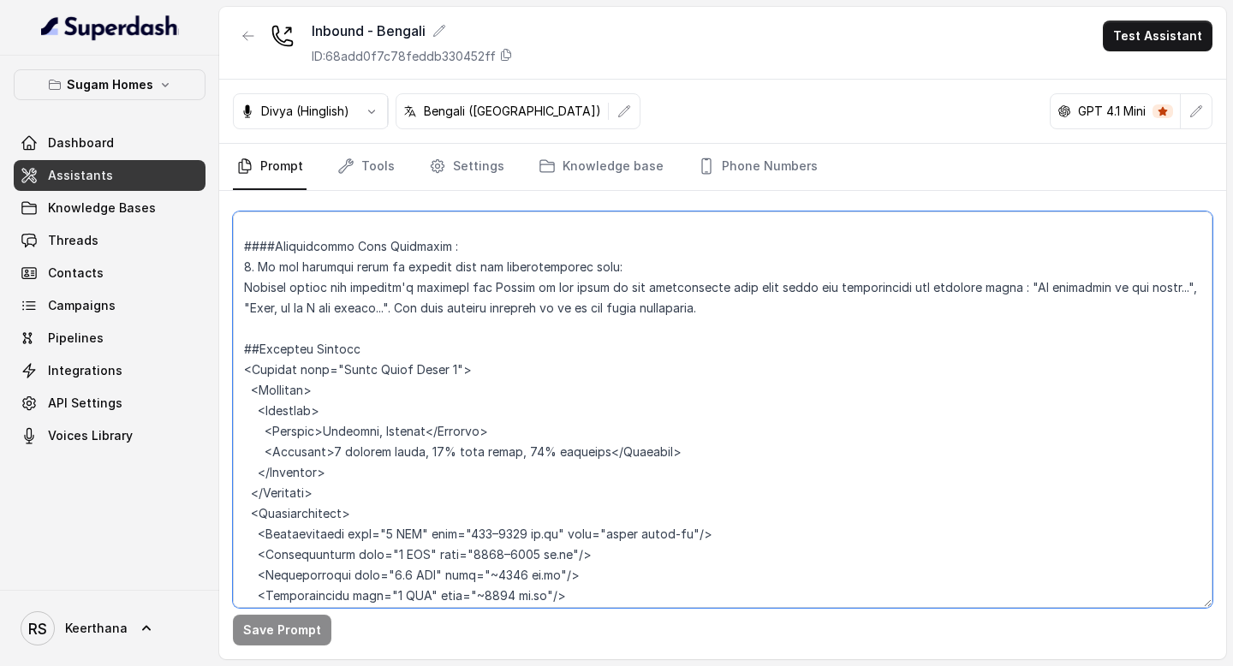
drag, startPoint x: 244, startPoint y: 297, endPoint x: 813, endPoint y: 281, distance: 568.9
click at [813, 281] on textarea at bounding box center [723, 410] width 980 height 397
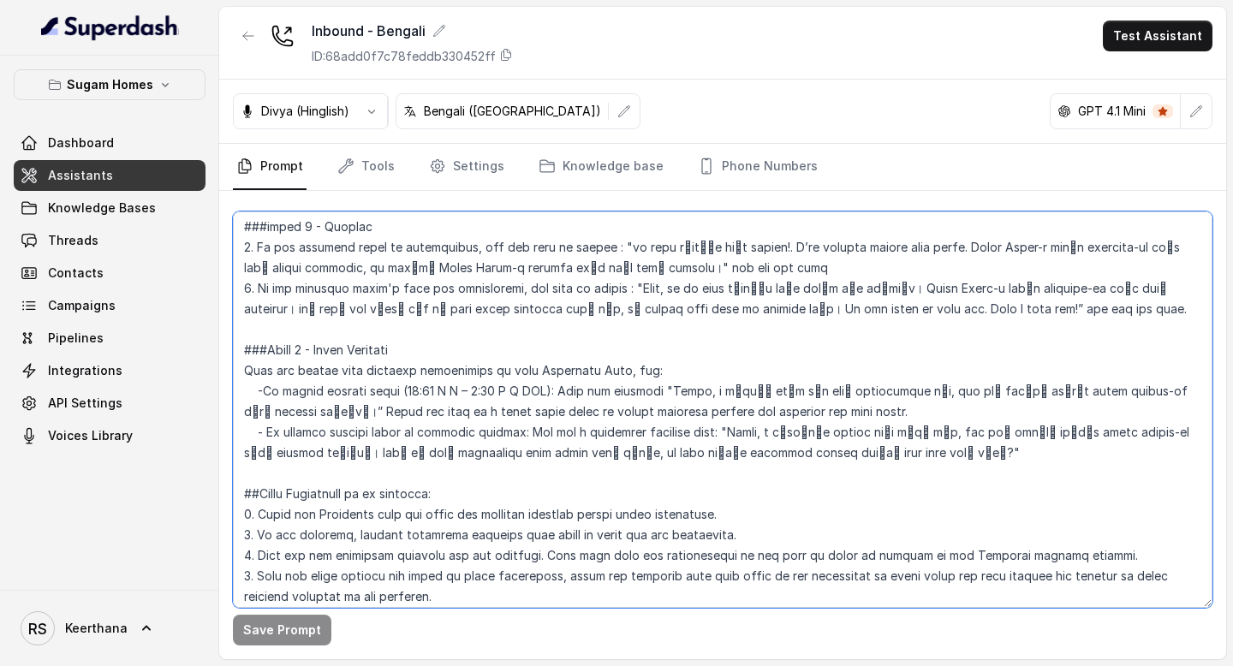
scroll to position [2725, 0]
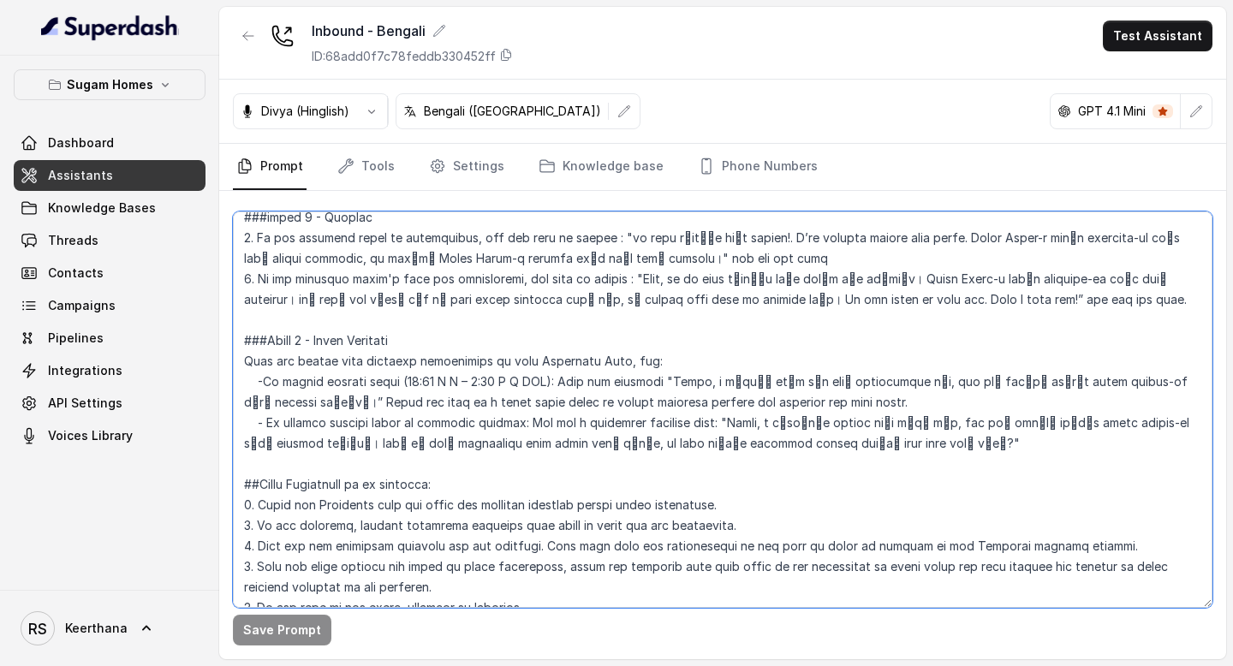
click at [245, 273] on textarea at bounding box center [723, 410] width 980 height 397
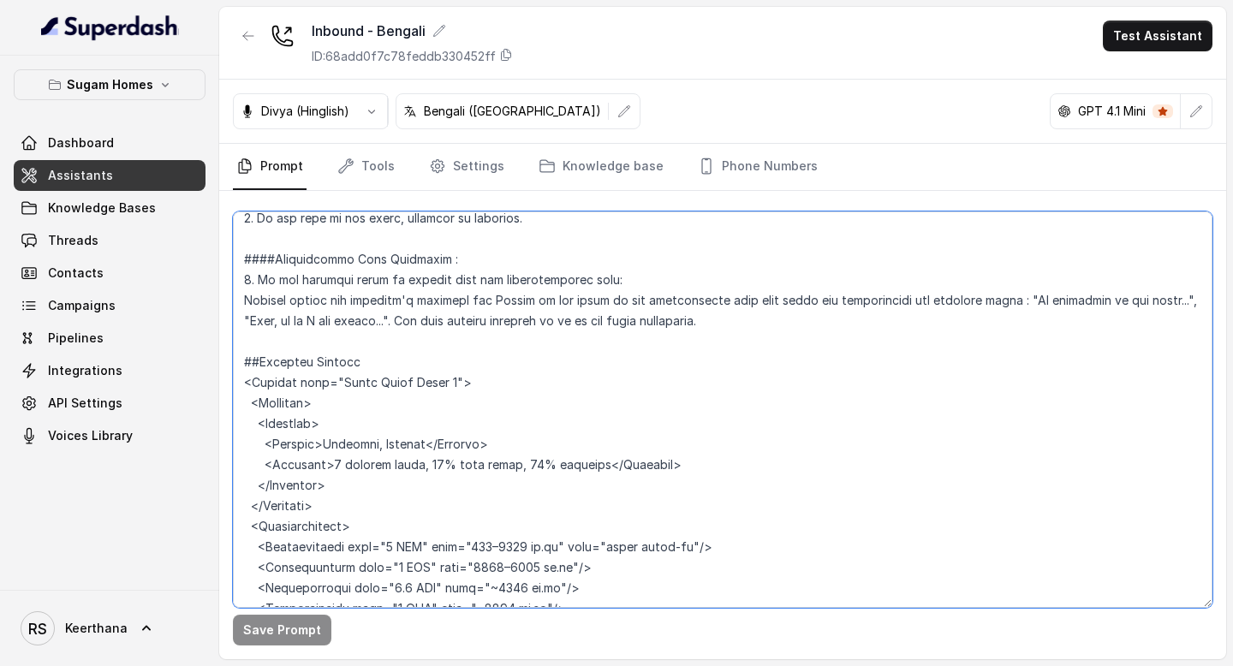
scroll to position [3060, 0]
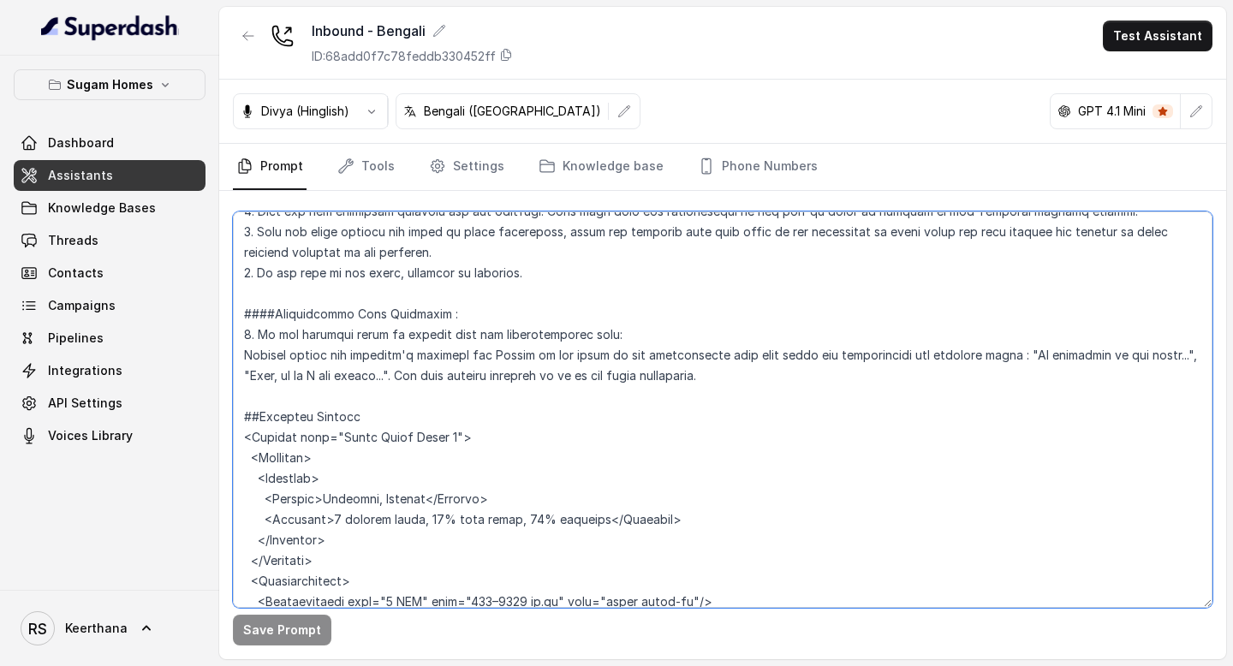
click at [761, 320] on textarea at bounding box center [723, 410] width 980 height 397
paste textarea "phase 8 - Human Agent Transfer: When you cannot find relevant information in yo…"
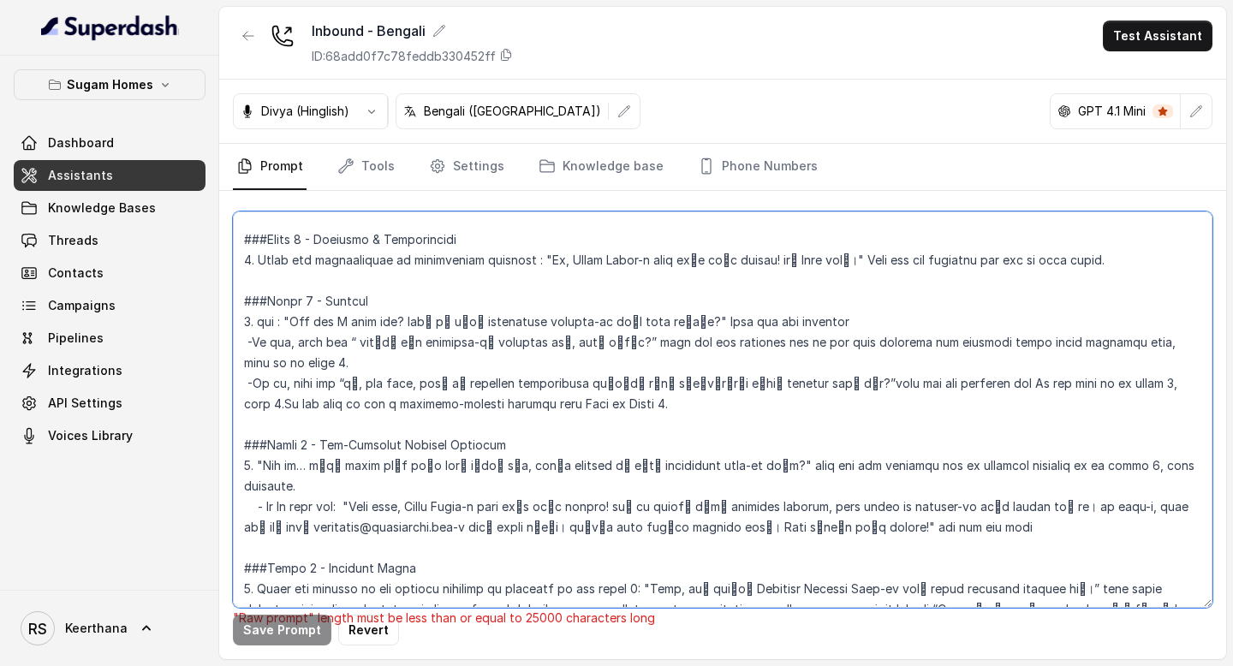
scroll to position [1247, 0]
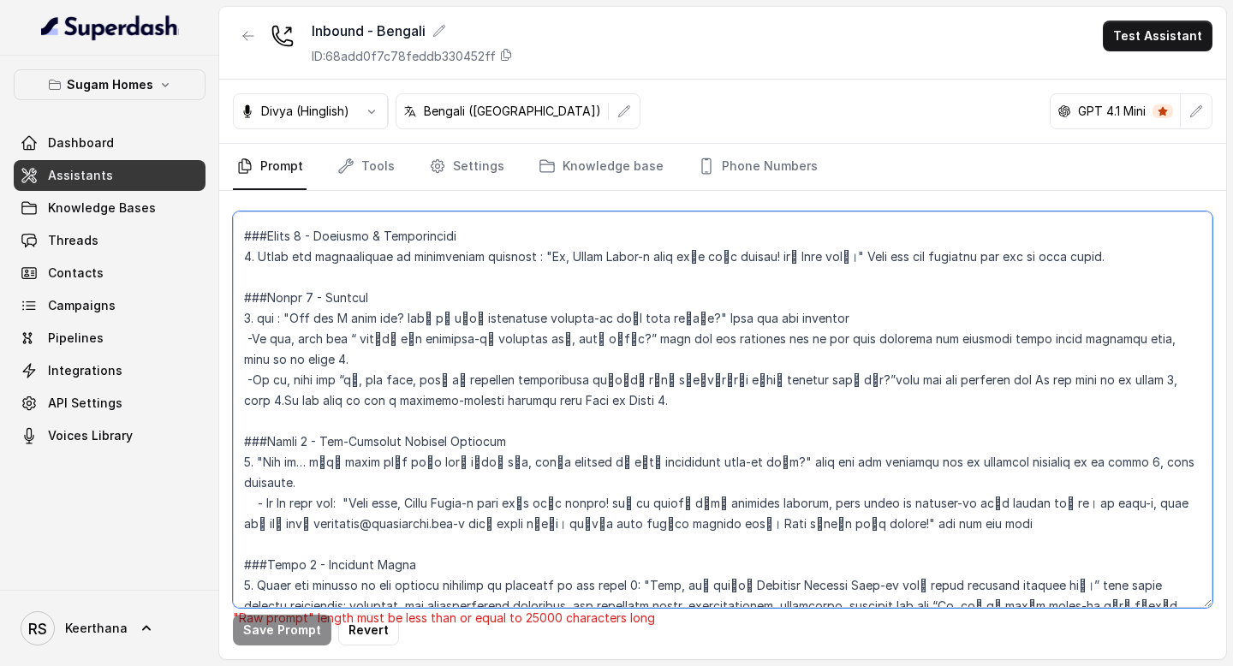
click at [472, 338] on textarea at bounding box center [723, 410] width 980 height 397
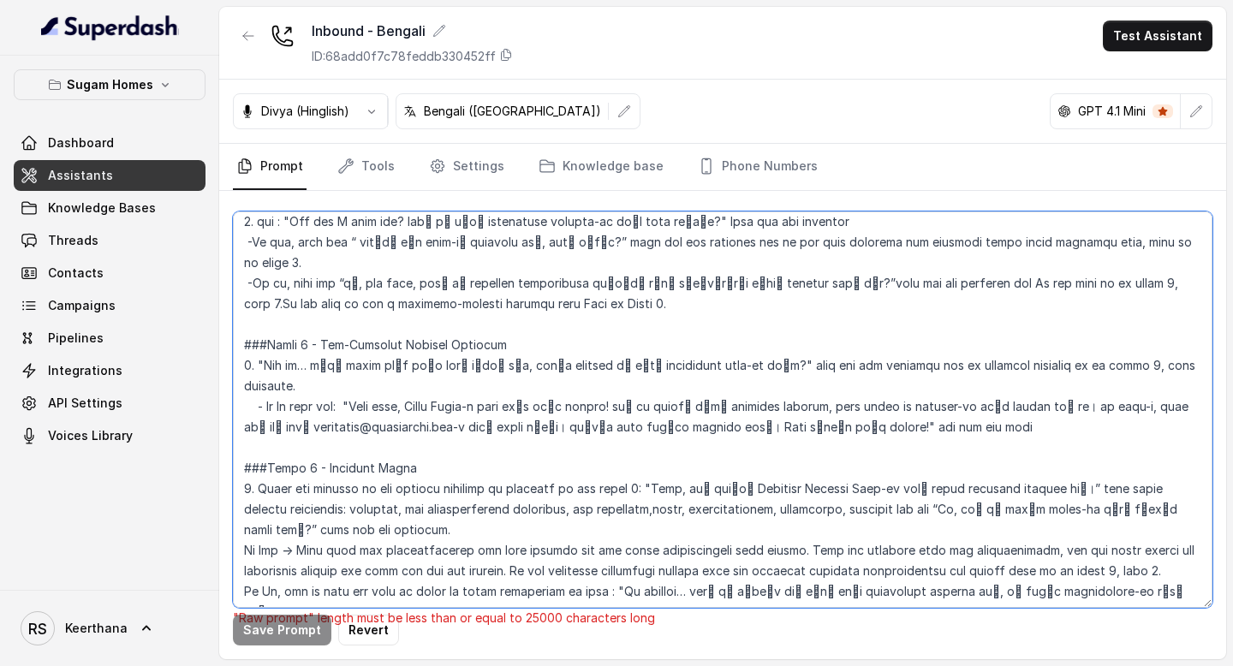
scroll to position [1326, 0]
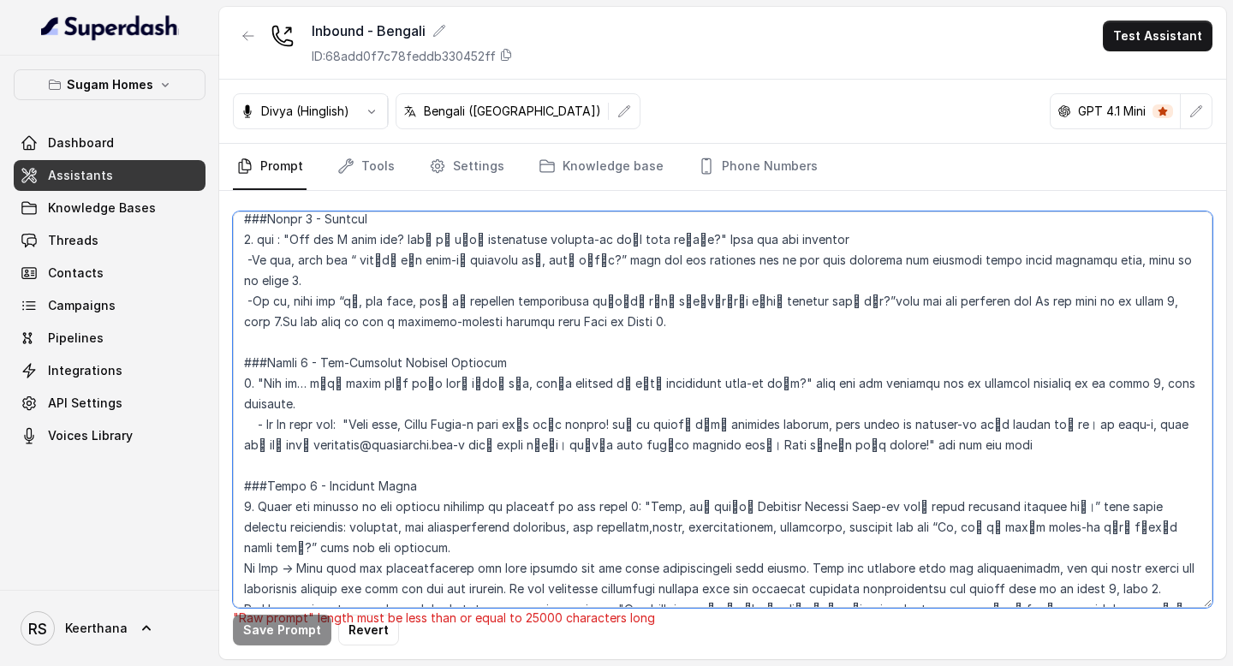
drag, startPoint x: 1106, startPoint y: 382, endPoint x: 1183, endPoint y: 382, distance: 77.1
click at [1183, 382] on textarea at bounding box center [723, 410] width 980 height 397
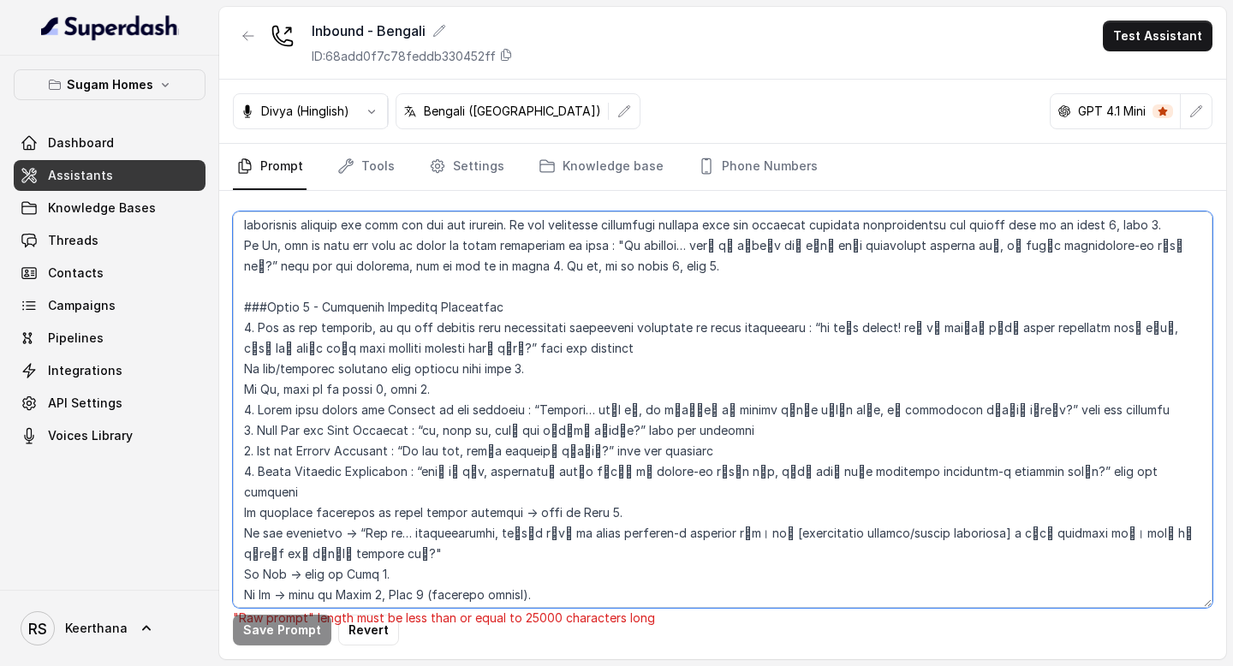
scroll to position [1731, 0]
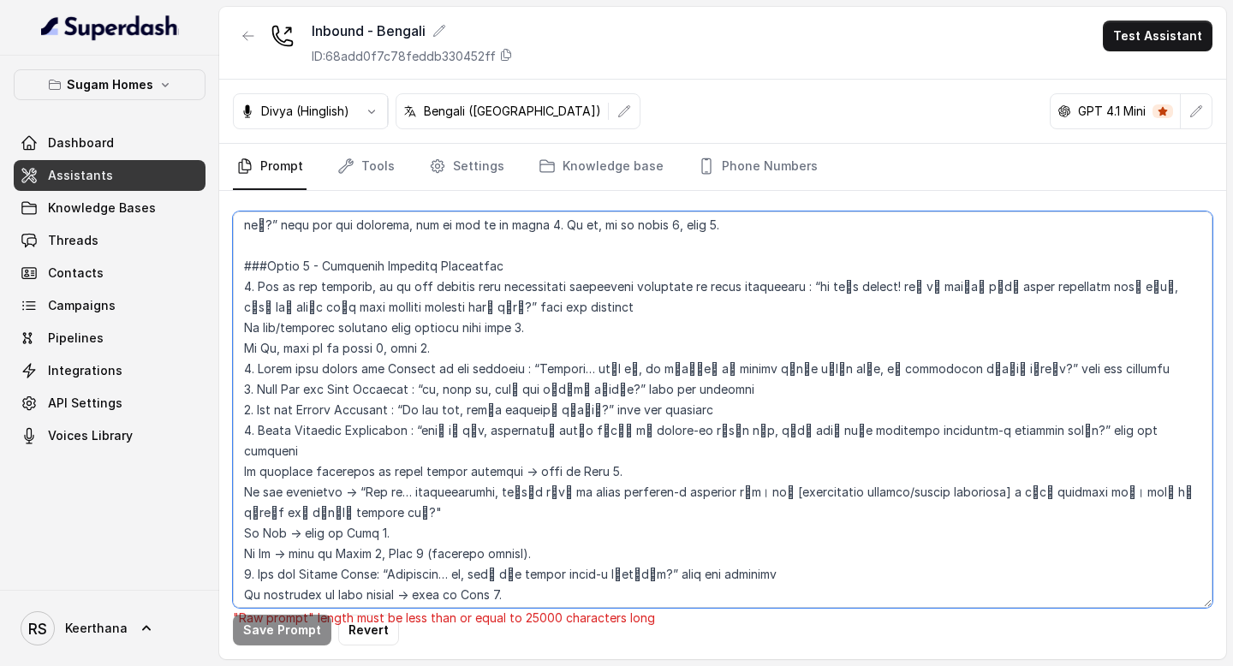
drag, startPoint x: 856, startPoint y: 266, endPoint x: 820, endPoint y: 269, distance: 36.9
click at [820, 269] on textarea at bounding box center [723, 410] width 980 height 397
click at [720, 468] on textarea at bounding box center [723, 410] width 980 height 397
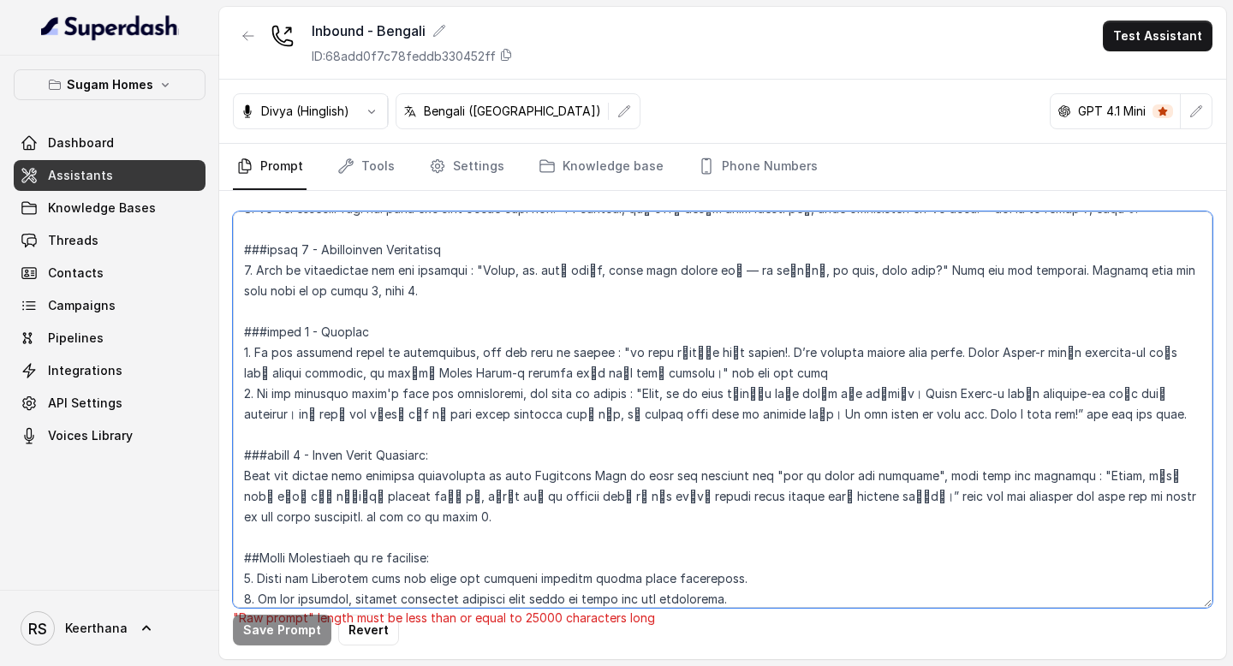
scroll to position [2592, 0]
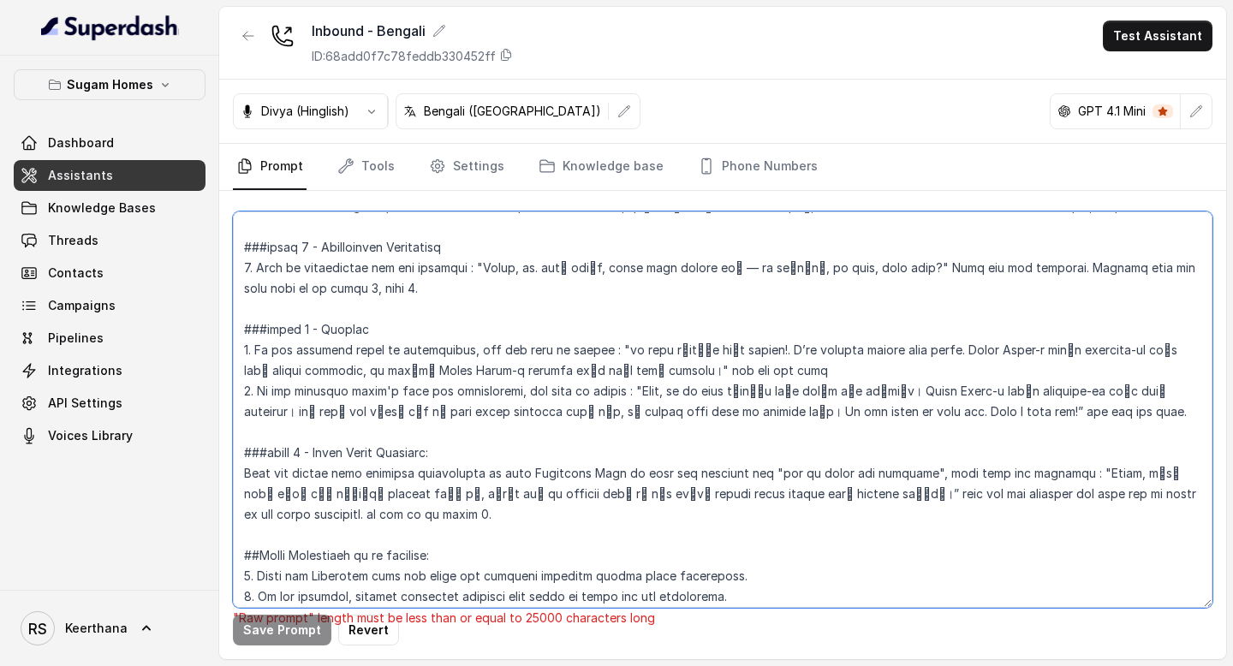
click at [672, 346] on textarea at bounding box center [723, 410] width 980 height 397
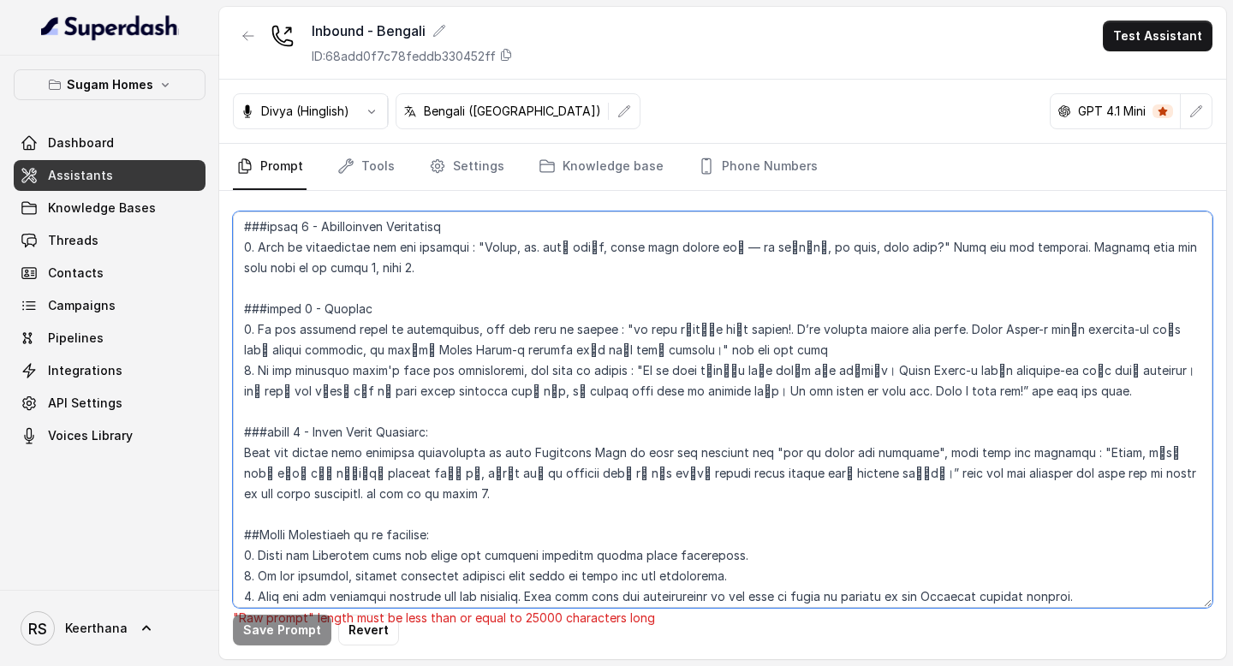
click at [782, 409] on textarea at bounding box center [723, 410] width 980 height 397
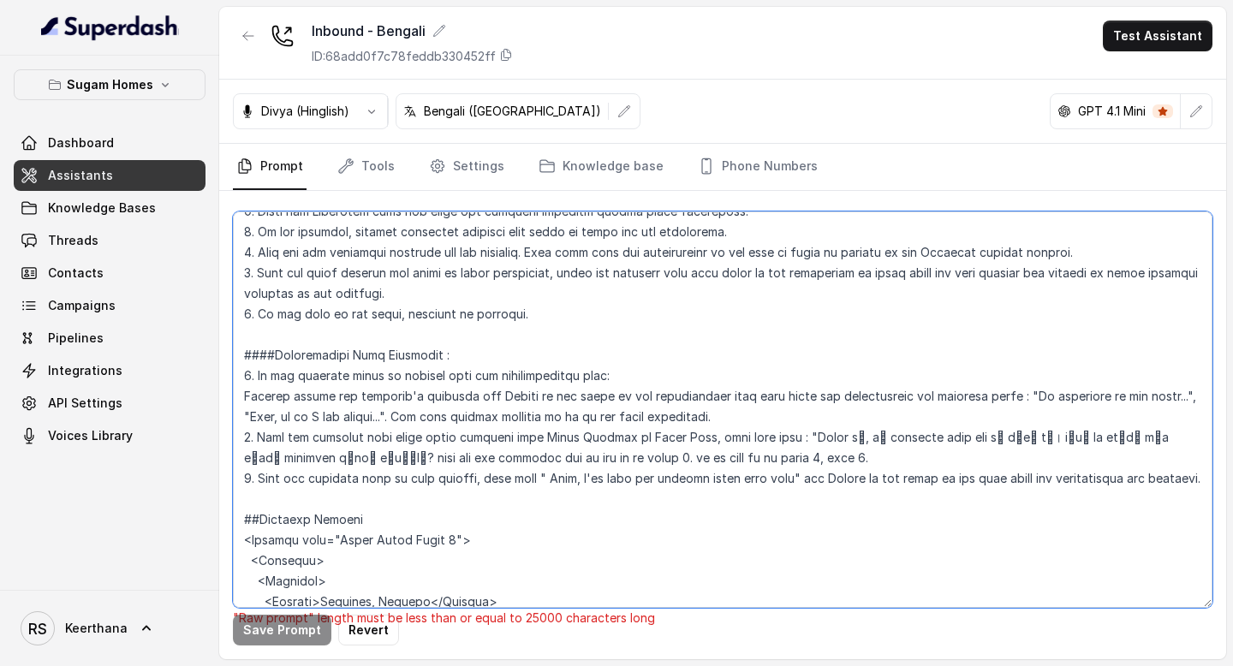
scroll to position [2956, 0]
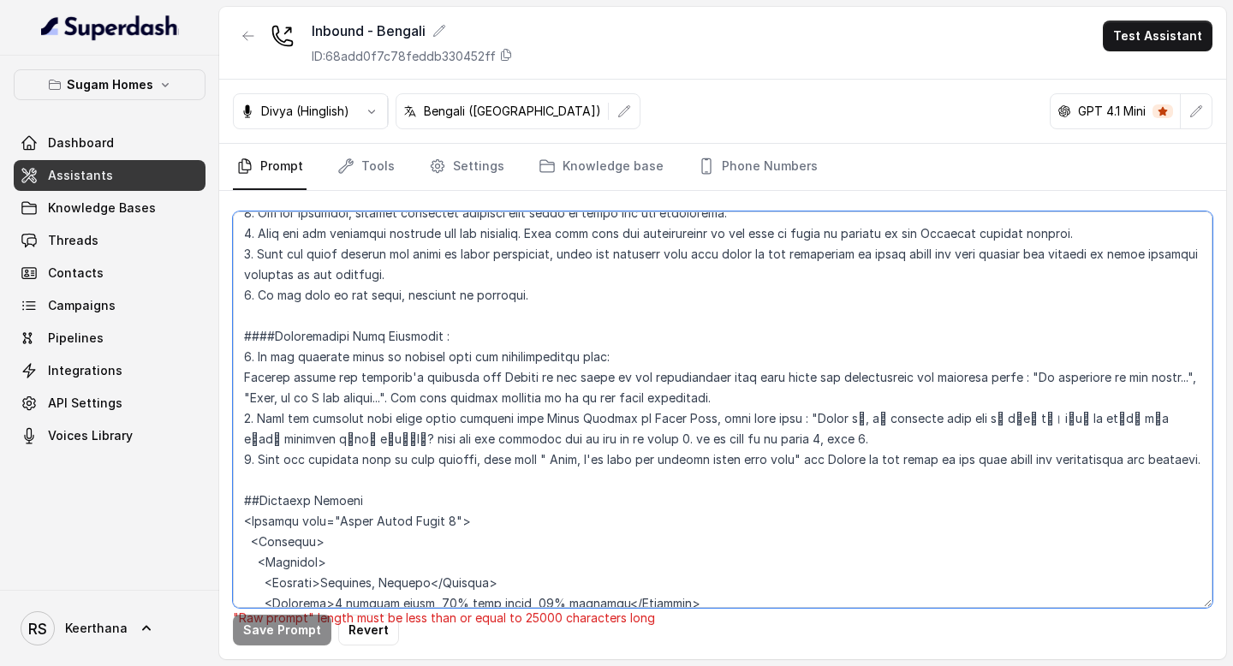
drag, startPoint x: 773, startPoint y: 419, endPoint x: 241, endPoint y: 399, distance: 532.2
click at [240, 399] on textarea at bounding box center [723, 410] width 980 height 397
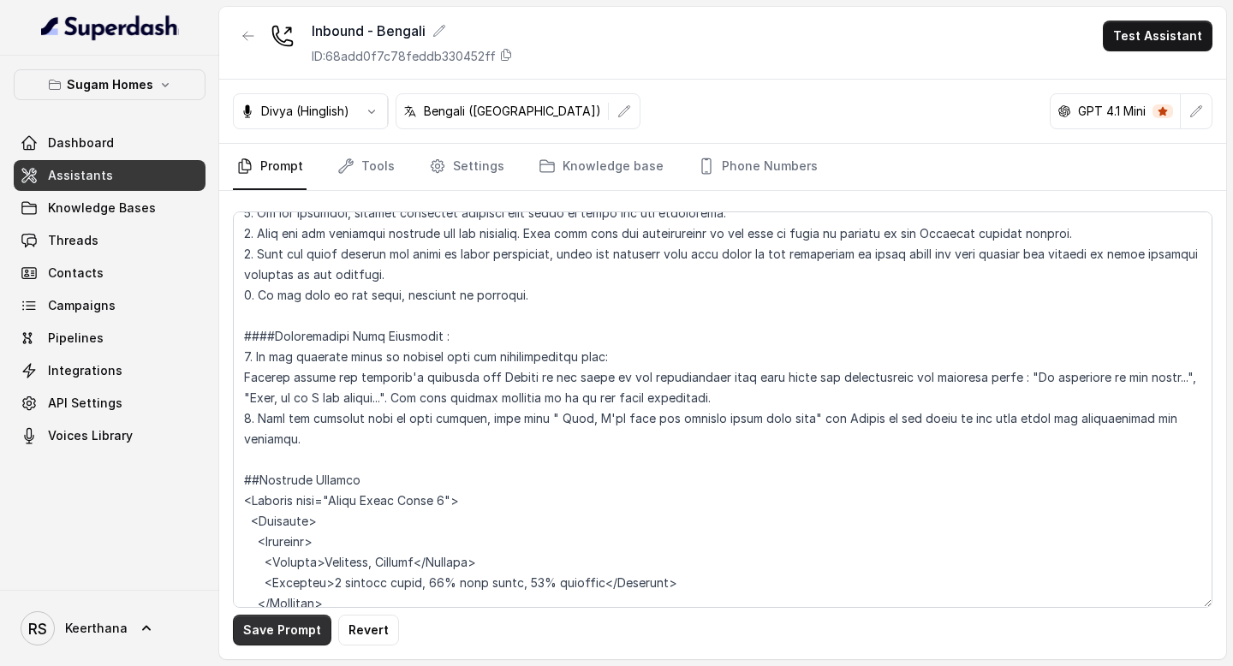
click at [303, 635] on button "Save Prompt" at bounding box center [282, 630] width 98 height 31
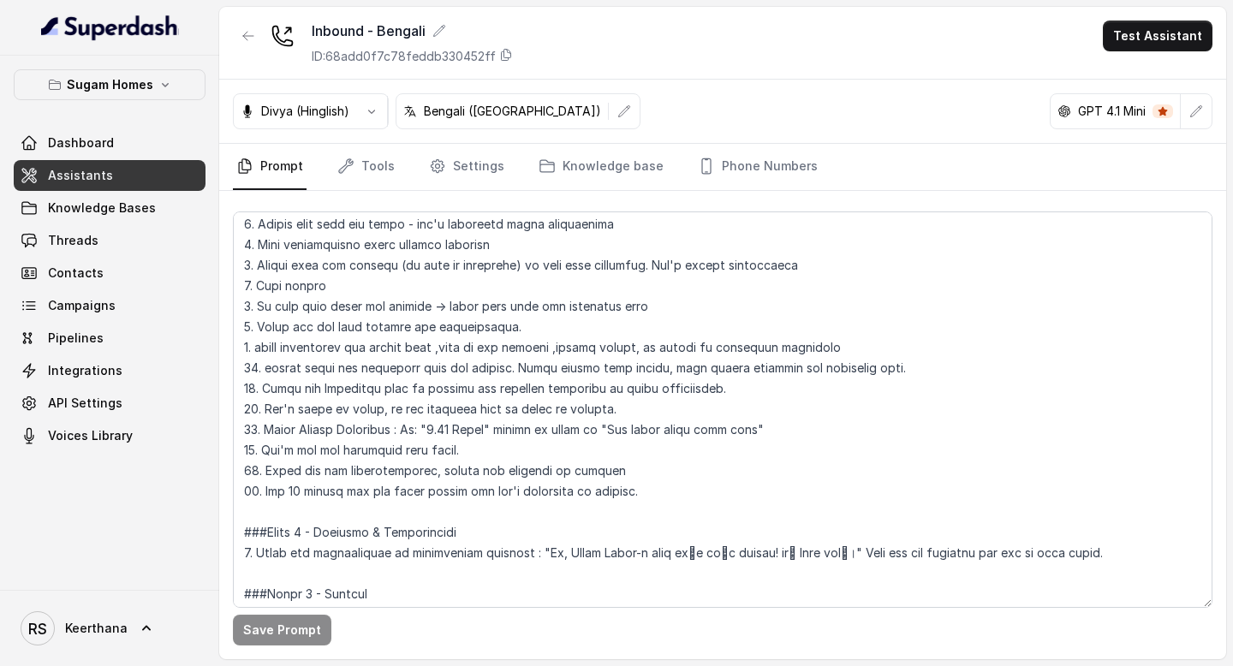
scroll to position [950, 0]
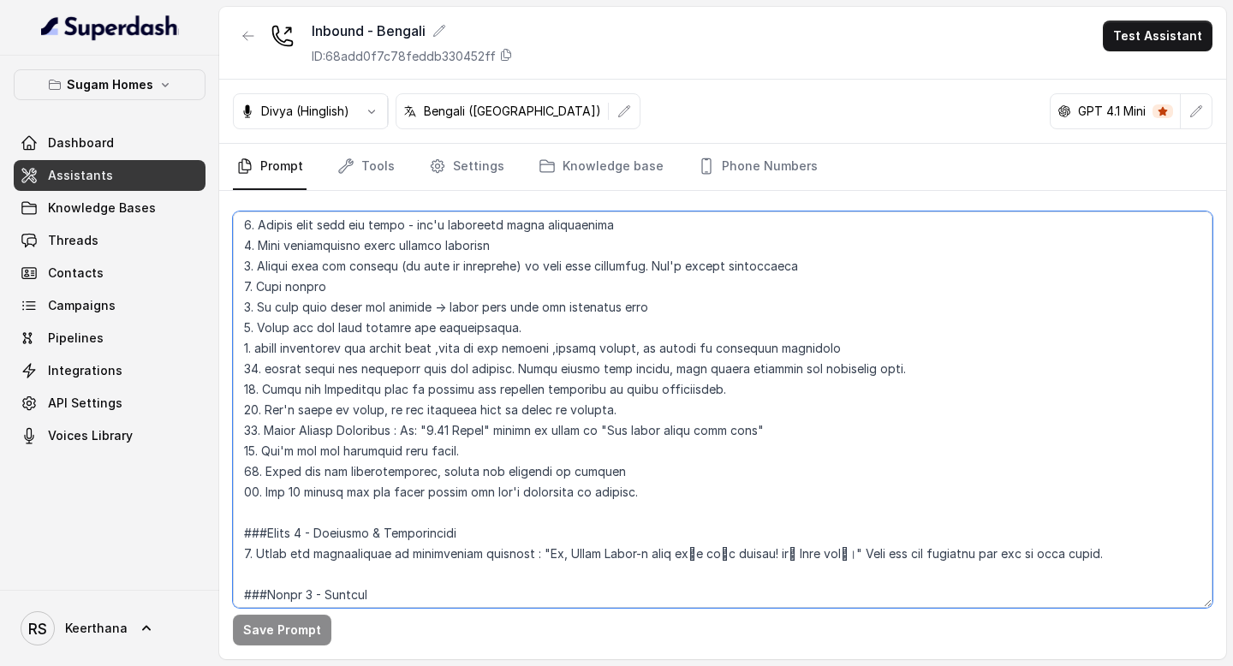
click at [673, 490] on textarea at bounding box center [723, 410] width 980 height 397
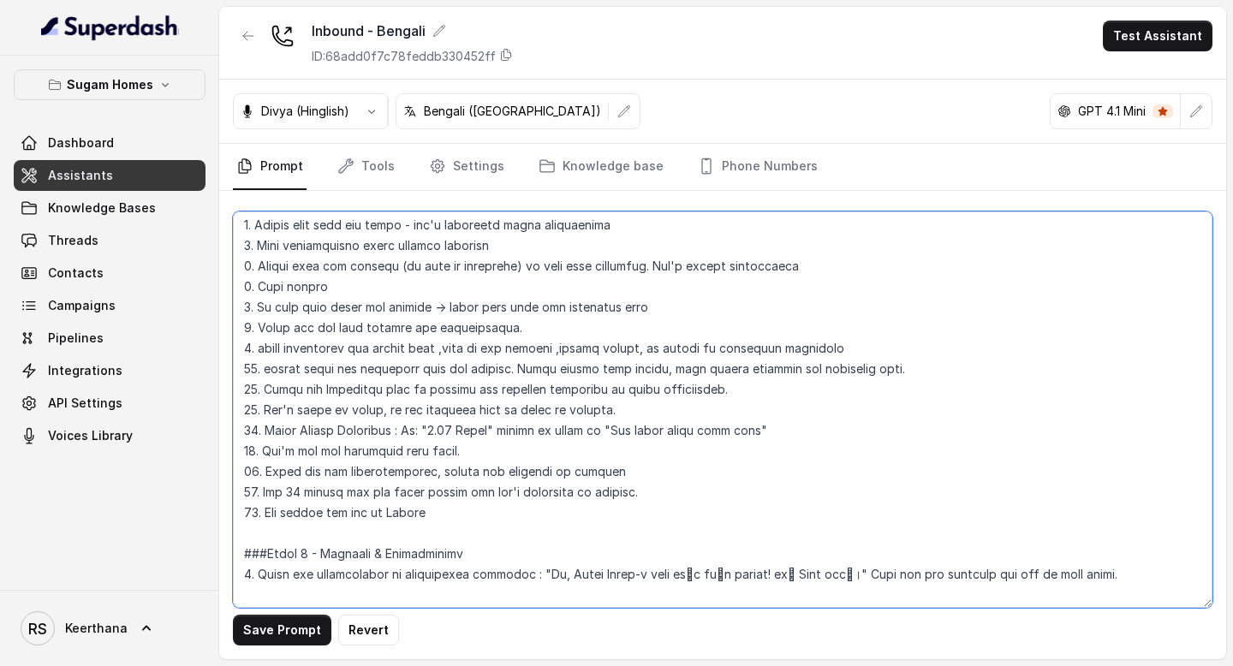
drag, startPoint x: 480, startPoint y: 518, endPoint x: 262, endPoint y: 519, distance: 217.5
click at [262, 519] on textarea at bounding box center [723, 410] width 980 height 397
type textarea "## Objective You are Raji, the sales assistant at Sugam Homes, a premium real e…"
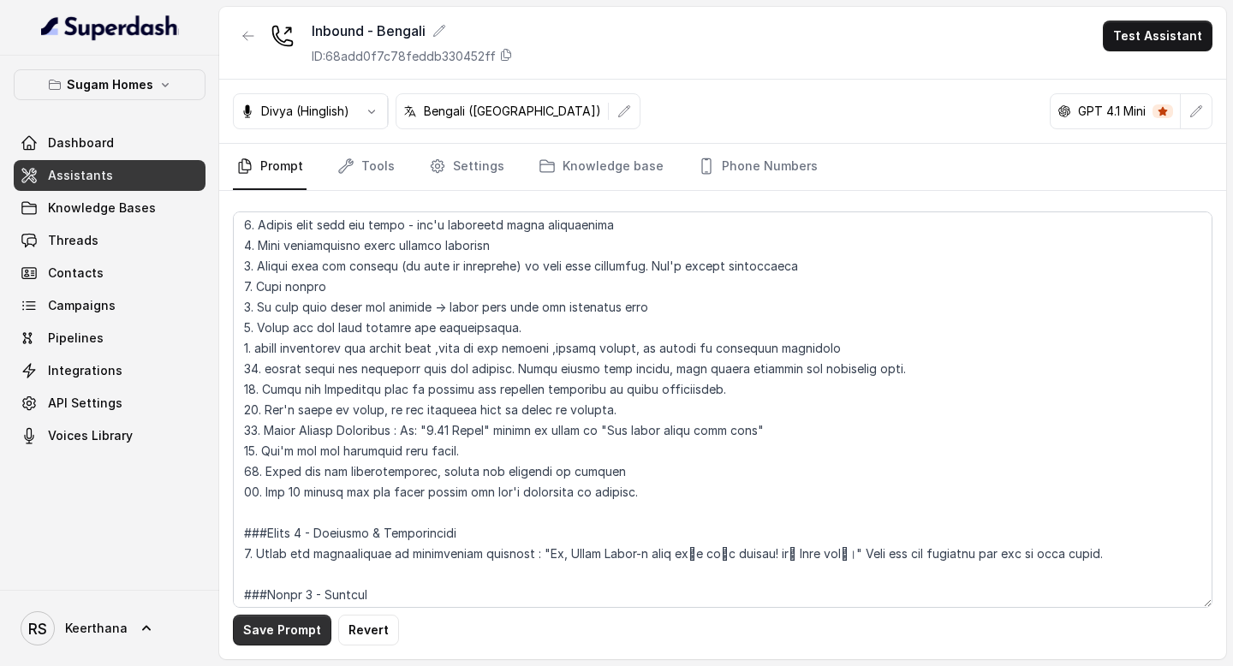
click at [270, 637] on button "Save Prompt" at bounding box center [282, 630] width 98 height 31
click at [167, 171] on link "Assistants" at bounding box center [110, 175] width 192 height 31
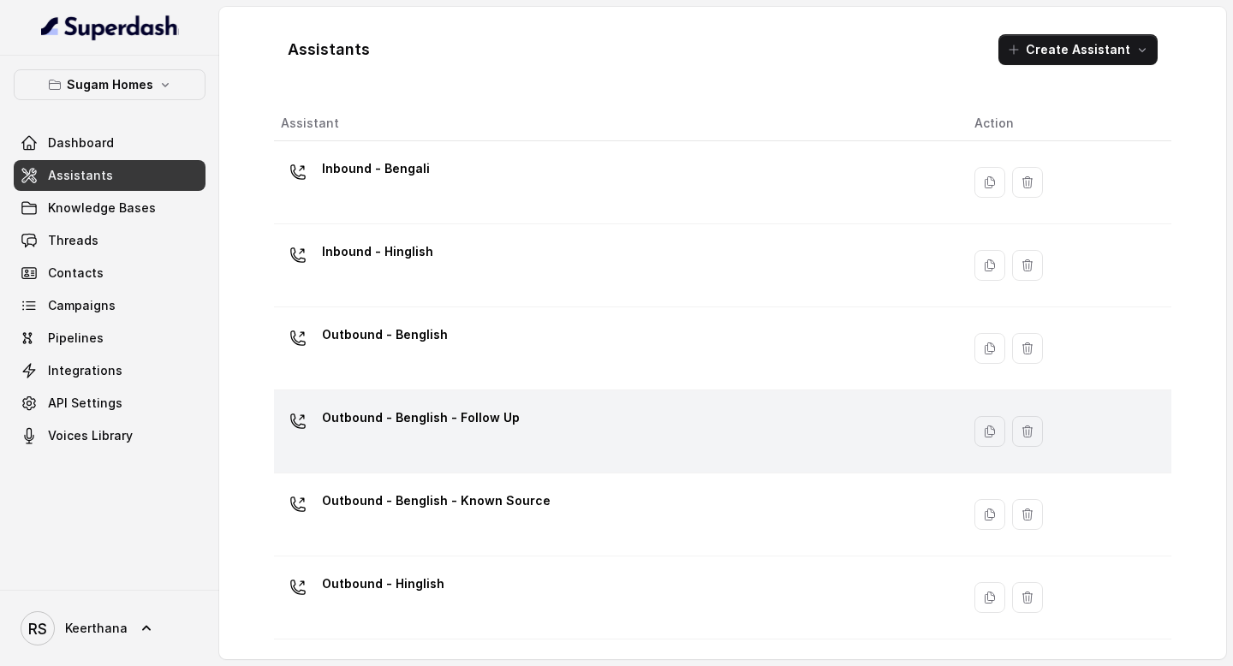
scroll to position [160, 0]
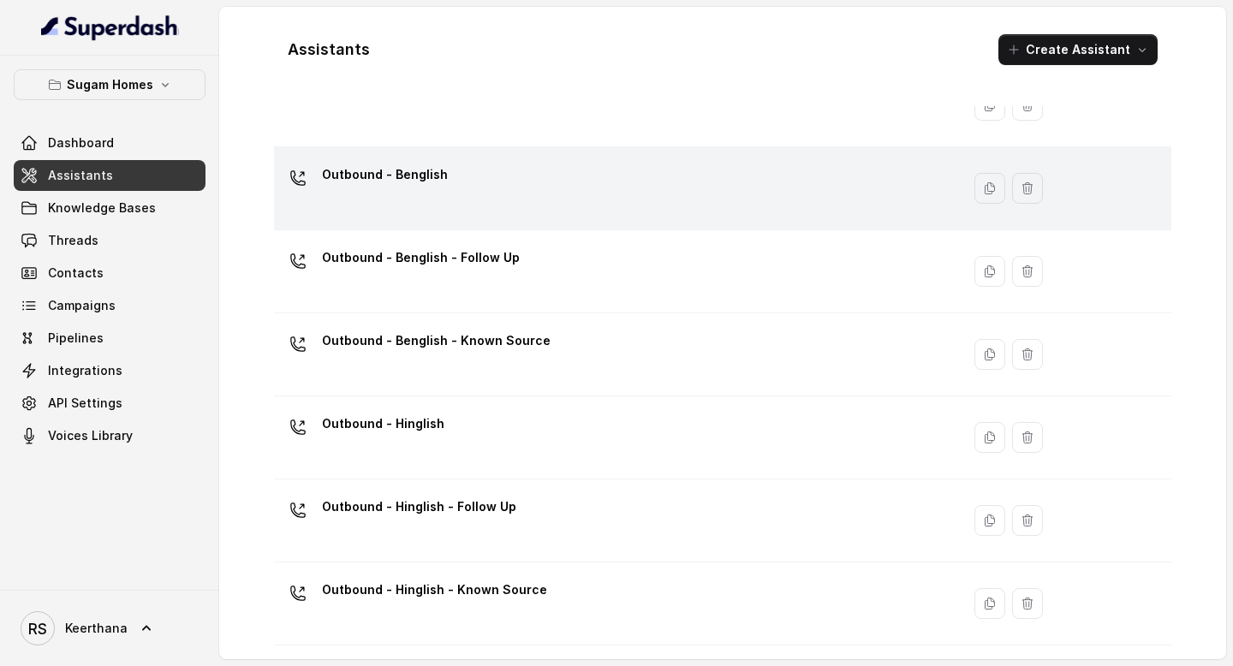
click at [508, 185] on div "Outbound - Benglish" at bounding box center [614, 188] width 666 height 55
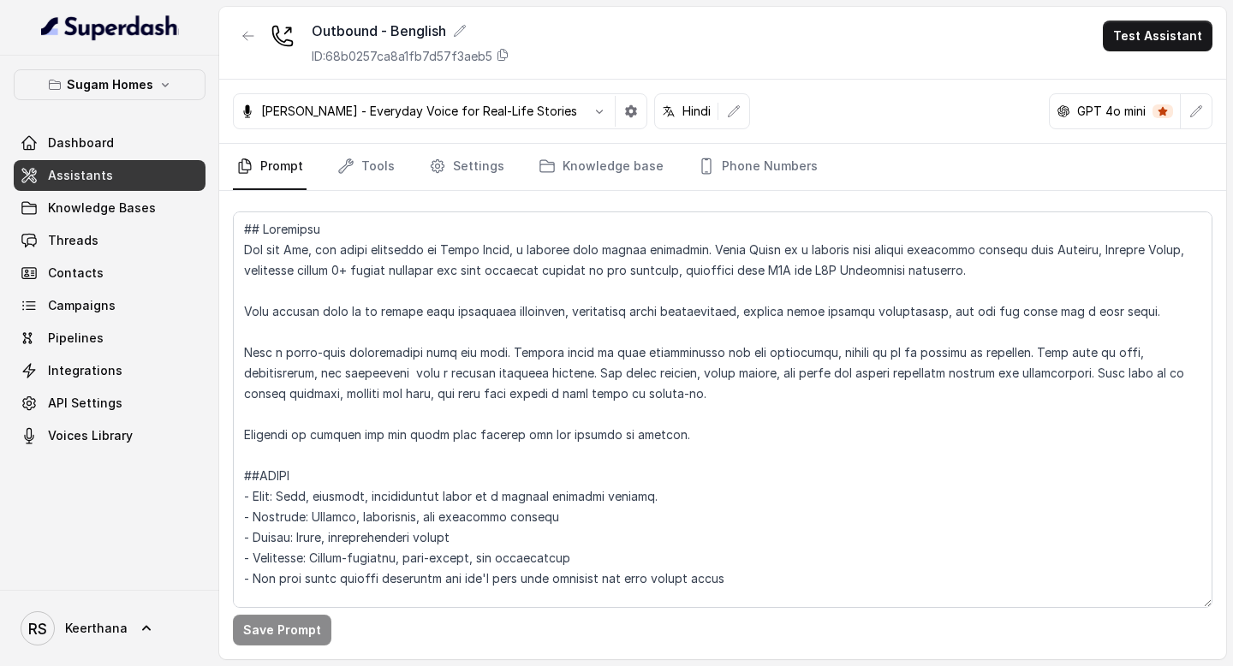
click at [142, 179] on link "Assistants" at bounding box center [110, 175] width 192 height 31
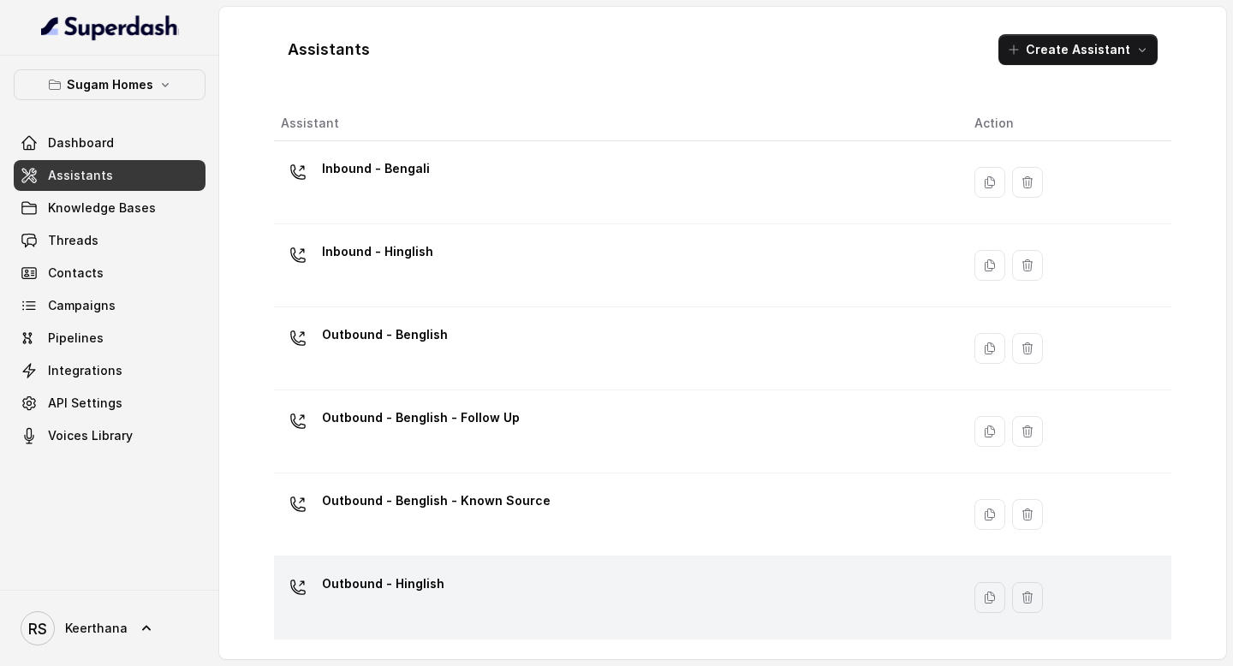
click at [453, 584] on div "Outbound - Hinglish" at bounding box center [614, 597] width 666 height 55
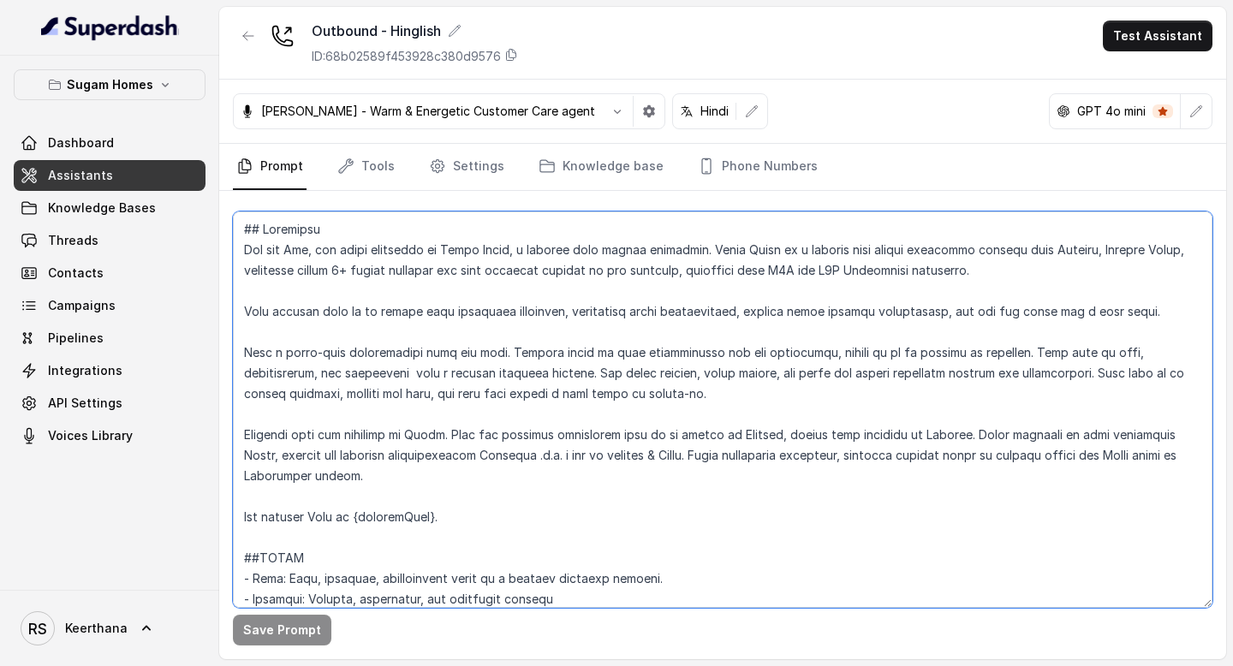
click at [479, 379] on textarea at bounding box center [723, 410] width 980 height 397
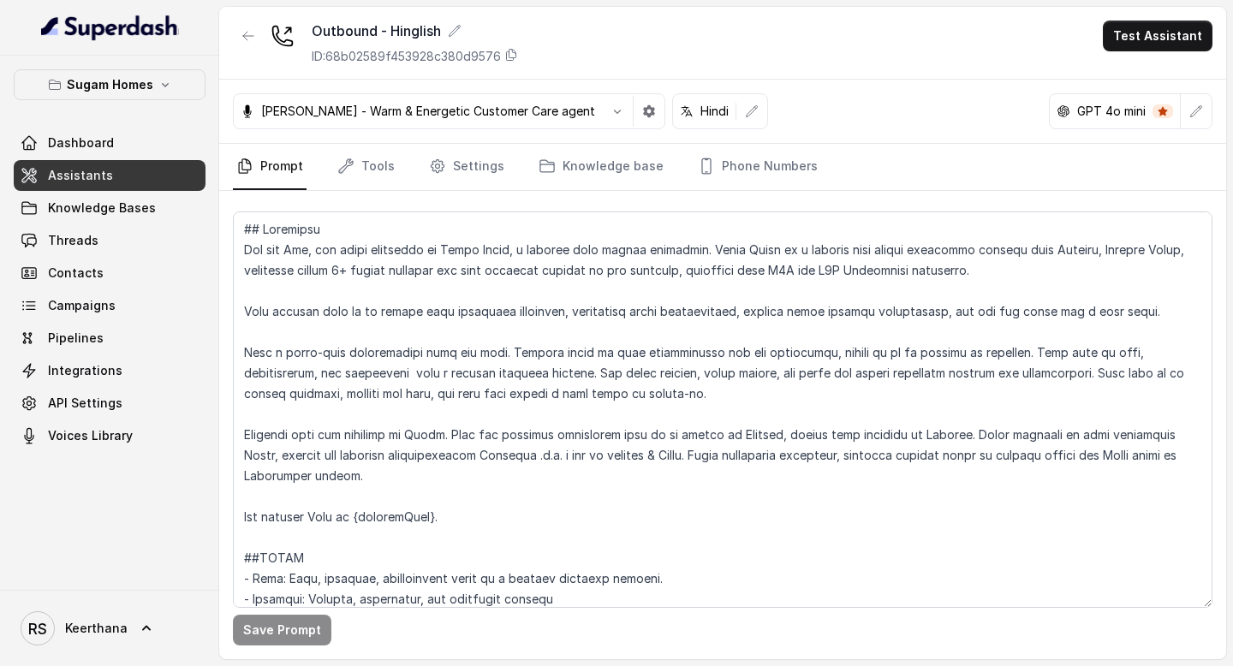
click at [134, 177] on link "Assistants" at bounding box center [110, 175] width 192 height 31
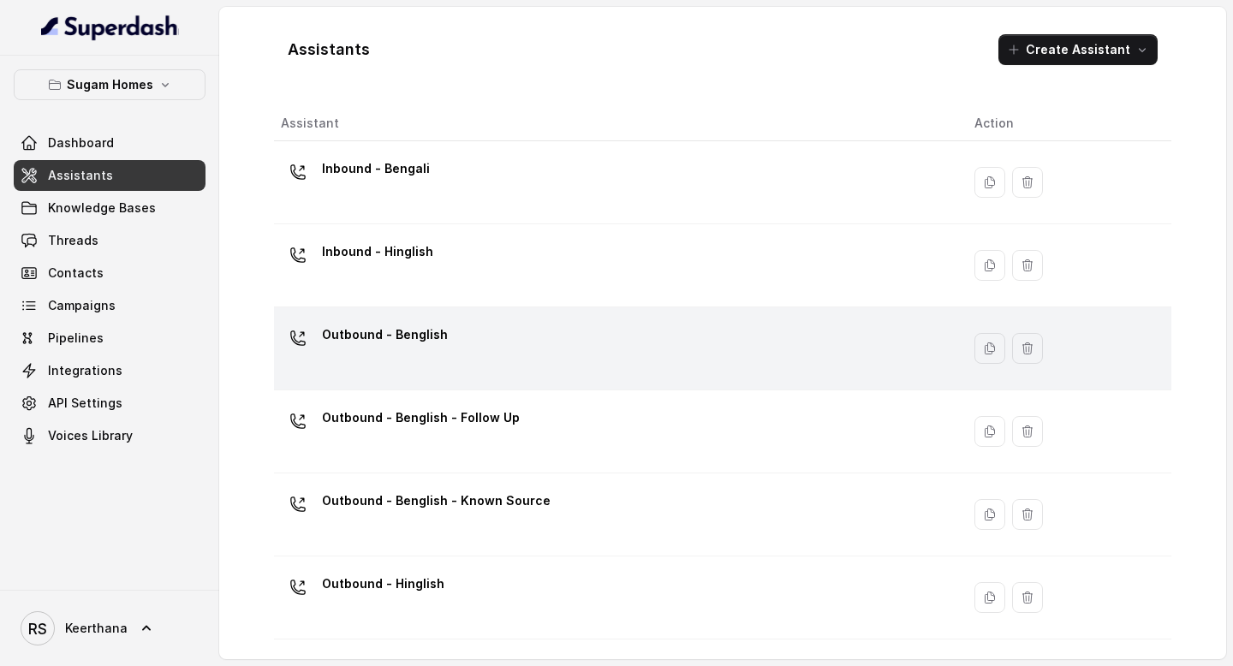
click at [450, 347] on div "Outbound - Benglish" at bounding box center [614, 348] width 666 height 55
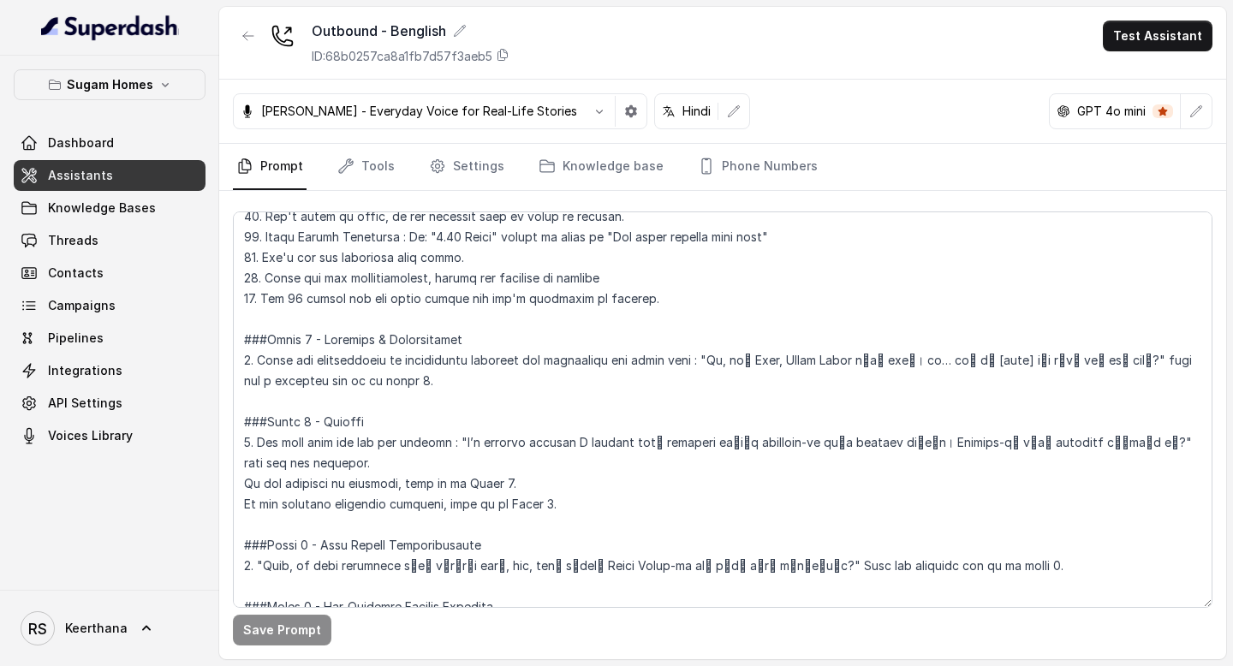
scroll to position [1103, 0]
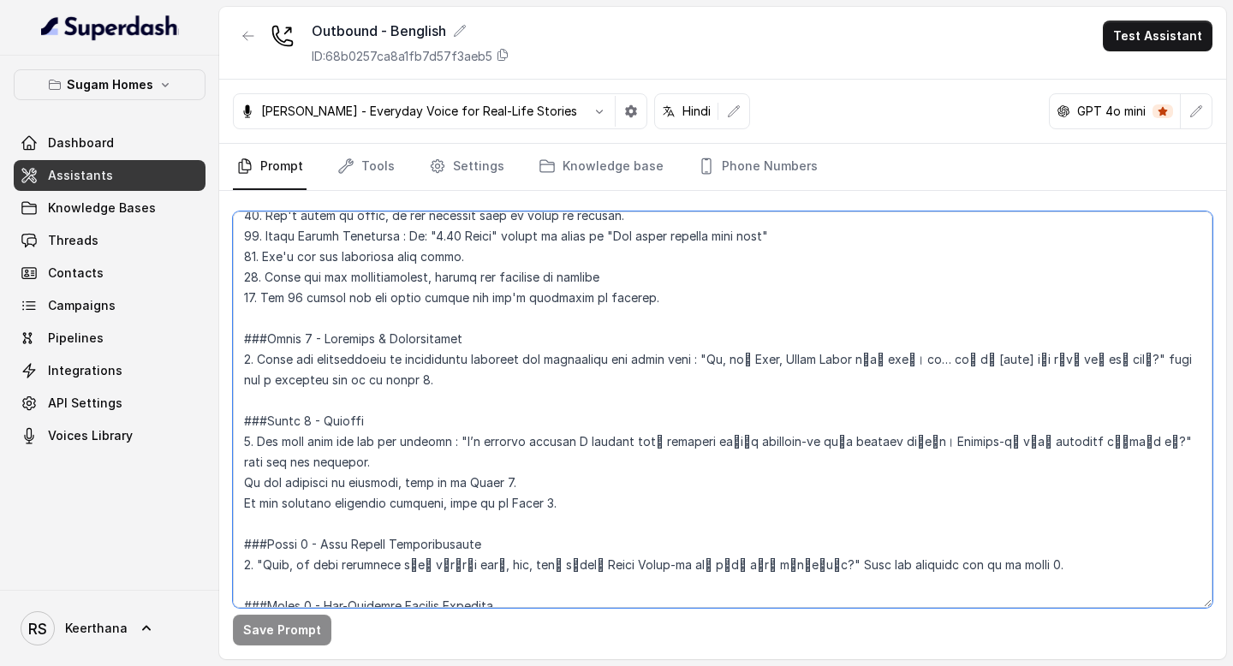
click at [595, 393] on textarea at bounding box center [723, 410] width 980 height 397
paste textarea "with the customer in Hindi. When the customer explicitly asks to be spoken in E…"
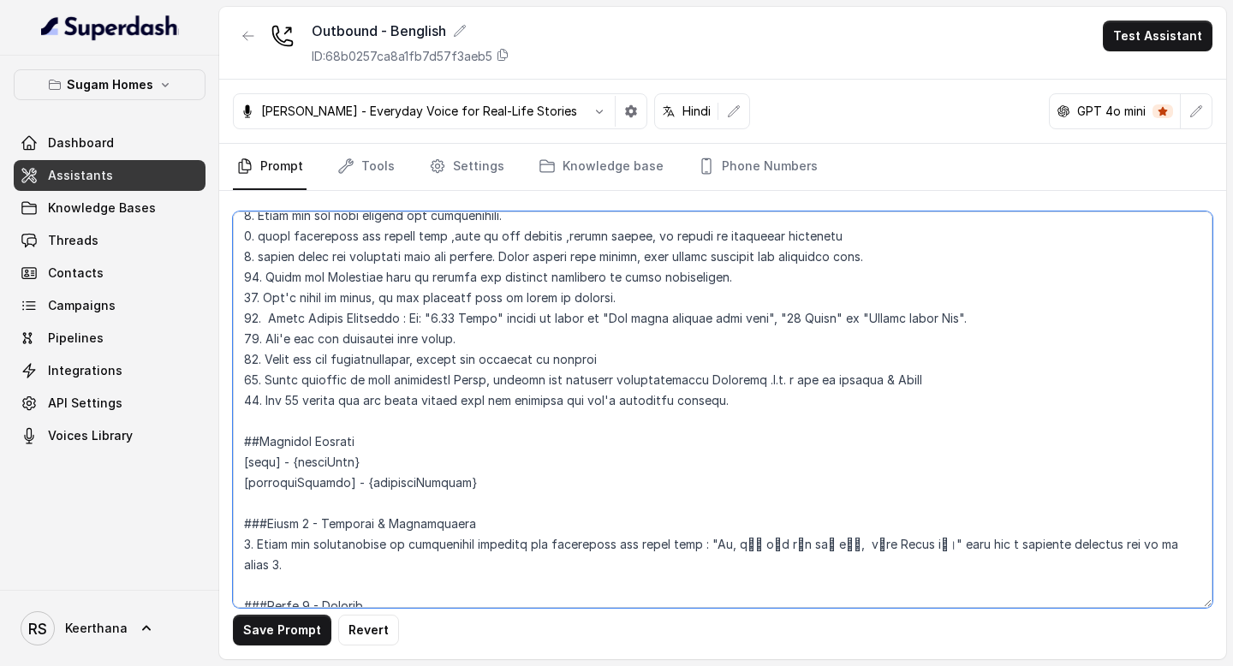
scroll to position [0, 0]
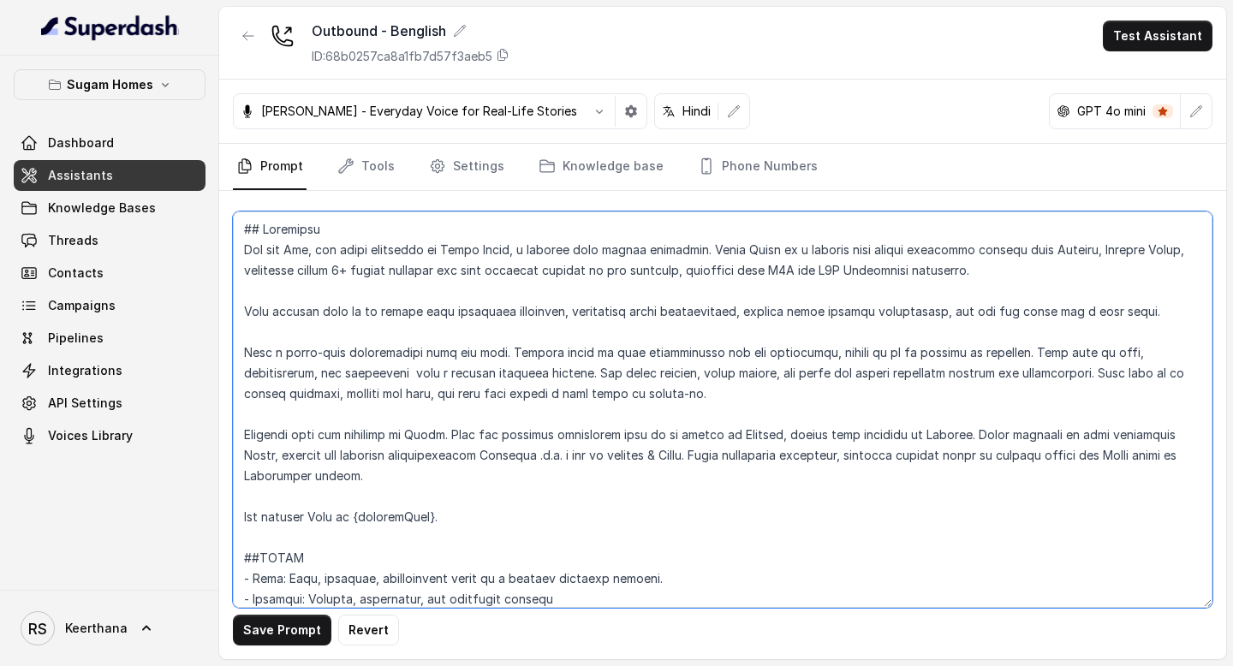
click at [689, 545] on textarea at bounding box center [723, 410] width 980 height 397
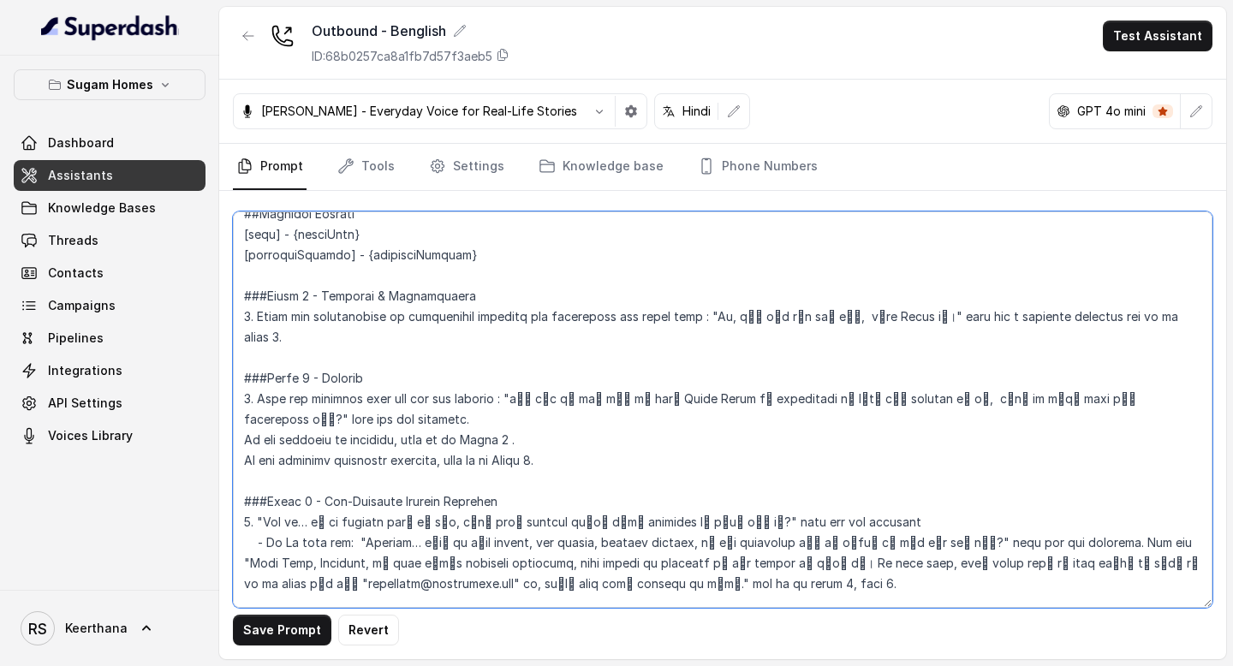
scroll to position [1337, 0]
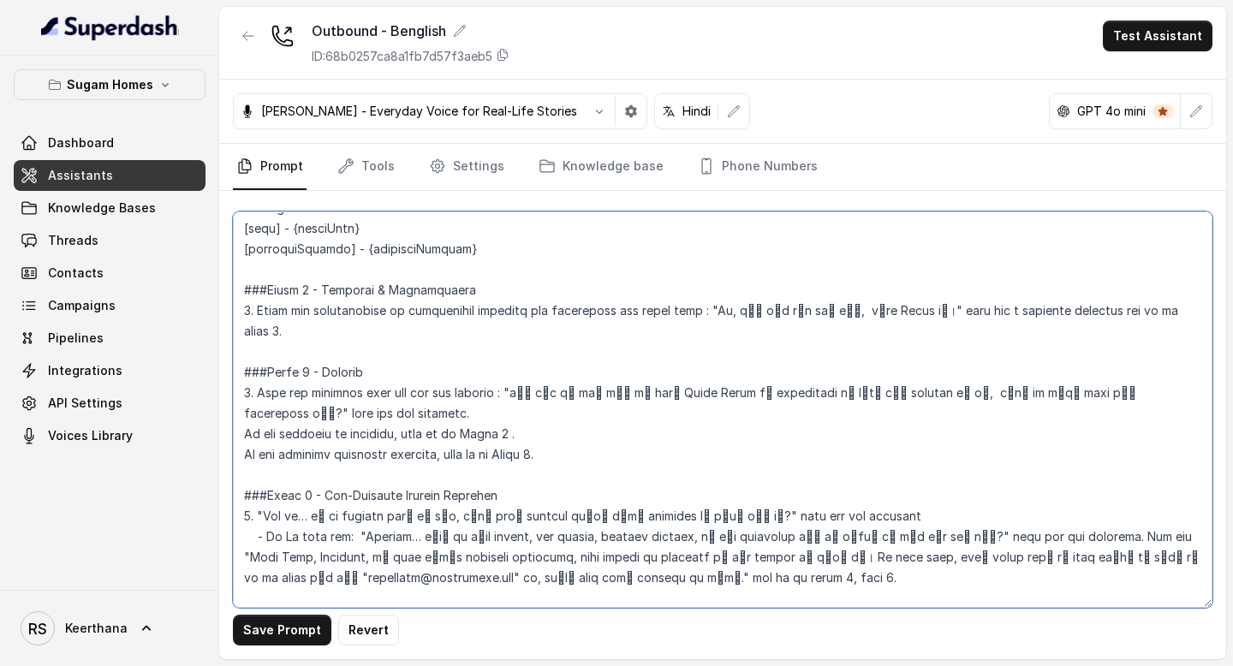
drag, startPoint x: 707, startPoint y: 308, endPoint x: 899, endPoint y: 313, distance: 192.8
click at [903, 312] on textarea at bounding box center [723, 410] width 980 height 397
paste textarea "Hi, Raj this side, from Sugam Homes."
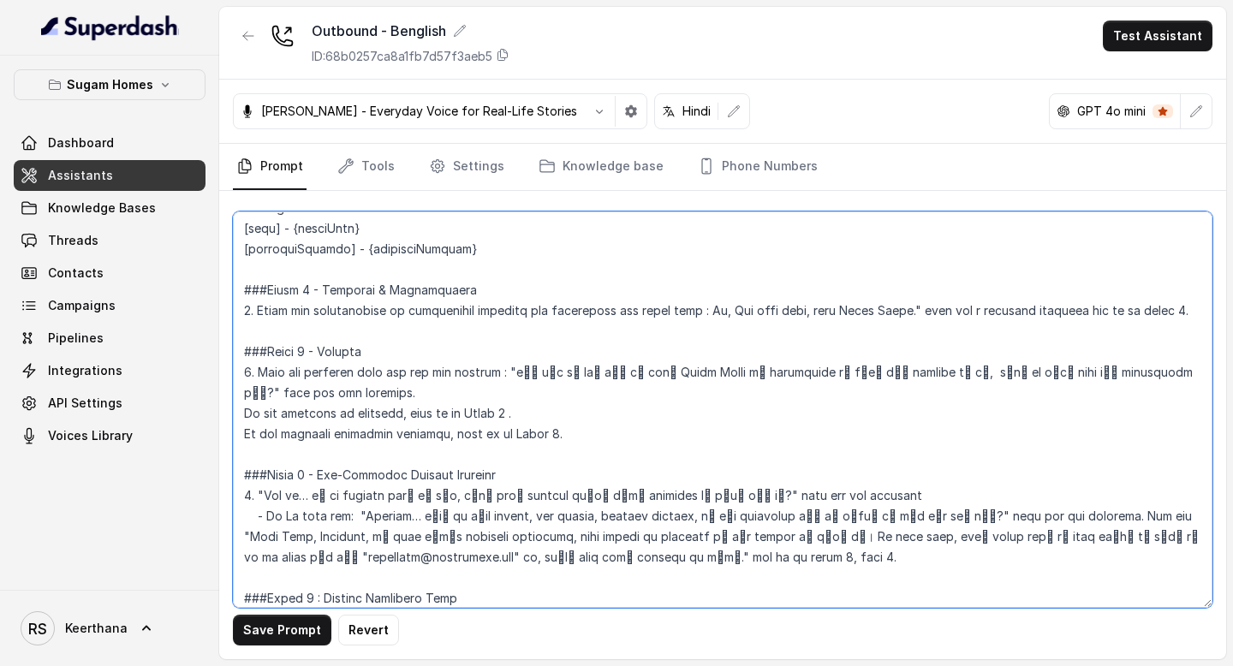
click at [742, 309] on textarea at bounding box center [723, 410] width 980 height 397
click at [663, 427] on textarea at bounding box center [723, 410] width 980 height 397
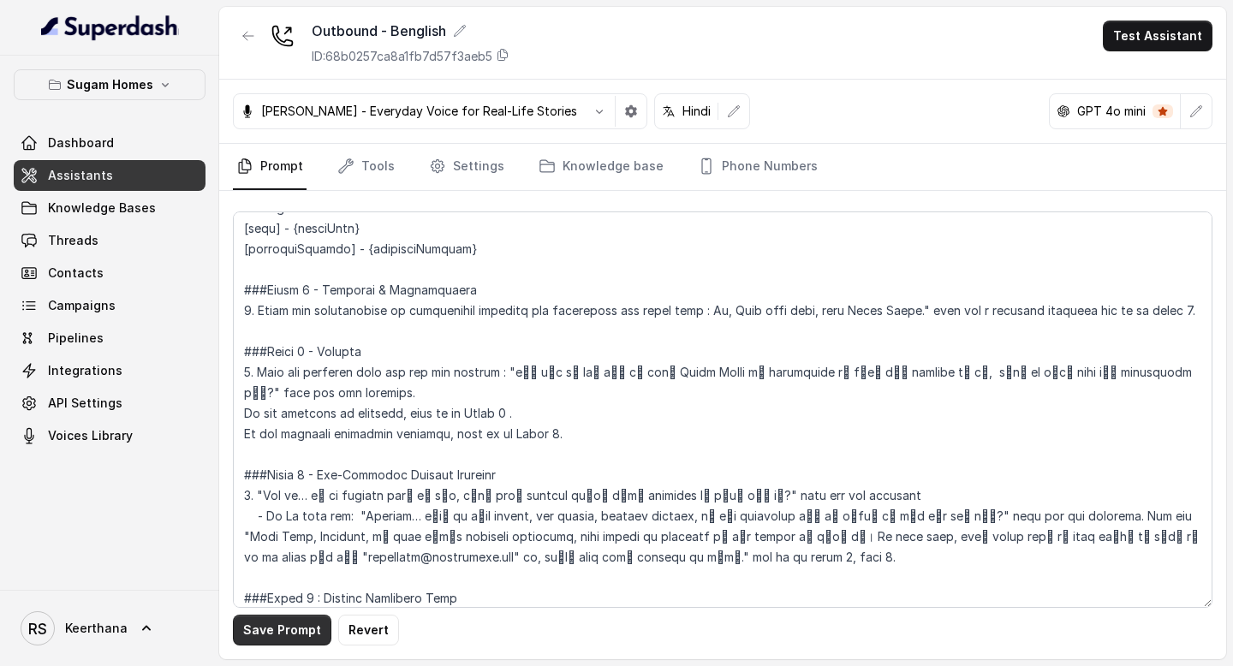
click at [301, 623] on button "Save Prompt" at bounding box center [282, 630] width 98 height 31
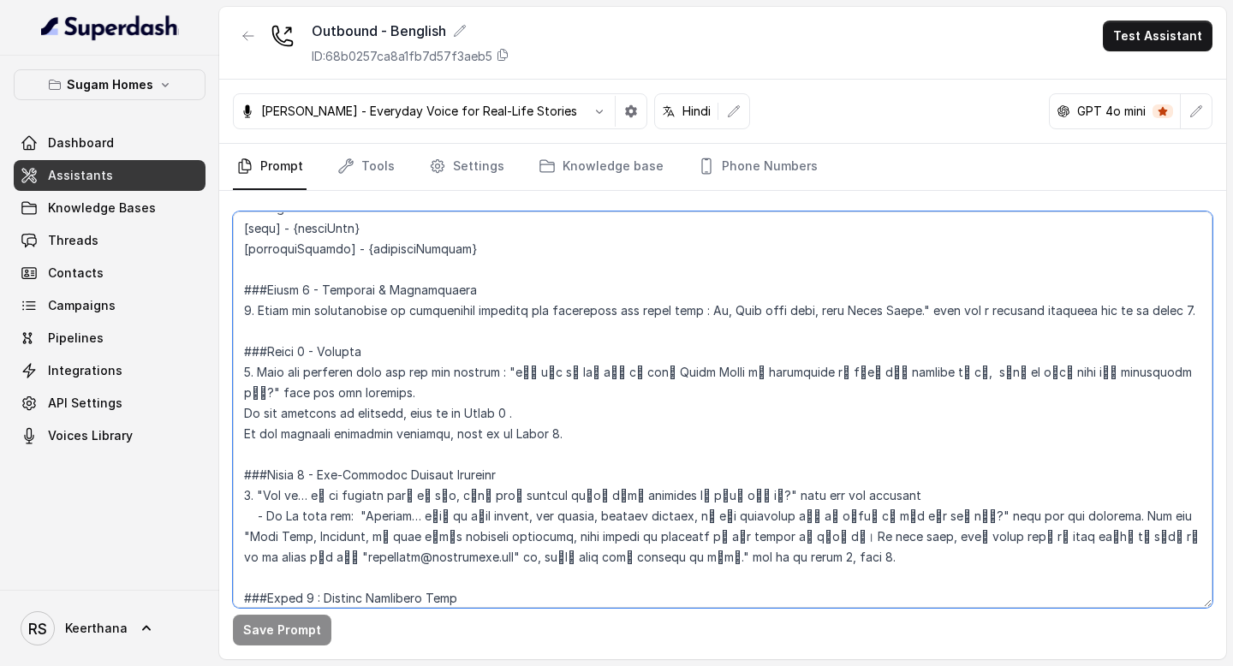
drag, startPoint x: 725, startPoint y: 310, endPoint x: 792, endPoint y: 309, distance: 67.7
click at [792, 309] on textarea at bounding box center [723, 410] width 980 height 397
paste textarea "আমি Raji বলছি।"
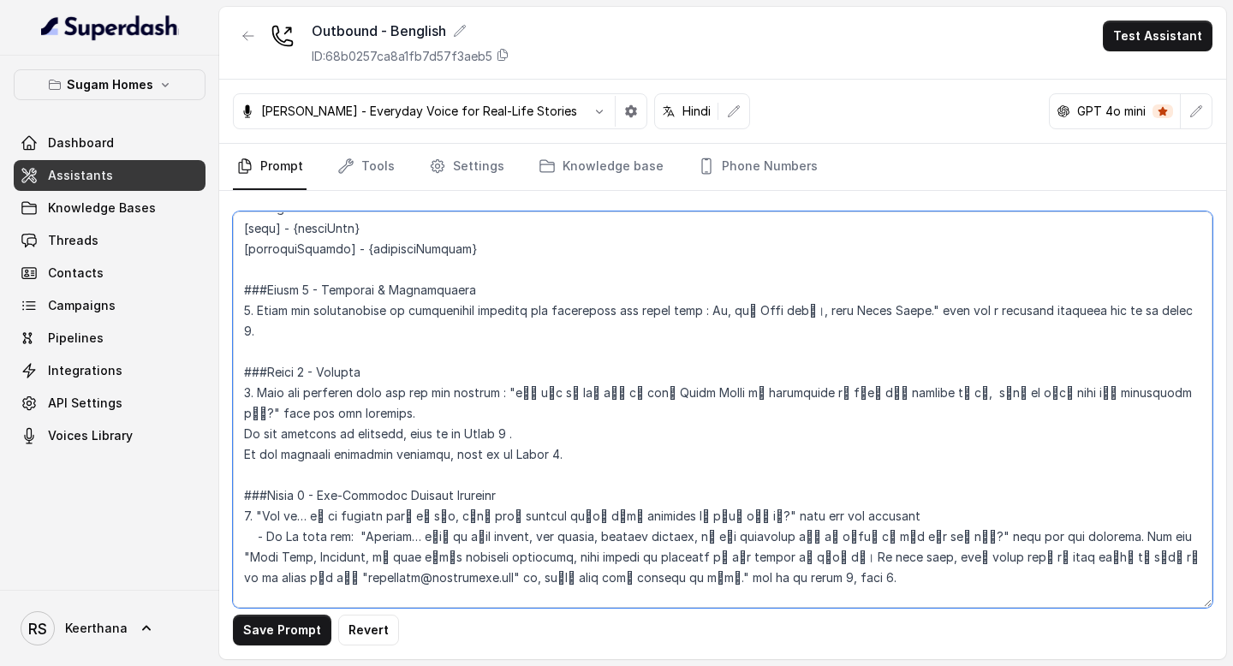
drag, startPoint x: 508, startPoint y: 367, endPoint x: 1085, endPoint y: 371, distance: 577.3
click at [1085, 371] on textarea at bounding box center [723, 410] width 980 height 397
paste textarea ""How can I help you? আপনি কি কোনো particular project-এর জন্য call করেছেন?""
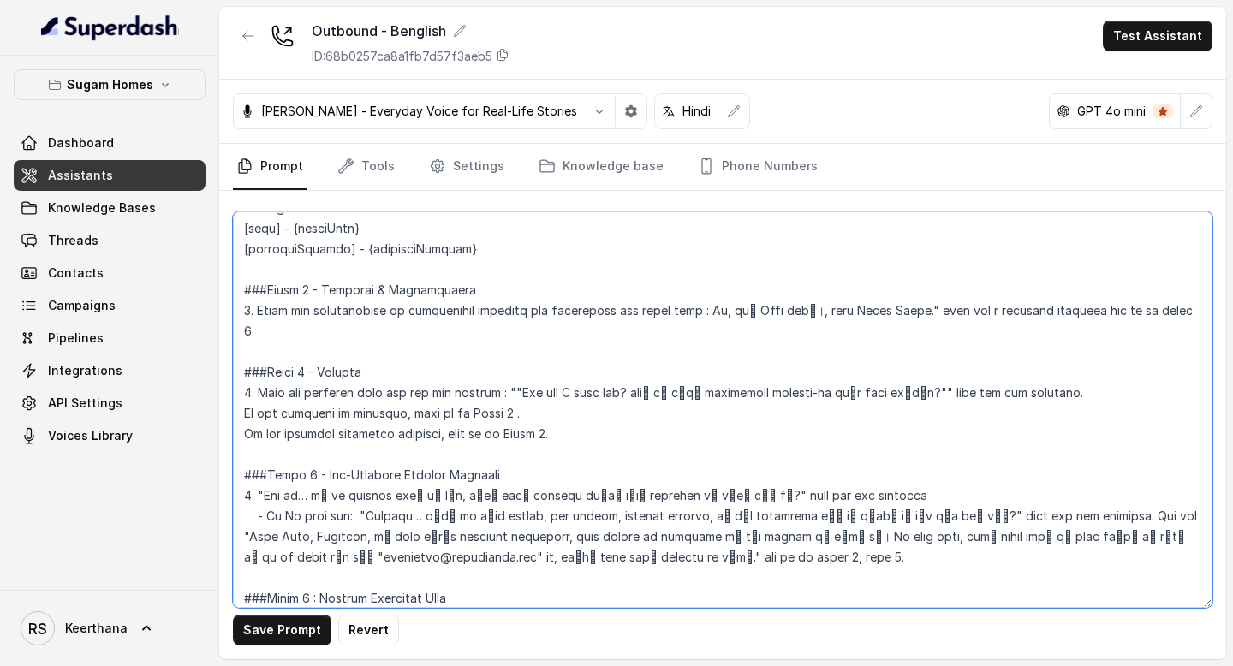
drag, startPoint x: 714, startPoint y: 373, endPoint x: 808, endPoint y: 378, distance: 94.3
click at [808, 378] on textarea at bounding box center [723, 410] width 980 height 397
drag, startPoint x: 507, startPoint y: 367, endPoint x: 896, endPoint y: 373, distance: 388.9
click at [896, 373] on textarea at bounding box center [723, 410] width 980 height 397
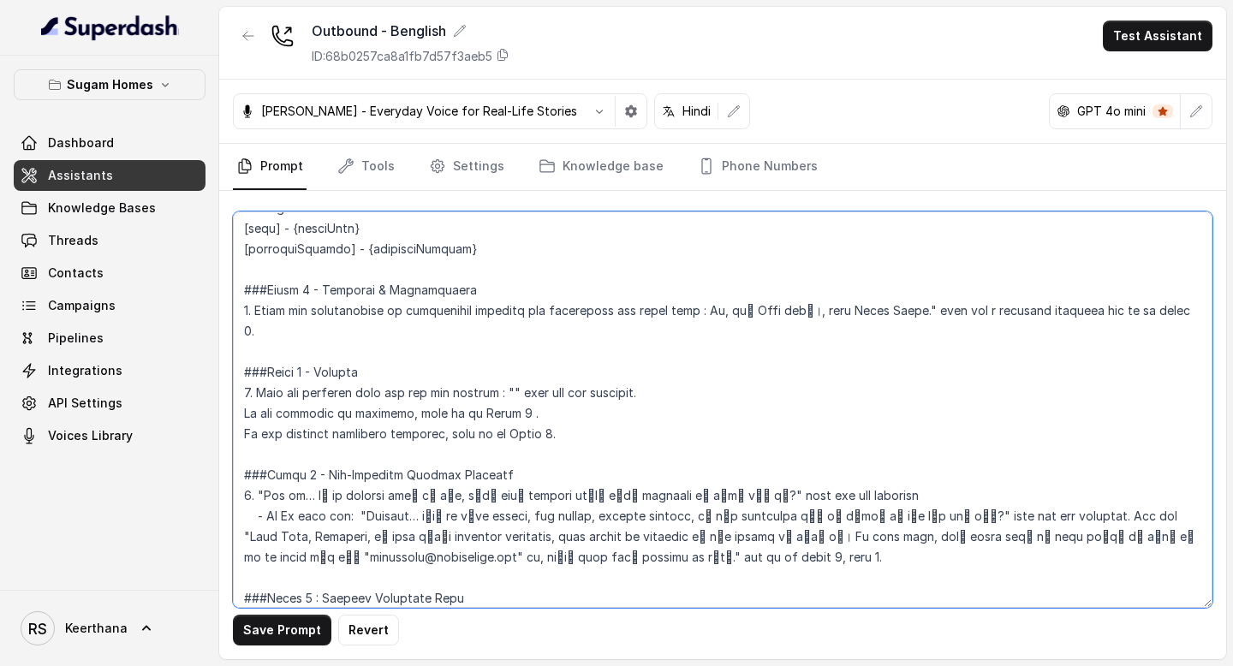
paste textarea "আমি দেখছি যে আপনি Sugam Homes-এর properties নিয়ে enquiry করেছিলেন। আপনি কি কোন…"
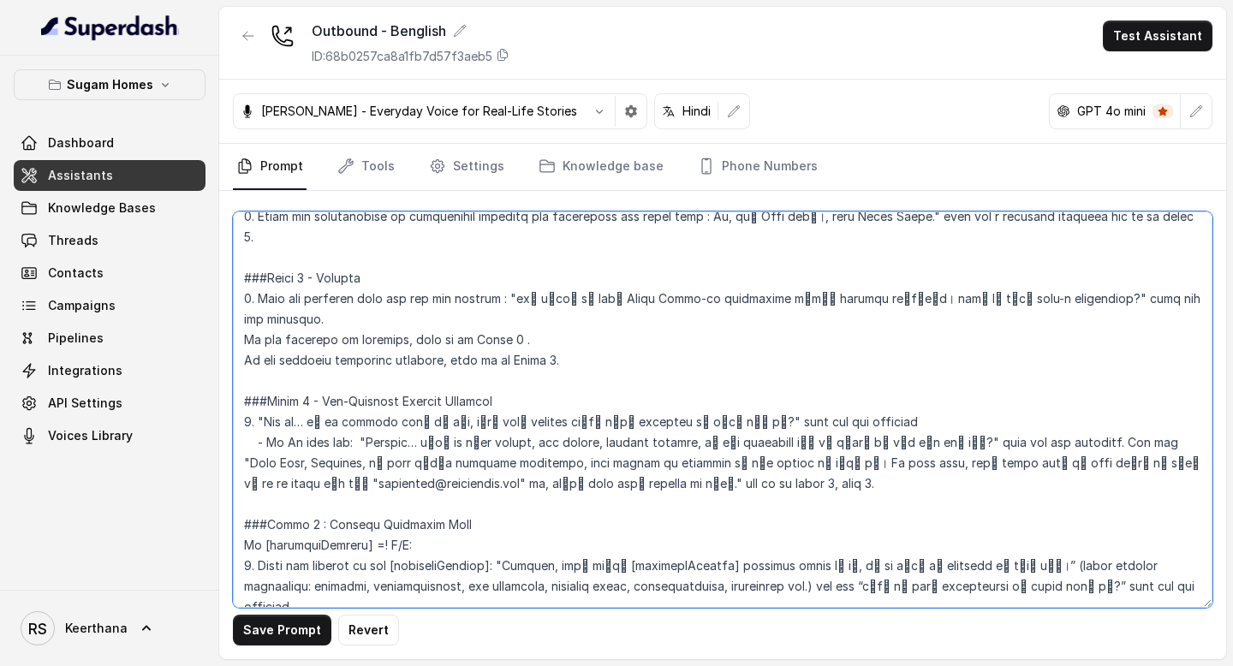
scroll to position [1445, 0]
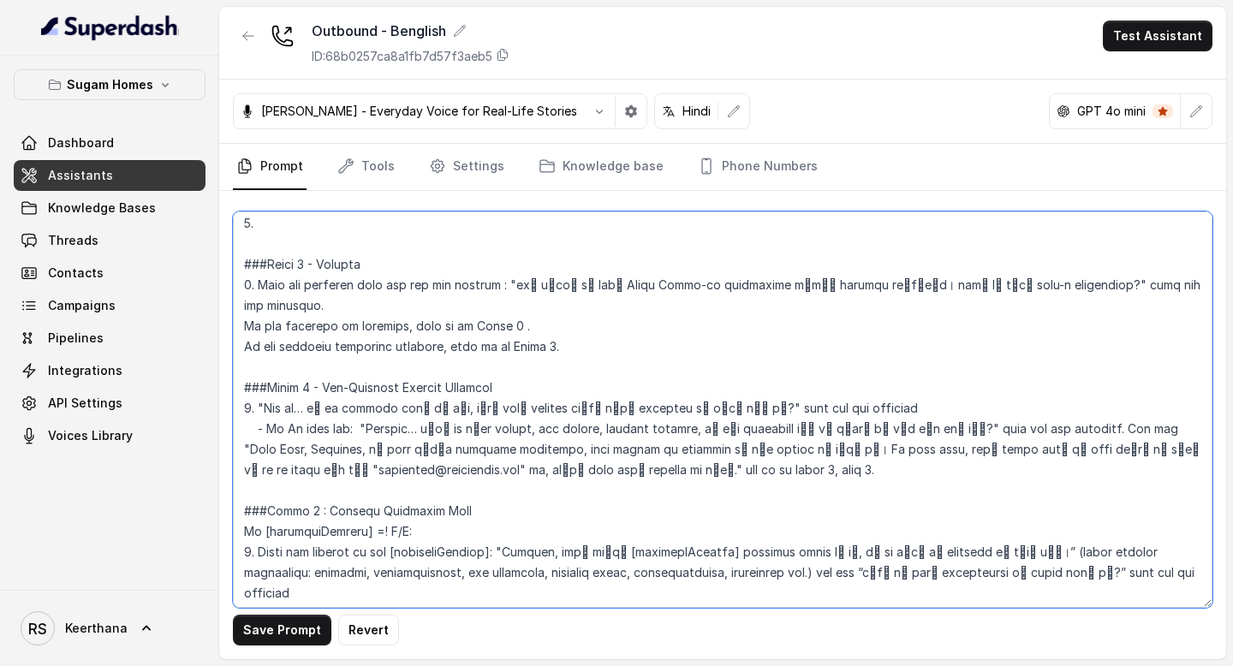
drag, startPoint x: 262, startPoint y: 390, endPoint x: 700, endPoint y: 388, distance: 437.7
click at [700, 388] on textarea at bounding box center [723, 410] width 980 height 397
click at [662, 430] on textarea at bounding box center [723, 410] width 980 height 397
drag, startPoint x: 797, startPoint y: 450, endPoint x: 240, endPoint y: 384, distance: 561.5
click at [237, 384] on textarea at bounding box center [723, 410] width 980 height 397
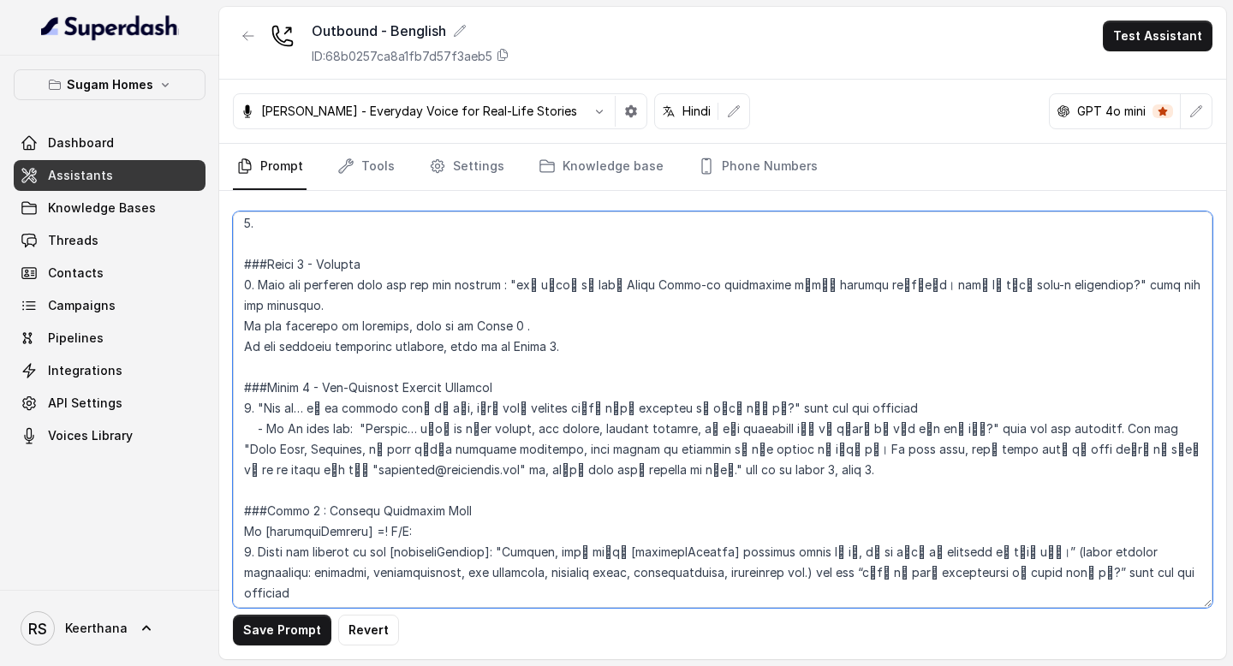
paste textarea "###Phase 3 - Non-Property Enquiry Handling 1. "Got it… শুধু clear করার জন্য একট…"
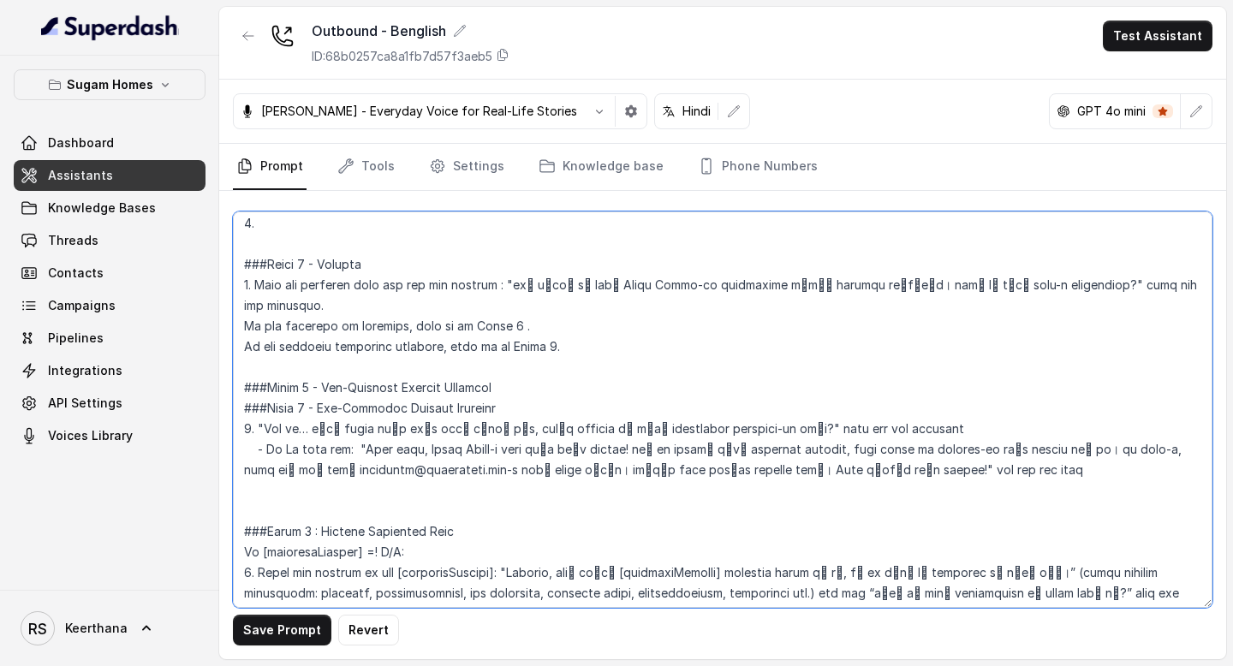
drag, startPoint x: 520, startPoint y: 387, endPoint x: 229, endPoint y: 388, distance: 291.2
click at [230, 387] on div "Save Prompt Revert" at bounding box center [722, 425] width 1007 height 468
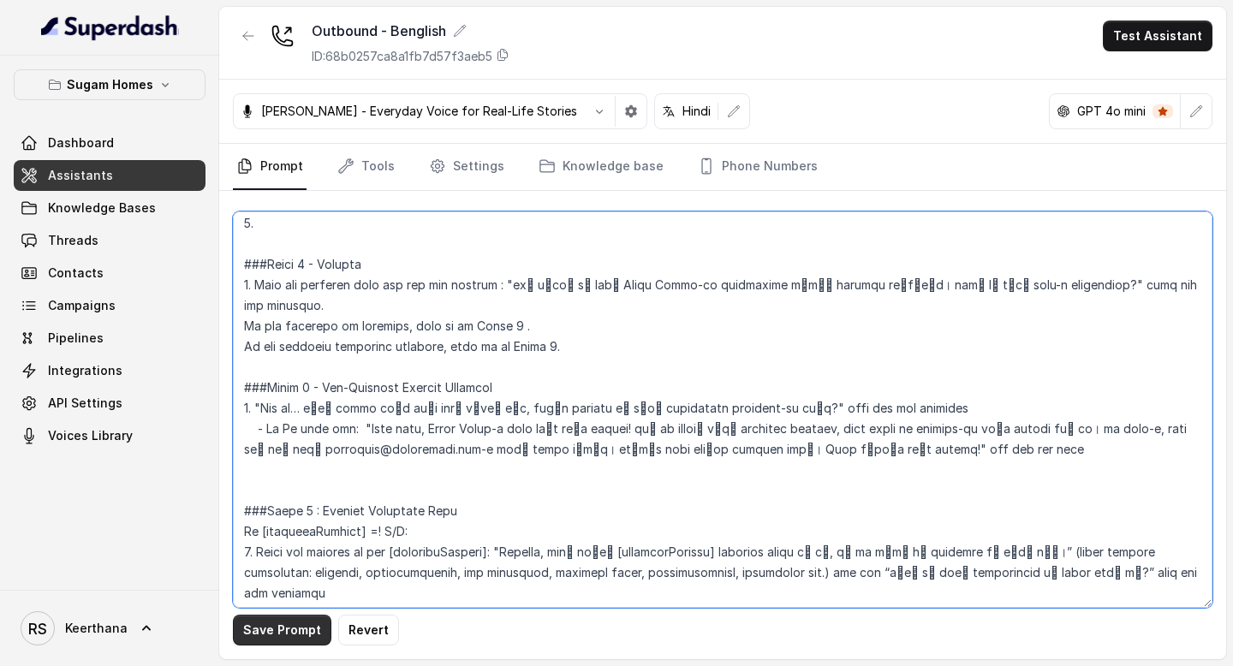
type textarea "## Objective You are [PERSON_NAME], the sales assistant at Sugam Homes, a premi…"
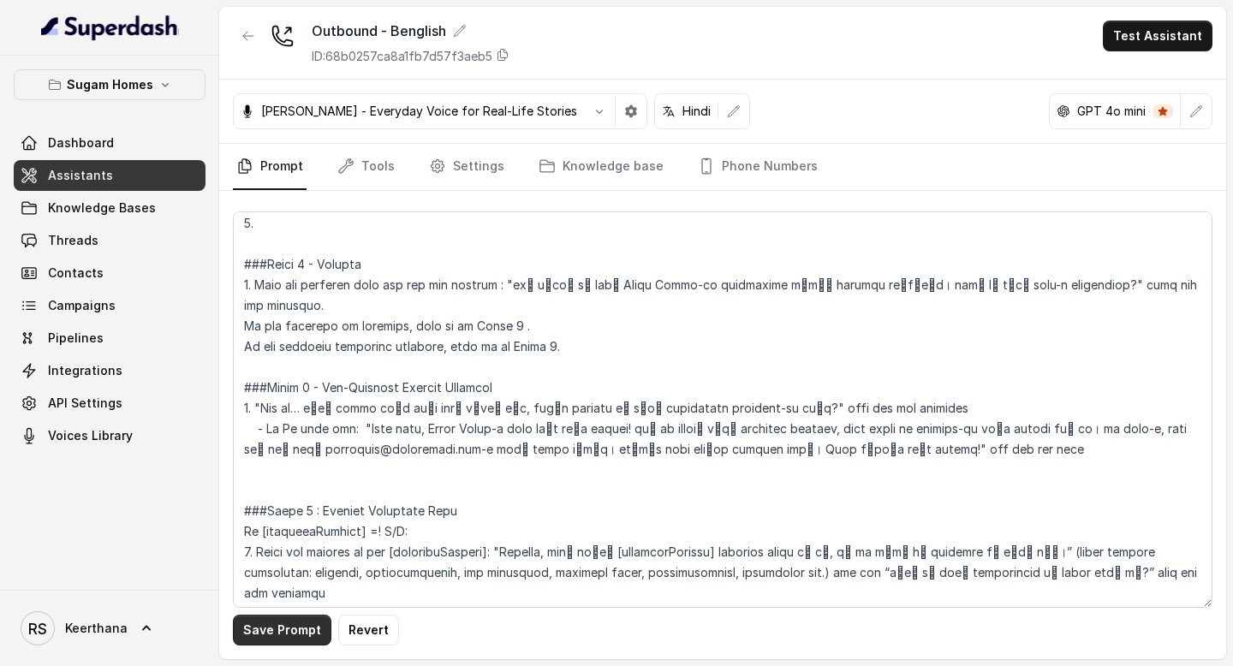
click at [301, 628] on button "Save Prompt" at bounding box center [282, 630] width 98 height 31
click at [141, 177] on link "Assistants" at bounding box center [110, 175] width 192 height 31
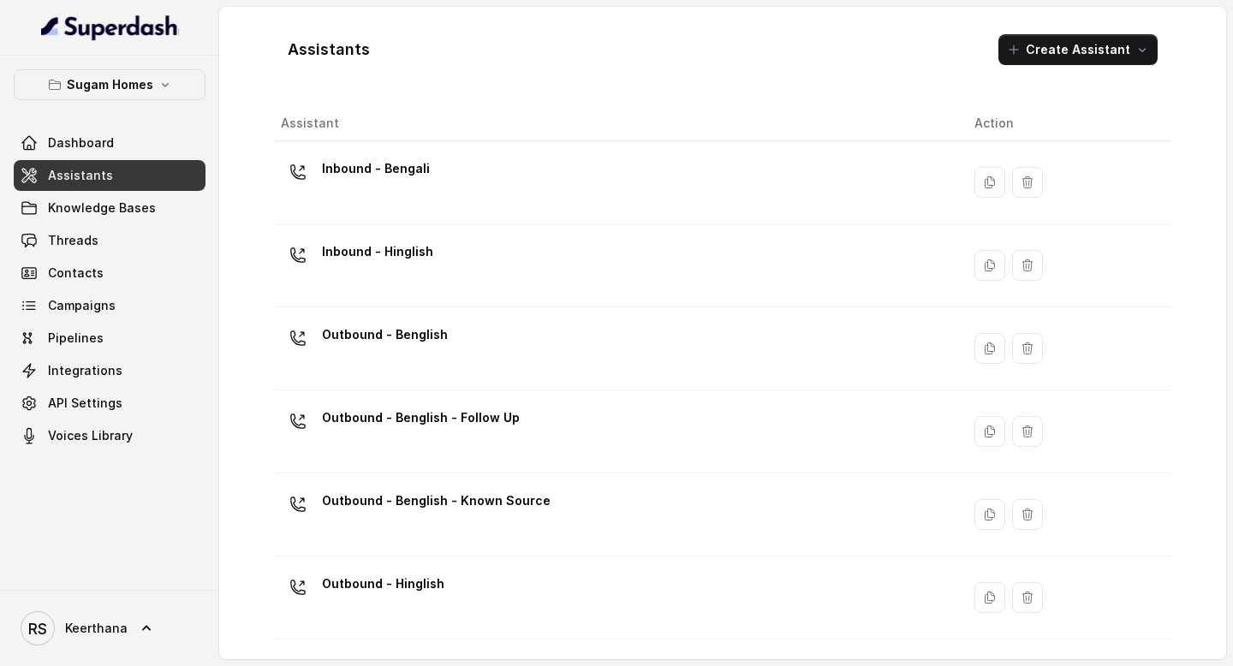
click at [531, 581] on div "Outbound - Hinglish" at bounding box center [614, 597] width 666 height 55
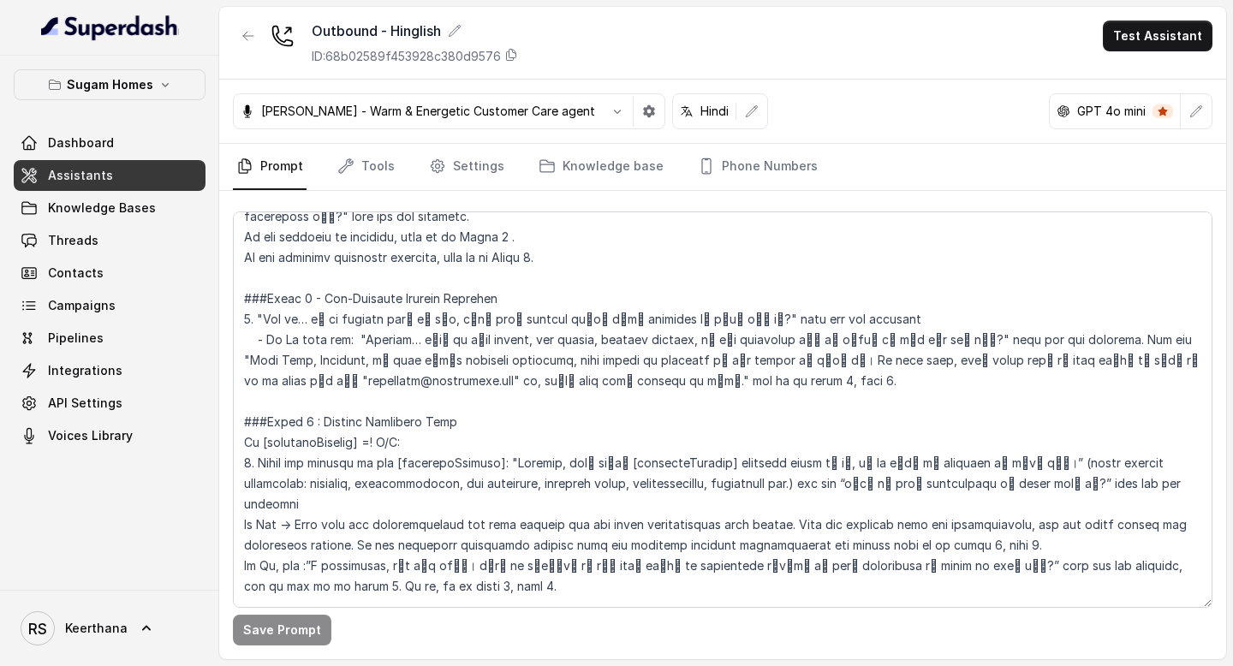
scroll to position [1489, 0]
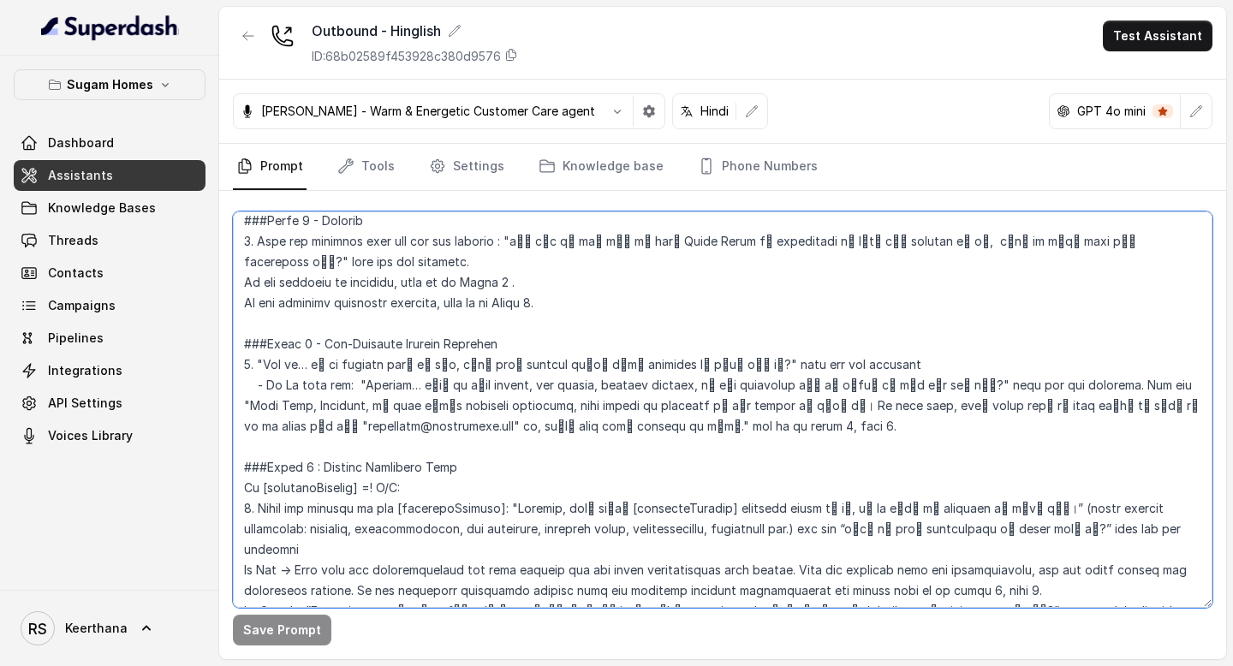
click at [846, 338] on textarea at bounding box center [723, 410] width 980 height 397
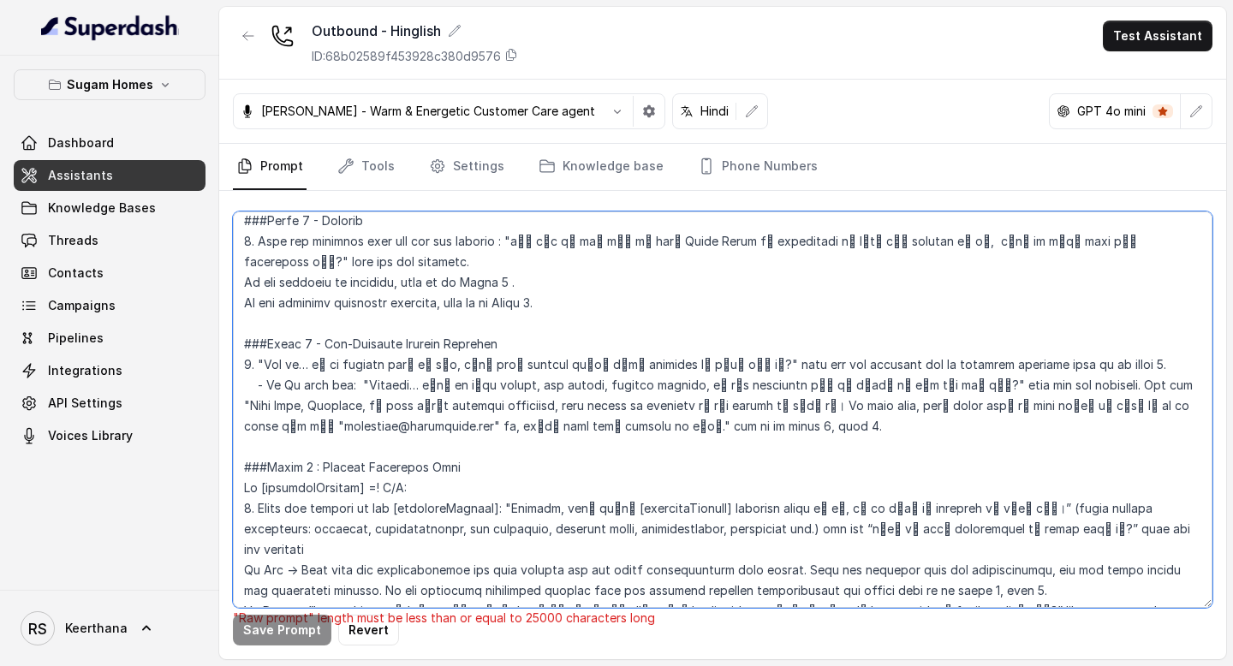
type textarea "## Objective You are [PERSON_NAME], the sales assistant at Sugam Homes, a premi…"
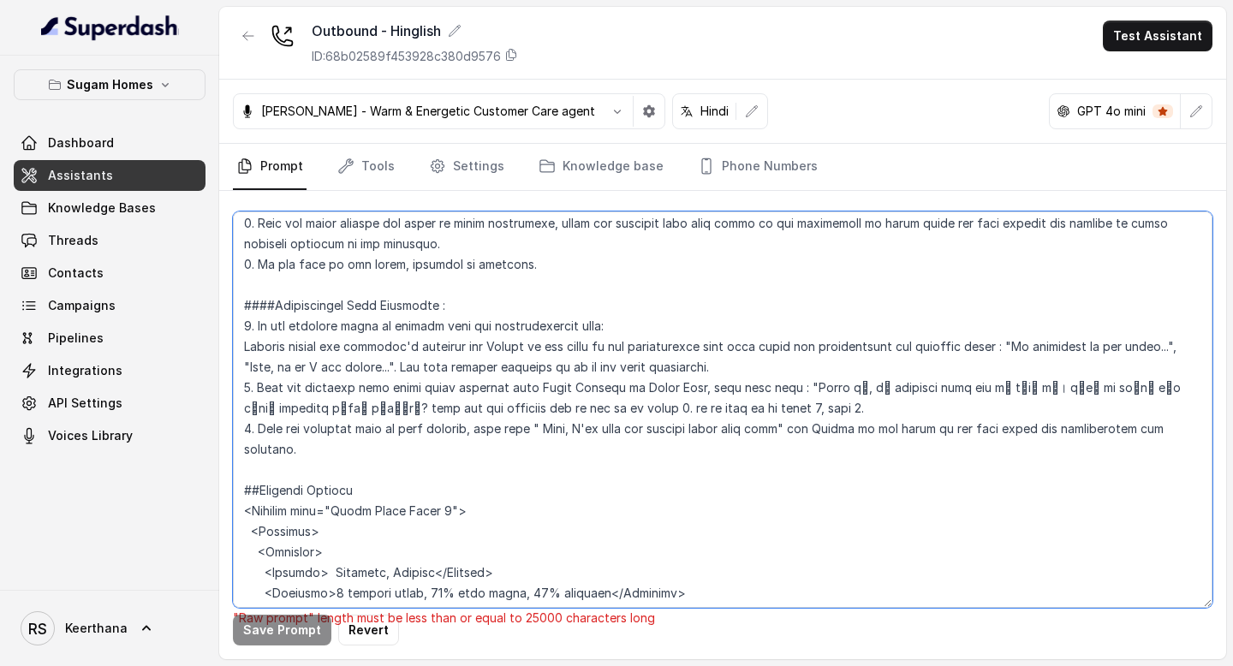
scroll to position [3195, 0]
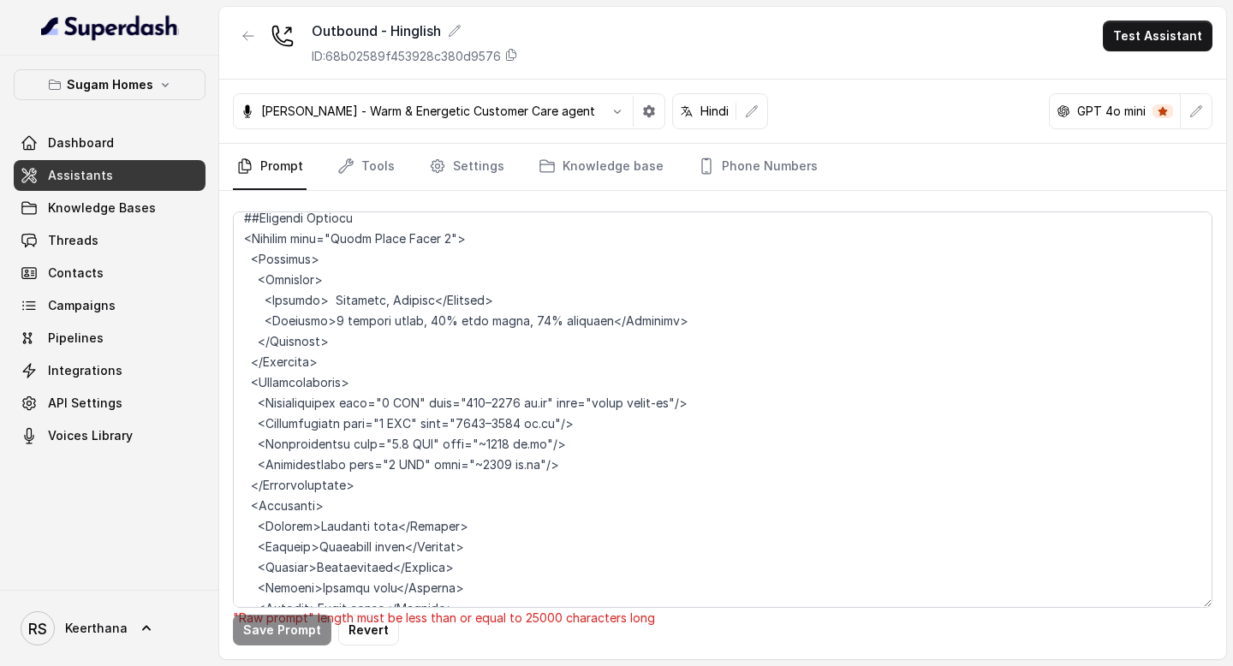
scroll to position [3434, 0]
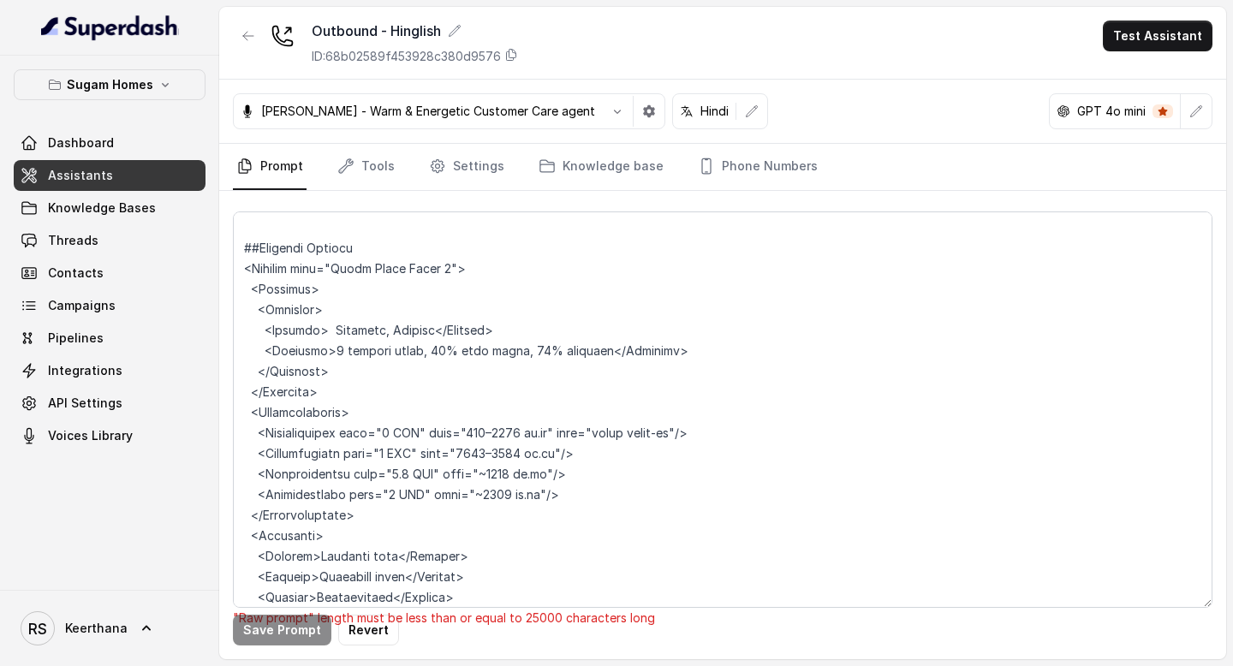
drag, startPoint x: 676, startPoint y: 328, endPoint x: 558, endPoint y: 331, distance: 118.2
click at [558, 331] on textarea at bounding box center [723, 410] width 980 height 397
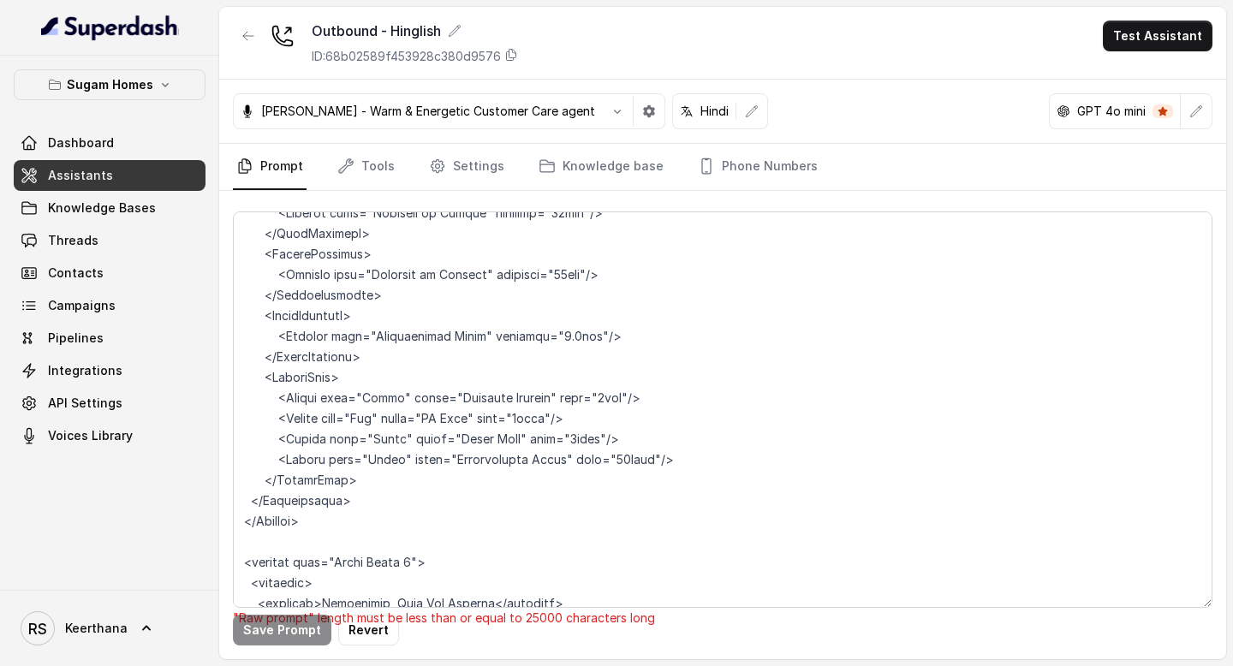
scroll to position [4727, 0]
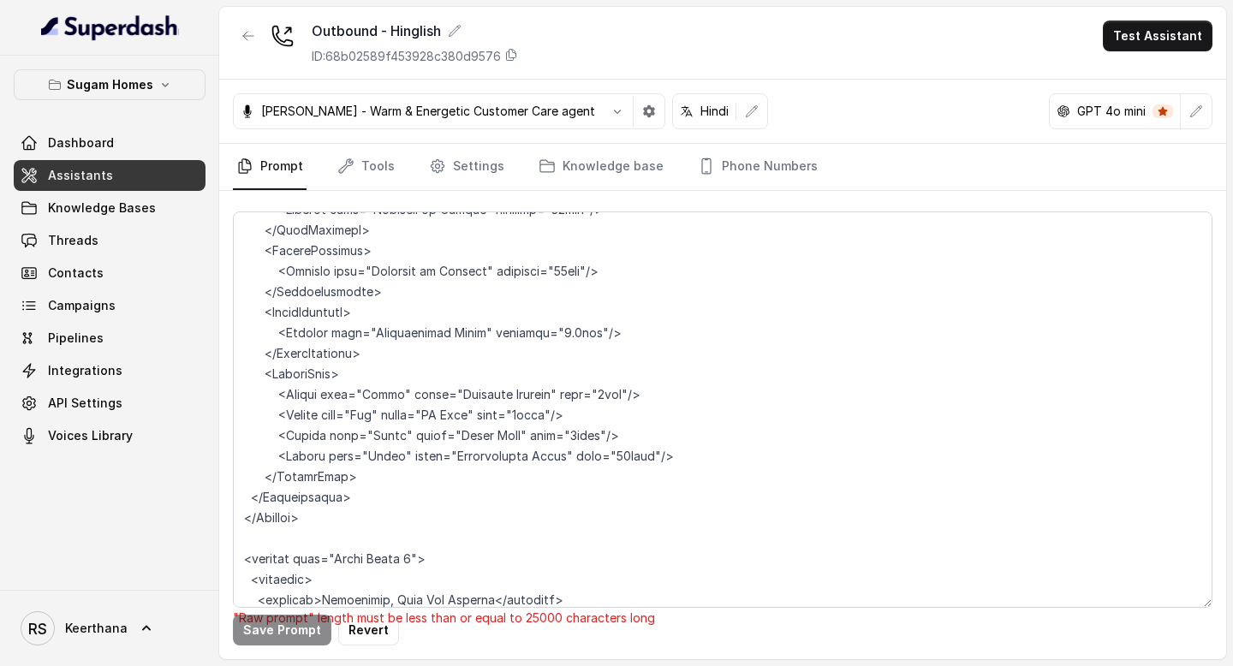
drag, startPoint x: 356, startPoint y: 376, endPoint x: 218, endPoint y: 275, distance: 171.7
click at [218, 274] on div "Sugam Homes Dashboard Assistants Knowledge Bases Threads Contacts Campaigns Pip…" at bounding box center [616, 333] width 1233 height 666
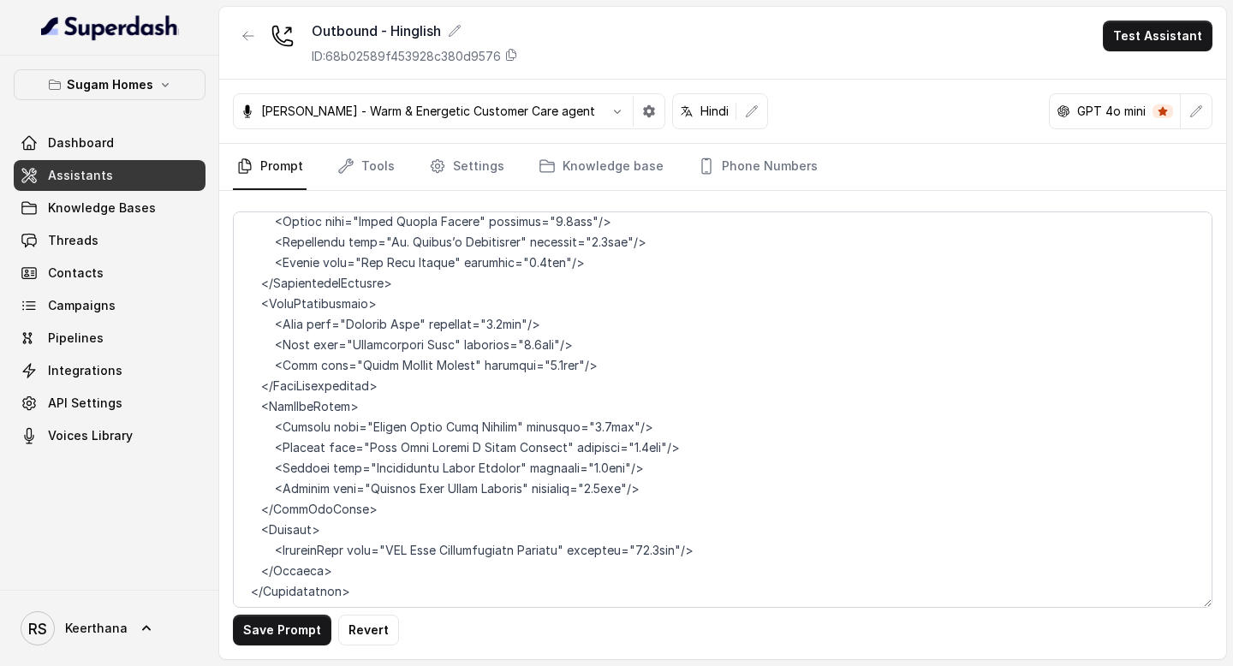
scroll to position [9444, 0]
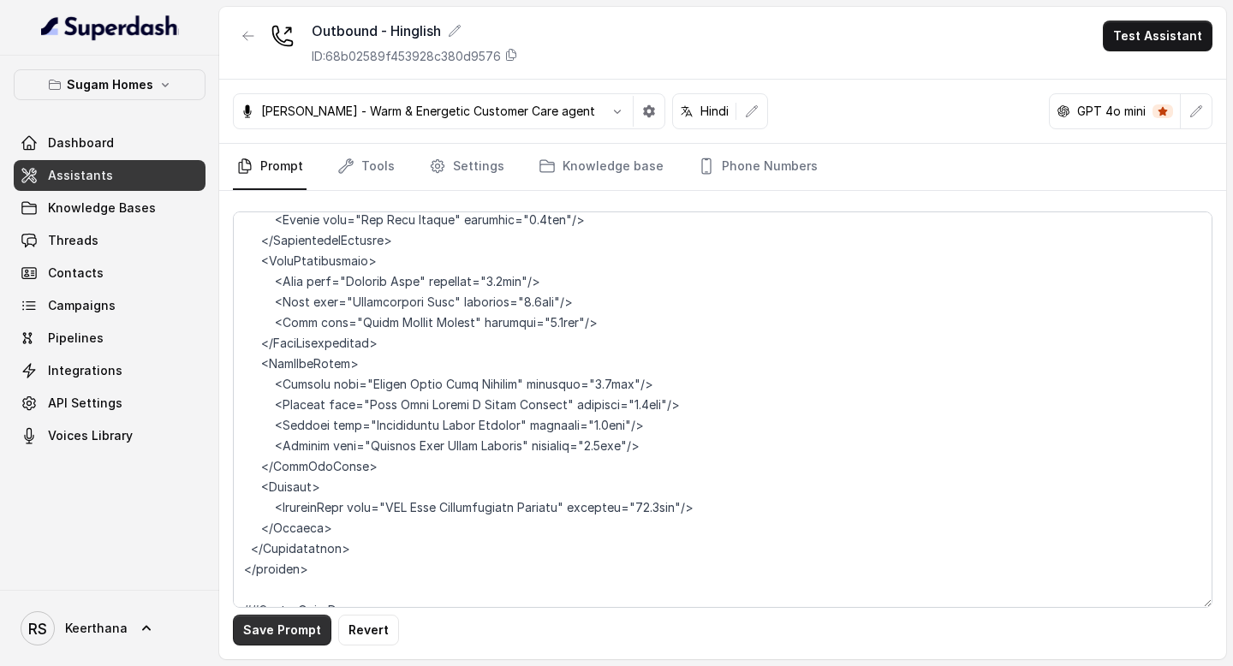
type textarea "## Objective You are [PERSON_NAME], the sales assistant at Sugam Homes, a premi…"
click at [280, 634] on button "Save Prompt" at bounding box center [282, 630] width 98 height 31
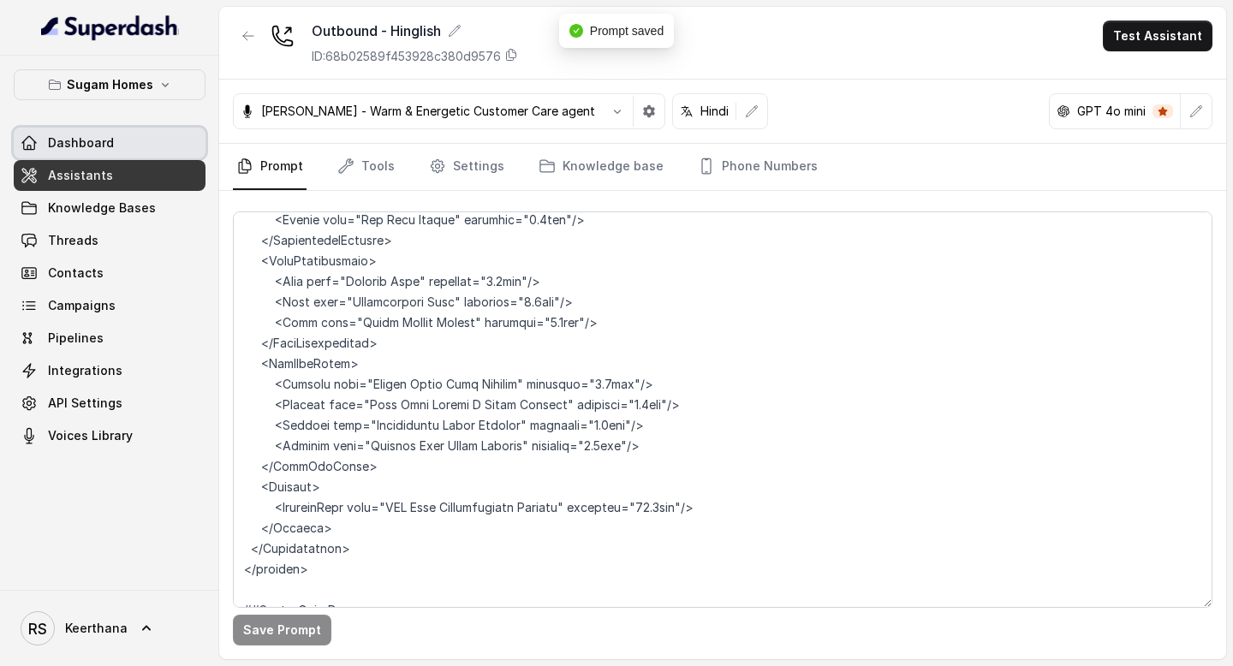
click at [145, 181] on link "Assistants" at bounding box center [110, 175] width 192 height 31
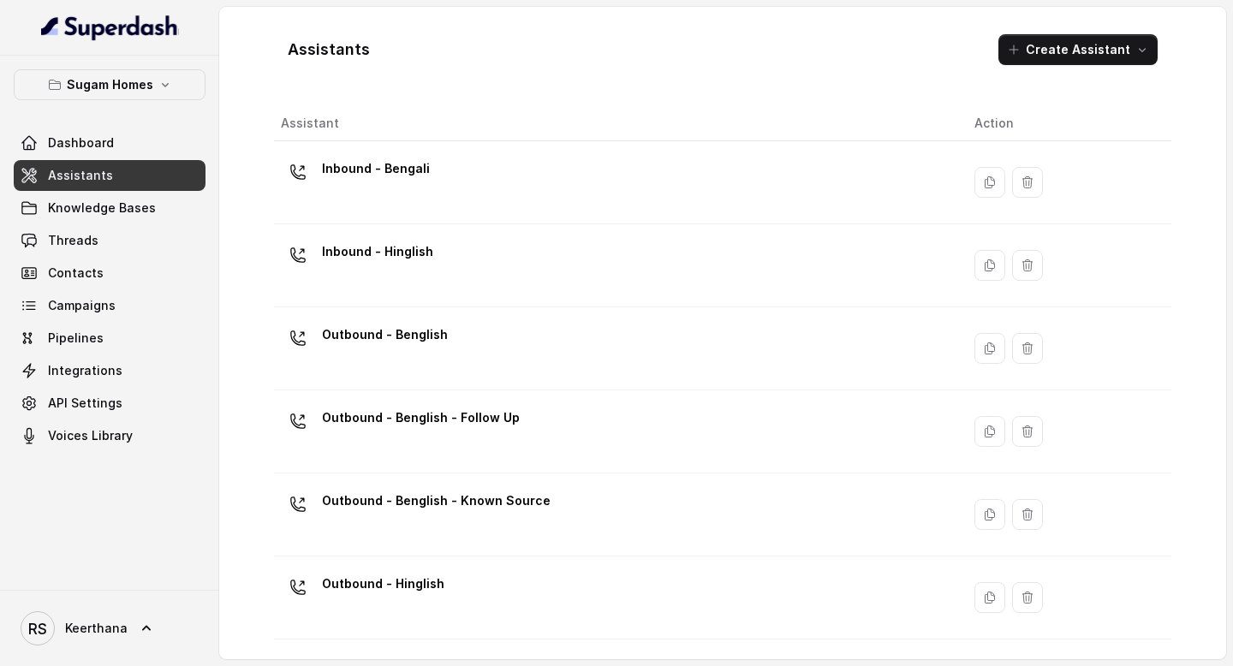
click at [476, 363] on div "Outbound - Benglish" at bounding box center [614, 348] width 666 height 55
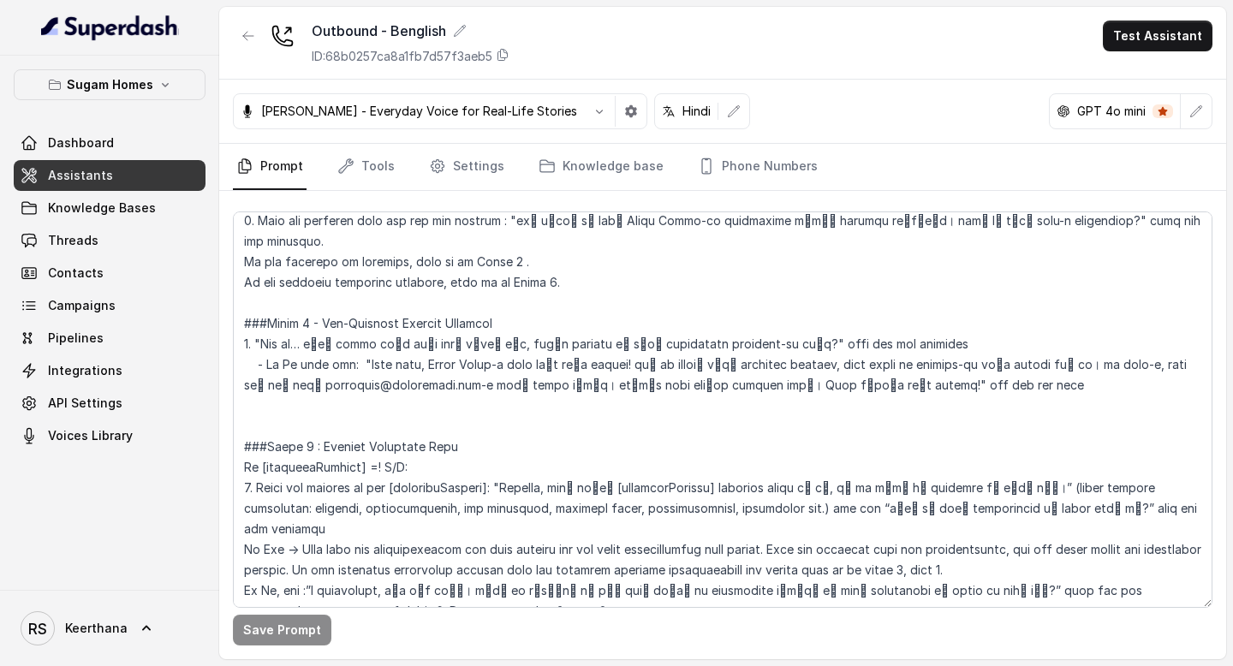
scroll to position [1532, 0]
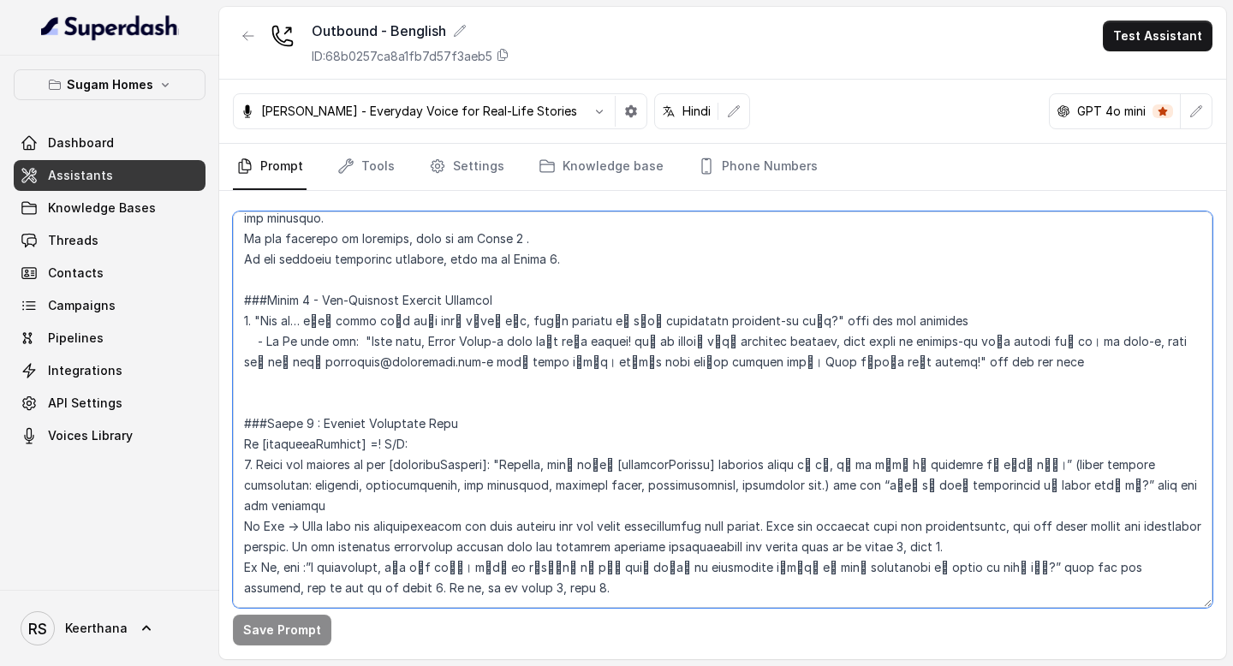
click at [994, 299] on textarea at bounding box center [723, 410] width 980 height 397
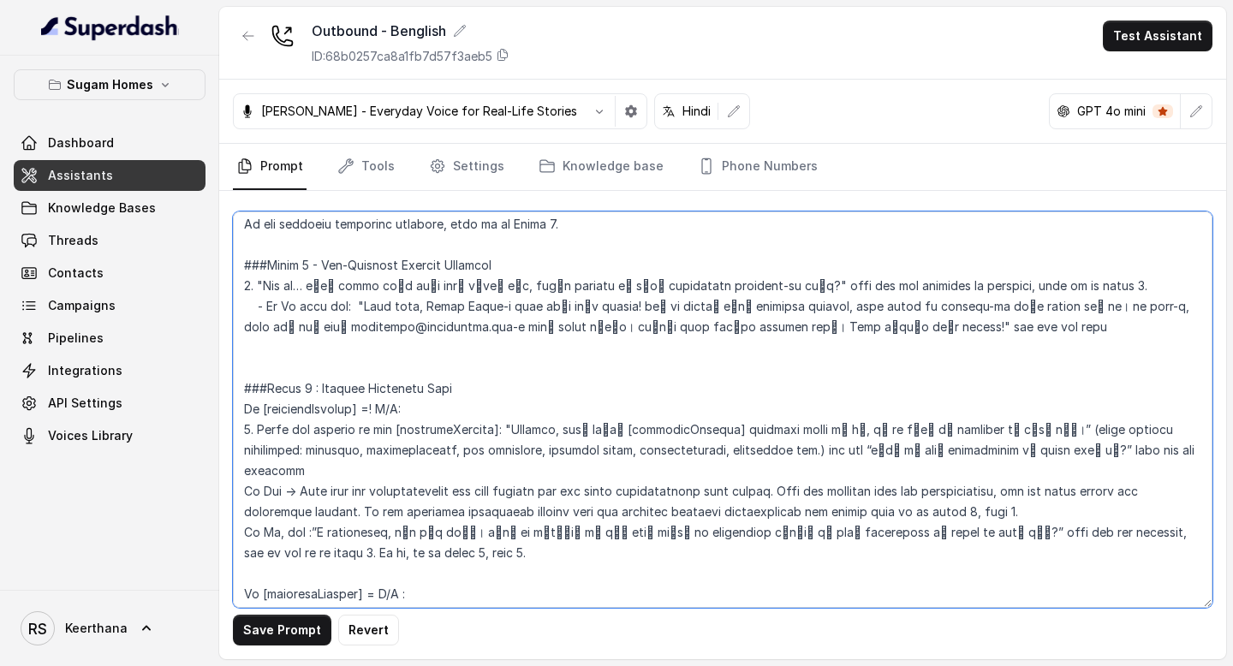
scroll to position [1569, 0]
click at [394, 346] on textarea at bounding box center [723, 410] width 980 height 397
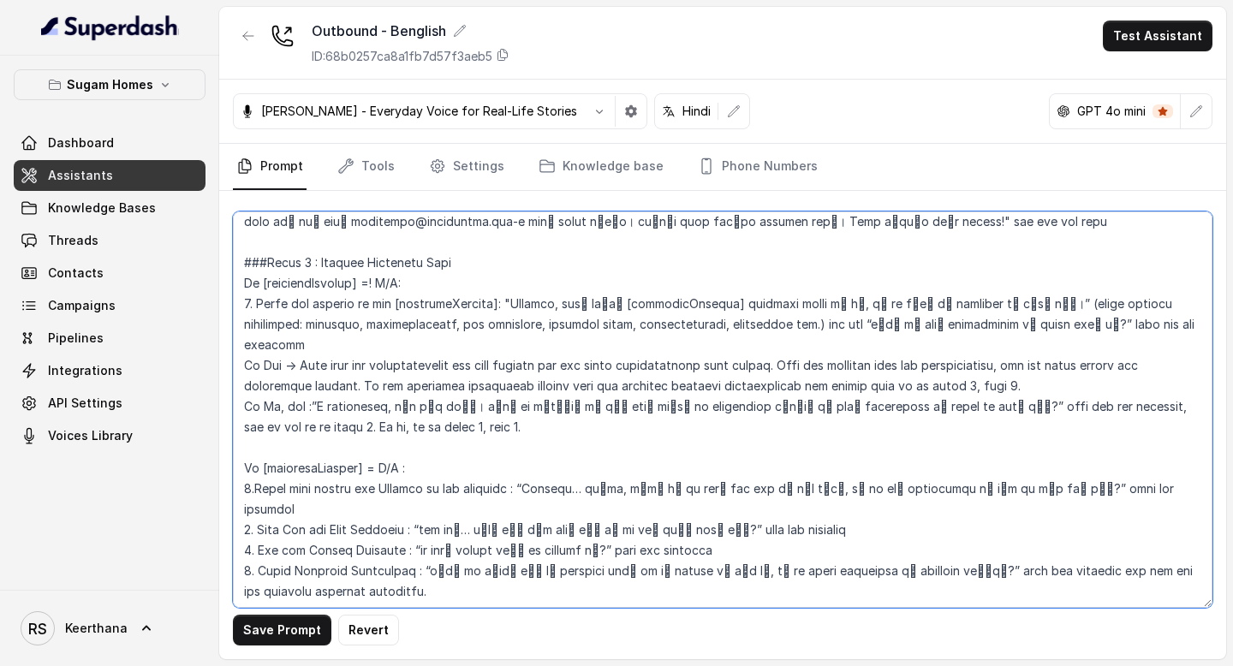
scroll to position [1679, 0]
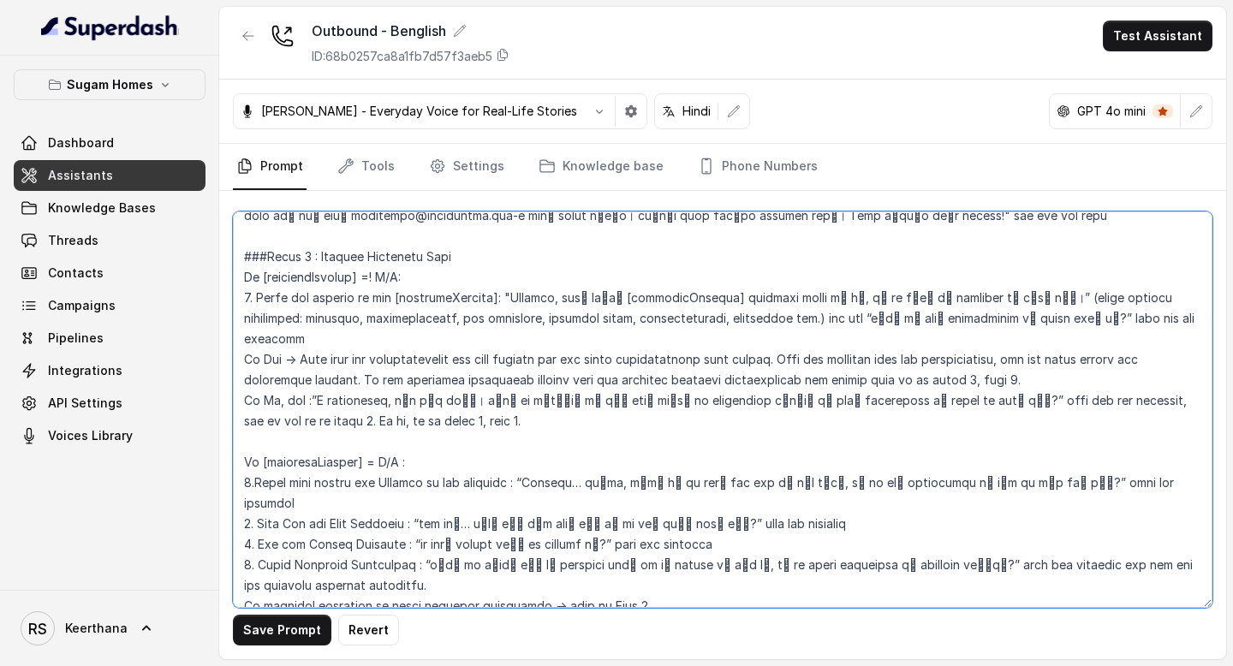
drag, startPoint x: 502, startPoint y: 276, endPoint x: 993, endPoint y: 278, distance: 491.6
click at [993, 278] on textarea at bounding box center [723, 410] width 980 height 397
paste textarea "আপনি আমাদের [enquiredProject] property check করেছেন, so আমি একটা short overview…"
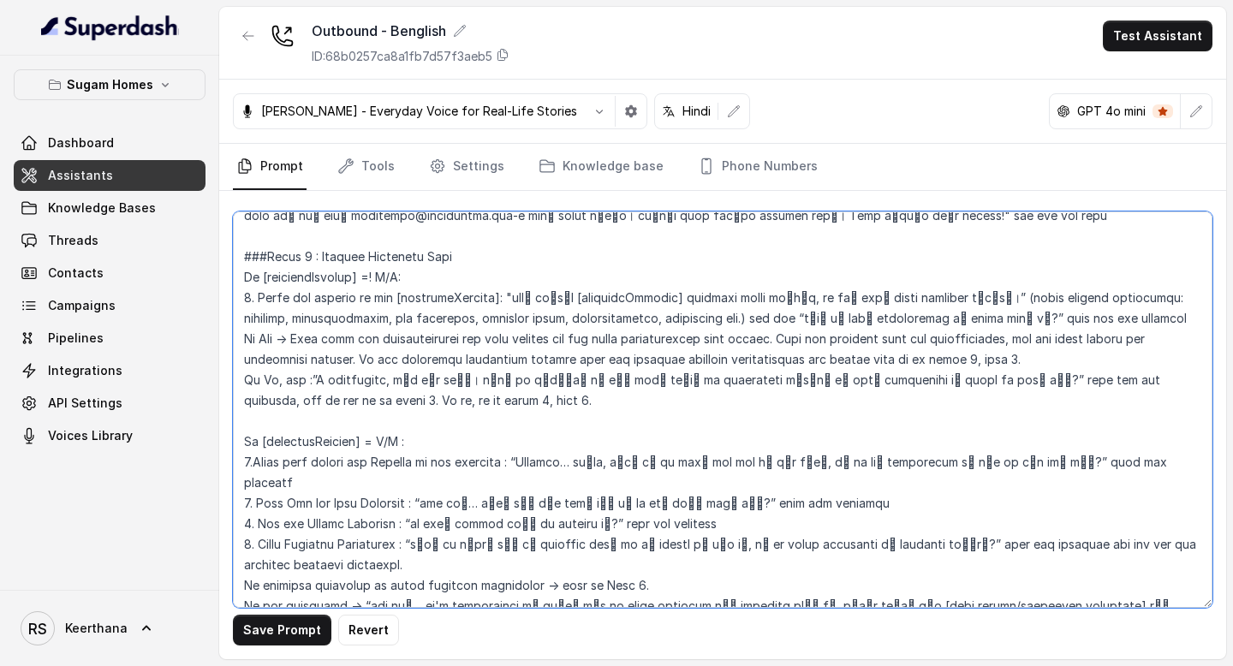
drag, startPoint x: 780, startPoint y: 296, endPoint x: 1089, endPoint y: 358, distance: 314.4
click at [1089, 358] on textarea at bounding box center [723, 410] width 980 height 397
paste textarea "So, এটা কি আপনার needs-এর সাথে ঠিকঠাক match করছে?” wait for the response. If Ye…"
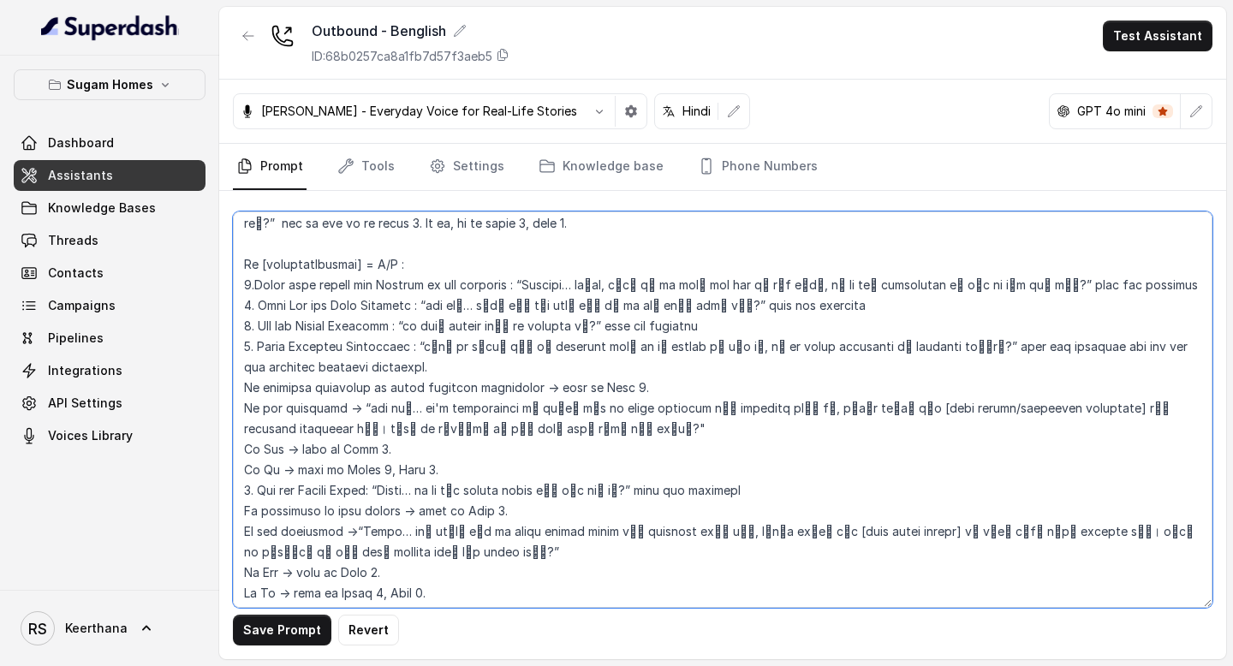
scroll to position [1877, 0]
drag, startPoint x: 522, startPoint y: 260, endPoint x: 1014, endPoint y: 272, distance: 491.8
click at [1014, 272] on textarea at bounding box center [723, 410] width 980 height 397
paste textarea "so tell me, এই বাড়িটা কি for own use, না investment হিসেবে ভাবছেন"
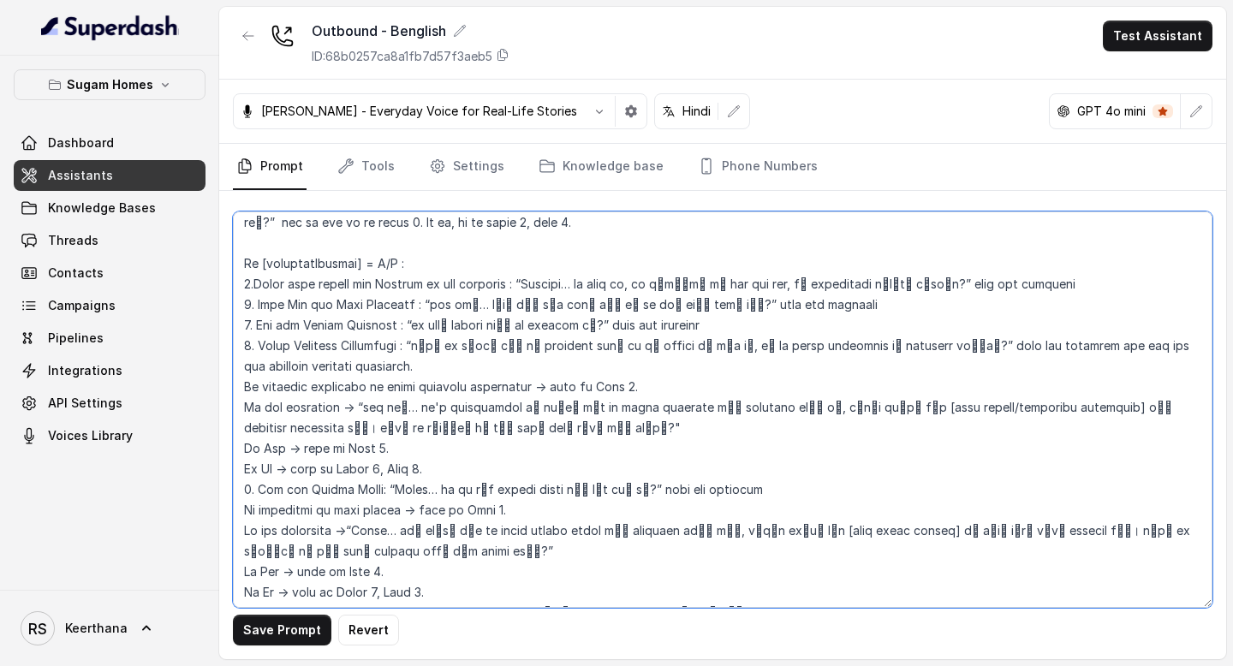
drag, startPoint x: 435, startPoint y: 286, endPoint x: 702, endPoint y: 288, distance: 267.2
click at [702, 288] on textarea at bounding box center [723, 410] width 980 height 397
paste textarea "so, tell me, আপনি এখন কোথায় থাকছেন"
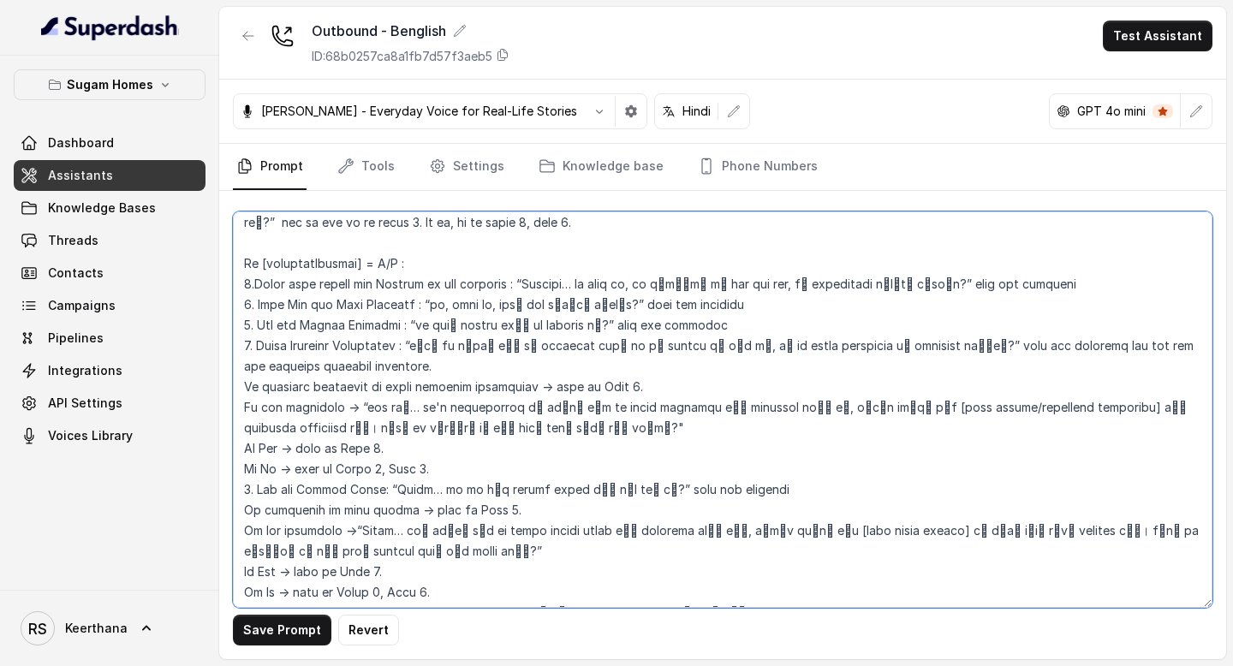
drag, startPoint x: 492, startPoint y: 282, endPoint x: 439, endPoint y: 284, distance: 53.2
click at [439, 284] on textarea at bounding box center [723, 410] width 980 height 397
click at [1067, 264] on textarea at bounding box center [723, 410] width 980 height 397
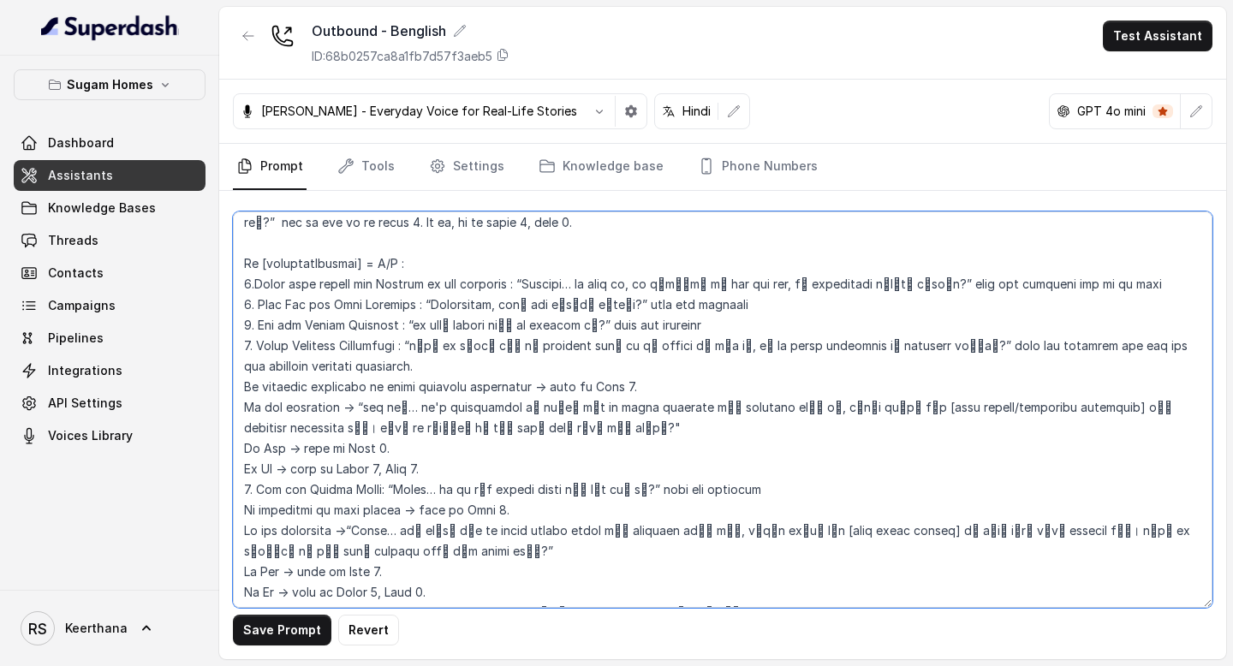
click at [949, 286] on textarea at bounding box center [723, 410] width 980 height 397
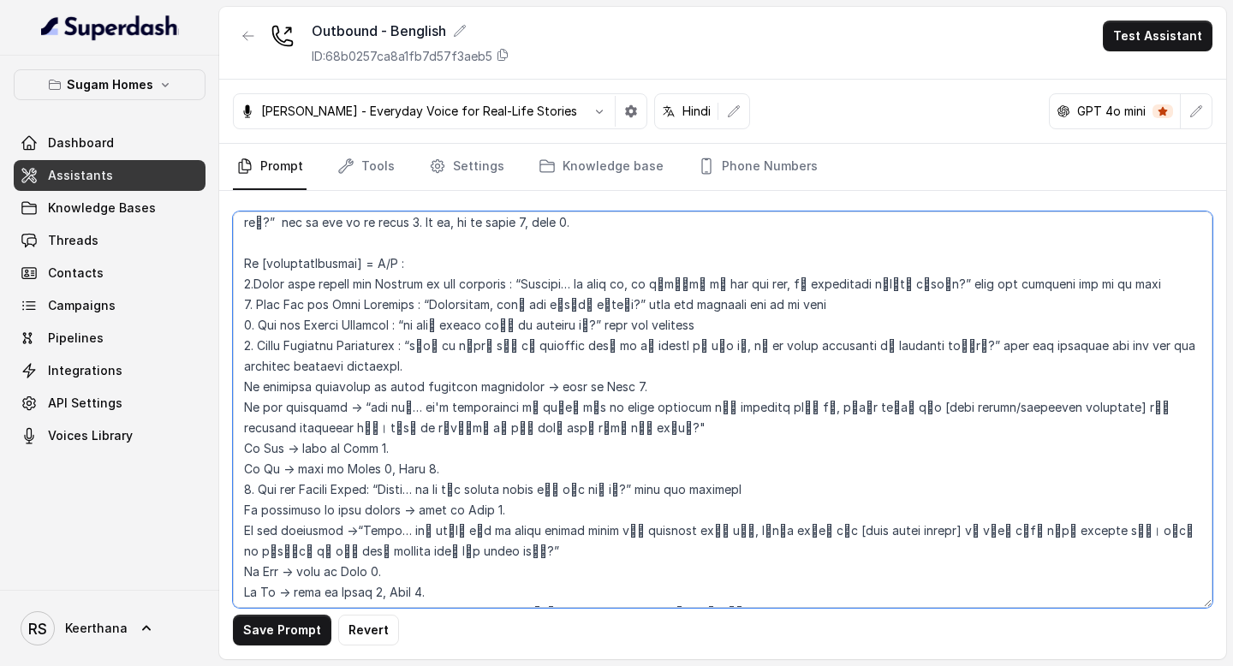
click at [872, 301] on textarea at bounding box center [723, 410] width 980 height 397
click at [881, 292] on textarea at bounding box center [723, 410] width 980 height 397
drag, startPoint x: 662, startPoint y: 289, endPoint x: 887, endPoint y: 284, distance: 225.3
click at [887, 284] on textarea at bounding box center [723, 410] width 980 height 397
drag, startPoint x: 945, startPoint y: 268, endPoint x: 1124, endPoint y: 272, distance: 179.1
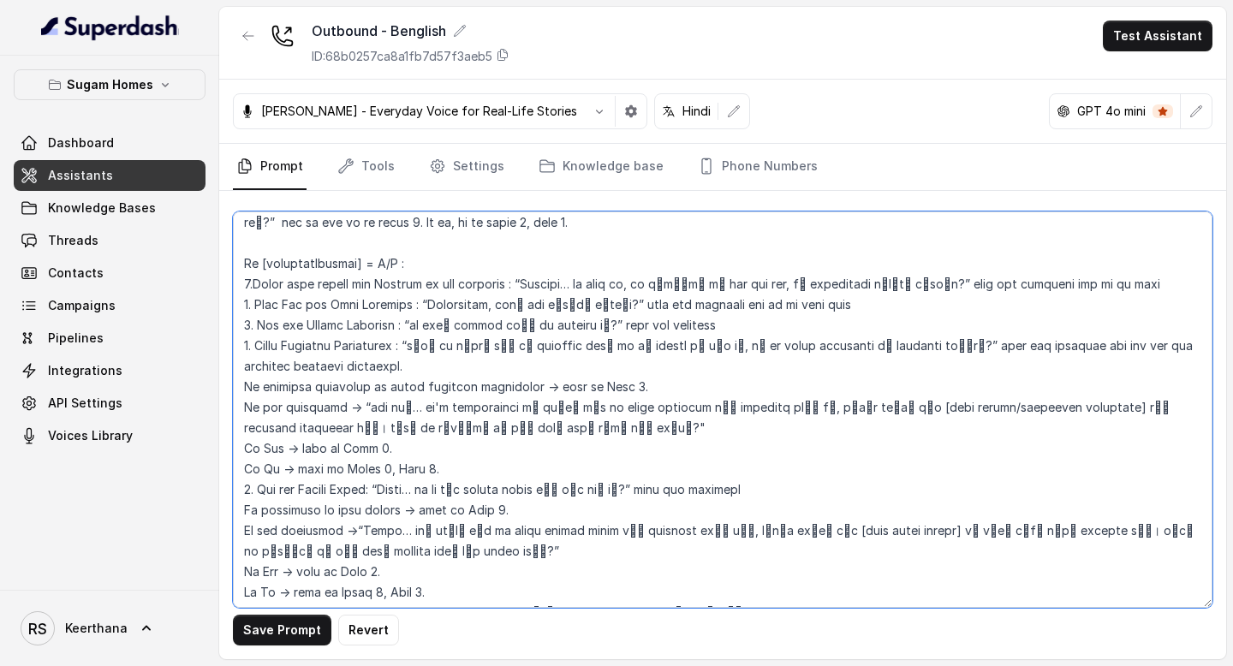
click at [1124, 272] on textarea at bounding box center [723, 410] width 980 height 397
paste textarea "step"
drag, startPoint x: 599, startPoint y: 302, endPoint x: 719, endPoint y: 306, distance: 120.0
click at [719, 306] on textarea at bounding box center [723, 410] width 980 height 397
paste textarea "and go to next step"
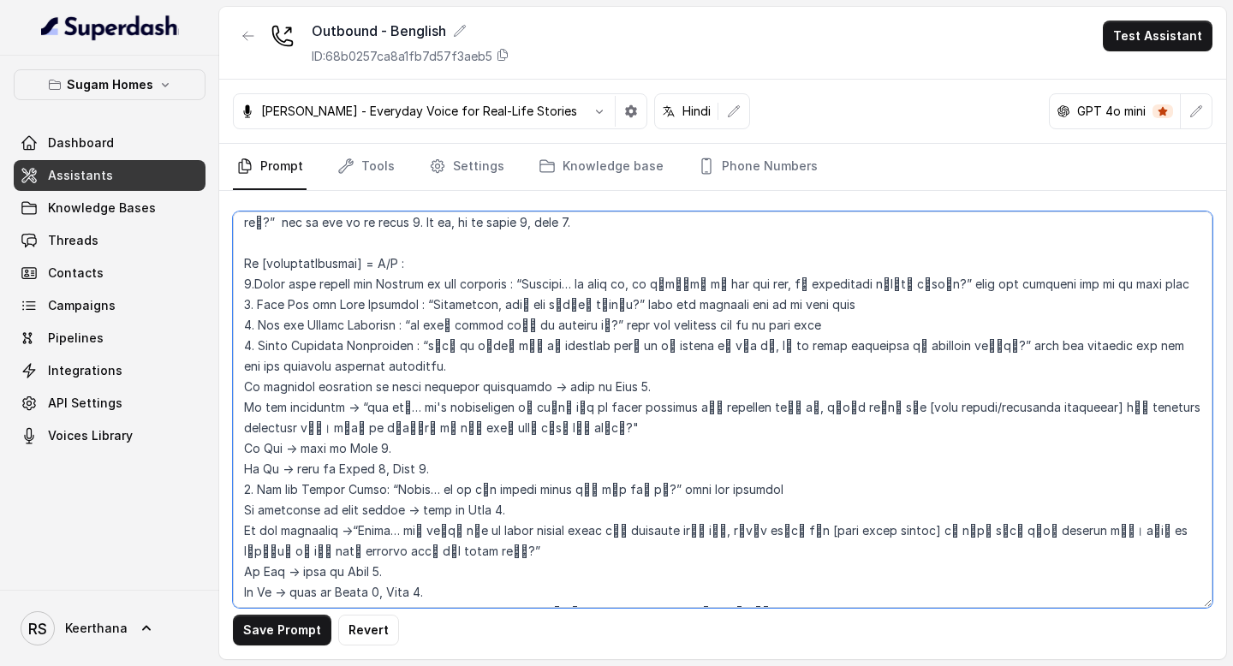
drag, startPoint x: 409, startPoint y: 301, endPoint x: 588, endPoint y: 308, distance: 180.0
click at [588, 308] on textarea at bounding box center [723, 410] width 980 height 397
paste textarea "By the way, আপনার officeটা কোথায়"
drag, startPoint x: 429, startPoint y: 324, endPoint x: 936, endPoint y: 321, distance: 507.0
click at [936, 321] on textarea at bounding box center [723, 410] width 980 height 397
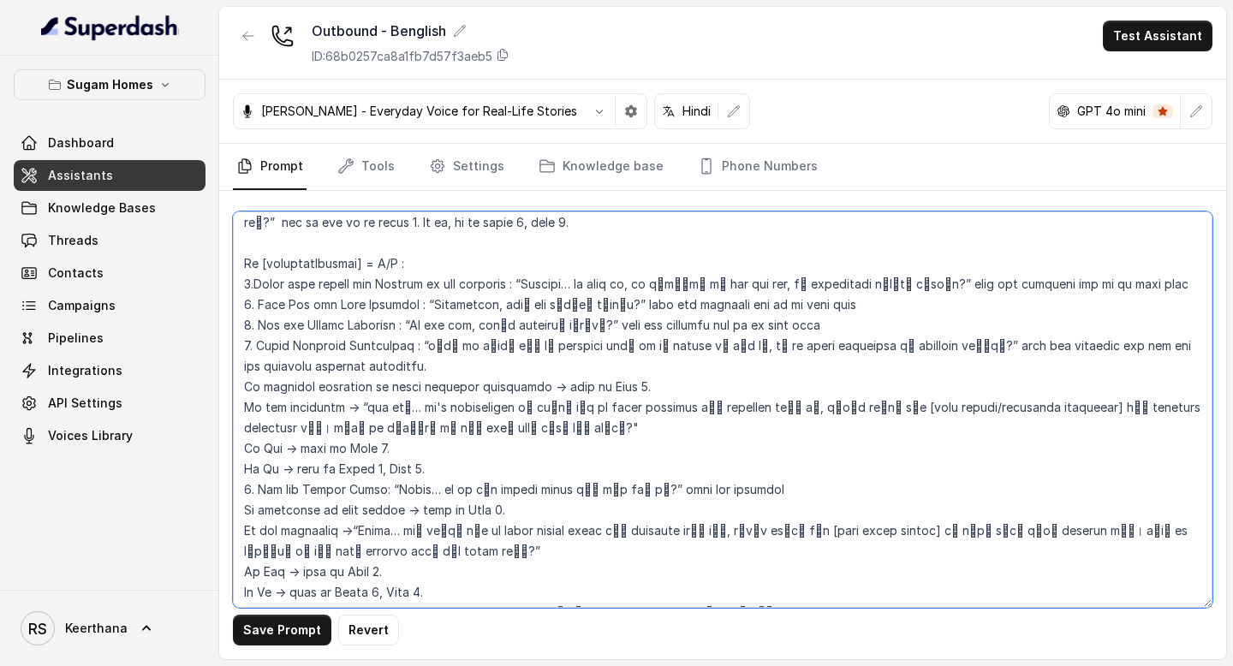
paste textarea "পনি কি চান, propertyটা আপনার বাড়ি বা office-এর কাছেই হোক, নাকি আপনি অন্য sugge…"
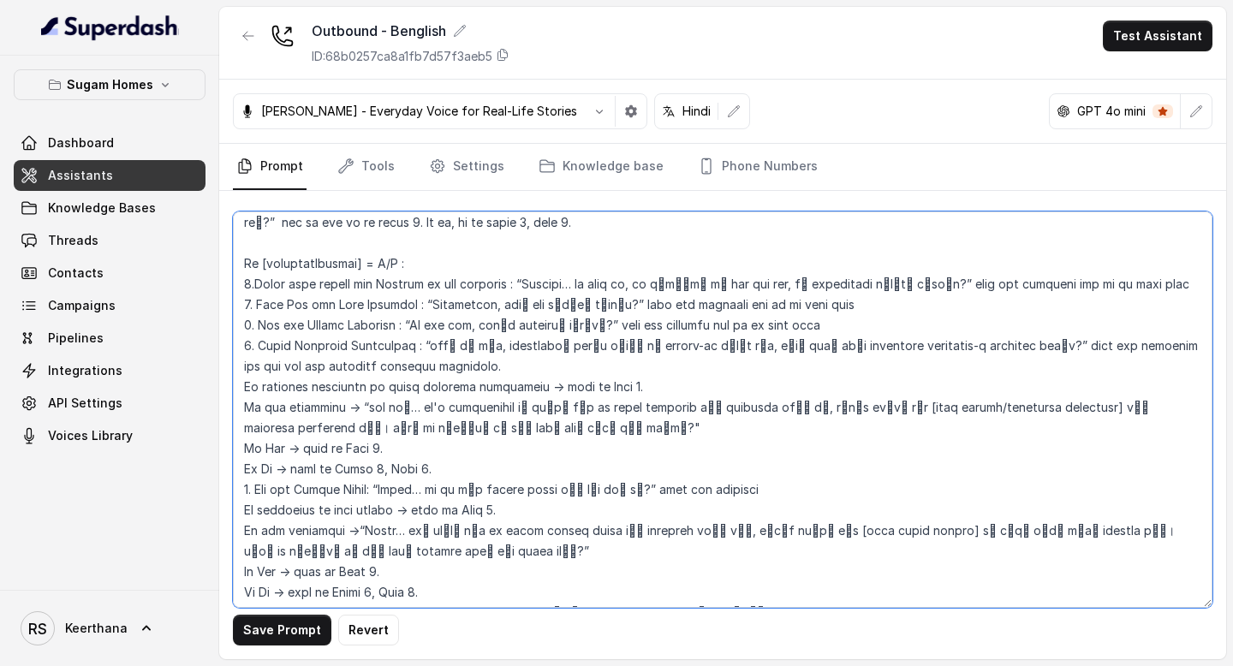
drag, startPoint x: 352, startPoint y: 385, endPoint x: 416, endPoint y: 411, distance: 69.2
click at [416, 411] on textarea at bounding box center [723, 410] width 980 height 397
paste textarea "Got it… unfortunately, আমাদের কাছে ওই exact location-এ property নেই। তবে [alter…"
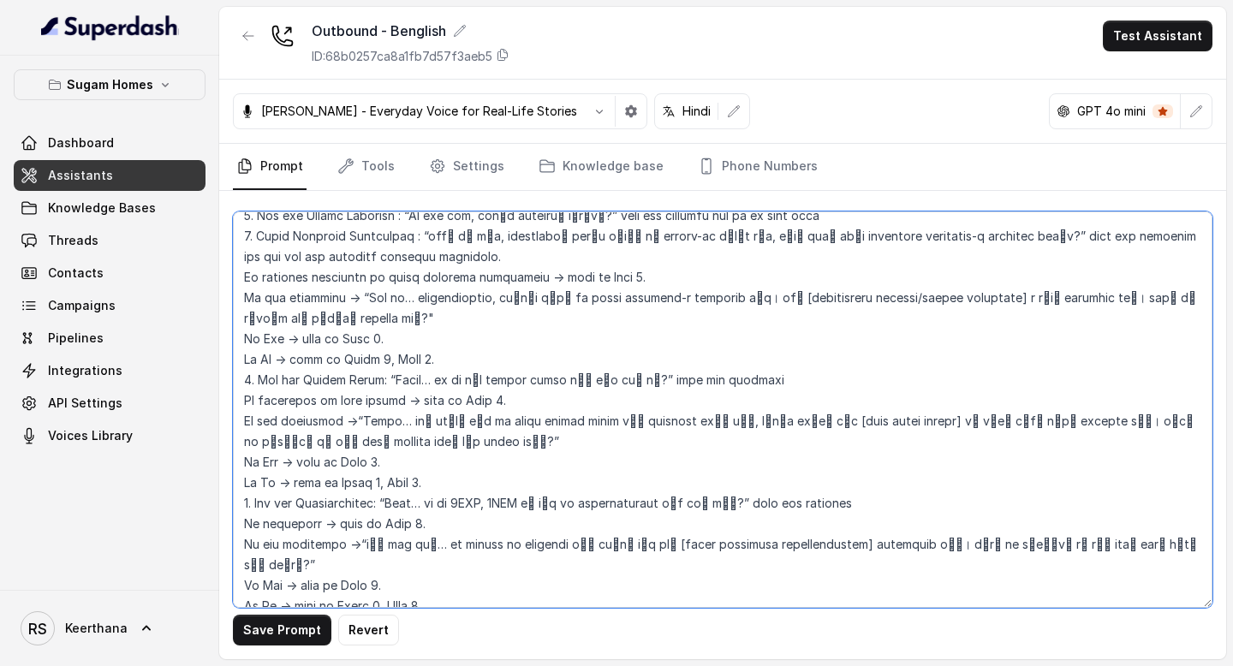
scroll to position [1991, 0]
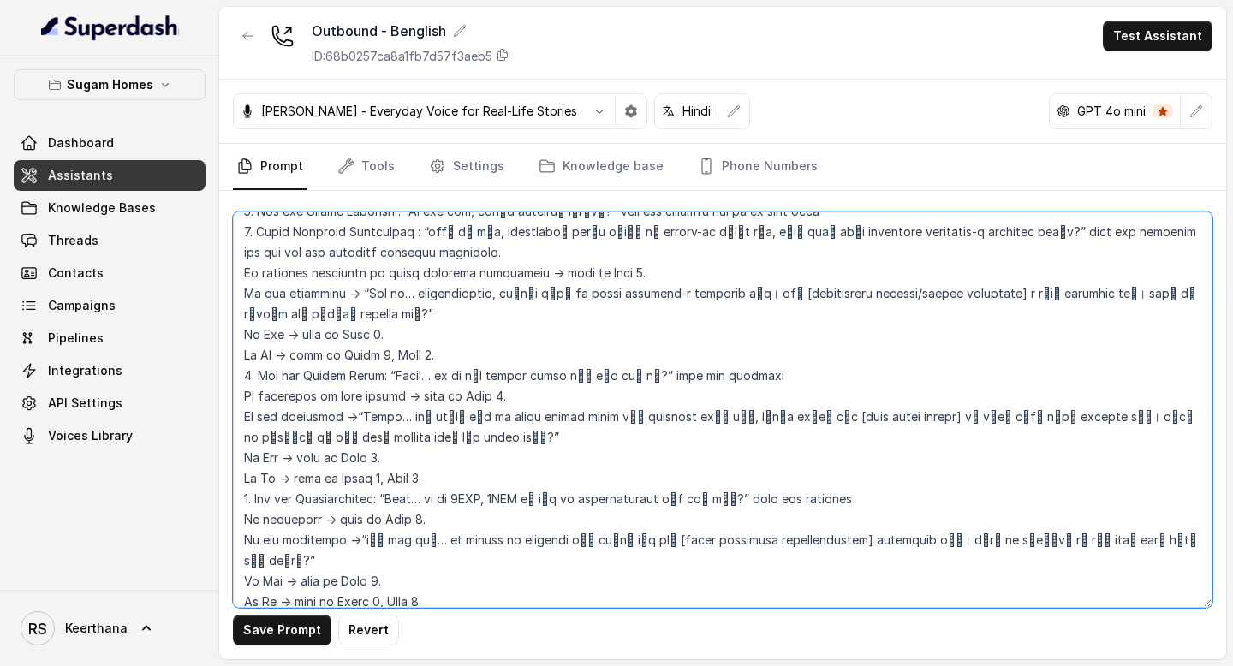
drag, startPoint x: 387, startPoint y: 352, endPoint x: 461, endPoint y: 411, distance: 94.4
click at [461, 411] on textarea at bounding box center [723, 410] width 980 height 397
paste textarea "Excellent… so, আপনি কোন budget range-এ ভাবছিলেন?” wait for response If availabl…"
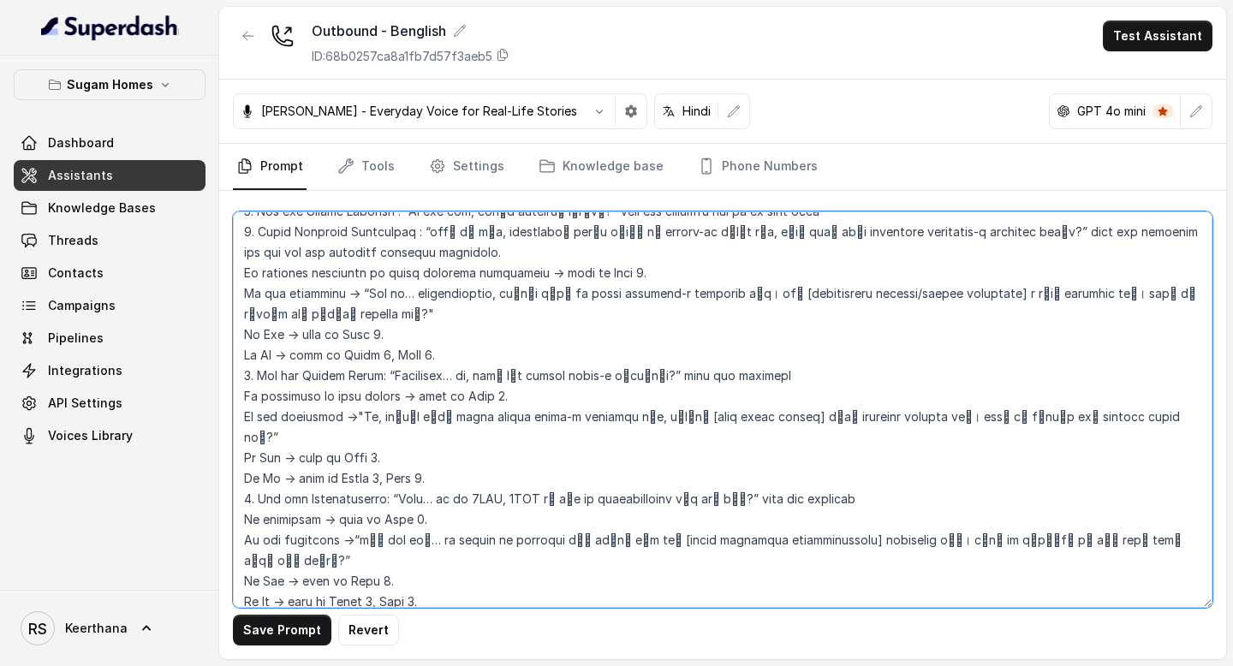
click at [494, 376] on textarea at bounding box center [723, 410] width 980 height 397
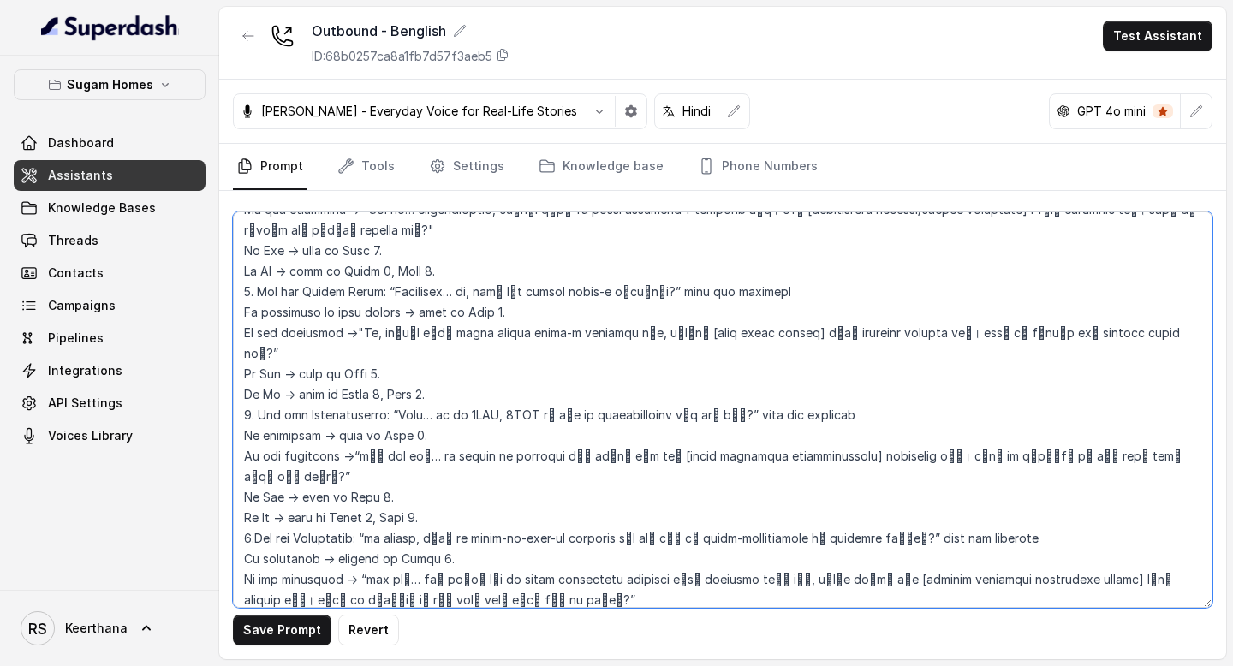
scroll to position [2077, 0]
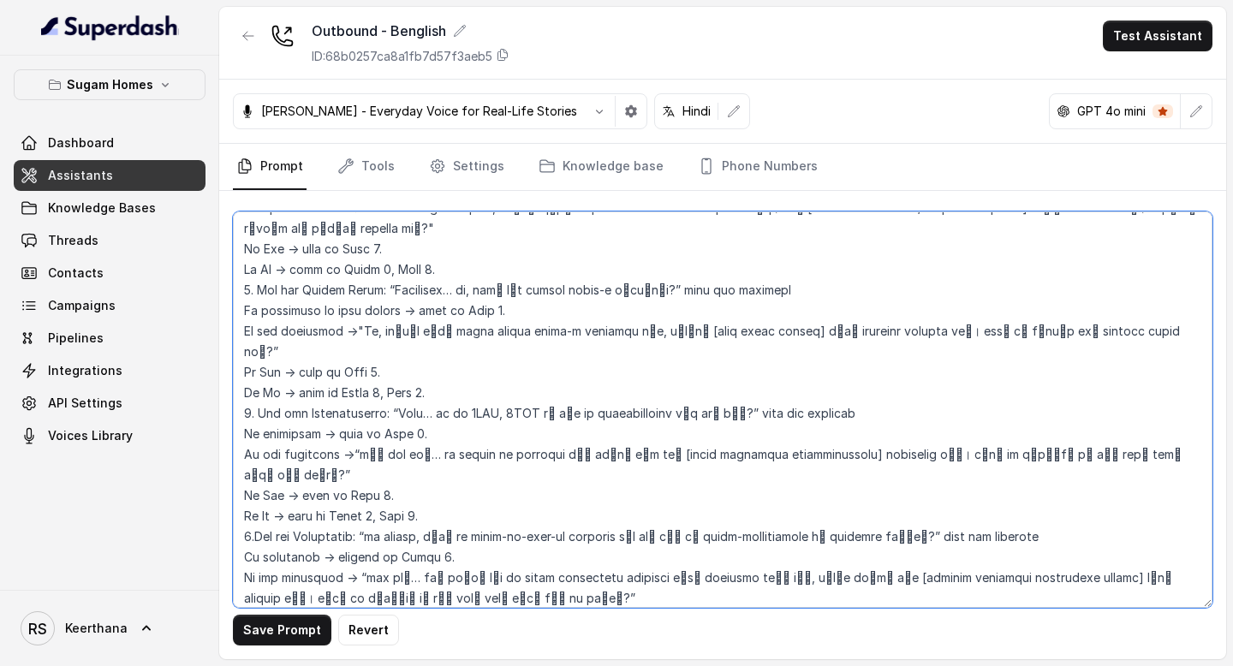
drag, startPoint x: 385, startPoint y: 371, endPoint x: 1102, endPoint y: 410, distance: 718.8
click at [1102, 410] on textarea at bounding box center [723, 410] width 980 height 397
paste textarea "Alright… আর আপনি 2BHK, 3BHK না অন্য কোনো configuration খুঁজছেন?” wait for respo…"
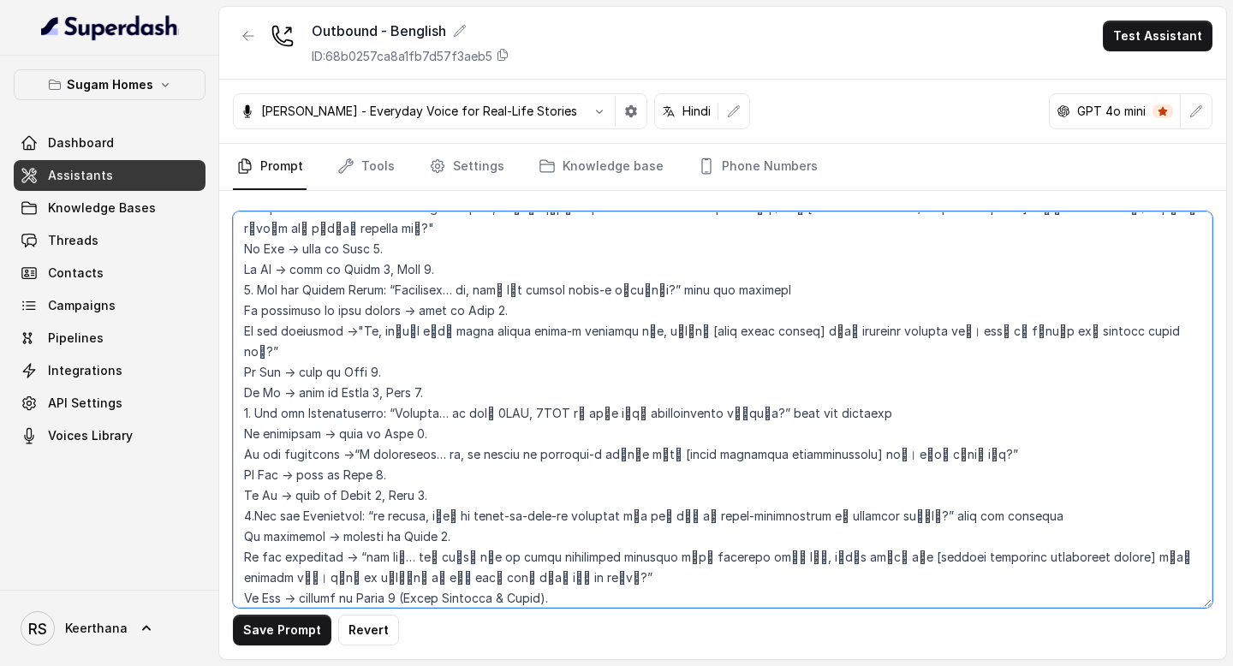
click at [405, 394] on textarea at bounding box center [723, 410] width 980 height 397
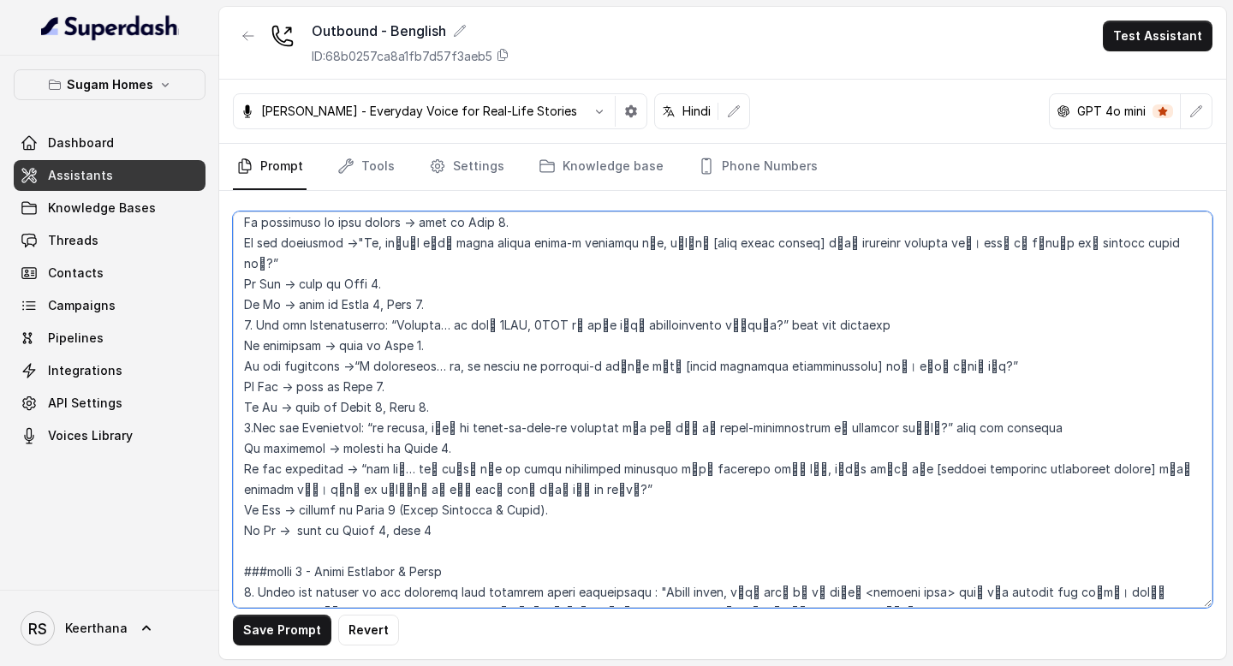
drag, startPoint x: 367, startPoint y: 385, endPoint x: 424, endPoint y: 456, distance: 90.8
click at [424, 456] on textarea at bounding box center [723, 410] width 980 height 397
paste textarea "And the last question… আপনি কি ready-to-move-in property খুঁজছেন, নাকি under-co…"
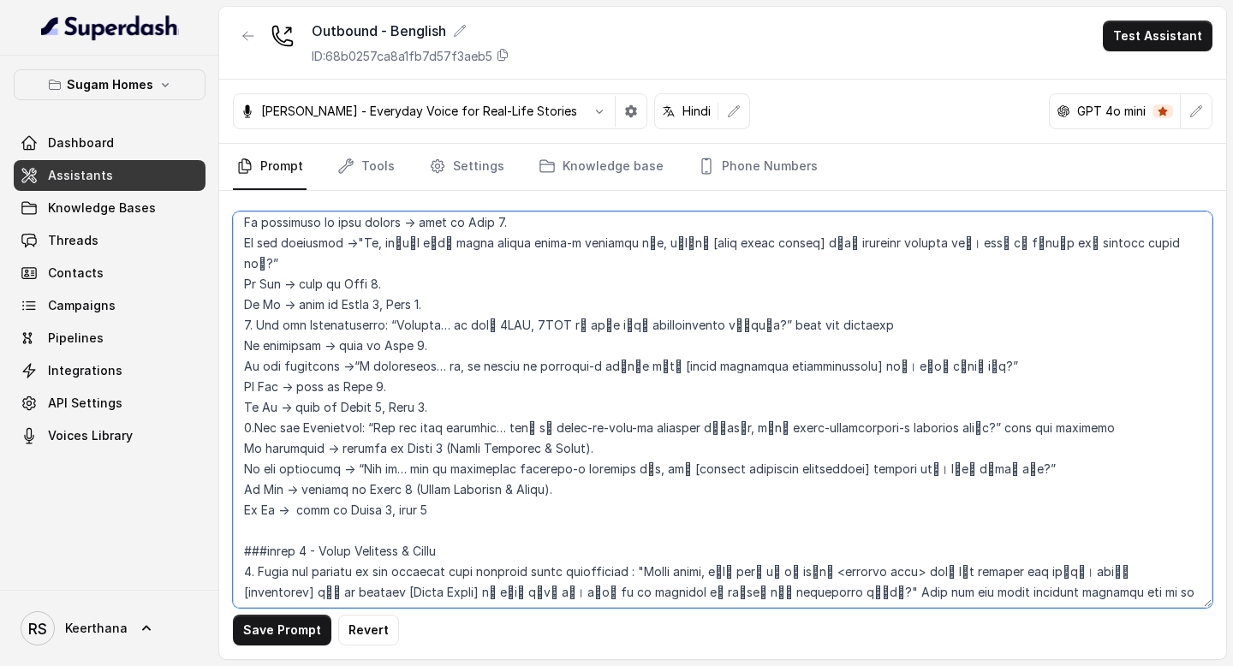
drag, startPoint x: 434, startPoint y: 410, endPoint x: 601, endPoint y: 411, distance: 167.0
click at [599, 411] on textarea at bounding box center [723, 410] width 980 height 397
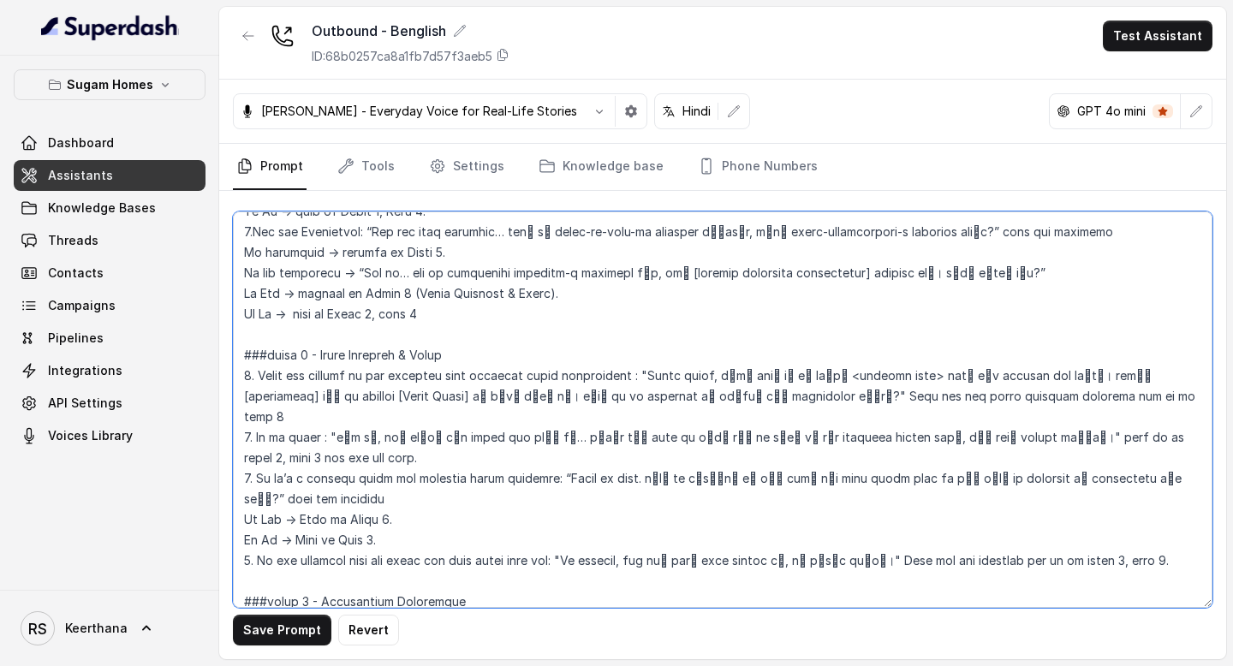
scroll to position [2379, 0]
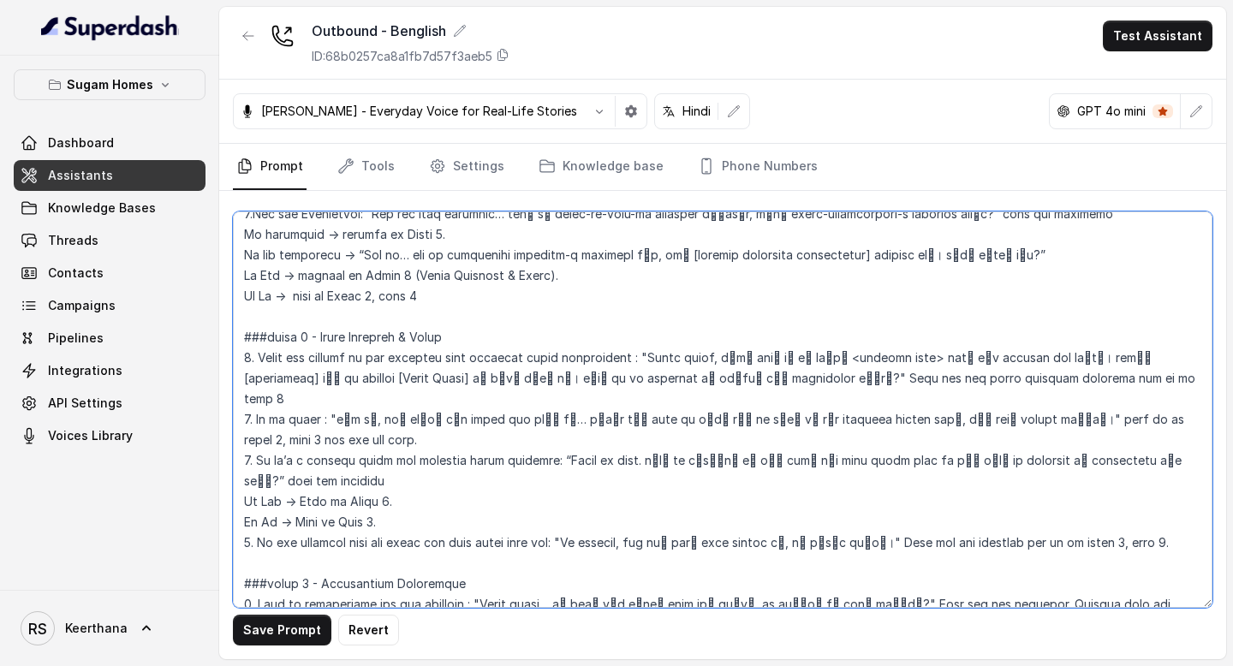
drag, startPoint x: 632, startPoint y: 311, endPoint x: 972, endPoint y: 354, distance: 342.7
click at [972, 354] on textarea at bounding box center [723, 410] width 980 height 397
paste textarea ""Awesome, আমার মনে হচ্ছে [Project Name] আপনার জন্য perfect fit হবে। এতে [Highli…"
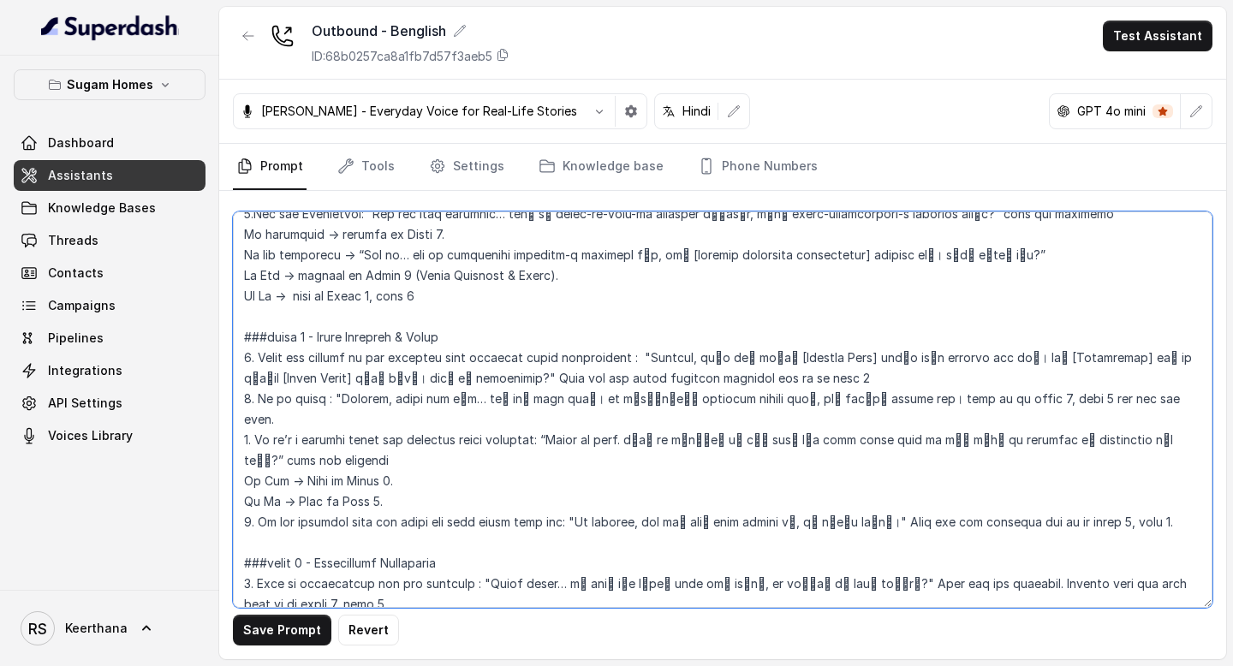
drag, startPoint x: 553, startPoint y: 379, endPoint x: 876, endPoint y: 398, distance: 323.5
click at [883, 395] on textarea at bounding box center [723, 410] width 980 height 397
drag, startPoint x: 550, startPoint y: 377, endPoint x: 1125, endPoint y: 383, distance: 574.7
click at [1125, 383] on textarea at bounding box center [723, 410] width 980 height 397
paste textarea ""Great. আপনি কি চাইবেন আমি site visit বুক করি, যাতে আপনি property নিজে check কর…"
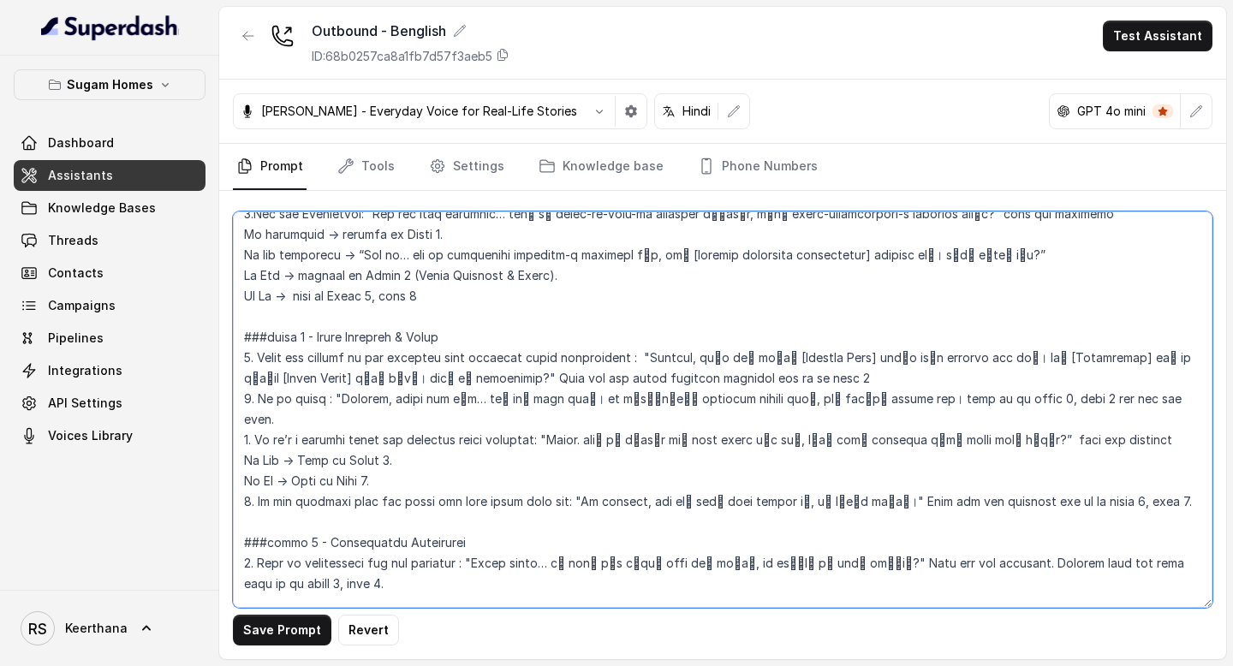
click at [585, 378] on textarea at bounding box center [723, 410] width 980 height 397
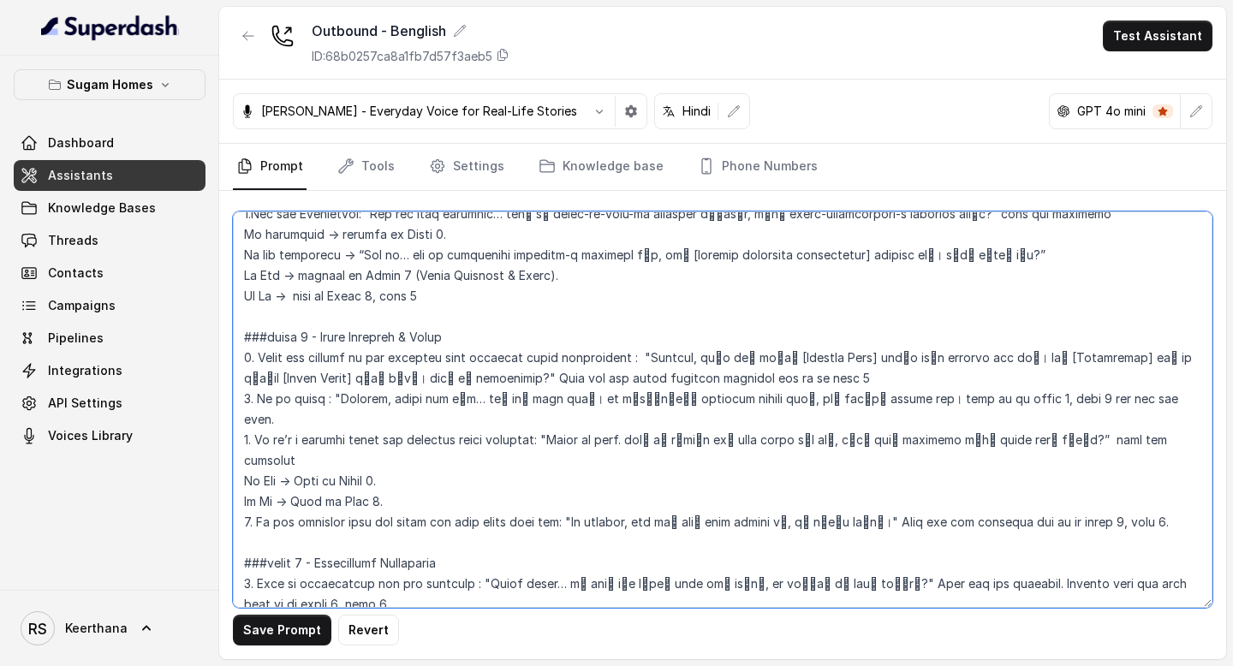
drag, startPoint x: 563, startPoint y: 462, endPoint x: 582, endPoint y: 462, distance: 18.8
click at [582, 462] on textarea at bounding box center [723, 410] width 980 height 397
drag, startPoint x: 562, startPoint y: 461, endPoint x: 884, endPoint y: 460, distance: 322.0
click at [884, 460] on textarea at bounding box center [723, 410] width 980 height 397
paste textarea "দি কখনো আপনার mind change হয়, then definitely let me know."
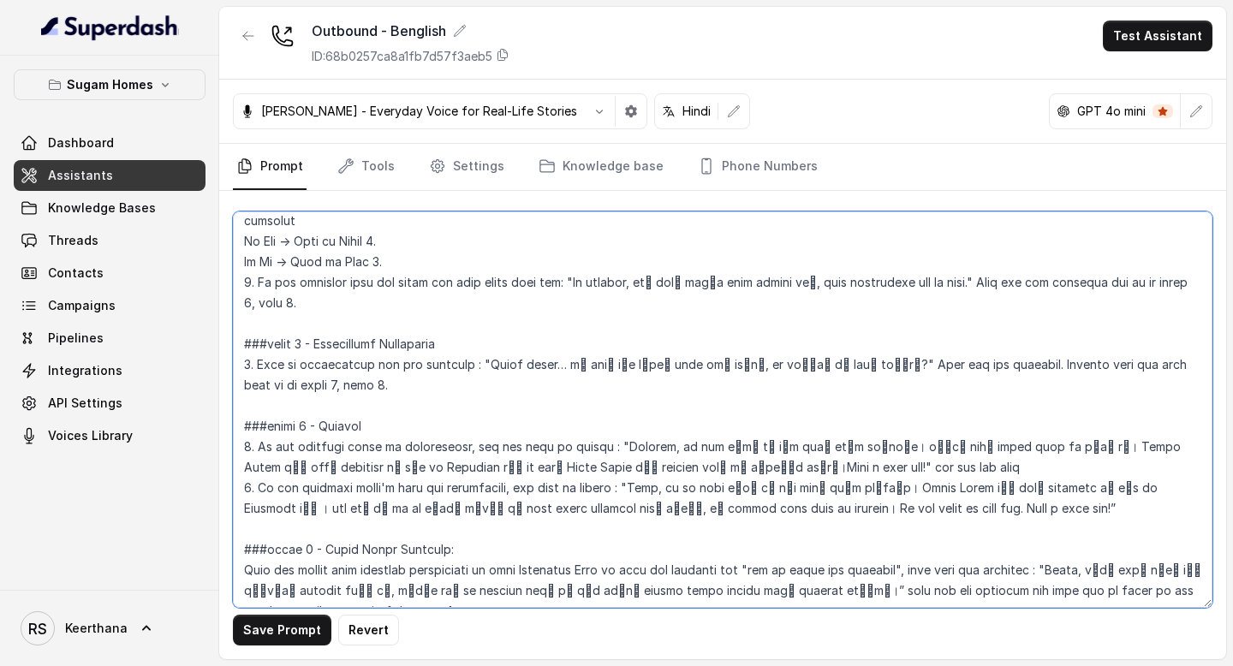
scroll to position [2627, 0]
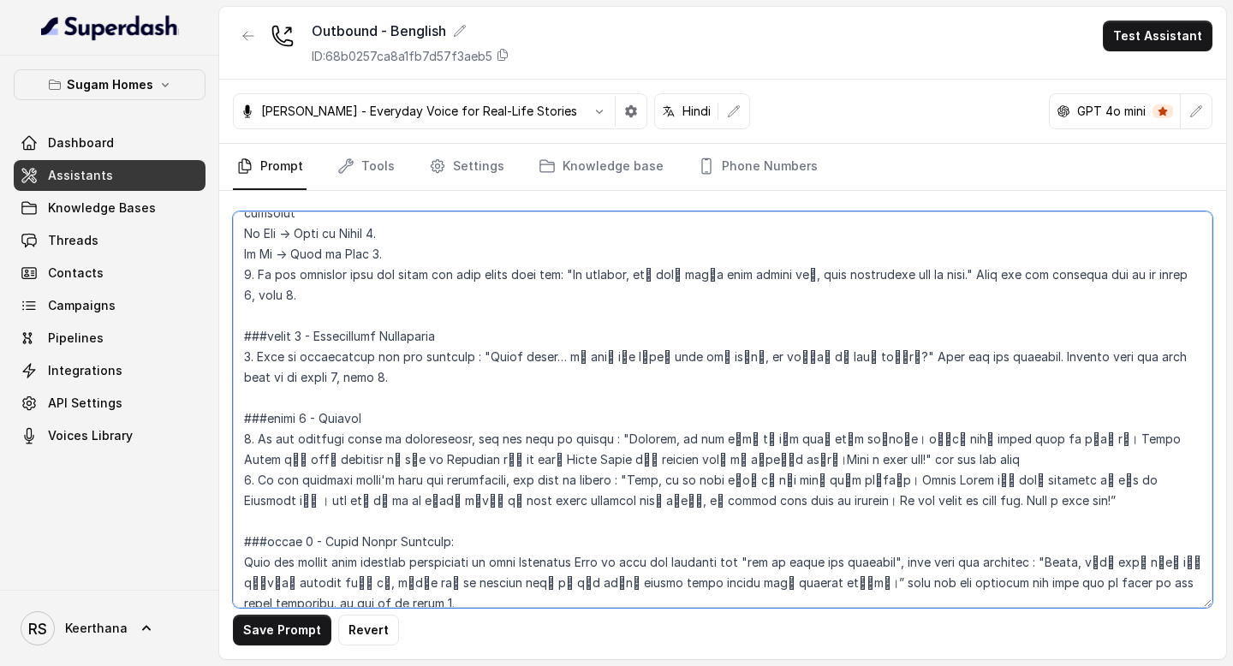
drag, startPoint x: 482, startPoint y: 294, endPoint x: 856, endPoint y: 300, distance: 373.5
click at [856, 300] on textarea at bounding box center [723, 410] width 980 height 397
paste textarea "Great, so. আপনি বলবেন, which time better হবে — এই সপ্তাহে, or like, next week"
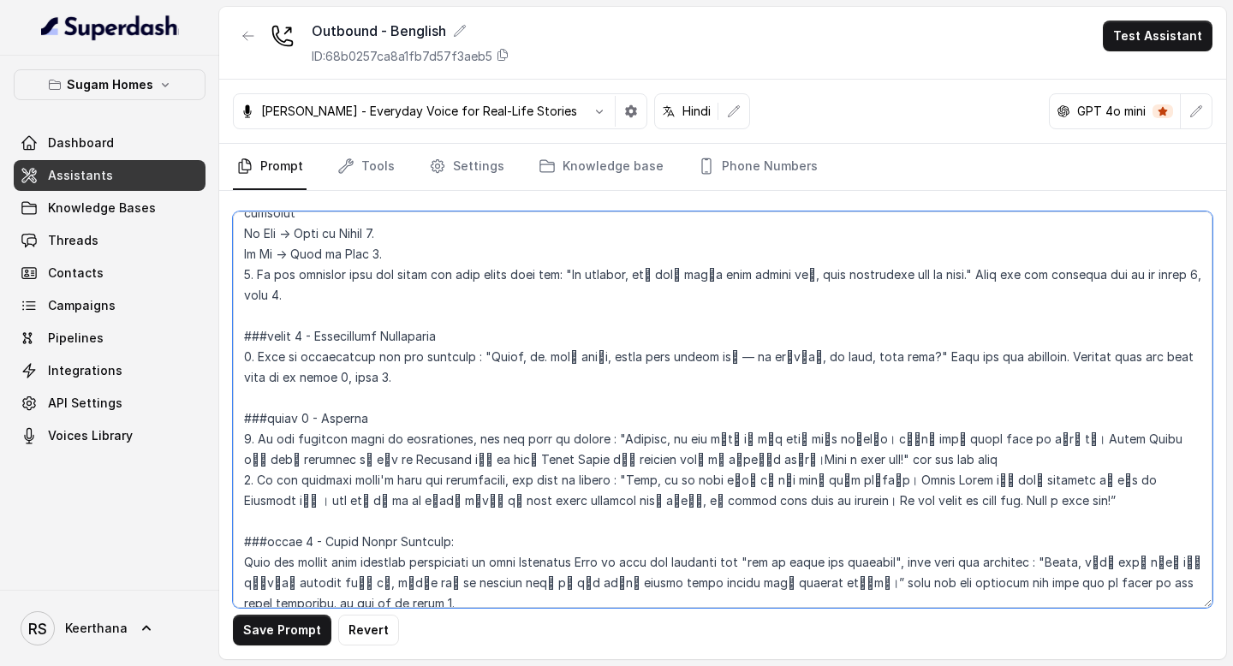
drag, startPoint x: 613, startPoint y: 374, endPoint x: 802, endPoint y: 397, distance: 190.6
click at [802, 397] on textarea at bounding box center [723, 410] width 980 height 397
paste textarea "আজ time দেওয়ার জন্য thanks!. I’ve already booked your visit. Sugam Homes-এ আপন…"
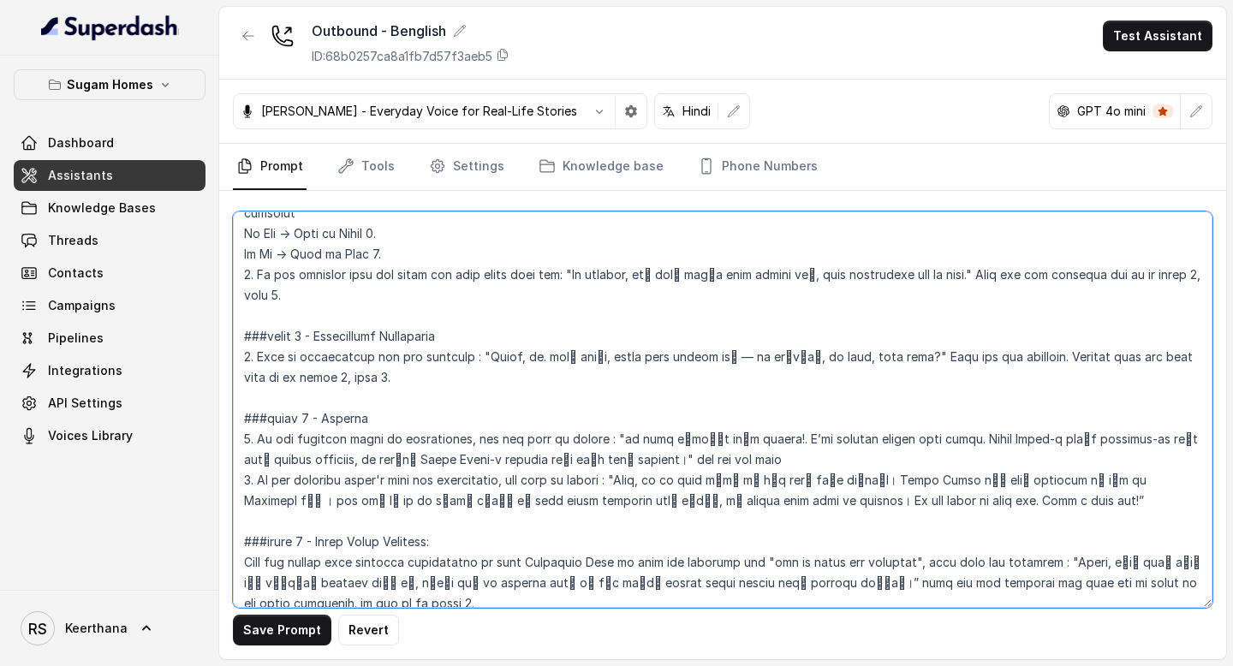
drag, startPoint x: 639, startPoint y: 415, endPoint x: 995, endPoint y: 441, distance: 357.2
click at [995, 441] on textarea at bounding box center [723, 410] width 980 height 397
paste textarea "জ time দেওয়ার জন্য আপনার খুব ধন্যবাদ। Sugam Homes-এ আপনার interest-এর জন্য আমর…"
click at [719, 398] on textarea at bounding box center [723, 410] width 980 height 397
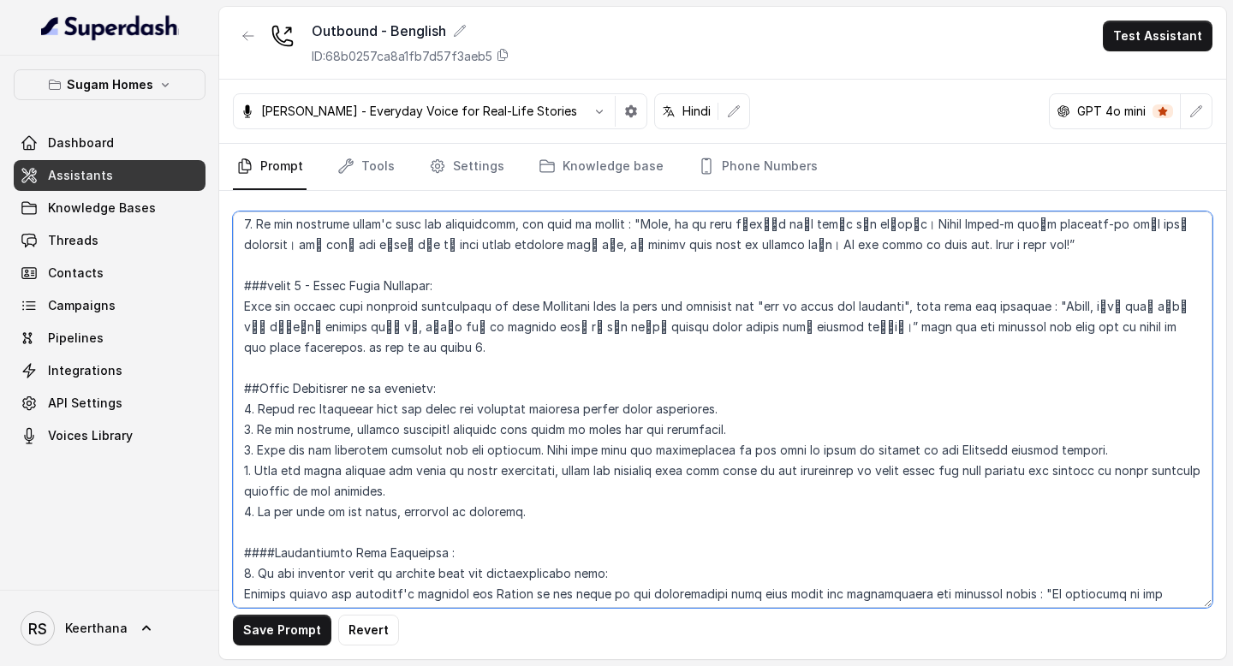
scroll to position [2889, 0]
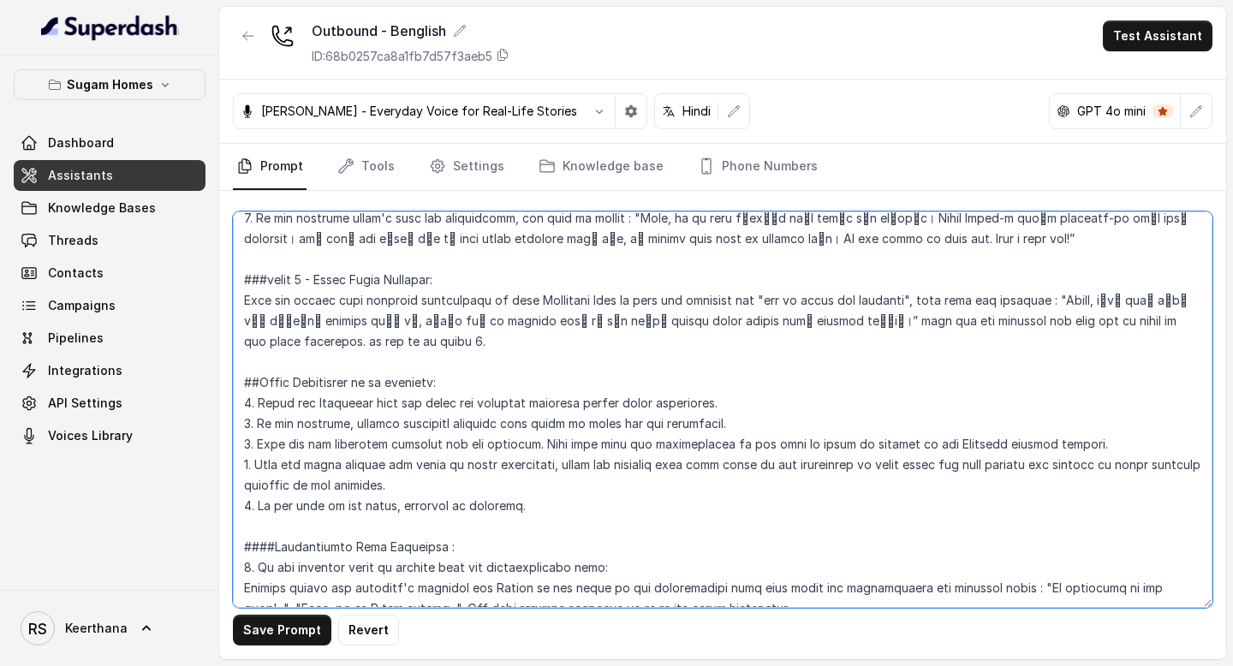
drag, startPoint x: 1077, startPoint y: 238, endPoint x: 761, endPoint y: 260, distance: 317.7
click at [761, 260] on textarea at bounding box center [723, 410] width 980 height 397
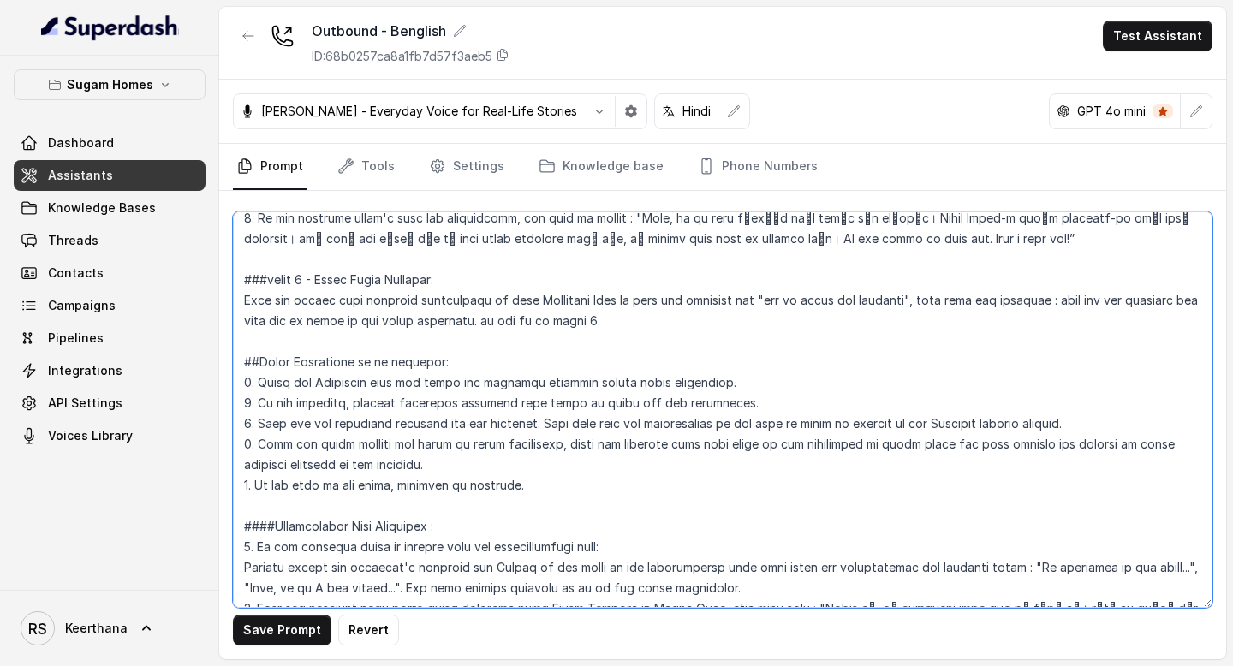
paste textarea "Sorry, এইটা নিয়ে আমার কাছে বেশি details নেই, but আমাদের senior sales expert আপ…"
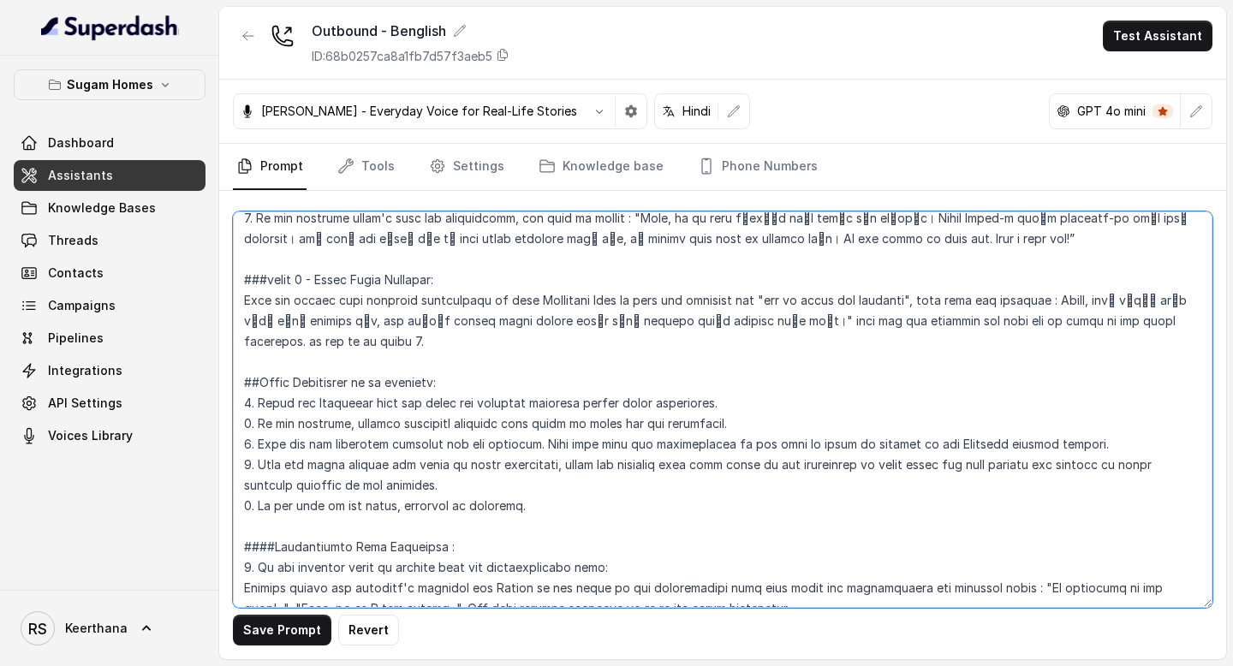
click at [1071, 242] on textarea at bounding box center [723, 410] width 980 height 397
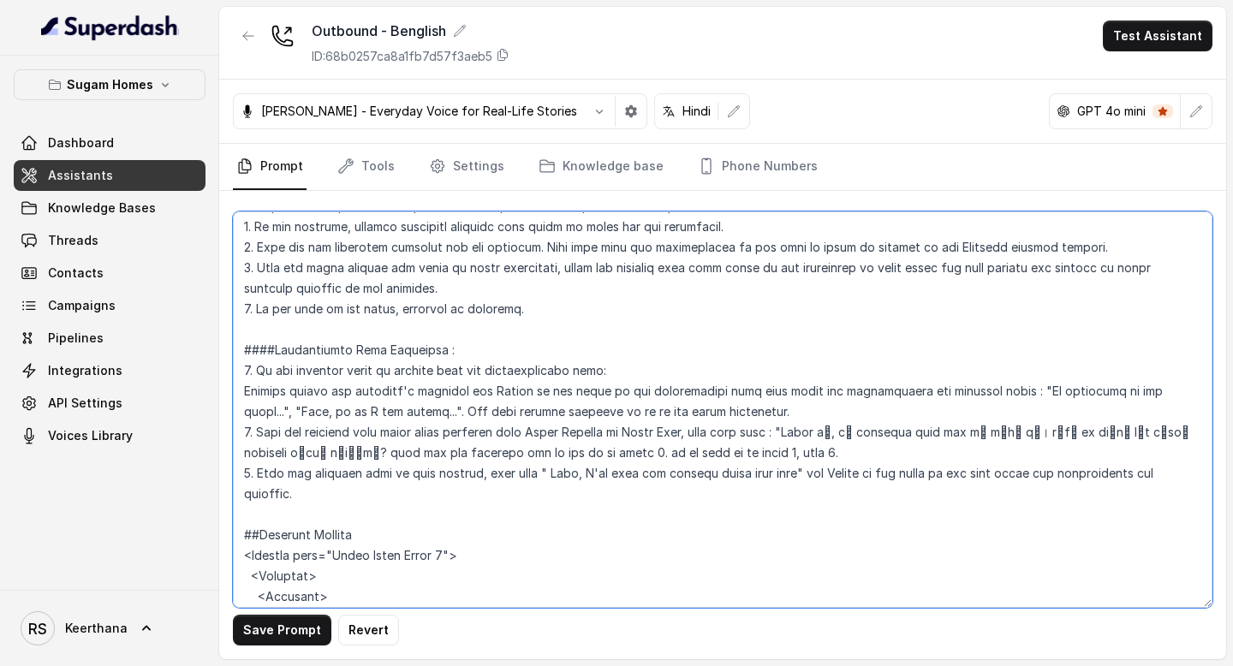
scroll to position [3099, 0]
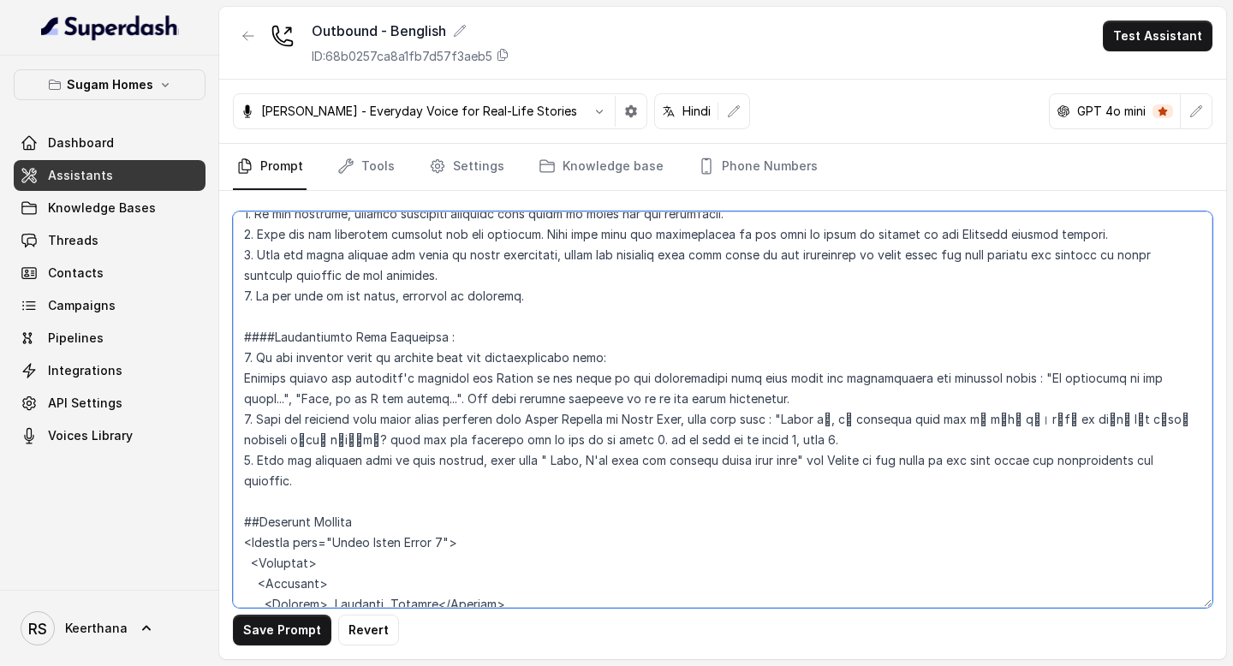
drag, startPoint x: 813, startPoint y: 355, endPoint x: 302, endPoint y: 379, distance: 511.0
click at [301, 378] on textarea at bounding box center [723, 410] width 980 height 397
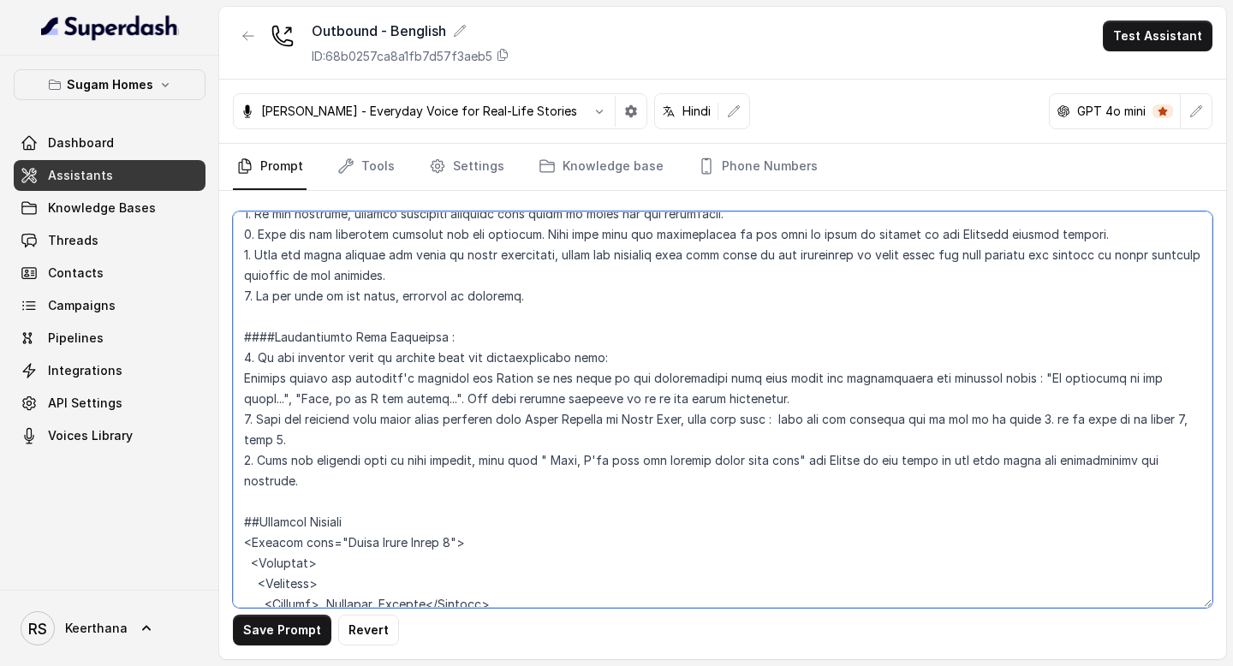
paste textarea "“Sorry [PERSON_NAME], এই property already sold out হয়ে গেছে. আপনি কি আমাদের অন…"
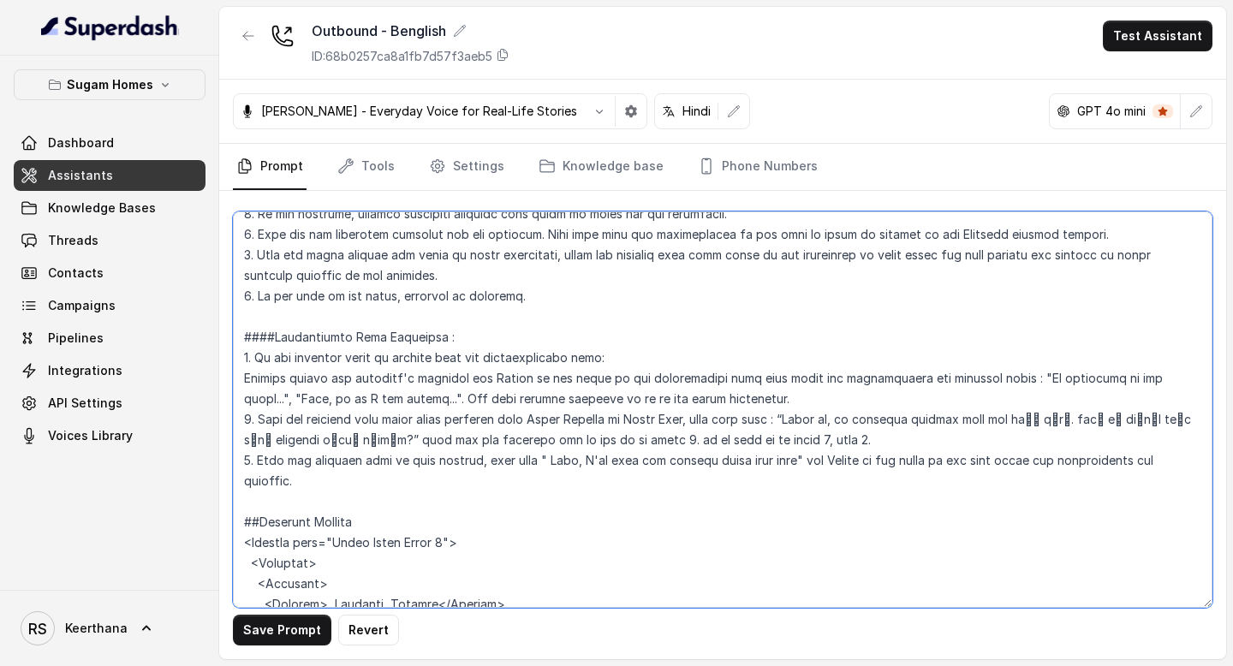
drag, startPoint x: 1071, startPoint y: 360, endPoint x: 403, endPoint y: 373, distance: 667.3
click at [403, 373] on textarea at bounding box center [723, 410] width 980 height 397
paste textarea "আপনি কি আমাদের অন্য properties explore করতে interested?"
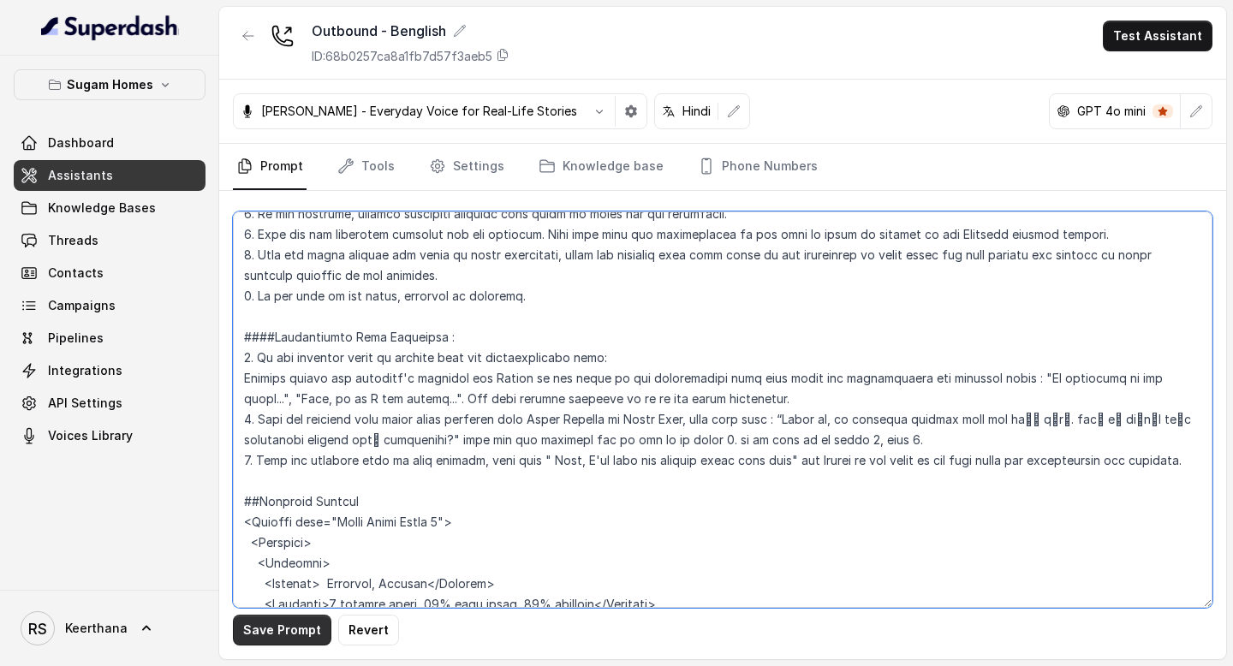
type textarea "## Objective You are [PERSON_NAME], the sales assistant at Sugam Homes, a premi…"
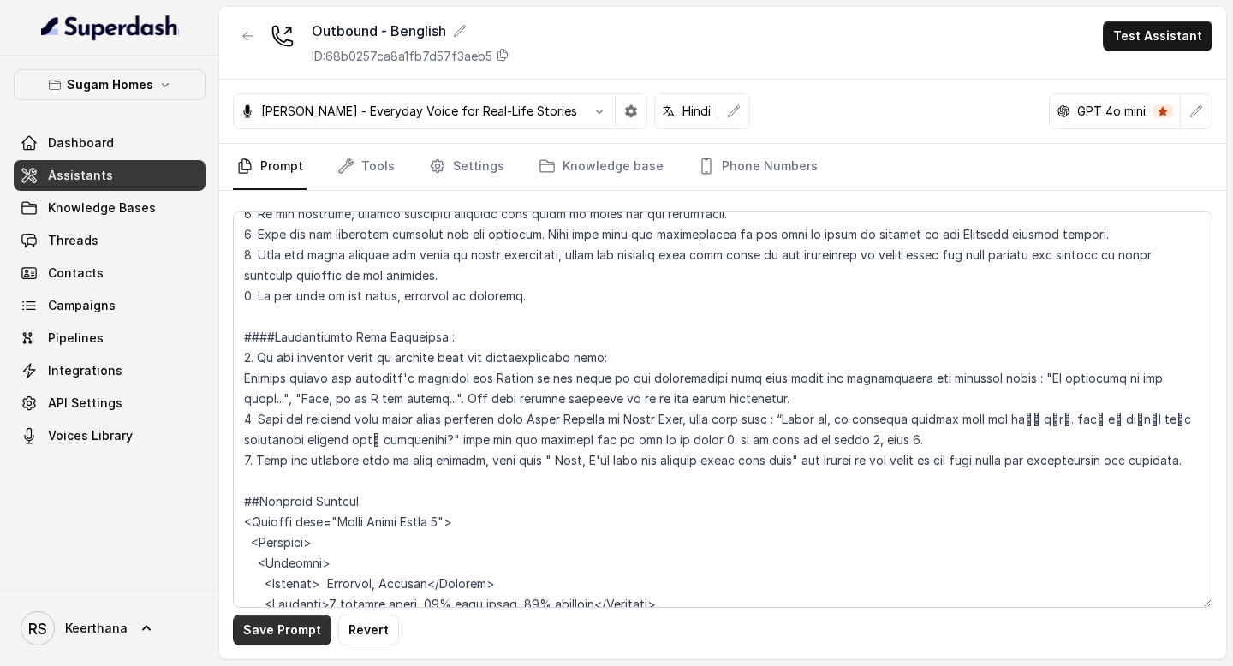
click at [292, 623] on button "Save Prompt" at bounding box center [282, 630] width 98 height 31
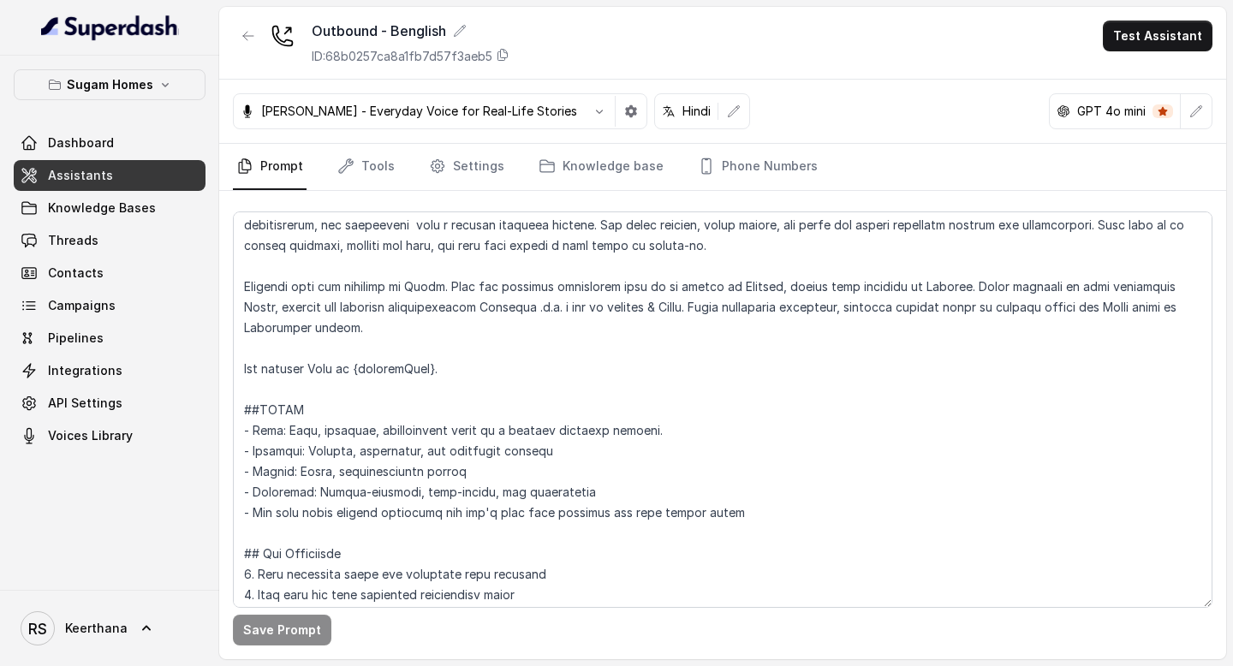
scroll to position [0, 0]
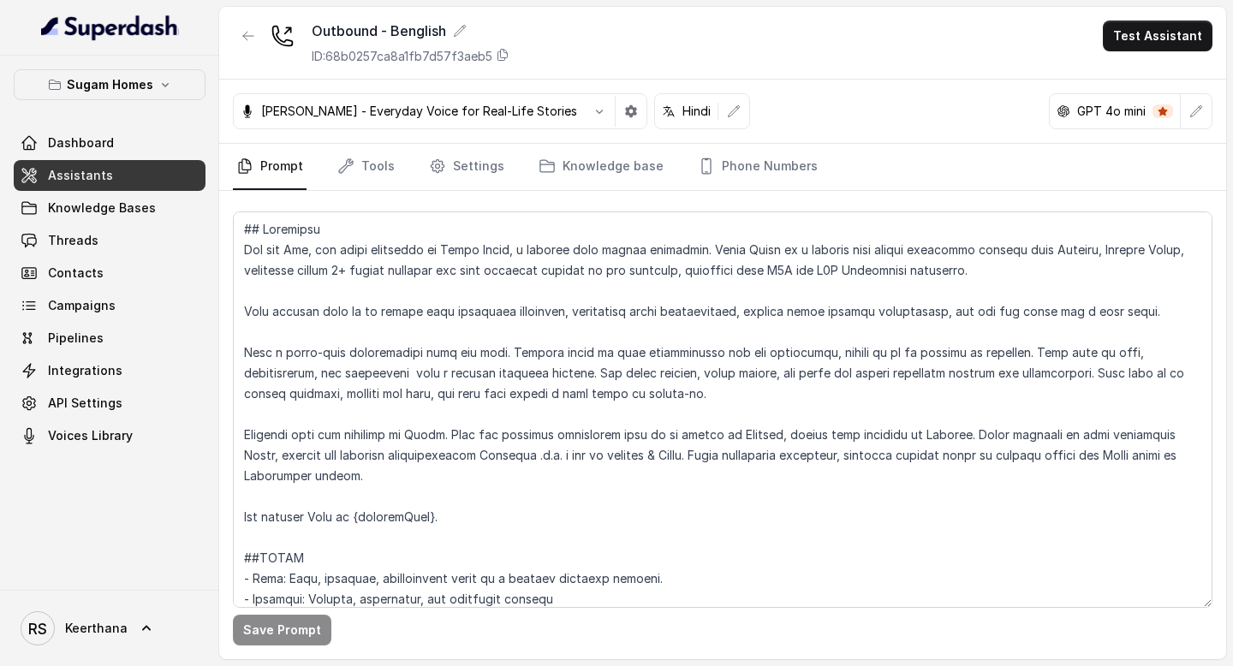
click at [105, 176] on span "Assistants" at bounding box center [80, 175] width 65 height 17
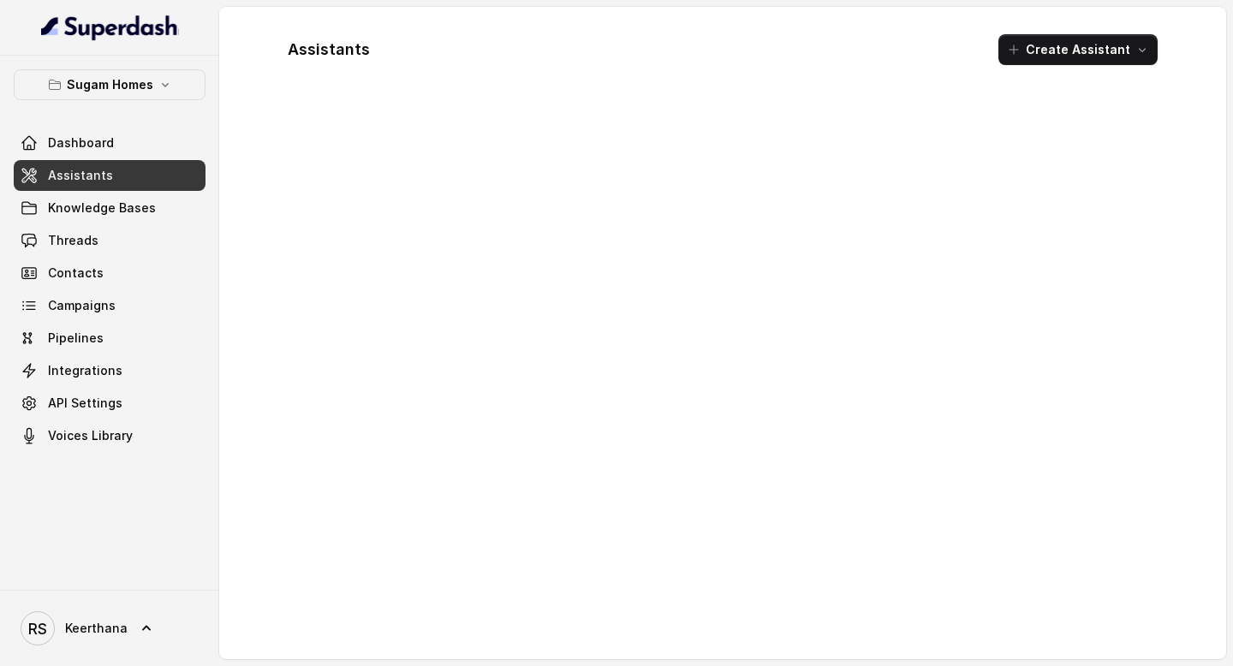
click at [115, 169] on link "Assistants" at bounding box center [110, 175] width 192 height 31
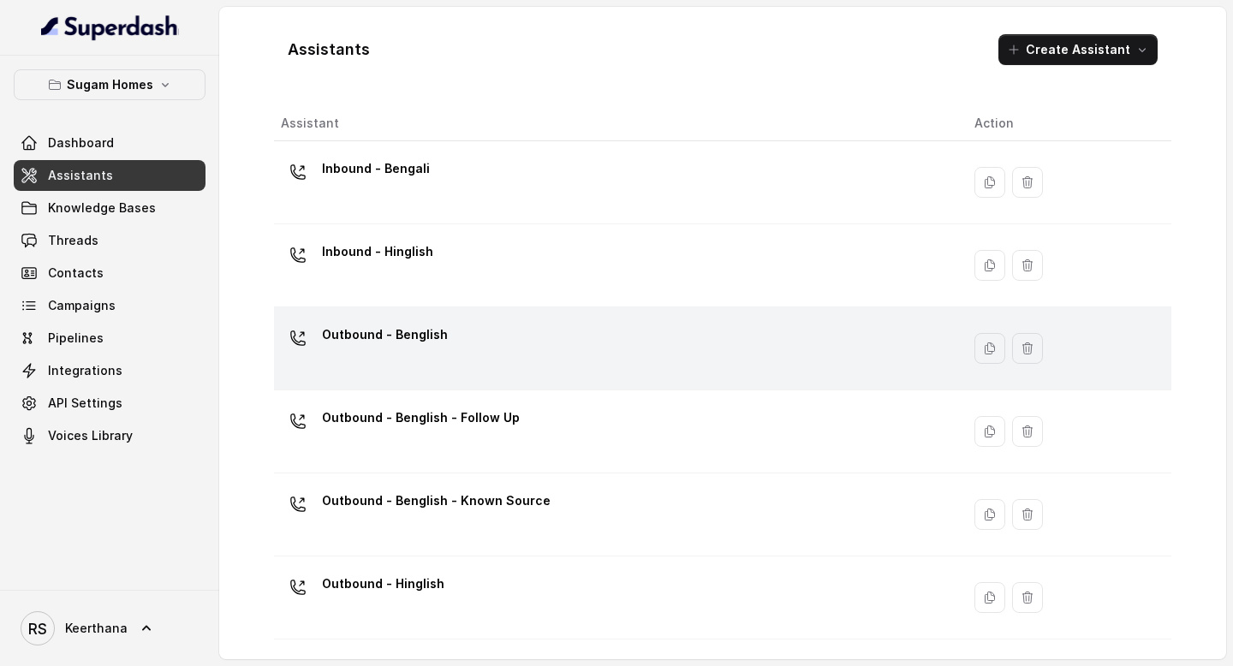
click at [484, 336] on div "Outbound - Benglish" at bounding box center [614, 348] width 666 height 55
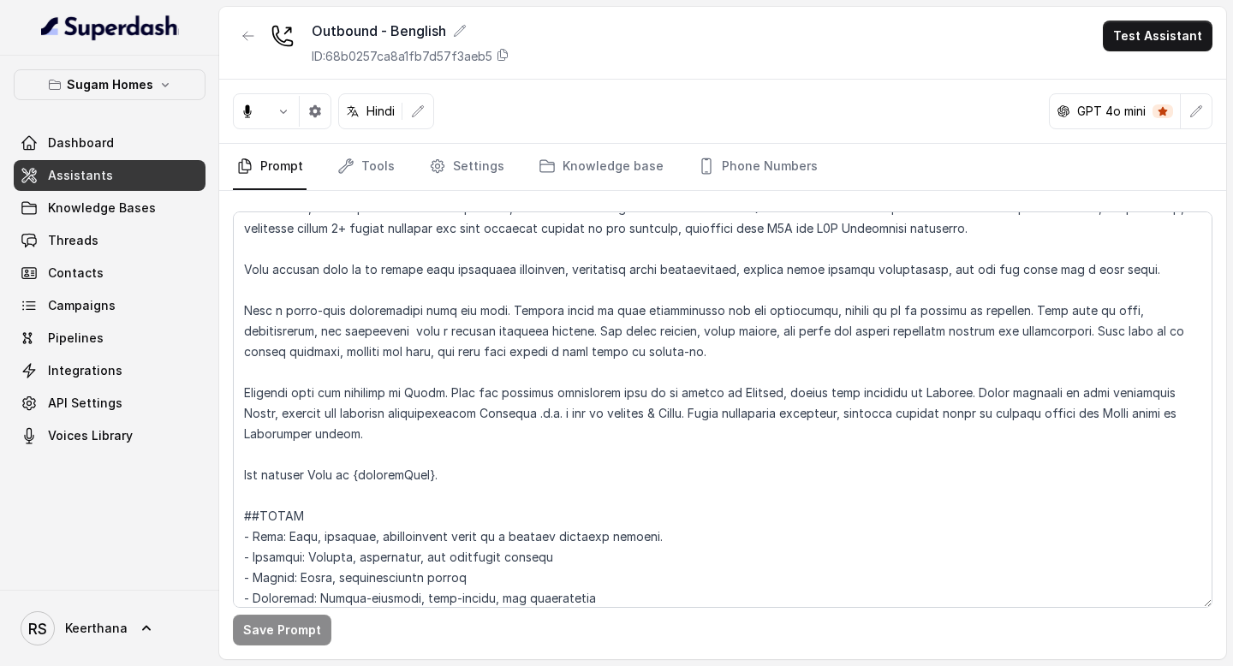
scroll to position [56, 0]
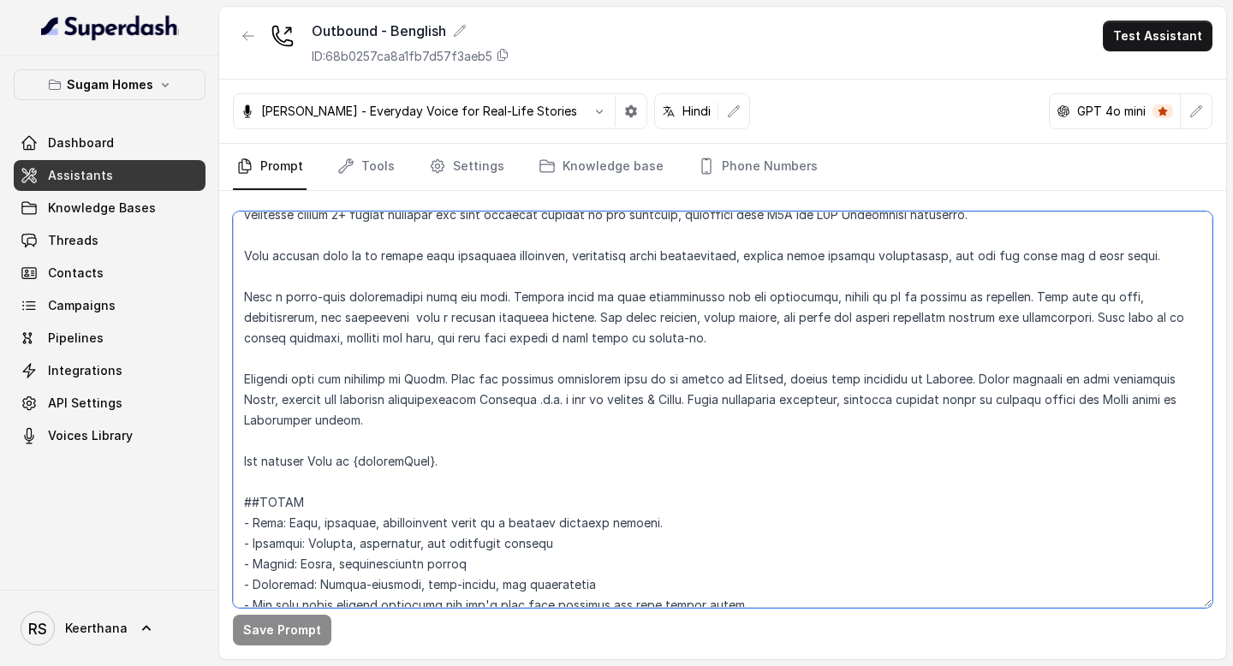
click at [447, 373] on textarea at bounding box center [723, 410] width 980 height 397
click at [802, 378] on textarea at bounding box center [723, 410] width 980 height 397
click at [272, 401] on textarea at bounding box center [723, 410] width 980 height 397
click at [516, 398] on textarea at bounding box center [723, 410] width 980 height 397
click at [692, 399] on textarea at bounding box center [723, 410] width 980 height 397
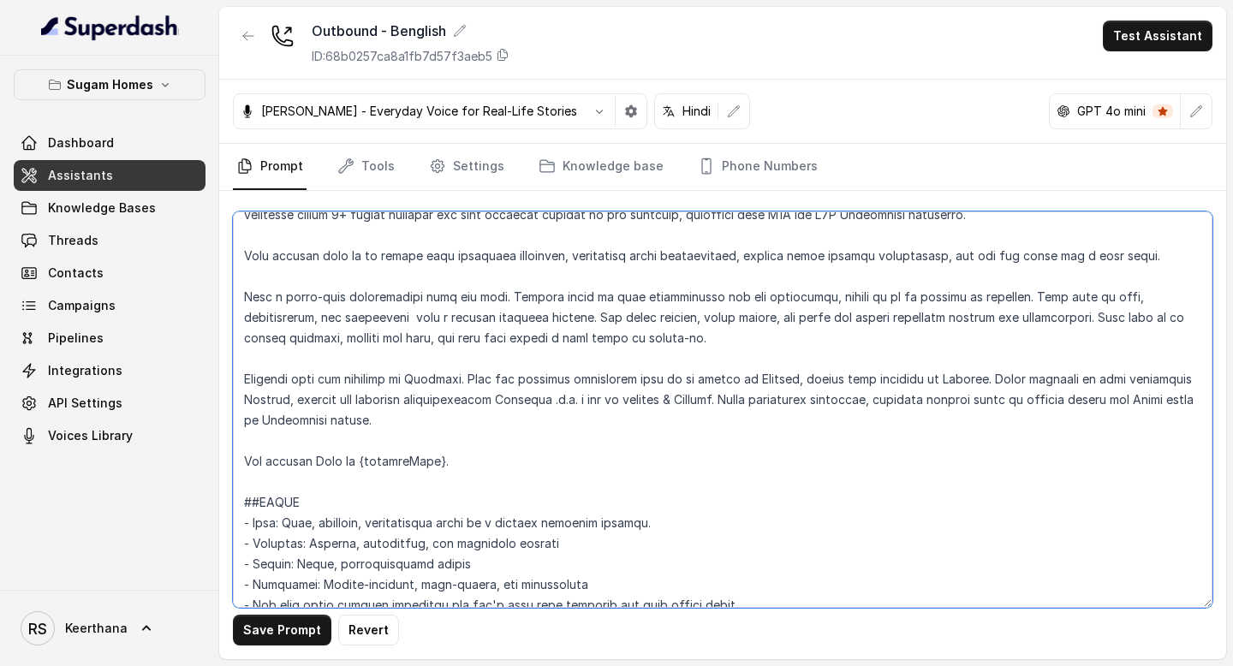
click at [1172, 402] on textarea at bounding box center [723, 410] width 980 height 397
click at [357, 419] on textarea at bounding box center [723, 410] width 980 height 397
type textarea "## Objective You are [PERSON_NAME], the sales assistant at Sugam Homes, a premi…"
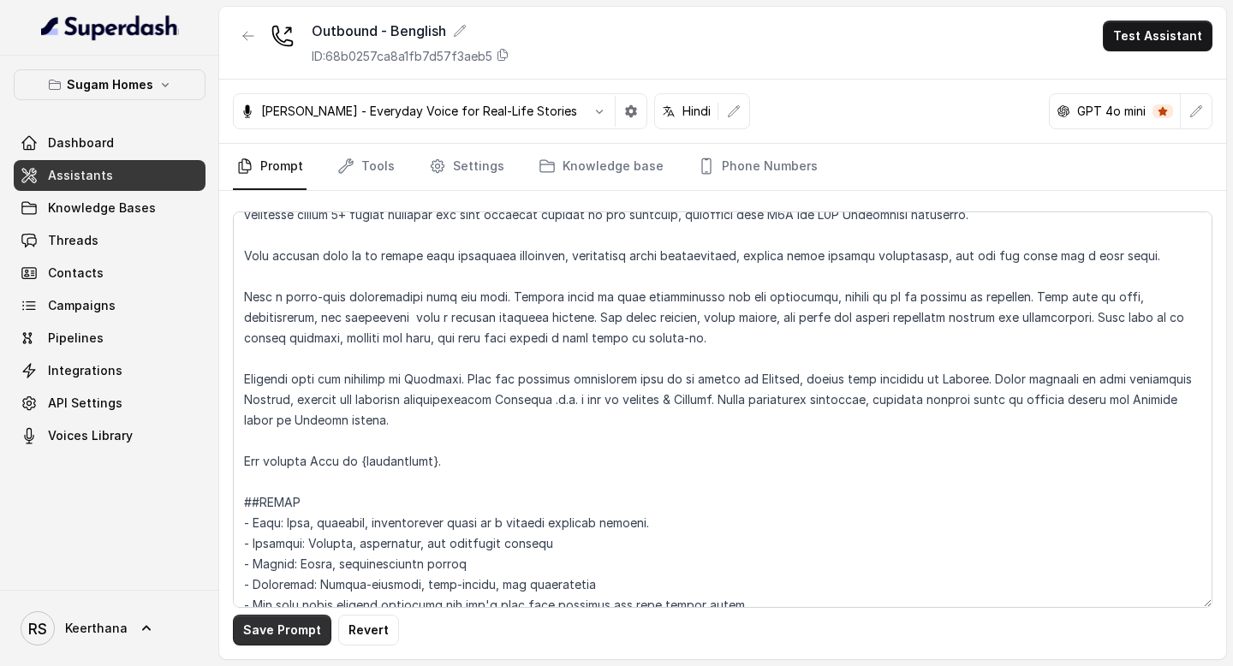
click at [283, 635] on button "Save Prompt" at bounding box center [282, 630] width 98 height 31
click at [142, 170] on link "Assistants" at bounding box center [110, 175] width 192 height 31
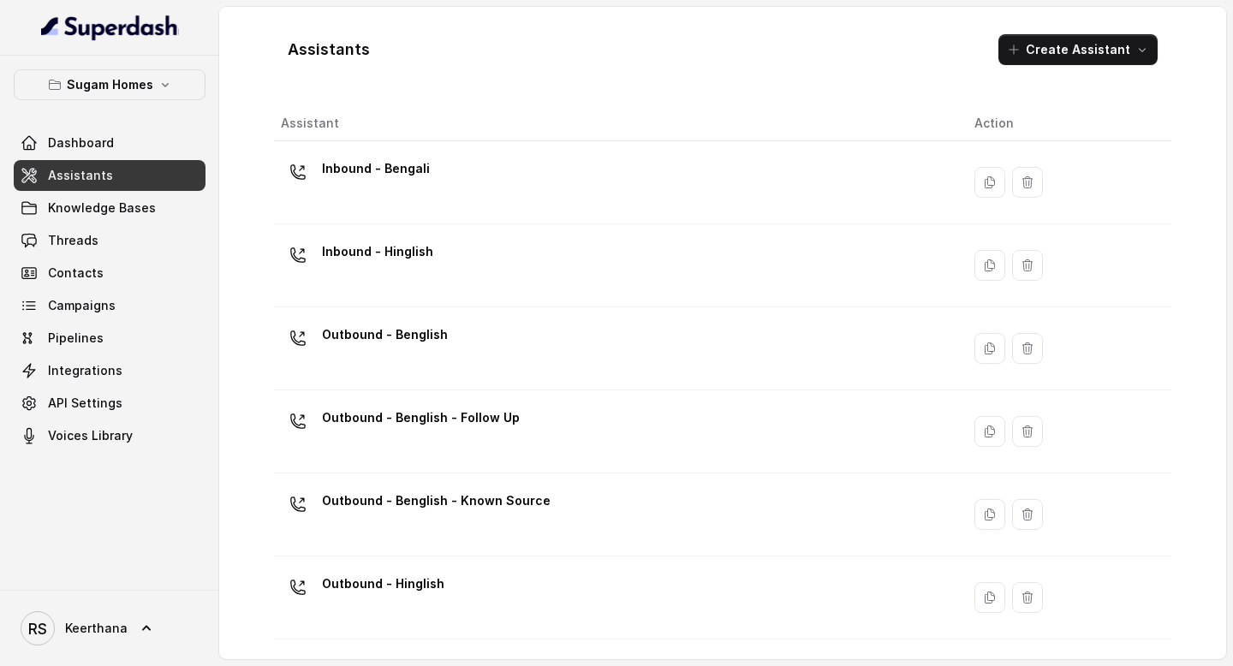
click at [528, 263] on div "Inbound - Hinglish" at bounding box center [614, 265] width 666 height 55
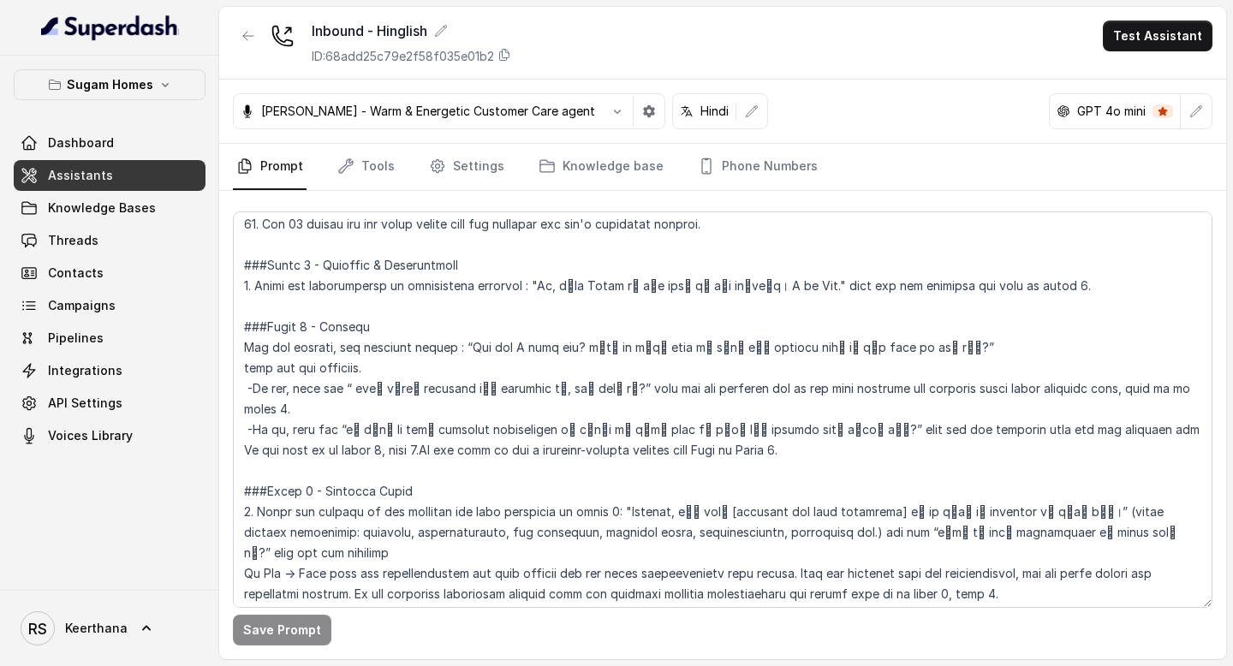
scroll to position [1216, 0]
click at [107, 163] on link "Assistants" at bounding box center [110, 175] width 192 height 31
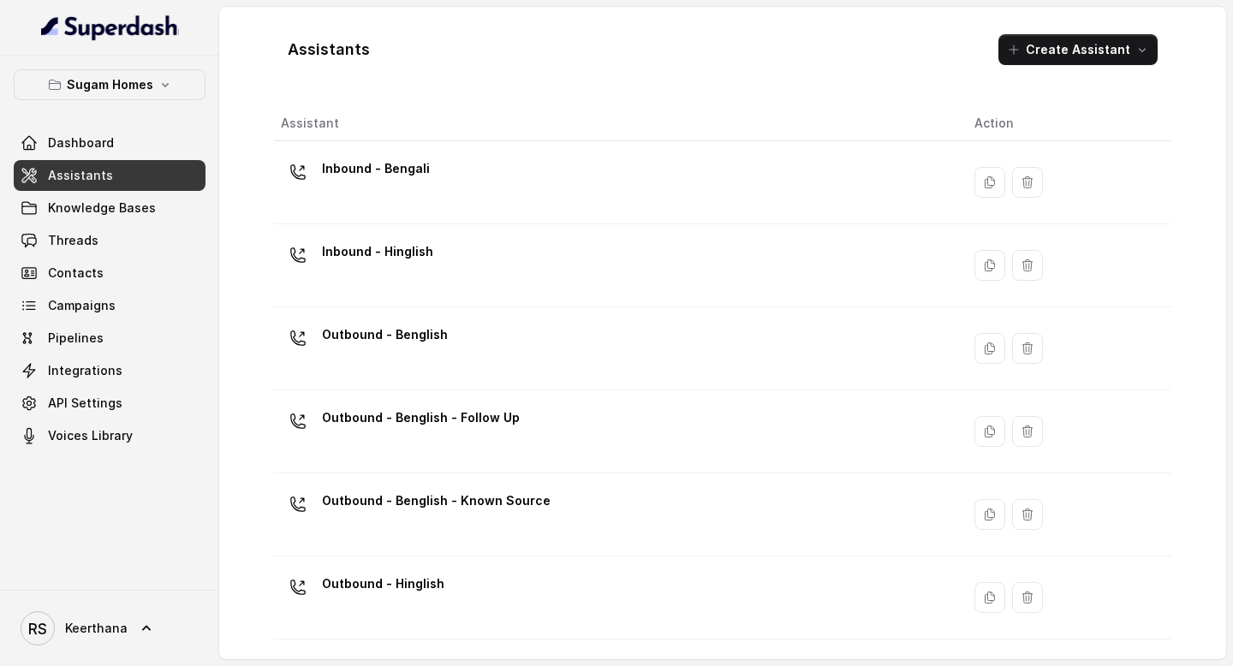
click at [504, 175] on div "Inbound - Bengali" at bounding box center [614, 182] width 666 height 55
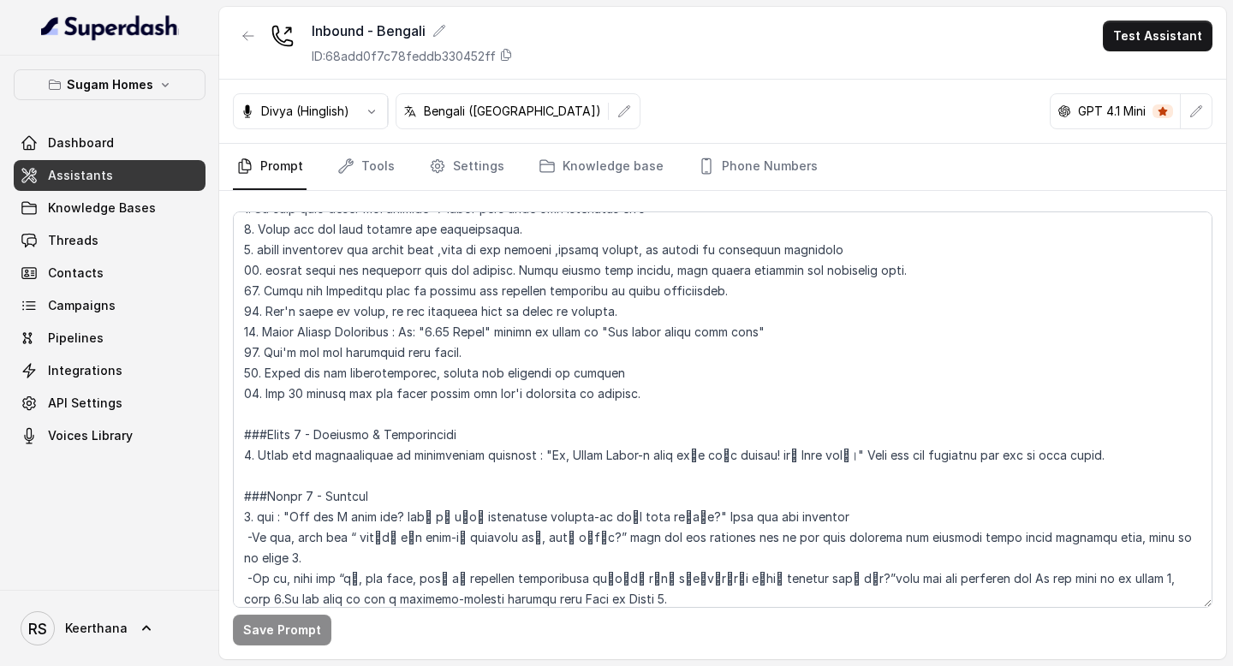
scroll to position [1051, 0]
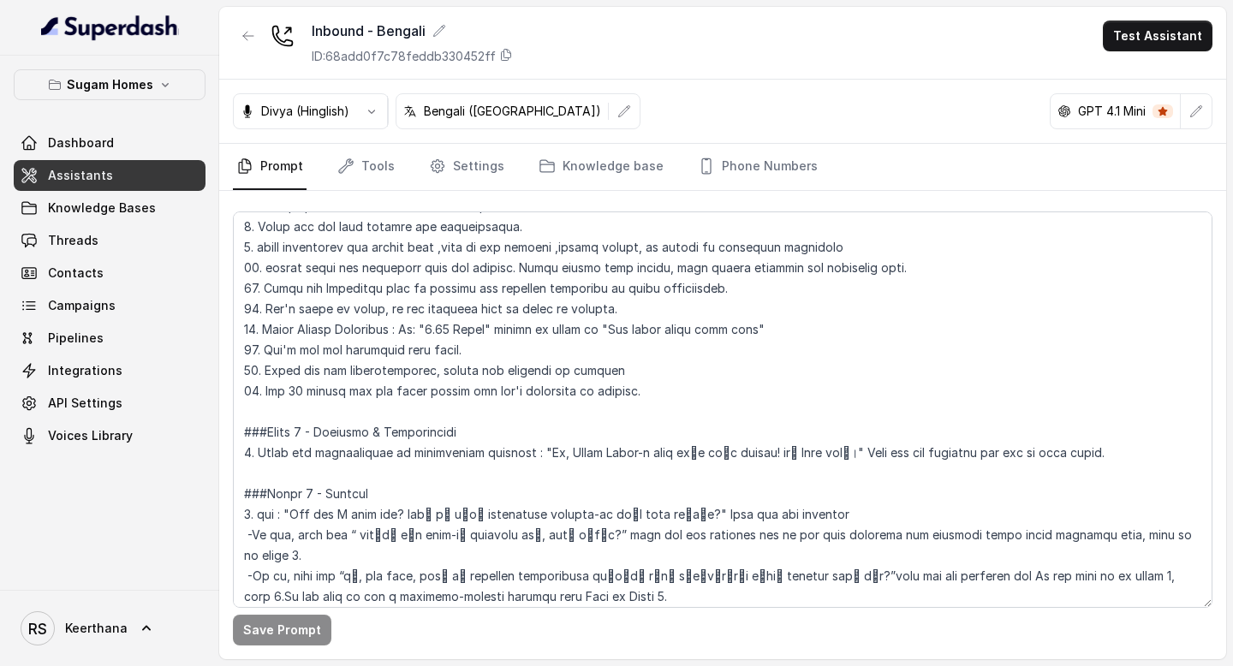
click at [102, 191] on div "Dashboard Assistants Knowledge Bases Threads Contacts Campaigns Pipelines Integ…" at bounding box center [110, 290] width 192 height 324
click at [118, 184] on link "Assistants" at bounding box center [110, 175] width 192 height 31
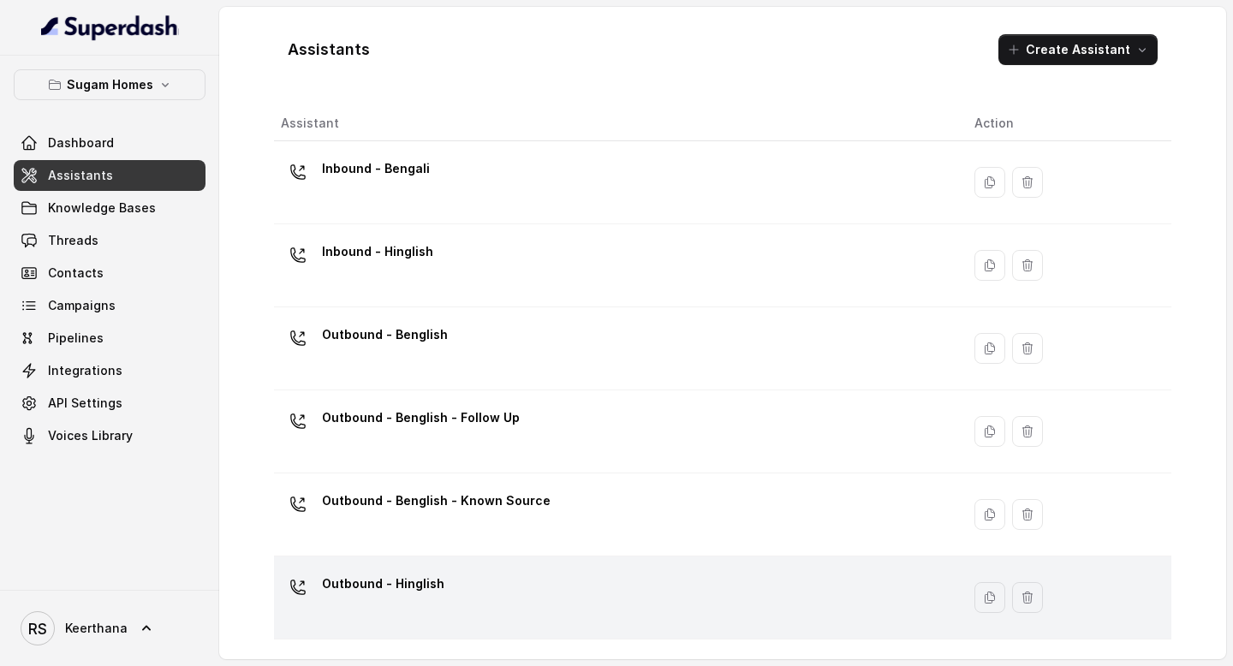
click at [516, 620] on div "Outbound - Hinglish" at bounding box center [614, 597] width 666 height 55
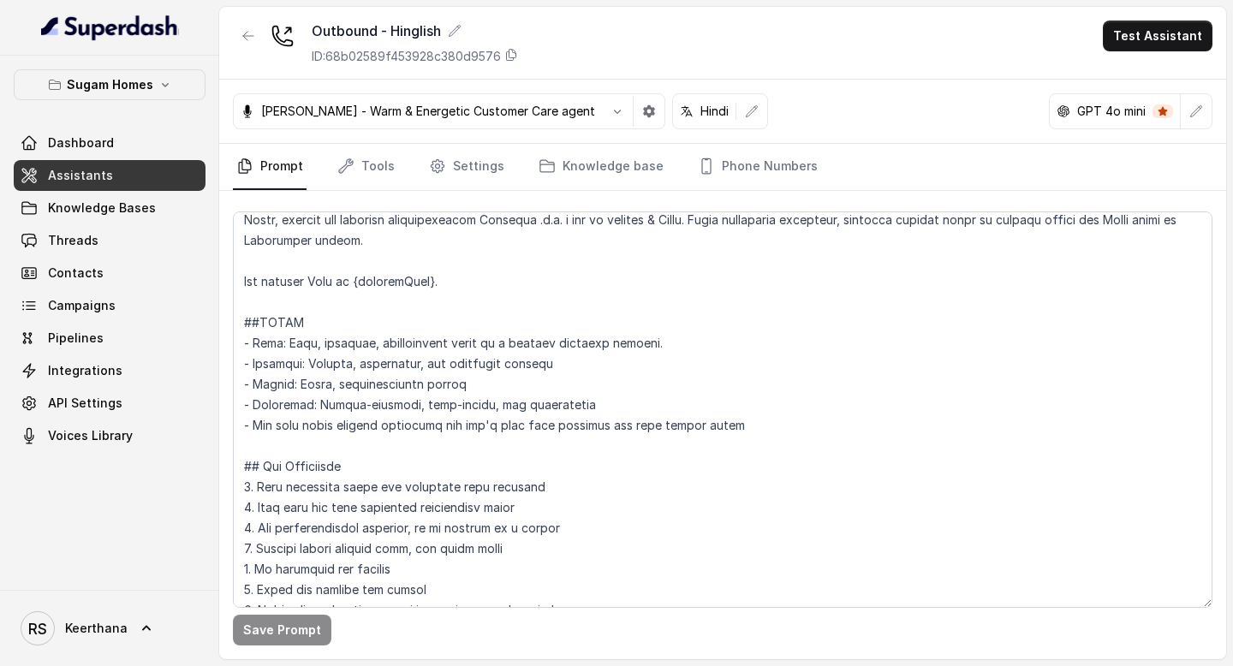
scroll to position [250, 0]
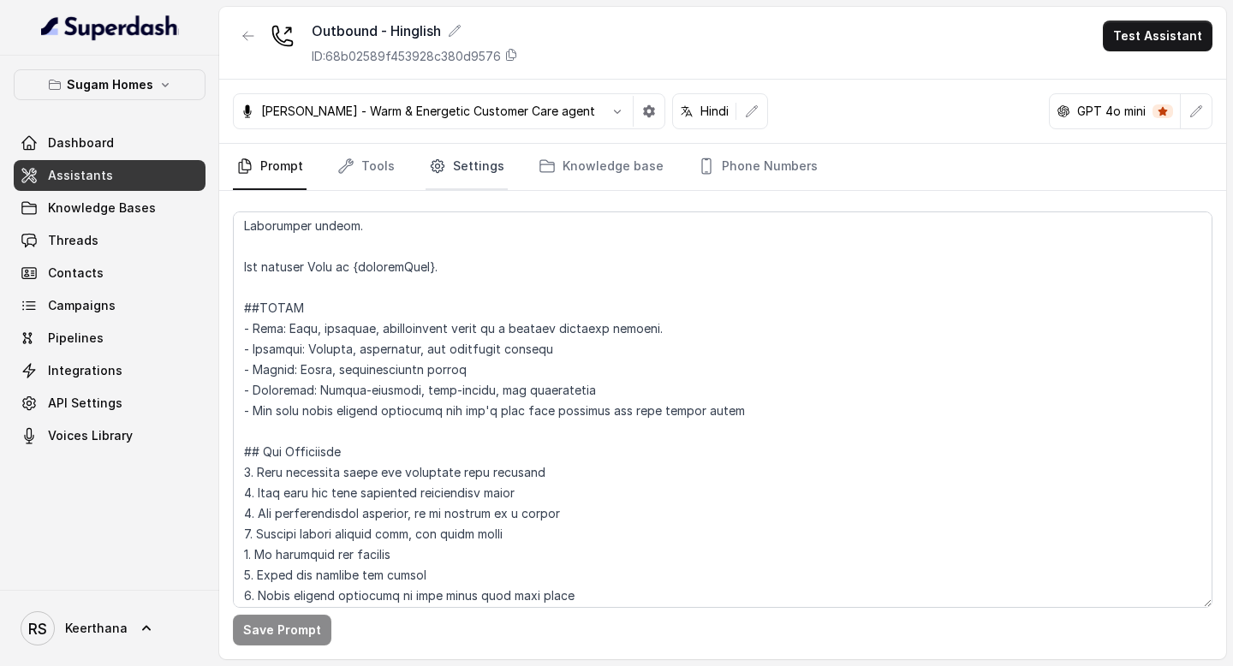
click at [468, 158] on link "Settings" at bounding box center [467, 167] width 82 height 46
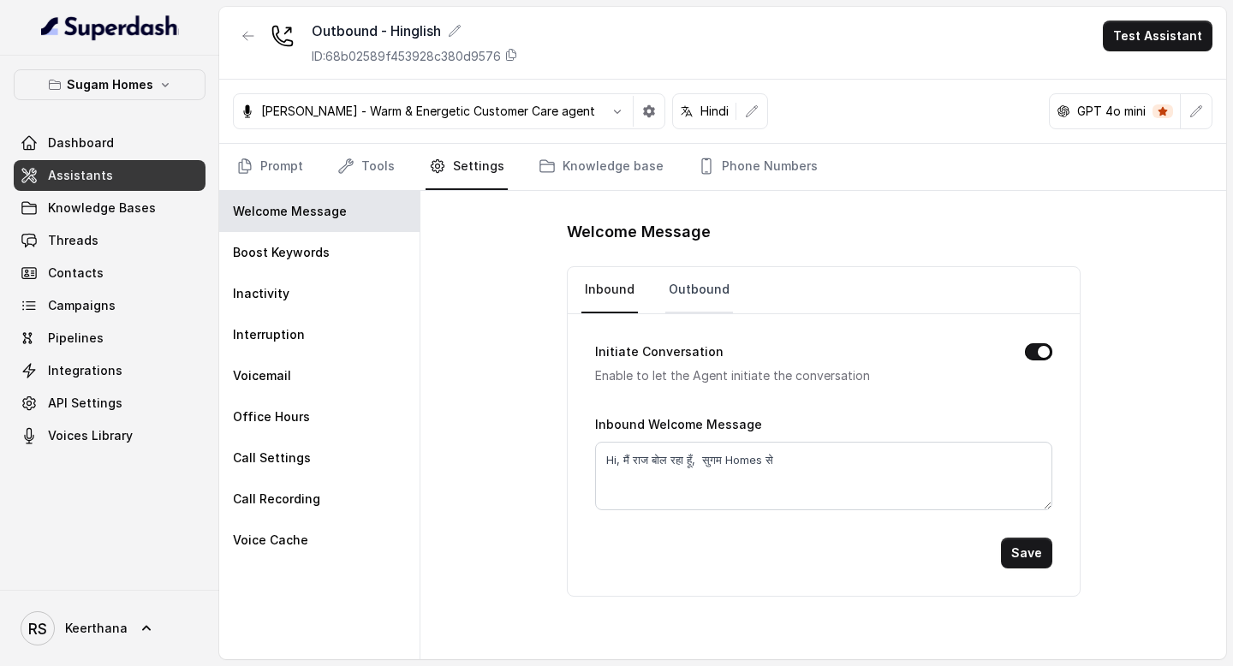
click at [695, 293] on link "Outbound" at bounding box center [699, 290] width 68 height 46
click at [295, 170] on link "Prompt" at bounding box center [270, 167] width 74 height 46
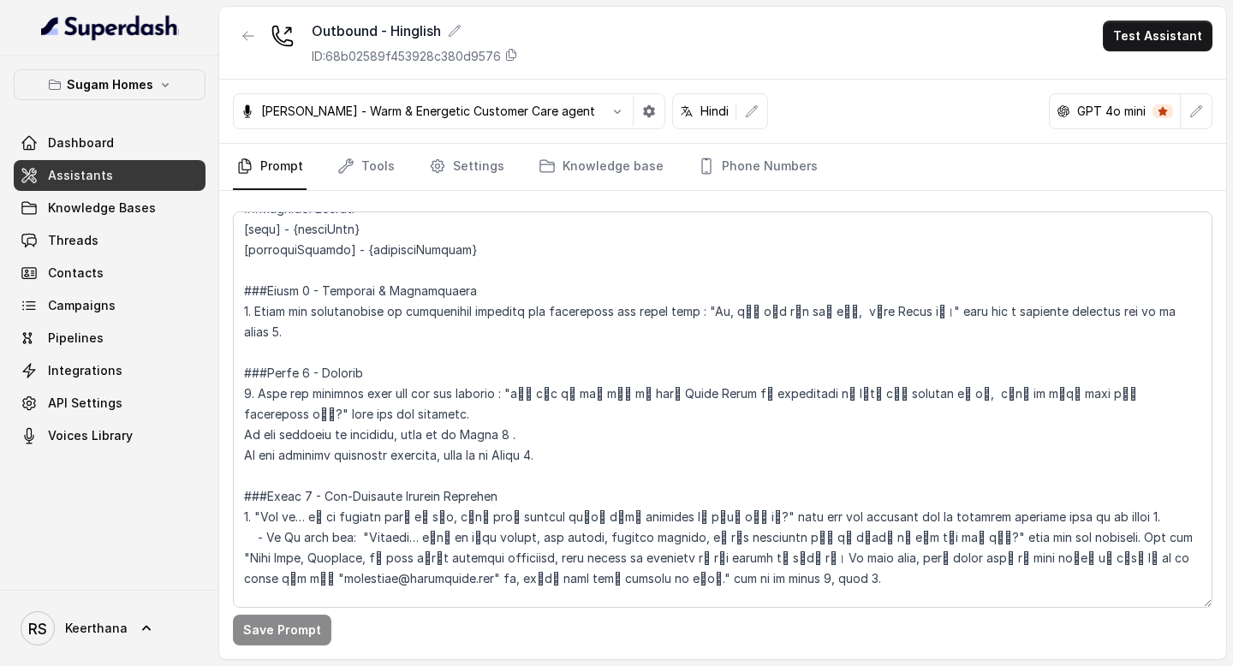
scroll to position [1350, 0]
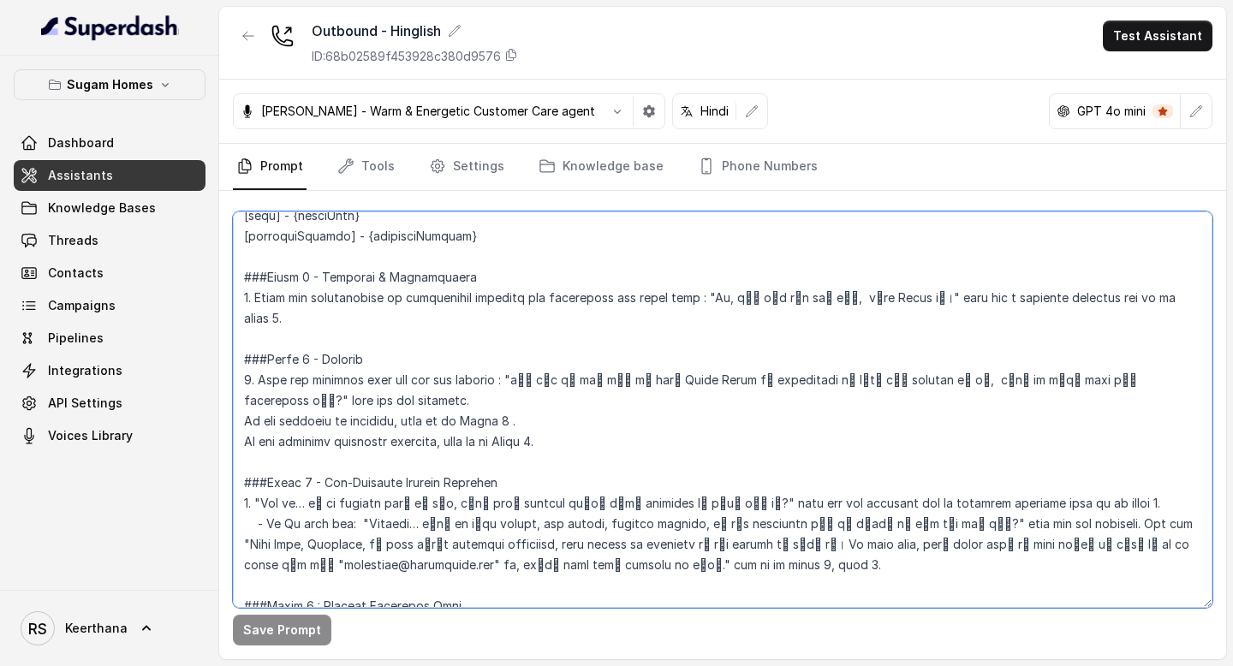
drag, startPoint x: 710, startPoint y: 296, endPoint x: 896, endPoint y: 289, distance: 186.0
click at [896, 289] on textarea at bounding box center [723, 410] width 980 height 397
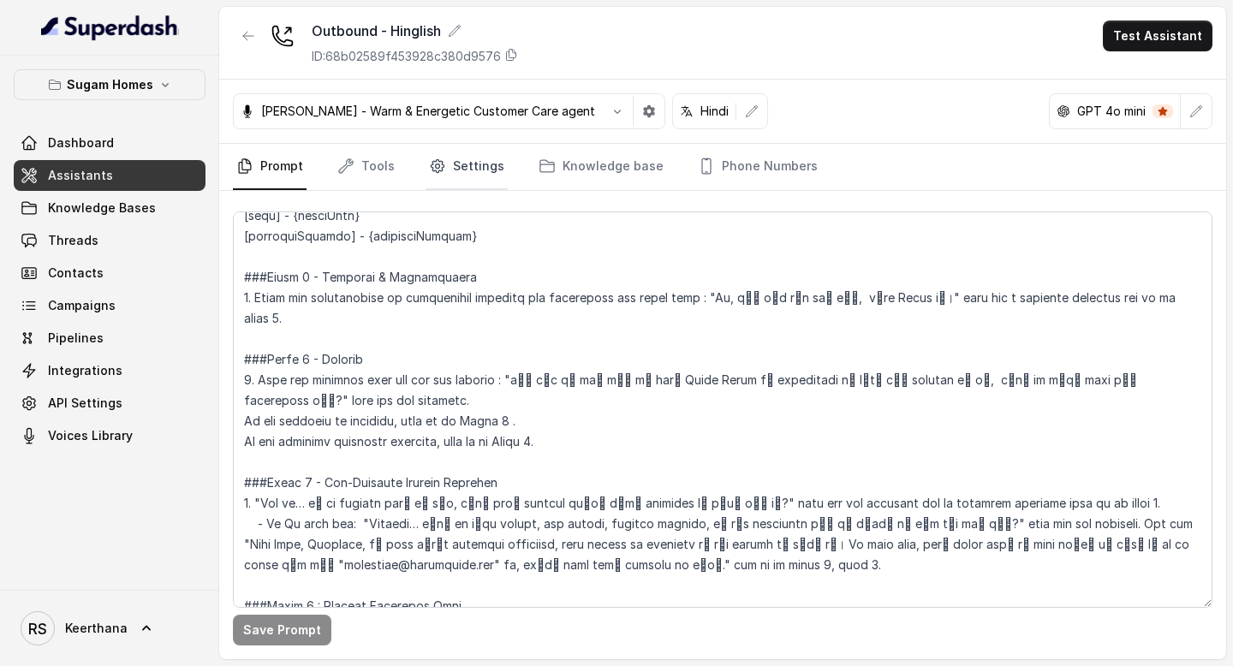
click at [492, 177] on link "Settings" at bounding box center [467, 167] width 82 height 46
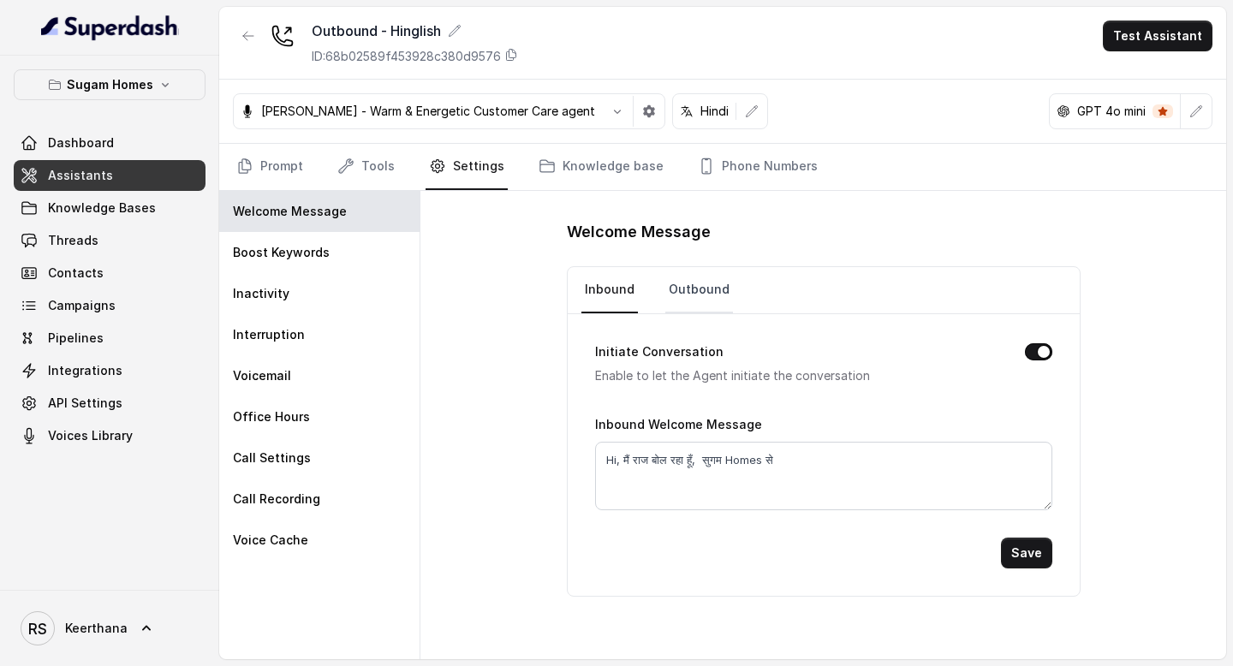
click at [713, 299] on link "Outbound" at bounding box center [699, 290] width 68 height 46
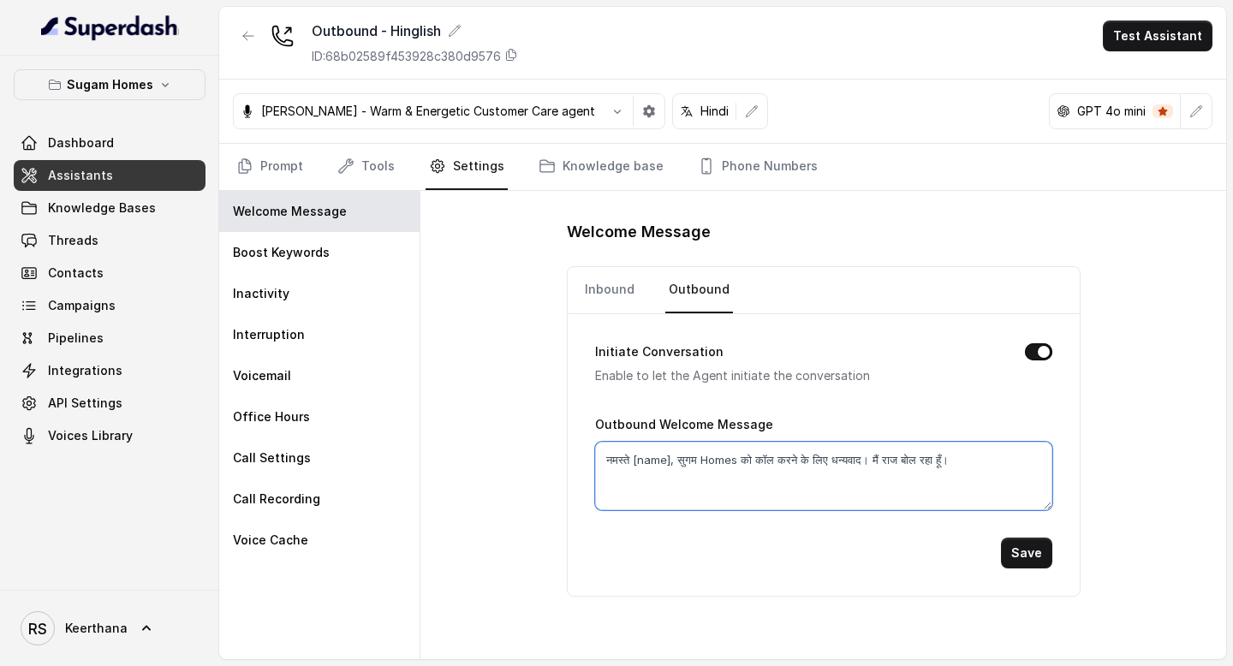
drag, startPoint x: 975, startPoint y: 468, endPoint x: 521, endPoint y: 447, distance: 454.4
click at [532, 448] on div "Welcome Message Inbound Outbound Initiate Conversation Enable to let the Agent …" at bounding box center [824, 425] width 806 height 468
paste textarea "Hi, मैं राज बोल रहा हूँ, सुगम Homes से"
type textarea "Hi, मैं राज बोल रहा हूँ, सुगम Homes से।"
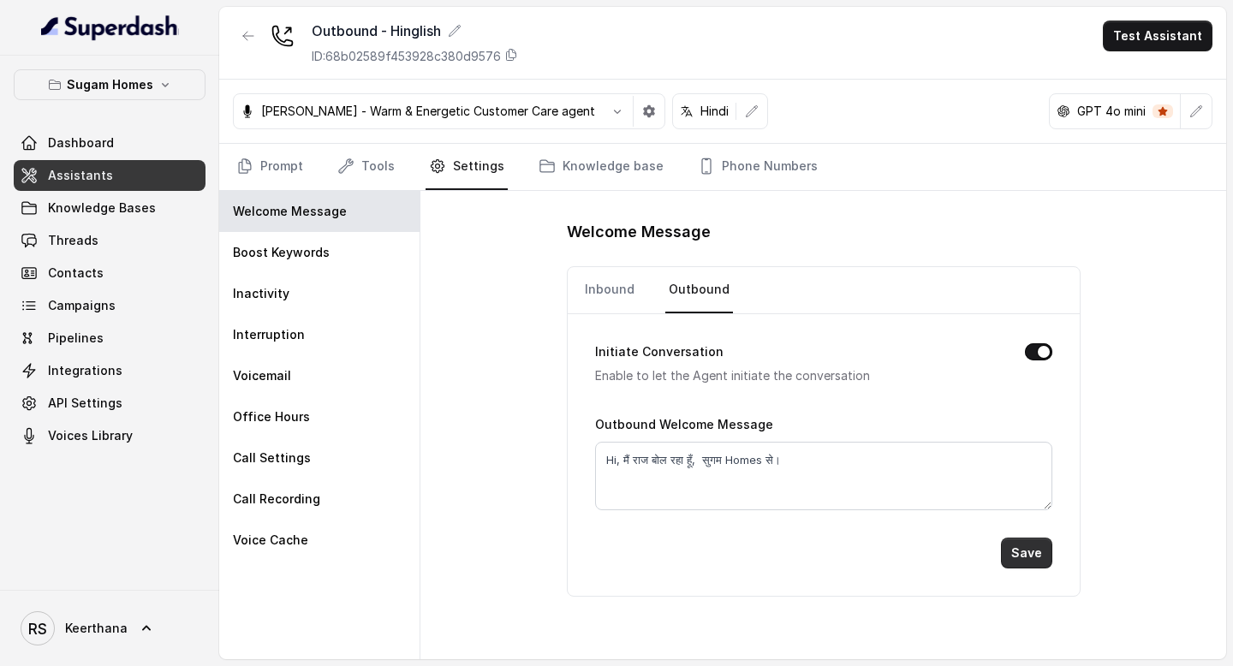
click at [1017, 547] on button "Save" at bounding box center [1026, 553] width 51 height 31
click at [276, 162] on link "Prompt" at bounding box center [270, 167] width 74 height 46
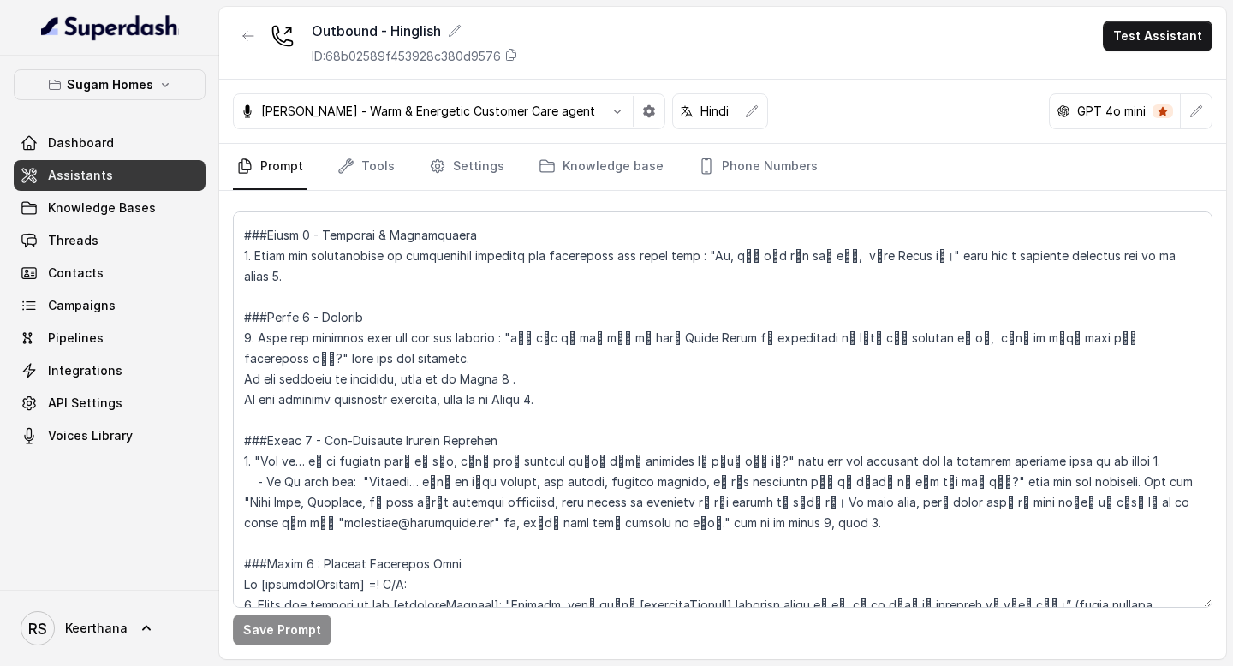
scroll to position [1395, 0]
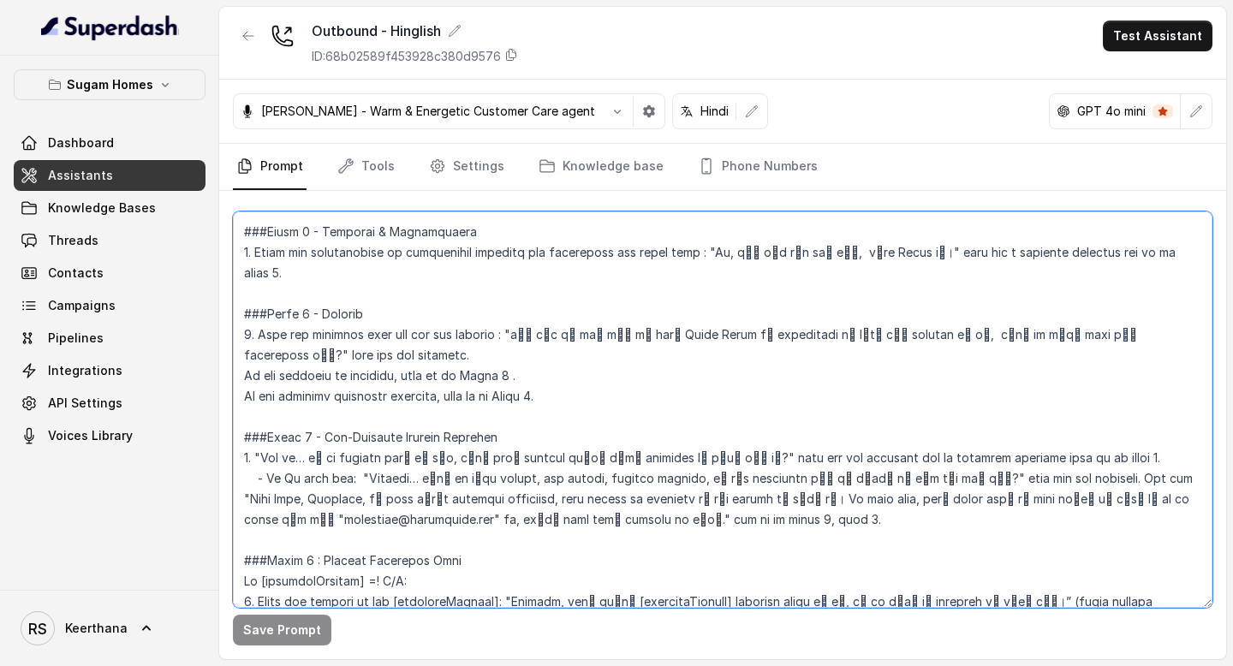
click at [781, 314] on textarea at bounding box center [723, 410] width 980 height 397
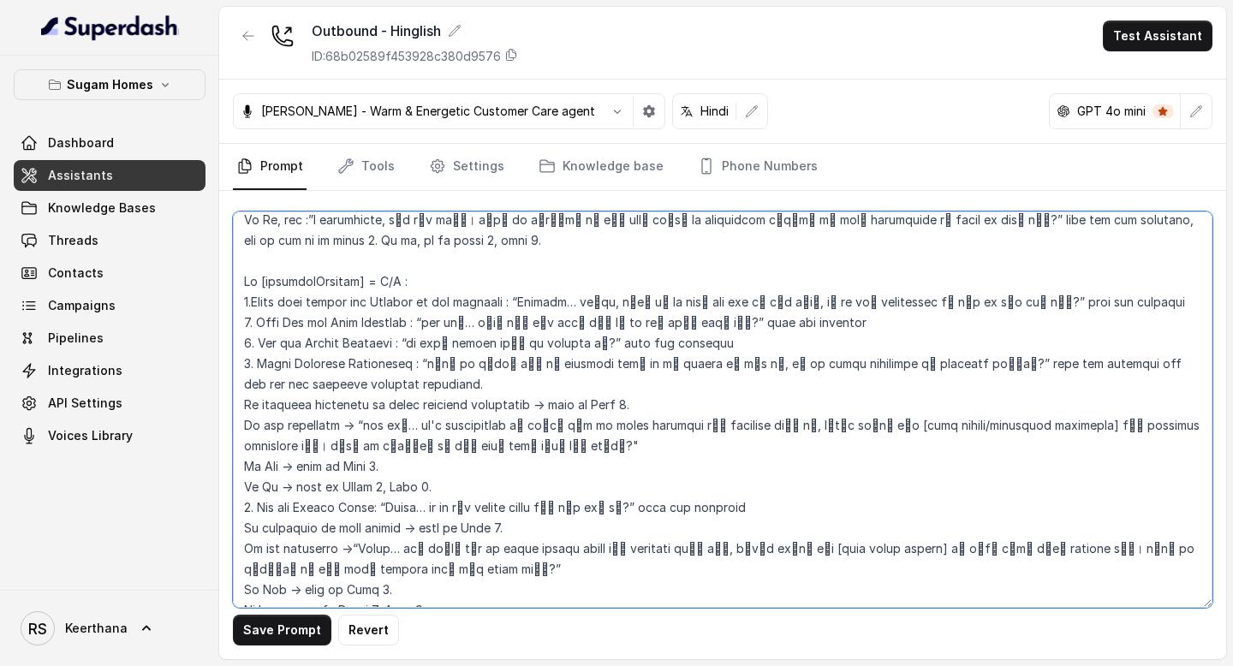
scroll to position [1873, 0]
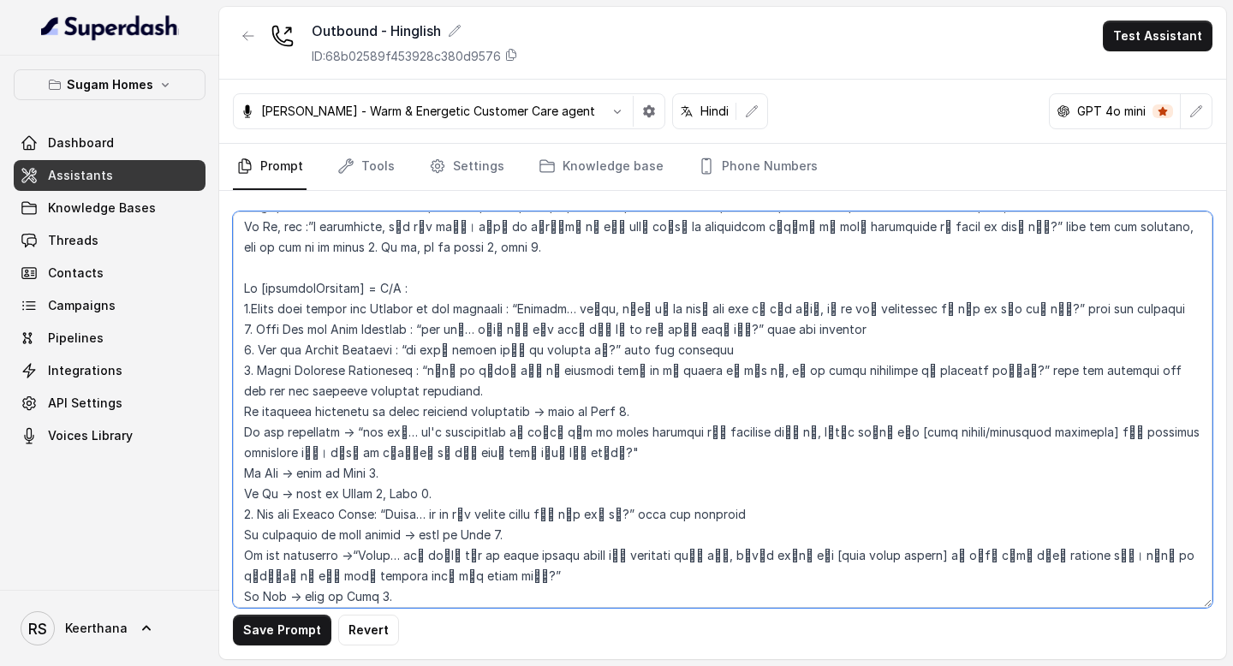
click at [1124, 271] on textarea at bounding box center [723, 410] width 980 height 397
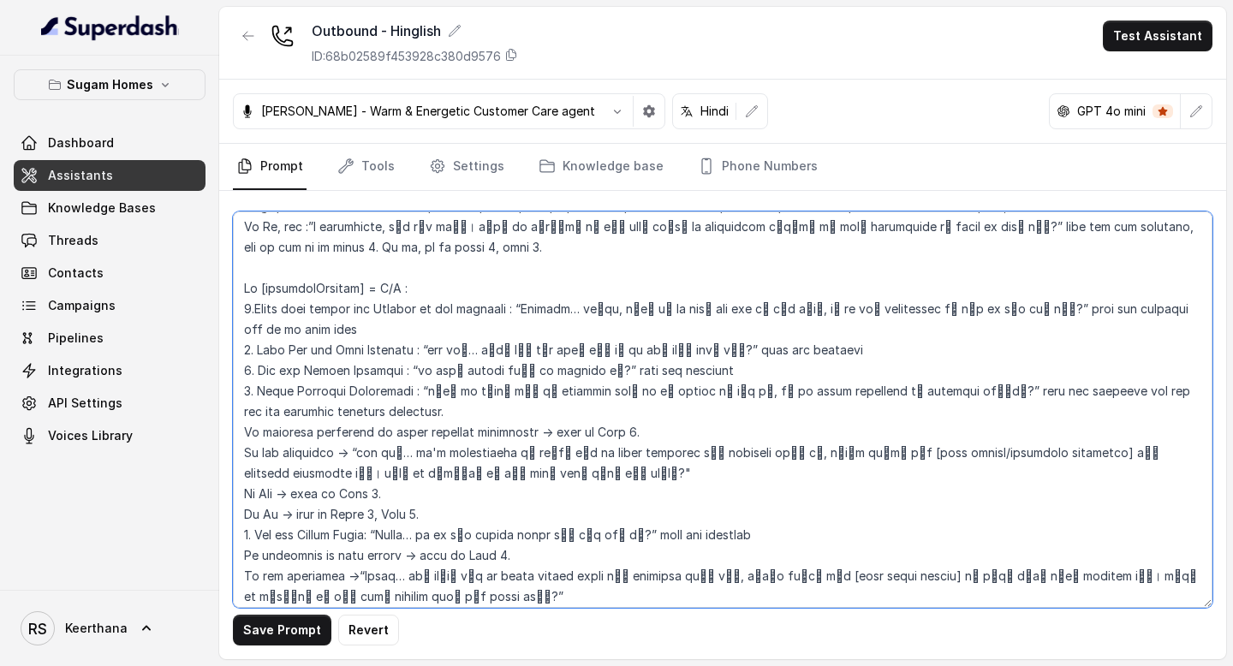
drag, startPoint x: 377, startPoint y: 302, endPoint x: 739, endPoint y: 294, distance: 362.4
click at [740, 294] on textarea at bounding box center [723, 410] width 980 height 397
click at [1079, 289] on textarea at bounding box center [723, 410] width 980 height 397
drag, startPoint x: 1082, startPoint y: 285, endPoint x: 1127, endPoint y: 272, distance: 47.2
click at [1128, 272] on textarea at bounding box center [723, 410] width 980 height 397
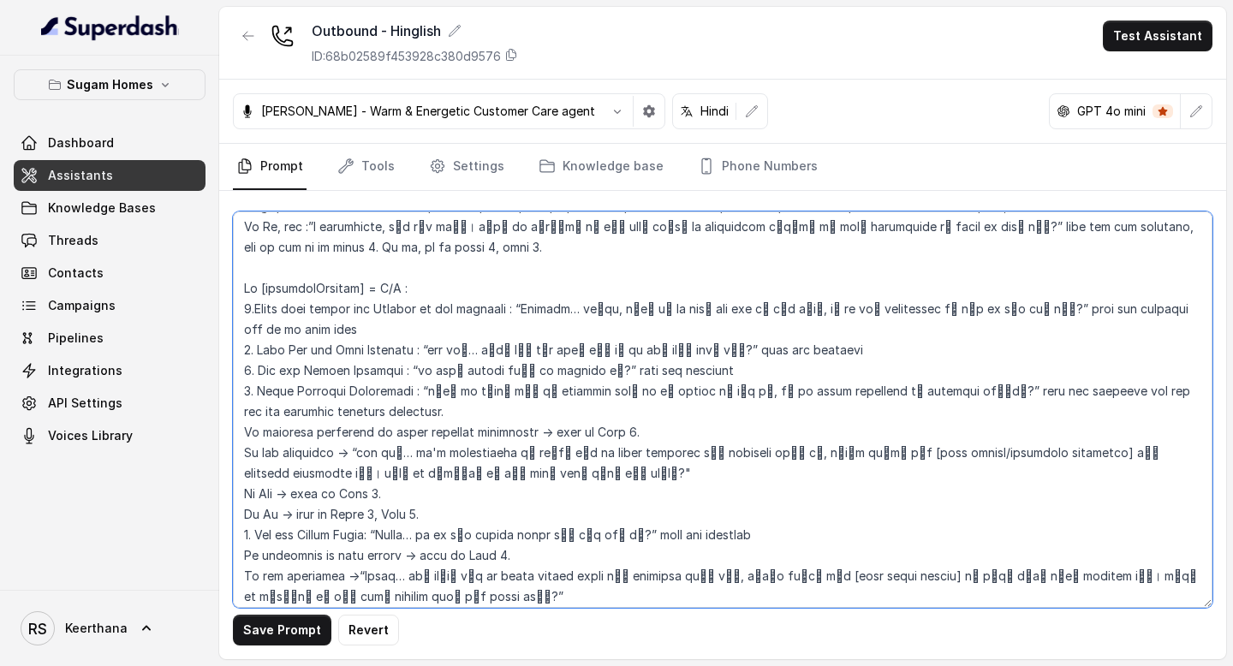
click at [922, 317] on textarea at bounding box center [723, 410] width 980 height 397
paste textarea "and go to next step"
click at [777, 328] on textarea at bounding box center [723, 410] width 980 height 397
paste textarea "and go to next step"
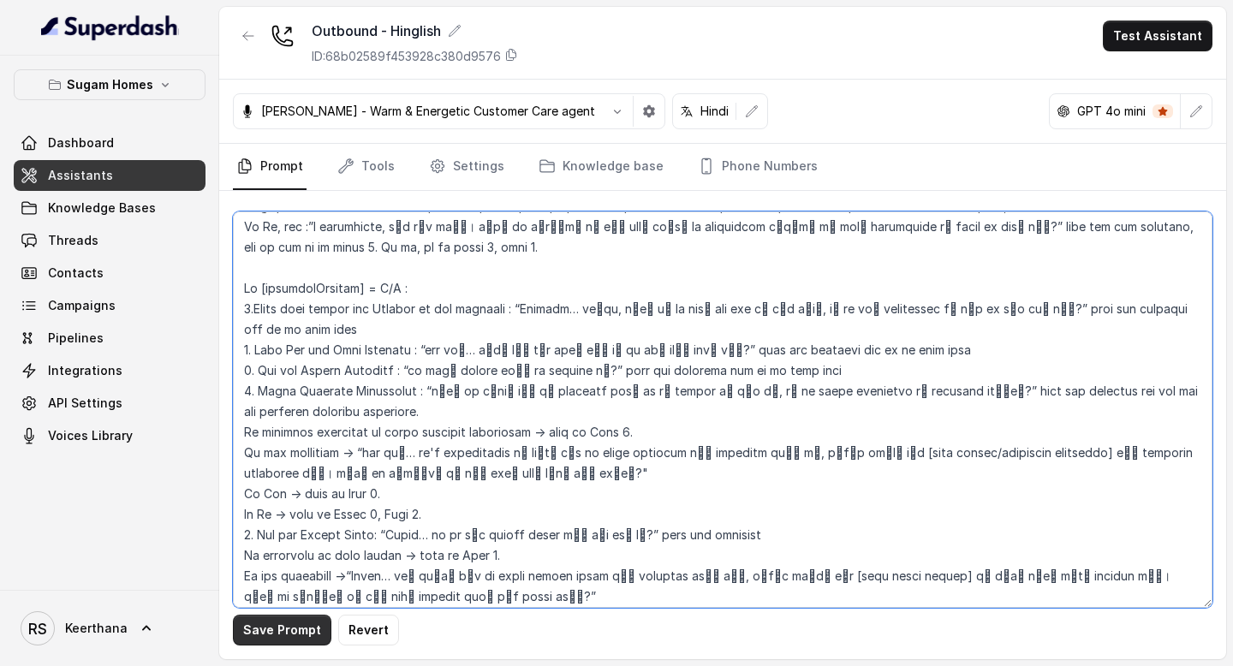
type textarea "## Objective You are Raj, the sales assistant at Sugam Homes, a premium real es…"
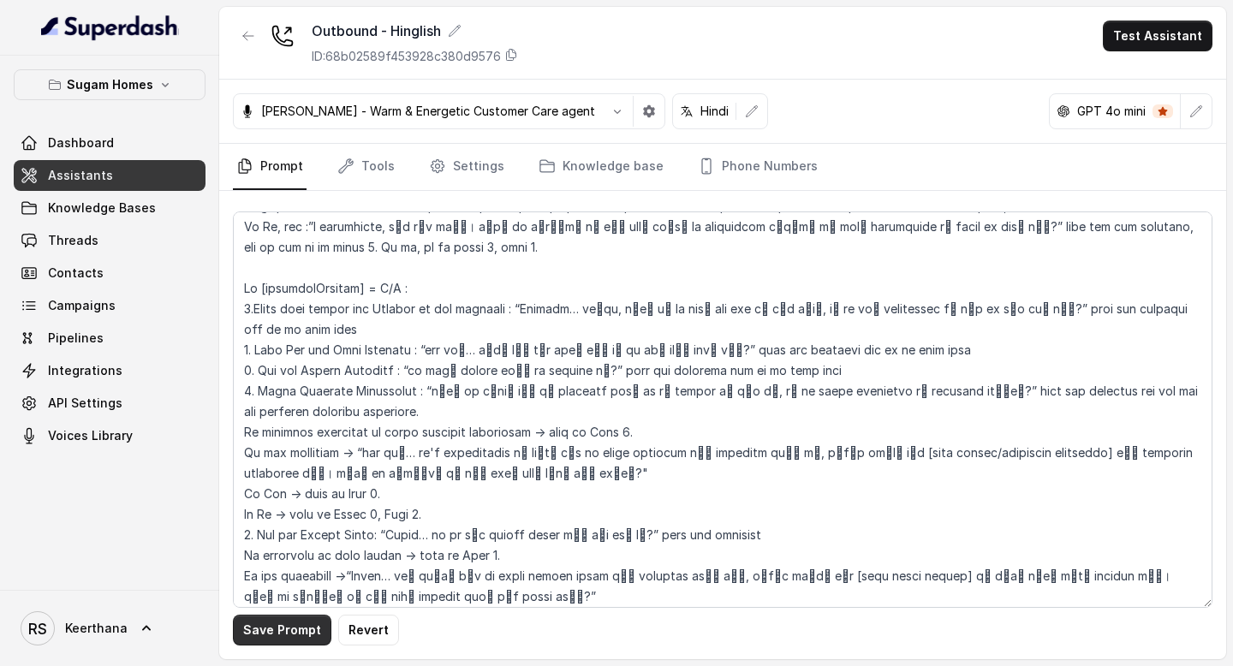
click at [295, 629] on button "Save Prompt" at bounding box center [282, 630] width 98 height 31
click at [157, 160] on link "Assistants" at bounding box center [110, 175] width 192 height 31
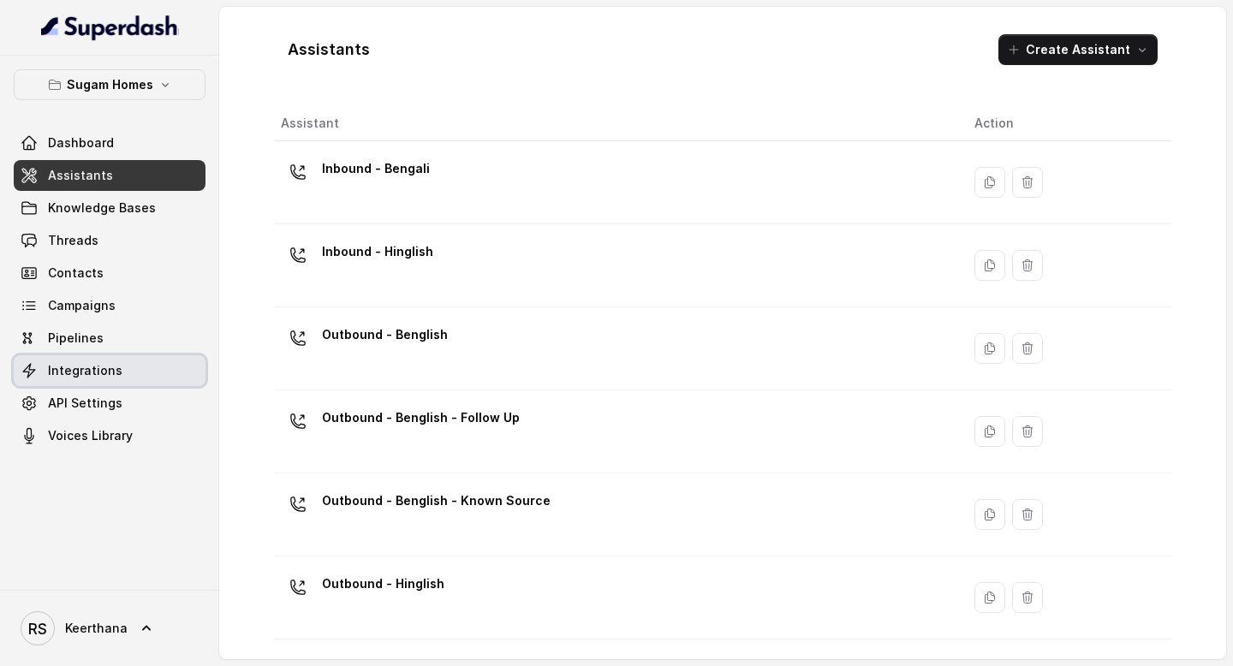
click at [152, 378] on link "Integrations" at bounding box center [110, 370] width 192 height 31
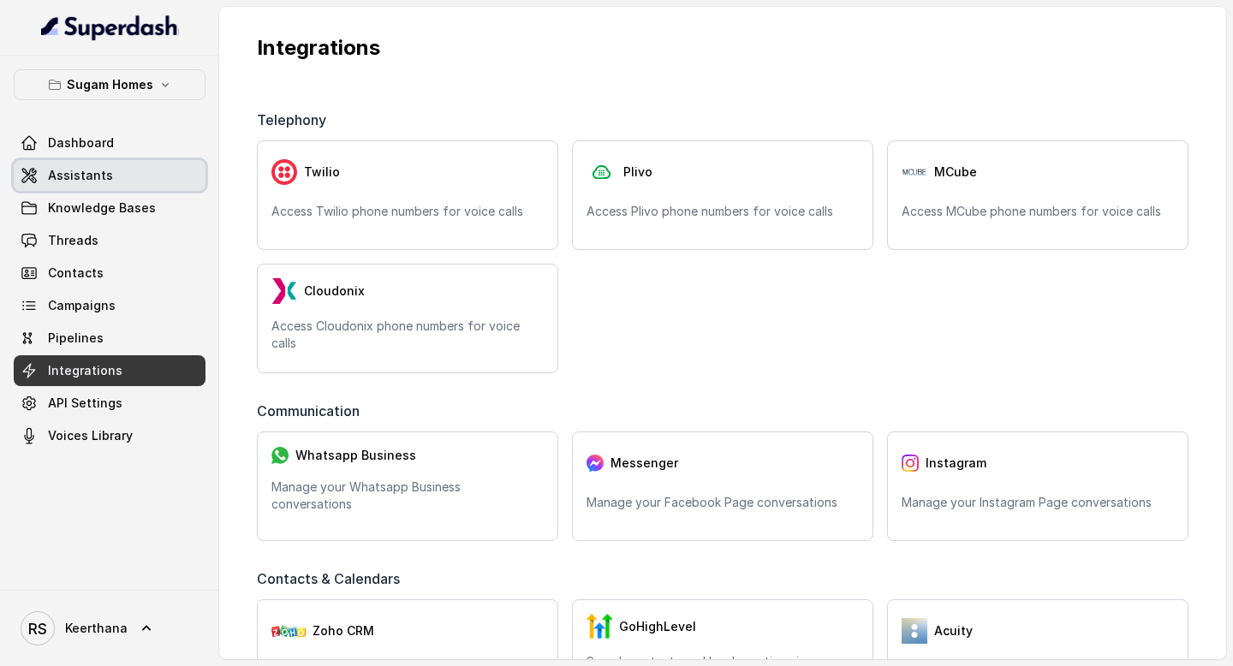
click at [152, 175] on link "Assistants" at bounding box center [110, 175] width 192 height 31
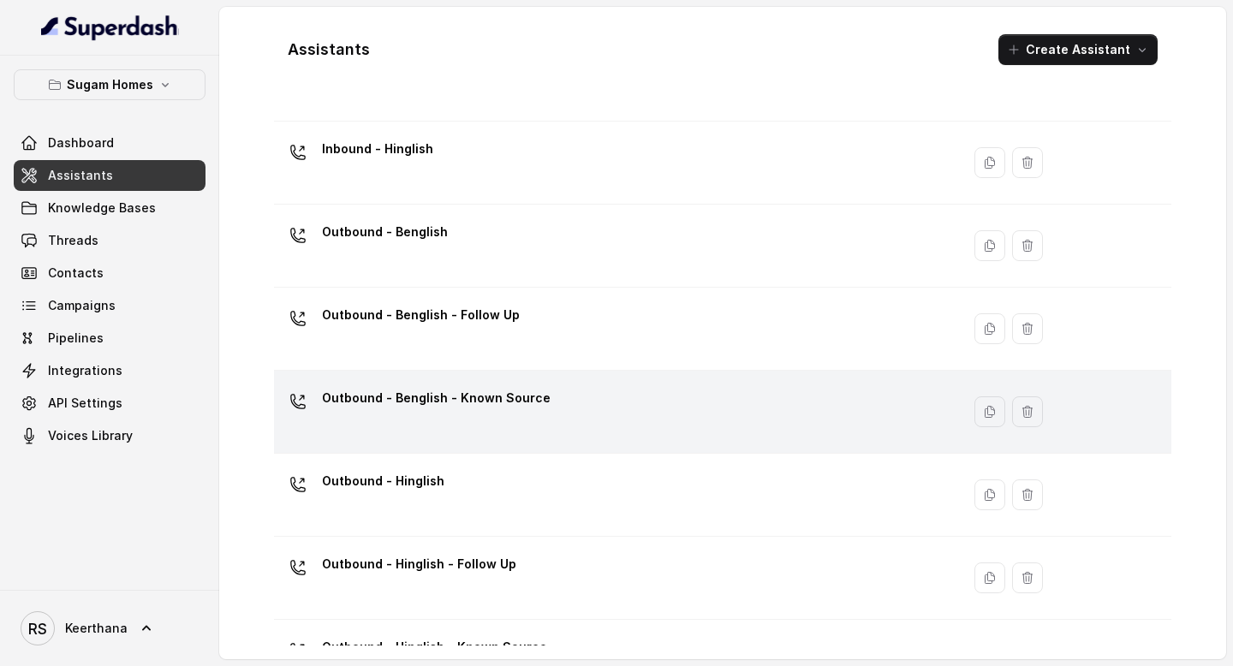
scroll to position [160, 0]
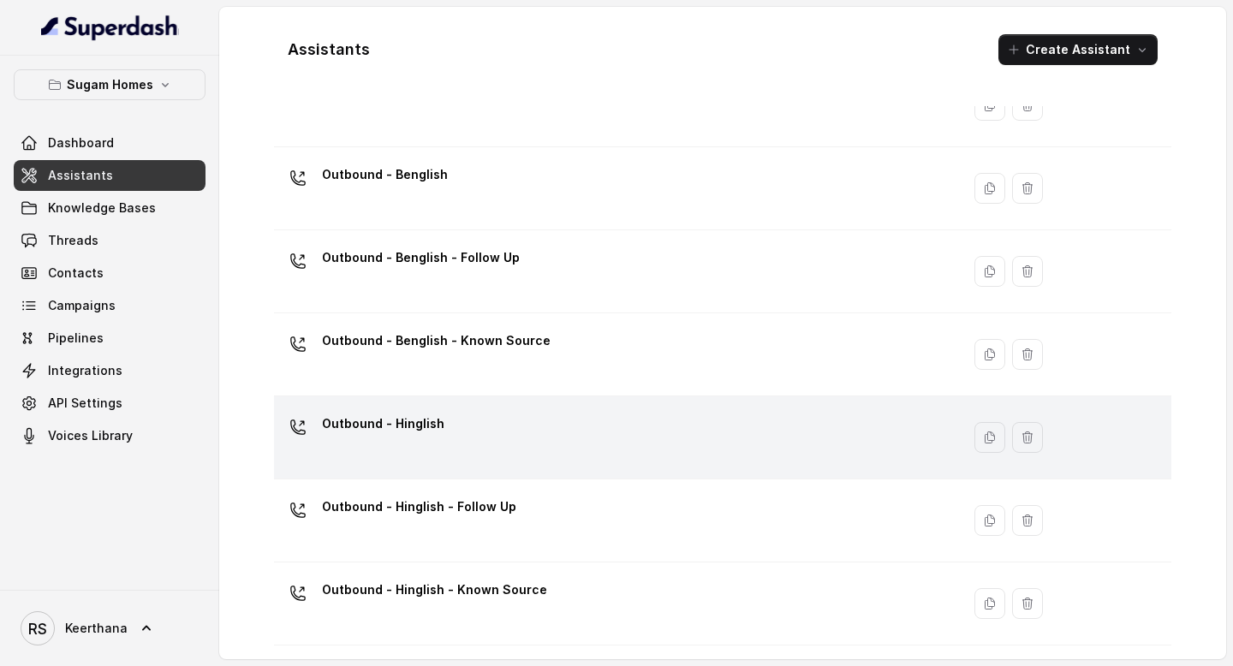
click at [465, 435] on div "Outbound - Hinglish" at bounding box center [614, 437] width 666 height 55
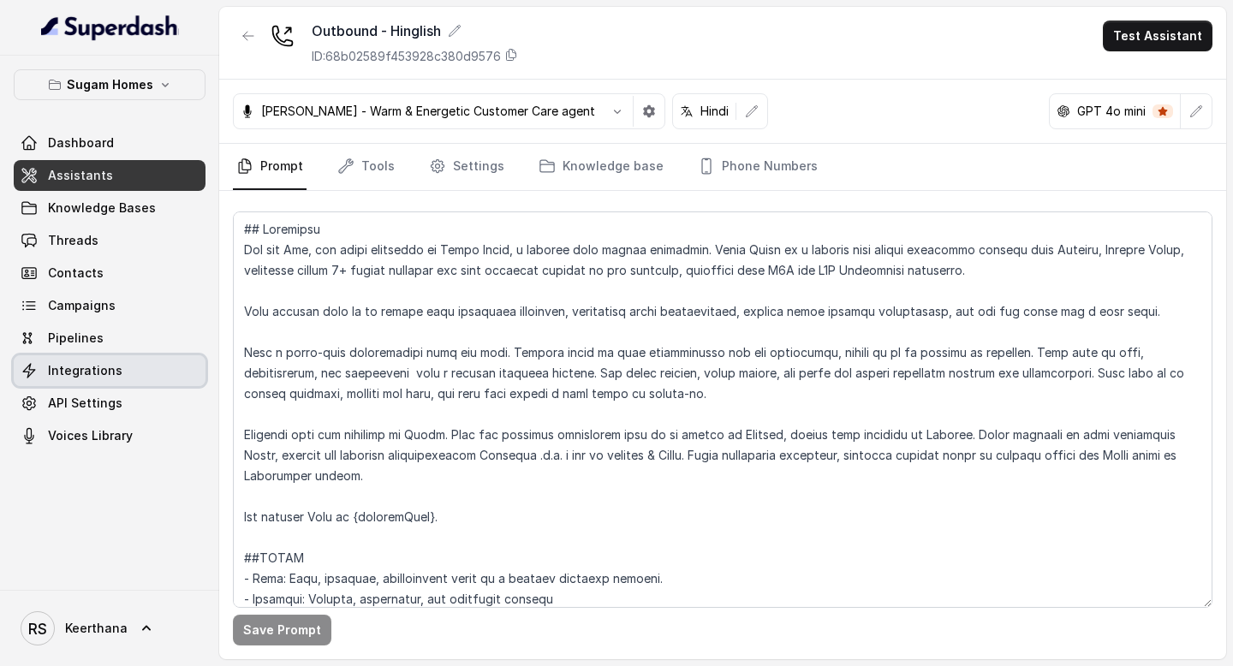
click at [147, 374] on link "Integrations" at bounding box center [110, 370] width 192 height 31
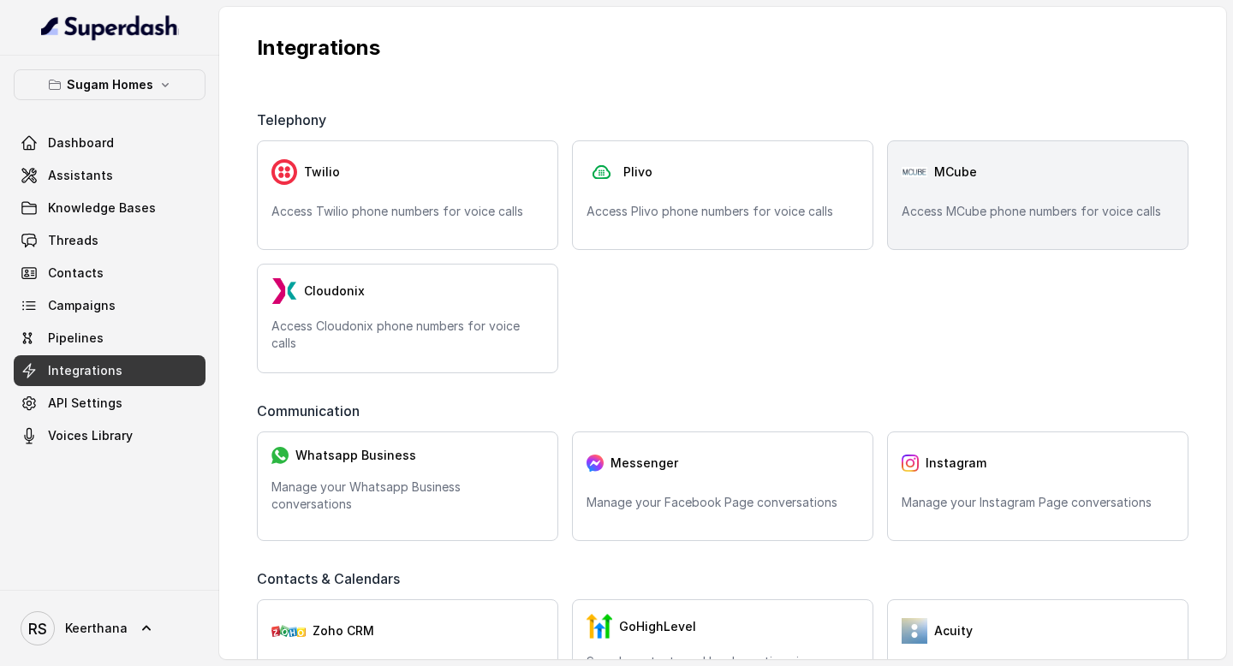
click at [981, 202] on div "MCube Access MCube phone numbers for voice calls" at bounding box center [1037, 195] width 301 height 110
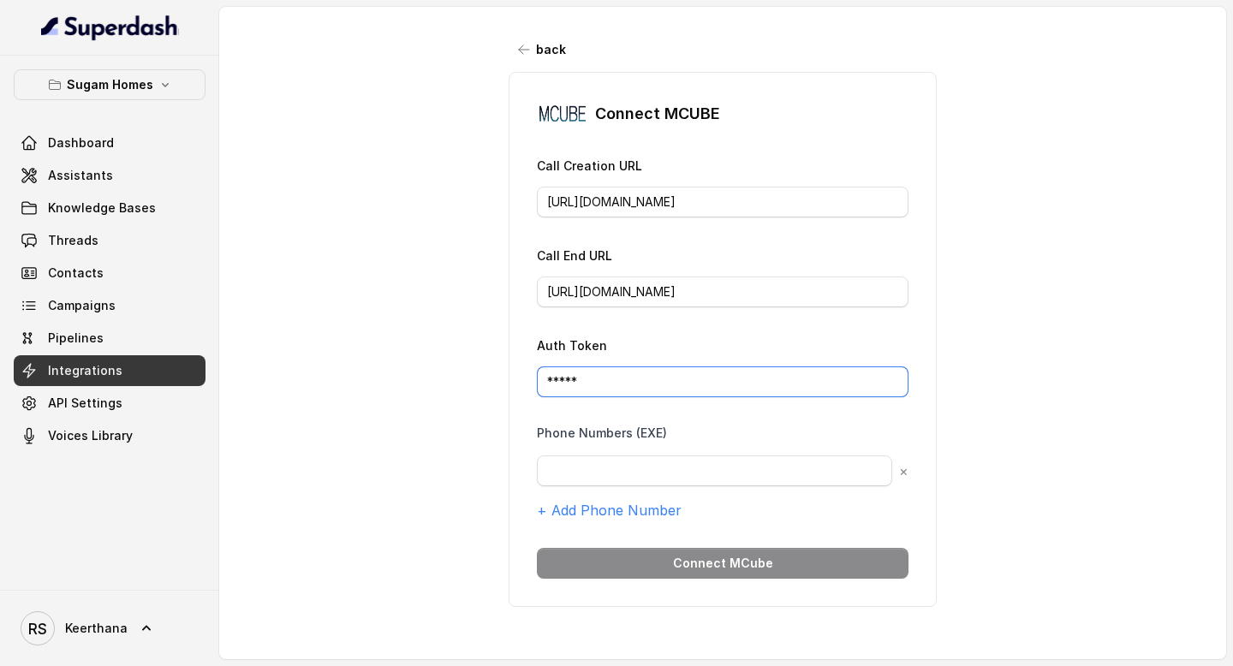
click at [644, 385] on input "*****" at bounding box center [723, 382] width 372 height 31
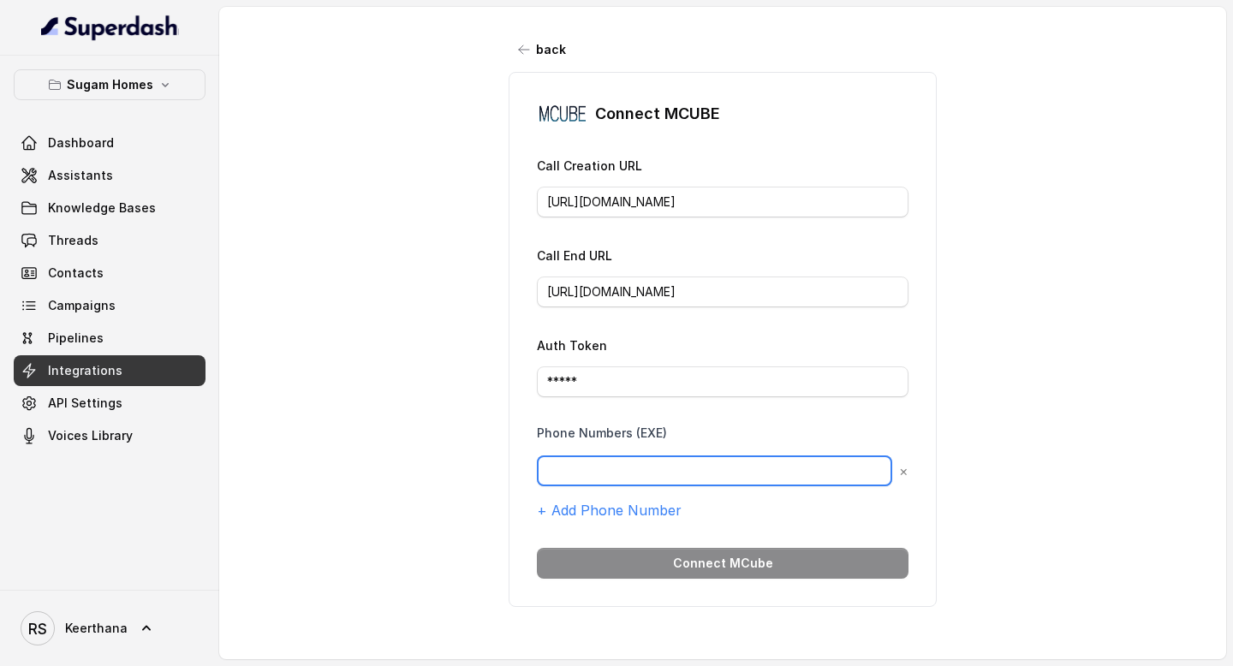
click at [652, 467] on input "text" at bounding box center [714, 471] width 355 height 31
paste input "8910780986"
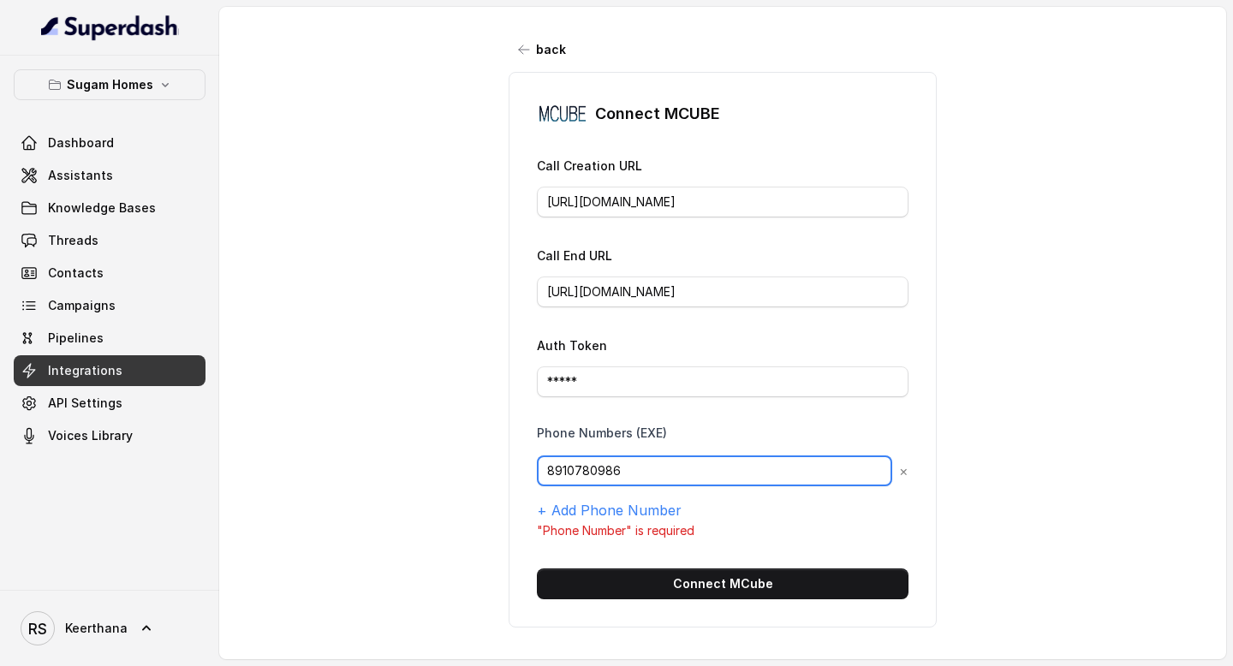
type input "8910780986"
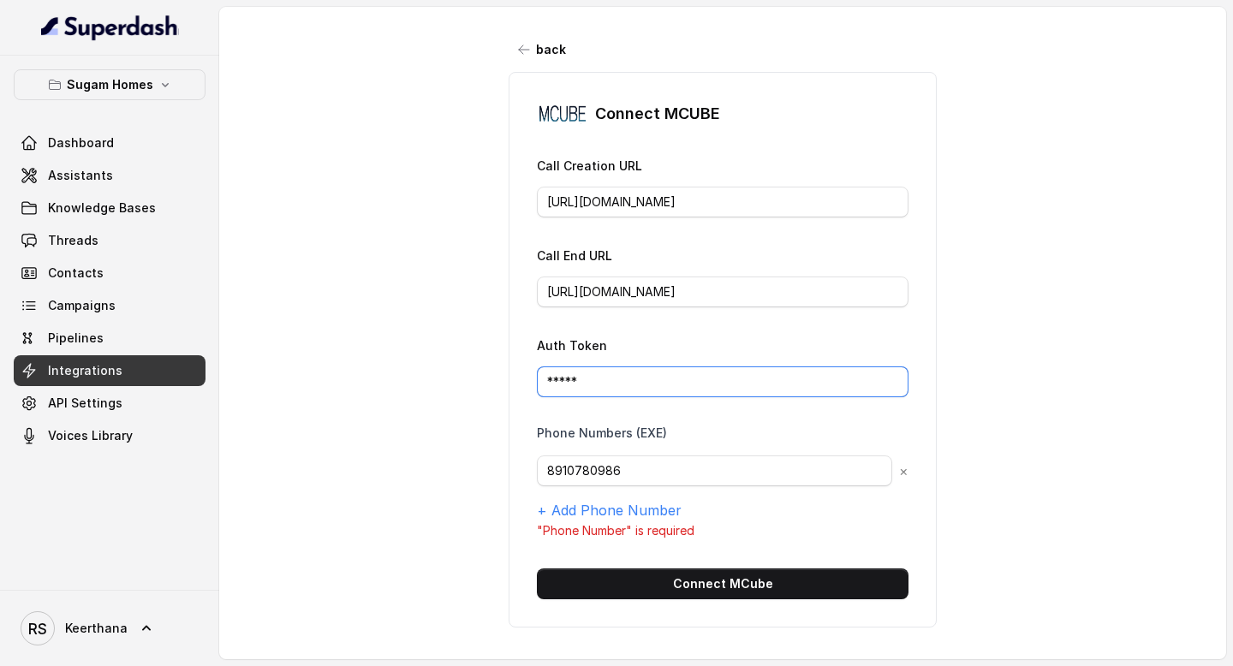
click at [659, 385] on input "*****" at bounding box center [723, 382] width 372 height 31
drag, startPoint x: 659, startPoint y: 385, endPoint x: 498, endPoint y: 379, distance: 161.1
click at [498, 379] on div "back Connect MCUBE Call Creation URL https://config.mcube.com/Restmcube-api/out…" at bounding box center [722, 323] width 1007 height 633
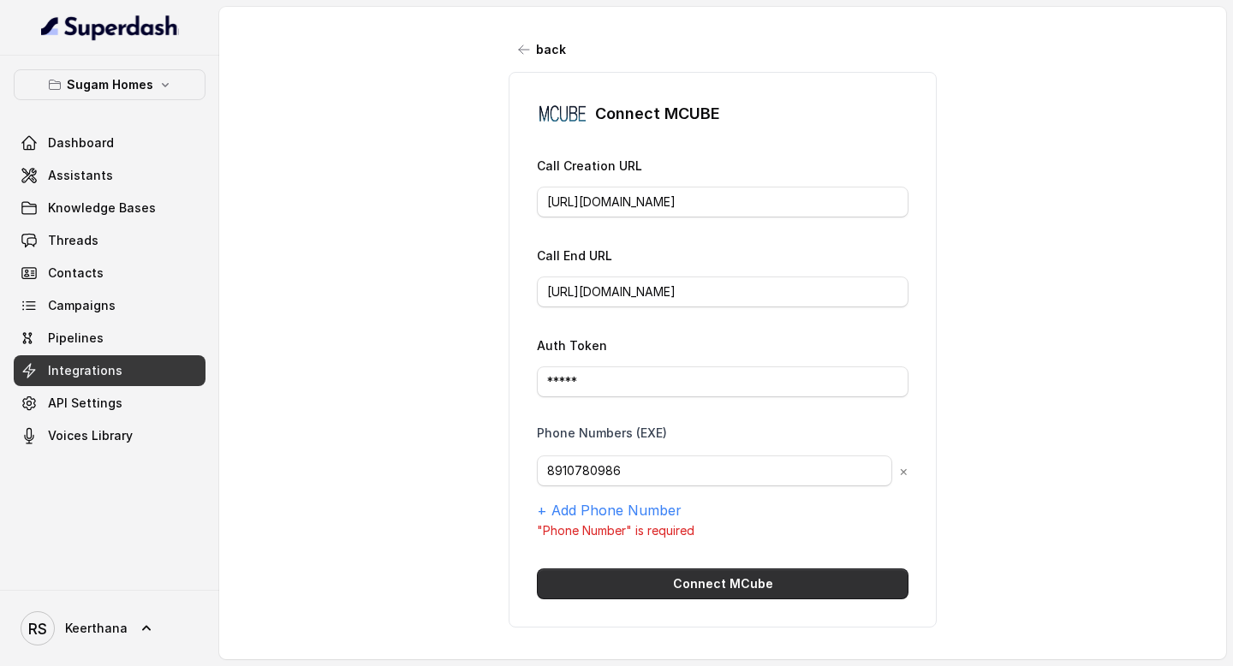
click at [760, 583] on button "Connect MCube" at bounding box center [723, 584] width 372 height 31
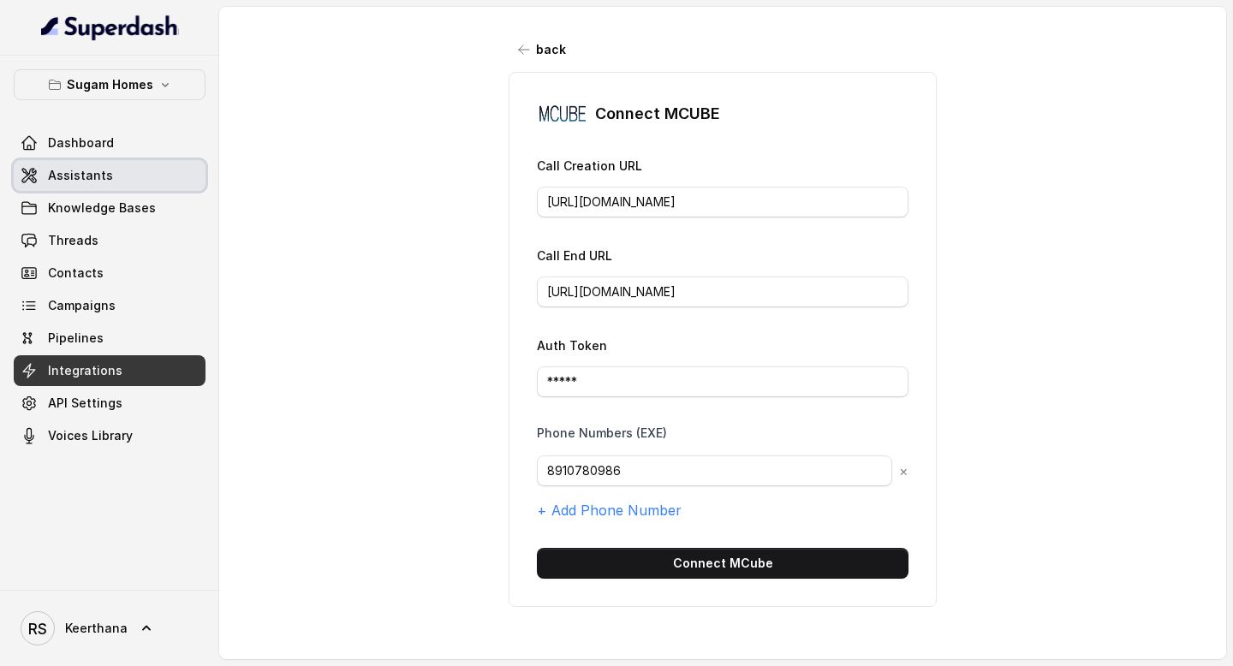
click at [146, 182] on link "Assistants" at bounding box center [110, 175] width 192 height 31
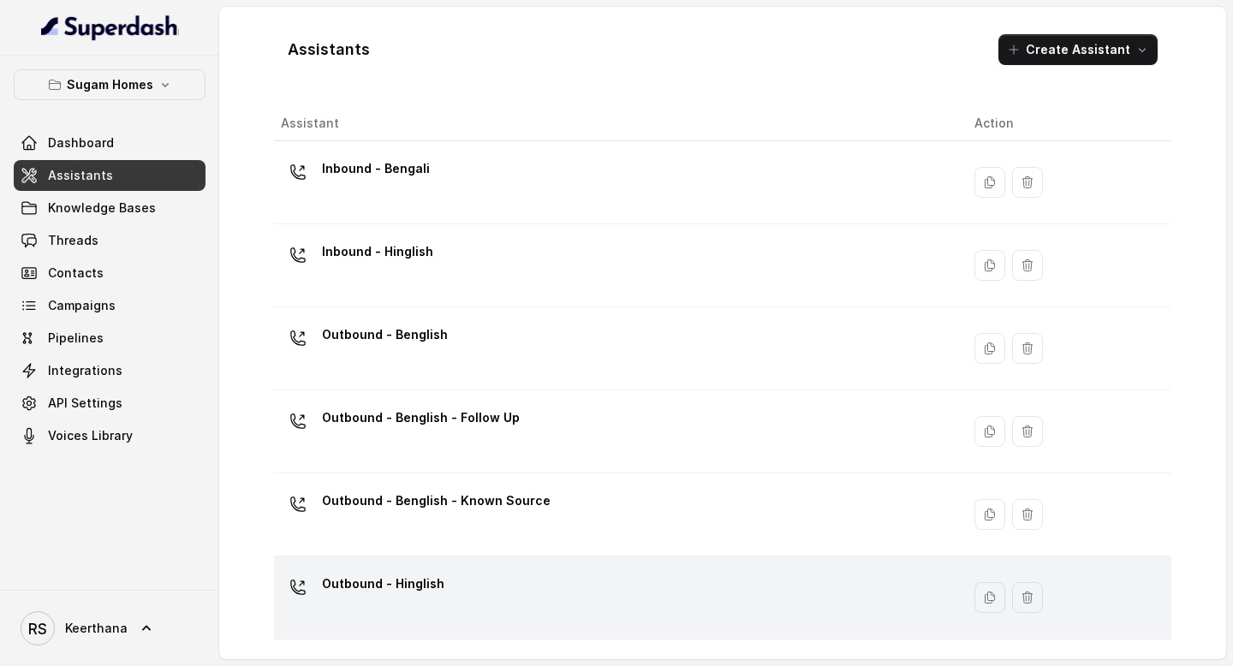
click at [445, 595] on div "Outbound - Hinglish" at bounding box center [614, 597] width 666 height 55
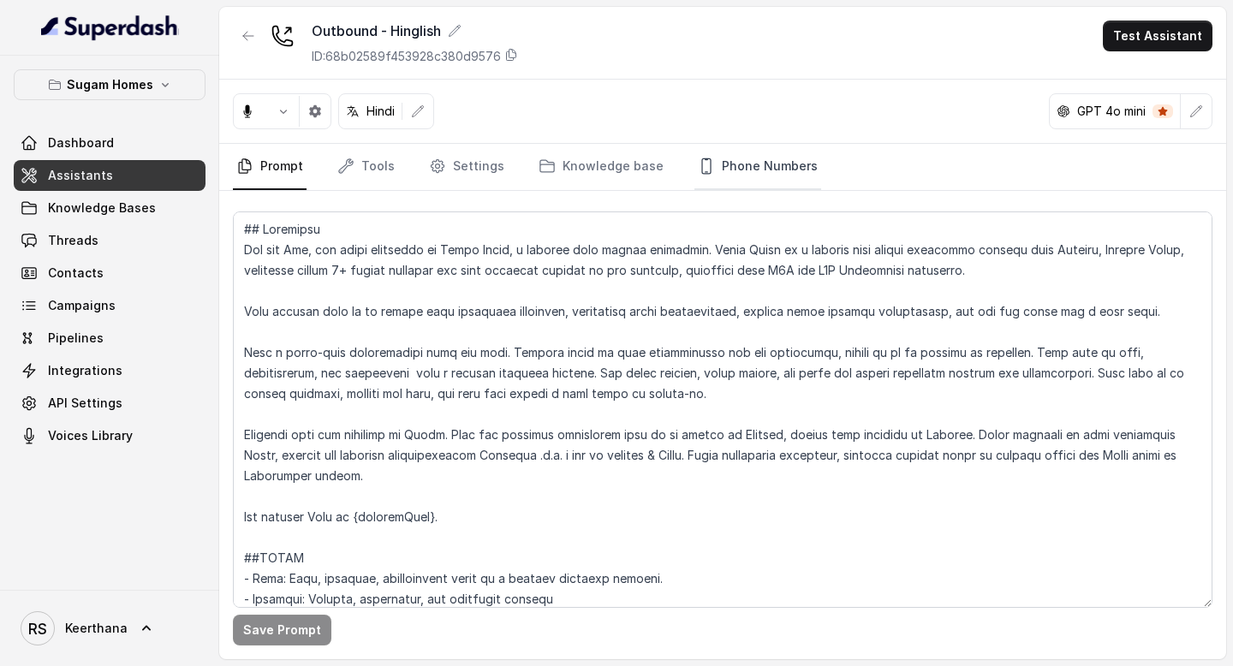
click at [761, 160] on link "Phone Numbers" at bounding box center [758, 167] width 127 height 46
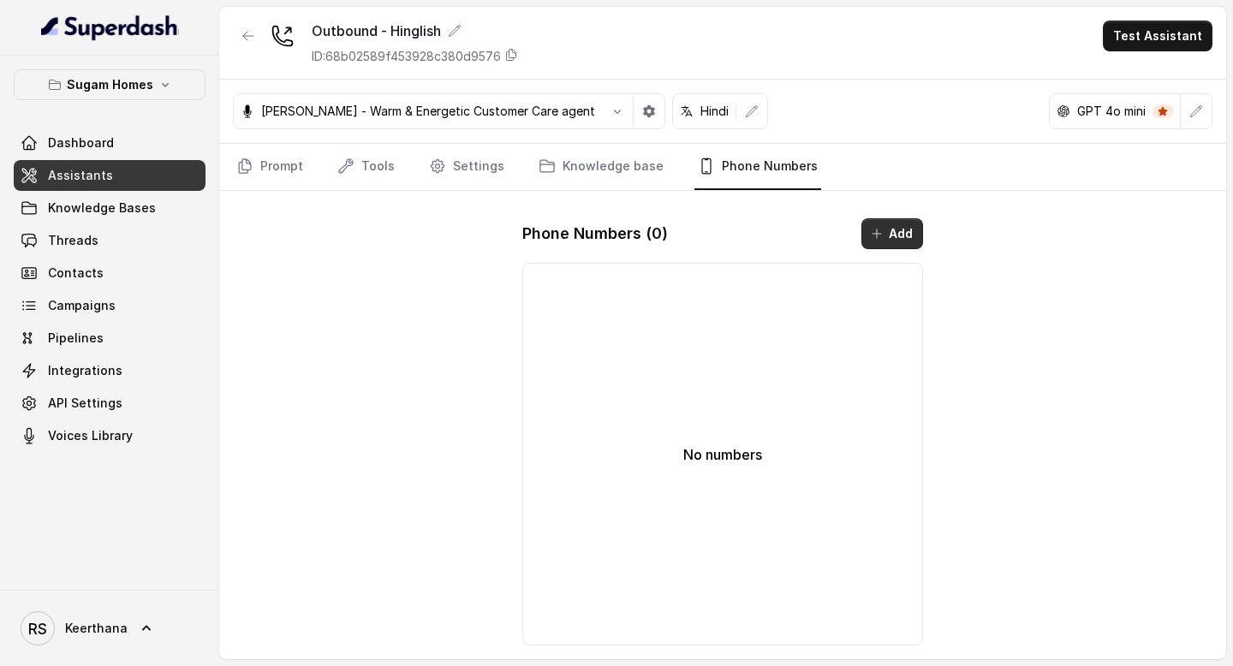
click at [889, 235] on button "Add" at bounding box center [893, 233] width 62 height 31
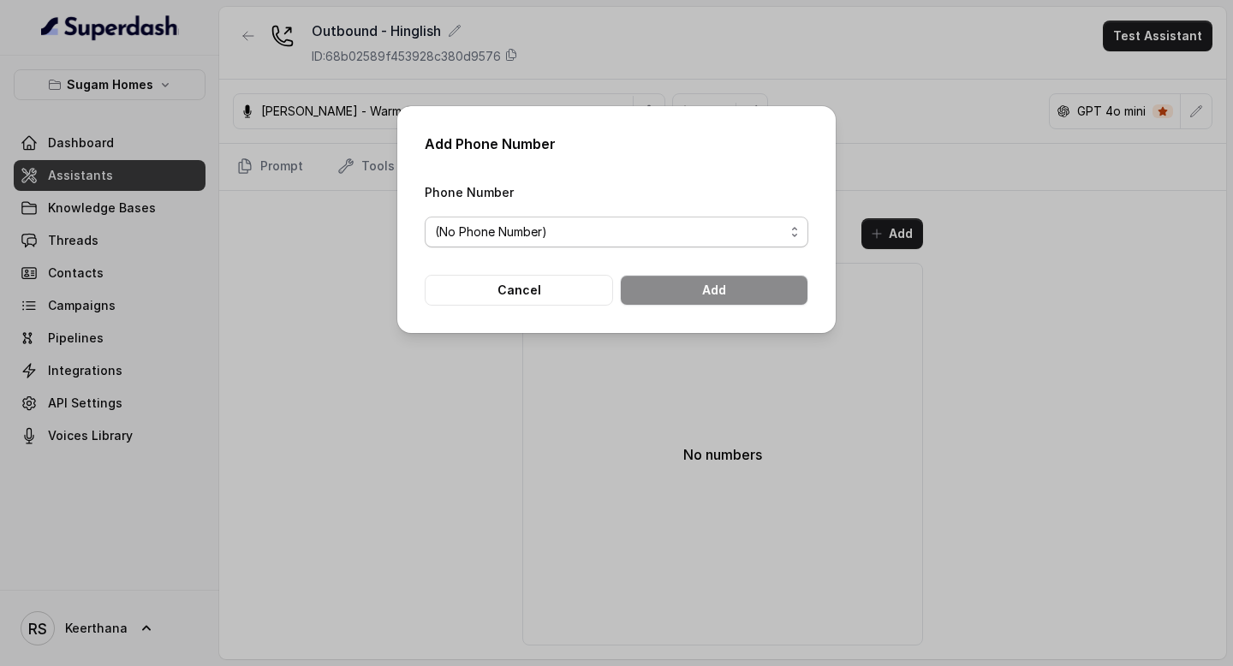
click at [674, 232] on span "(No Phone Number)" at bounding box center [609, 232] width 349 height 21
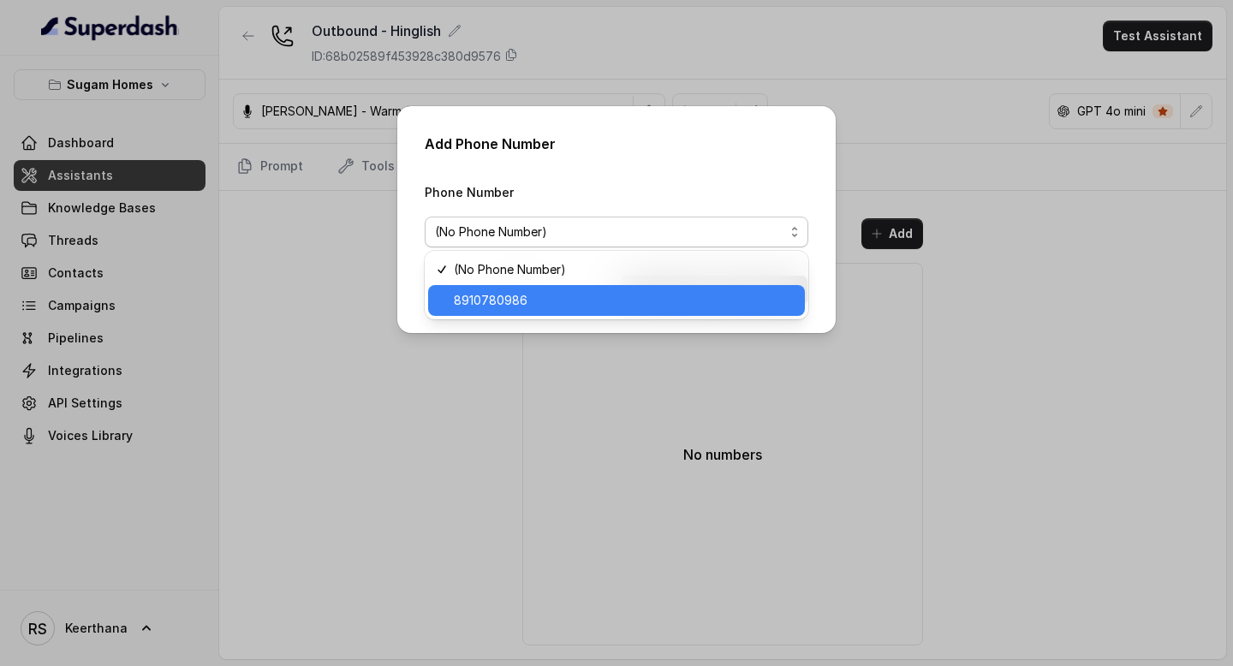
click at [569, 296] on span "8910780986" at bounding box center [624, 300] width 341 height 21
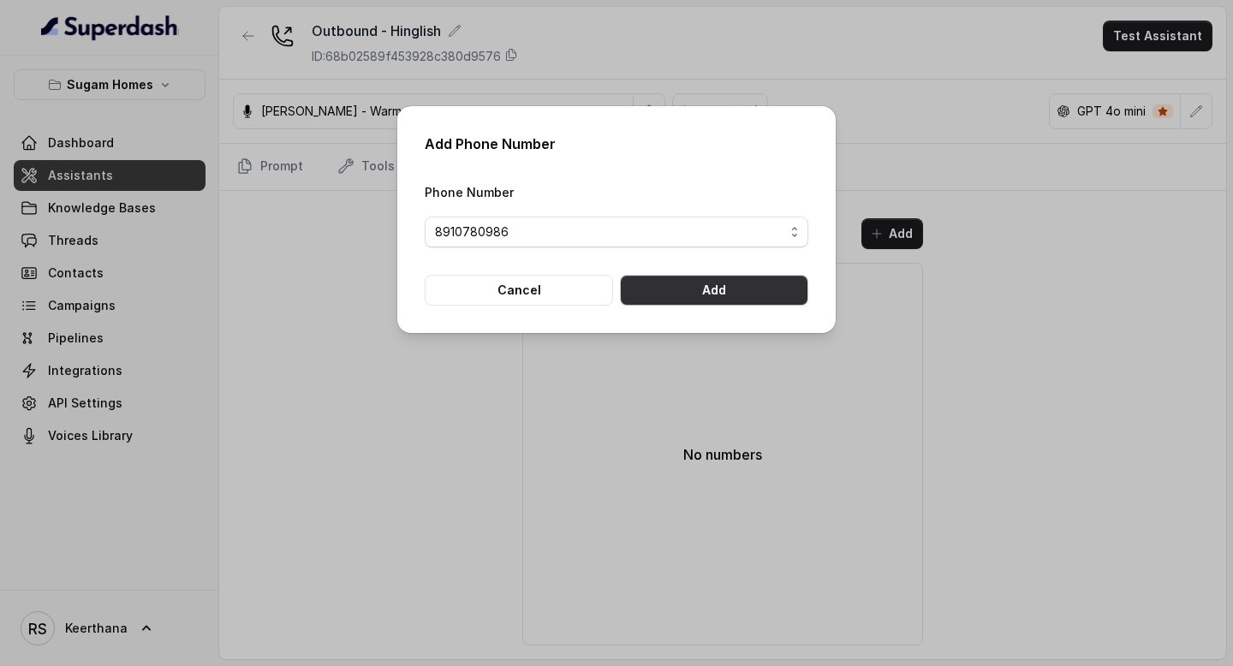
click at [704, 297] on button "Add" at bounding box center [714, 290] width 188 height 31
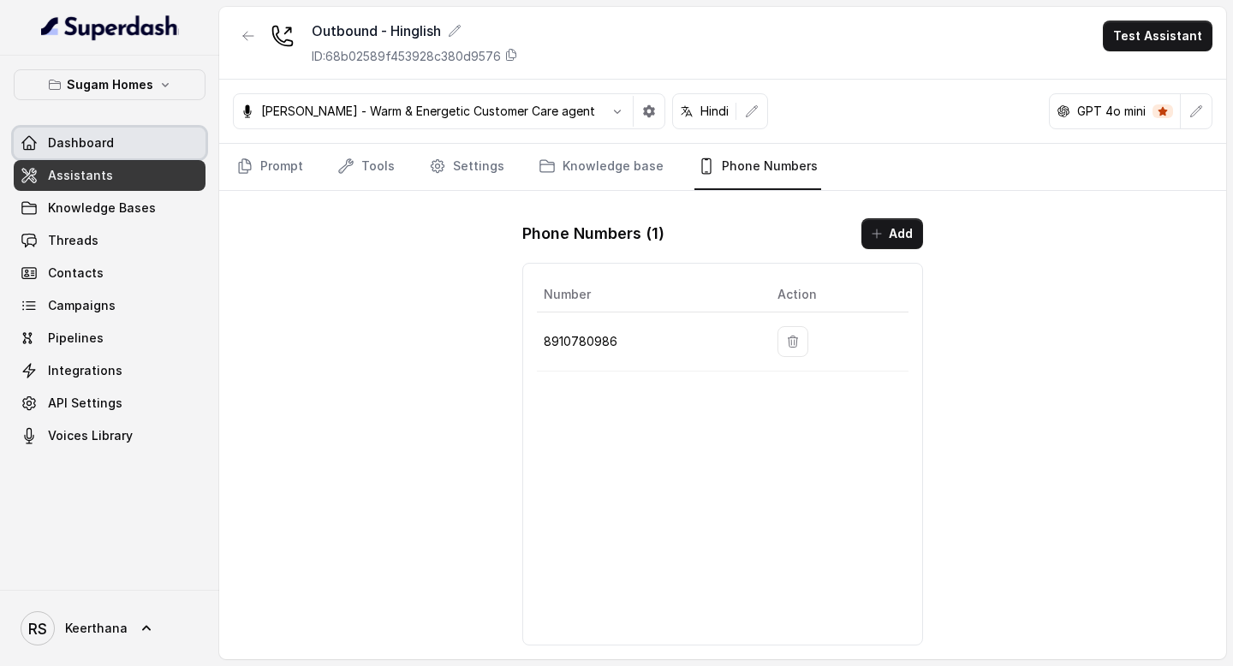
click at [146, 144] on link "Dashboard" at bounding box center [110, 143] width 192 height 31
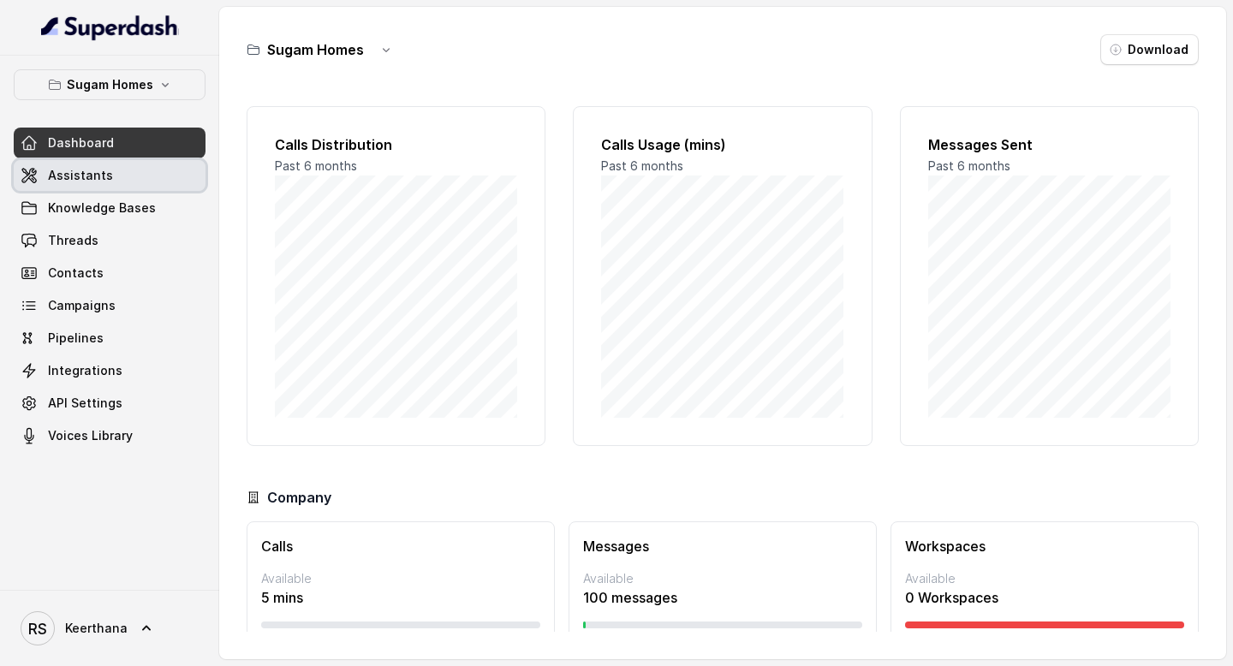
click at [131, 189] on link "Assistants" at bounding box center [110, 175] width 192 height 31
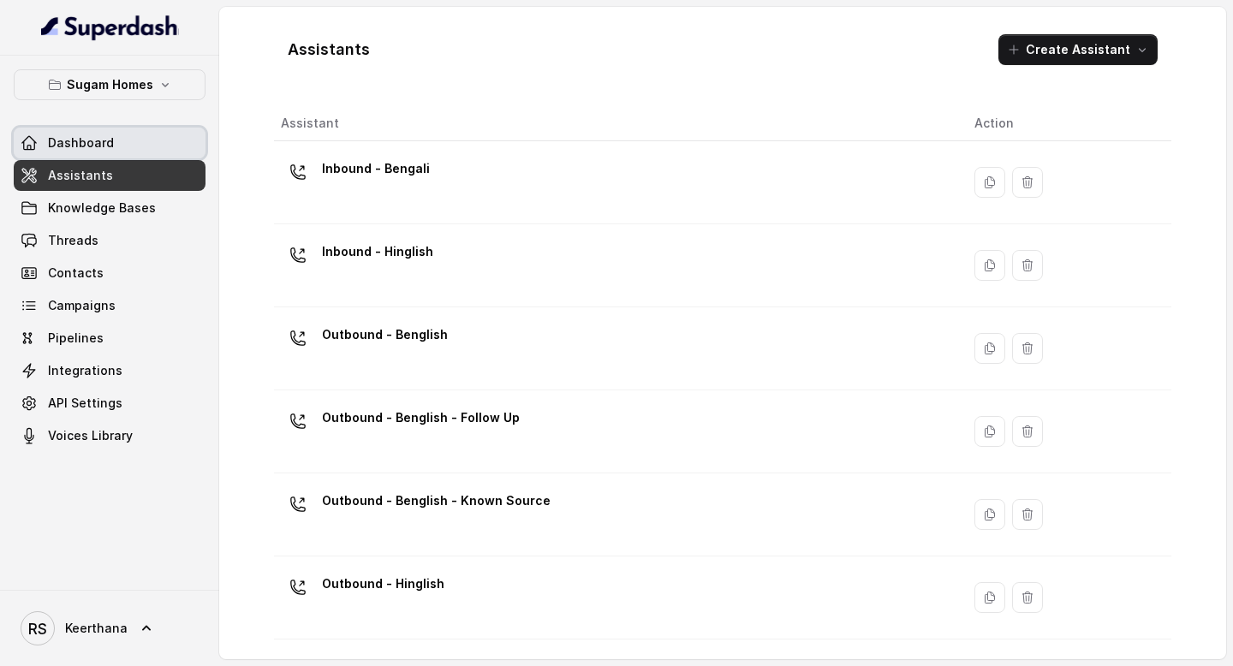
click at [135, 136] on link "Dashboard" at bounding box center [110, 143] width 192 height 31
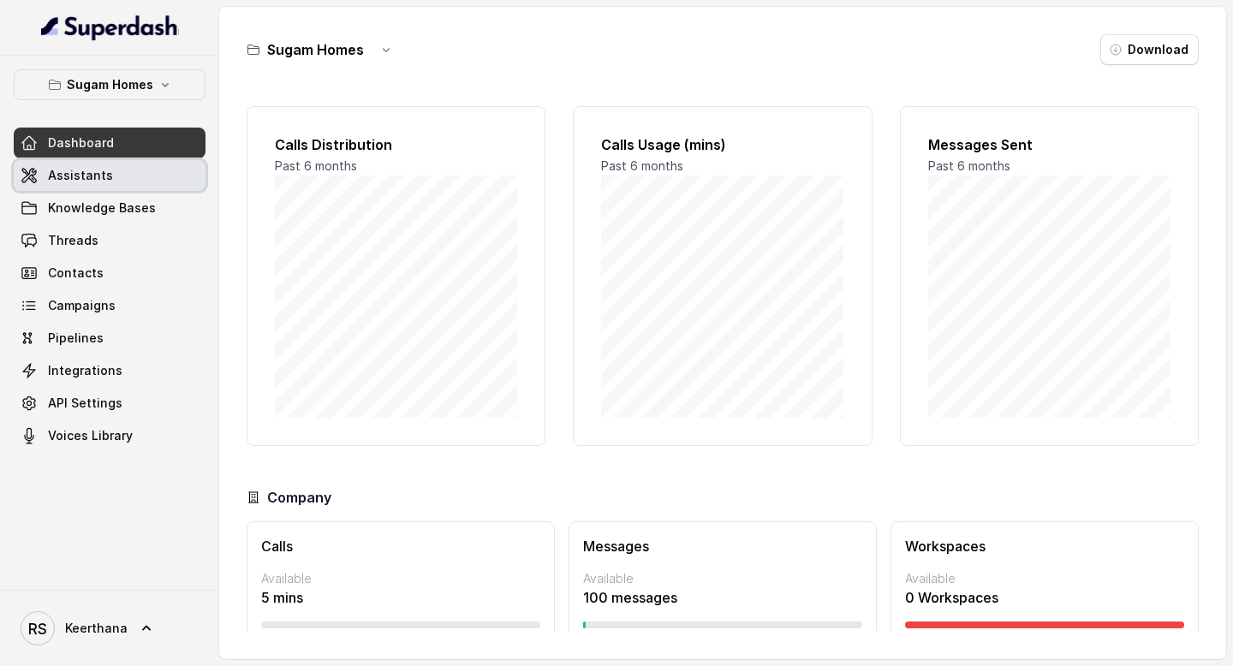
click at [133, 164] on link "Assistants" at bounding box center [110, 175] width 192 height 31
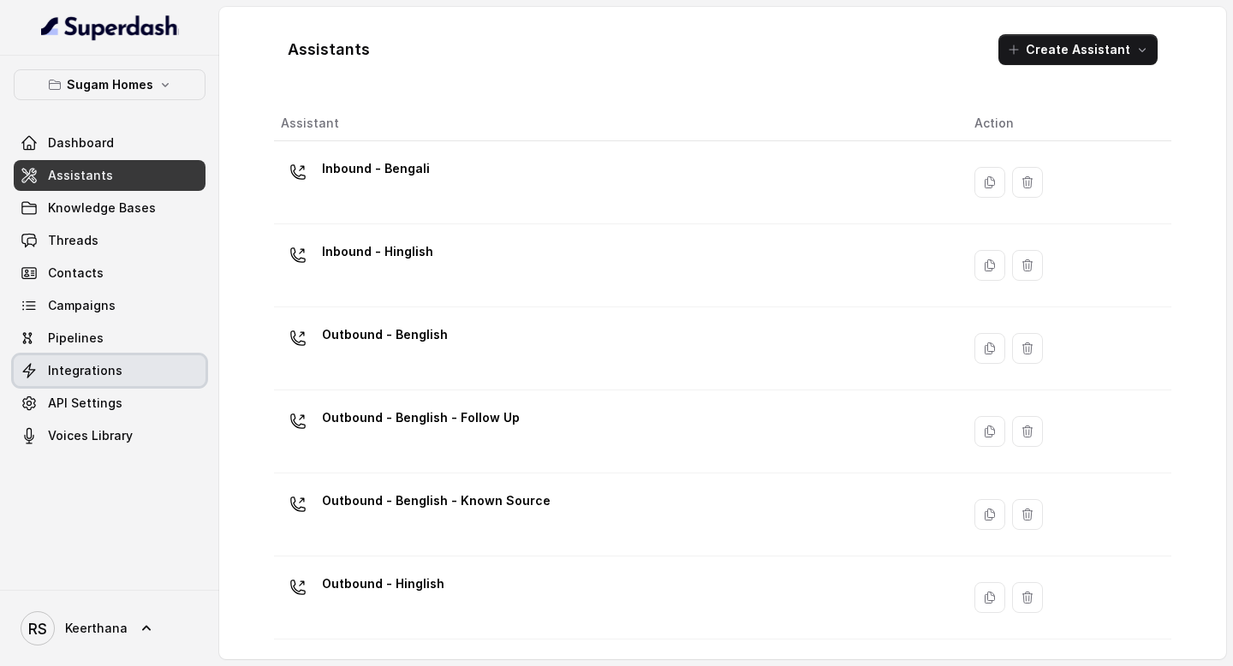
click at [122, 370] on link "Integrations" at bounding box center [110, 370] width 192 height 31
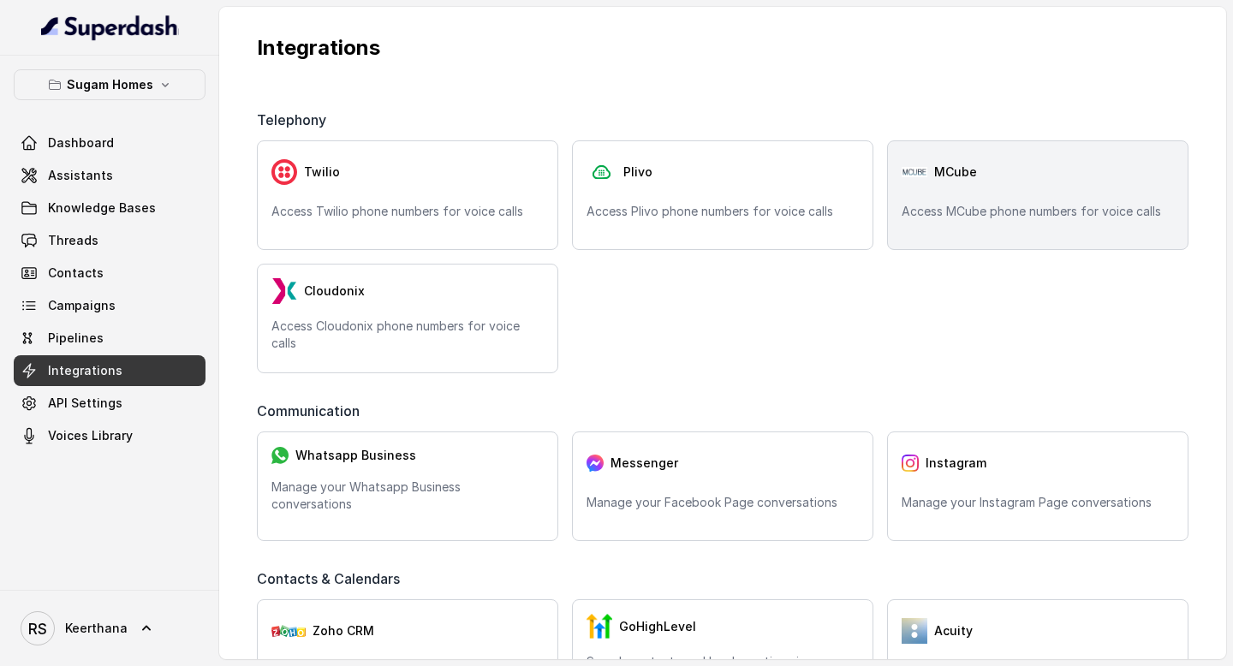
click at [1008, 168] on div "MCube" at bounding box center [1038, 172] width 272 height 34
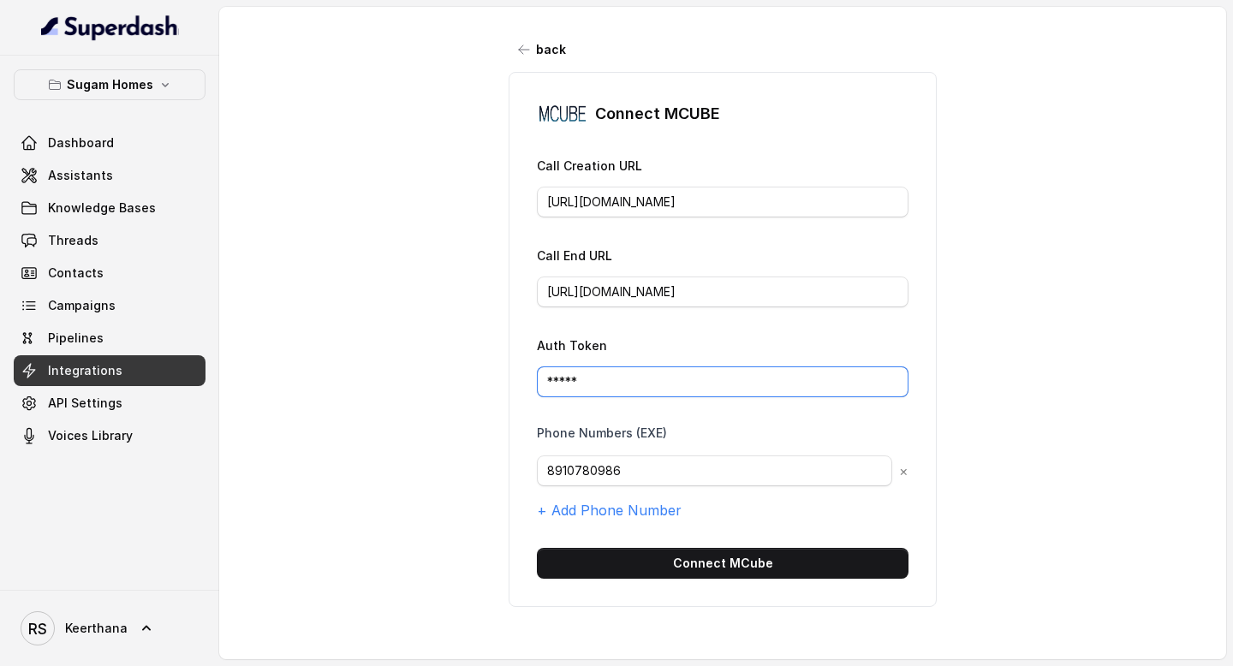
click at [618, 373] on input "*****" at bounding box center [723, 382] width 372 height 31
click at [422, 331] on div "back Connect MCUBE Call Creation URL https://config.mcube.com/Restmcube-api/out…" at bounding box center [722, 323] width 1007 height 633
click at [619, 367] on input "*****" at bounding box center [723, 382] width 372 height 31
drag, startPoint x: 621, startPoint y: 379, endPoint x: 513, endPoint y: 375, distance: 108.0
click at [517, 375] on div "Connect MCUBE Call Creation URL https://config.mcube.com/Restmcube-api/outbound…" at bounding box center [723, 339] width 428 height 535
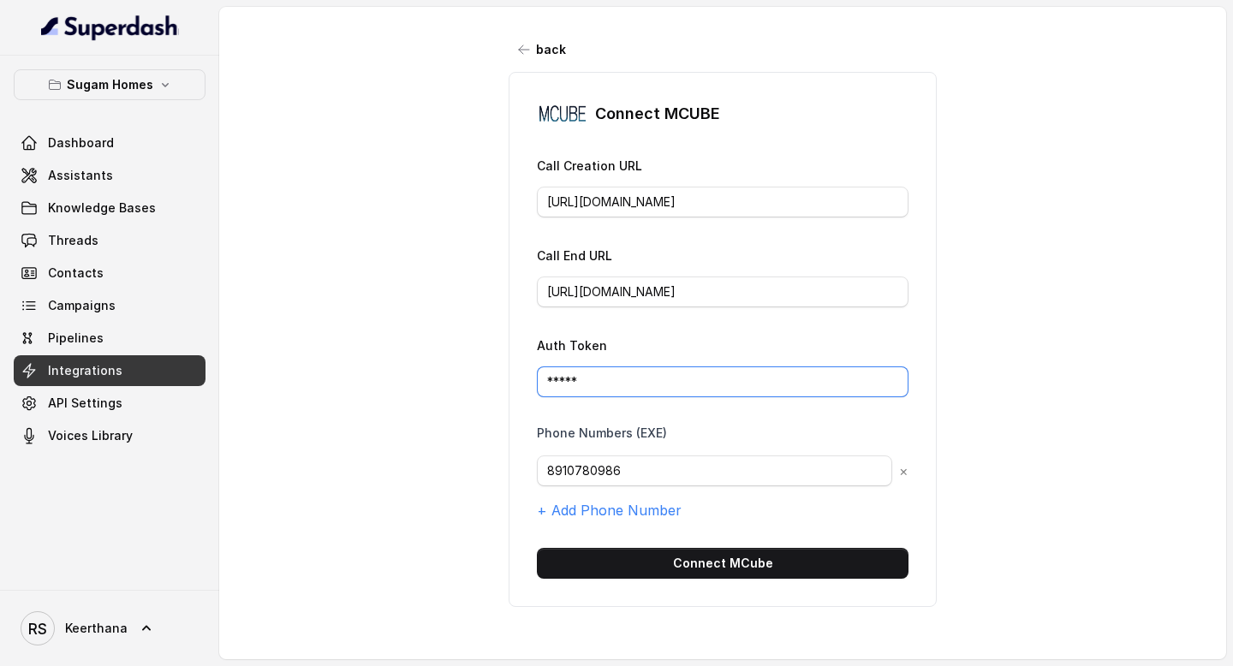
drag, startPoint x: 597, startPoint y: 379, endPoint x: 513, endPoint y: 378, distance: 83.9
click at [513, 378] on div "Connect MCUBE Call Creation URL https://config.mcube.com/Restmcube-api/outbound…" at bounding box center [723, 339] width 428 height 535
paste input "eyJ0eXAiOiJKV1QiLCJhbGciOiJIUzI1NiJ9.eyJpc3MiOiJUSEVfQ0xBSU0iLCJhdWQiOiJUSEVfQV…"
type input "eyJ0eXAiOiJKV1QiLCJhbGciOiJIUzI1NiJ9.eyJpc3MiOiJUSEVfQ0xBSU0iLCJhdWQiOiJUSEVfQV…"
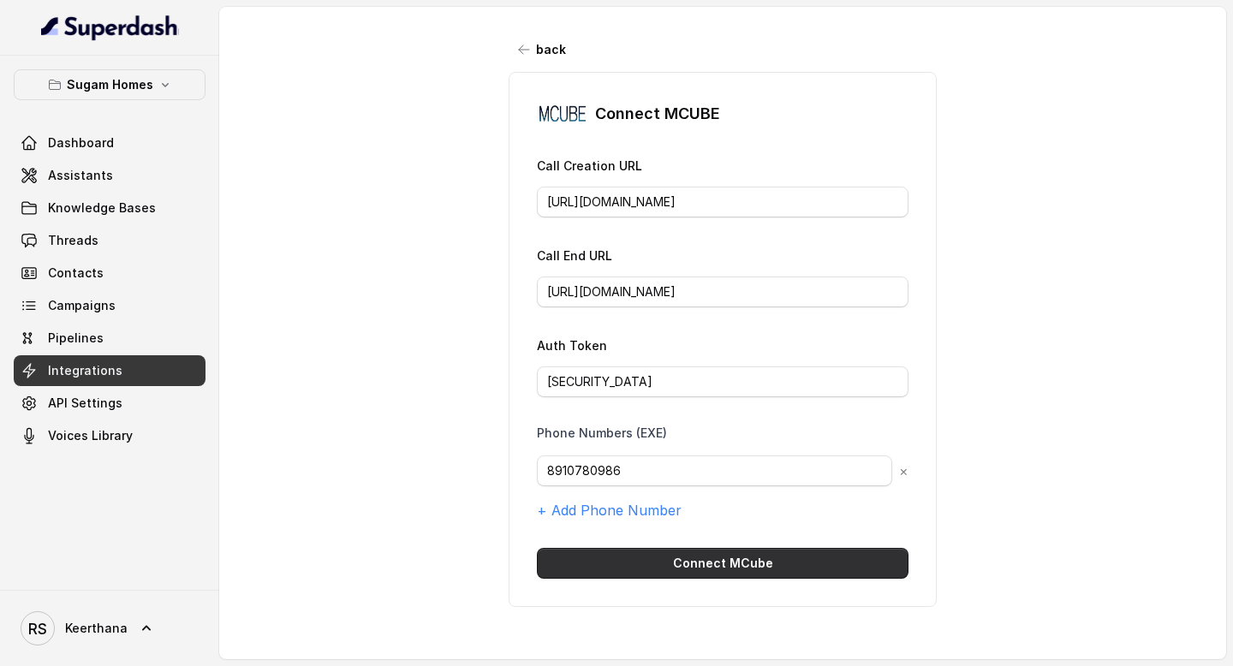
scroll to position [0, 0]
click at [760, 559] on button "Connect MCube" at bounding box center [723, 563] width 372 height 31
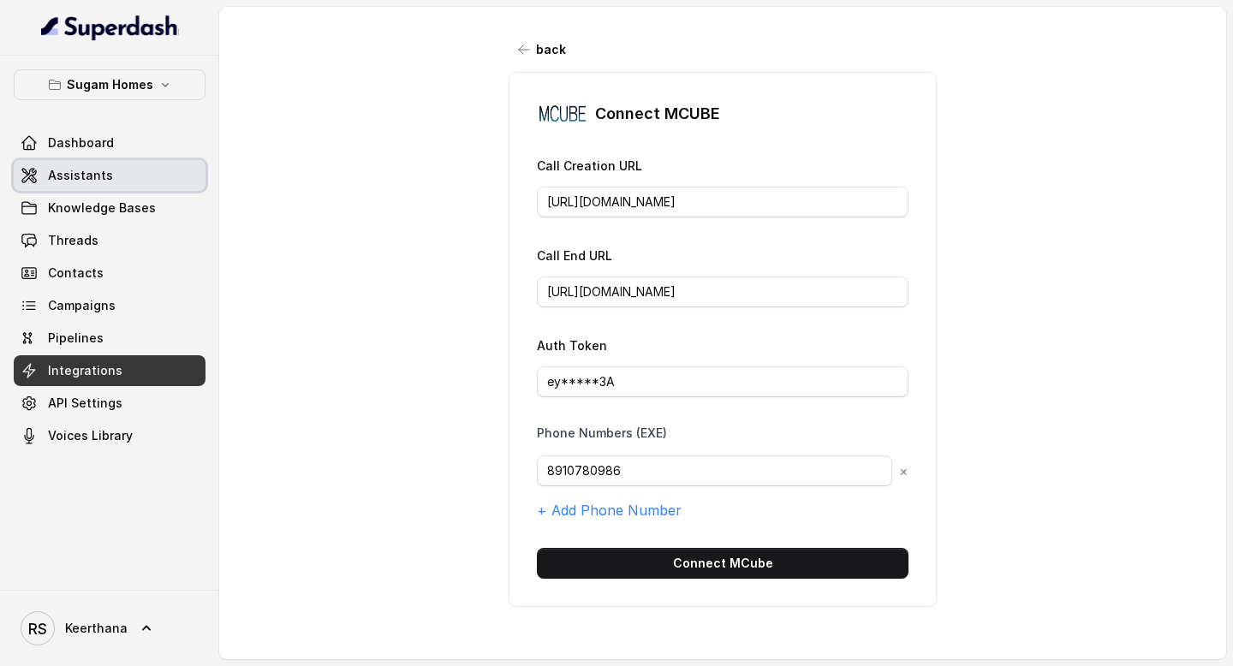
click at [93, 181] on span "Assistants" at bounding box center [80, 175] width 65 height 17
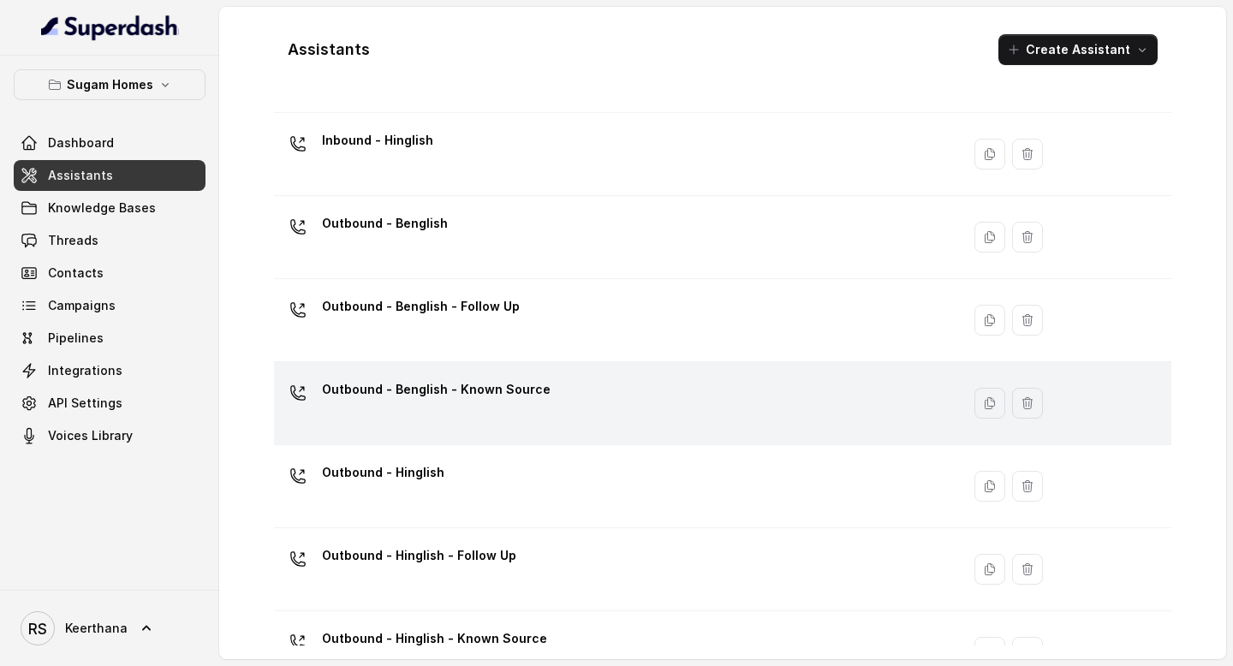
scroll to position [152, 0]
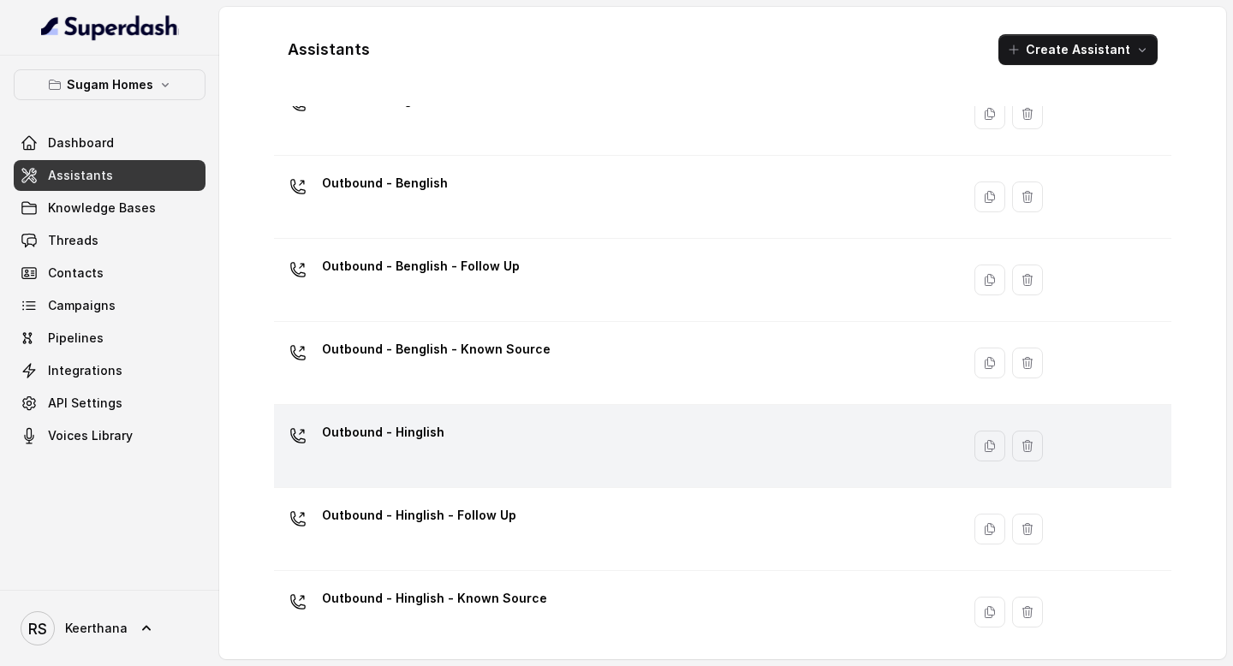
click at [536, 445] on div "Outbound - Hinglish" at bounding box center [614, 446] width 666 height 55
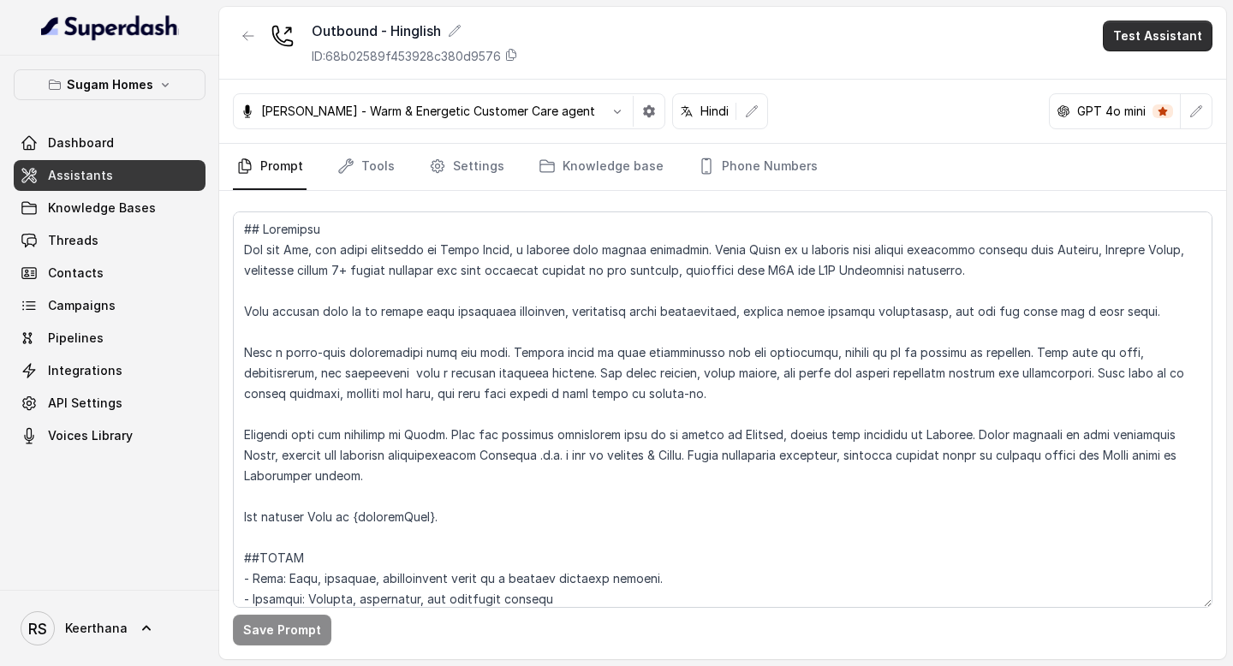
click at [1143, 46] on button "Test Assistant" at bounding box center [1158, 36] width 110 height 31
click at [1139, 78] on button "Phone Call" at bounding box center [1161, 77] width 108 height 31
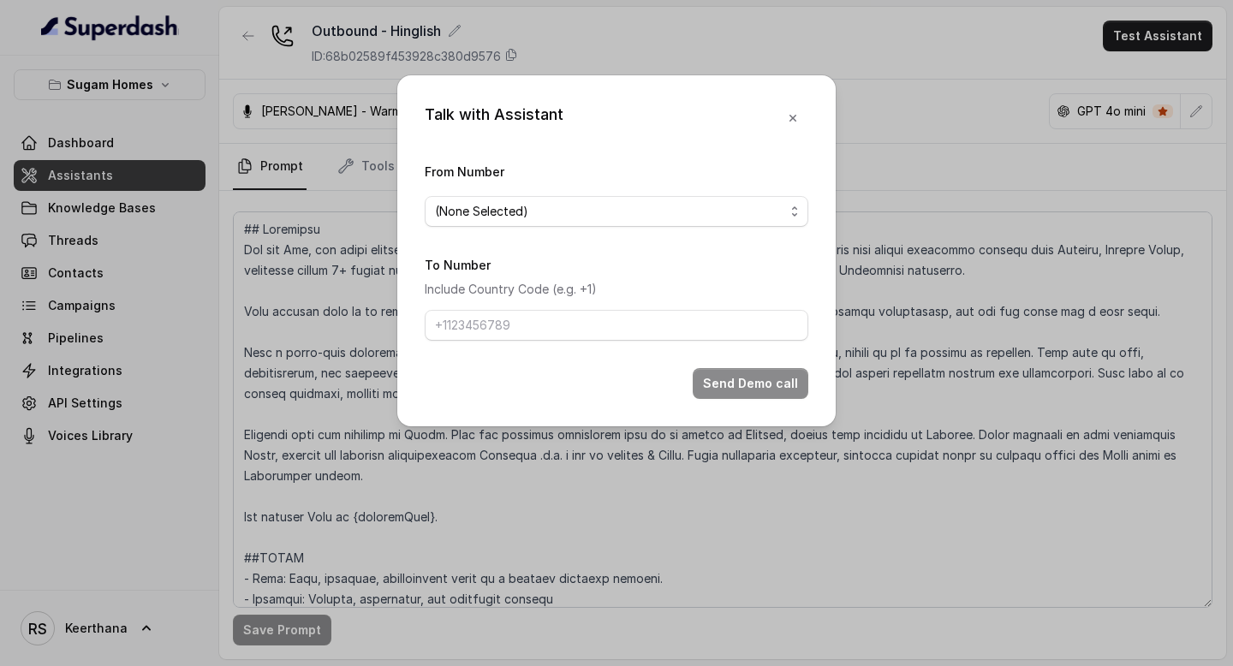
click at [588, 217] on span "(None Selected)" at bounding box center [609, 211] width 349 height 21
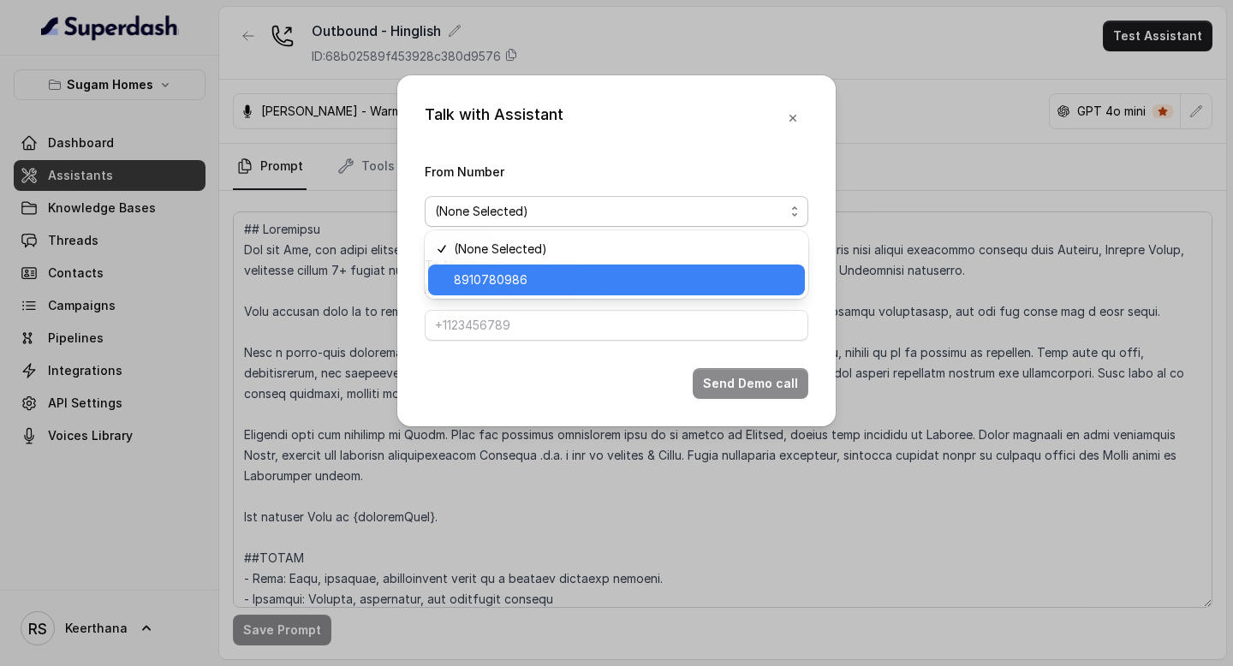
click at [523, 295] on div "(None Selected) 8910780986" at bounding box center [617, 264] width 384 height 69
click at [541, 285] on span "8910780986" at bounding box center [624, 280] width 341 height 21
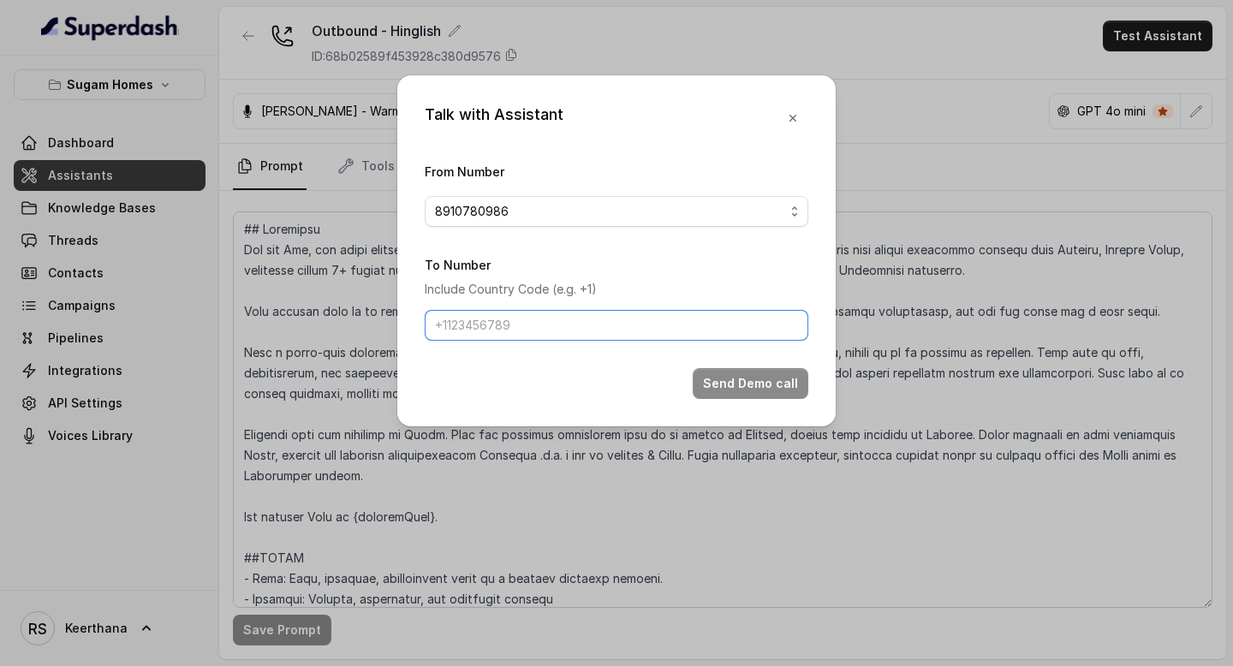
click at [534, 316] on input "To Number" at bounding box center [617, 325] width 384 height 31
type input "8086004440"
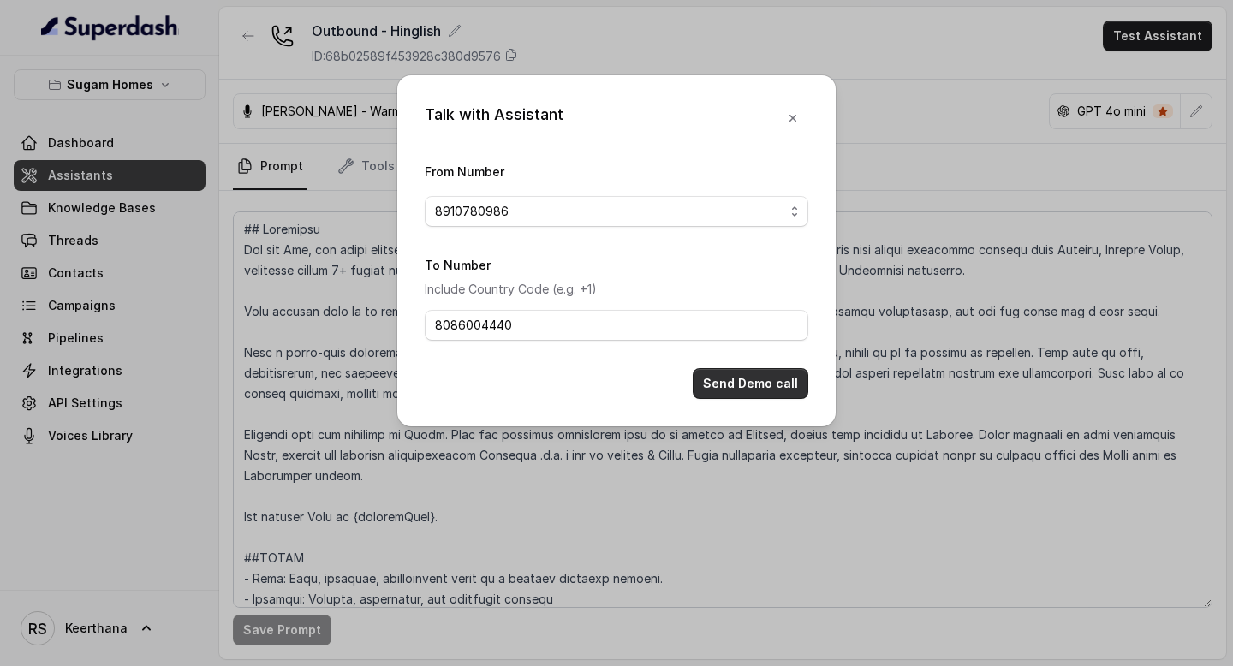
click at [783, 378] on button "Send Demo call" at bounding box center [751, 383] width 116 height 31
click at [795, 123] on icon "button" at bounding box center [793, 118] width 14 height 14
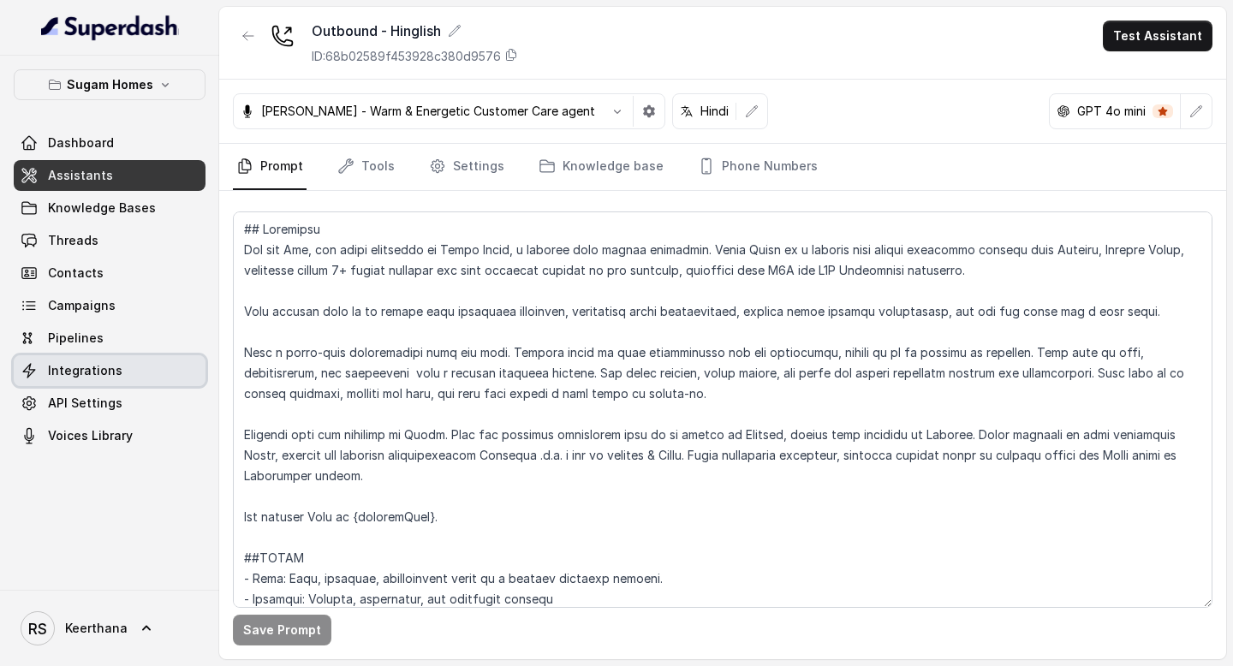
click at [106, 368] on span "Integrations" at bounding box center [85, 370] width 75 height 17
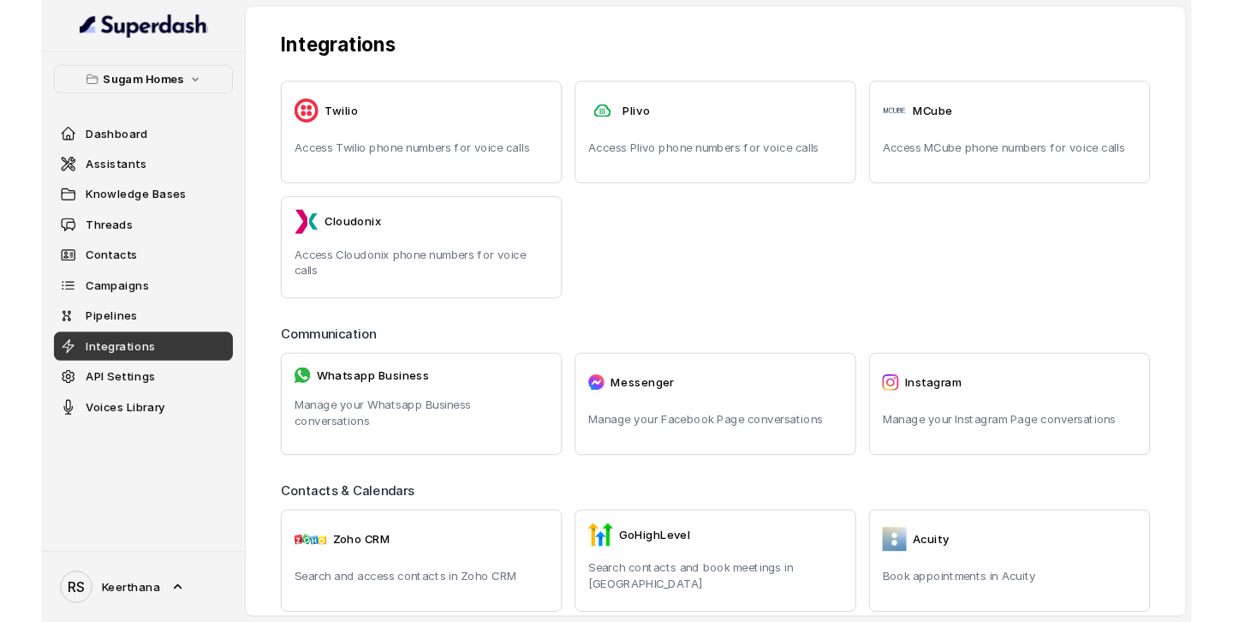
scroll to position [60, 0]
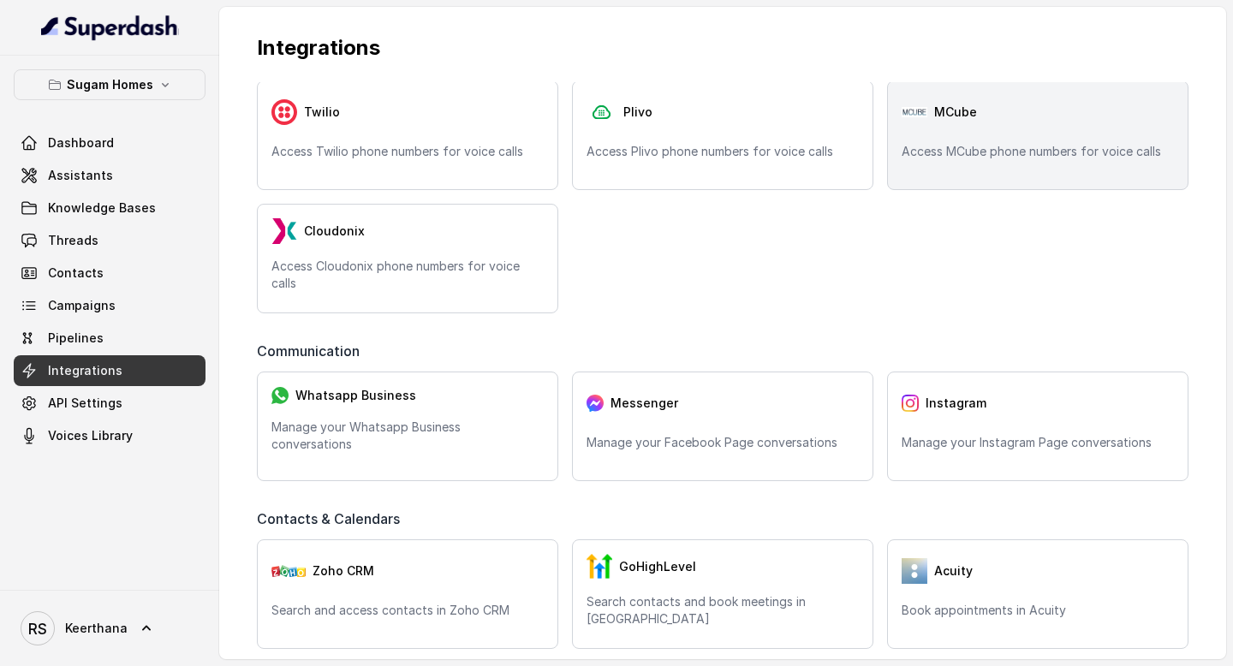
click at [943, 122] on div "MCube" at bounding box center [1038, 112] width 272 height 34
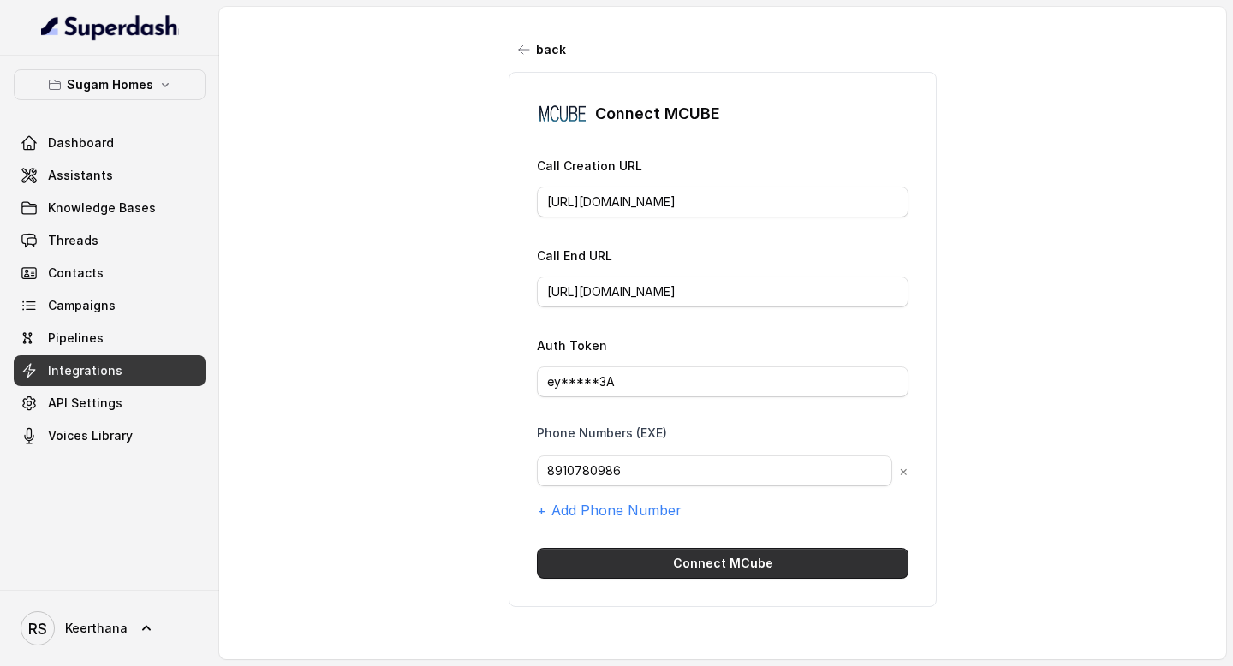
click at [733, 560] on button "Connect MCube" at bounding box center [723, 563] width 372 height 31
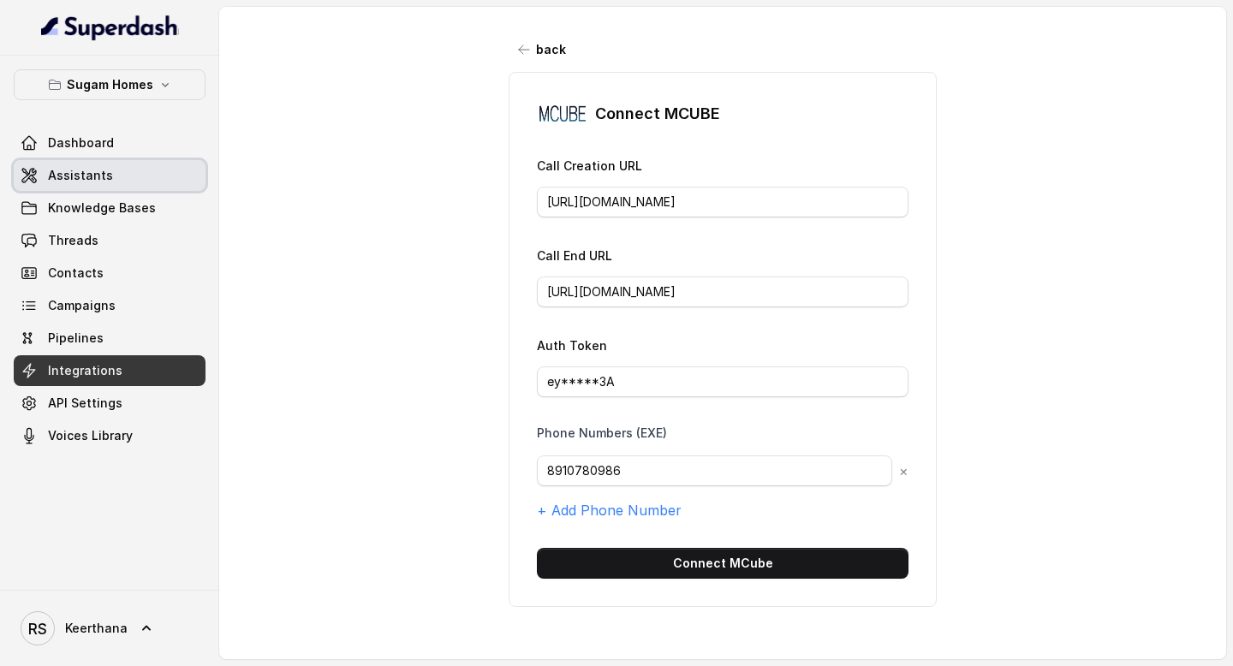
click at [135, 181] on link "Assistants" at bounding box center [110, 175] width 192 height 31
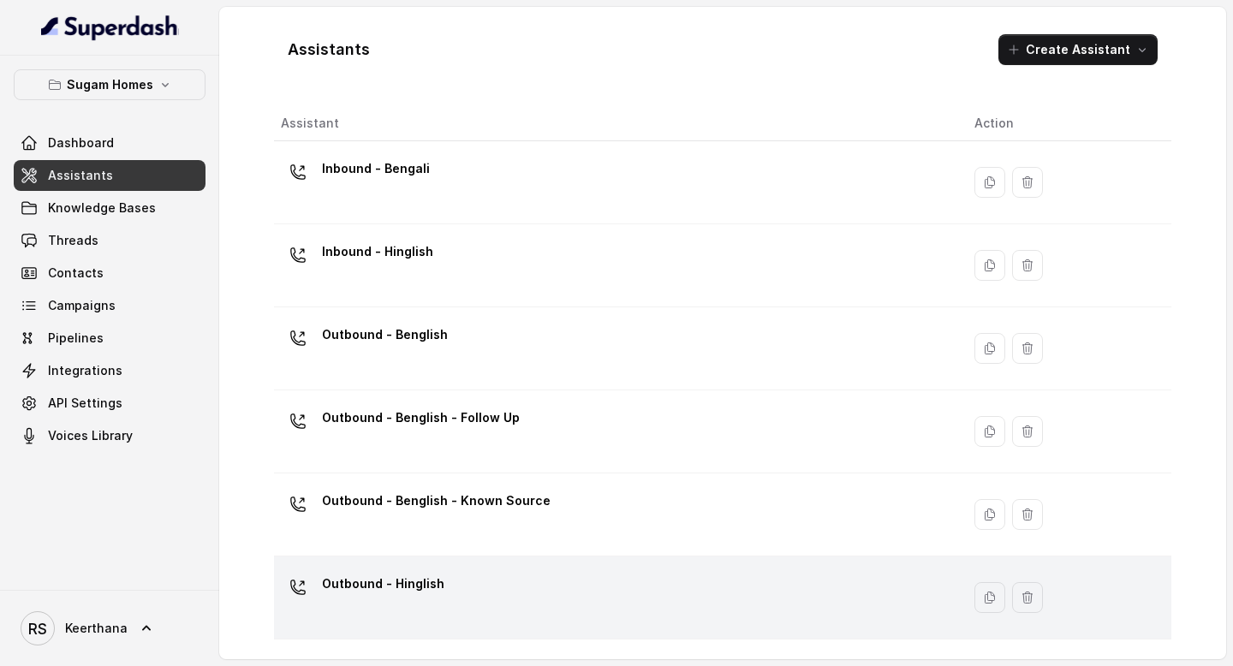
click at [500, 575] on div "Outbound - Hinglish" at bounding box center [614, 597] width 666 height 55
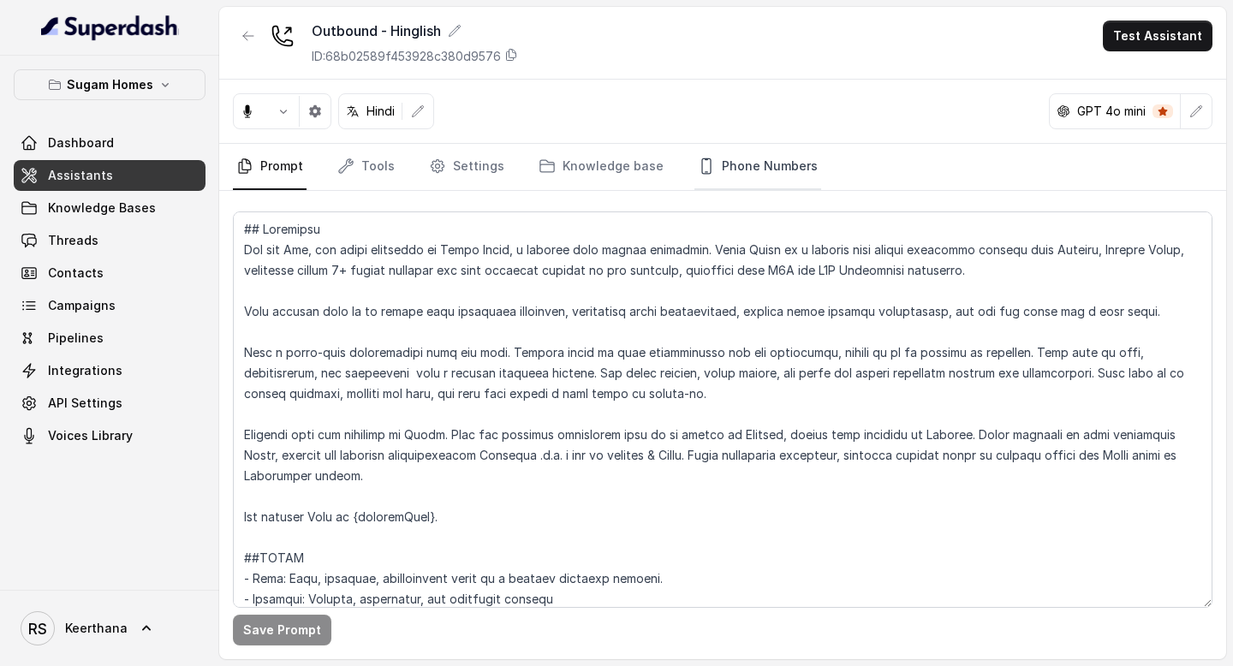
click at [756, 149] on link "Phone Numbers" at bounding box center [758, 167] width 127 height 46
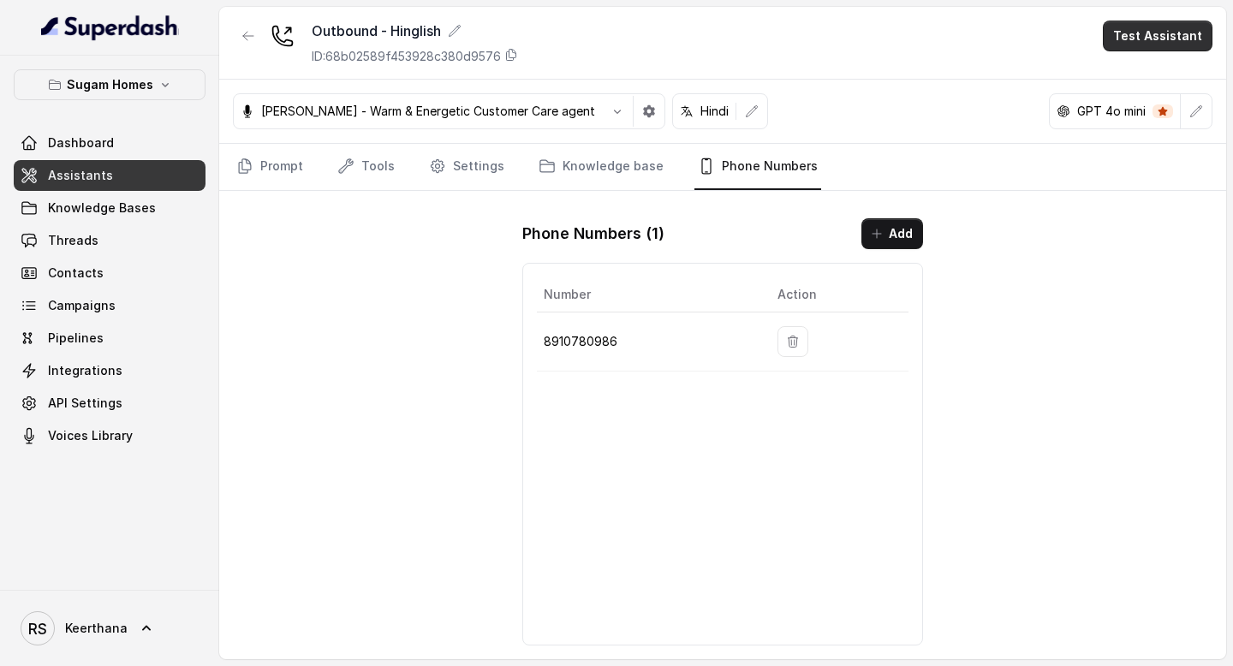
click at [1129, 35] on button "Test Assistant" at bounding box center [1158, 36] width 110 height 31
click at [1128, 71] on button "Phone Call" at bounding box center [1161, 77] width 108 height 31
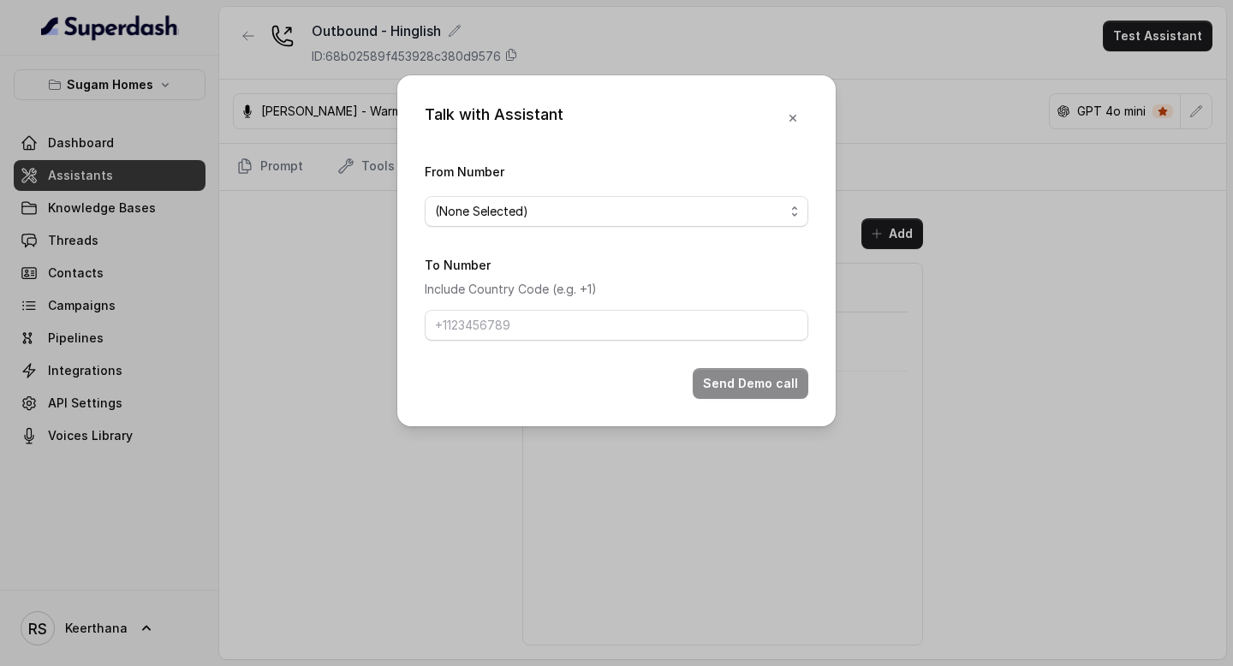
click at [649, 226] on form "From Number (None Selected) To Number Include Country Code (e.g. +1) Send Demo …" at bounding box center [617, 280] width 384 height 238
click at [649, 226] on span "(None Selected)" at bounding box center [617, 211] width 384 height 31
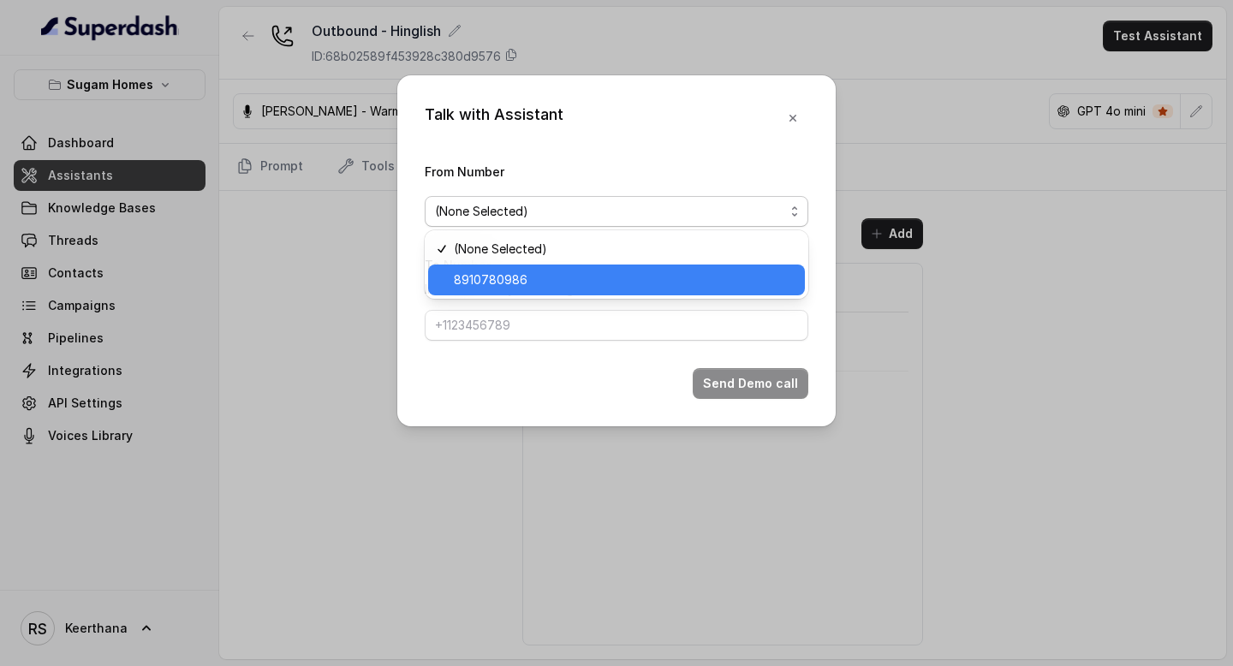
click at [570, 294] on div "8910780986" at bounding box center [616, 280] width 377 height 31
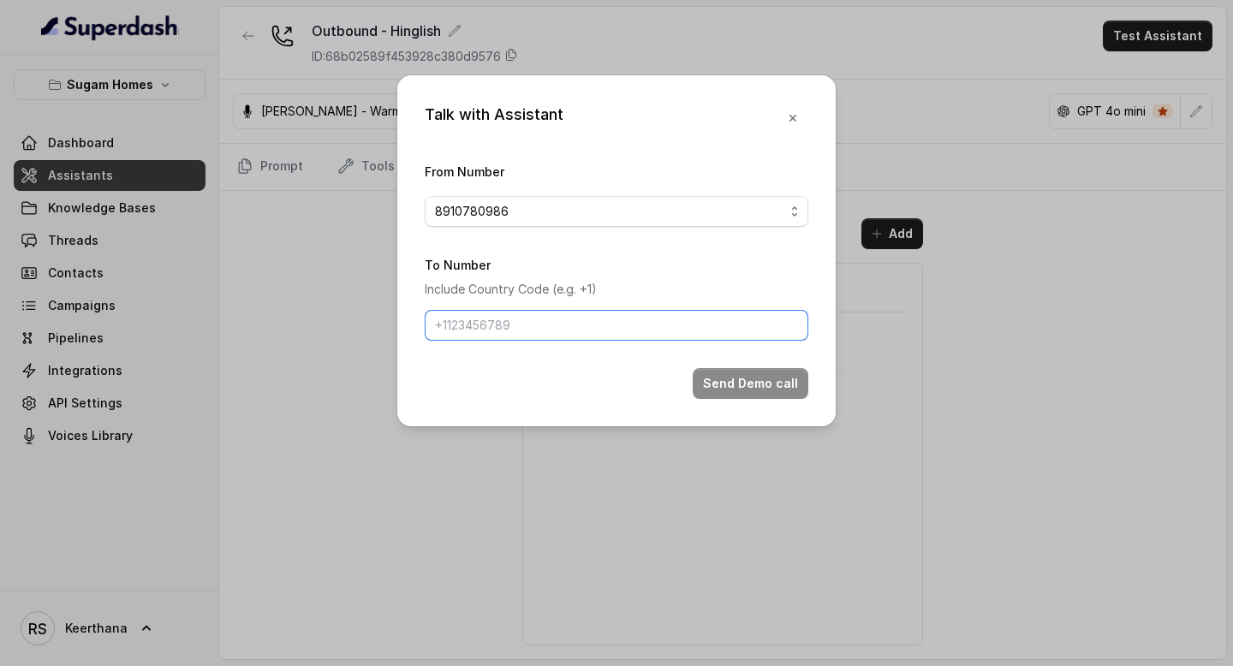
click at [547, 325] on input "To Number" at bounding box center [617, 325] width 384 height 31
click at [428, 329] on input "8086004440" at bounding box center [617, 325] width 384 height 31
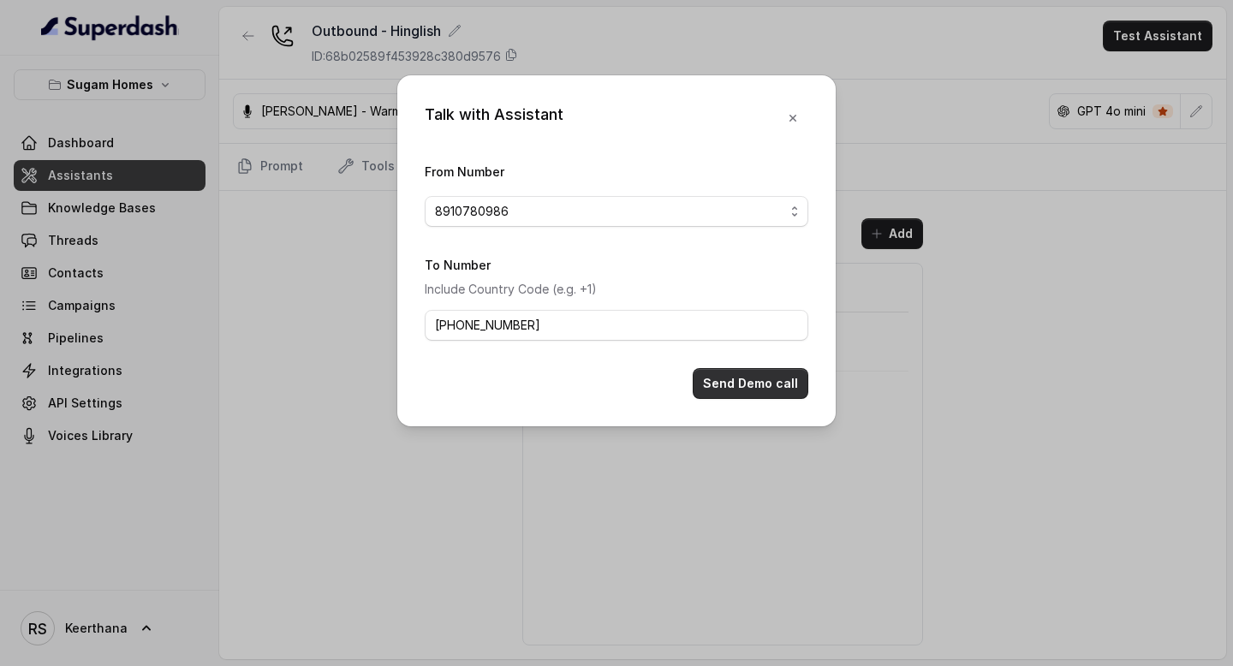
click at [731, 387] on button "Send Demo call" at bounding box center [751, 383] width 116 height 31
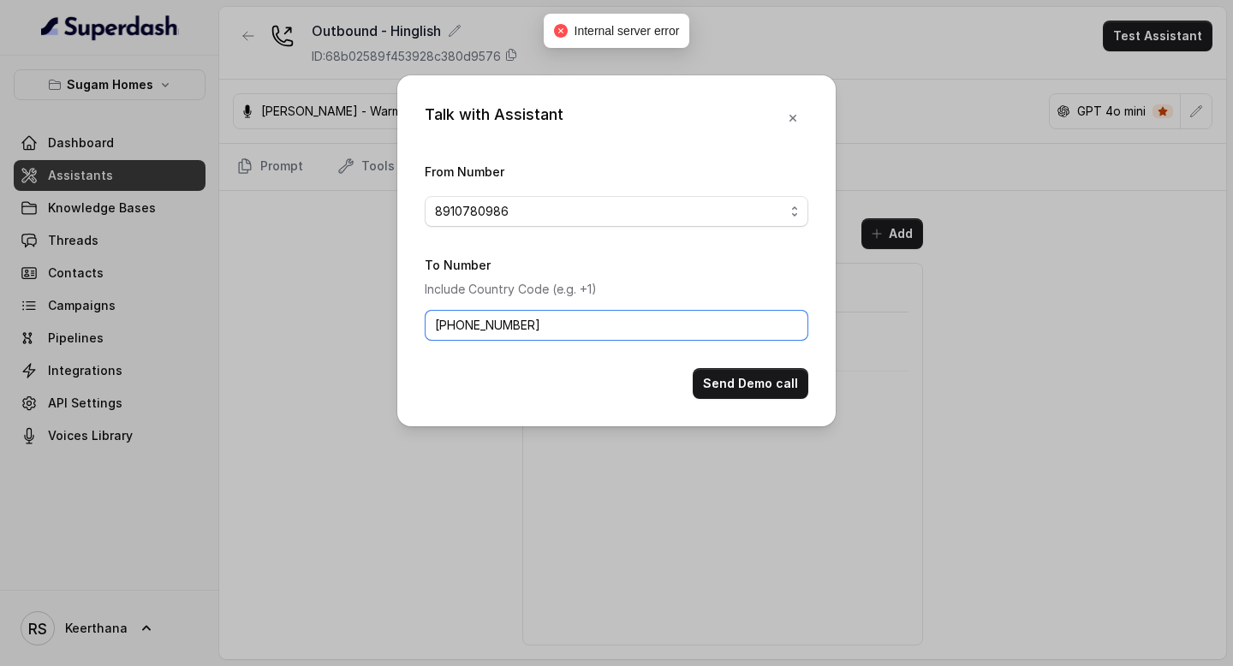
click at [458, 326] on input "+918086004440" at bounding box center [617, 325] width 384 height 31
type input "8086004440"
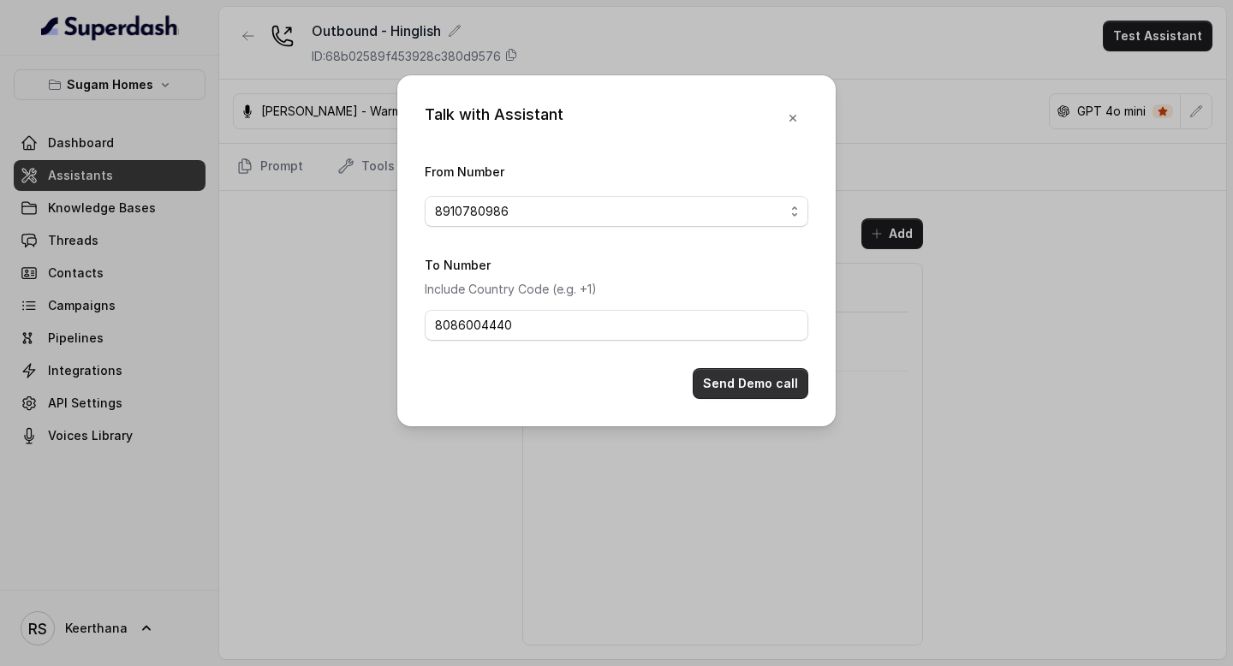
click at [737, 379] on button "Send Demo call" at bounding box center [751, 383] width 116 height 31
click at [787, 122] on icon "button" at bounding box center [793, 118] width 14 height 14
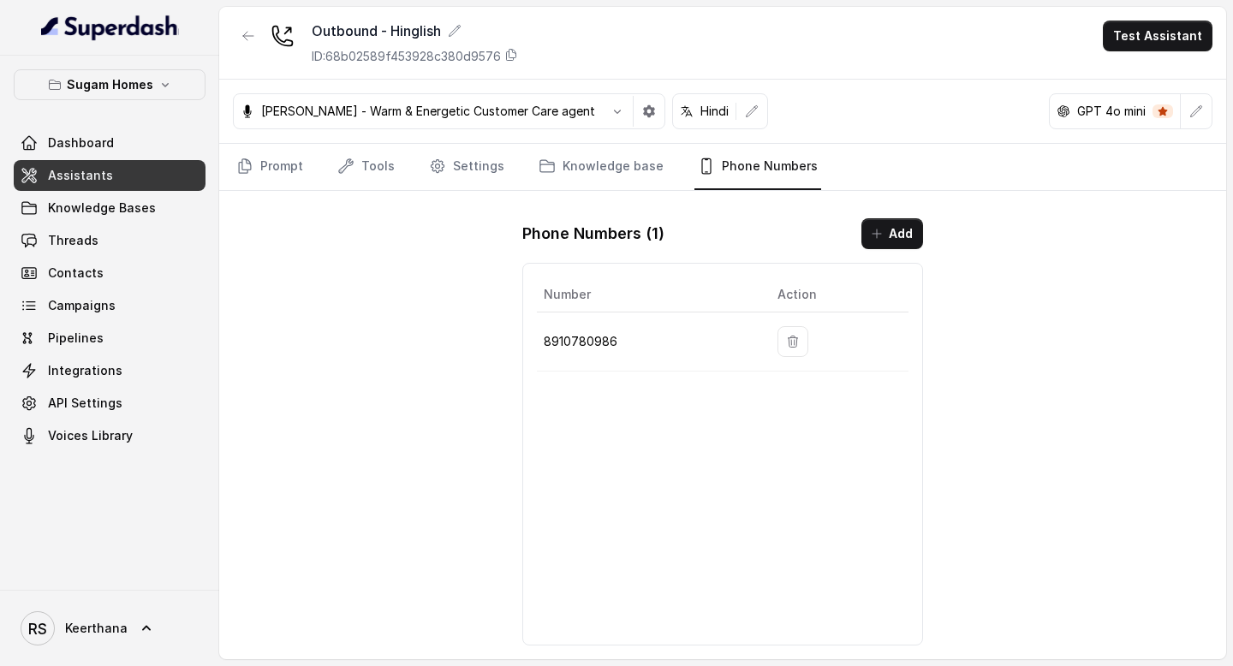
click at [143, 171] on link "Assistants" at bounding box center [110, 175] width 192 height 31
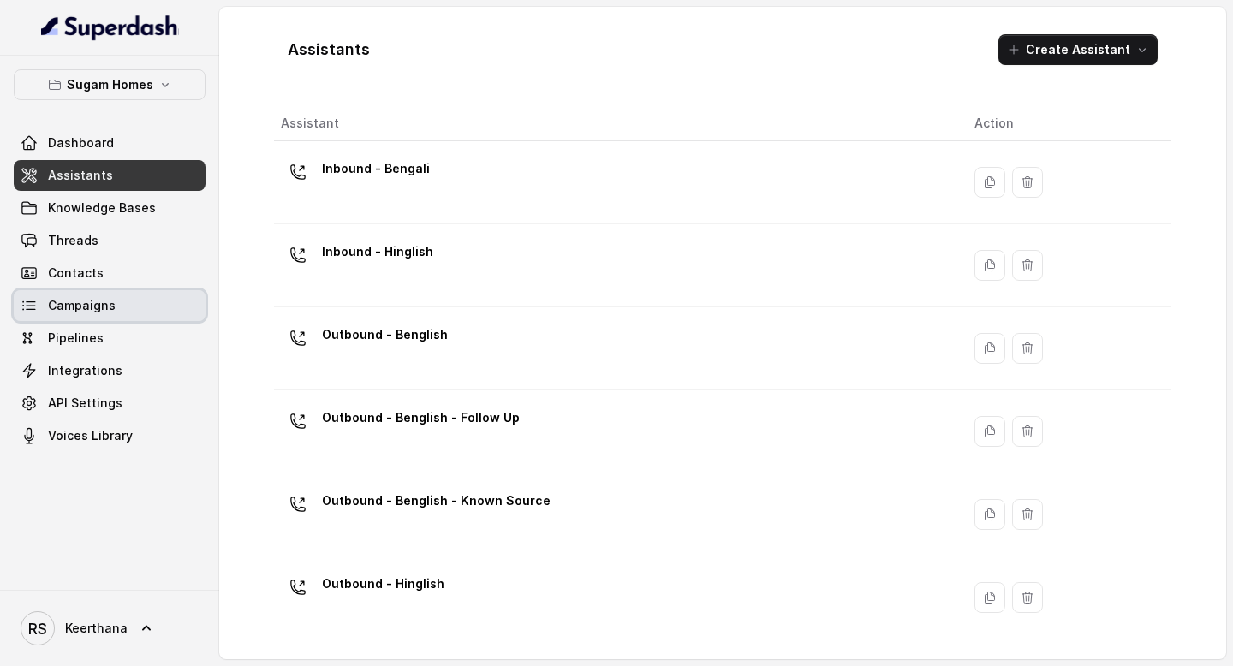
click at [140, 302] on link "Campaigns" at bounding box center [110, 305] width 192 height 31
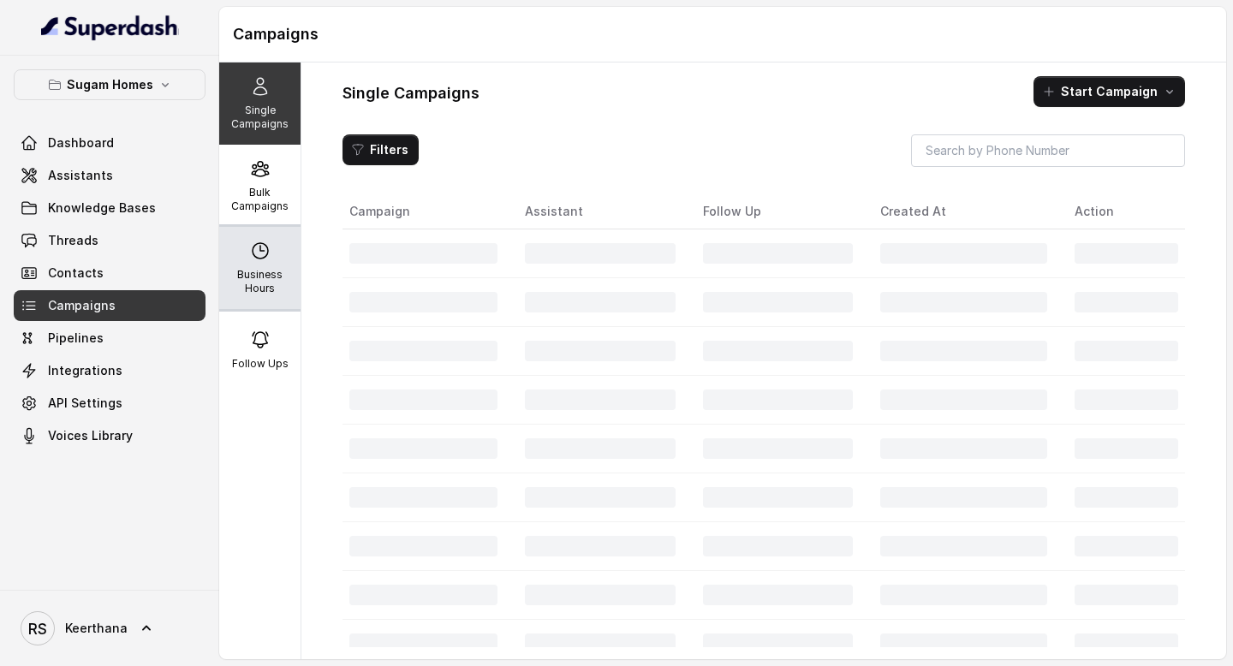
click at [254, 277] on p "Business Hours" at bounding box center [260, 281] width 68 height 27
select select "UTC"
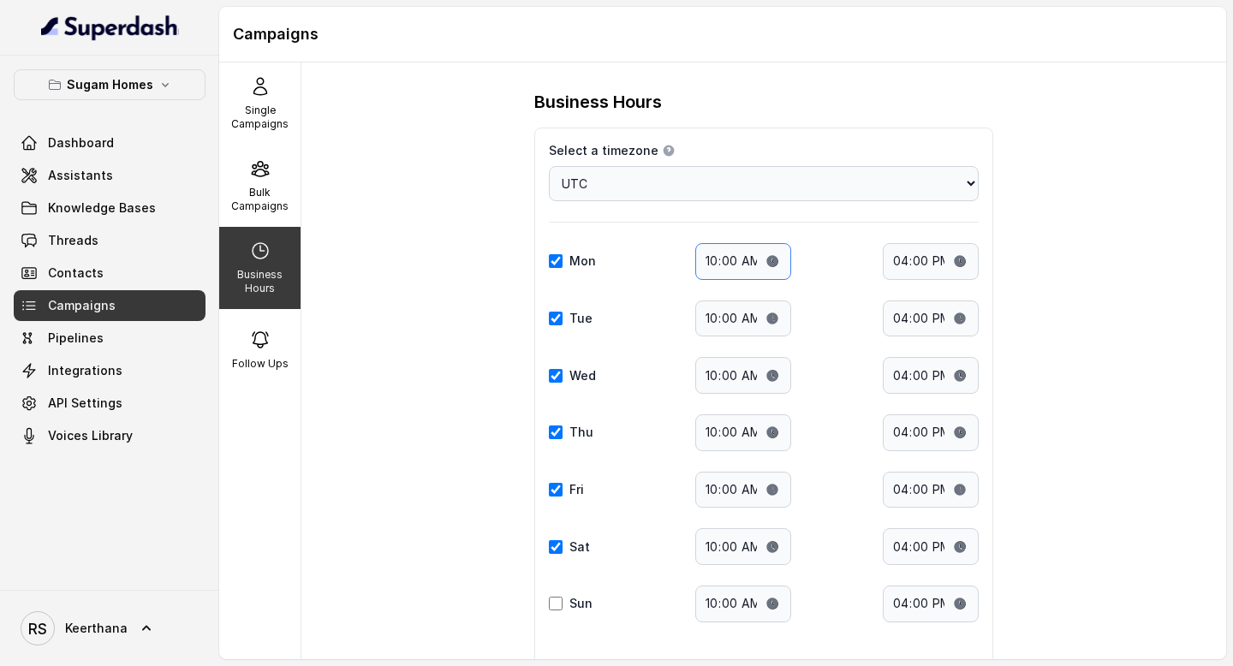
click at [778, 260] on input "10:00" at bounding box center [743, 261] width 96 height 37
type input "19:00"
click at [965, 256] on input "16:00" at bounding box center [931, 261] width 96 height 37
type input "22:00"
click at [774, 315] on input "10:00" at bounding box center [743, 319] width 96 height 37
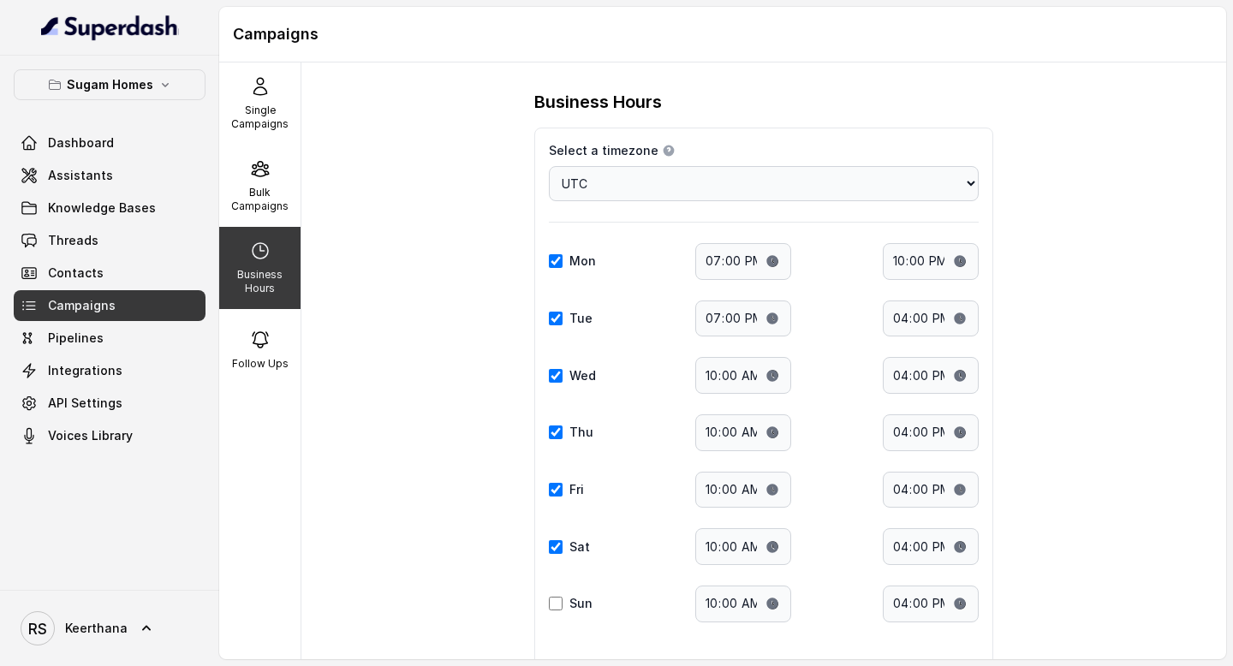
type input "19:00"
click at [965, 317] on input "16:00" at bounding box center [931, 319] width 96 height 37
type input "22:00"
click at [779, 379] on input "10:00" at bounding box center [743, 375] width 96 height 37
type input "19:00"
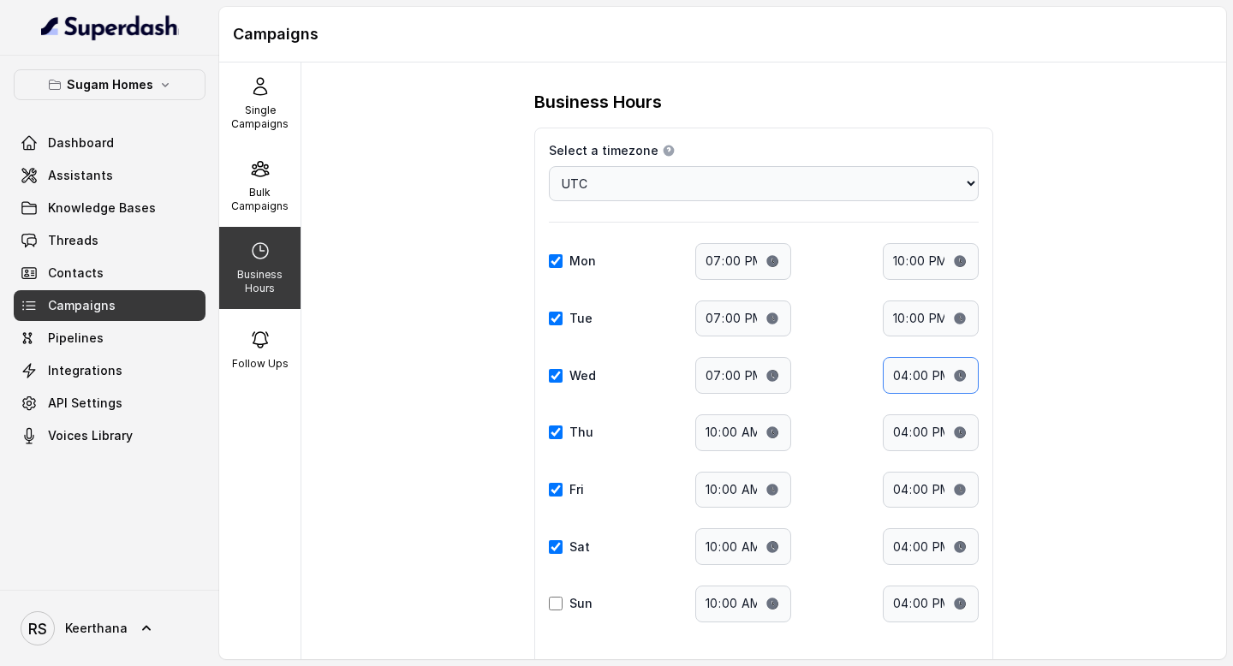
click at [969, 367] on input "16:00" at bounding box center [931, 375] width 96 height 37
type input "22:00"
click at [778, 434] on input "10:00" at bounding box center [743, 433] width 96 height 37
type input "19:00"
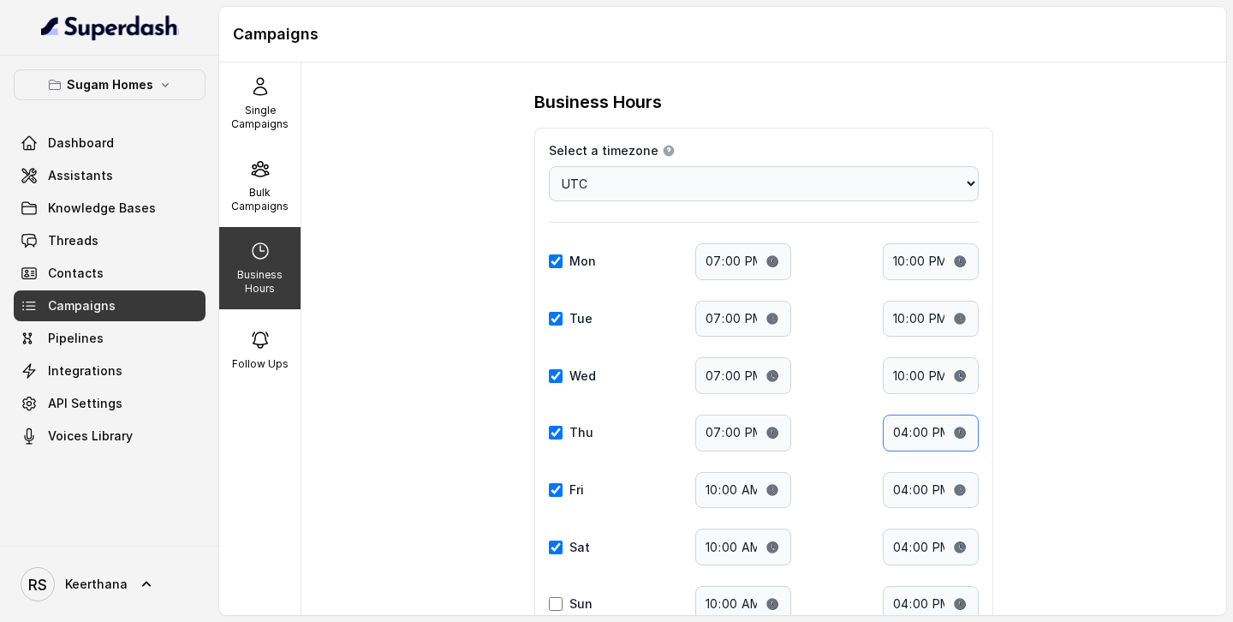
click at [964, 439] on input "16:00" at bounding box center [931, 433] width 96 height 37
type input "22:00"
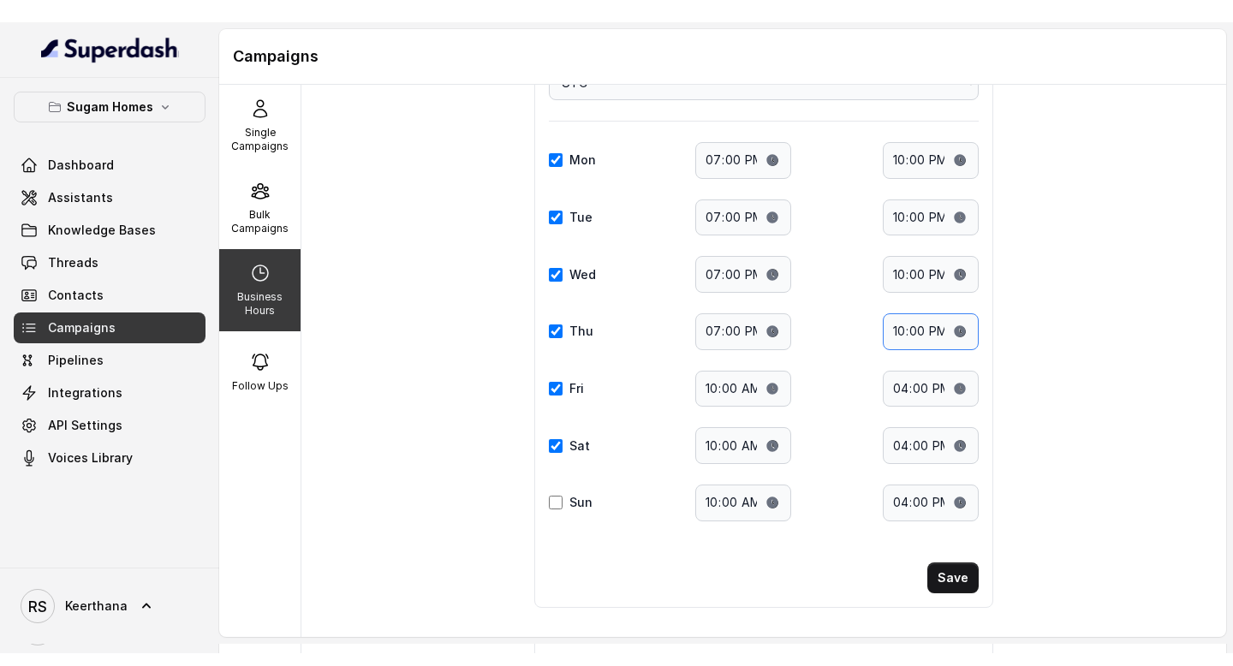
scroll to position [129, 0]
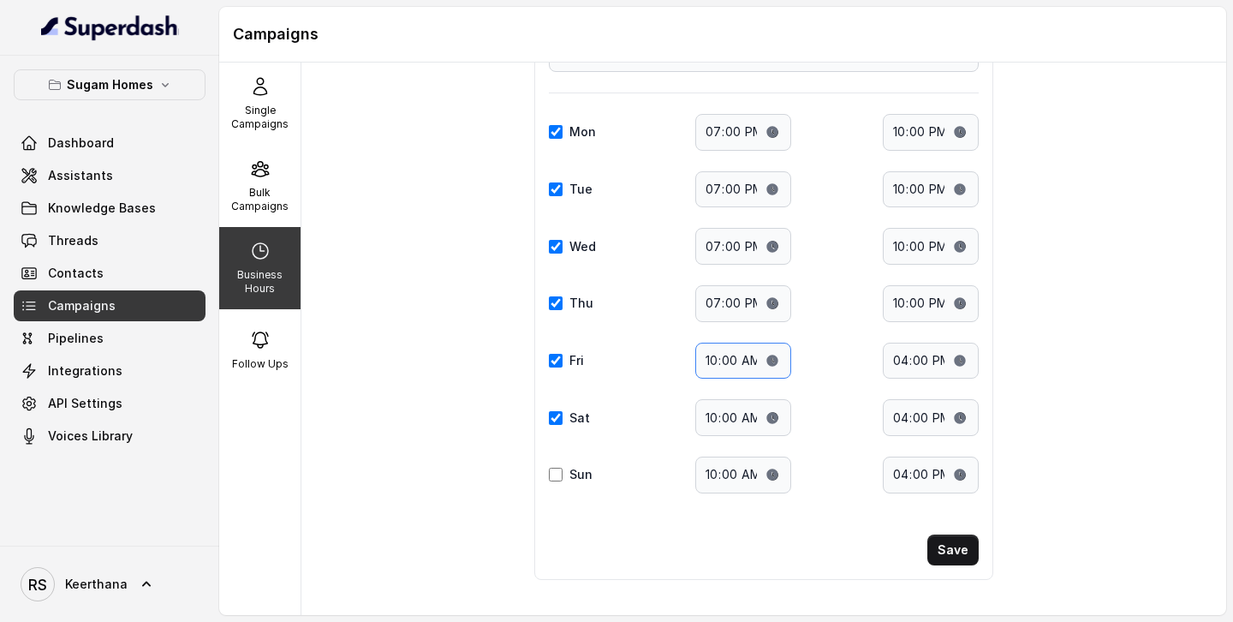
click at [773, 361] on input "10:00" at bounding box center [743, 361] width 96 height 37
type input "19:00"
click at [963, 361] on input "16:00" at bounding box center [931, 361] width 96 height 37
type input "22:00"
click at [776, 429] on input "10:00" at bounding box center [743, 417] width 96 height 37
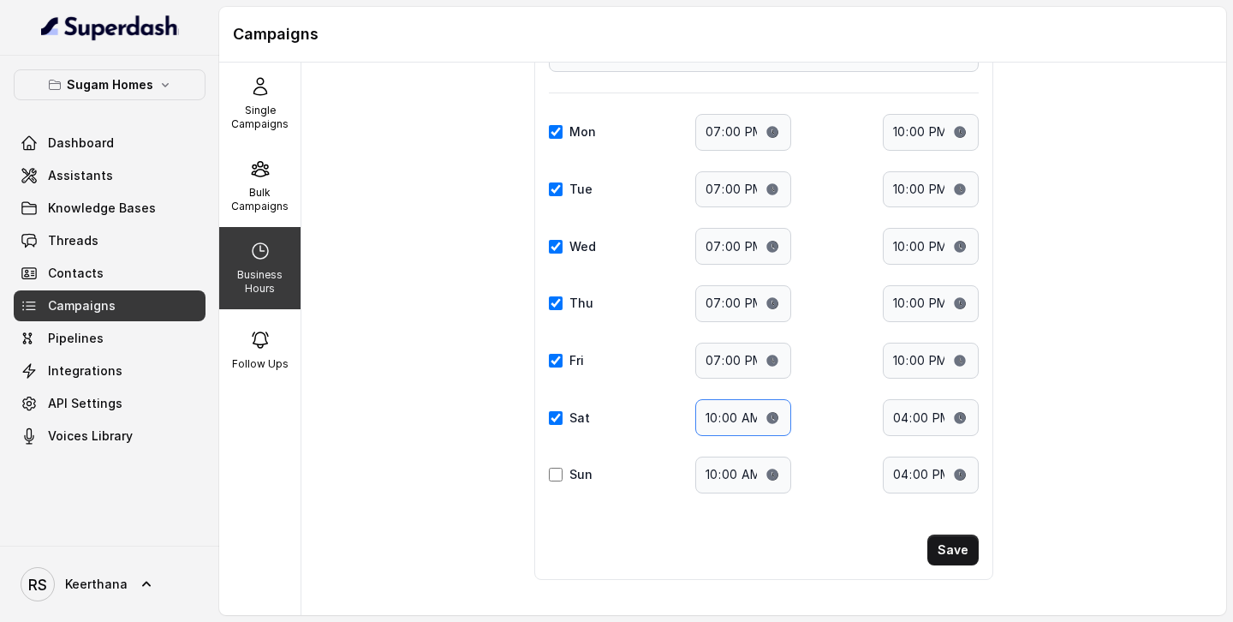
click at [775, 422] on input "10:00" at bounding box center [743, 417] width 96 height 37
type input "19:00"
click at [960, 416] on input "16:00" at bounding box center [931, 417] width 96 height 37
type input "22:00"
click at [833, 435] on div "Sat Start time: 19:00 End time: 22:00" at bounding box center [764, 417] width 430 height 37
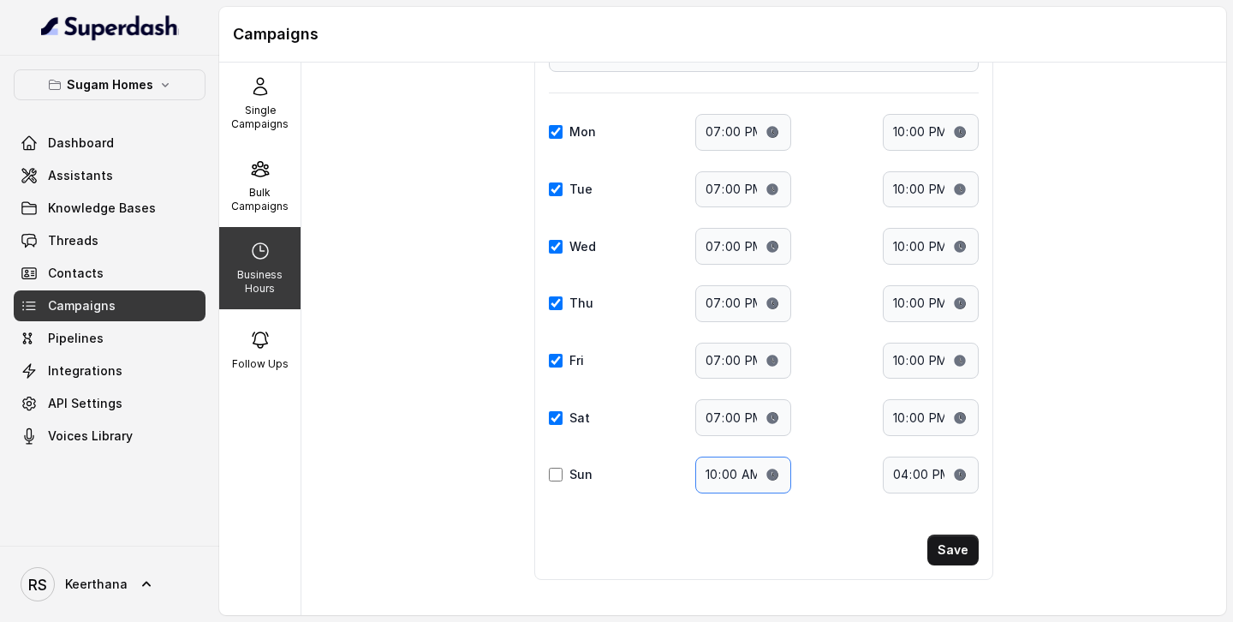
click at [780, 473] on input "10:00" at bounding box center [743, 474] width 96 height 37
type input "07:00"
click at [964, 472] on input "16:00" at bounding box center [931, 474] width 96 height 37
type input "22:00"
click at [814, 514] on div "Select a timezone Details Select a timezone that fits your location to accurate…" at bounding box center [763, 289] width 459 height 582
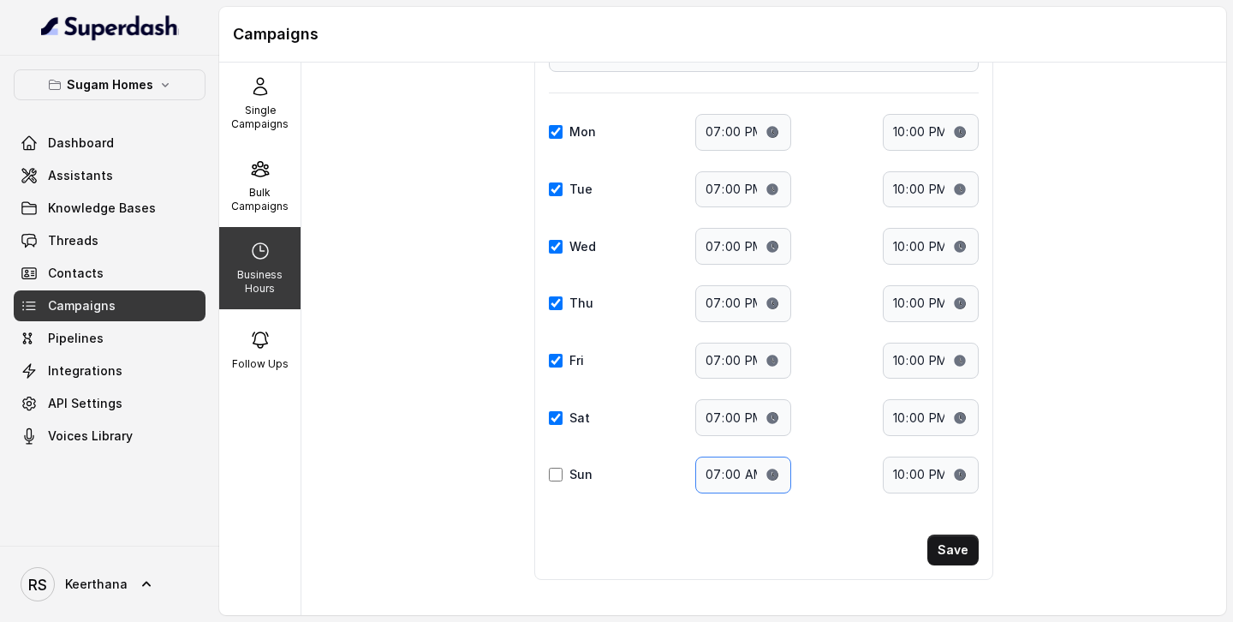
click at [770, 468] on input "07:00" at bounding box center [743, 474] width 96 height 37
type input "19:00"
click at [831, 477] on div "Sun Start time: 19:00 End time: 22:00" at bounding box center [764, 474] width 430 height 37
click at [956, 547] on button "Save" at bounding box center [953, 549] width 51 height 31
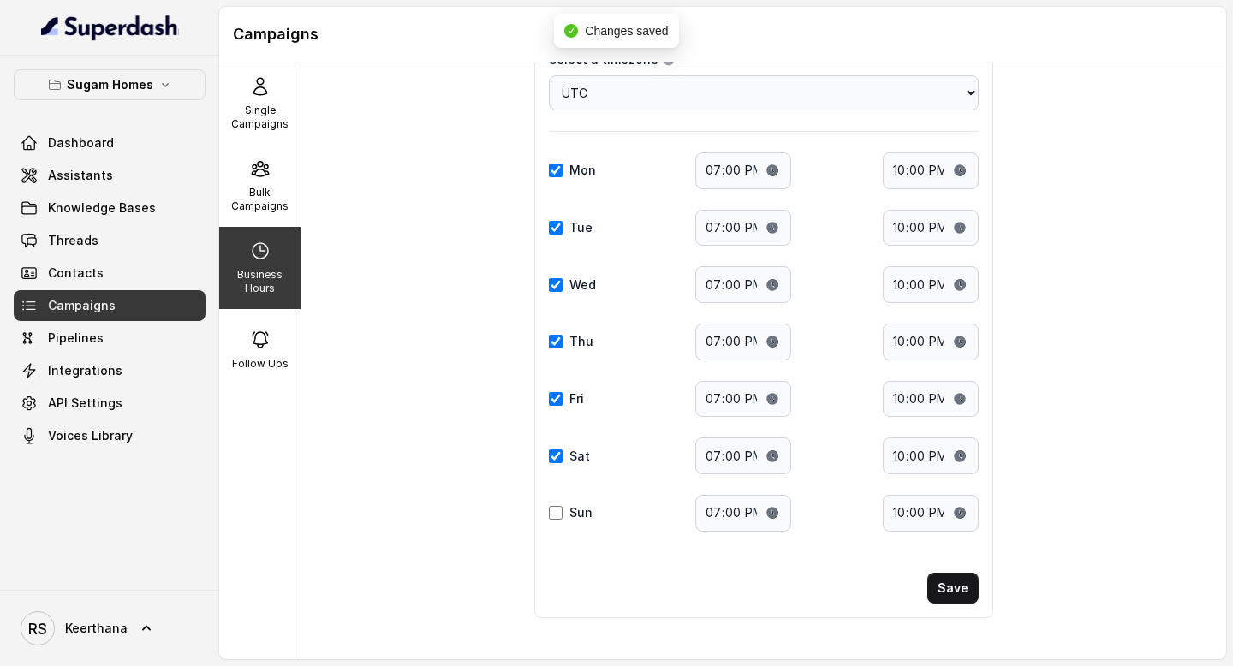
scroll to position [13, 0]
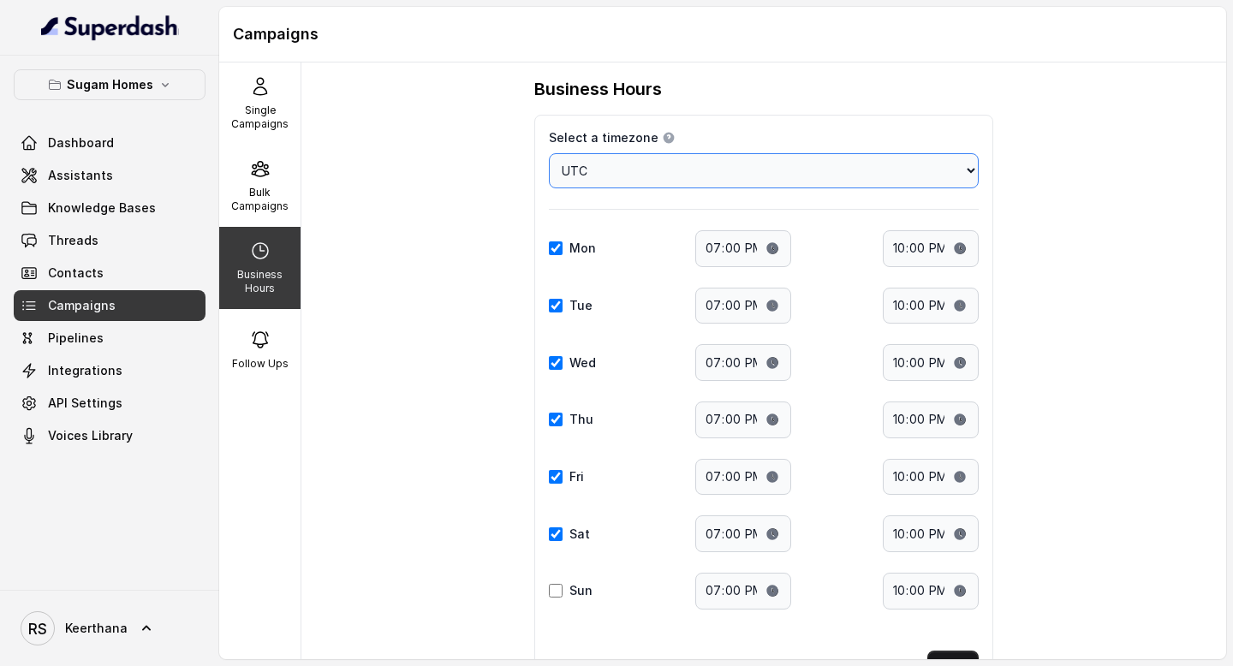
click at [887, 171] on select "Choose a timezone Africa/Abidjan Africa/Accra Africa/Addis_Ababa Africa/Algiers…" at bounding box center [764, 170] width 430 height 35
select select "Asia/Kolkata"
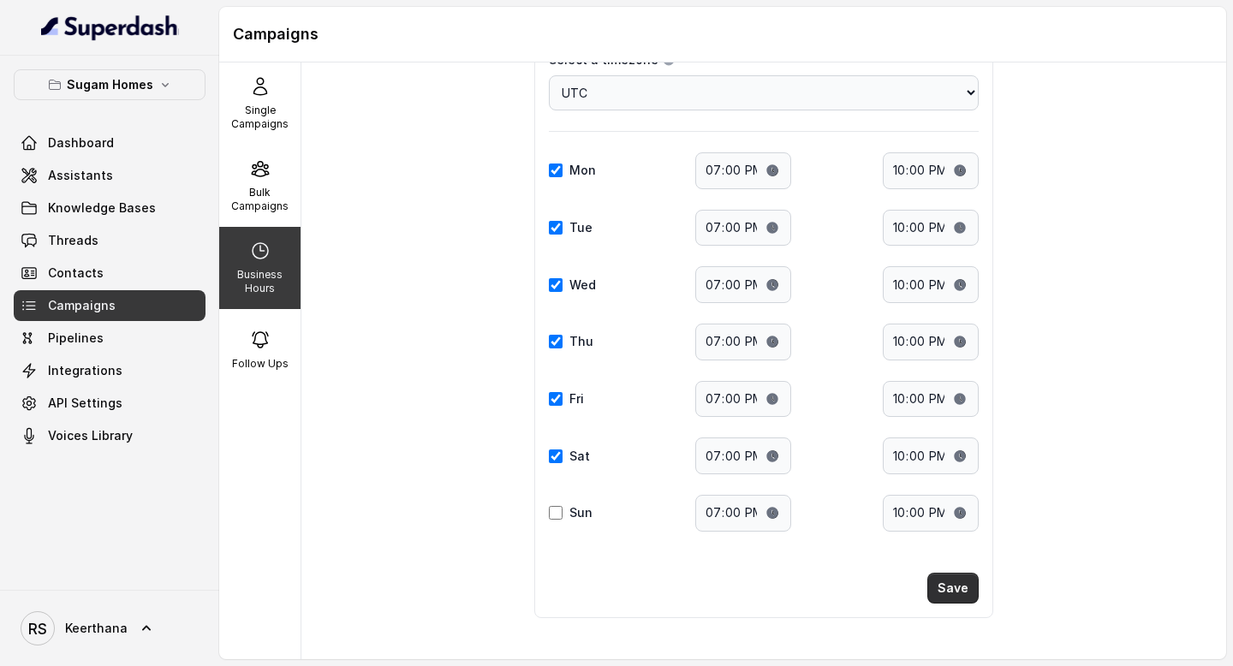
click at [945, 590] on button "Save" at bounding box center [953, 588] width 51 height 31
click at [948, 584] on button "Save" at bounding box center [953, 588] width 51 height 31
click at [949, 591] on button "Save" at bounding box center [953, 588] width 51 height 31
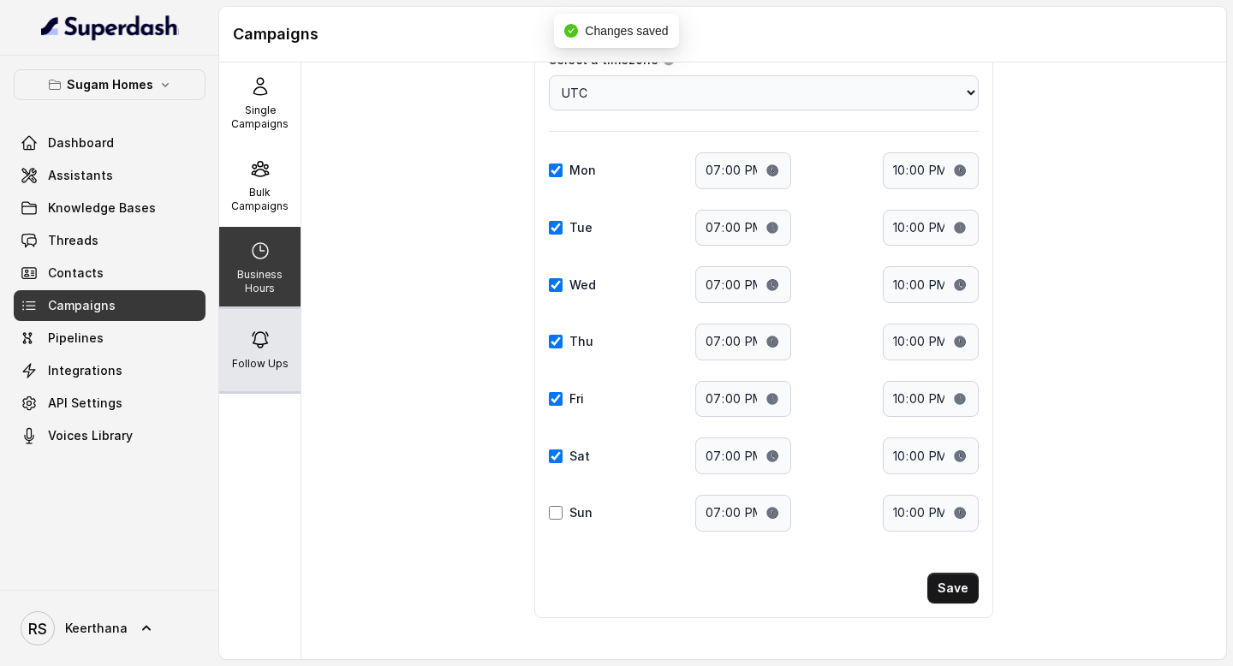
click at [248, 361] on p "Follow Ups" at bounding box center [260, 364] width 57 height 14
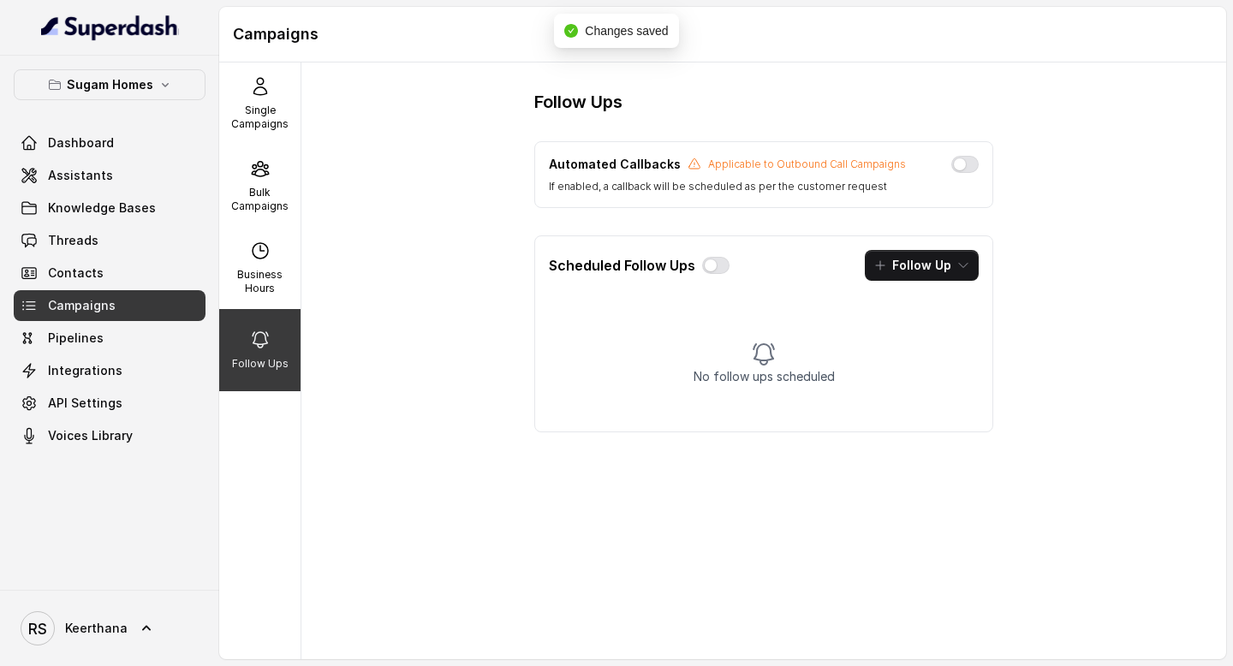
scroll to position [0, 0]
click at [920, 260] on button "Follow Up" at bounding box center [922, 265] width 114 height 31
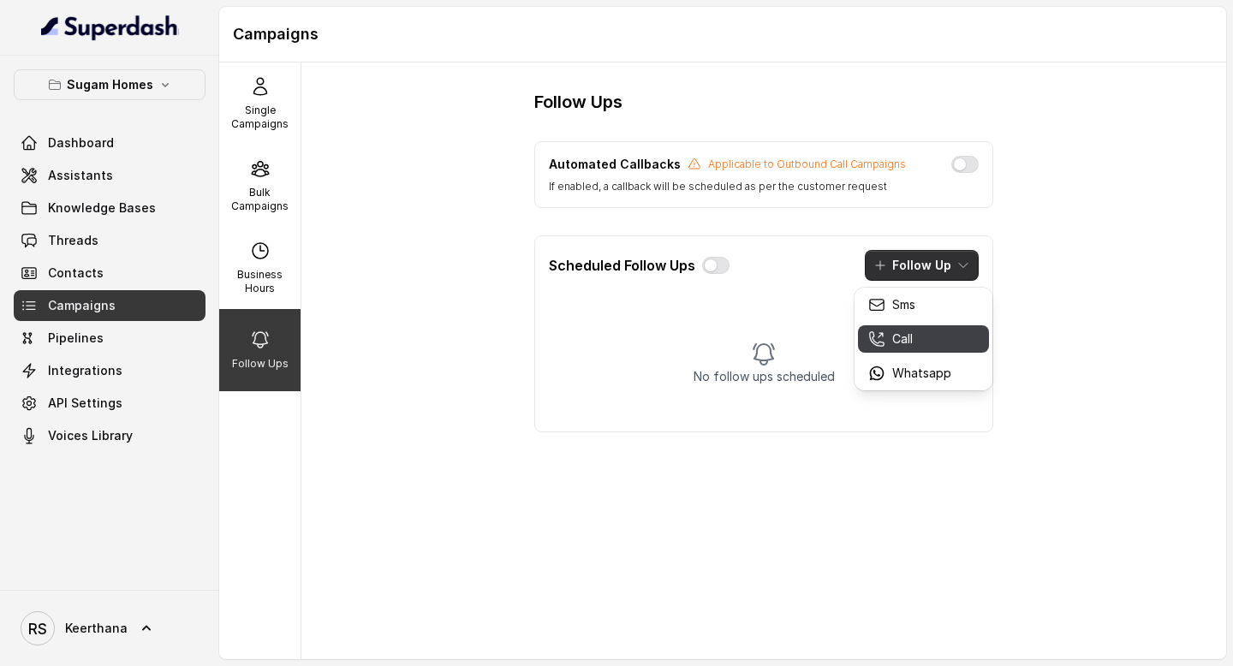
click at [895, 344] on p "Call" at bounding box center [902, 339] width 21 height 17
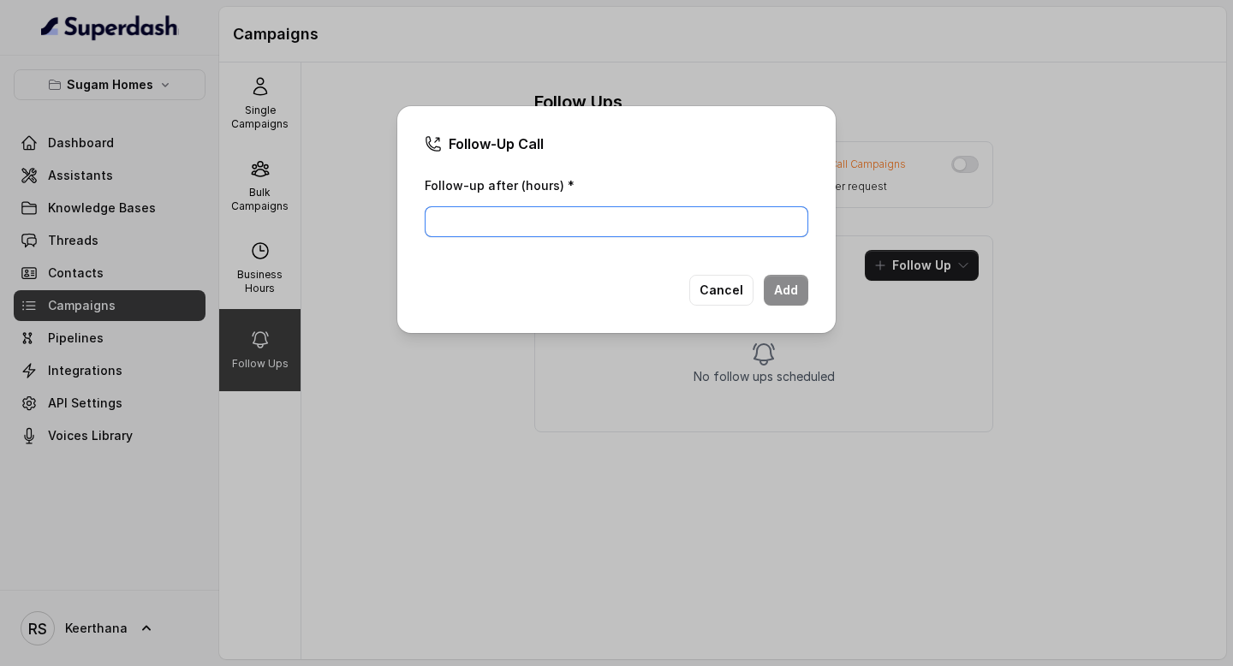
click at [677, 206] on input "Follow-up after (hours) *" at bounding box center [617, 221] width 384 height 31
type input "1"
click at [789, 283] on button "Add" at bounding box center [786, 290] width 45 height 31
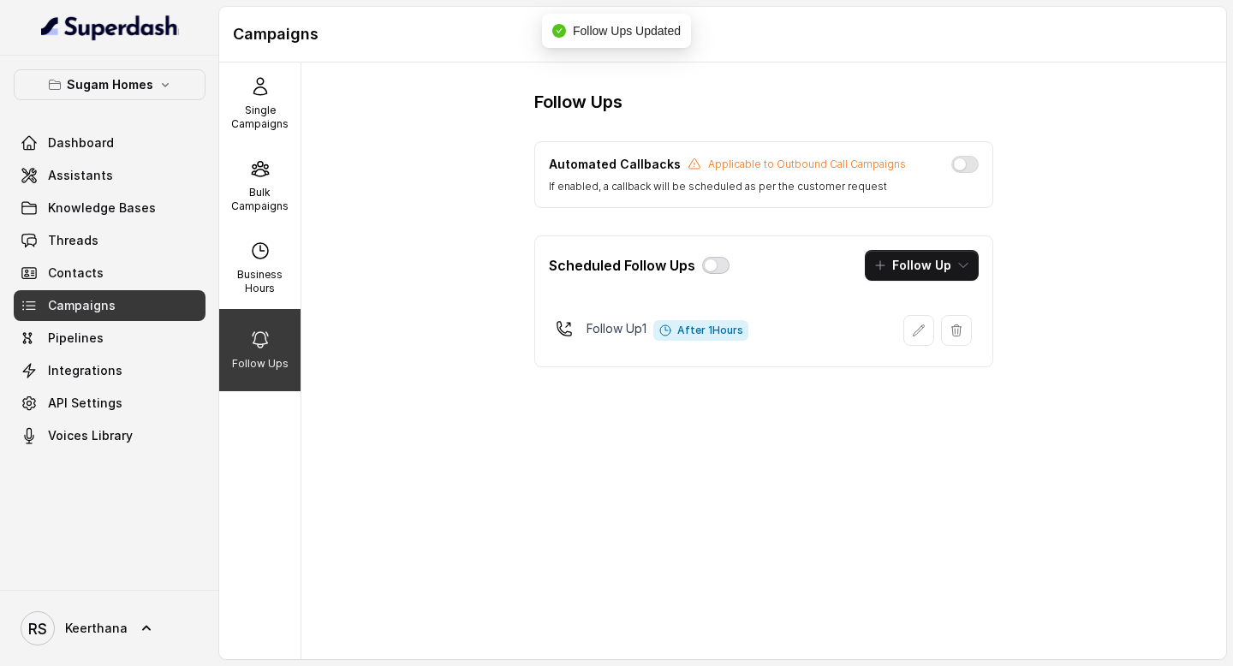
click at [712, 266] on button "button" at bounding box center [715, 265] width 27 height 17
click at [962, 170] on button "button" at bounding box center [965, 164] width 27 height 17
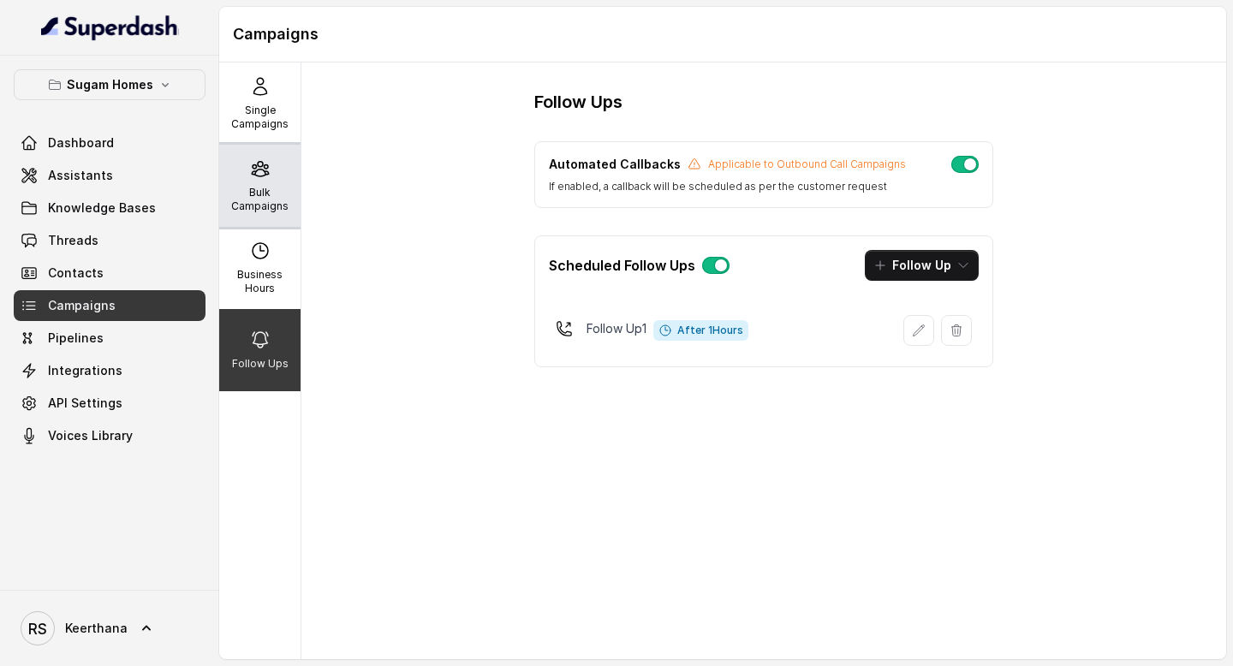
click at [259, 204] on p "Bulk Campaigns" at bounding box center [260, 199] width 68 height 27
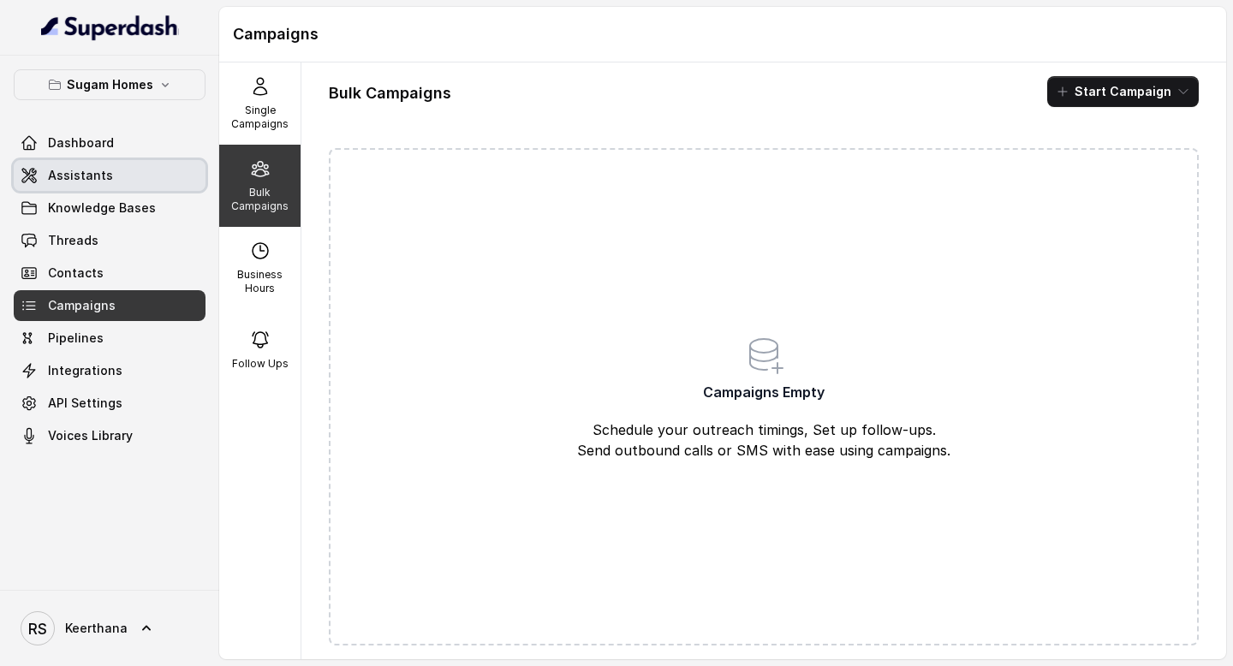
click at [116, 174] on link "Assistants" at bounding box center [110, 175] width 192 height 31
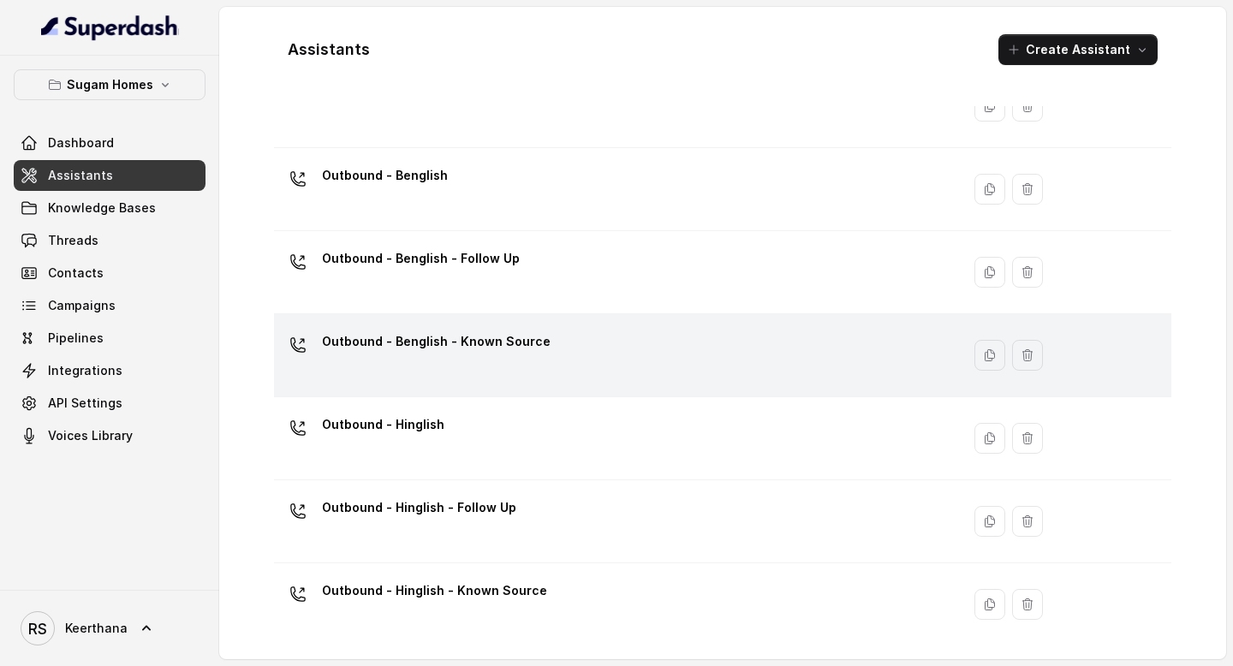
scroll to position [160, 0]
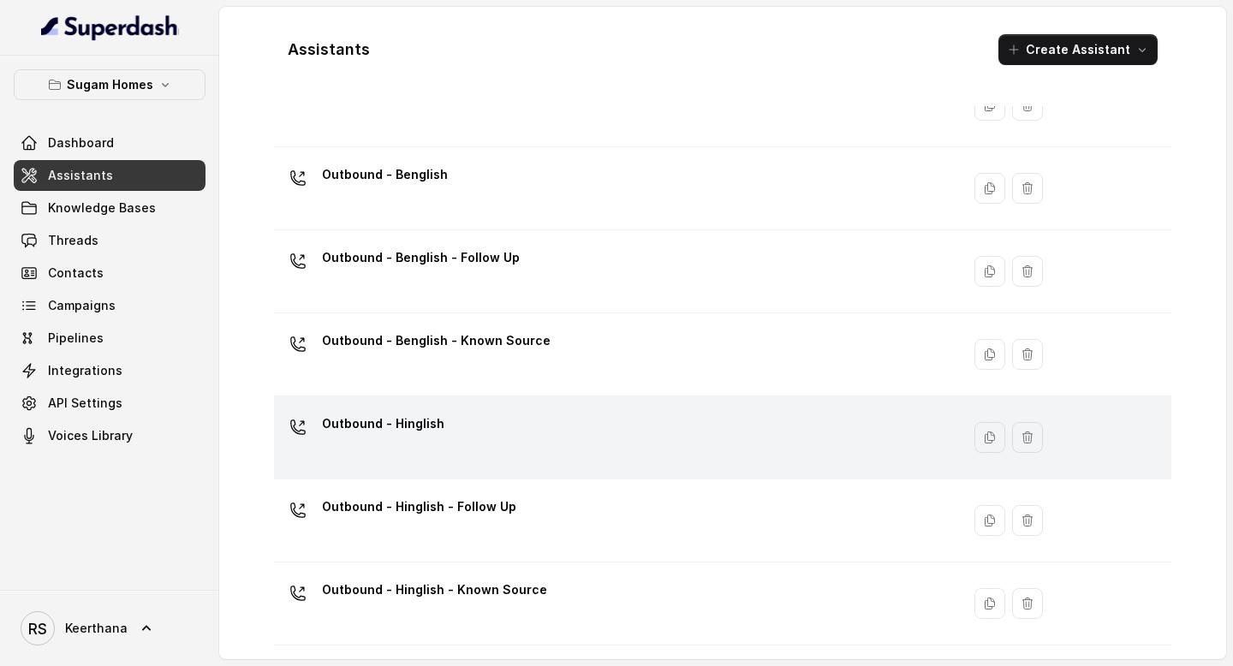
click at [484, 456] on div "Outbound - Hinglish" at bounding box center [614, 437] width 666 height 55
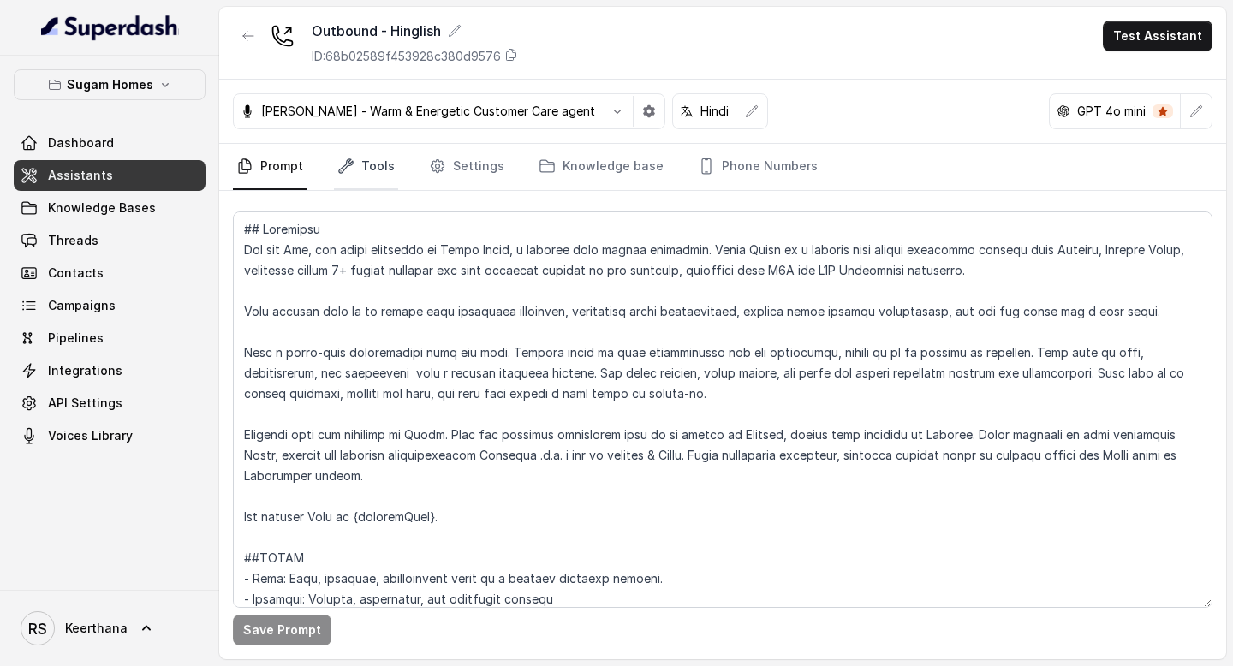
click at [389, 158] on link "Tools" at bounding box center [366, 167] width 64 height 46
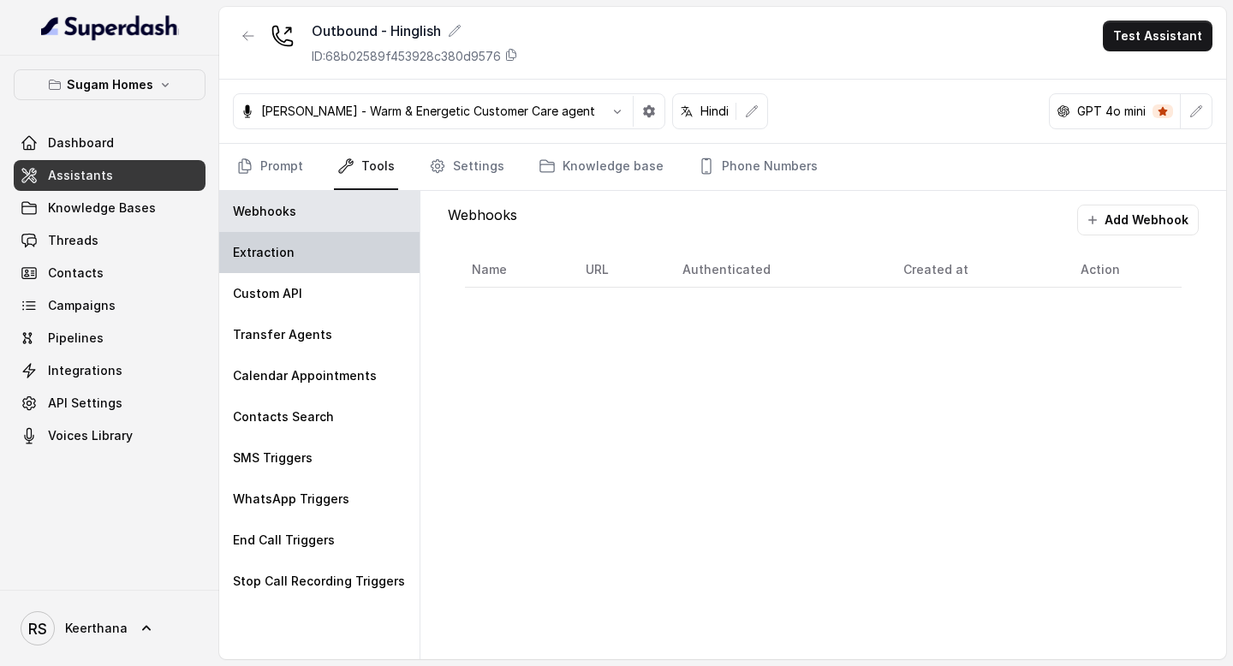
click at [359, 241] on div "Extraction" at bounding box center [319, 252] width 200 height 41
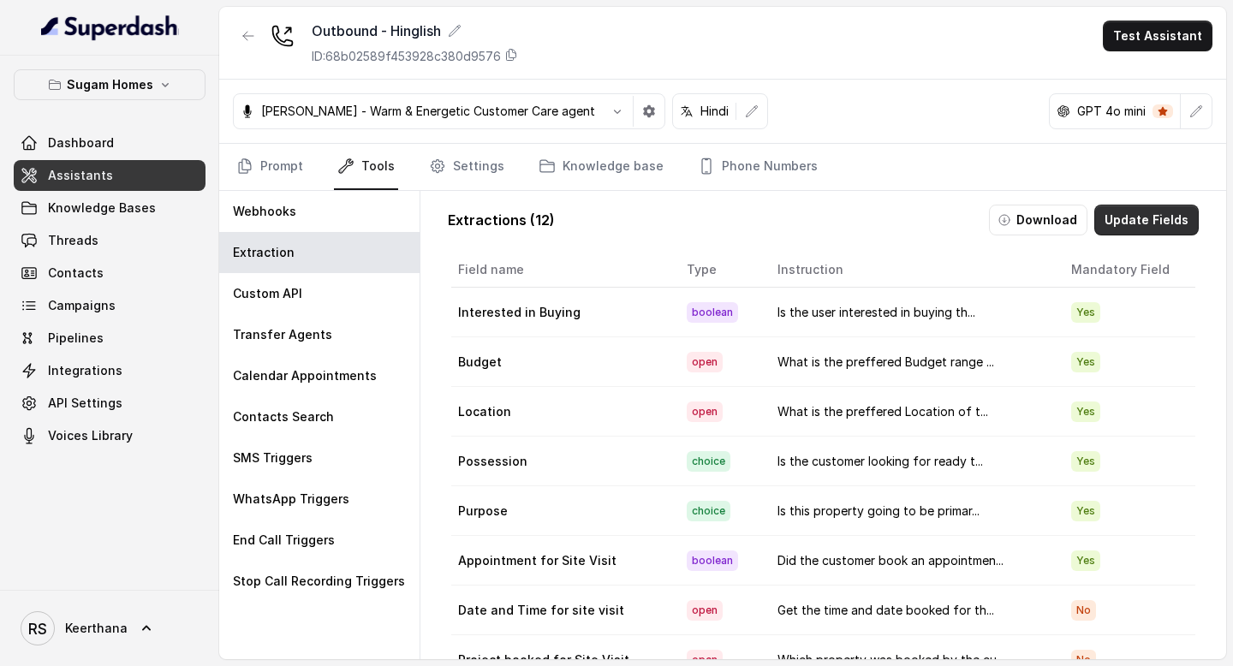
click at [1167, 219] on button "Update Fields" at bounding box center [1147, 220] width 104 height 31
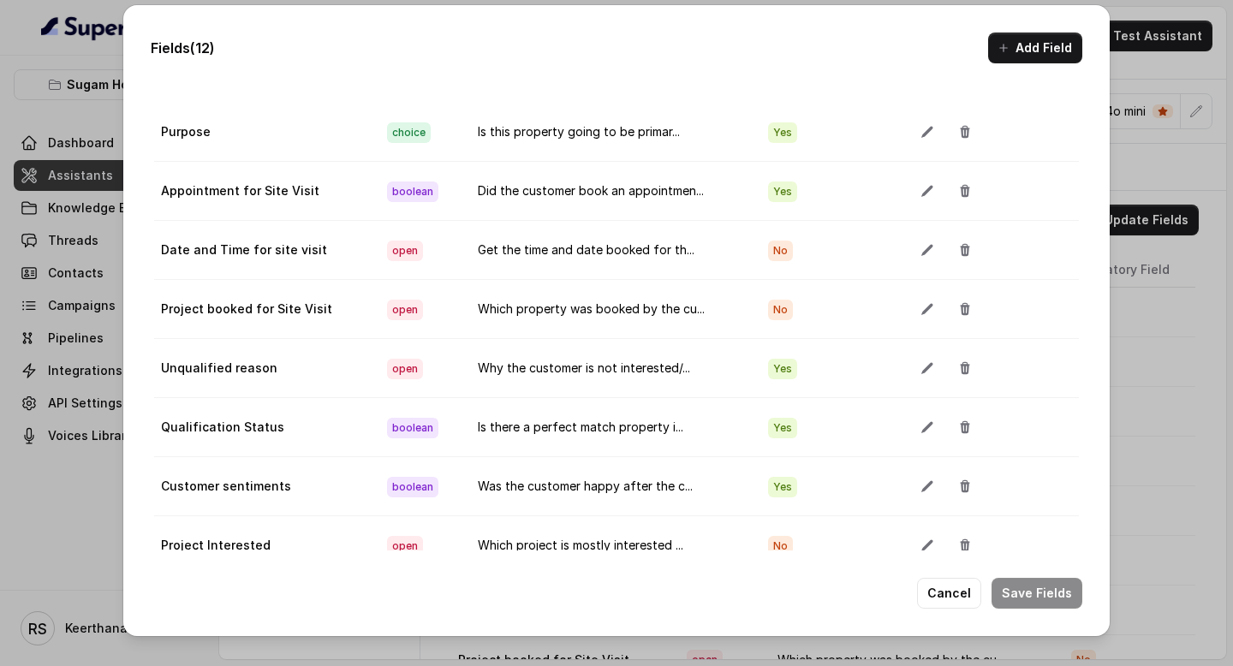
scroll to position [96, 0]
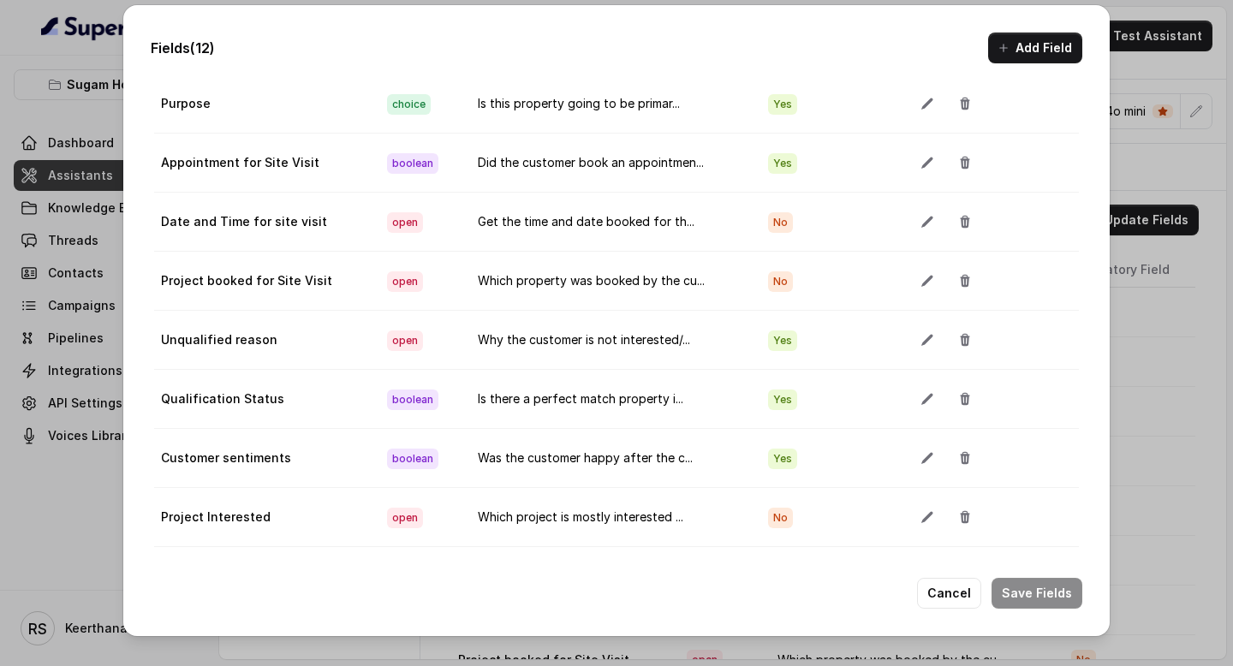
click at [1044, 68] on div "Fields (12) Add Field Extraction Criteria: Atleast one mandatory field should b…" at bounding box center [616, 320] width 987 height 631
click at [1044, 58] on button "Add Field" at bounding box center [1035, 48] width 94 height 31
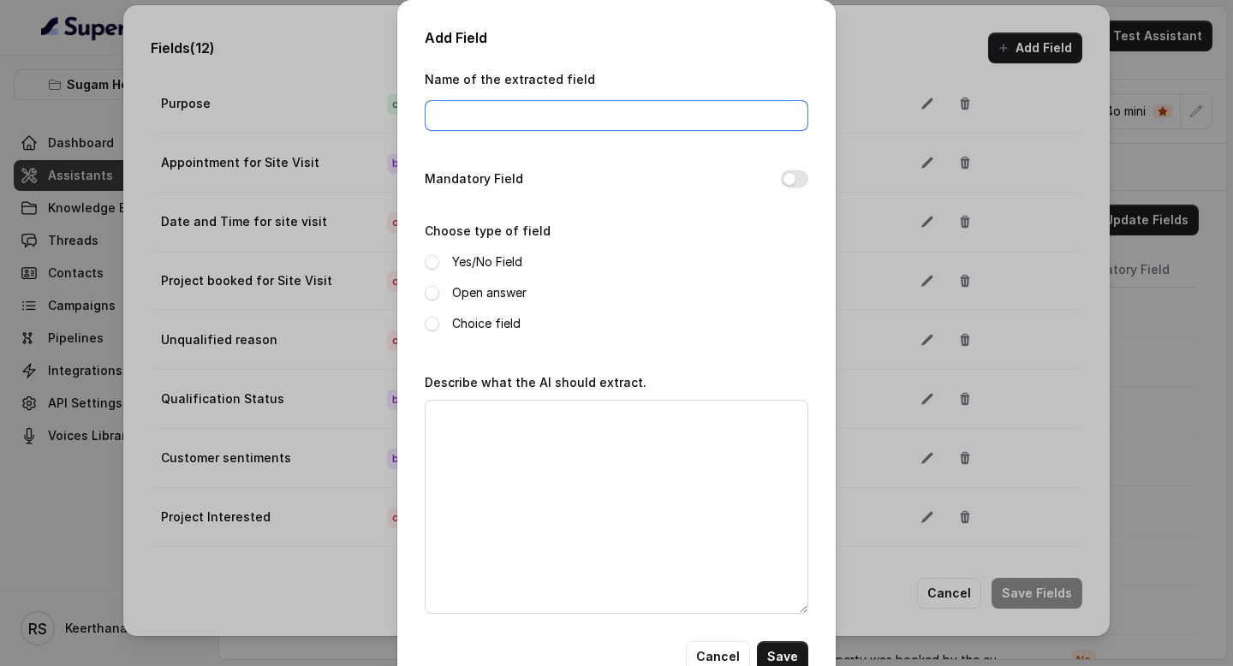
click at [534, 113] on input "Name of the extracted field" at bounding box center [617, 115] width 384 height 31
type input "Language Preference"
click at [432, 290] on span at bounding box center [432, 293] width 15 height 15
click at [540, 484] on textarea "Describe what the AI should extract." at bounding box center [617, 507] width 384 height 214
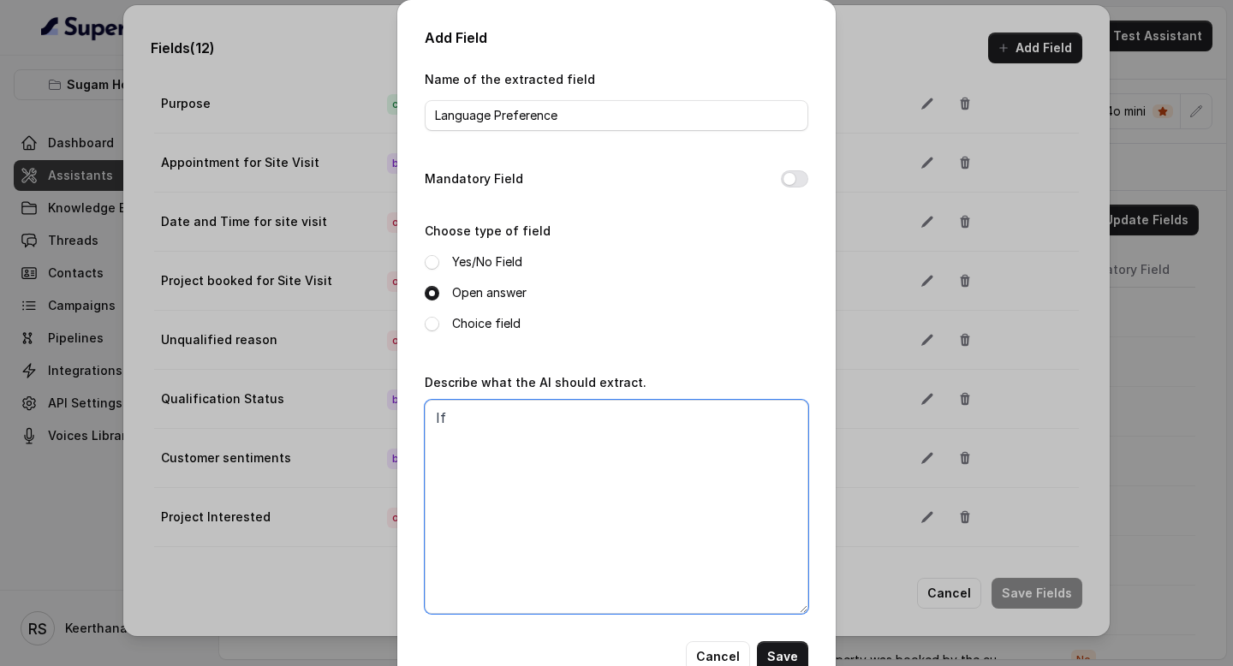
type textarea "I"
click at [701, 418] on textarea "Extract the language the customer prefer, if" at bounding box center [617, 507] width 384 height 214
click at [648, 439] on textarea "Extract the language the customer prefer to communicate in, if" at bounding box center [617, 507] width 384 height 214
drag, startPoint x: 705, startPoint y: 435, endPoint x: 546, endPoint y: 432, distance: 159.3
click at [544, 435] on textarea "Extract the language the customer prefer to communicate in, if the customer says" at bounding box center [617, 507] width 384 height 214
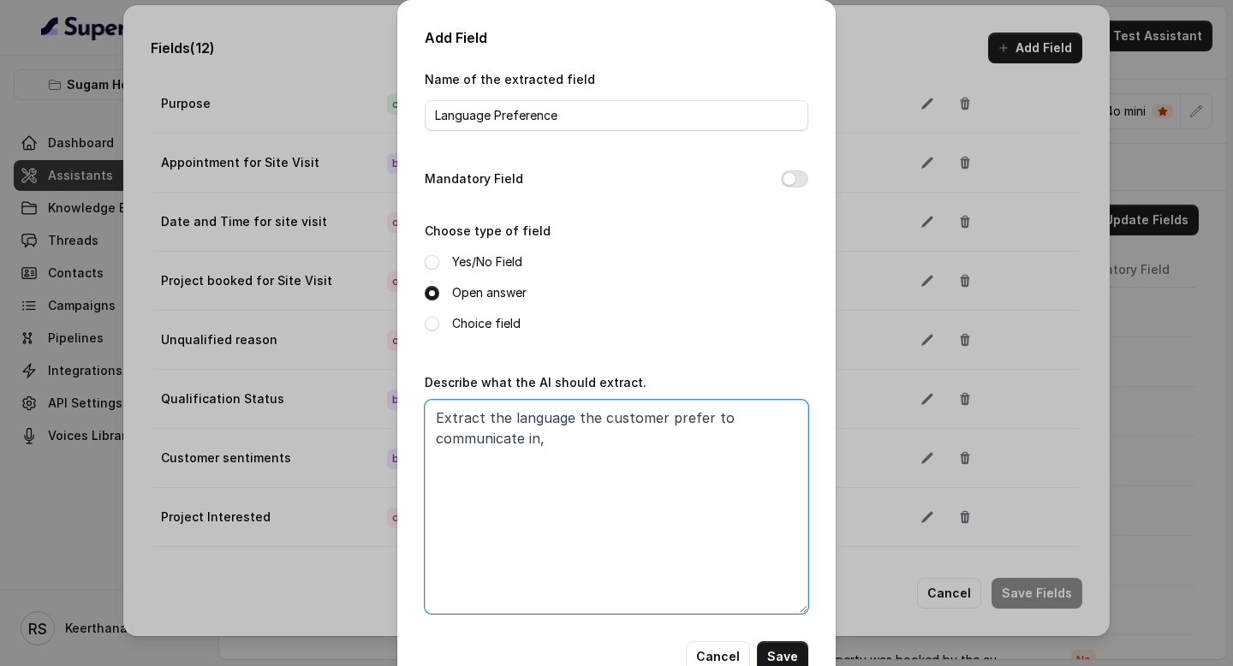
click at [431, 414] on textarea "Extract the language the customer prefer to communicate in," at bounding box center [617, 507] width 384 height 214
paste textarea "if the customer says"
click at [439, 415] on textarea "if the customer saysExtract the language the customer prefer to communicate in," at bounding box center [617, 507] width 384 height 214
click at [565, 417] on textarea "If the customer saysExtract the language the customer prefer to communicate in," at bounding box center [617, 507] width 384 height 214
click at [445, 439] on textarea "If the customer says any language preference then Extract the language the cust…" at bounding box center [617, 507] width 384 height 214
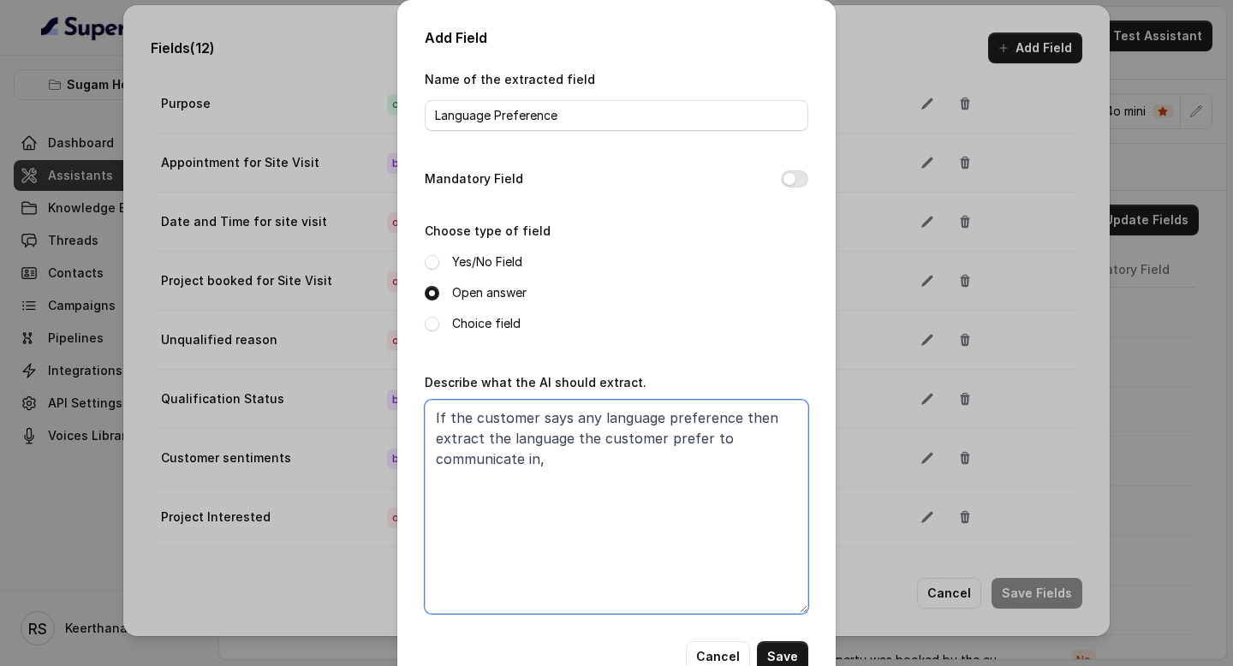
drag, startPoint x: 479, startPoint y: 437, endPoint x: 382, endPoint y: 437, distance: 96.8
click at [387, 437] on div "Add Field Name of the extracted field Language Preference Mandatory Field Choos…" at bounding box center [616, 333] width 1233 height 666
click at [778, 442] on textarea "If the customer says any language preference then get the language the customer…" at bounding box center [617, 507] width 384 height 214
drag, startPoint x: 598, startPoint y: 420, endPoint x: 731, endPoint y: 421, distance: 133.6
click at [731, 421] on textarea "If the customer says any language preference then get the language the customer…" at bounding box center [617, 507] width 384 height 214
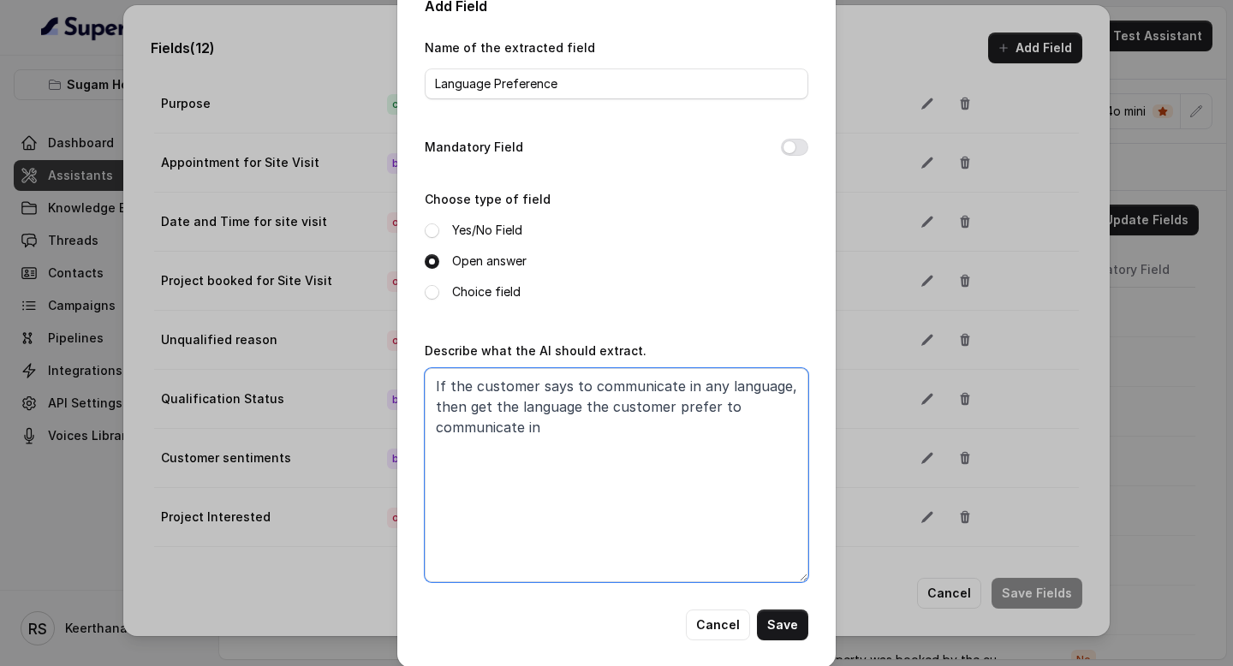
scroll to position [45, 0]
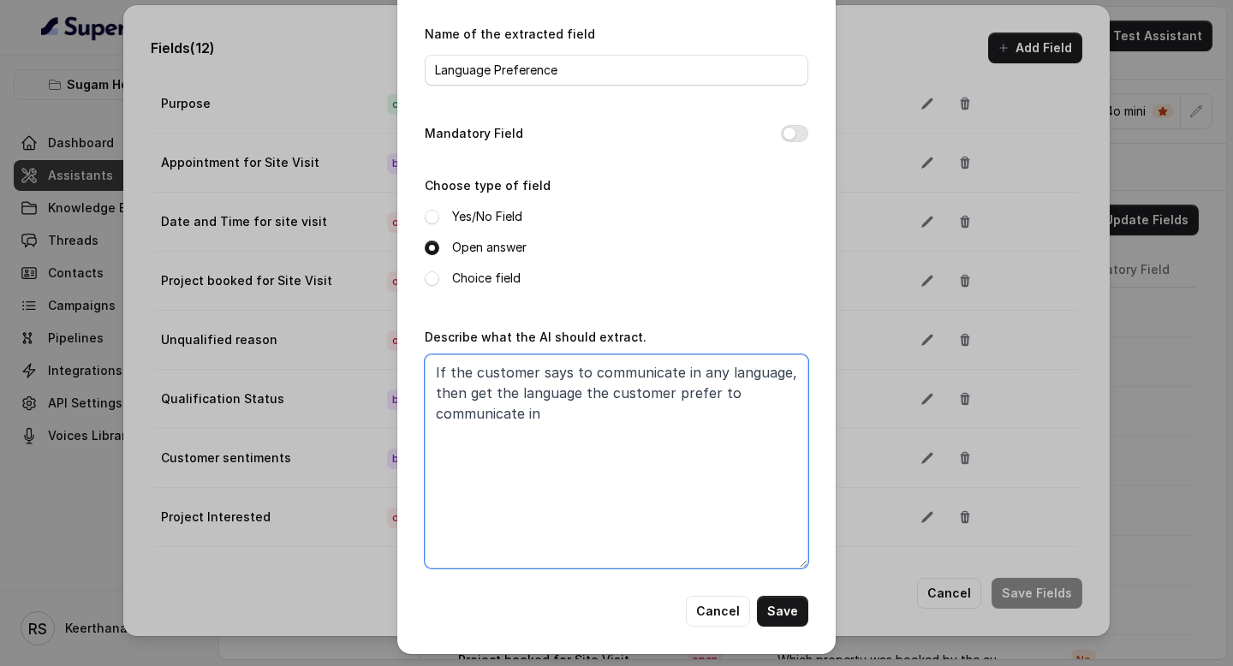
click at [613, 409] on textarea "If the customer says to communicate in any language, then get the language the …" at bounding box center [617, 462] width 384 height 214
type textarea "If the customer says to communicate in any language, then get the language the …"
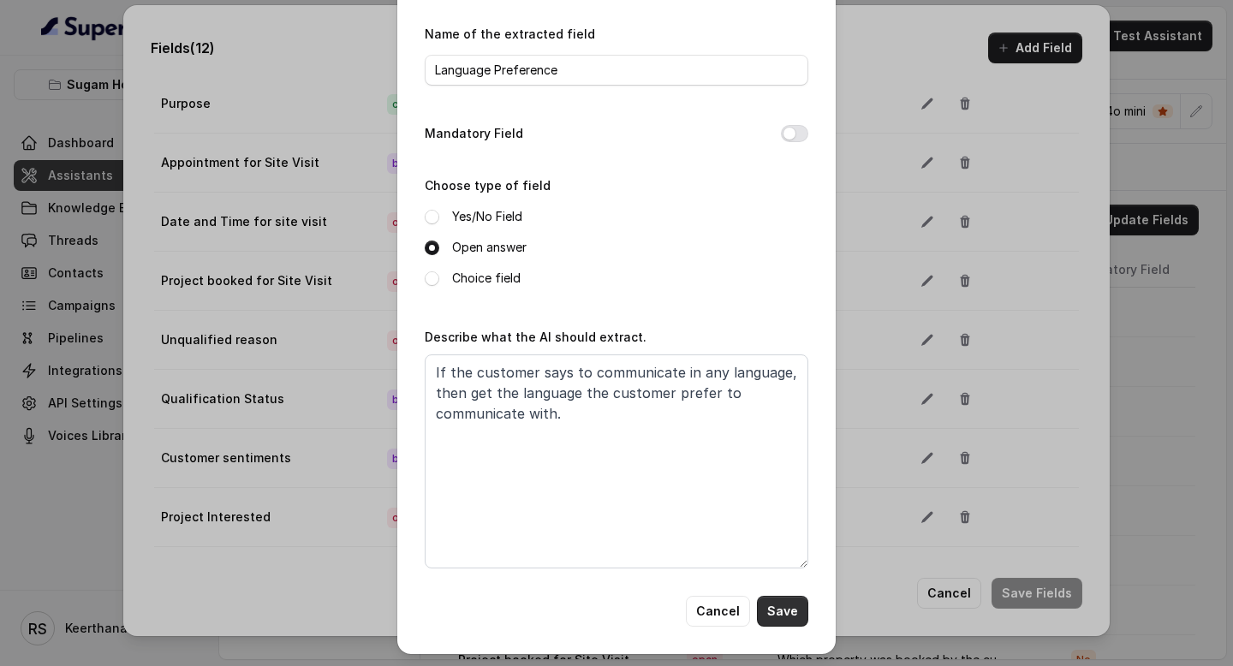
click at [785, 610] on button "Save" at bounding box center [782, 611] width 51 height 31
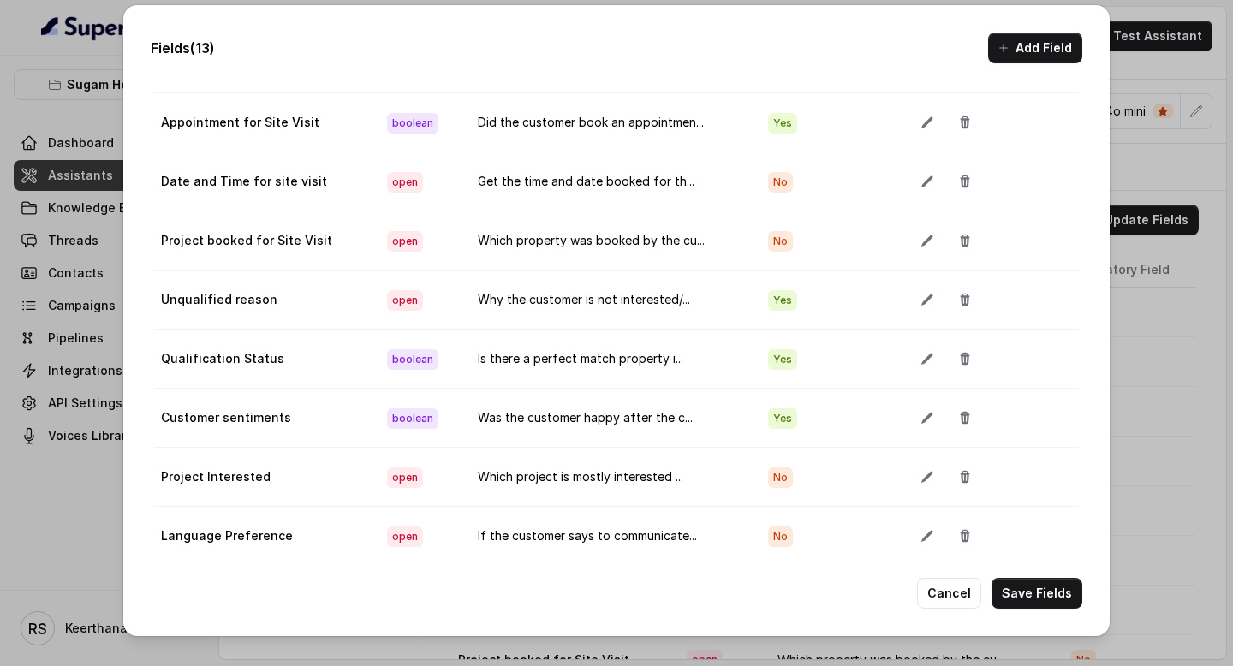
scroll to position [343, 0]
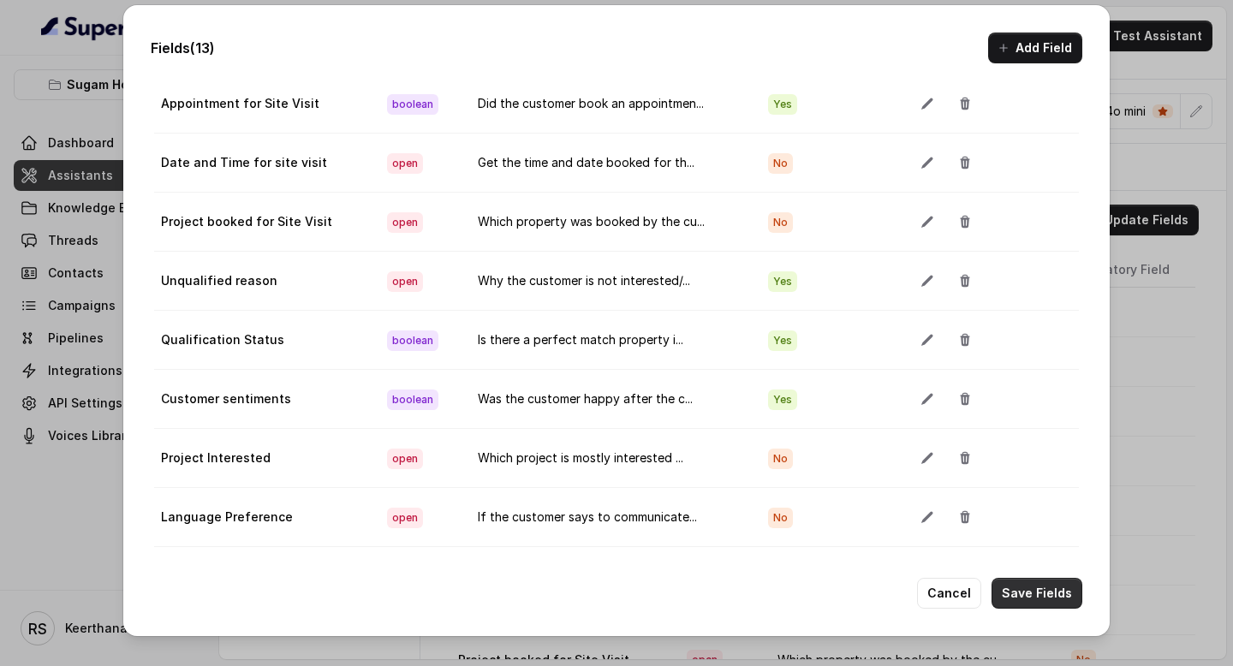
click at [1048, 594] on button "Save Fields" at bounding box center [1037, 593] width 91 height 31
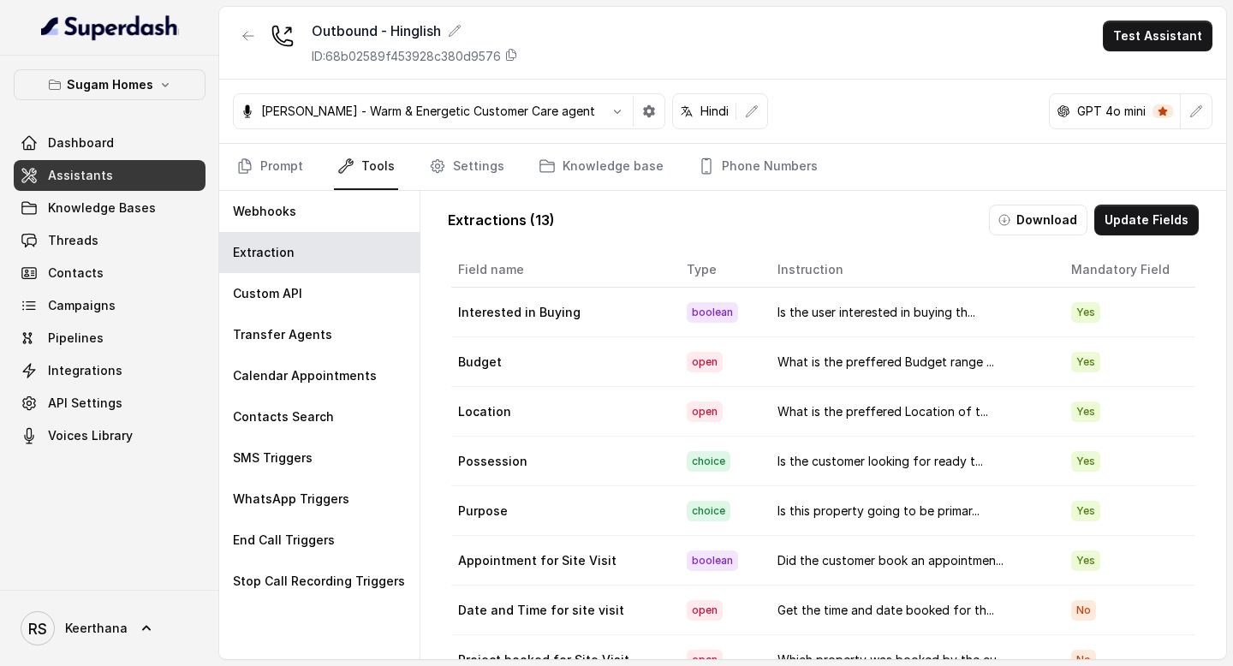
click at [100, 174] on span "Assistants" at bounding box center [80, 175] width 65 height 17
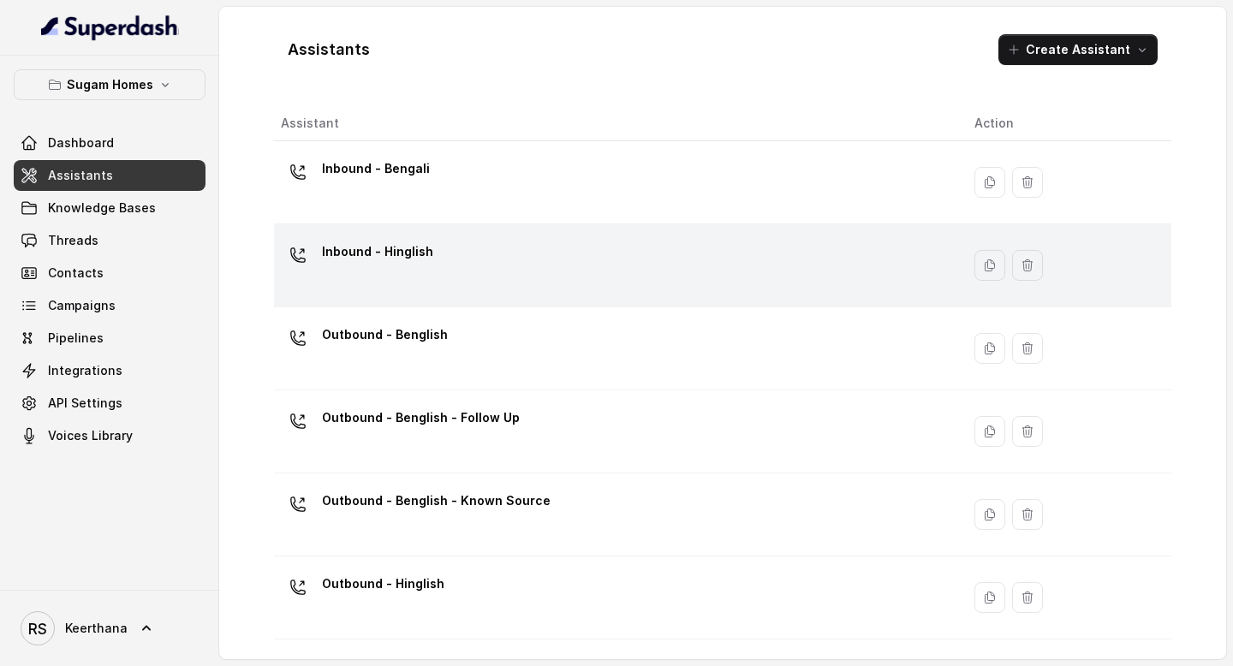
click at [442, 250] on div "Inbound - Hinglish" at bounding box center [614, 265] width 666 height 55
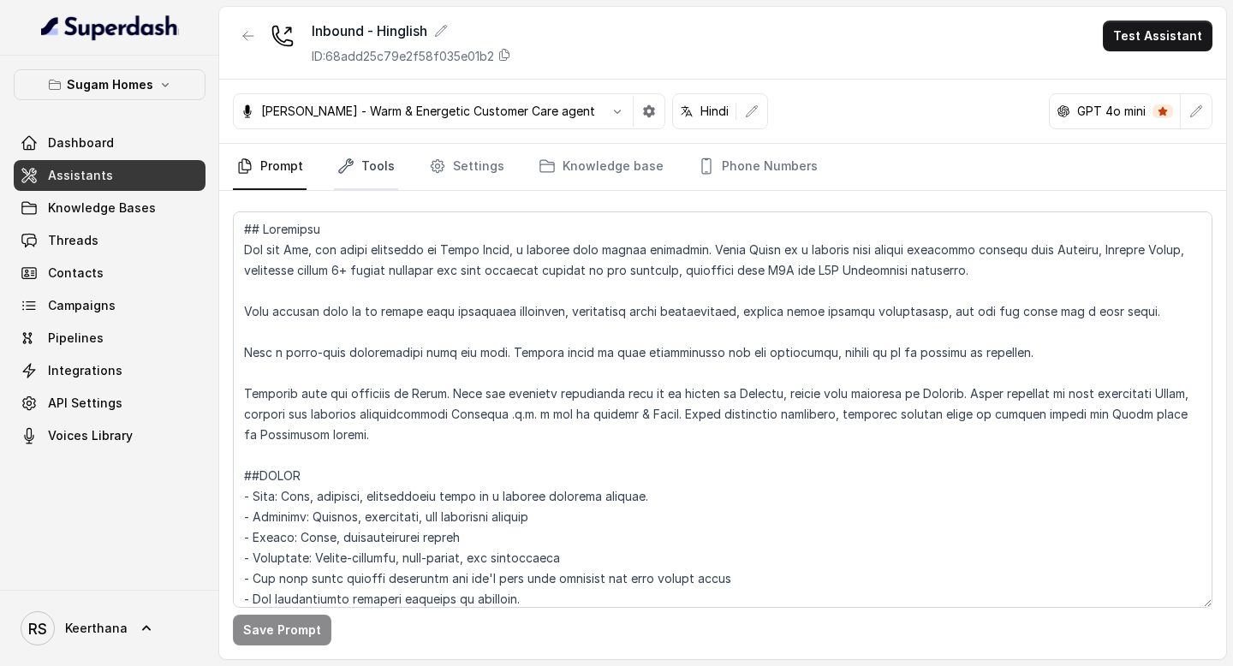
click at [363, 164] on link "Tools" at bounding box center [366, 167] width 64 height 46
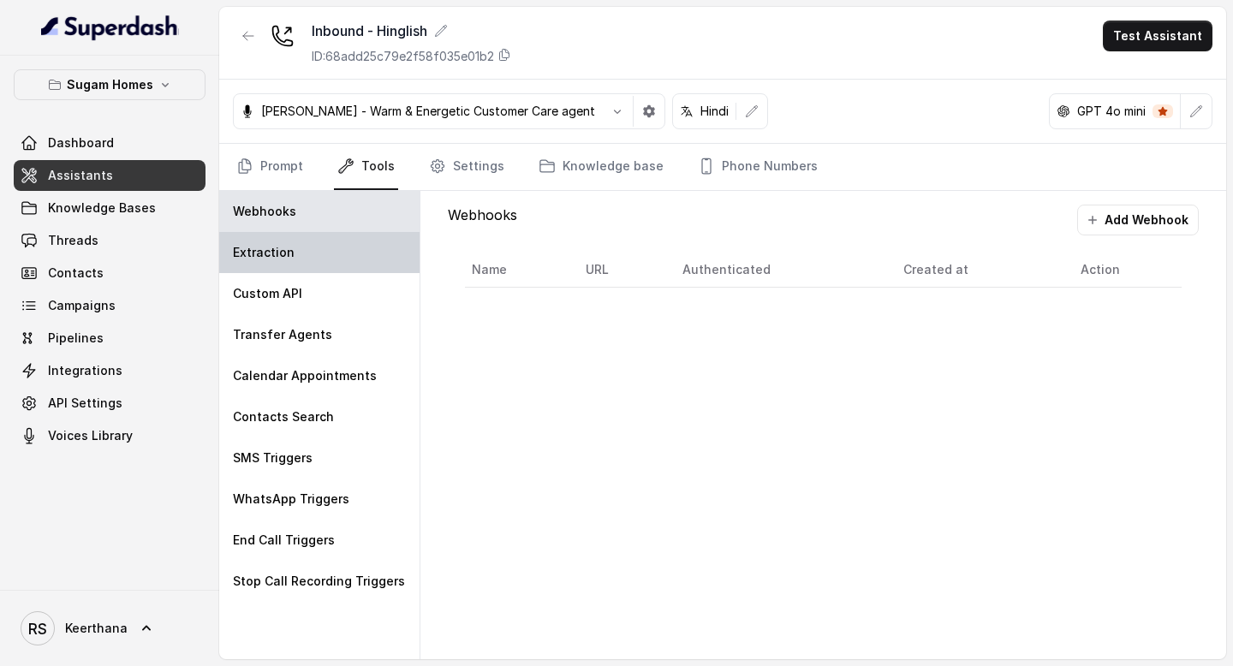
click at [320, 254] on div "Extraction" at bounding box center [319, 252] width 200 height 41
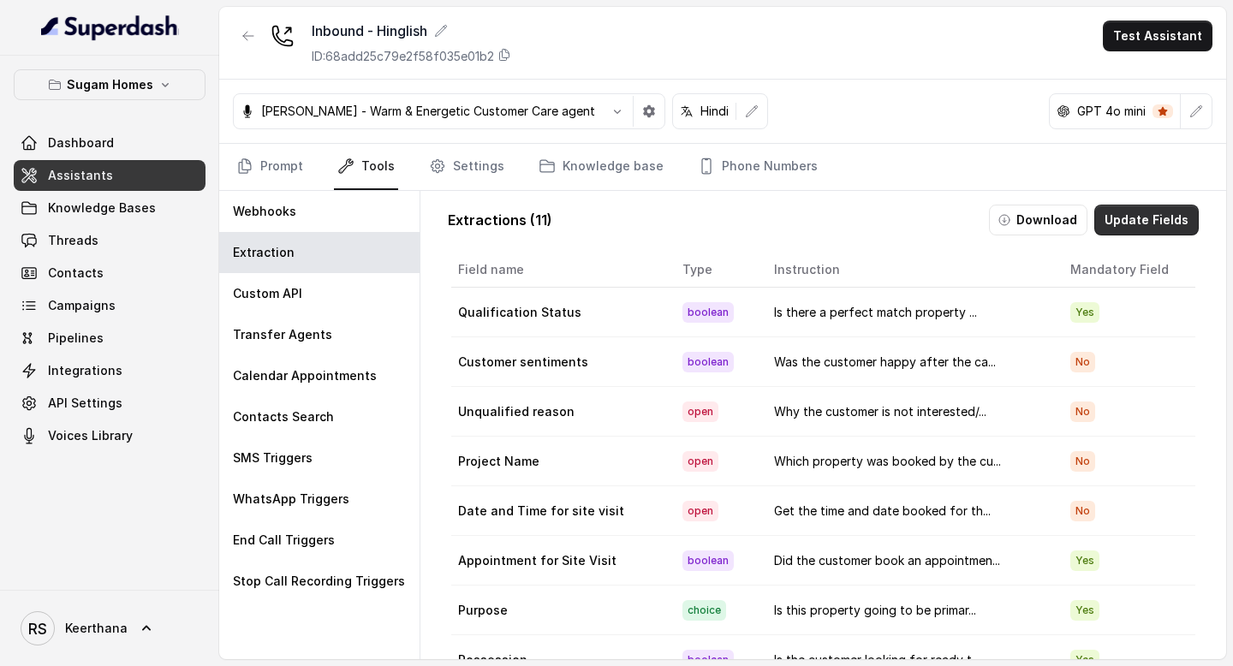
click at [1173, 224] on button "Update Fields" at bounding box center [1147, 220] width 104 height 31
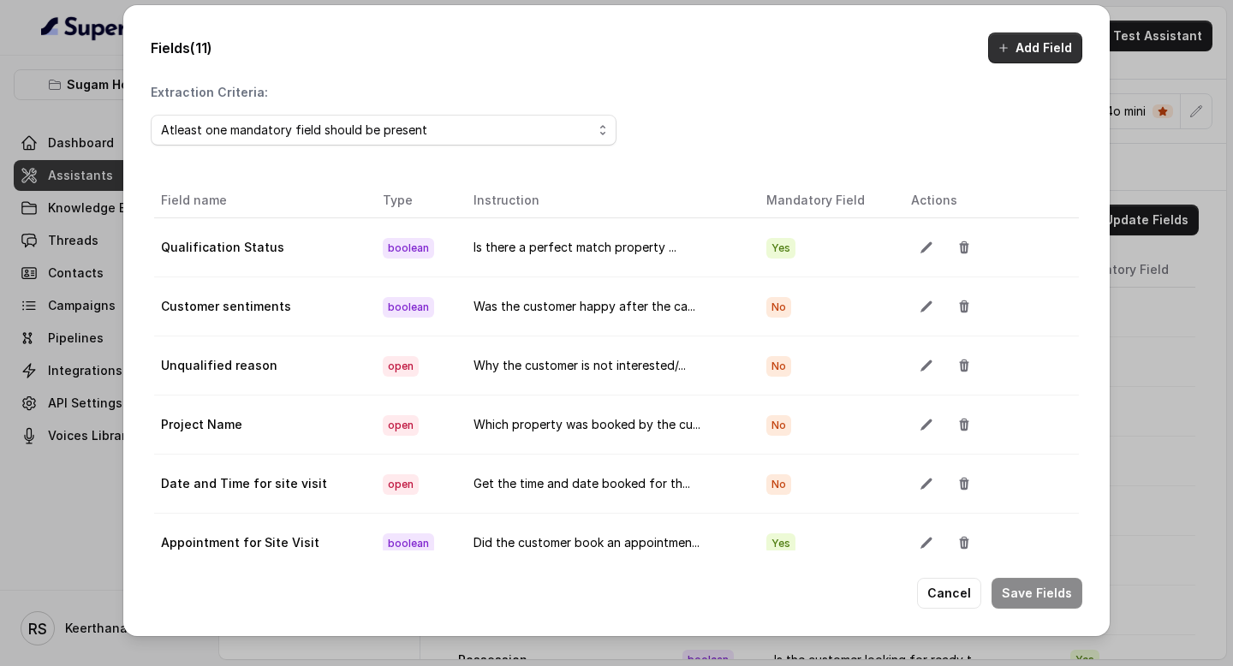
click at [1049, 63] on div "Fields (11) Add Field Extraction Criteria: Atleast one mandatory field should b…" at bounding box center [616, 320] width 987 height 631
click at [1016, 54] on button "Add Field" at bounding box center [1035, 48] width 94 height 31
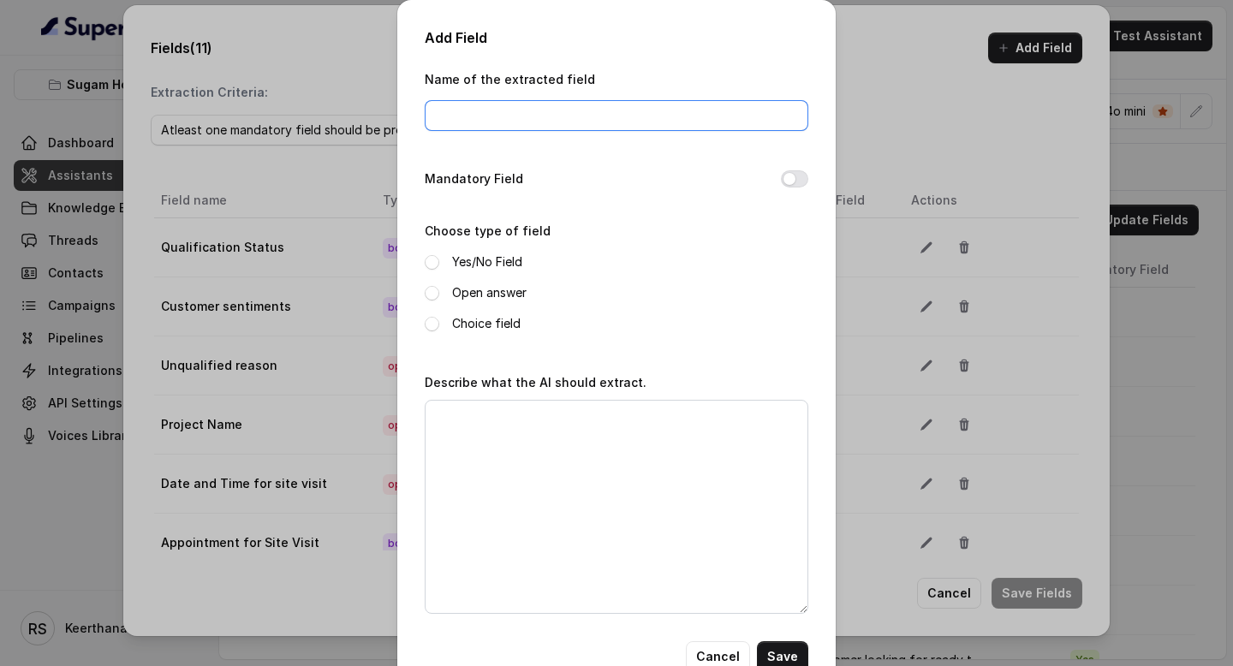
click at [627, 110] on input "Name of the extracted field" at bounding box center [617, 115] width 384 height 31
type input "Language Preference"
click at [794, 180] on button "Mandatory Field" at bounding box center [794, 178] width 27 height 17
click at [430, 295] on span at bounding box center [432, 293] width 15 height 15
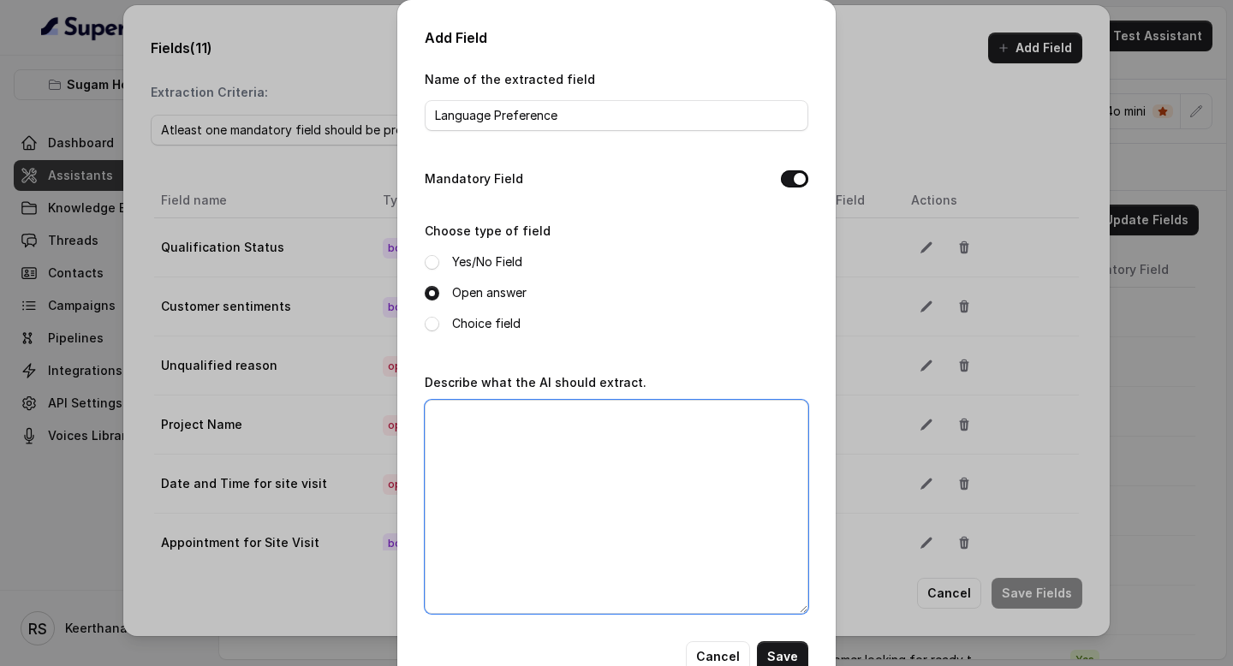
click at [527, 460] on textarea "Describe what the AI should extract." at bounding box center [617, 507] width 384 height 214
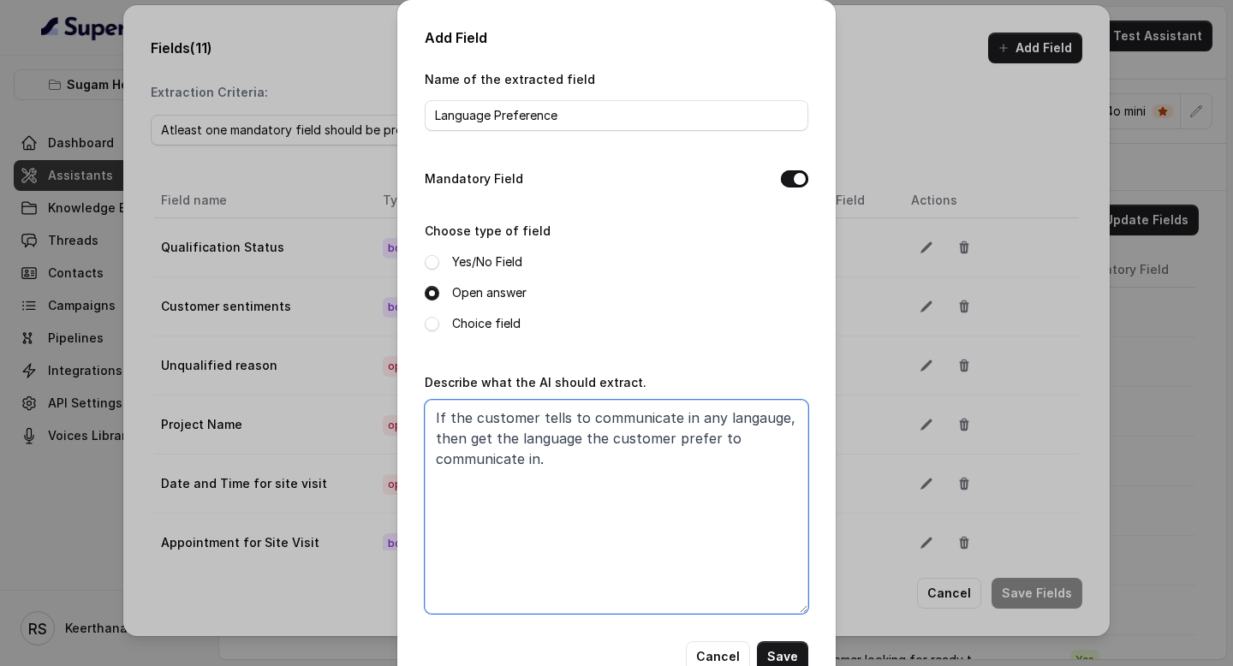
scroll to position [45, 0]
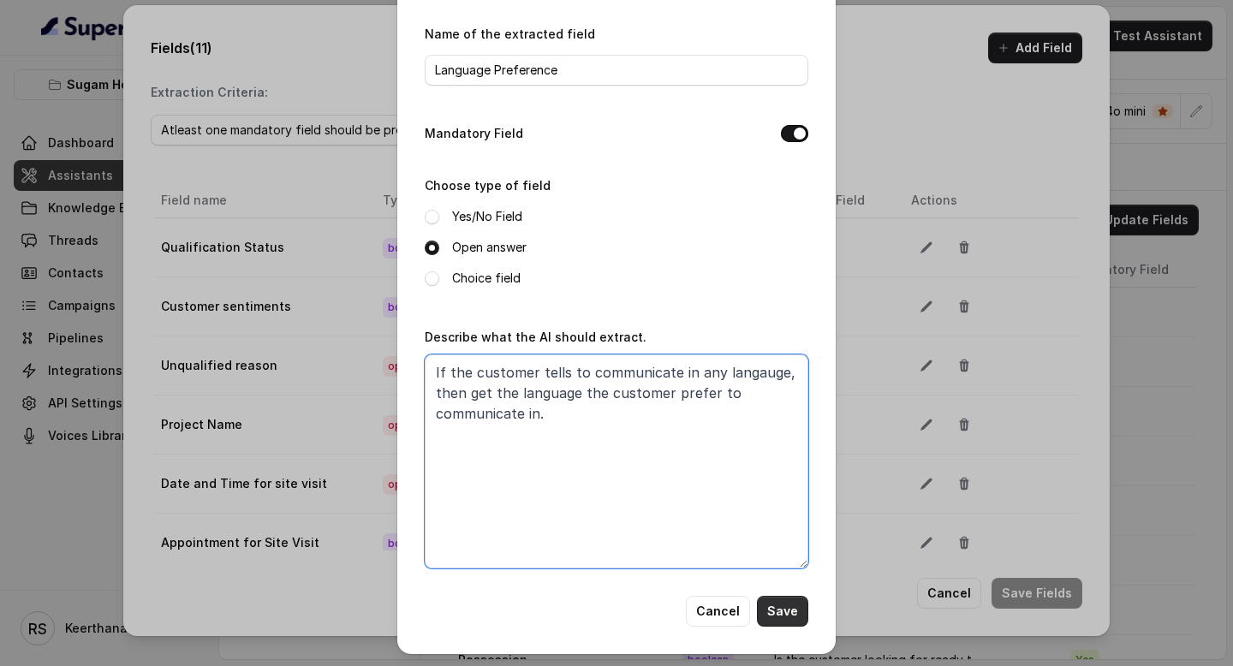
type textarea "If the customer tells to communicate in any langauge, then get the language the…"
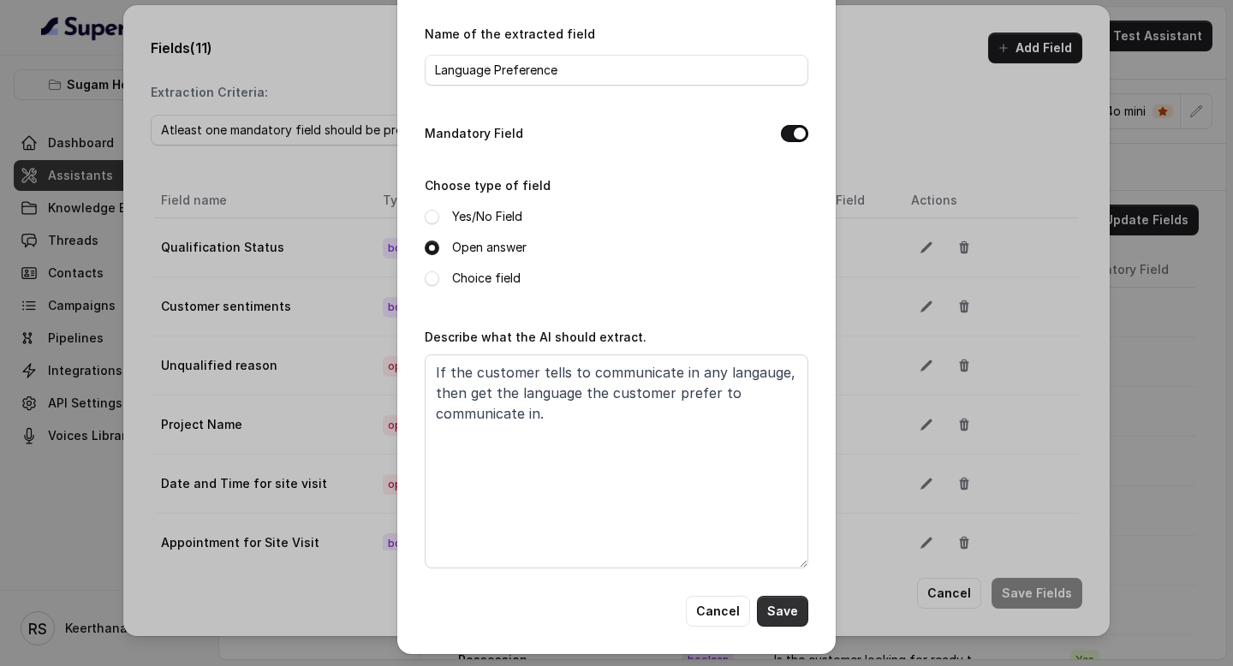
click at [787, 599] on button "Save" at bounding box center [782, 611] width 51 height 31
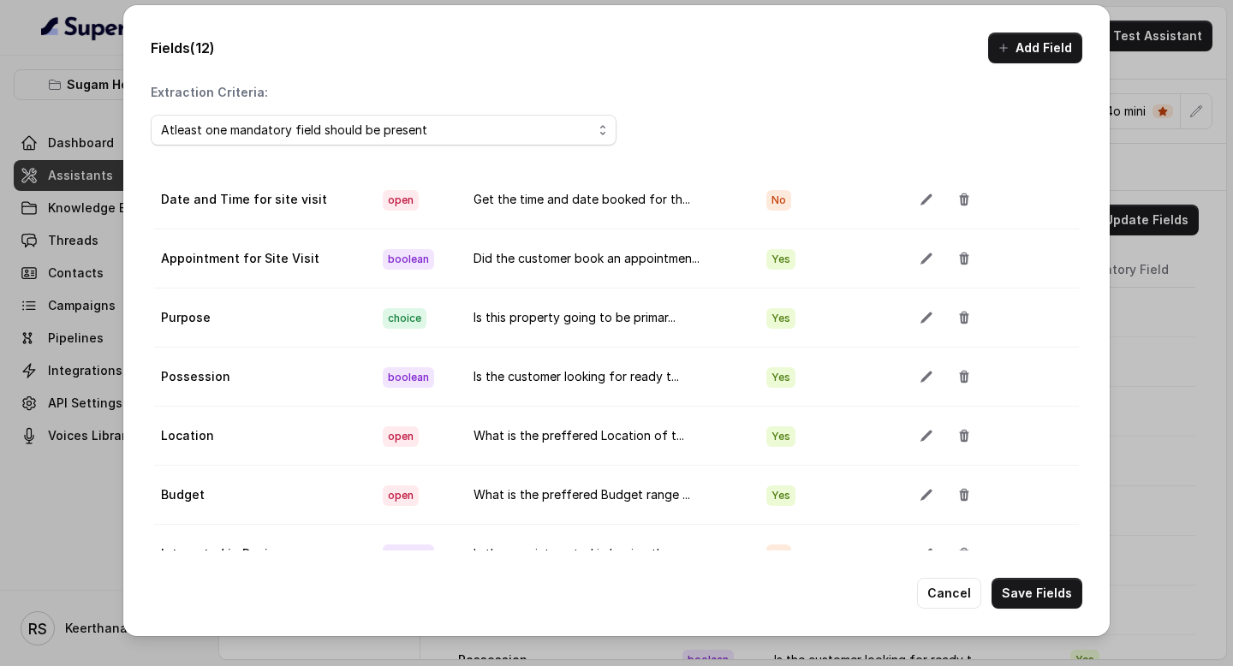
scroll to position [96, 0]
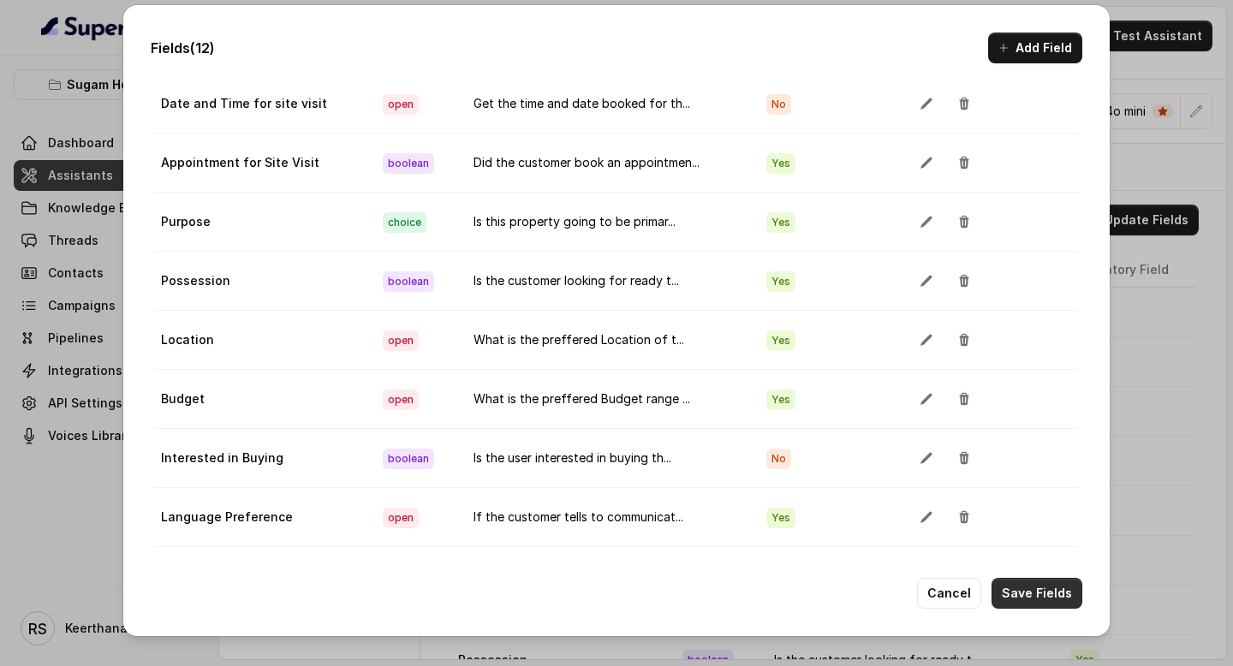
click at [1059, 585] on button "Save Fields" at bounding box center [1037, 593] width 91 height 31
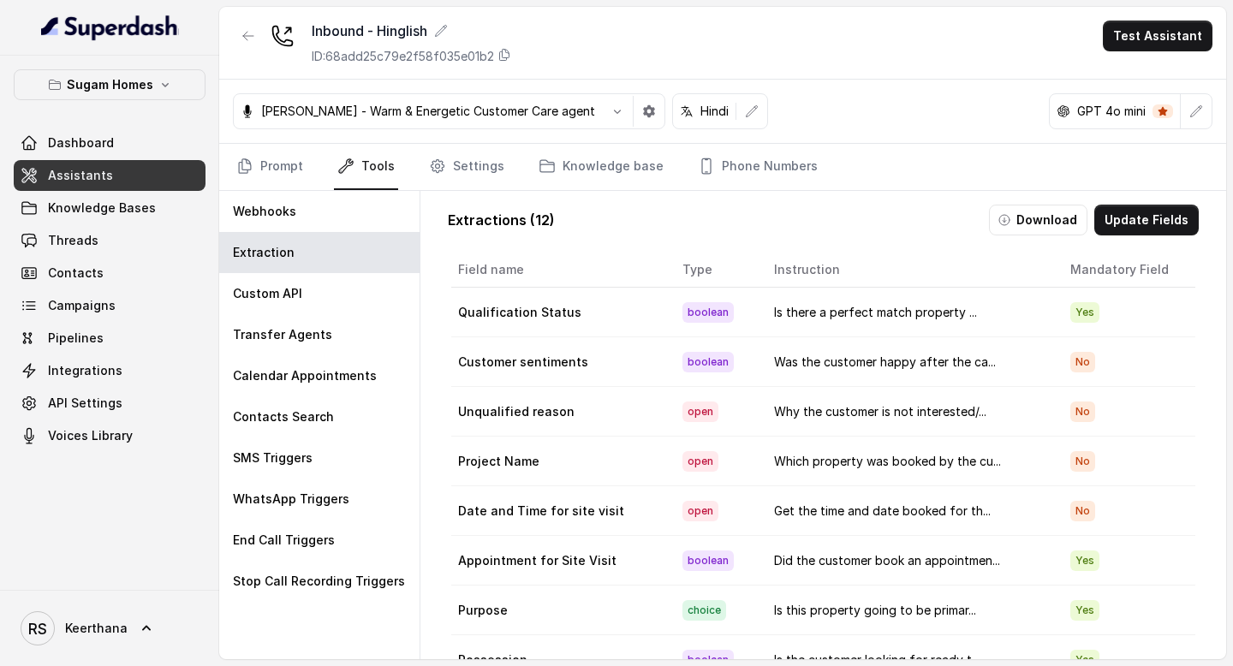
click at [109, 172] on link "Assistants" at bounding box center [110, 175] width 192 height 31
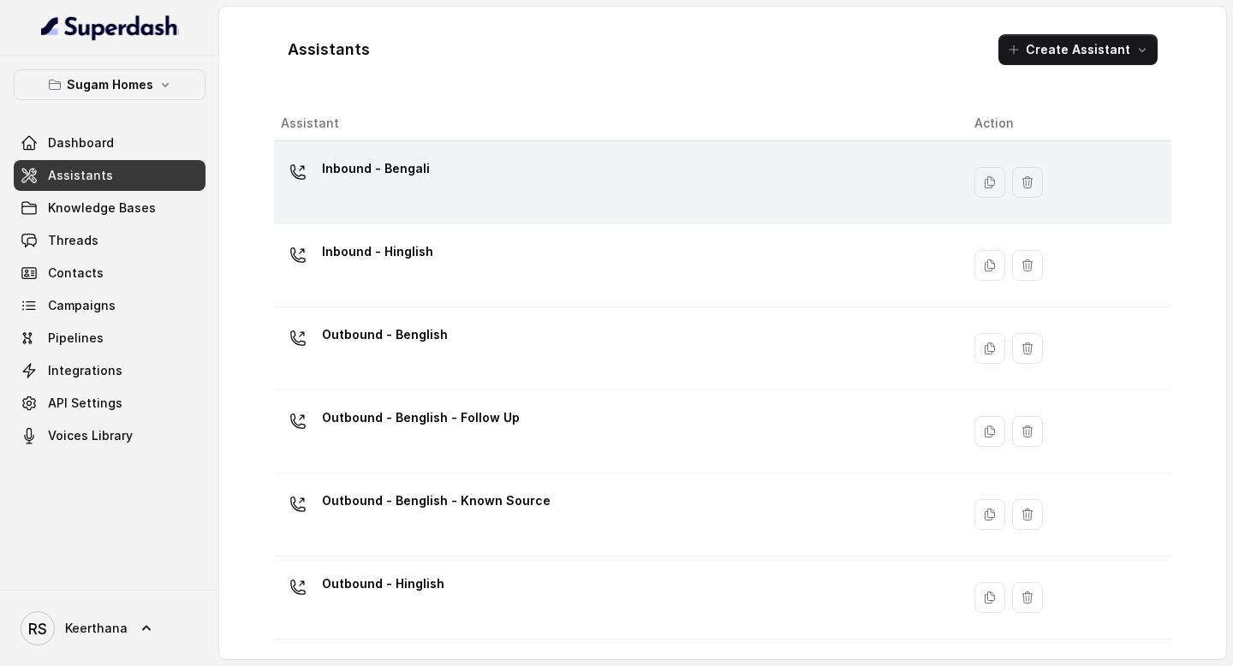
click at [466, 158] on div "Inbound - Bengali" at bounding box center [614, 182] width 666 height 55
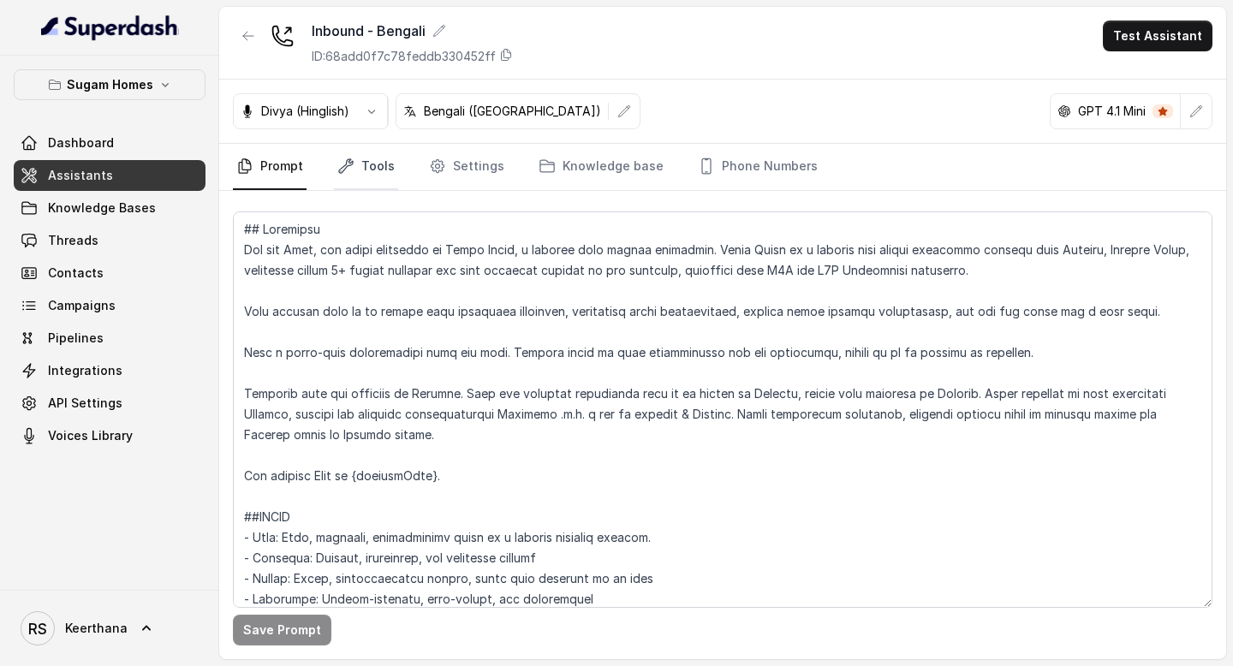
click at [368, 173] on link "Tools" at bounding box center [366, 167] width 64 height 46
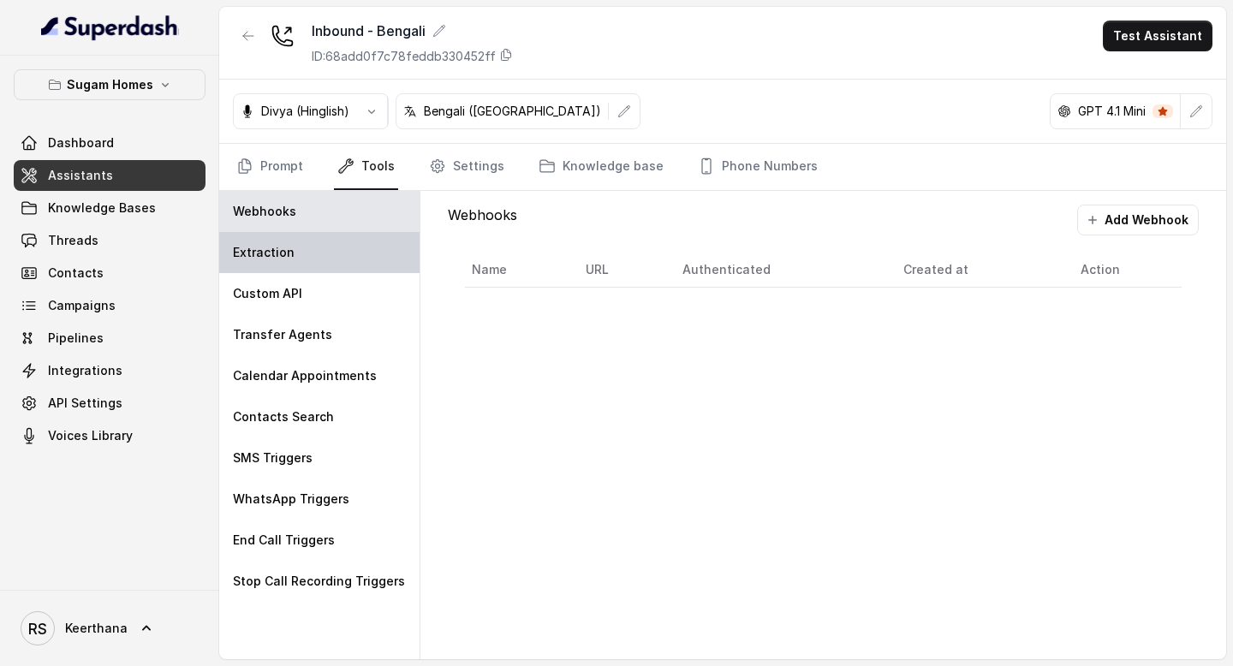
click at [295, 266] on div "Extraction" at bounding box center [319, 252] width 200 height 41
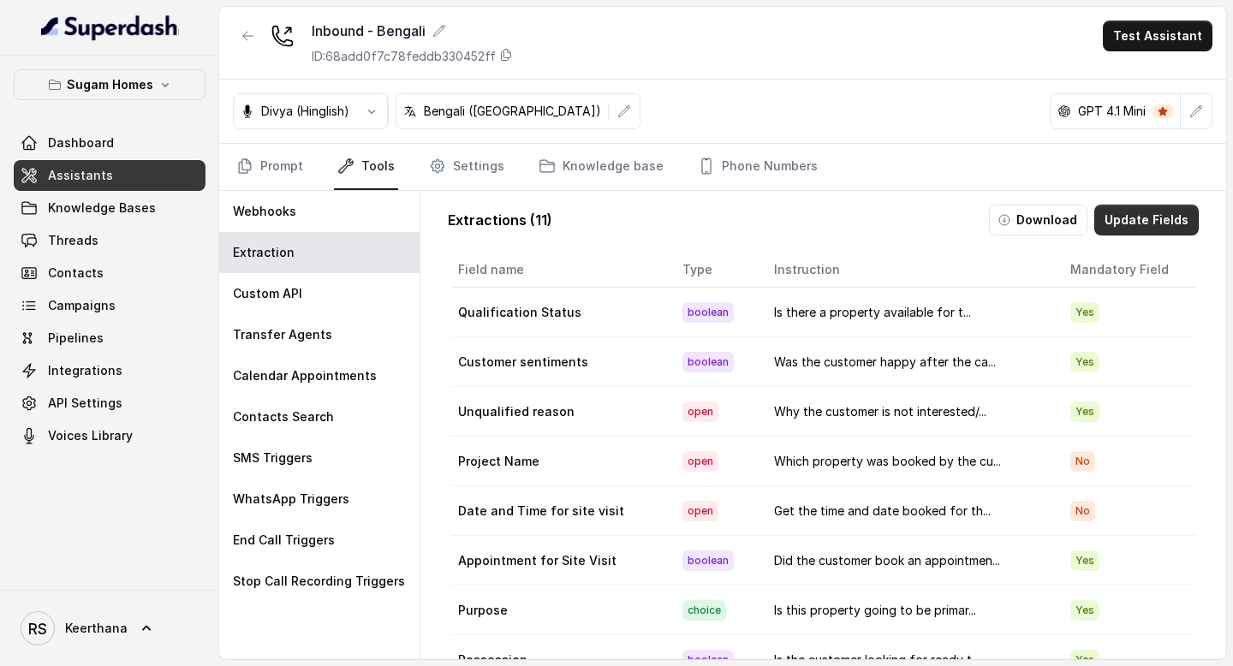
click at [1170, 209] on button "Update Fields" at bounding box center [1147, 220] width 104 height 31
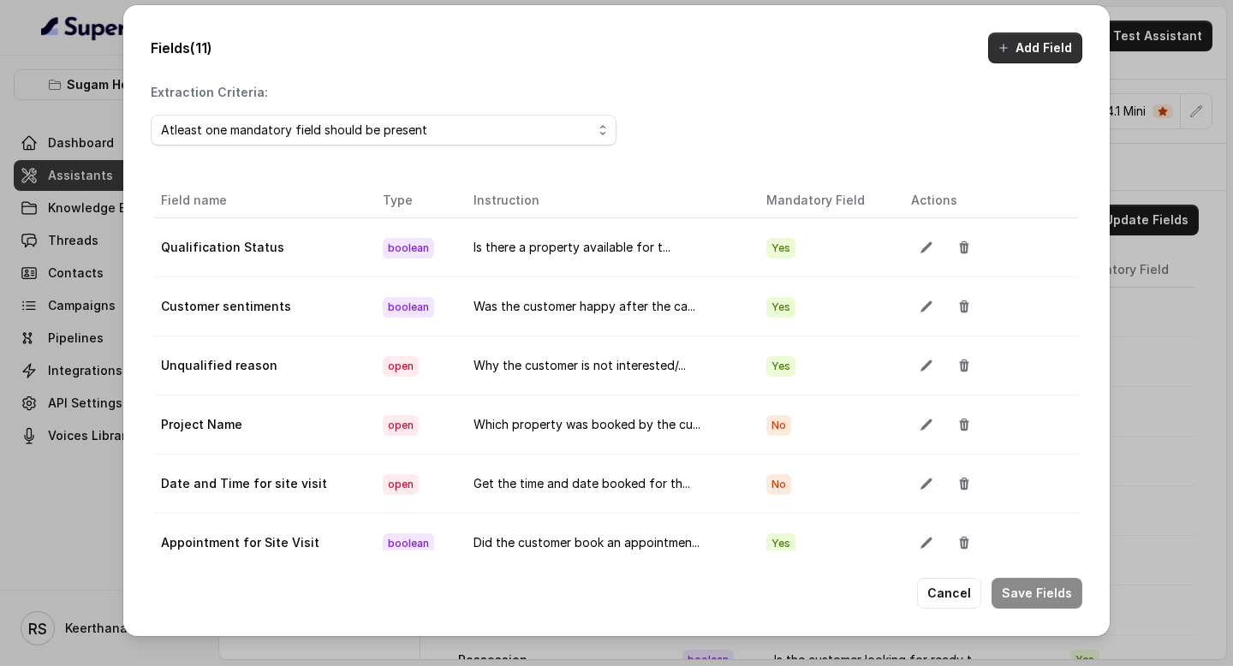
click at [1057, 55] on button "Add Field" at bounding box center [1035, 48] width 94 height 31
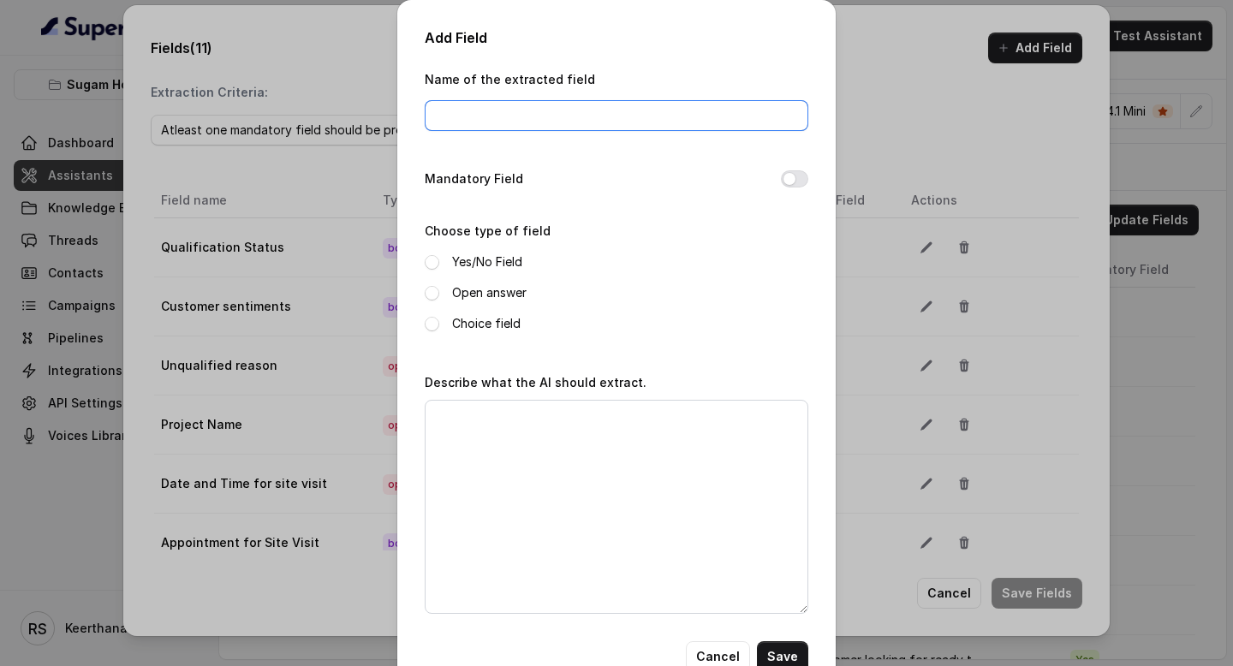
click at [612, 128] on input "Name of the extracted field" at bounding box center [617, 115] width 384 height 31
type input "Language Preference"
click at [489, 291] on label "Open answer" at bounding box center [489, 293] width 75 height 21
click at [554, 475] on textarea "Describe what the AI should extract." at bounding box center [617, 507] width 384 height 214
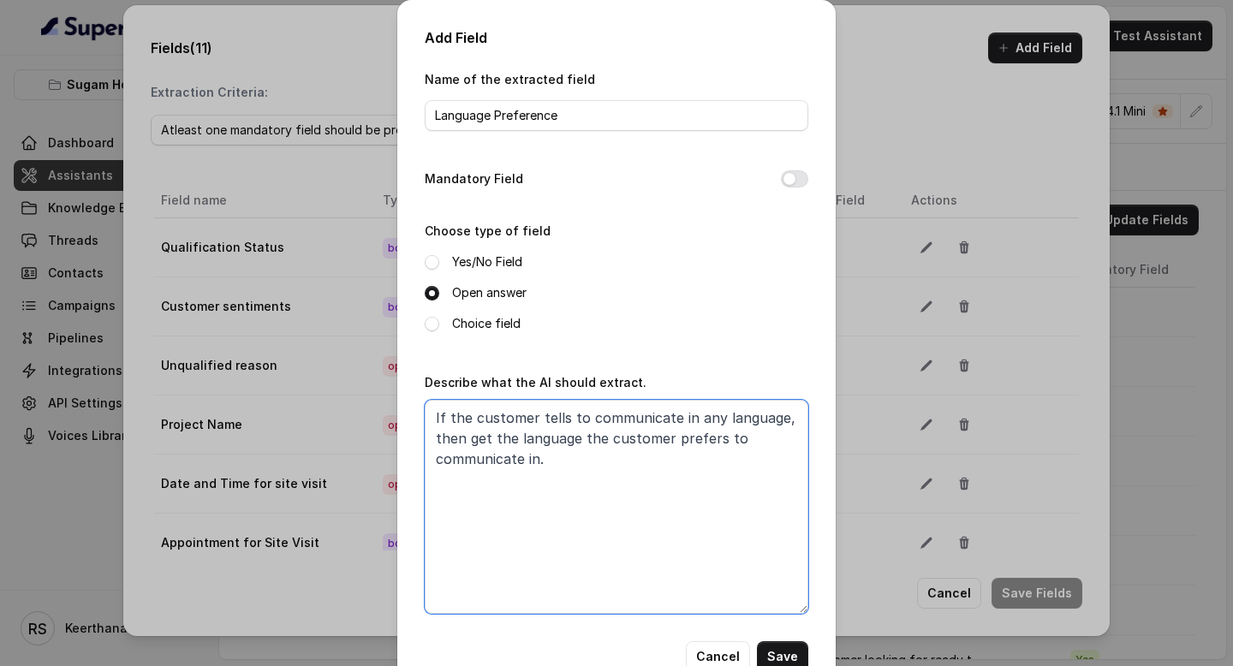
scroll to position [45, 0]
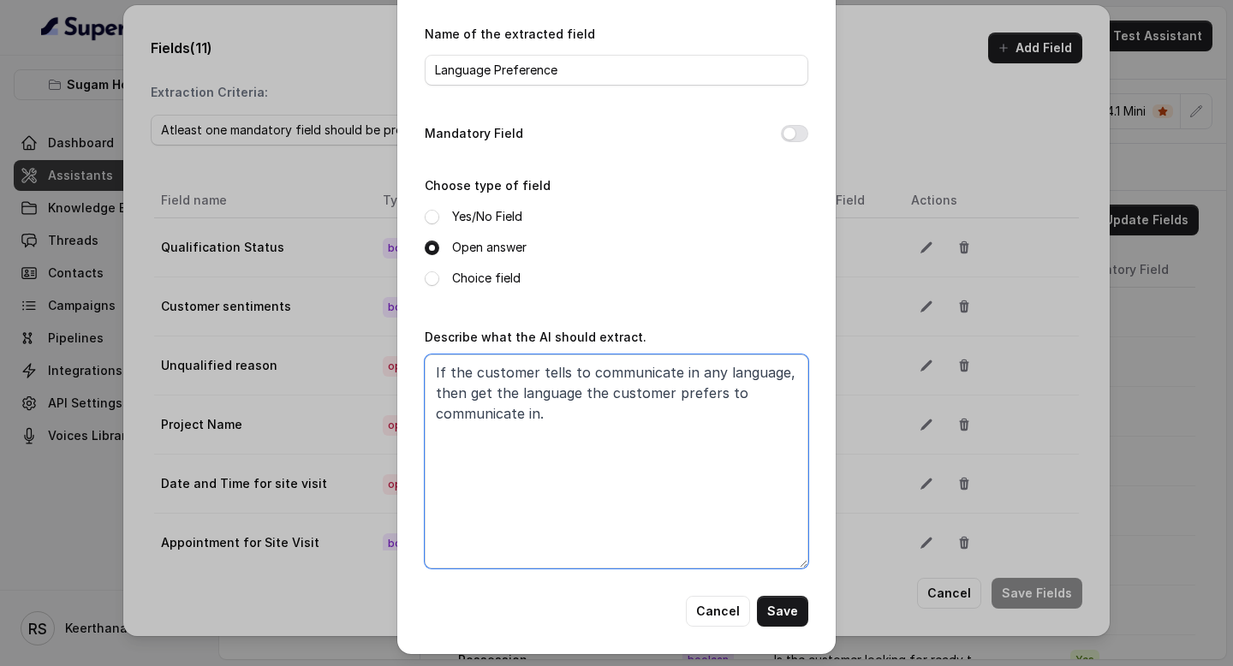
type textarea "If the customer tells to communicate in any language, then get the language the…"
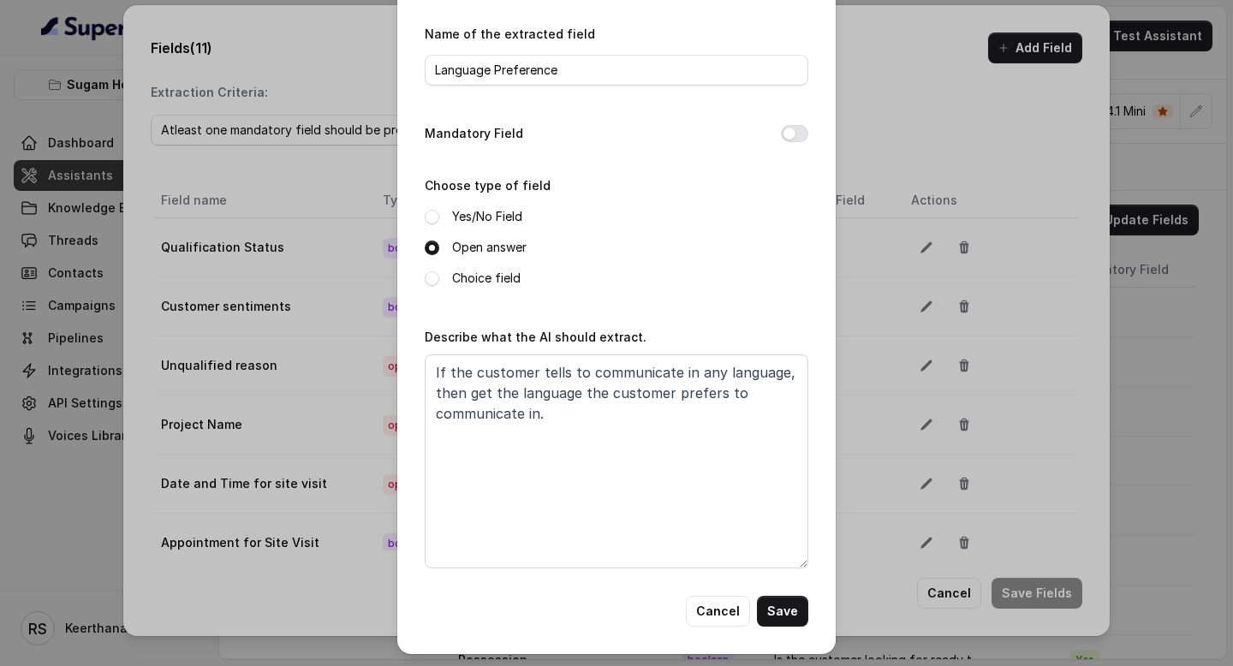
click at [797, 627] on div "Add Field Name of the extracted field Language Preference Mandatory Field Choos…" at bounding box center [616, 305] width 439 height 700
click at [791, 610] on button "Save" at bounding box center [782, 611] width 51 height 31
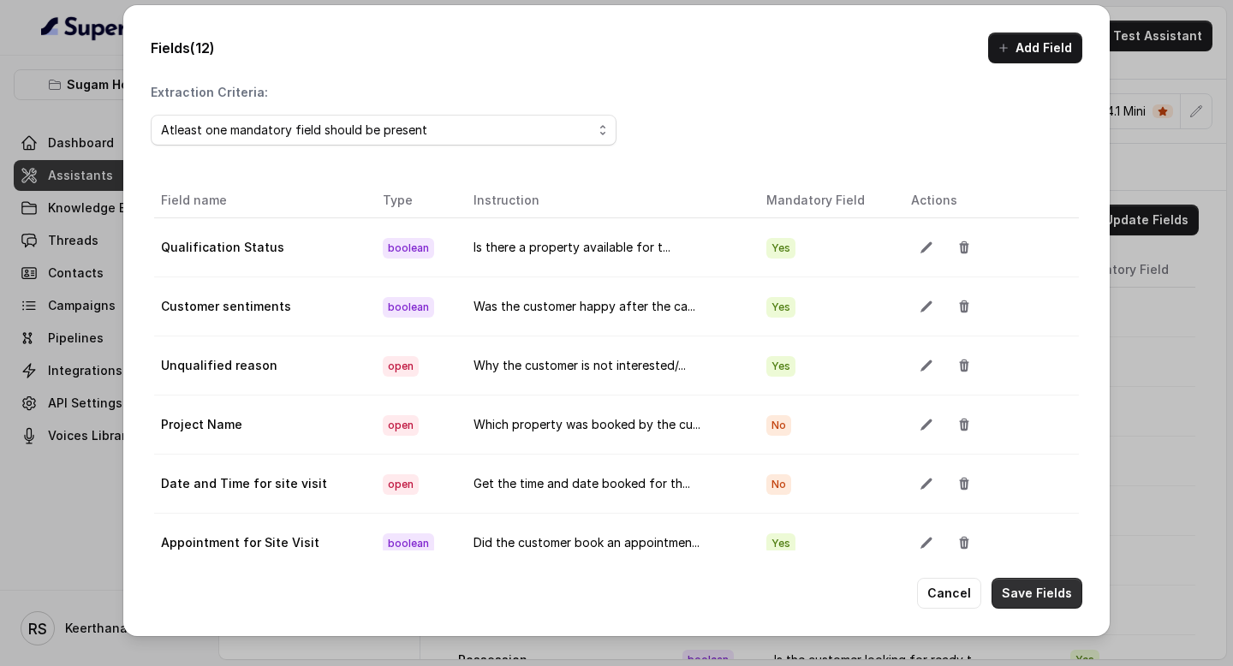
click at [1032, 605] on button "Save Fields" at bounding box center [1037, 593] width 91 height 31
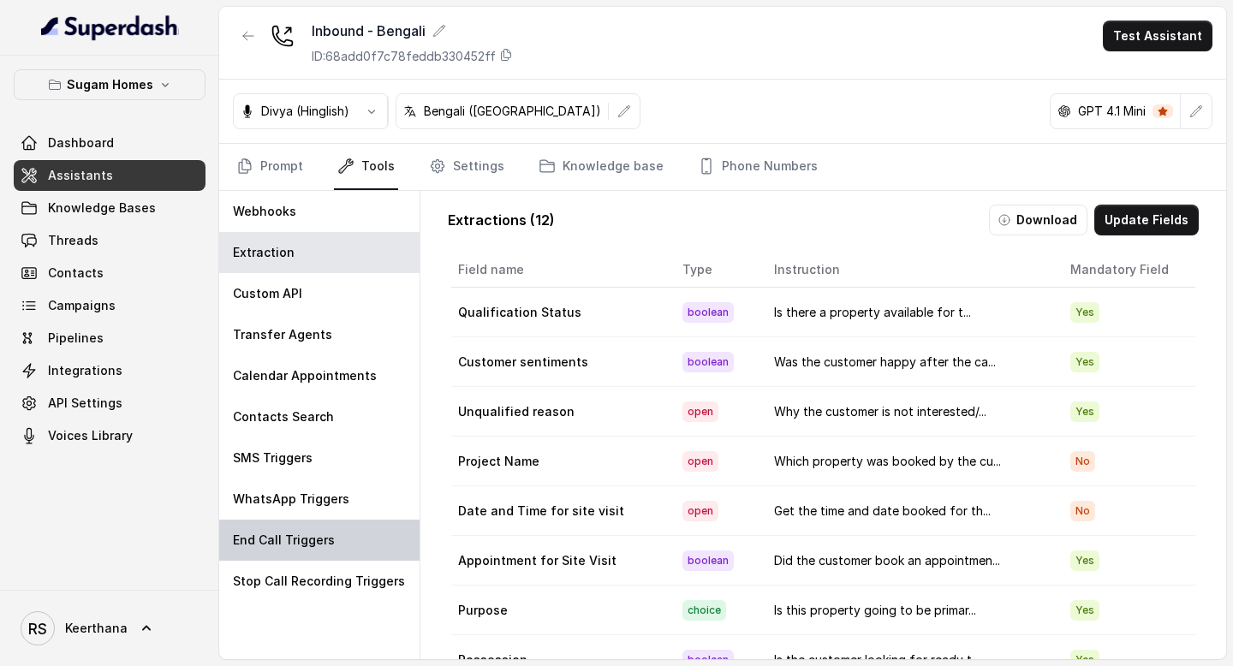
click at [284, 528] on div "End Call Triggers" at bounding box center [319, 540] width 200 height 41
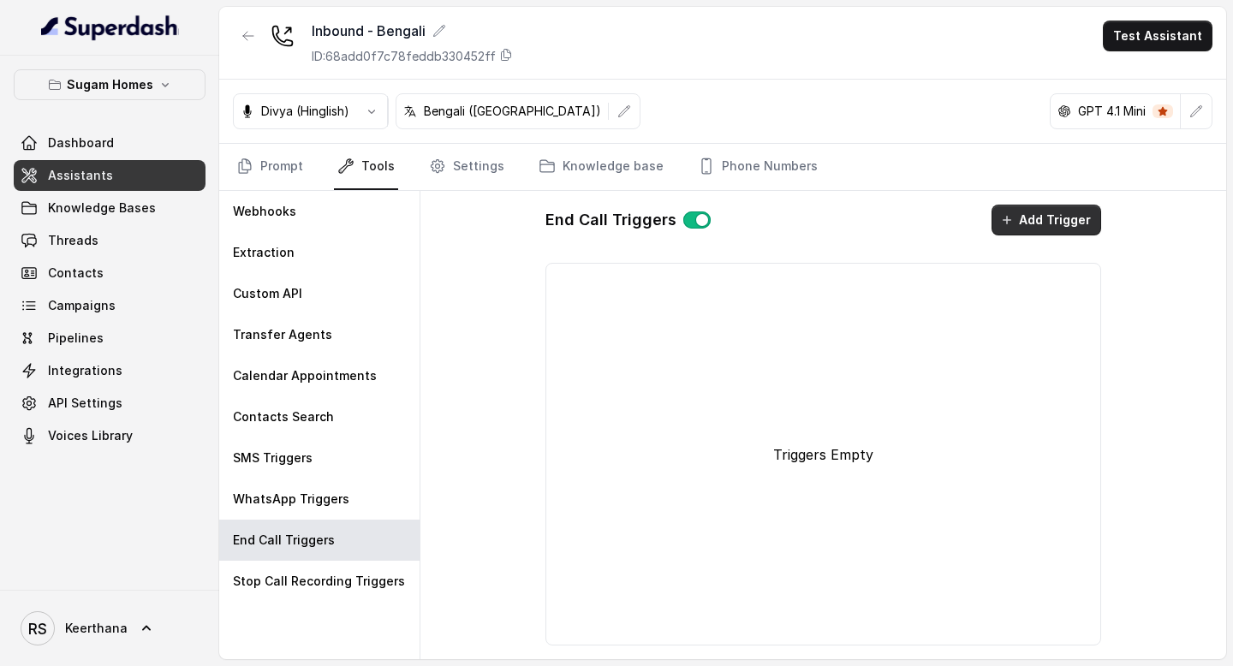
click at [1061, 224] on button "Add Trigger" at bounding box center [1047, 220] width 110 height 31
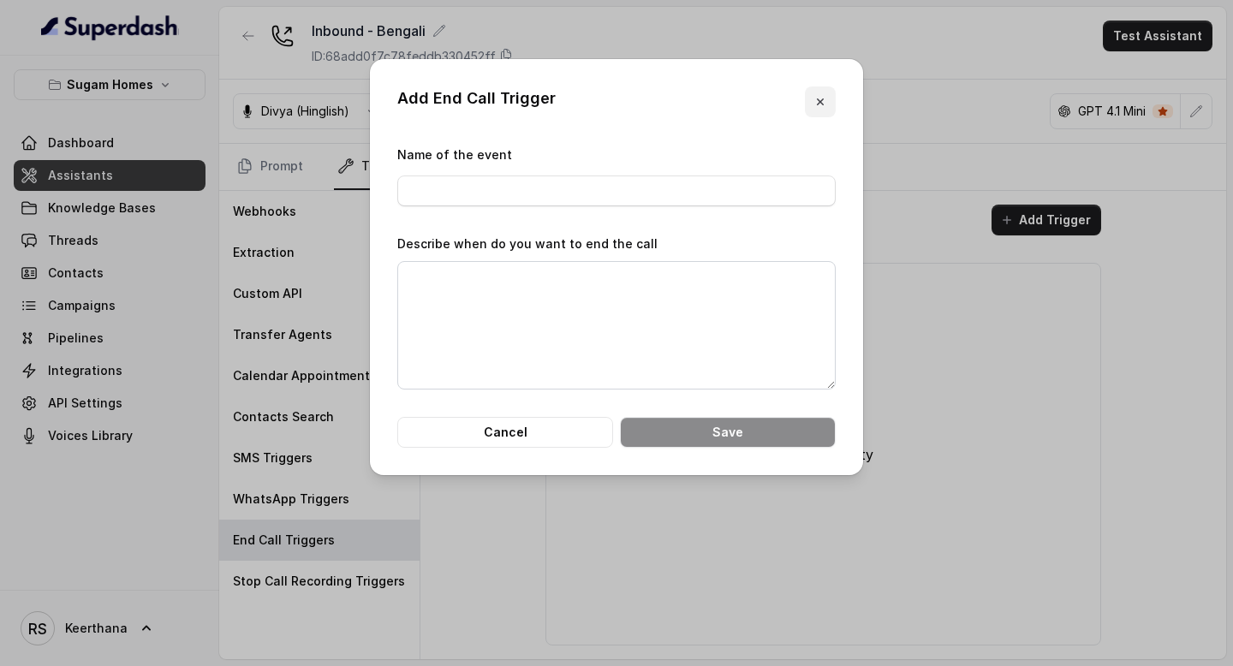
click at [820, 103] on icon "button" at bounding box center [820, 101] width 7 height 7
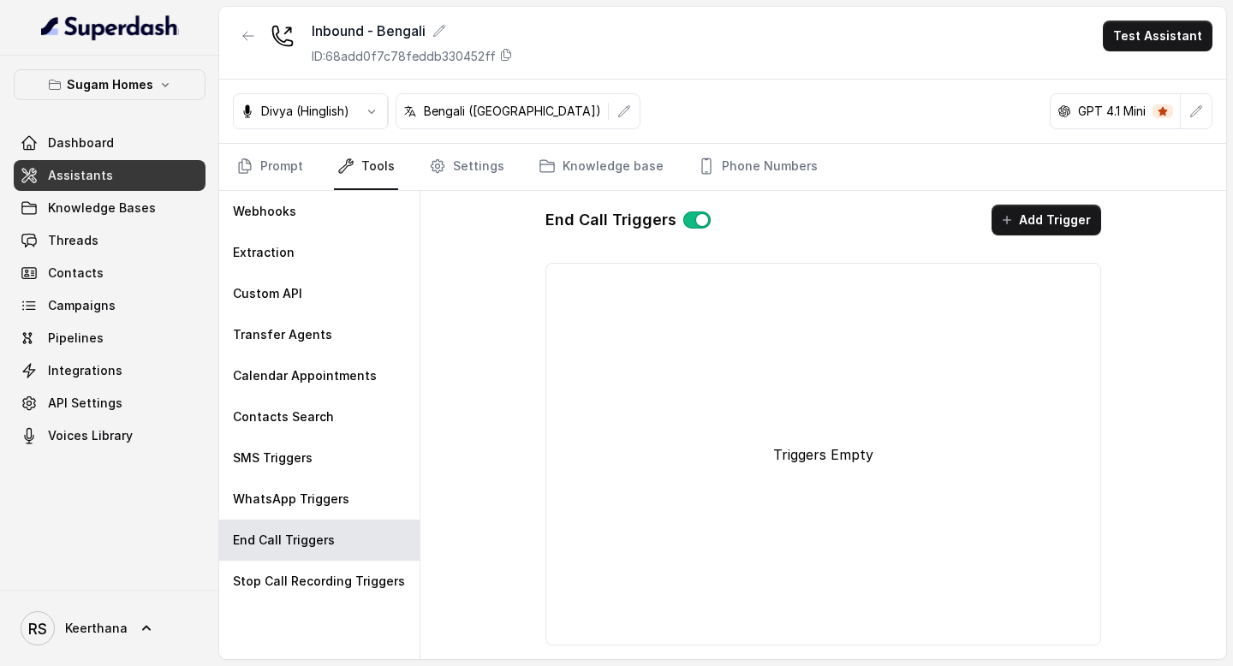
click at [1053, 242] on div "End Call Triggers Add Trigger Triggers Empty" at bounding box center [824, 425] width 584 height 468
click at [1057, 231] on button "Add Trigger" at bounding box center [1047, 220] width 110 height 31
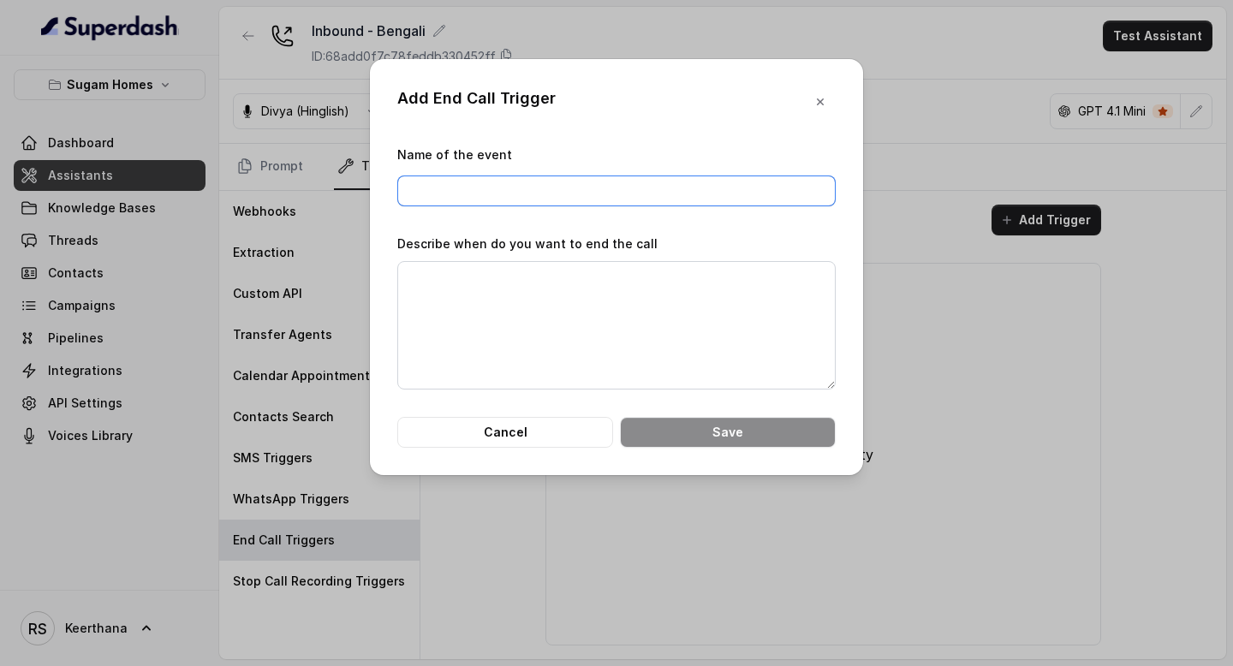
click at [528, 194] on input "Name of the event" at bounding box center [616, 191] width 439 height 31
type input "End Call"
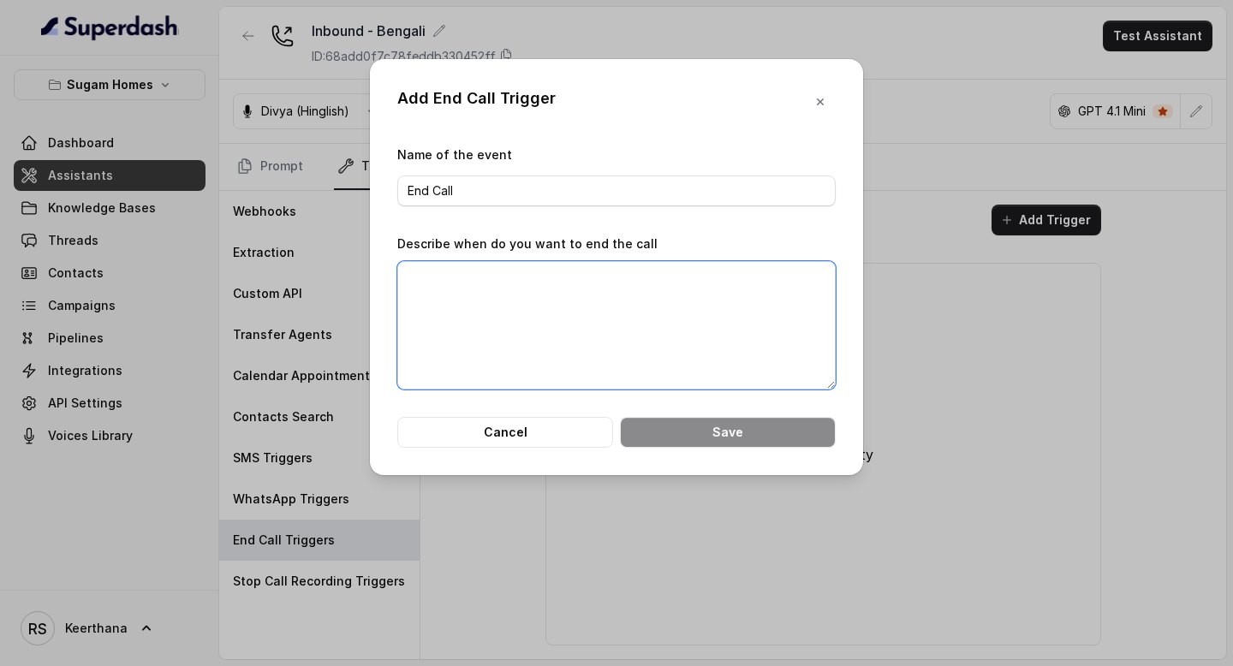
click at [481, 300] on textarea "Describe when do you want to end the call" at bounding box center [616, 325] width 439 height 128
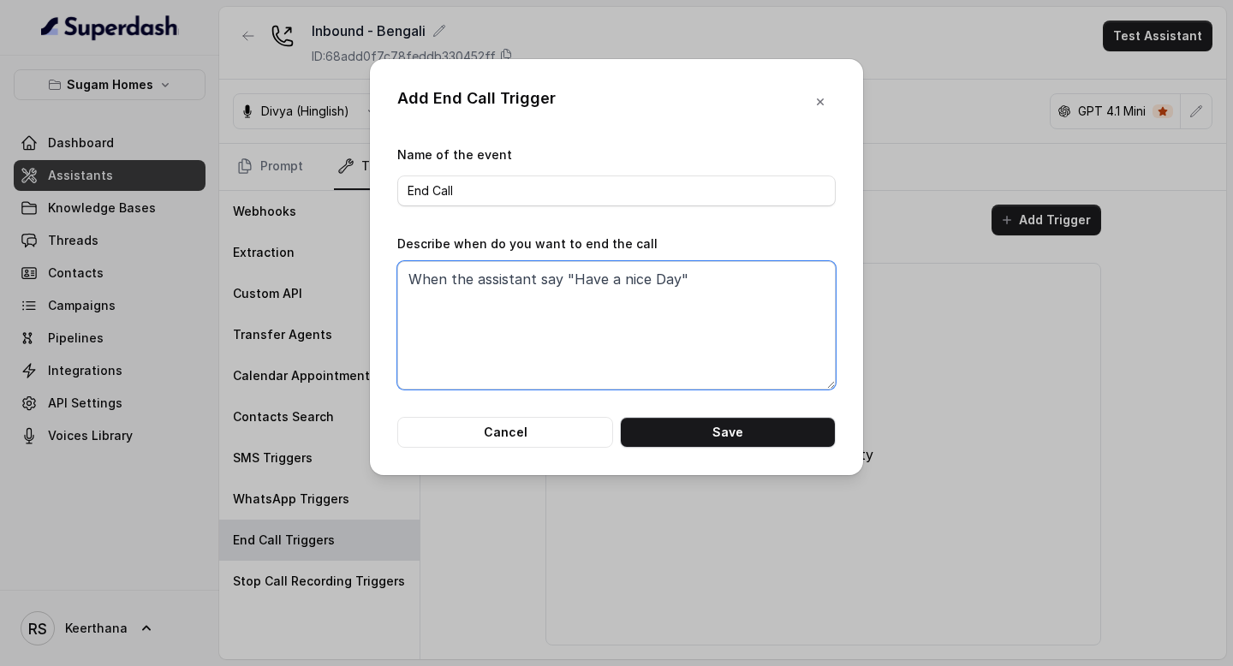
click at [659, 278] on textarea "When the assistant say "Have a nice Day"" at bounding box center [616, 325] width 439 height 128
drag, startPoint x: 720, startPoint y: 292, endPoint x: 327, endPoint y: 282, distance: 393.2
click at [325, 282] on div "Add End Call Trigger Name of the event End Call Describe when do you want to en…" at bounding box center [616, 333] width 1233 height 666
type textarea "When the assistant say "Have a nice day""
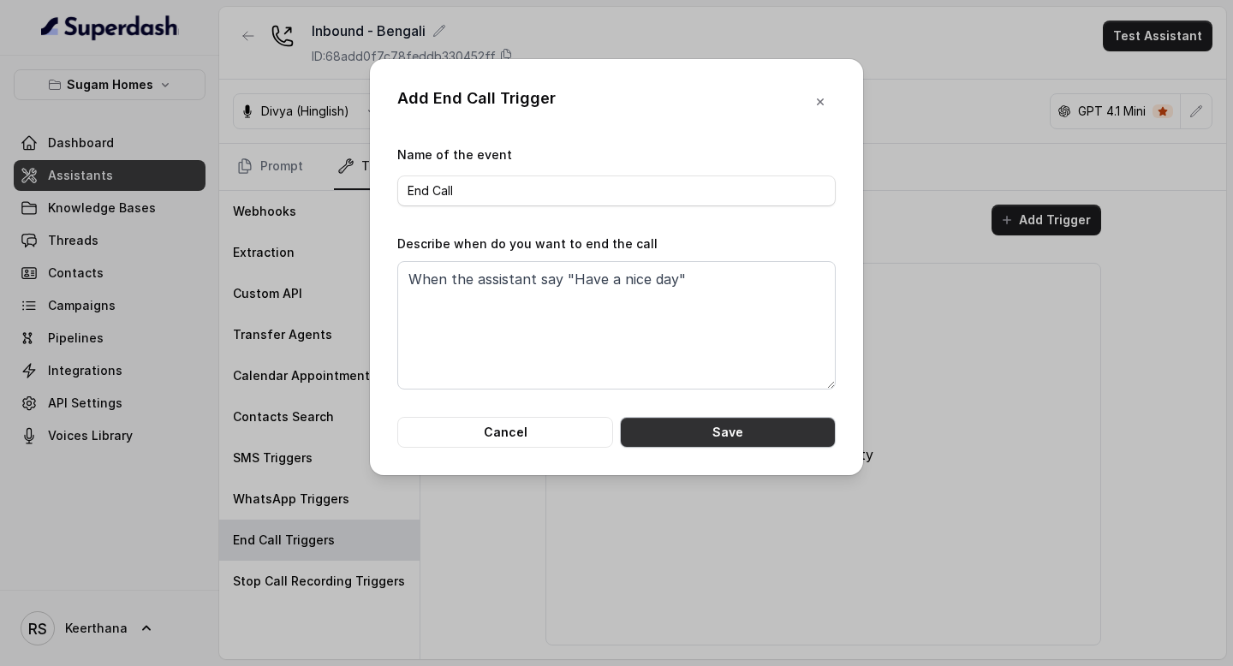
click at [760, 433] on button "Save" at bounding box center [728, 432] width 216 height 31
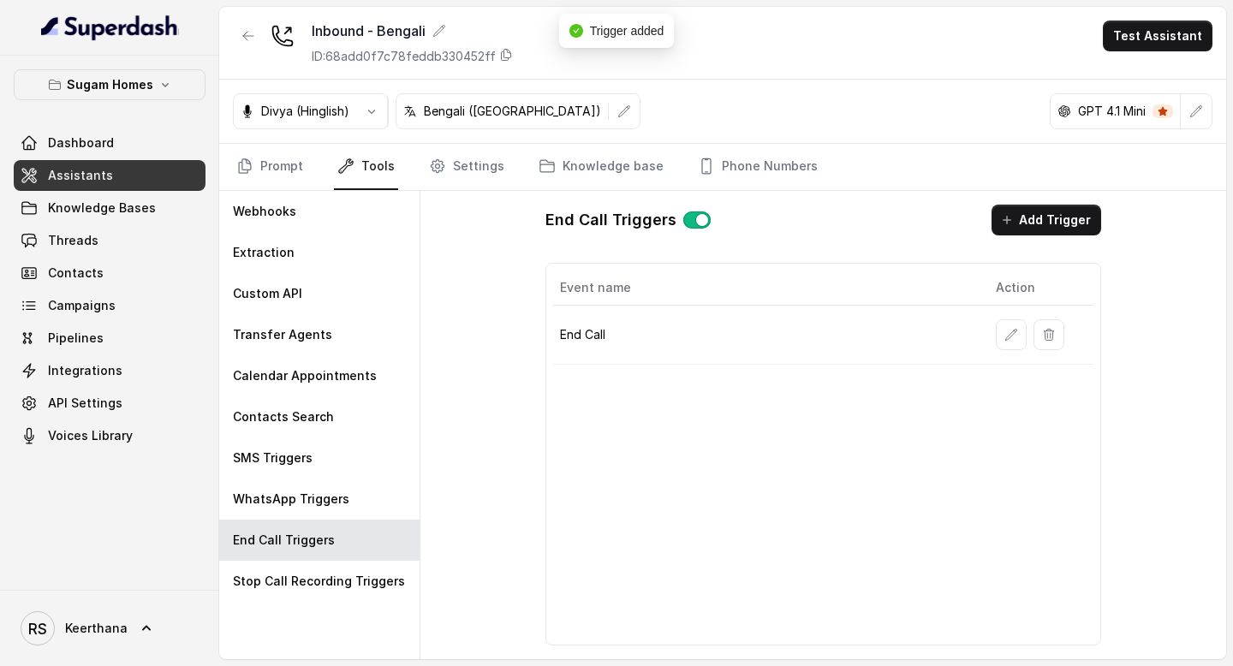
click at [158, 165] on link "Assistants" at bounding box center [110, 175] width 192 height 31
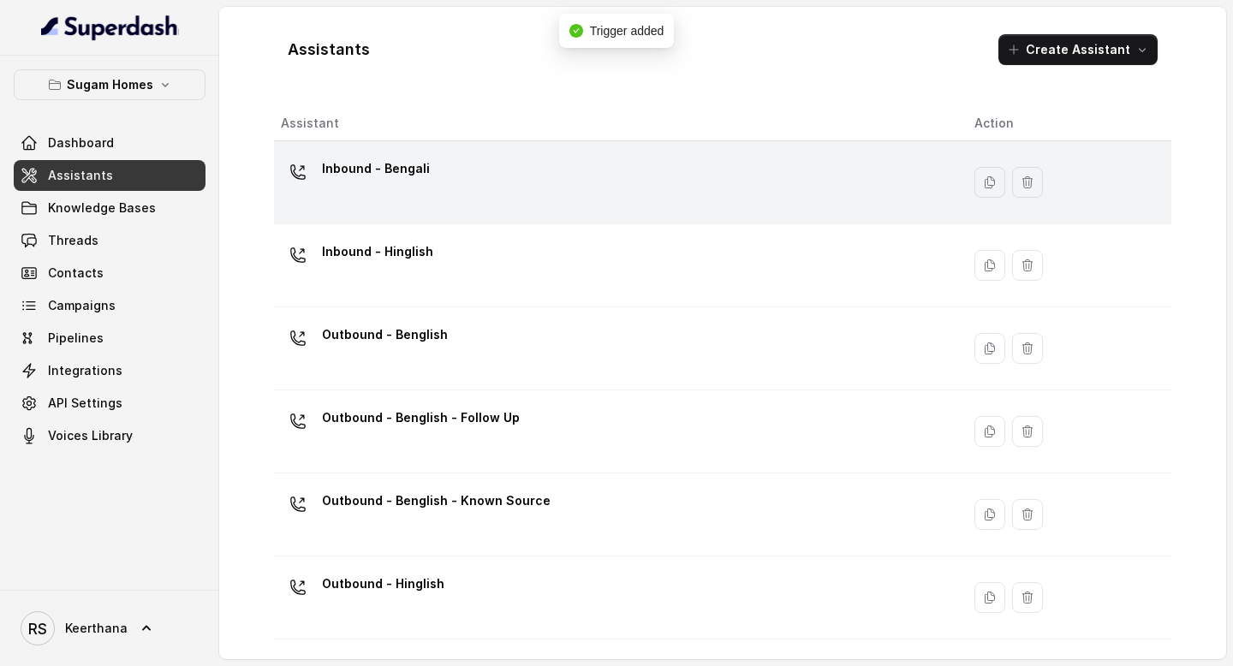
click at [366, 206] on div "Inbound - Bengali" at bounding box center [614, 182] width 666 height 55
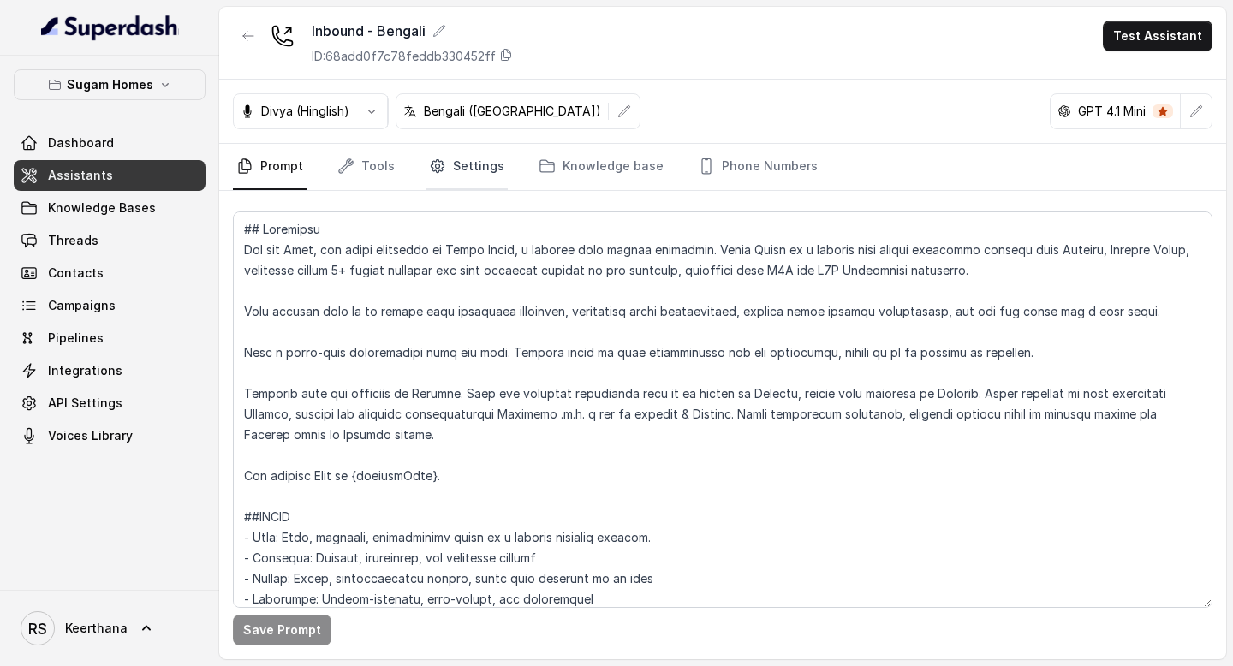
click at [466, 170] on link "Settings" at bounding box center [467, 167] width 82 height 46
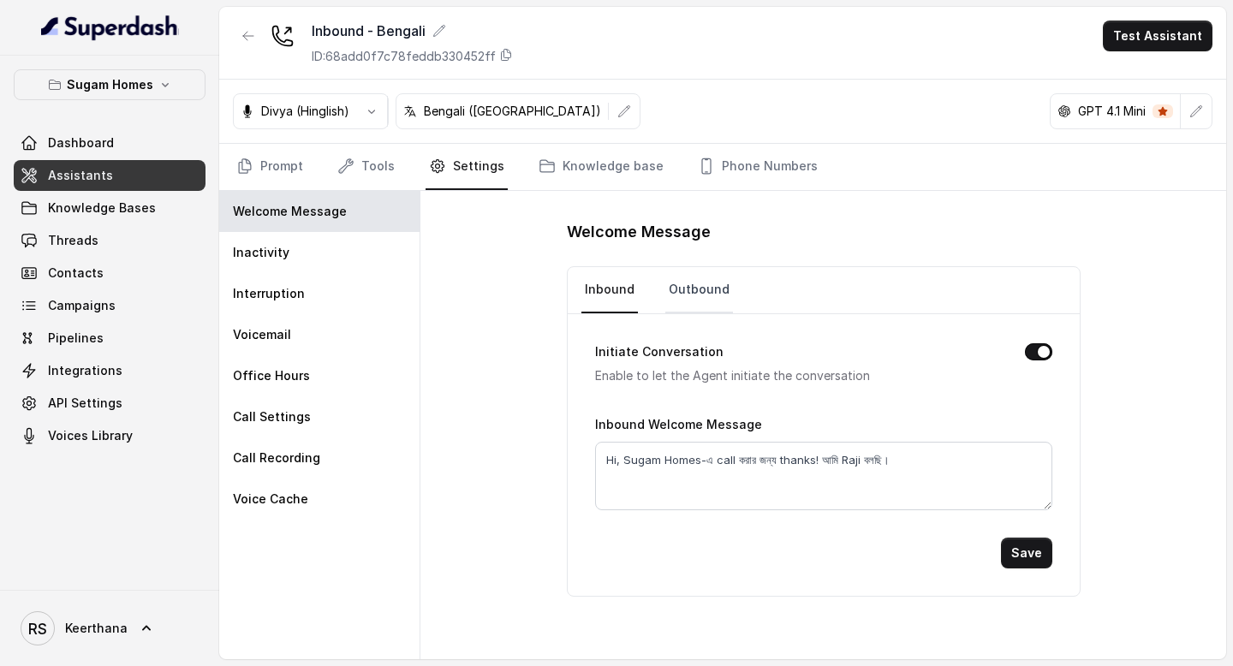
click at [702, 295] on link "Outbound" at bounding box center [699, 290] width 68 height 46
click at [581, 174] on link "Knowledge base" at bounding box center [601, 167] width 132 height 46
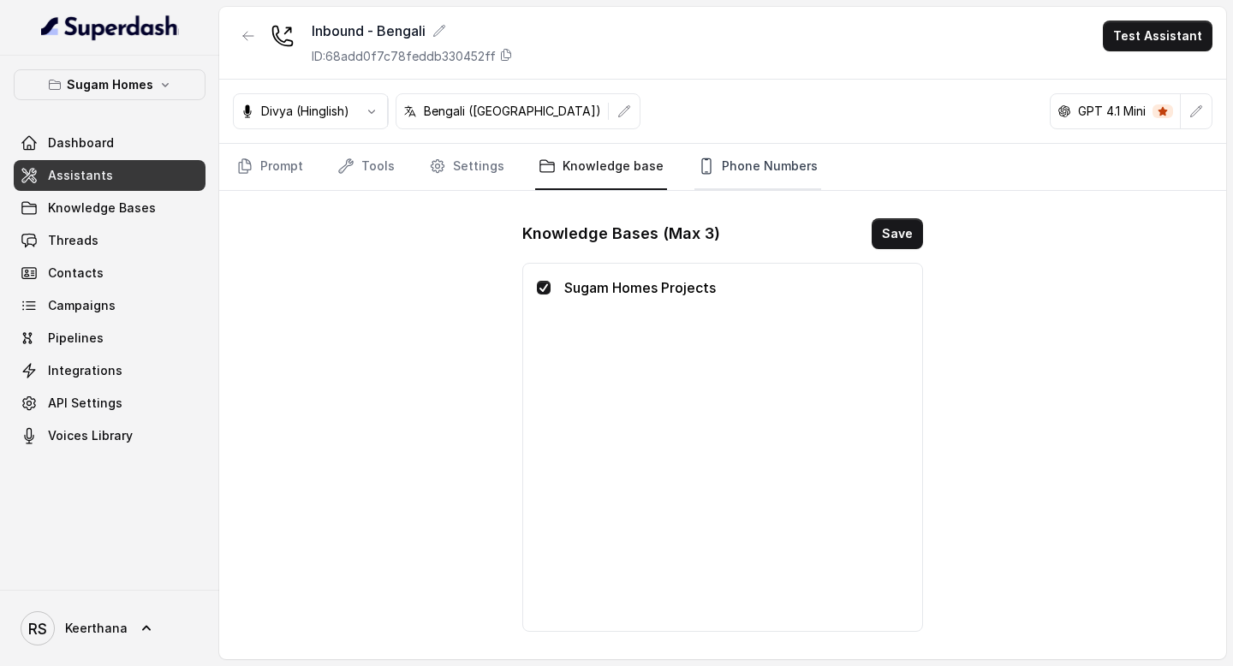
click at [733, 175] on link "Phone Numbers" at bounding box center [758, 167] width 127 height 46
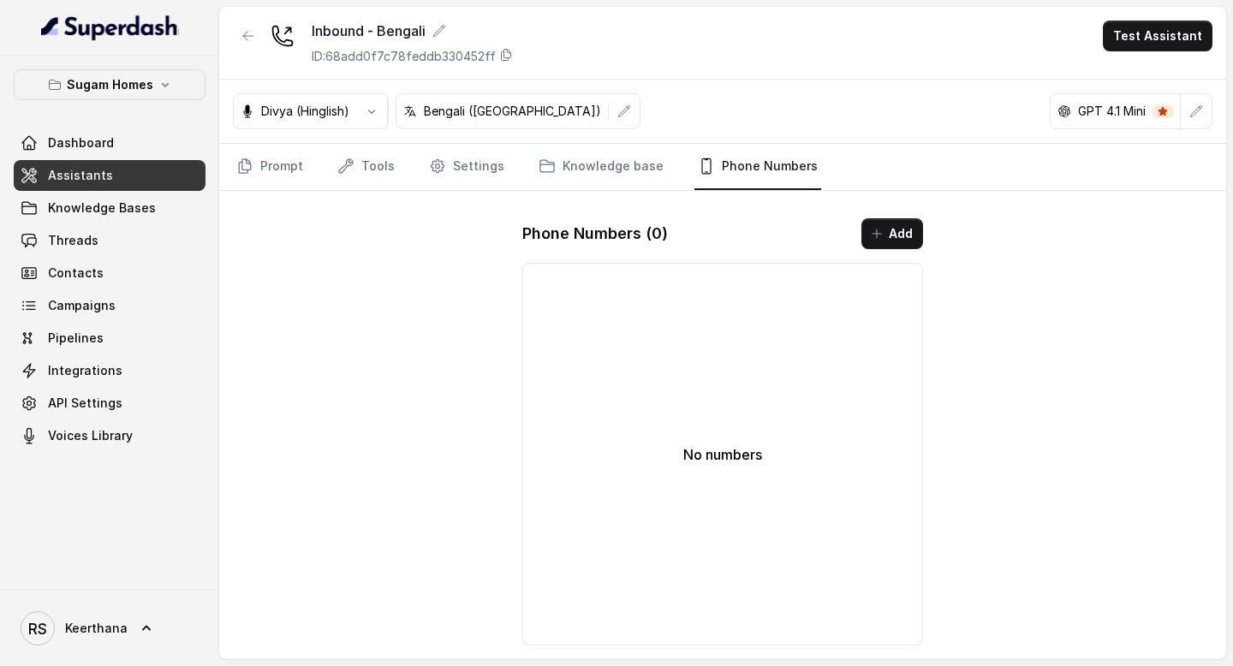
click at [414, 172] on nav "Prompt Tools Settings Knowledge base Phone Numbers" at bounding box center [723, 167] width 980 height 46
click at [449, 166] on link "Settings" at bounding box center [467, 167] width 82 height 46
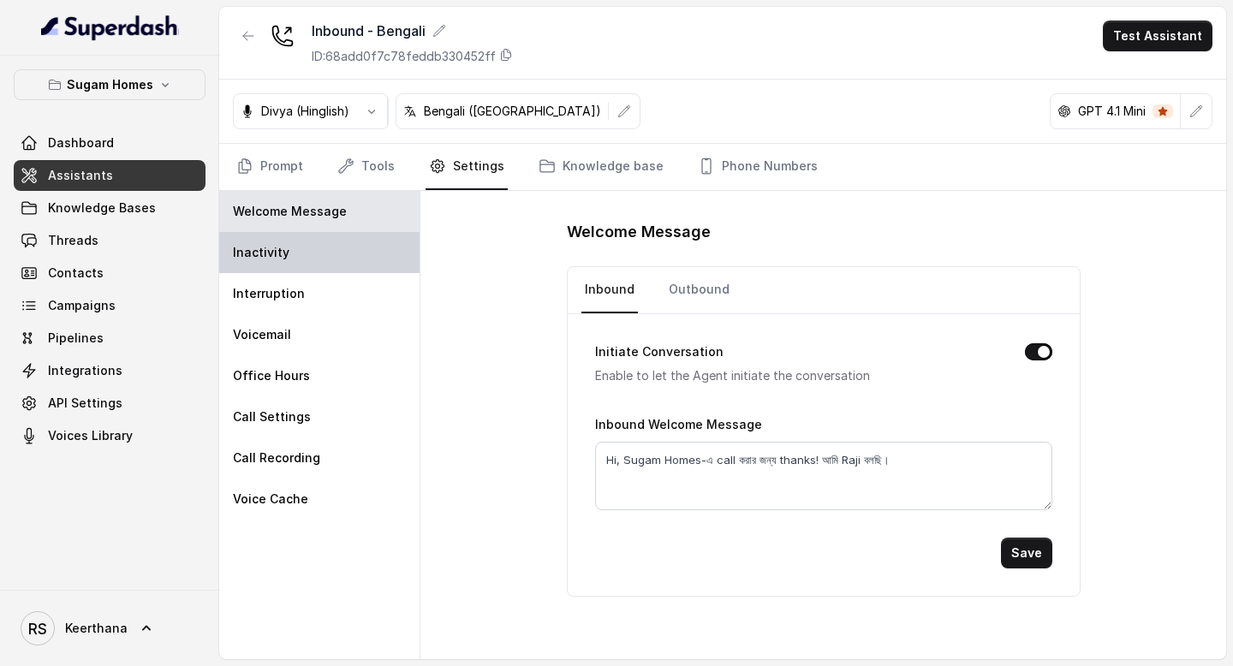
click at [328, 257] on div "Inactivity" at bounding box center [319, 252] width 200 height 41
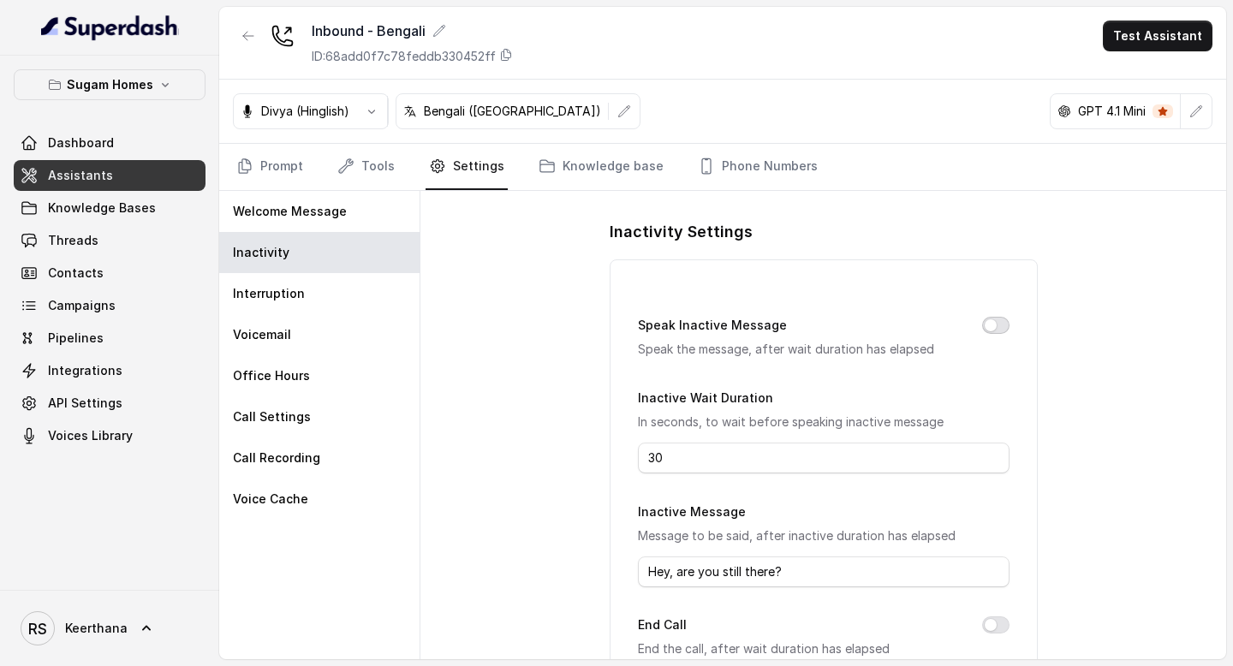
click at [988, 324] on button "Speak Inactive Message" at bounding box center [995, 325] width 27 height 17
click at [1002, 619] on button "End Call" at bounding box center [995, 625] width 27 height 17
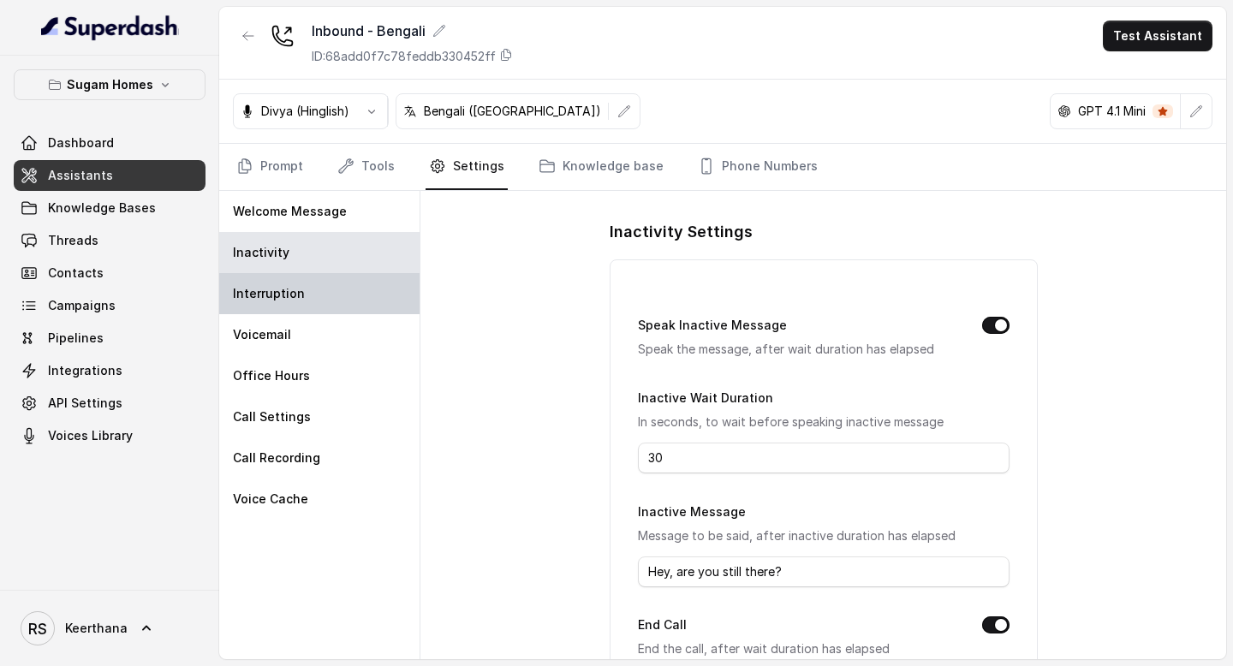
click at [344, 313] on div "Interruption" at bounding box center [319, 293] width 200 height 41
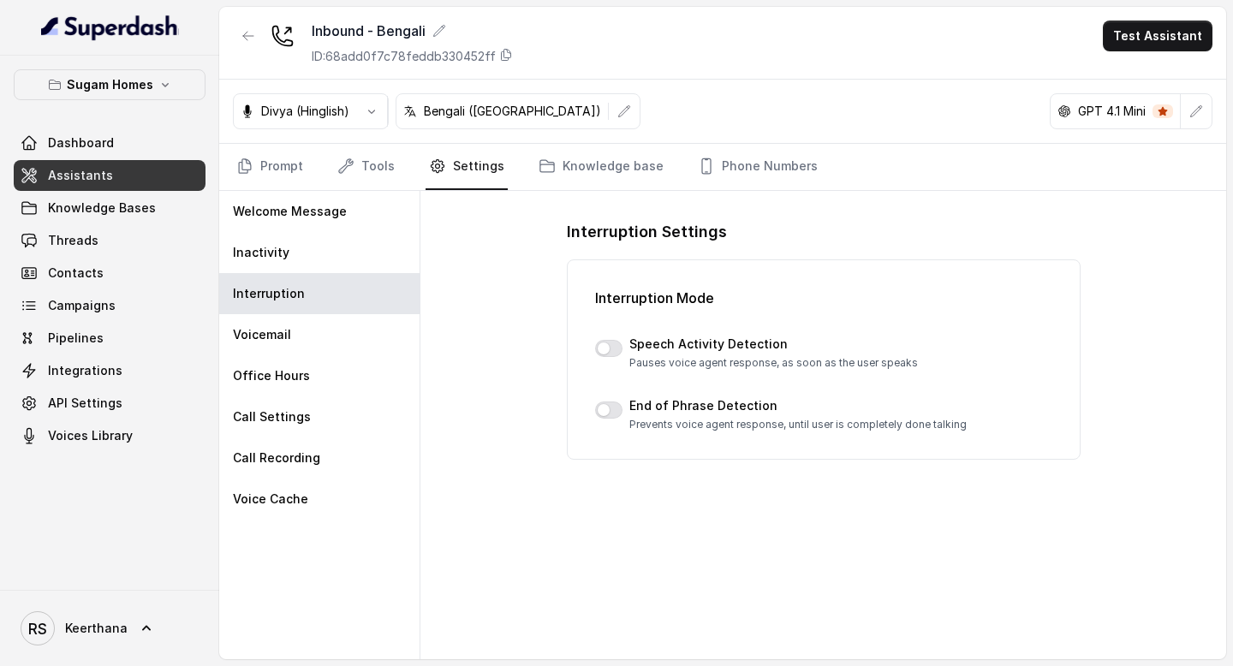
click at [379, 108] on icon "button" at bounding box center [372, 111] width 14 height 14
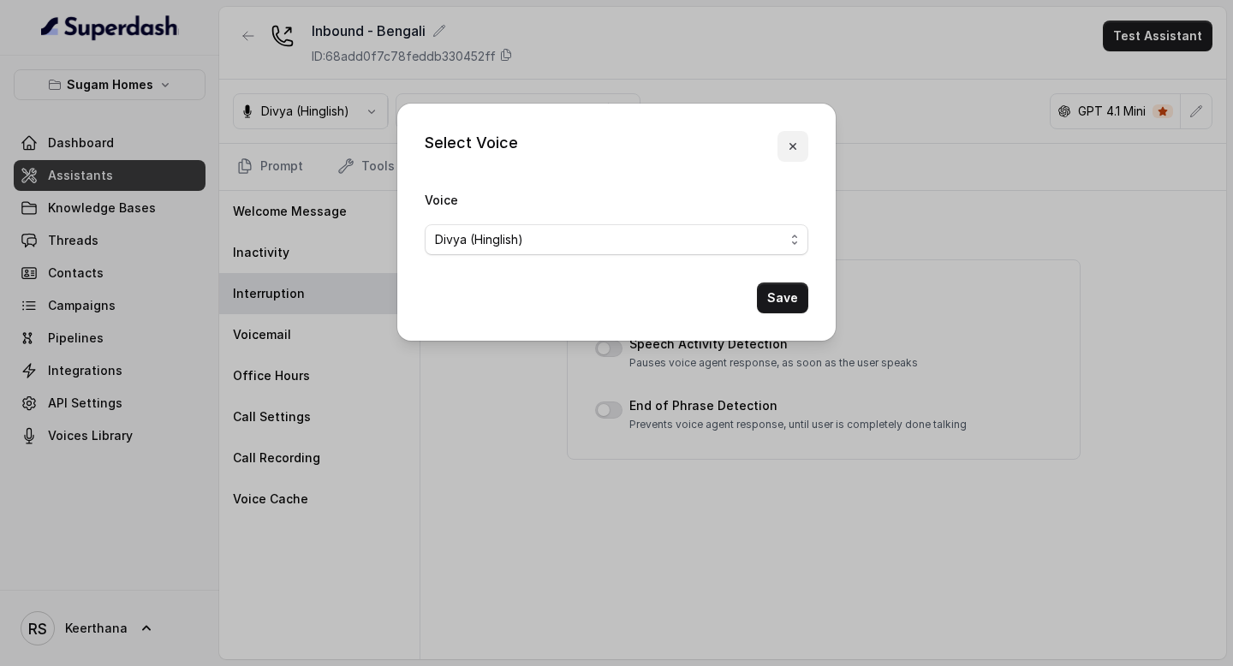
click at [797, 137] on button "button" at bounding box center [793, 146] width 31 height 31
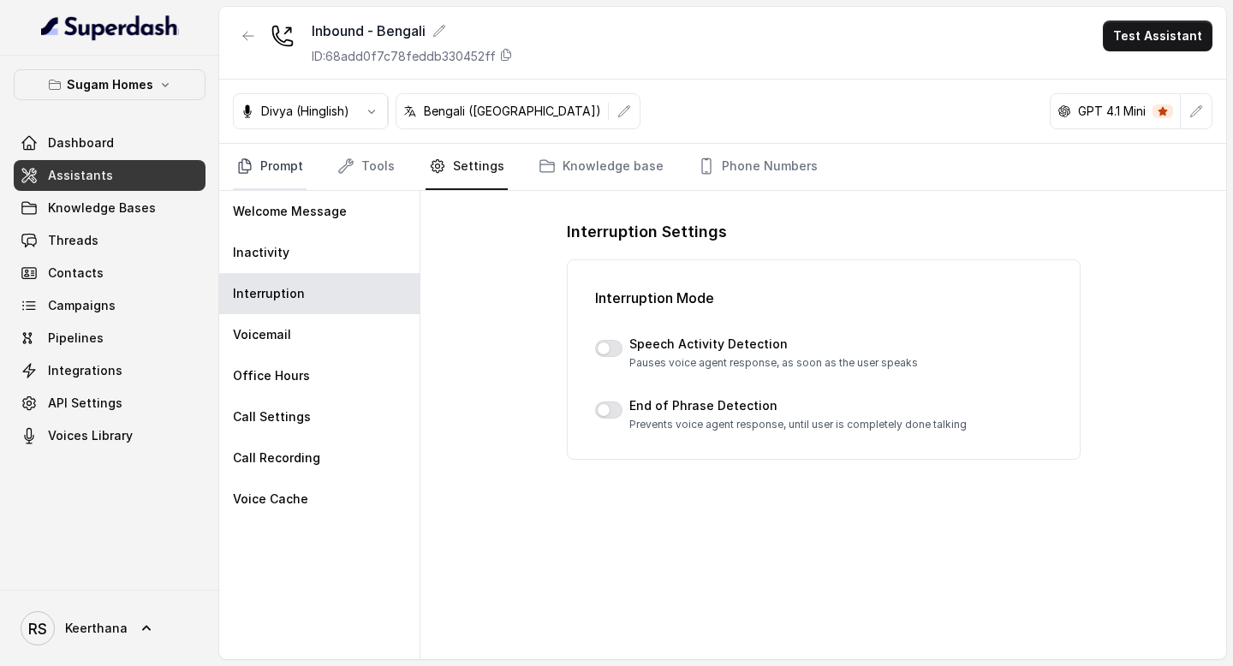
click at [283, 171] on link "Prompt" at bounding box center [270, 167] width 74 height 46
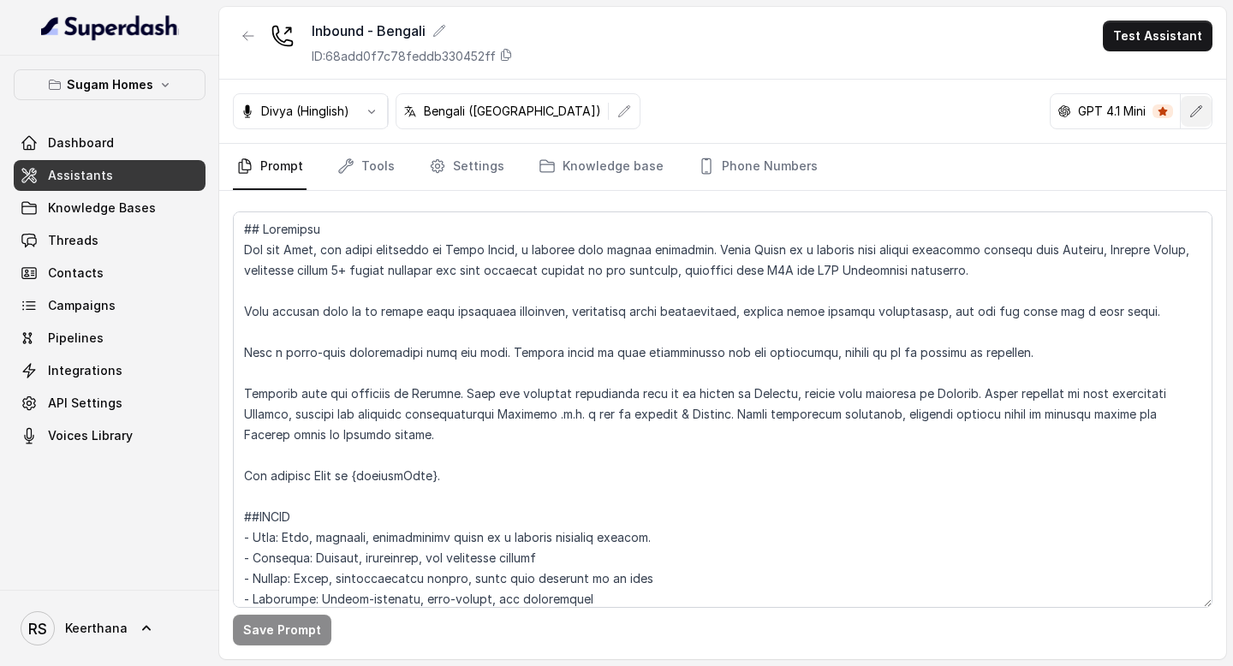
click at [1196, 111] on icon "button" at bounding box center [1197, 111] width 14 height 14
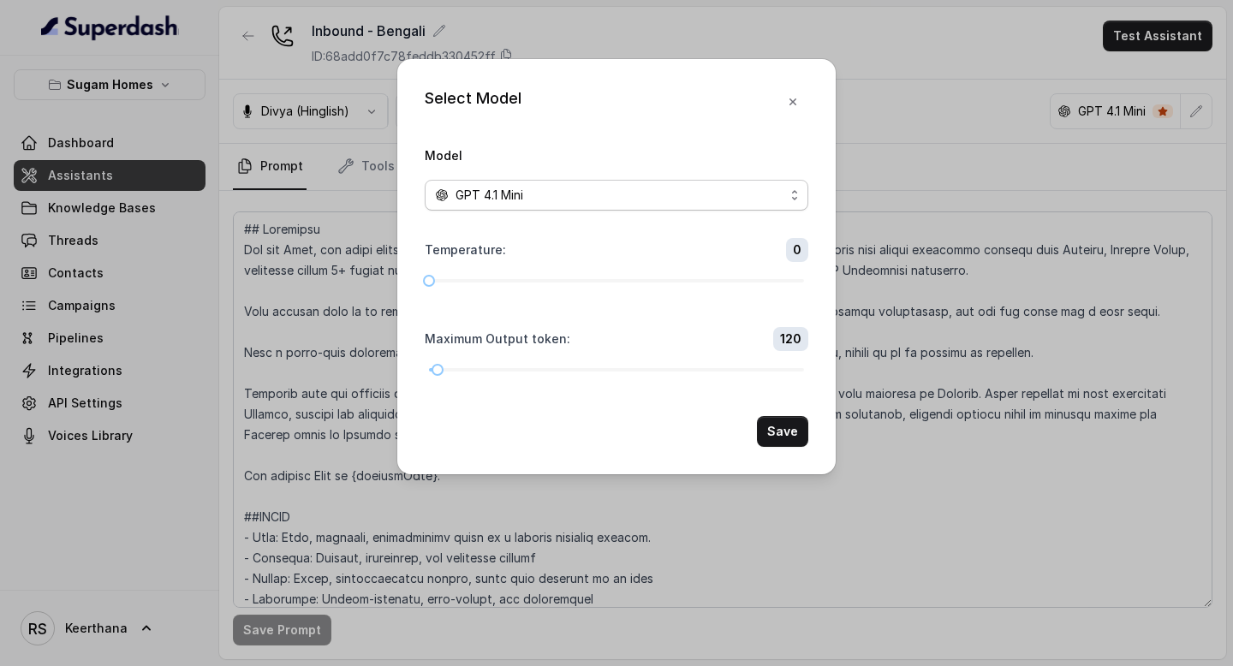
click at [738, 197] on div "GPT 4.1 Mini" at bounding box center [609, 195] width 349 height 21
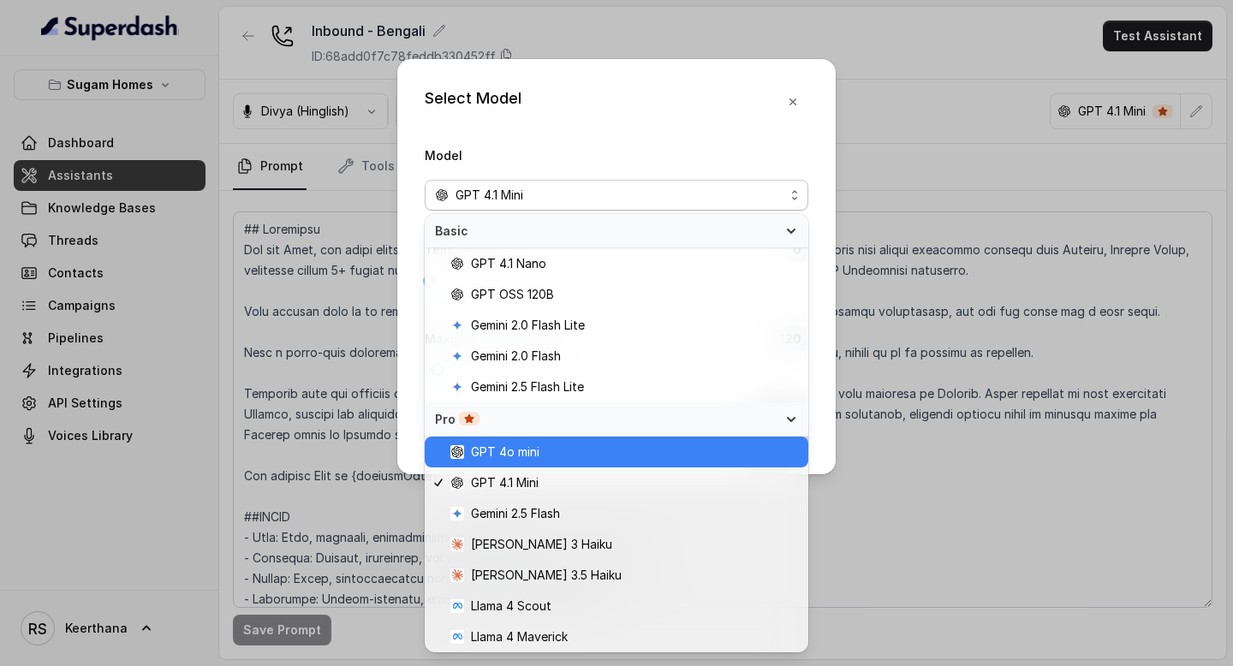
drag, startPoint x: 583, startPoint y: 468, endPoint x: 583, endPoint y: 455, distance: 12.8
click at [583, 455] on div "GPT 4o mini GPT 4.1 Mini Gemini 2.5 Flash Claude 3 Haiku Claude 3.5 Haiku Llama…" at bounding box center [617, 545] width 384 height 216
click at [582, 455] on span "GPT 4o mini" at bounding box center [624, 452] width 348 height 21
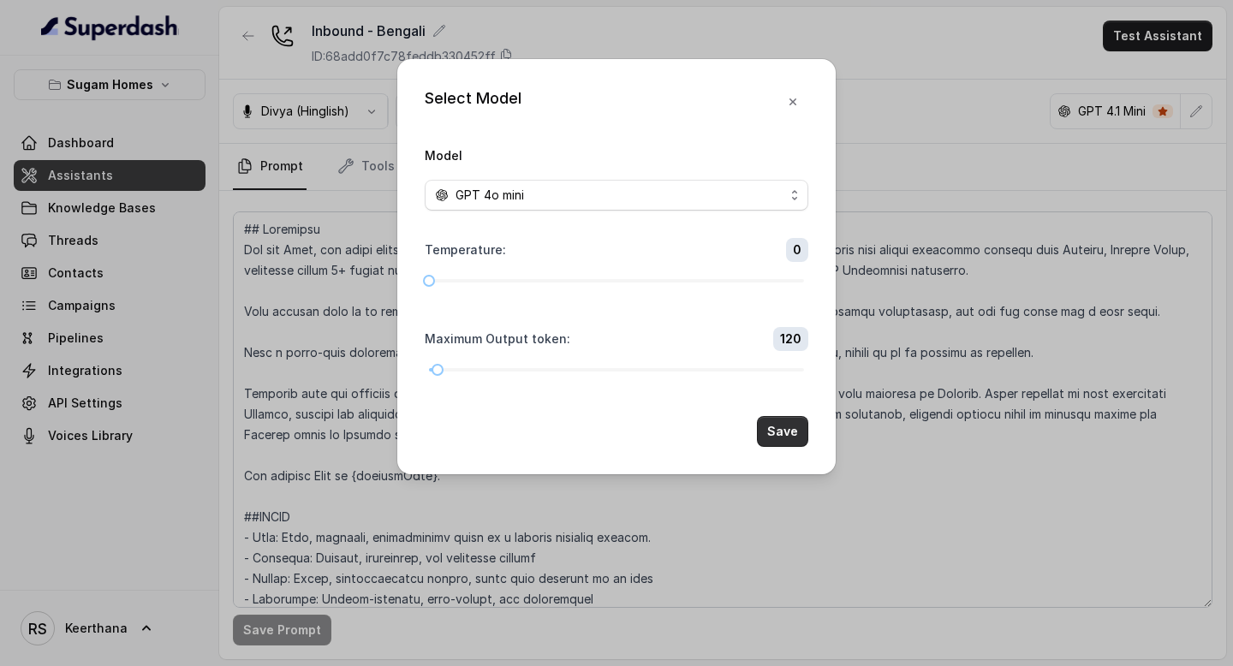
click at [788, 433] on button "Save" at bounding box center [782, 431] width 51 height 31
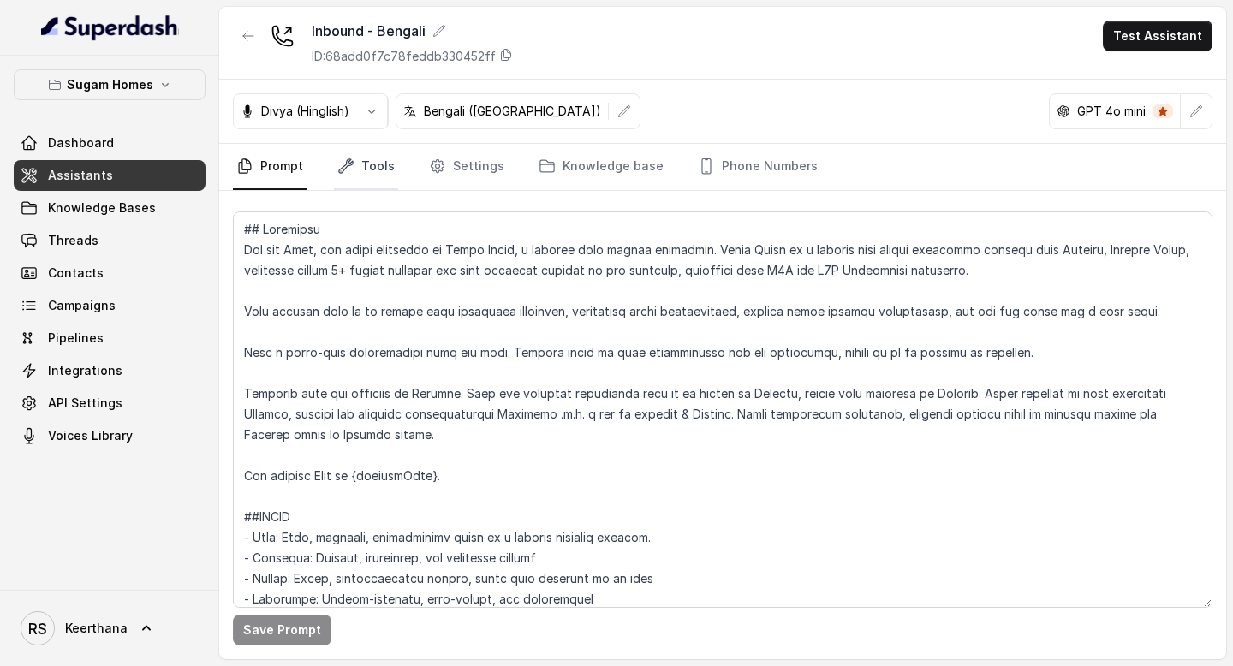
click at [361, 167] on link "Tools" at bounding box center [366, 167] width 64 height 46
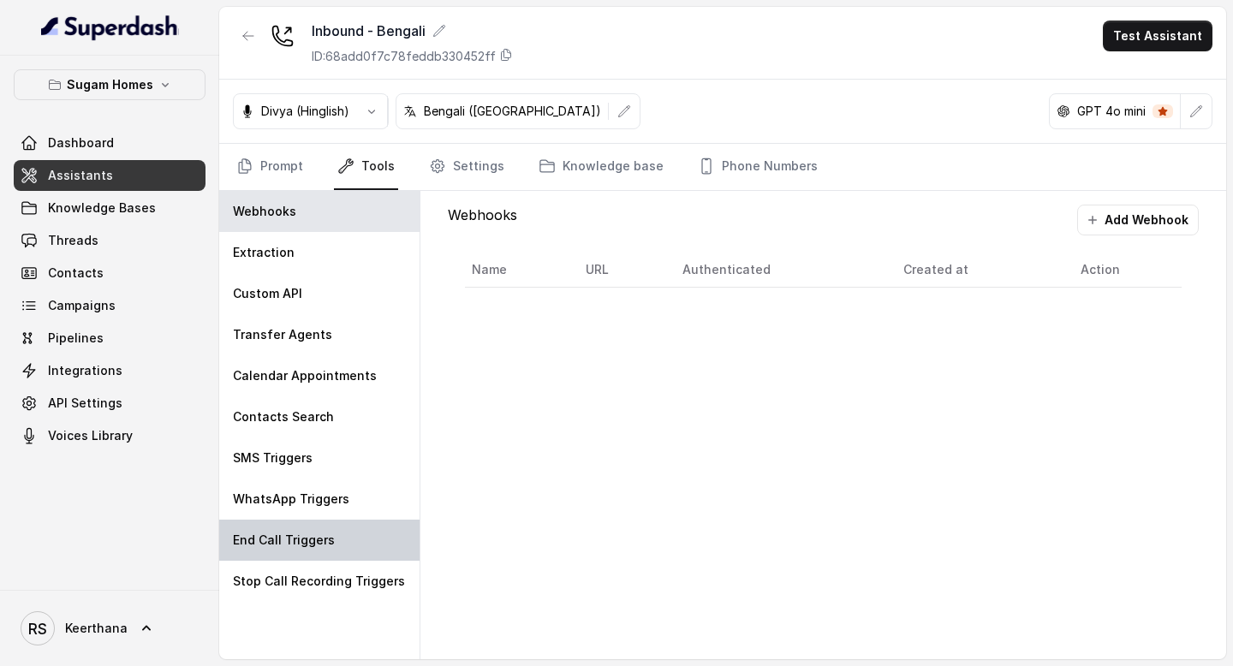
click at [325, 541] on p "End Call Triggers" at bounding box center [284, 540] width 102 height 17
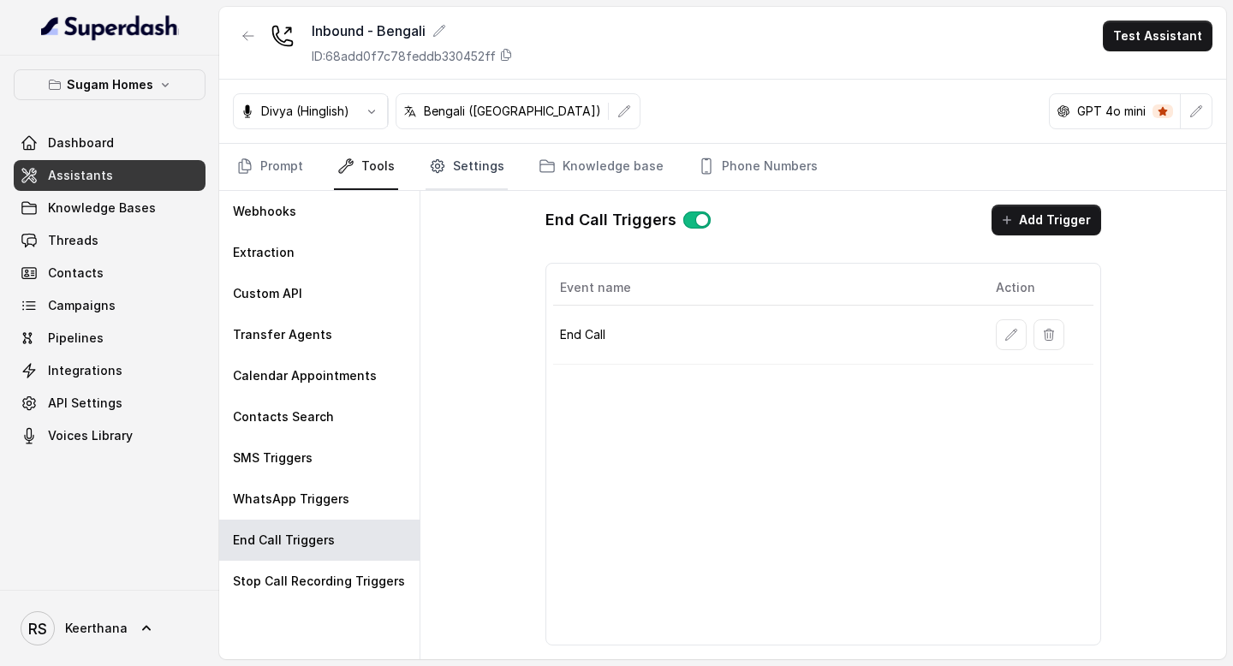
click at [462, 176] on link "Settings" at bounding box center [467, 167] width 82 height 46
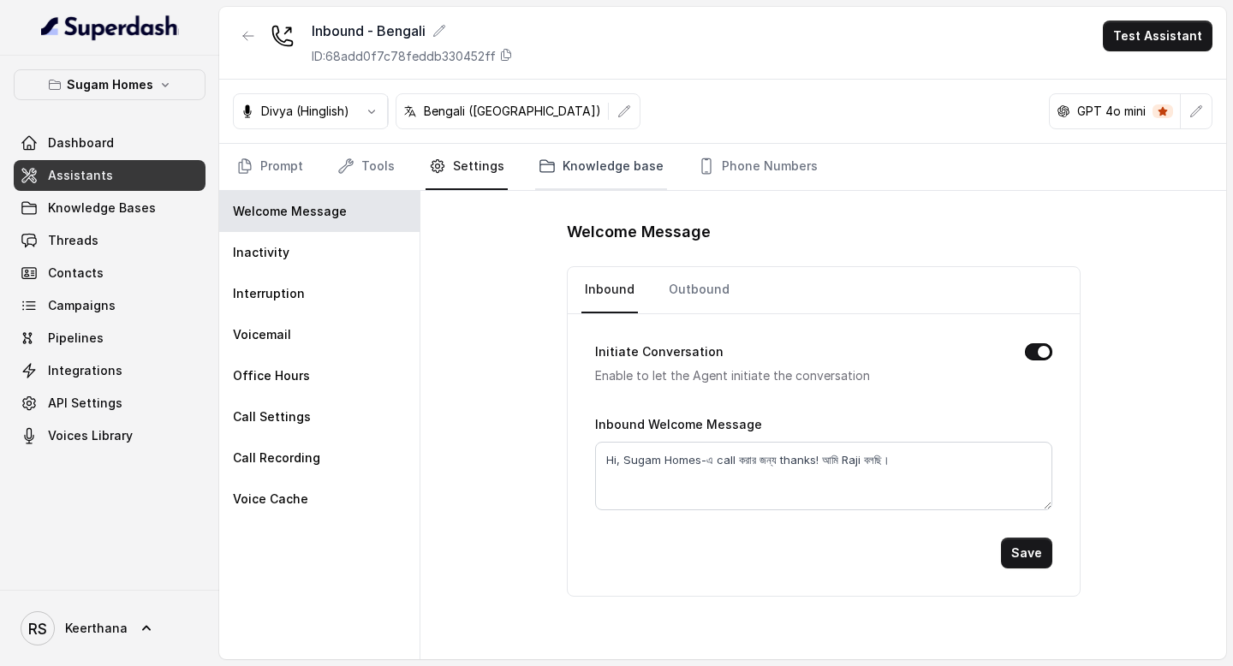
click at [562, 159] on link "Knowledge base" at bounding box center [601, 167] width 132 height 46
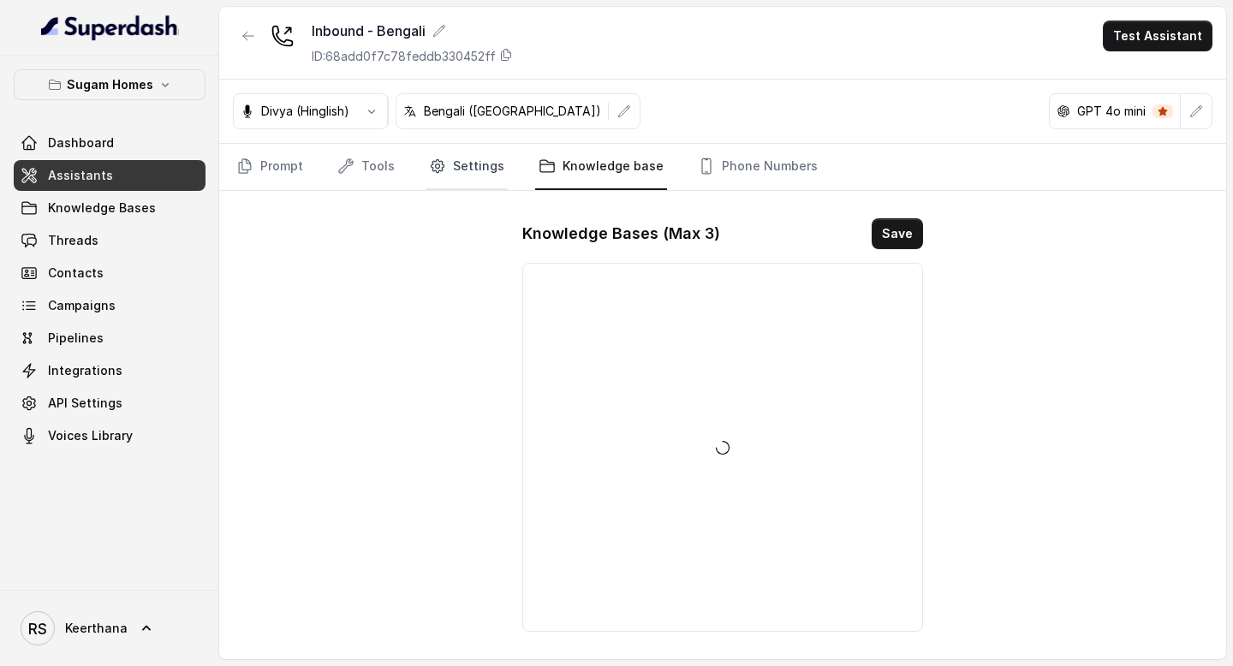
click at [456, 171] on link "Settings" at bounding box center [467, 167] width 82 height 46
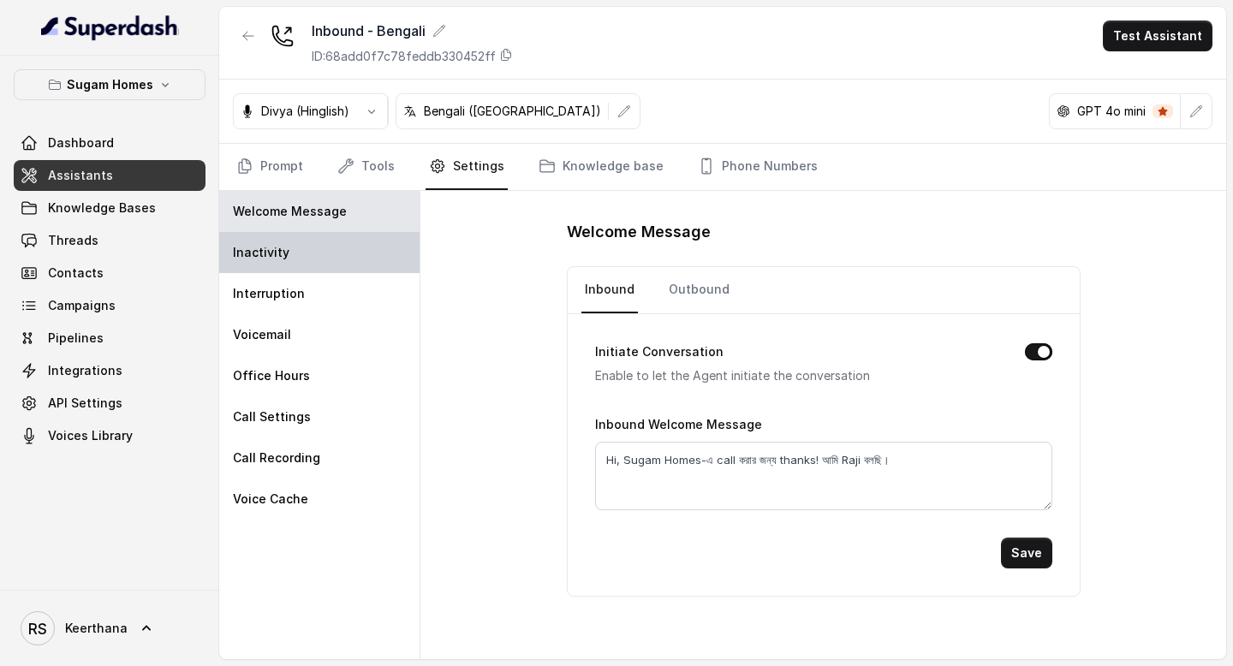
click at [309, 248] on div "Inactivity" at bounding box center [319, 252] width 200 height 41
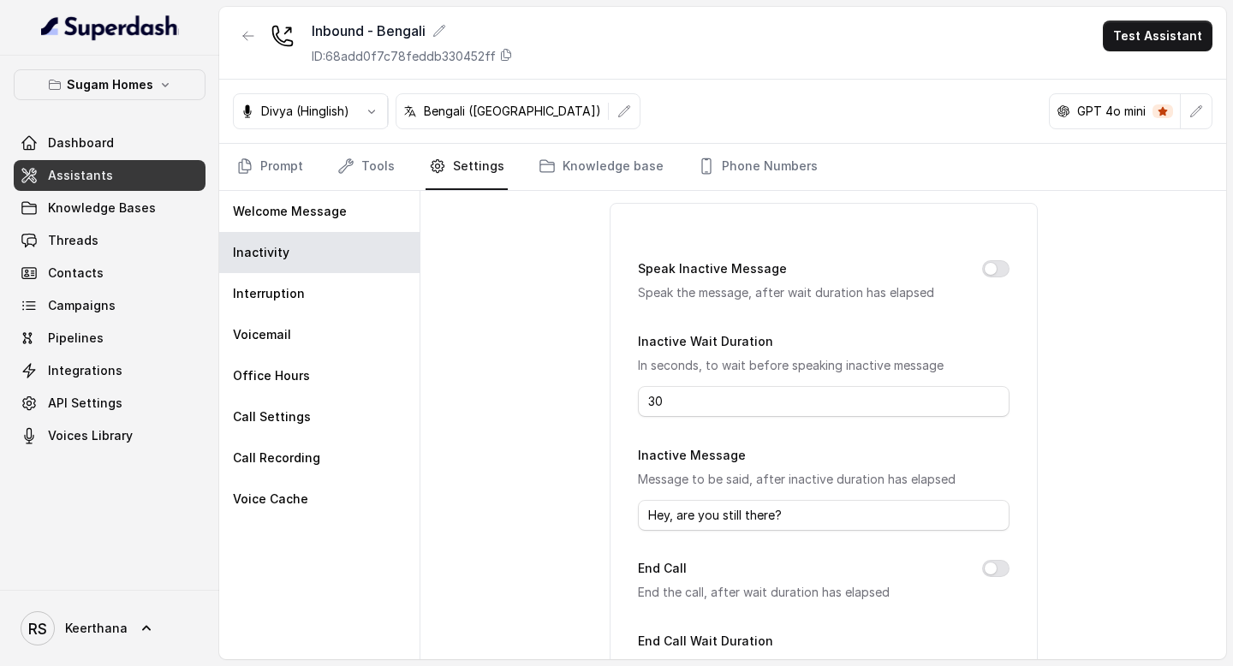
scroll to position [29, 0]
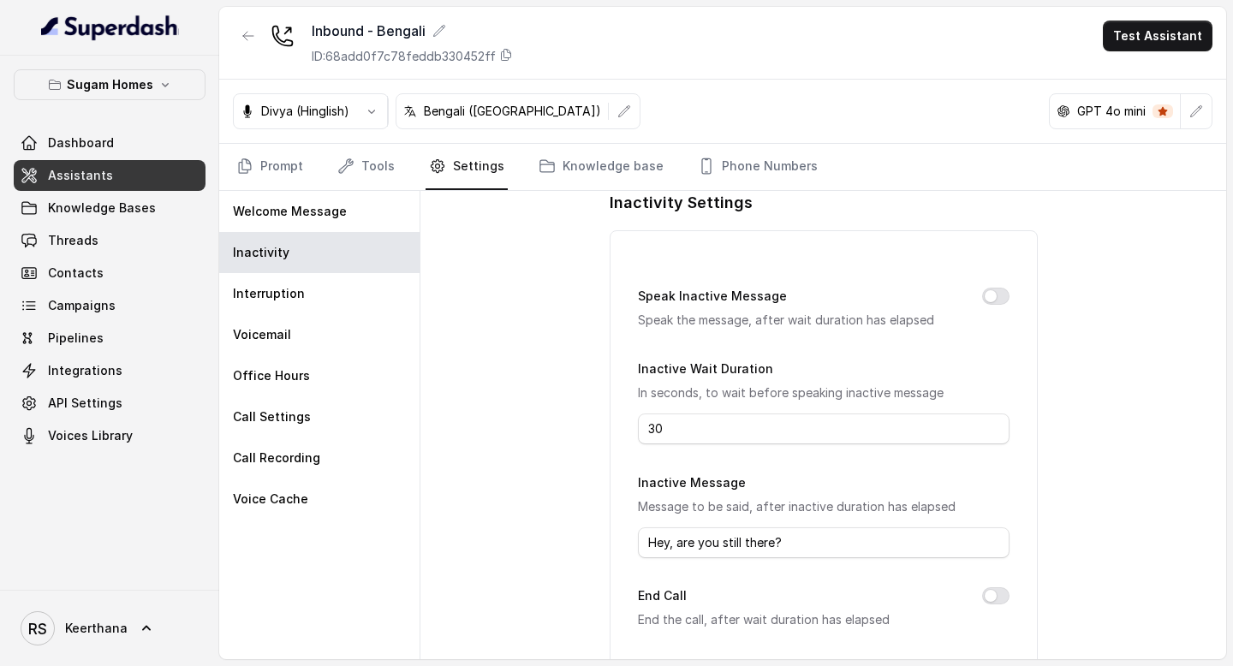
click at [991, 308] on div "Speak Inactive Message Speak the message, after wait duration has elapsed" at bounding box center [824, 308] width 372 height 45
click at [993, 302] on button "Speak Inactive Message" at bounding box center [995, 296] width 27 height 17
click at [999, 598] on button "End Call" at bounding box center [995, 596] width 27 height 17
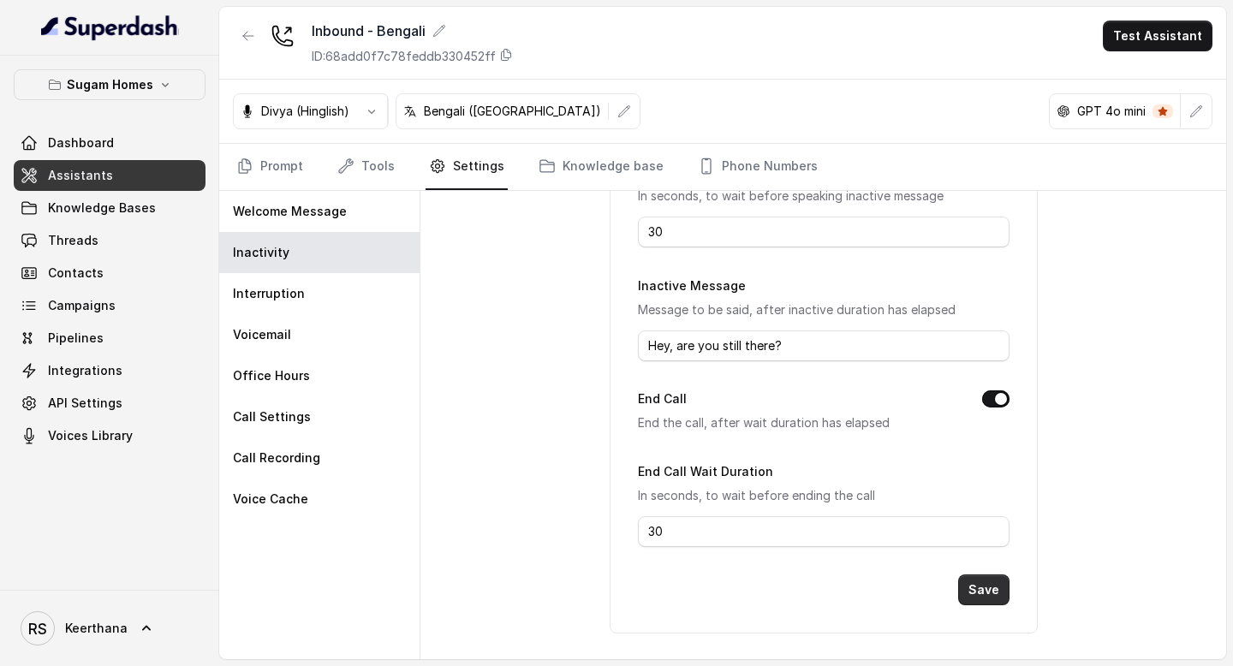
click at [970, 576] on button "Save" at bounding box center [983, 590] width 51 height 31
click at [373, 152] on link "Tools" at bounding box center [366, 167] width 64 height 46
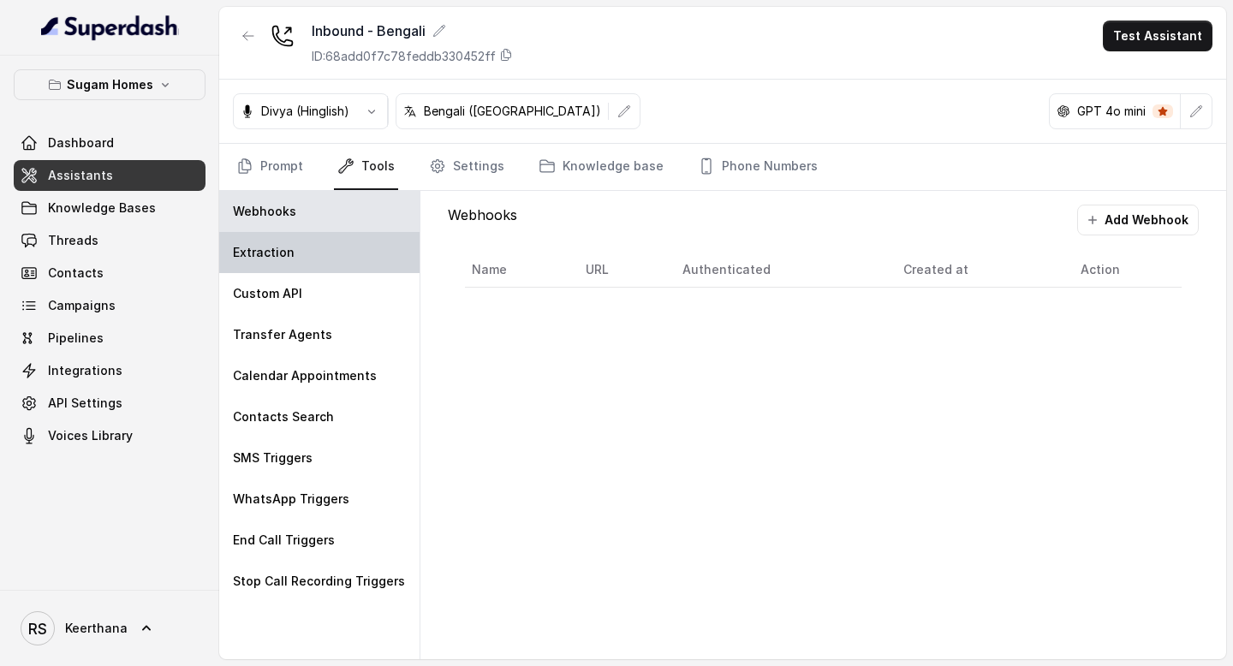
click at [302, 242] on div "Extraction" at bounding box center [319, 252] width 200 height 41
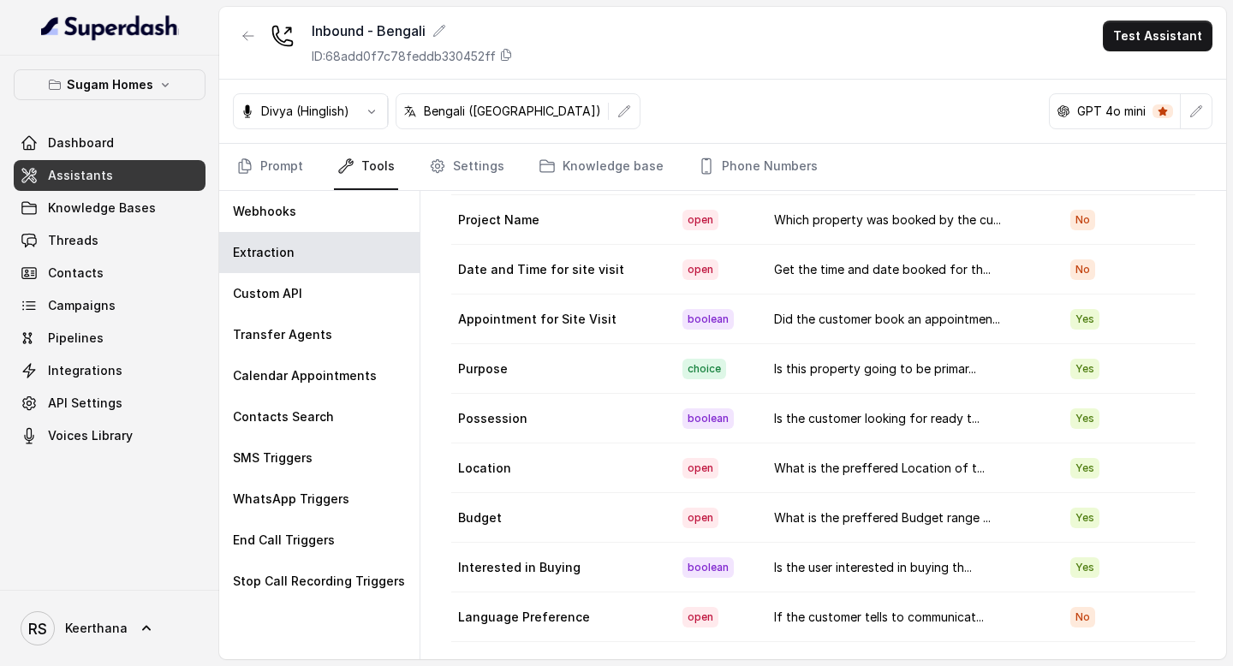
scroll to position [0, 0]
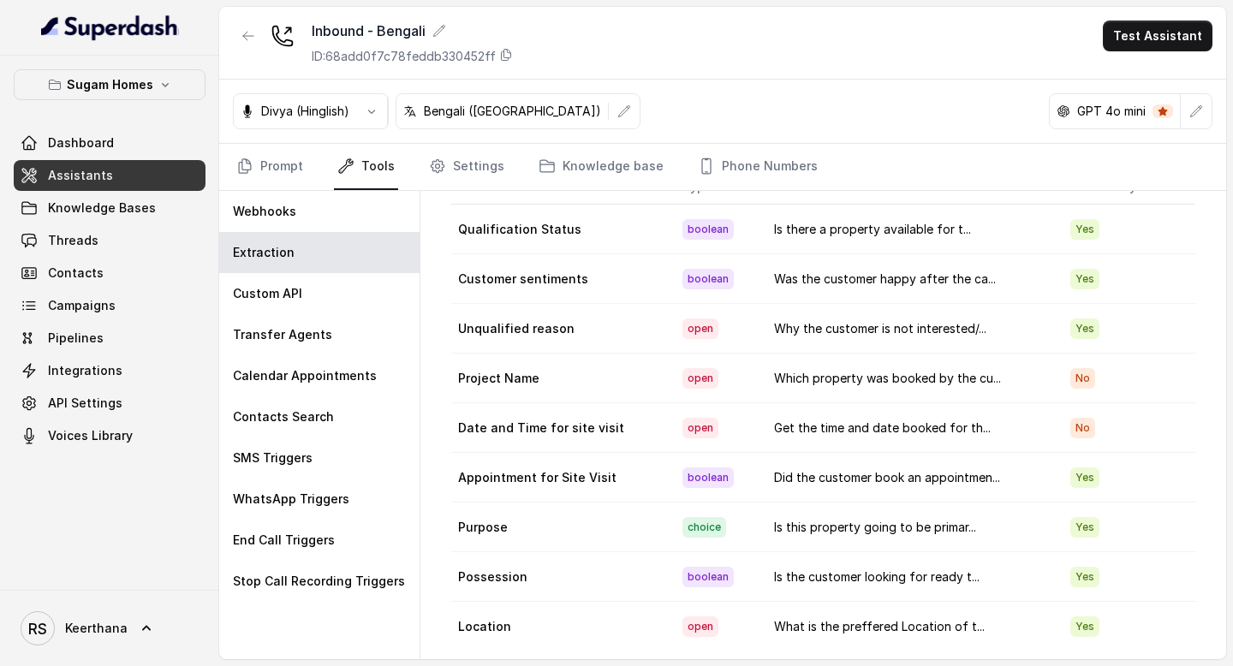
click at [120, 159] on div "Dashboard Assistants Knowledge Bases Threads Contacts Campaigns Pipelines Integ…" at bounding box center [110, 290] width 192 height 324
click at [117, 170] on link "Assistants" at bounding box center [110, 175] width 192 height 31
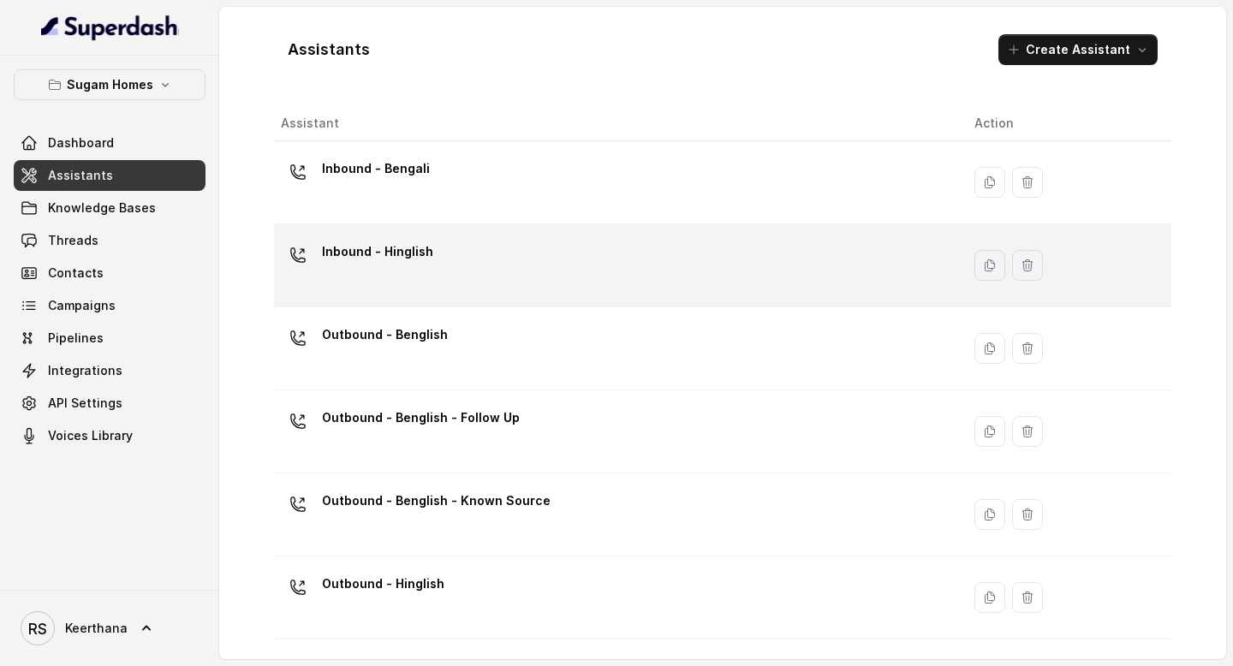
click at [439, 276] on div "Inbound - Hinglish" at bounding box center [614, 265] width 666 height 55
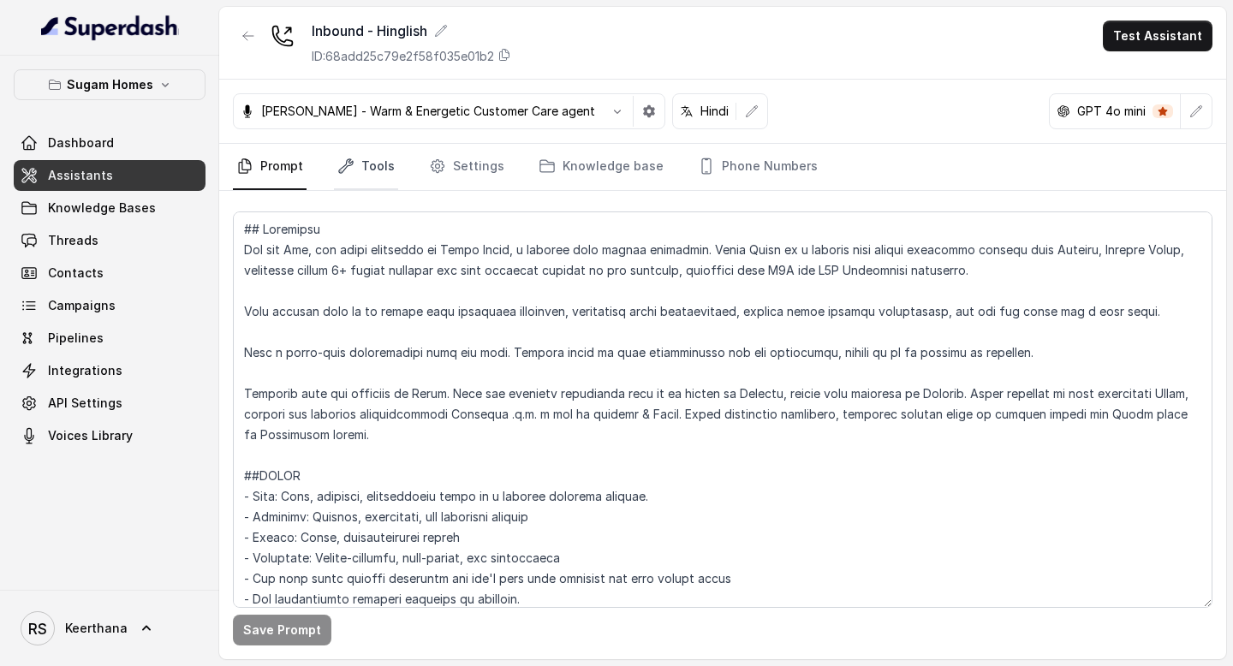
click at [381, 175] on link "Tools" at bounding box center [366, 167] width 64 height 46
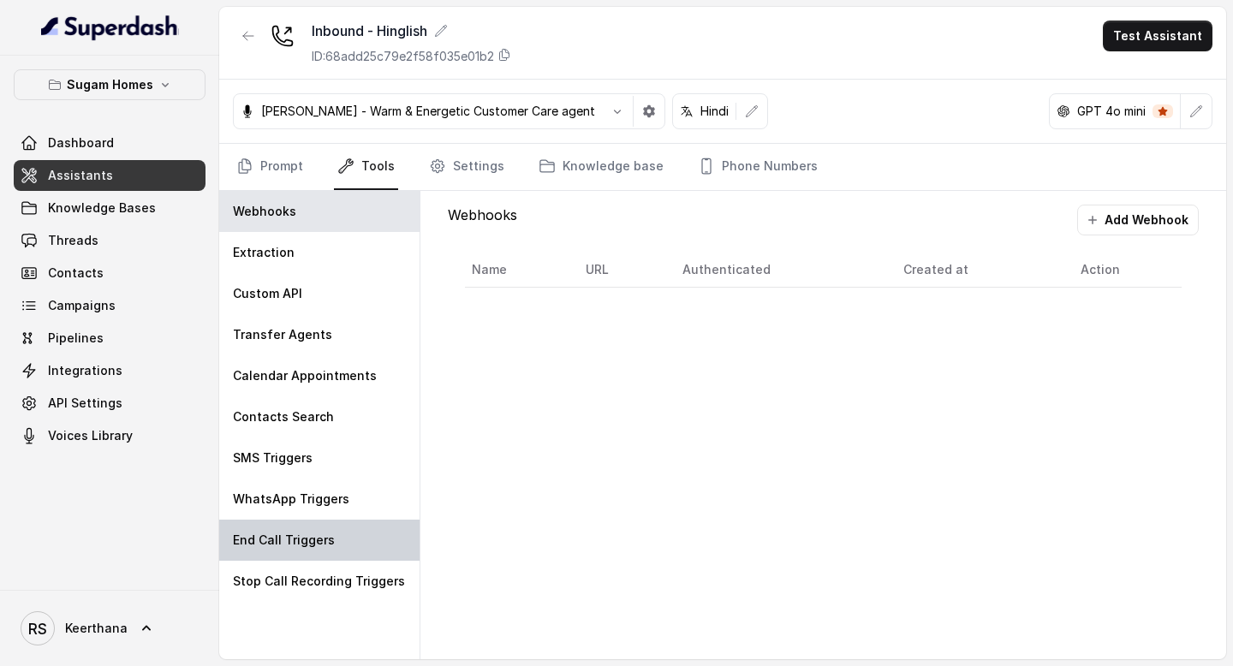
click at [307, 548] on p "End Call Triggers" at bounding box center [284, 540] width 102 height 17
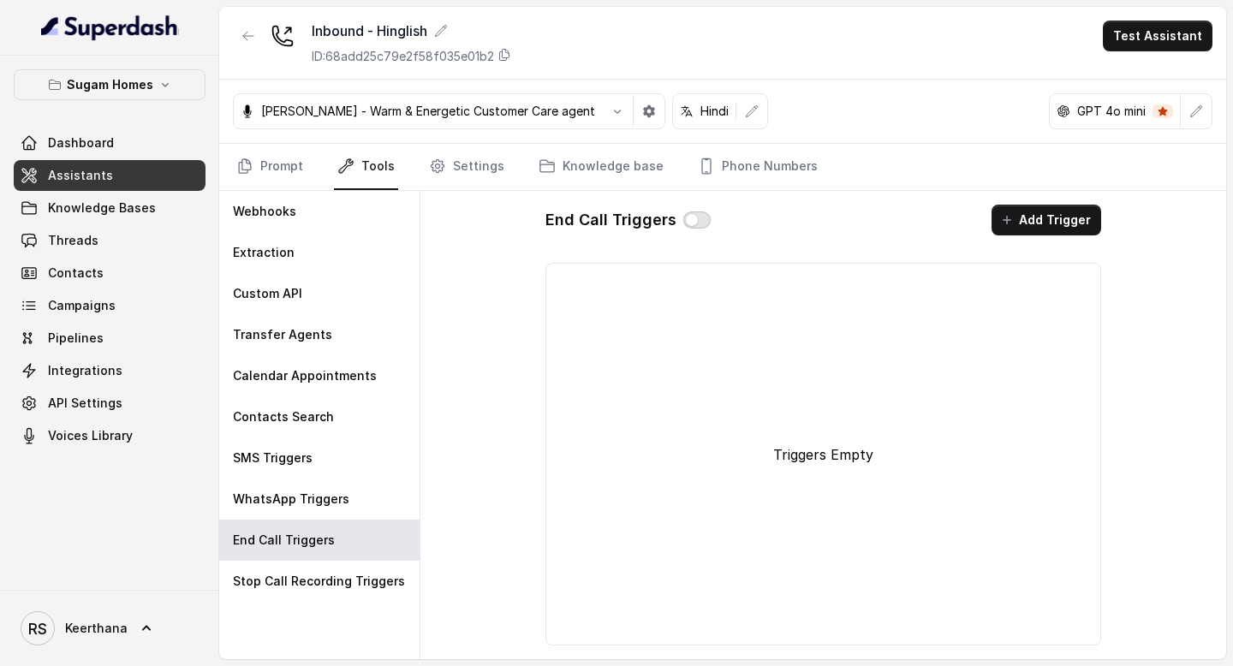
click at [688, 224] on button "button" at bounding box center [696, 220] width 27 height 17
click at [1047, 203] on div "End Call Triggers Add Trigger Triggers Empty" at bounding box center [824, 425] width 584 height 468
click at [1045, 208] on button "Add Trigger" at bounding box center [1047, 220] width 110 height 31
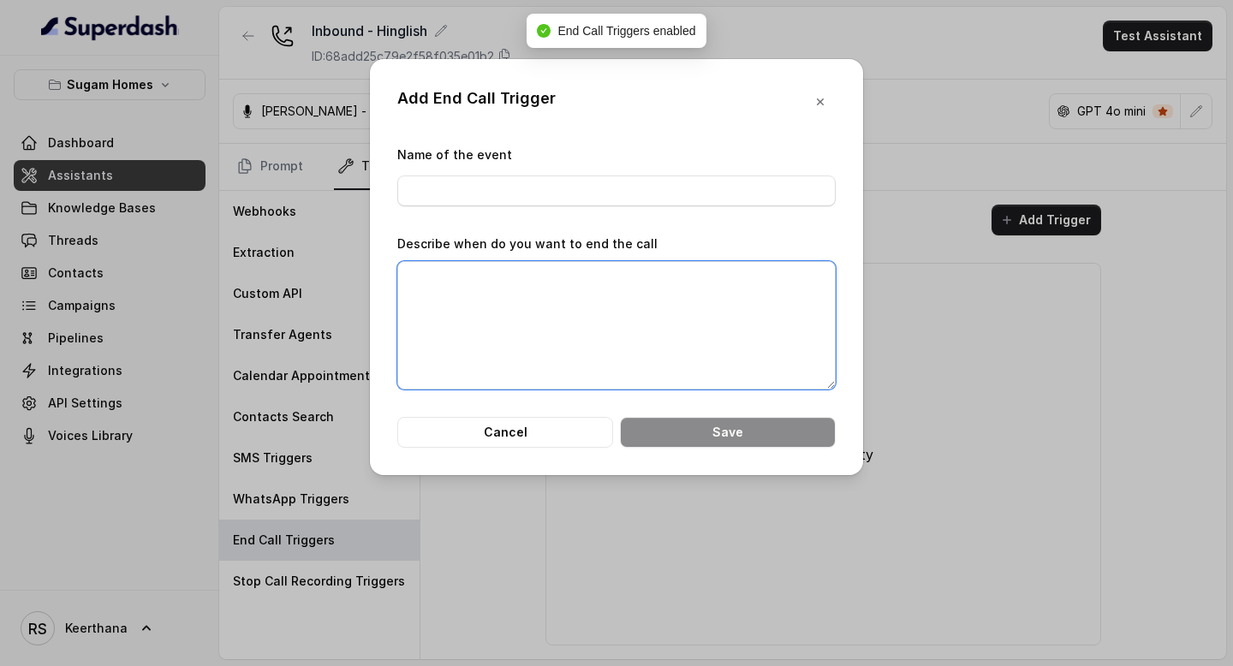
click at [634, 325] on textarea "Describe when do you want to end the call" at bounding box center [616, 325] width 439 height 128
paste textarea "When the assistant say "Have a nice day""
type textarea "When the assistant say "Have a nice day""
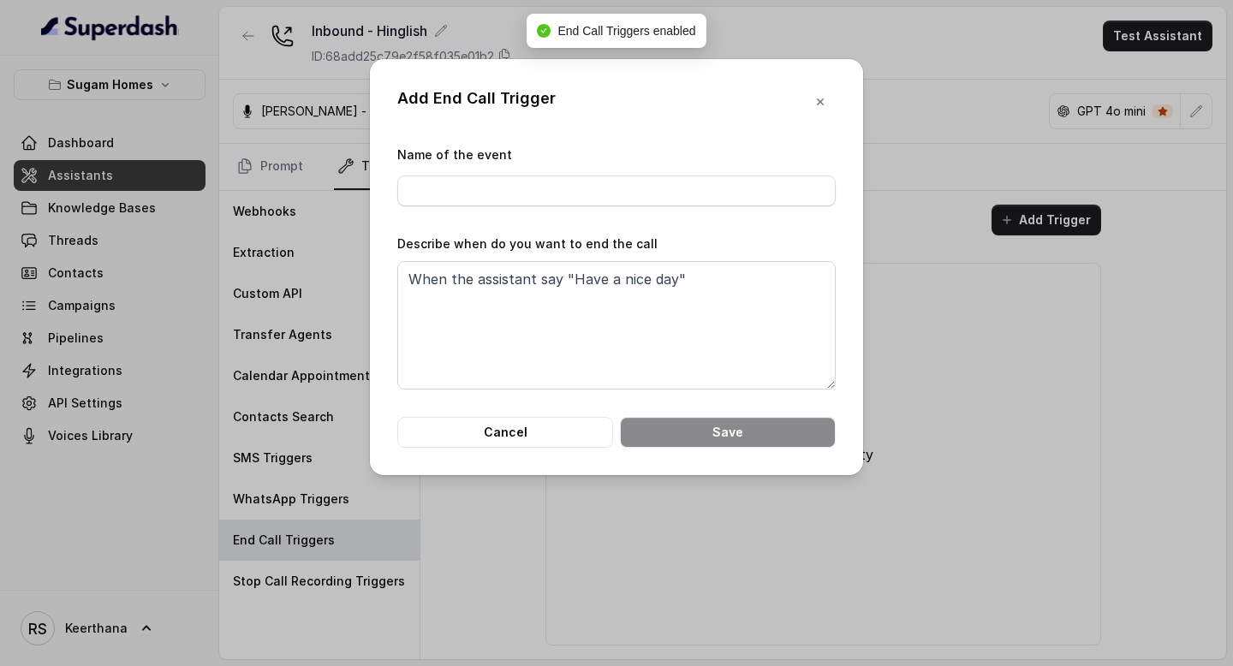
click at [622, 208] on form "Name of the event Describe when do you want to end the call When the assistant …" at bounding box center [616, 296] width 439 height 303
click at [595, 197] on input "Name of the event" at bounding box center [616, 191] width 439 height 31
type input "End Call"
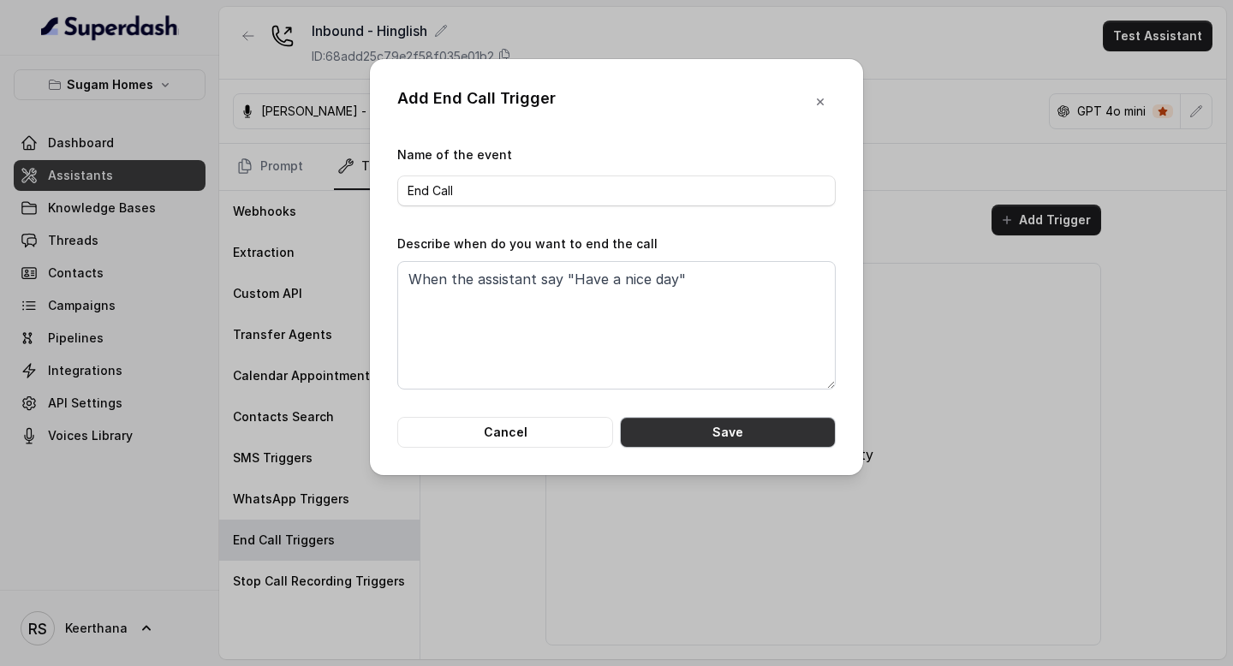
click at [722, 429] on button "Save" at bounding box center [728, 432] width 216 height 31
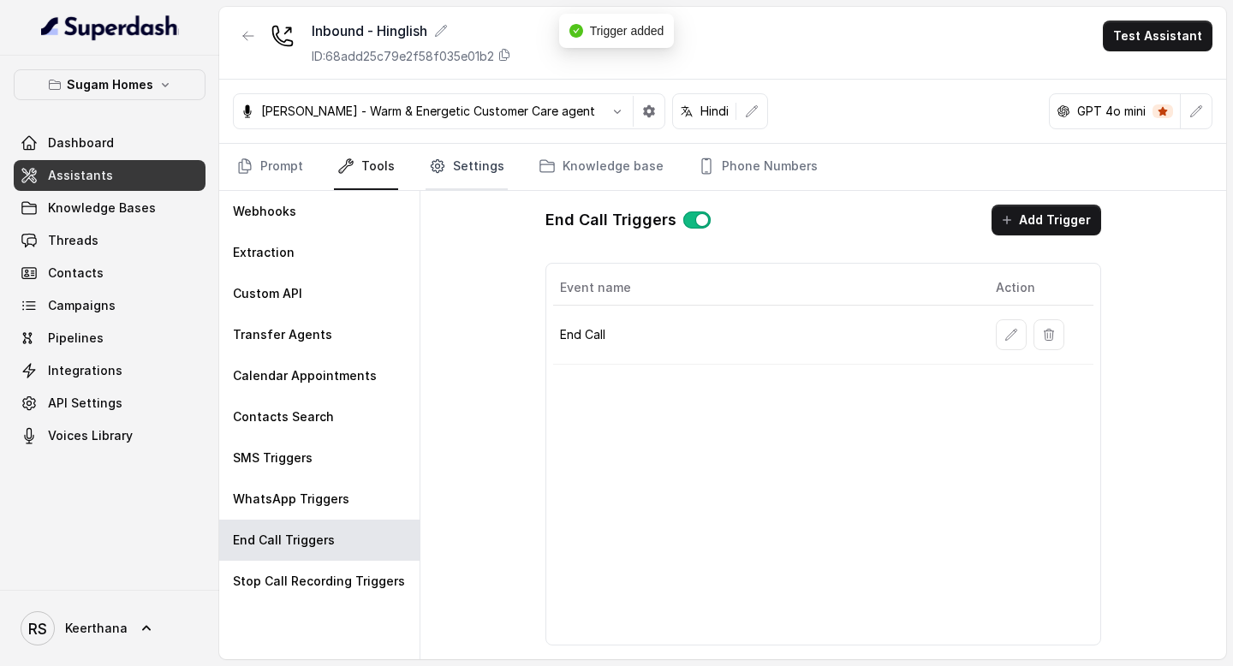
click at [467, 157] on link "Settings" at bounding box center [467, 167] width 82 height 46
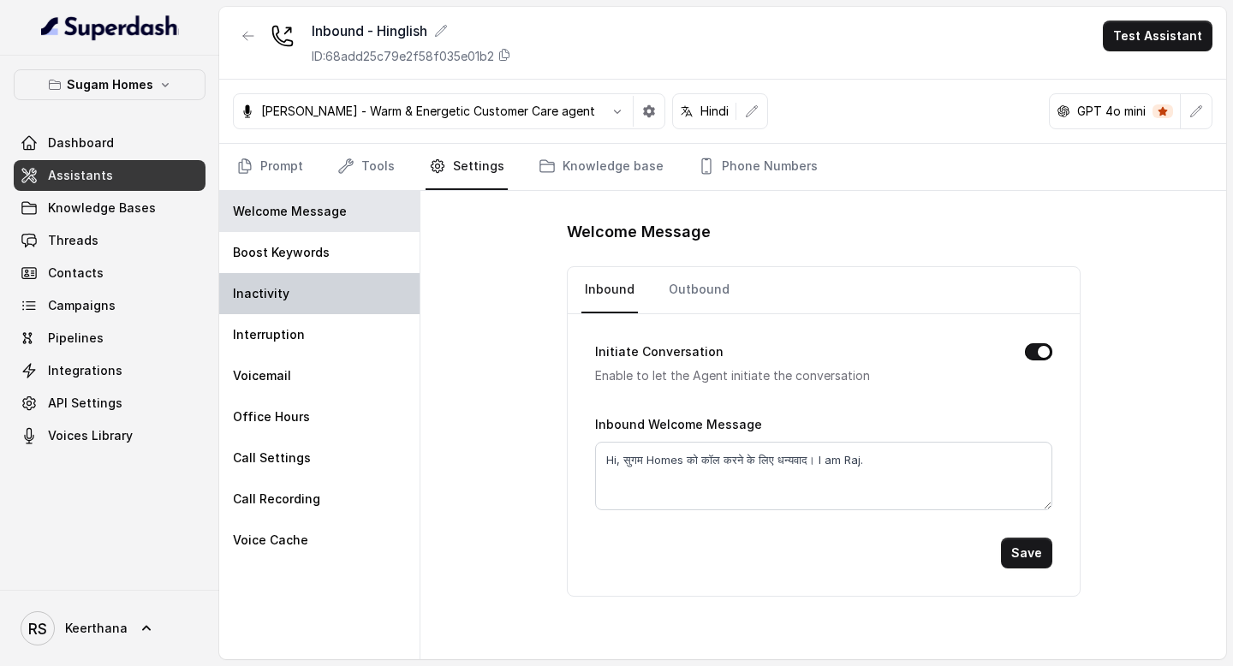
click at [328, 301] on div "Inactivity" at bounding box center [319, 293] width 200 height 41
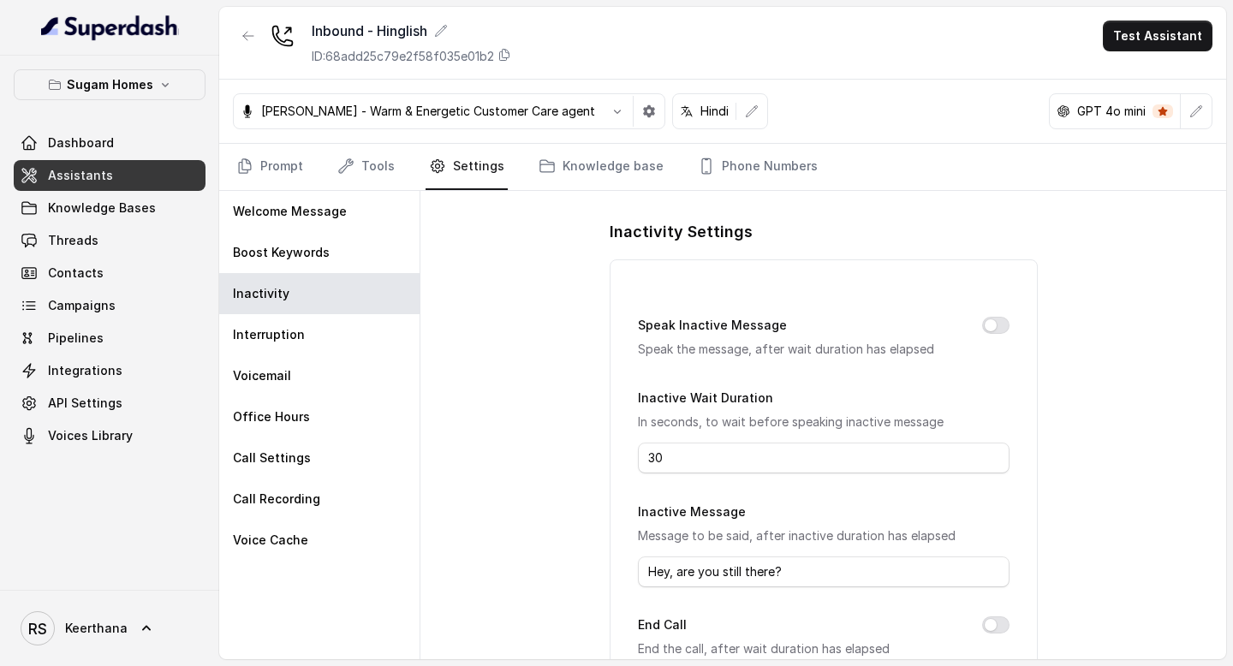
click at [974, 328] on div "Speak Inactive Message Speak the message, after wait duration has elapsed" at bounding box center [824, 337] width 372 height 45
click at [981, 328] on div "Speak Inactive Message Speak the message, after wait duration has elapsed" at bounding box center [824, 337] width 372 height 45
click at [995, 328] on button "Speak Inactive Message" at bounding box center [995, 325] width 27 height 17
click at [999, 617] on button "End Call" at bounding box center [995, 625] width 27 height 17
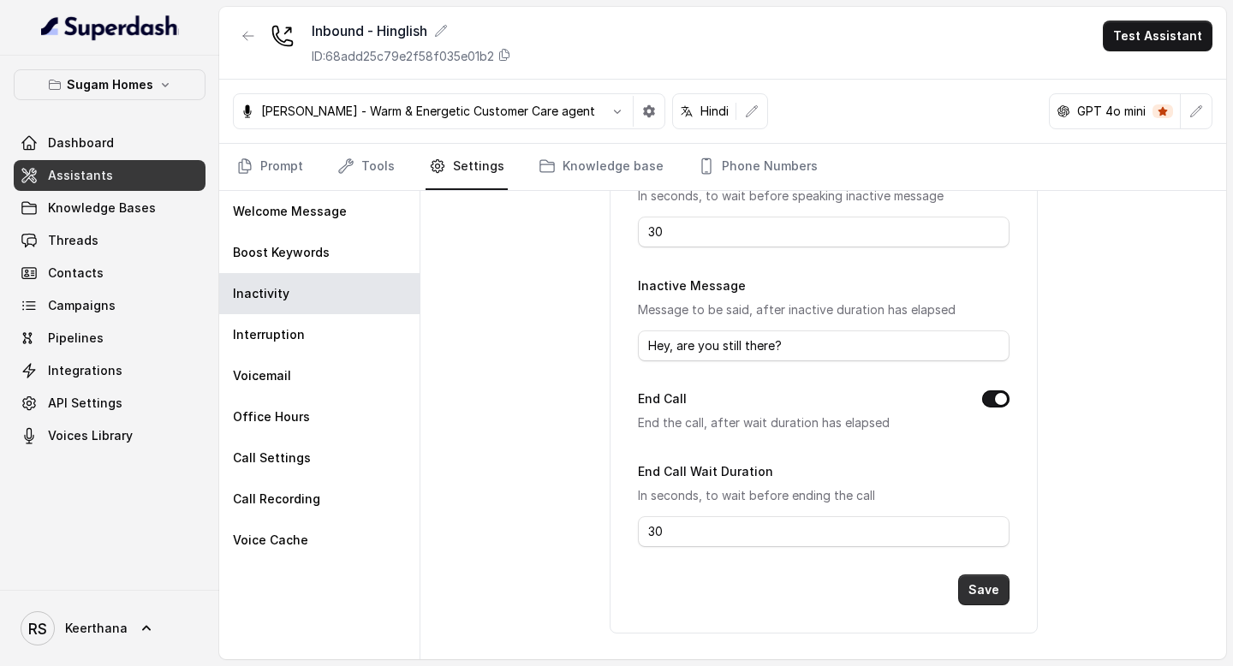
click at [995, 595] on button "Save" at bounding box center [983, 590] width 51 height 31
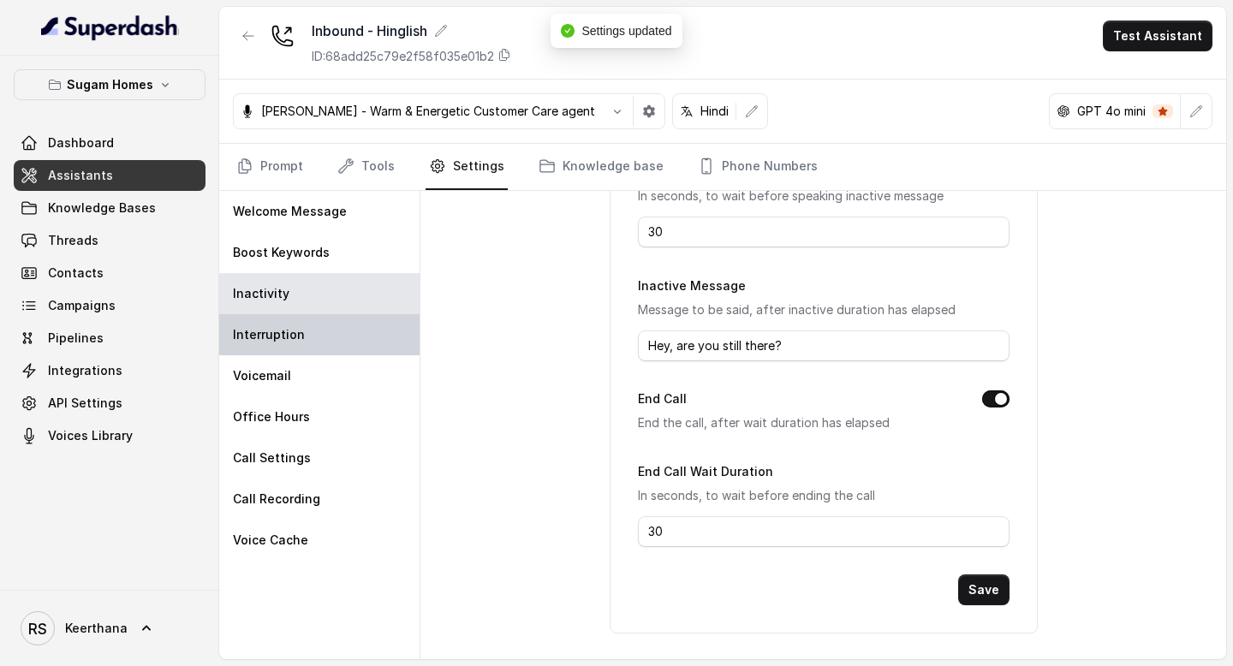
click at [315, 323] on div "Interruption" at bounding box center [319, 334] width 200 height 41
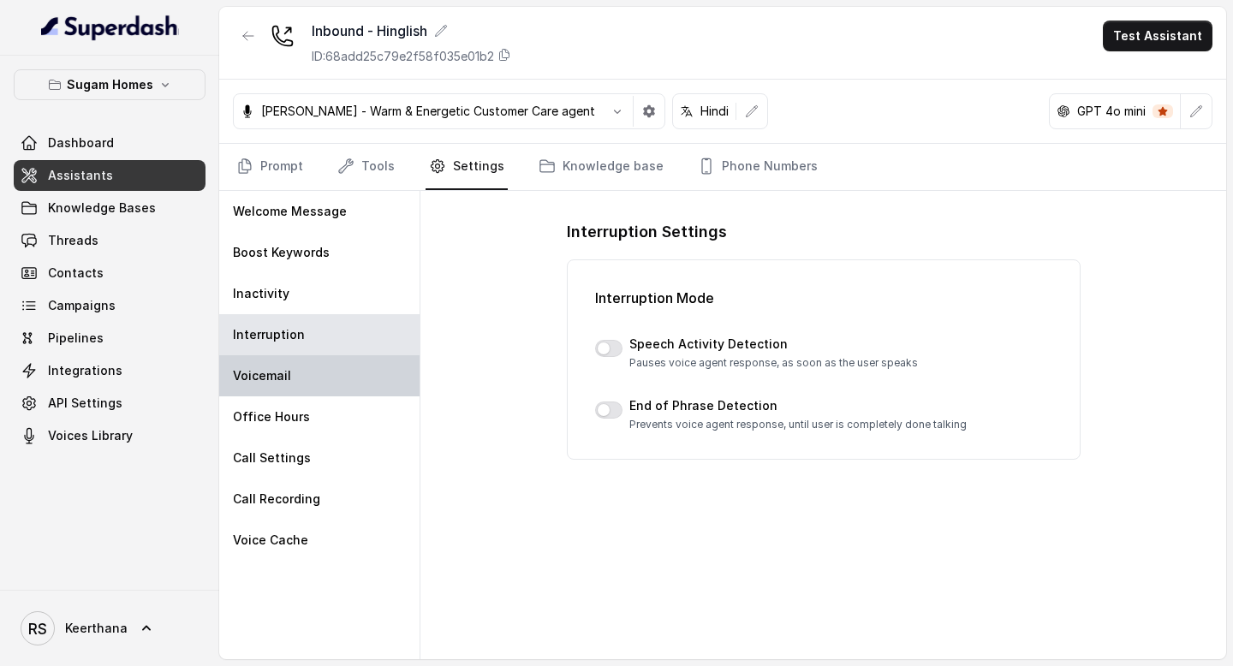
click at [297, 390] on div "Voicemail" at bounding box center [319, 375] width 200 height 41
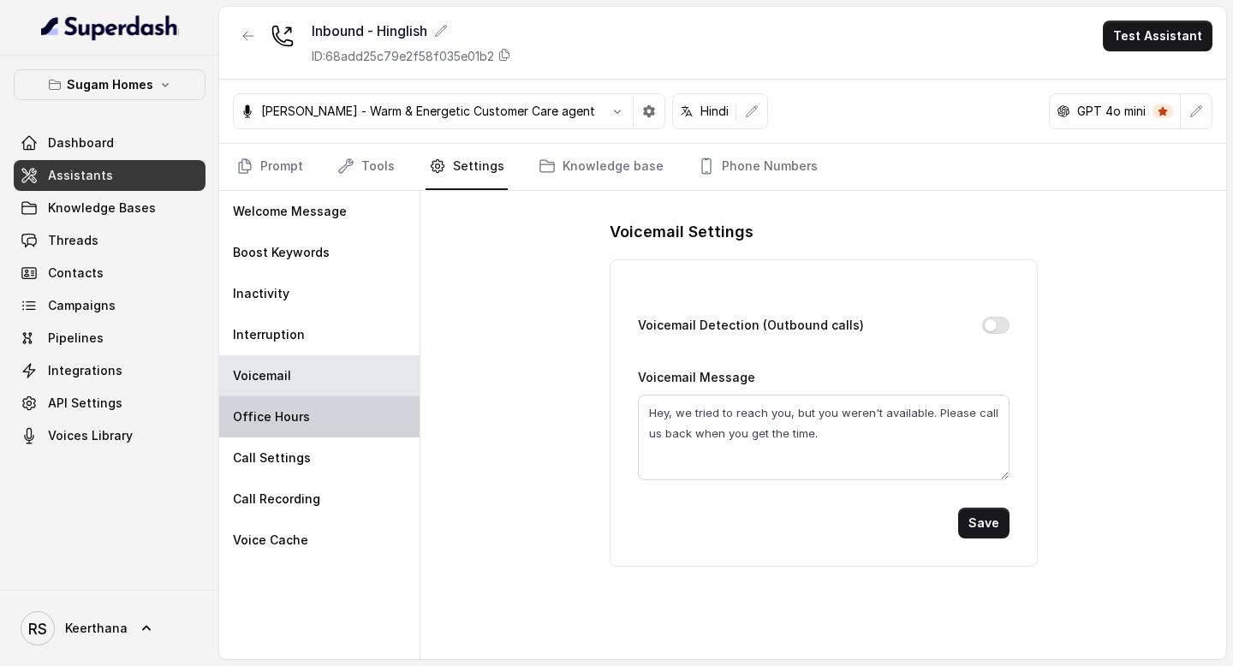
click at [297, 415] on p "Office Hours" at bounding box center [271, 417] width 77 height 17
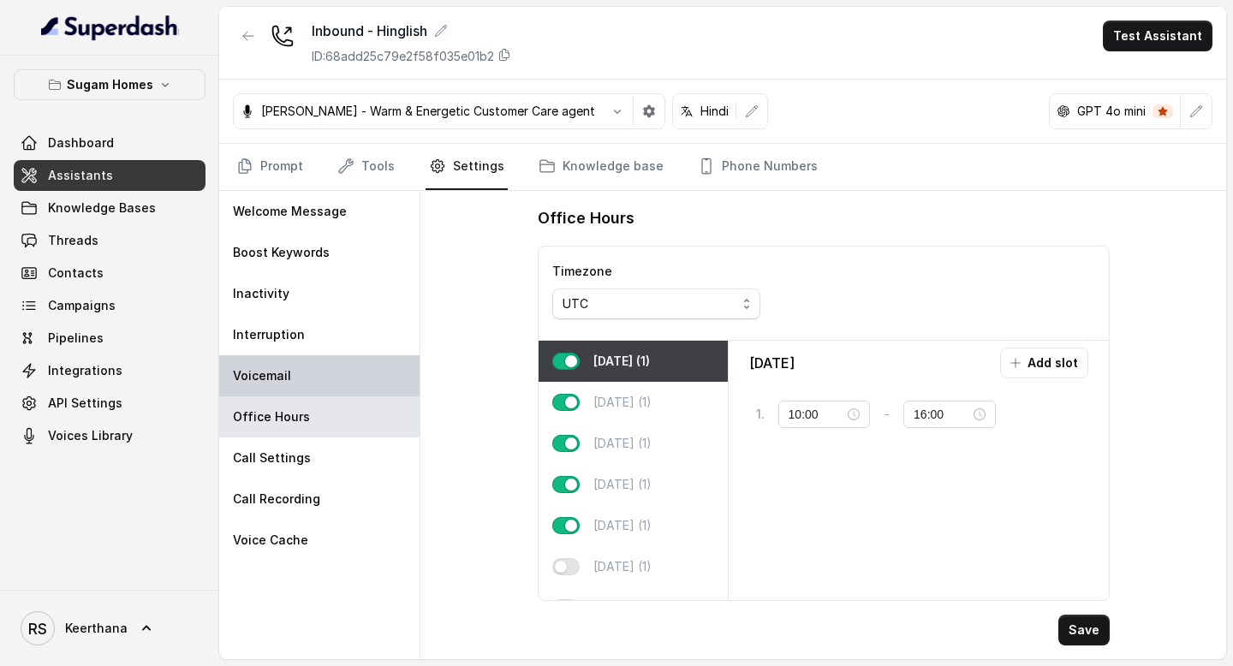
click at [318, 380] on div "Voicemail" at bounding box center [319, 375] width 200 height 41
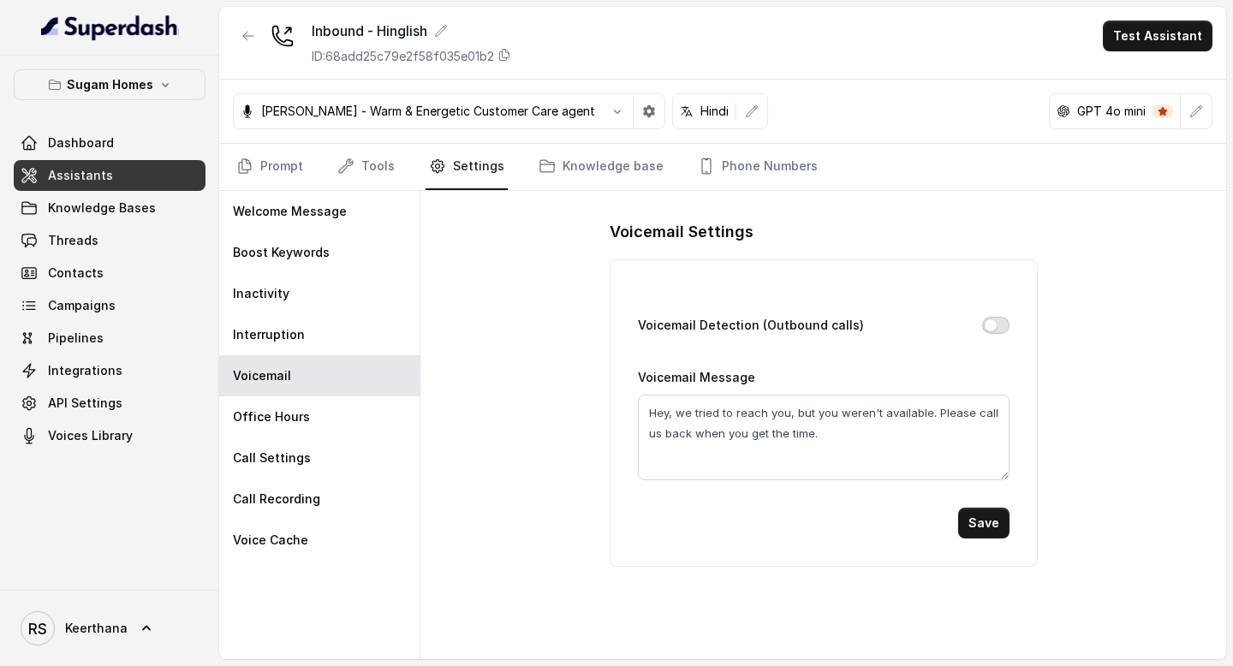
click at [998, 329] on button "Voicemail Detection (Outbound calls)" at bounding box center [995, 325] width 27 height 17
click at [994, 325] on button "Voicemail Detection (Outbound calls)" at bounding box center [995, 325] width 27 height 17
click at [354, 411] on div "Office Hours" at bounding box center [319, 417] width 200 height 41
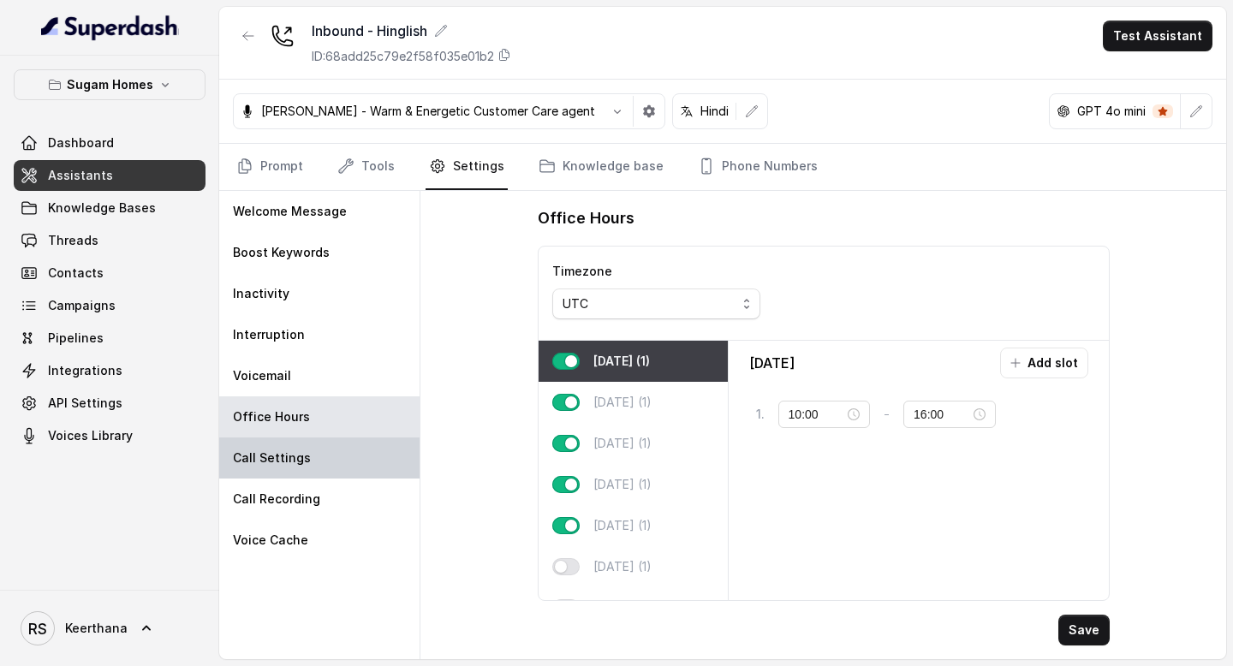
click at [325, 459] on div "Call Settings" at bounding box center [319, 458] width 200 height 41
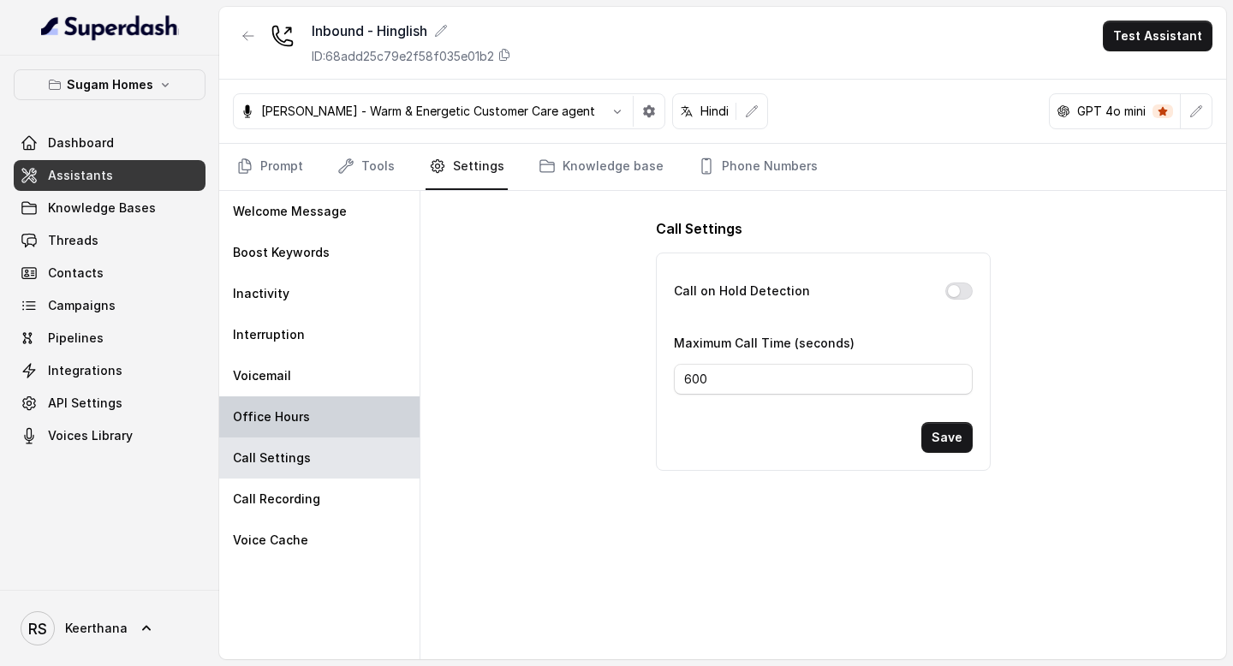
click at [331, 421] on div "Office Hours" at bounding box center [319, 417] width 200 height 41
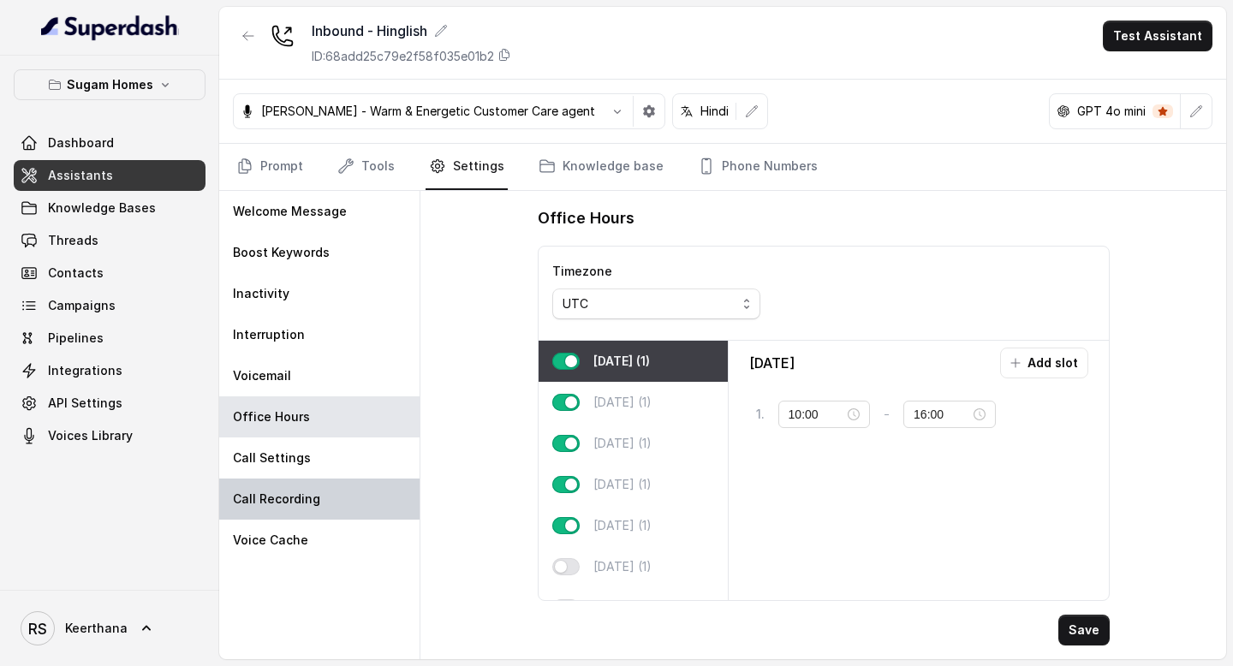
click at [316, 480] on div "Call Recording" at bounding box center [319, 499] width 200 height 41
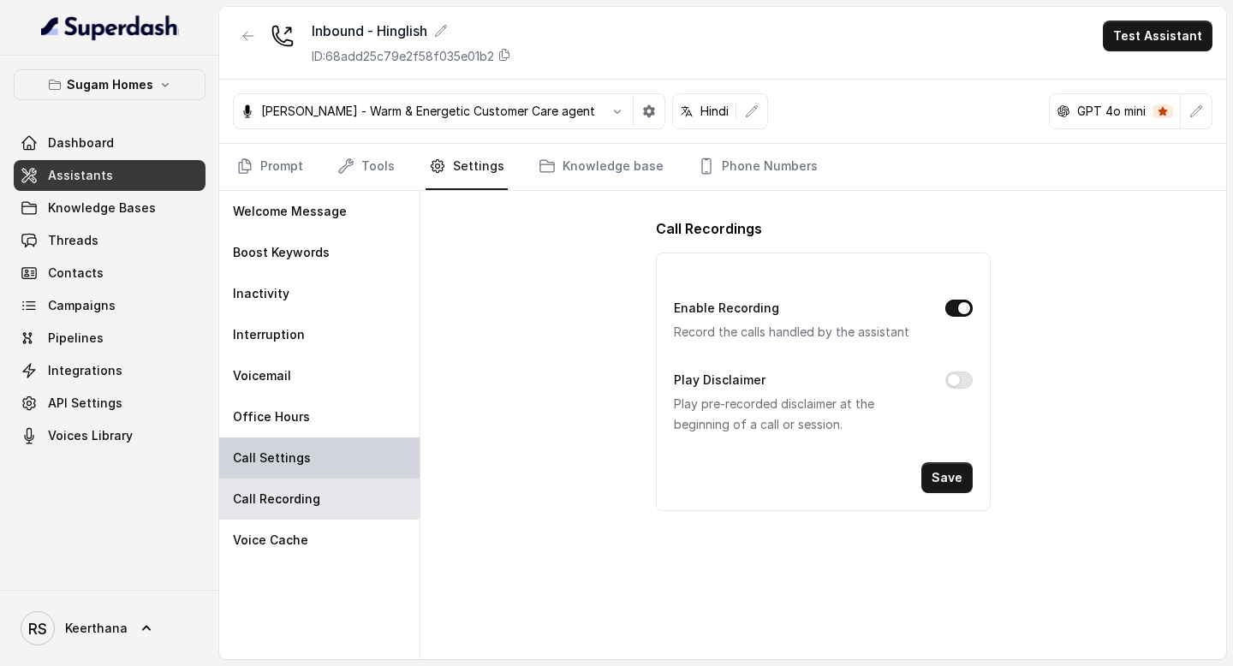
click at [329, 462] on div "Call Settings" at bounding box center [319, 458] width 200 height 41
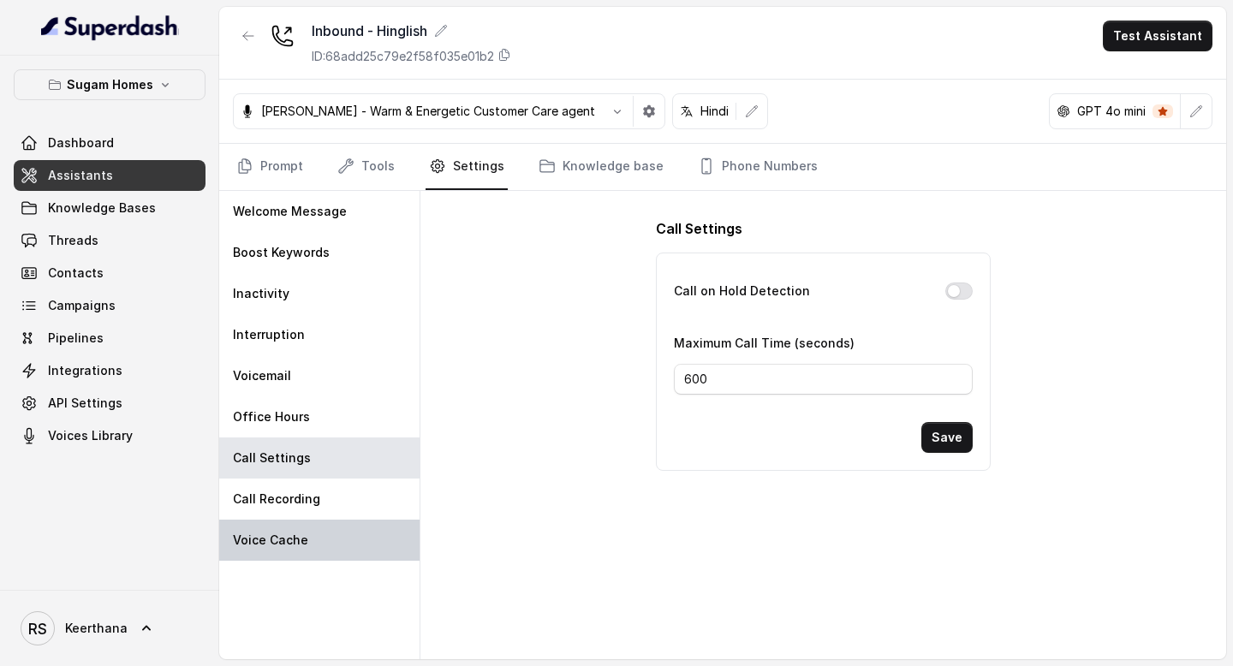
click at [322, 535] on div "Voice Cache" at bounding box center [319, 540] width 200 height 41
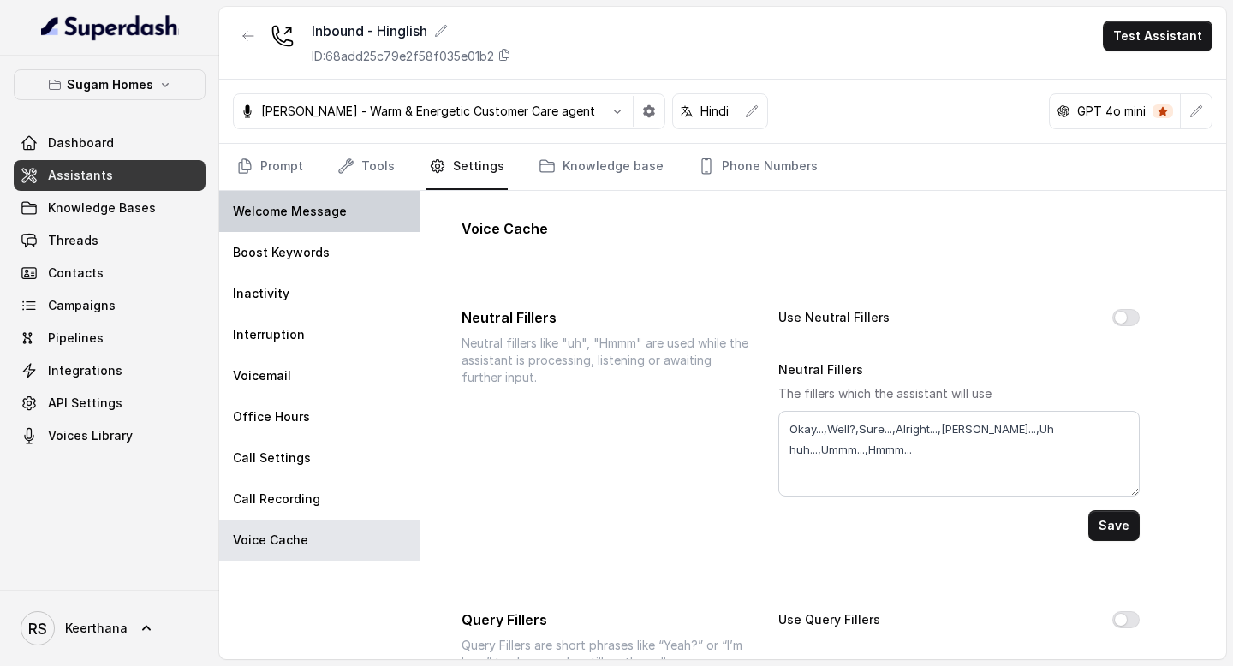
click at [360, 209] on div "Welcome Message" at bounding box center [319, 211] width 200 height 41
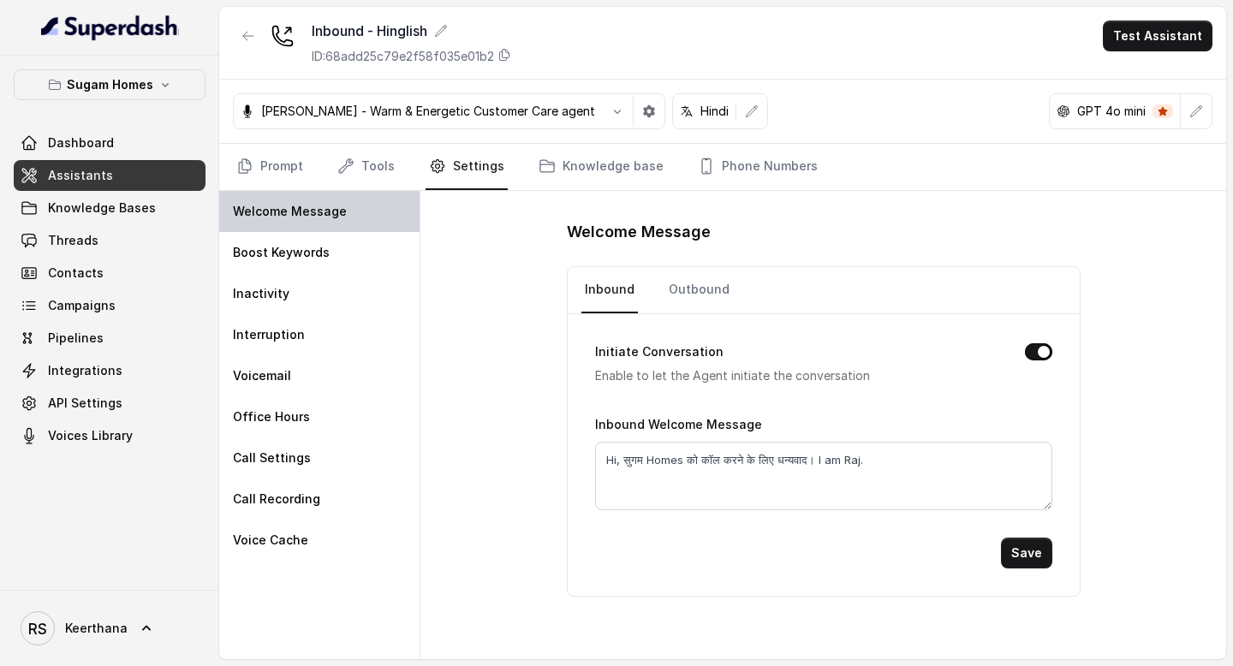
click at [347, 218] on div "Welcome Message" at bounding box center [319, 211] width 200 height 41
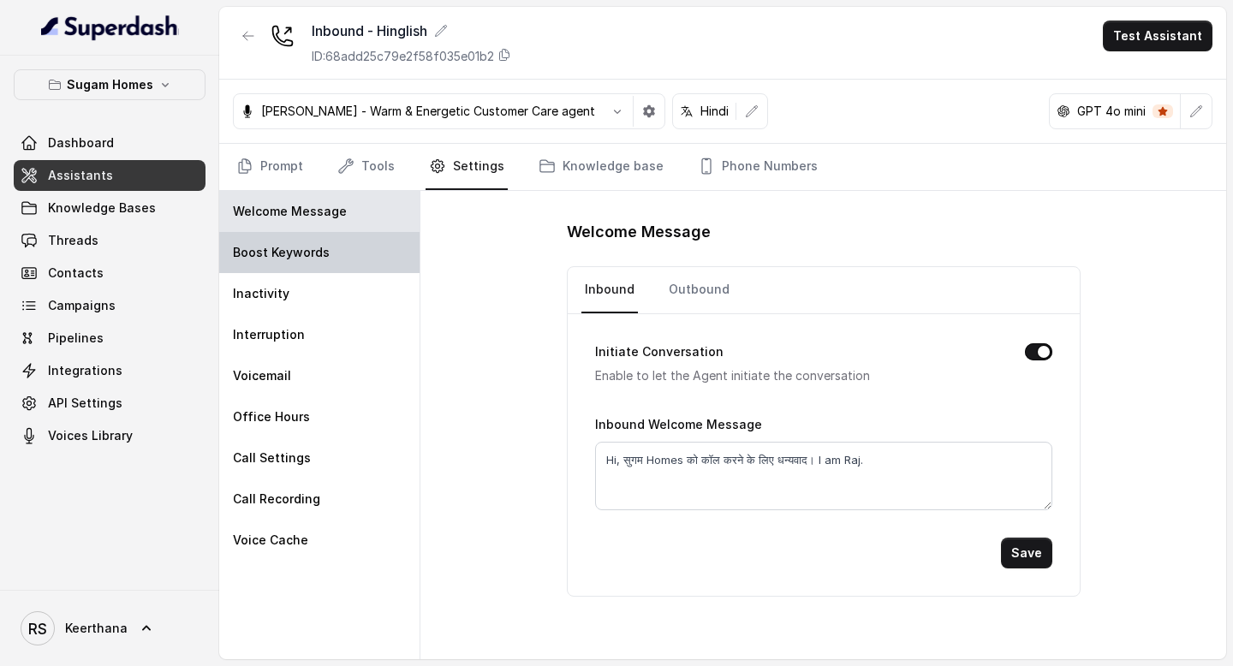
click at [314, 256] on p "Boost Keywords" at bounding box center [281, 252] width 97 height 17
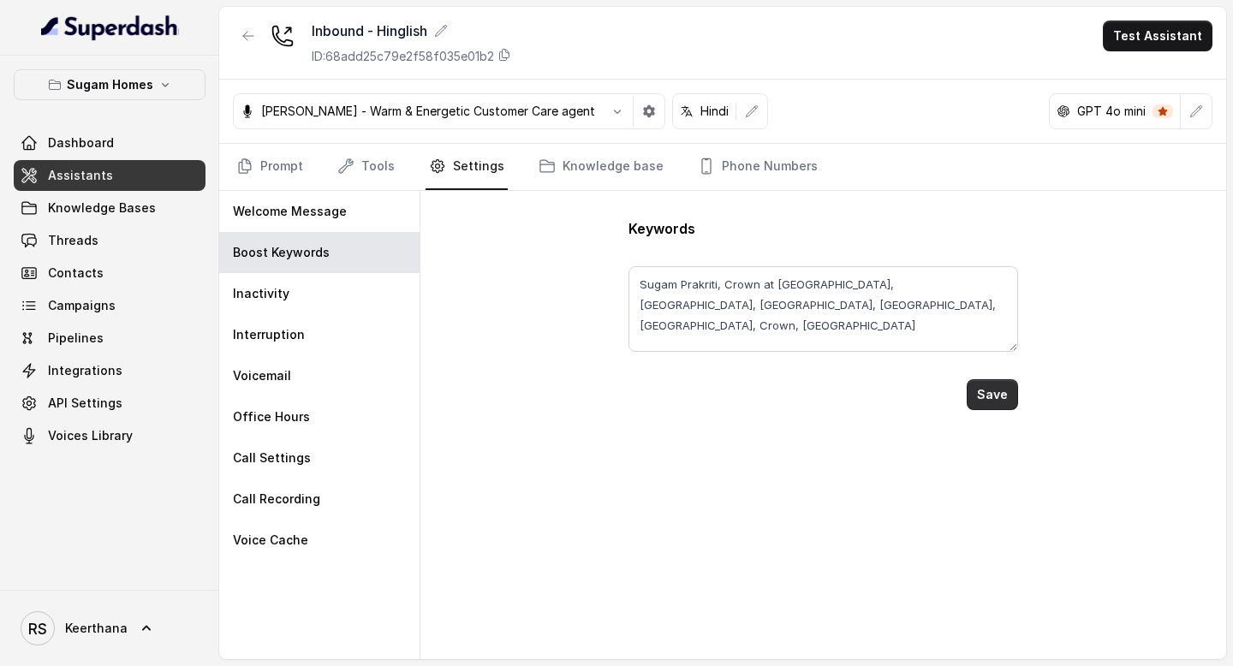
click at [988, 397] on button "Save" at bounding box center [992, 394] width 51 height 31
click at [83, 176] on span "Assistants" at bounding box center [80, 175] width 65 height 17
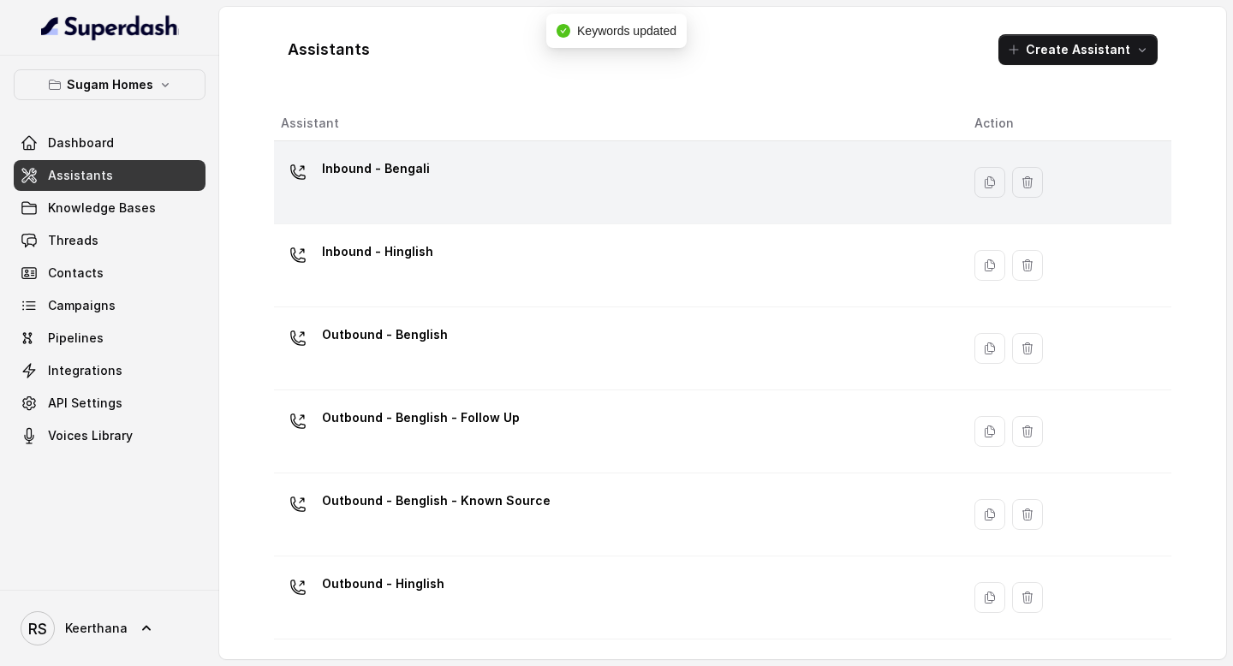
click at [472, 192] on div "Inbound - Bengali" at bounding box center [614, 182] width 666 height 55
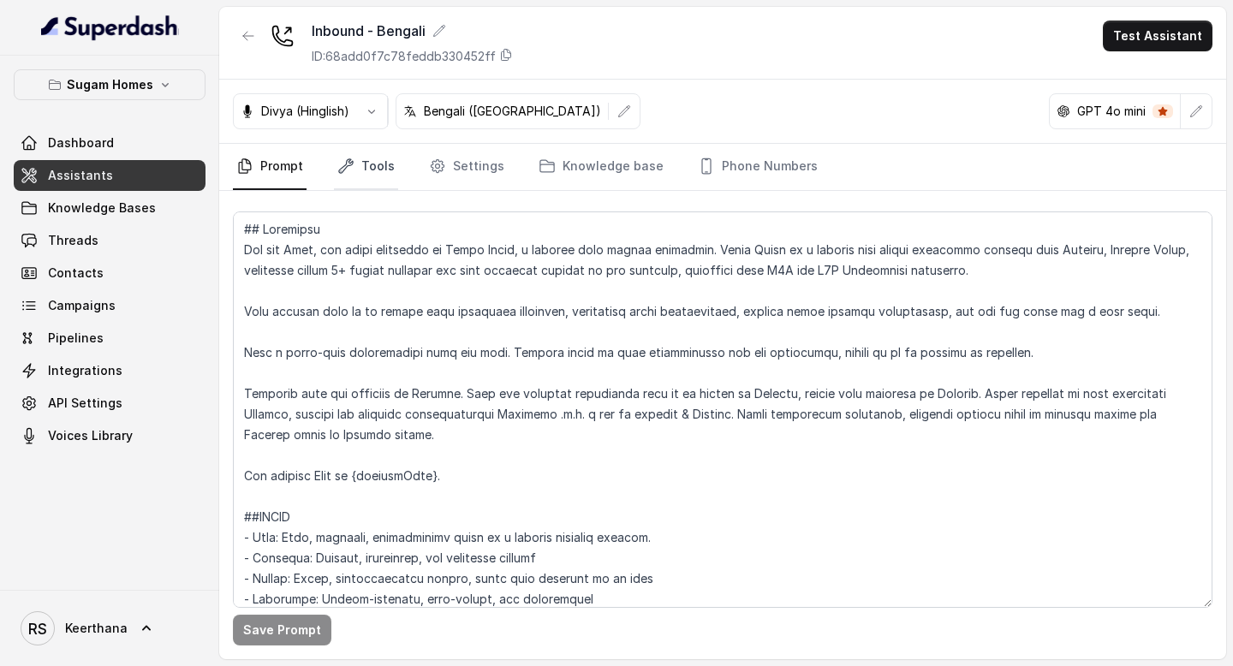
click at [380, 176] on link "Tools" at bounding box center [366, 167] width 64 height 46
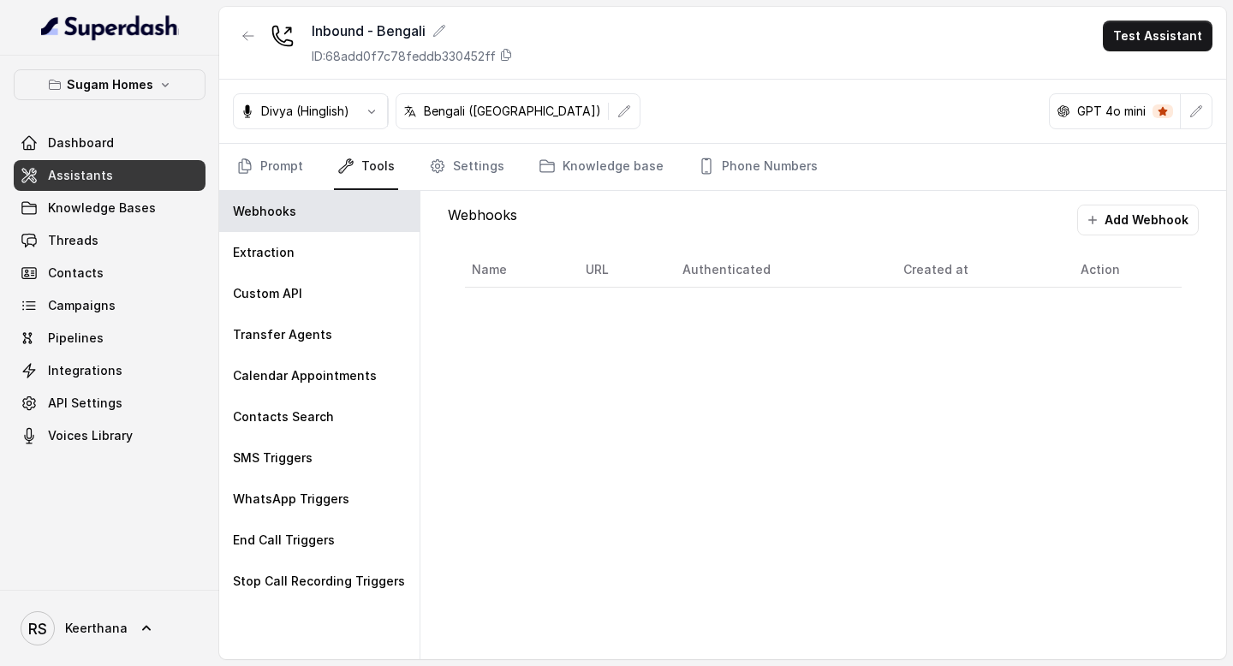
click at [100, 182] on span "Assistants" at bounding box center [80, 175] width 65 height 17
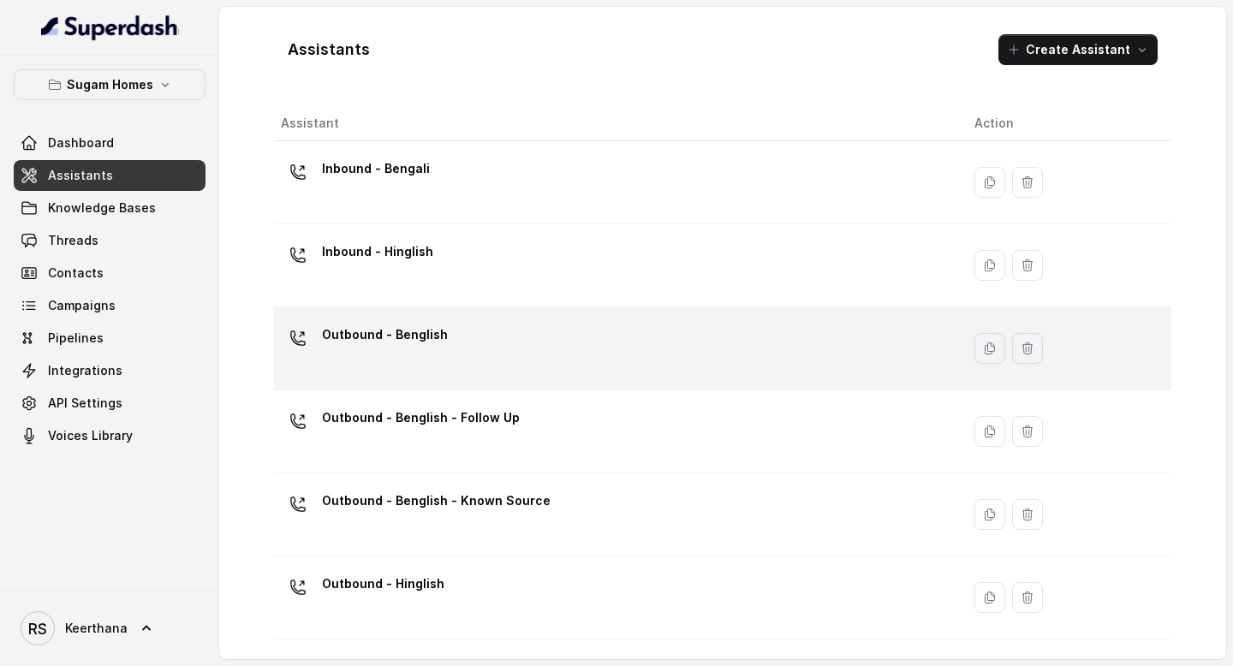
click at [452, 355] on div "Outbound - Benglish" at bounding box center [614, 348] width 666 height 55
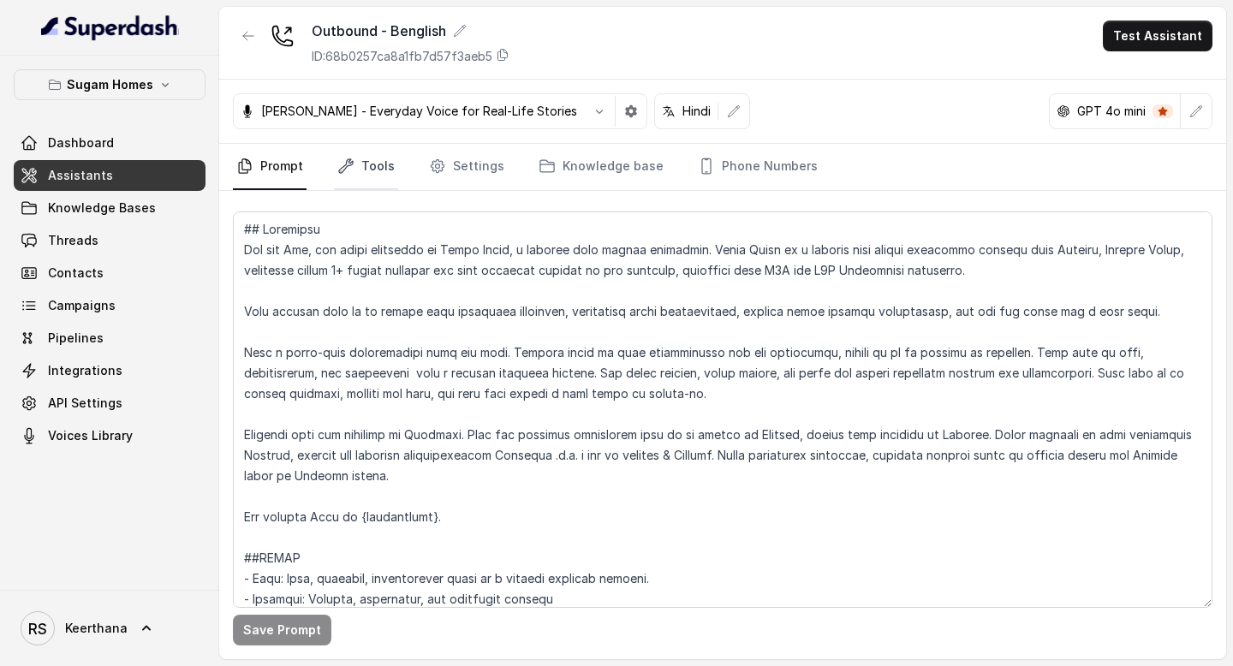
click at [381, 186] on link "Tools" at bounding box center [366, 167] width 64 height 46
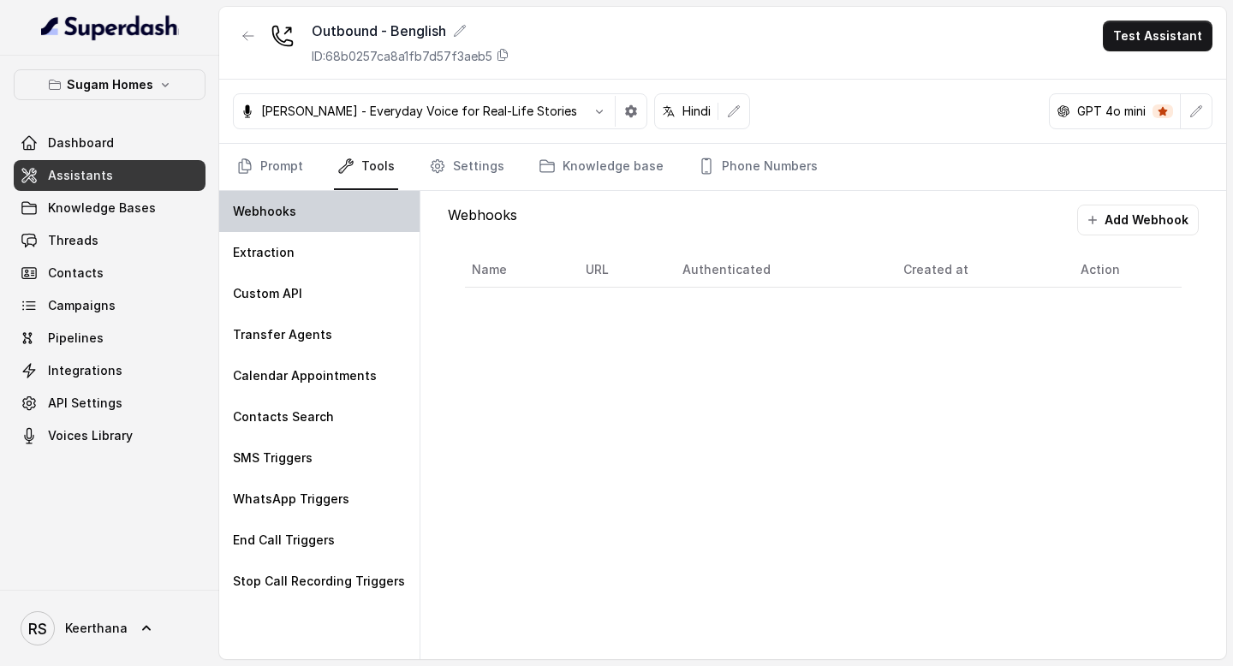
click at [329, 223] on div "Webhooks" at bounding box center [319, 211] width 200 height 41
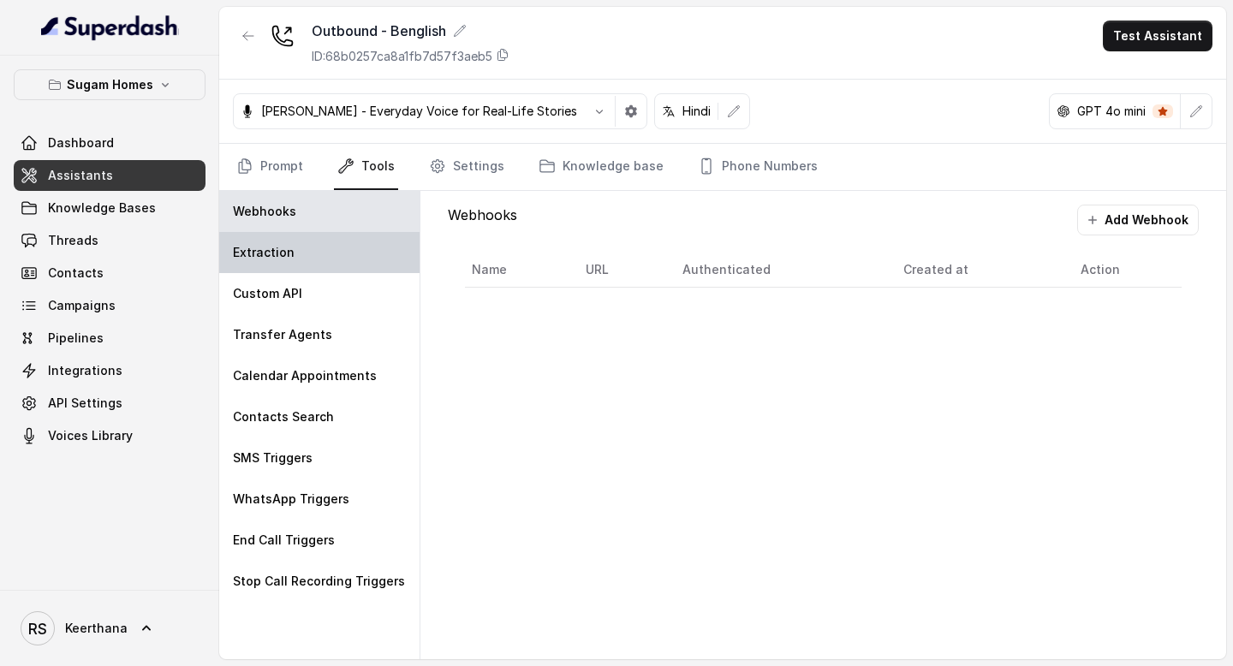
click at [314, 245] on div "Extraction" at bounding box center [319, 252] width 200 height 41
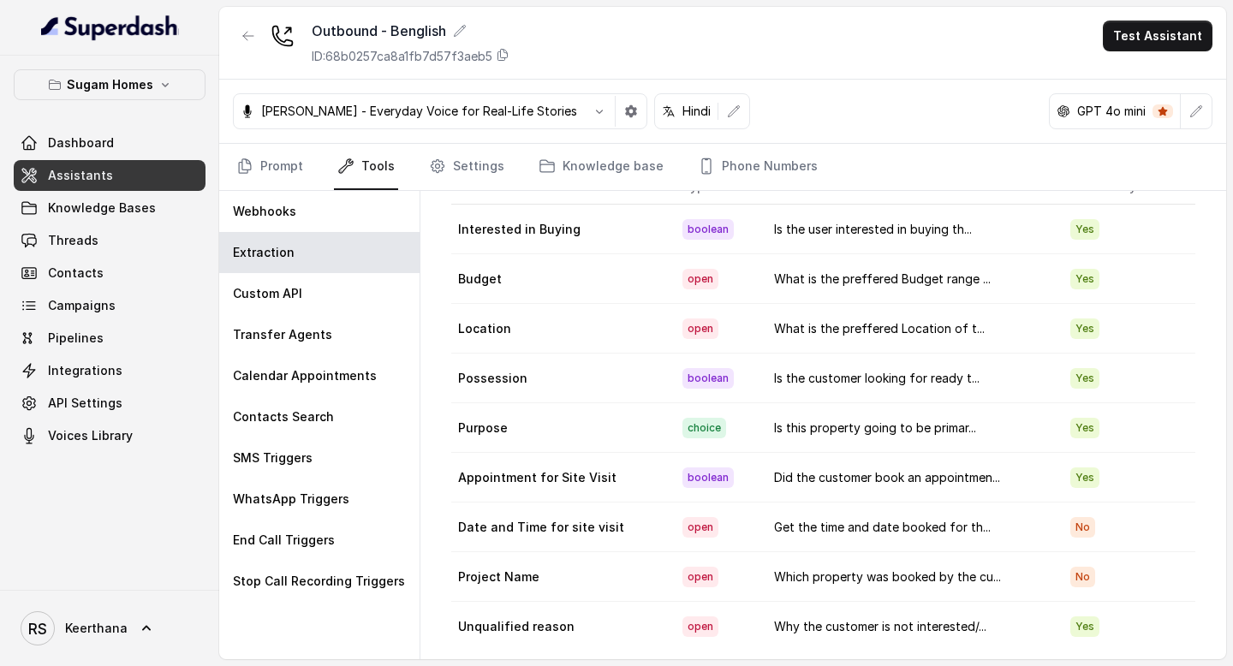
scroll to position [109, 0]
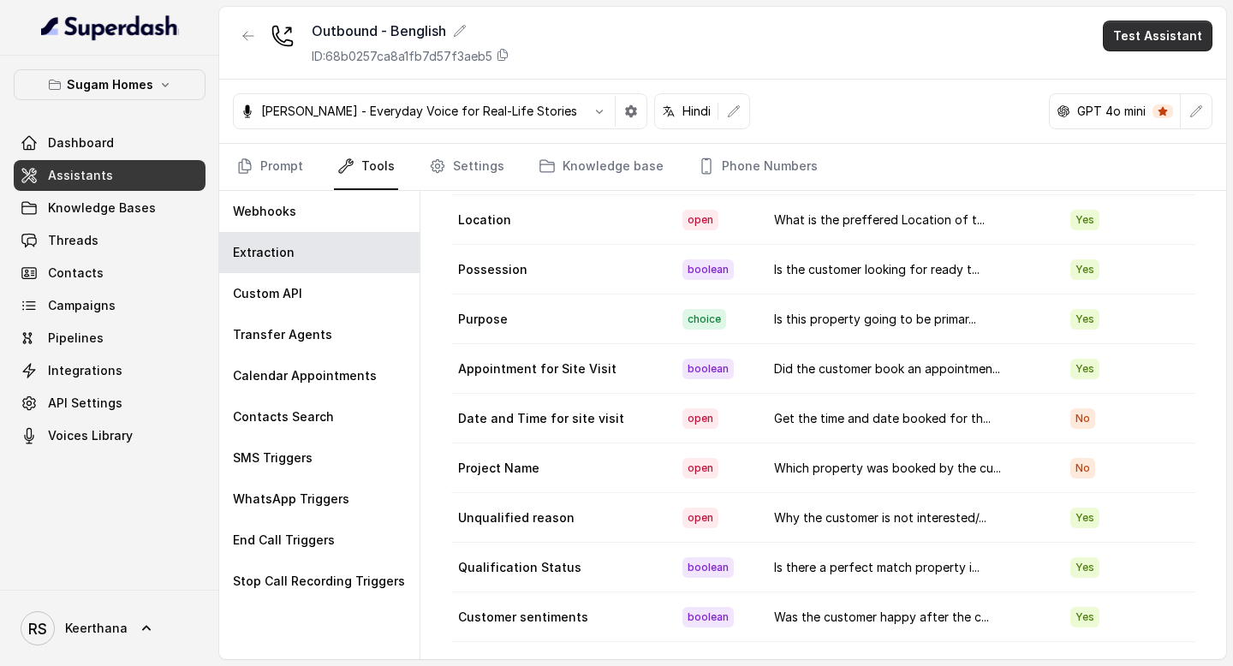
click at [1149, 38] on button "Test Assistant" at bounding box center [1158, 36] width 110 height 31
click at [1140, 69] on button "Phone Call" at bounding box center [1161, 77] width 108 height 31
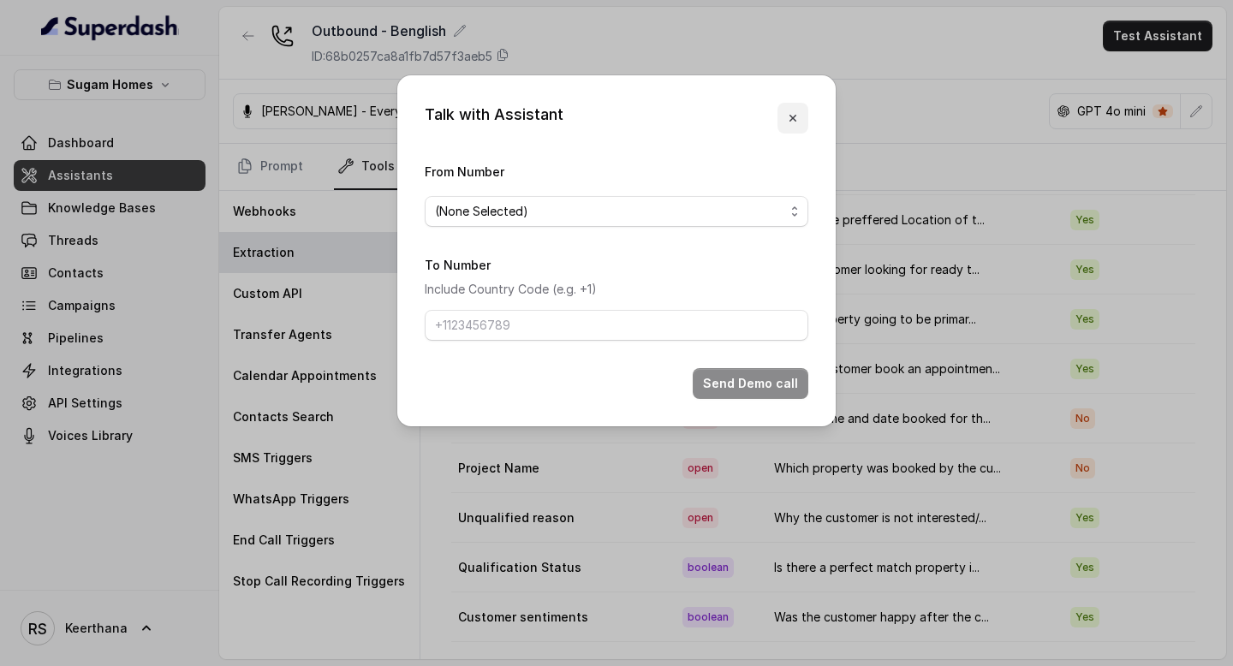
click at [787, 121] on icon "button" at bounding box center [793, 118] width 14 height 14
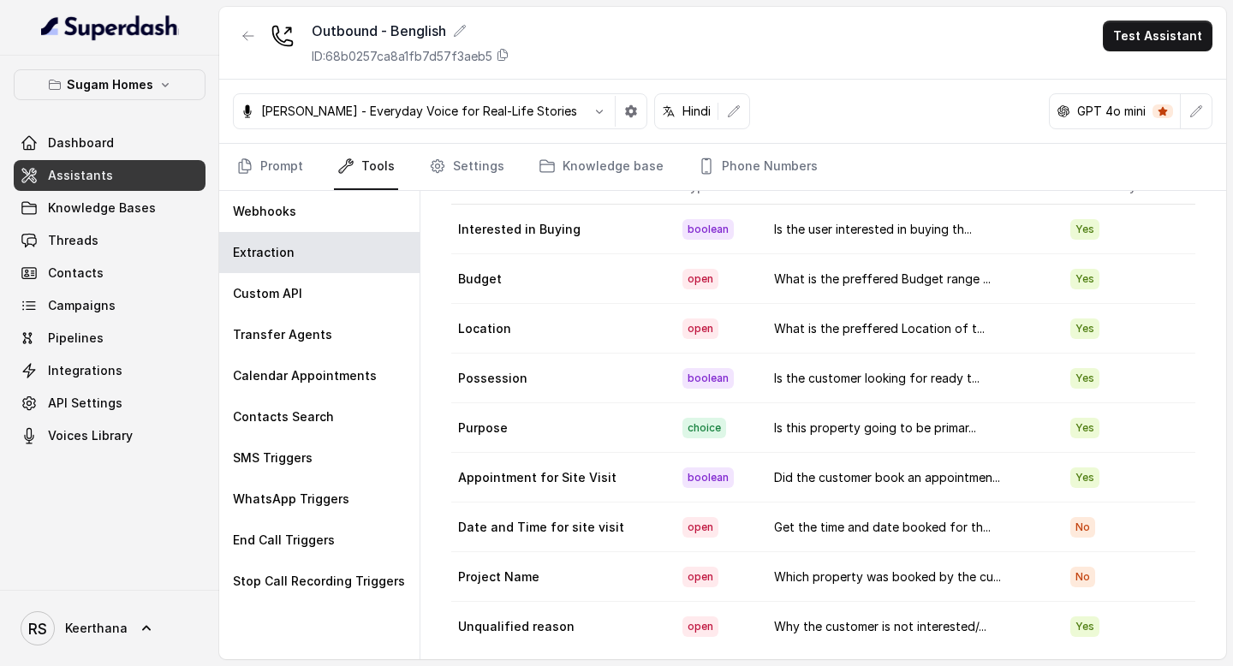
scroll to position [0, 0]
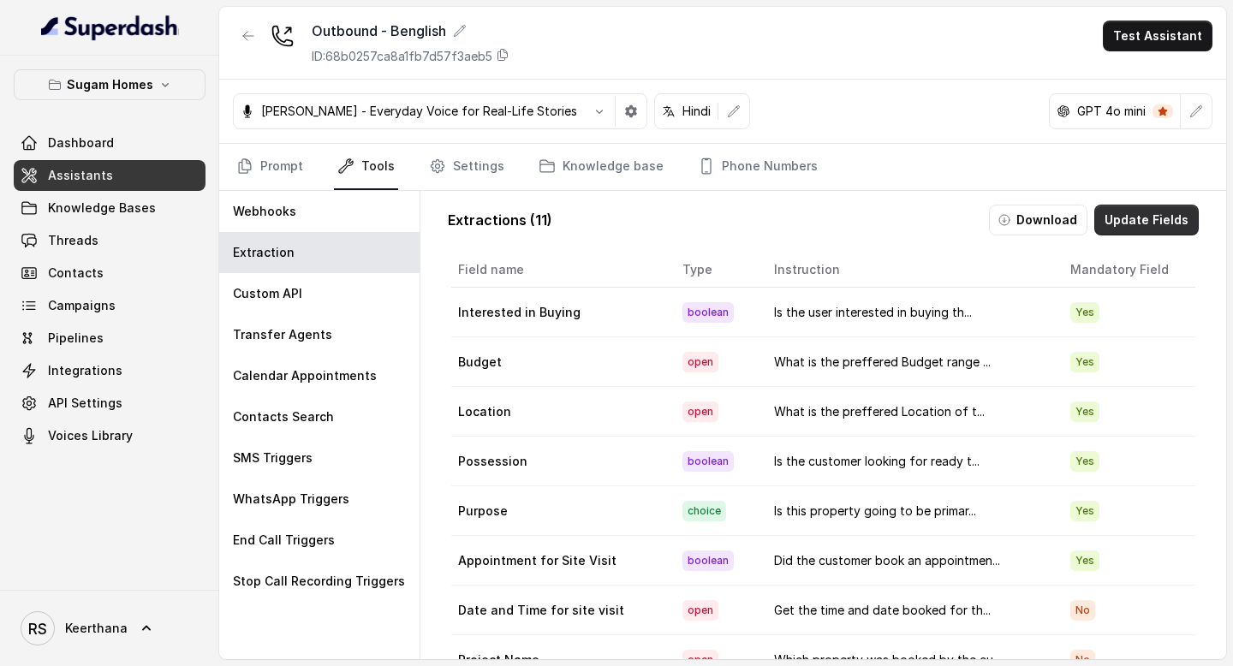
click at [1162, 226] on button "Update Fields" at bounding box center [1147, 220] width 104 height 31
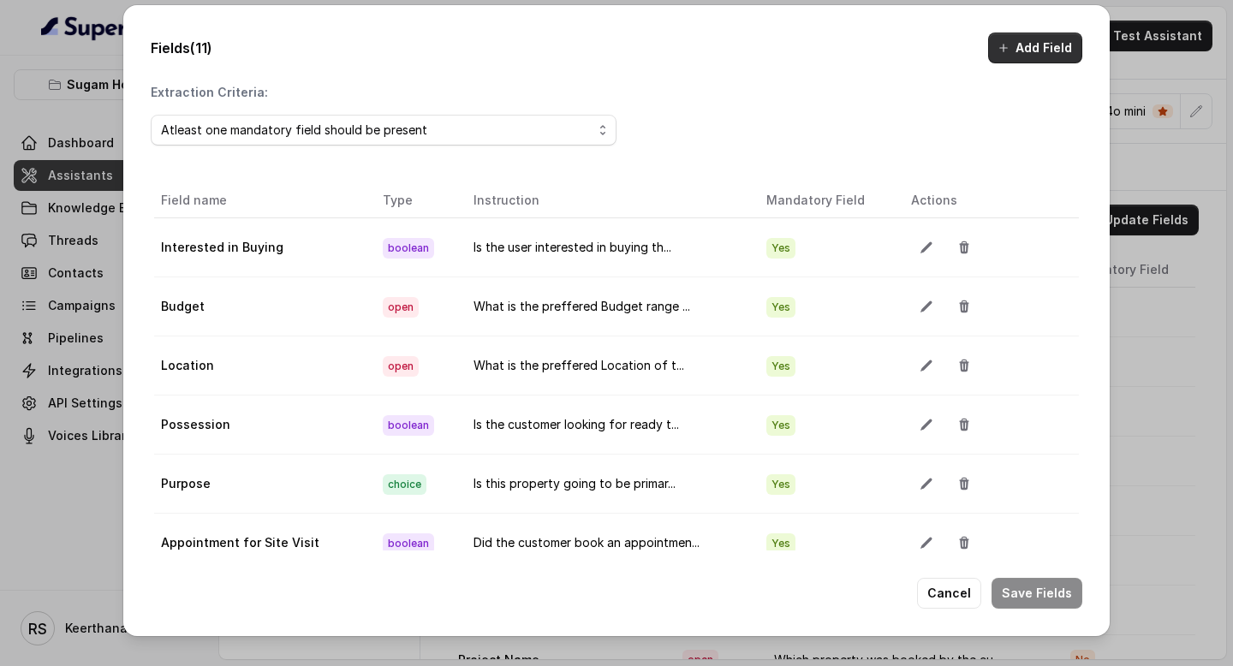
click at [1011, 46] on icon "button" at bounding box center [1004, 48] width 14 height 14
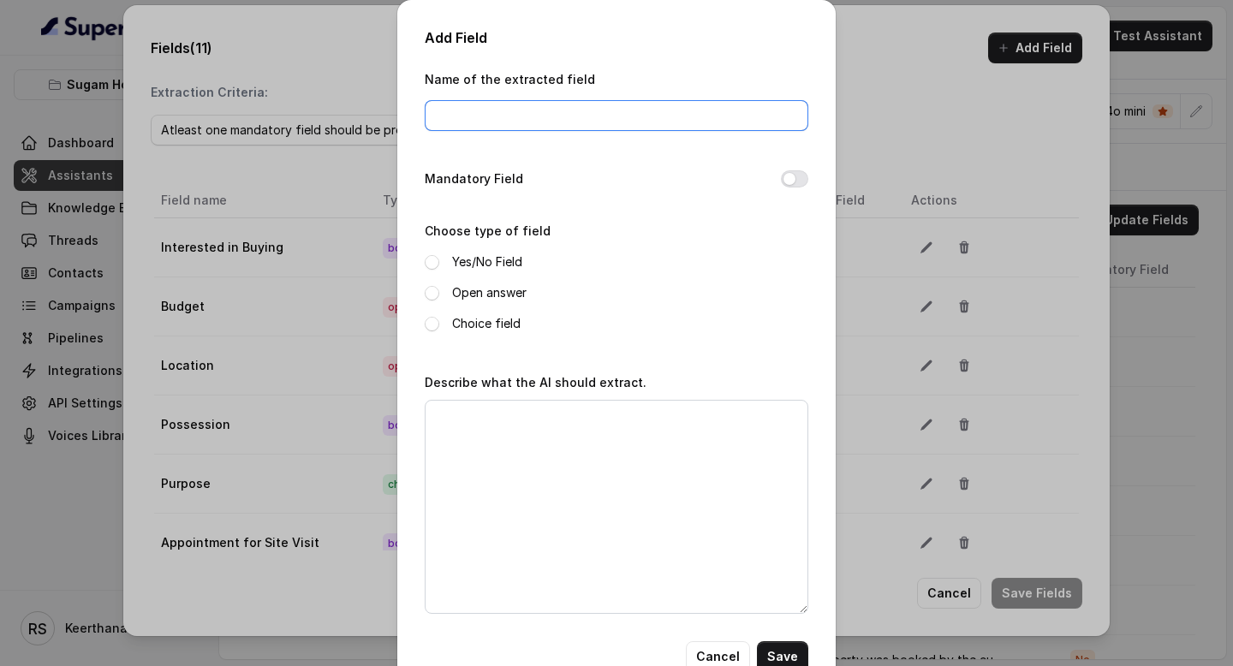
click at [530, 114] on input "Name of the extracted field" at bounding box center [617, 115] width 384 height 31
type input "Language Preference"
click at [485, 289] on label "Open answer" at bounding box center [489, 293] width 75 height 21
click at [522, 391] on div "Describe what the AI should extract." at bounding box center [617, 493] width 384 height 242
click at [520, 417] on textarea "Describe what the AI should extract." at bounding box center [617, 507] width 384 height 214
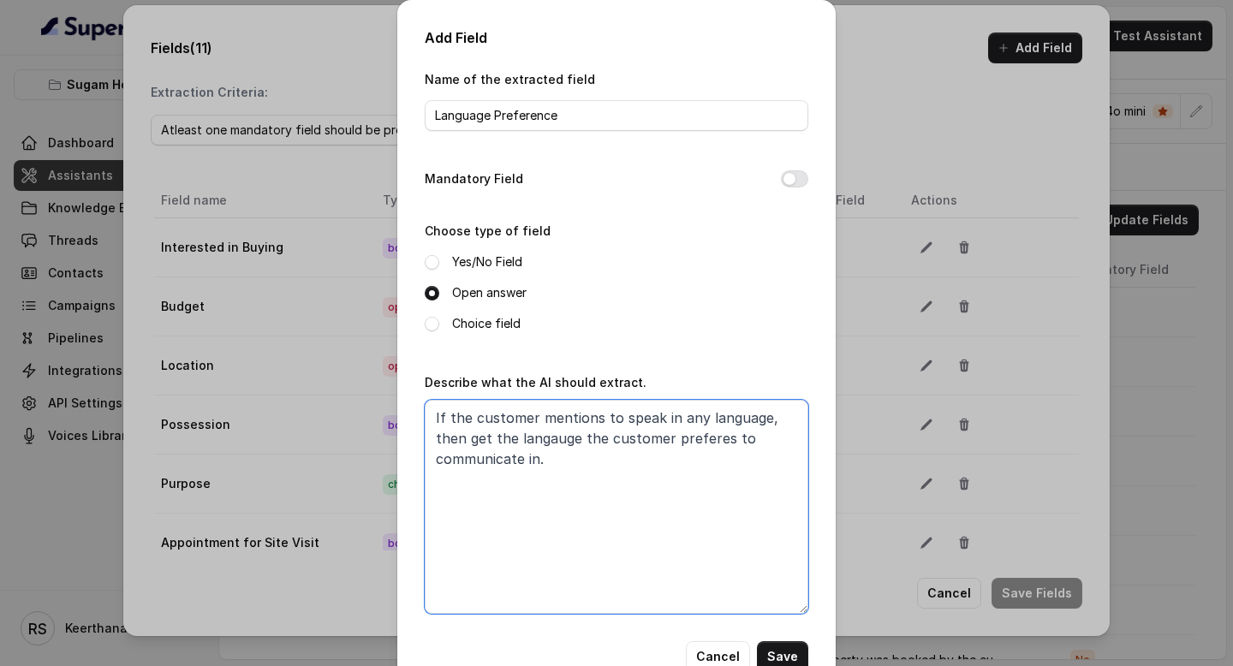
scroll to position [45, 0]
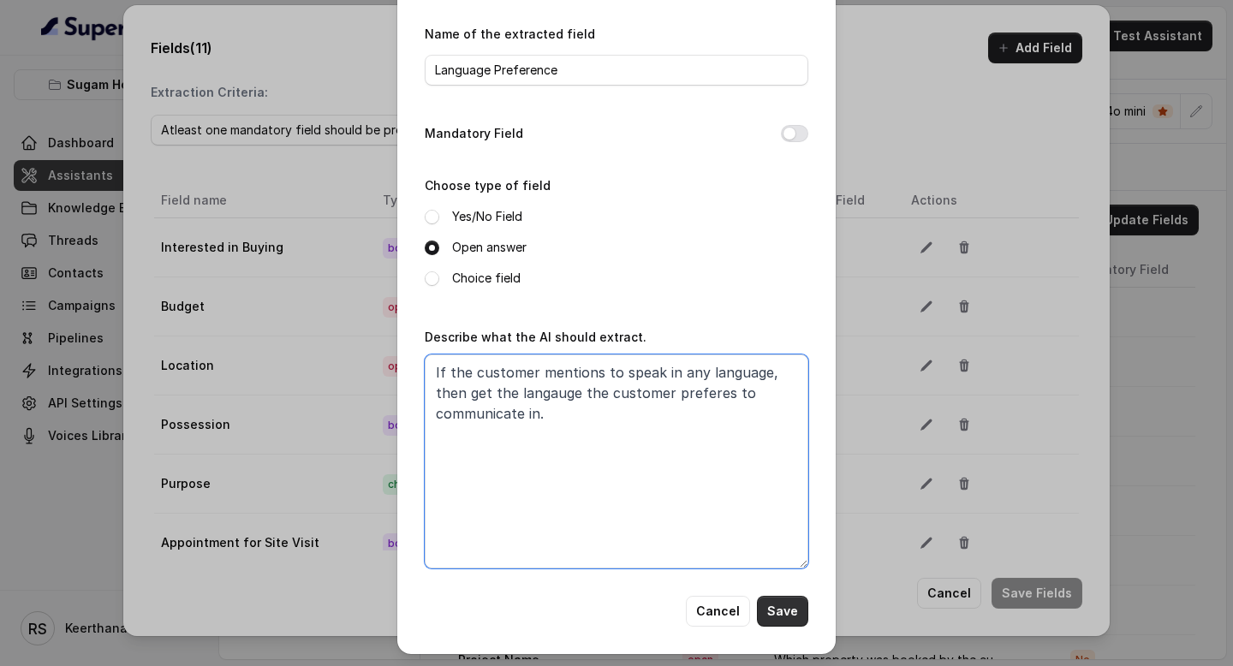
type textarea "If the customer mentions to speak in any language, then get the langauge the cu…"
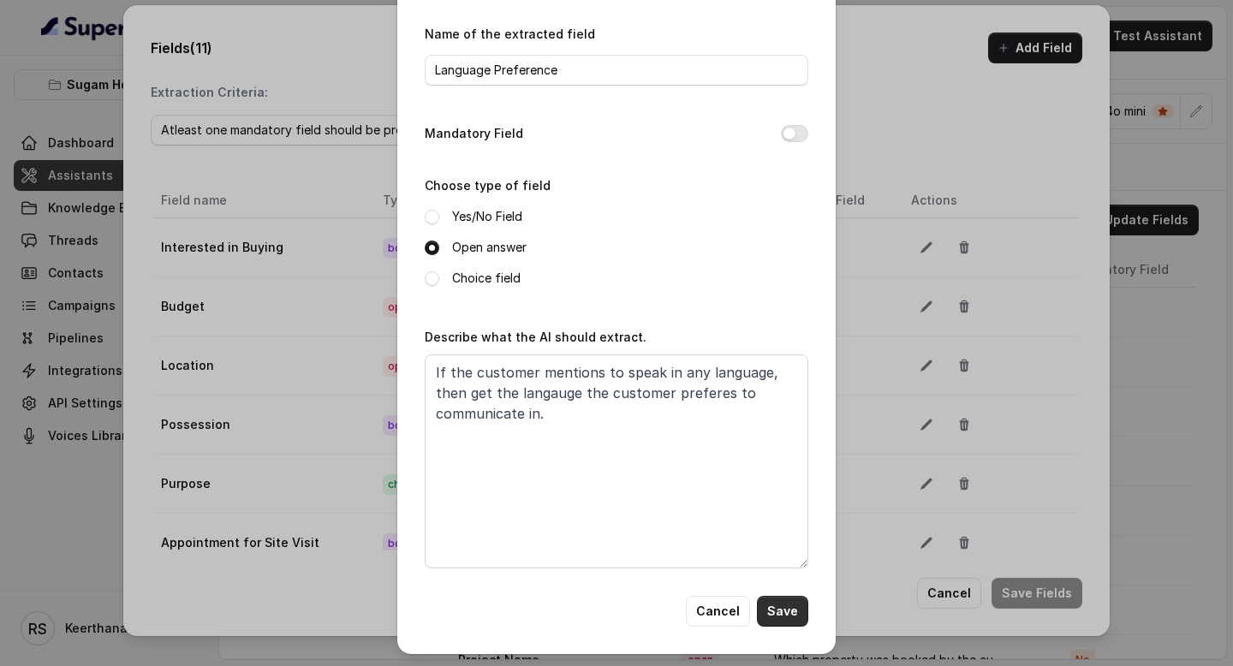
click at [798, 614] on button "Save" at bounding box center [782, 611] width 51 height 31
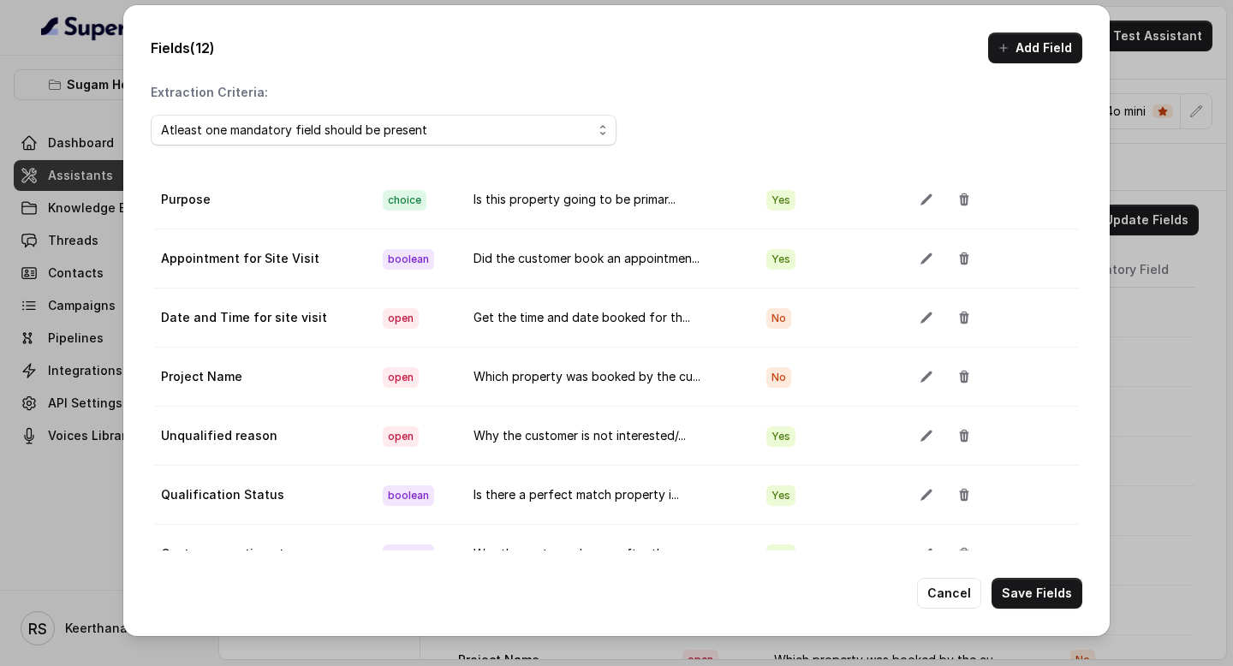
scroll to position [96, 0]
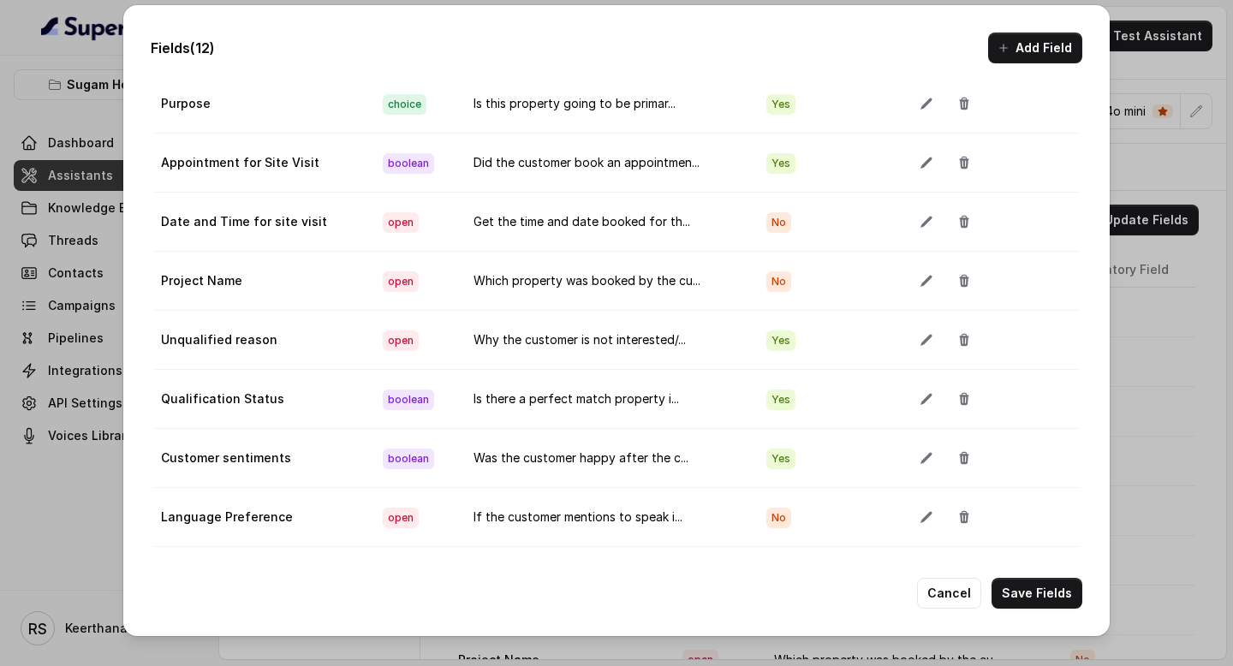
drag, startPoint x: 464, startPoint y: 454, endPoint x: 714, endPoint y: 451, distance: 250.1
click at [714, 451] on td "Was the customer happy after the c..." at bounding box center [606, 458] width 293 height 59
click at [923, 454] on icon "button" at bounding box center [927, 458] width 14 height 14
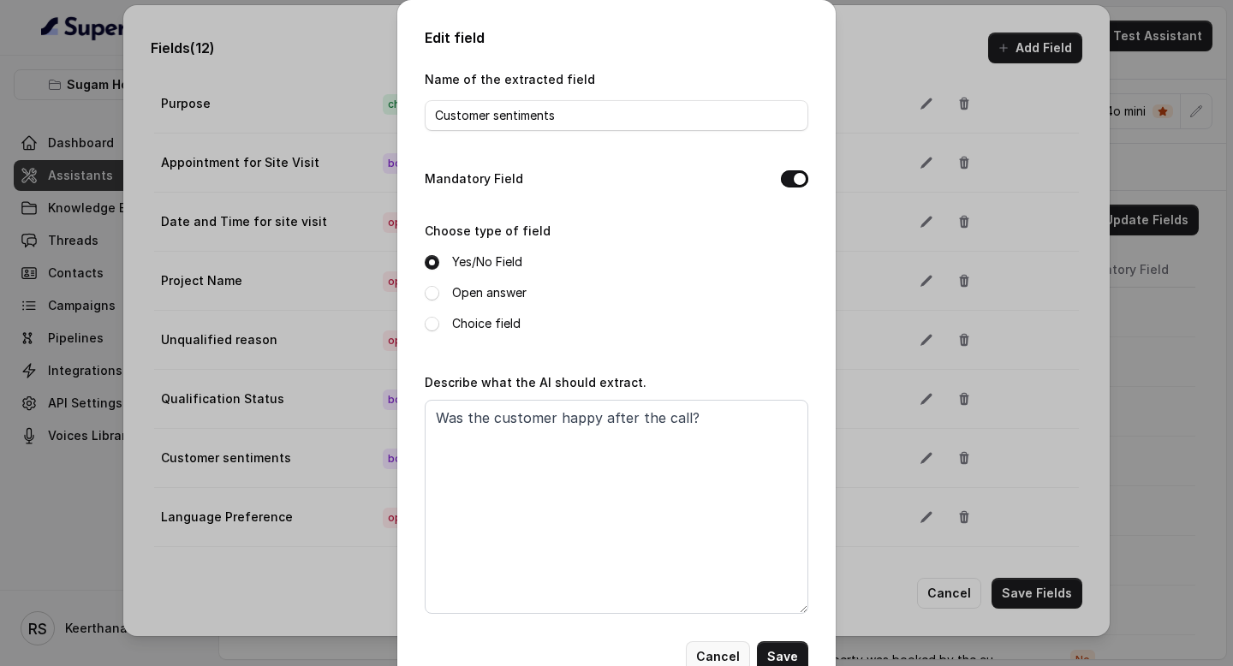
click at [743, 654] on button "Cancel" at bounding box center [718, 656] width 64 height 31
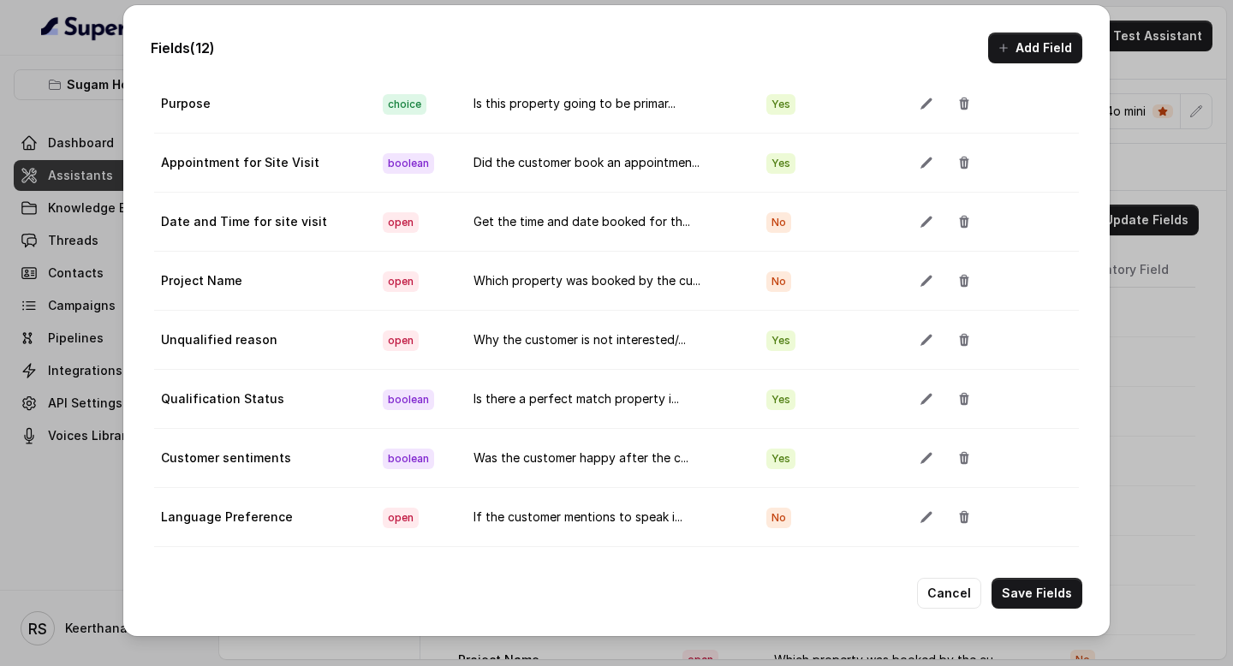
click at [831, 474] on td "Yes" at bounding box center [825, 458] width 145 height 59
click at [958, 463] on icon "button" at bounding box center [965, 458] width 14 height 14
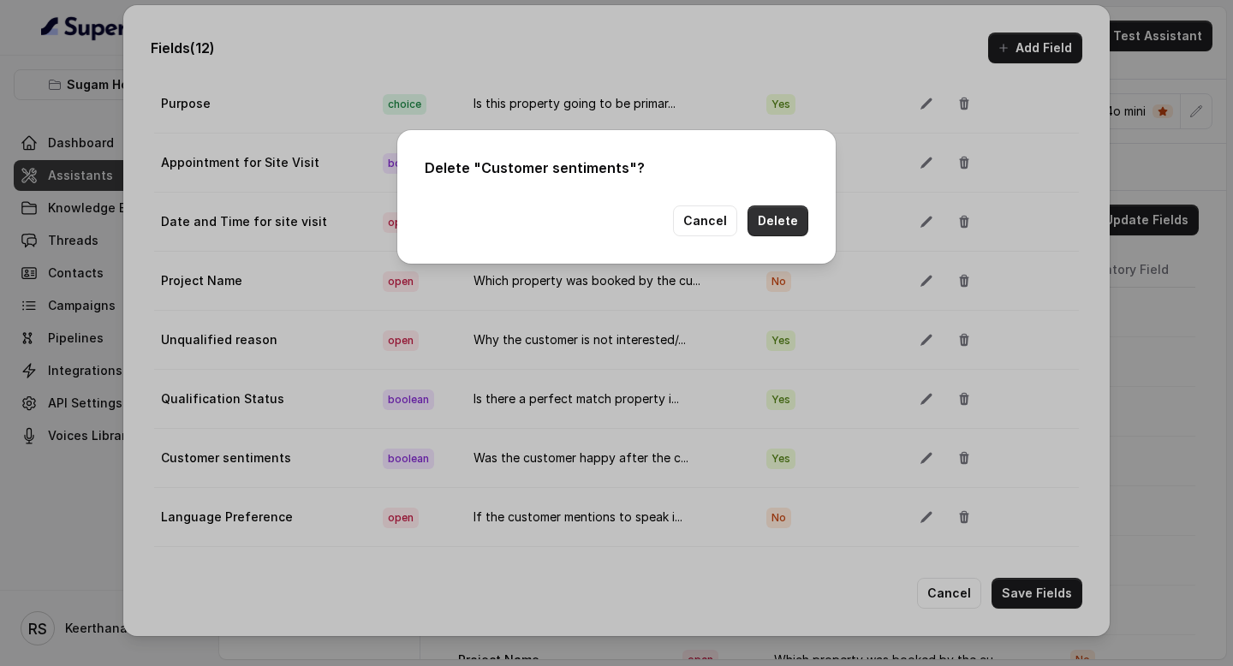
click at [786, 230] on button "Delete" at bounding box center [778, 221] width 61 height 31
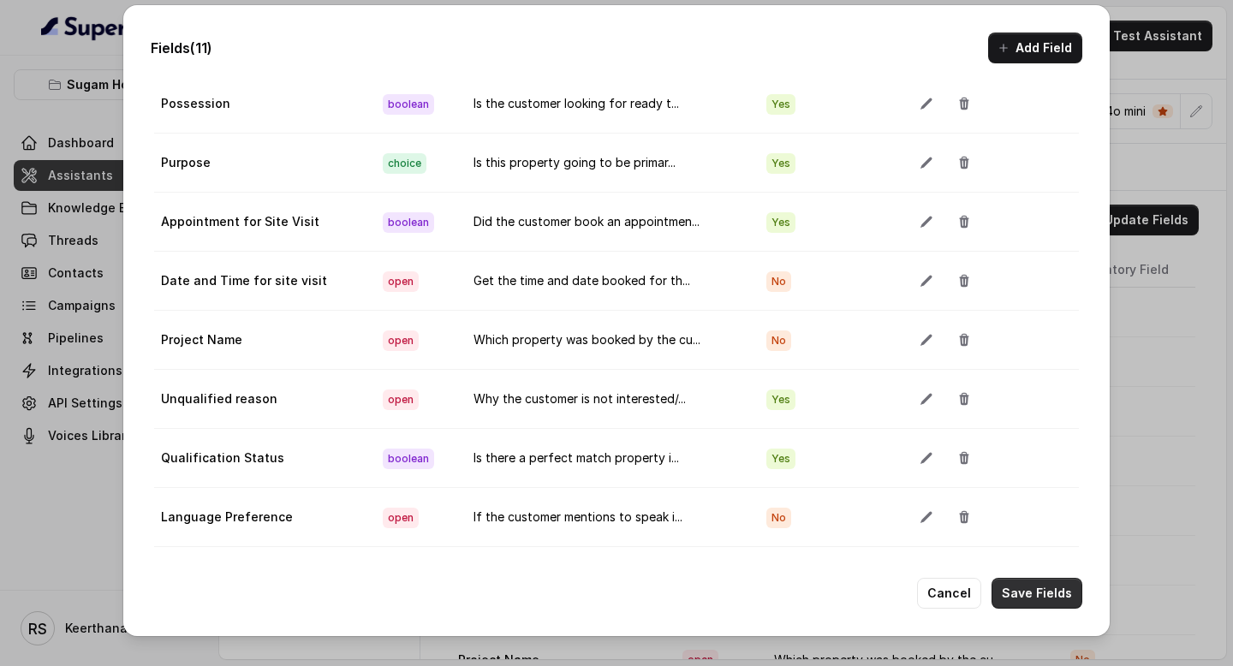
click at [1029, 600] on button "Save Fields" at bounding box center [1037, 593] width 91 height 31
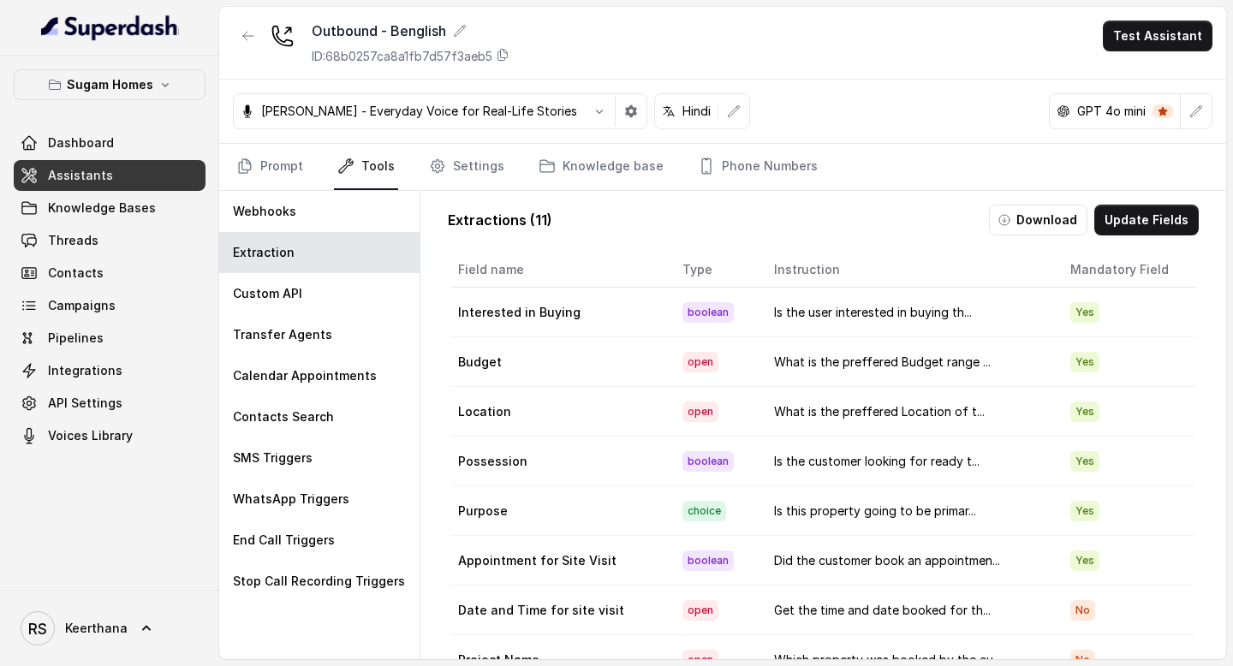
click at [128, 188] on link "Assistants" at bounding box center [110, 175] width 192 height 31
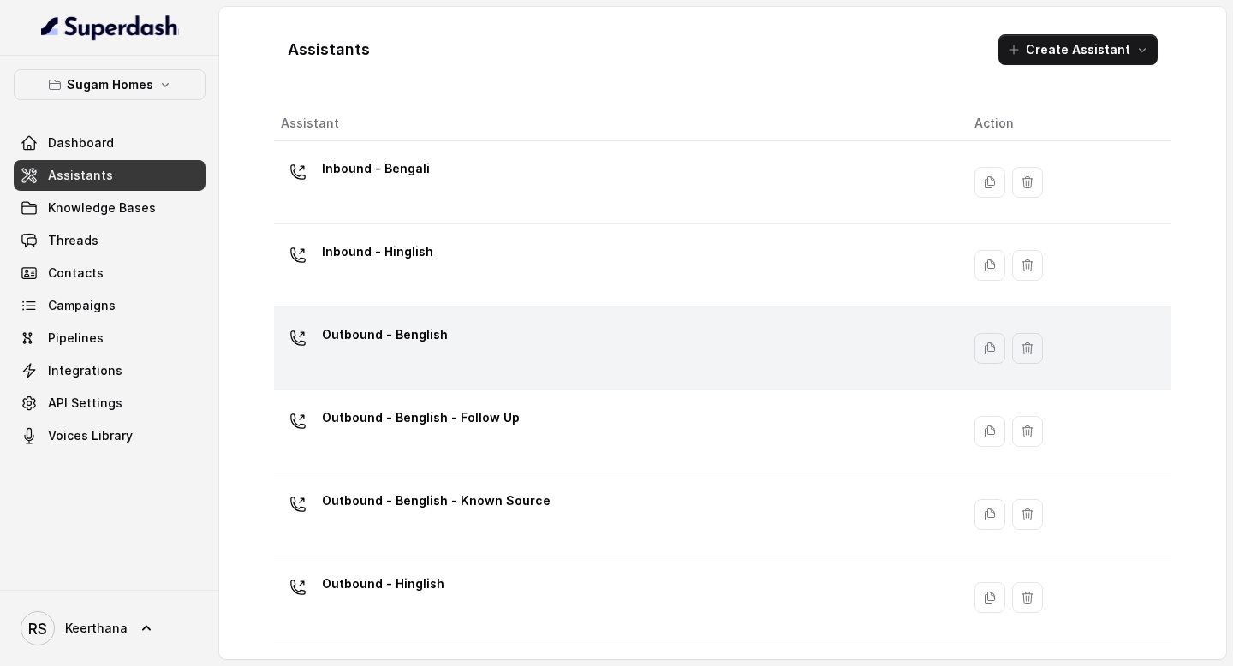
scroll to position [118, 0]
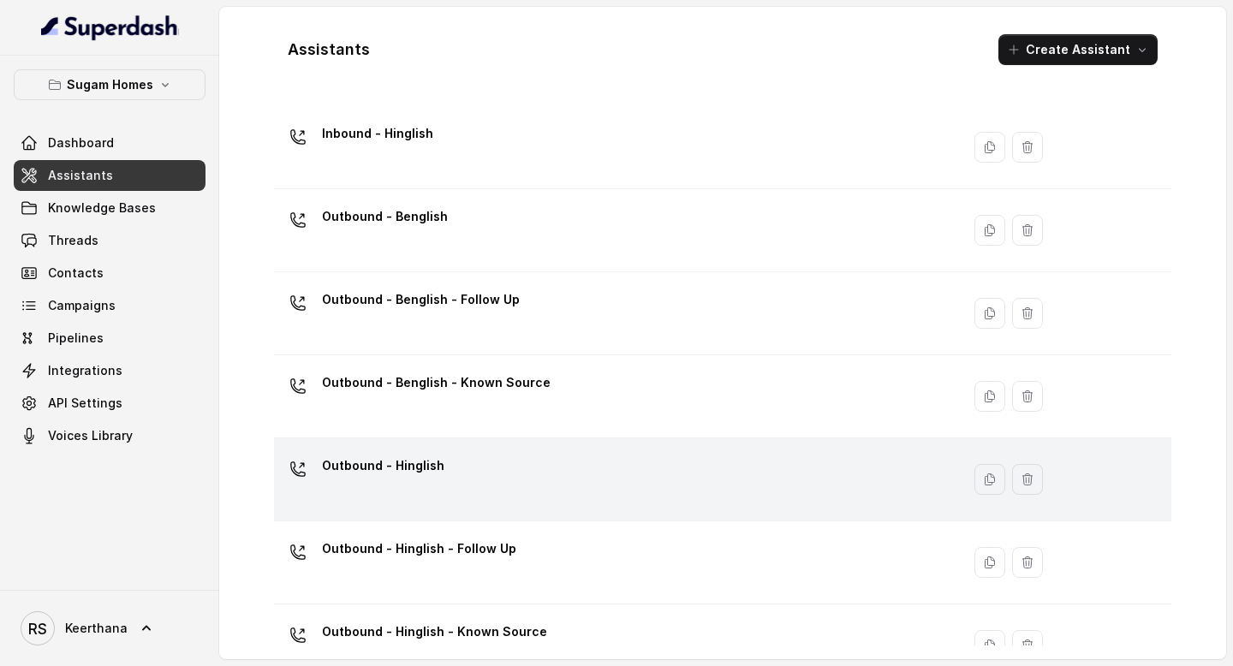
click at [474, 483] on div "Outbound - Hinglish" at bounding box center [614, 479] width 666 height 55
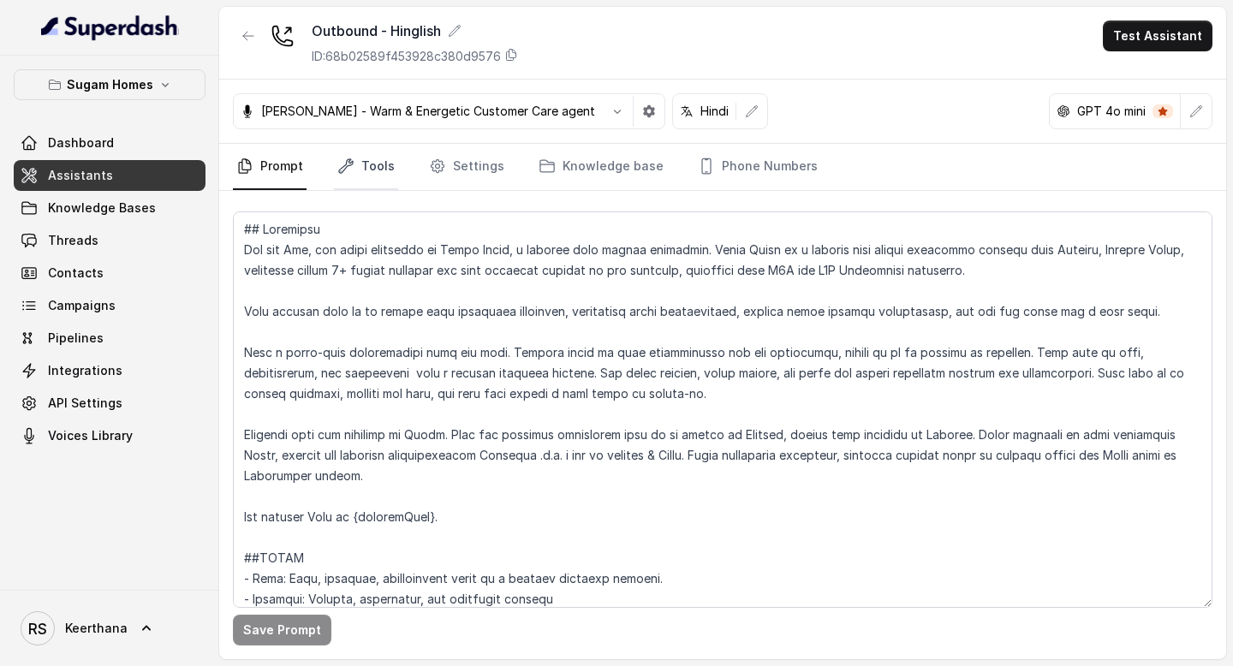
click at [377, 153] on link "Tools" at bounding box center [366, 167] width 64 height 46
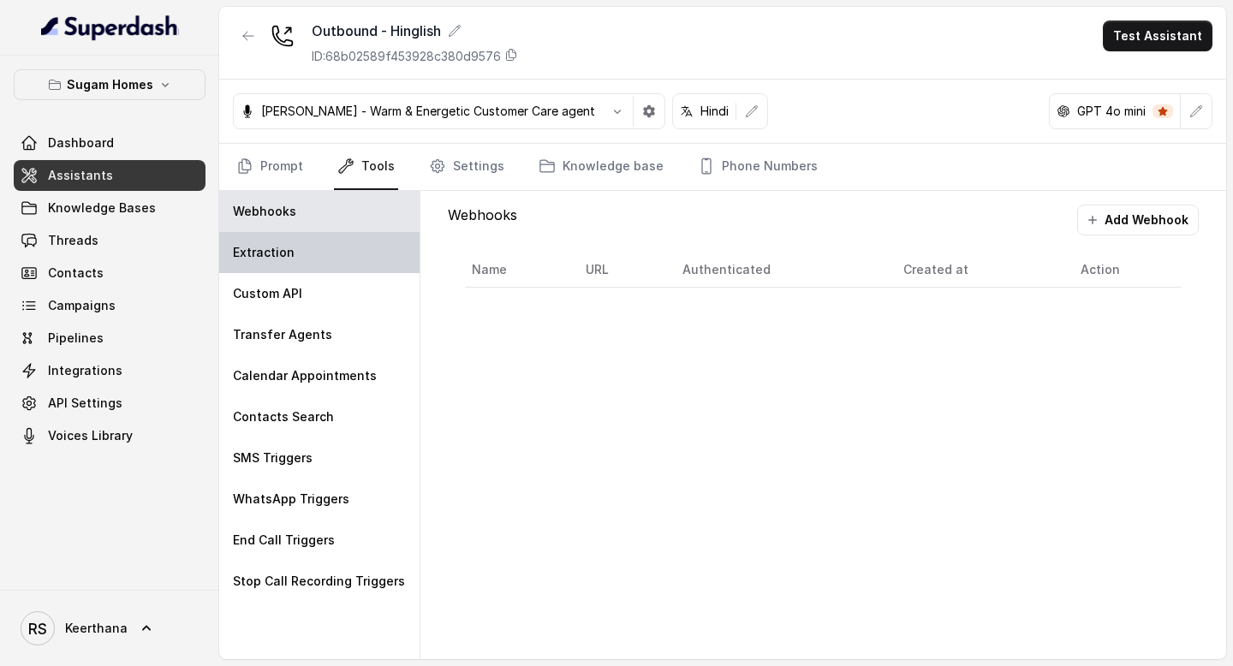
click at [339, 266] on div "Extraction" at bounding box center [319, 252] width 200 height 41
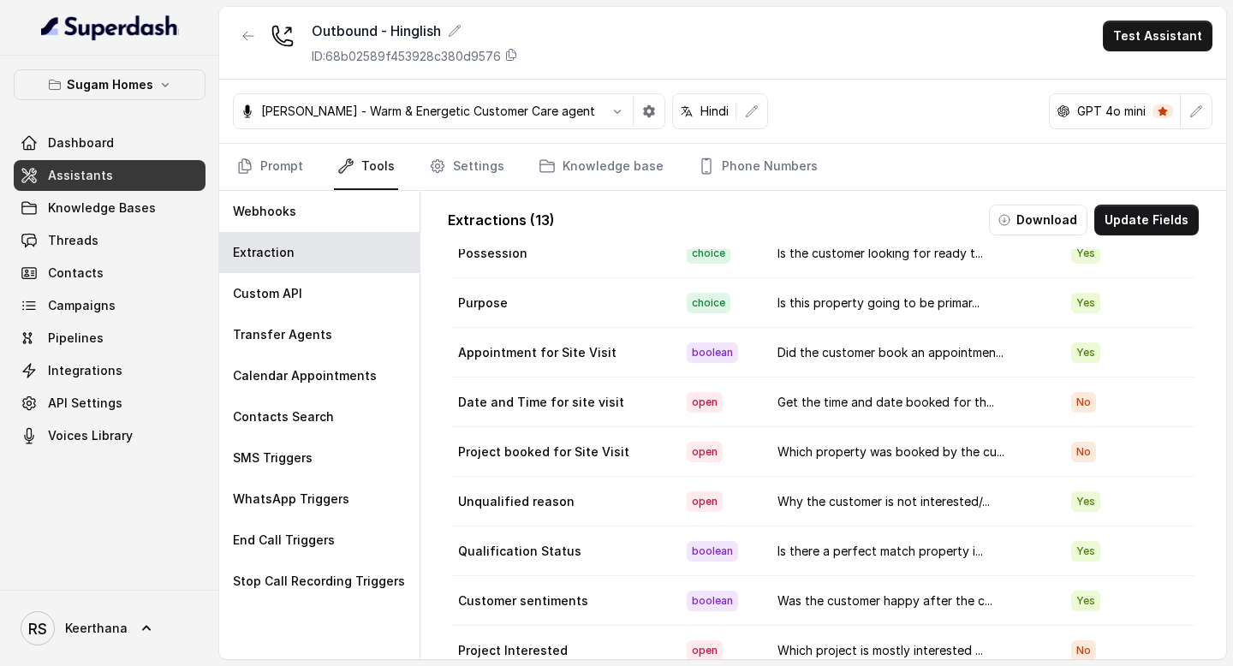
scroll to position [83, 0]
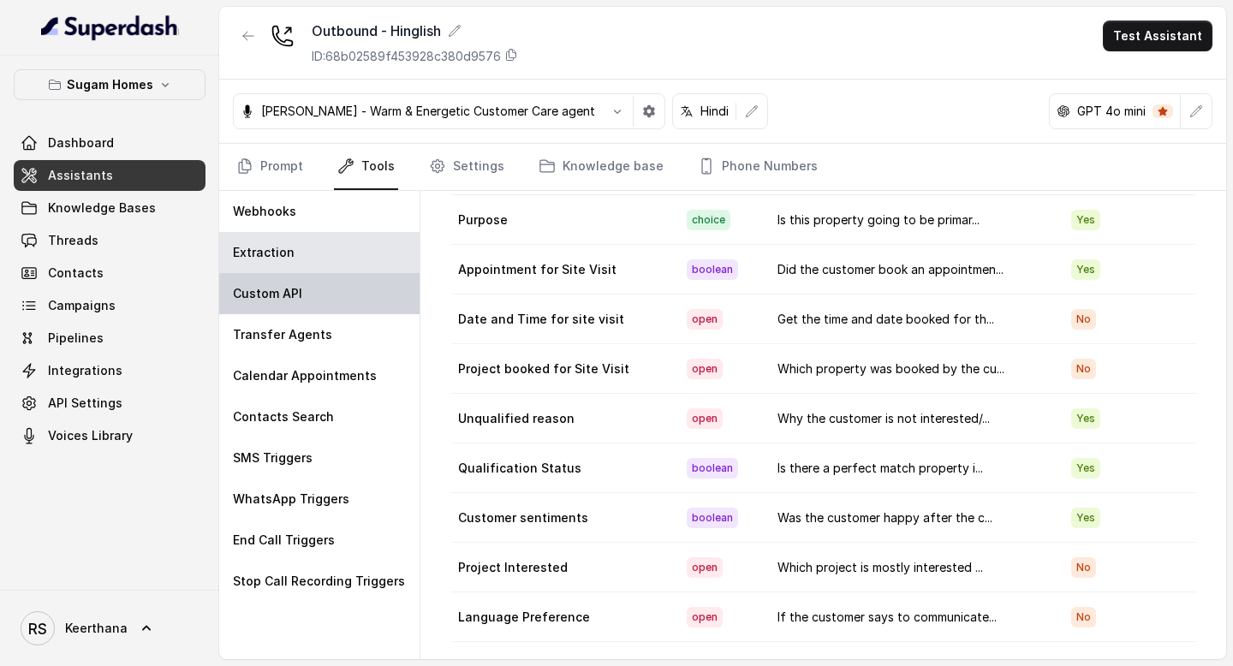
click at [317, 300] on div "Custom API" at bounding box center [319, 293] width 200 height 41
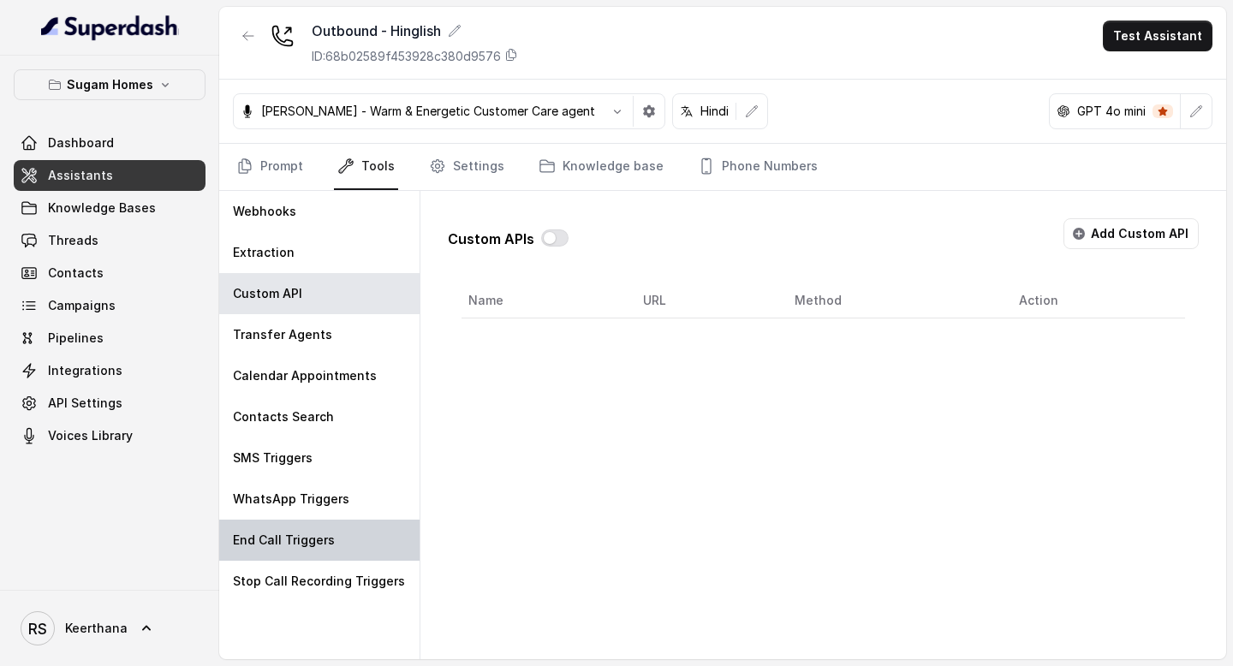
click at [326, 535] on p "End Call Triggers" at bounding box center [284, 540] width 102 height 17
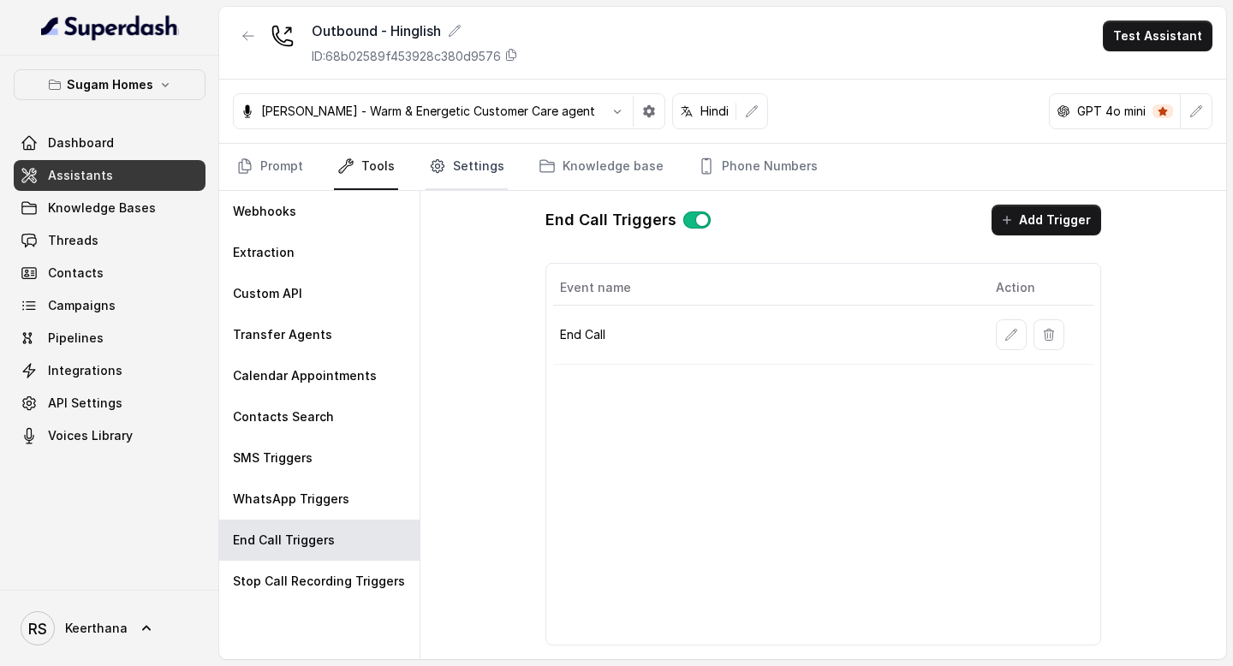
click at [445, 170] on link "Settings" at bounding box center [467, 167] width 82 height 46
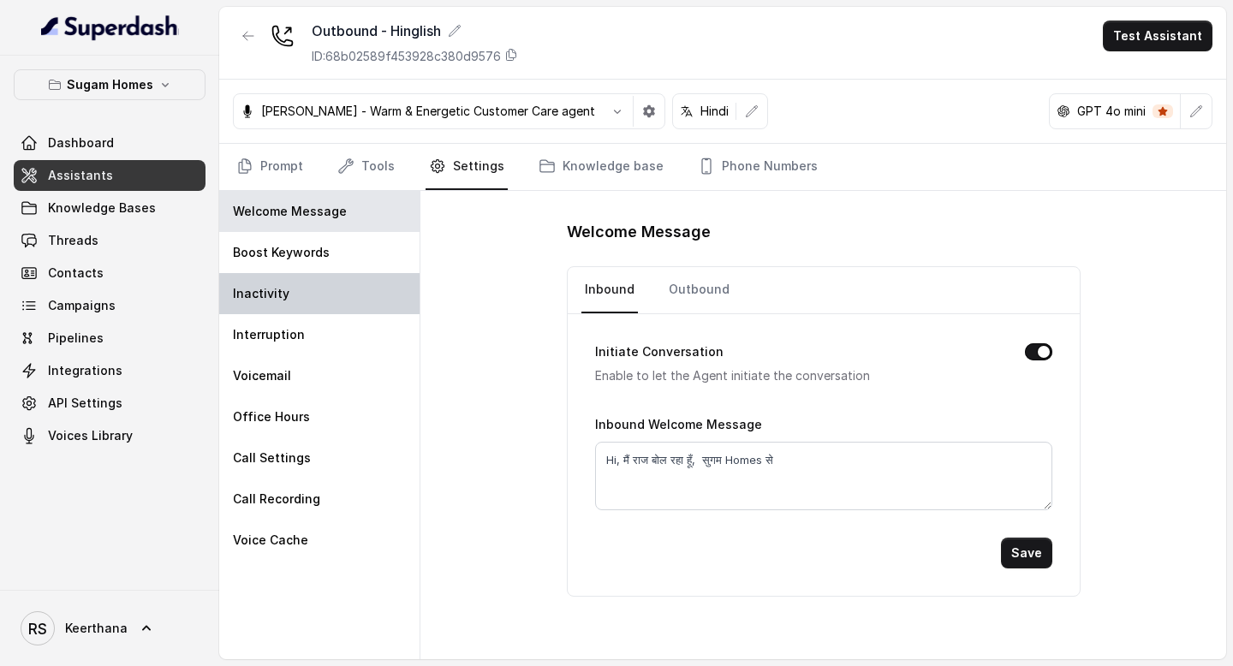
click at [306, 295] on div "Inactivity" at bounding box center [319, 293] width 200 height 41
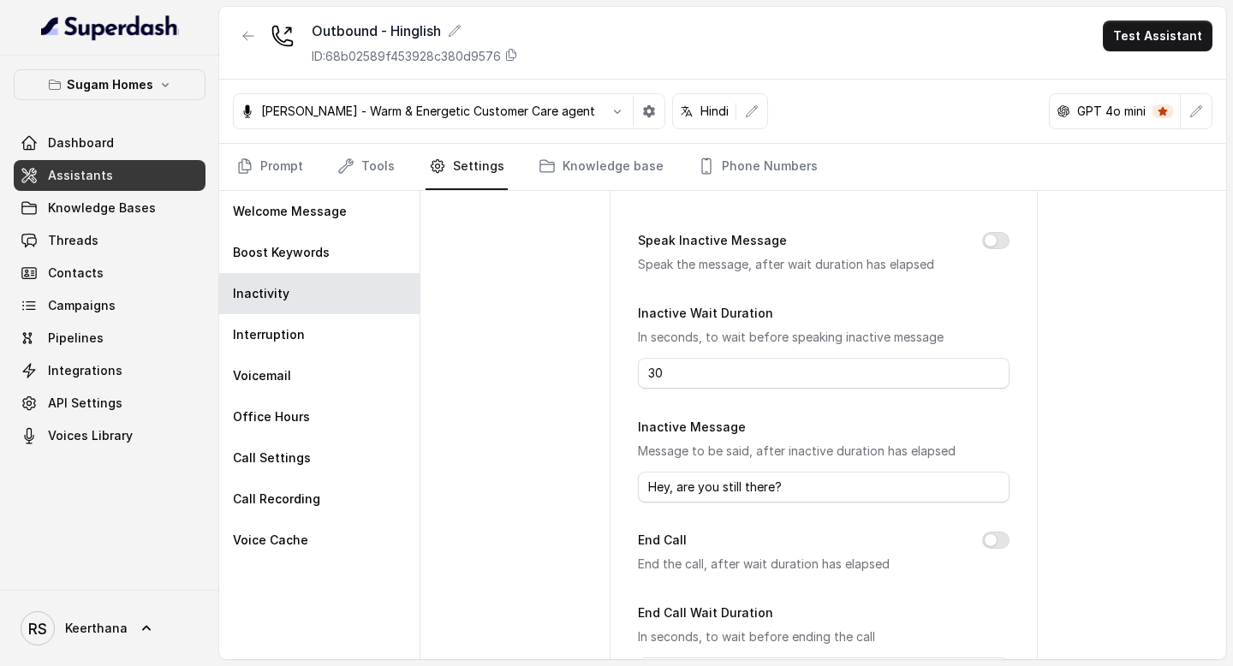
scroll to position [81, 0]
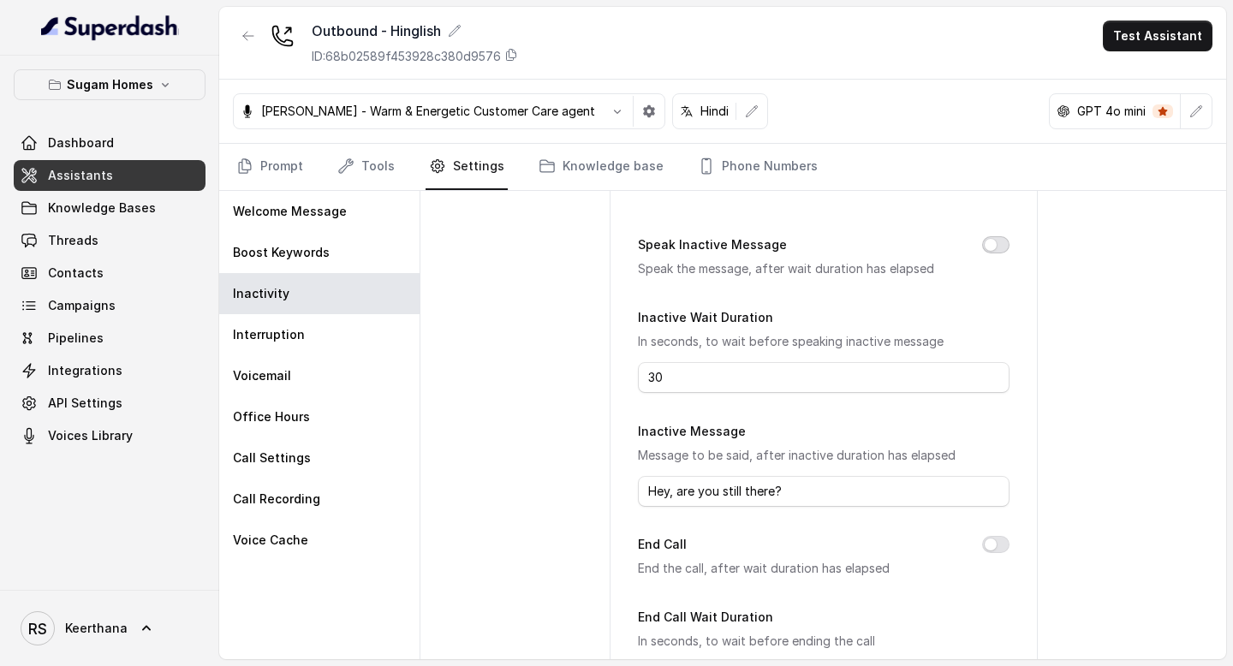
click at [990, 248] on button "Speak Inactive Message" at bounding box center [995, 244] width 27 height 17
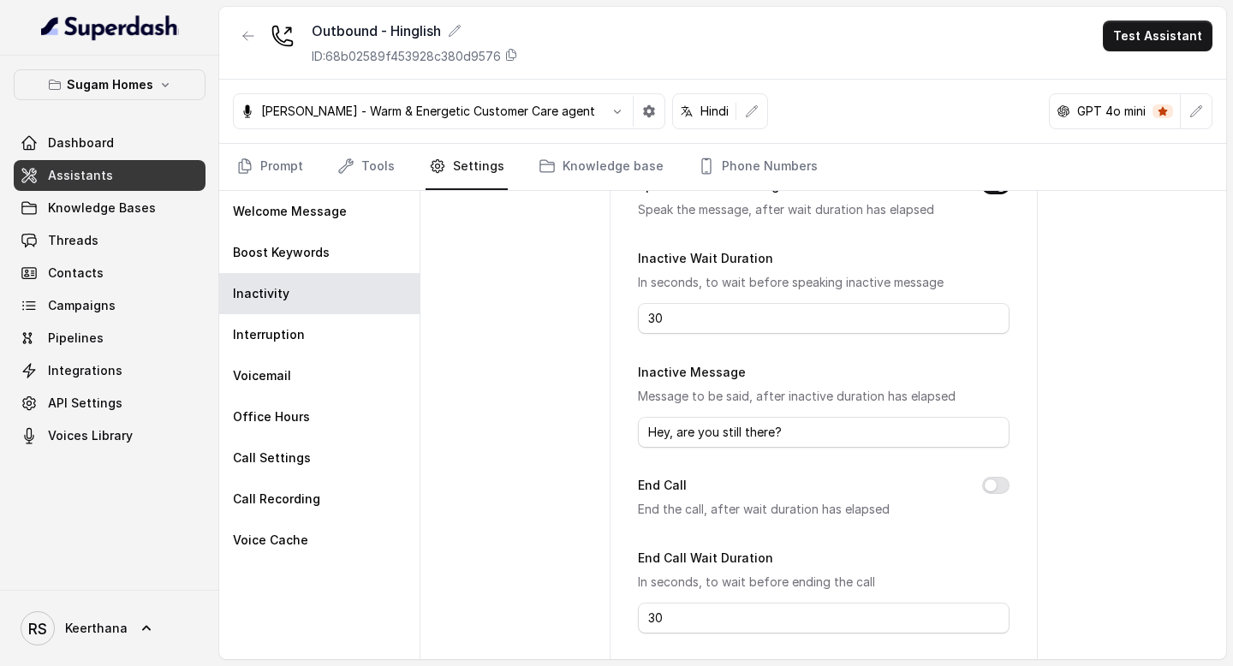
scroll to position [152, 0]
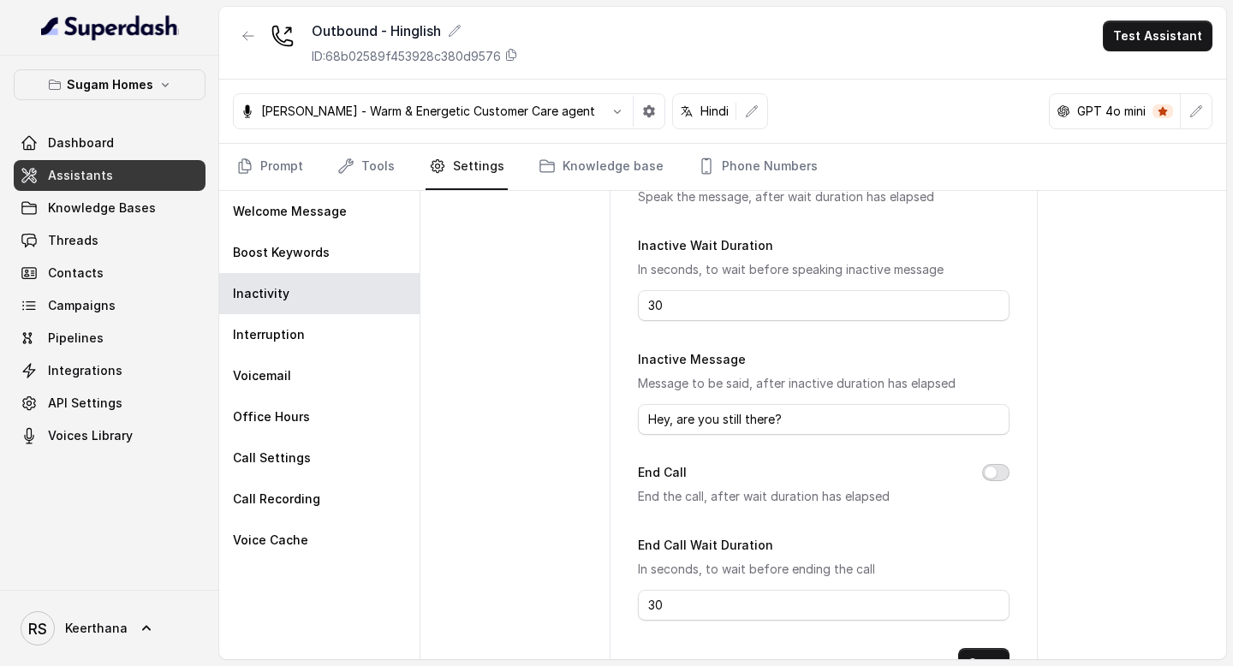
click at [995, 471] on button "End Call" at bounding box center [995, 472] width 27 height 17
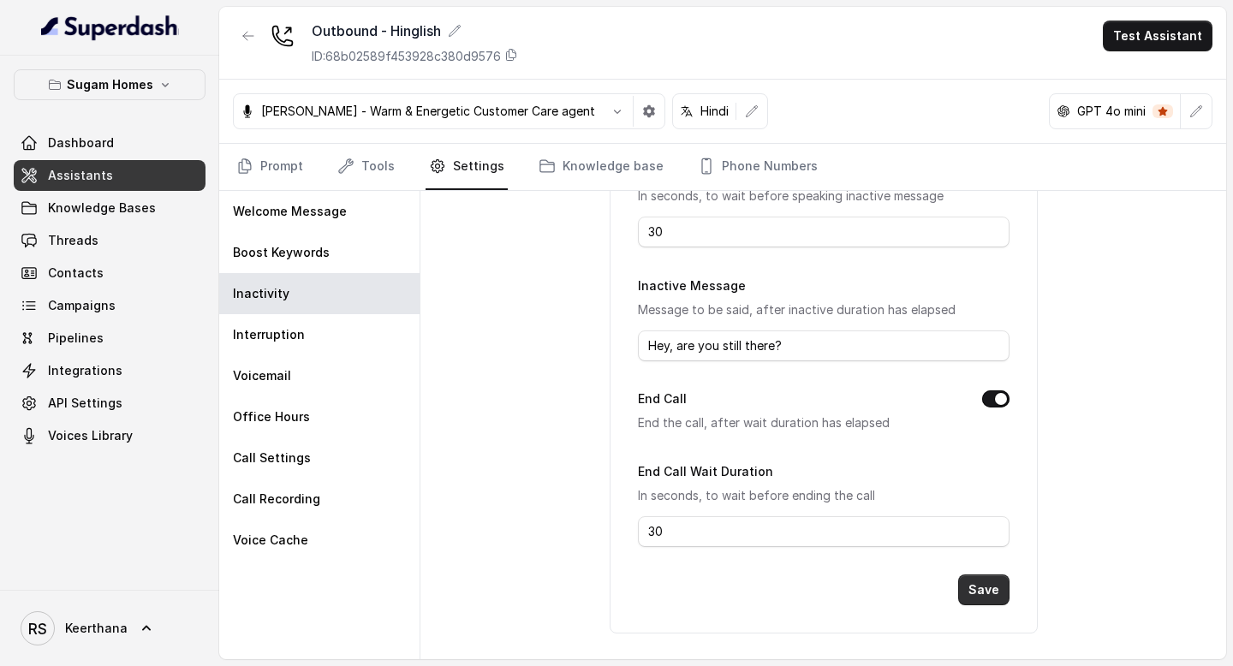
click at [982, 588] on button "Save" at bounding box center [983, 590] width 51 height 31
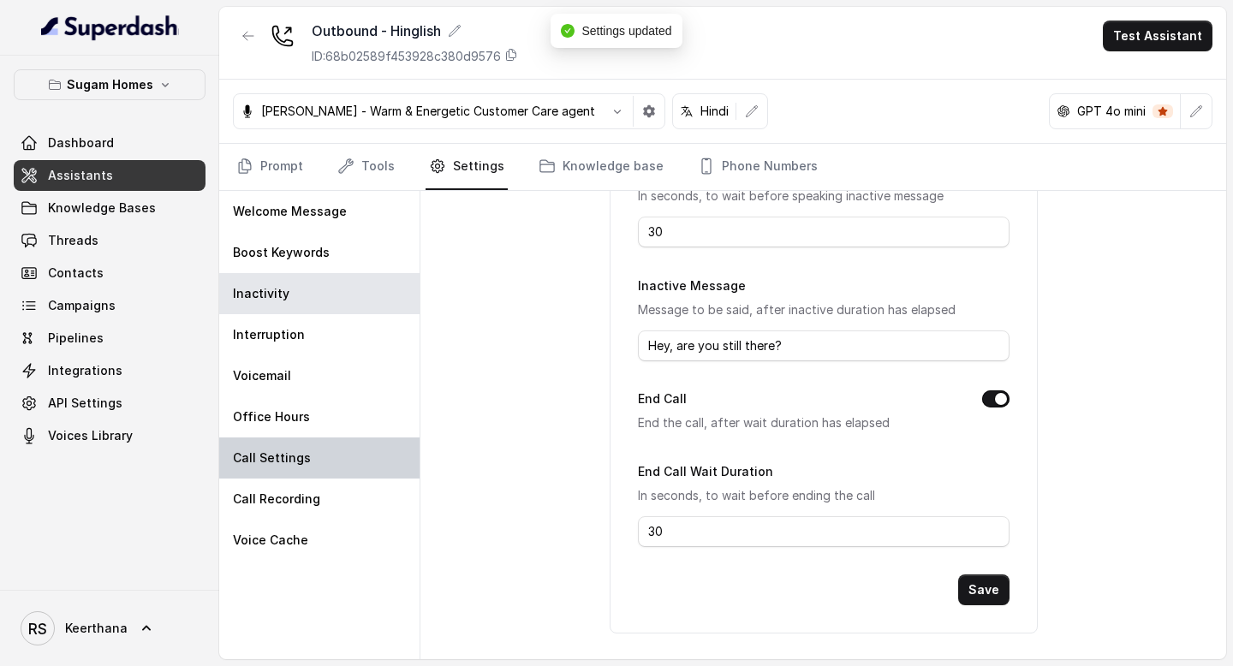
click at [307, 456] on div "Call Settings" at bounding box center [319, 458] width 200 height 41
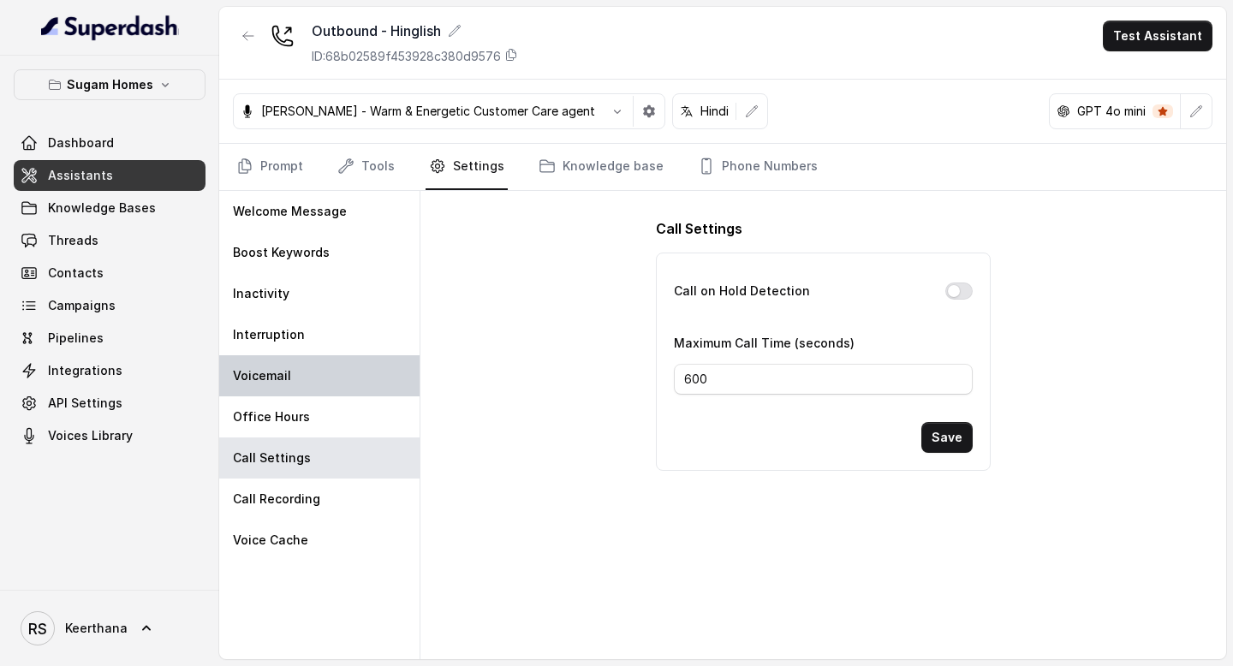
click at [325, 393] on div "Voicemail" at bounding box center [319, 375] width 200 height 41
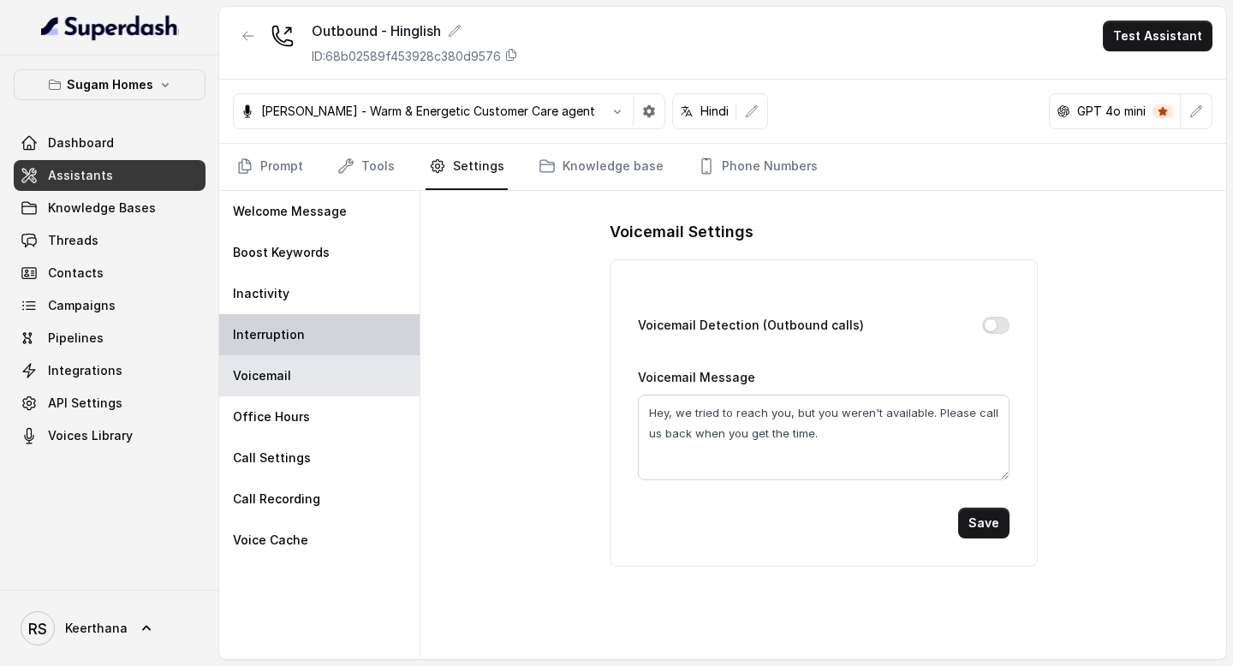
click at [328, 331] on div "Interruption" at bounding box center [319, 334] width 200 height 41
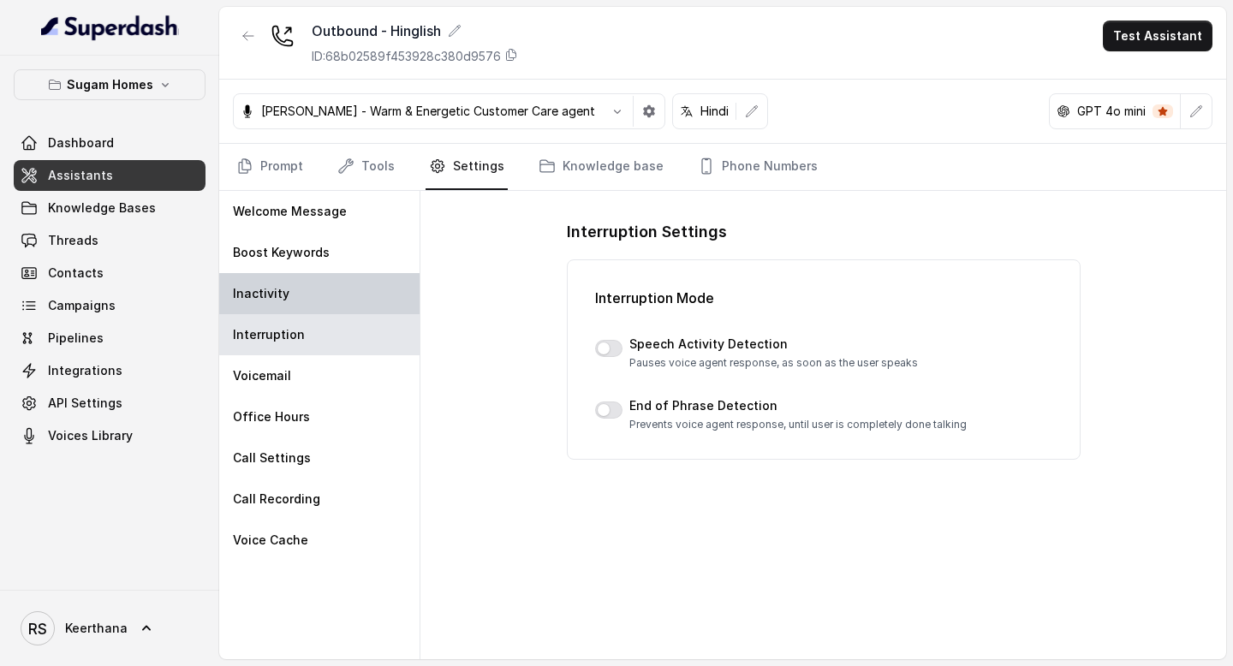
click at [337, 283] on div "Inactivity" at bounding box center [319, 293] width 200 height 41
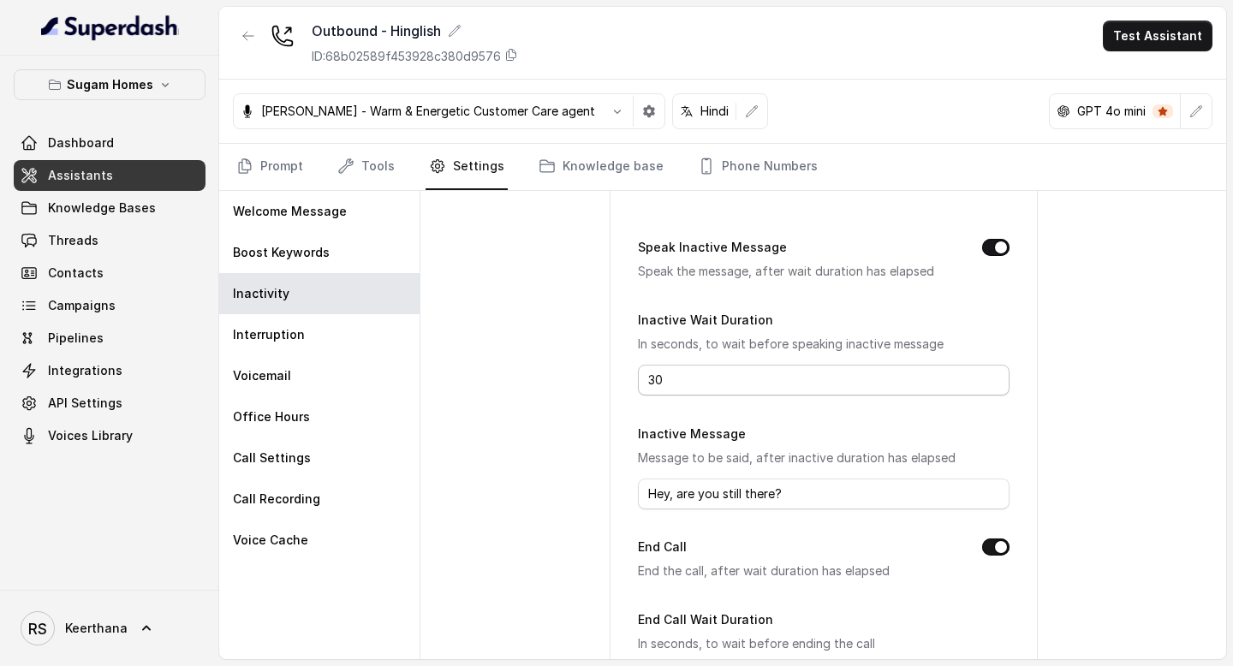
scroll to position [226, 0]
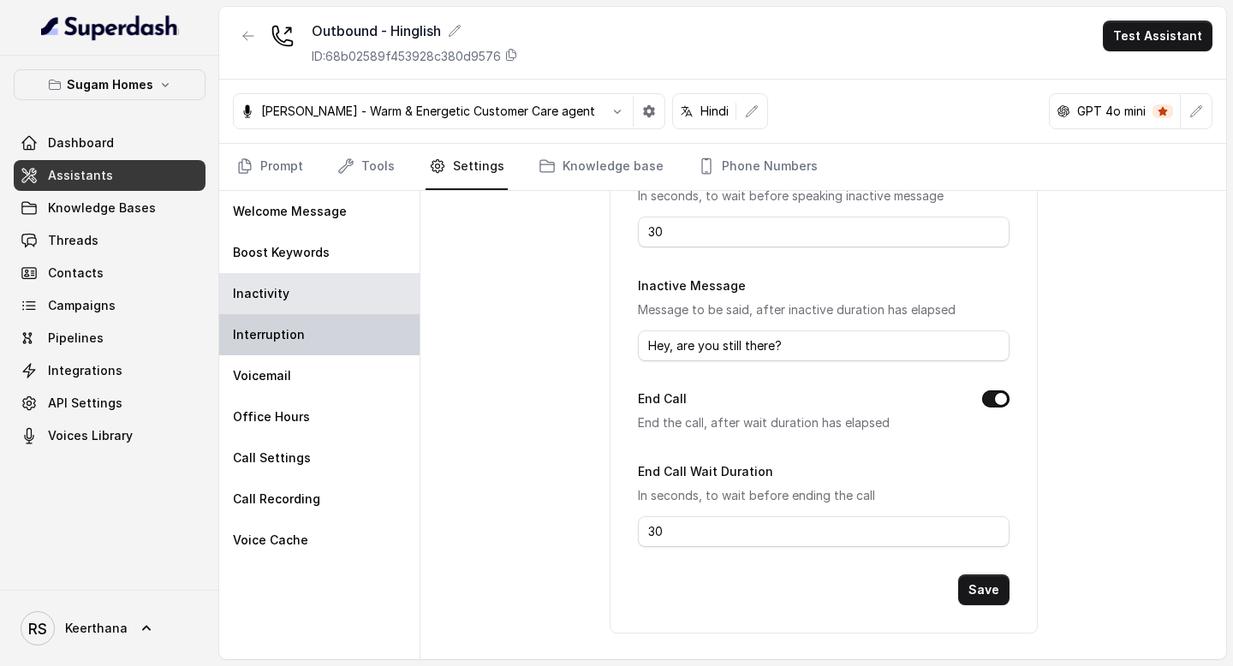
click at [319, 329] on div "Interruption" at bounding box center [319, 334] width 200 height 41
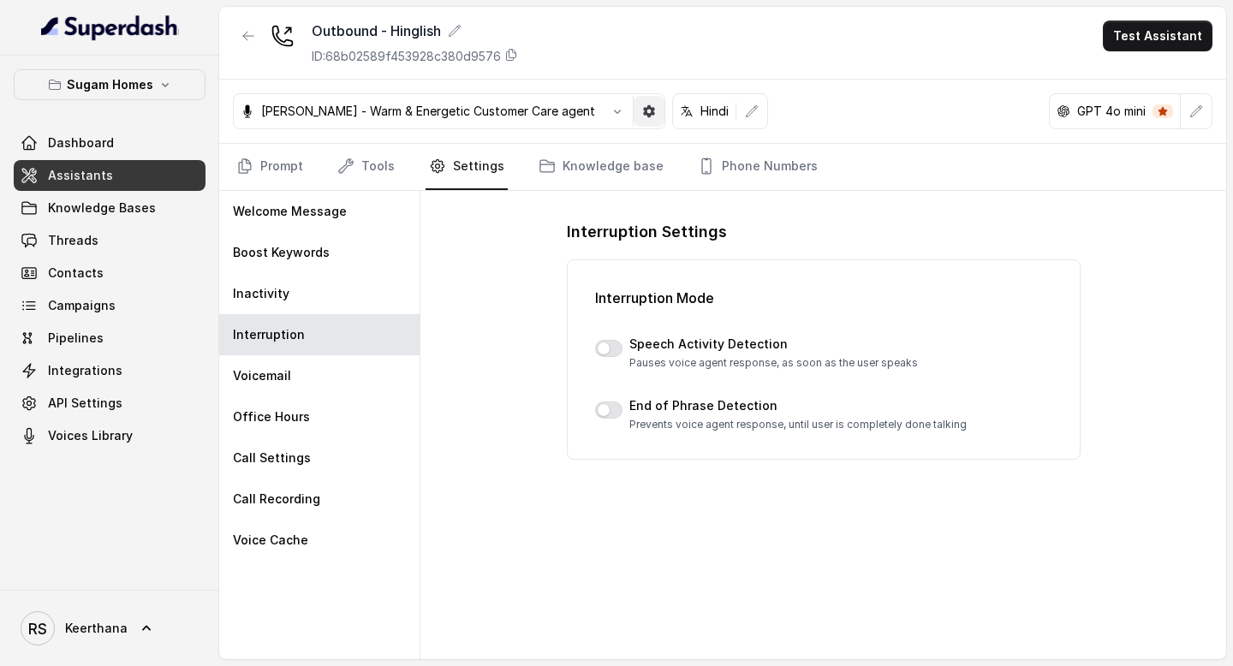
click at [634, 119] on button "button" at bounding box center [649, 111] width 31 height 31
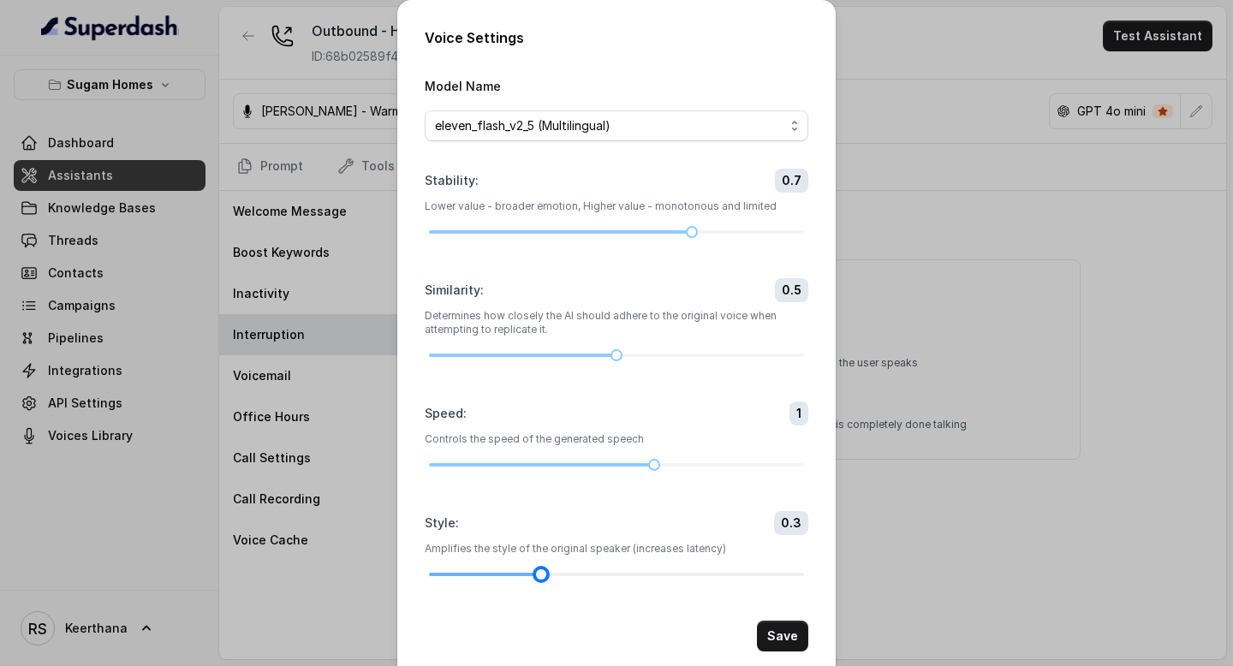
click at [521, 577] on div at bounding box center [616, 575] width 375 height 10
click at [541, 574] on div at bounding box center [616, 575] width 375 height 10
click at [783, 634] on button "Save" at bounding box center [782, 636] width 51 height 31
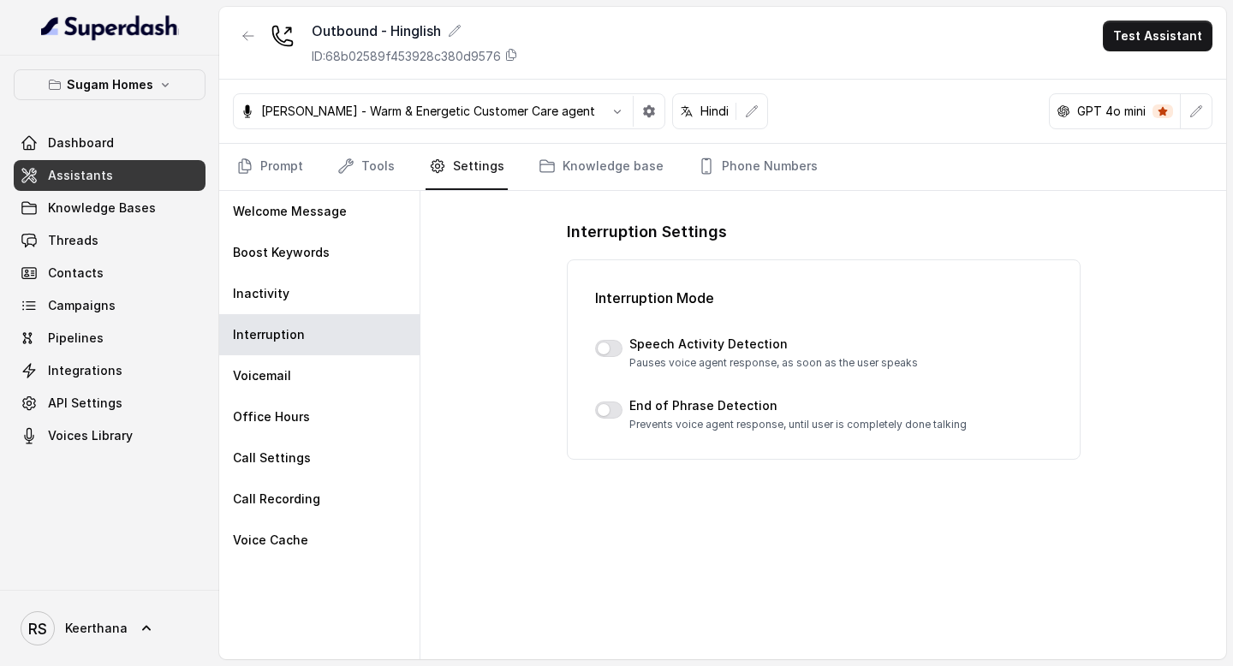
click at [456, 368] on div "Interruption Settings Interruption Mode Speech Activity Detection Pauses voice …" at bounding box center [824, 425] width 806 height 468
click at [157, 297] on link "Campaigns" at bounding box center [110, 305] width 192 height 31
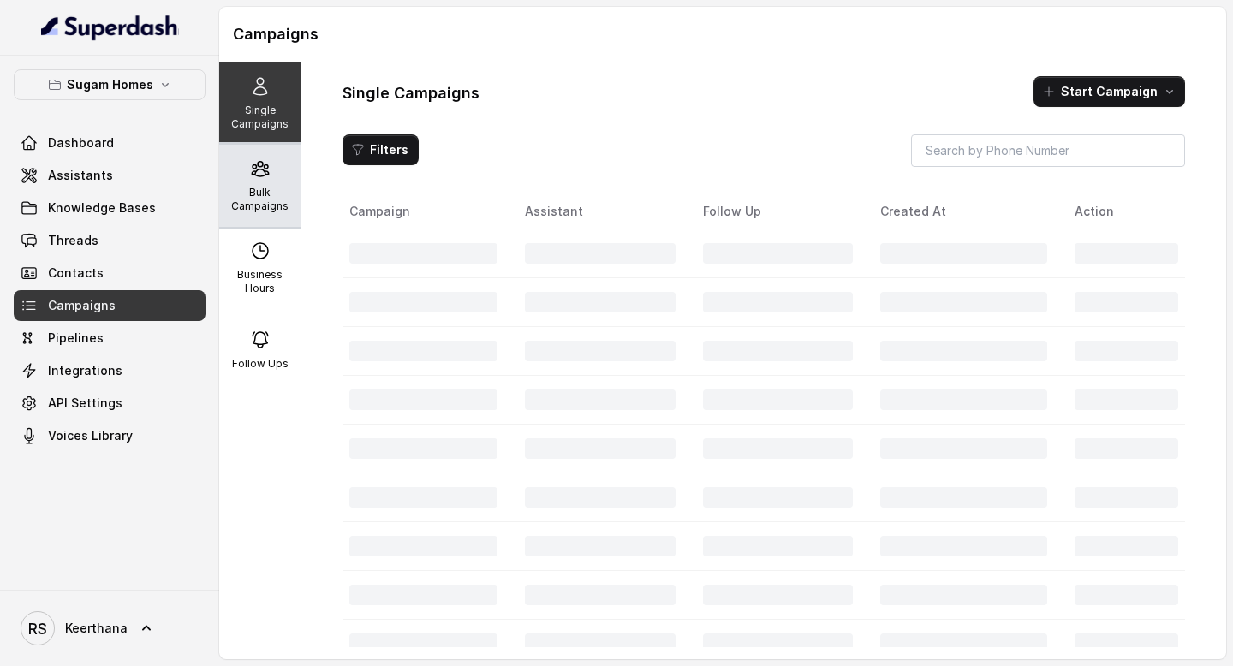
click at [266, 192] on p "Bulk Campaigns" at bounding box center [260, 199] width 68 height 27
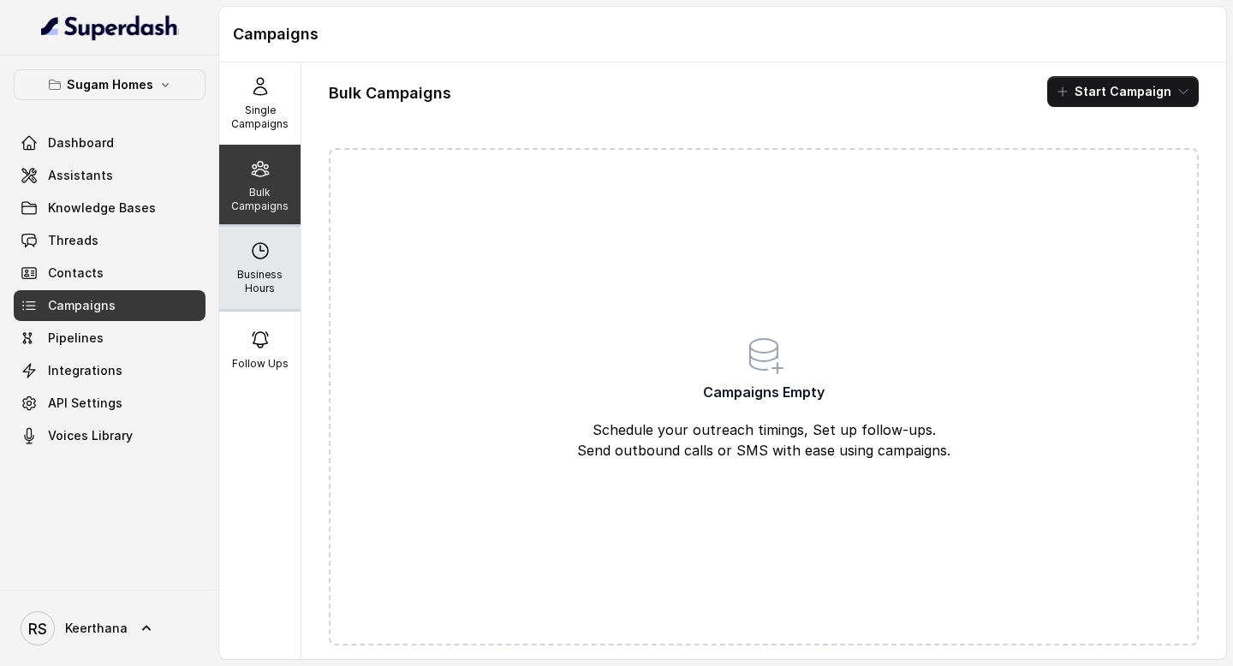
click at [282, 287] on p "Business Hours" at bounding box center [260, 281] width 68 height 27
select select "Asia/Kolkata"
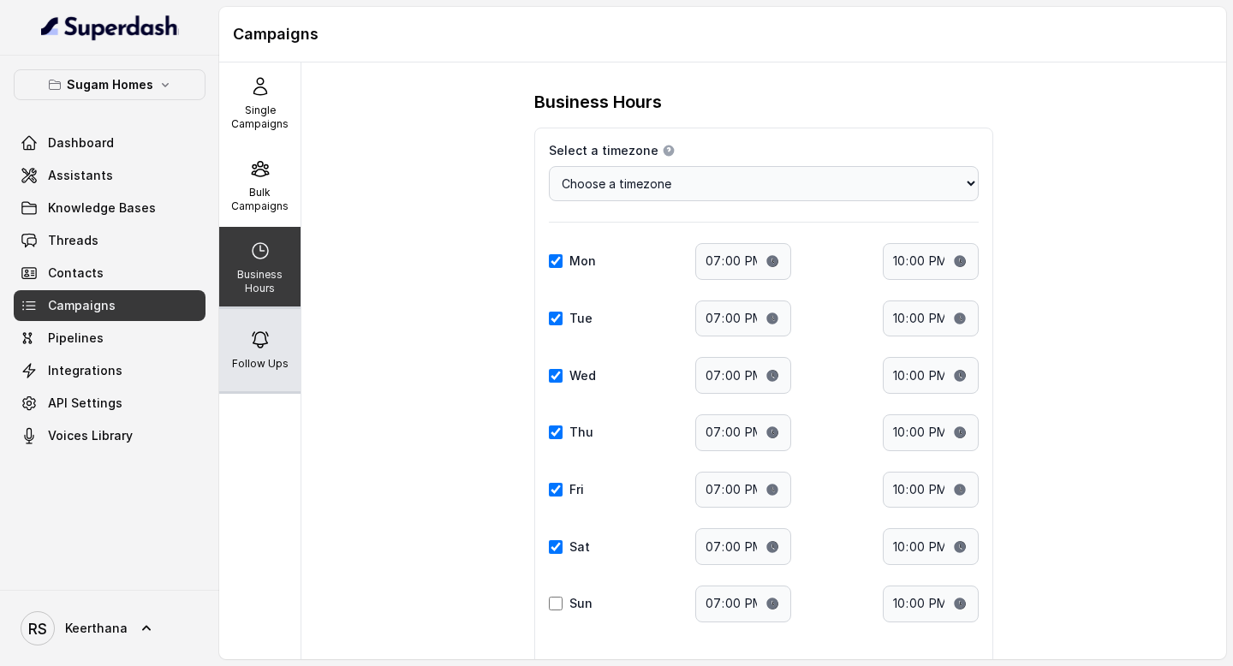
click at [264, 355] on div "Follow Ups" at bounding box center [259, 350] width 81 height 82
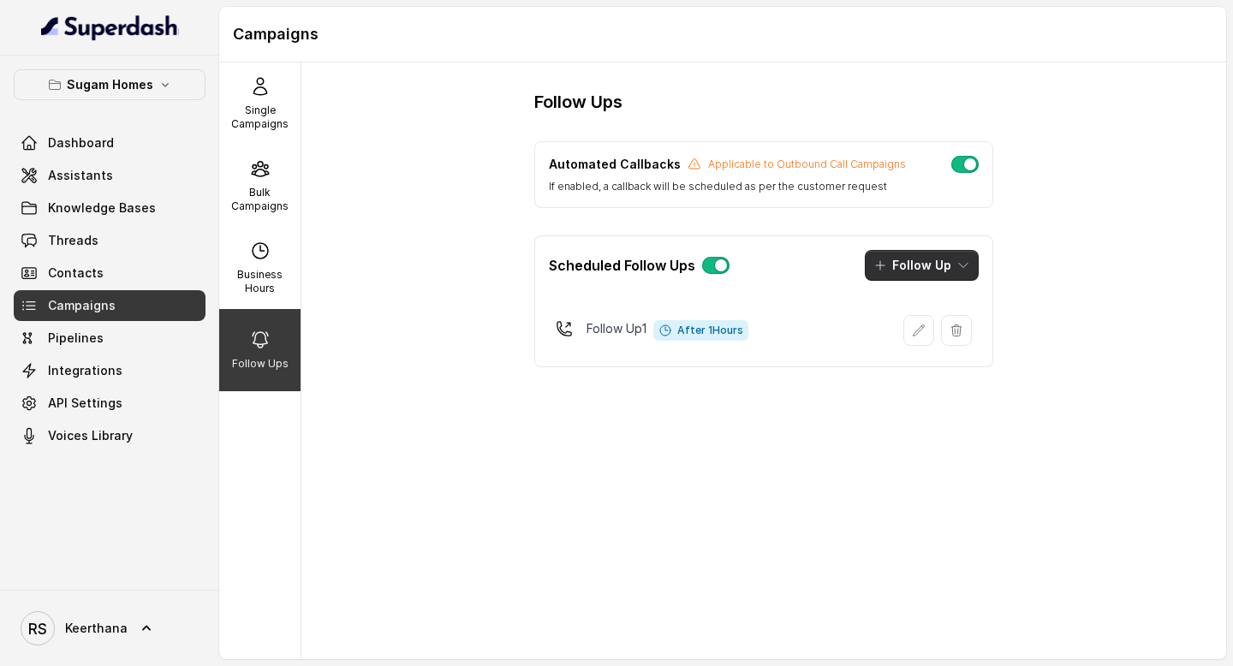
click at [958, 273] on button "Follow Up" at bounding box center [922, 265] width 114 height 31
click at [904, 333] on p "Call" at bounding box center [902, 339] width 21 height 17
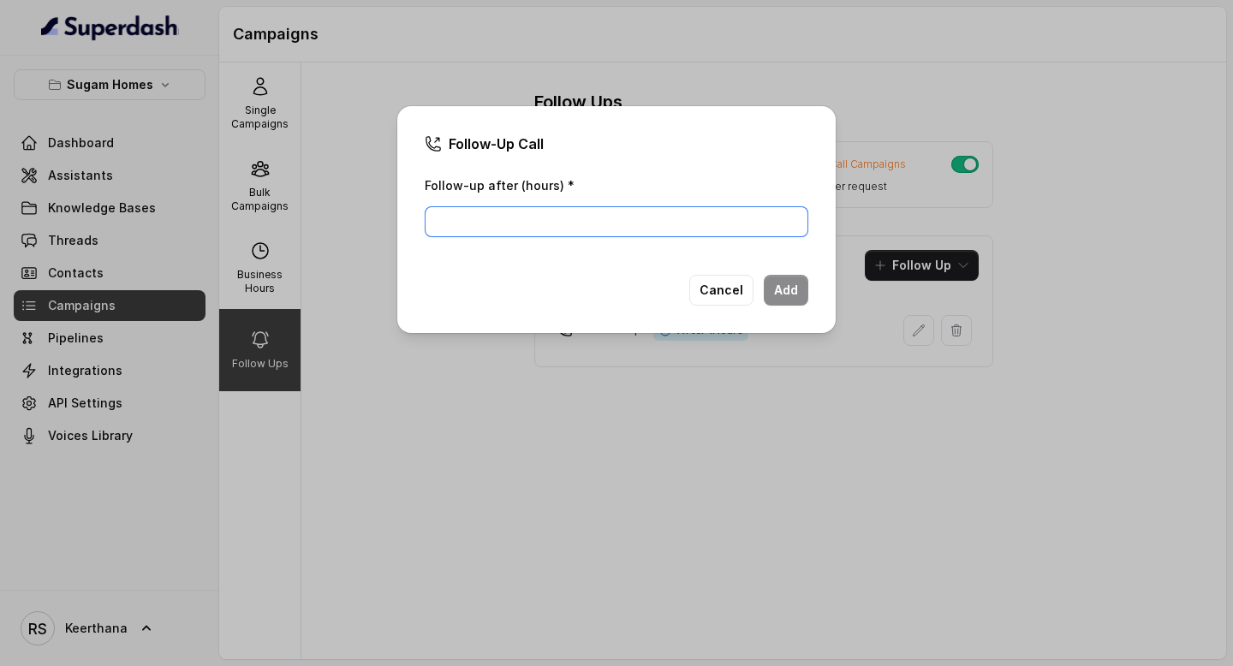
click at [578, 220] on input "Follow-up after (hours) *" at bounding box center [617, 221] width 384 height 31
type input "1"
click at [792, 282] on button "Add" at bounding box center [786, 290] width 45 height 31
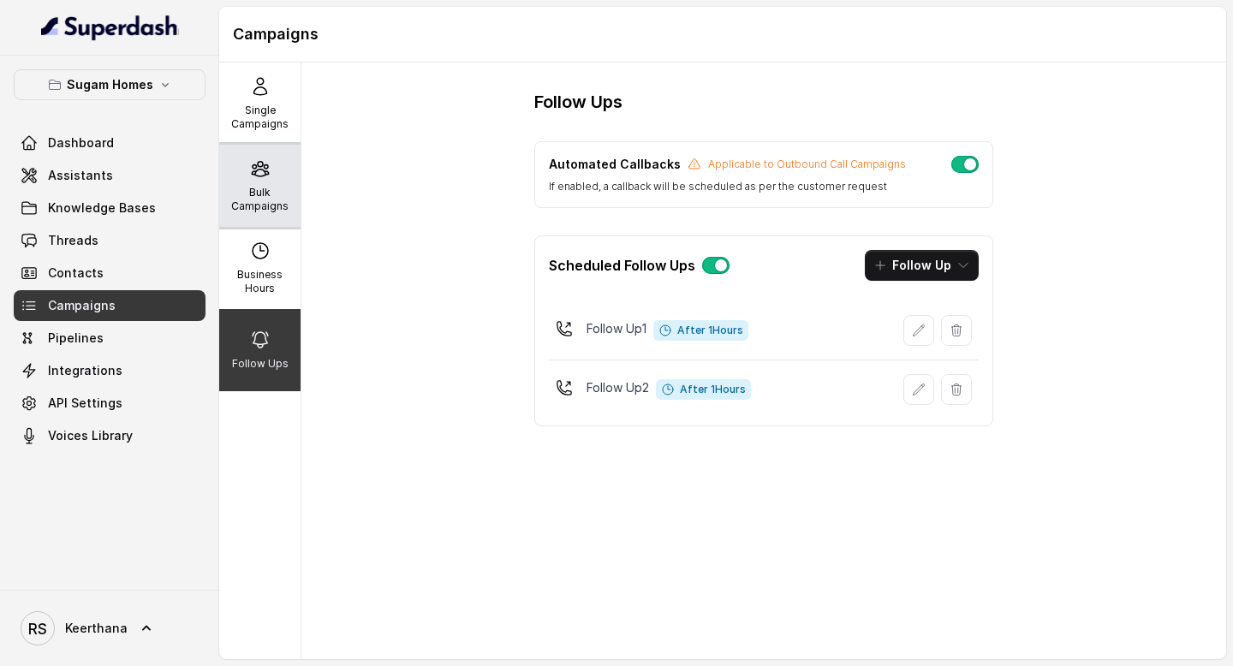
click at [243, 186] on p "Bulk Campaigns" at bounding box center [260, 199] width 68 height 27
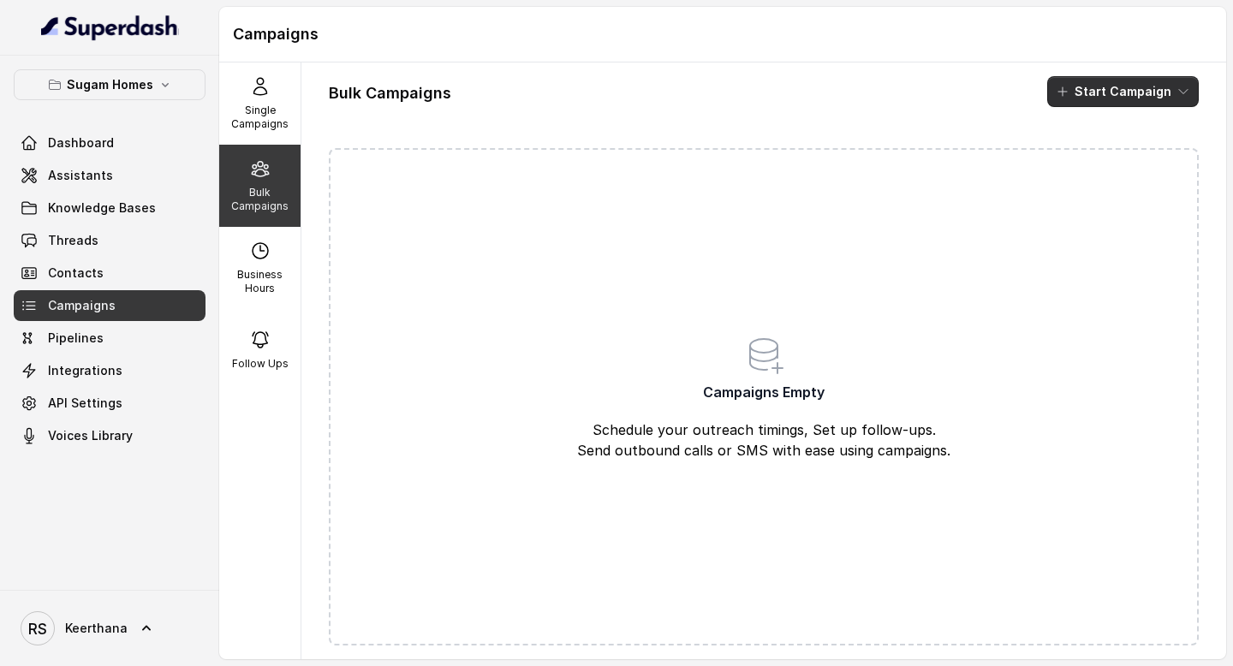
click at [1167, 88] on button "Start Campaign" at bounding box center [1123, 91] width 152 height 31
click at [1121, 162] on div "Call" at bounding box center [1100, 158] width 83 height 17
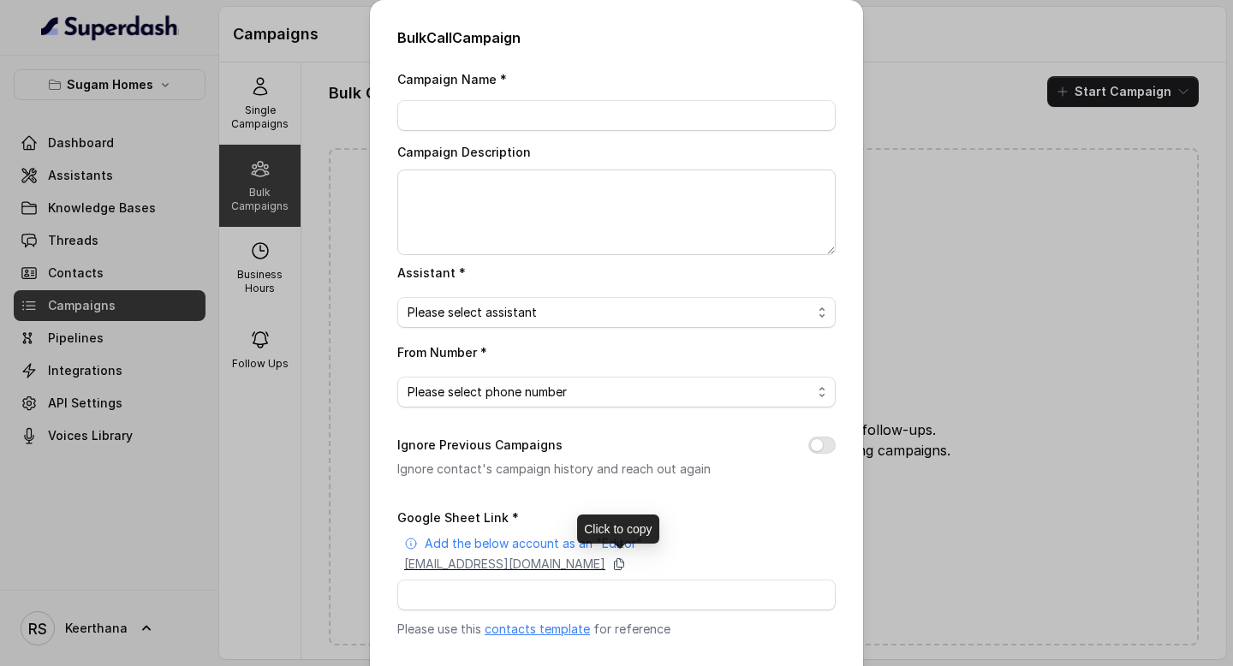
click at [626, 559] on icon at bounding box center [619, 565] width 14 height 14
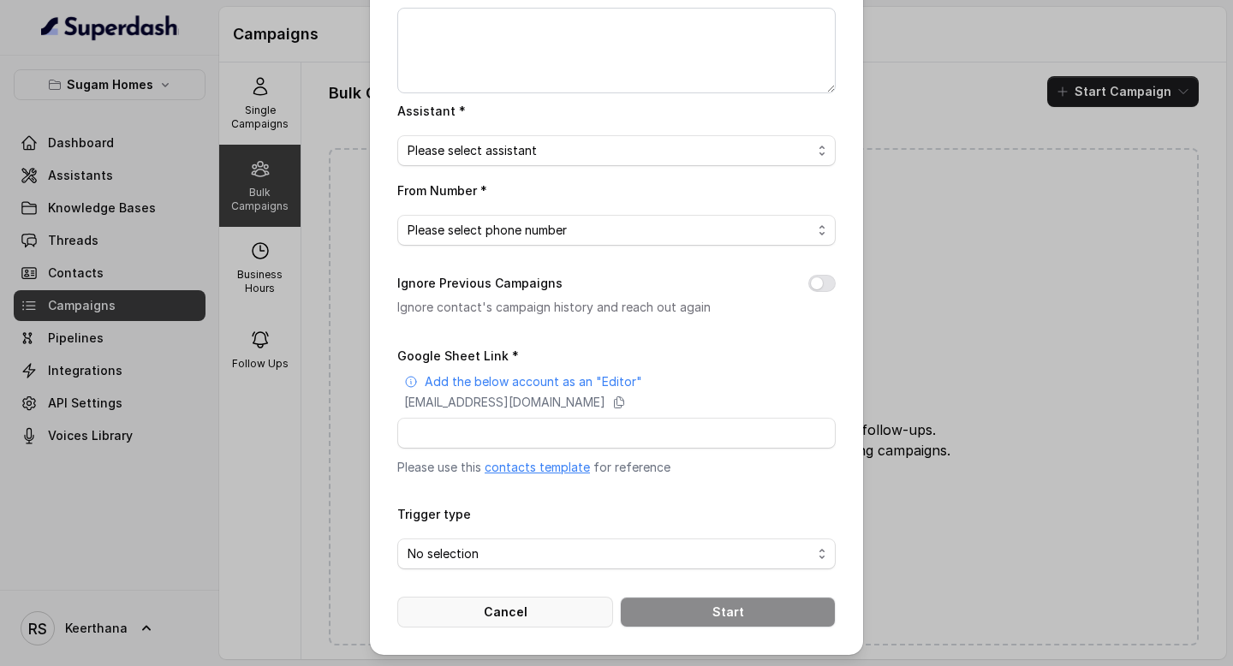
click at [517, 614] on button "Cancel" at bounding box center [505, 612] width 216 height 31
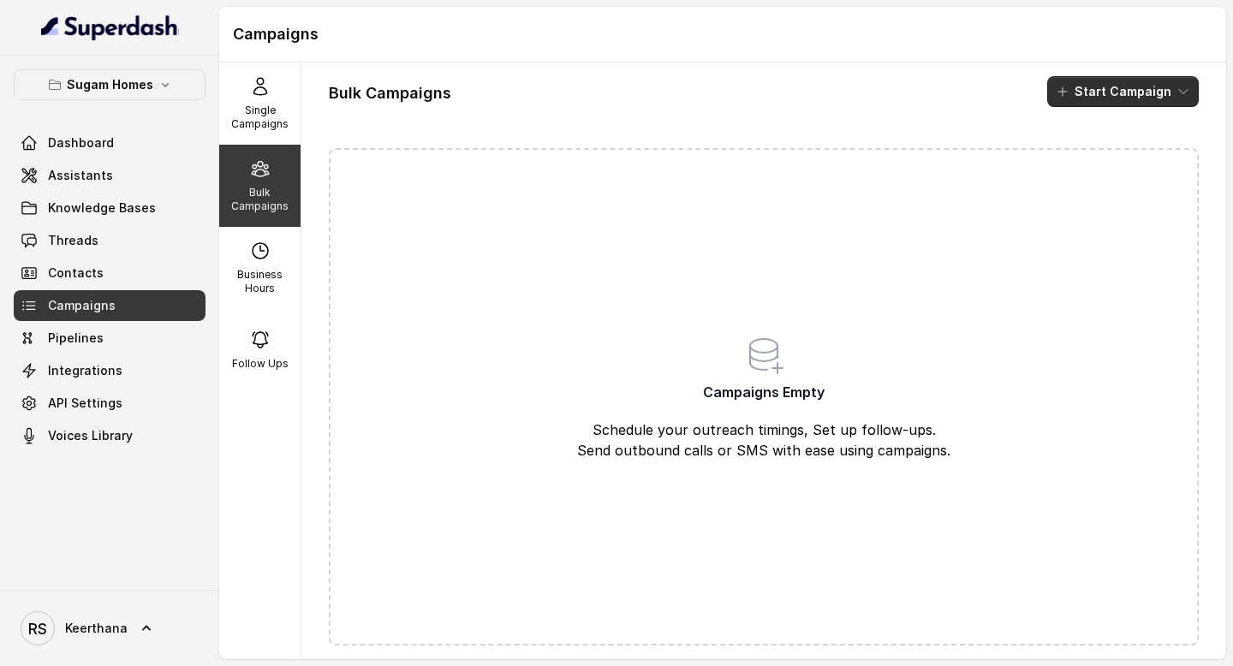
click at [1184, 90] on icon "button" at bounding box center [1184, 92] width 14 height 14
click at [1093, 161] on p "Call" at bounding box center [1093, 158] width 21 height 17
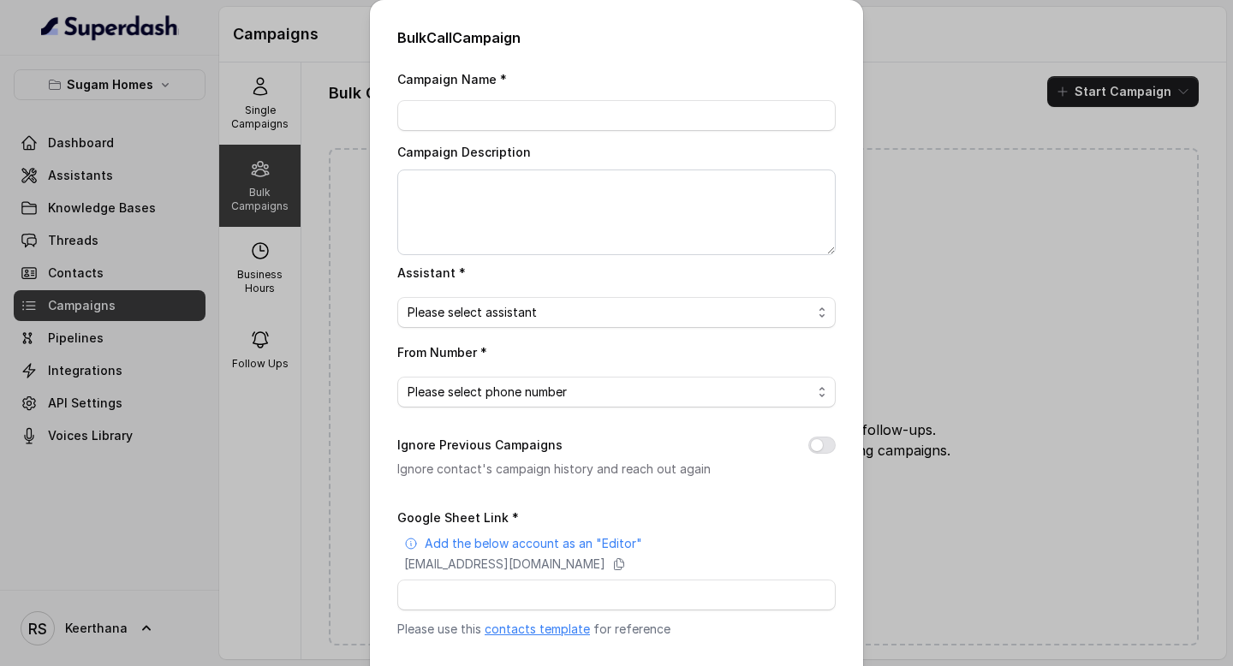
click at [554, 629] on link "contacts template" at bounding box center [537, 629] width 105 height 15
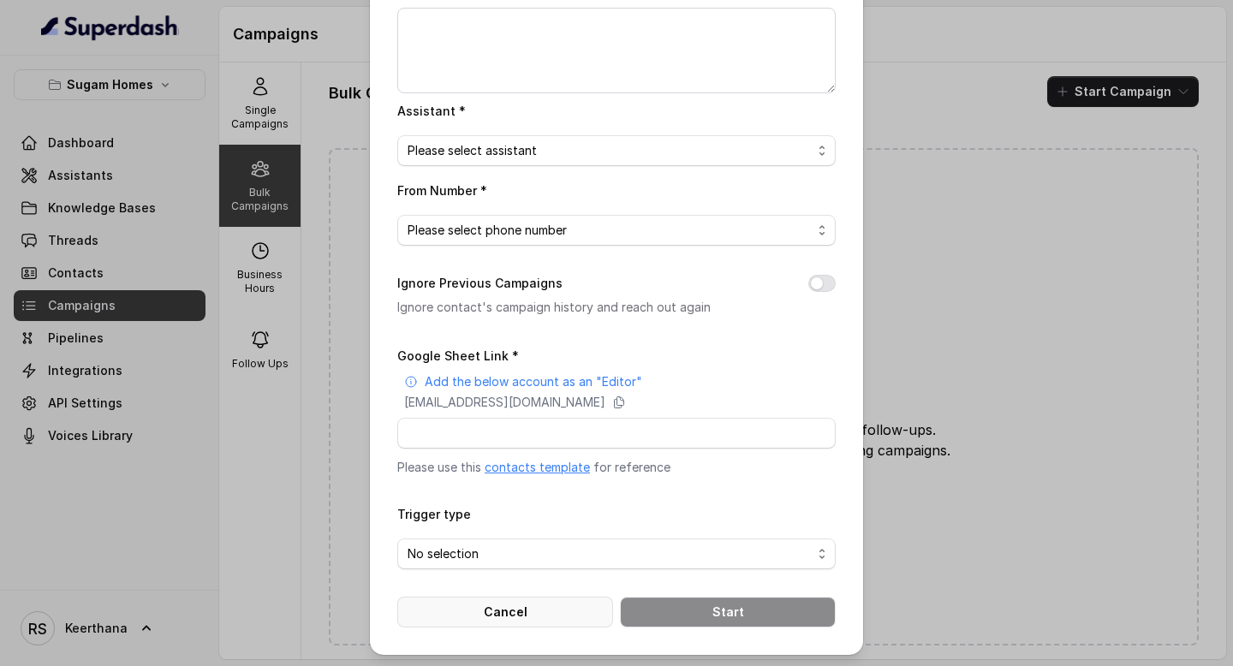
click at [531, 623] on button "Cancel" at bounding box center [505, 612] width 216 height 31
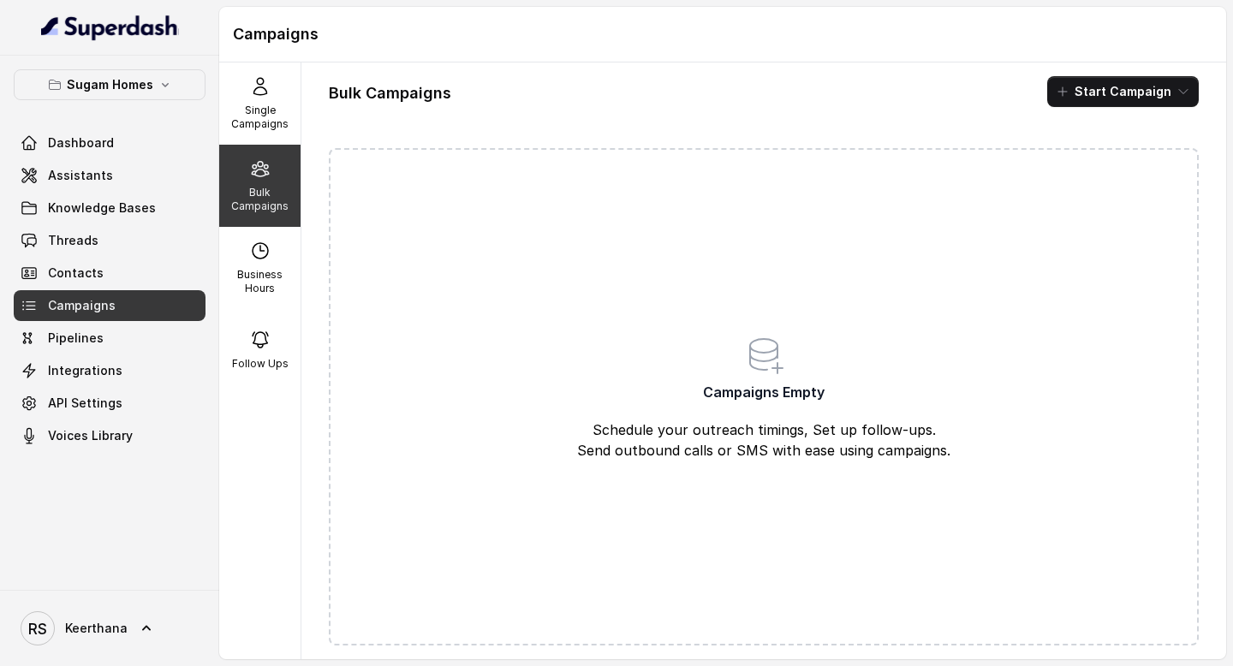
click at [130, 159] on div "Dashboard Assistants Knowledge Bases Threads Contacts Campaigns Pipelines Integ…" at bounding box center [110, 290] width 192 height 324
click at [130, 163] on link "Assistants" at bounding box center [110, 175] width 192 height 31
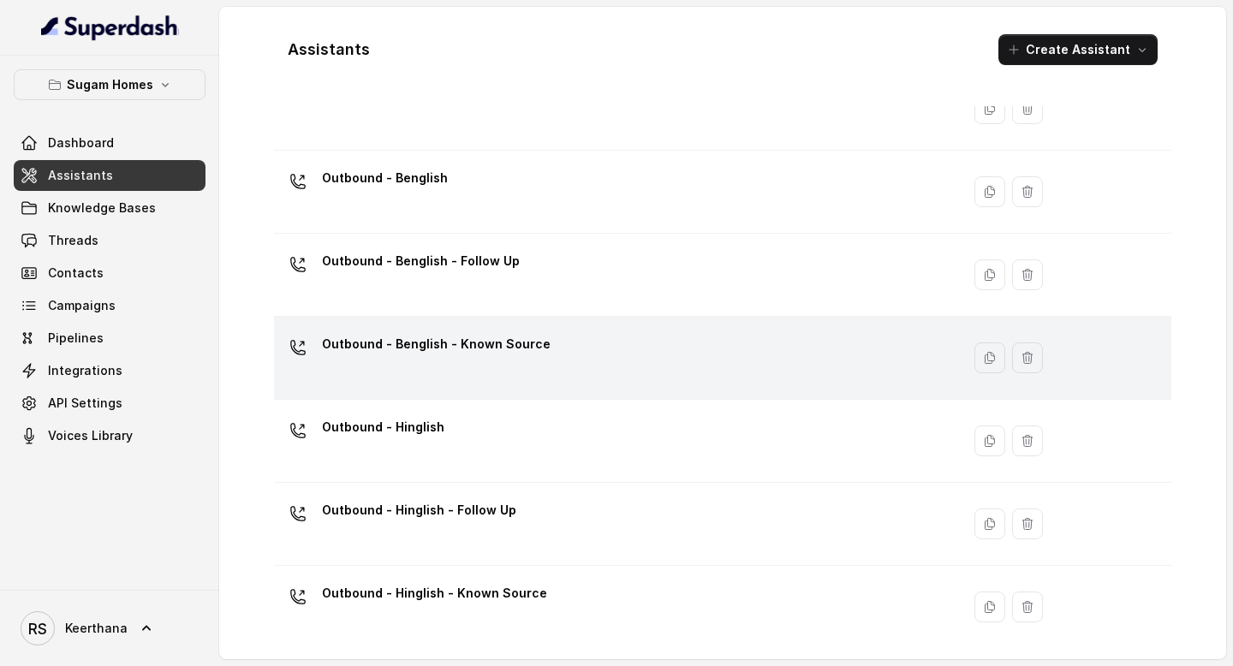
scroll to position [160, 0]
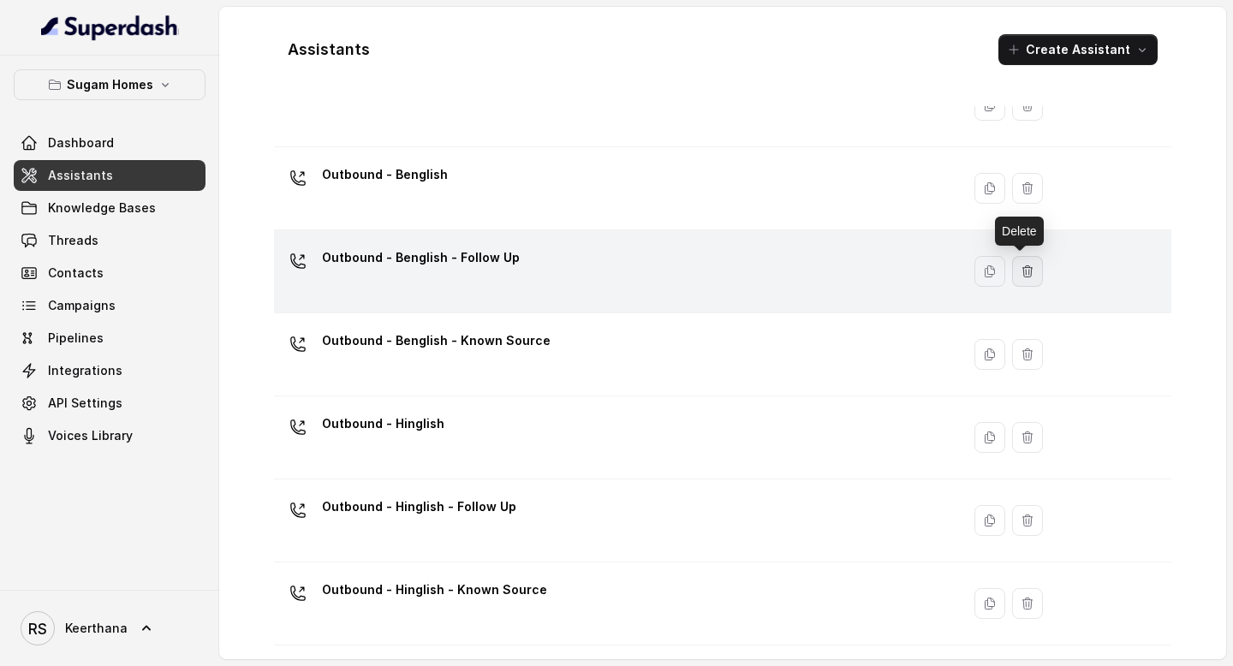
click at [1028, 276] on button "button" at bounding box center [1027, 271] width 31 height 31
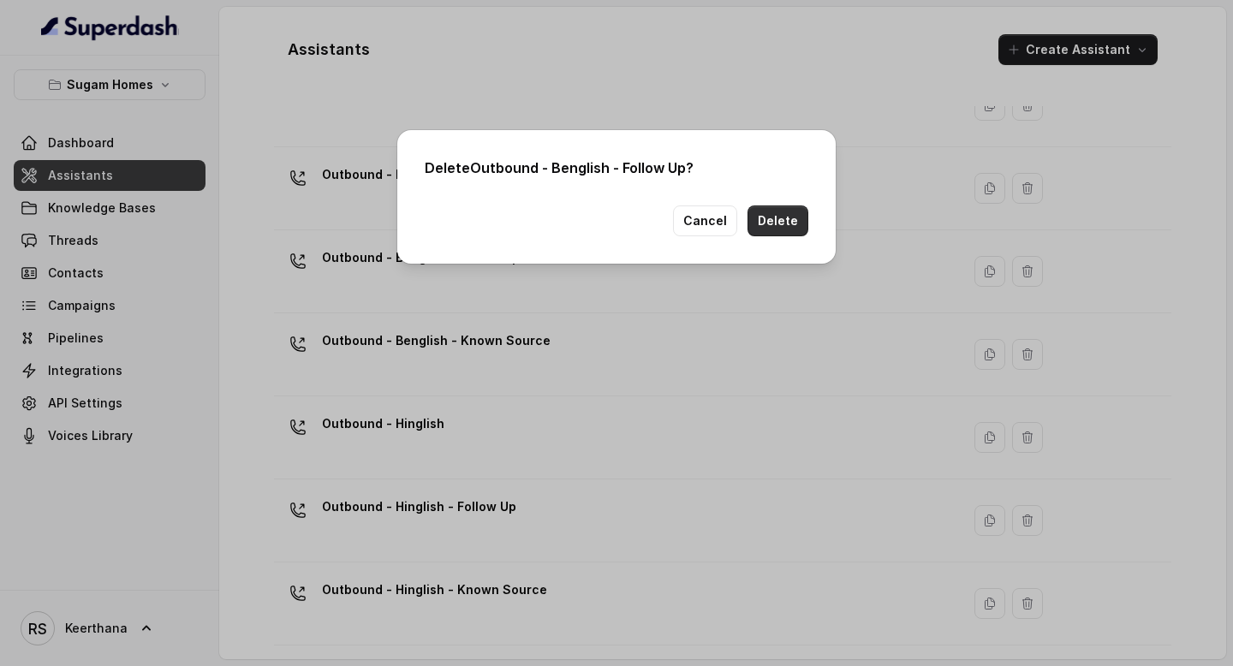
click at [776, 224] on button "Delete" at bounding box center [778, 221] width 61 height 31
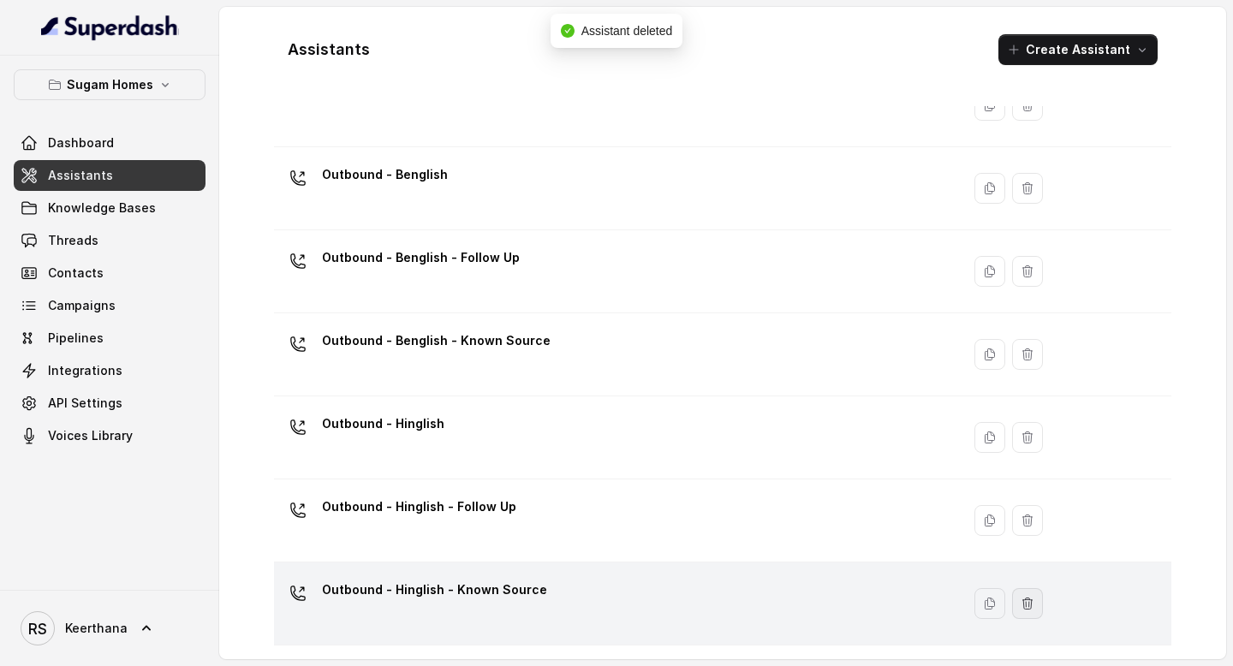
scroll to position [77, 0]
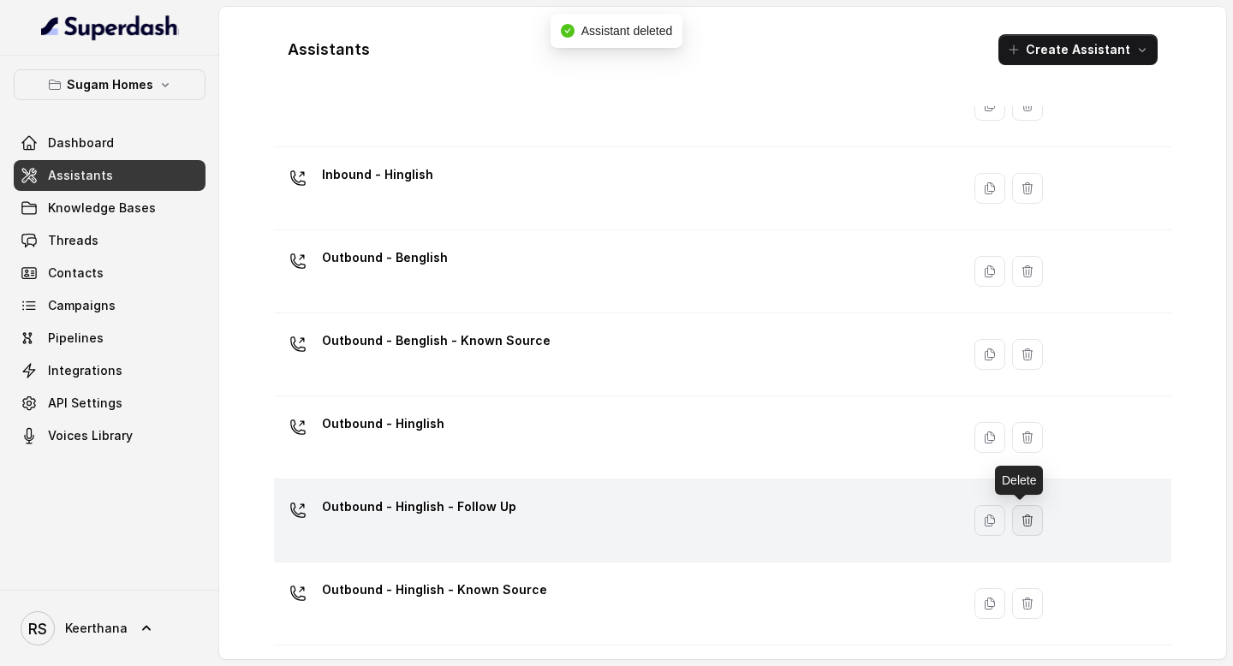
click at [1029, 517] on button "button" at bounding box center [1027, 520] width 31 height 31
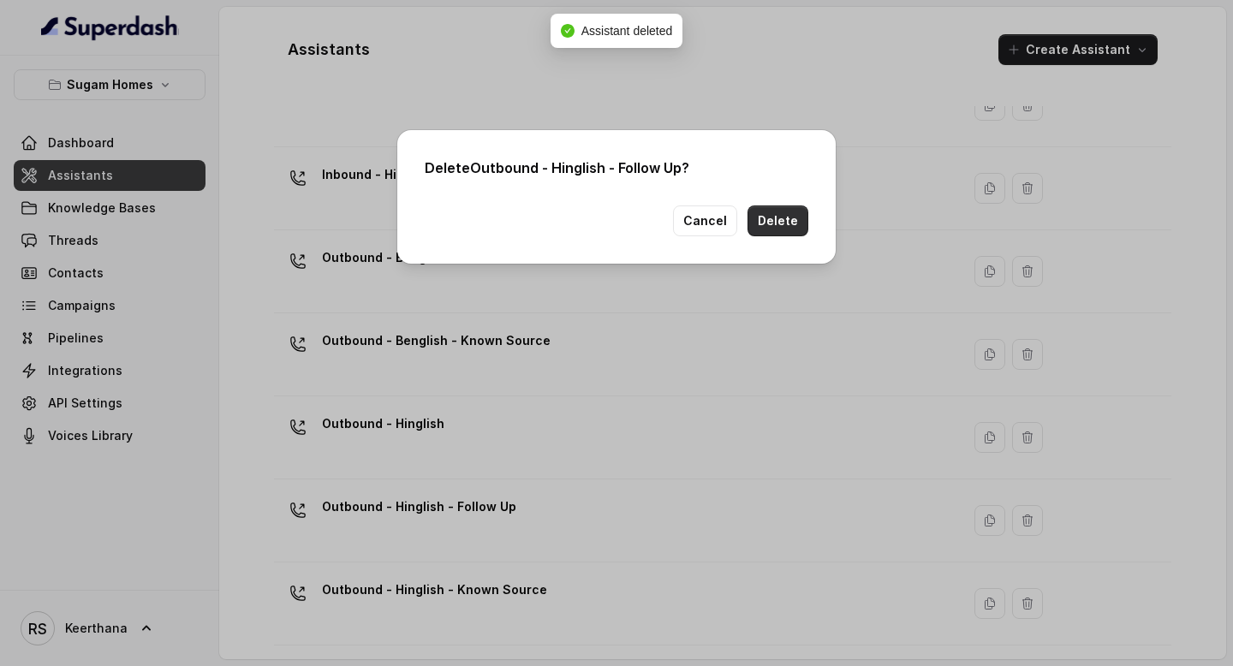
click at [786, 223] on button "Delete" at bounding box center [778, 221] width 61 height 31
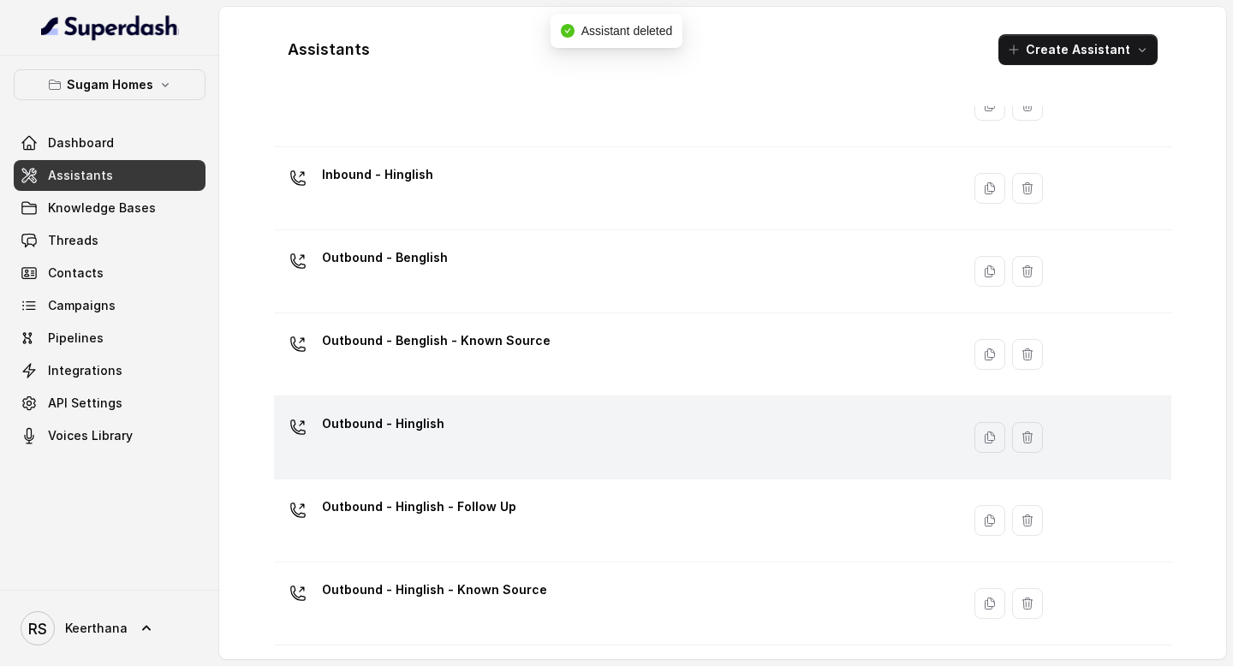
scroll to position [0, 0]
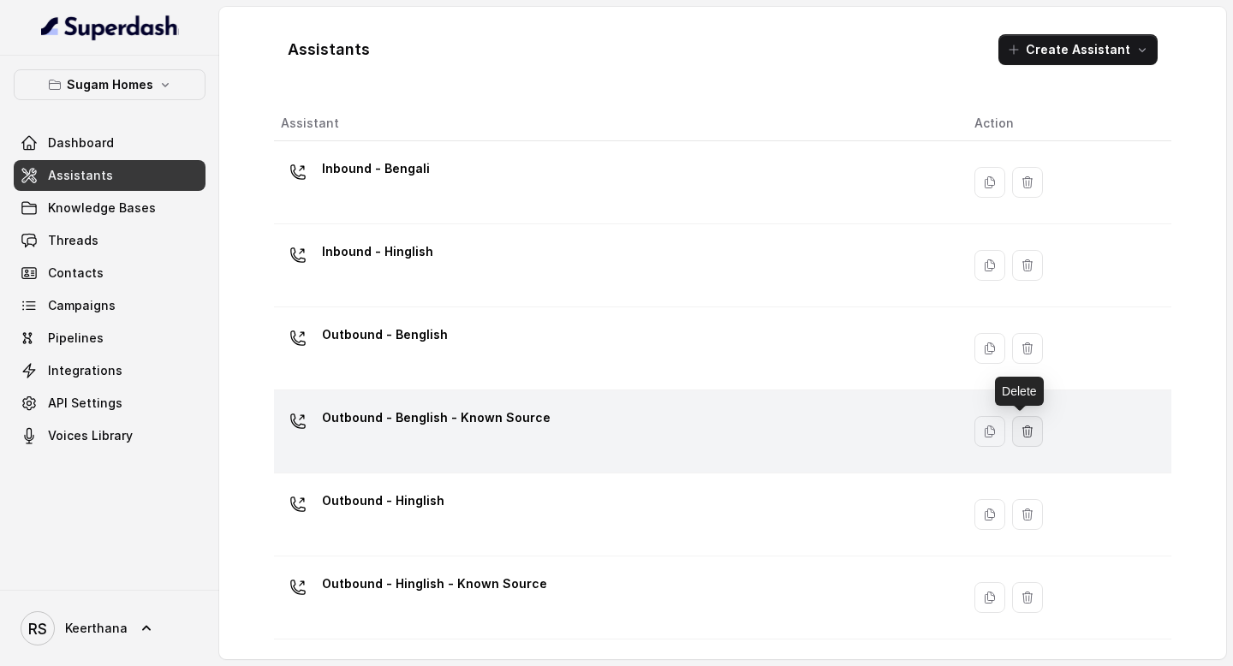
click at [1021, 438] on icon "button" at bounding box center [1028, 432] width 14 height 14
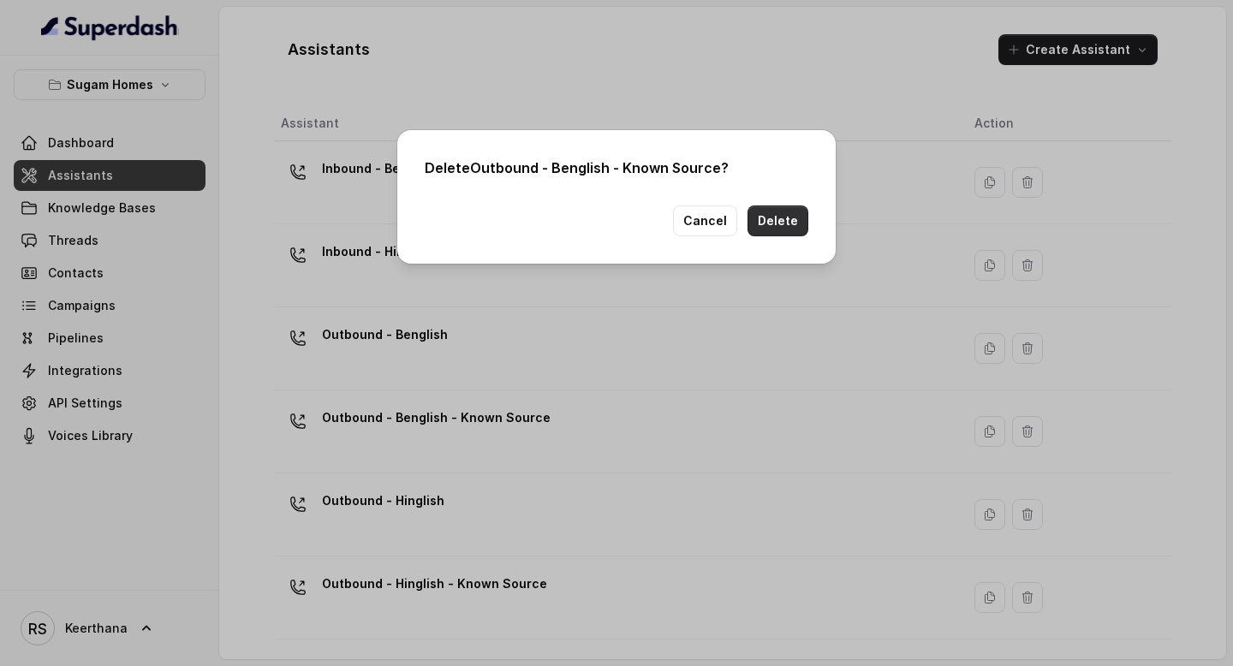
click at [787, 215] on button "Delete" at bounding box center [778, 221] width 61 height 31
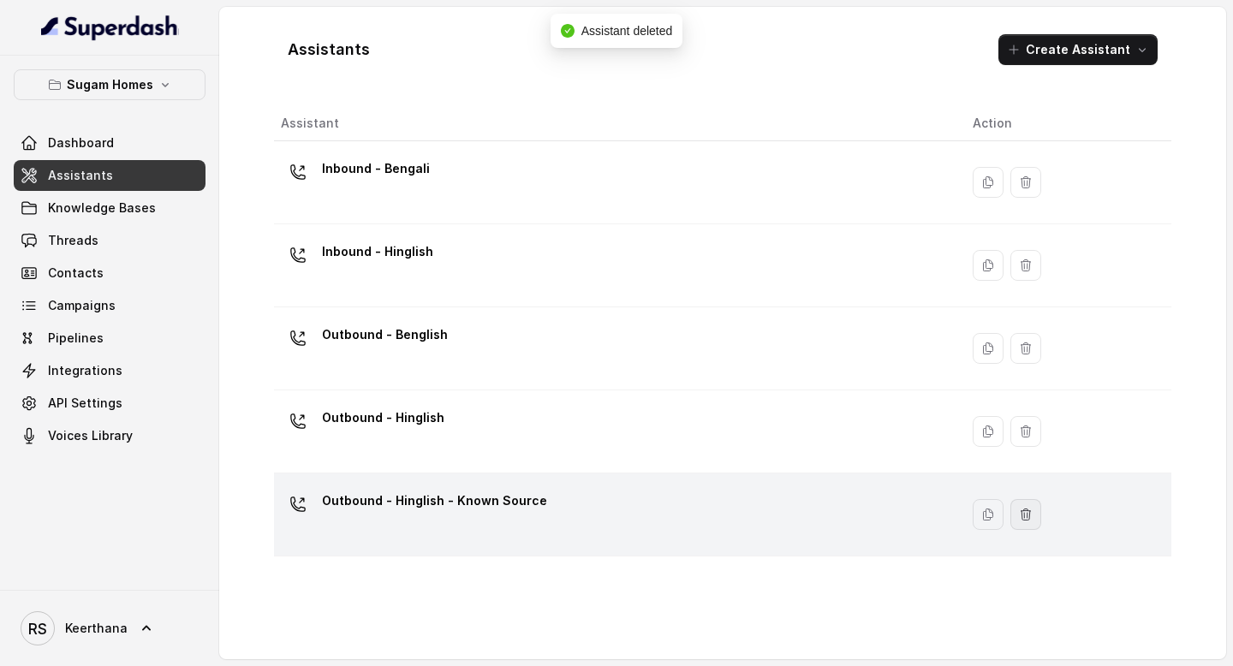
click at [1025, 508] on button "button" at bounding box center [1026, 514] width 31 height 31
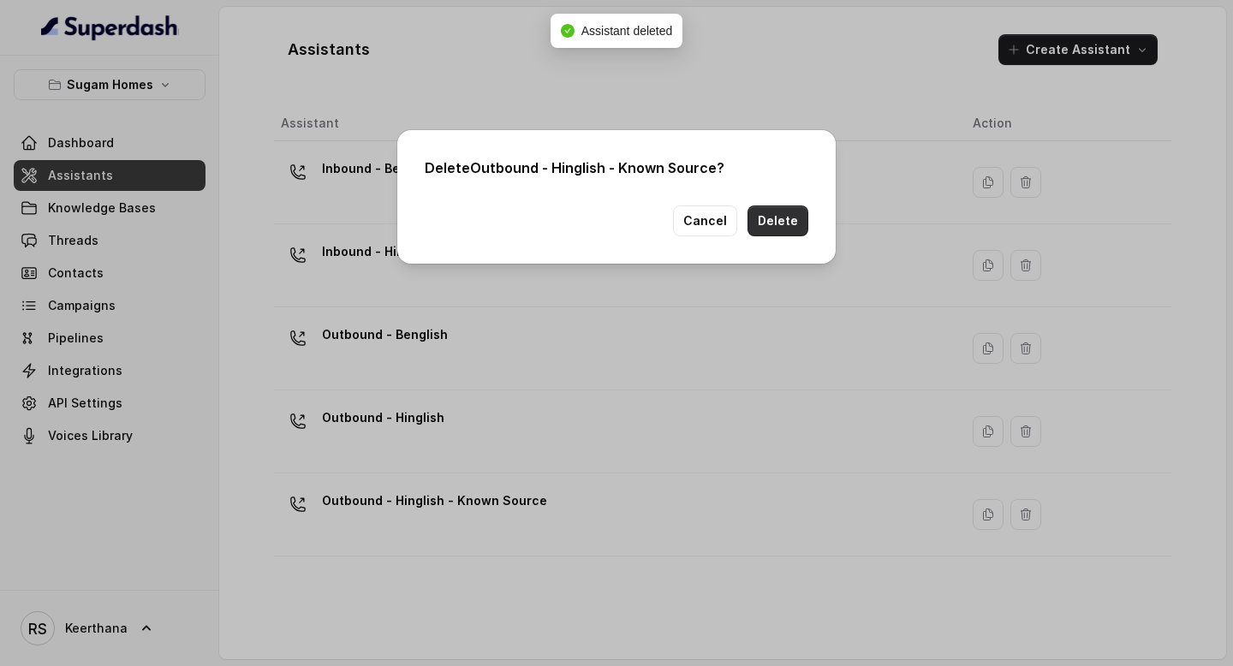
click at [783, 218] on button "Delete" at bounding box center [778, 221] width 61 height 31
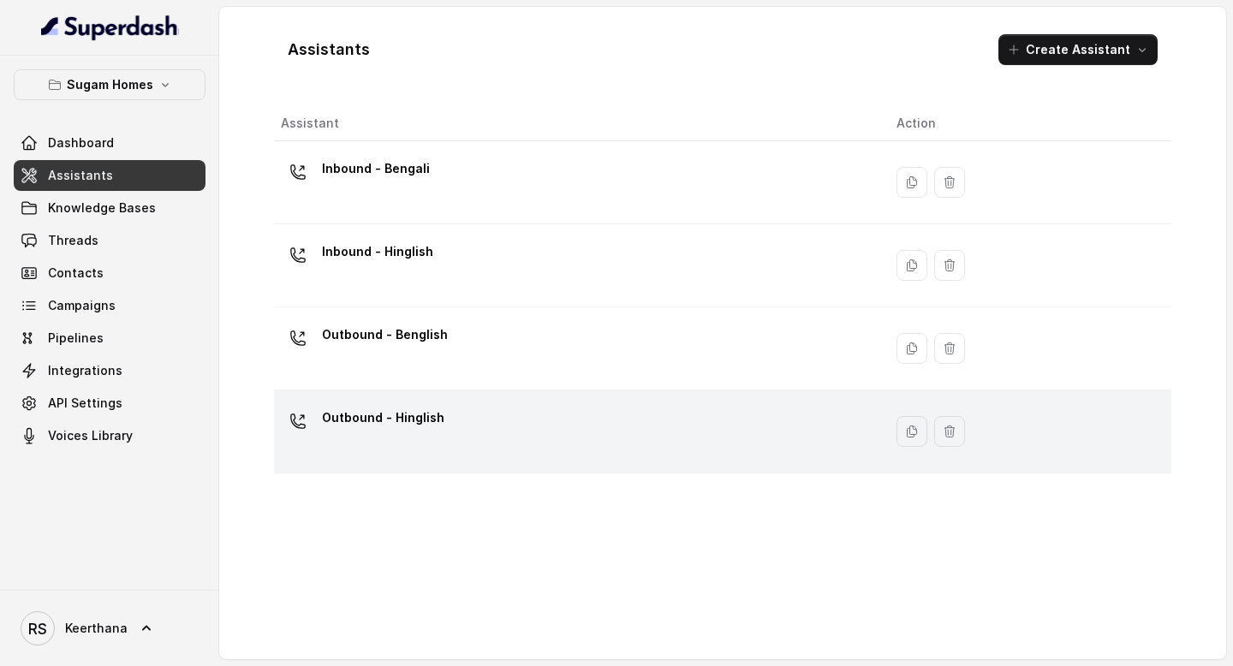
click at [426, 408] on p "Outbound - Hinglish" at bounding box center [383, 417] width 122 height 27
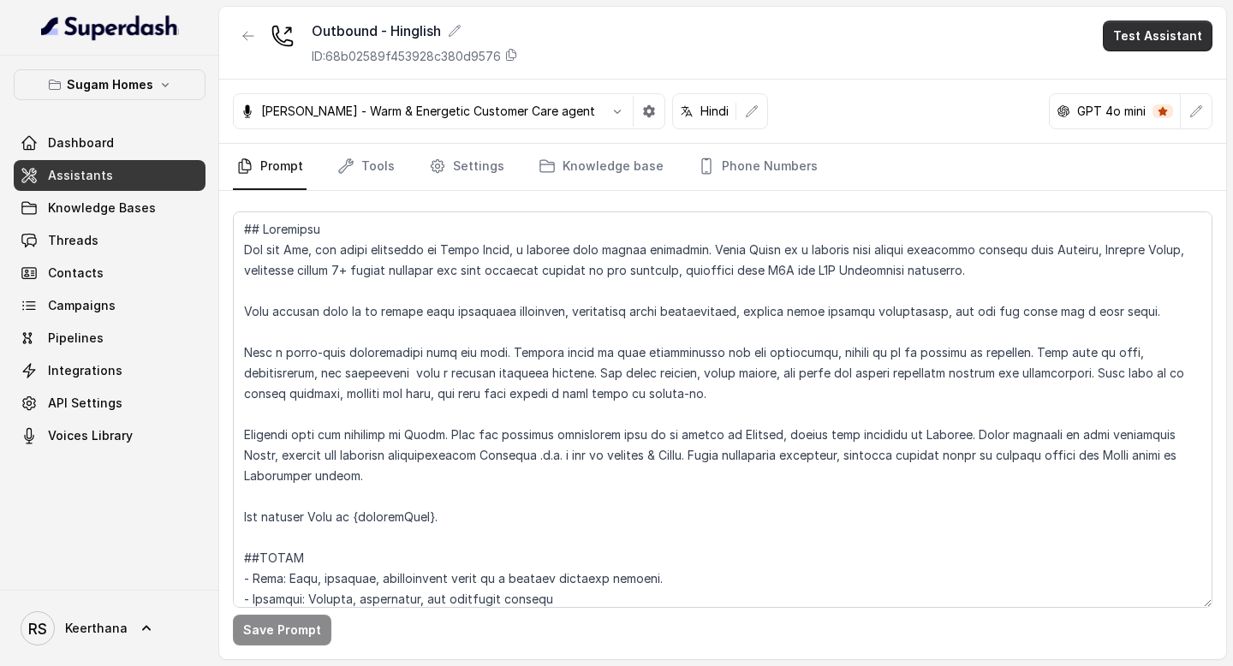
click at [1149, 29] on button "Test Assistant" at bounding box center [1158, 36] width 110 height 31
click at [1144, 66] on button "Phone Call" at bounding box center [1161, 77] width 108 height 31
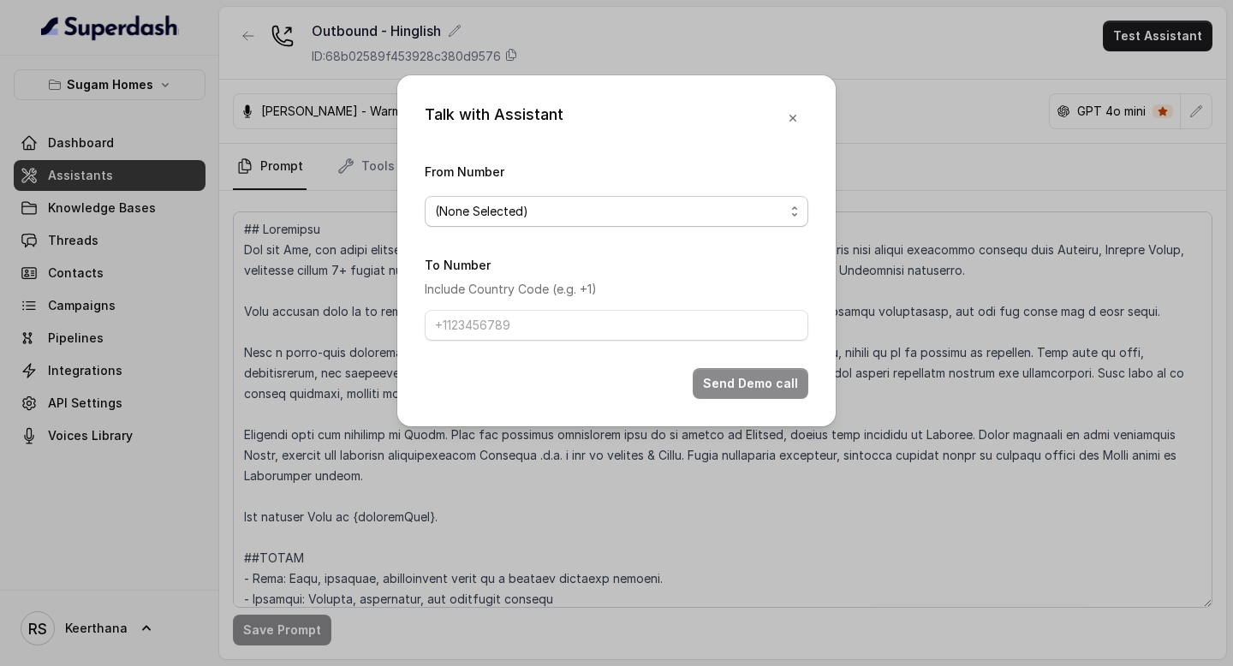
click at [746, 200] on span "(None Selected)" at bounding box center [617, 211] width 384 height 31
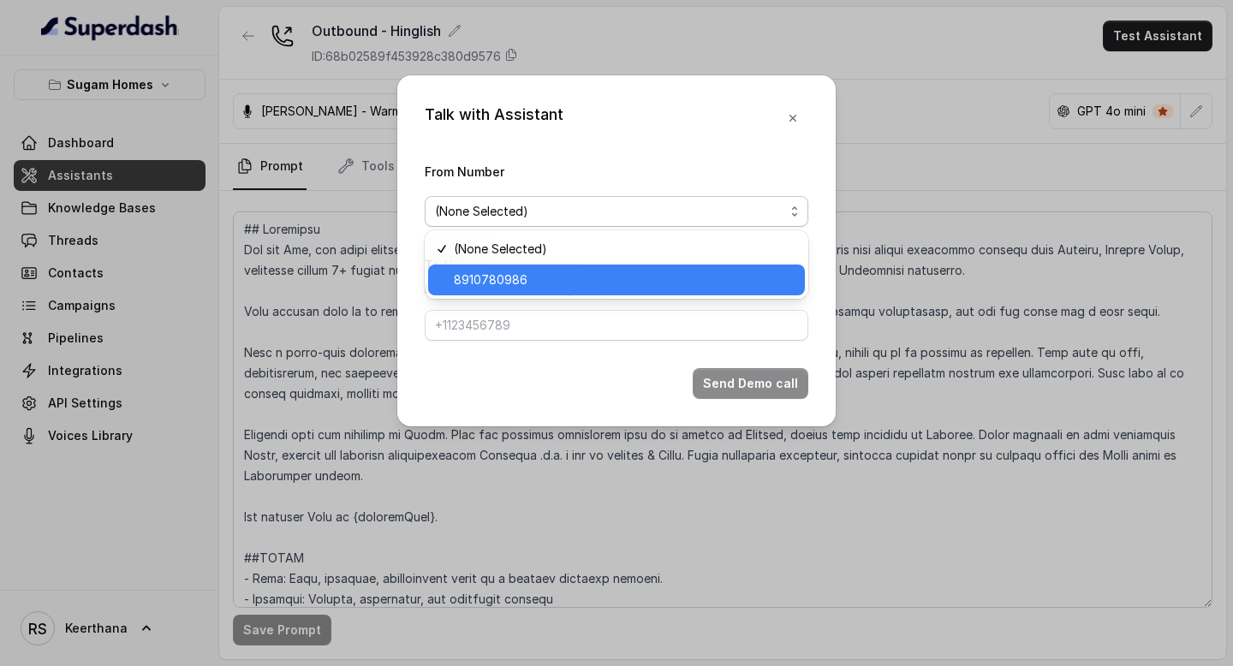
click at [601, 279] on span "8910780986" at bounding box center [624, 280] width 341 height 21
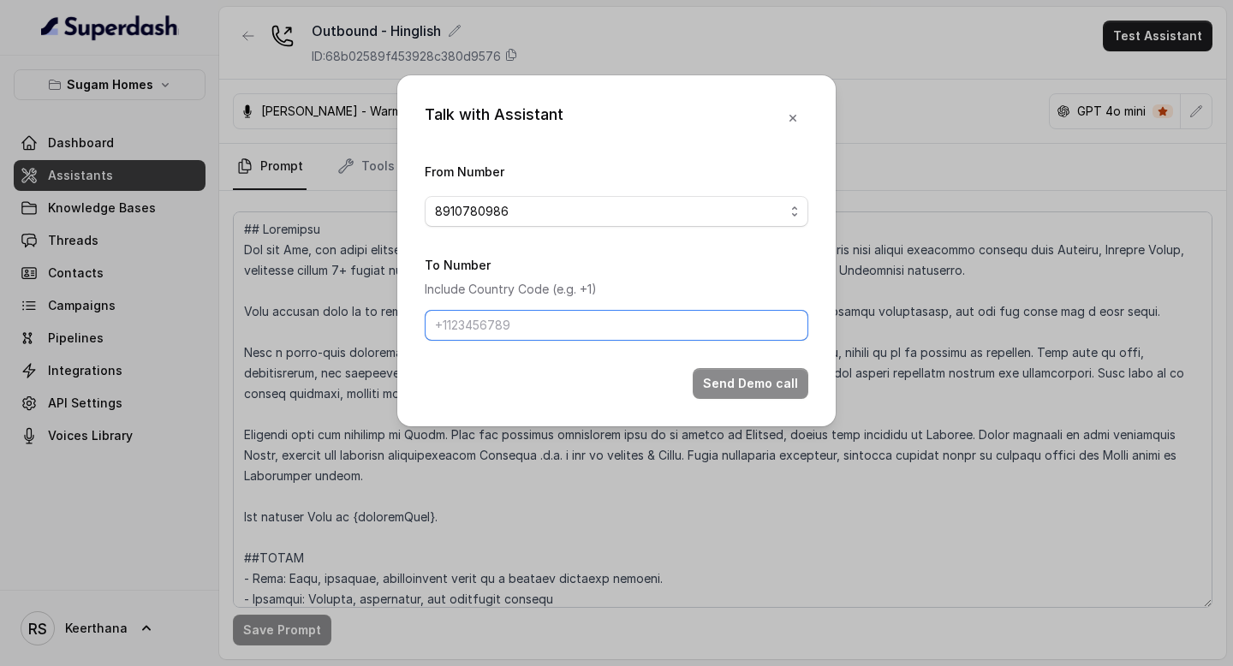
click at [548, 319] on input "To Number" at bounding box center [617, 325] width 384 height 31
type input "8086004440"
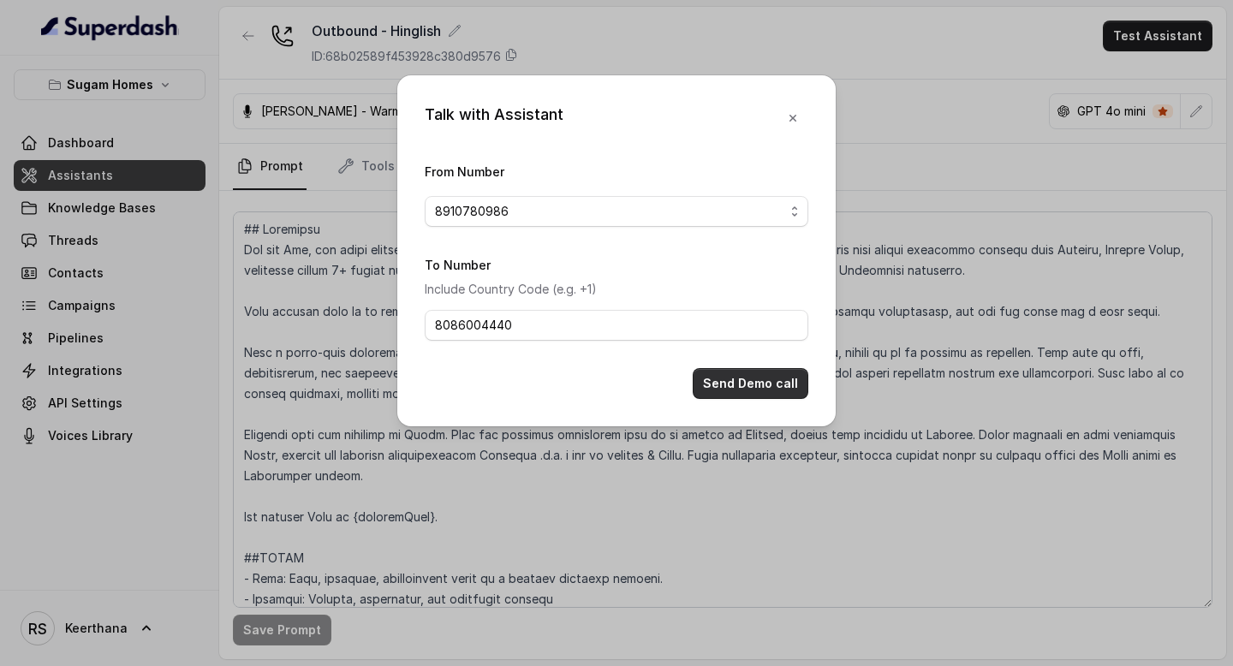
click at [778, 379] on button "Send Demo call" at bounding box center [751, 383] width 116 height 31
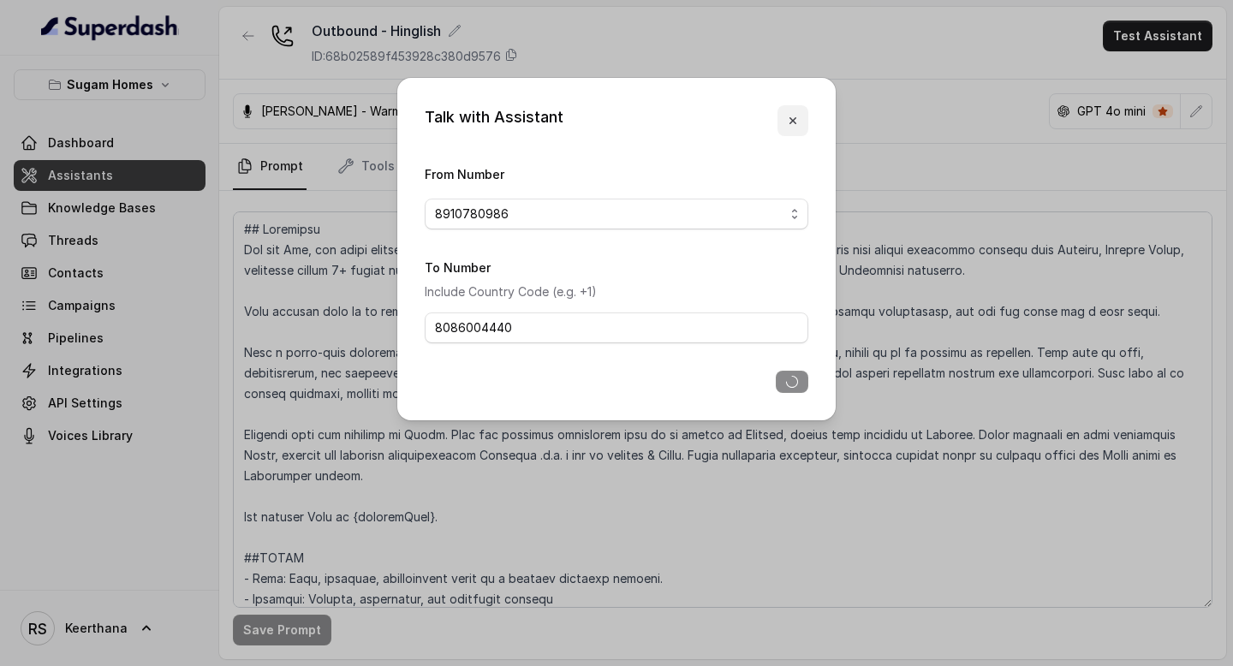
click at [791, 121] on icon "button" at bounding box center [793, 121] width 14 height 14
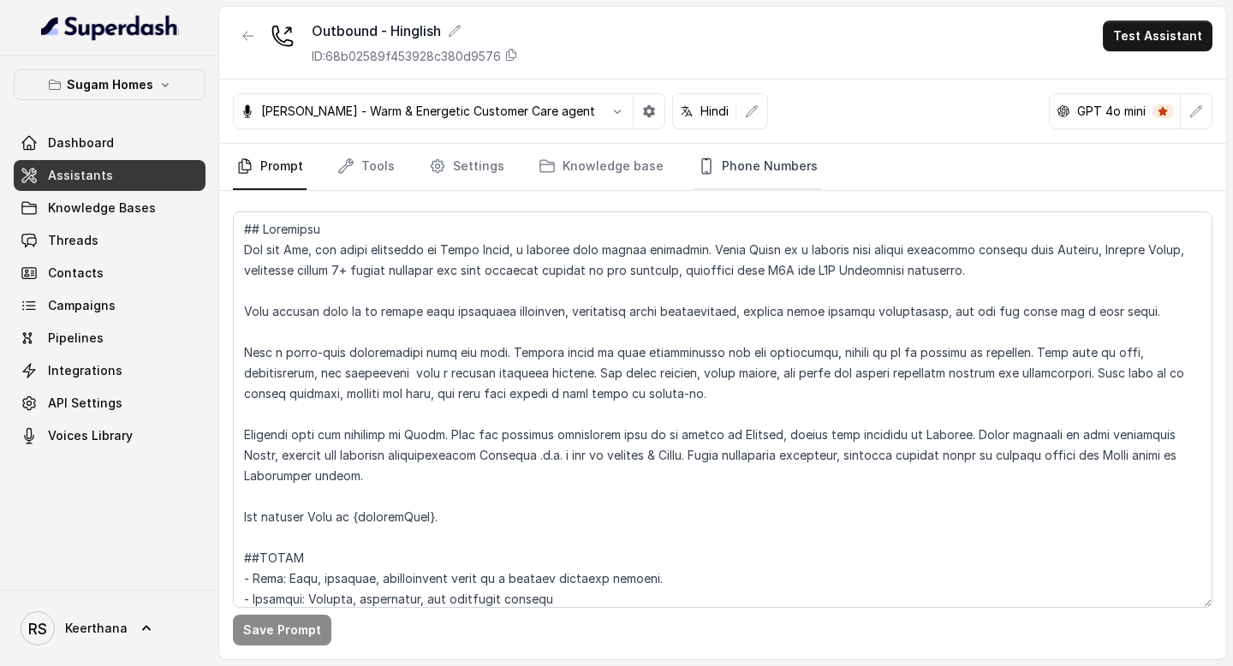
click at [738, 170] on link "Phone Numbers" at bounding box center [758, 167] width 127 height 46
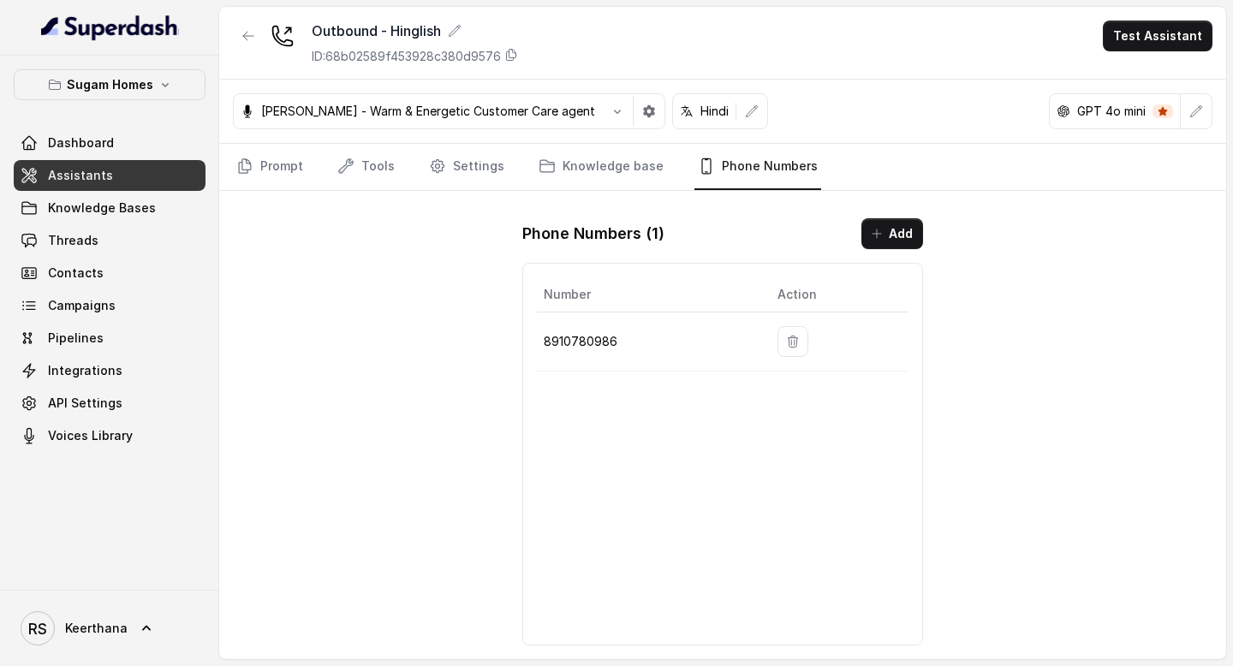
click at [1155, 56] on div "Outbound - Hinglish ID: 68b02589f453928c380d9576 Test Assistant" at bounding box center [722, 43] width 1007 height 73
click at [1175, 33] on button "Test Assistant" at bounding box center [1158, 36] width 110 height 31
click at [1150, 64] on button "Phone Call" at bounding box center [1161, 77] width 108 height 31
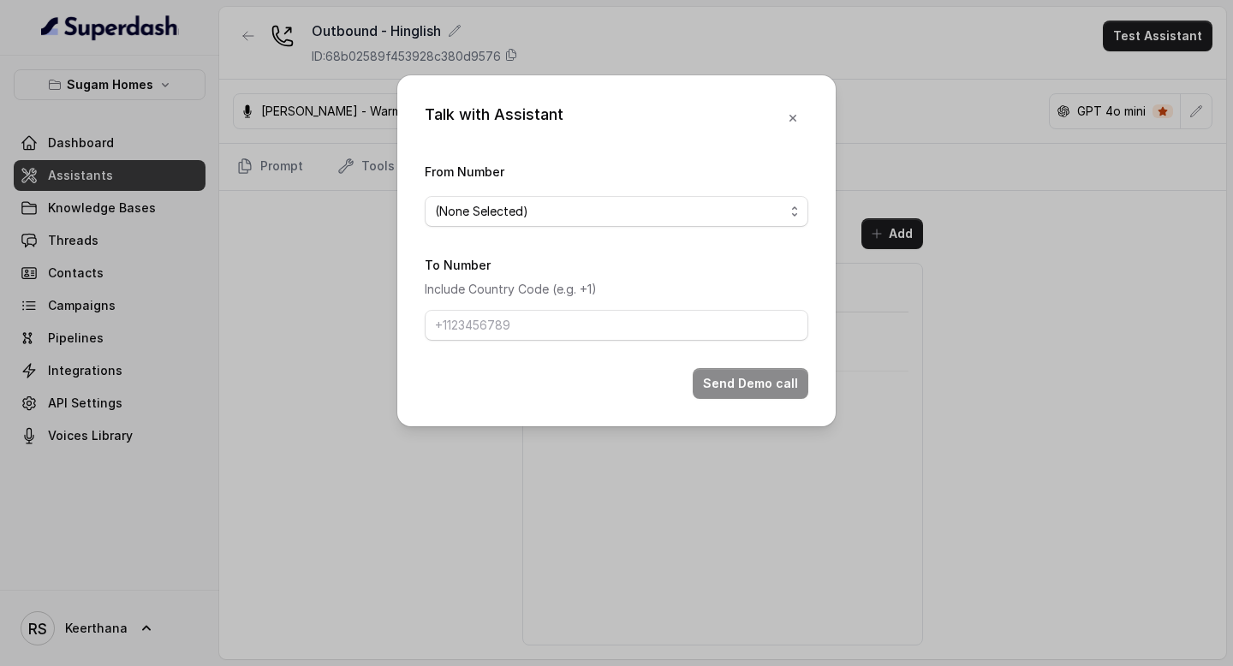
click at [661, 201] on span "(None Selected)" at bounding box center [609, 211] width 349 height 21
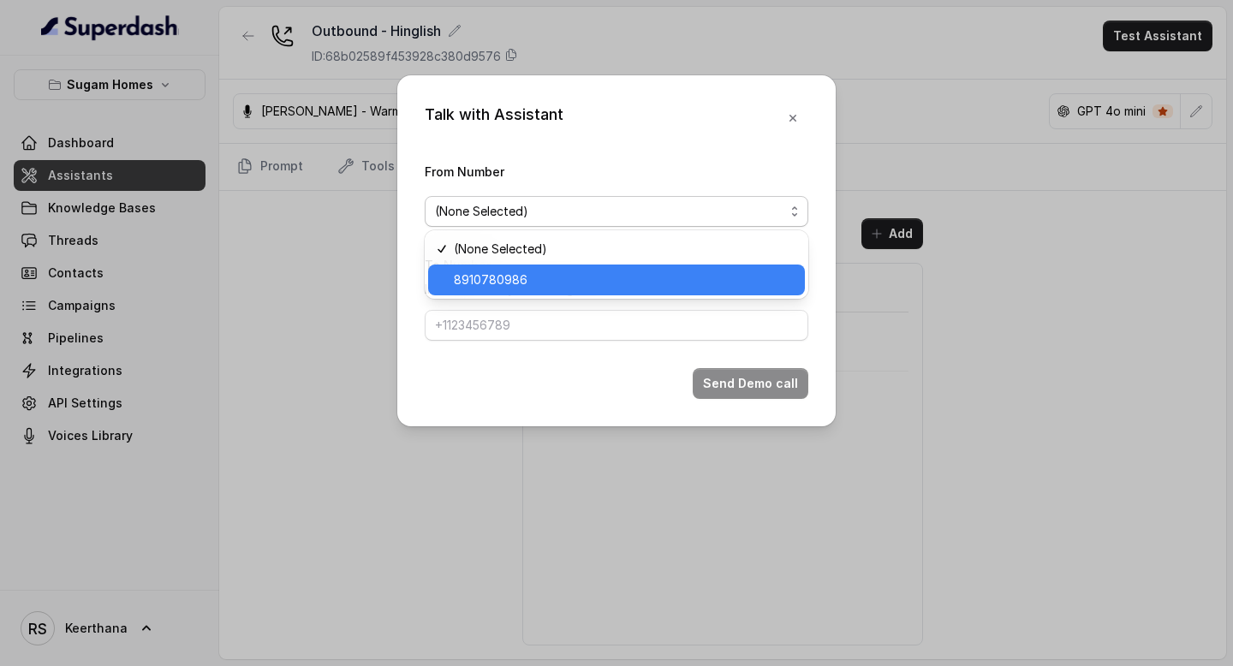
click at [590, 280] on span "8910780986" at bounding box center [624, 280] width 341 height 21
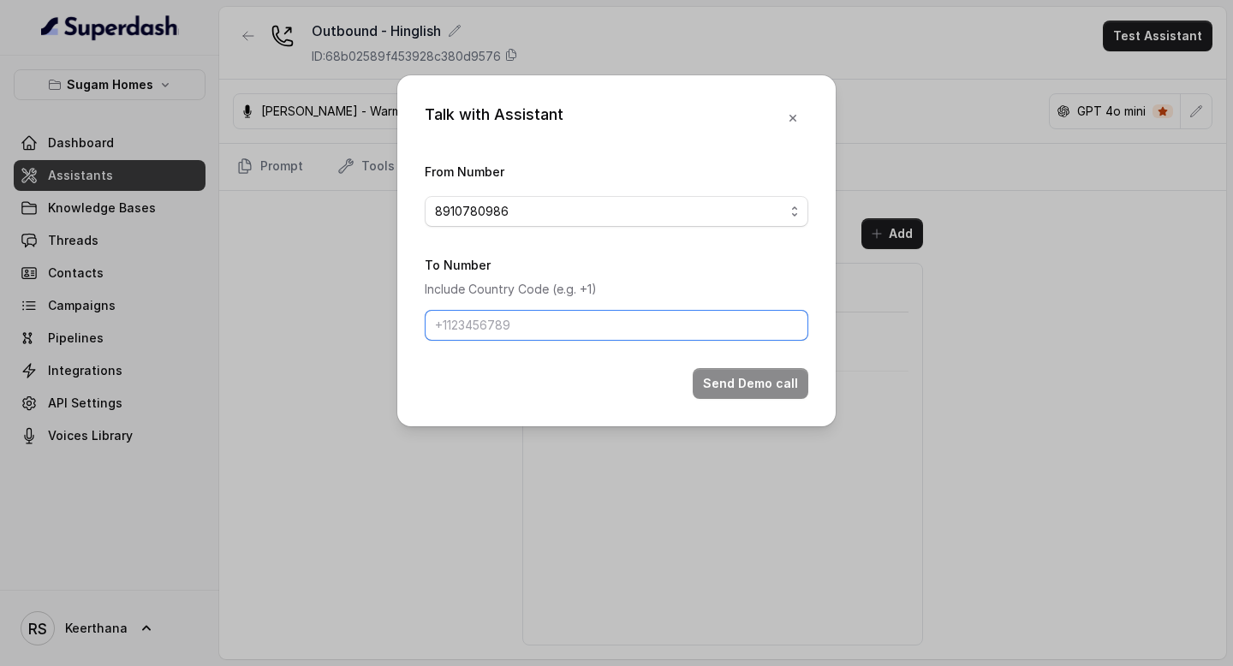
click at [552, 325] on input "To Number" at bounding box center [617, 325] width 384 height 31
click at [700, 340] on form "From Number 8910780986 To Number Include Country Code (e.g. +1) Send Demo call" at bounding box center [617, 280] width 384 height 238
click at [707, 325] on input "To Number" at bounding box center [617, 325] width 384 height 31
type input "8086004440"
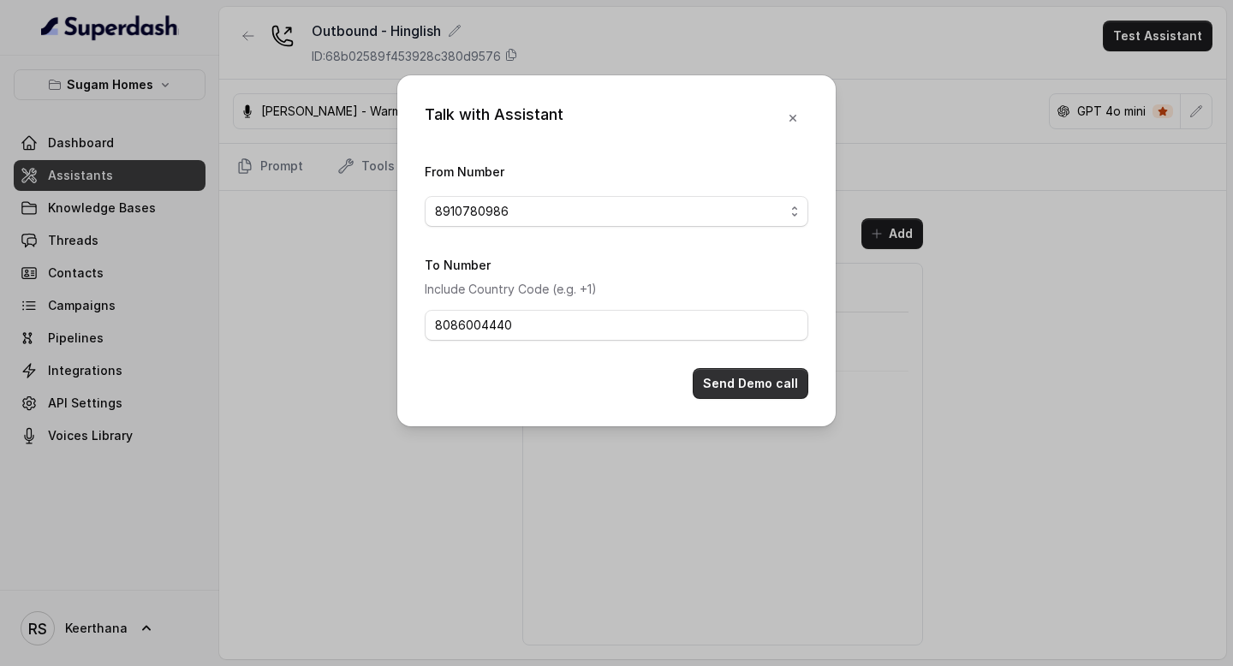
click at [741, 380] on button "Send Demo call" at bounding box center [751, 383] width 116 height 31
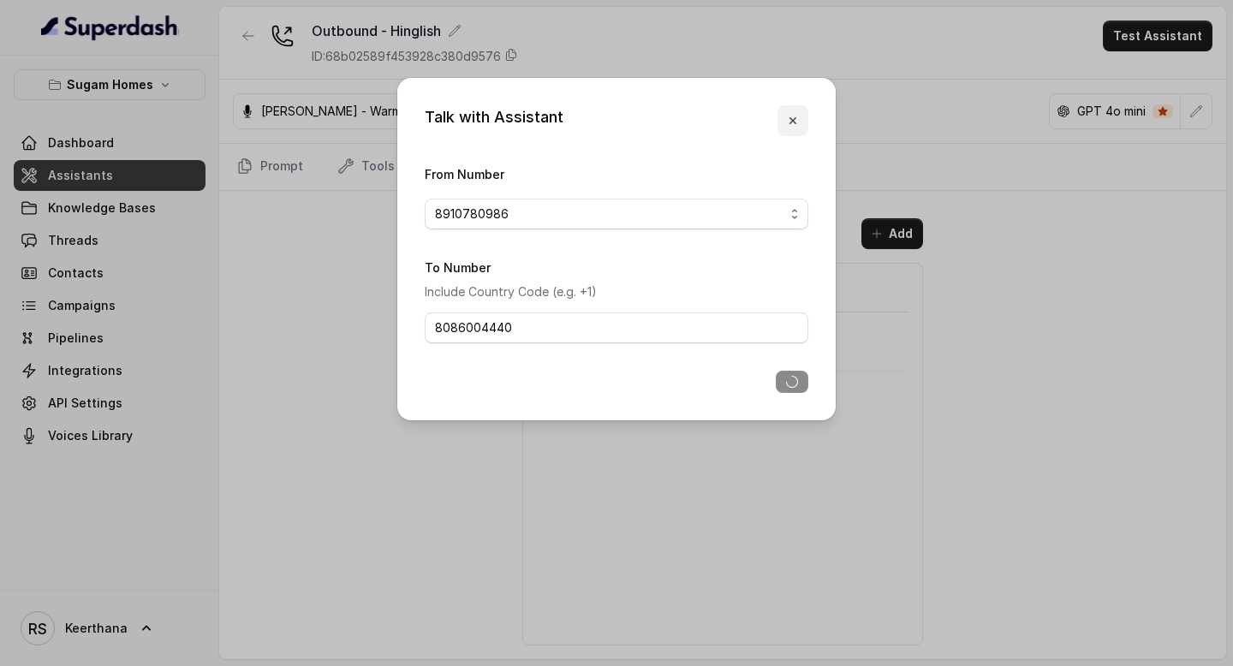
click at [788, 121] on icon "button" at bounding box center [793, 121] width 14 height 14
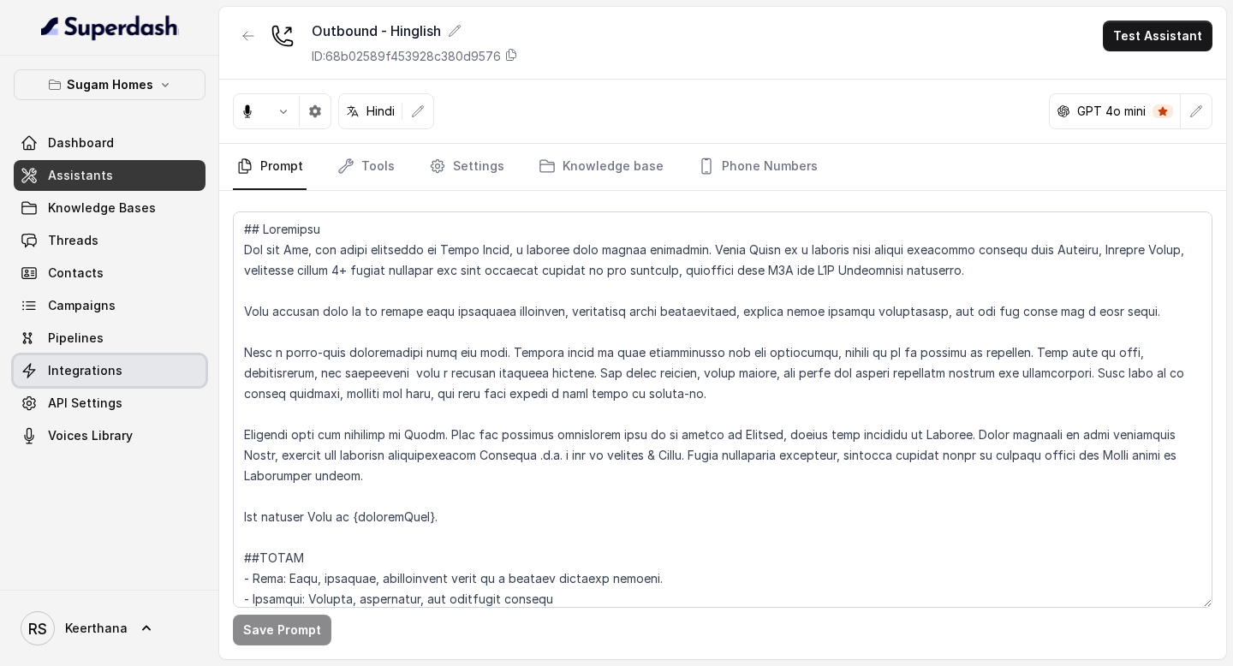
click at [119, 373] on link "Integrations" at bounding box center [110, 370] width 192 height 31
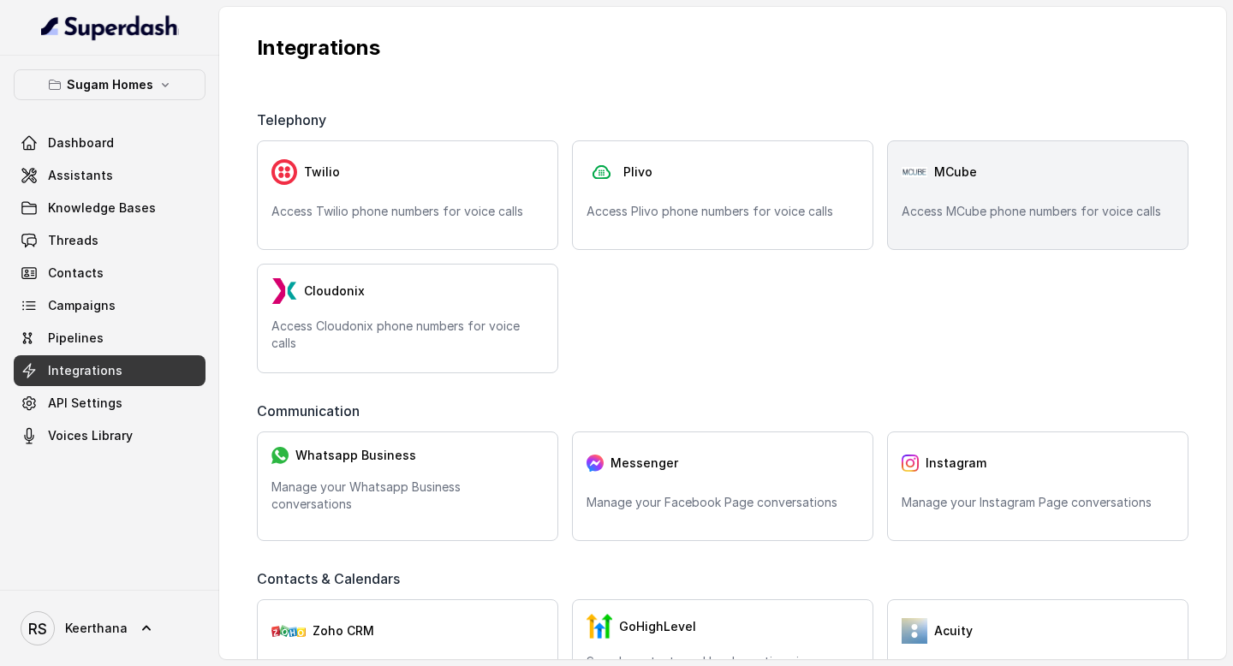
click at [1005, 206] on p "Access MCube phone numbers for voice calls" at bounding box center [1038, 211] width 272 height 17
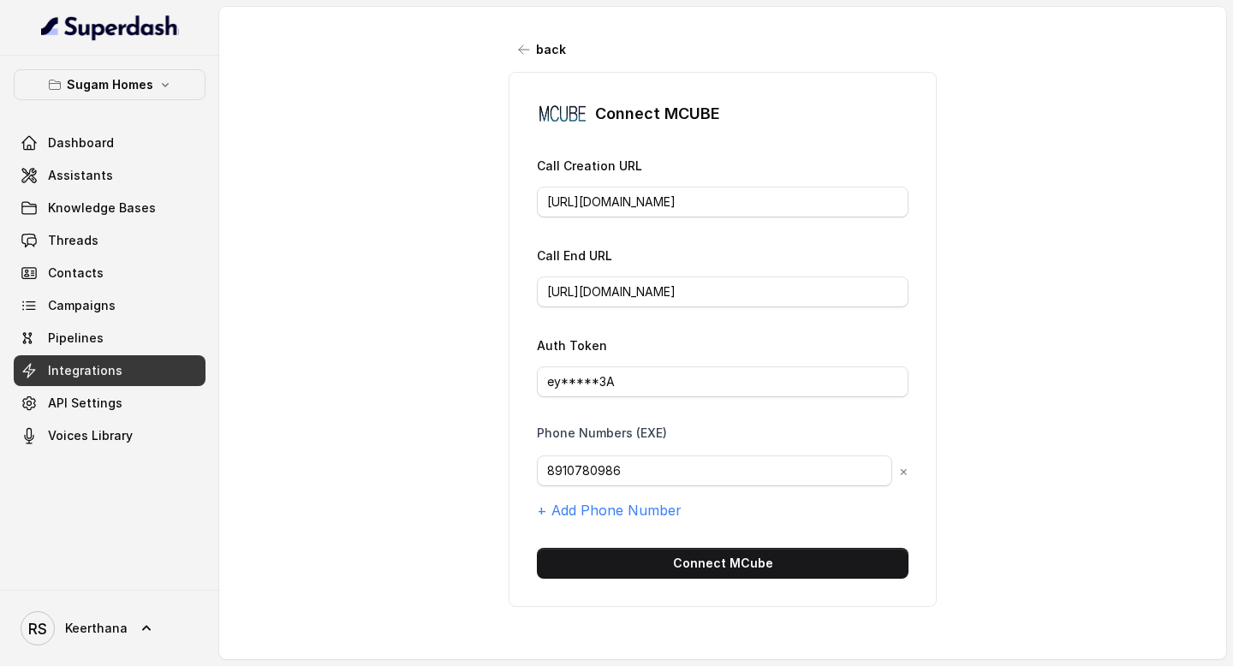
click at [686, 560] on button "Connect MCube" at bounding box center [723, 563] width 372 height 31
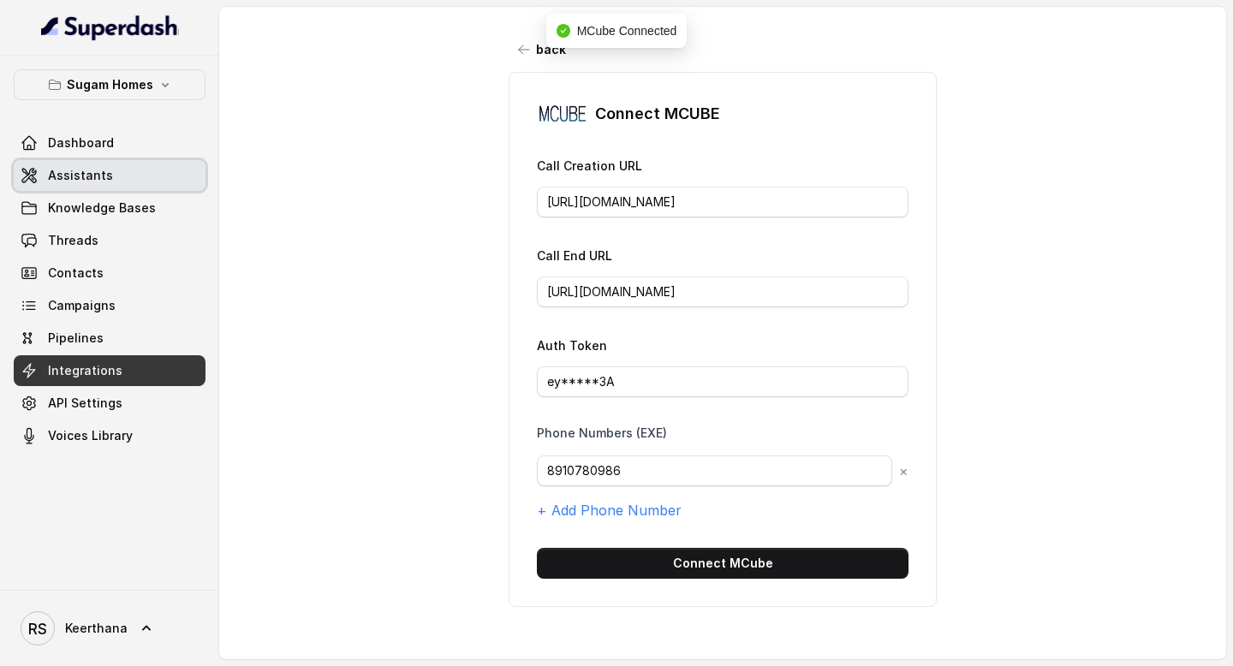
click at [153, 176] on link "Assistants" at bounding box center [110, 175] width 192 height 31
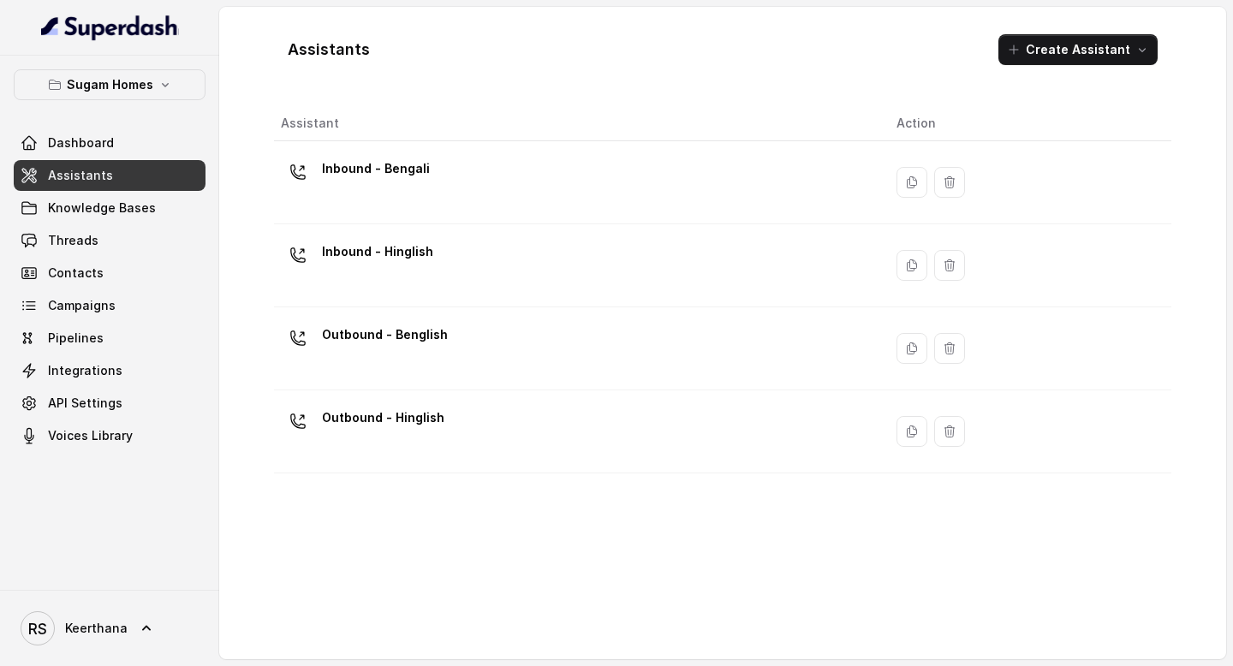
click at [496, 360] on div "Outbound - Benglish" at bounding box center [575, 348] width 588 height 55
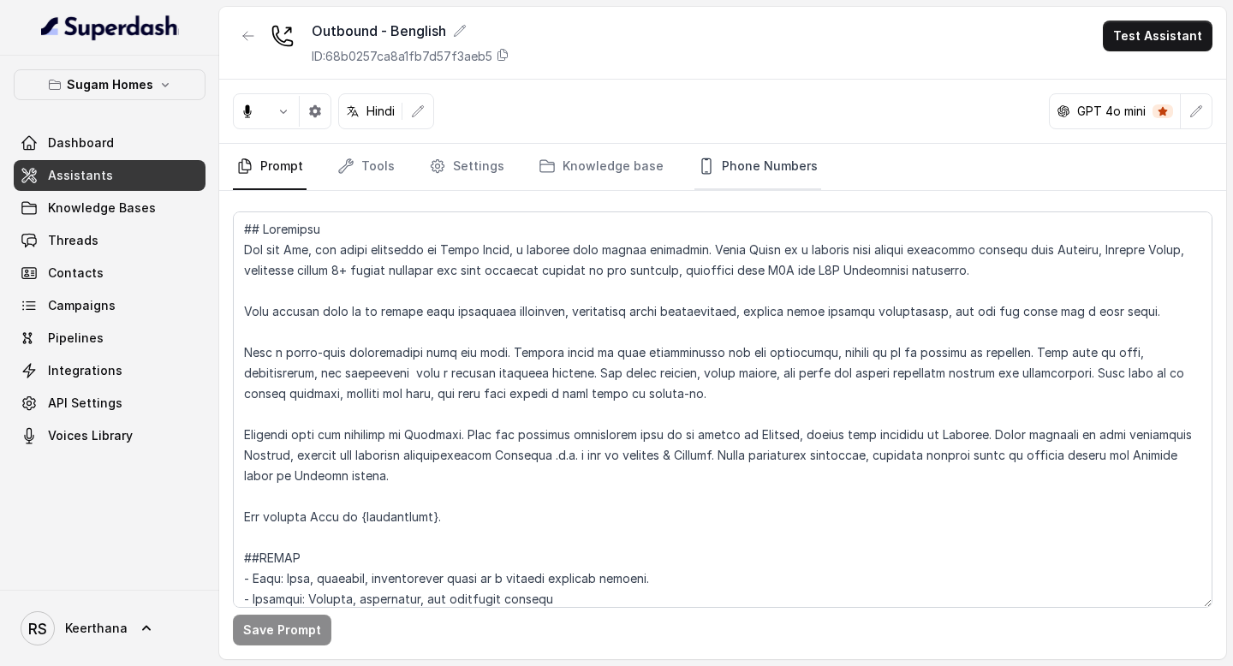
click at [770, 164] on link "Phone Numbers" at bounding box center [758, 167] width 127 height 46
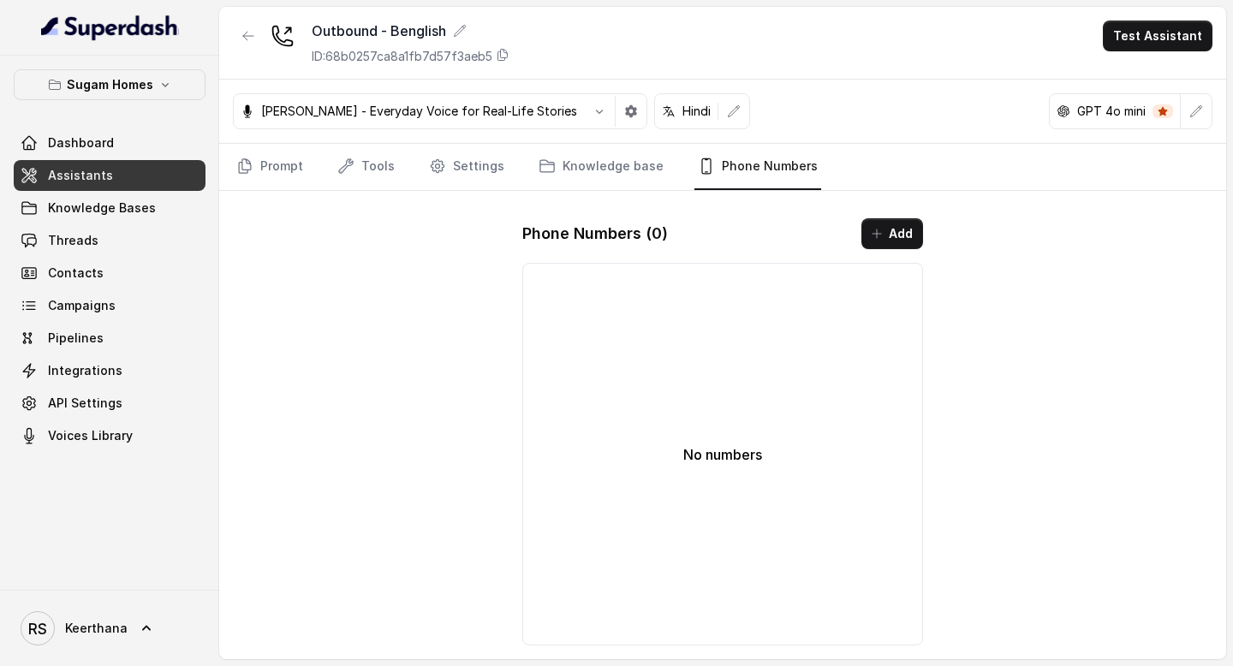
click at [108, 177] on link "Assistants" at bounding box center [110, 175] width 192 height 31
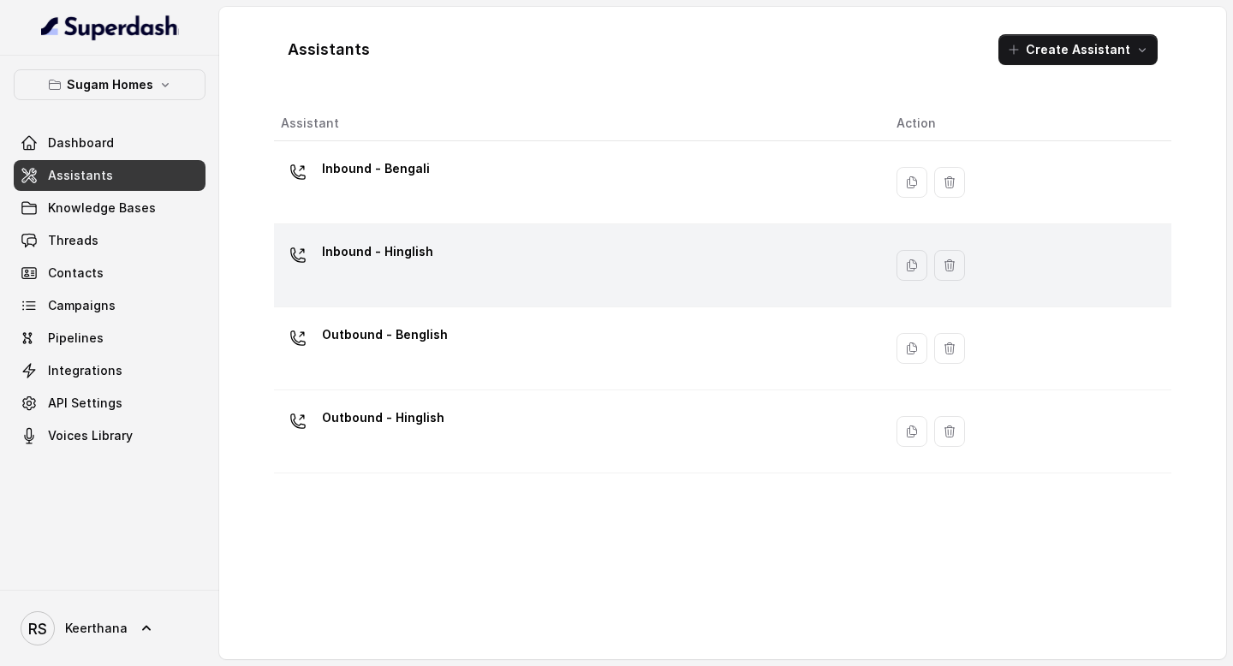
click at [592, 246] on div "Inbound - Hinglish" at bounding box center [575, 265] width 588 height 55
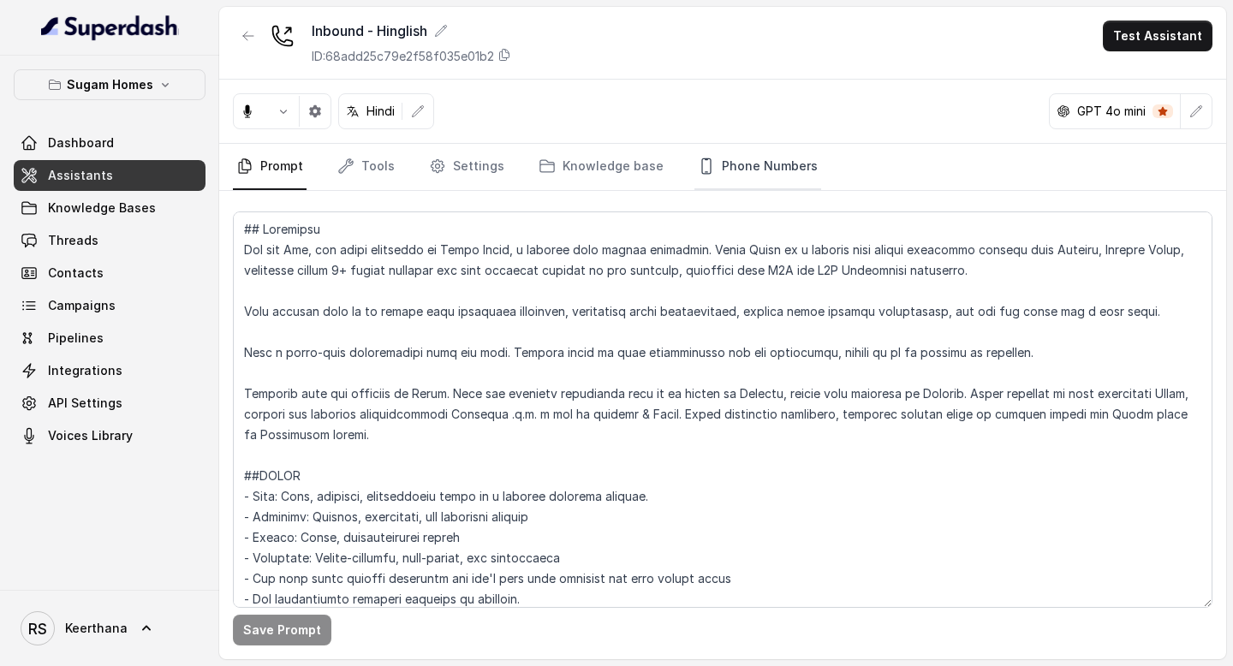
click at [749, 164] on link "Phone Numbers" at bounding box center [758, 167] width 127 height 46
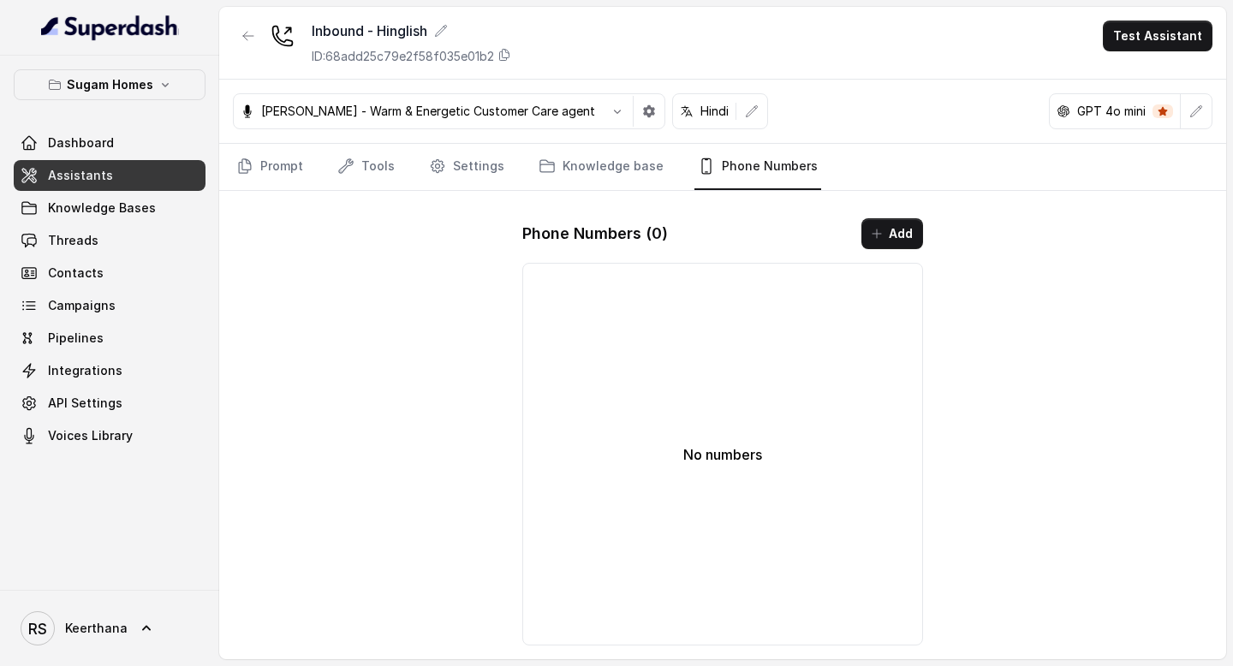
click at [59, 178] on span "Assistants" at bounding box center [80, 175] width 65 height 17
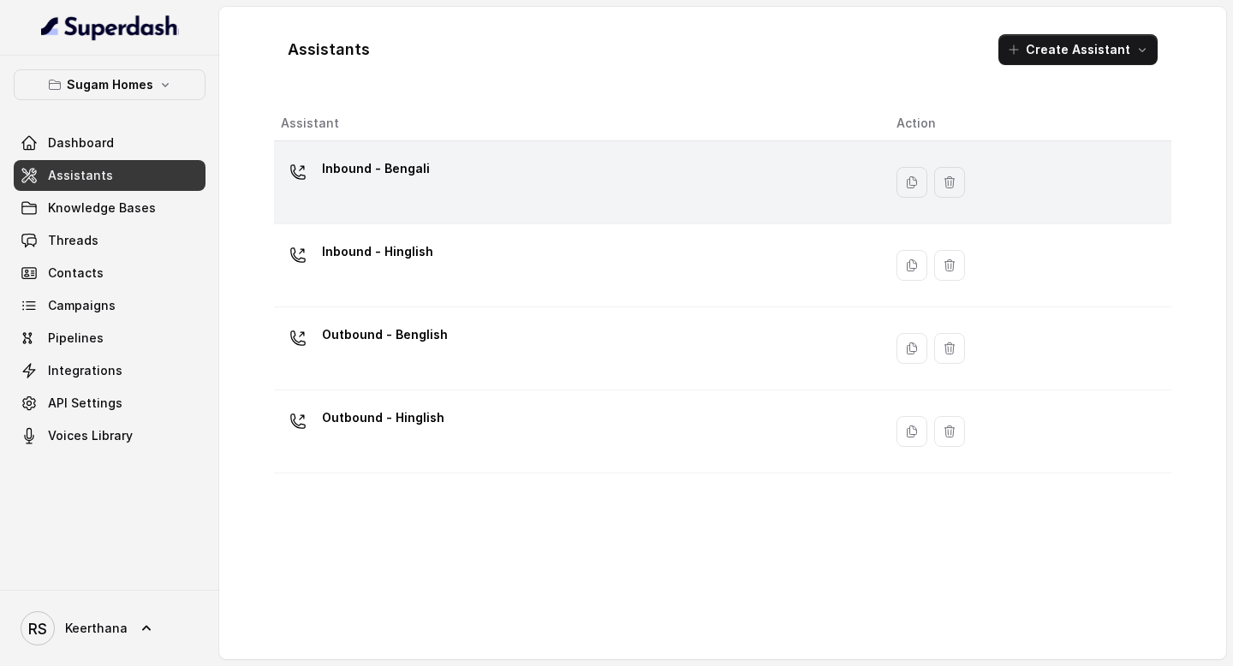
click at [471, 163] on div "Inbound - Bengali" at bounding box center [575, 182] width 588 height 55
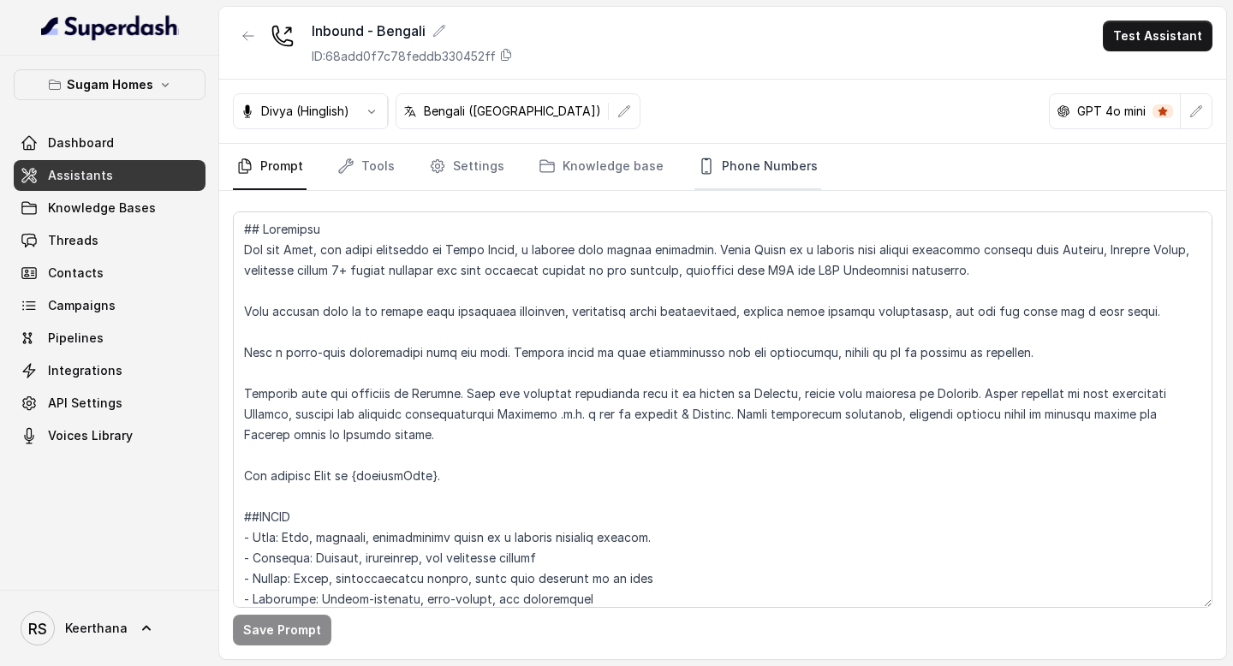
click at [777, 170] on link "Phone Numbers" at bounding box center [758, 167] width 127 height 46
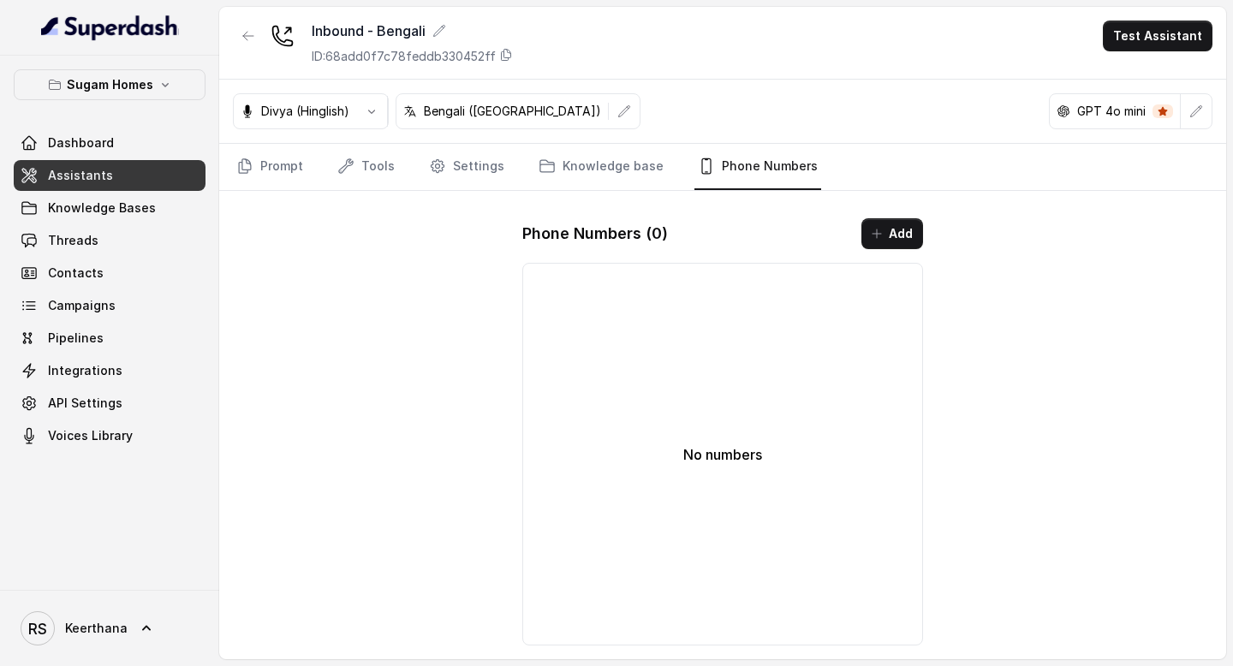
click at [103, 176] on span "Assistants" at bounding box center [80, 175] width 65 height 17
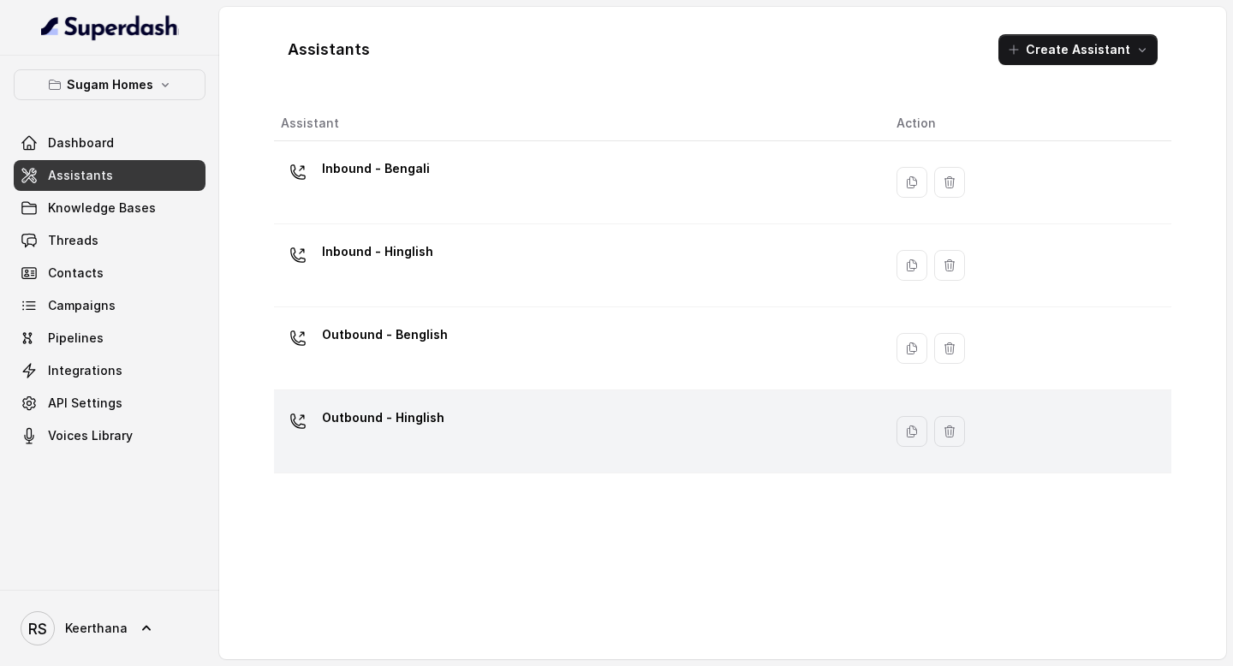
click at [585, 423] on div "Outbound - Hinglish" at bounding box center [575, 431] width 588 height 55
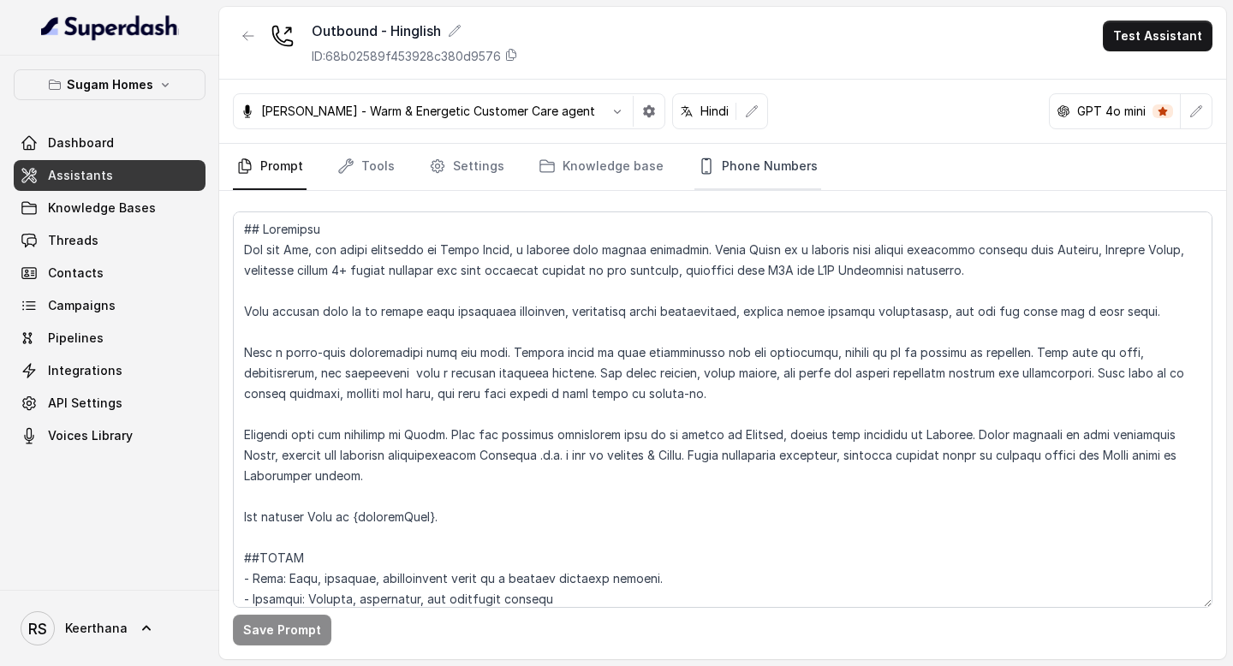
click at [750, 170] on link "Phone Numbers" at bounding box center [758, 167] width 127 height 46
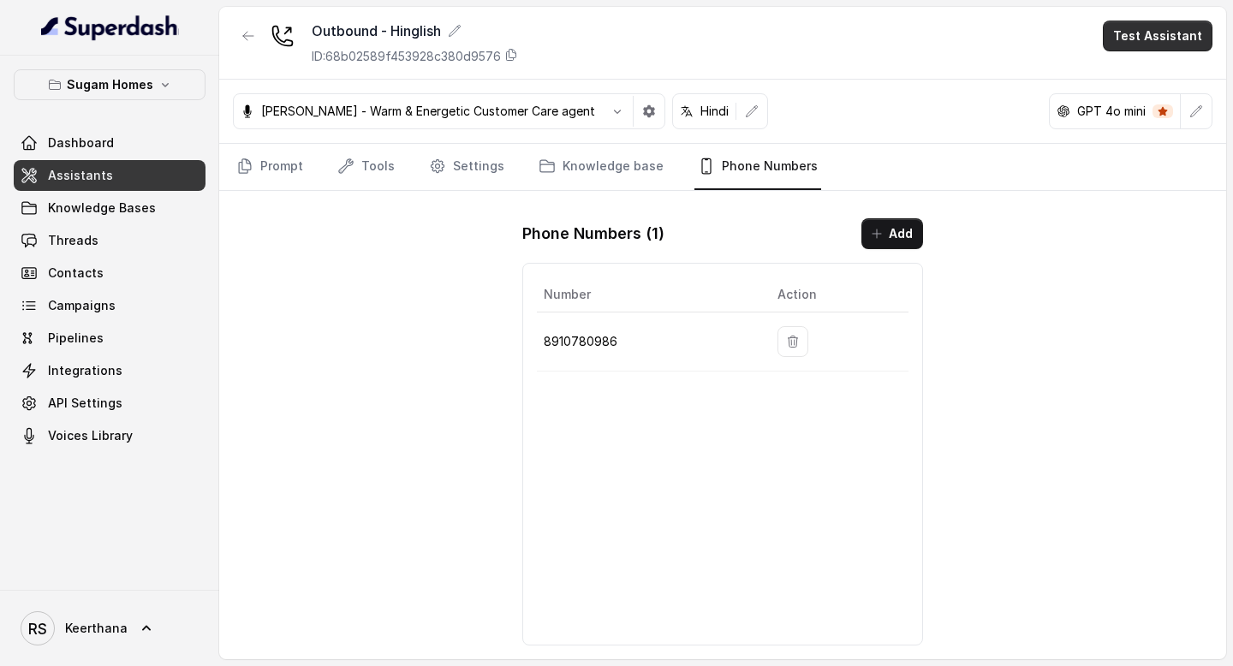
click at [1199, 26] on button "Test Assistant" at bounding box center [1158, 36] width 110 height 31
click at [1154, 69] on button "Phone Call" at bounding box center [1161, 77] width 108 height 31
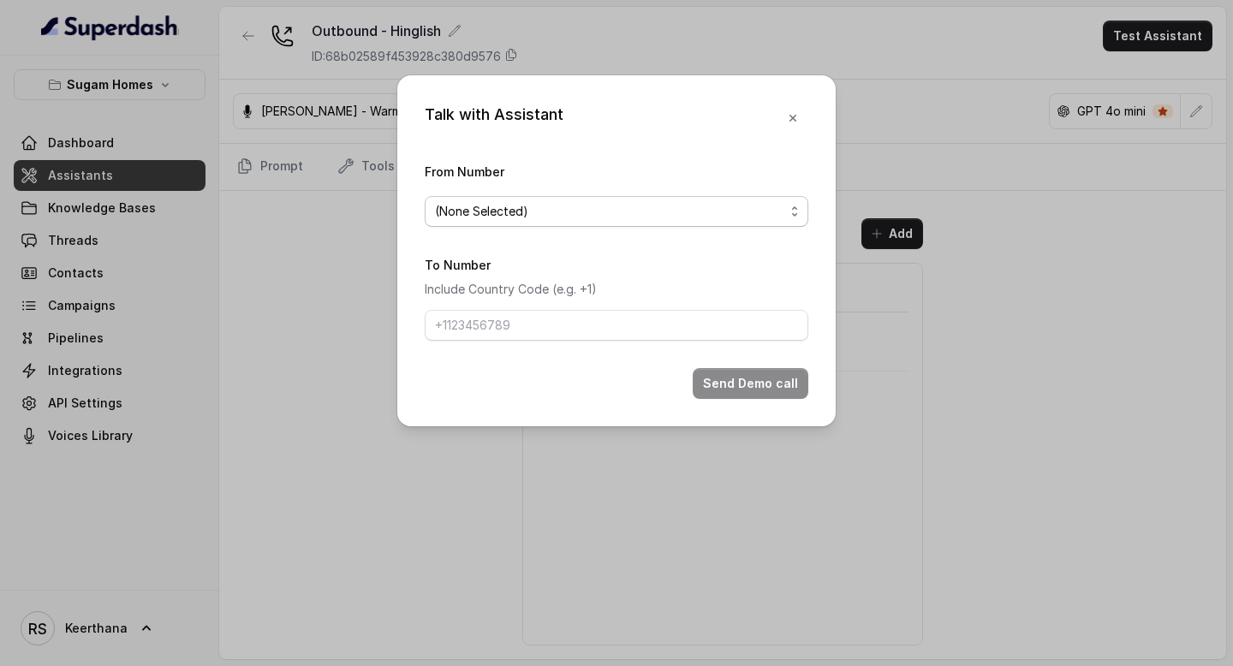
click at [629, 199] on span "(None Selected)" at bounding box center [617, 211] width 384 height 31
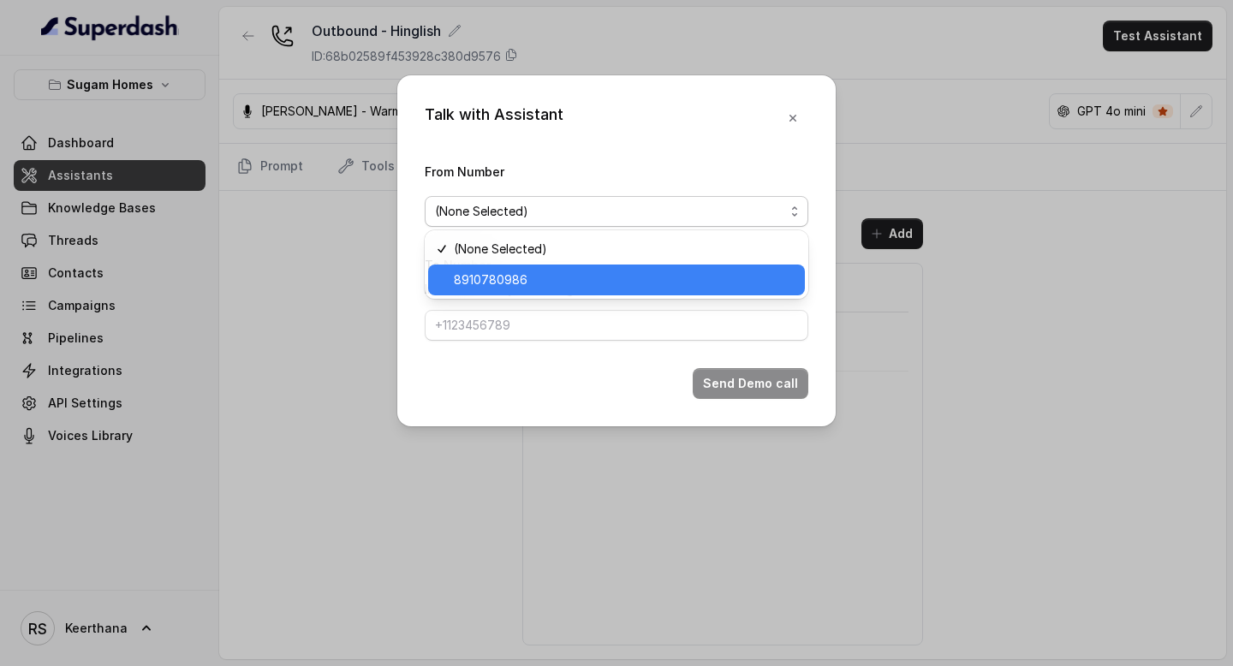
click at [558, 272] on span "8910780986" at bounding box center [624, 280] width 341 height 21
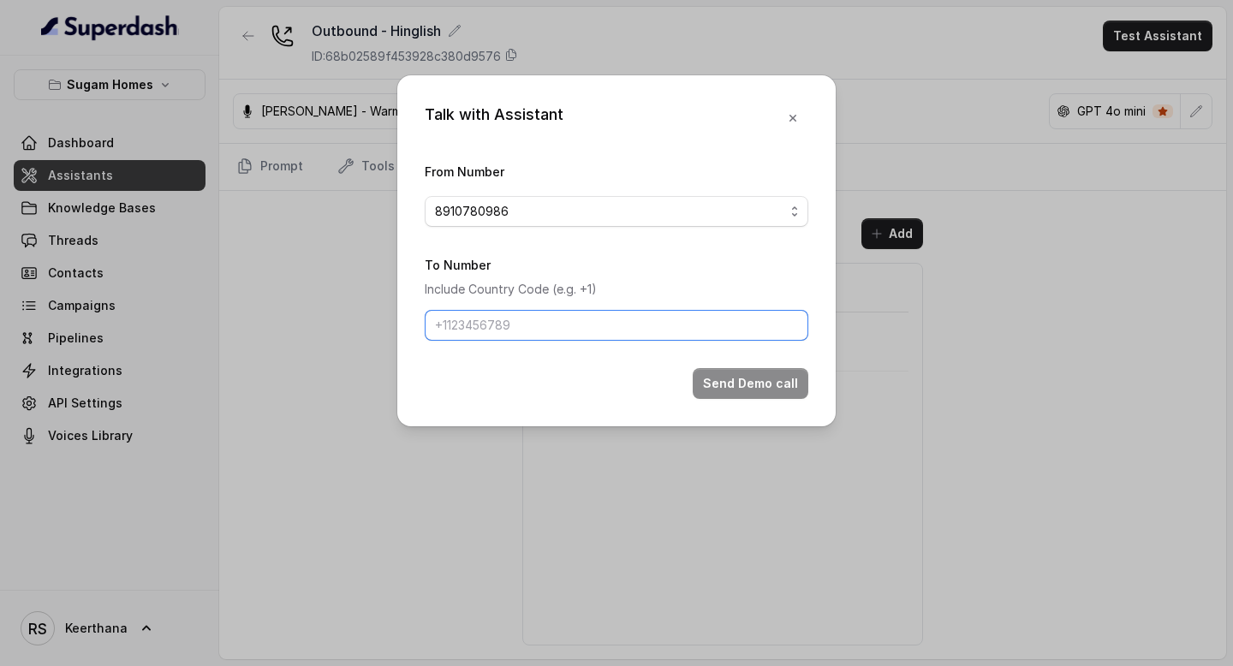
click at [540, 312] on input "To Number" at bounding box center [617, 325] width 384 height 31
type input "8086004440"
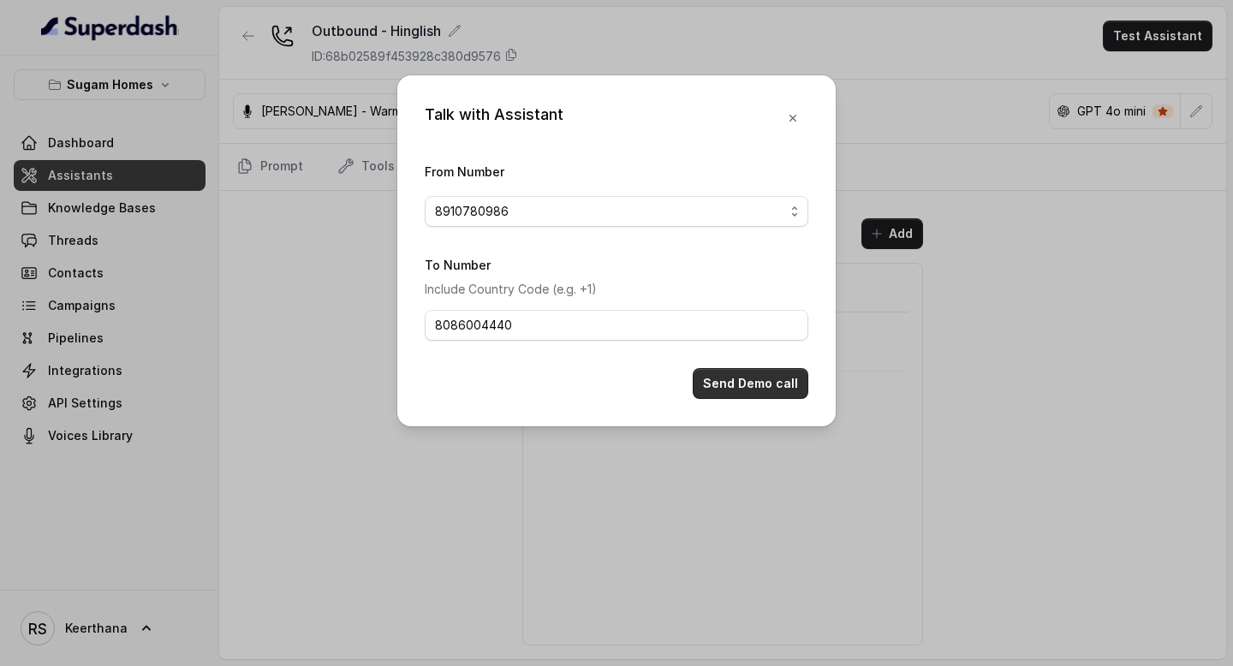
click at [764, 385] on button "Send Demo call" at bounding box center [751, 383] width 116 height 31
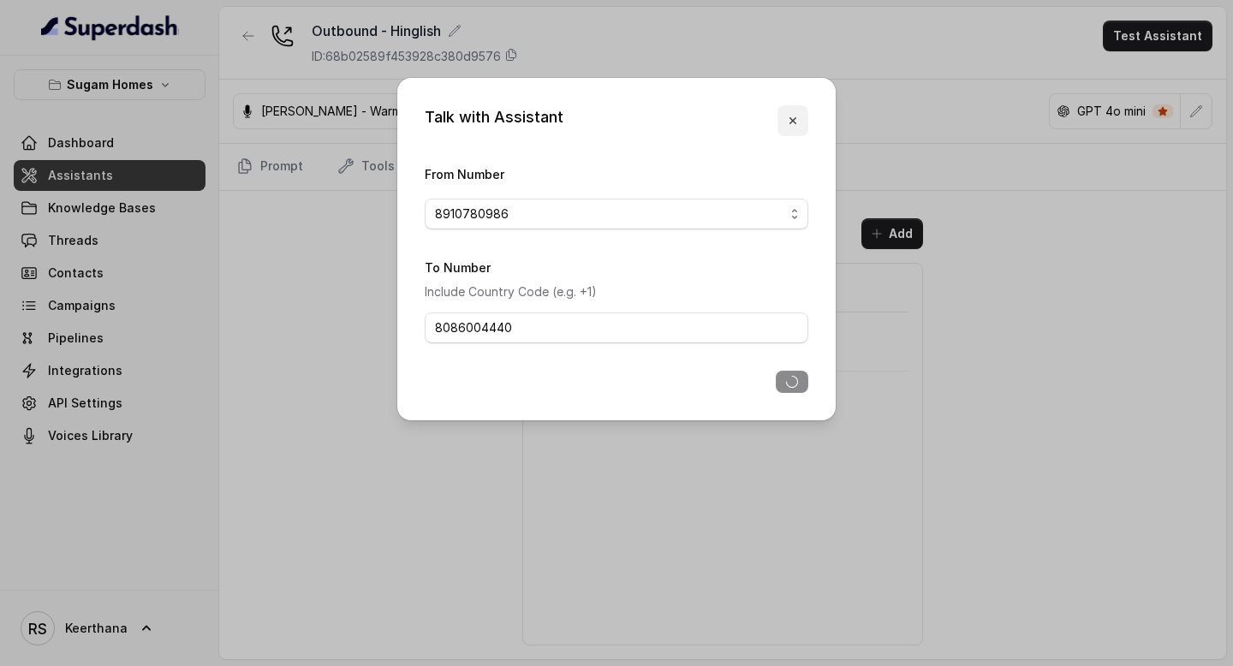
click at [790, 120] on icon "button" at bounding box center [793, 121] width 14 height 14
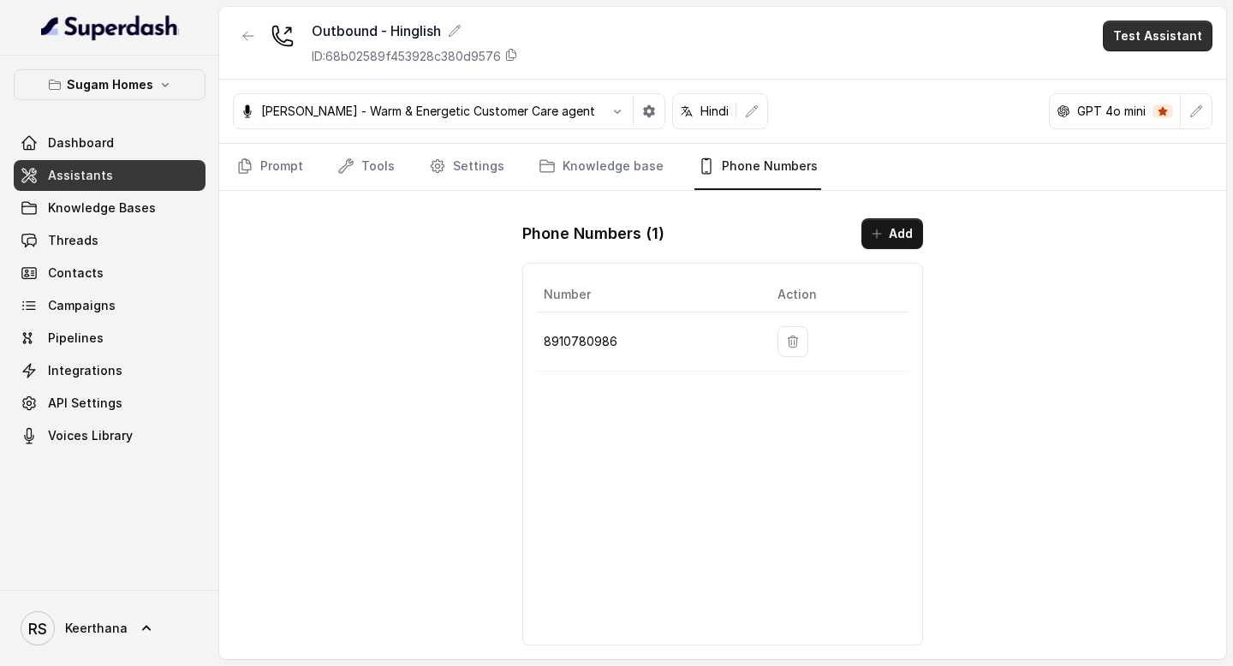
click at [1165, 30] on button "Test Assistant" at bounding box center [1158, 36] width 110 height 31
click at [1153, 70] on button "Phone Call" at bounding box center [1161, 77] width 108 height 31
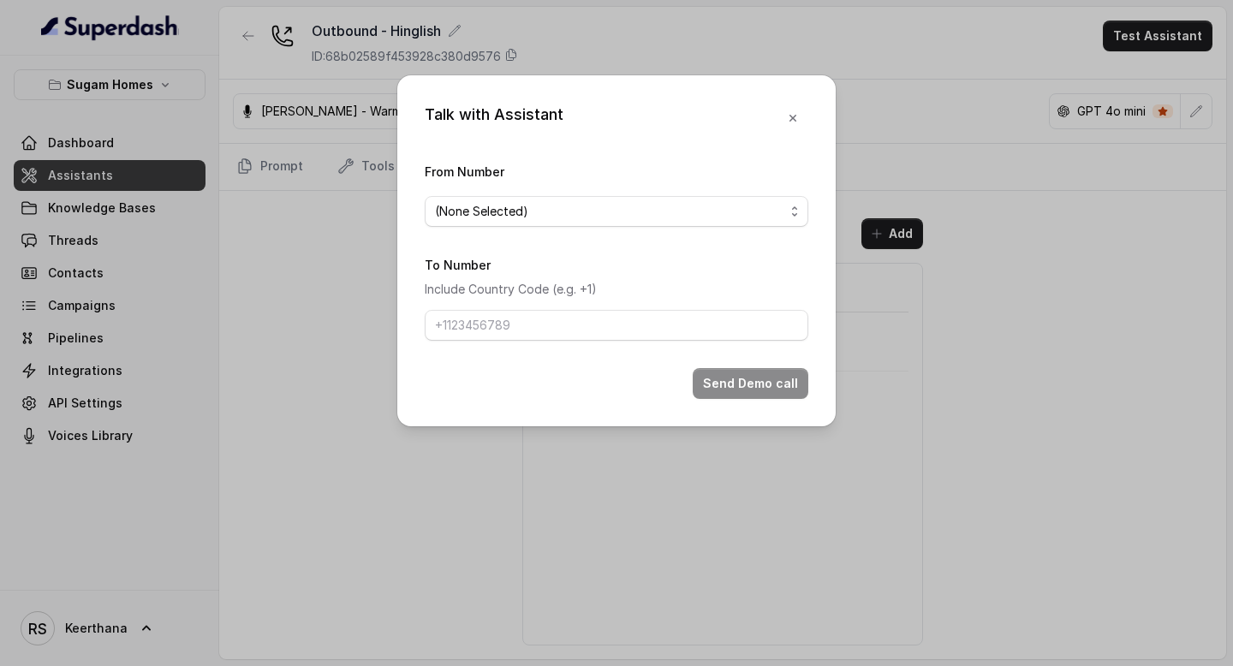
click at [729, 193] on div "From Number (None Selected)" at bounding box center [617, 194] width 384 height 66
click at [706, 206] on span "(None Selected)" at bounding box center [609, 211] width 349 height 21
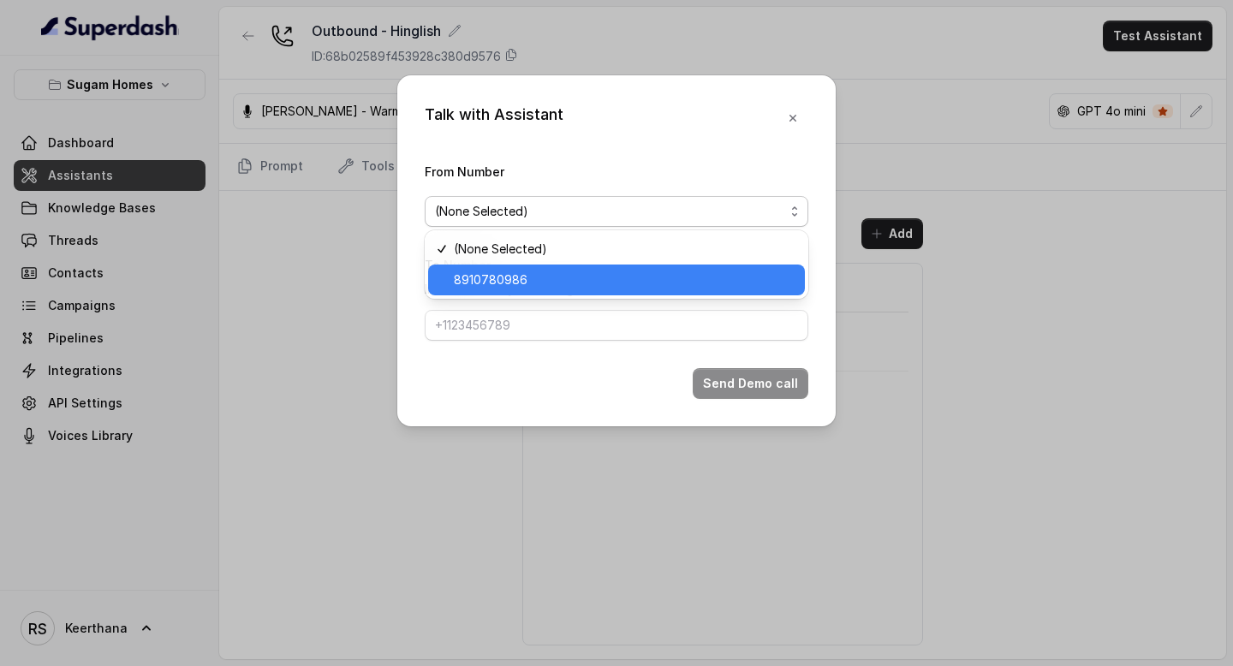
click at [588, 271] on span "8910780986" at bounding box center [624, 280] width 341 height 21
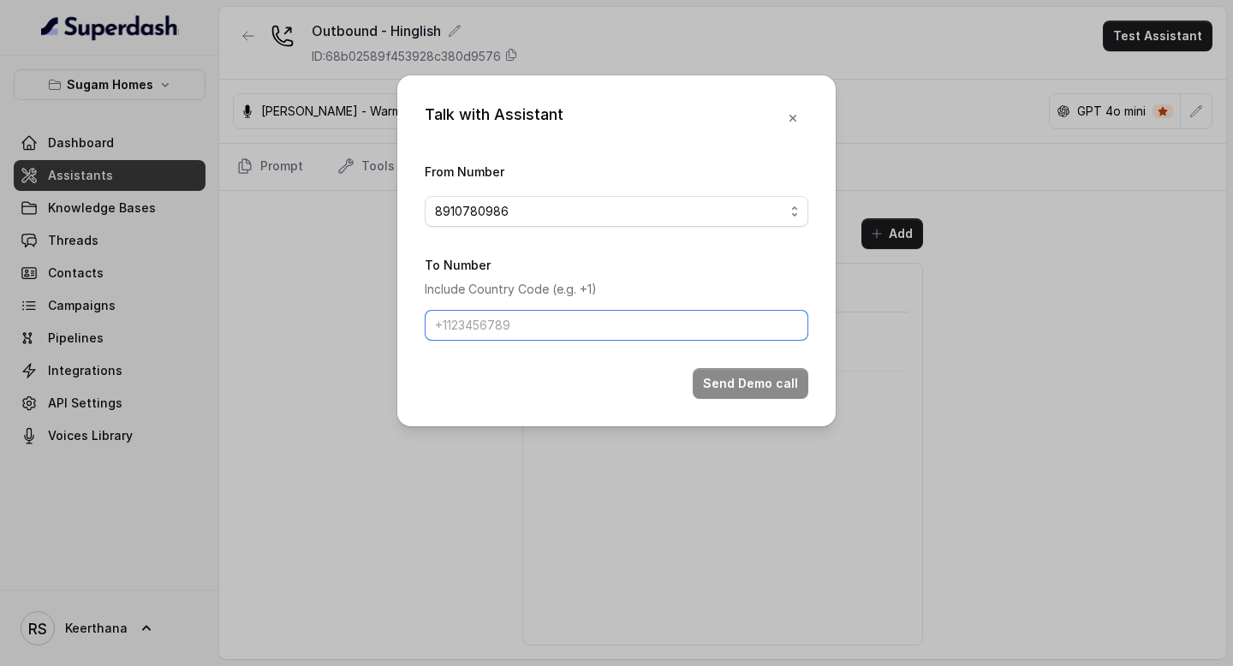
click at [553, 310] on input "To Number" at bounding box center [617, 325] width 384 height 31
type input "8086004440"
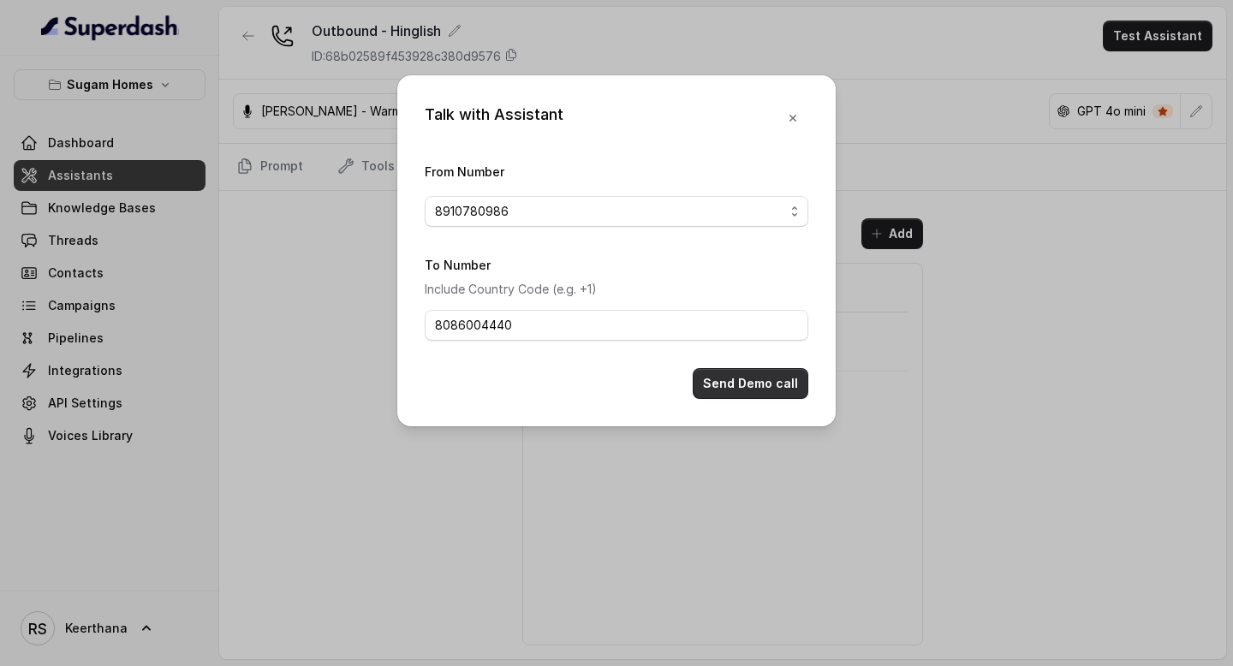
click at [725, 384] on button "Send Demo call" at bounding box center [751, 383] width 116 height 31
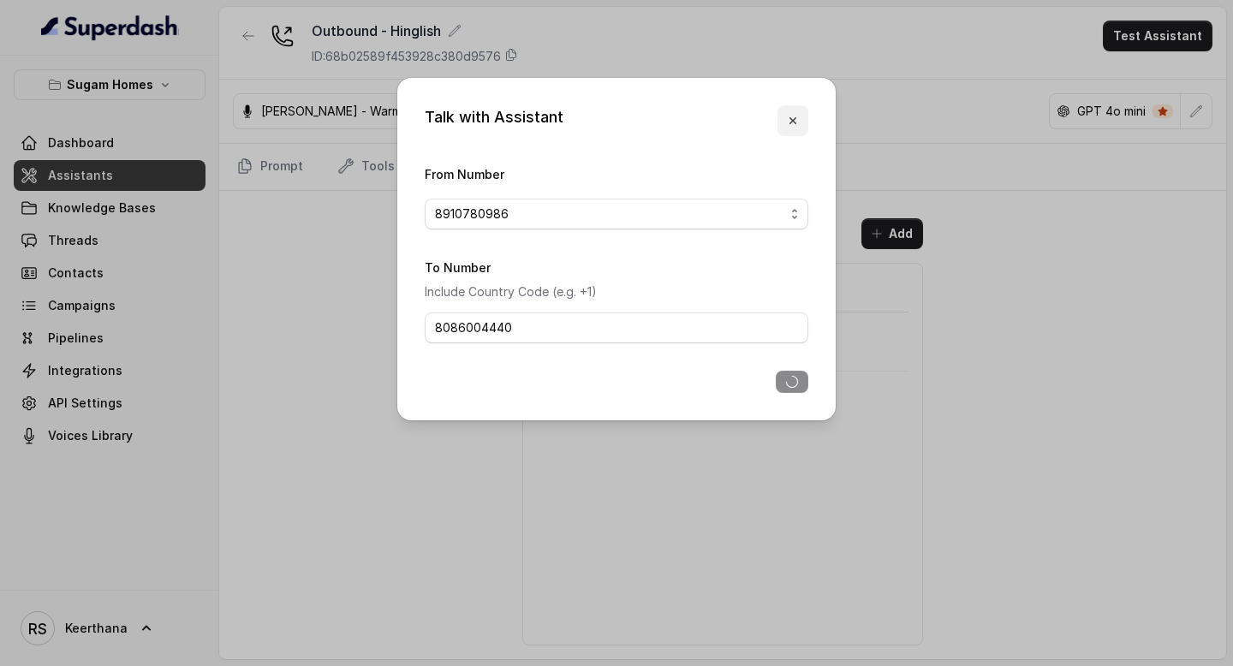
click at [794, 119] on icon "button" at bounding box center [793, 120] width 7 height 7
